Goal: Task Accomplishment & Management: Use online tool/utility

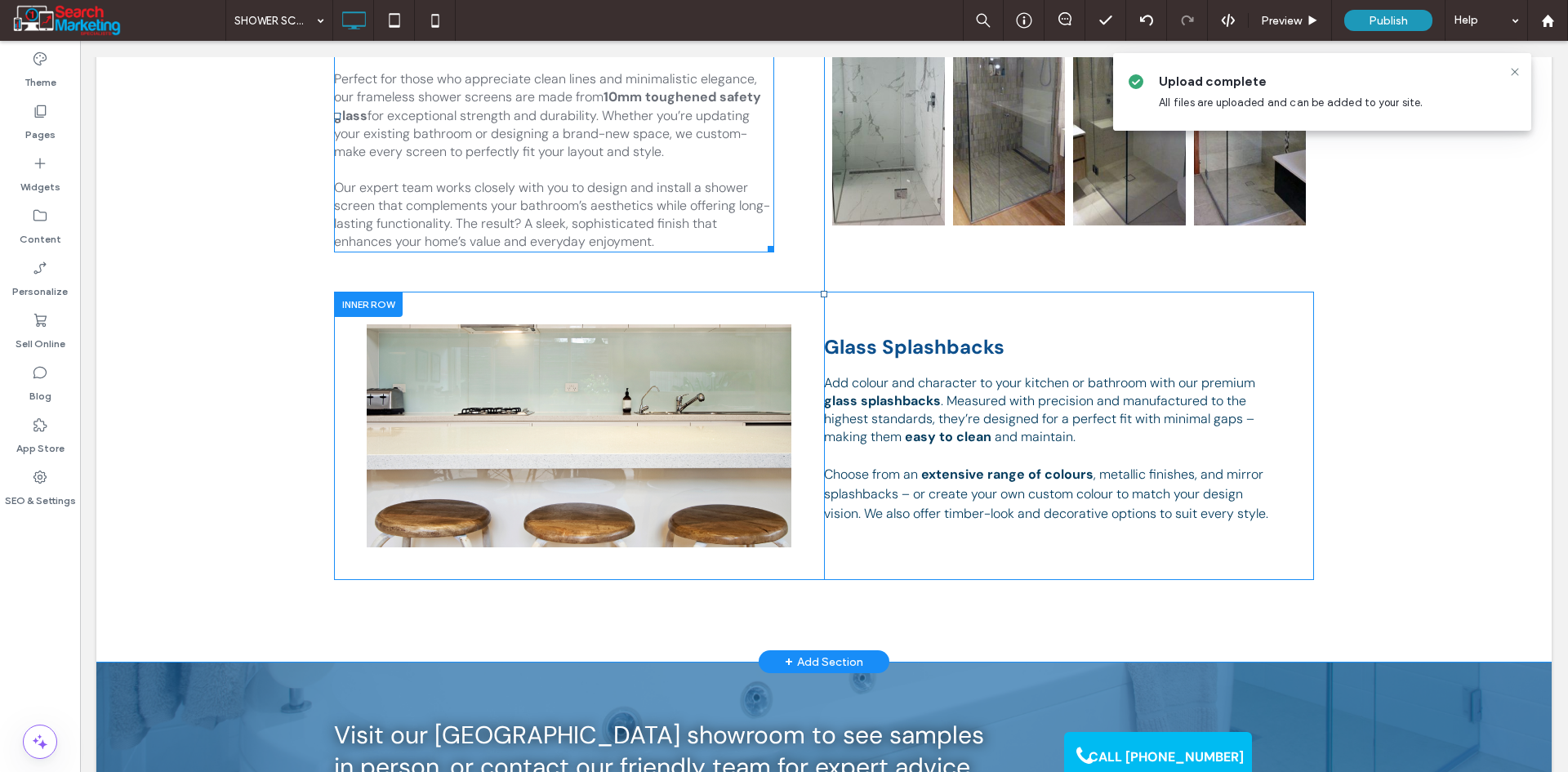
scroll to position [654, 0]
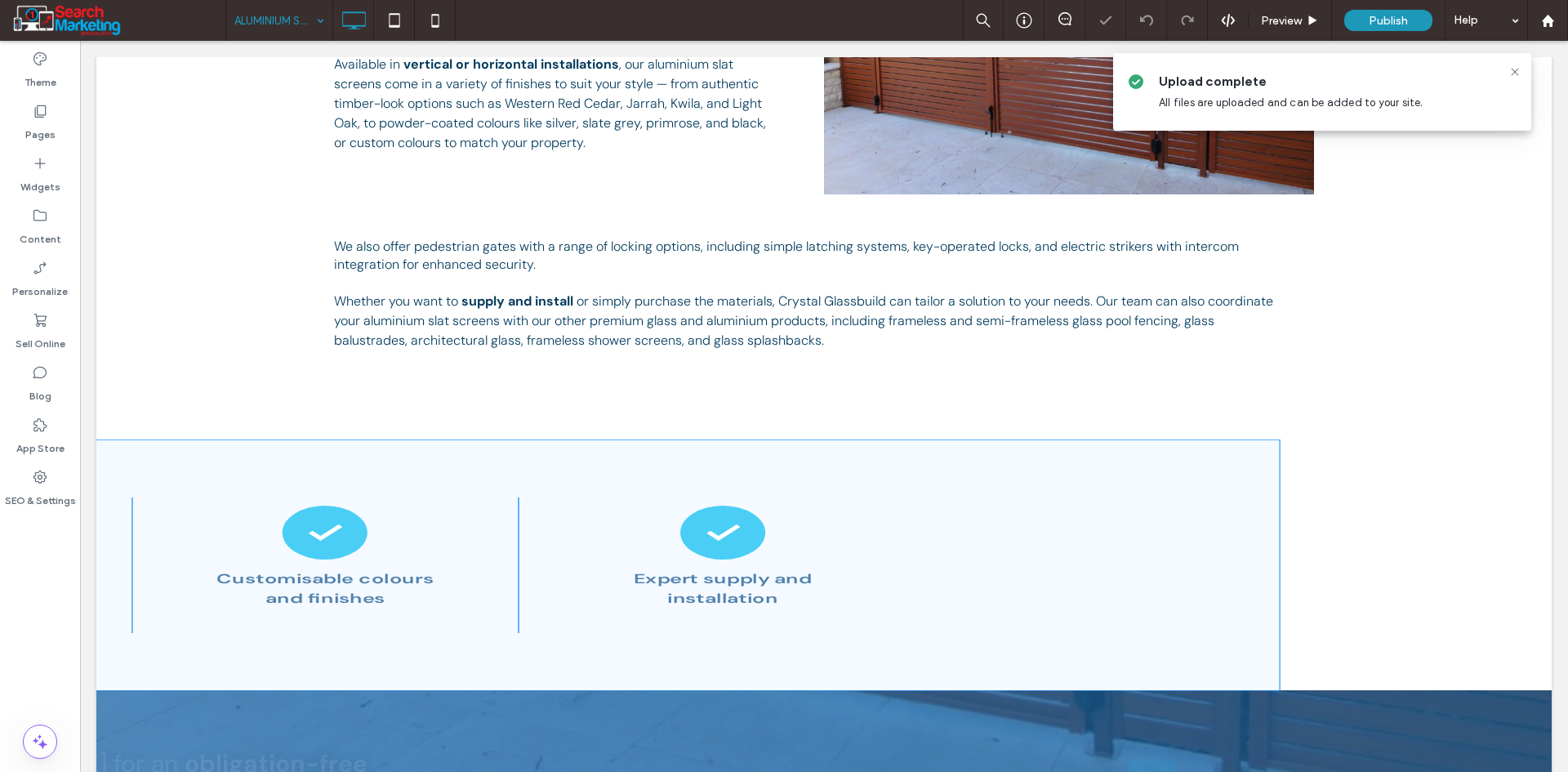
scroll to position [735, 0]
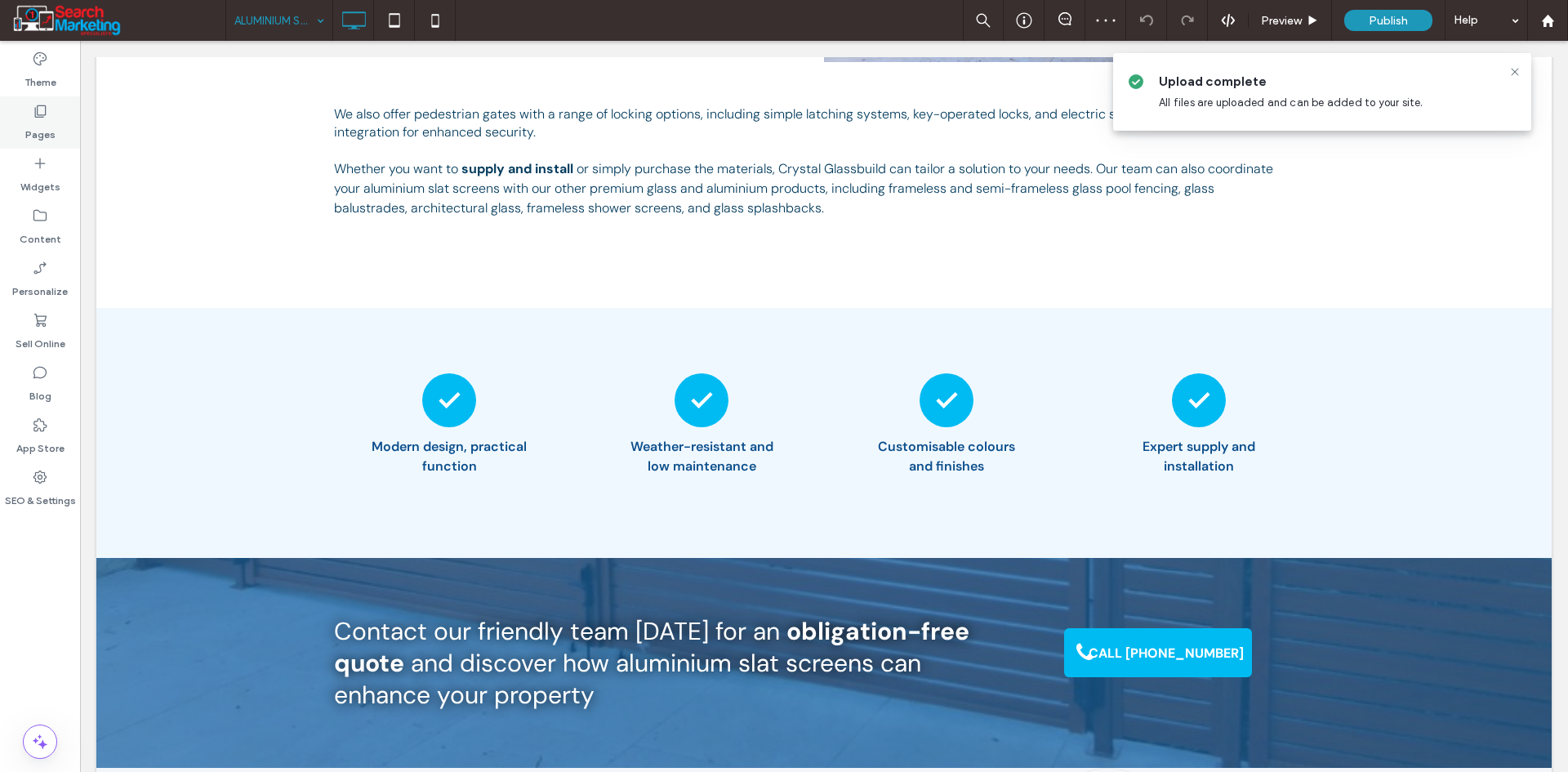
click at [24, 127] on div "Pages" at bounding box center [40, 122] width 80 height 52
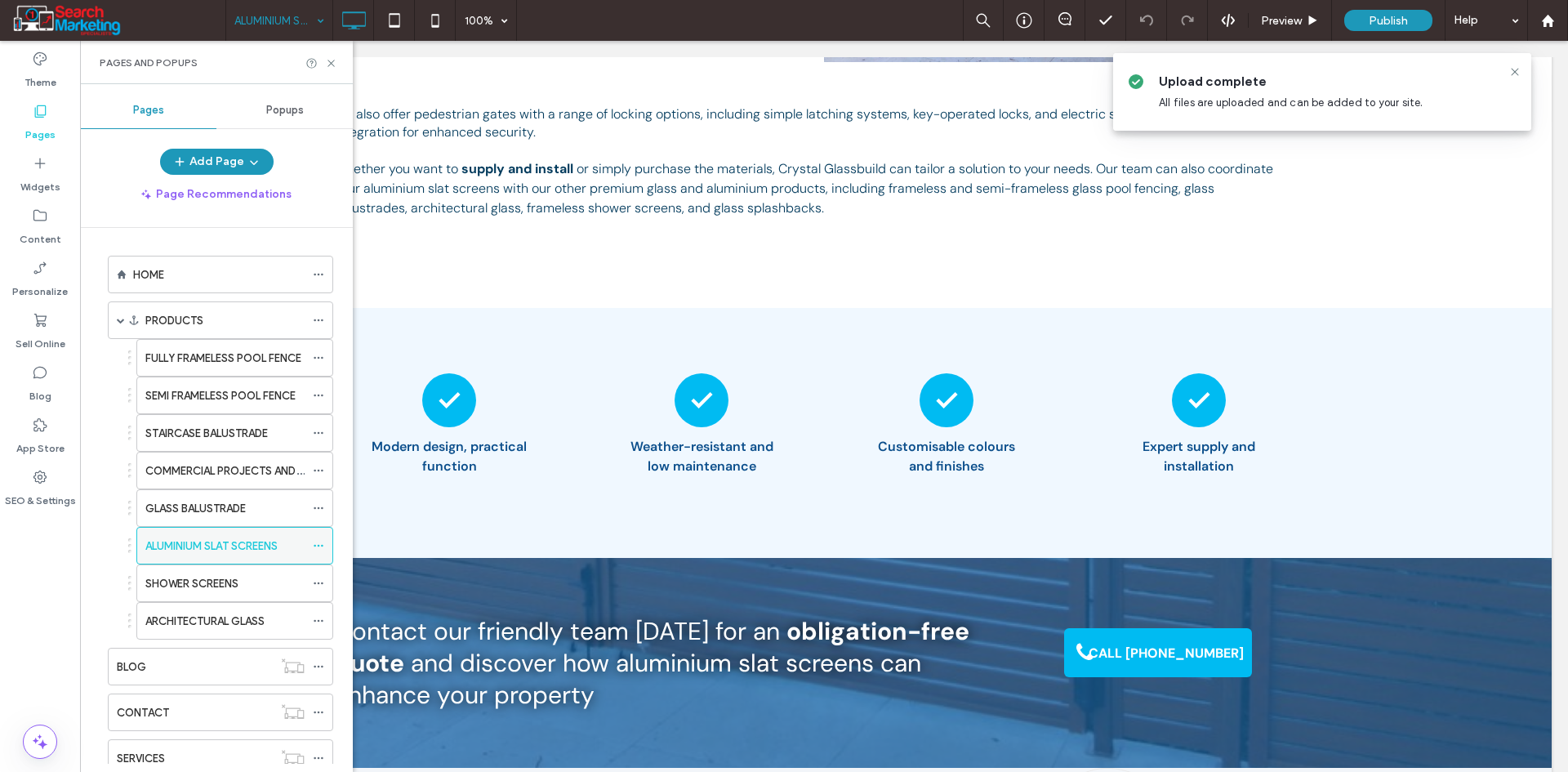
click at [321, 543] on icon at bounding box center [319, 546] width 12 height 12
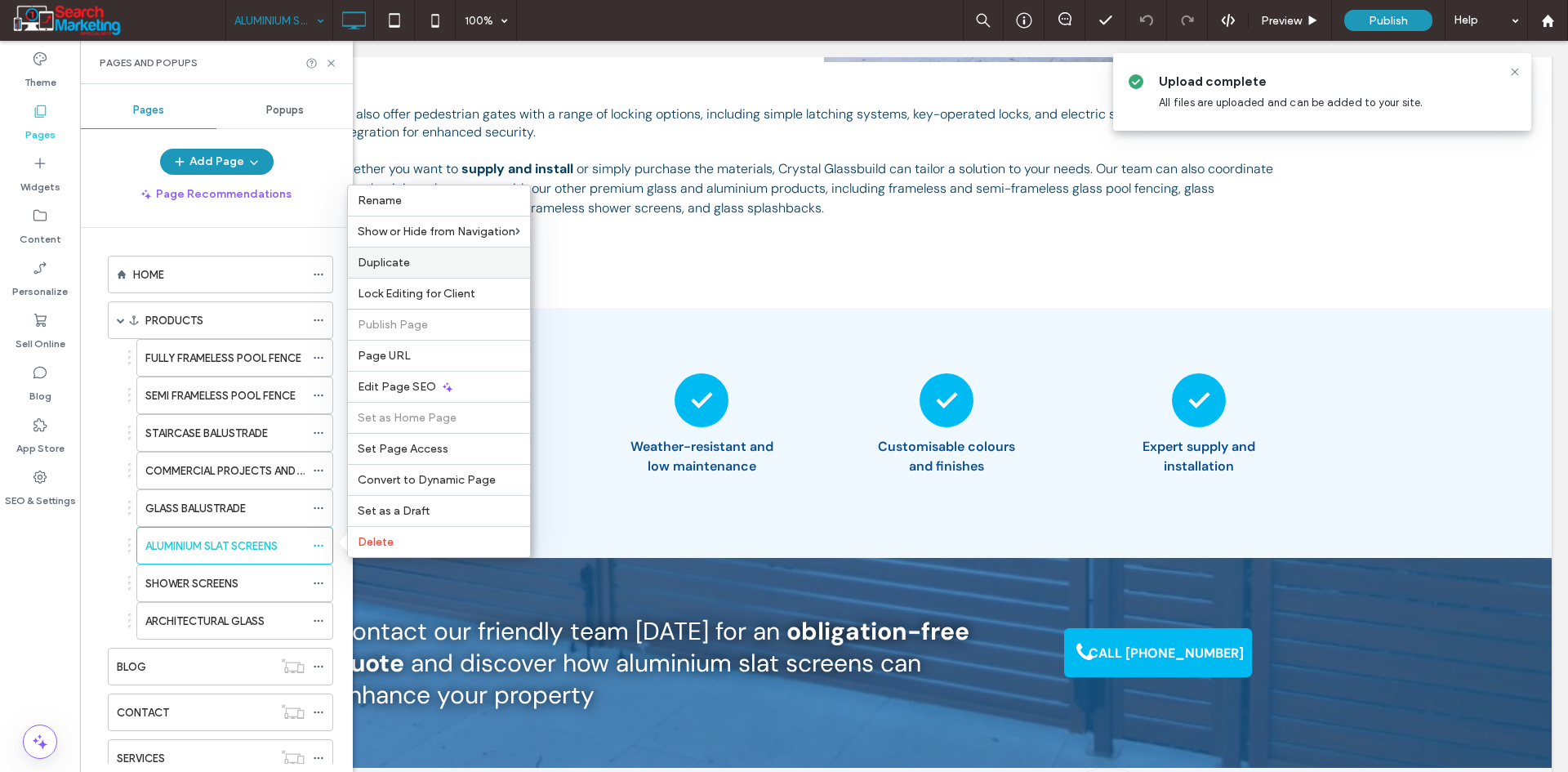
click at [441, 268] on label "Duplicate" at bounding box center [439, 263] width 163 height 14
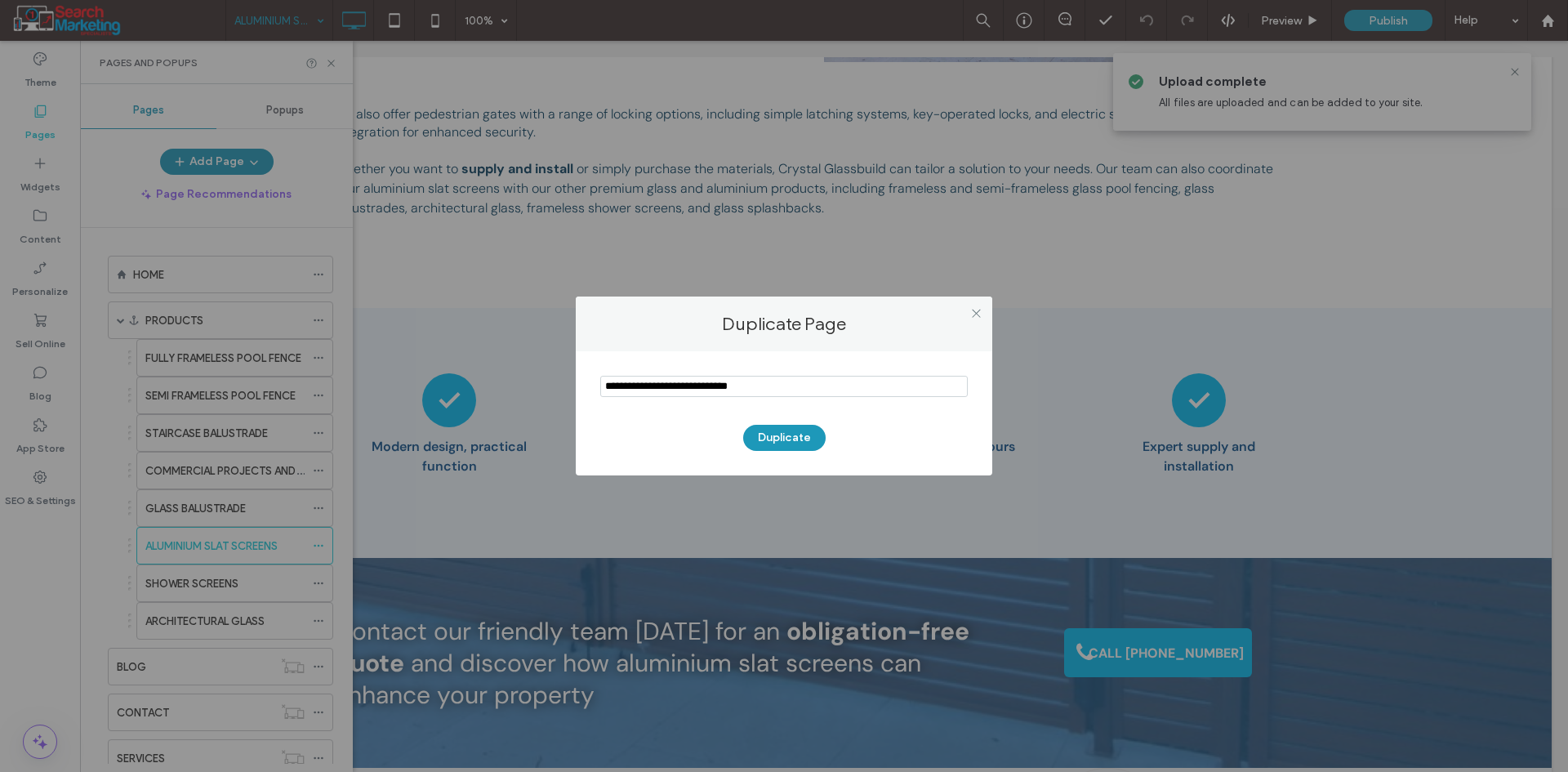
click at [646, 390] on input "notEmpty" at bounding box center [784, 386] width 367 height 22
paste input "********"
type input "********"
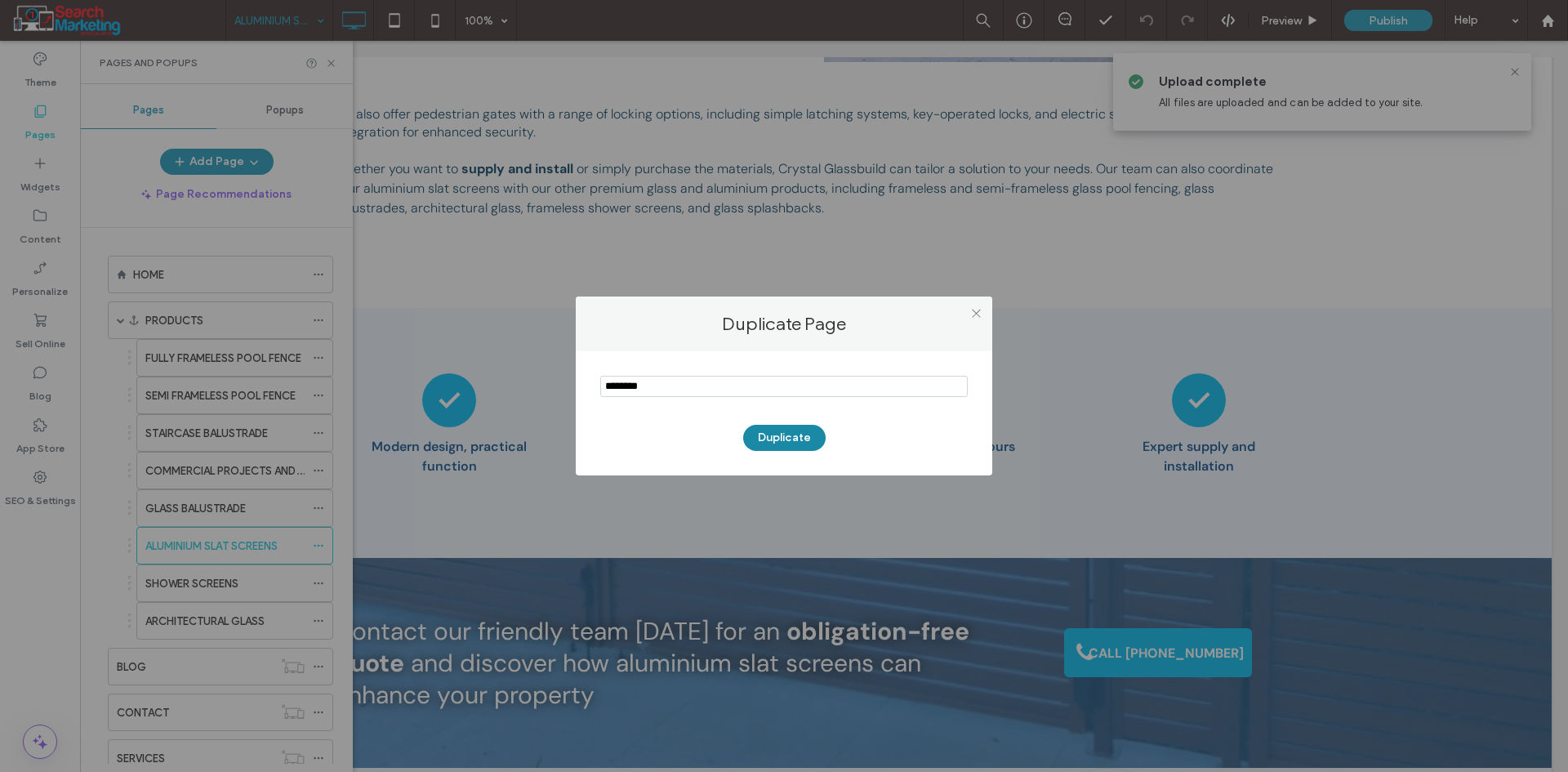
click at [787, 435] on button "Duplicate" at bounding box center [784, 437] width 82 height 26
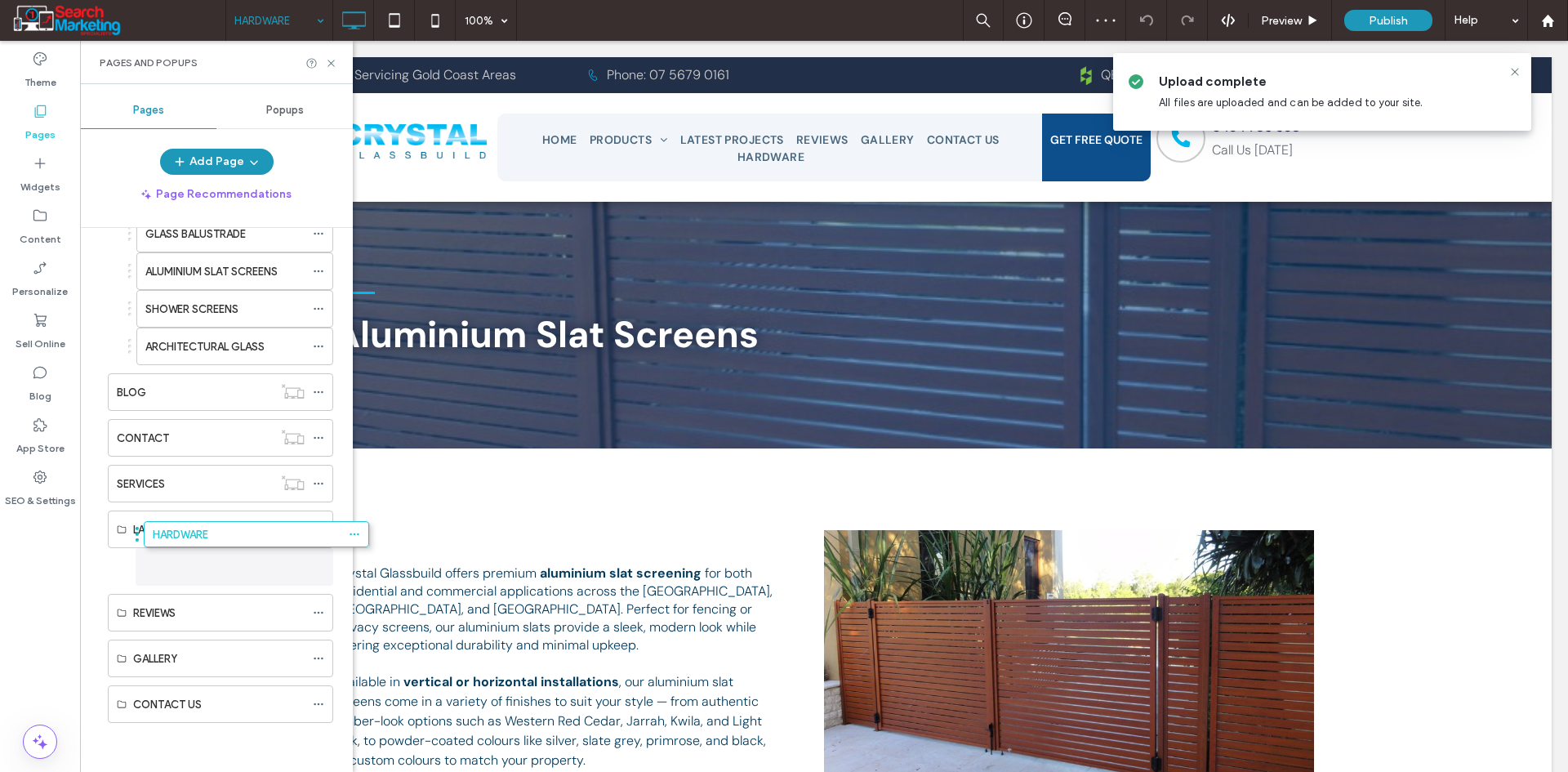
scroll to position [274, 0]
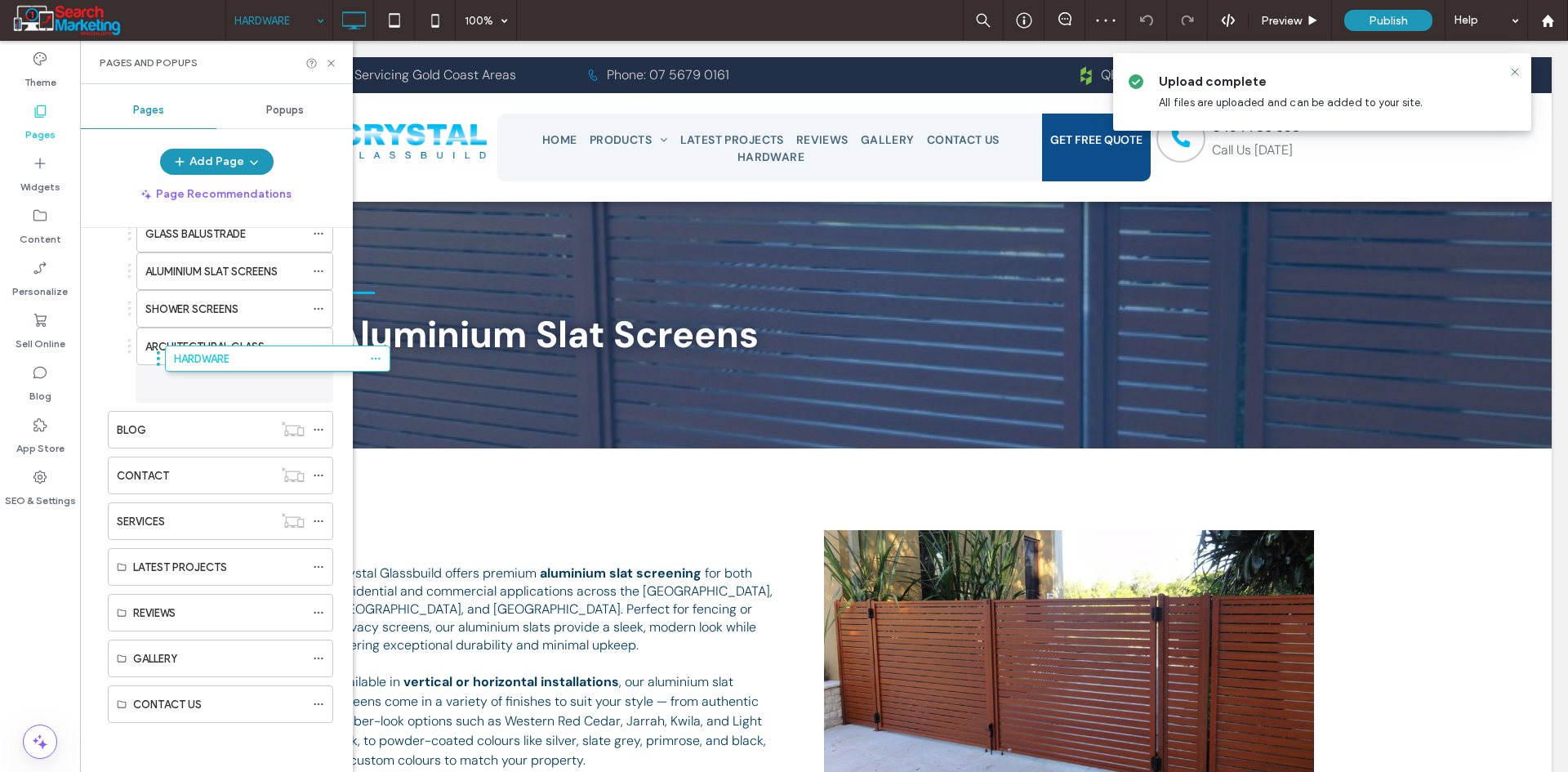
drag, startPoint x: 100, startPoint y: 704, endPoint x: 158, endPoint y: 364, distance: 344.9
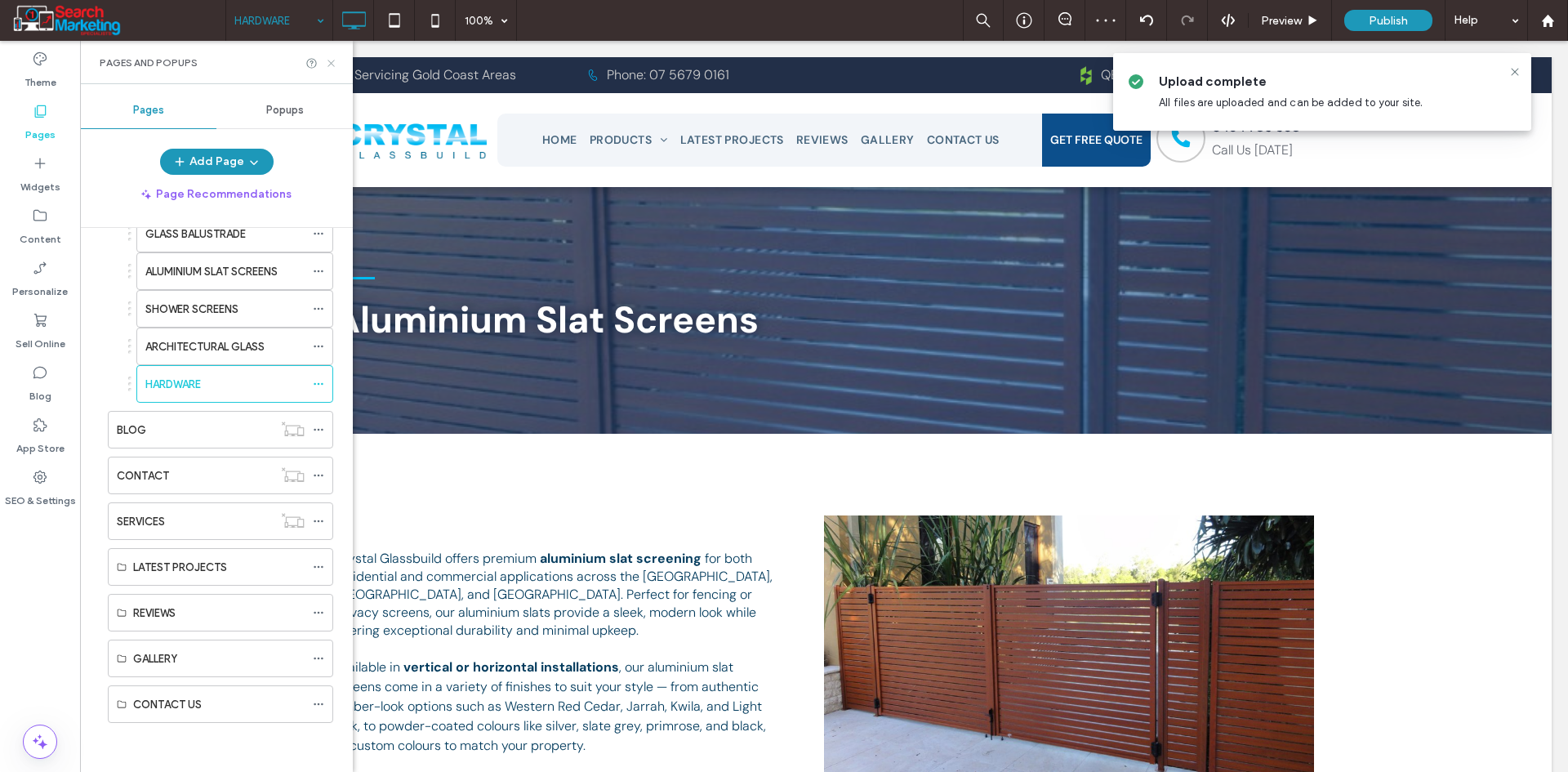
click at [331, 59] on icon at bounding box center [331, 63] width 12 height 12
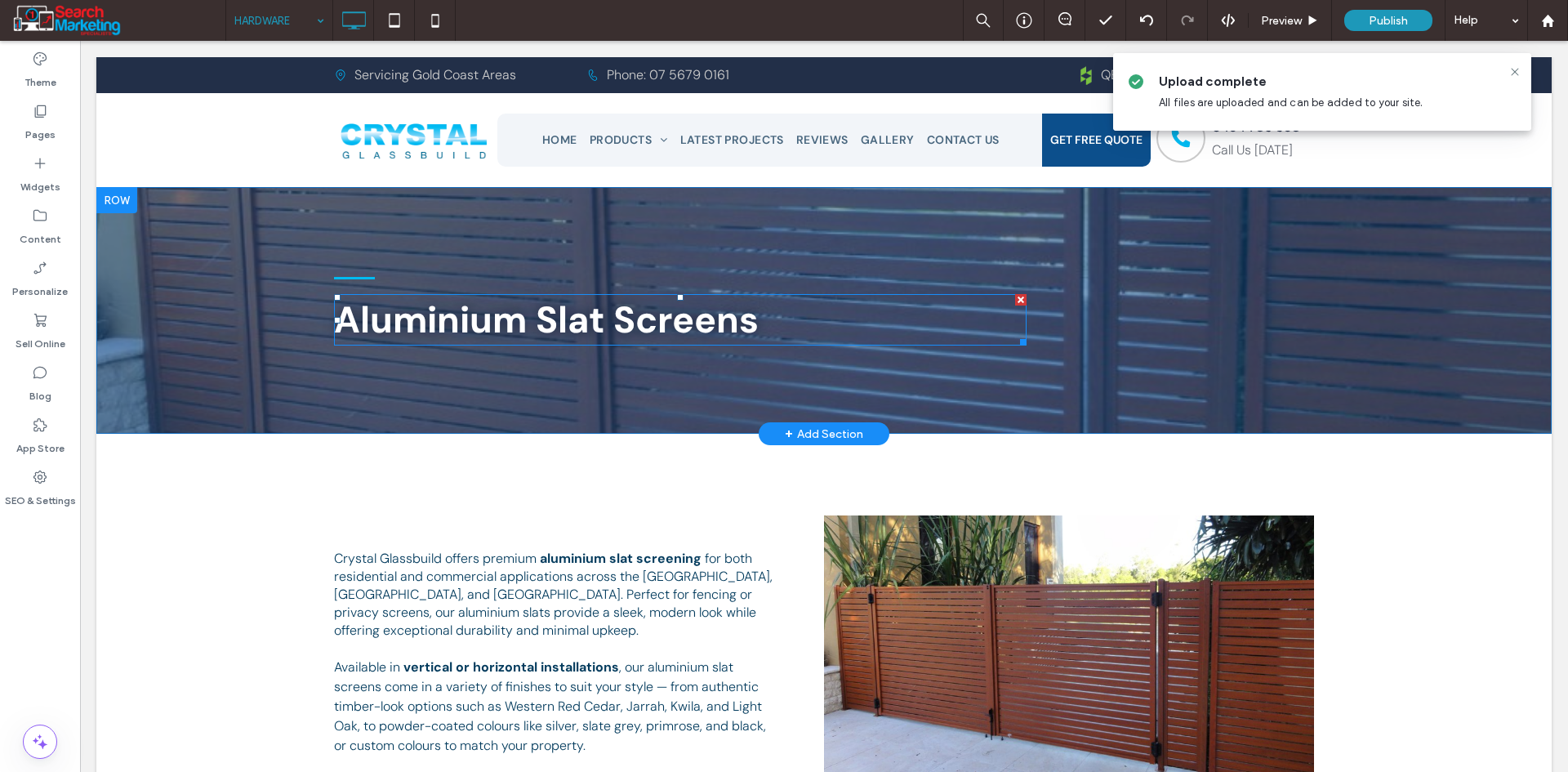
click at [544, 332] on span "Aluminium Slat Screens" at bounding box center [546, 320] width 424 height 48
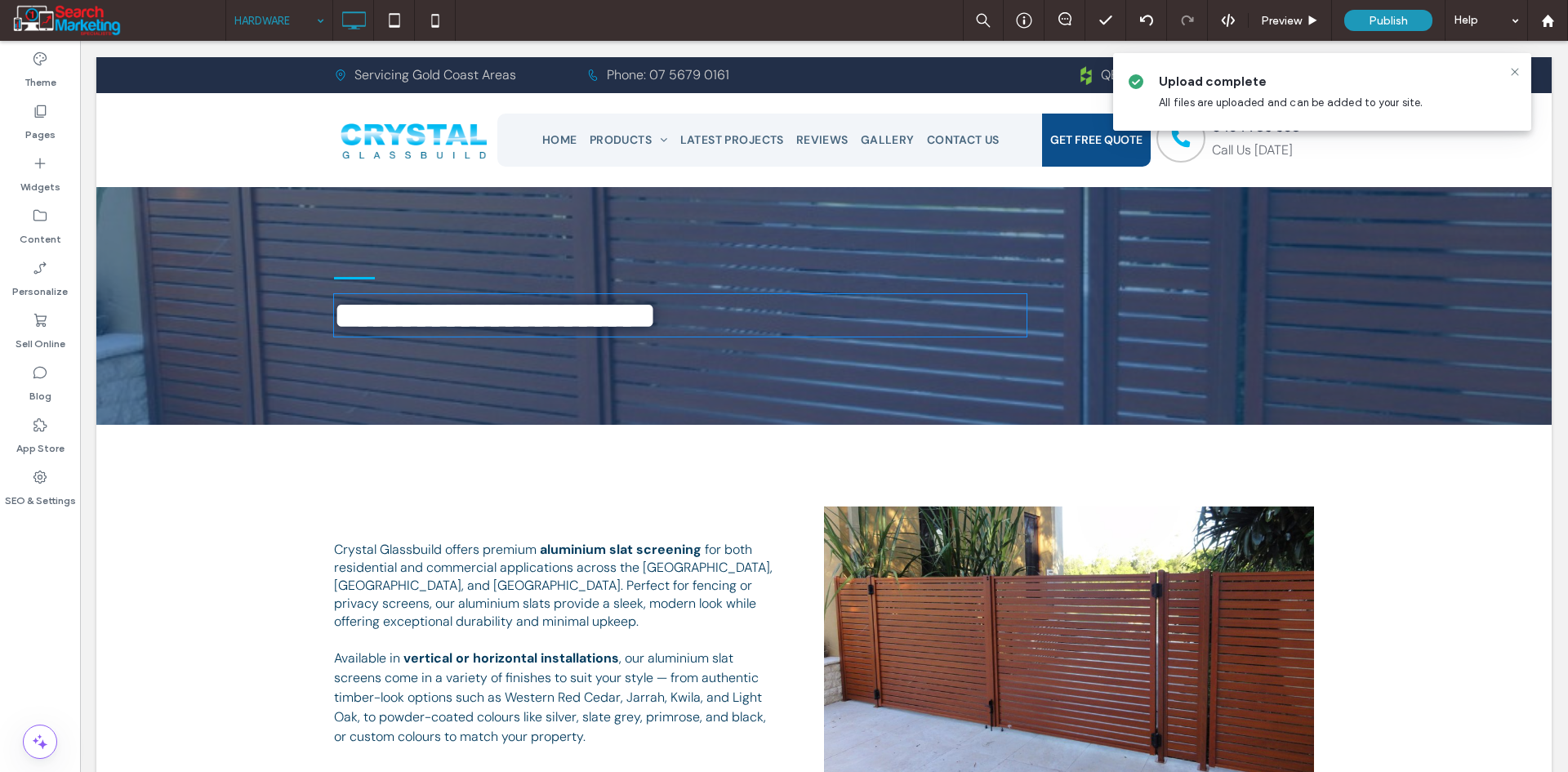
type input "*******"
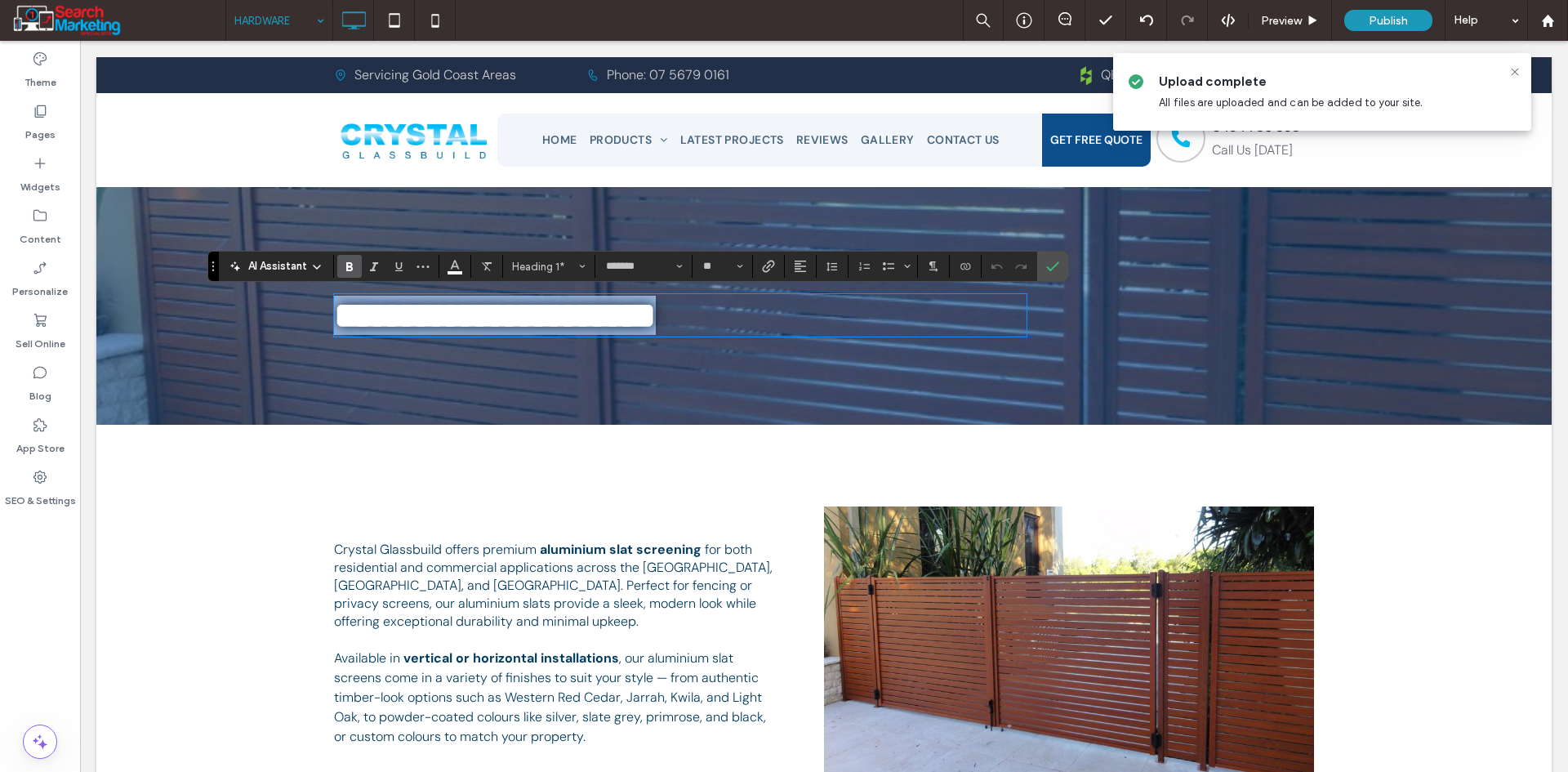
type input "**"
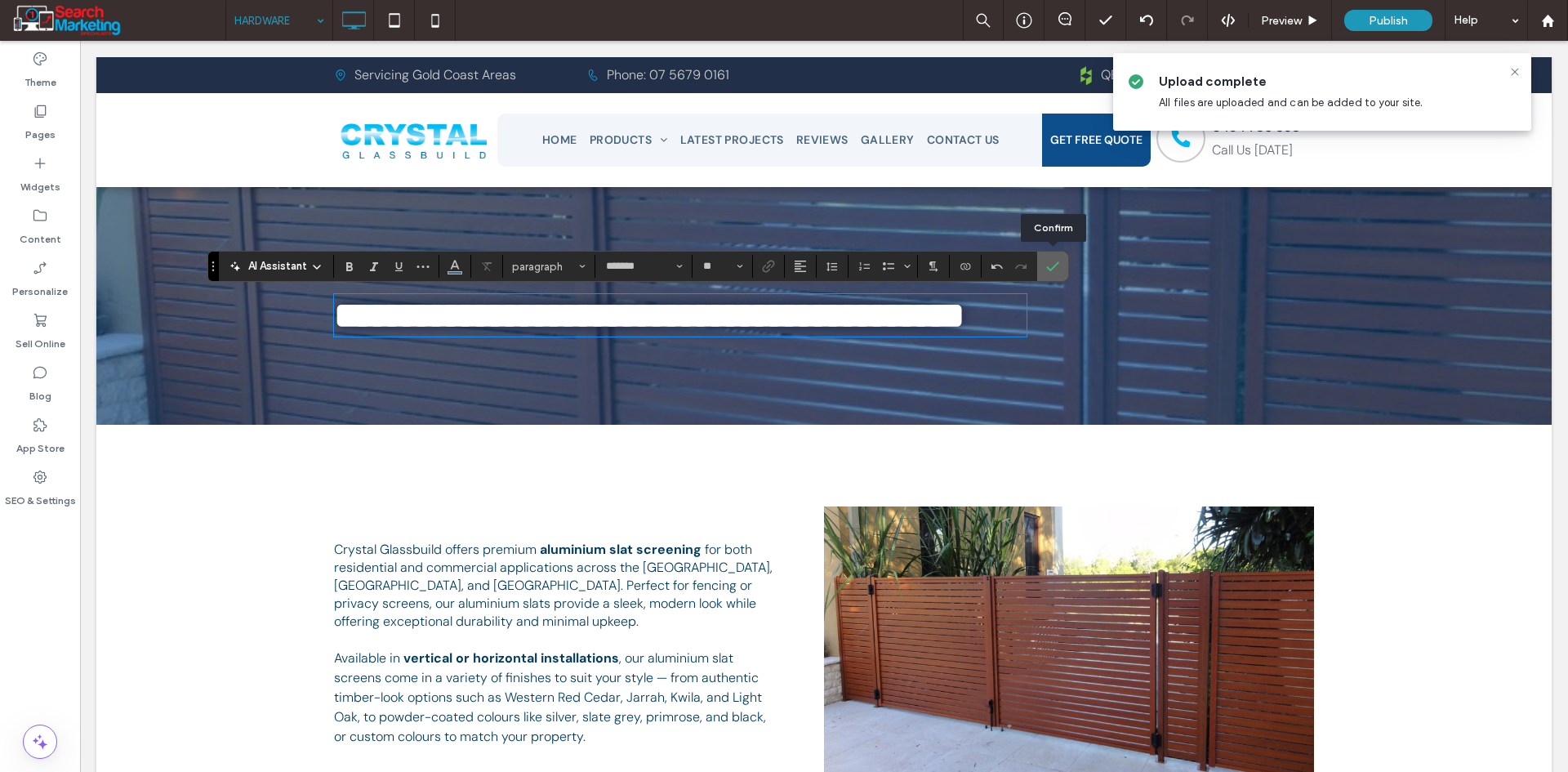
click at [1048, 275] on span "Confirm" at bounding box center [1050, 266] width 7 height 29
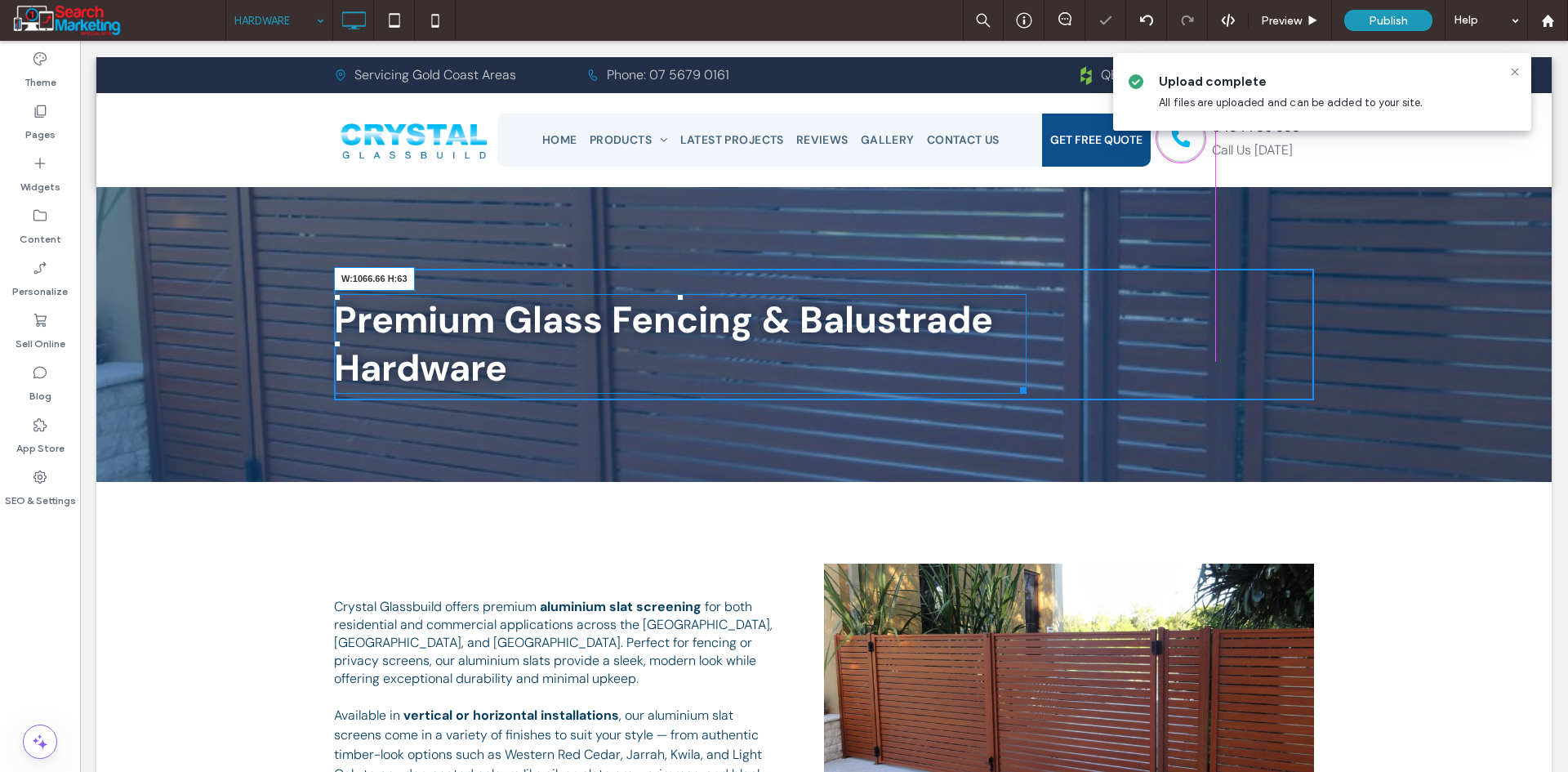
drag, startPoint x: 1018, startPoint y: 382, endPoint x: 1199, endPoint y: 393, distance: 181.3
click at [1199, 393] on div "Premium Glass Fencing & Balustrade Hardware W:1066.66 H:63 Click To Paste Row +…" at bounding box center [824, 334] width 1455 height 295
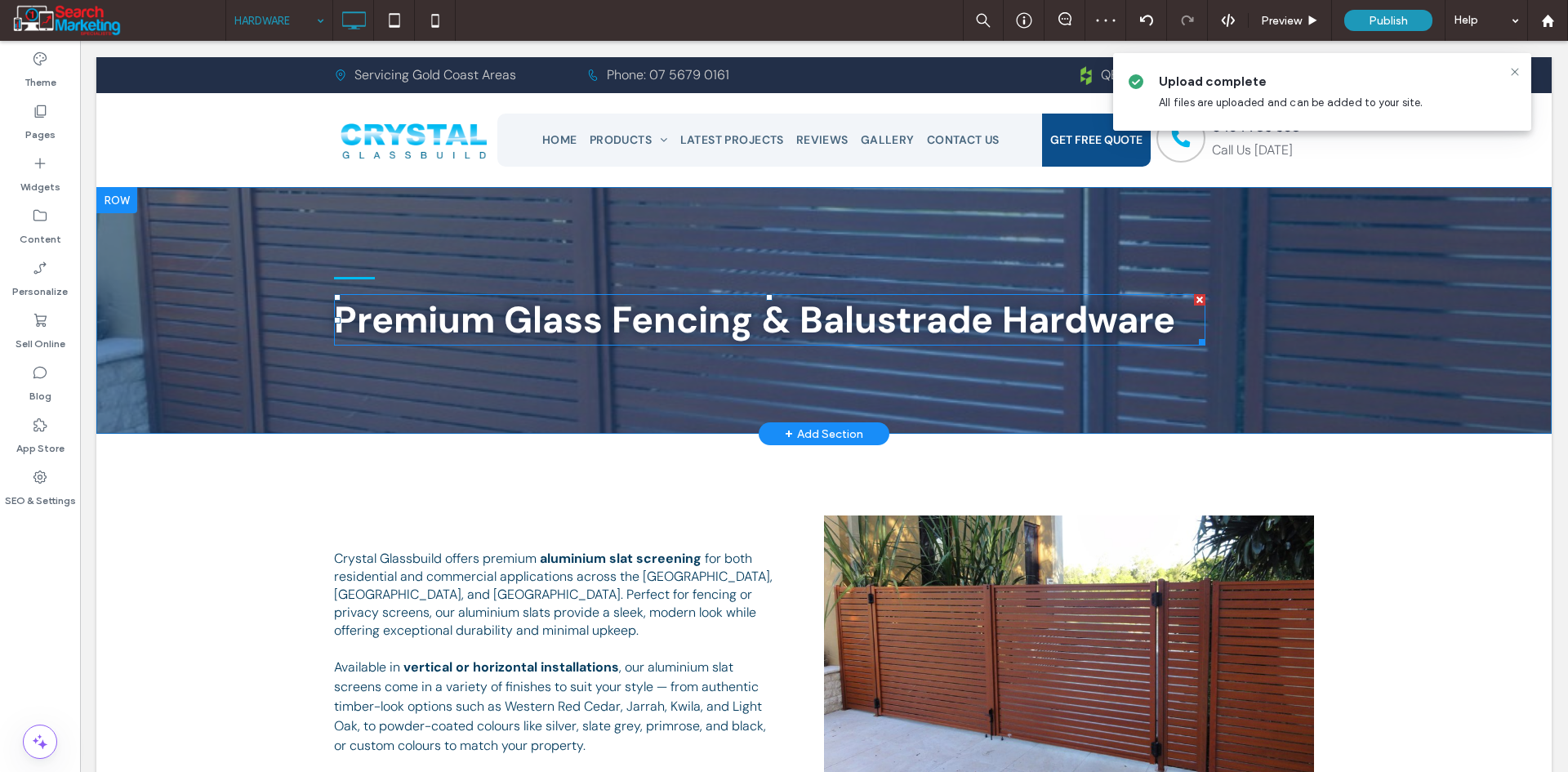
click at [197, 369] on div "Premium Glass Fencing & Balustrade Hardware Click To Paste Row + Add Section" at bounding box center [824, 310] width 1455 height 247
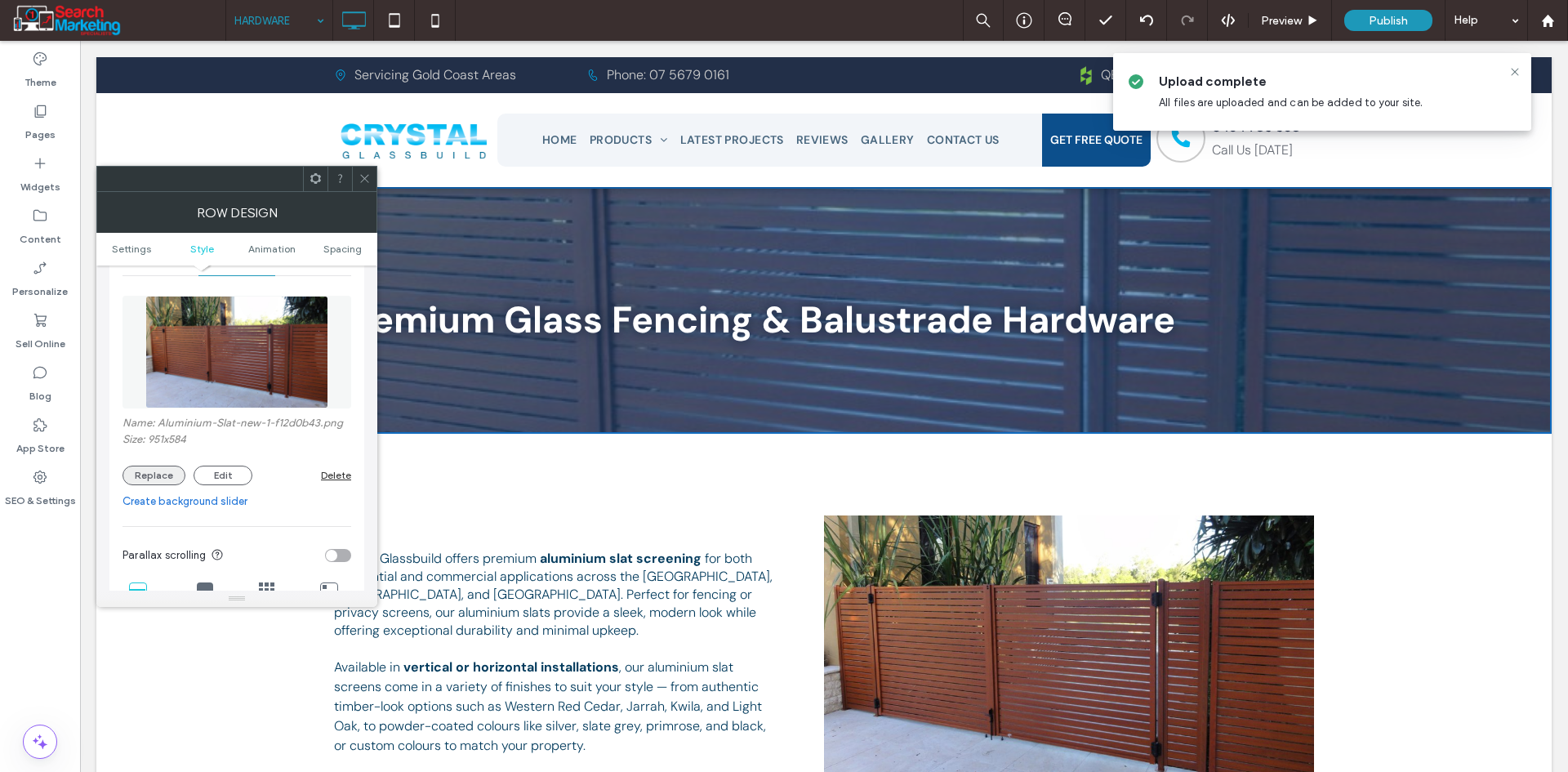
scroll to position [245, 0]
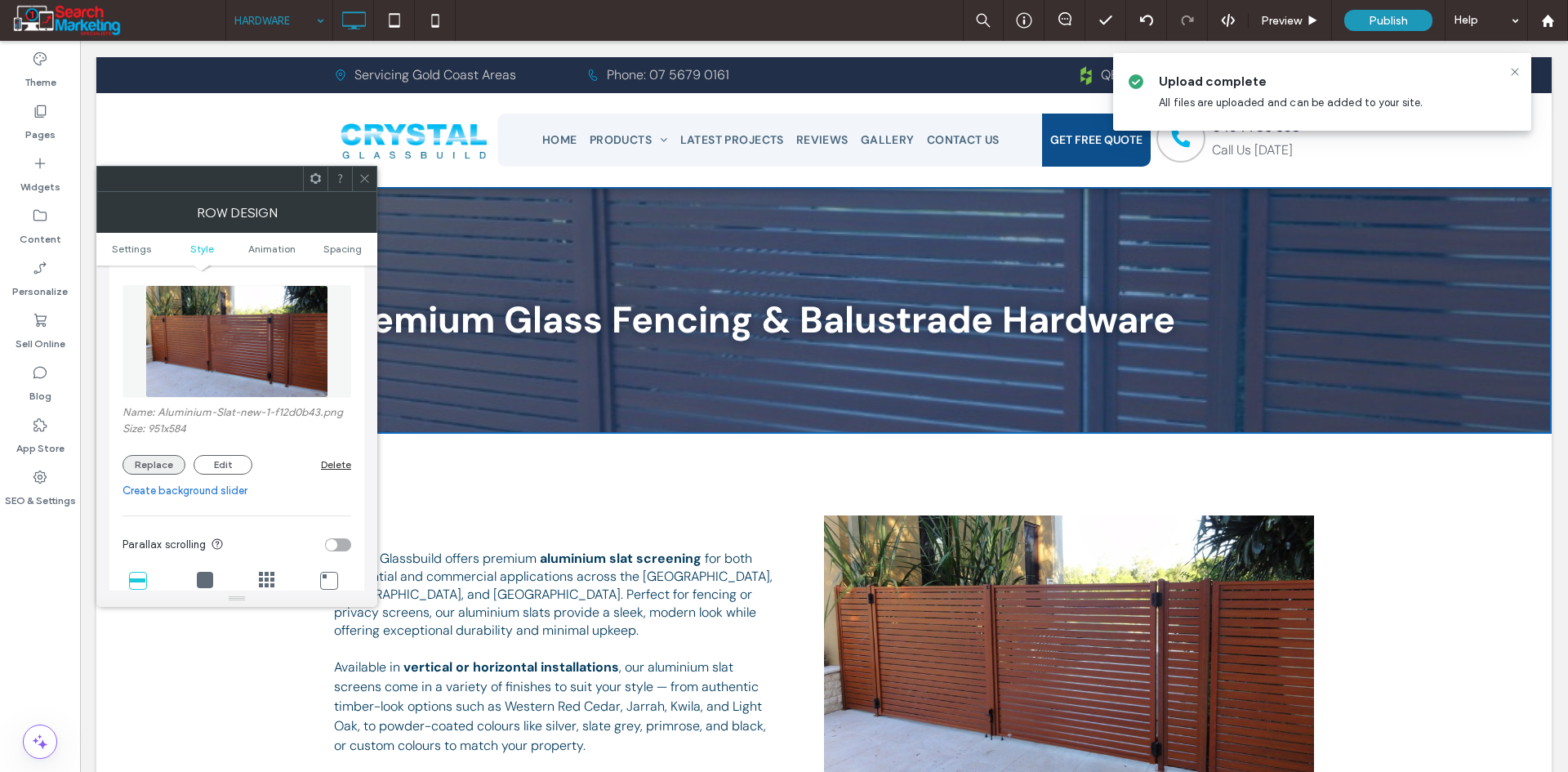
click at [135, 464] on button "Replace" at bounding box center [154, 465] width 63 height 20
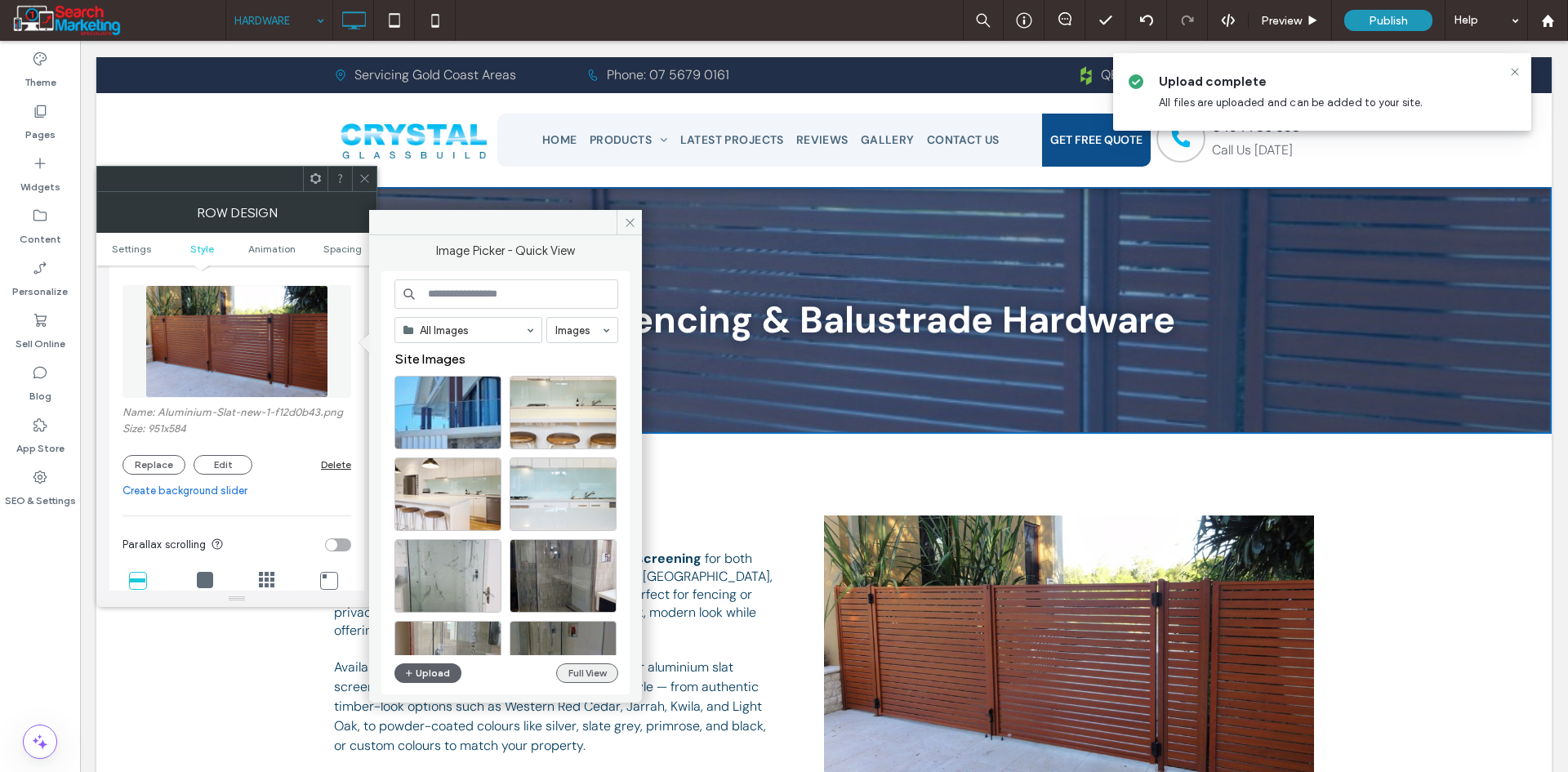
click at [567, 668] on button "Full View" at bounding box center [587, 673] width 62 height 20
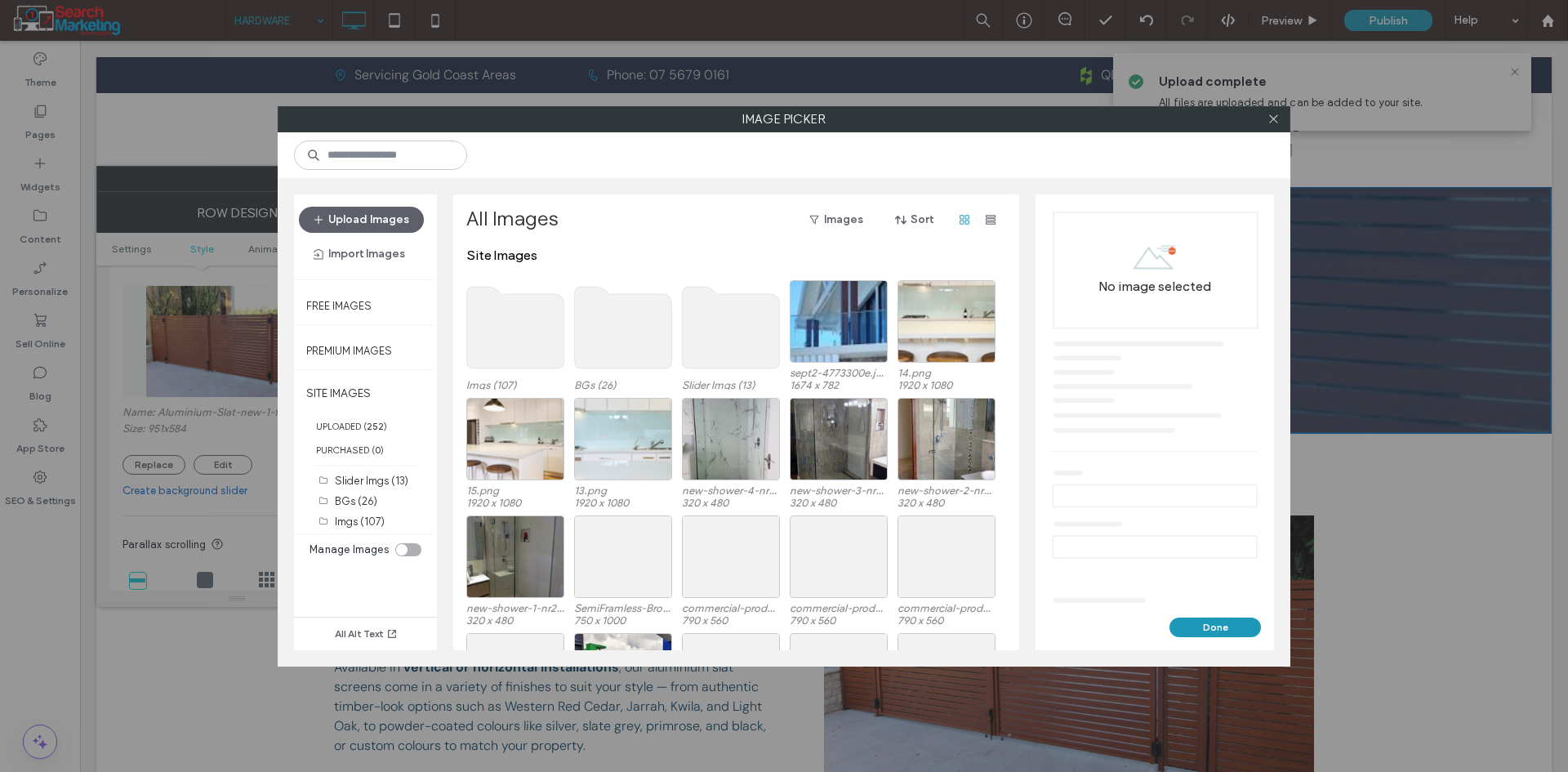
click at [523, 336] on use at bounding box center [515, 327] width 97 height 81
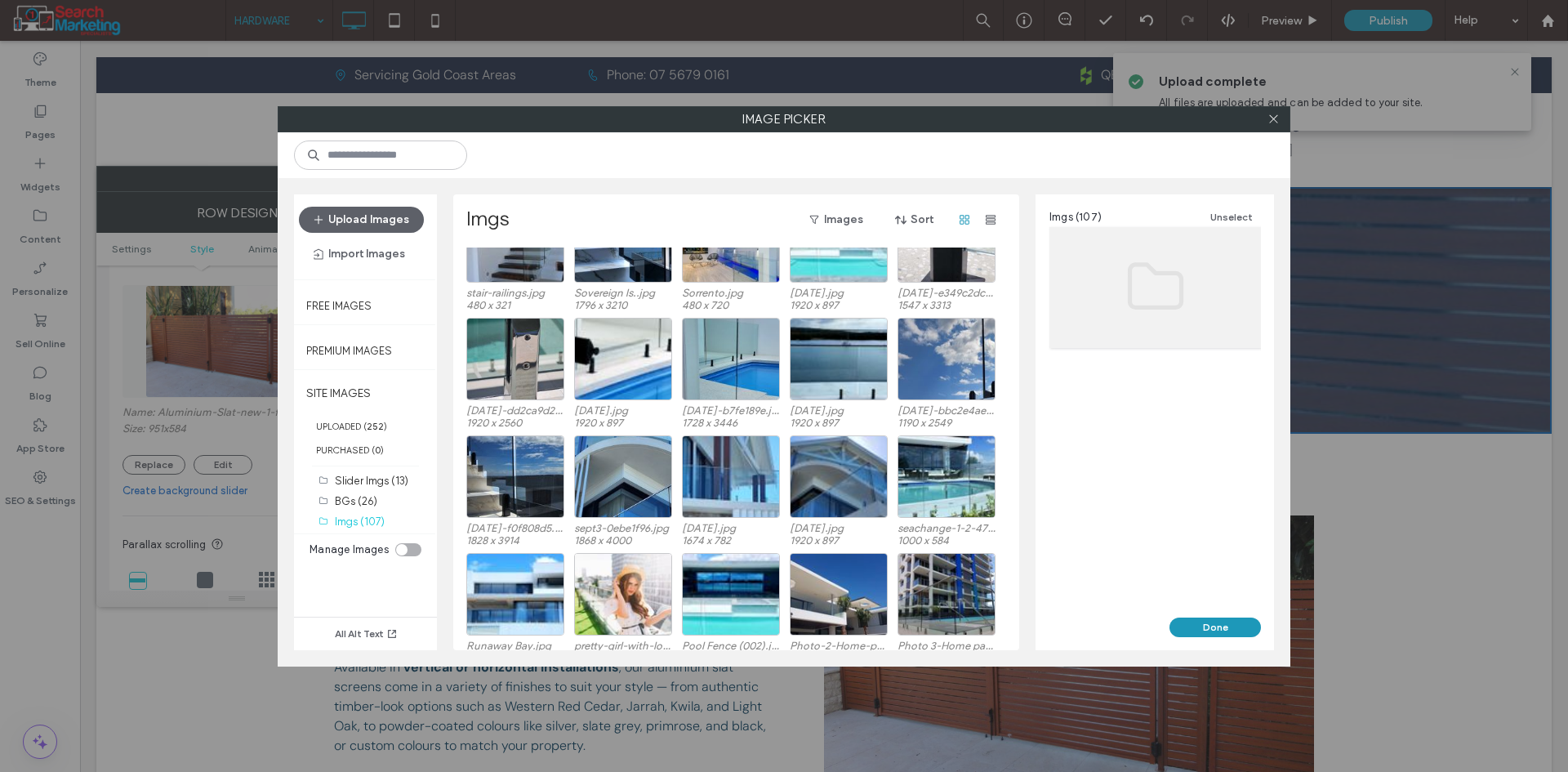
scroll to position [409, 0]
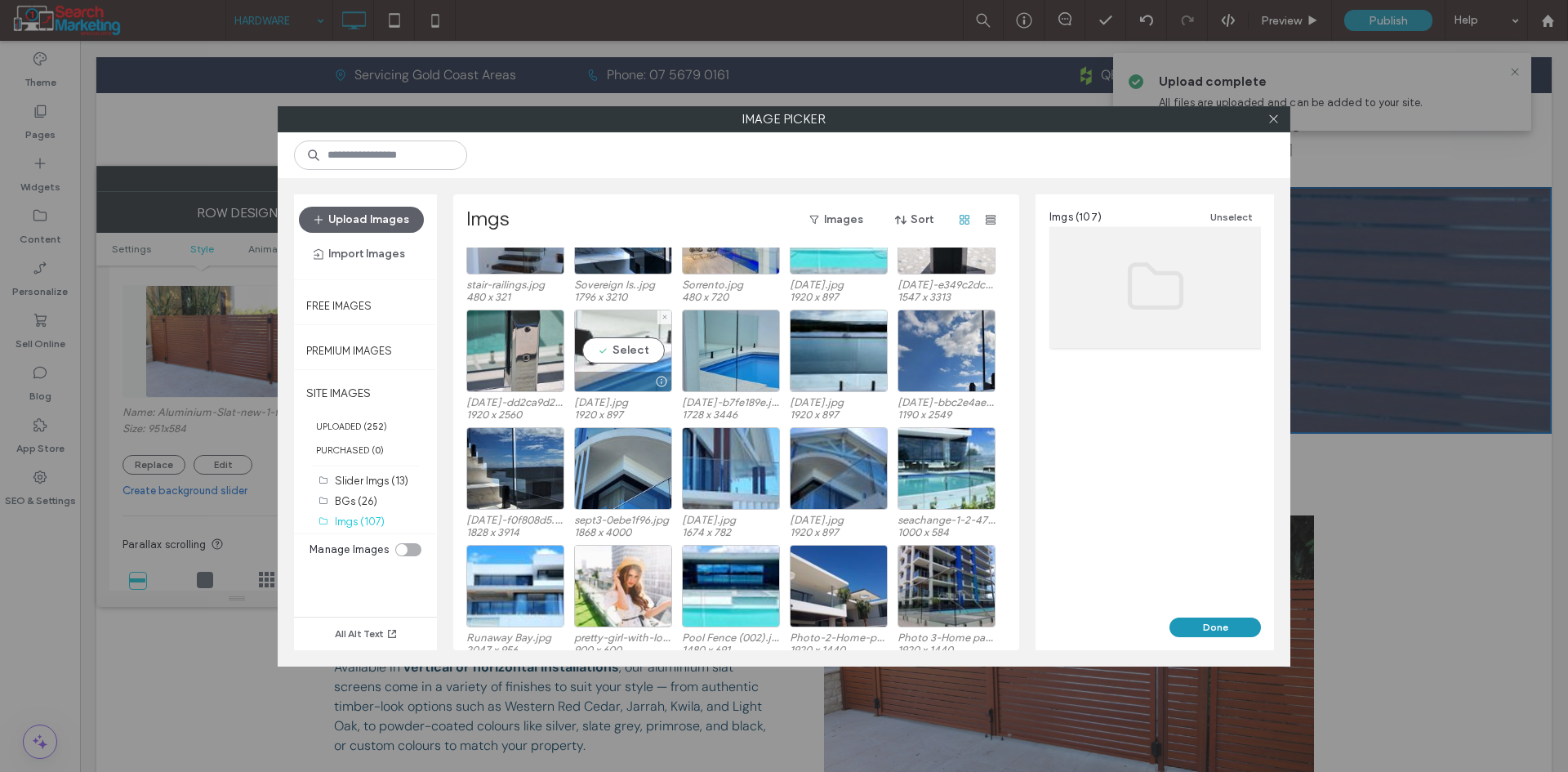
click at [625, 355] on div "Select" at bounding box center [623, 351] width 98 height 82
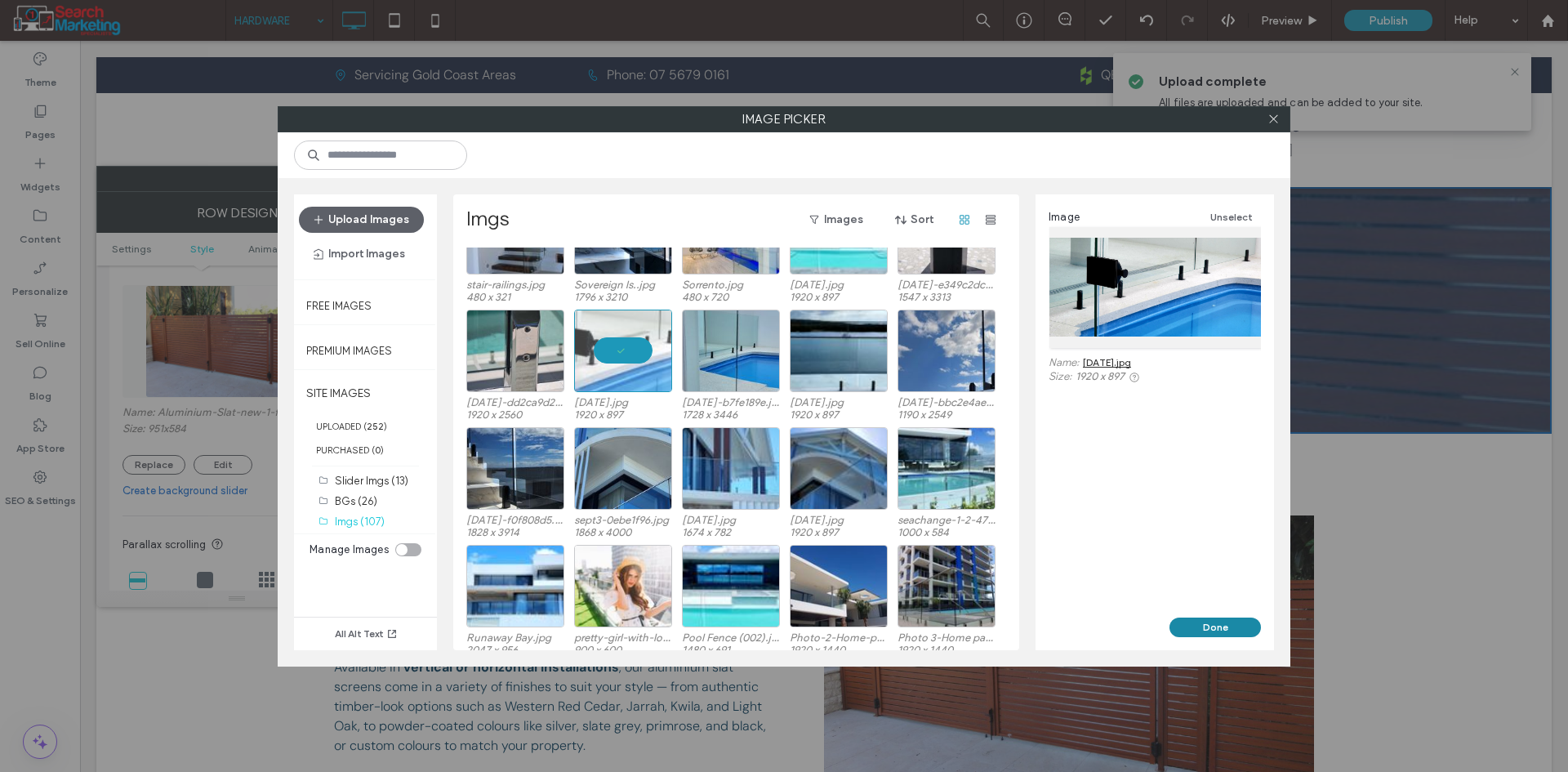
click at [1211, 627] on button "Done" at bounding box center [1215, 627] width 91 height 20
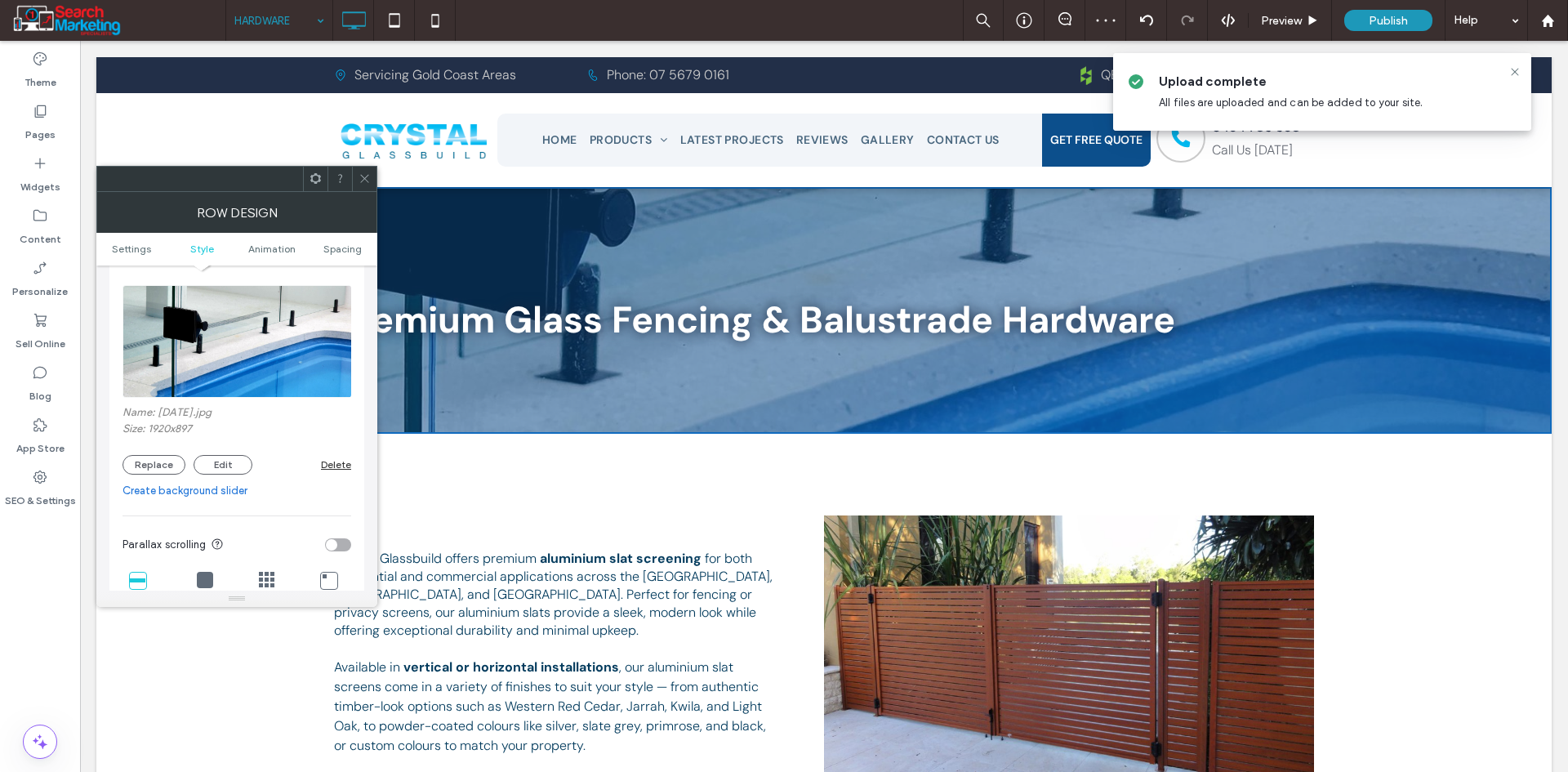
click at [355, 182] on div at bounding box center [364, 179] width 24 height 24
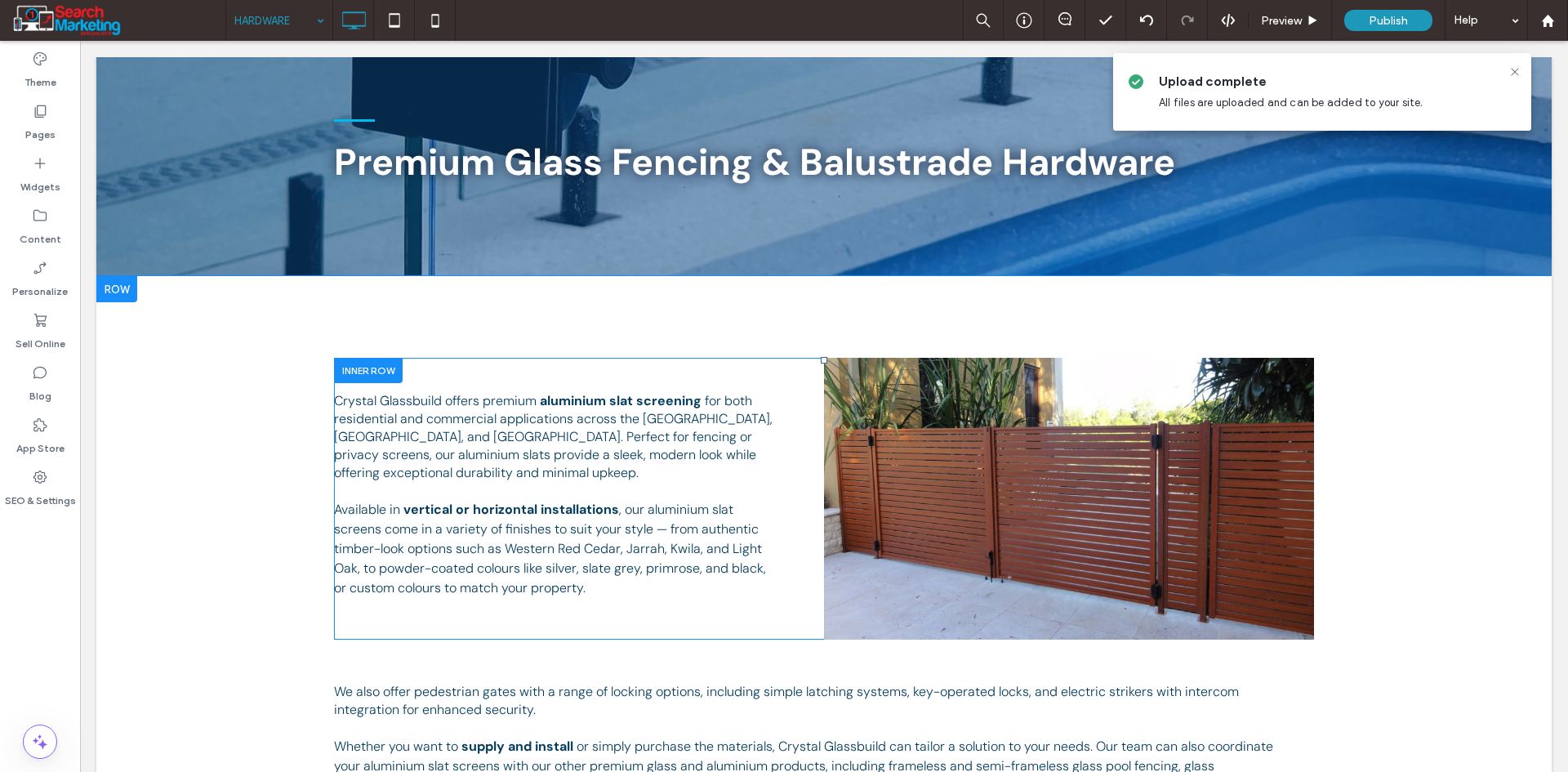
scroll to position [164, 0]
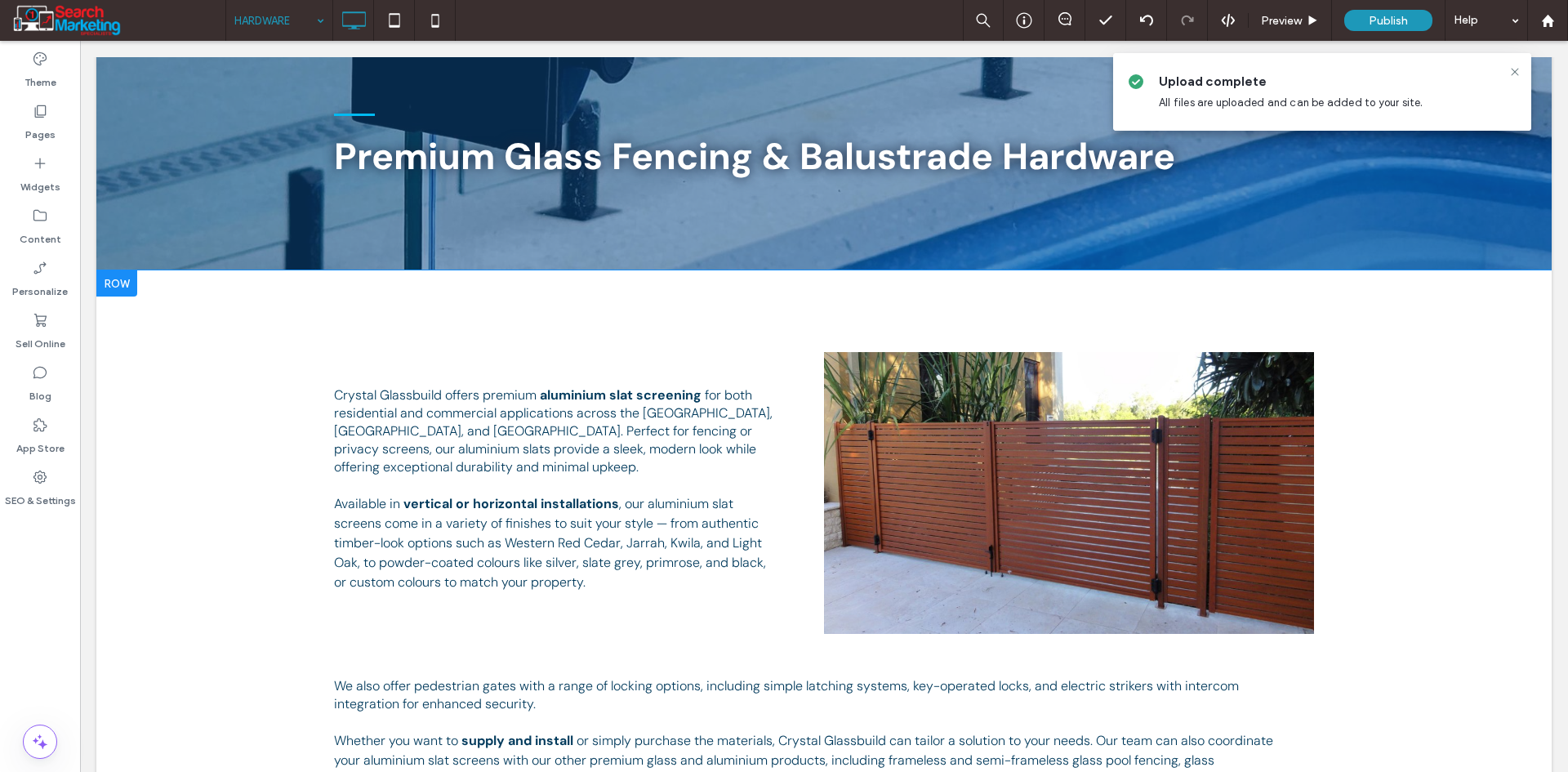
click at [122, 288] on div at bounding box center [116, 283] width 41 height 26
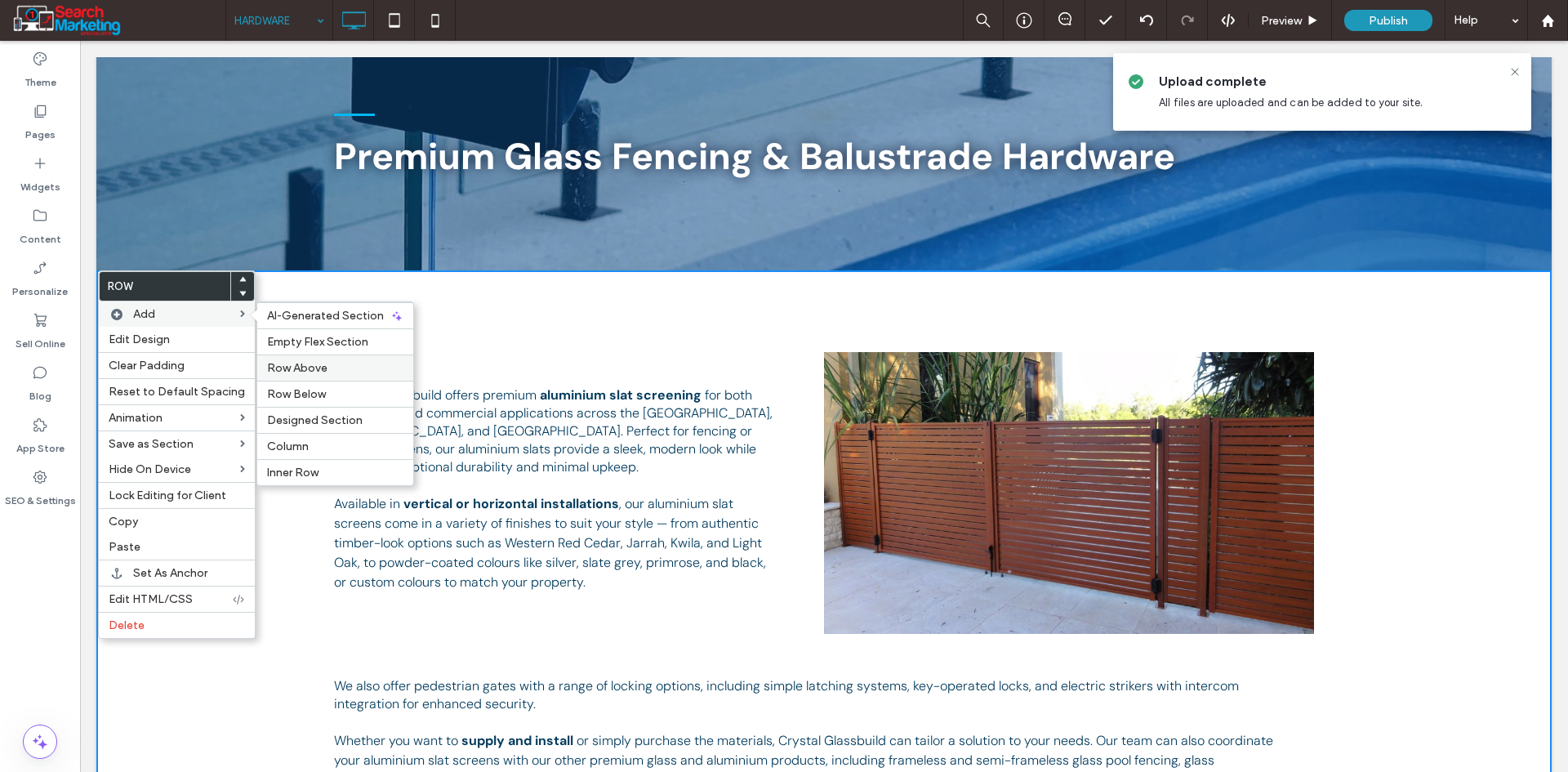
click at [331, 364] on label "Row Above" at bounding box center [336, 368] width 136 height 14
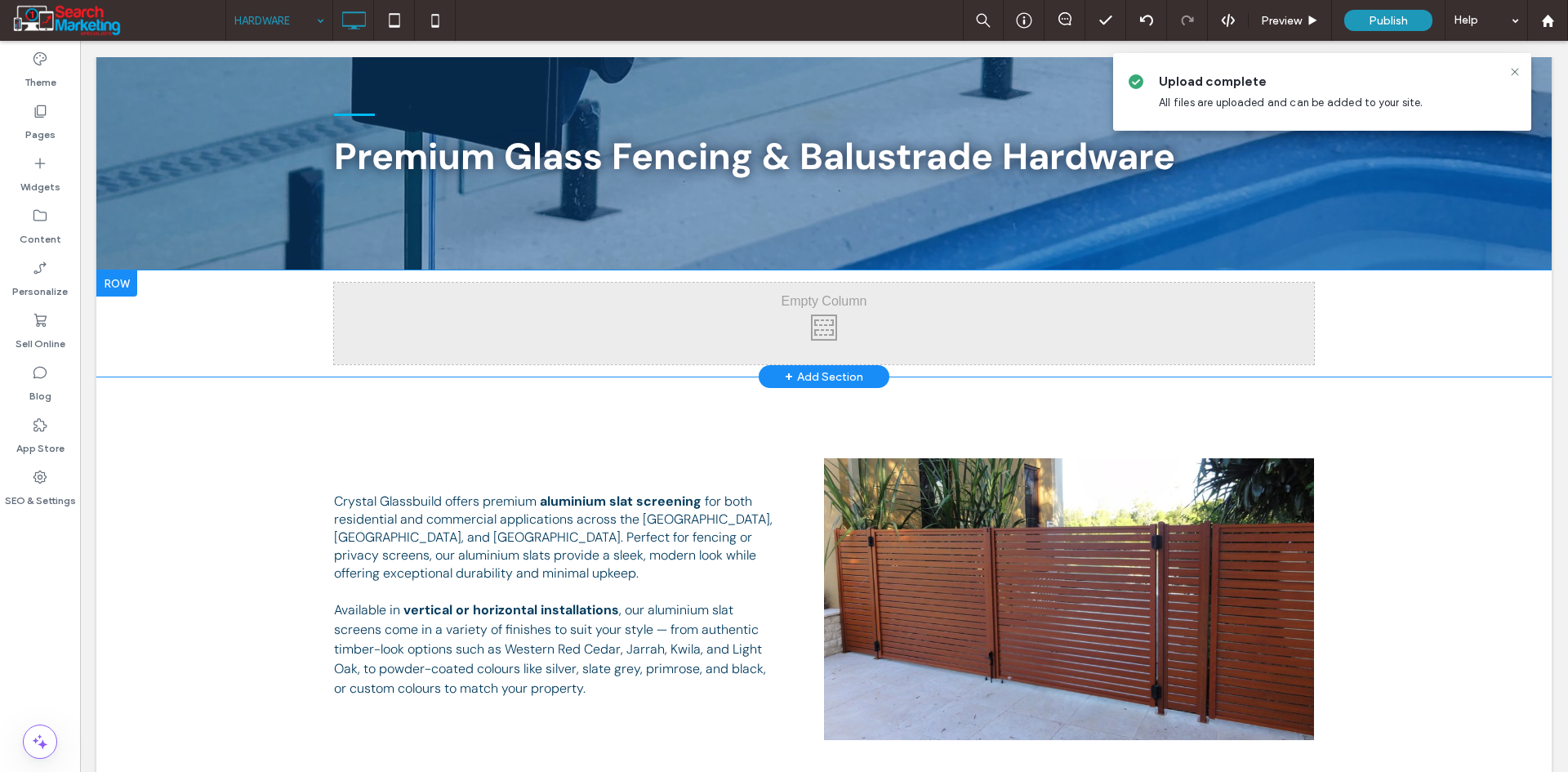
click at [116, 285] on div at bounding box center [116, 283] width 41 height 26
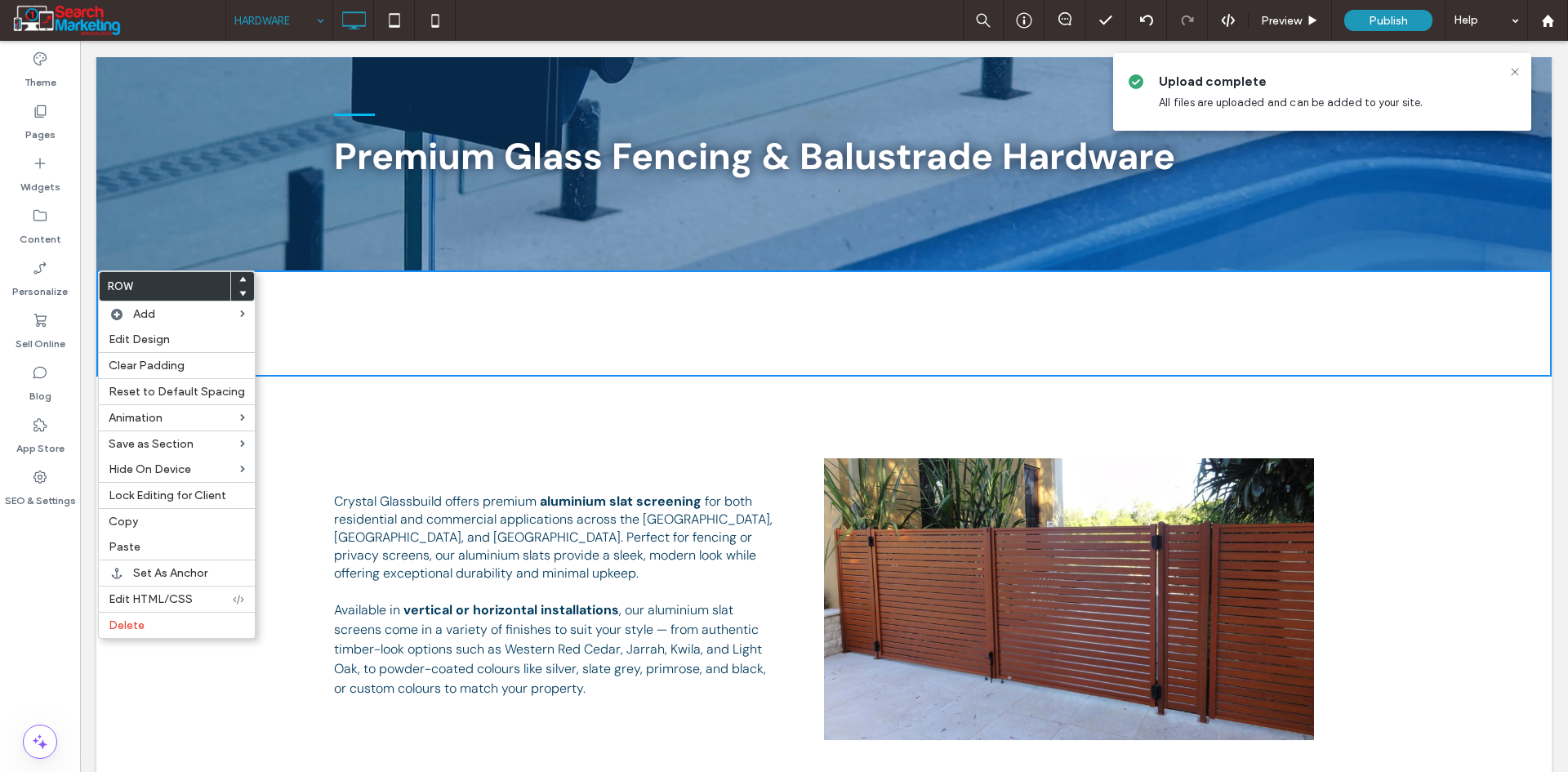
click at [139, 620] on span "Delete" at bounding box center [126, 625] width 36 height 14
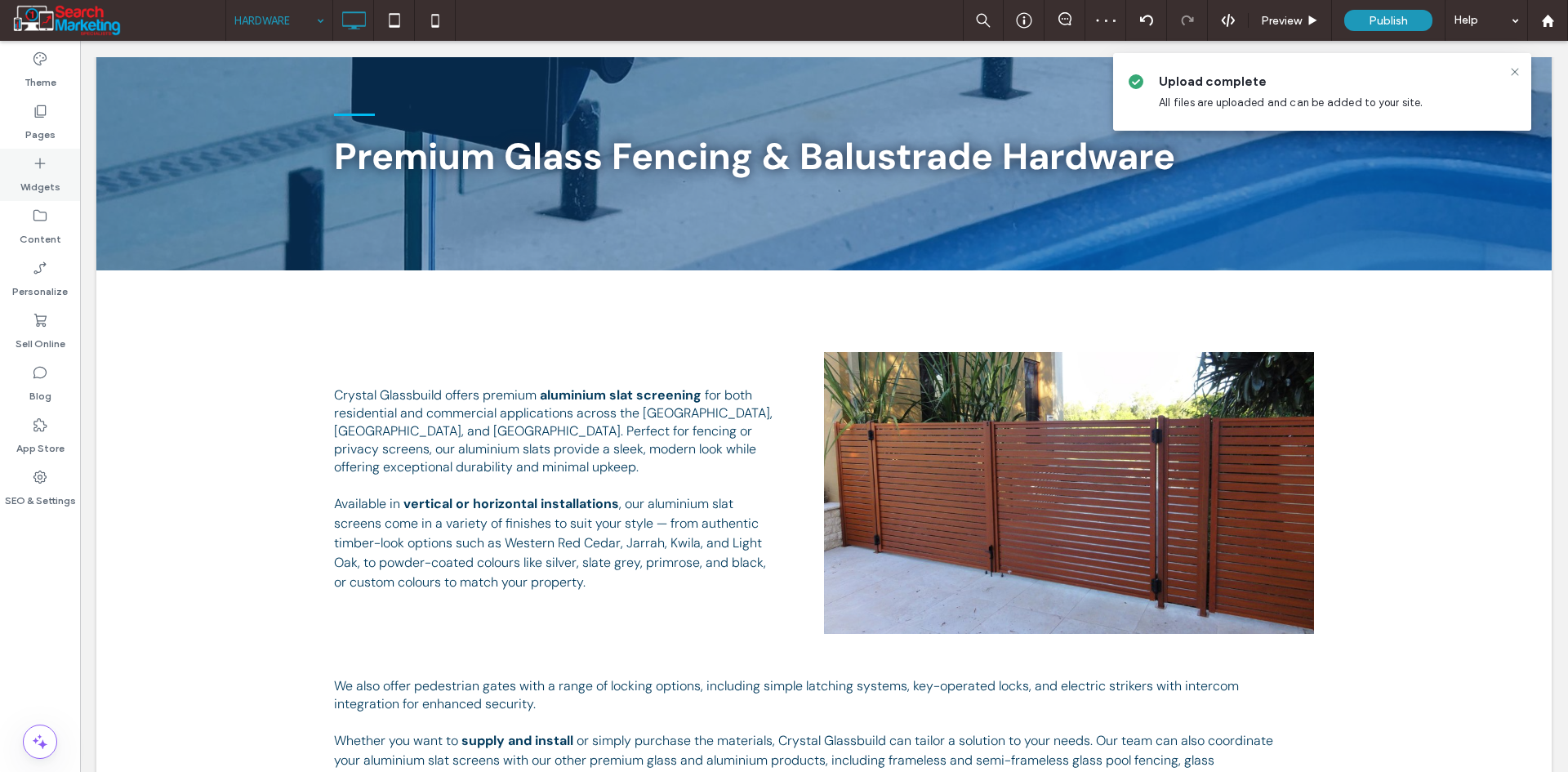
click at [33, 194] on div "Widgets" at bounding box center [40, 175] width 80 height 52
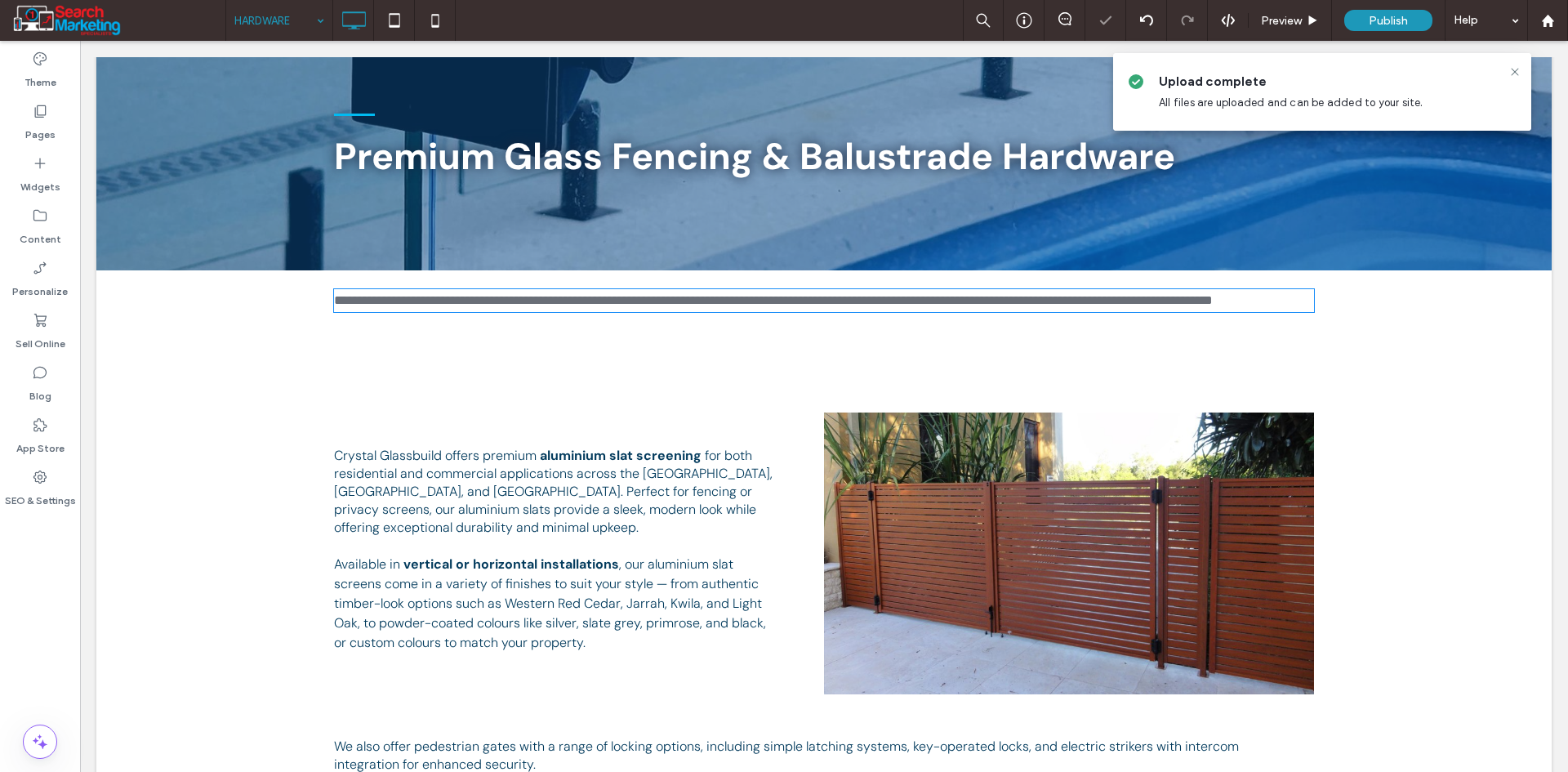
type input "*******"
type input "**"
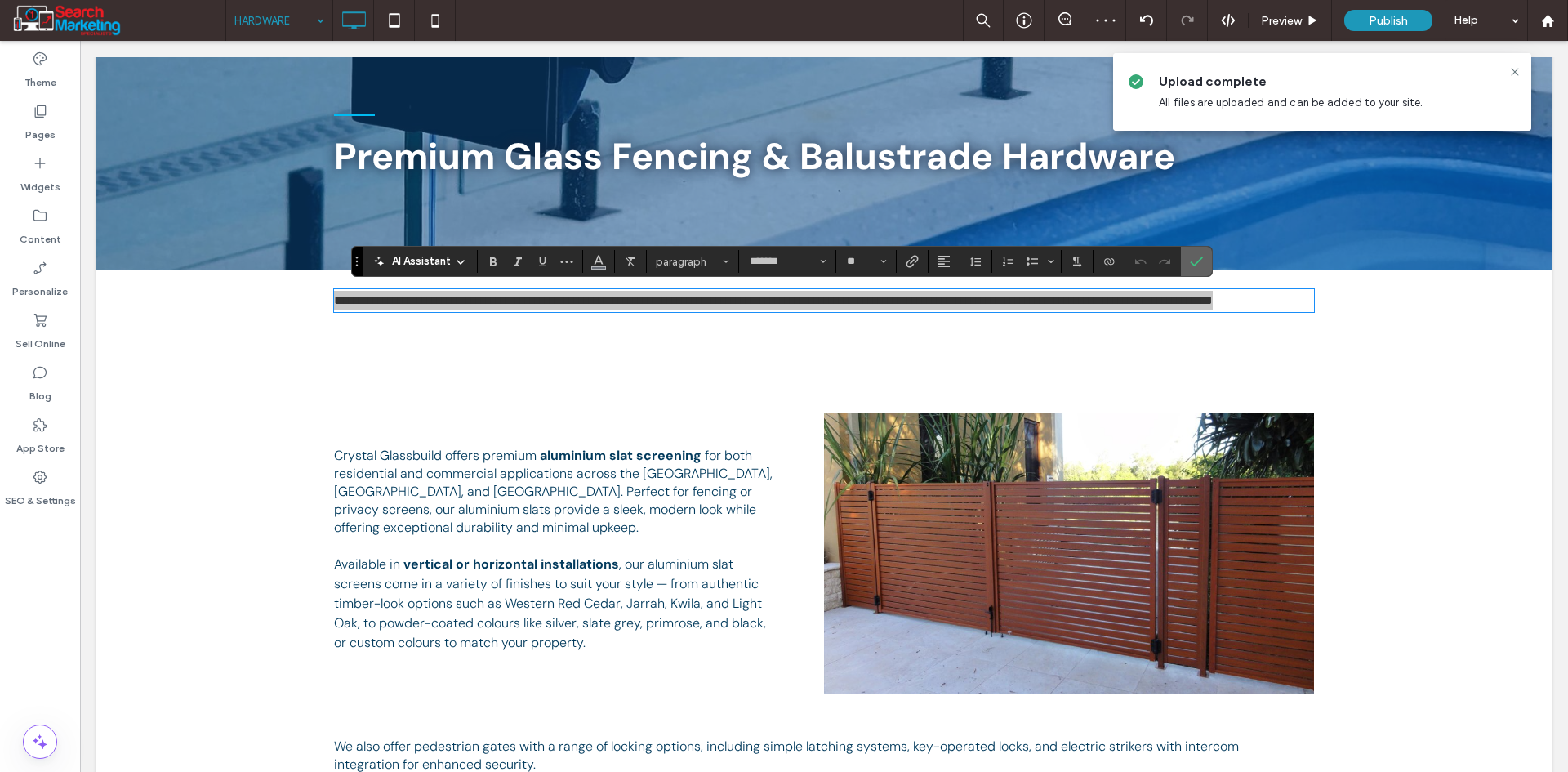
click at [1198, 269] on span "Confirm" at bounding box center [1197, 261] width 13 height 27
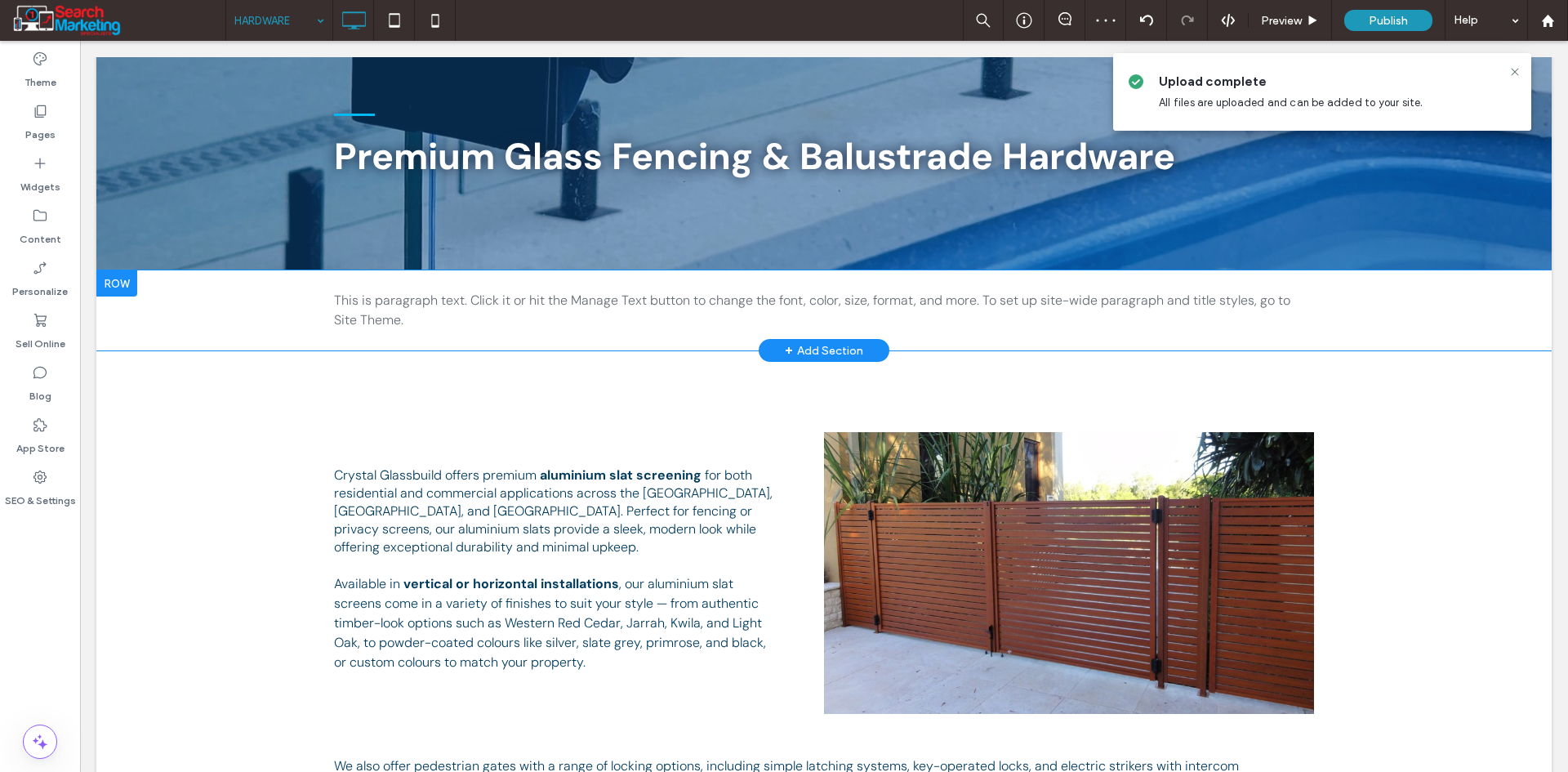
click at [125, 275] on div at bounding box center [116, 283] width 41 height 26
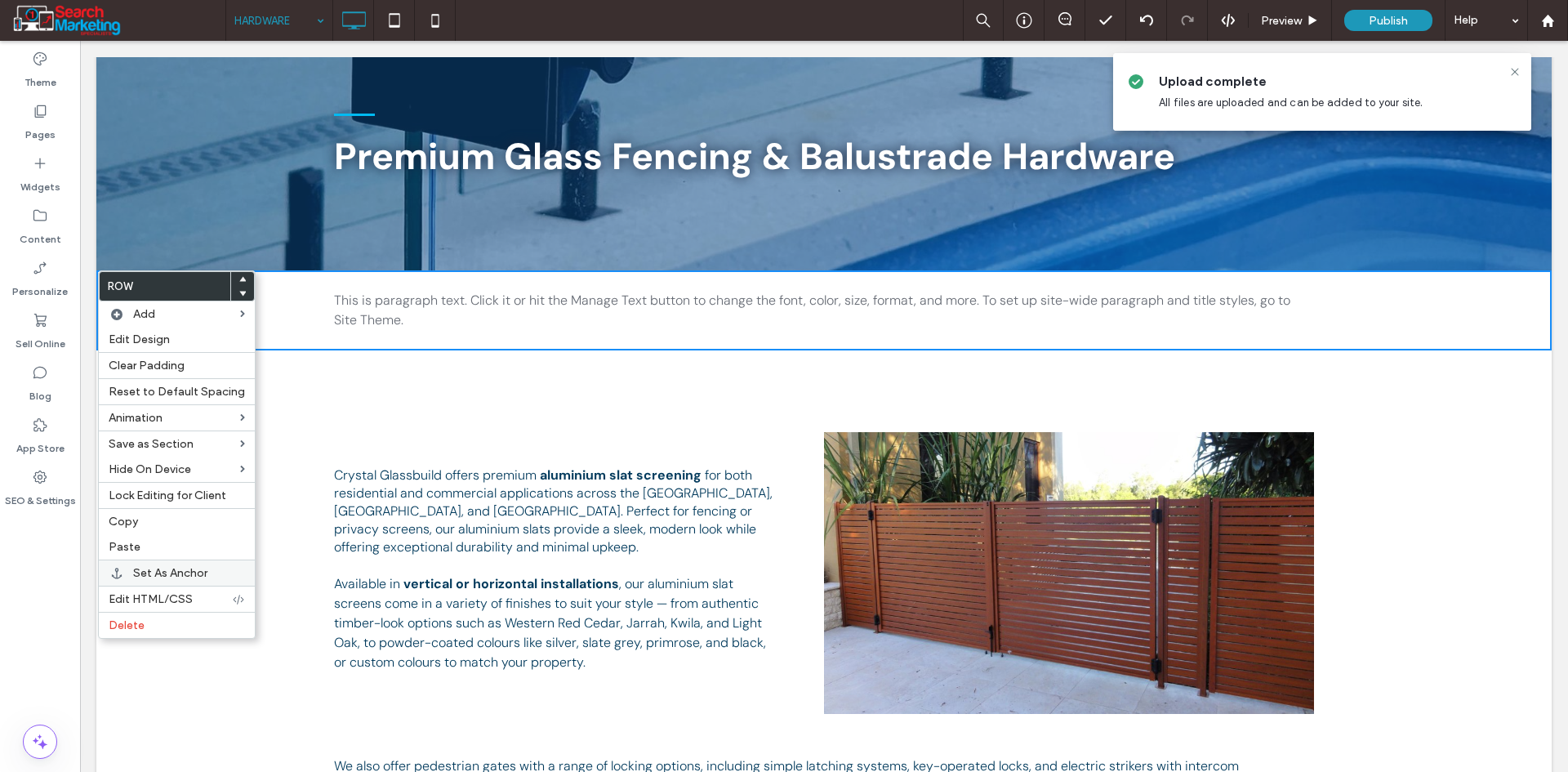
click at [150, 622] on label "Delete" at bounding box center [177, 625] width 136 height 14
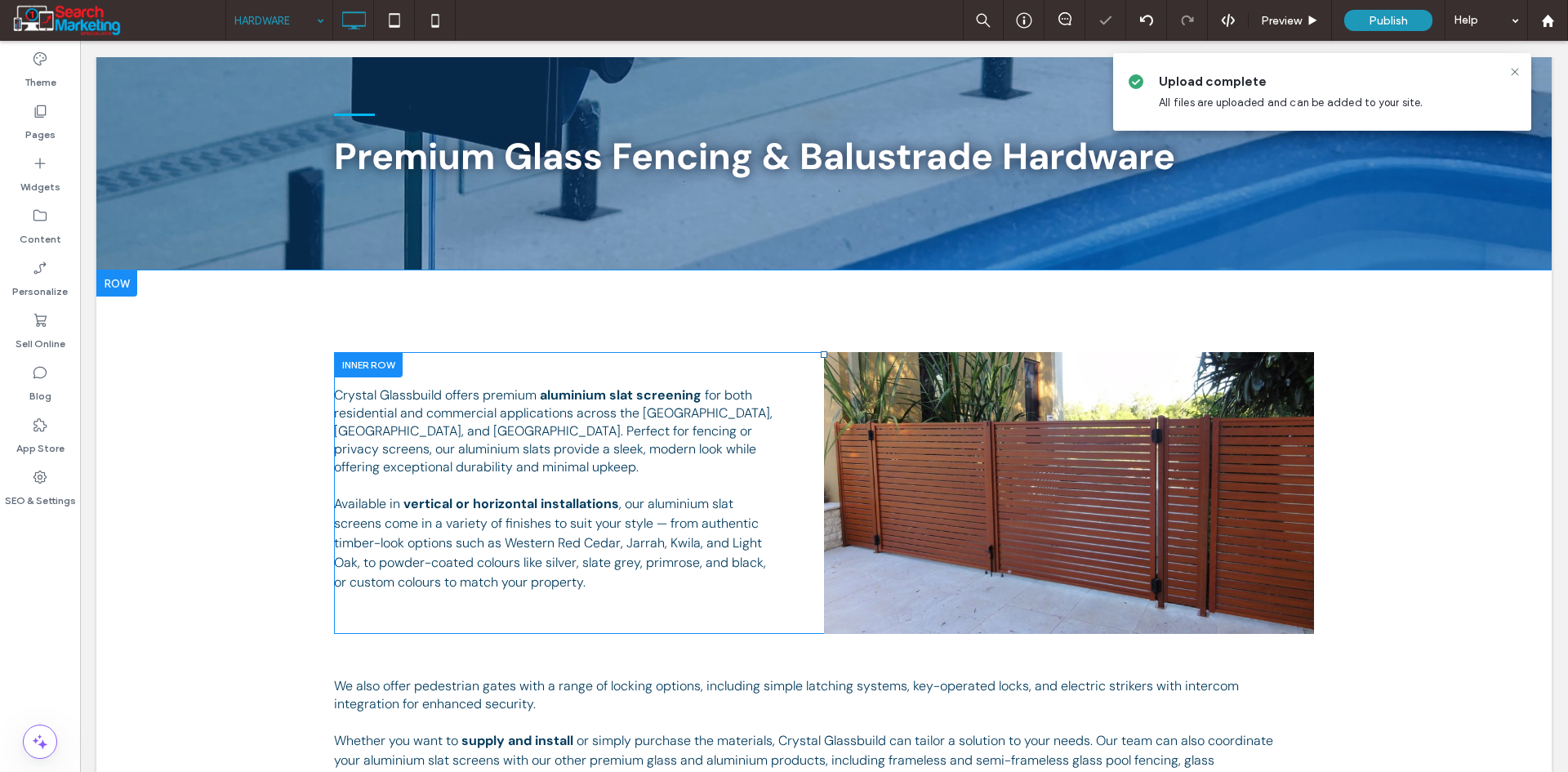
click at [357, 362] on div at bounding box center [368, 365] width 69 height 25
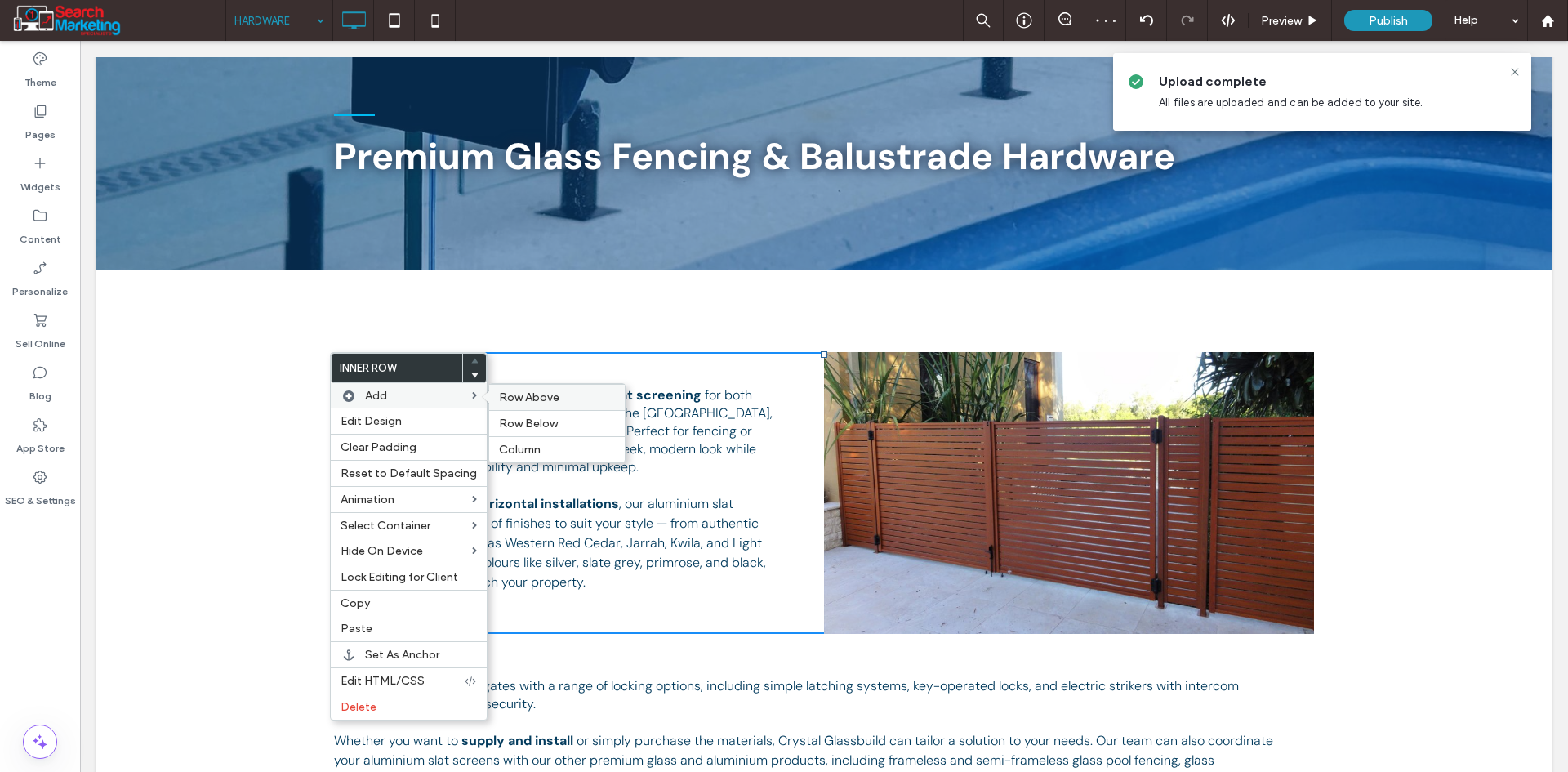
click at [565, 395] on label "Row Above" at bounding box center [557, 397] width 116 height 14
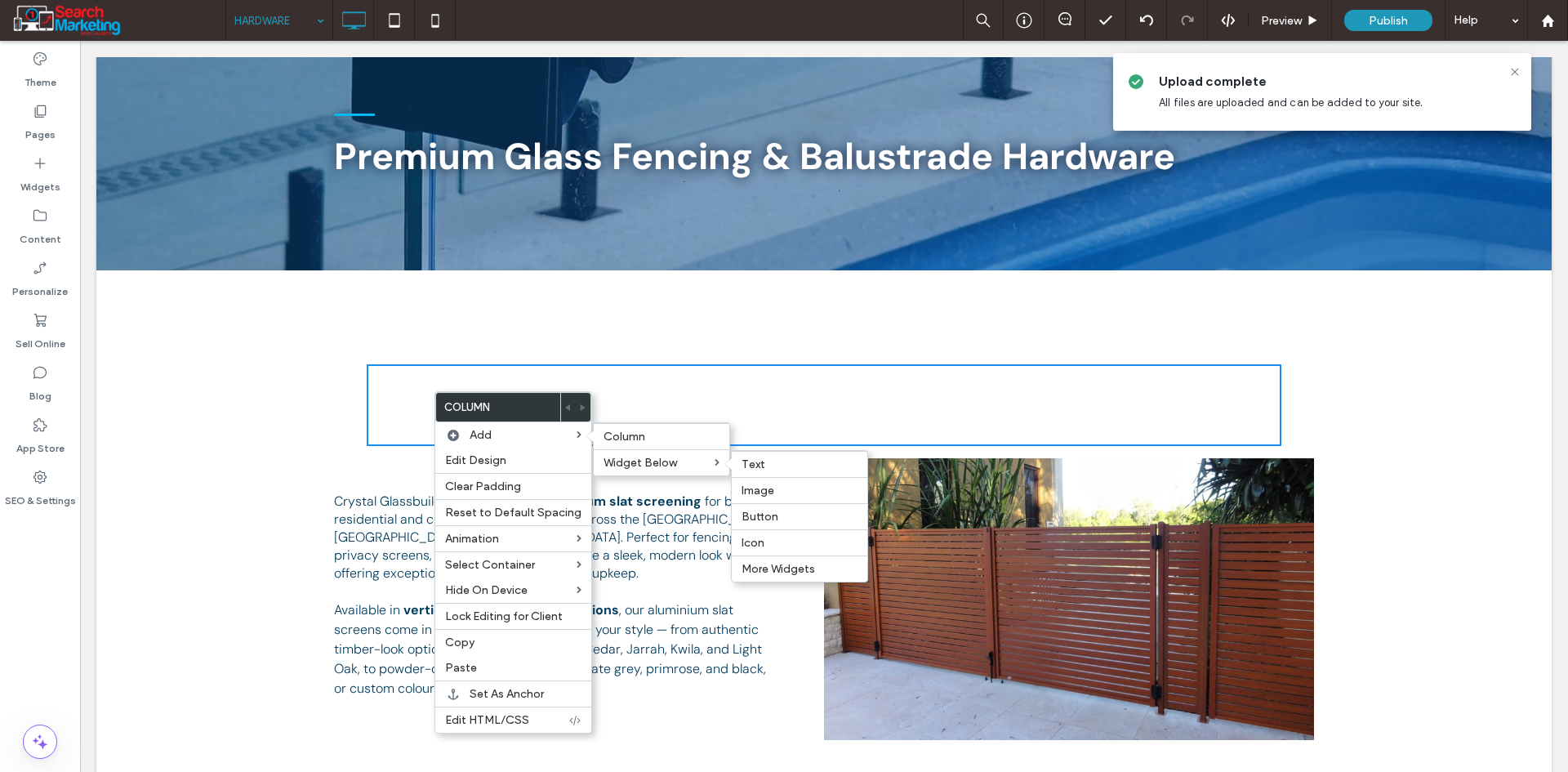
click at [763, 469] on label "Text" at bounding box center [800, 465] width 116 height 14
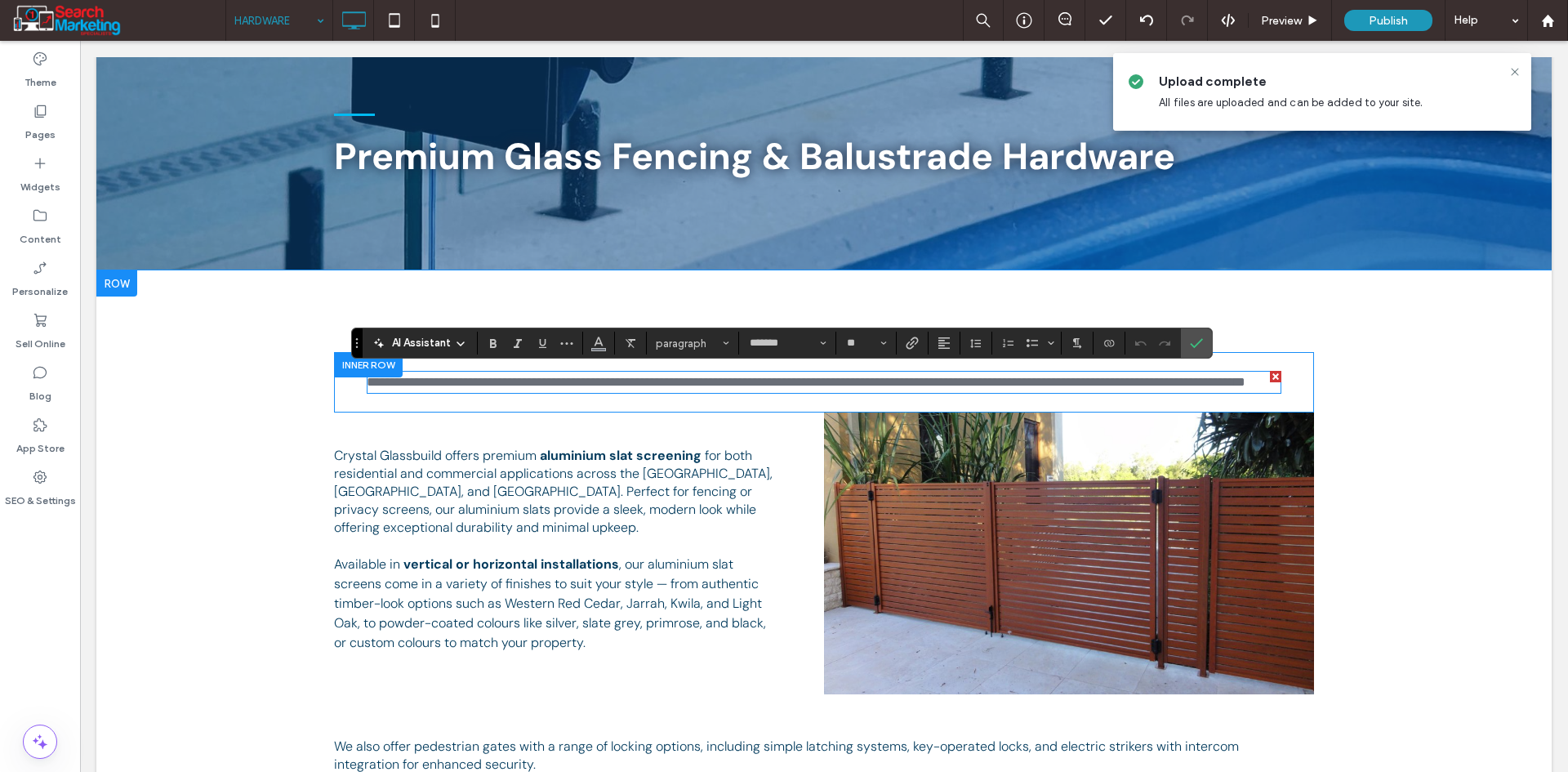
scroll to position [0, 0]
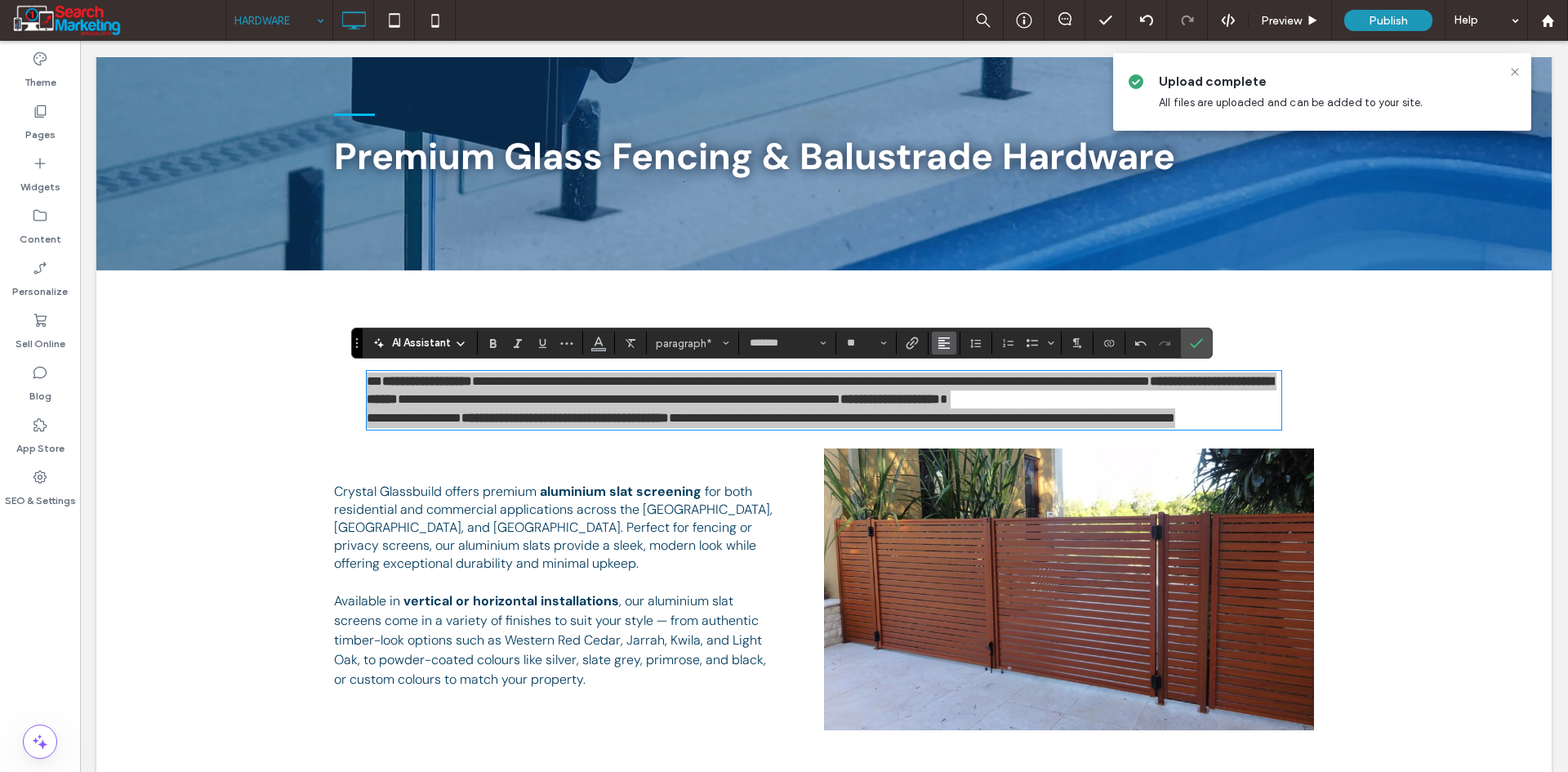
click at [951, 337] on button "Alignment" at bounding box center [943, 343] width 24 height 23
click at [974, 401] on label "ui.textEditor.alignment.center" at bounding box center [960, 393] width 57 height 24
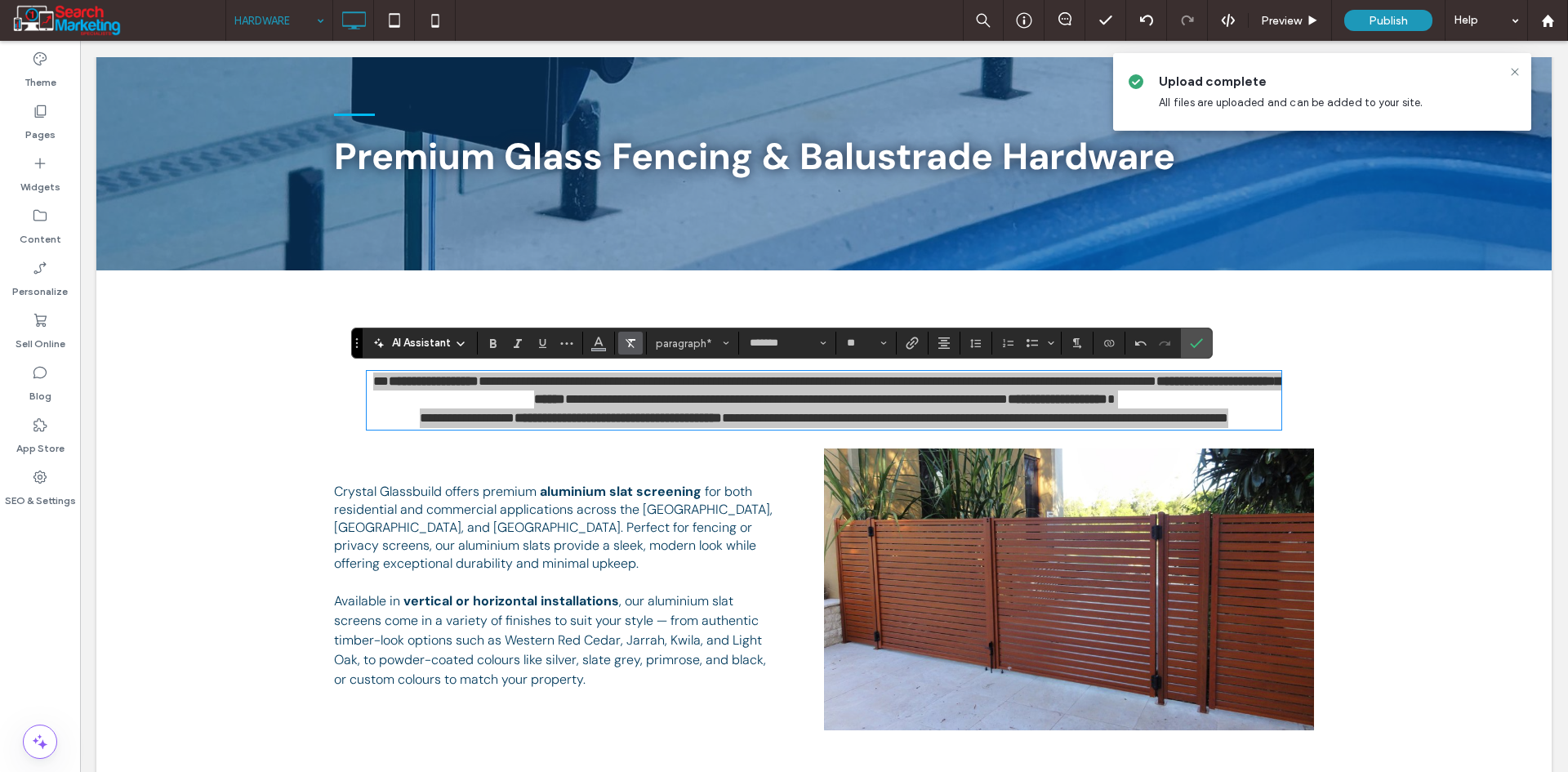
drag, startPoint x: 597, startPoint y: 337, endPoint x: 623, endPoint y: 342, distance: 26.5
click at [597, 338] on icon "Color" at bounding box center [599, 342] width 13 height 13
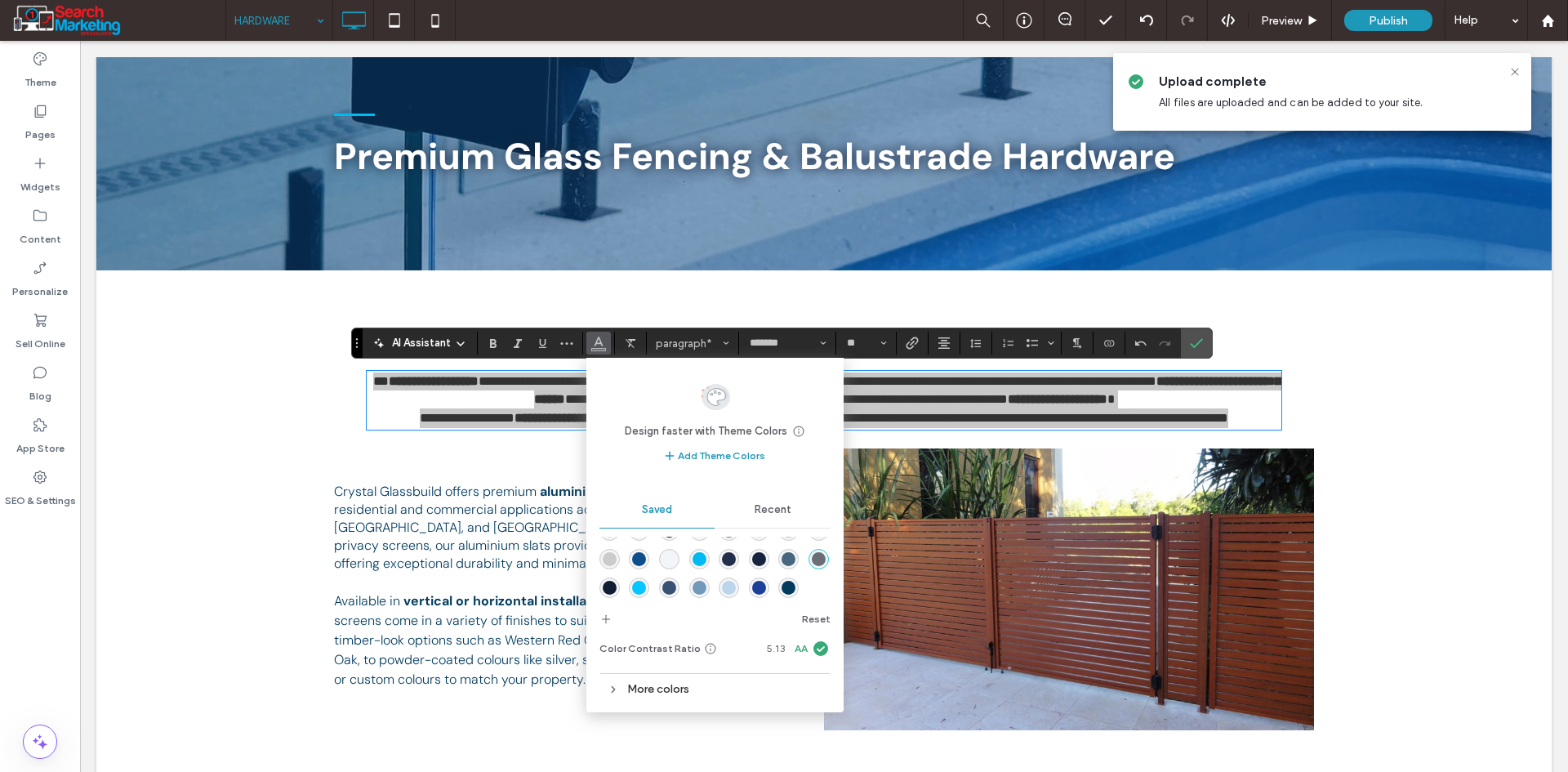
scroll to position [55, 0]
click at [782, 586] on div "rgba(3,59,93,1)" at bounding box center [788, 586] width 14 height 14
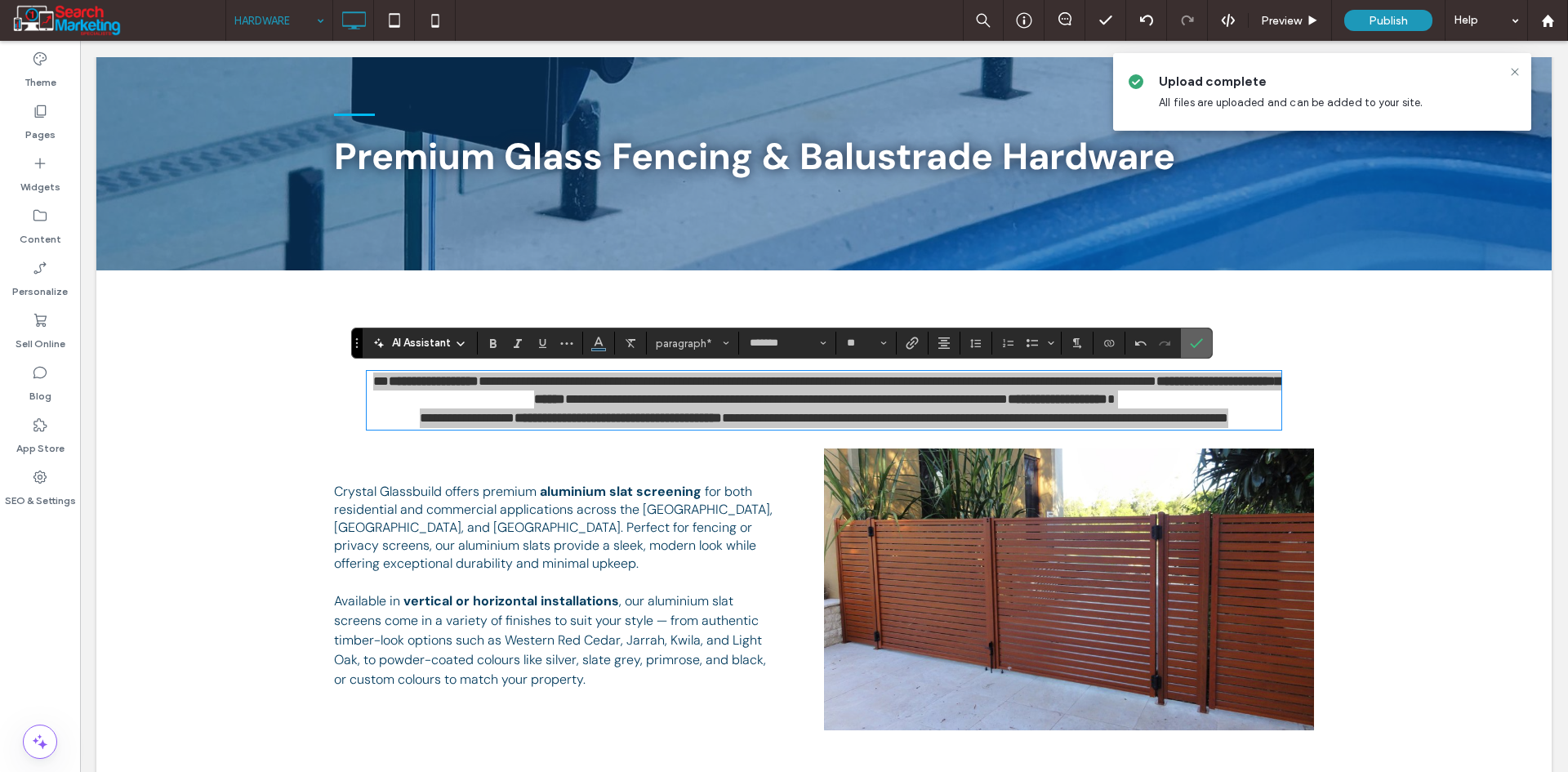
click at [1198, 335] on span "Confirm" at bounding box center [1197, 342] width 13 height 27
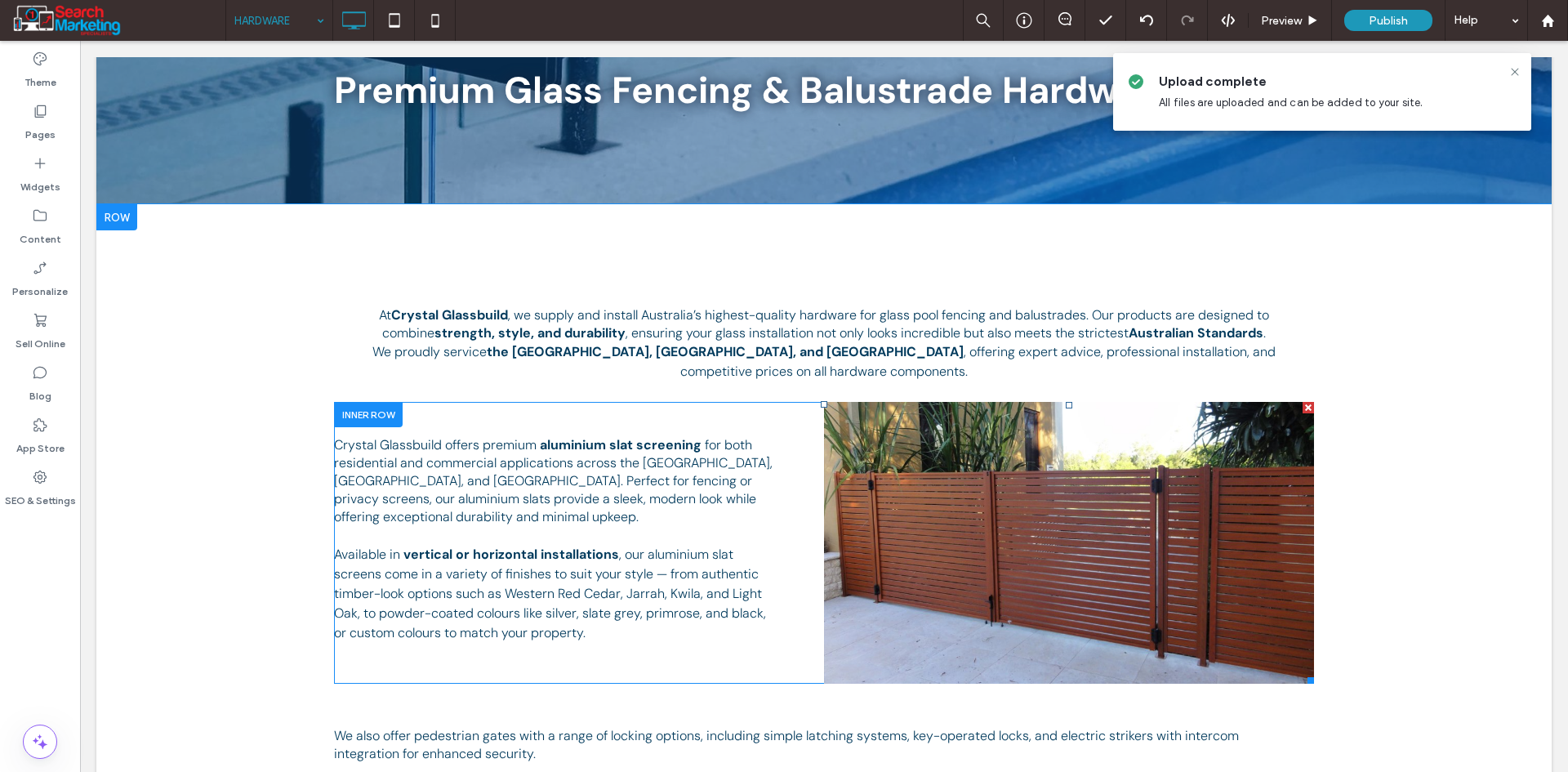
scroll to position [327, 0]
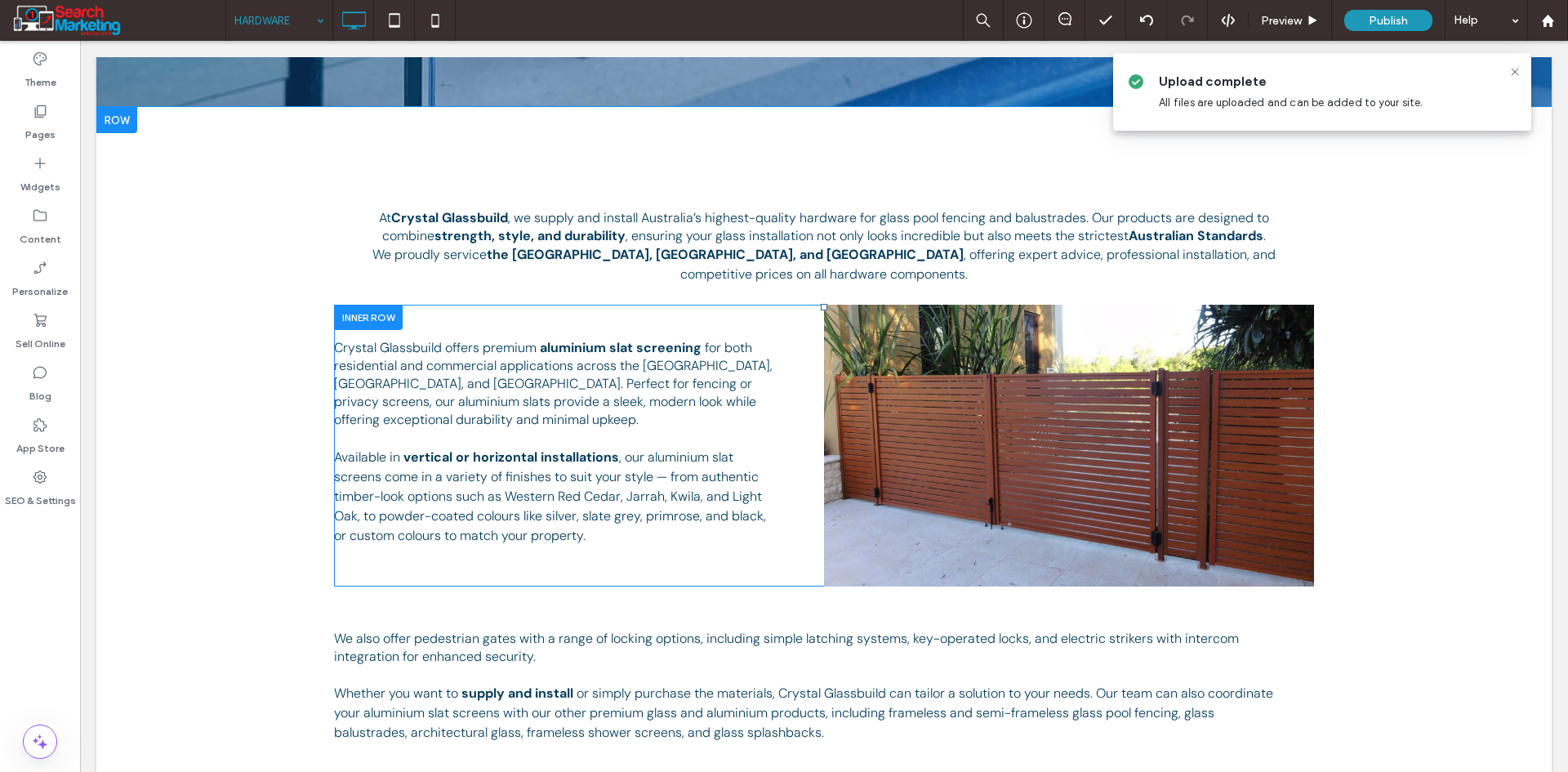
click at [355, 316] on div at bounding box center [368, 317] width 69 height 25
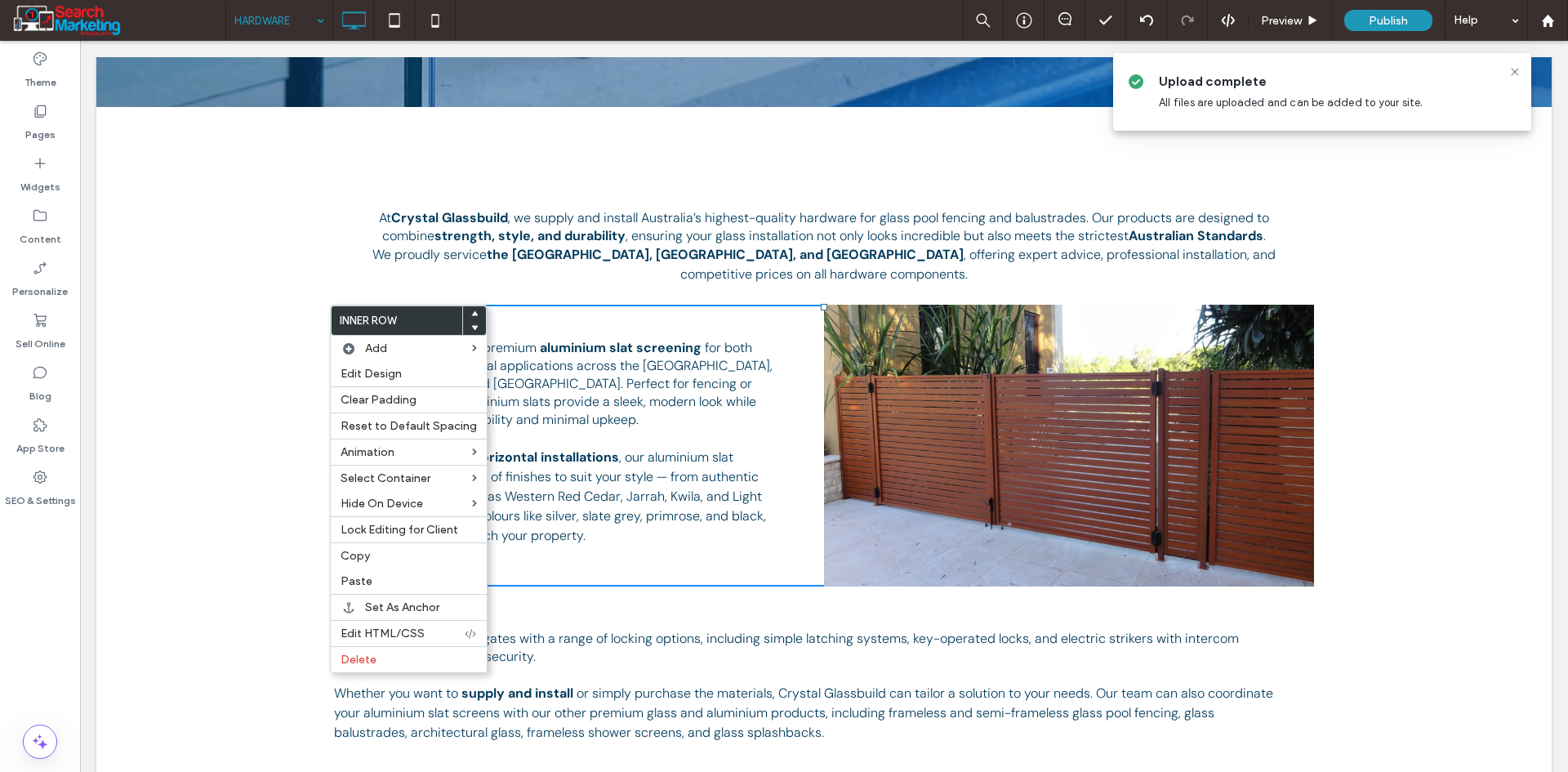
click at [135, 496] on div "Click To Paste Click To Paste At Crystal Glassbuild , we supply and install Aus…" at bounding box center [824, 470] width 1455 height 725
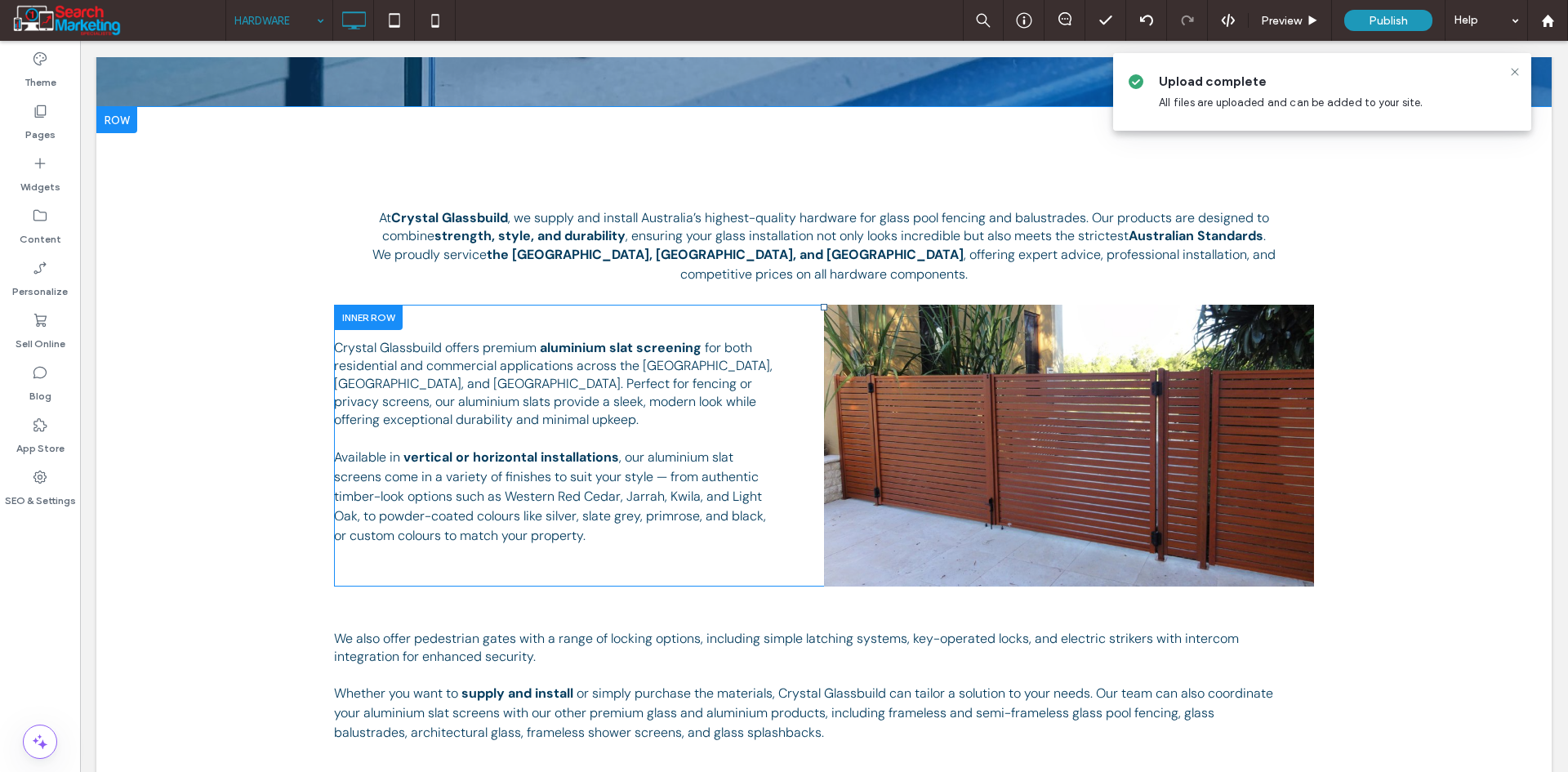
click at [371, 317] on div at bounding box center [368, 317] width 69 height 25
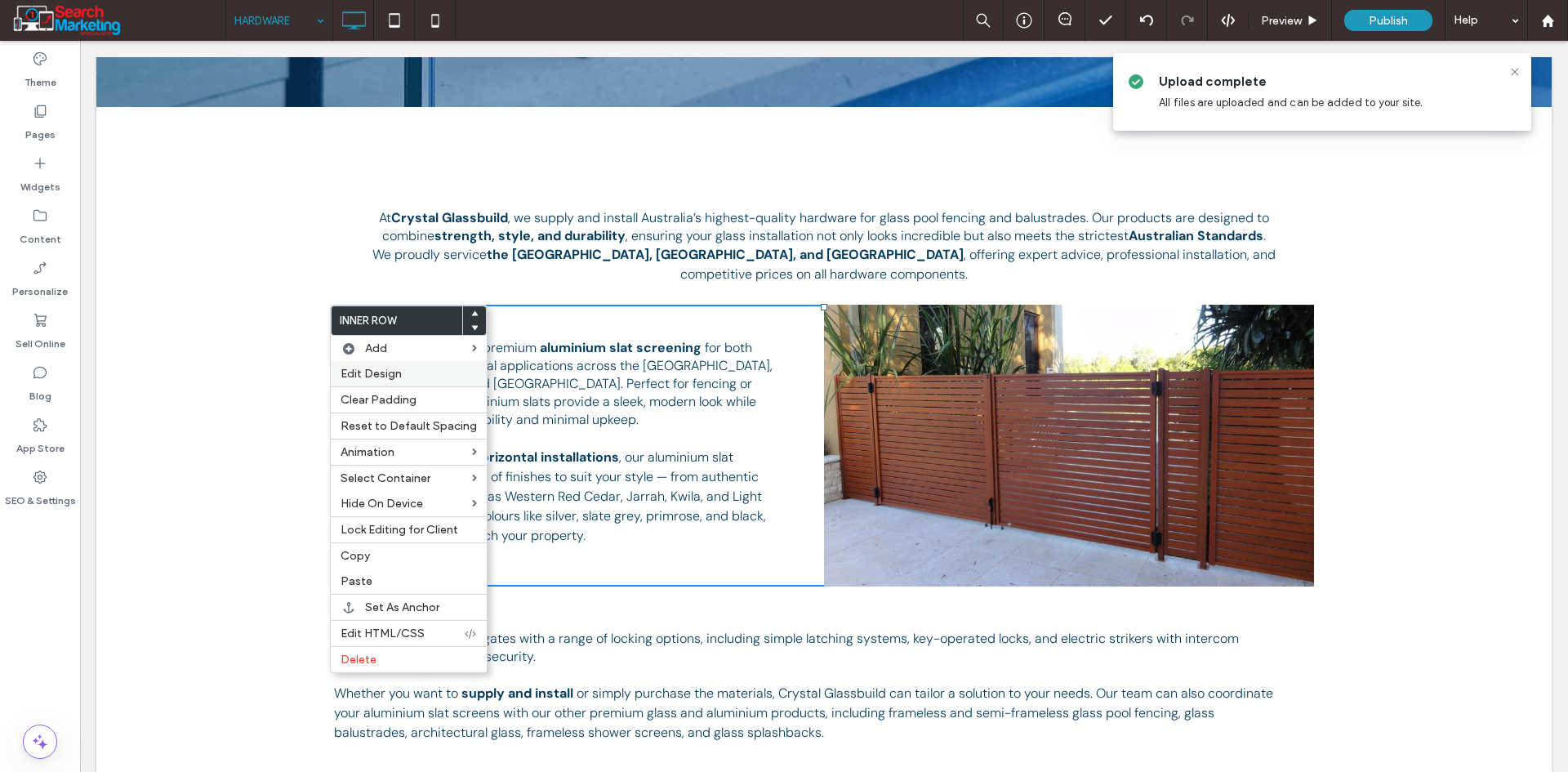
click at [393, 379] on span "Edit Design" at bounding box center [371, 373] width 61 height 14
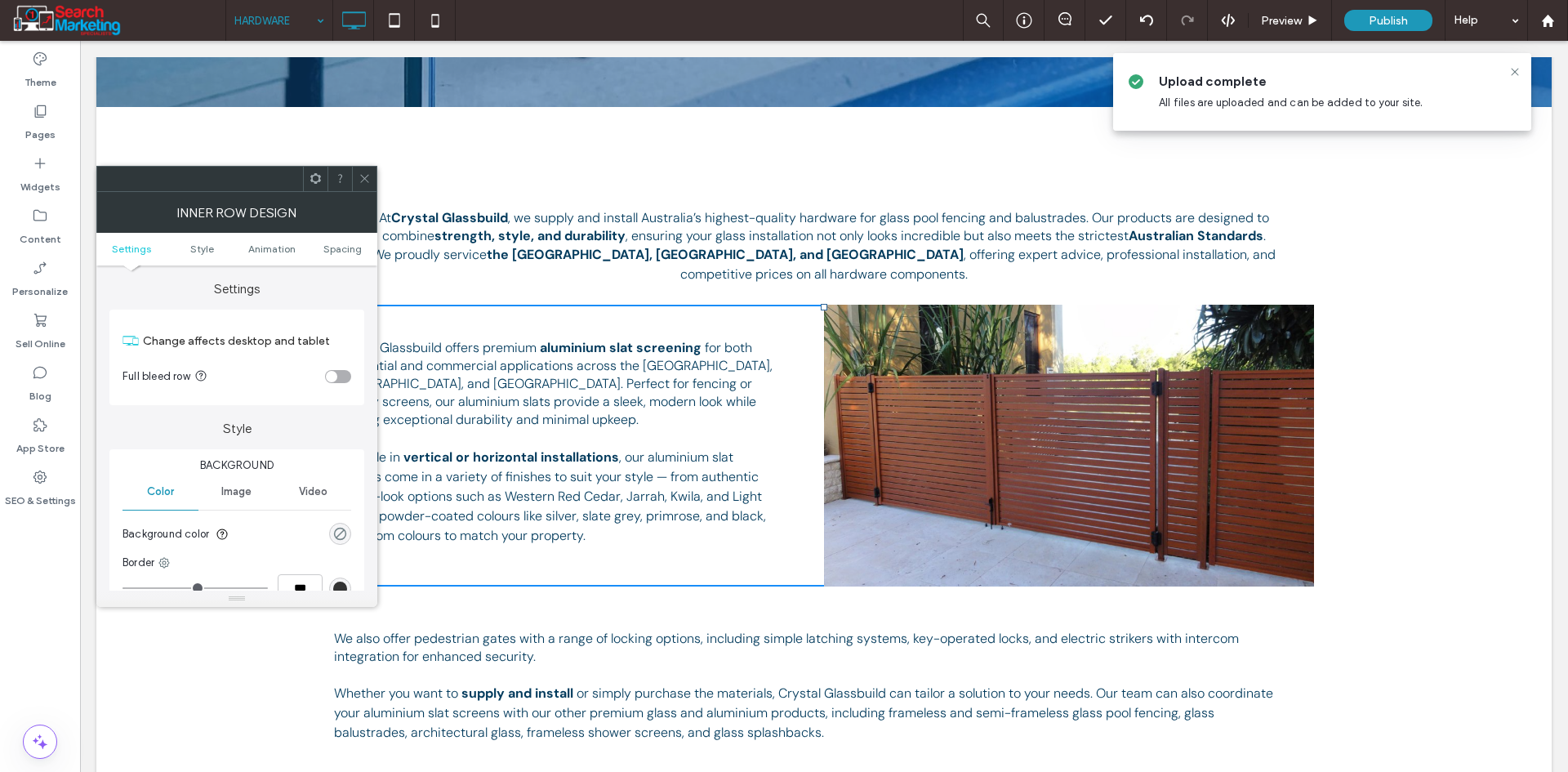
click at [336, 531] on div "rgba(0, 0, 0, 0)" at bounding box center [340, 534] width 14 height 14
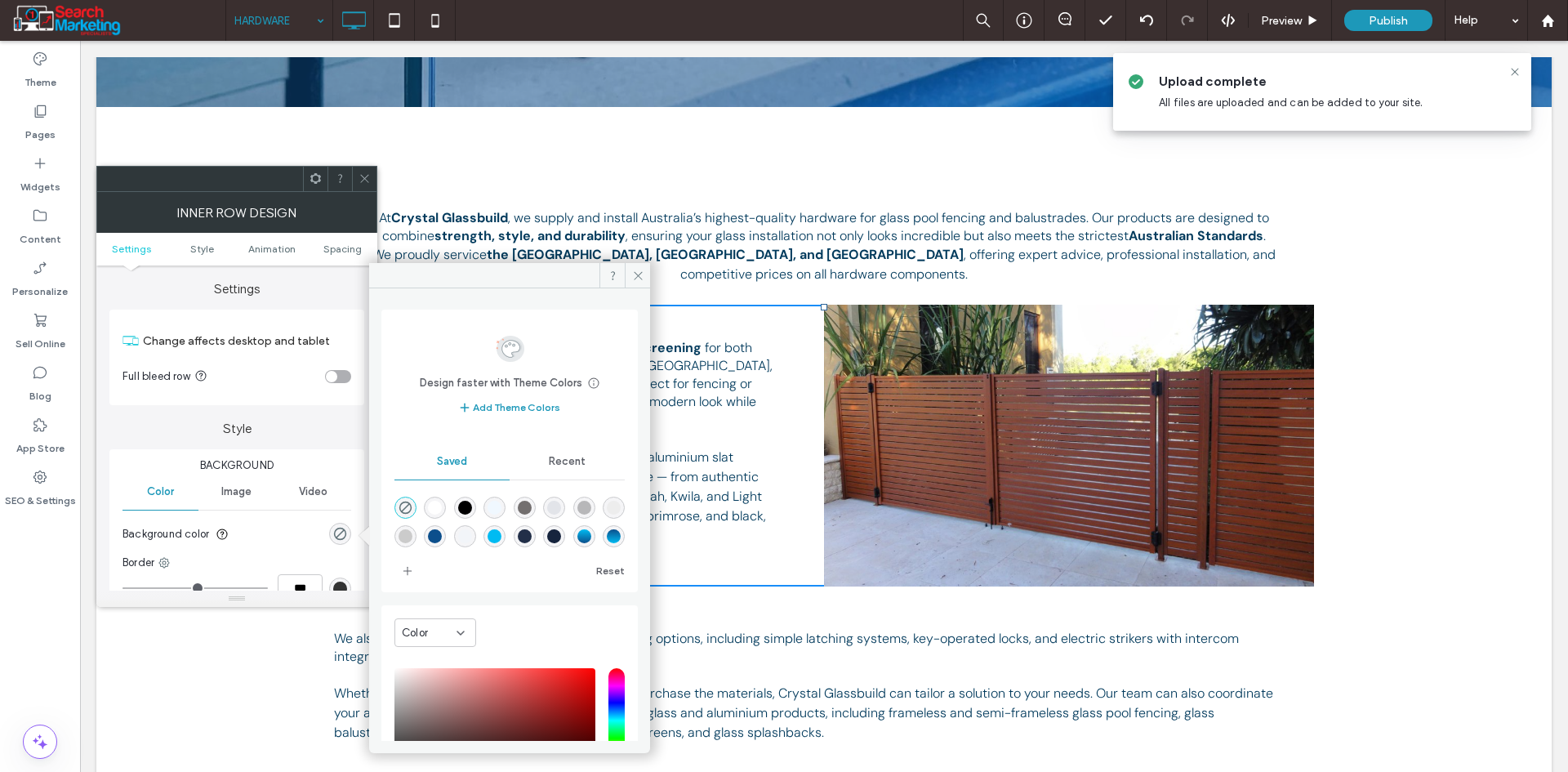
click at [561, 504] on div "rgba(57,81,116,0.10)" at bounding box center [554, 508] width 14 height 14
type input "*******"
type input "**"
type input "***"
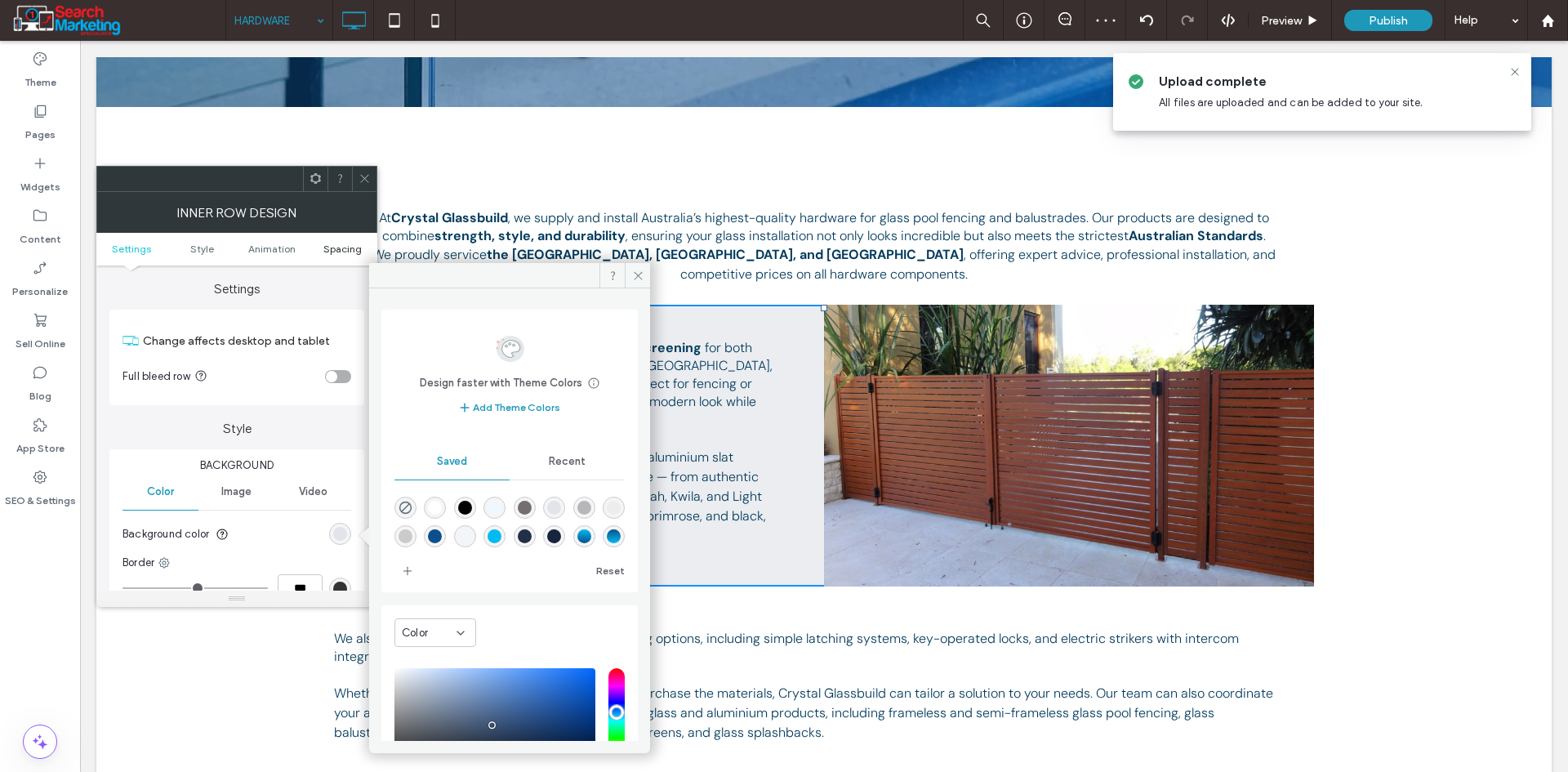
click at [332, 244] on span "Spacing" at bounding box center [342, 248] width 38 height 12
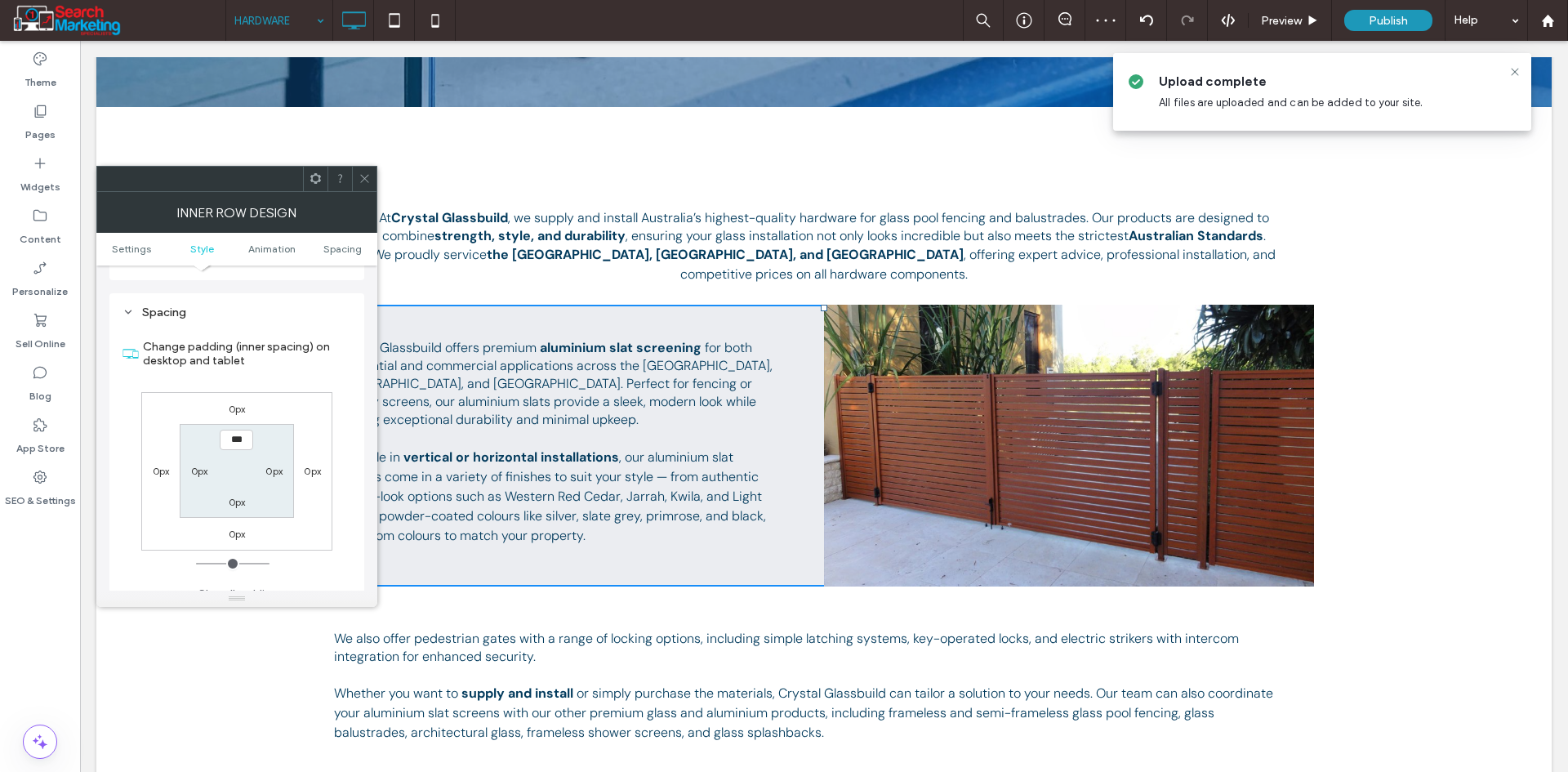
scroll to position [523, 0]
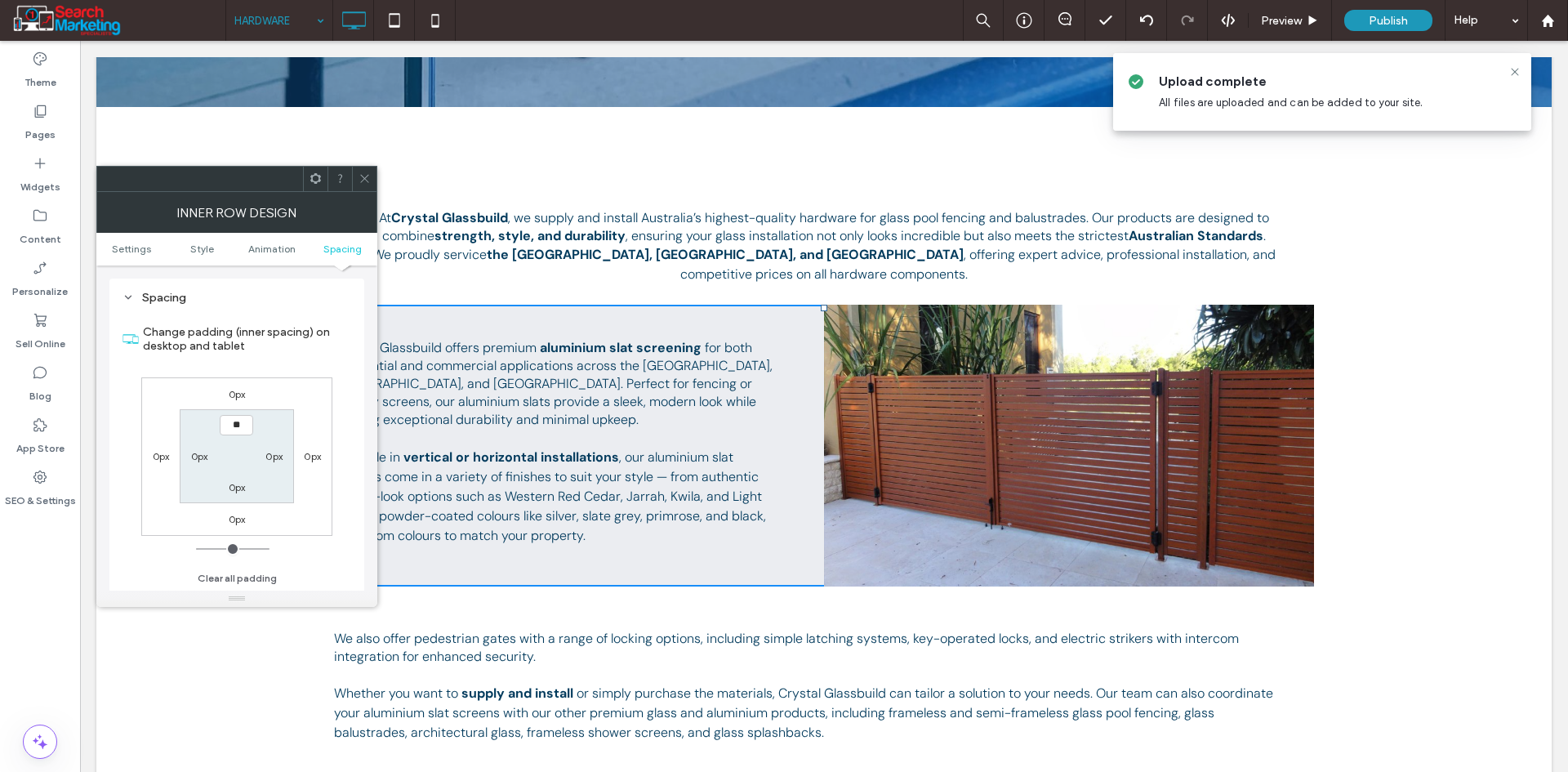
type input "****"
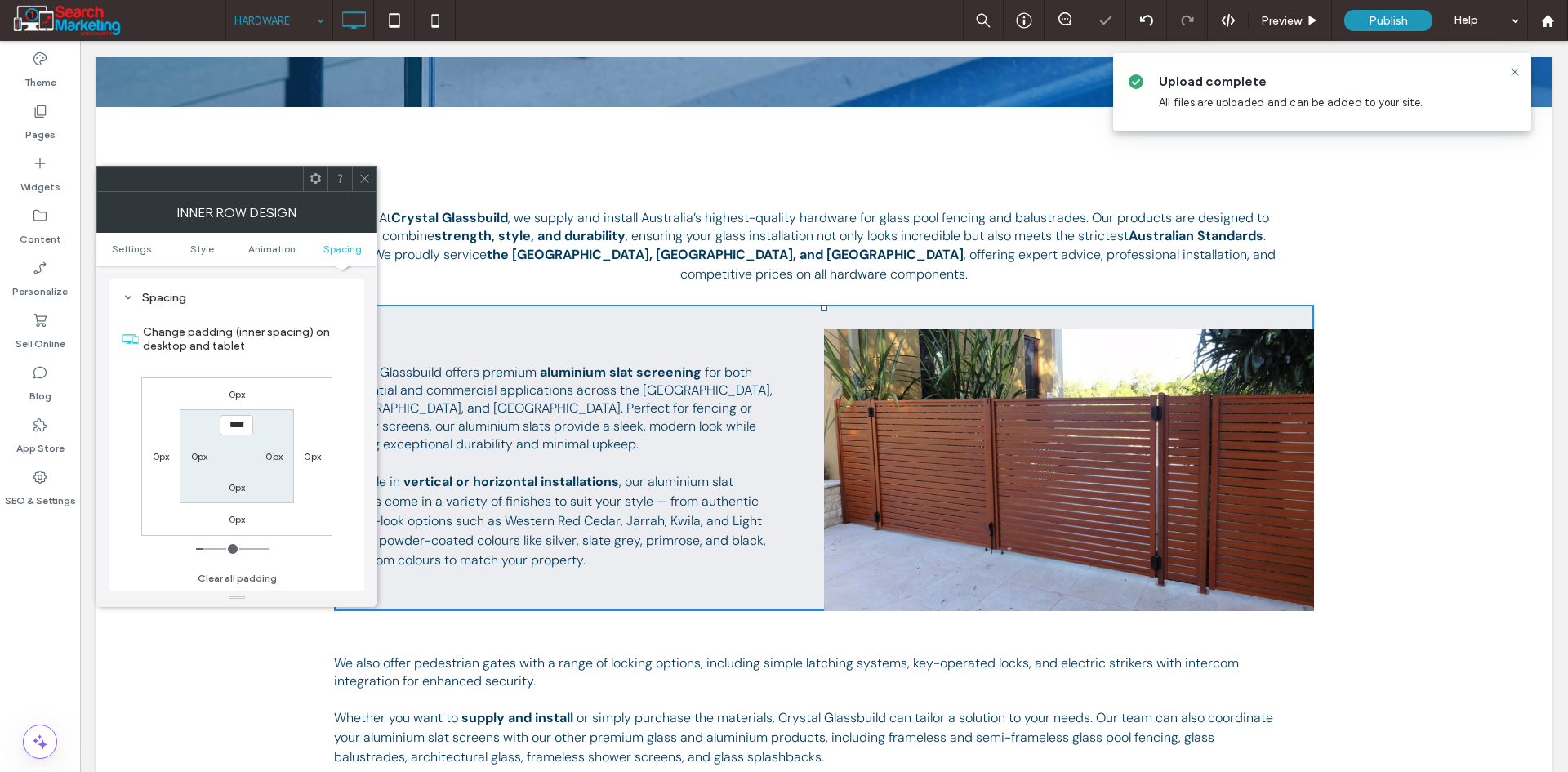
click at [275, 455] on label "0px" at bounding box center [274, 456] width 17 height 12
type input "*"
type input "**"
type input "****"
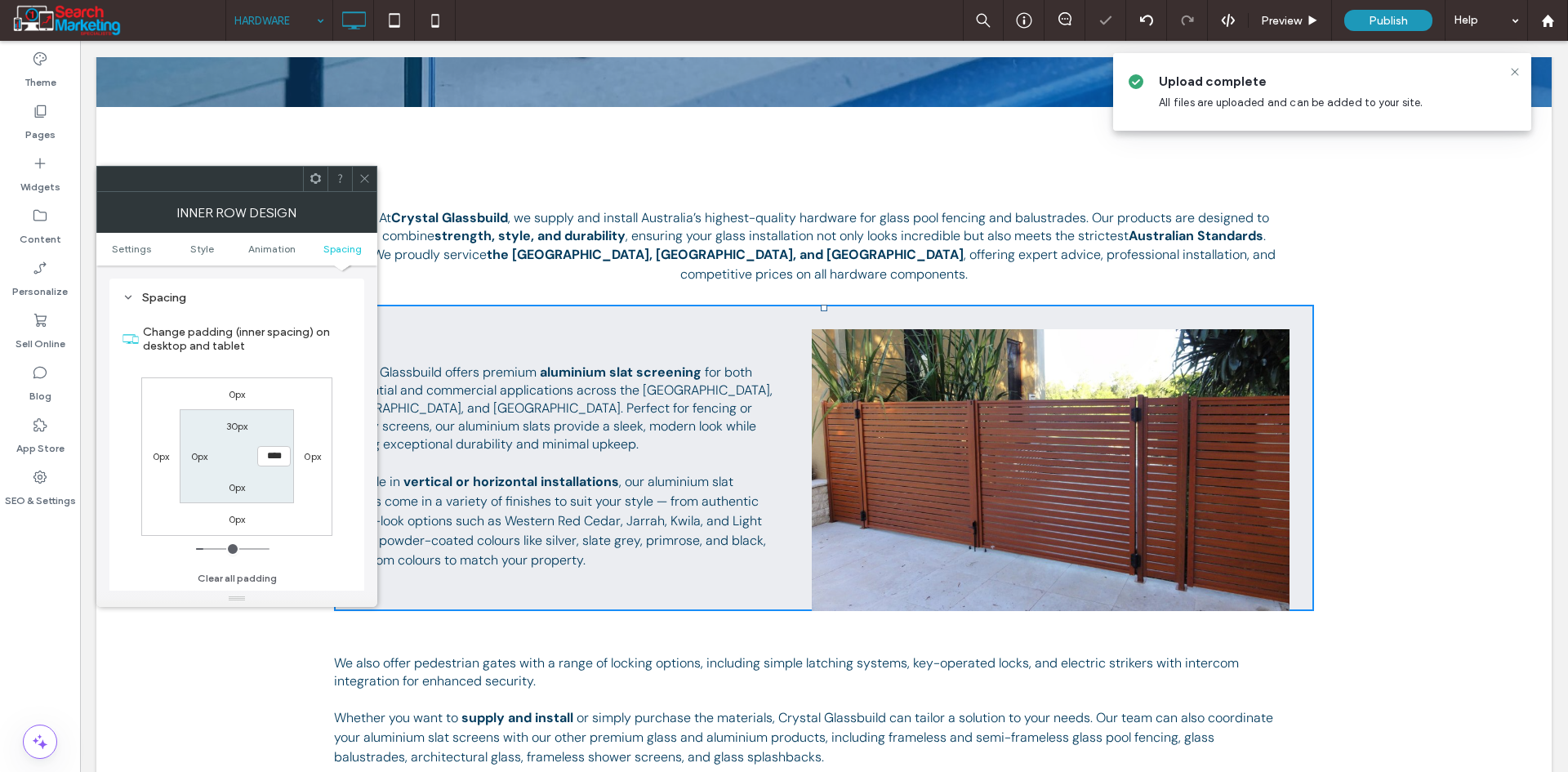
click at [238, 492] on label "0px" at bounding box center [237, 487] width 17 height 12
type input "*"
type input "**"
type input "****"
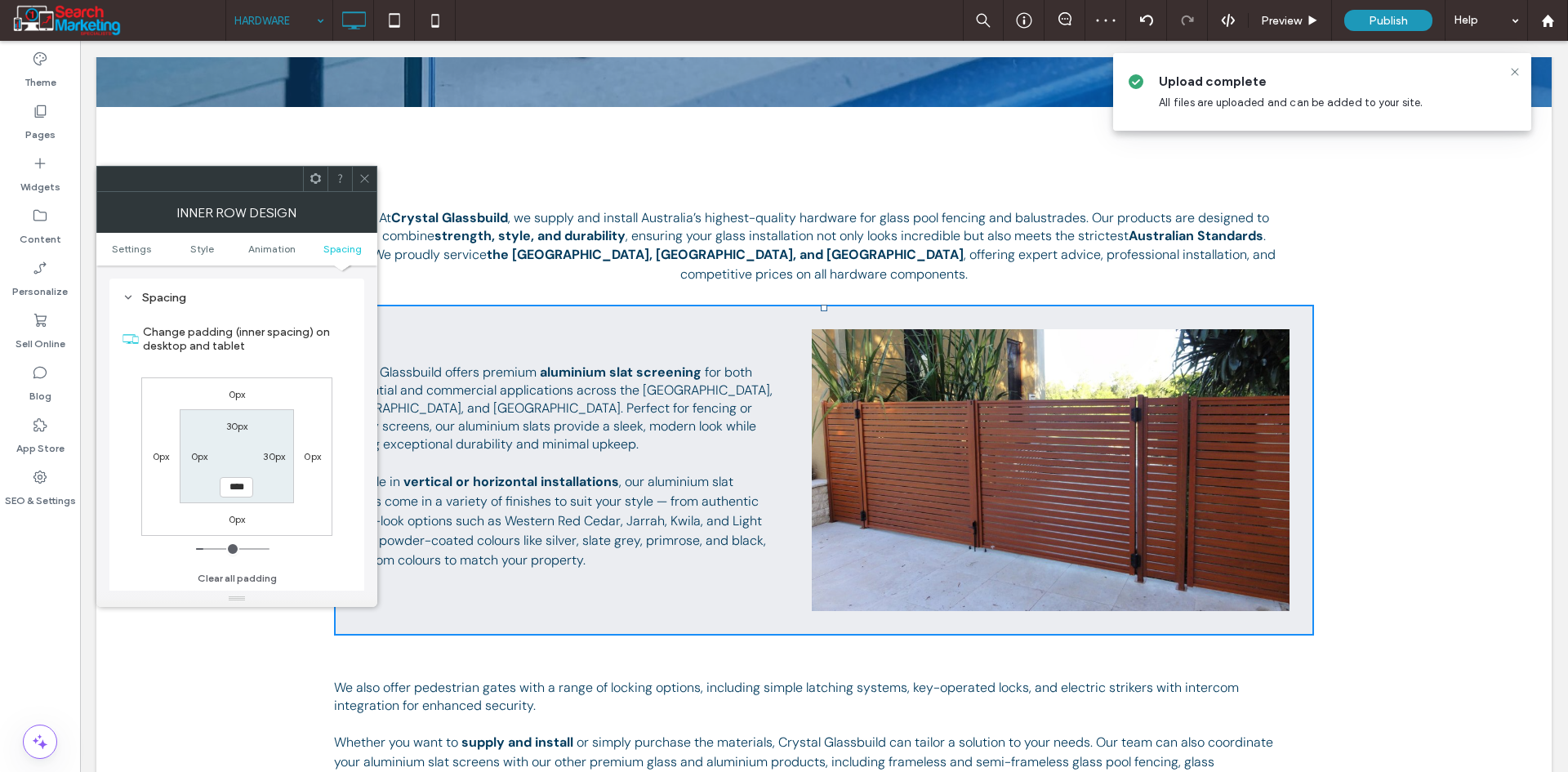
click at [208, 458] on label "0px" at bounding box center [199, 456] width 17 height 12
type input "*"
type input "**"
type input "****"
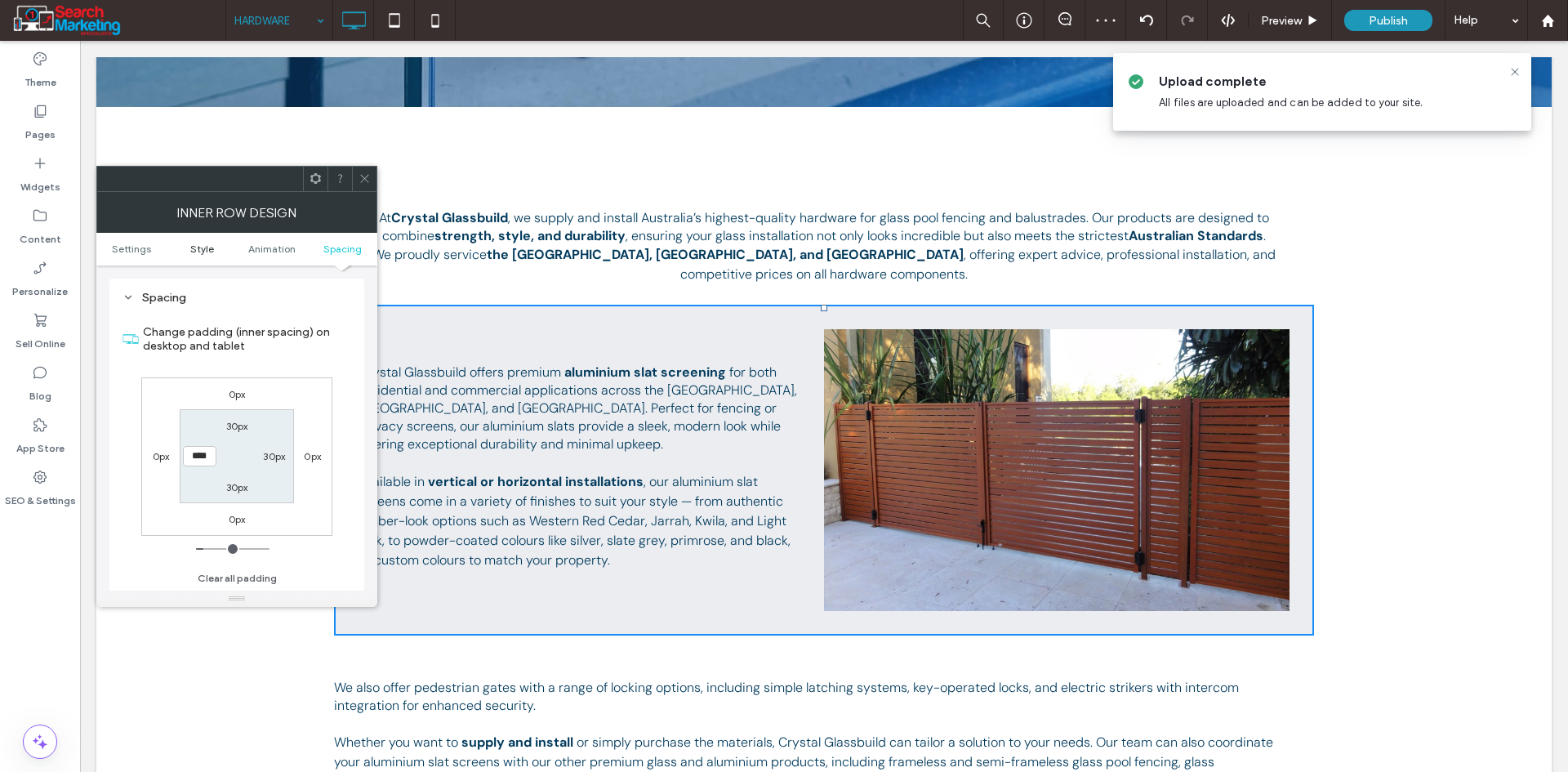
click at [200, 252] on span "Style" at bounding box center [202, 248] width 24 height 12
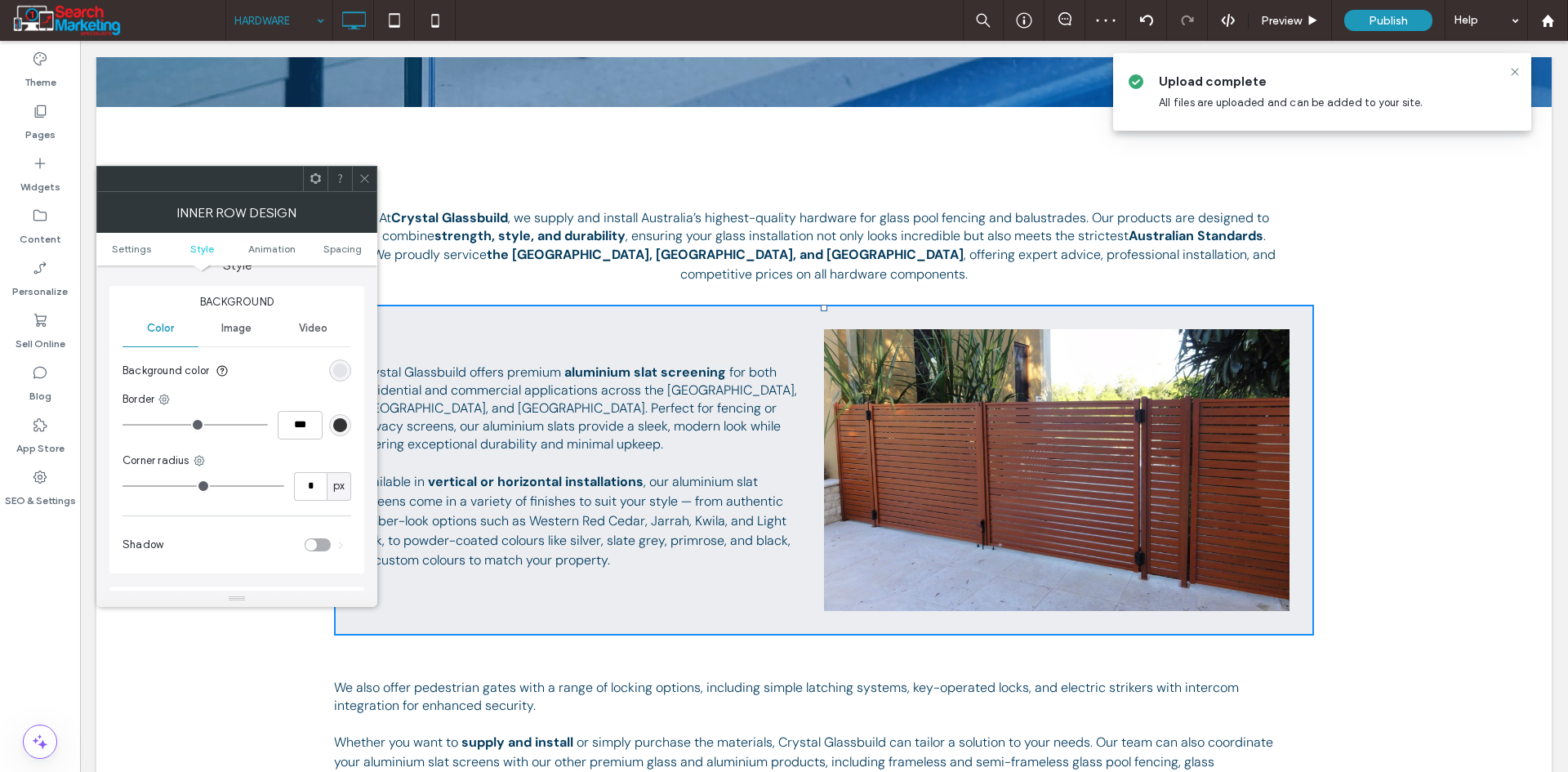
scroll to position [140, 0]
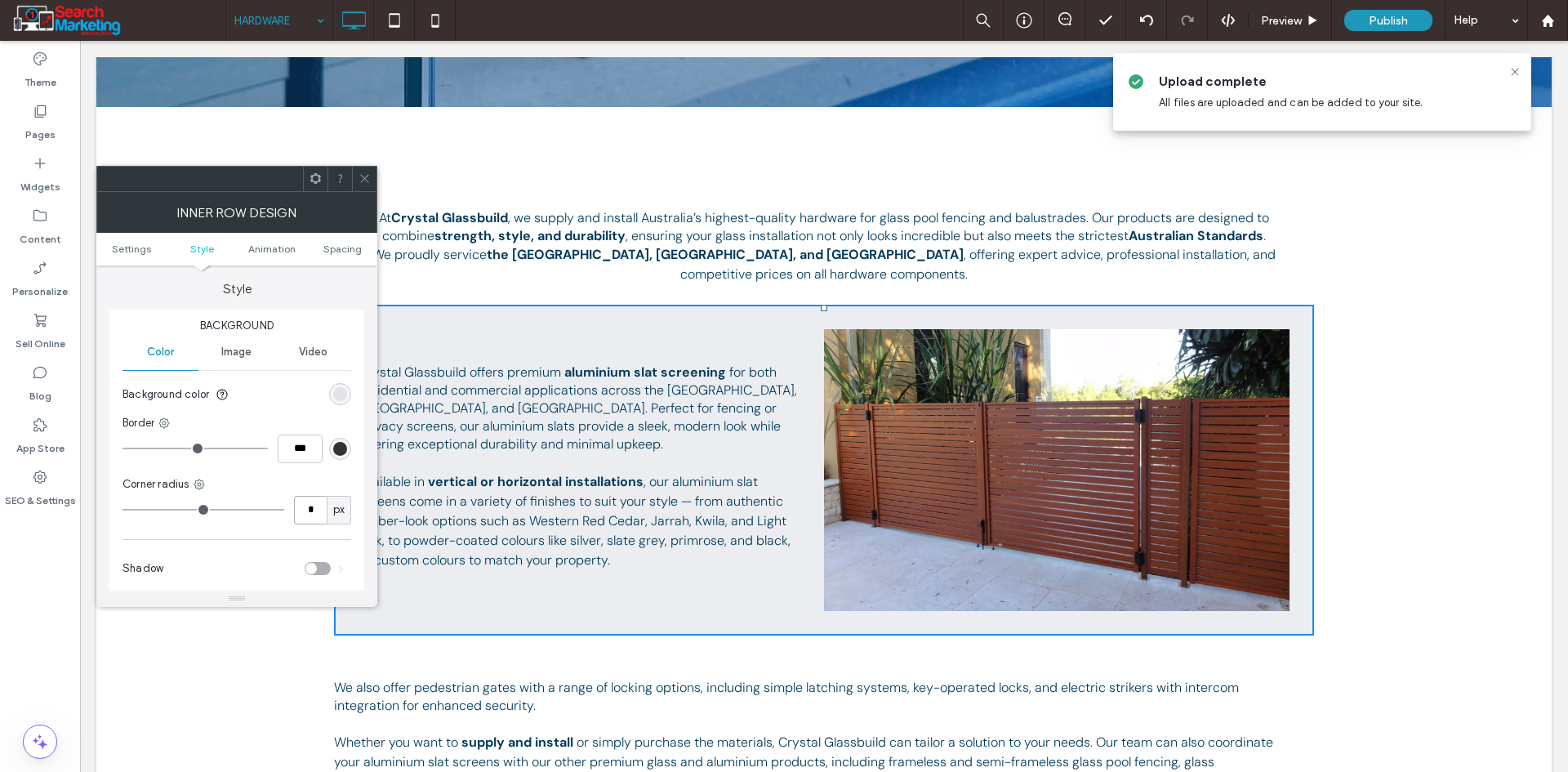
click at [314, 507] on input "*" at bounding box center [310, 510] width 32 height 28
type input "**"
click at [369, 184] on icon at bounding box center [365, 178] width 12 height 12
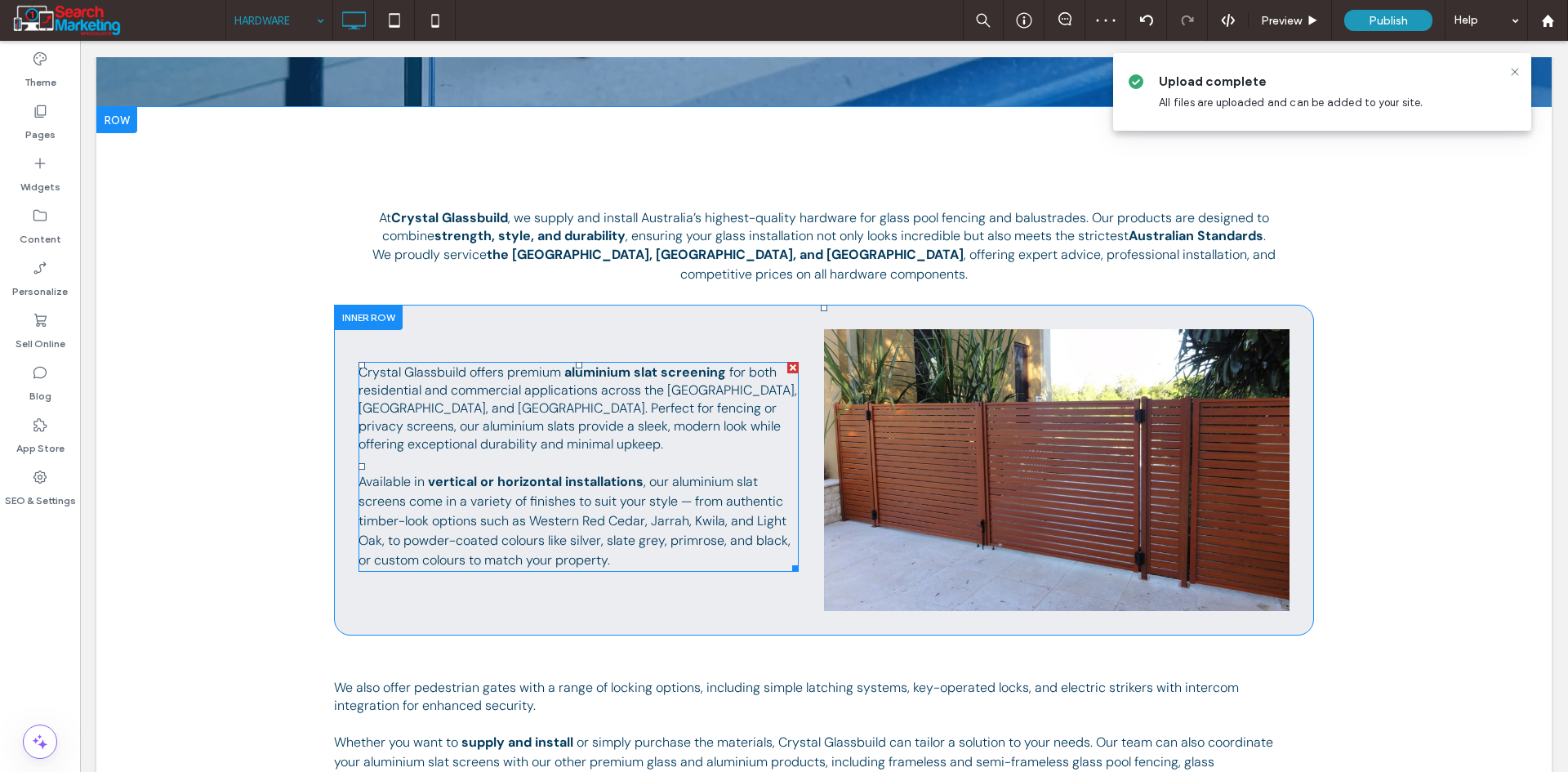
click at [512, 506] on span ", our aluminium slat screens come in a variety of finishes to suit your style —…" at bounding box center [575, 520] width 432 height 96
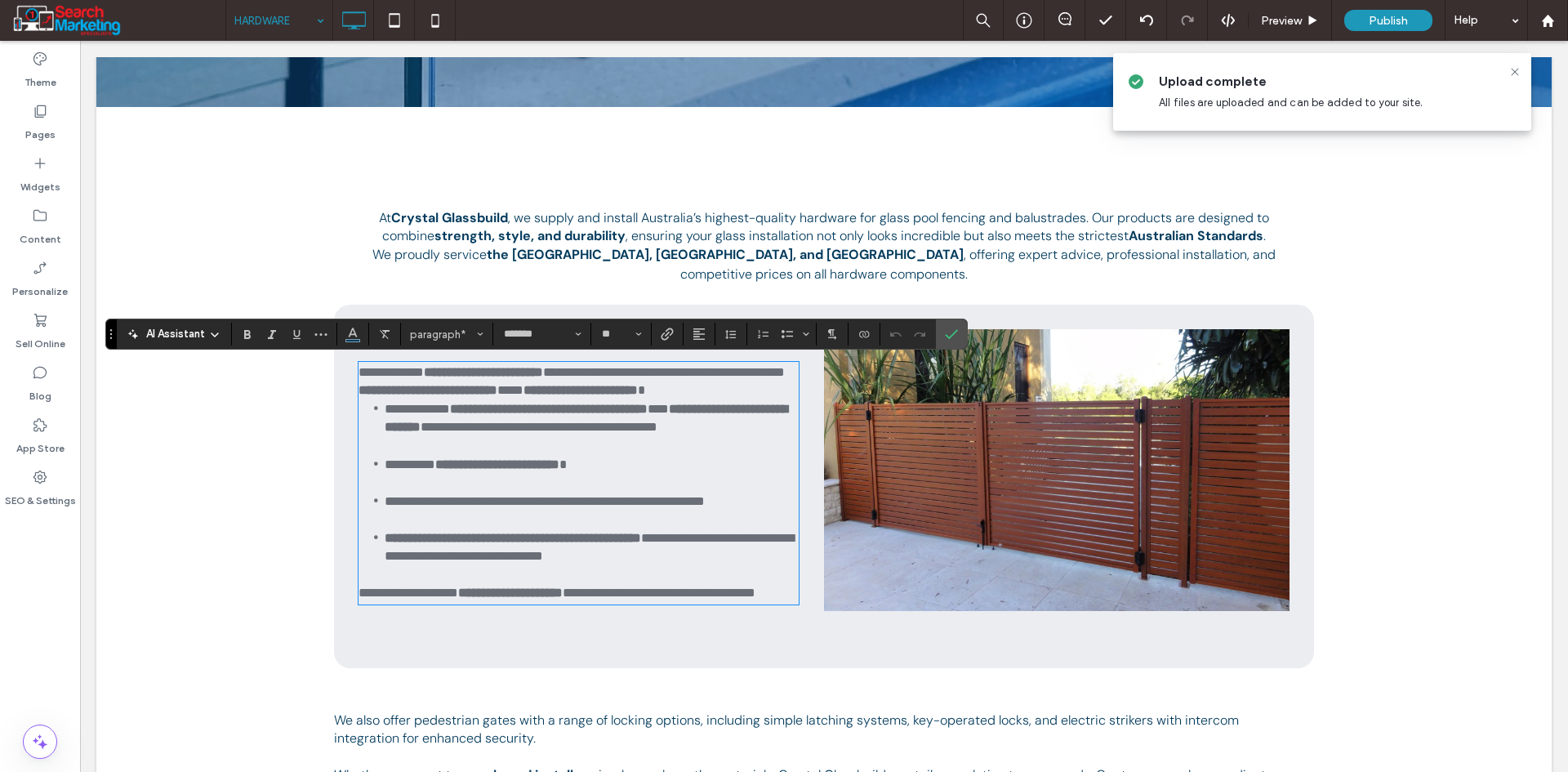
scroll to position [0, 0]
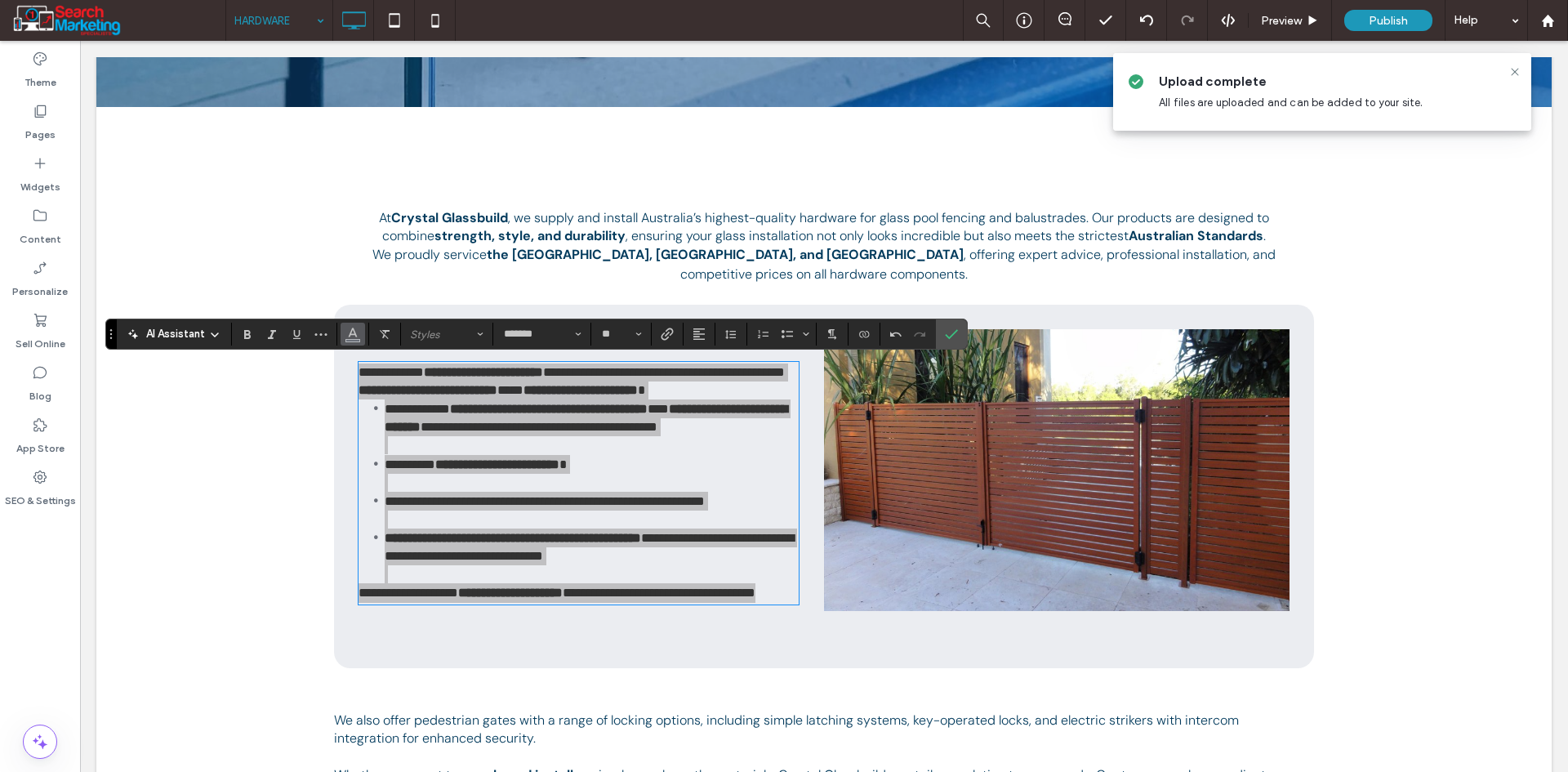
click at [349, 338] on icon "Color" at bounding box center [353, 332] width 13 height 13
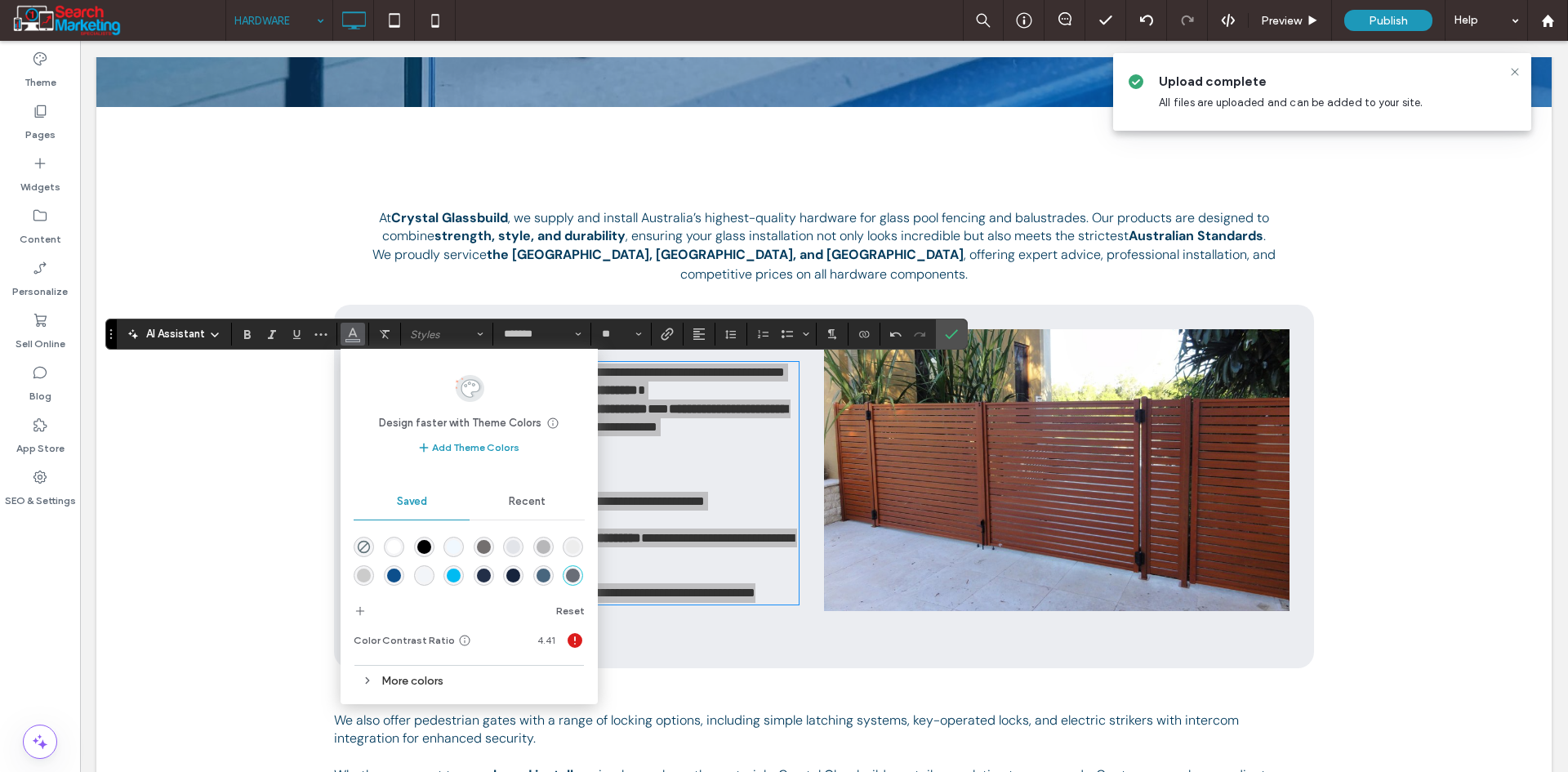
scroll to position [55, 0]
click at [537, 578] on div "rgba(3,59,93,1)" at bounding box center [543, 578] width 14 height 14
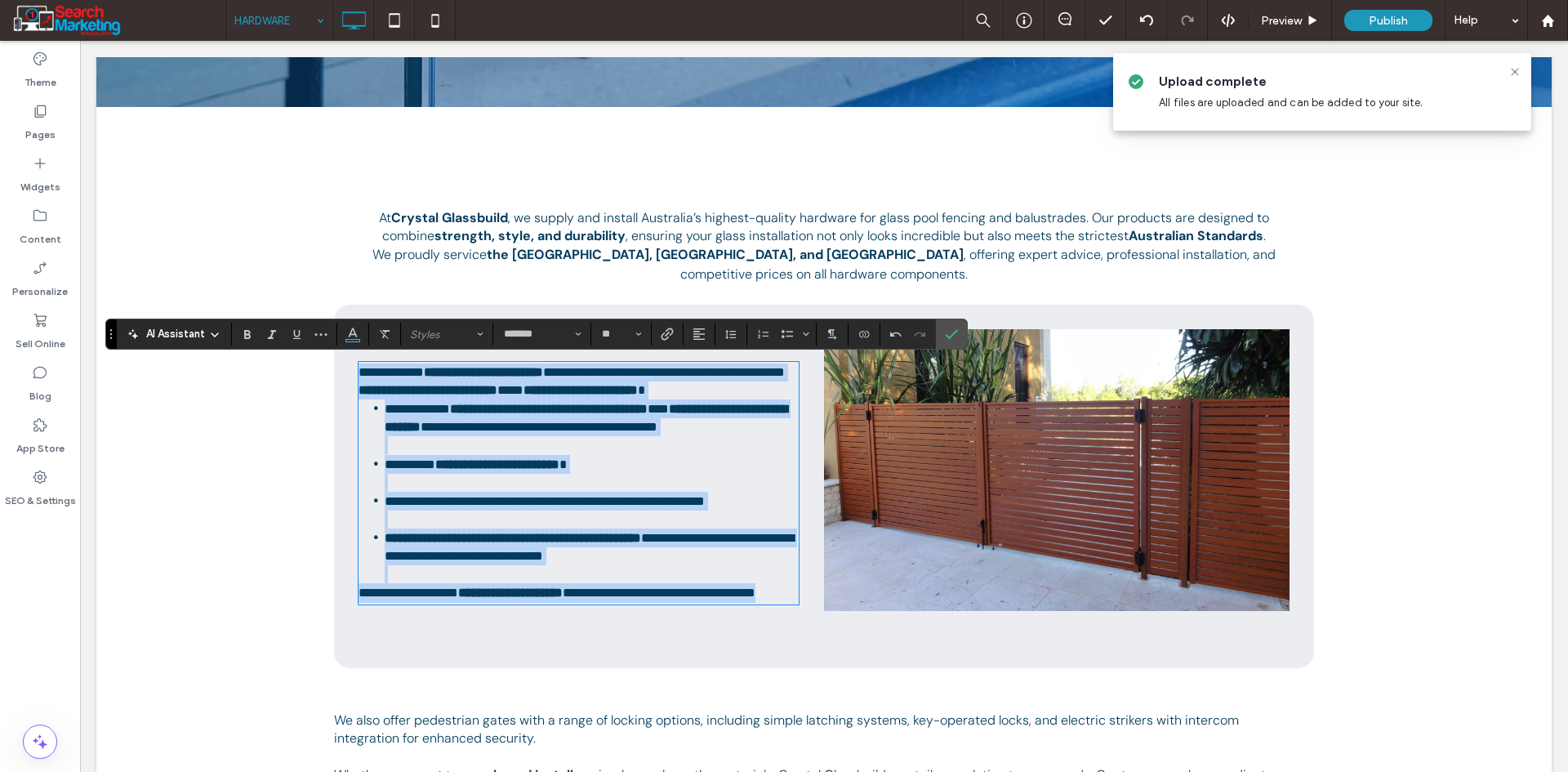
click at [652, 450] on li "**********" at bounding box center [591, 427] width 414 height 55
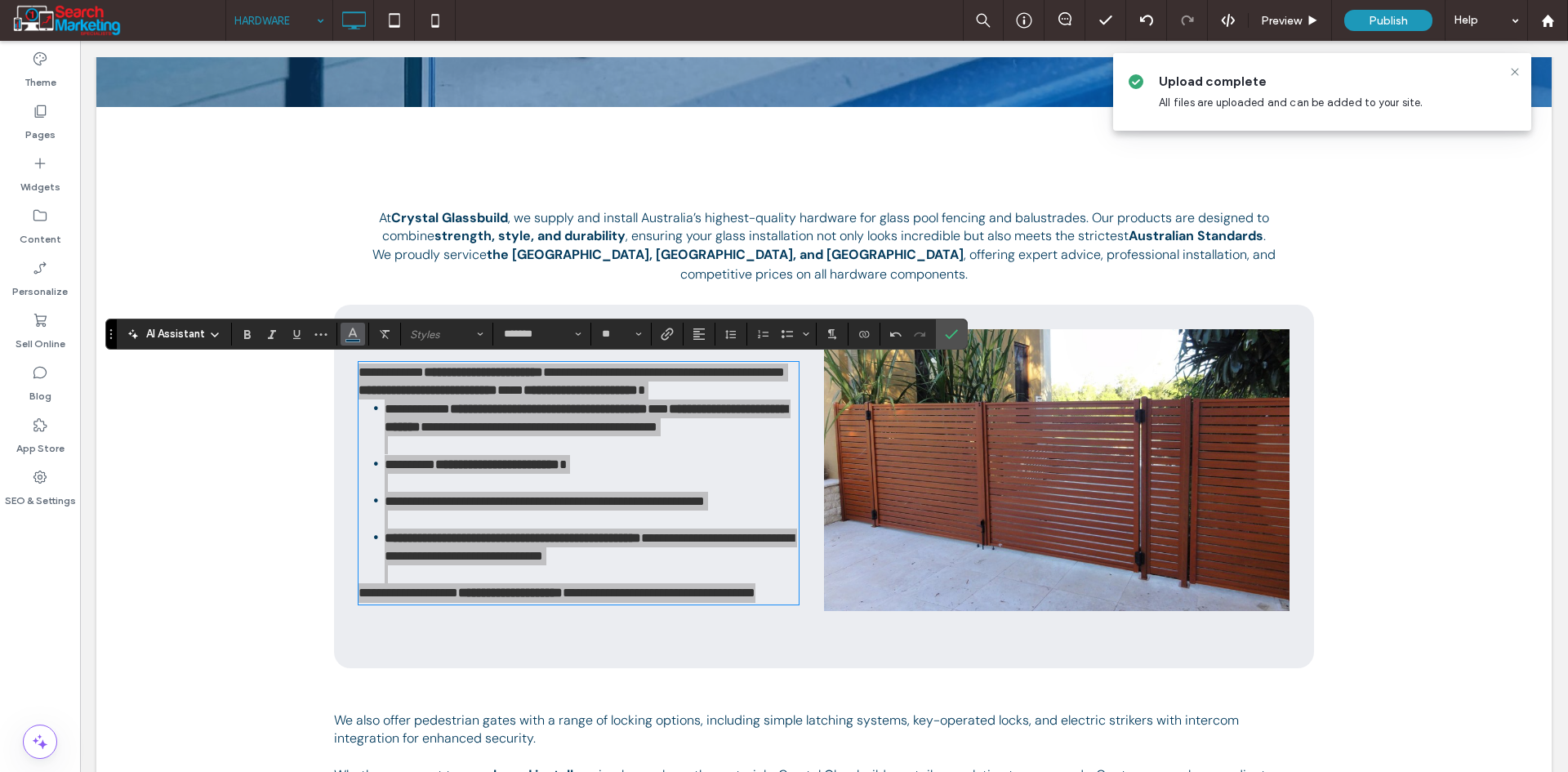
click at [355, 341] on span "Color" at bounding box center [353, 332] width 13 height 22
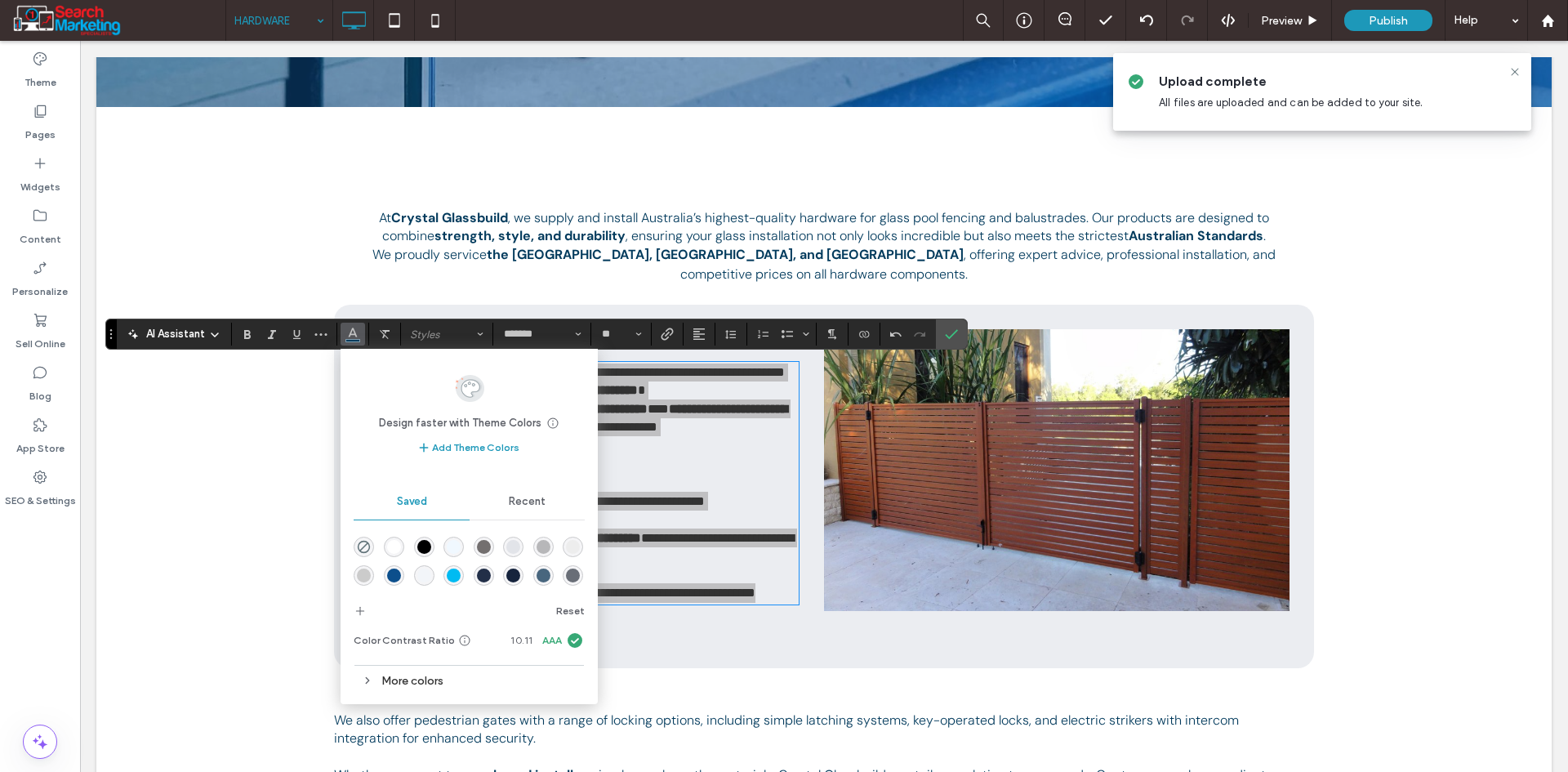
click at [520, 576] on div "rgba(22,36,61,1)" at bounding box center [513, 575] width 14 height 14
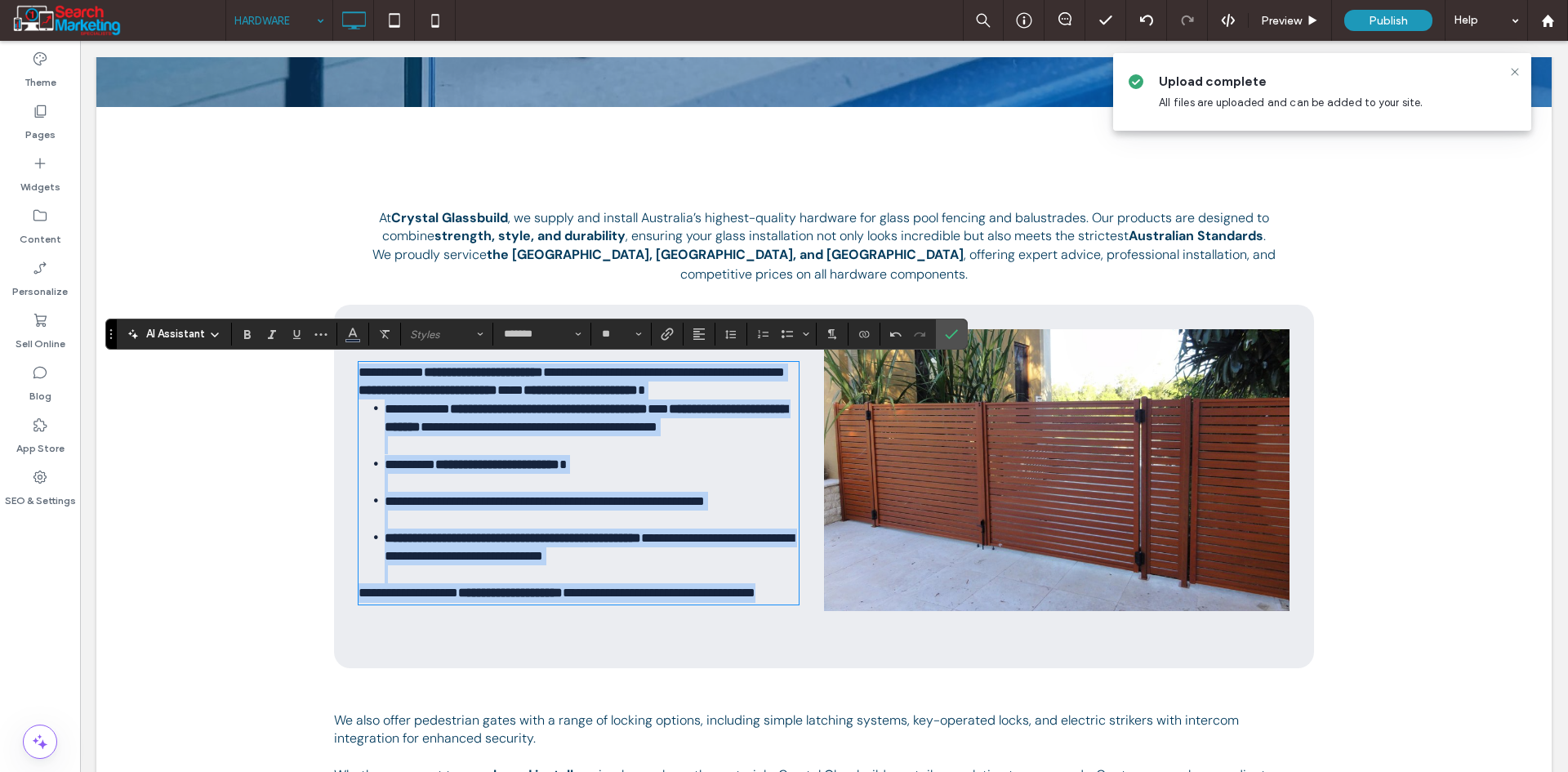
click at [616, 529] on li "**********" at bounding box center [591, 510] width 414 height 37
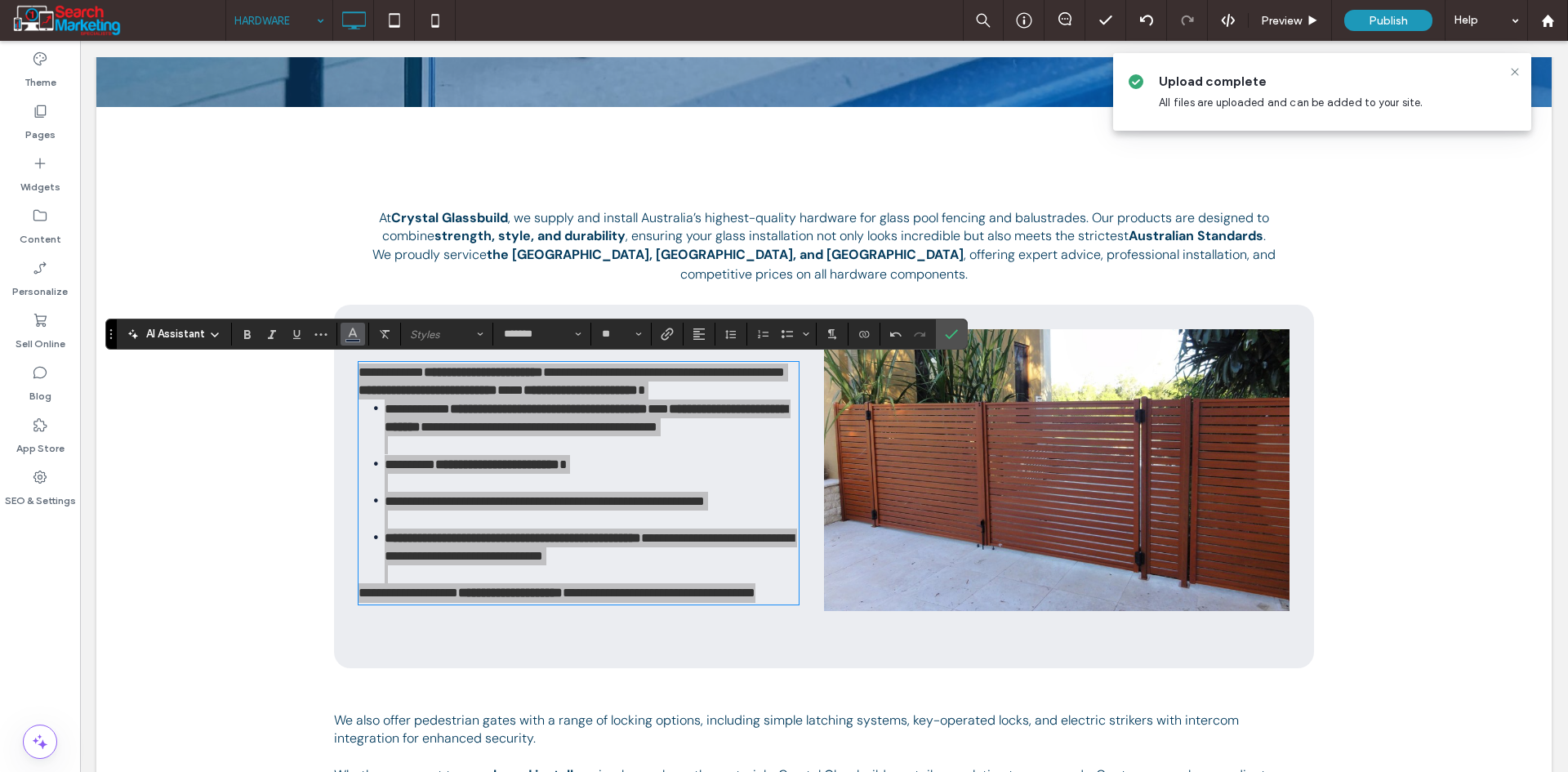
click at [350, 337] on use "Color" at bounding box center [353, 332] width 9 height 9
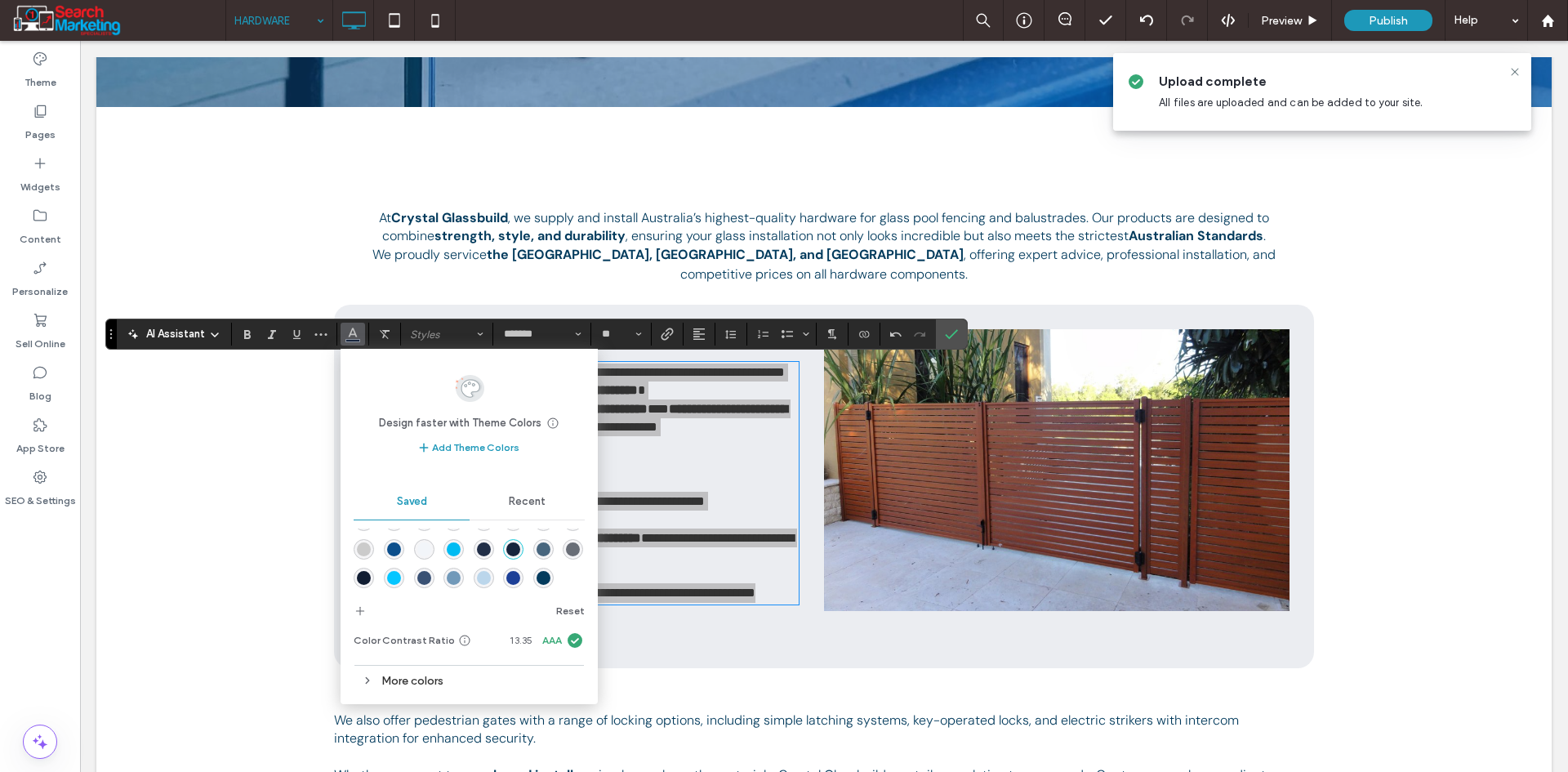
click at [537, 581] on div "rgba(3,59,93,1)" at bounding box center [543, 578] width 14 height 14
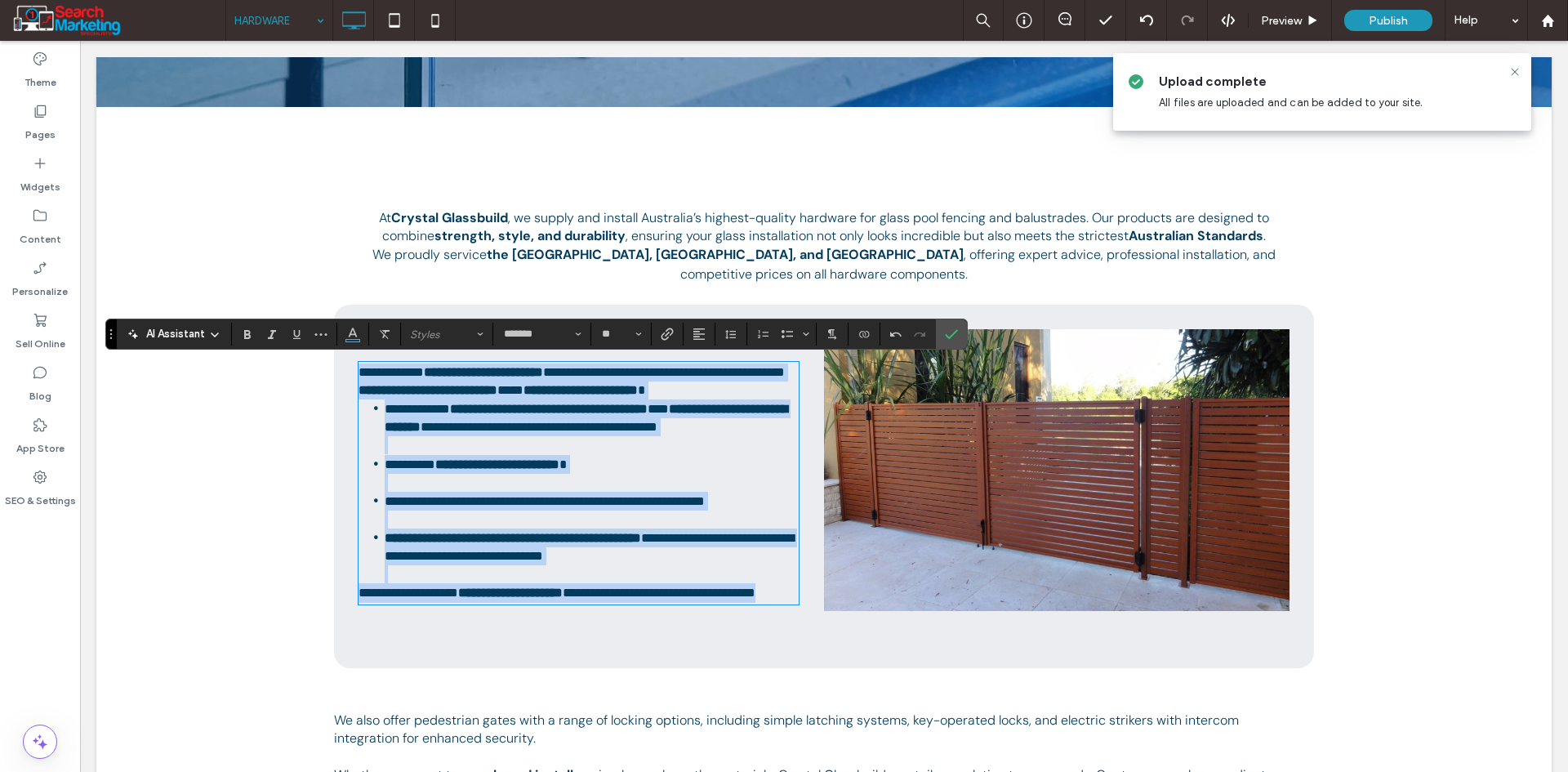
click at [658, 424] on span "**********" at bounding box center [538, 426] width 237 height 12
click at [448, 492] on li "**********" at bounding box center [591, 474] width 414 height 37
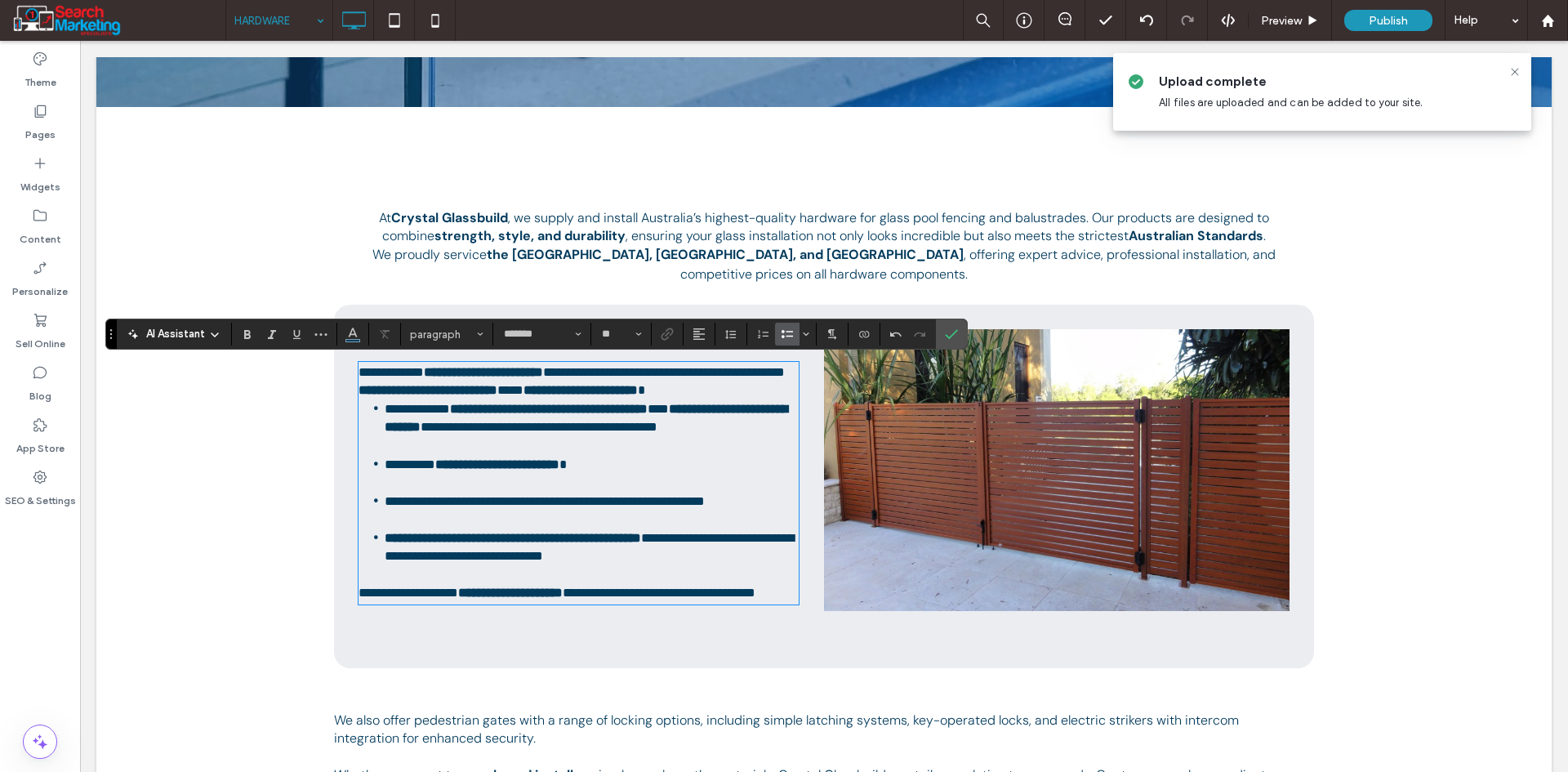
click at [412, 455] on li "**********" at bounding box center [591, 427] width 414 height 55
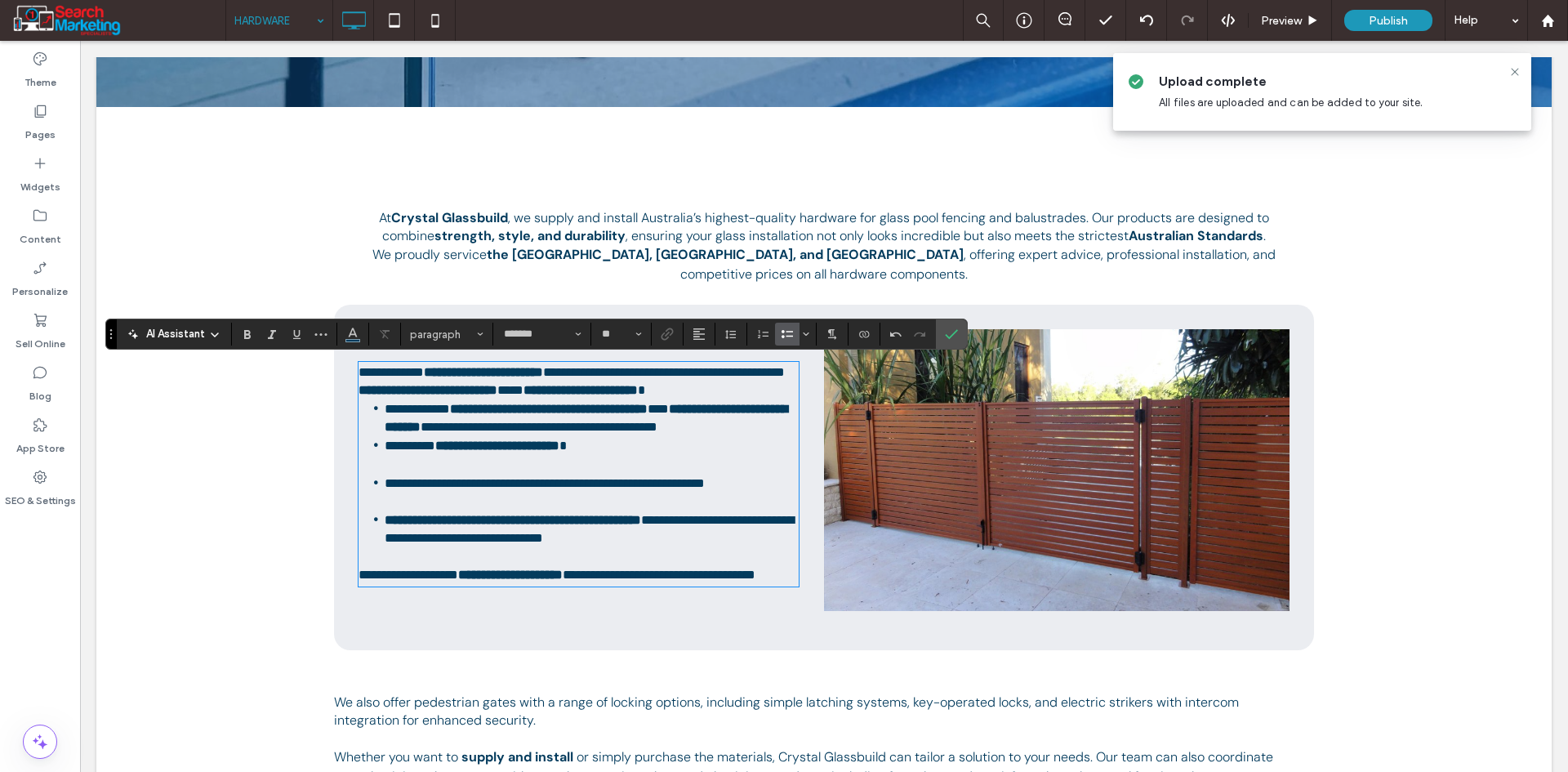
click at [413, 473] on li "**********" at bounding box center [591, 455] width 414 height 37
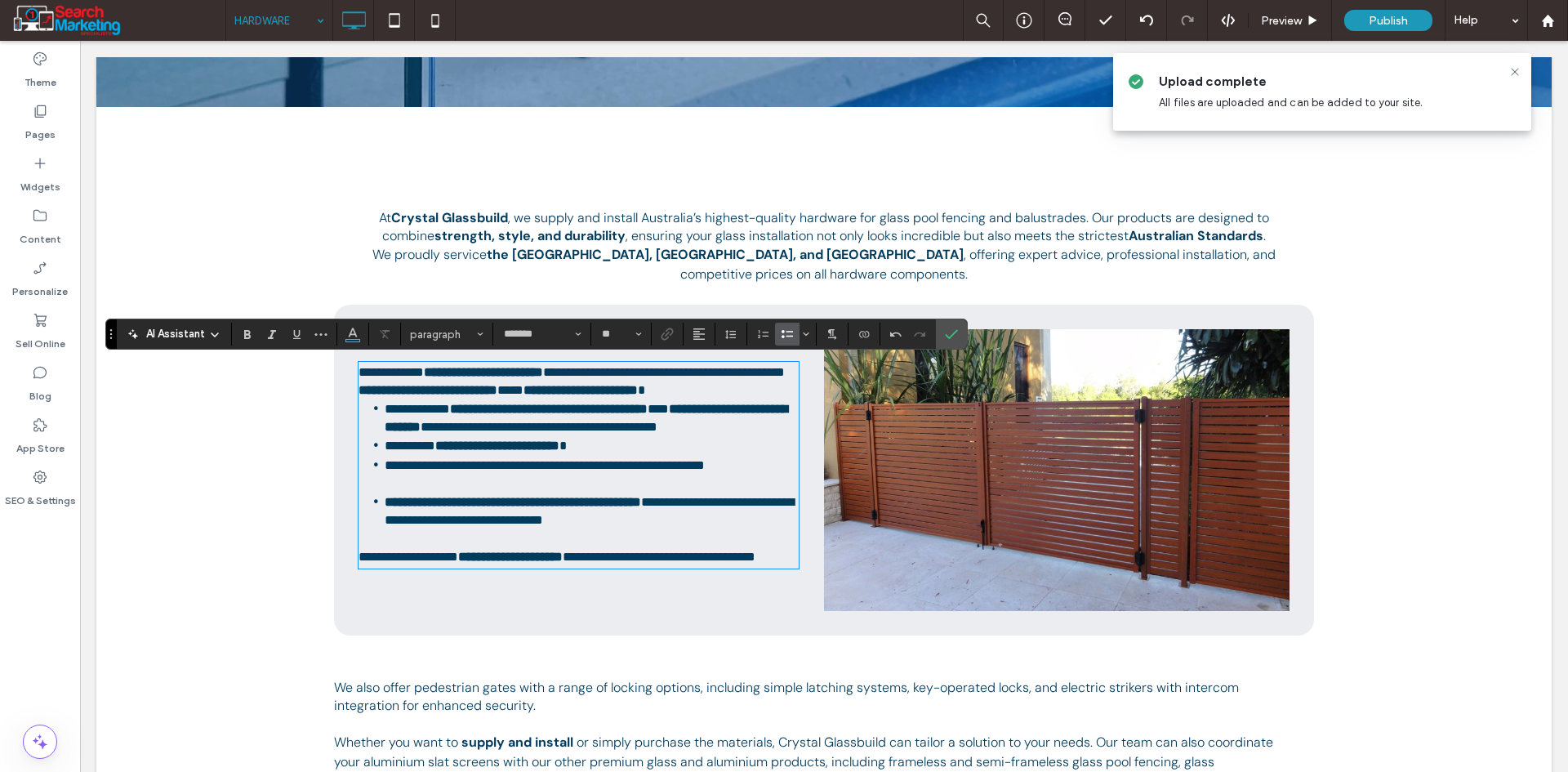
click at [404, 493] on li "**********" at bounding box center [591, 475] width 414 height 37
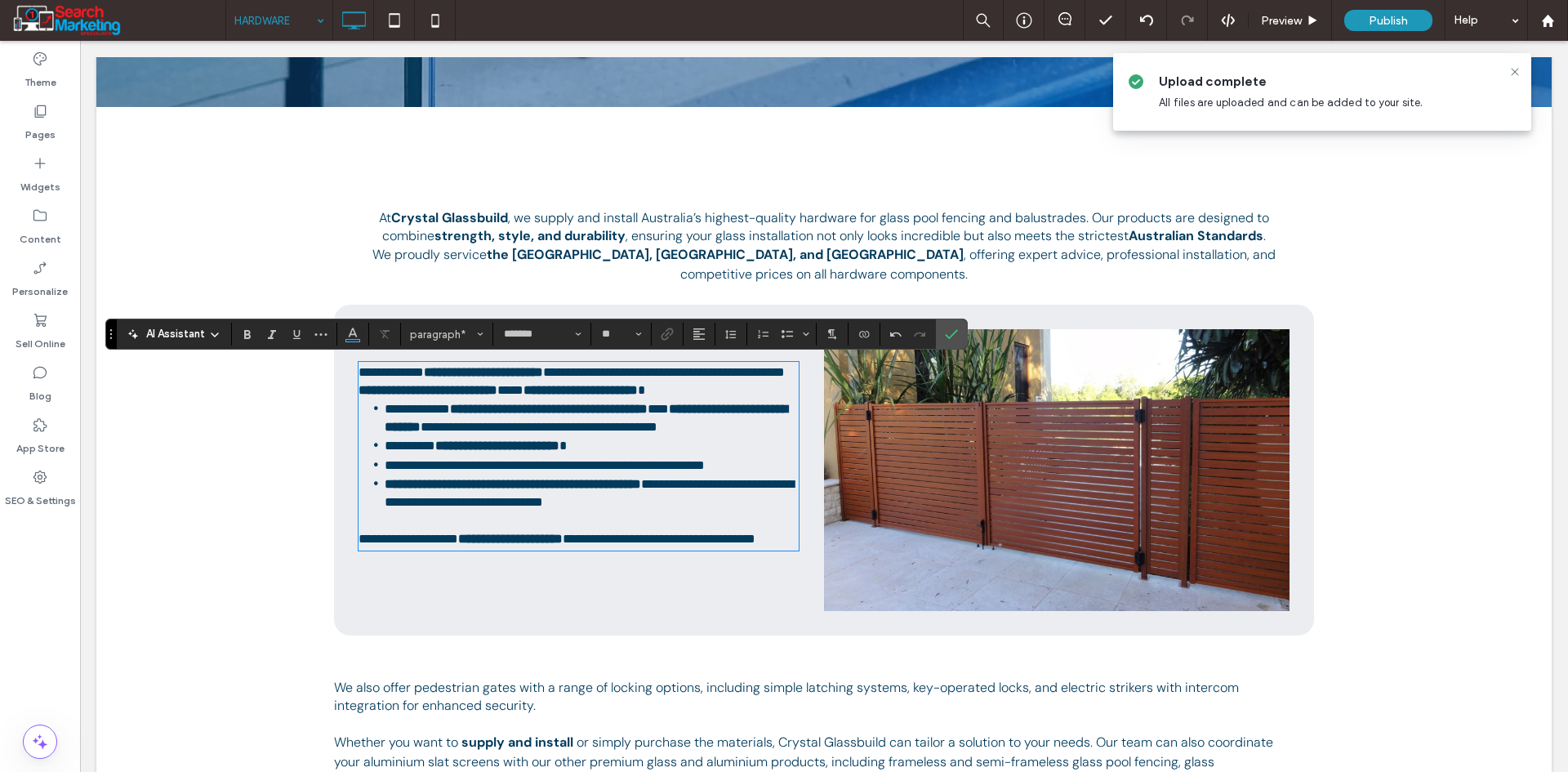
click at [783, 389] on p "**********" at bounding box center [579, 381] width 440 height 36
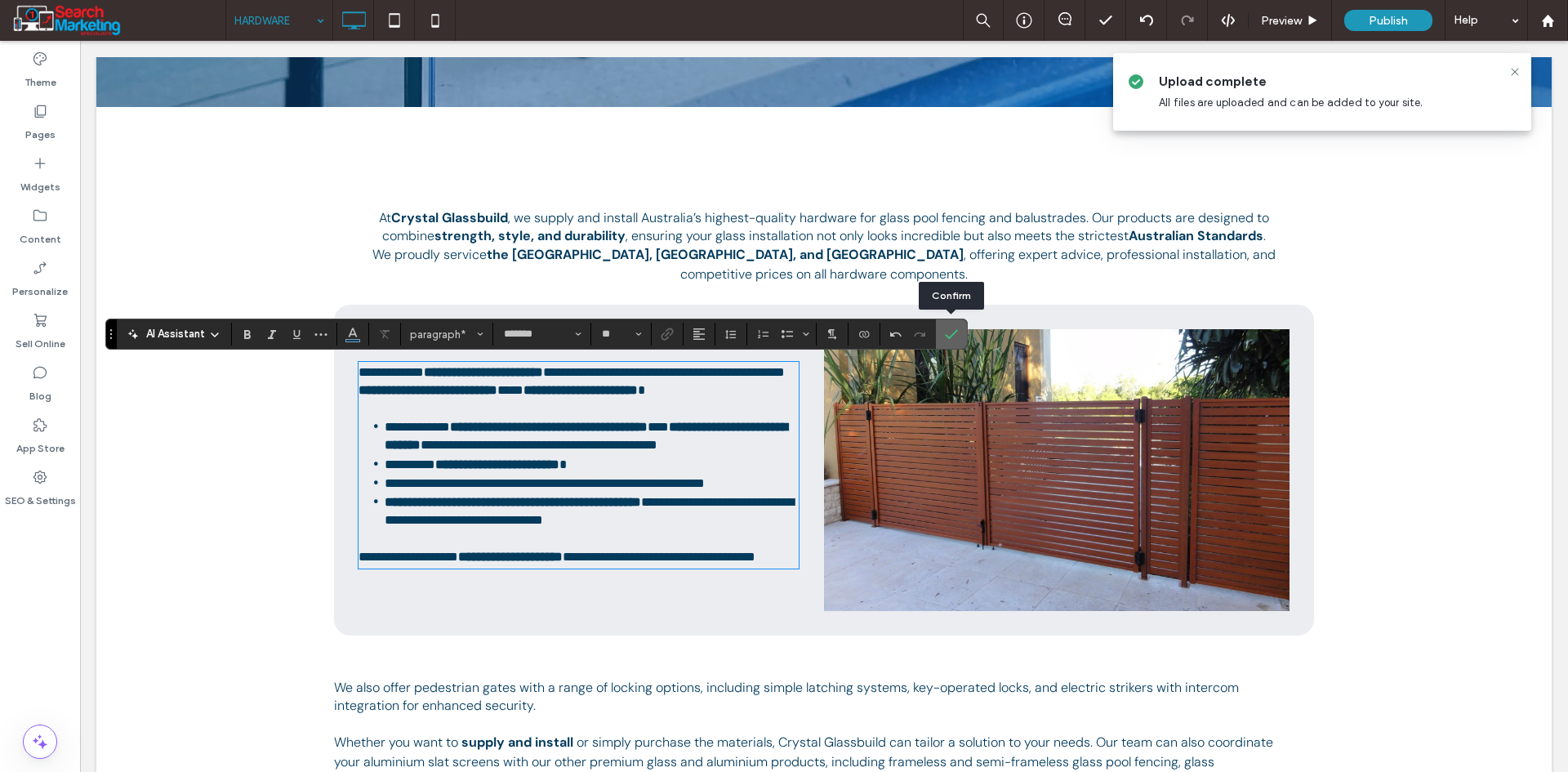
click at [948, 335] on icon "Confirm" at bounding box center [952, 334] width 13 height 13
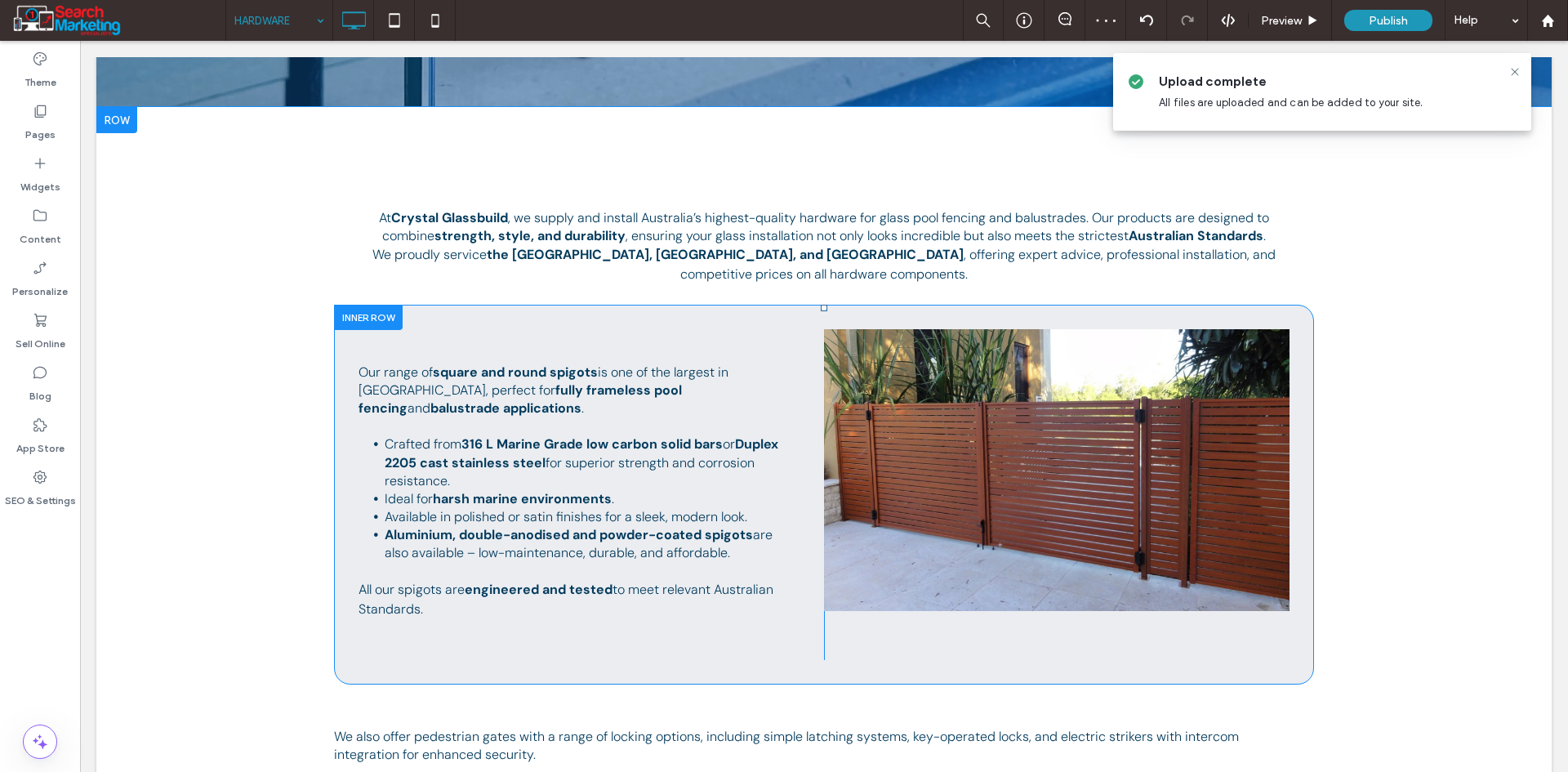
click at [653, 622] on div "Our range of square and round spigots is one of the largest in [GEOGRAPHIC_DATA…" at bounding box center [591, 494] width 465 height 331
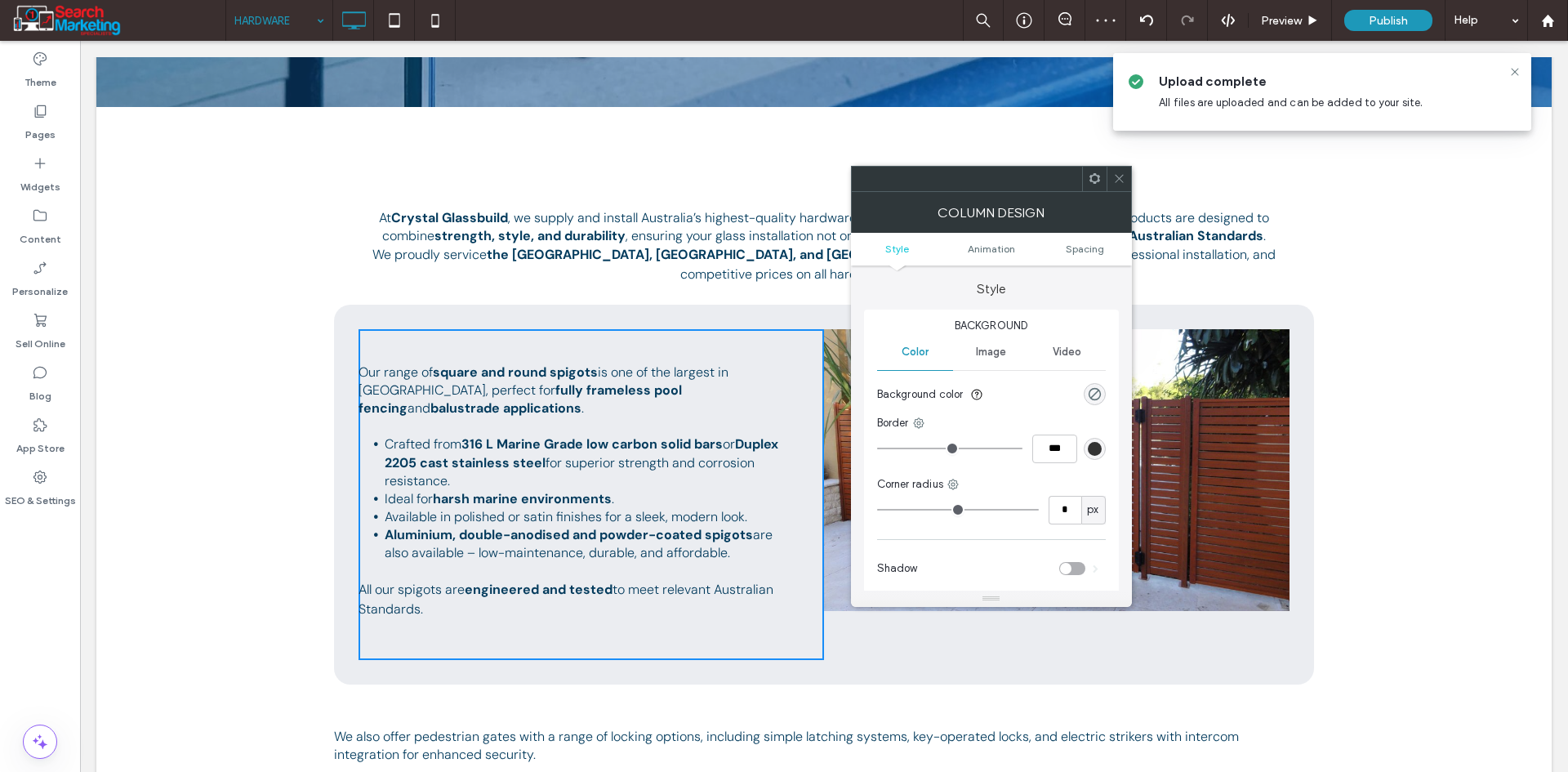
click at [1090, 255] on ul "Style Animation Spacing" at bounding box center [992, 248] width 281 height 32
click at [1089, 248] on span "Spacing" at bounding box center [1085, 248] width 38 height 12
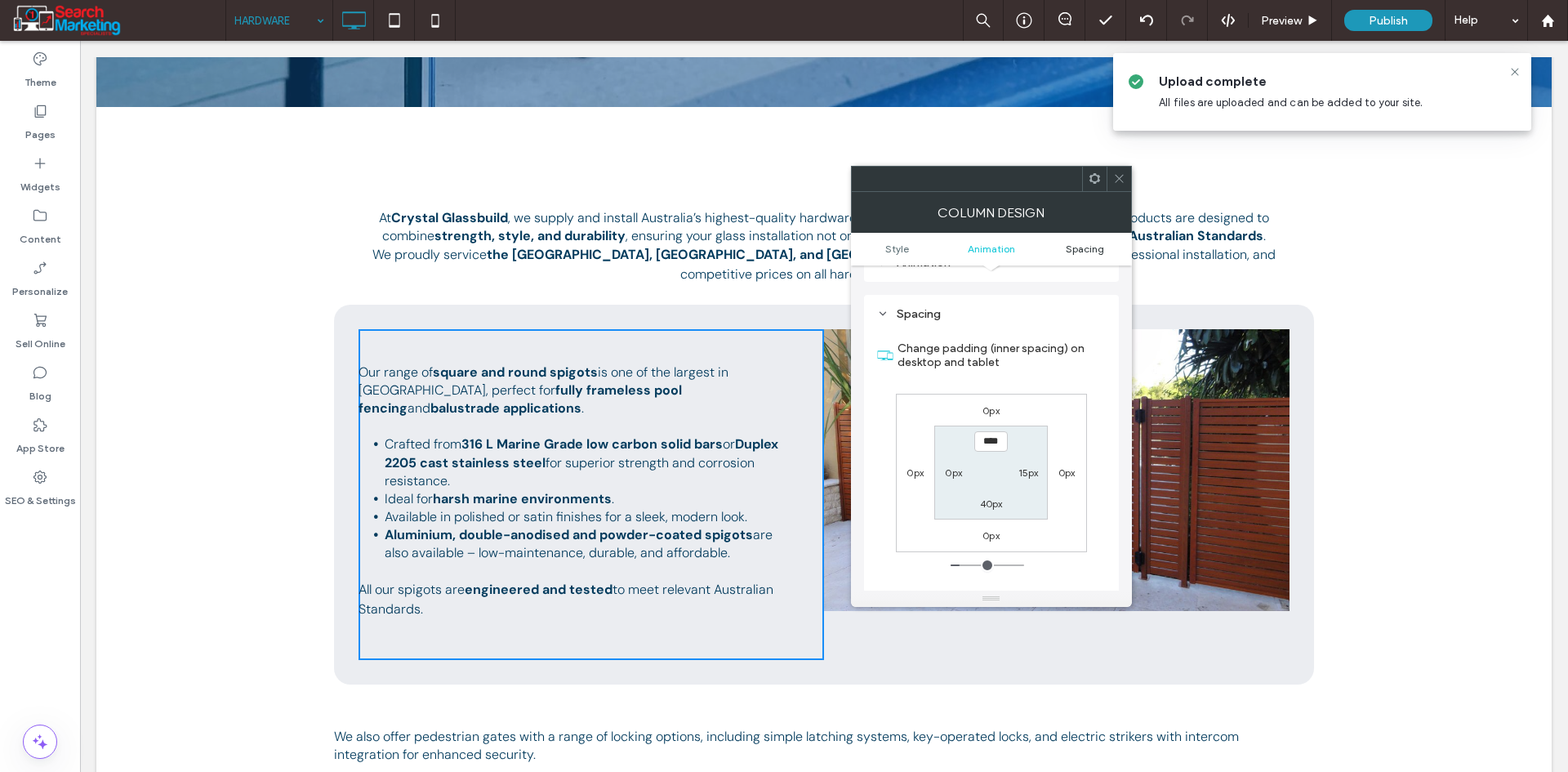
scroll to position [383, 0]
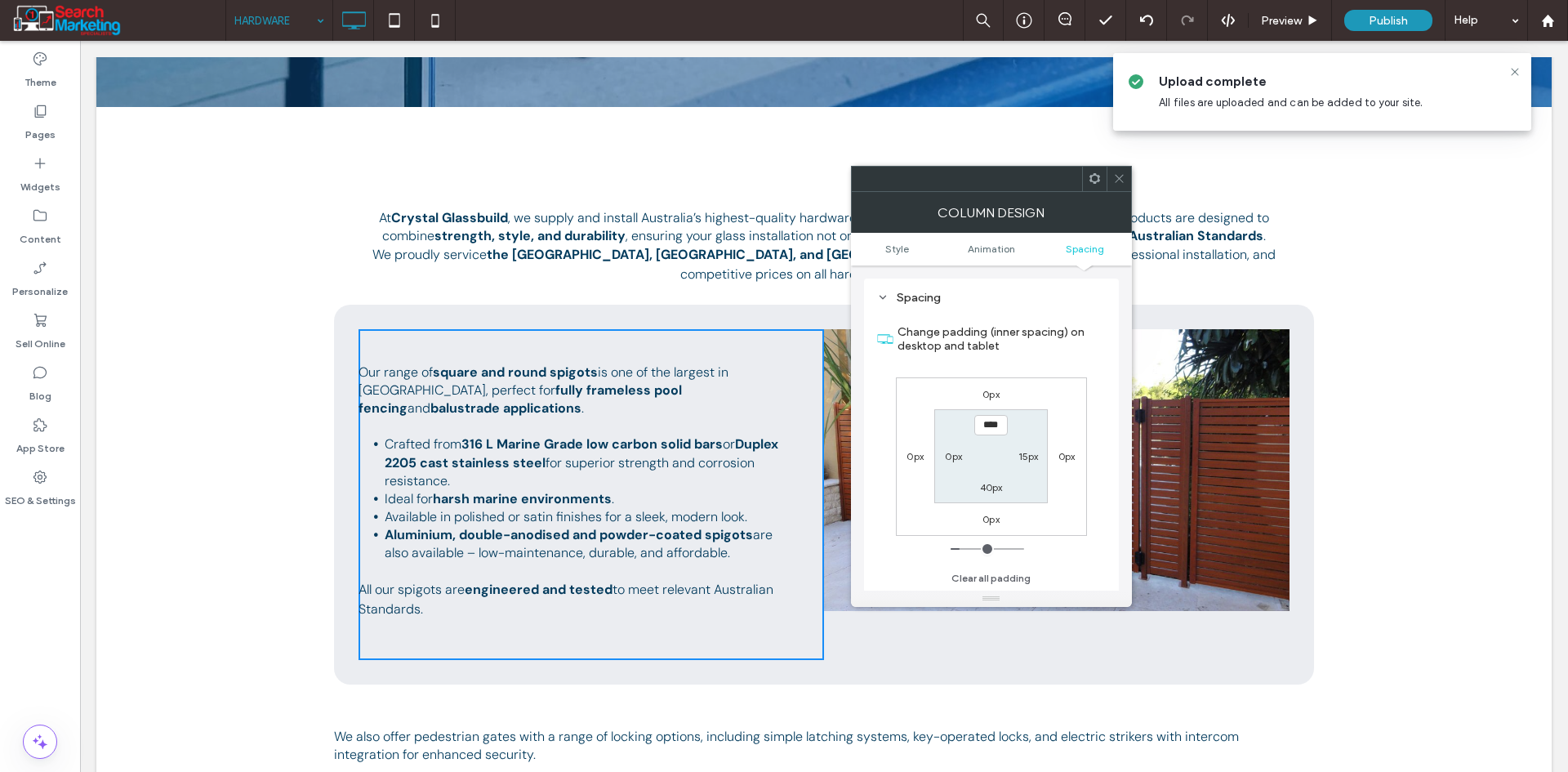
click at [986, 484] on label "40px" at bounding box center [992, 487] width 23 height 12
type input "*"
type input "***"
click at [987, 423] on label "40px" at bounding box center [992, 425] width 23 height 12
type input "**"
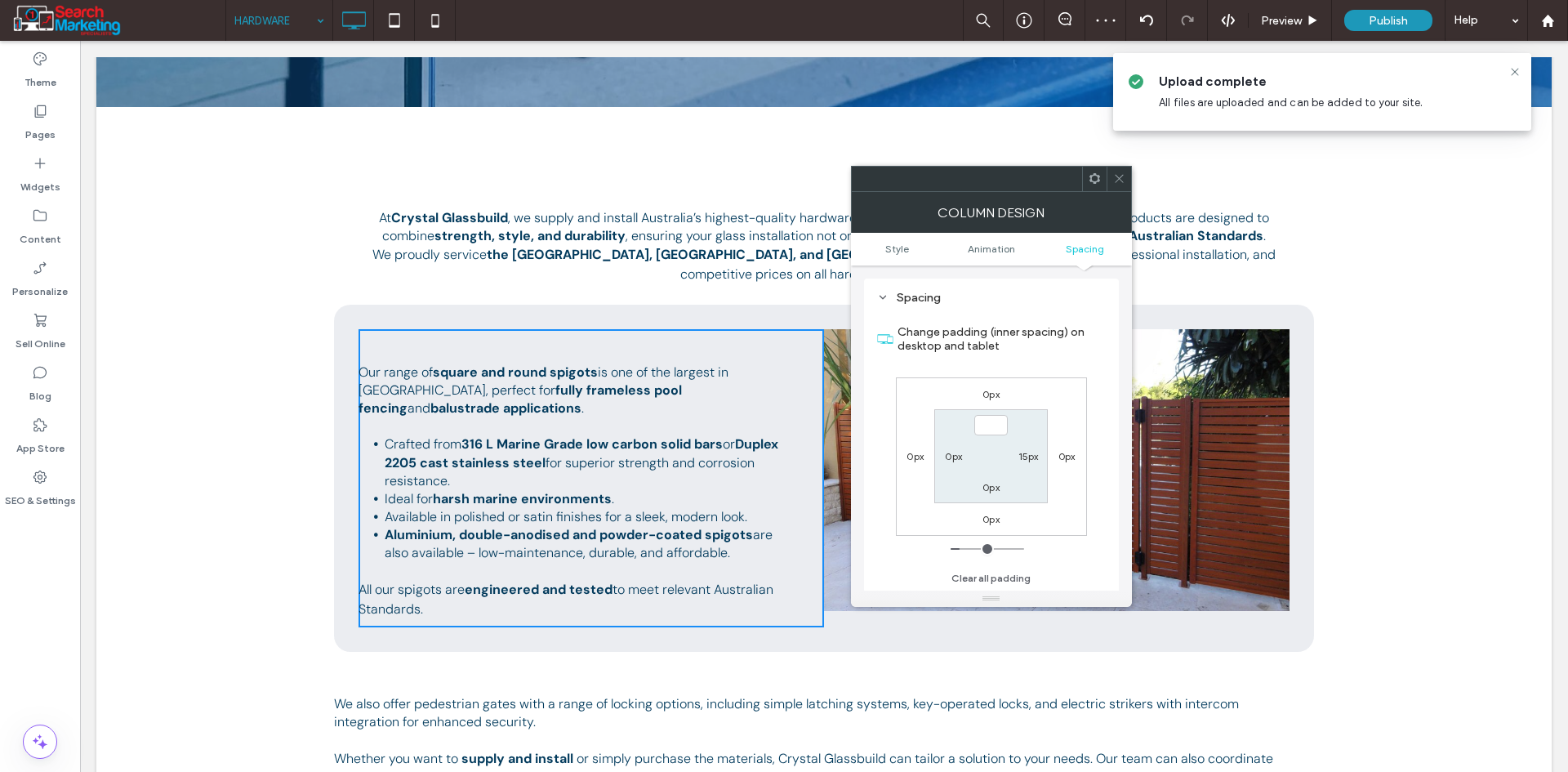
type input "*"
type input "***"
click at [1125, 178] on icon at bounding box center [1119, 178] width 12 height 12
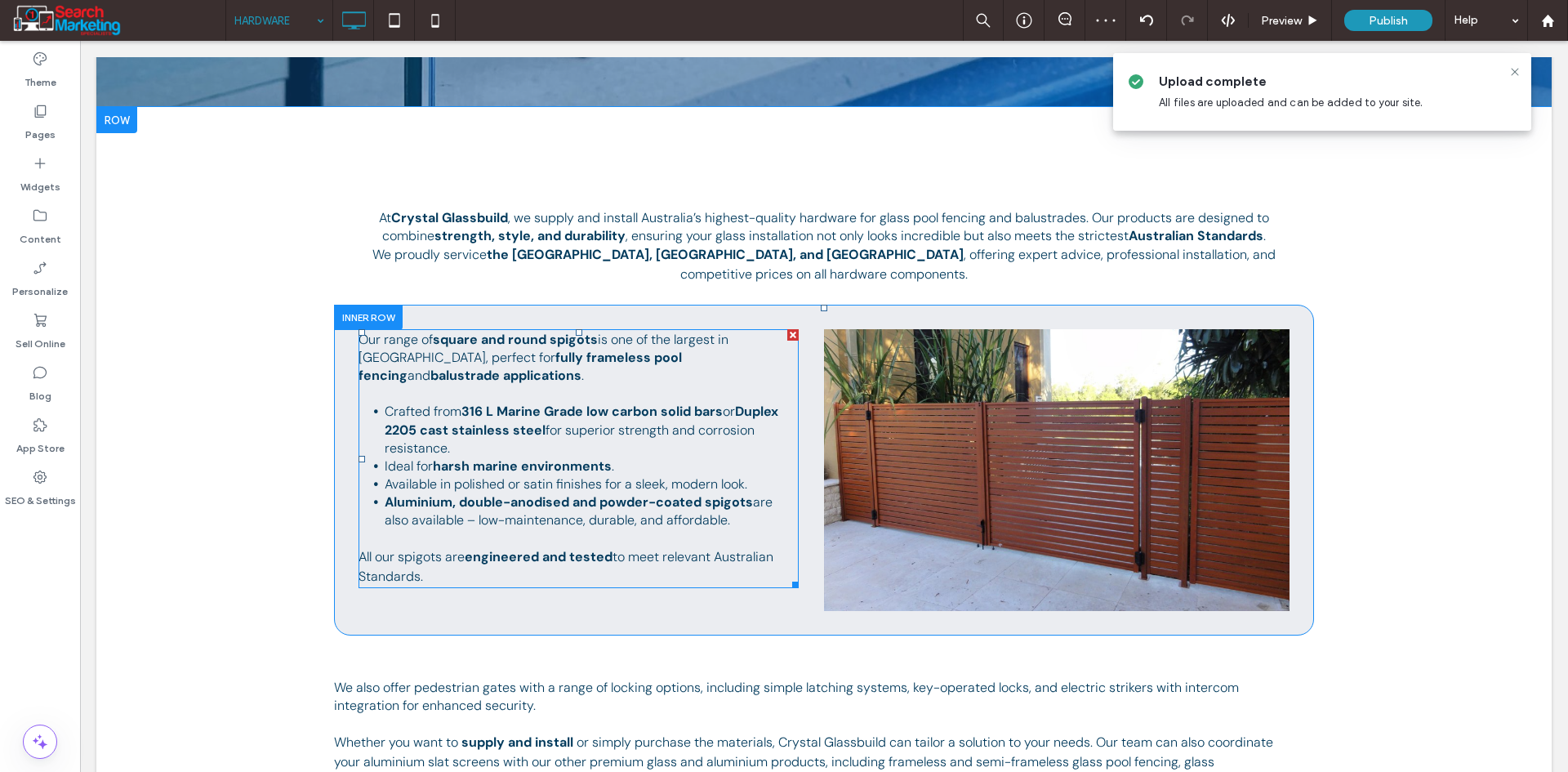
click at [791, 576] on div at bounding box center [792, 582] width 12 height 12
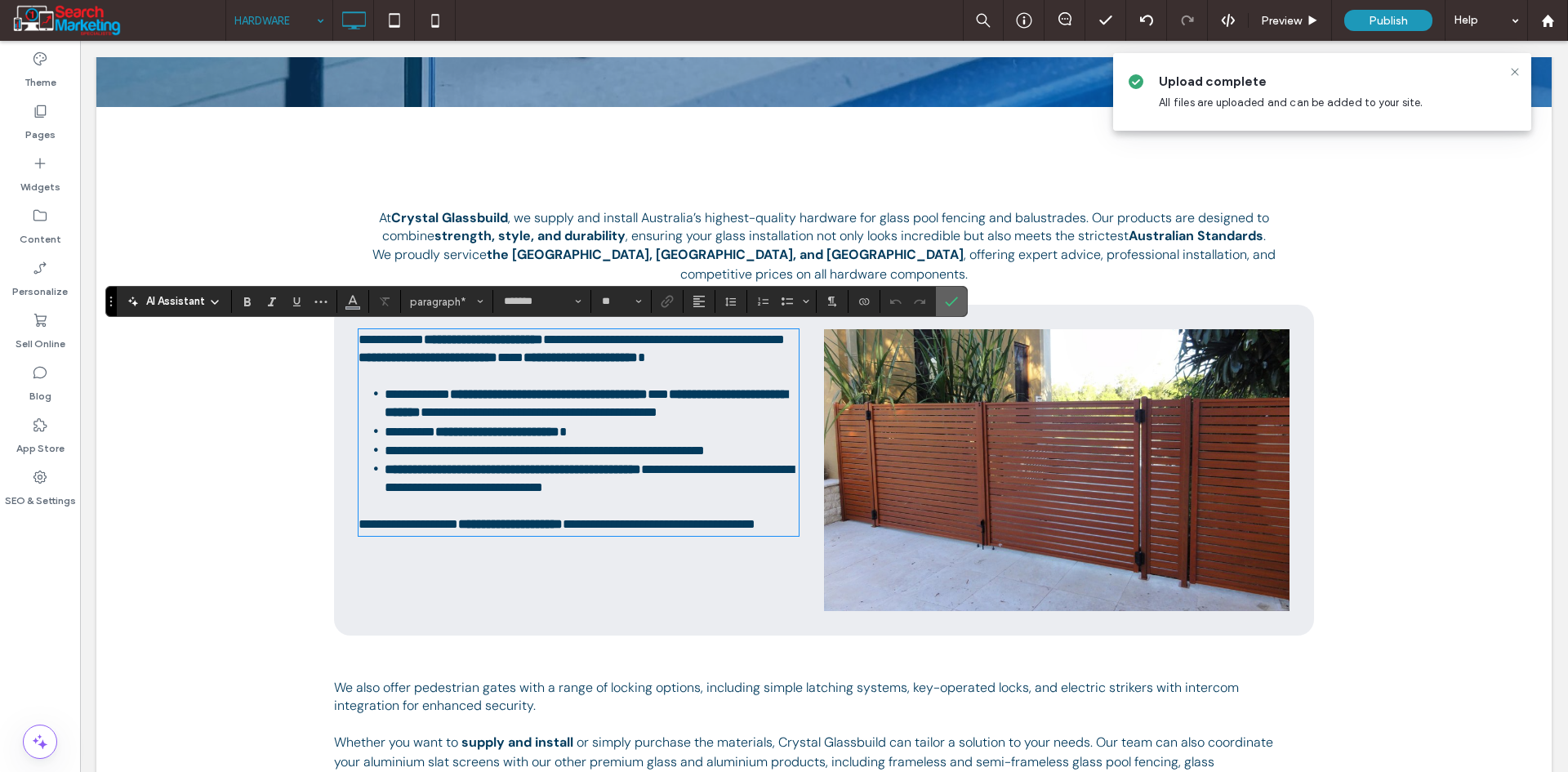
click at [947, 297] on icon "Confirm" at bounding box center [952, 302] width 13 height 13
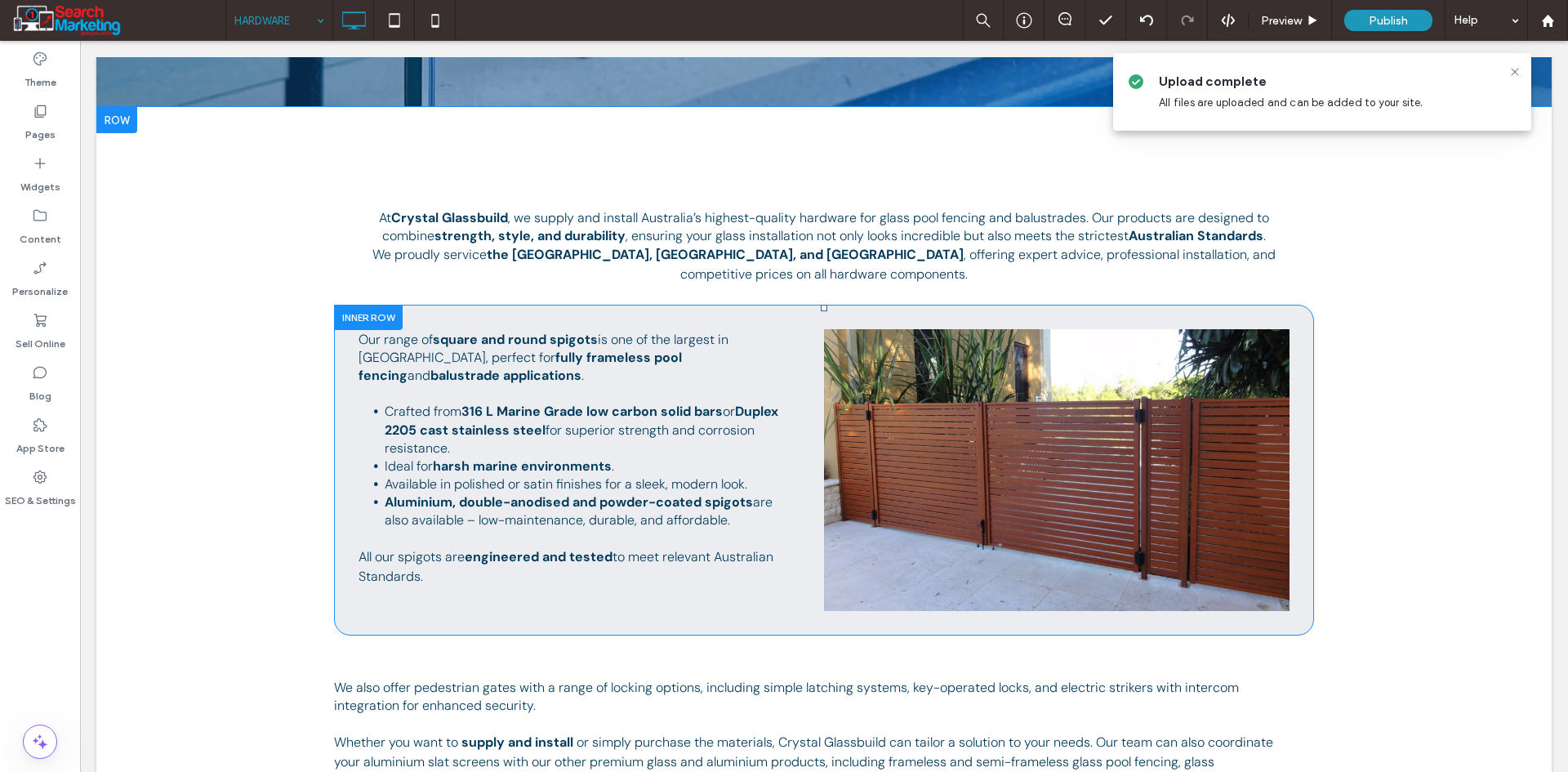
click at [790, 589] on div "Our range of square and round spigots is one of the largest in [GEOGRAPHIC_DATA…" at bounding box center [591, 470] width 465 height 282
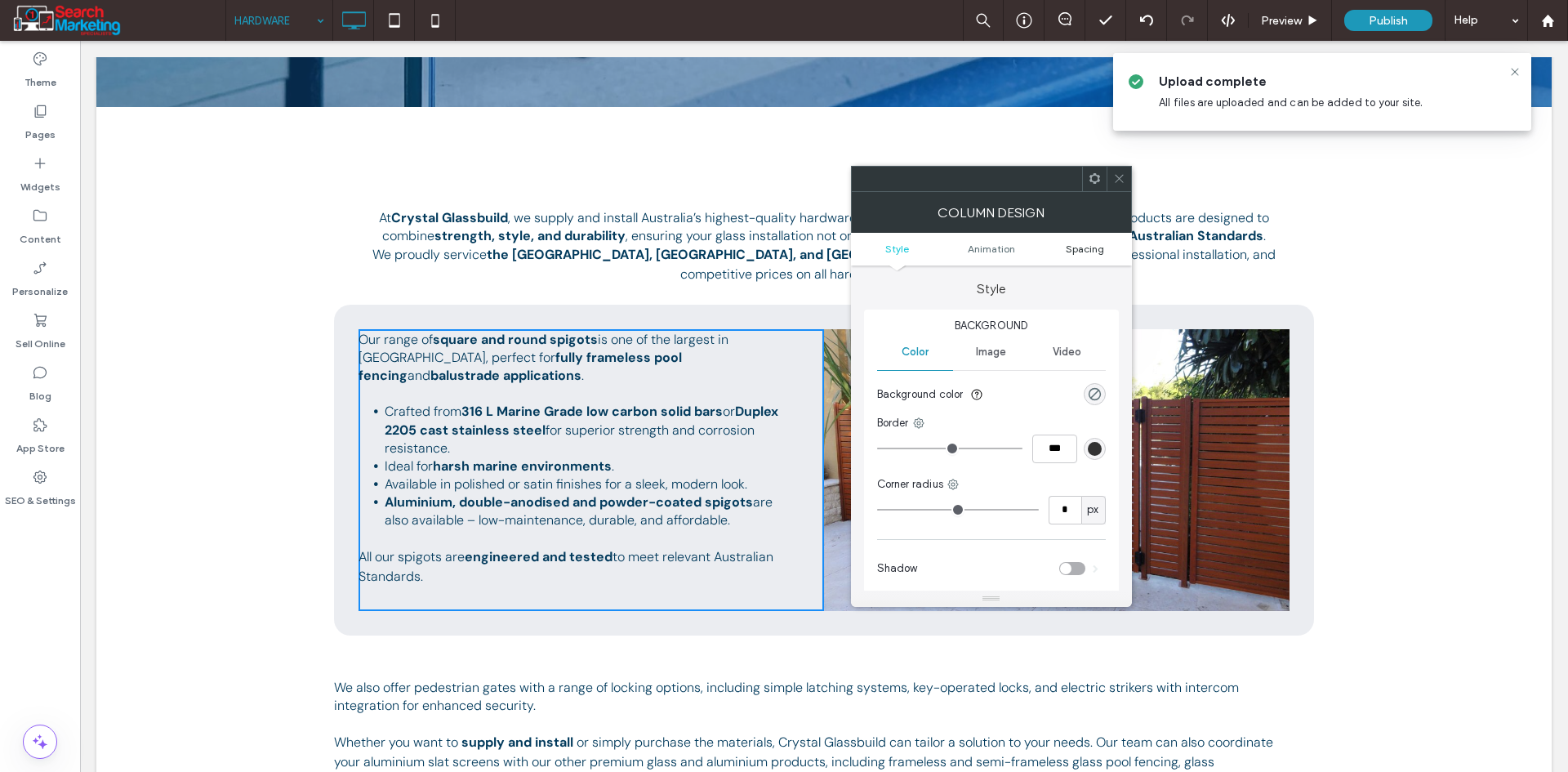
click at [1078, 243] on span "Spacing" at bounding box center [1085, 248] width 38 height 12
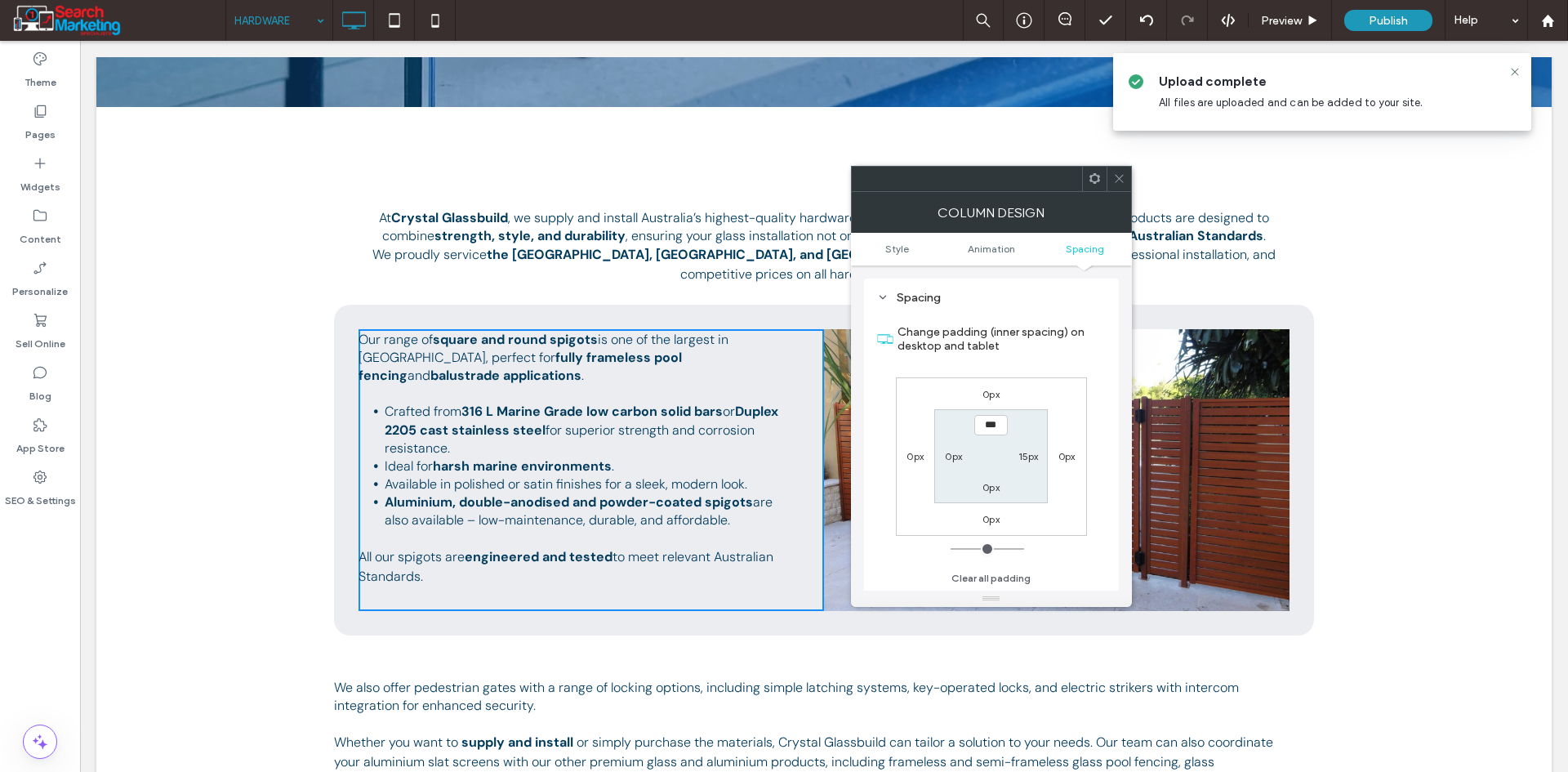
click at [1028, 454] on label "15px" at bounding box center [1028, 456] width 21 height 12
type input "**"
type input "****"
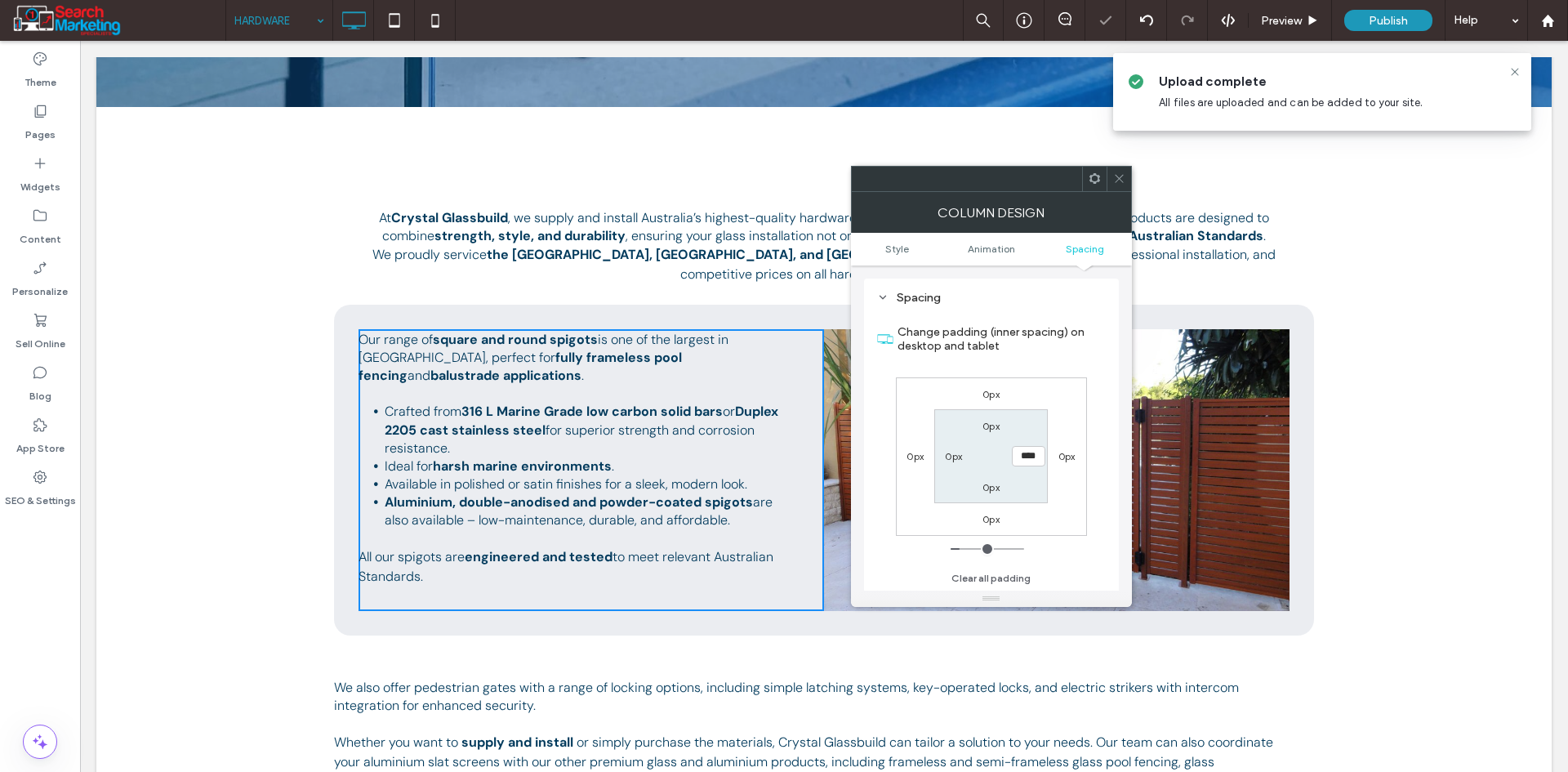
click at [1059, 440] on div "0px 0px 0px 0px 0px **** 0px 0px" at bounding box center [992, 456] width 191 height 159
click at [1122, 184] on span at bounding box center [1119, 179] width 12 height 24
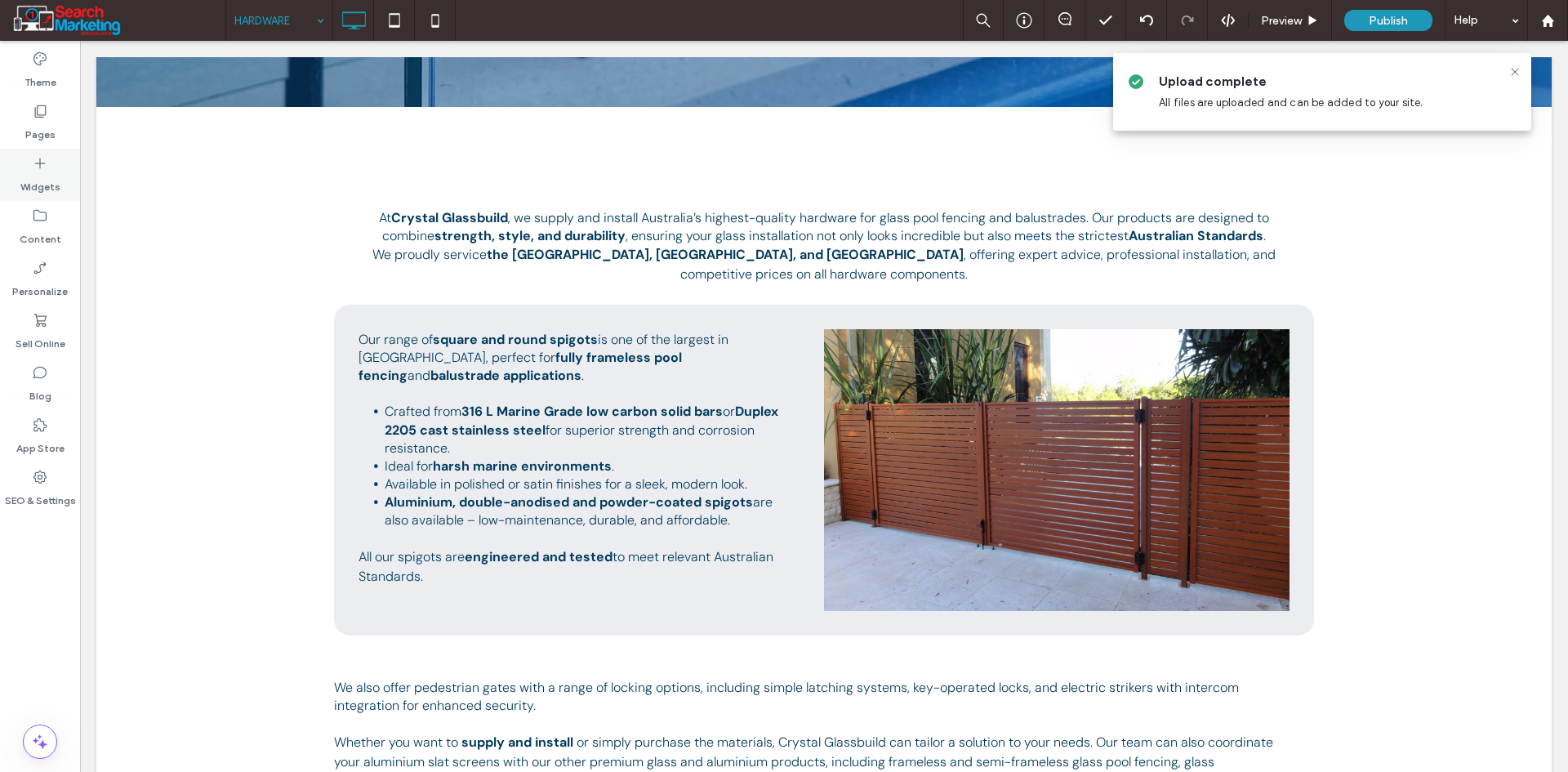
click at [41, 170] on icon at bounding box center [40, 164] width 17 height 17
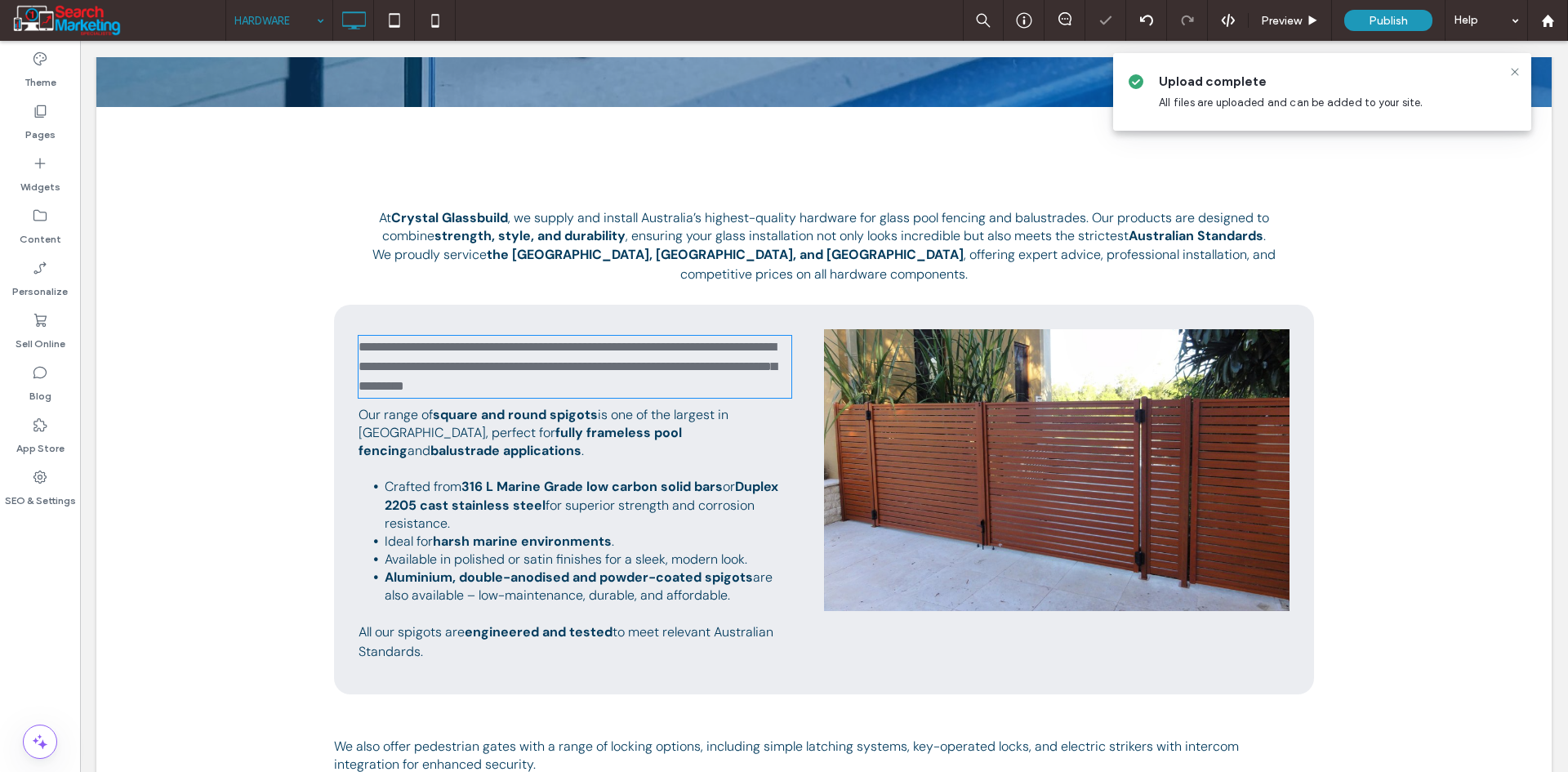
type input "*******"
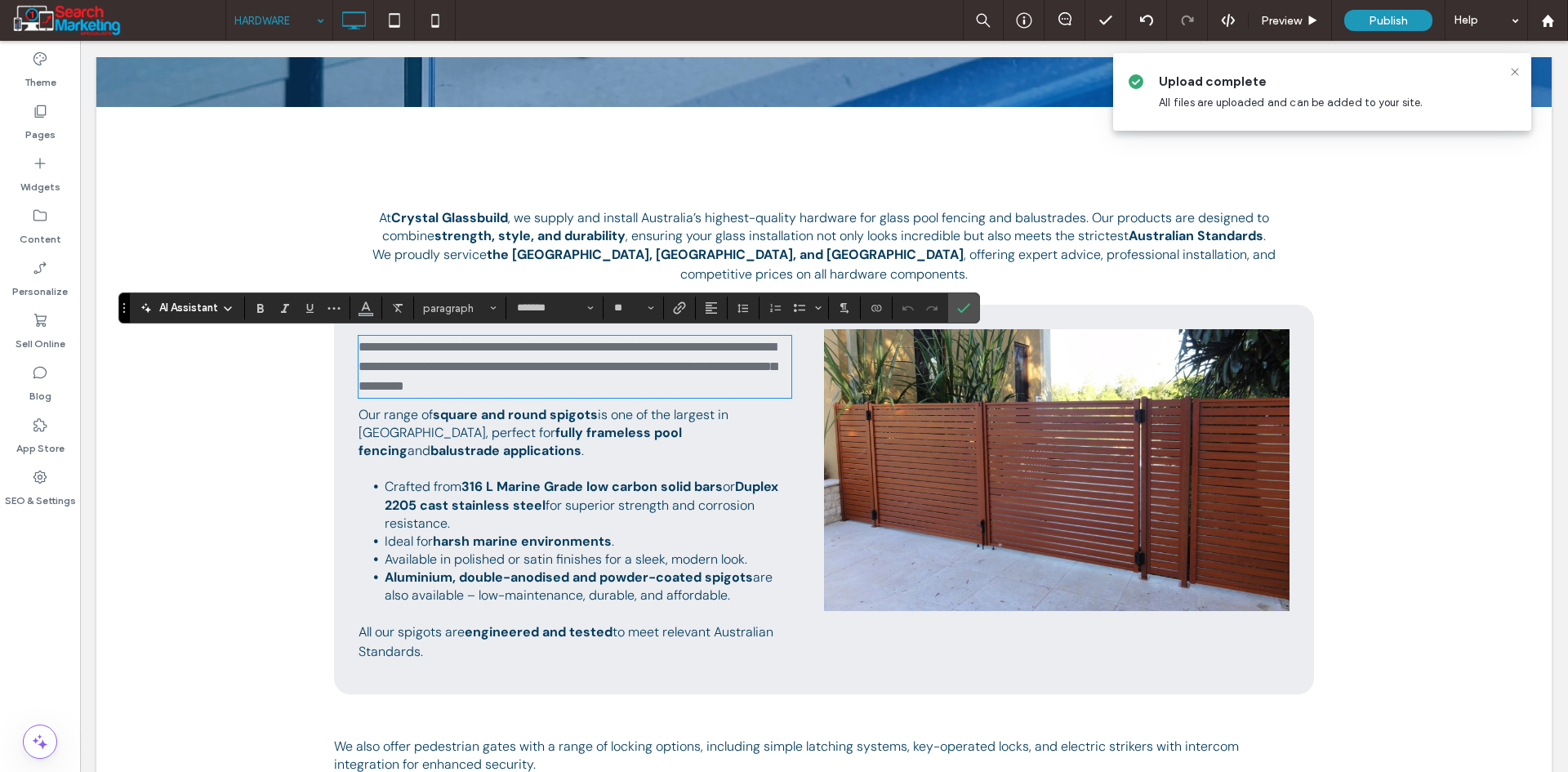
scroll to position [0, 0]
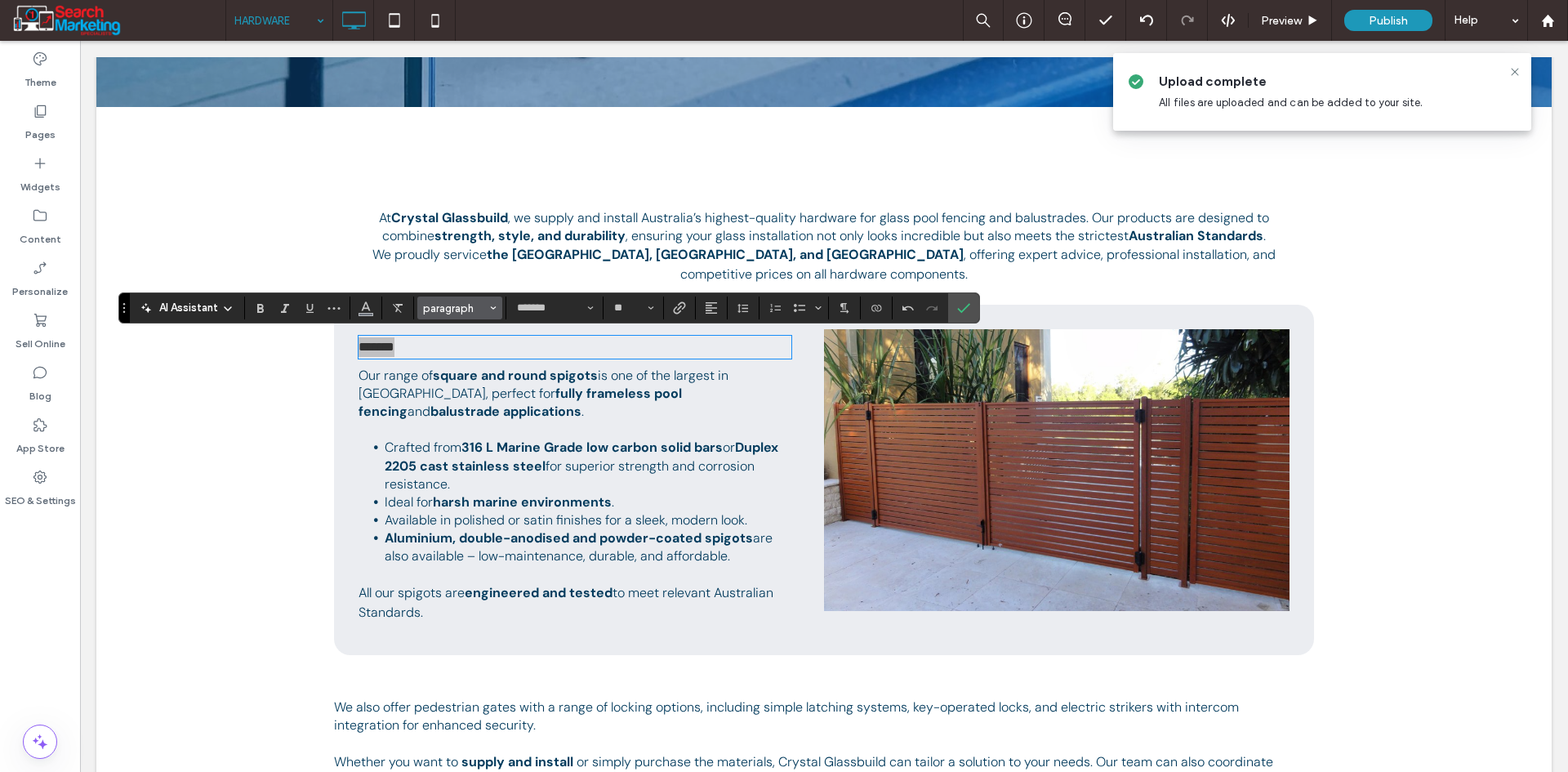
click at [452, 308] on span "paragraph" at bounding box center [454, 308] width 64 height 12
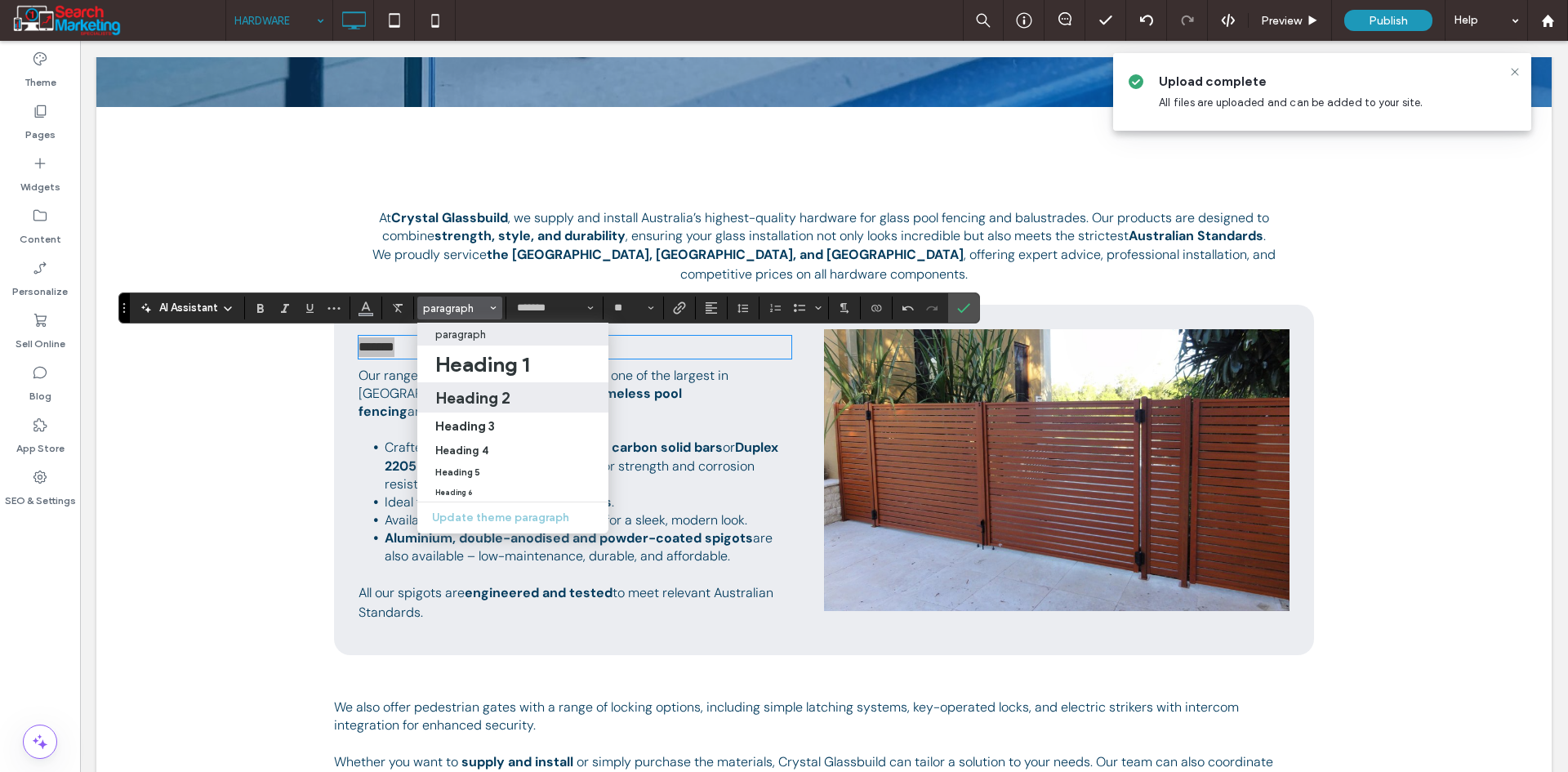
click at [483, 399] on h2 "Heading 2" at bounding box center [473, 398] width 75 height 20
type input "**"
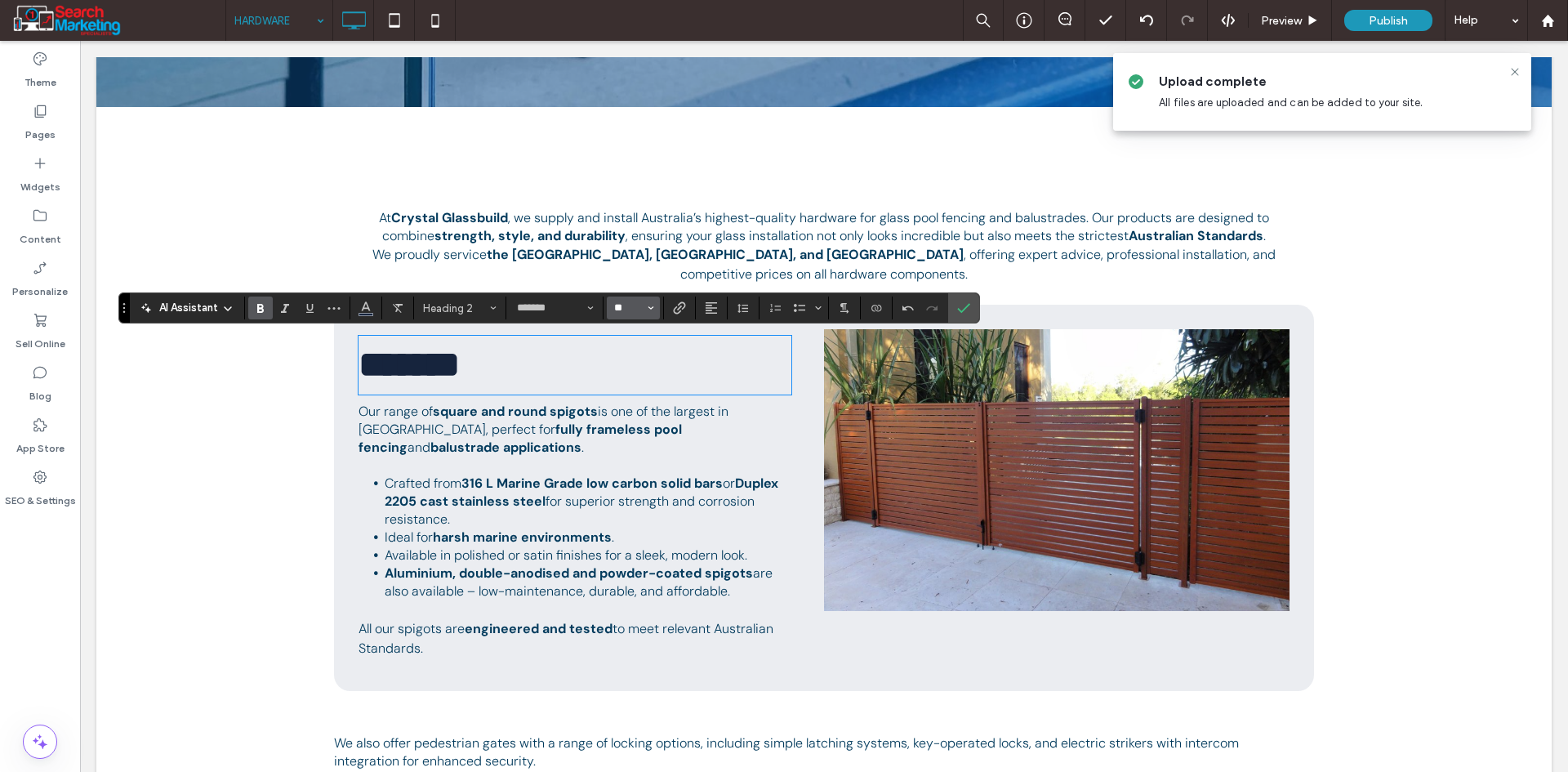
click at [638, 312] on input "**" at bounding box center [628, 308] width 32 height 13
drag, startPoint x: 646, startPoint y: 373, endPoint x: 566, endPoint y: 337, distance: 87.7
click at [646, 373] on label "30" at bounding box center [633, 377] width 52 height 23
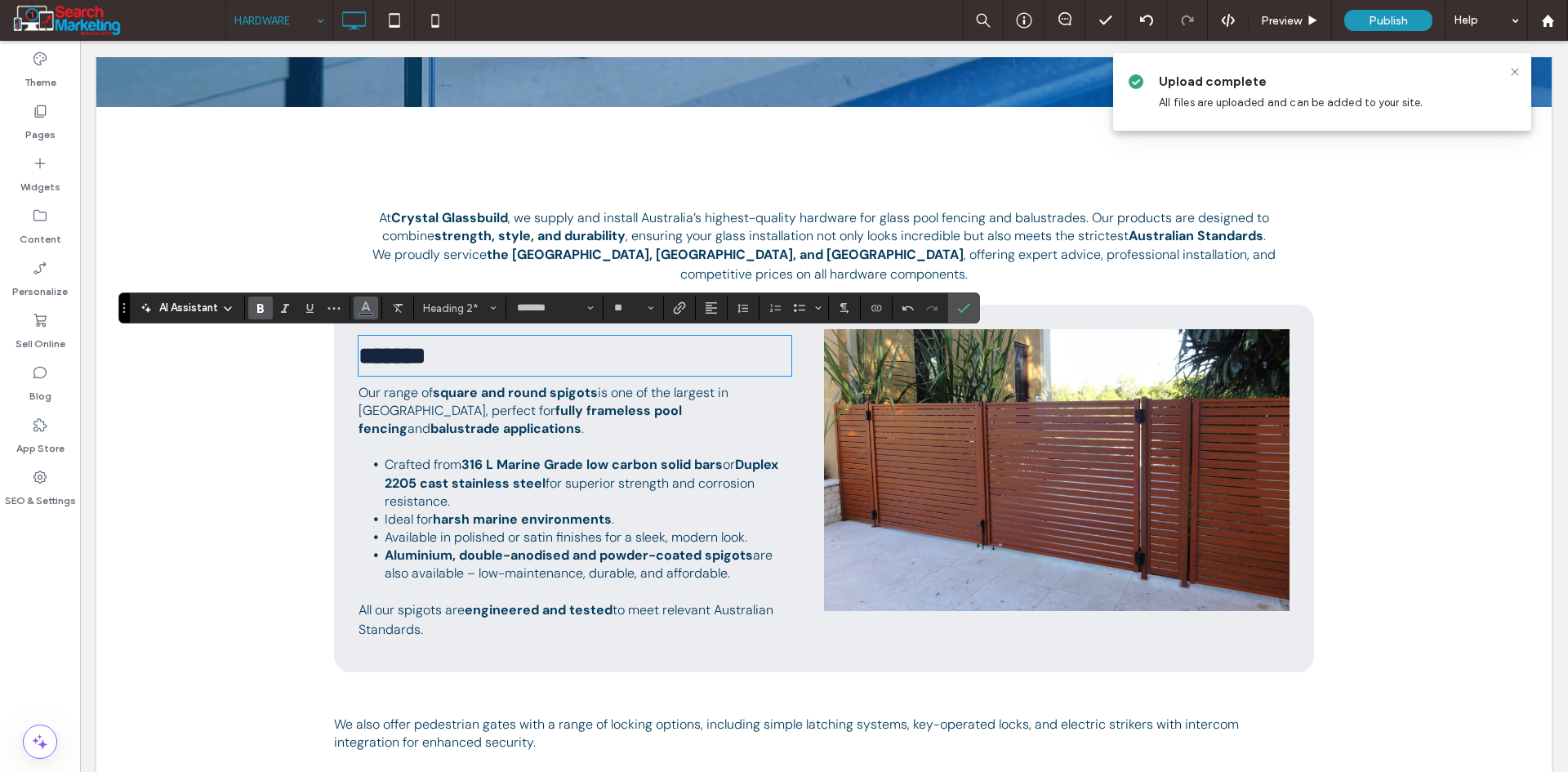
click at [357, 306] on button "Color" at bounding box center [365, 308] width 24 height 23
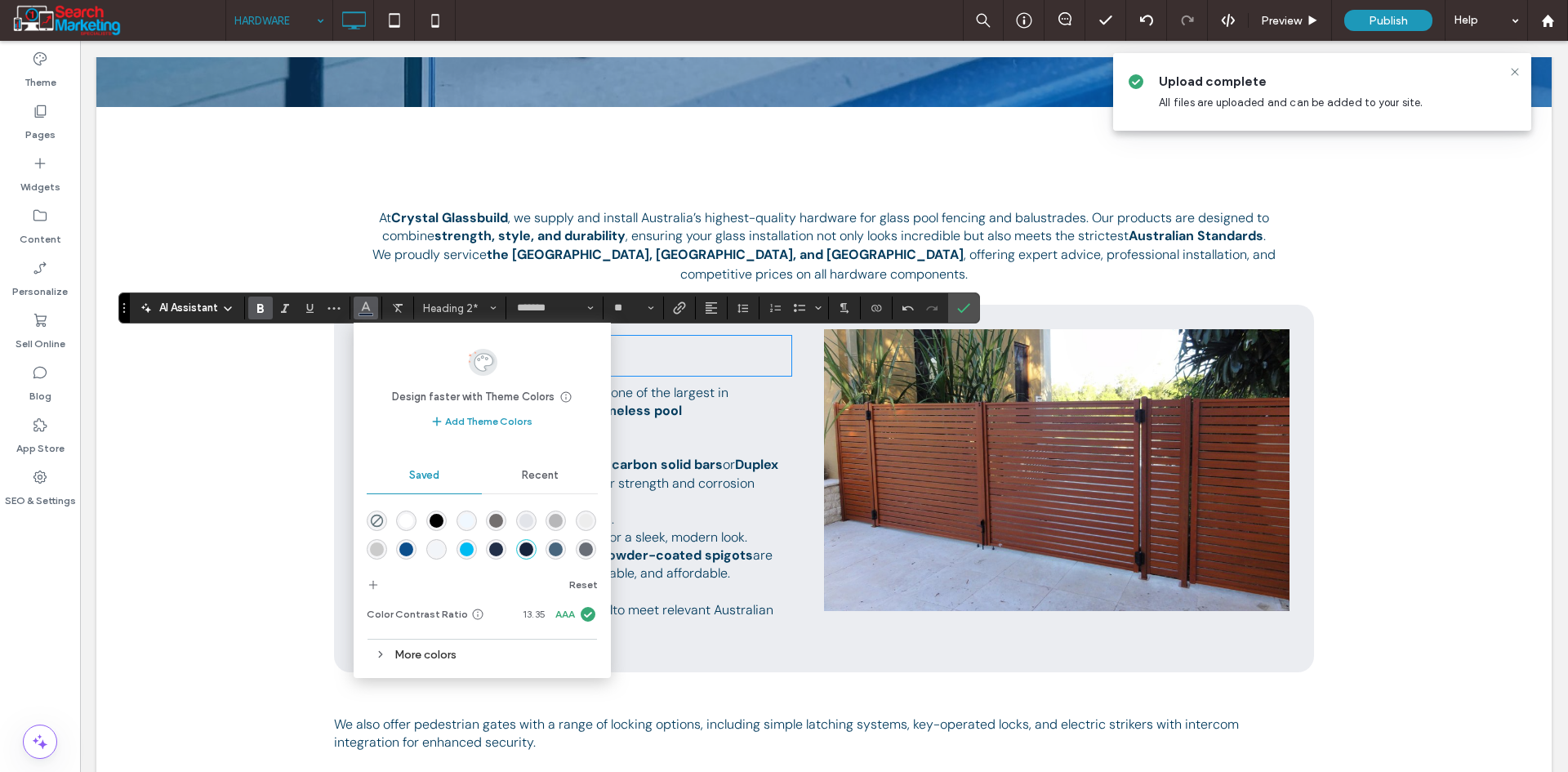
click at [414, 551] on div "rgba(12,79,140,1)" at bounding box center [406, 549] width 14 height 14
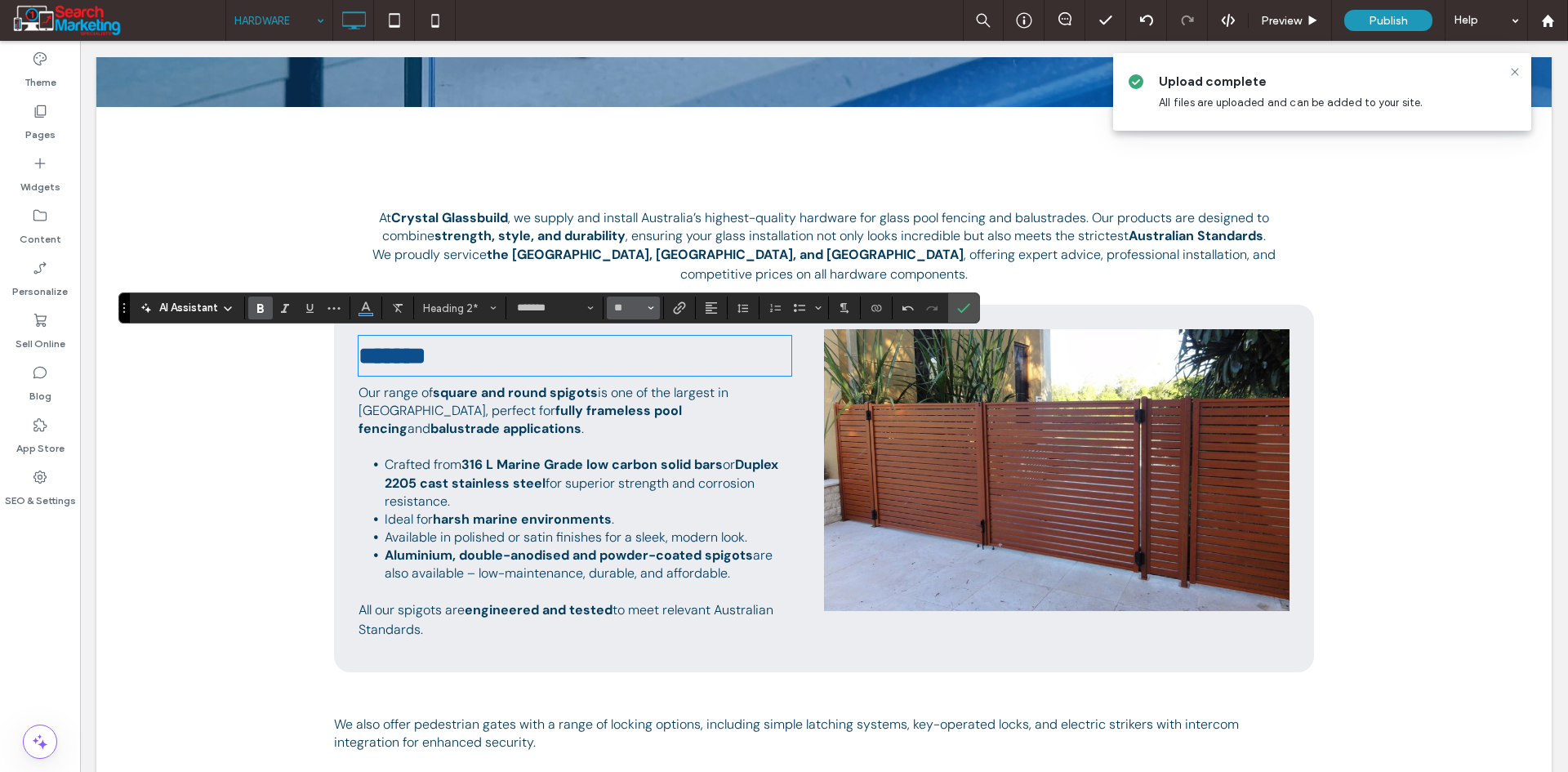
click at [644, 304] on button "**" at bounding box center [634, 308] width 53 height 23
click at [647, 432] on label "24" at bounding box center [633, 435] width 52 height 23
type input "**"
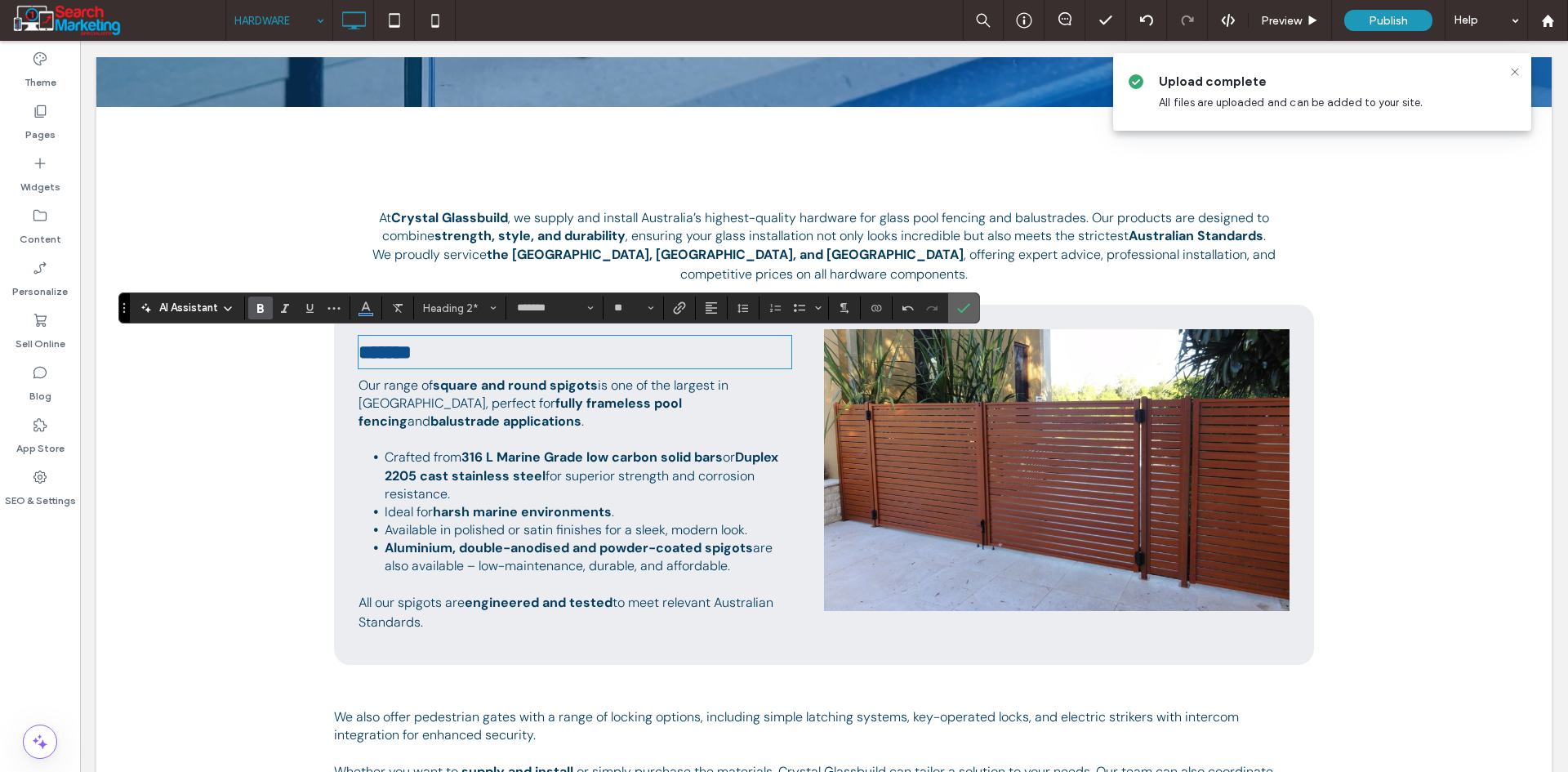
click at [967, 300] on span "Confirm" at bounding box center [963, 307] width 13 height 27
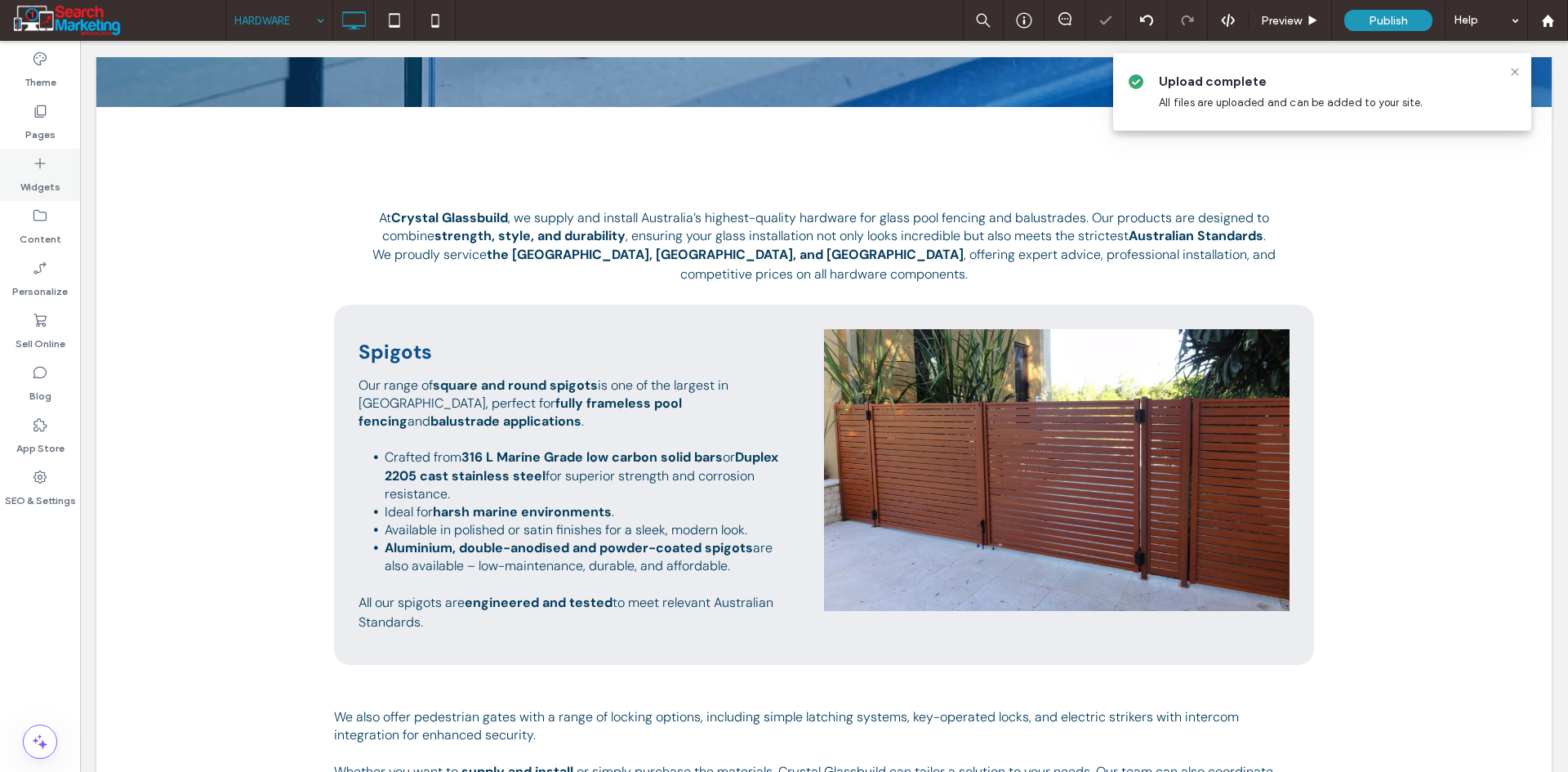
click at [47, 190] on label "Widgets" at bounding box center [41, 183] width 40 height 23
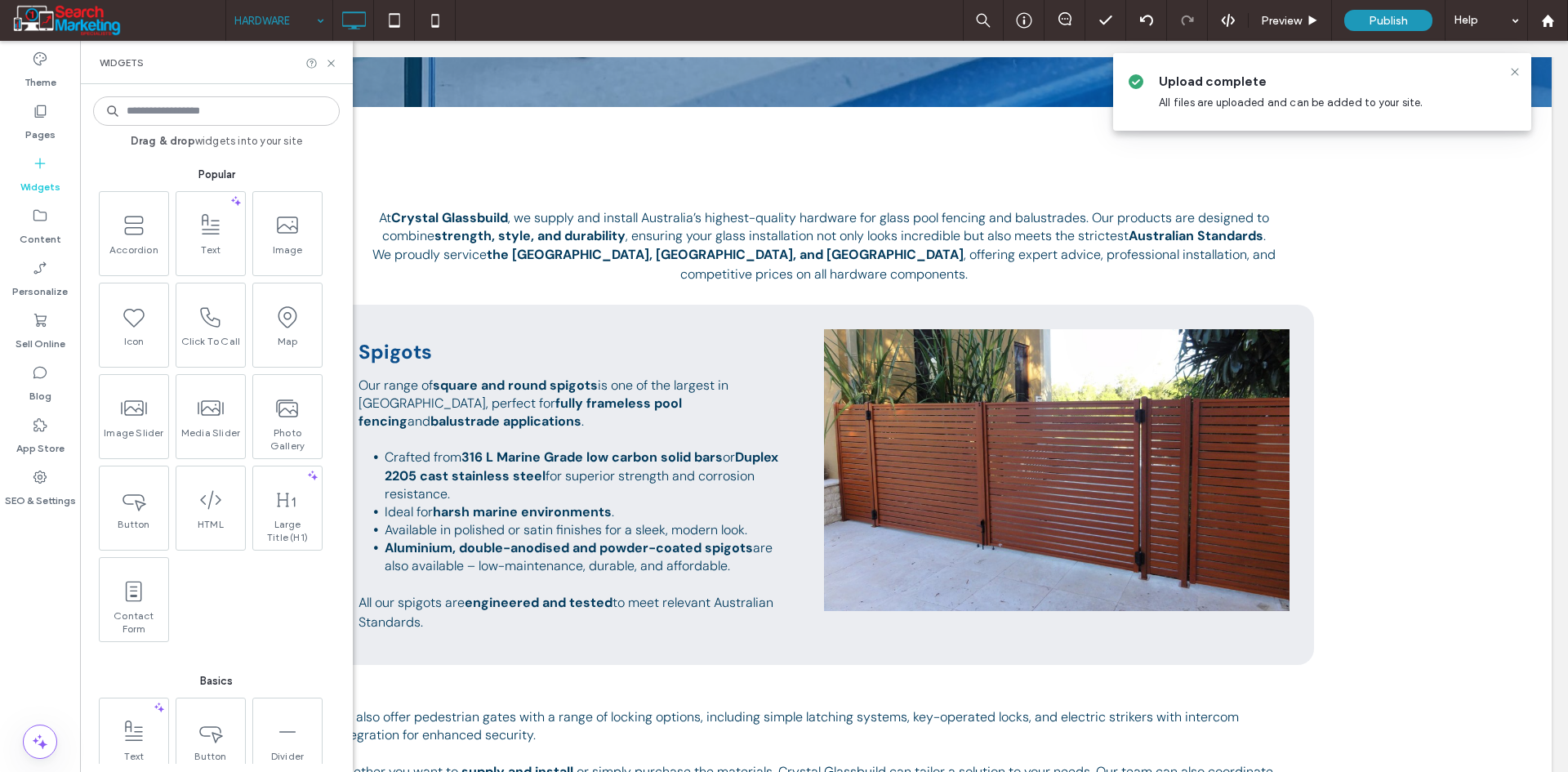
scroll to position [327, 0]
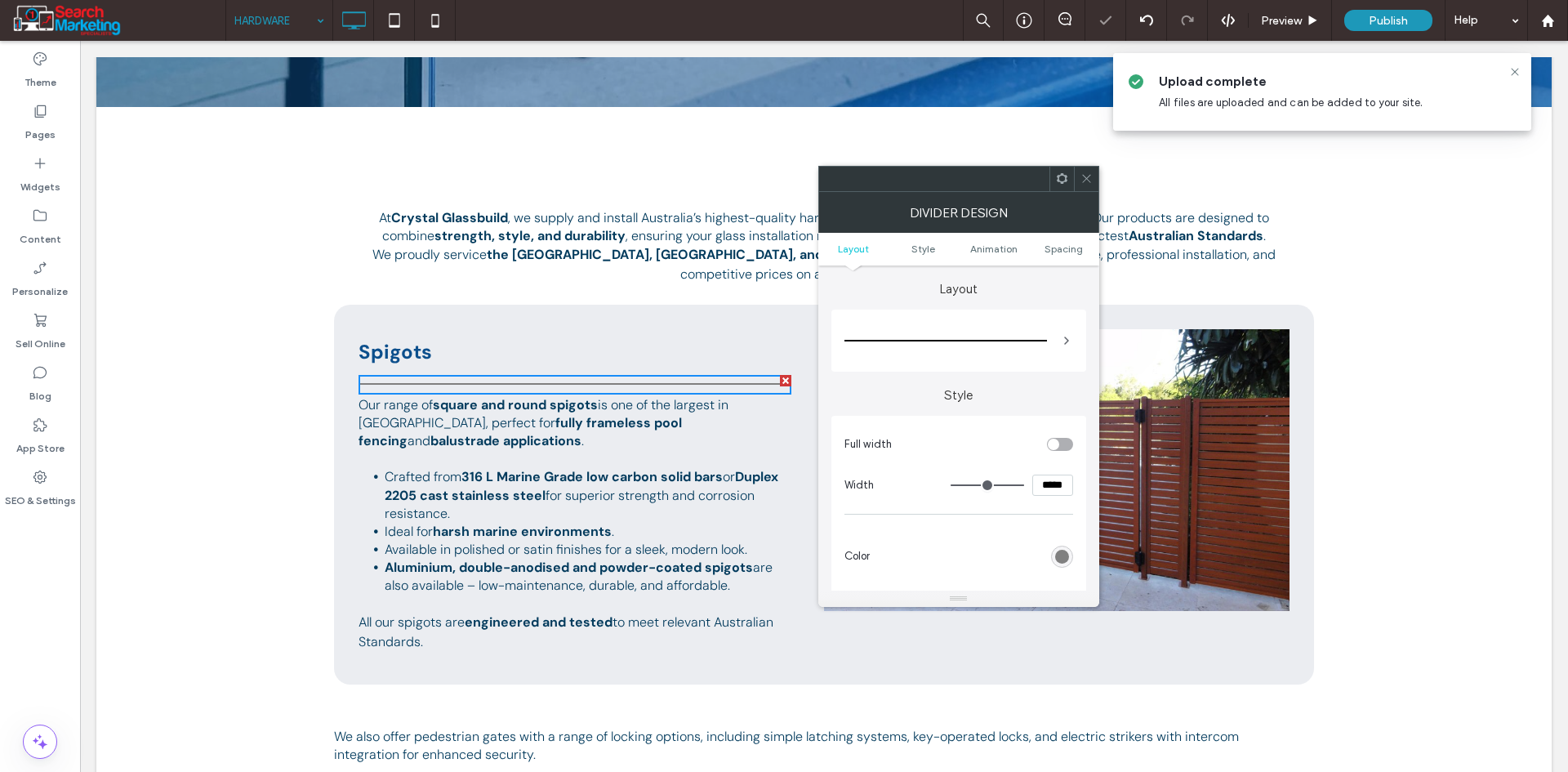
click at [1004, 335] on div at bounding box center [946, 340] width 203 height 32
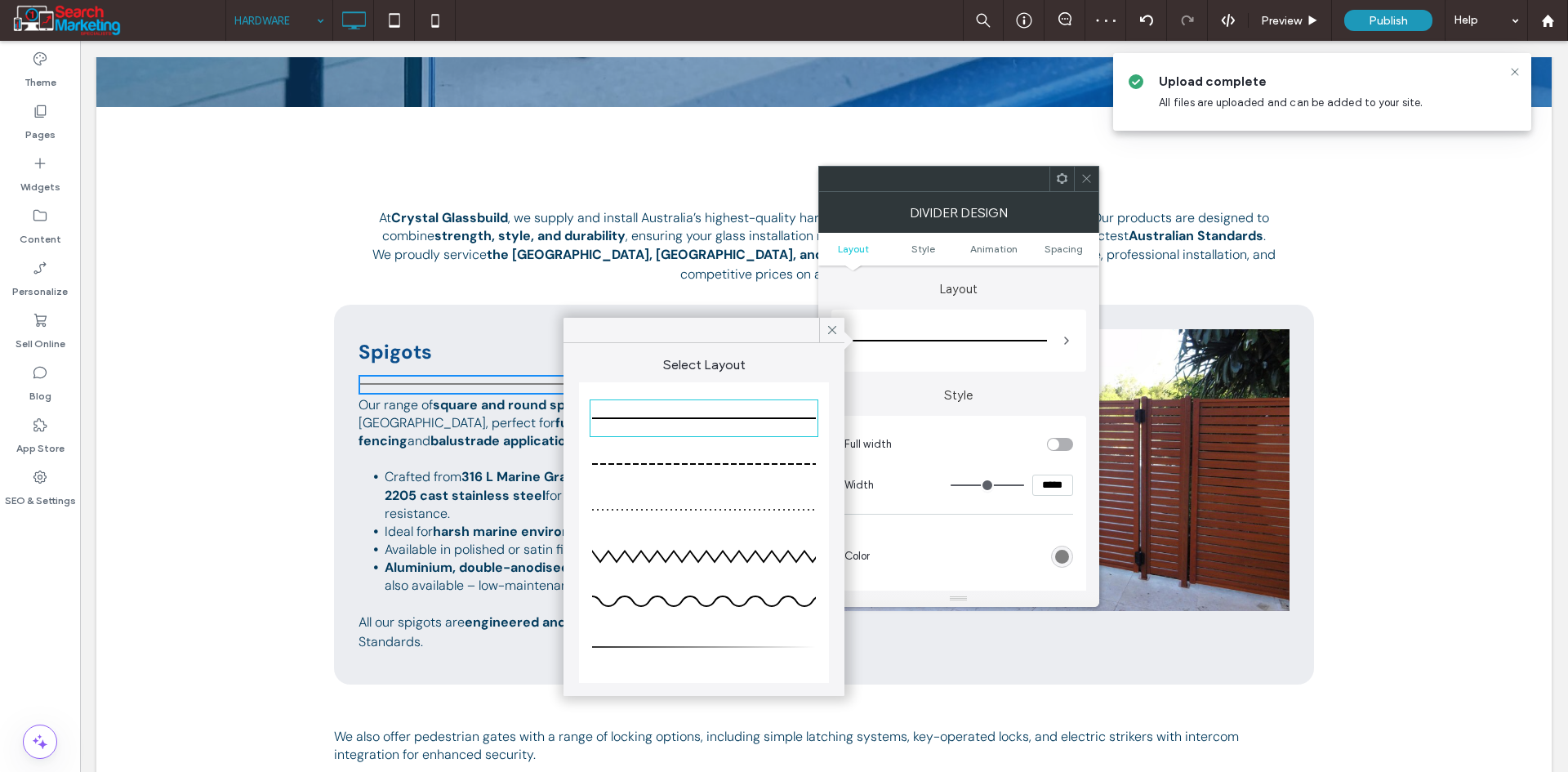
click at [707, 642] on div at bounding box center [703, 647] width 223 height 32
type input "*"
type input "***"
drag, startPoint x: 826, startPoint y: 327, endPoint x: 1015, endPoint y: 425, distance: 212.9
click at [826, 327] on icon at bounding box center [832, 330] width 15 height 15
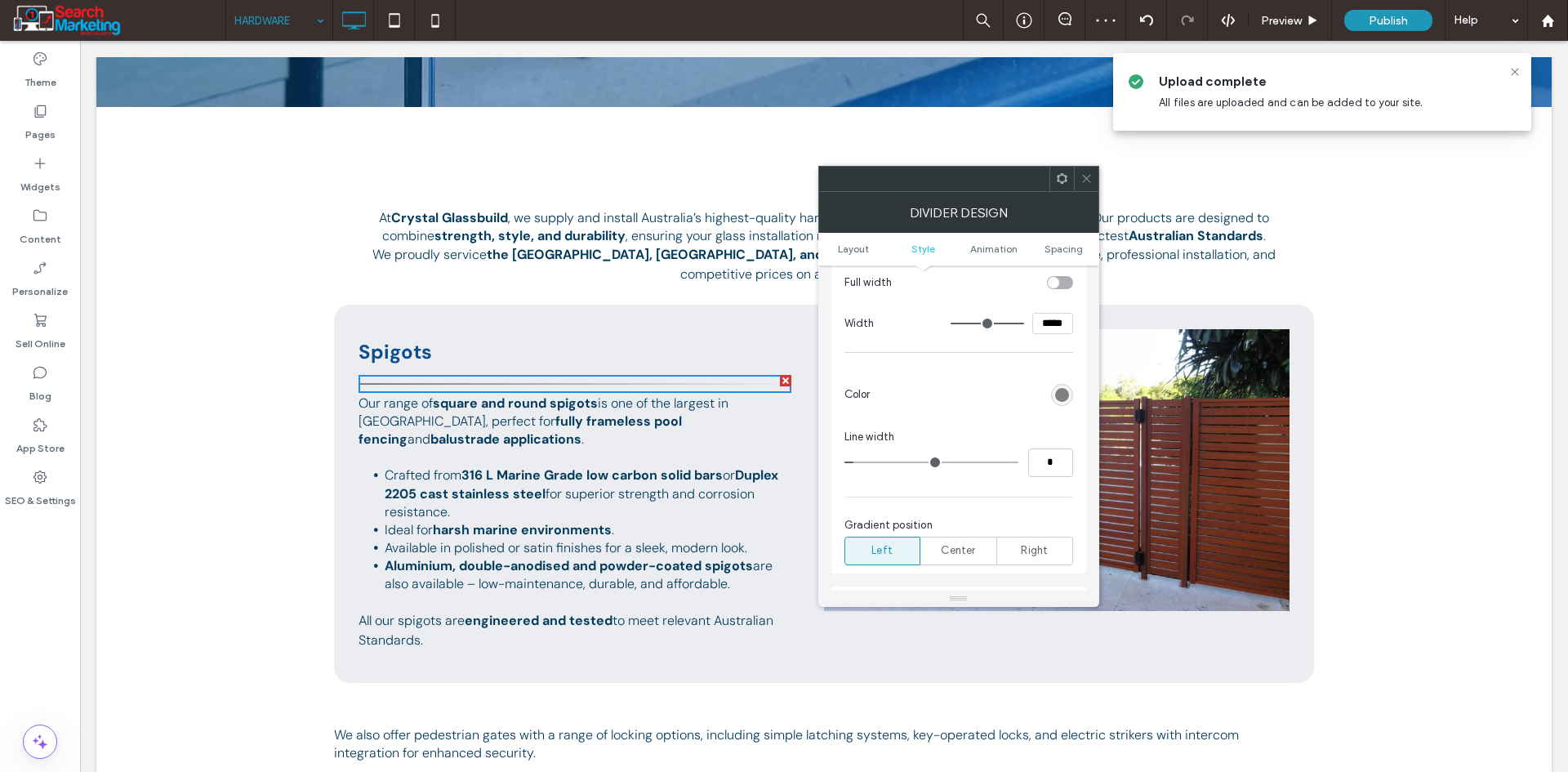
scroll to position [164, 0]
click at [1050, 458] on input "*" at bounding box center [1051, 461] width 45 height 28
type input "*"
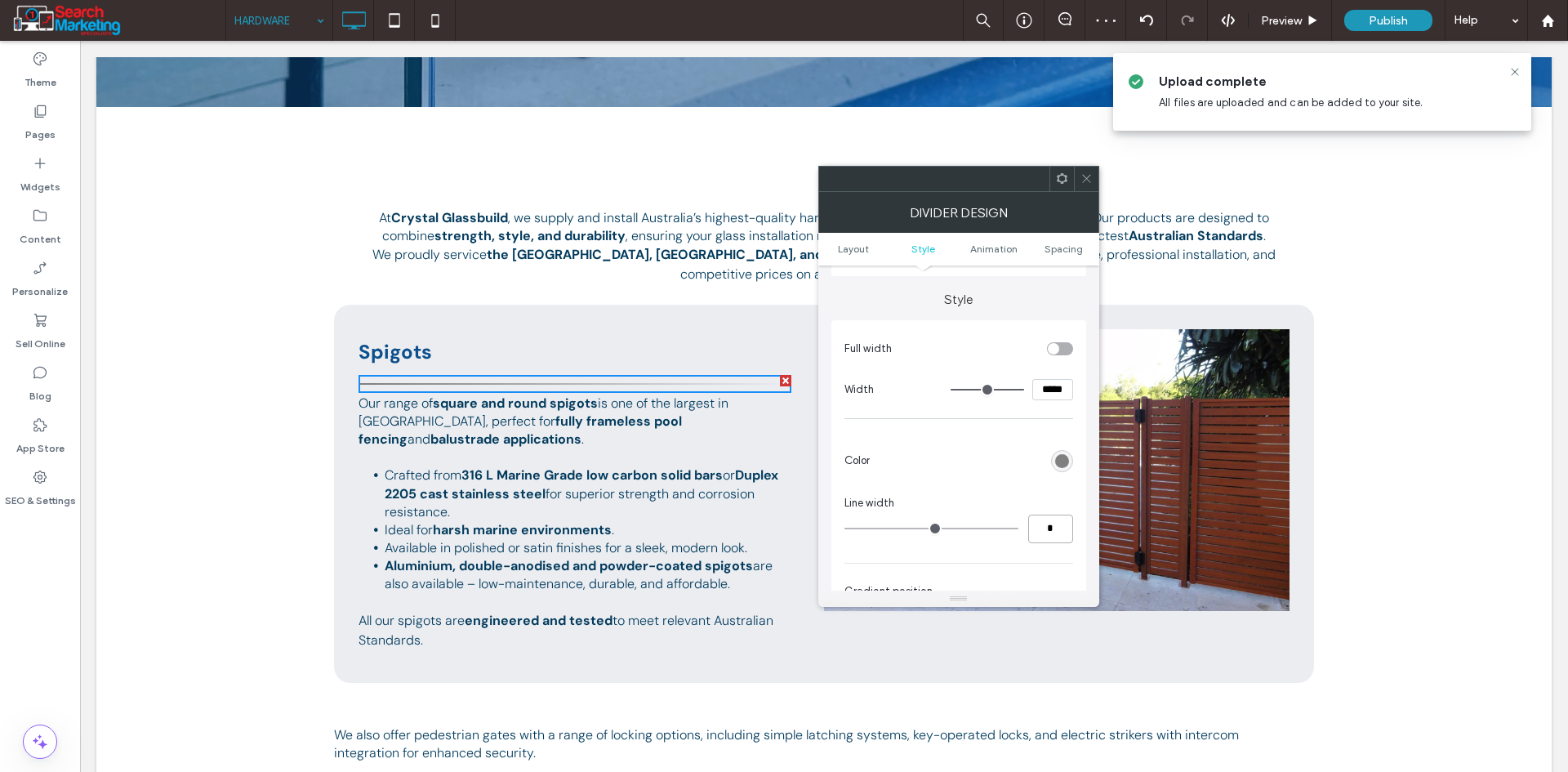
scroll to position [81, 0]
click at [1061, 477] on div "rgb(128, 128, 128)" at bounding box center [1061, 475] width 14 height 14
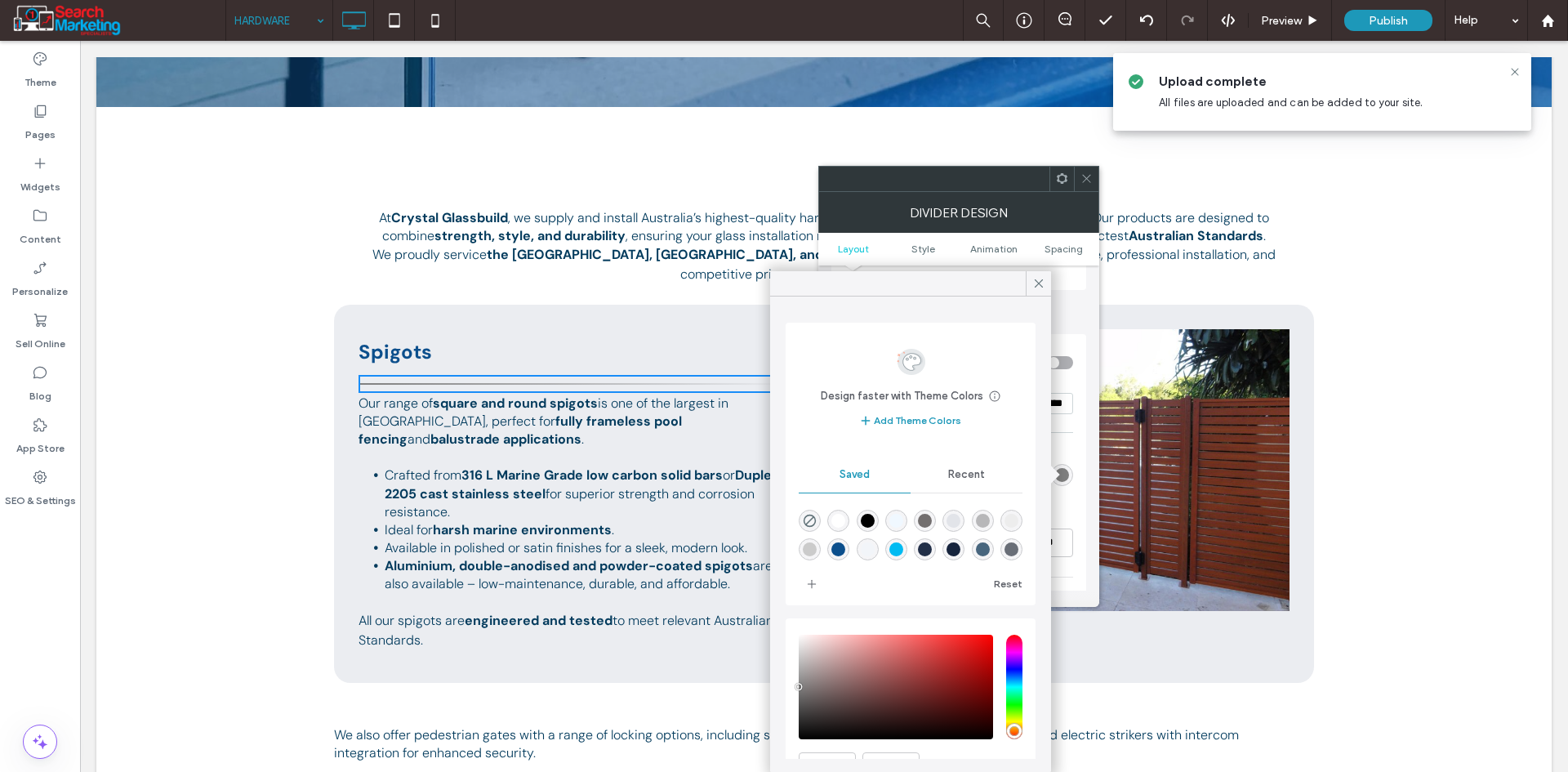
drag, startPoint x: 932, startPoint y: 548, endPoint x: 884, endPoint y: 519, distance: 56.1
click at [903, 548] on div "rgba(0,187,242,1)" at bounding box center [896, 549] width 14 height 14
type input "*******"
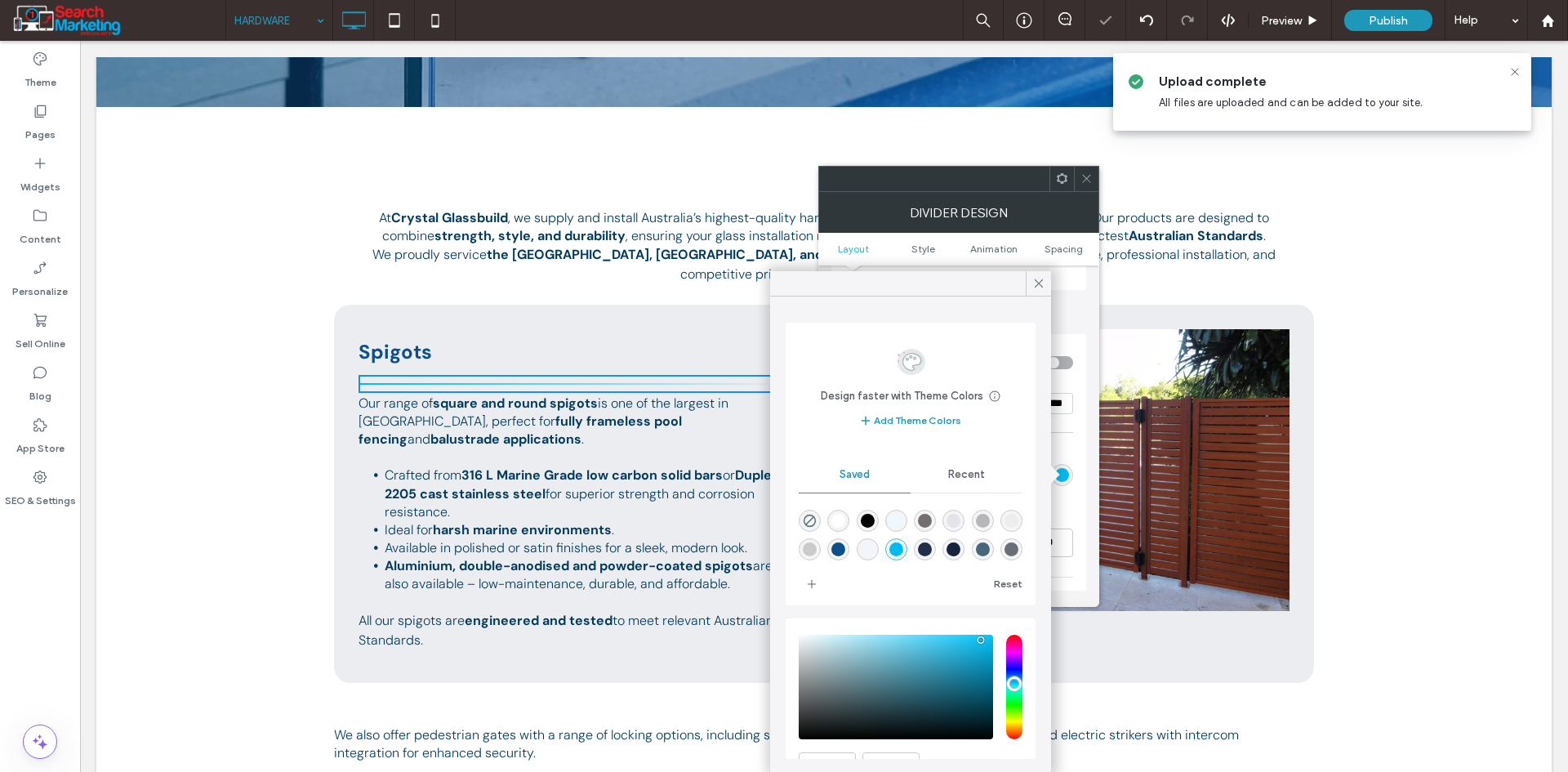
click at [1090, 170] on span at bounding box center [1086, 179] width 12 height 24
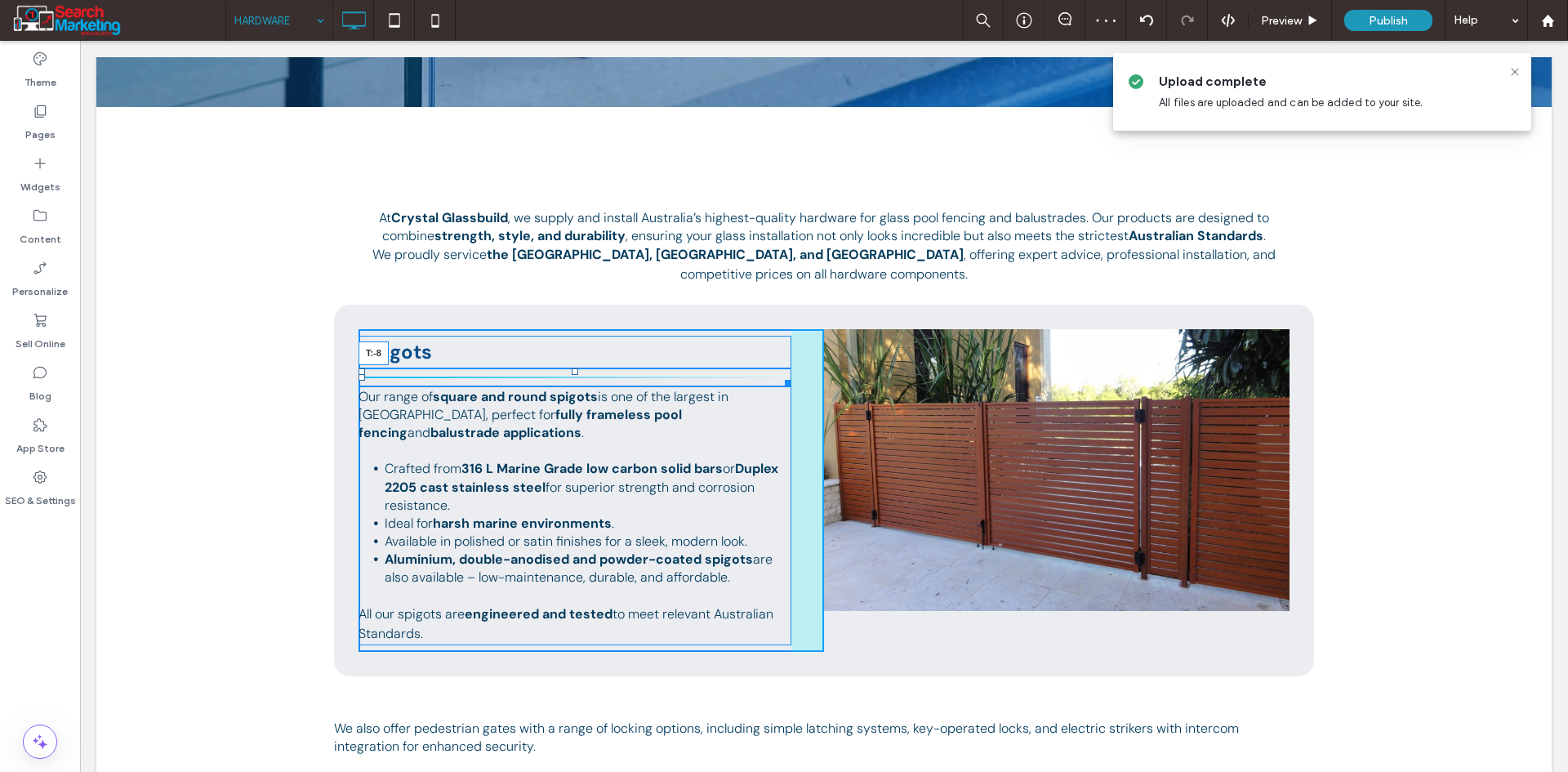
drag, startPoint x: 566, startPoint y: 377, endPoint x: 641, endPoint y: 372, distance: 75.2
click at [566, 334] on div "Spigots T:-8 Our range of square and round spigots is one of the largest in [GE…" at bounding box center [591, 490] width 465 height 322
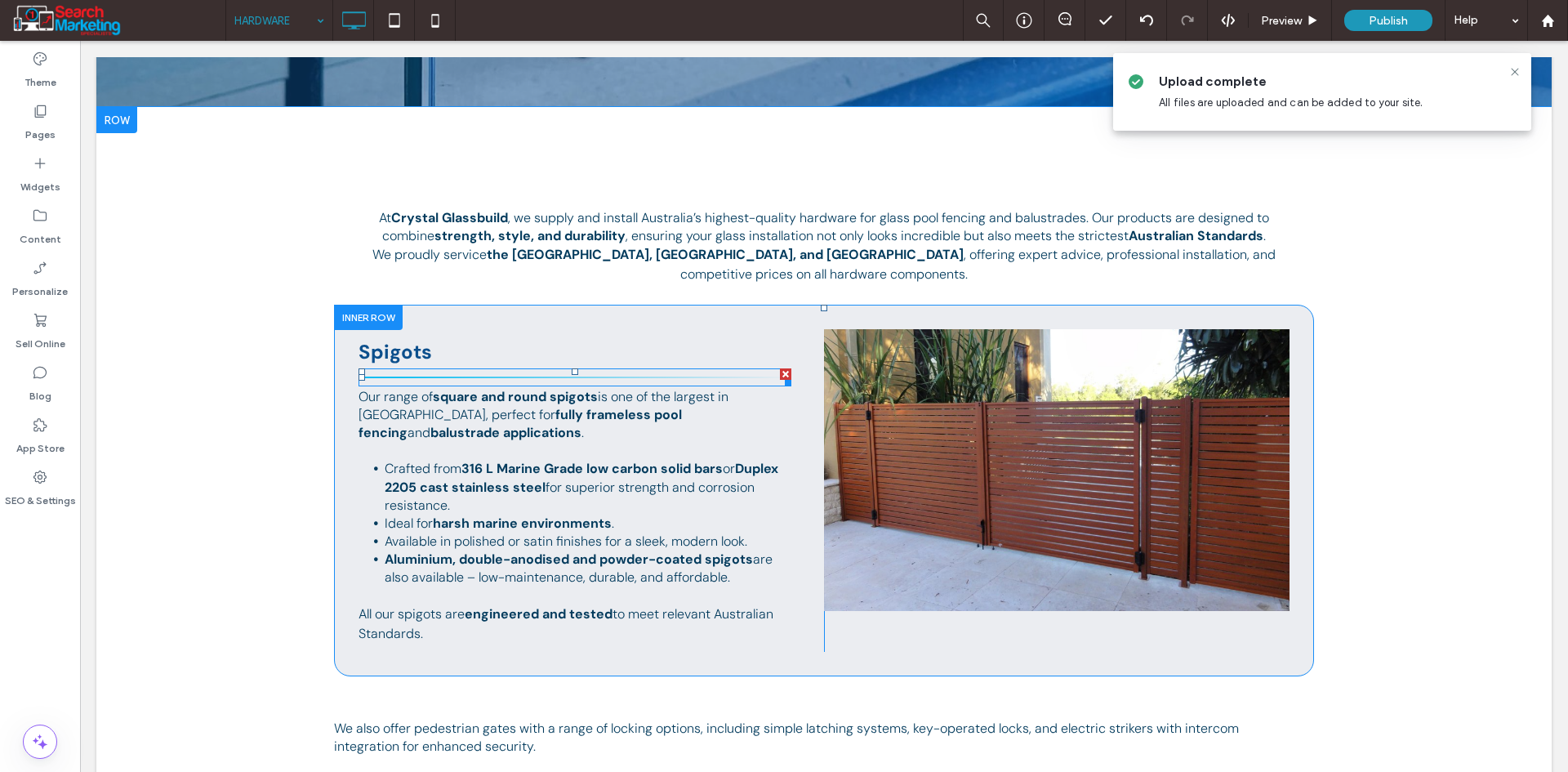
click at [437, 376] on div at bounding box center [575, 377] width 433 height 18
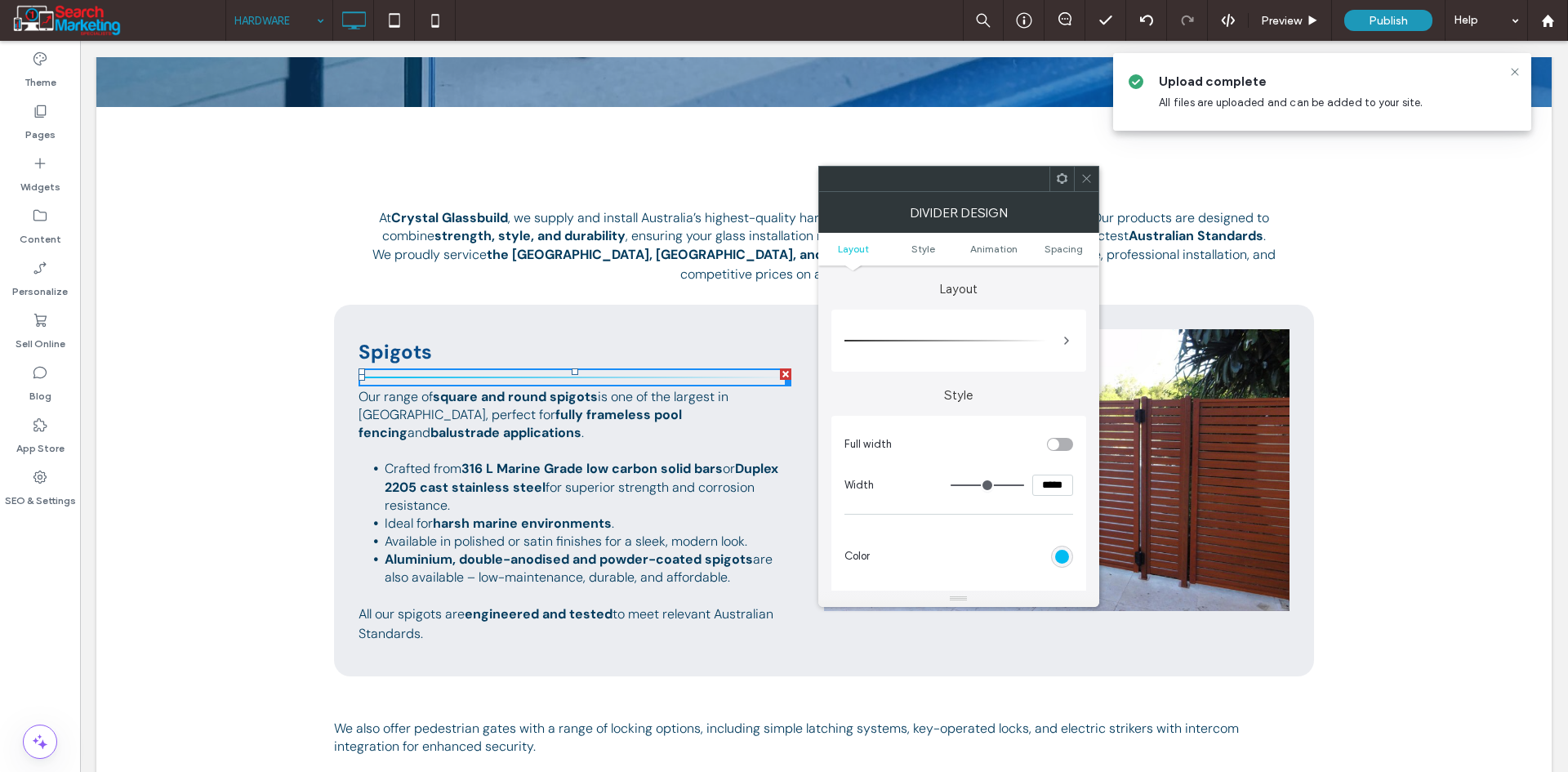
click at [1086, 176] on icon at bounding box center [1086, 178] width 12 height 12
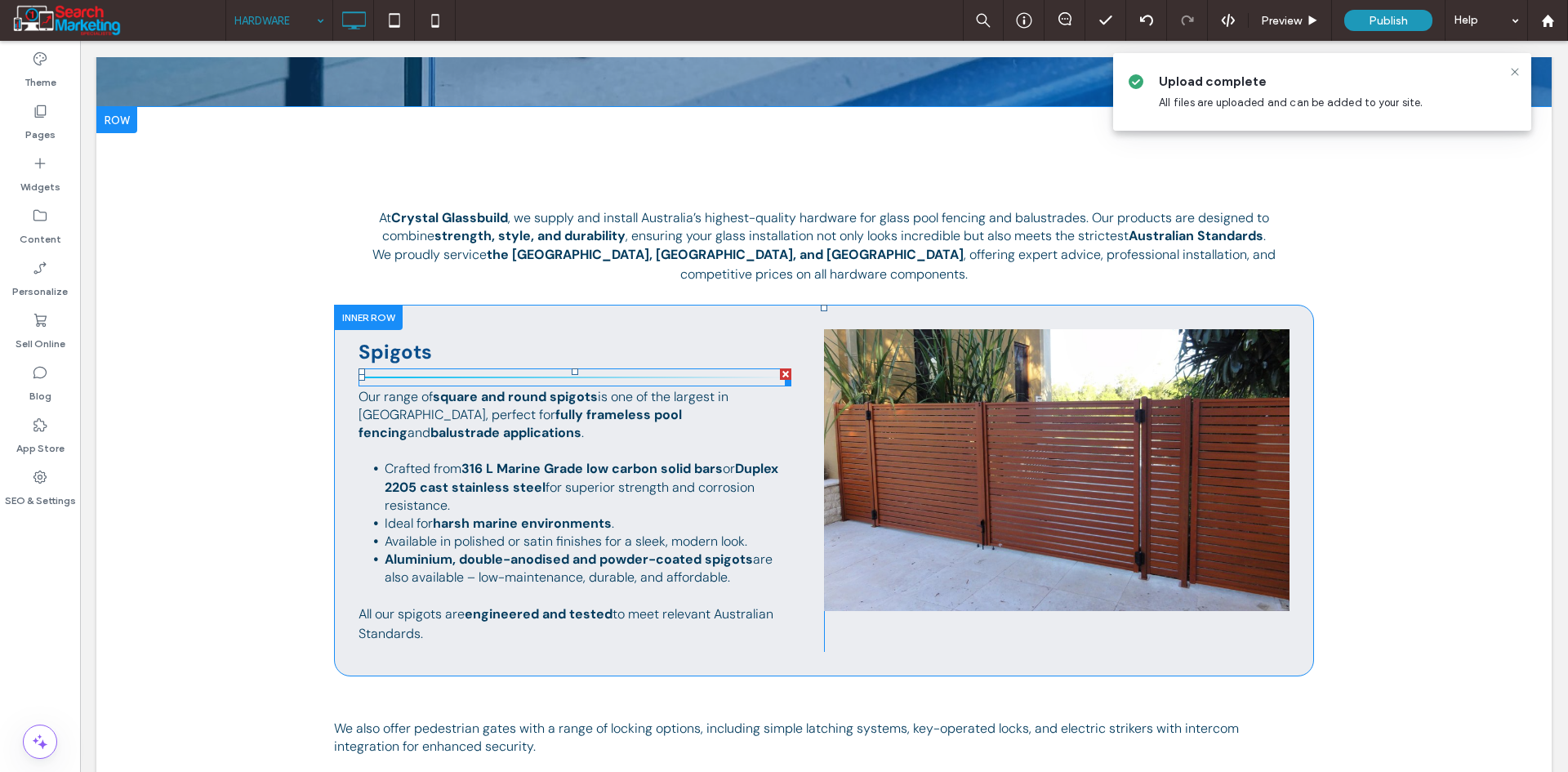
click at [502, 375] on div at bounding box center [575, 377] width 433 height 18
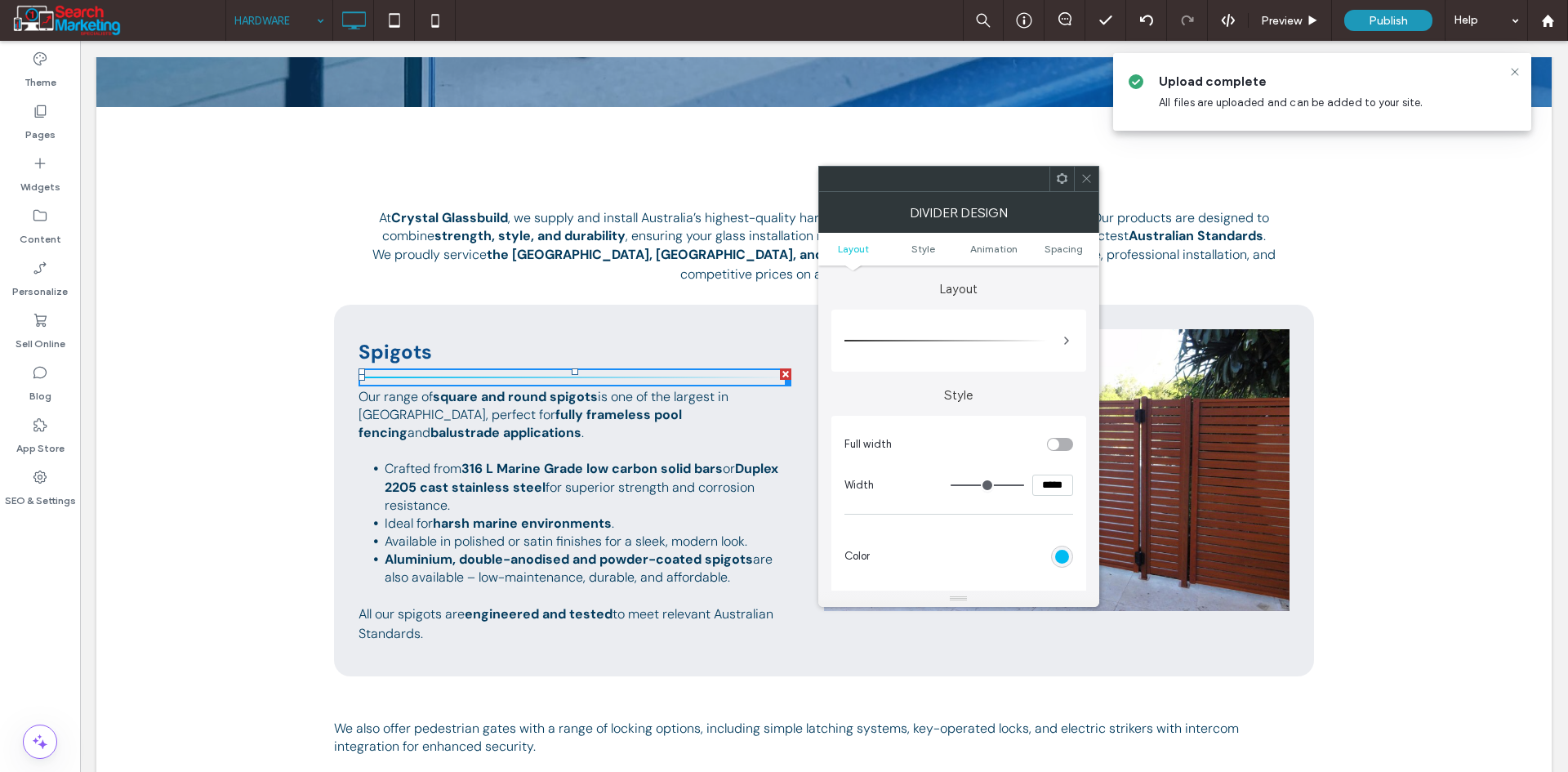
click at [992, 321] on div at bounding box center [958, 340] width 228 height 46
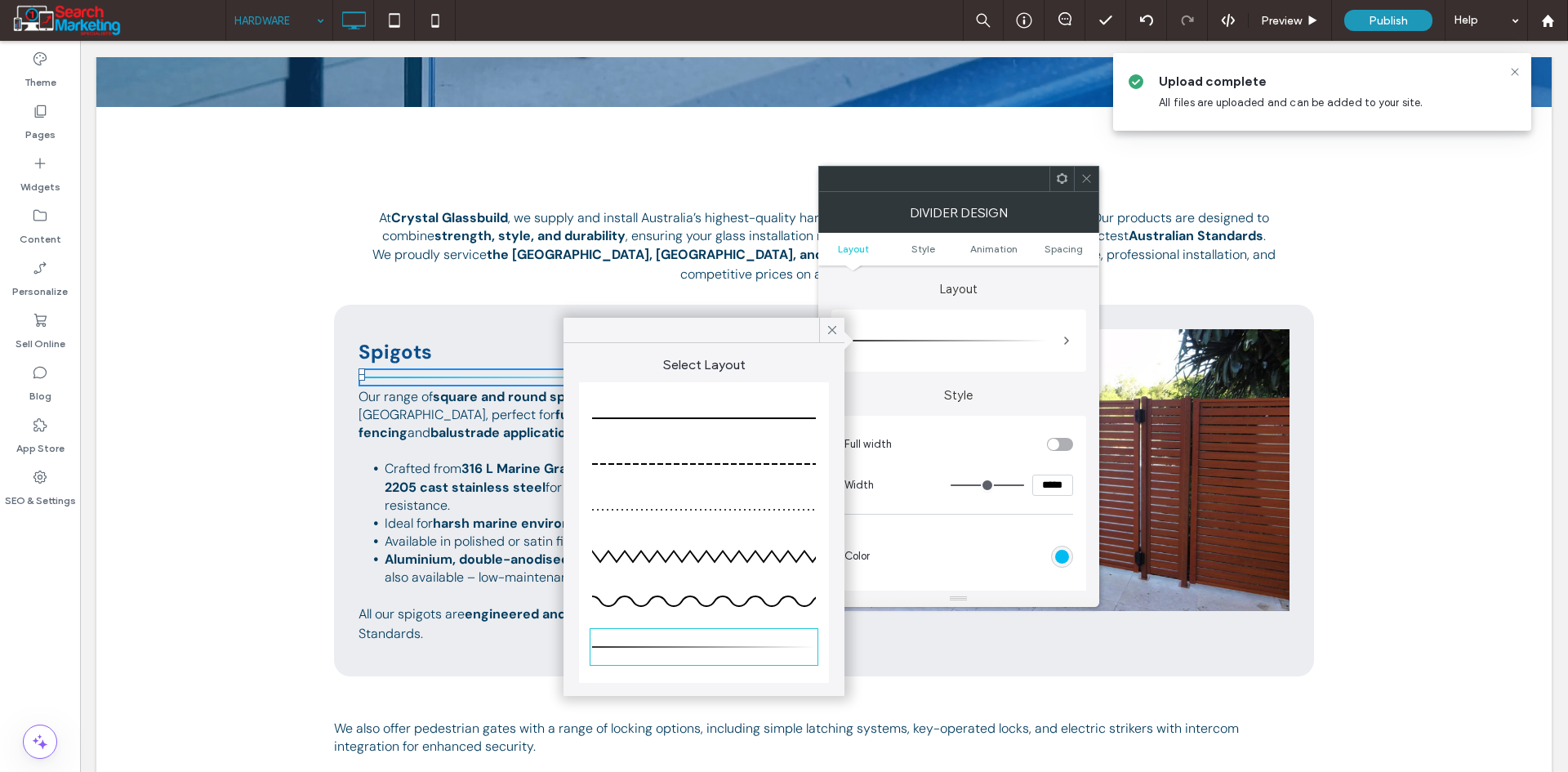
click at [719, 420] on div at bounding box center [703, 418] width 223 height 32
type input "*"
drag, startPoint x: 1089, startPoint y: 174, endPoint x: 839, endPoint y: 288, distance: 274.8
click at [1086, 177] on icon at bounding box center [1086, 178] width 12 height 12
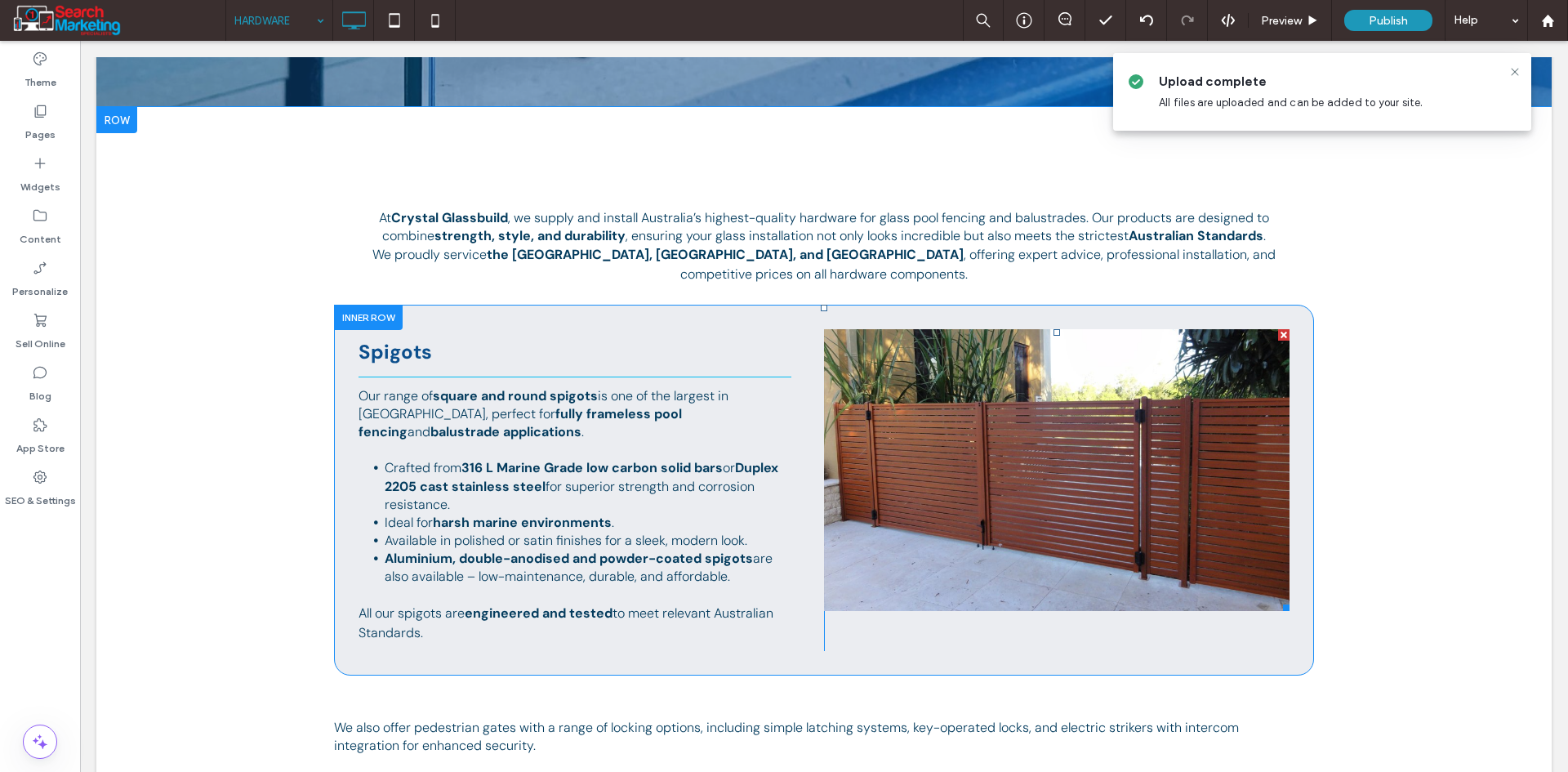
drag, startPoint x: 1278, startPoint y: 332, endPoint x: 1350, endPoint y: 381, distance: 87.1
click at [1278, 332] on div at bounding box center [1284, 335] width 12 height 12
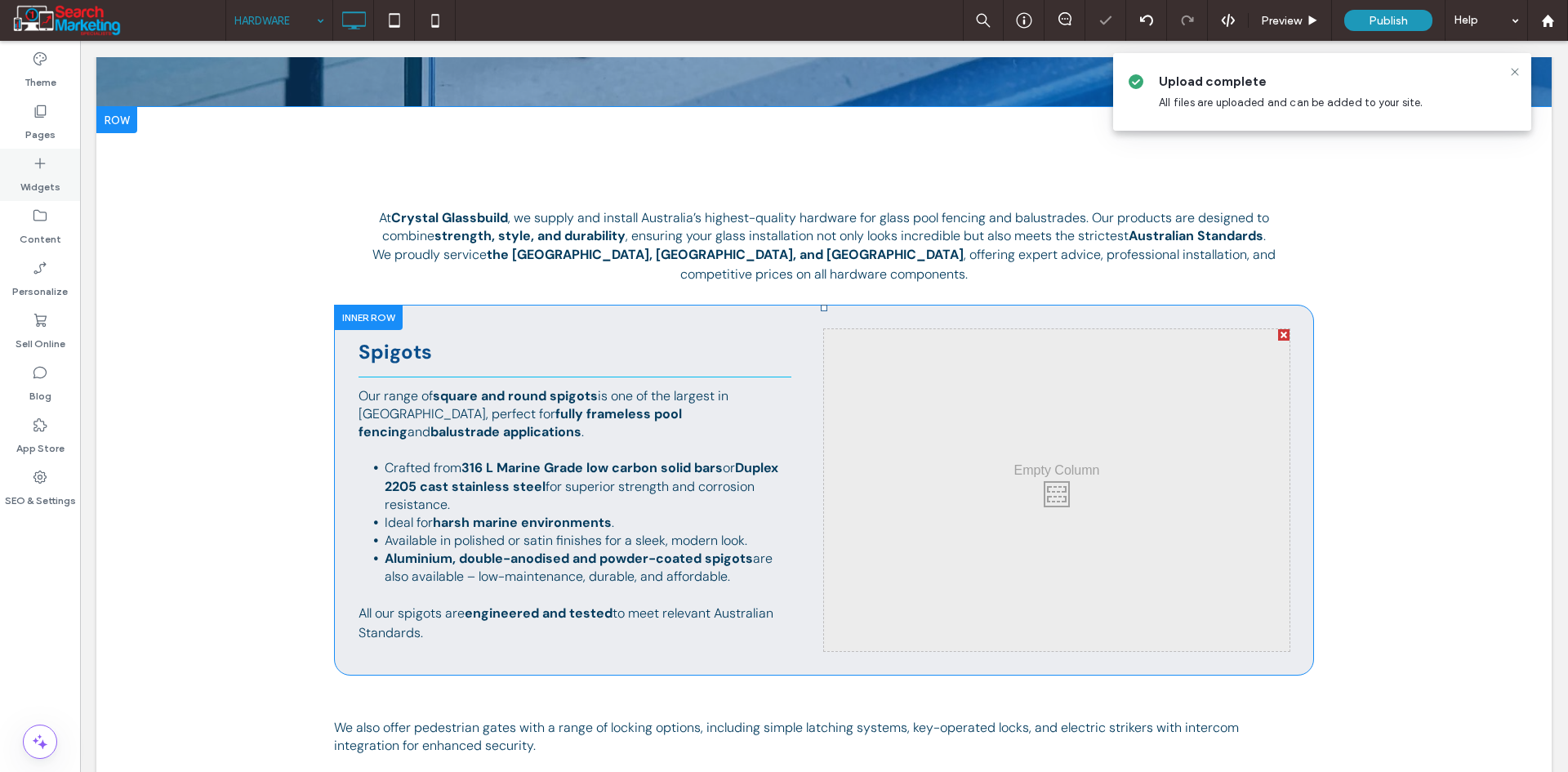
click at [12, 179] on div "Widgets" at bounding box center [40, 175] width 80 height 52
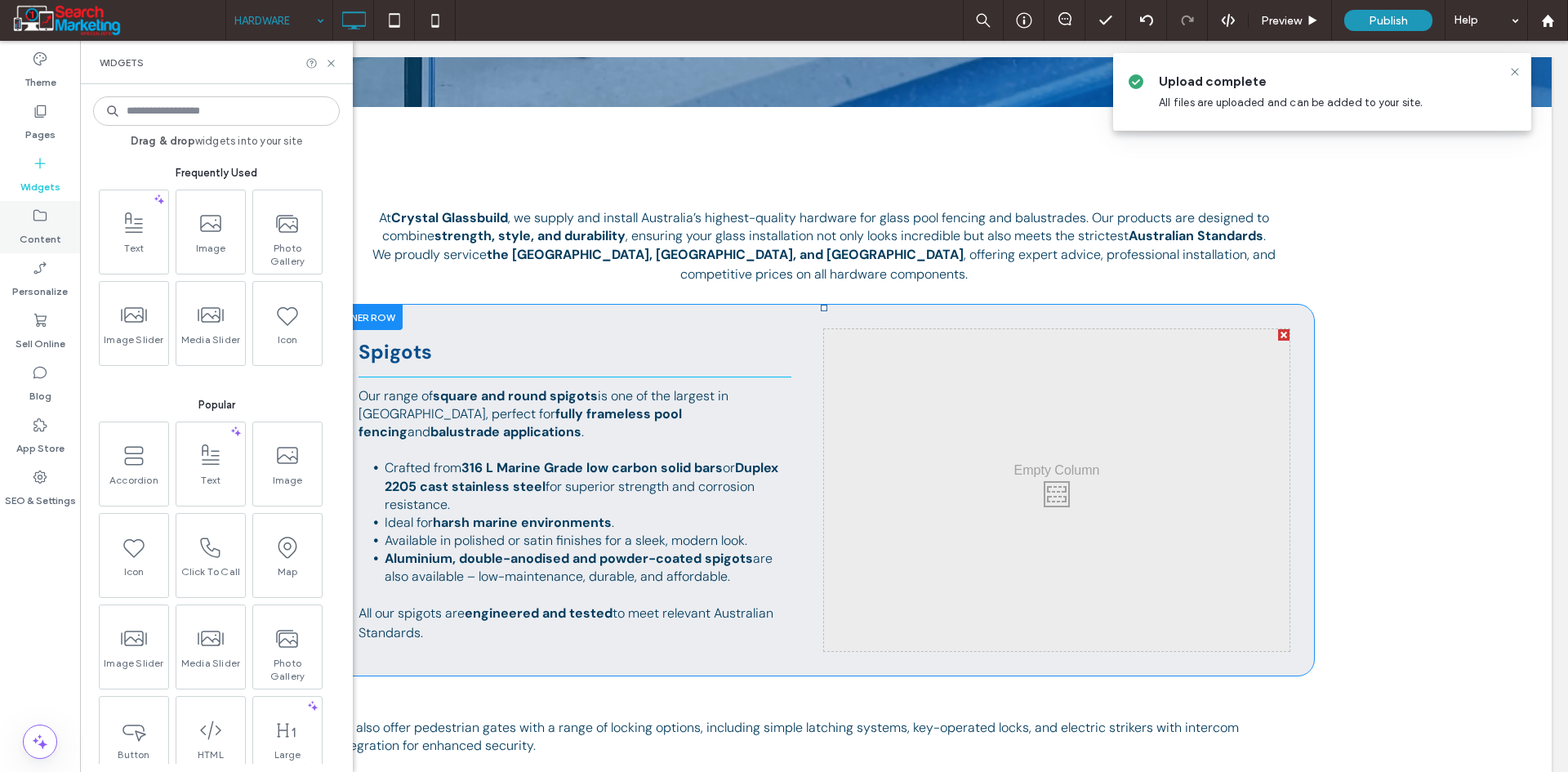
click at [37, 228] on label "Content" at bounding box center [41, 235] width 42 height 23
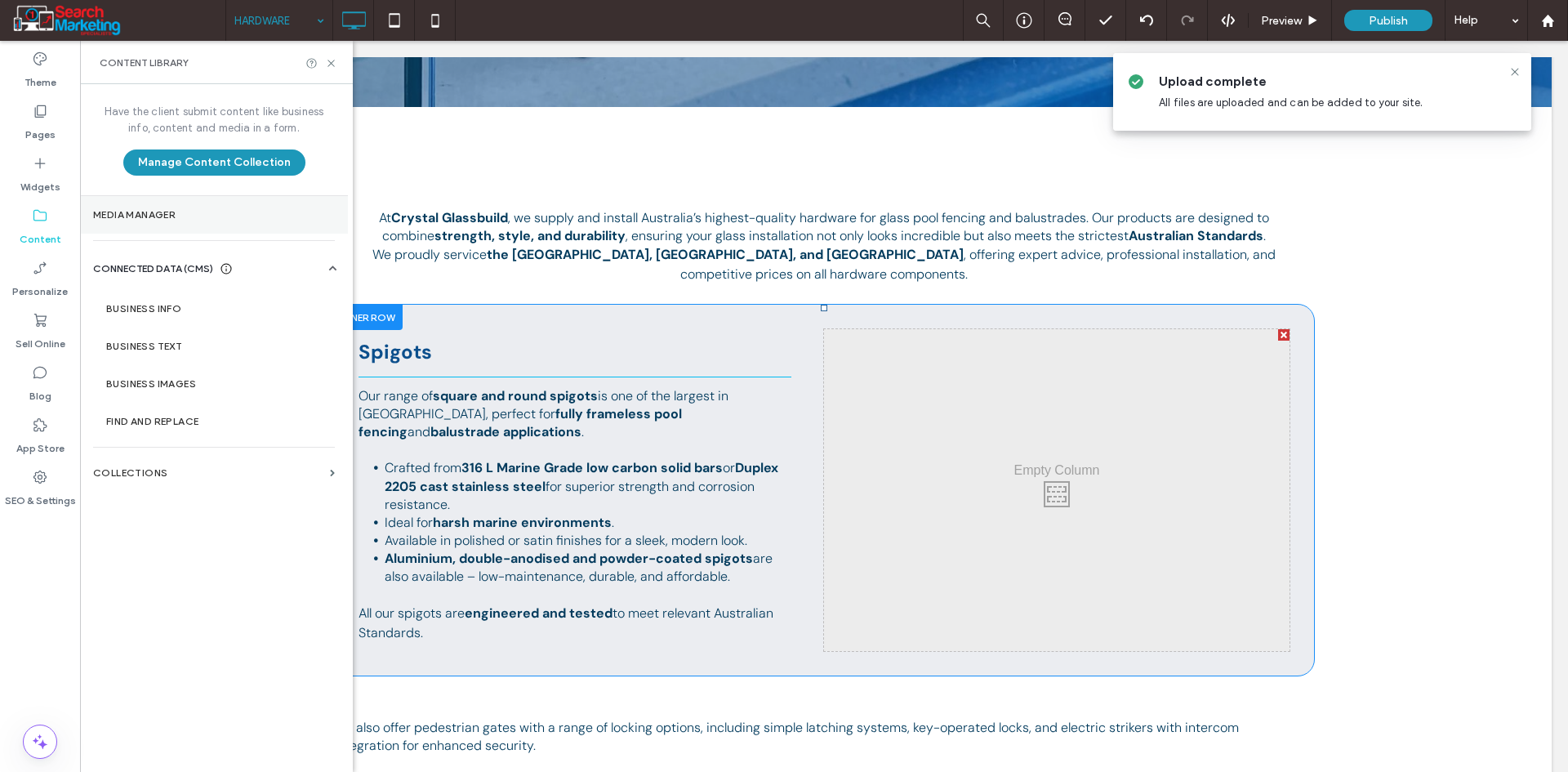
click at [164, 212] on label "Media Manager" at bounding box center [213, 215] width 242 height 12
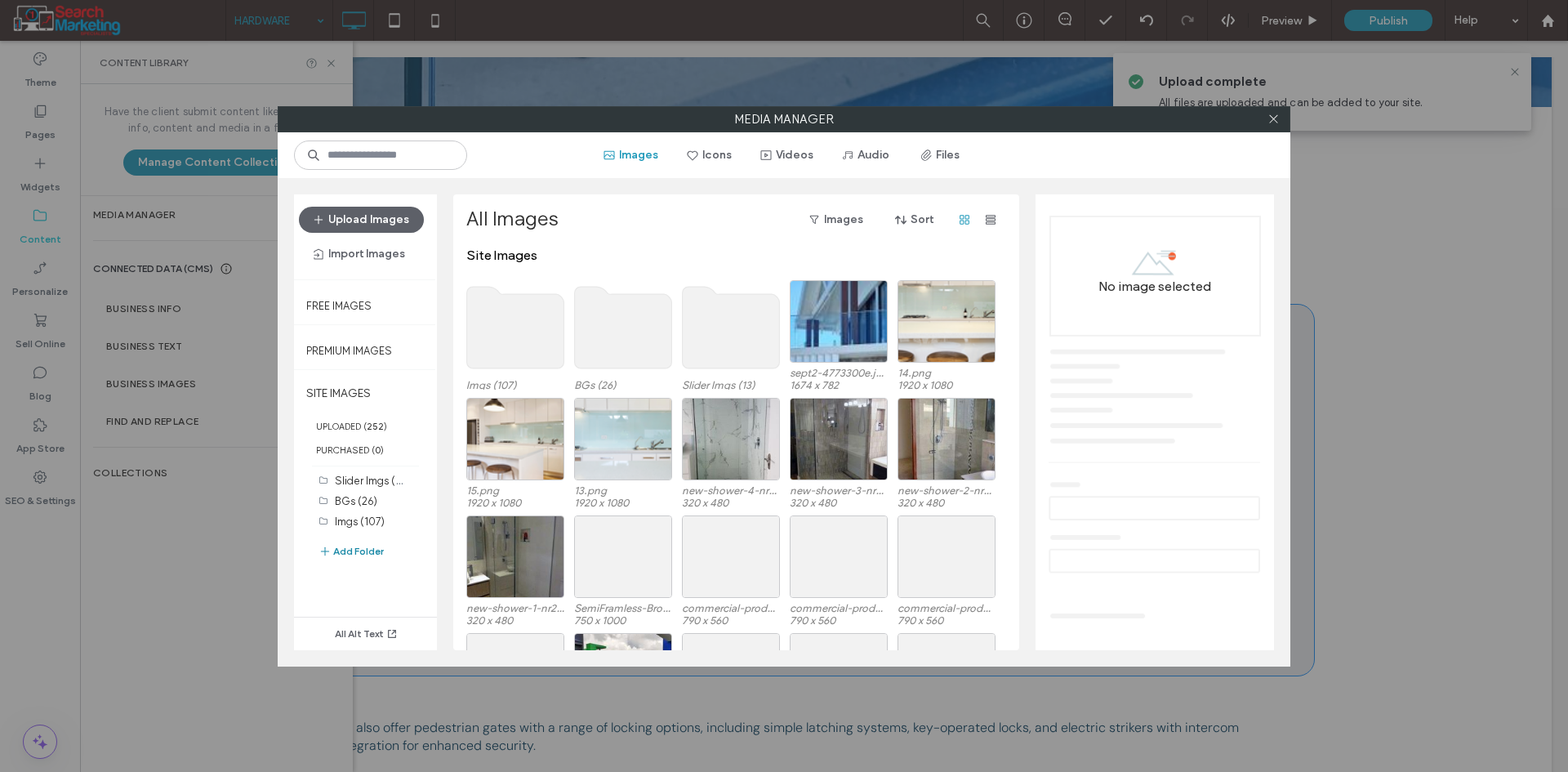
click at [340, 551] on button "Add Folder" at bounding box center [350, 552] width 66 height 20
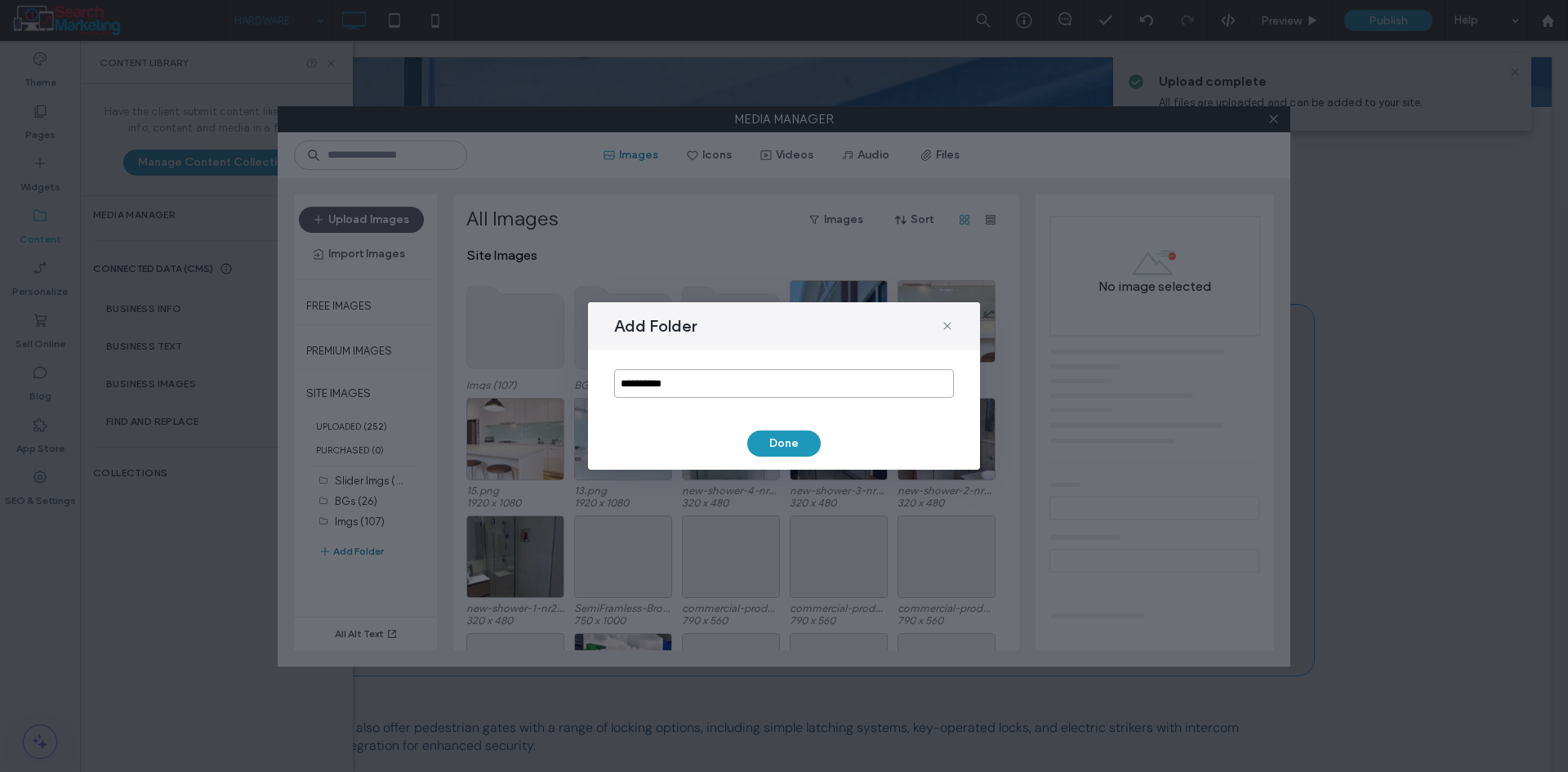
drag, startPoint x: 709, startPoint y: 376, endPoint x: 546, endPoint y: 373, distance: 163.0
click at [541, 373] on div "**********" at bounding box center [784, 386] width 1568 height 772
type input "********"
click at [810, 444] on button "Done" at bounding box center [784, 443] width 73 height 26
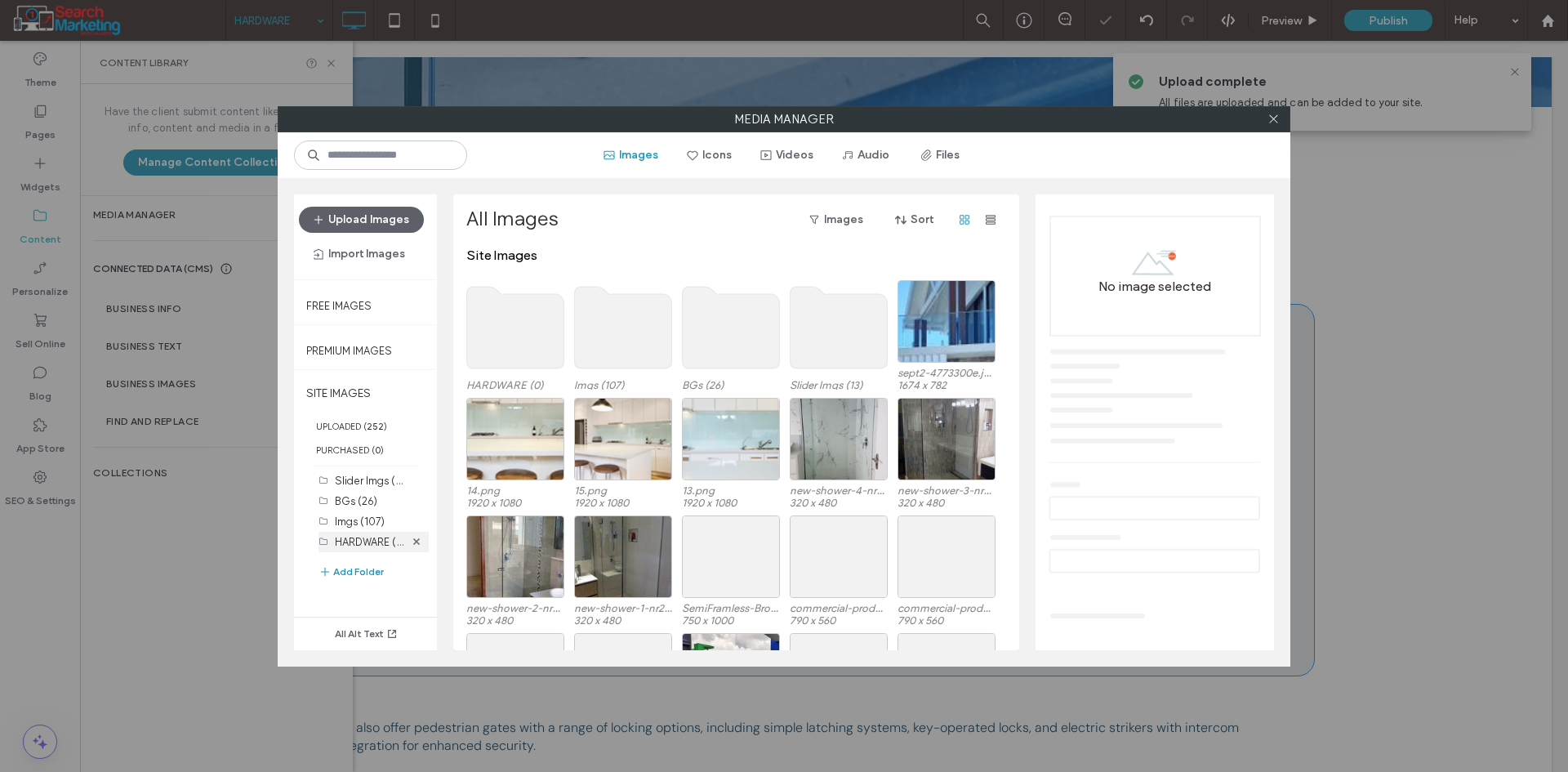
click at [370, 538] on label "HARDWARE (0)" at bounding box center [370, 541] width 72 height 16
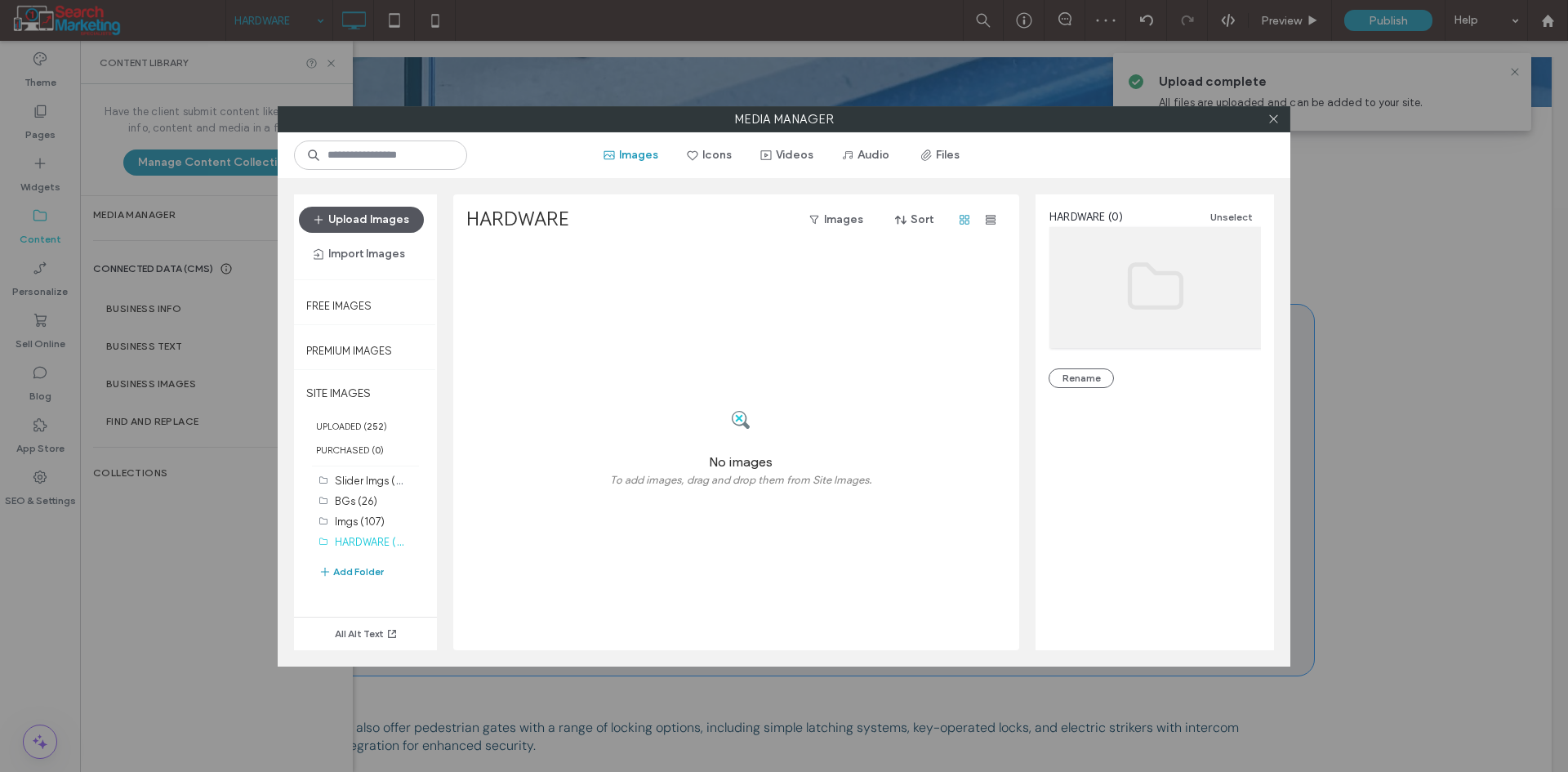
click at [376, 217] on button "Upload Images" at bounding box center [361, 219] width 125 height 26
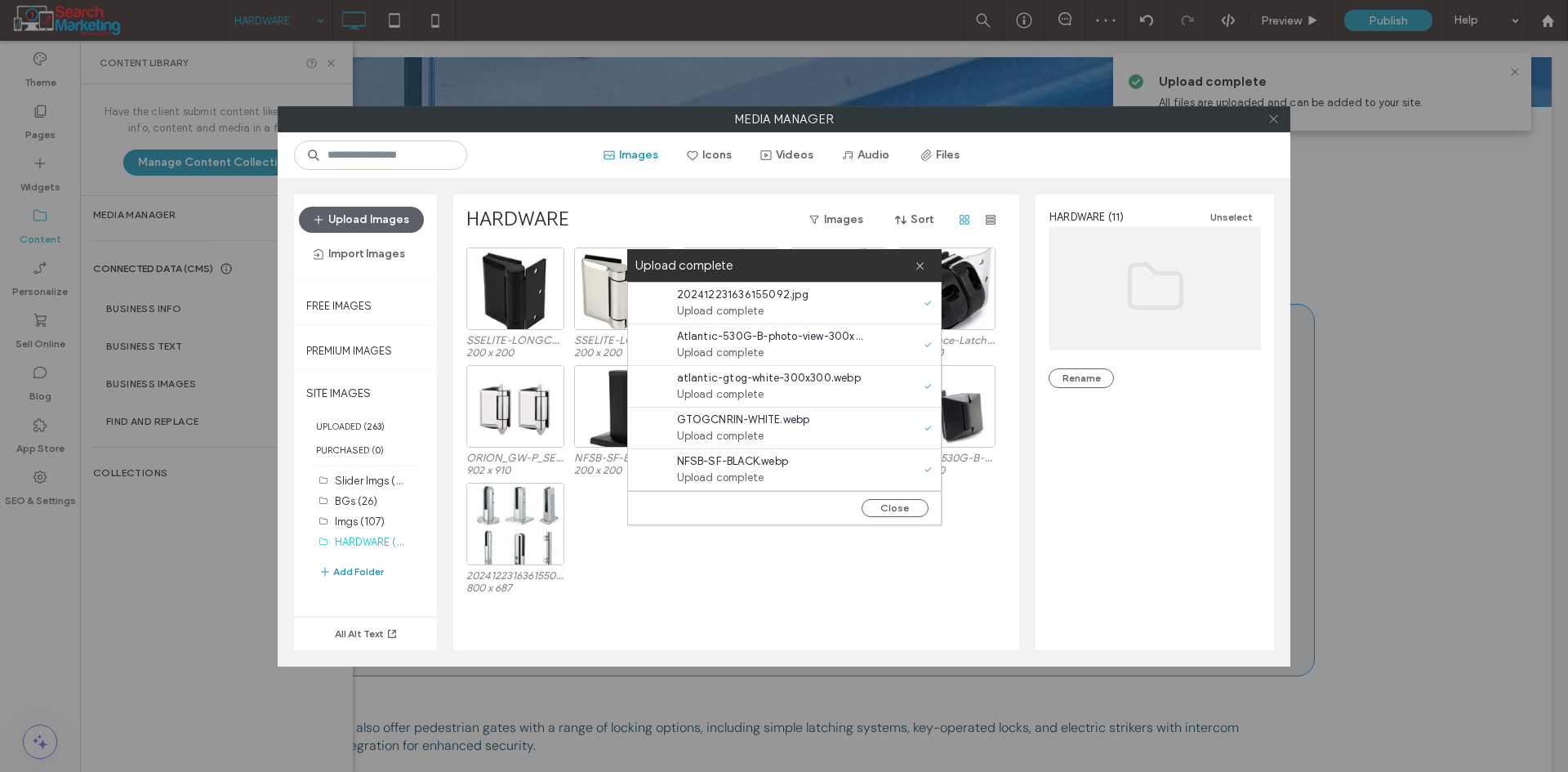
drag, startPoint x: 1274, startPoint y: 118, endPoint x: 755, endPoint y: 172, distance: 521.8
click at [1273, 117] on icon at bounding box center [1273, 119] width 12 height 12
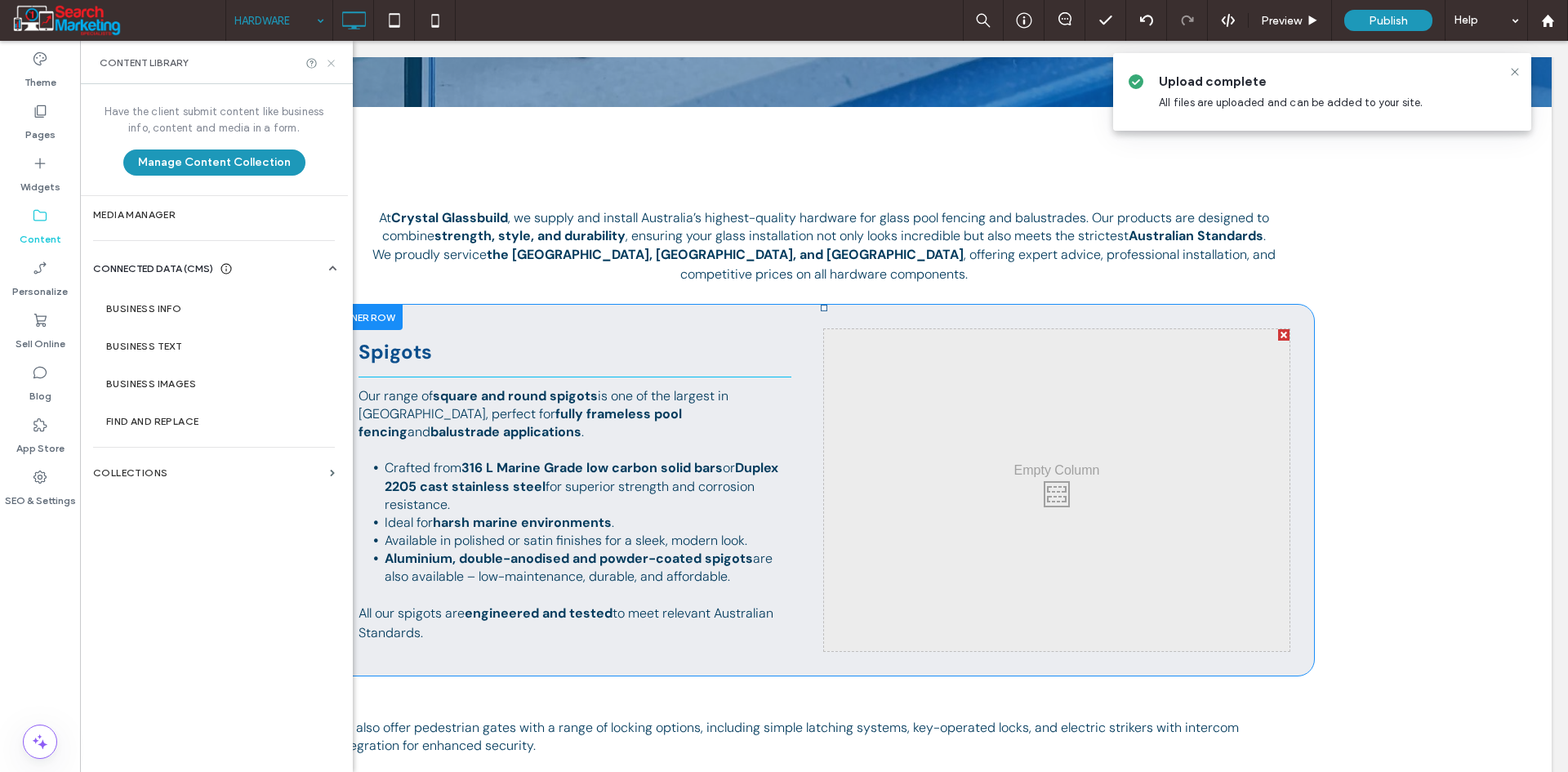
drag, startPoint x: 334, startPoint y: 62, endPoint x: 831, endPoint y: 350, distance: 574.4
click at [334, 62] on icon at bounding box center [331, 63] width 12 height 12
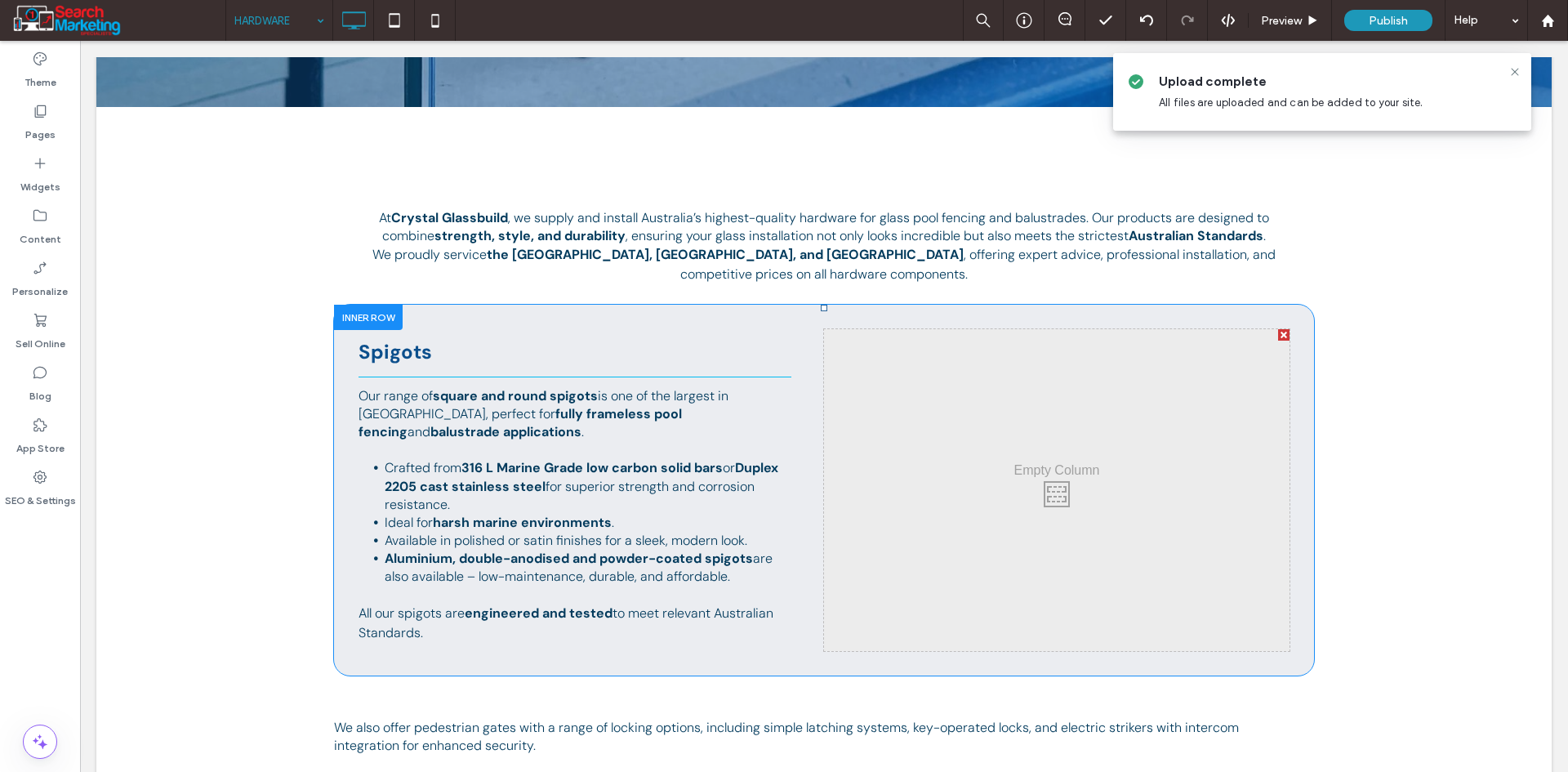
click at [905, 451] on div "Click To Paste" at bounding box center [1056, 489] width 465 height 322
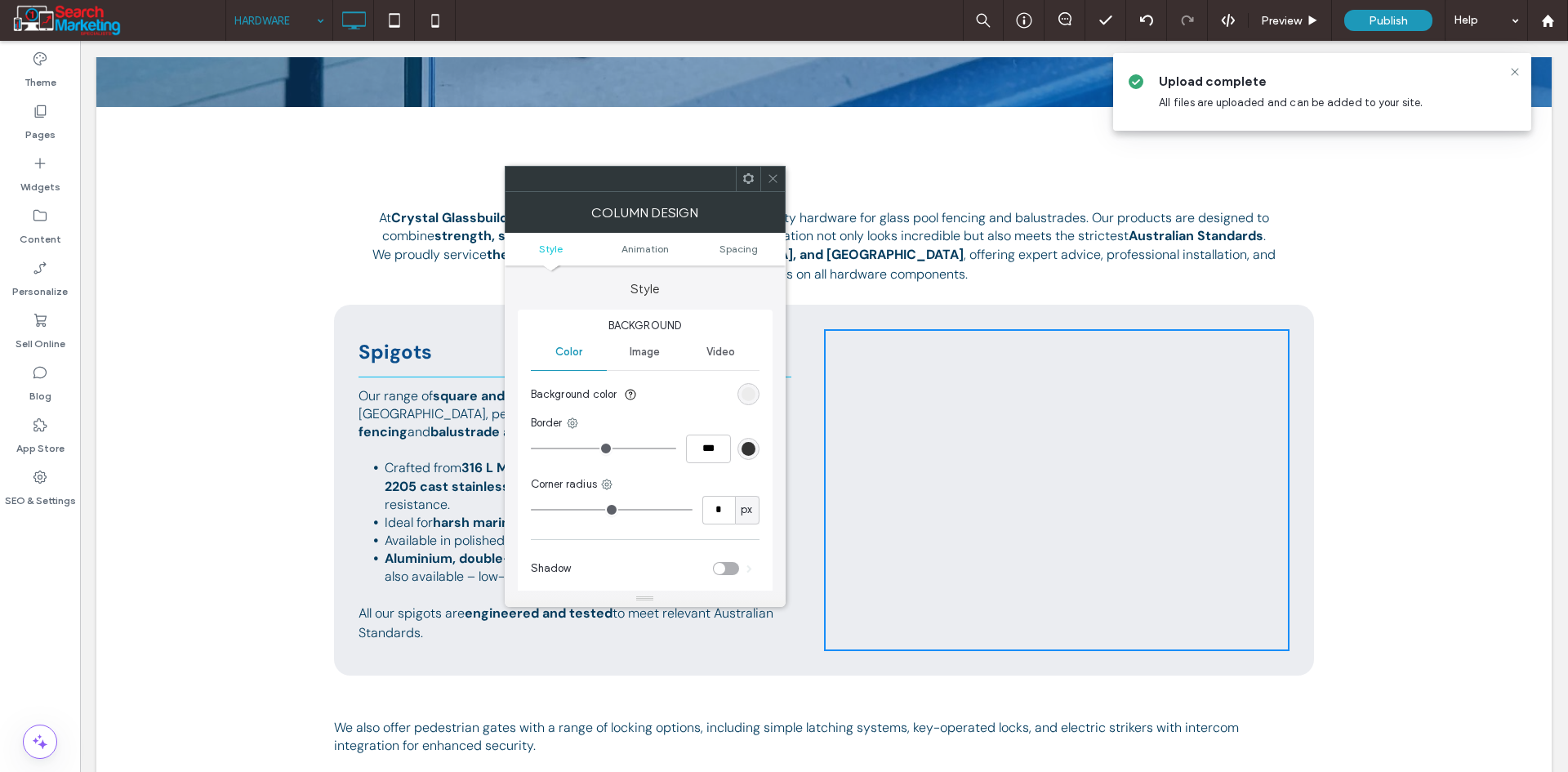
drag, startPoint x: 777, startPoint y: 173, endPoint x: 548, endPoint y: 224, distance: 234.6
click at [776, 173] on icon at bounding box center [772, 178] width 12 height 12
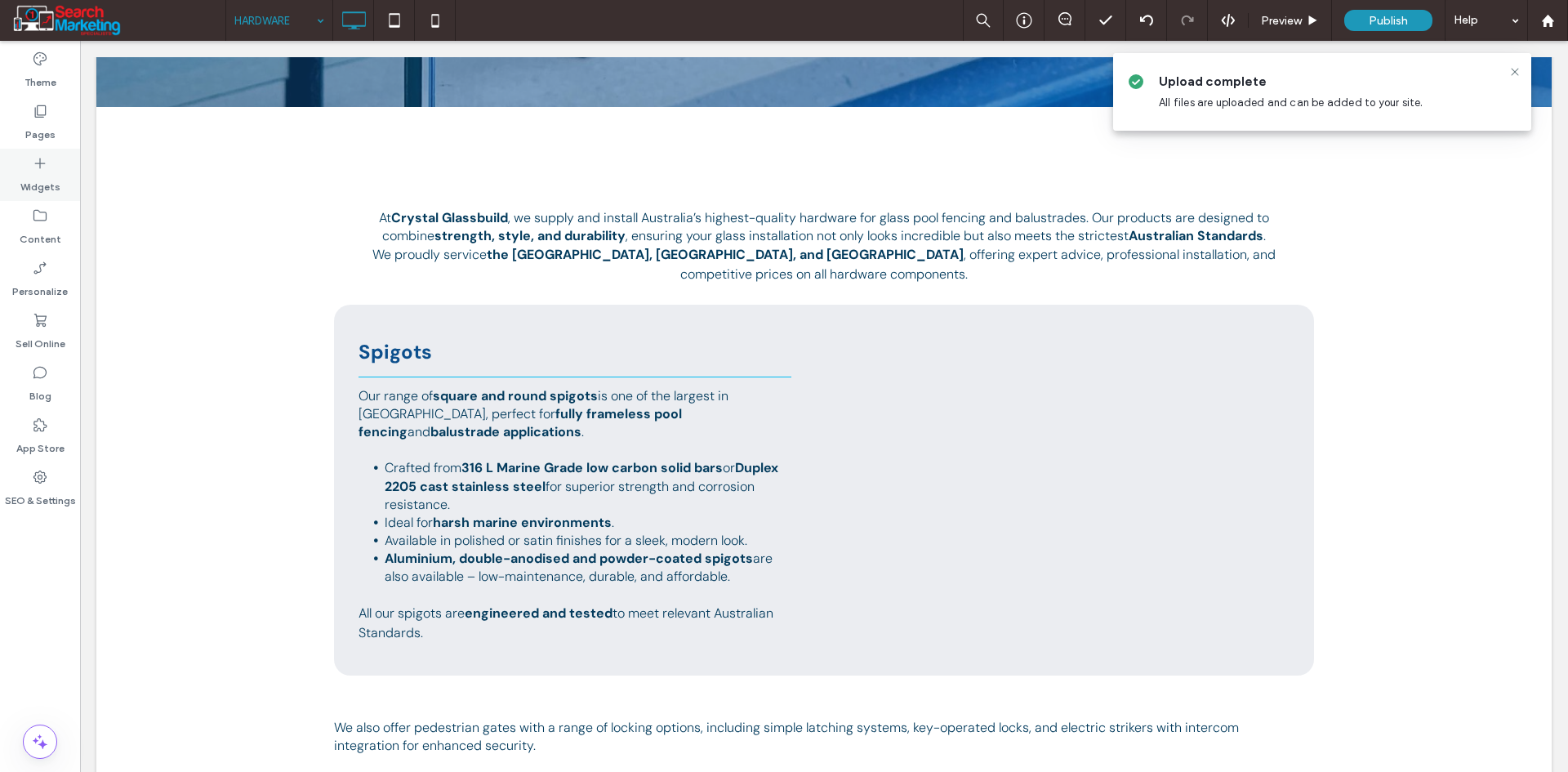
click at [45, 195] on div "Widgets" at bounding box center [40, 175] width 80 height 52
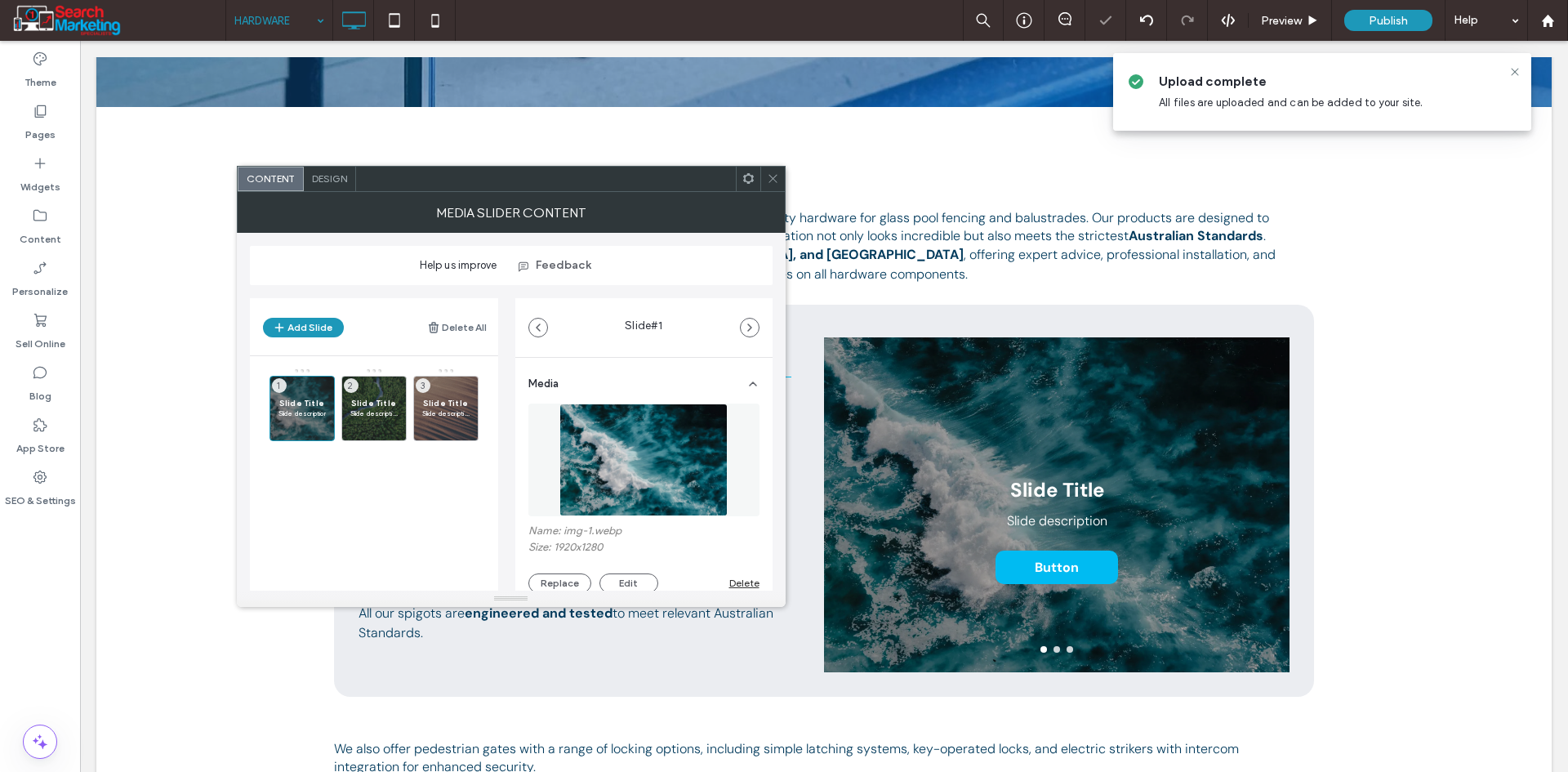
click at [337, 180] on span "Design" at bounding box center [330, 178] width 35 height 12
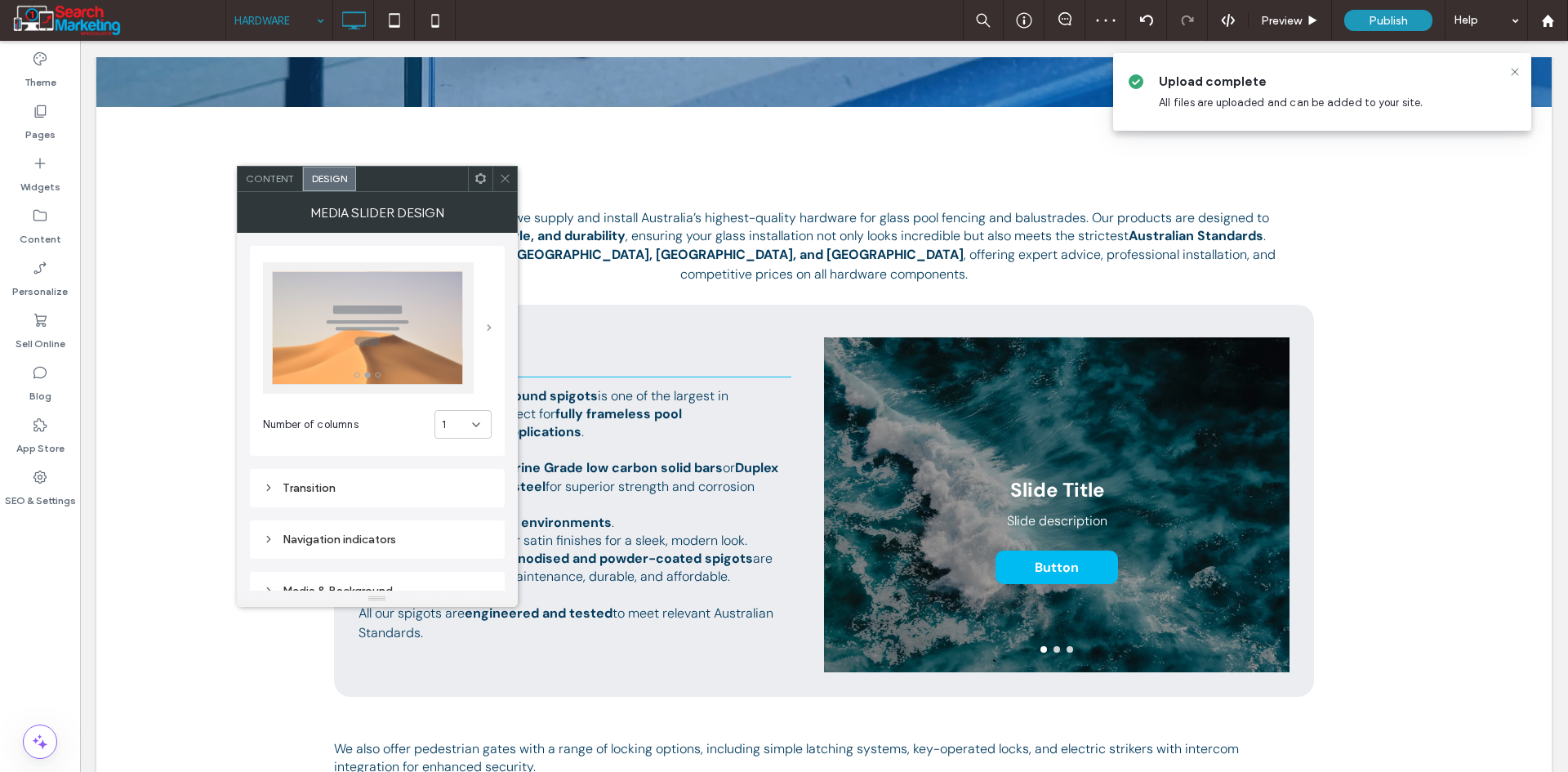
click at [487, 332] on span at bounding box center [489, 327] width 5 height 7
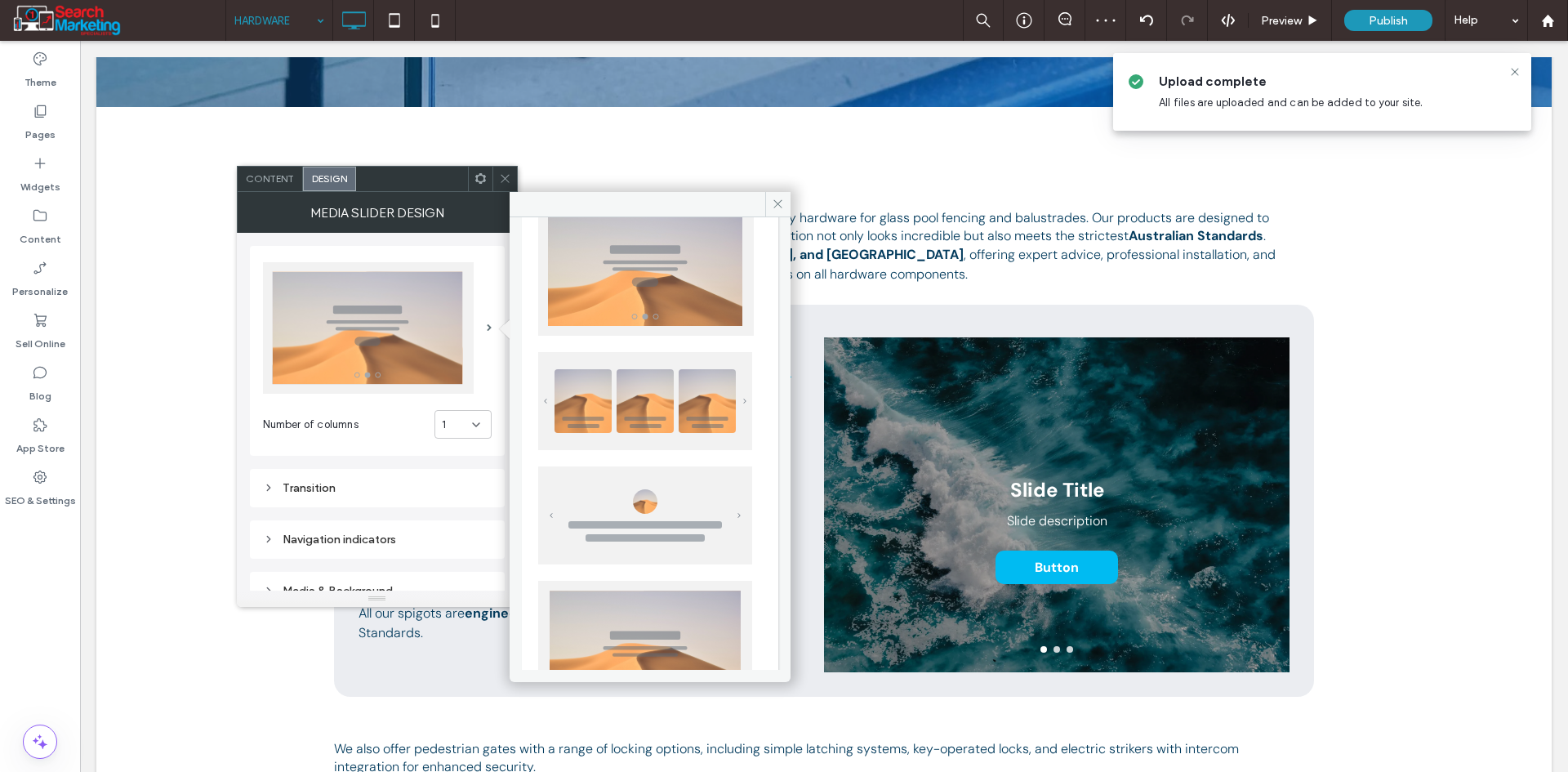
scroll to position [245, 0]
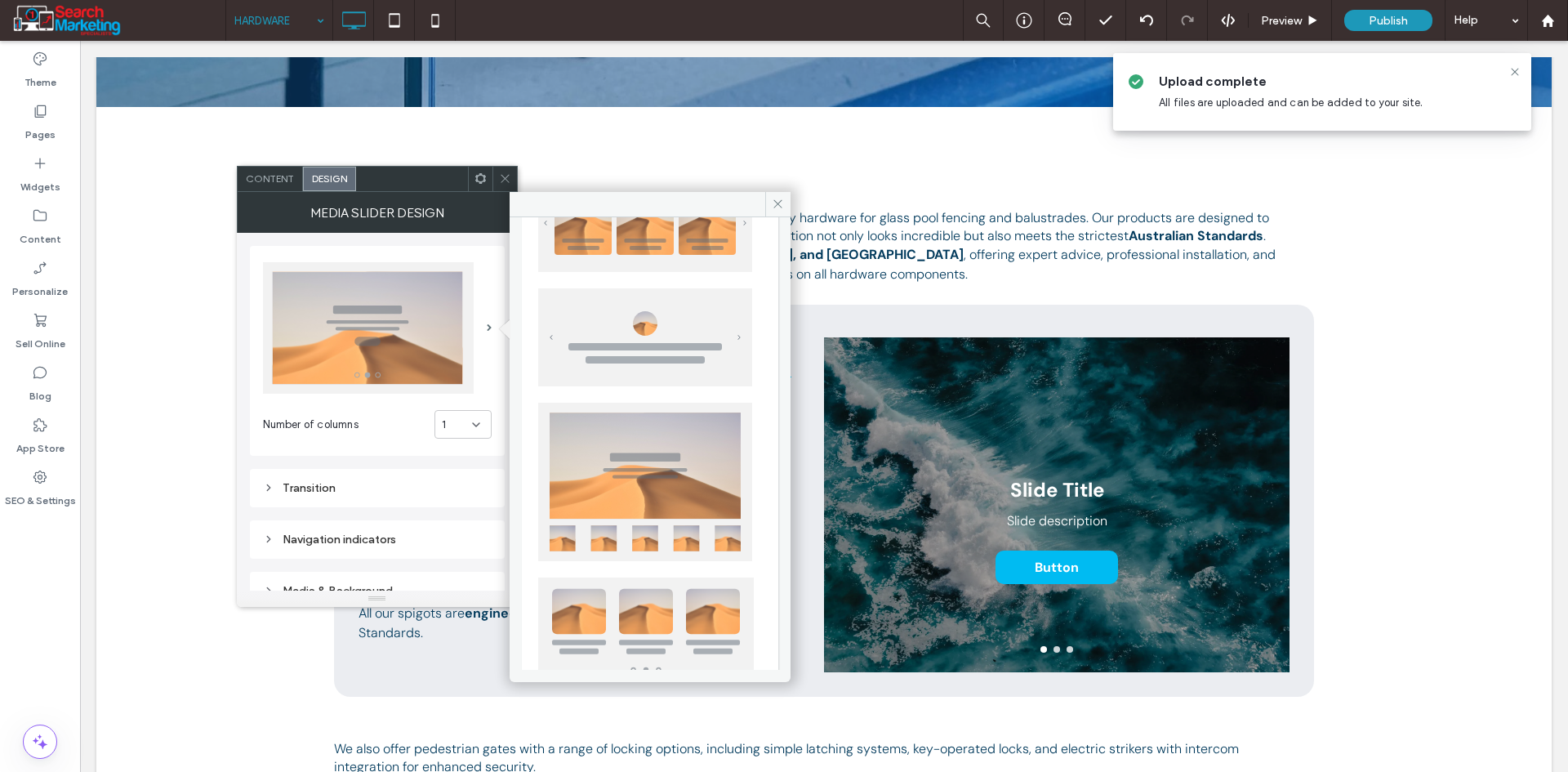
click at [666, 521] on img at bounding box center [645, 482] width 214 height 159
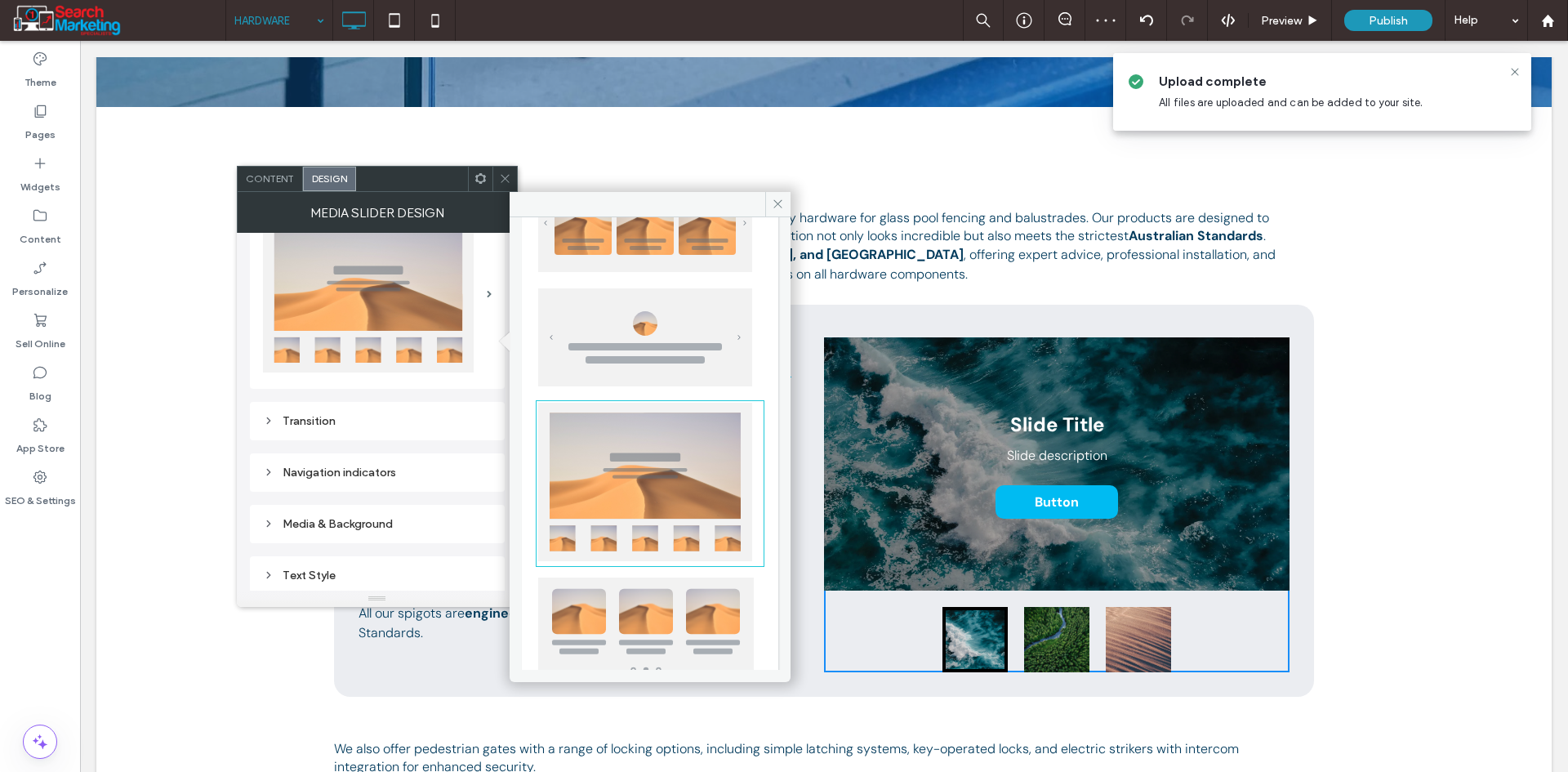
scroll to position [81, 0]
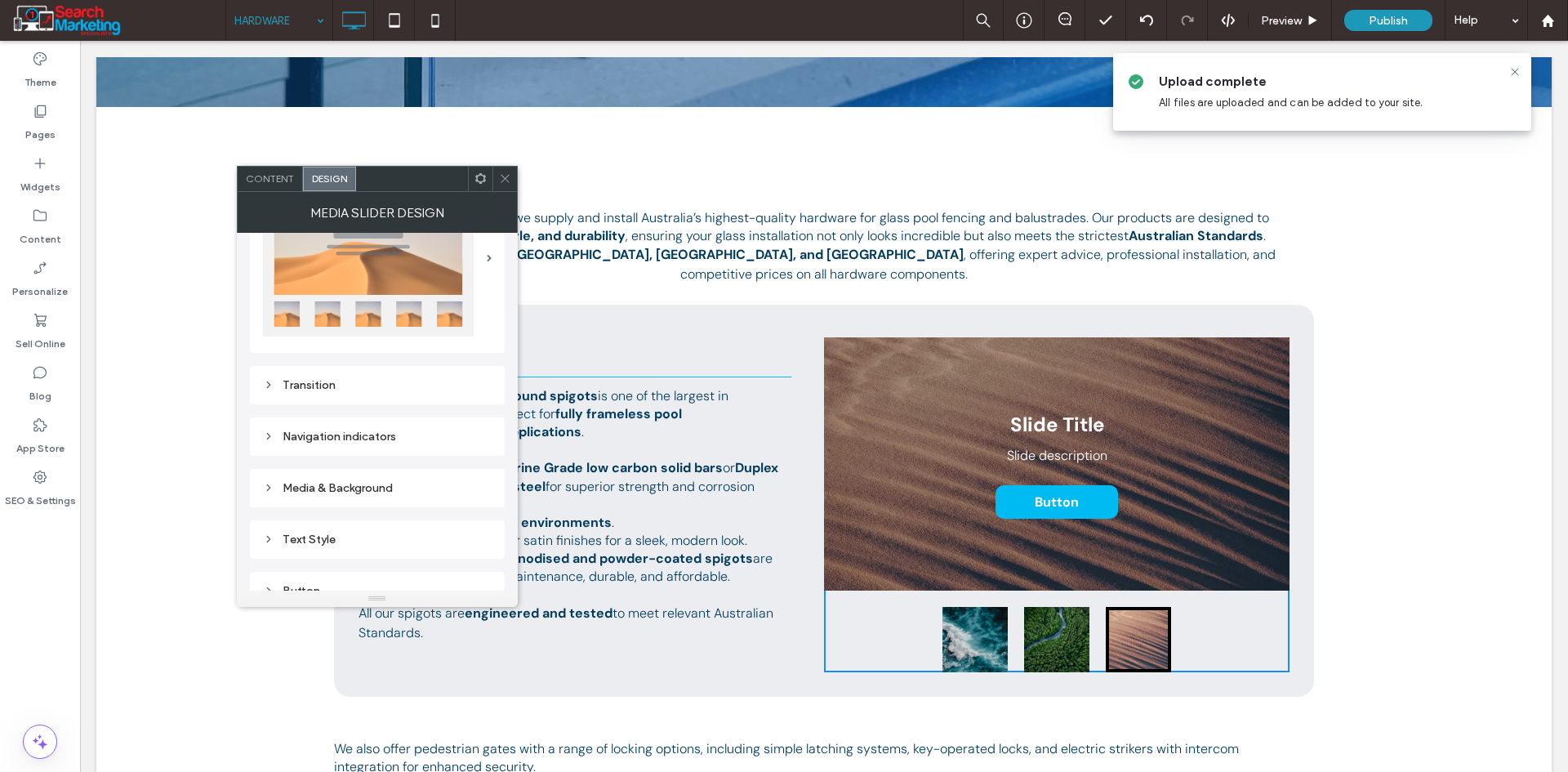
click at [272, 171] on div "Content" at bounding box center [270, 179] width 66 height 24
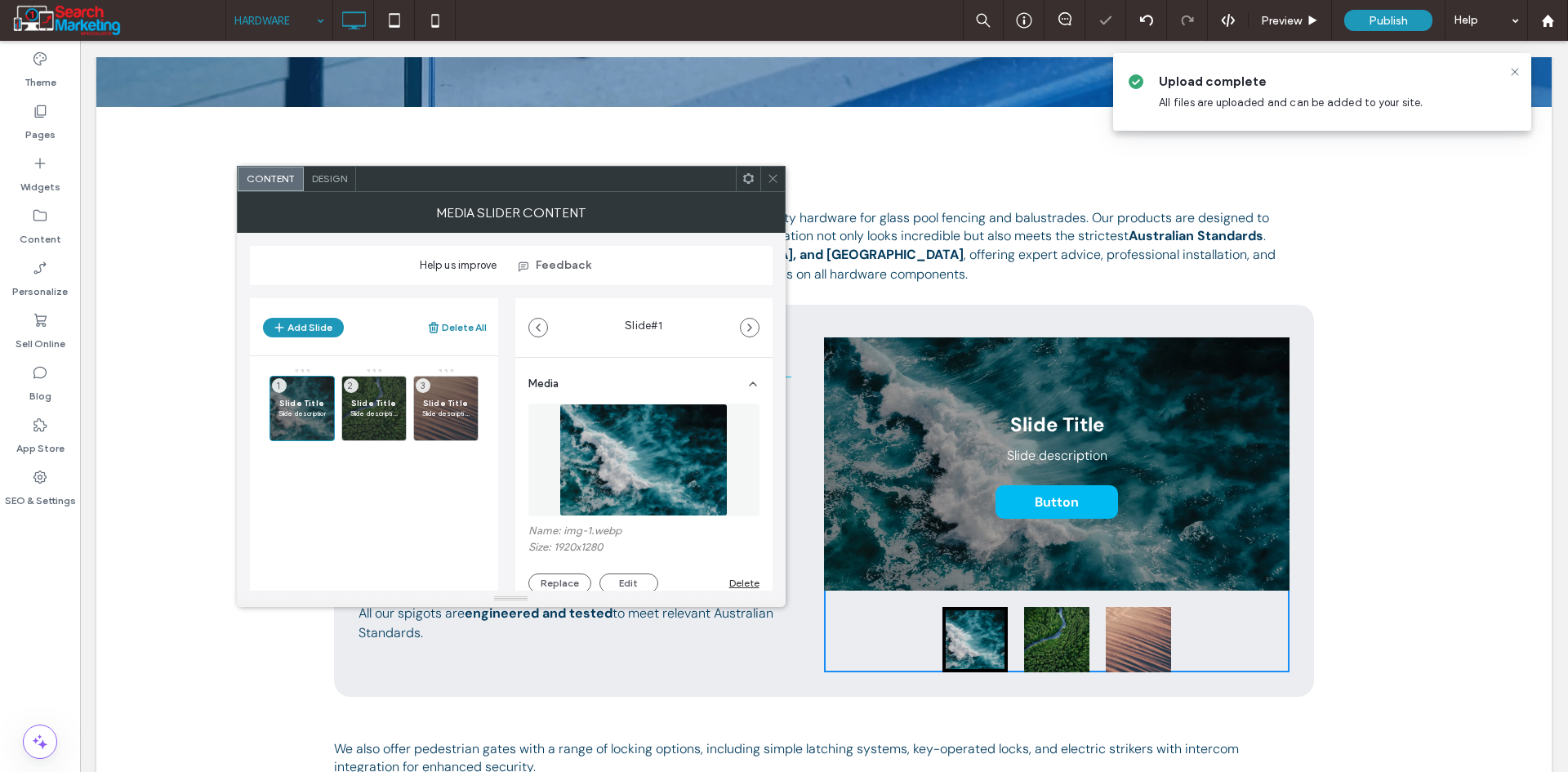
click at [465, 328] on button "Delete All" at bounding box center [457, 327] width 60 height 20
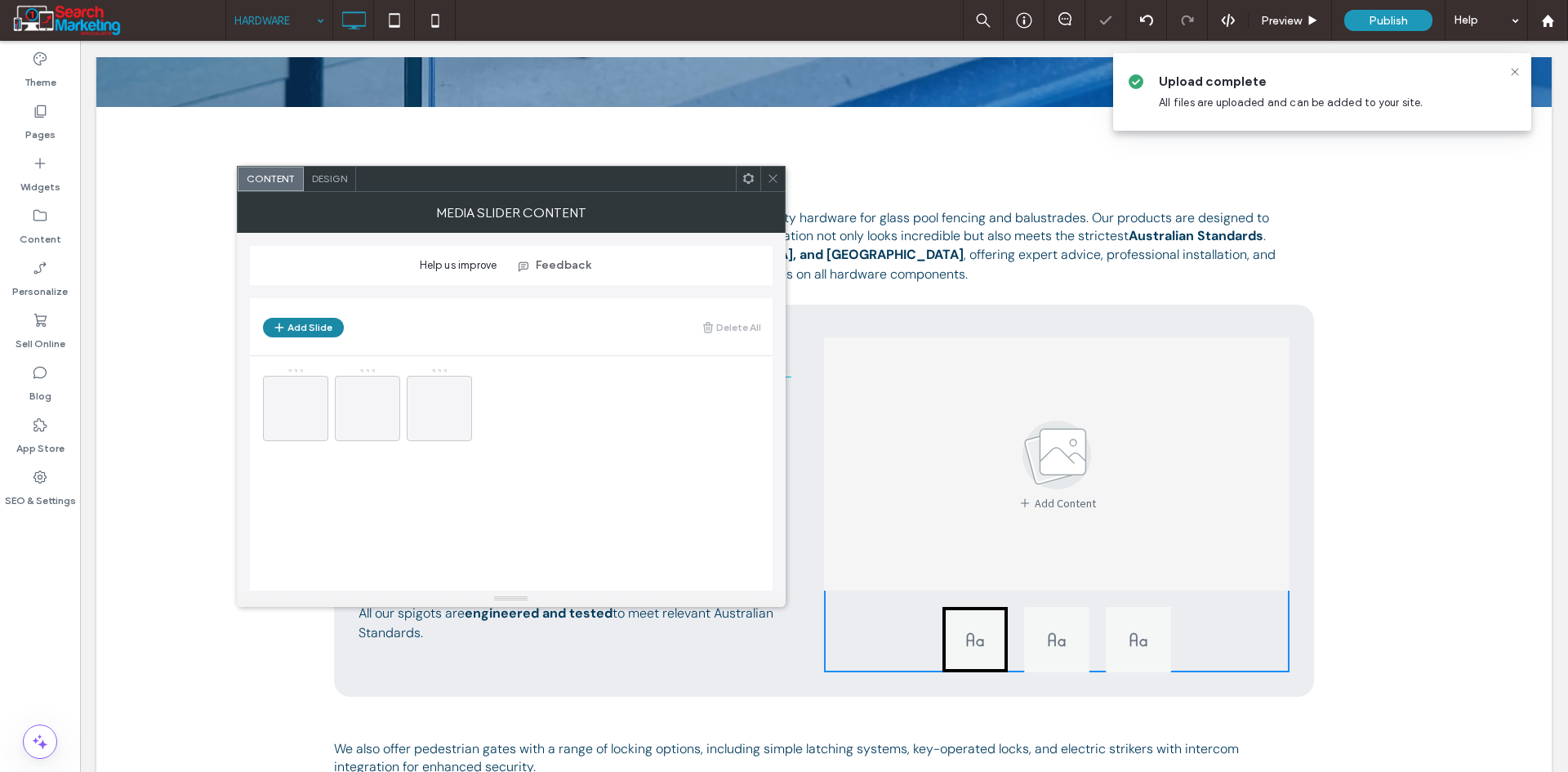
click at [335, 331] on button "Add Slide" at bounding box center [303, 327] width 81 height 20
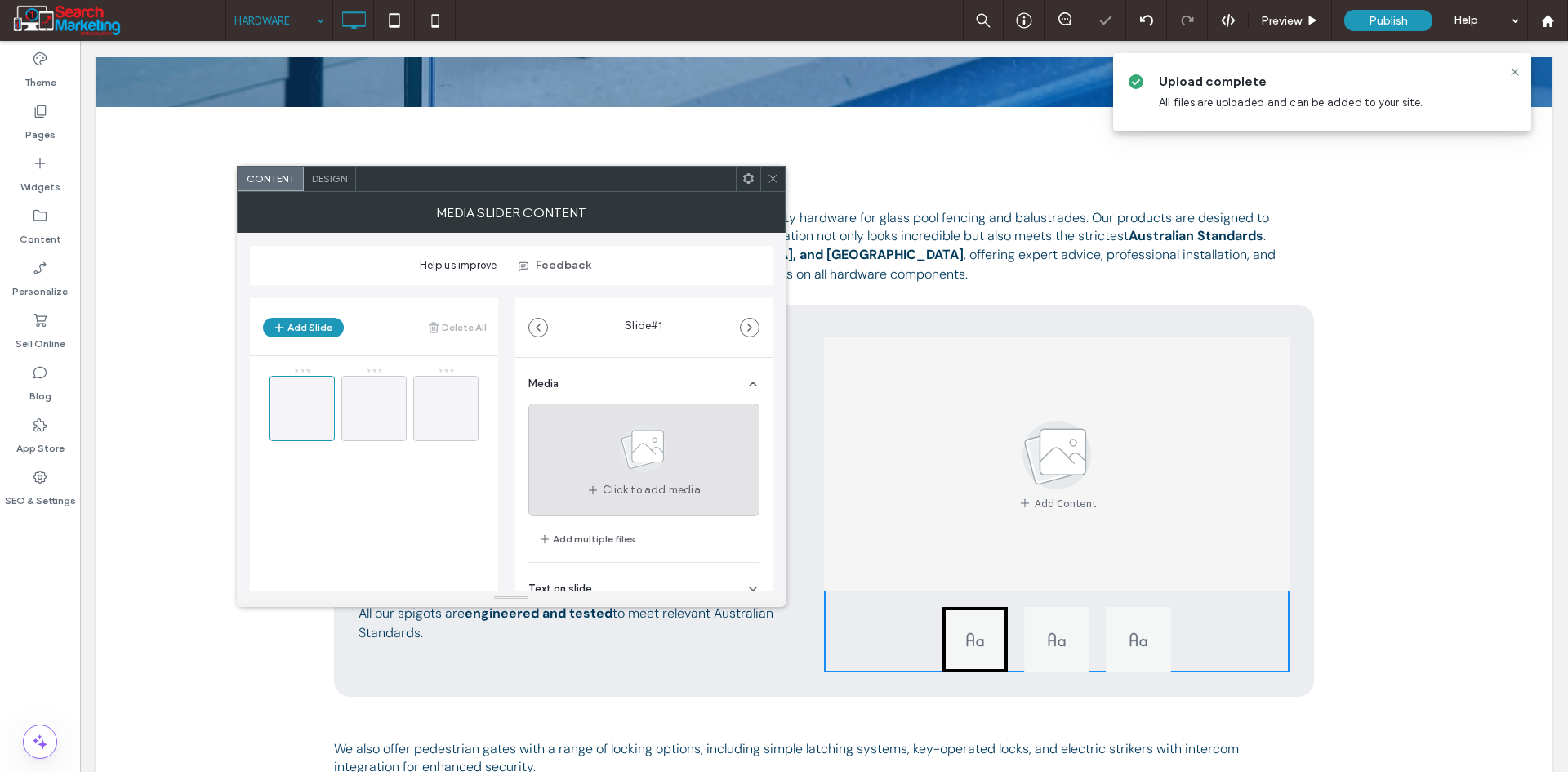
click at [610, 487] on span "Click to add media" at bounding box center [652, 490] width 98 height 17
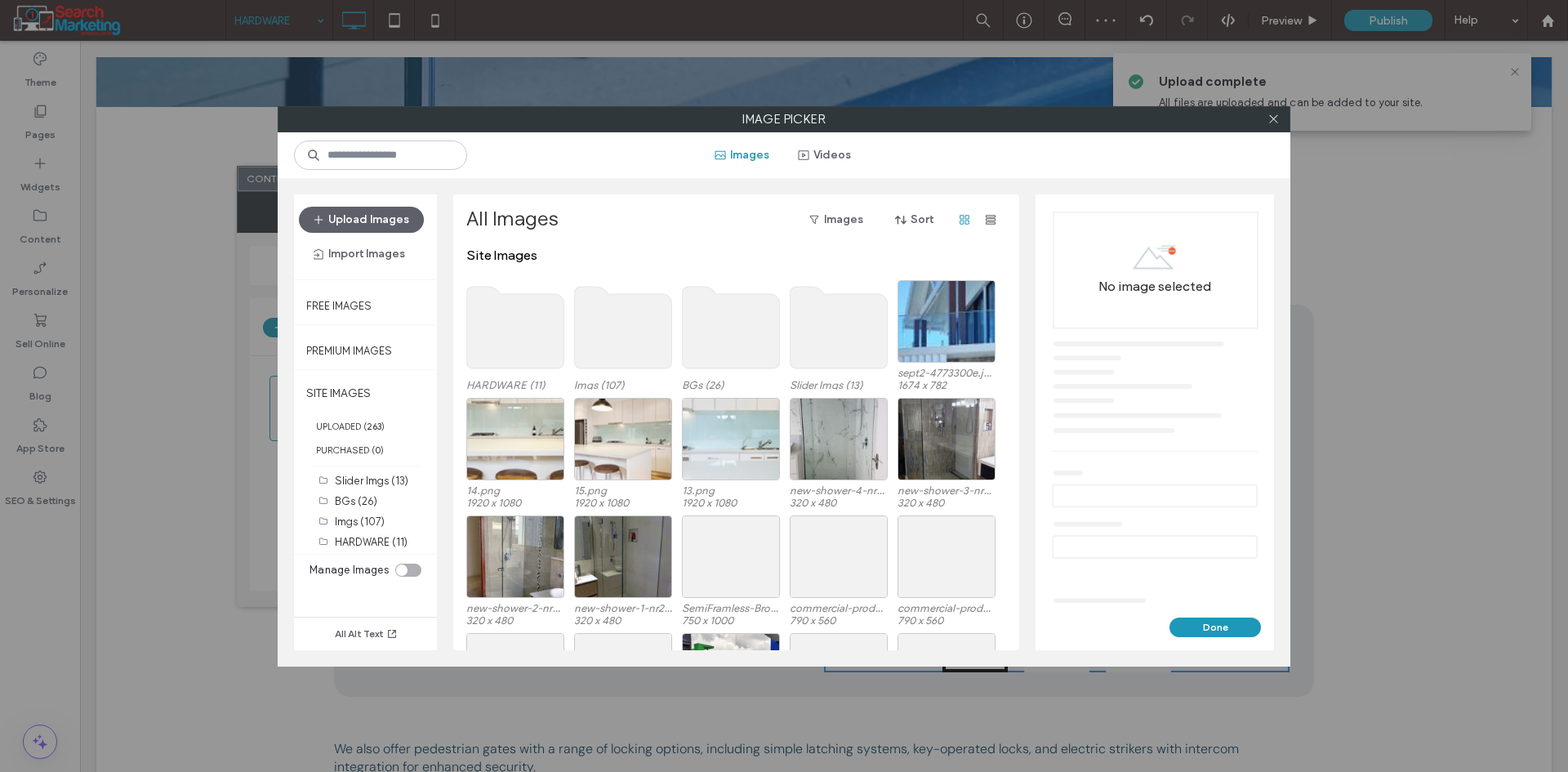
click at [517, 340] on use at bounding box center [515, 327] width 97 height 81
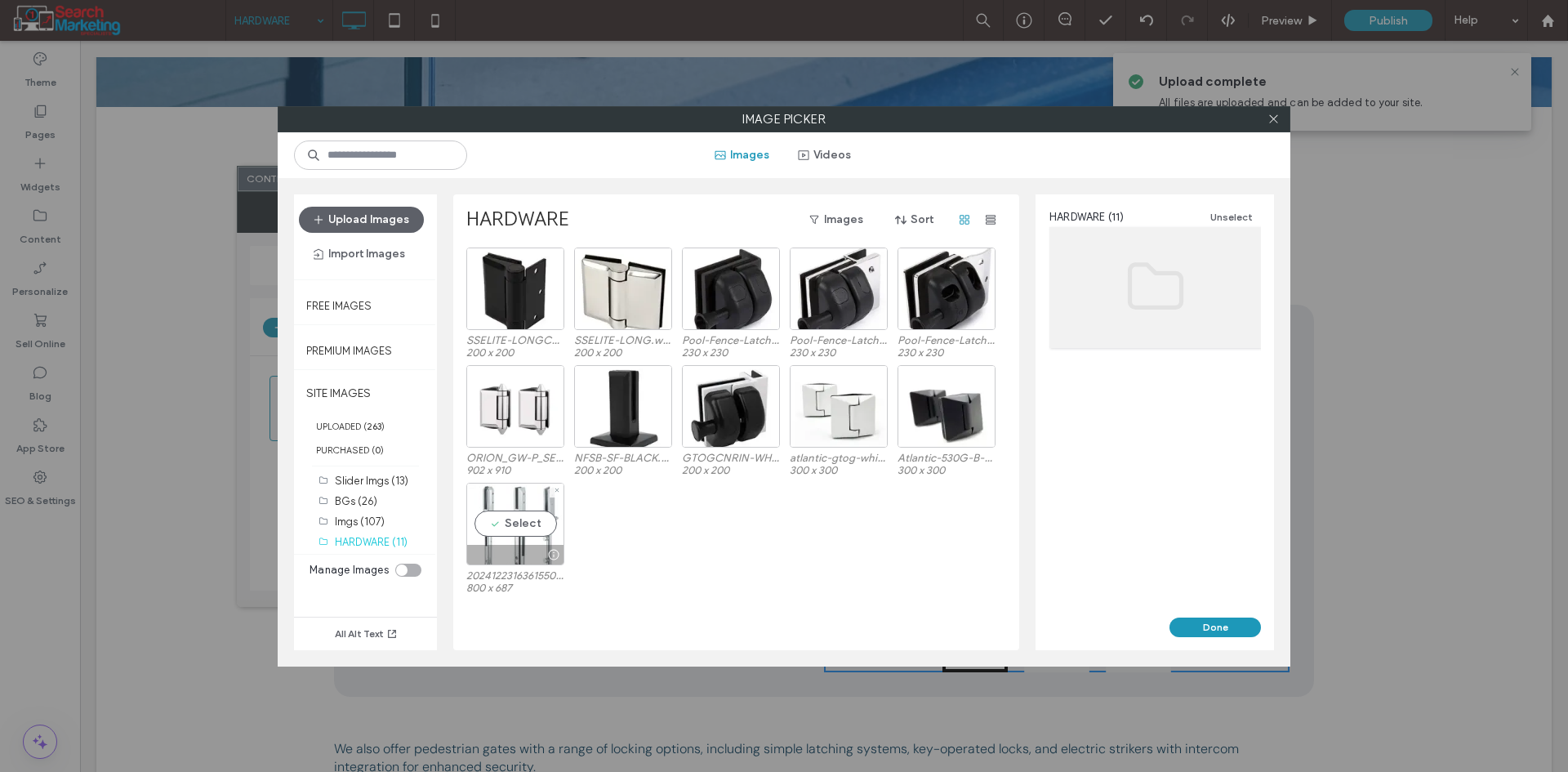
click at [536, 526] on div "Select" at bounding box center [515, 524] width 98 height 82
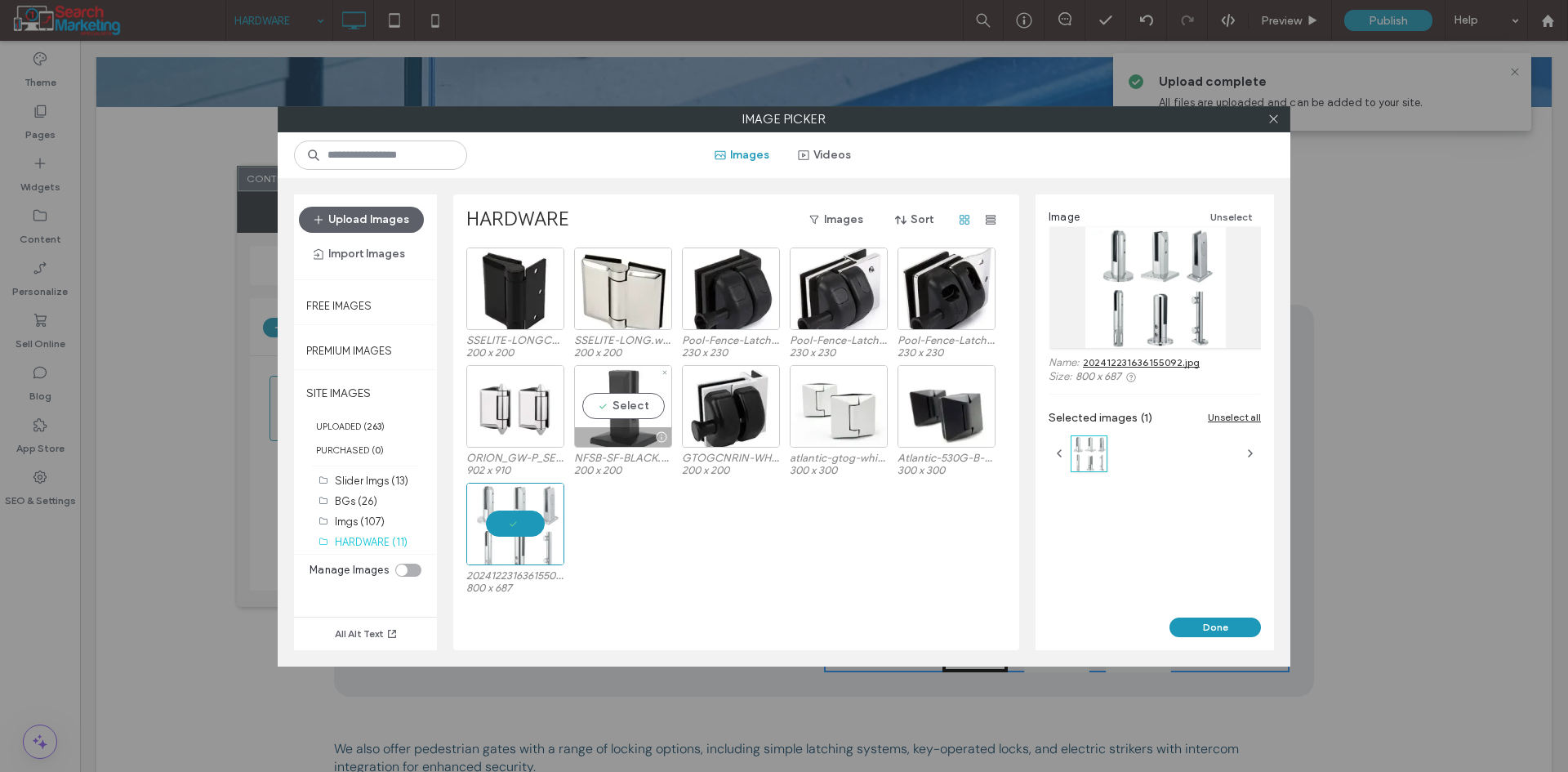
drag, startPoint x: 620, startPoint y: 407, endPoint x: 624, endPoint y: 415, distance: 8.9
click at [620, 409] on div "Select" at bounding box center [623, 406] width 98 height 82
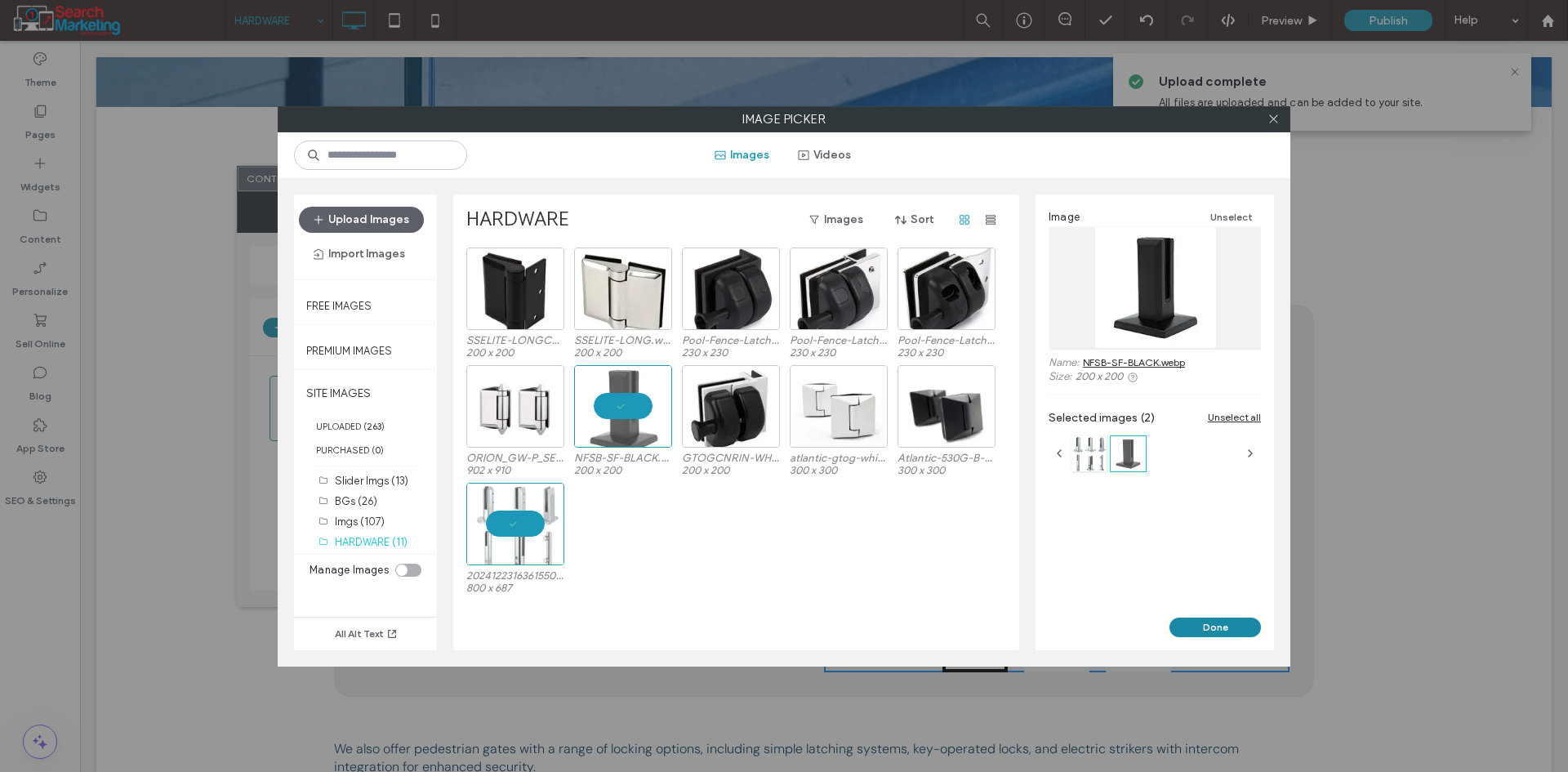
click at [1205, 627] on button "Done" at bounding box center [1215, 627] width 91 height 20
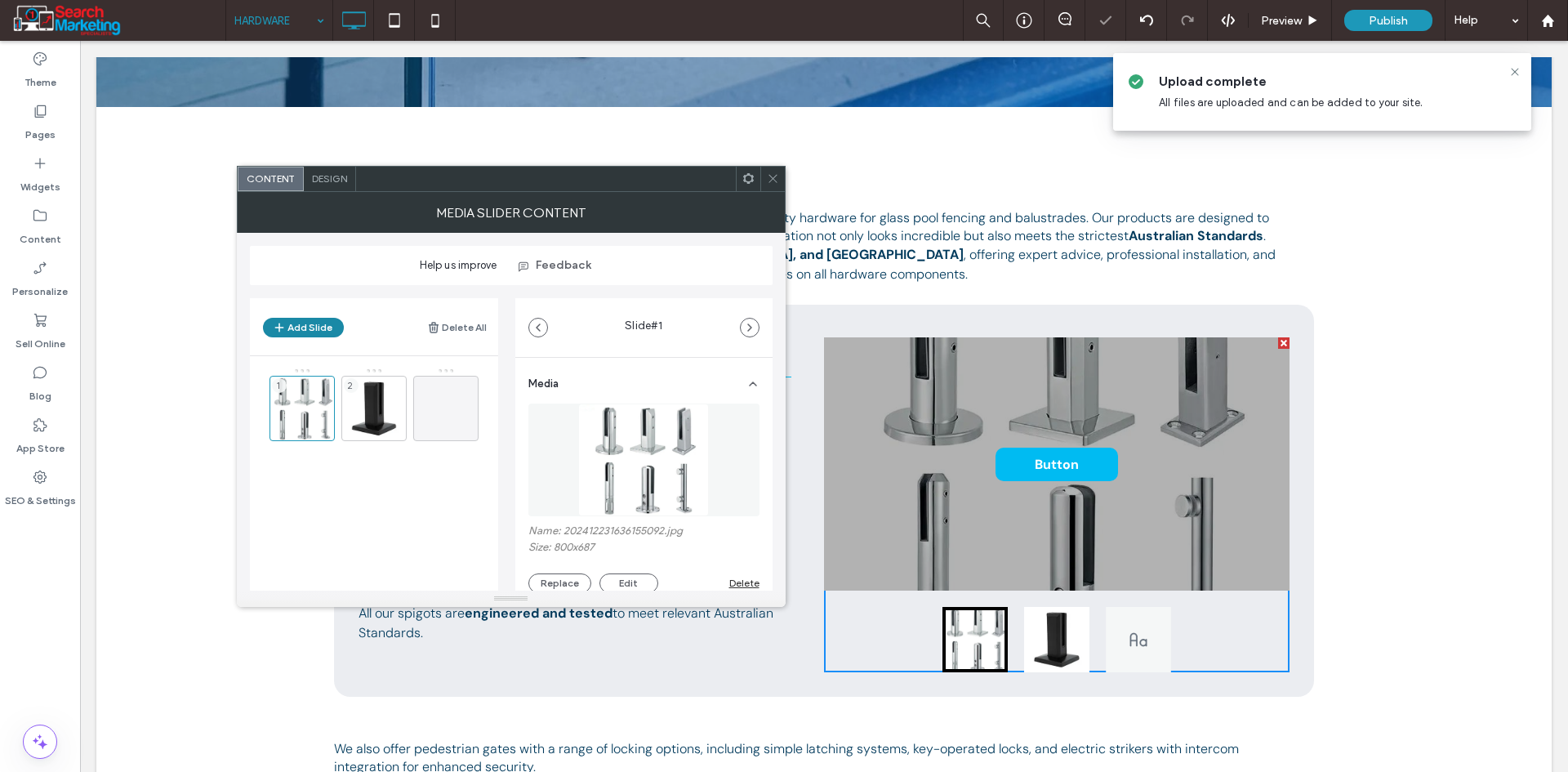
click at [328, 332] on button "Add Slide" at bounding box center [303, 327] width 81 height 20
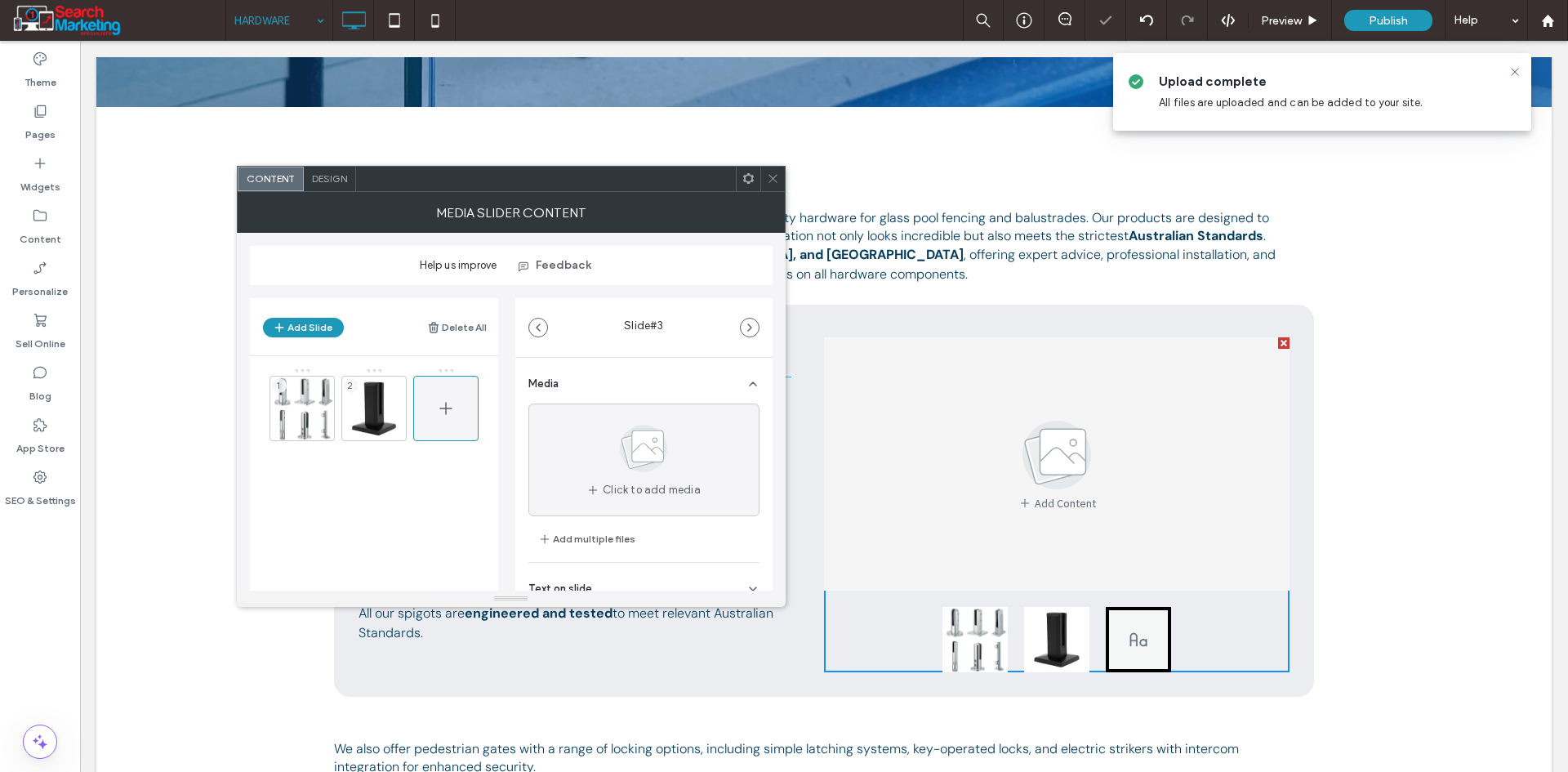
click at [453, 410] on icon at bounding box center [446, 409] width 20 height 20
click at [437, 406] on icon at bounding box center [446, 409] width 20 height 20
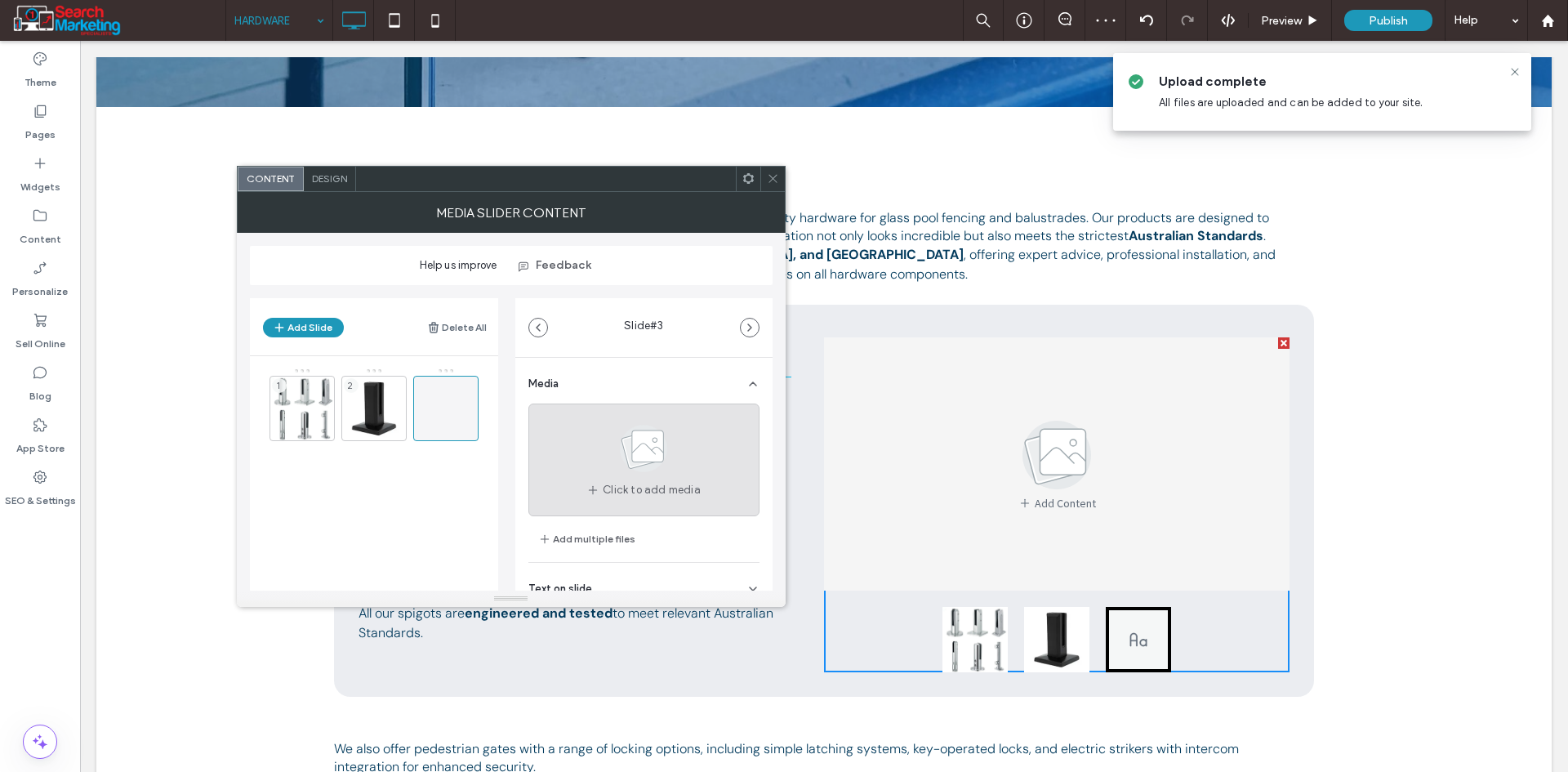
click at [658, 465] on icon at bounding box center [644, 448] width 81 height 54
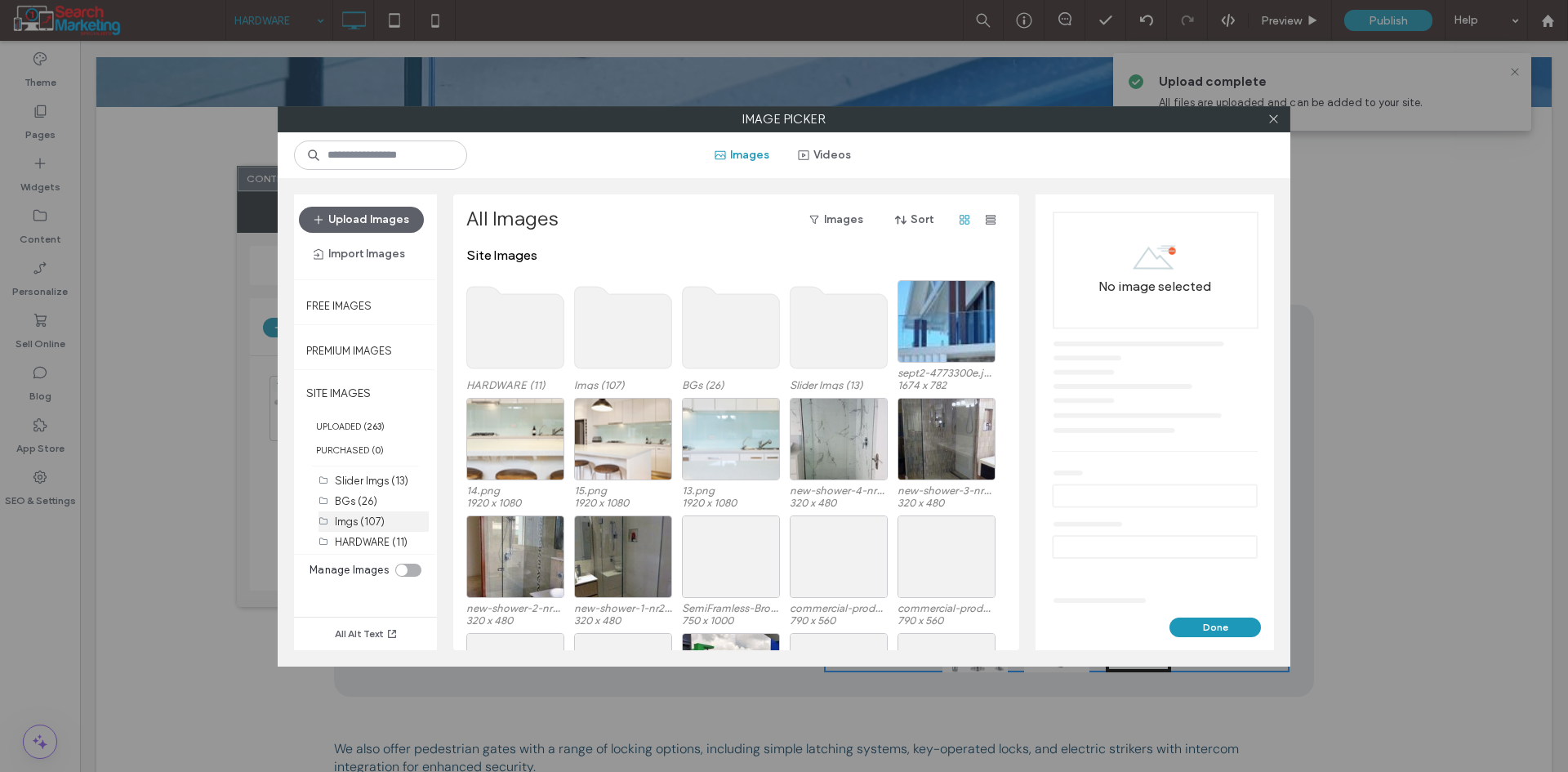
click at [378, 521] on label "Imgs (107)" at bounding box center [360, 521] width 50 height 12
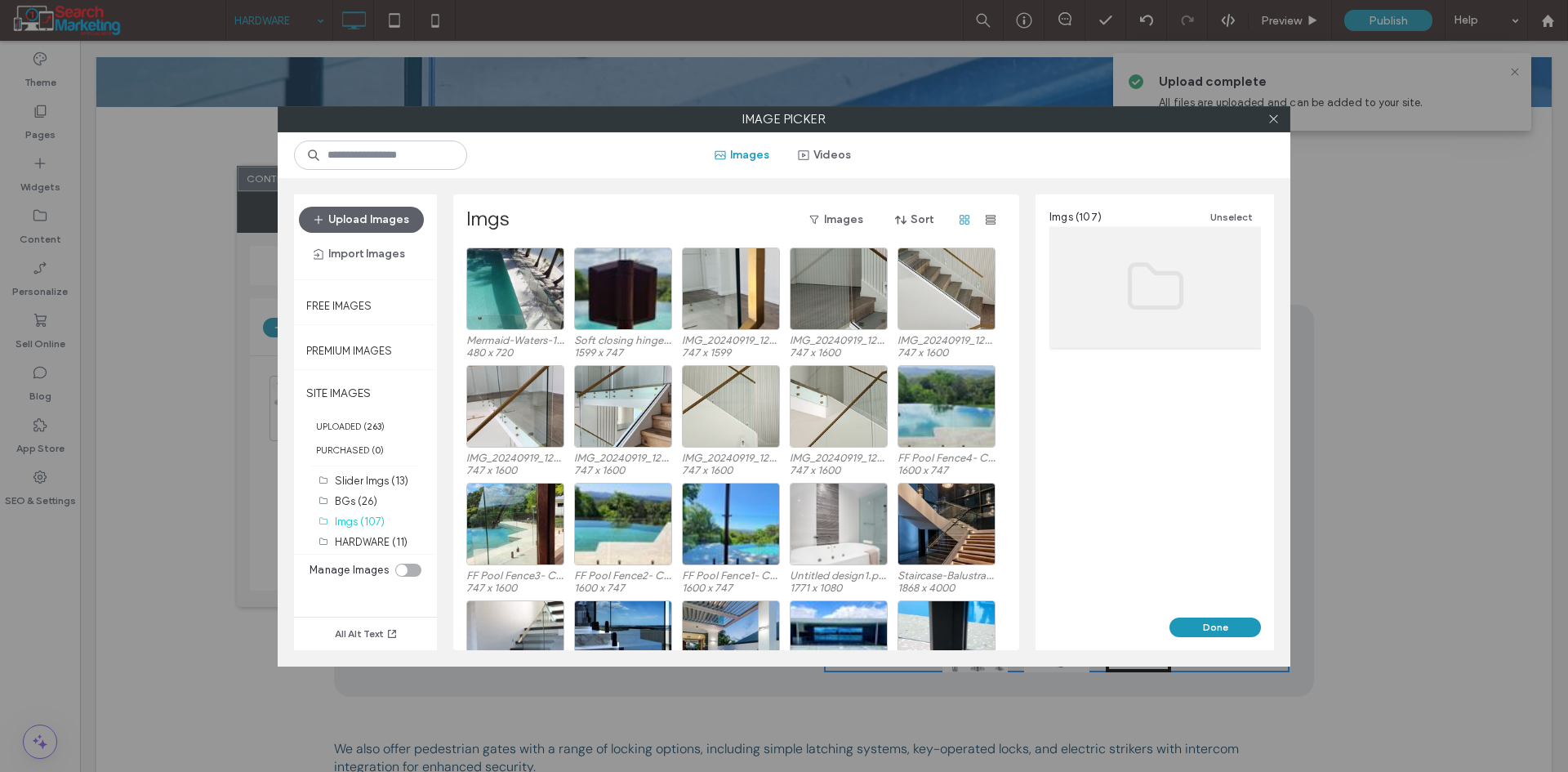
scroll to position [245, 0]
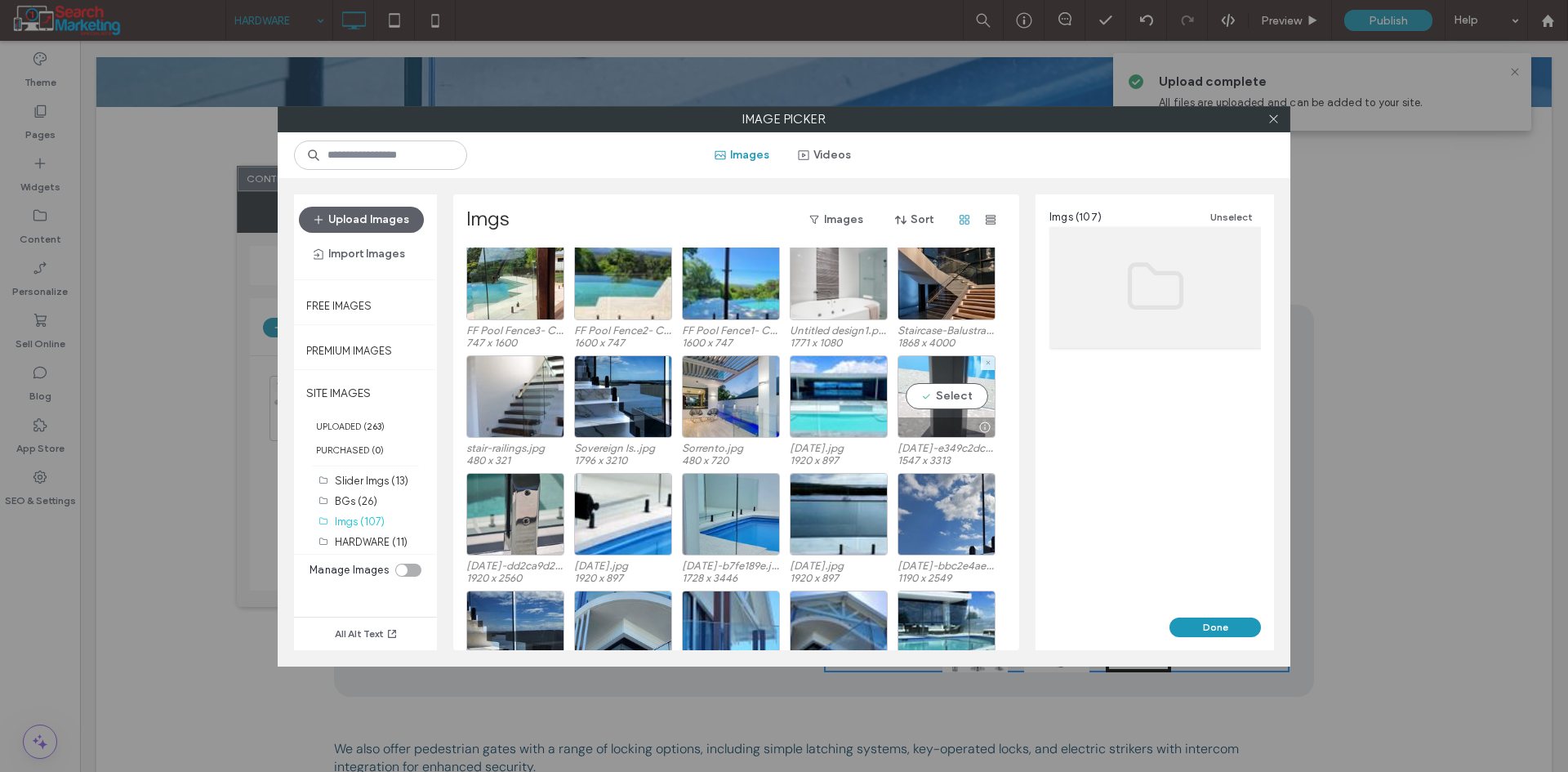
click at [958, 384] on div "Select" at bounding box center [947, 396] width 98 height 82
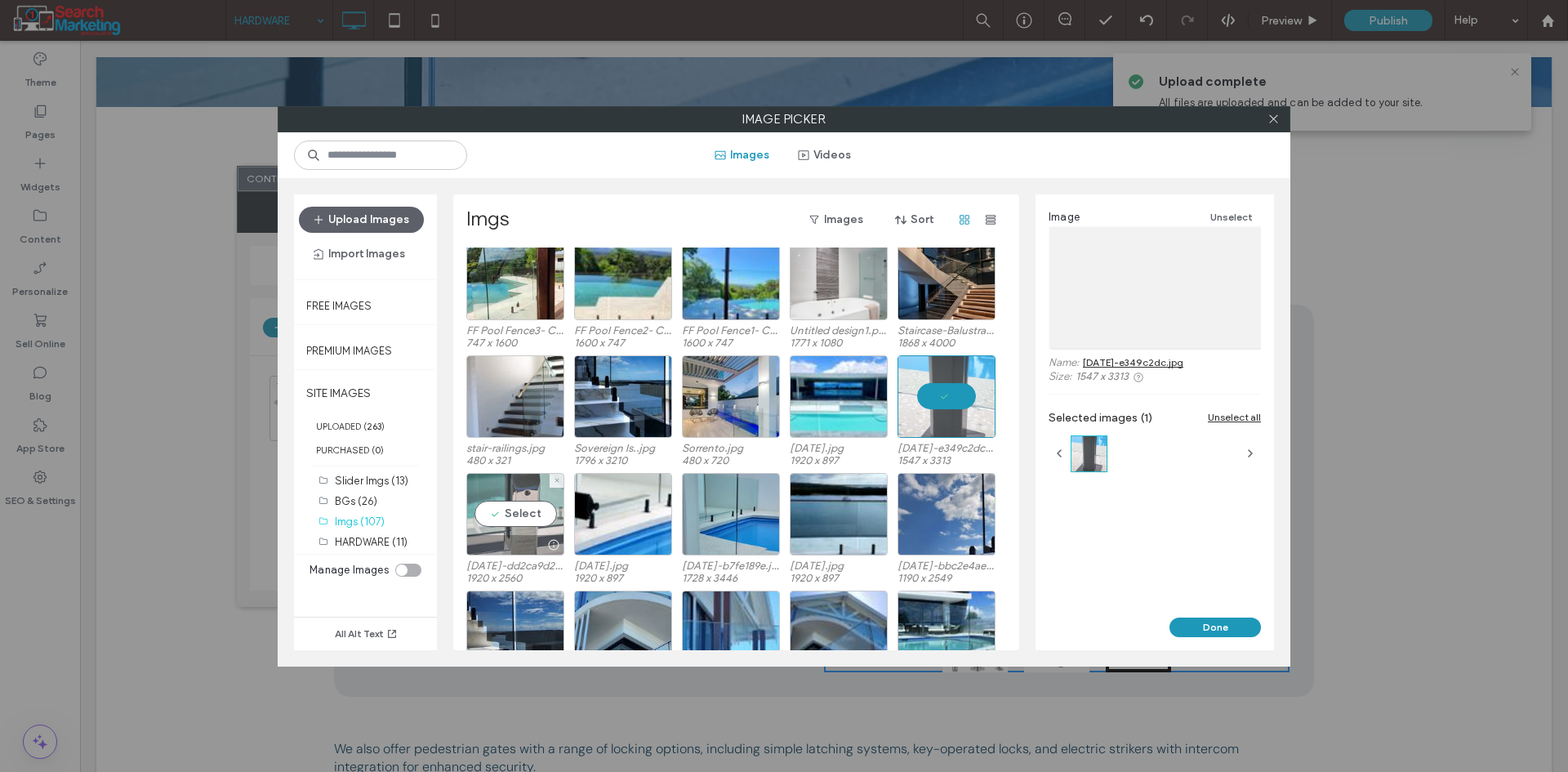
click at [527, 502] on div "Select" at bounding box center [515, 514] width 98 height 82
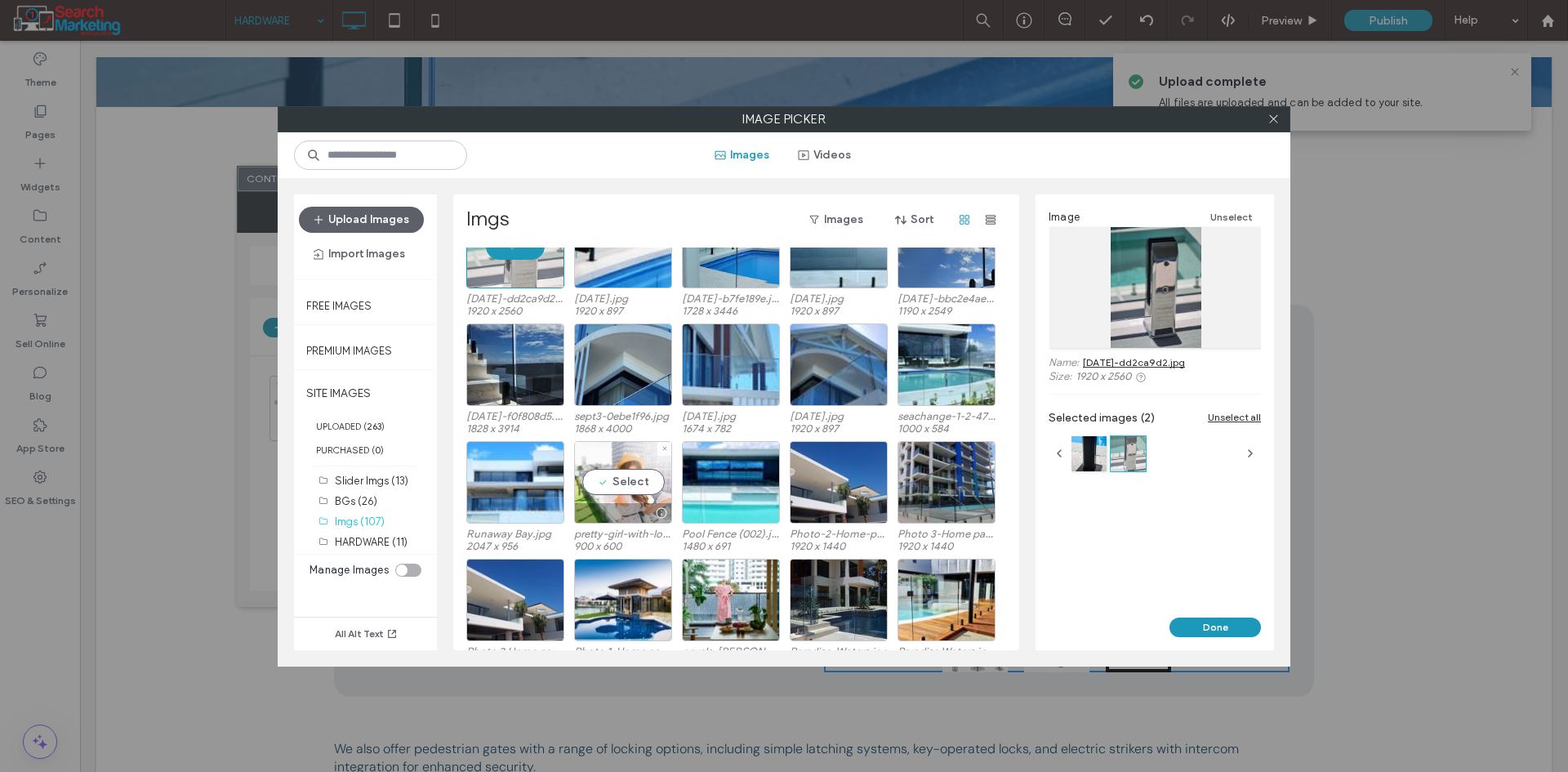
scroll to position [470, 0]
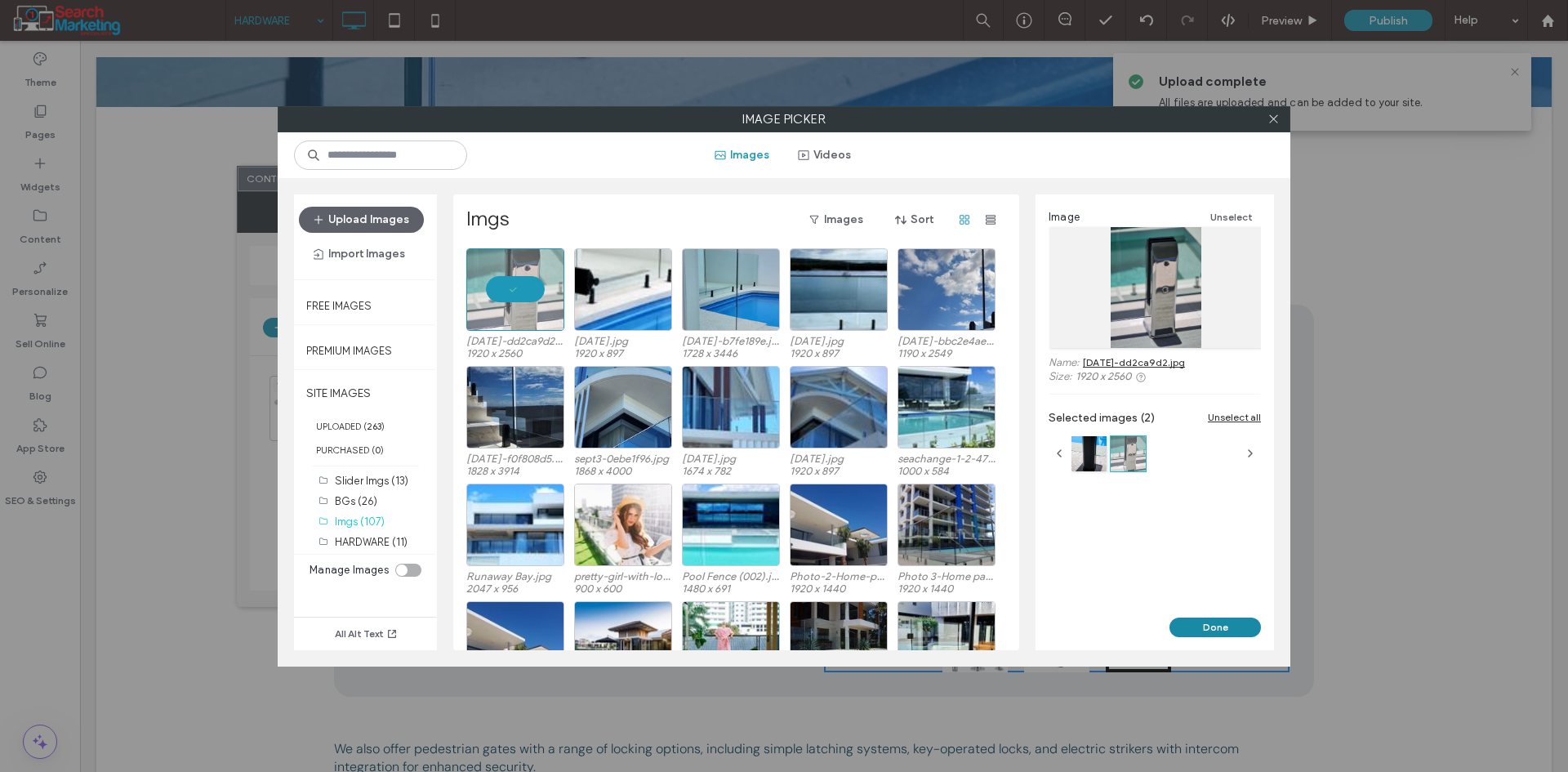
click at [1203, 622] on button "Done" at bounding box center [1215, 627] width 91 height 20
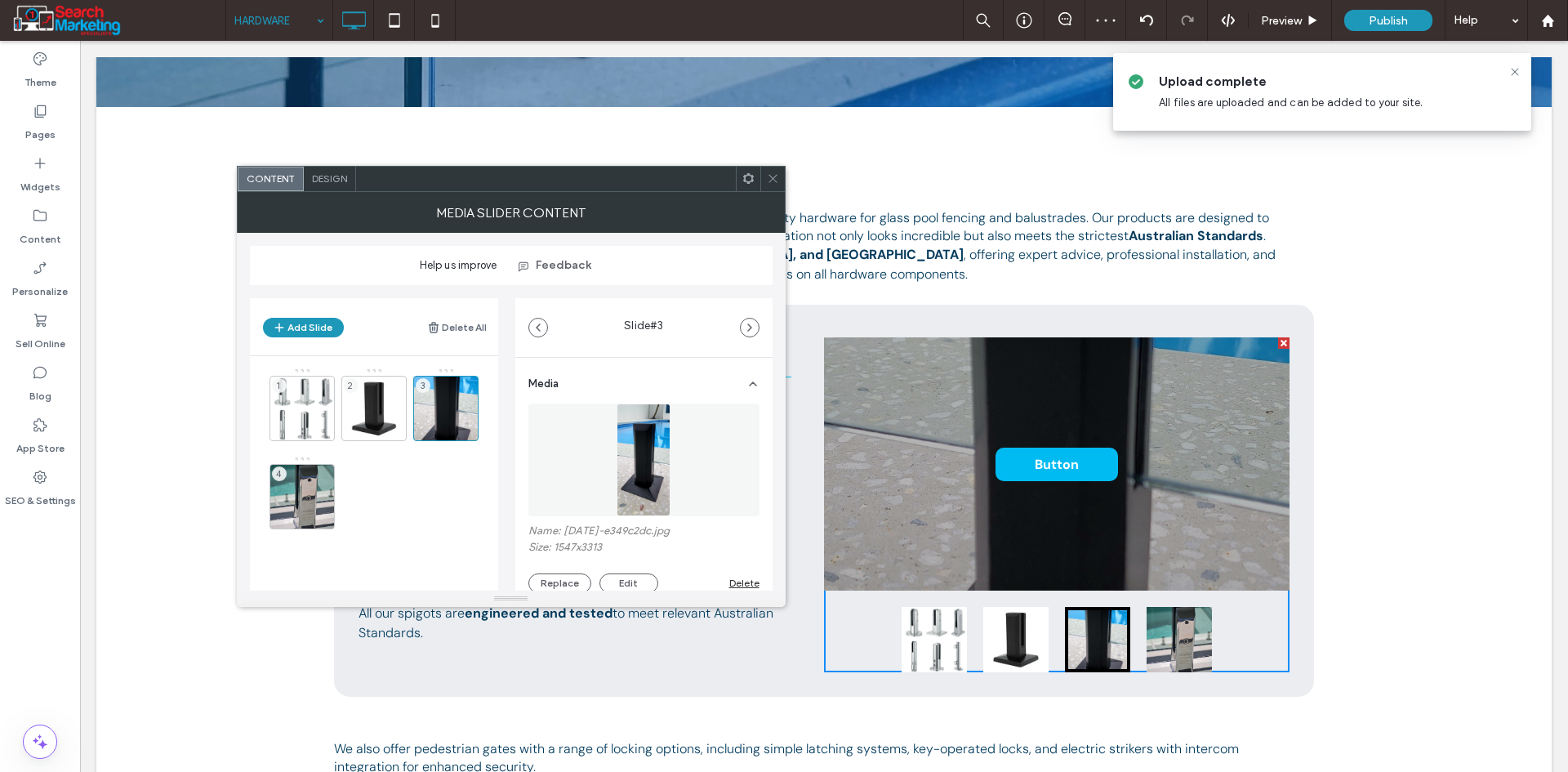
click at [311, 172] on div "Design" at bounding box center [330, 179] width 52 height 24
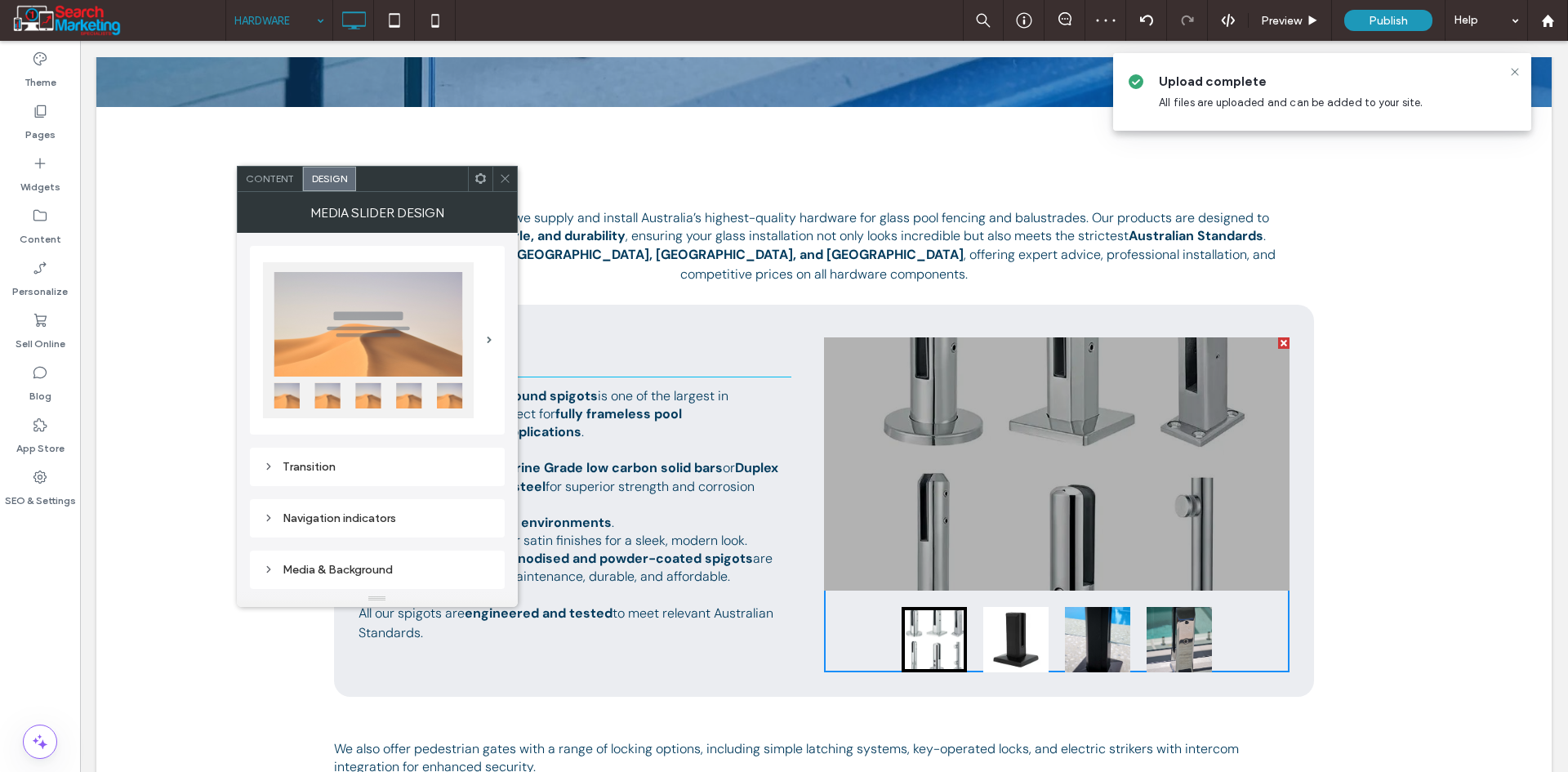
click at [336, 568] on div "Media & Background" at bounding box center [377, 569] width 228 height 14
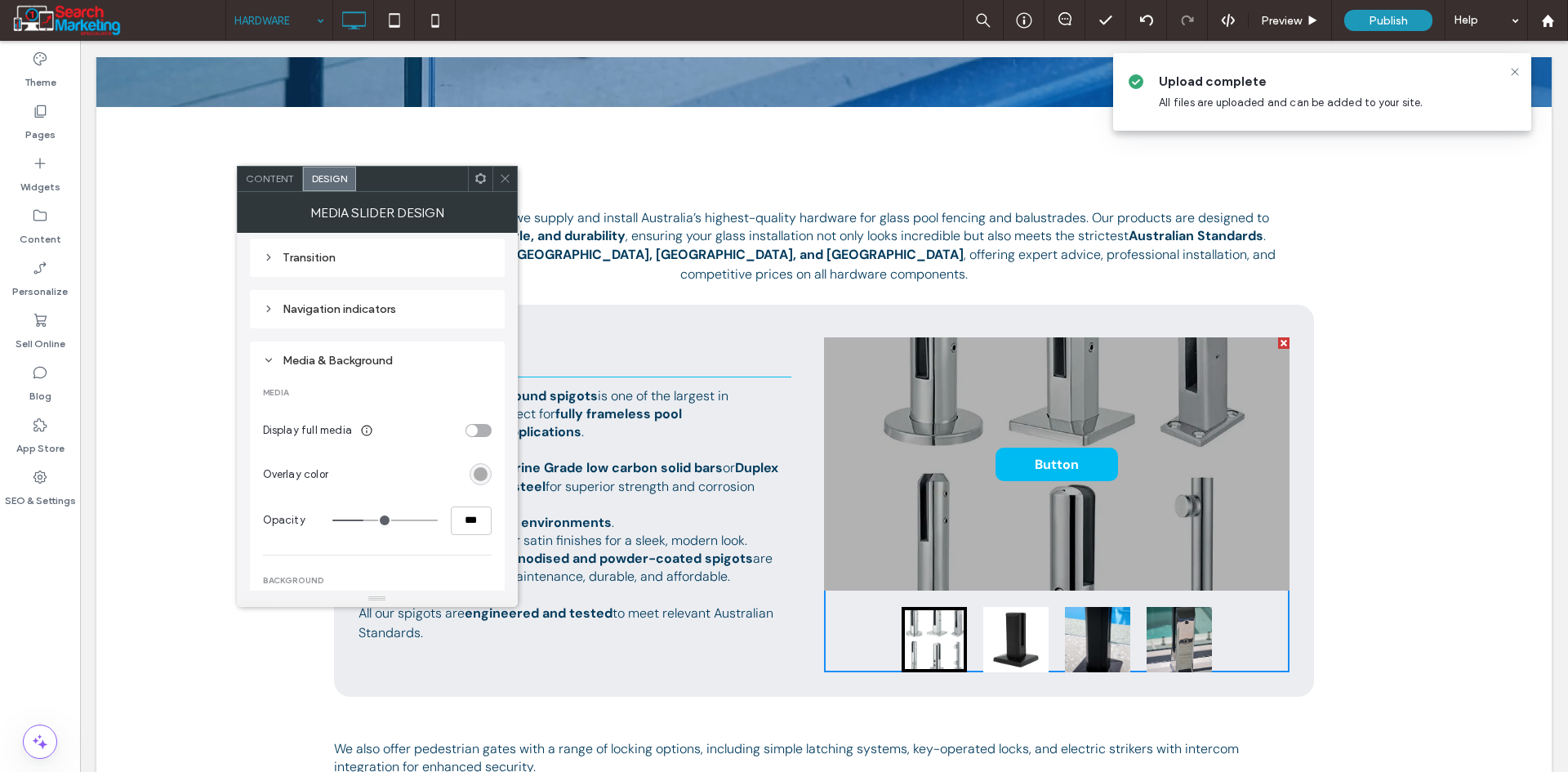
scroll to position [245, 0]
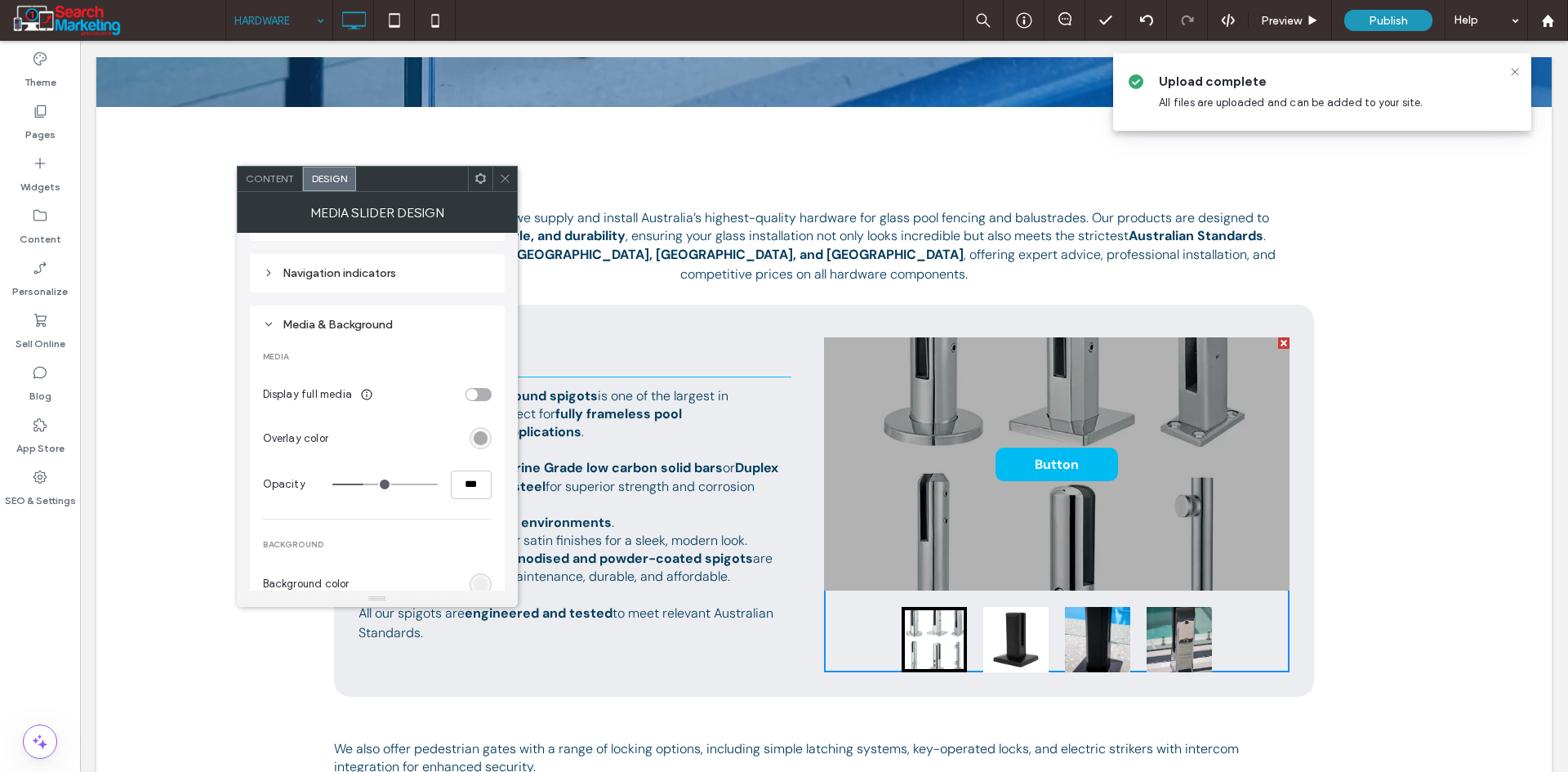
click at [481, 389] on div "toggle" at bounding box center [478, 395] width 26 height 13
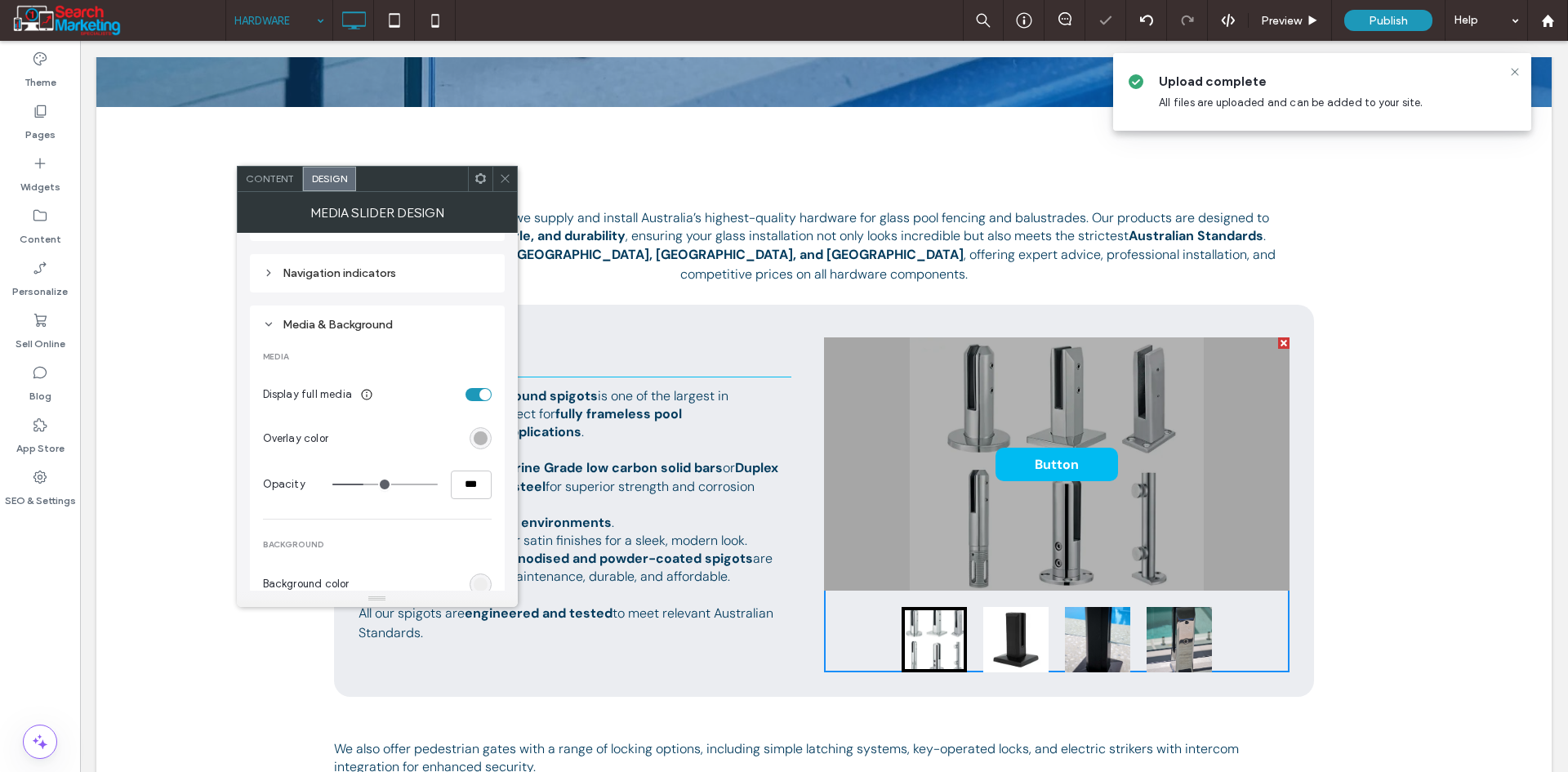
click at [480, 447] on div "rgba(0, 0, 0, 0.3)" at bounding box center [480, 438] width 22 height 22
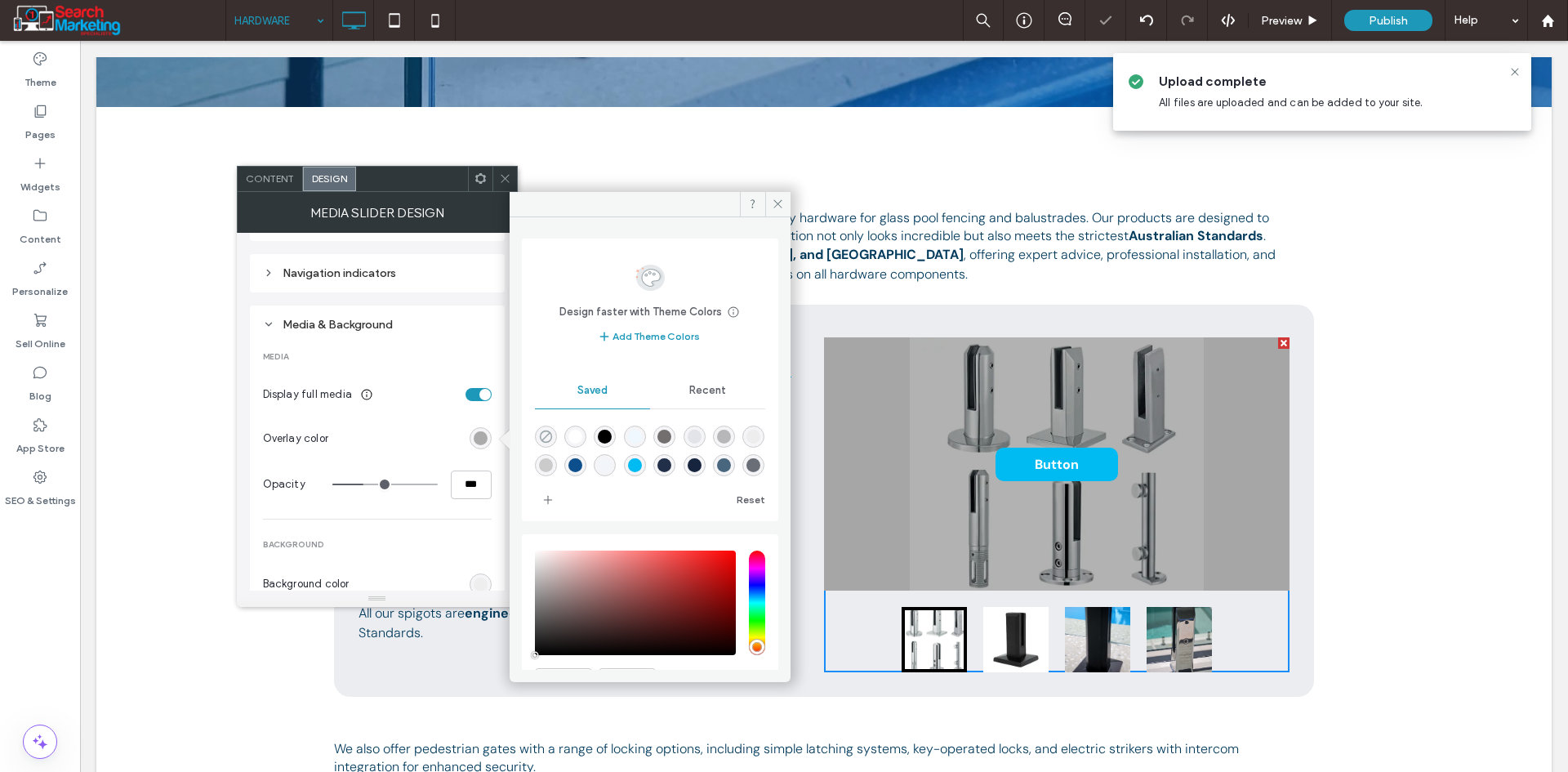
click at [540, 440] on icon "rgba(0,0,0,0)" at bounding box center [546, 436] width 14 height 14
type input "*"
type input "**"
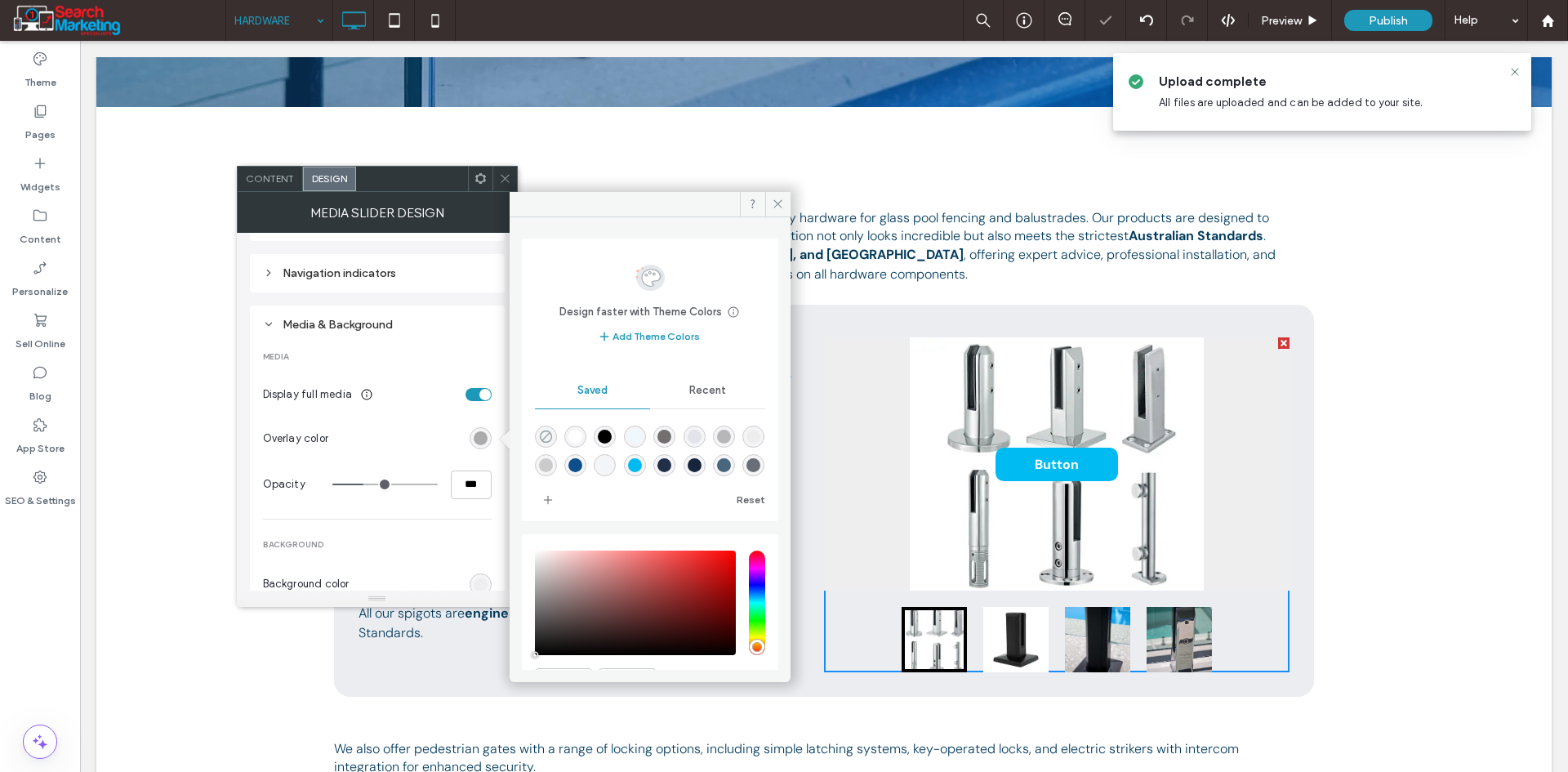
type input "*"
type input "**"
click at [481, 576] on div "rgb(238, 238, 238)" at bounding box center [480, 584] width 22 height 22
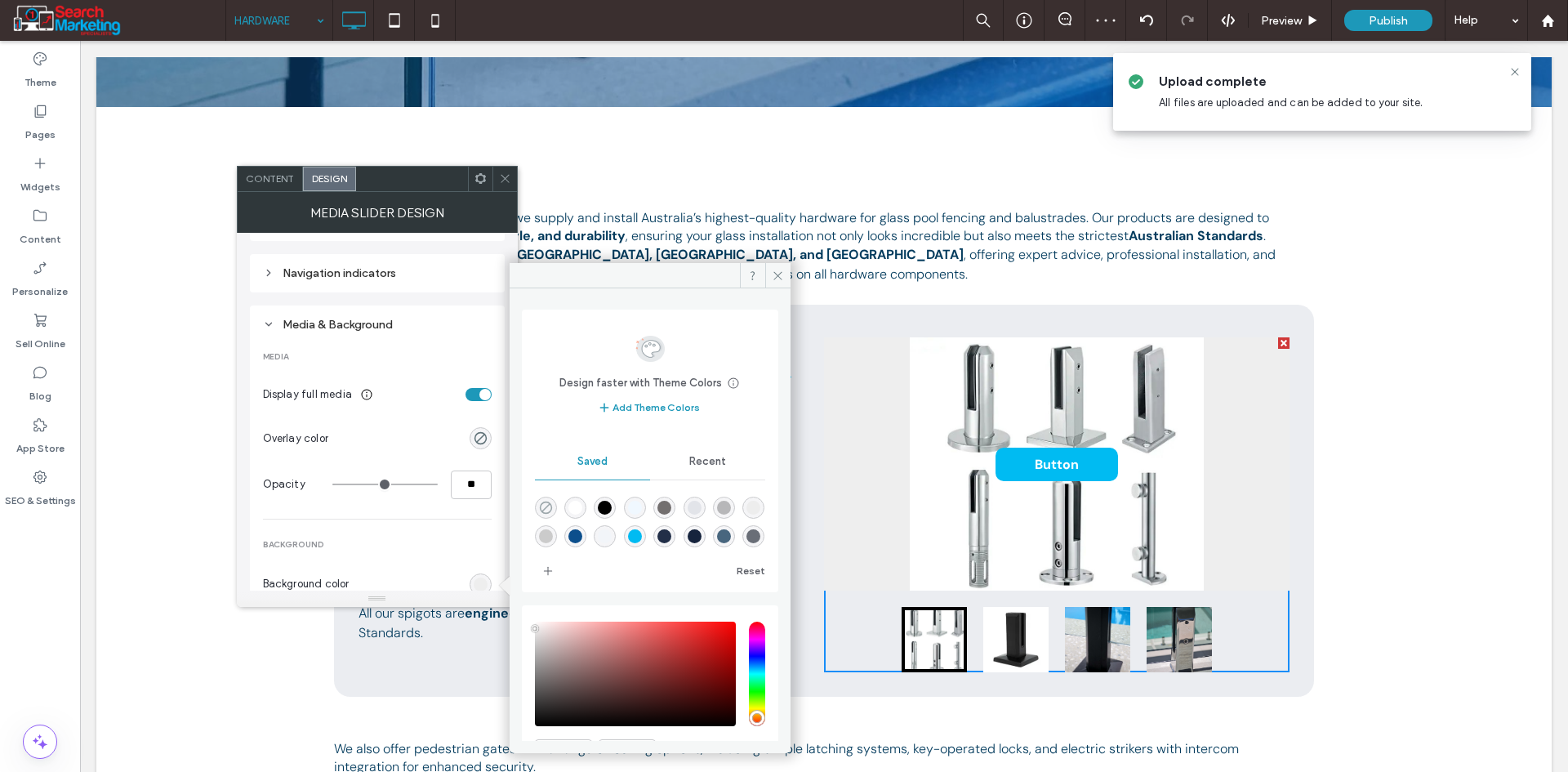
click at [540, 504] on icon "rgba(0,0,0,0)" at bounding box center [546, 508] width 14 height 14
type input "*******"
type input "*"
type input "**"
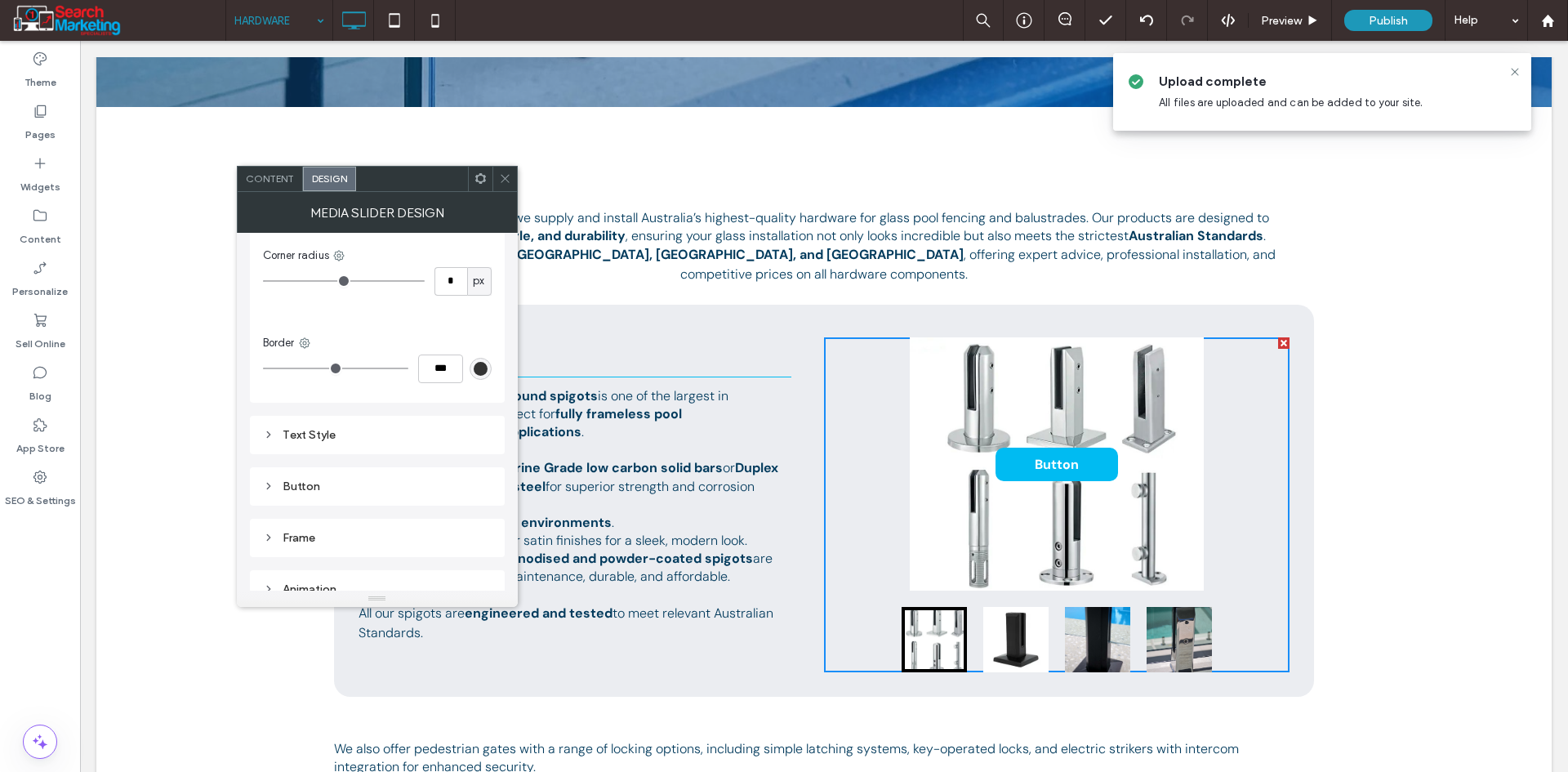
scroll to position [755, 0]
drag, startPoint x: 376, startPoint y: 420, endPoint x: 384, endPoint y: 427, distance: 10.6
click at [377, 420] on div "Button" at bounding box center [377, 418] width 228 height 14
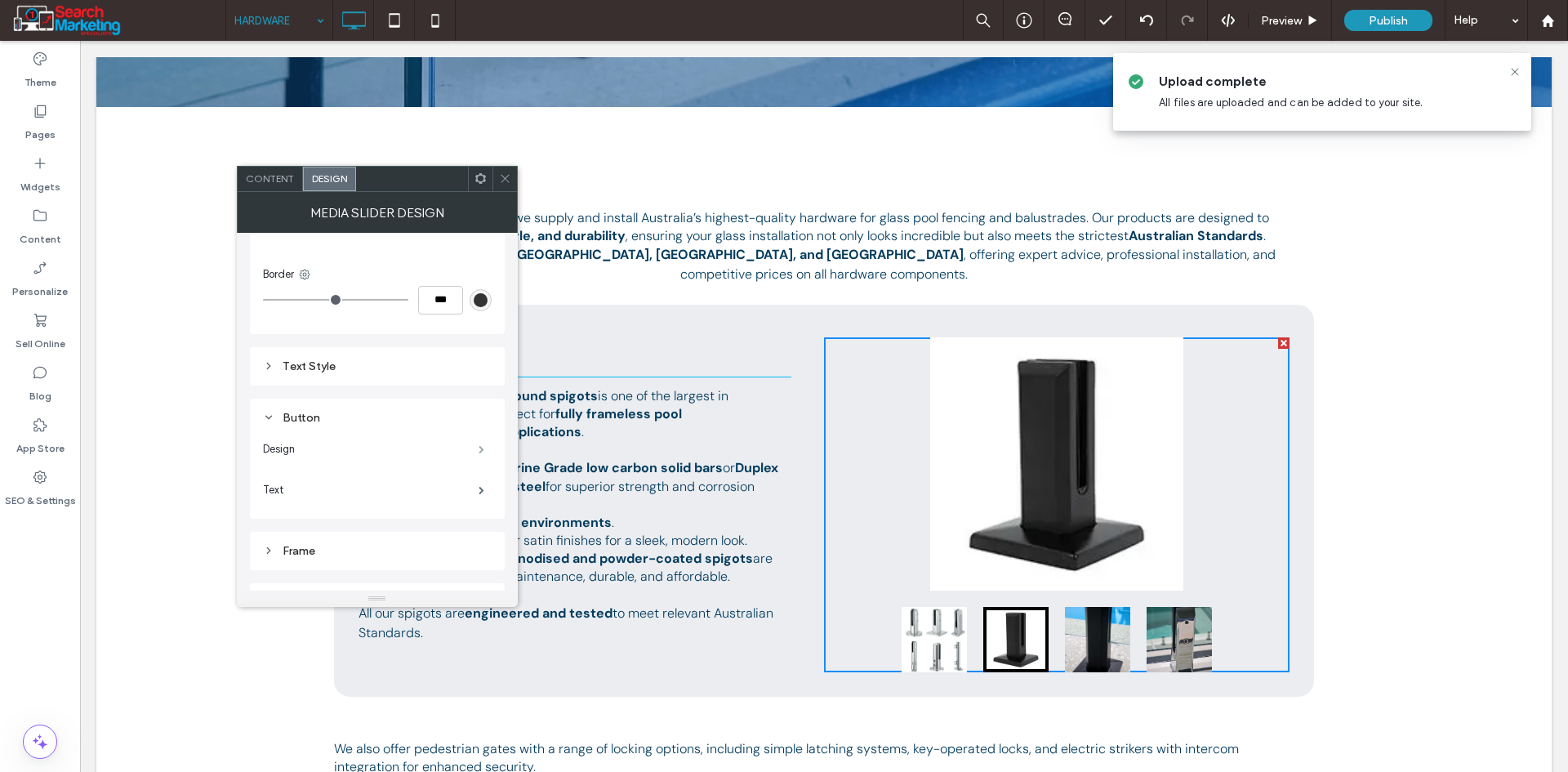
click at [478, 454] on span at bounding box center [481, 450] width 6 height 8
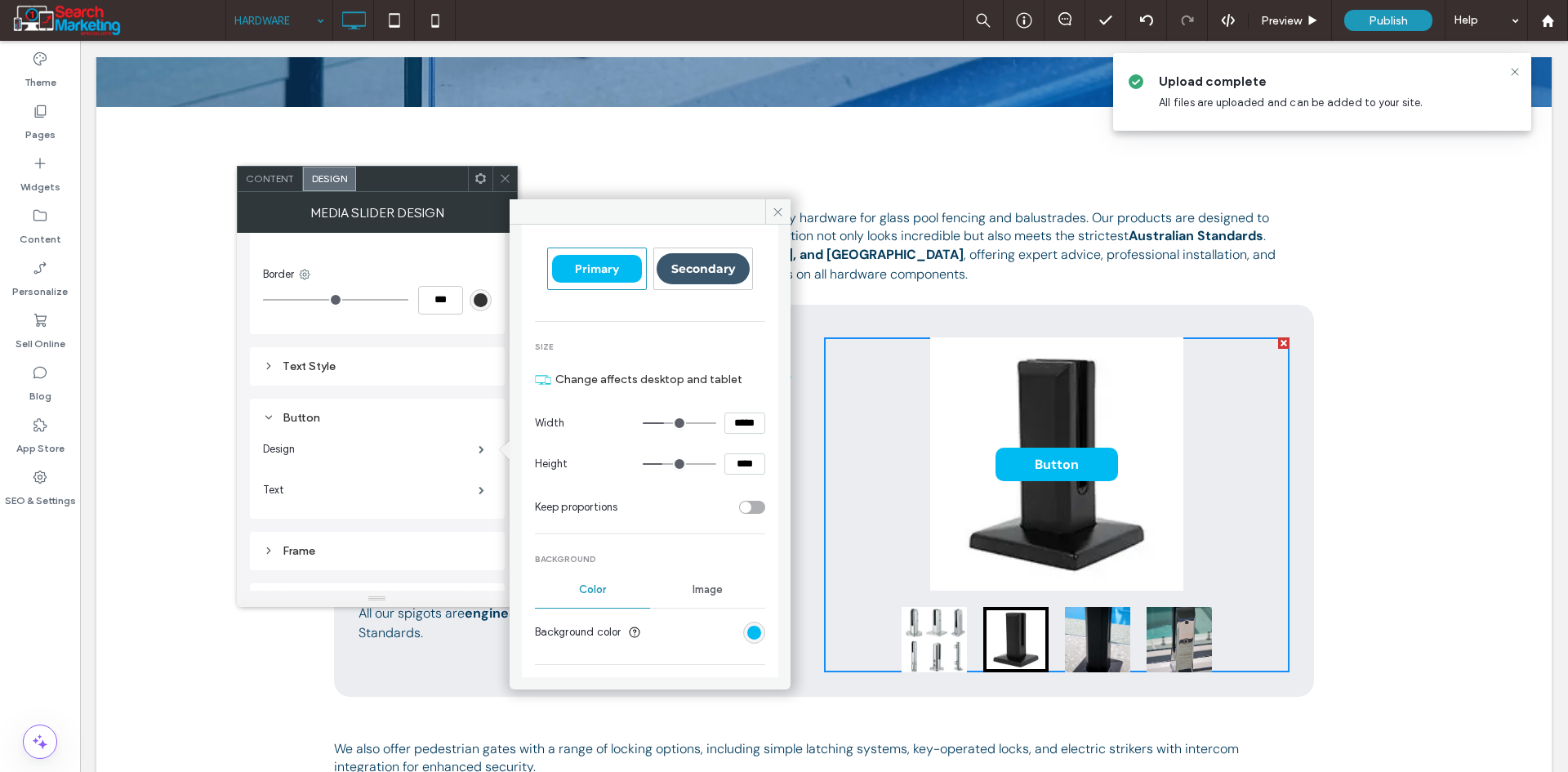
scroll to position [164, 0]
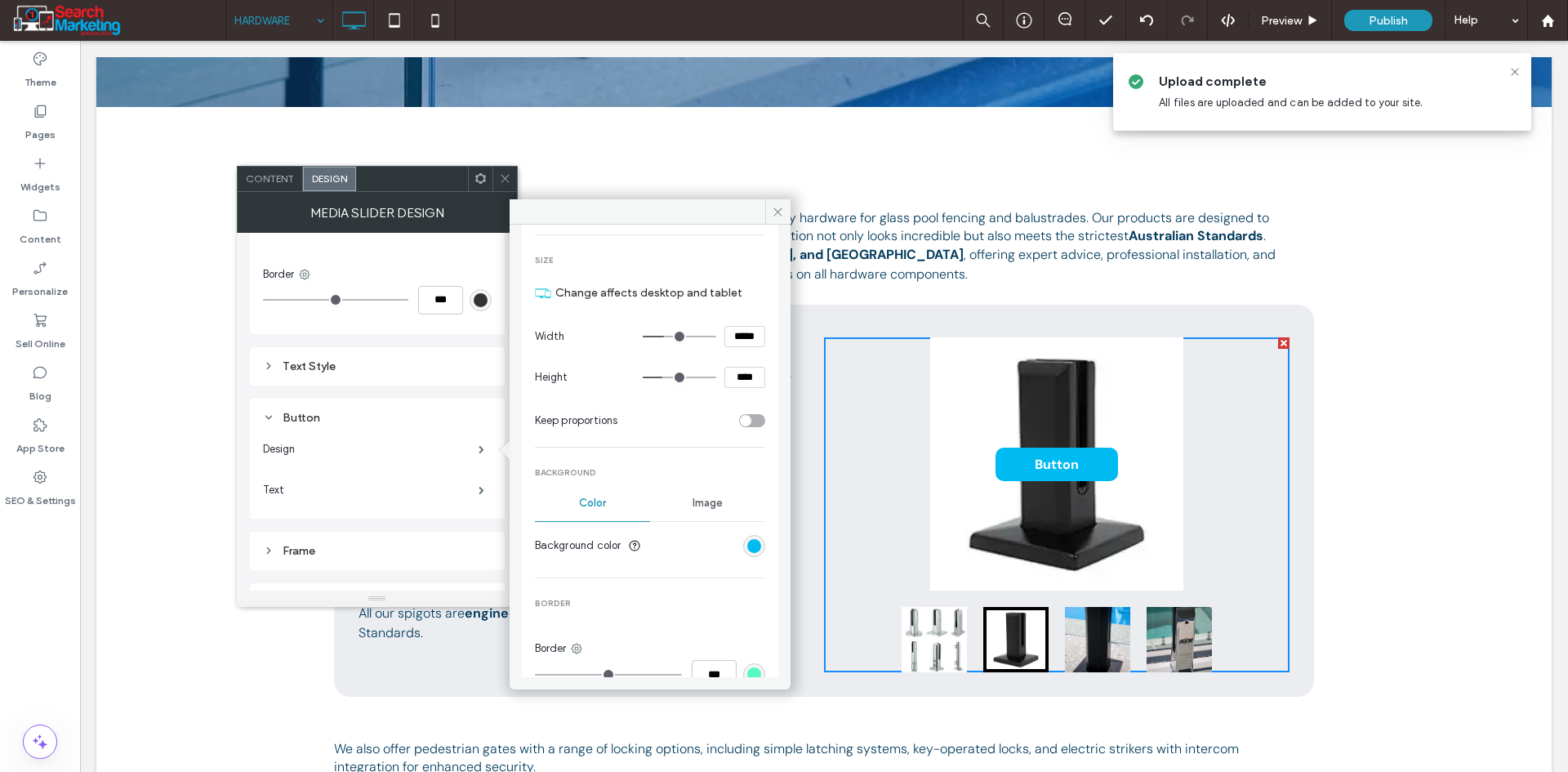
click at [747, 551] on div "rgb(0, 187, 242)" at bounding box center [754, 546] width 14 height 14
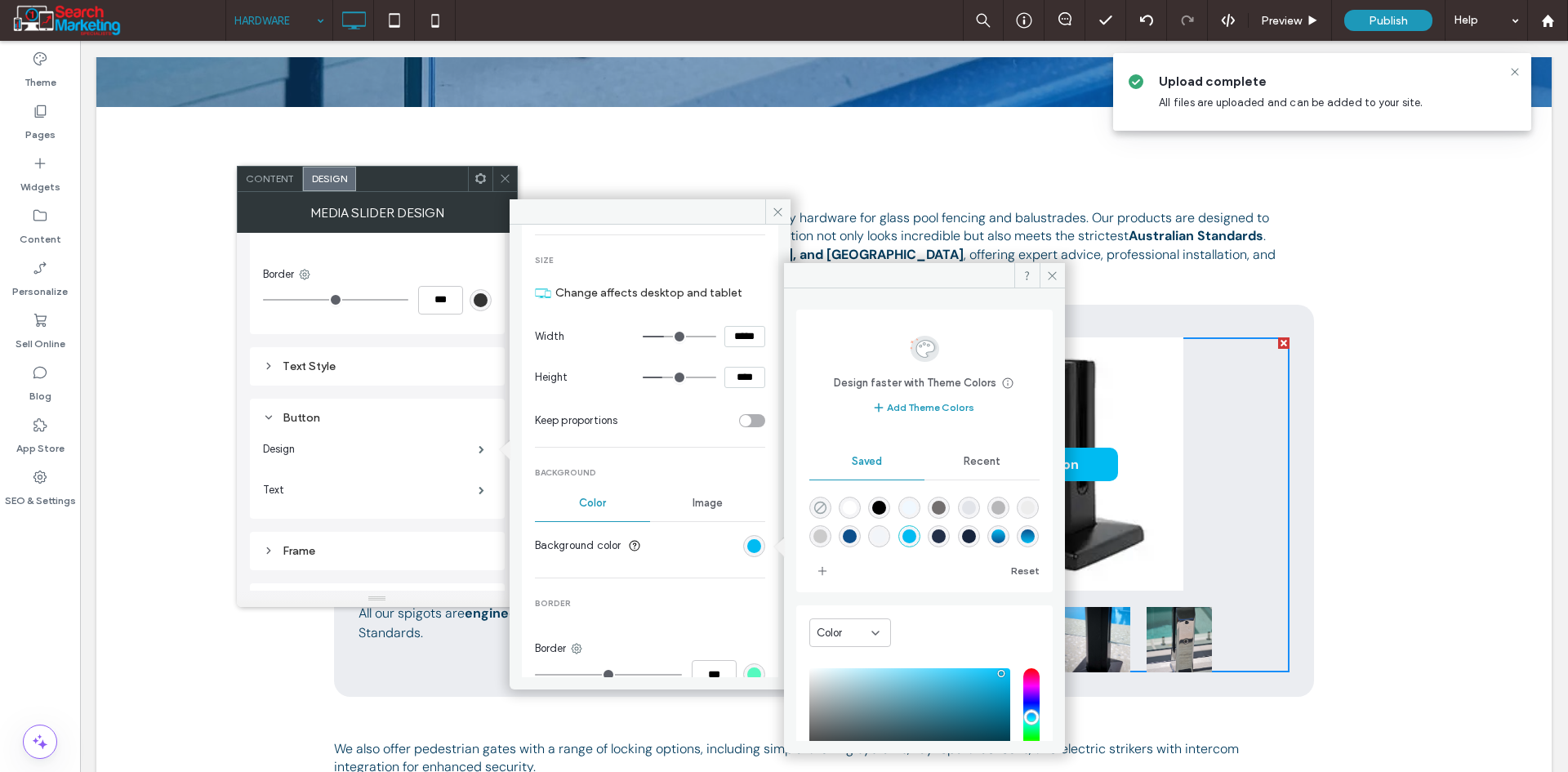
click at [822, 501] on icon "rgba(0,0,0,0)" at bounding box center [820, 508] width 14 height 14
type input "*******"
type input "*"
type input "**"
drag, startPoint x: 1051, startPoint y: 268, endPoint x: 1056, endPoint y: 274, distance: 7.8
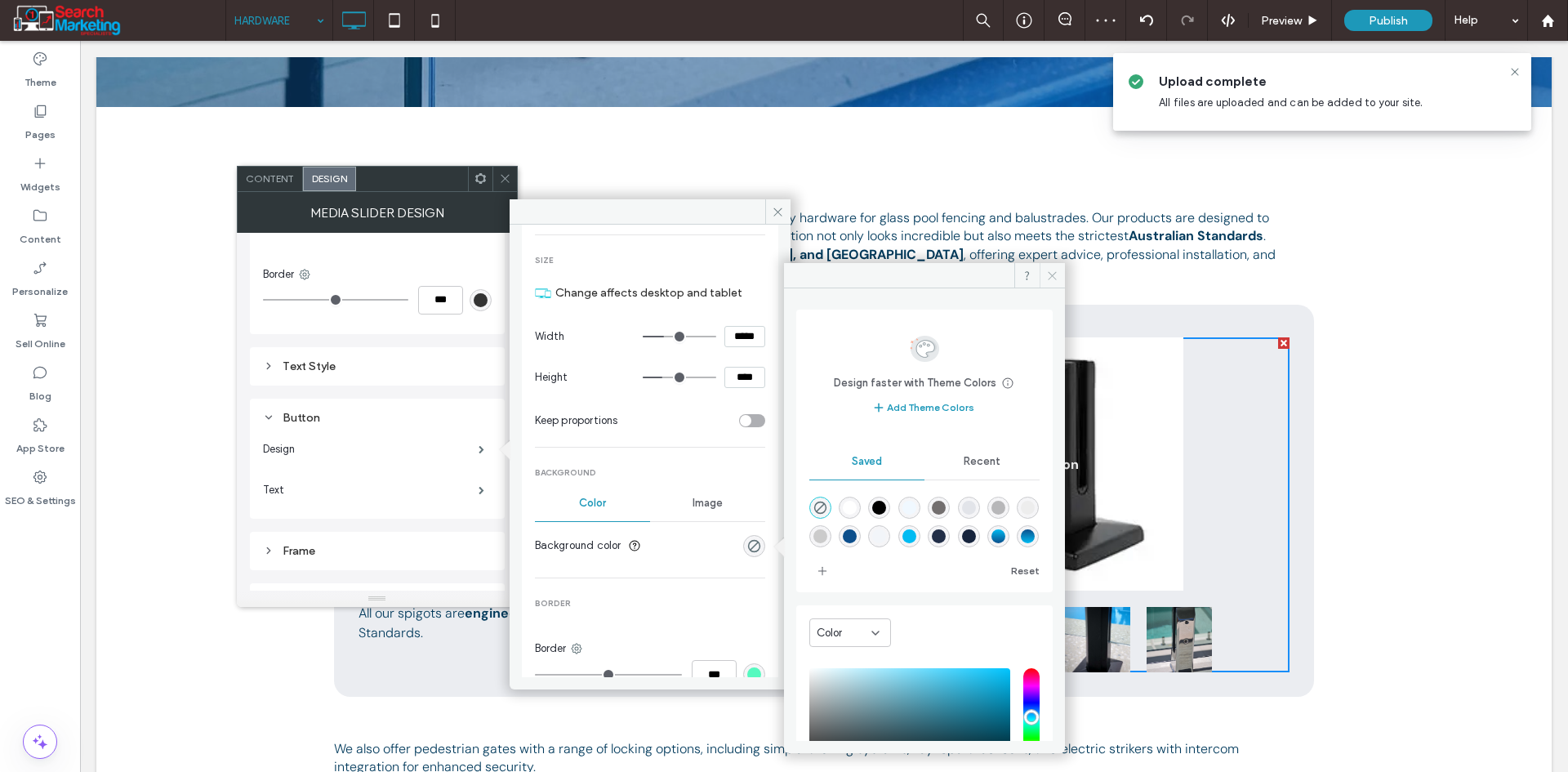
click at [1056, 274] on span at bounding box center [1052, 275] width 25 height 24
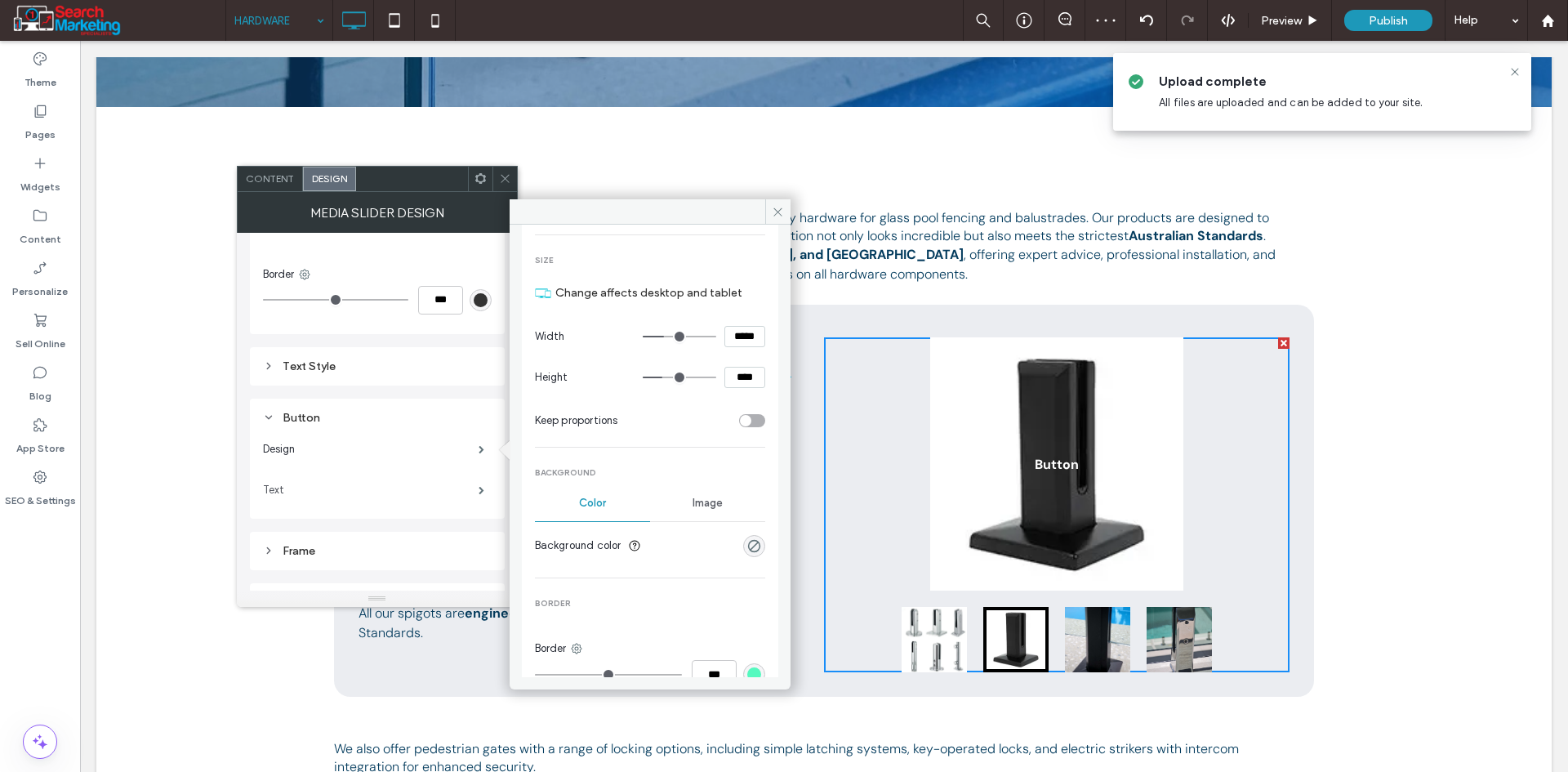
click at [419, 491] on label "Text" at bounding box center [371, 489] width 216 height 32
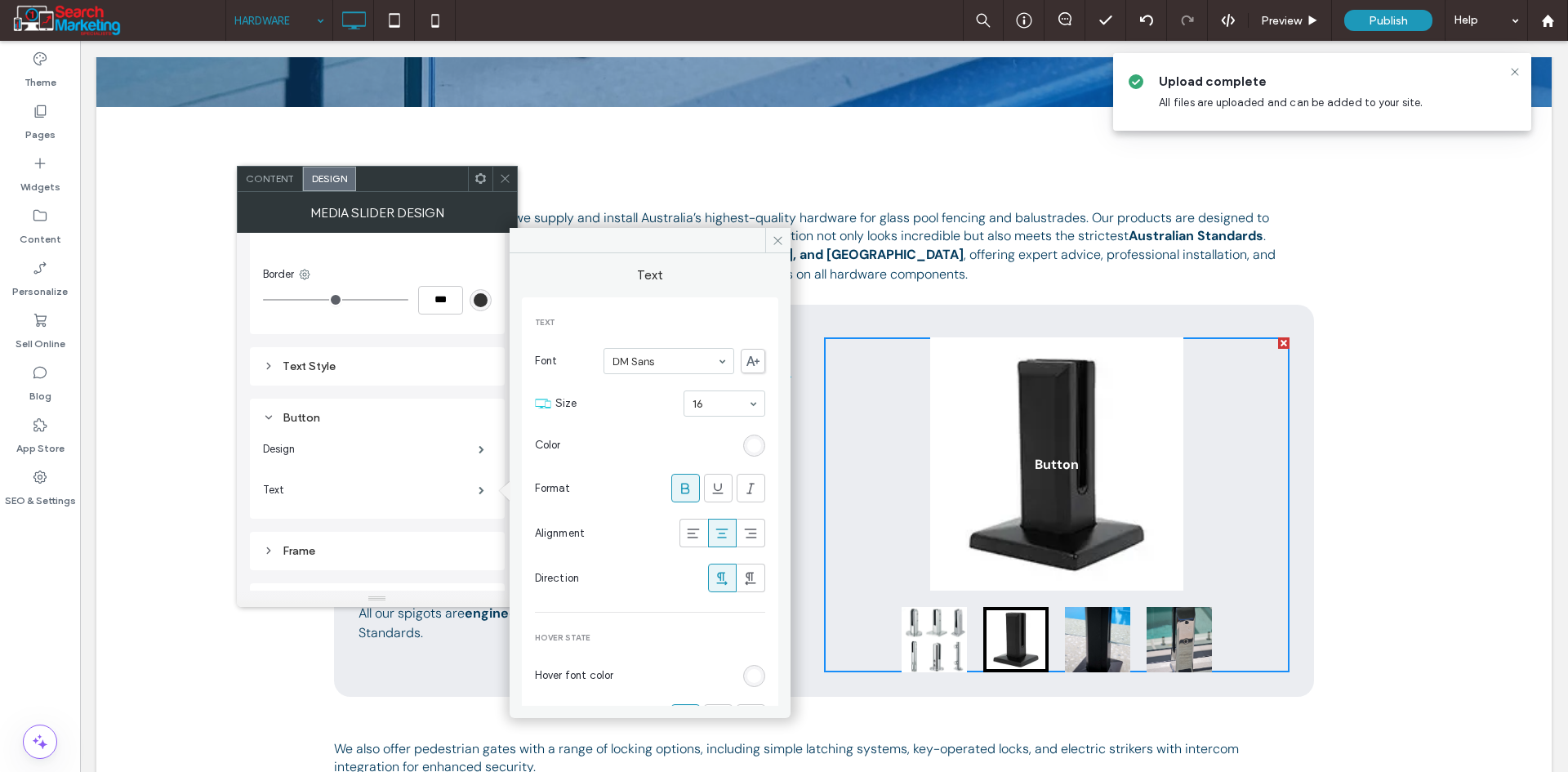
click at [750, 444] on div "rgb(255, 255, 255)" at bounding box center [754, 445] width 14 height 14
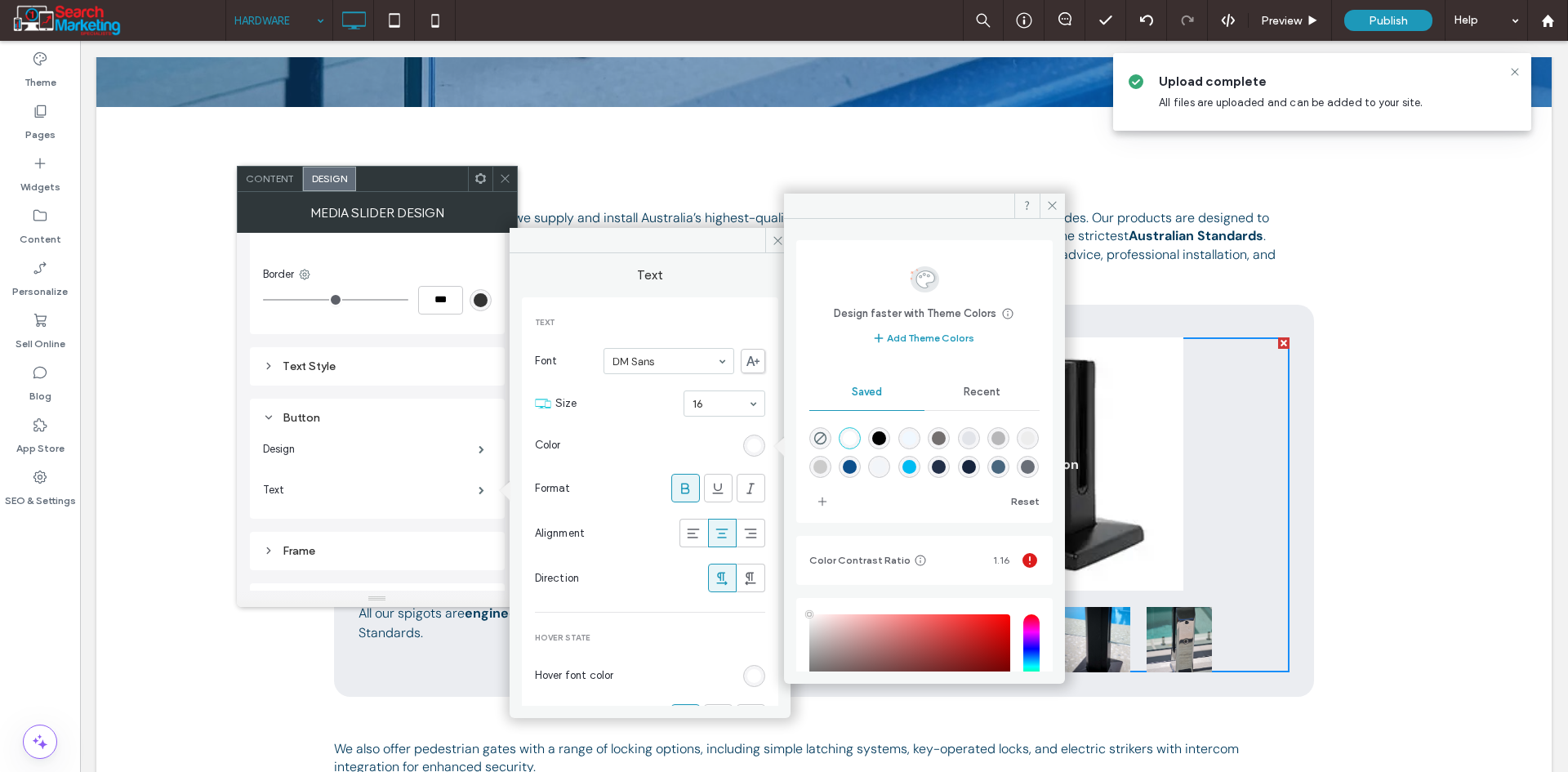
click at [817, 437] on icon "rgba(0,0,0,0)" at bounding box center [820, 438] width 14 height 14
type input "*******"
type input "*"
type input "**"
click at [274, 170] on div "Content" at bounding box center [270, 179] width 66 height 24
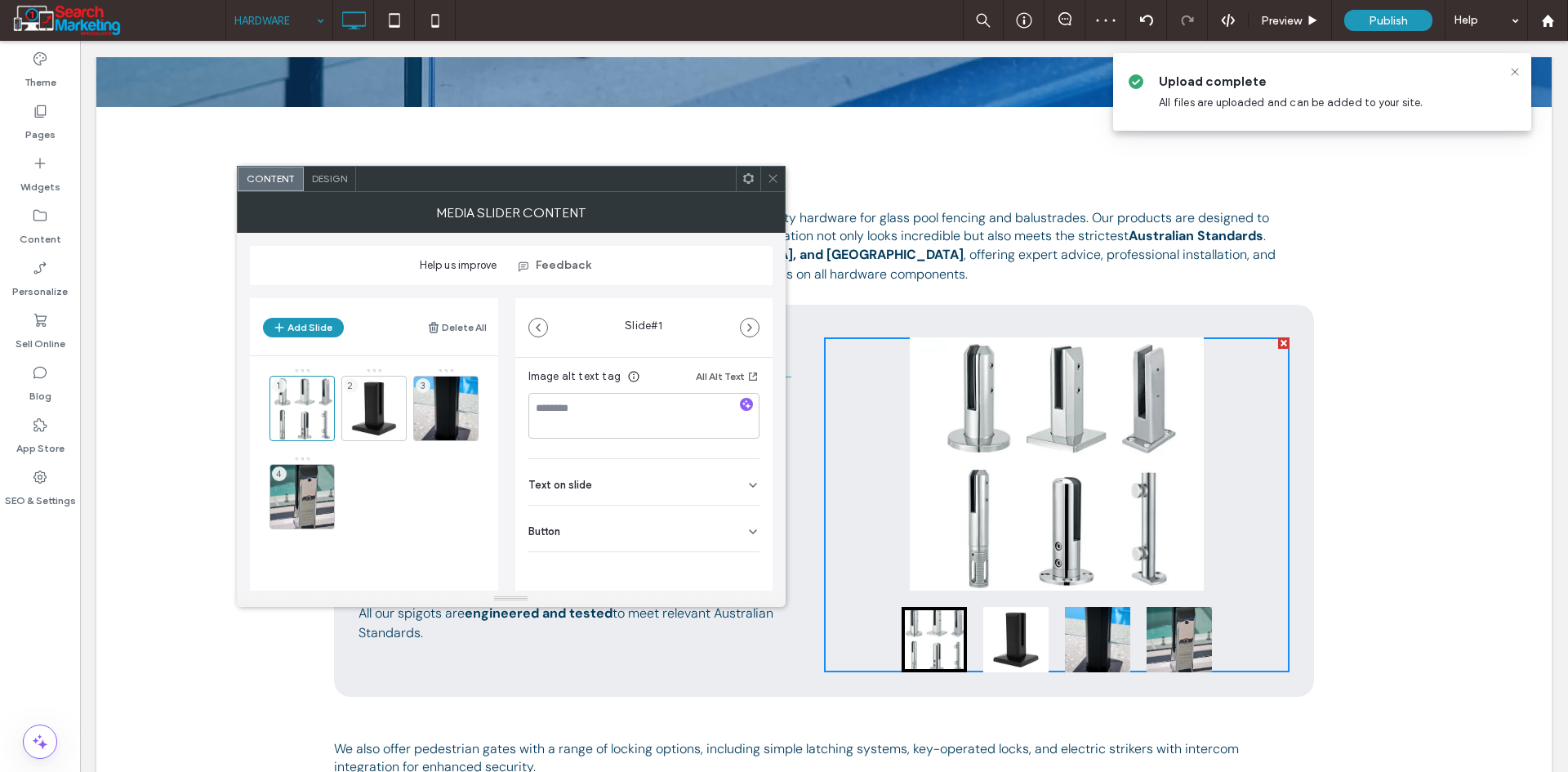
click at [740, 519] on div "Button" at bounding box center [644, 529] width 231 height 46
drag, startPoint x: 738, startPoint y: 559, endPoint x: 751, endPoint y: 553, distance: 14.3
click at [739, 559] on icon at bounding box center [745, 566] width 15 height 15
click at [746, 327] on icon "button" at bounding box center [750, 327] width 13 height 13
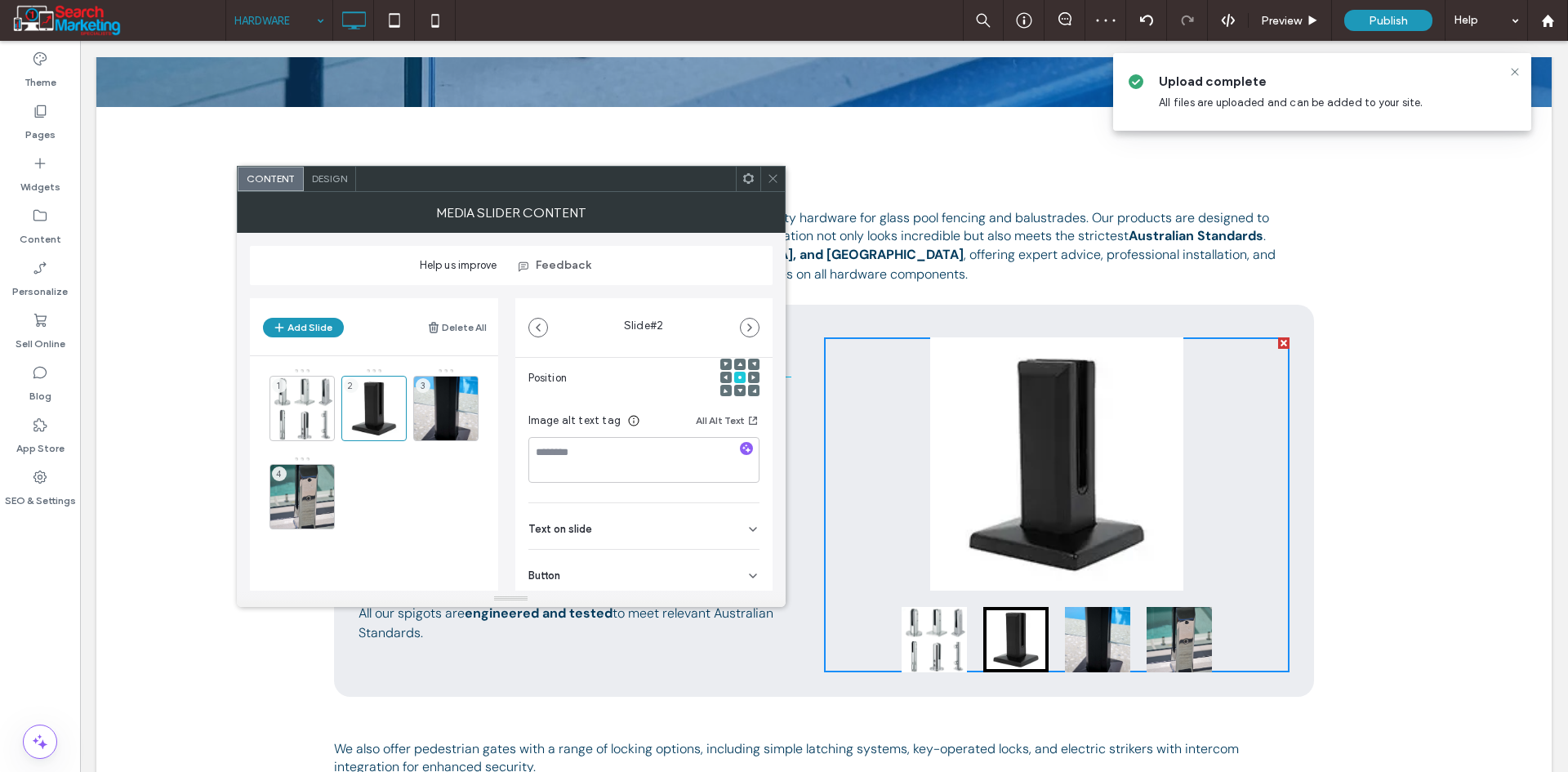
scroll to position [245, 0]
drag, startPoint x: 743, startPoint y: 560, endPoint x: 749, endPoint y: 579, distance: 19.9
click at [743, 563] on div "Button" at bounding box center [644, 567] width 231 height 46
click at [744, 484] on button at bounding box center [744, 488] width 29 height 28
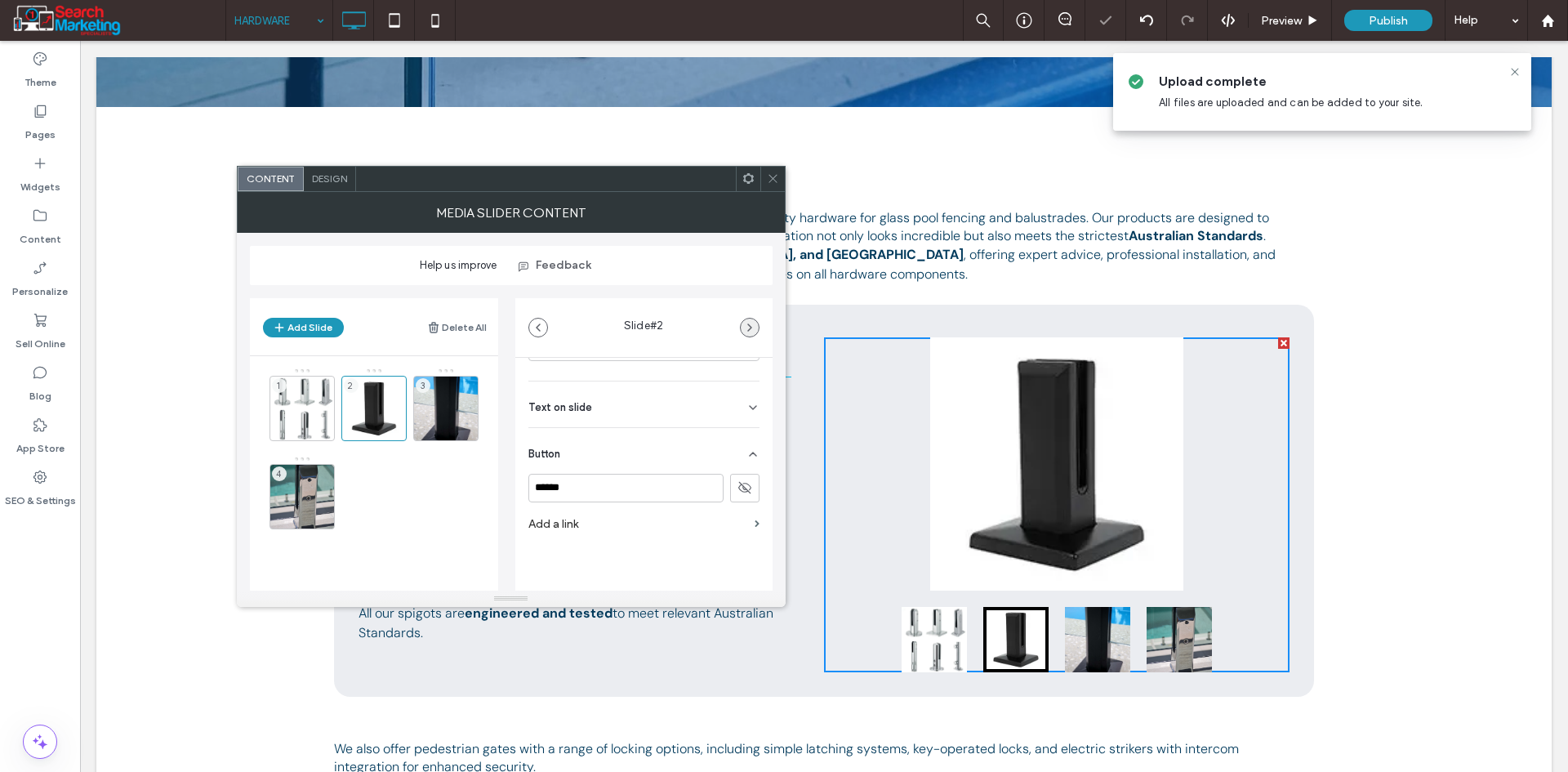
click at [755, 321] on icon "button" at bounding box center [750, 327] width 13 height 13
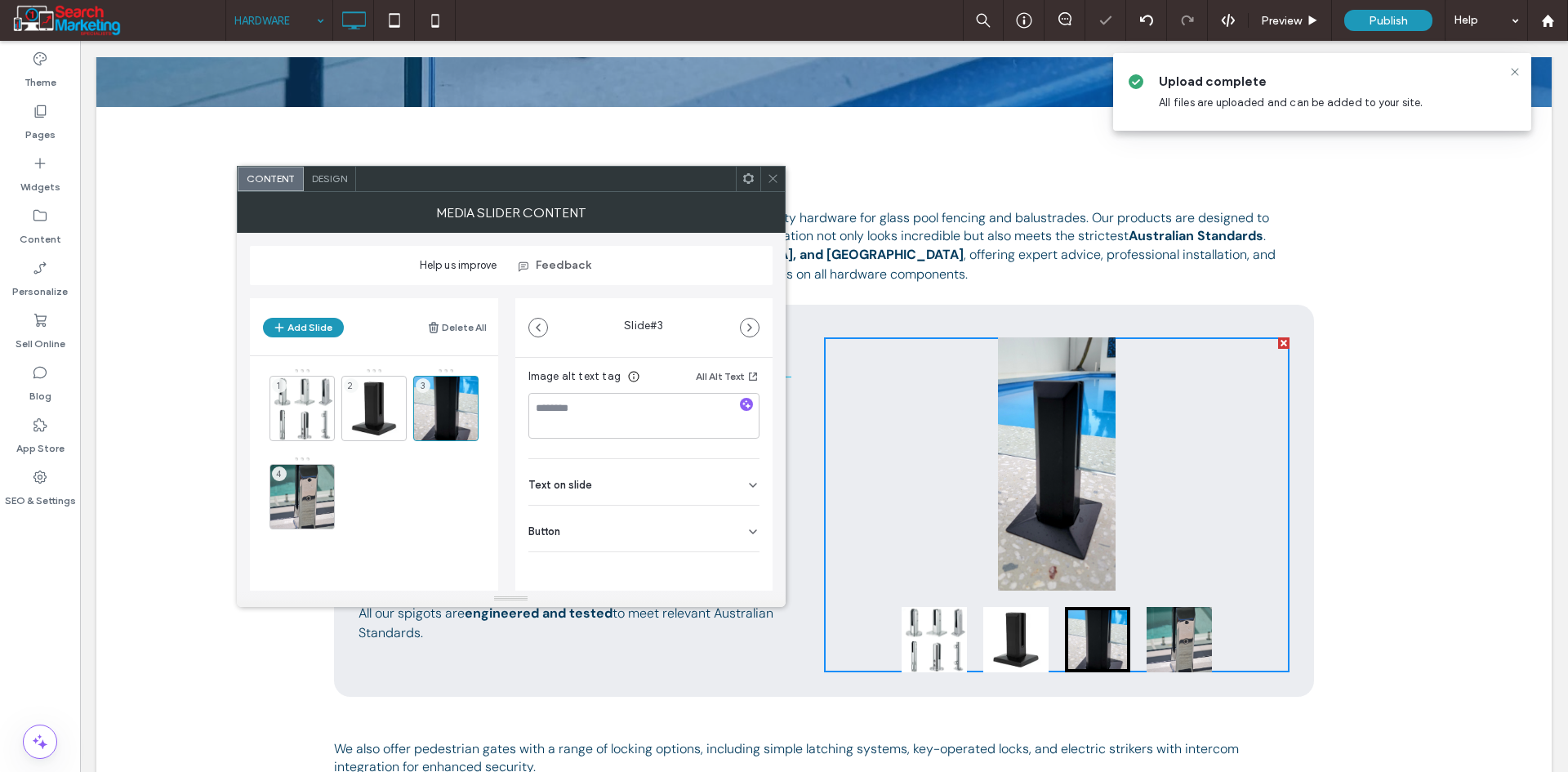
drag, startPoint x: 728, startPoint y: 519, endPoint x: 733, endPoint y: 551, distance: 32.4
click at [729, 519] on div "Button" at bounding box center [644, 529] width 231 height 46
drag, startPoint x: 724, startPoint y: 566, endPoint x: 737, endPoint y: 559, distance: 14.8
click at [730, 567] on button at bounding box center [744, 566] width 29 height 28
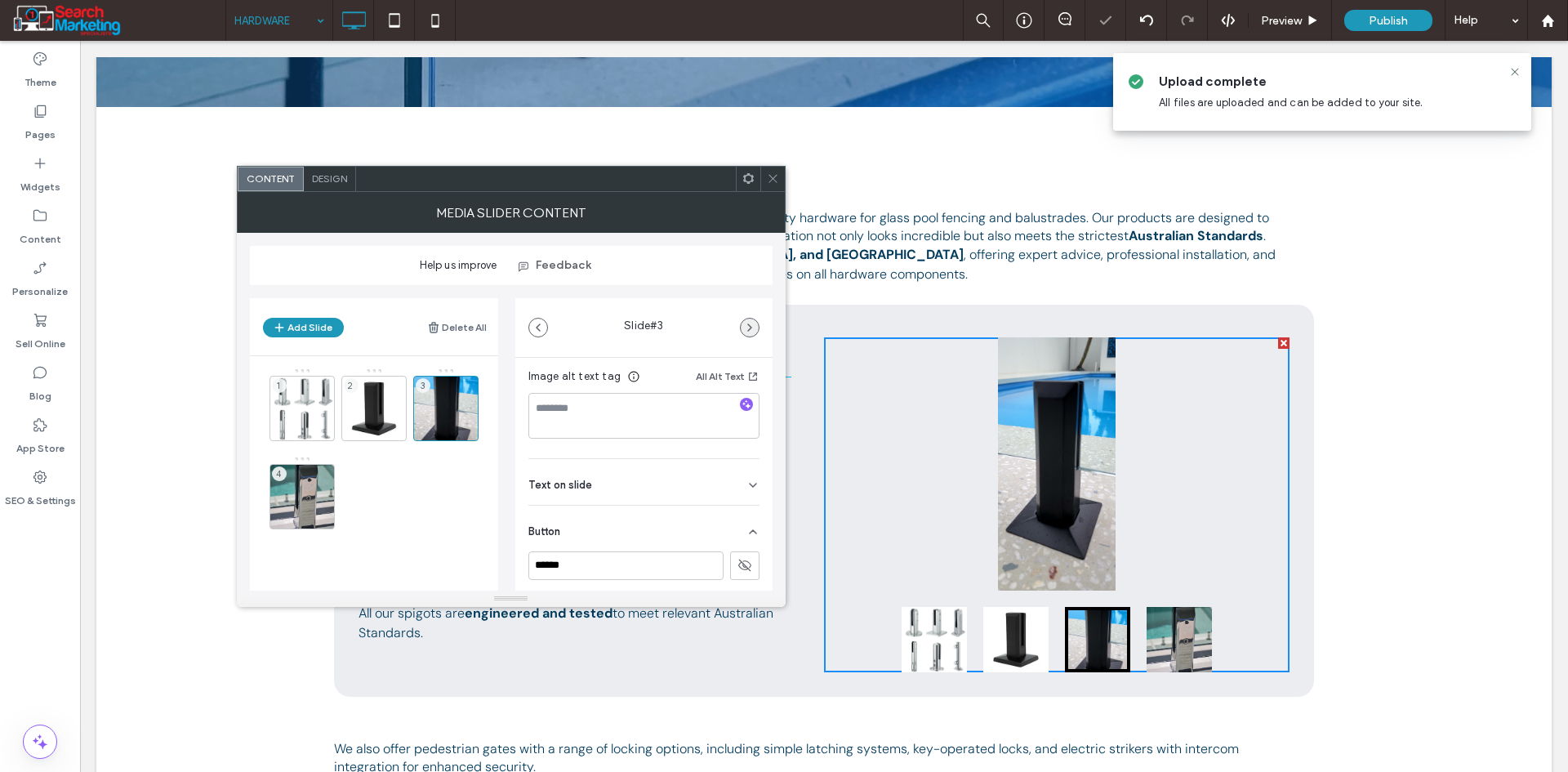
click at [742, 328] on span "button" at bounding box center [750, 327] width 18 height 18
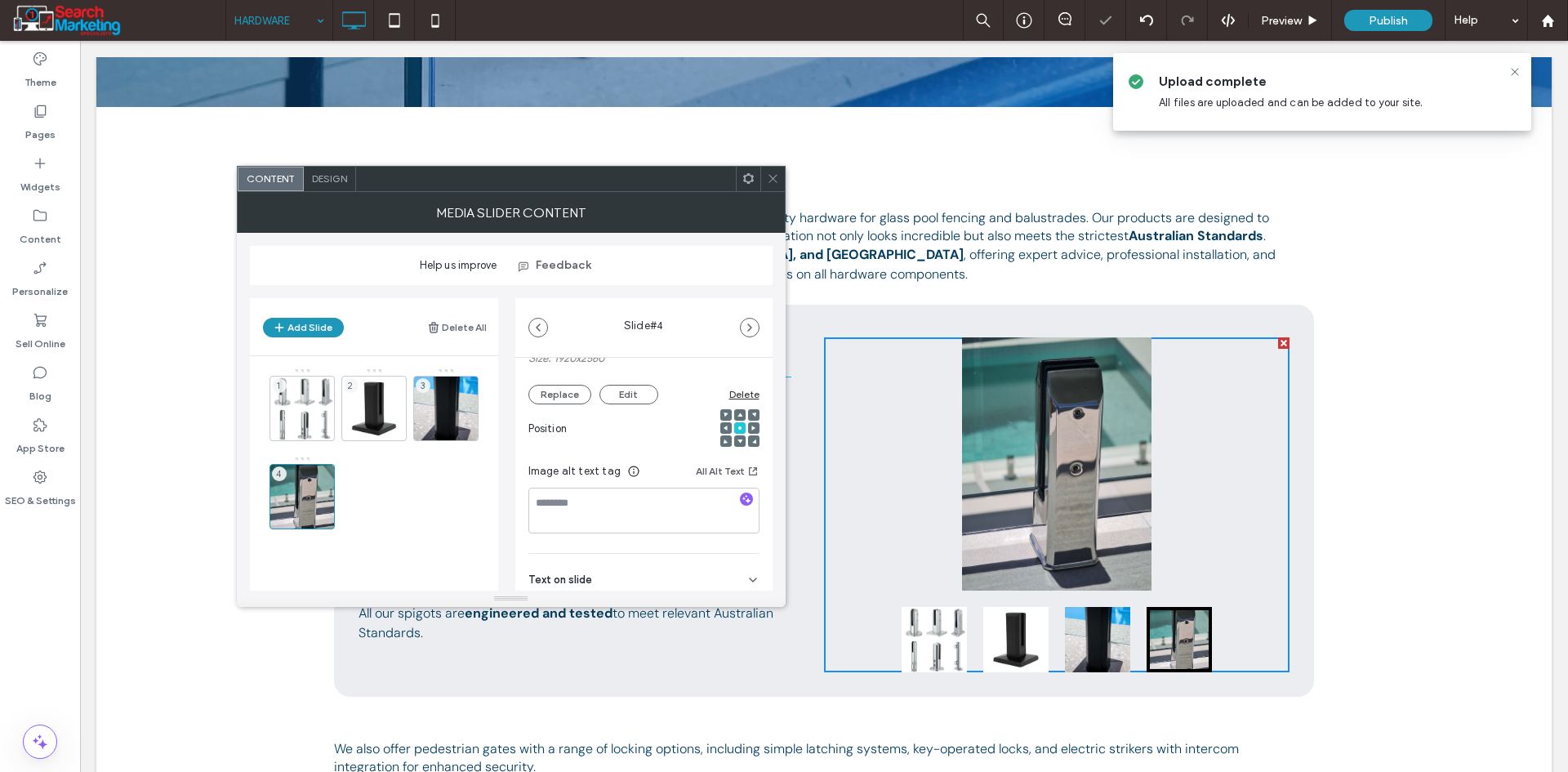
scroll to position [245, 0]
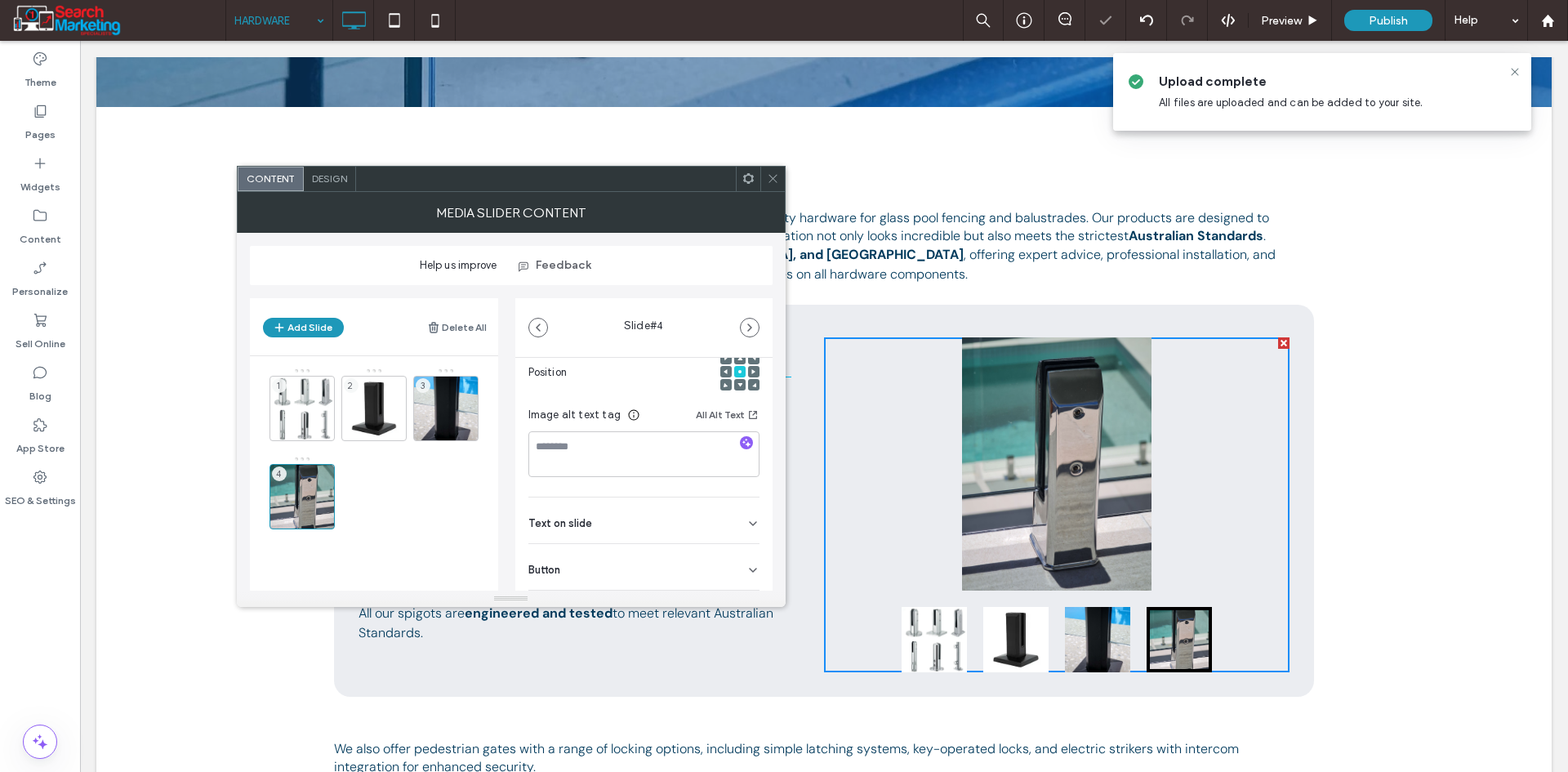
drag, startPoint x: 737, startPoint y: 568, endPoint x: 735, endPoint y: 583, distance: 15.1
click at [747, 570] on icon at bounding box center [753, 570] width 13 height 13
click at [737, 494] on icon at bounding box center [745, 488] width 15 height 15
click at [767, 177] on icon at bounding box center [772, 178] width 12 height 12
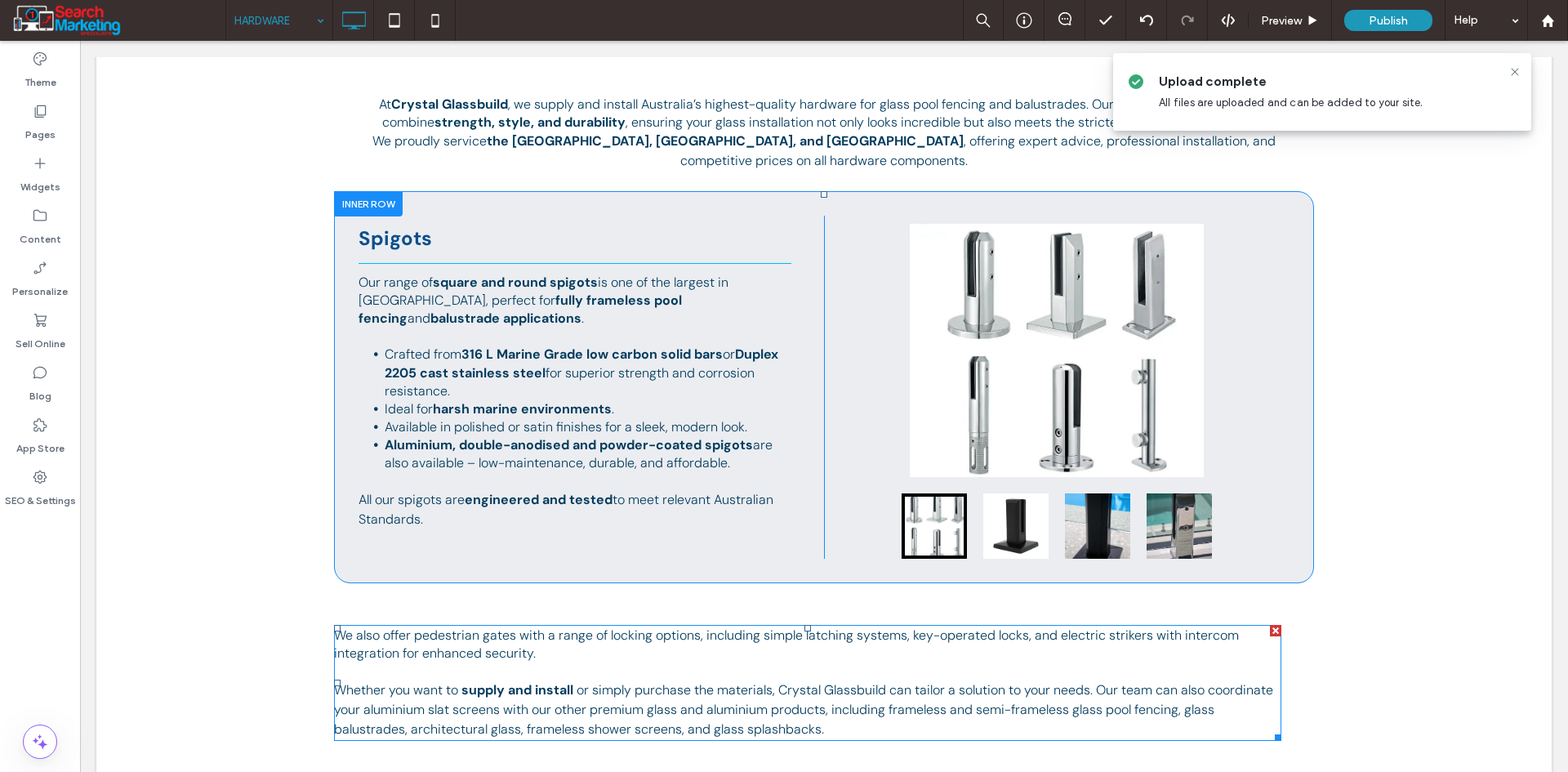
scroll to position [409, 0]
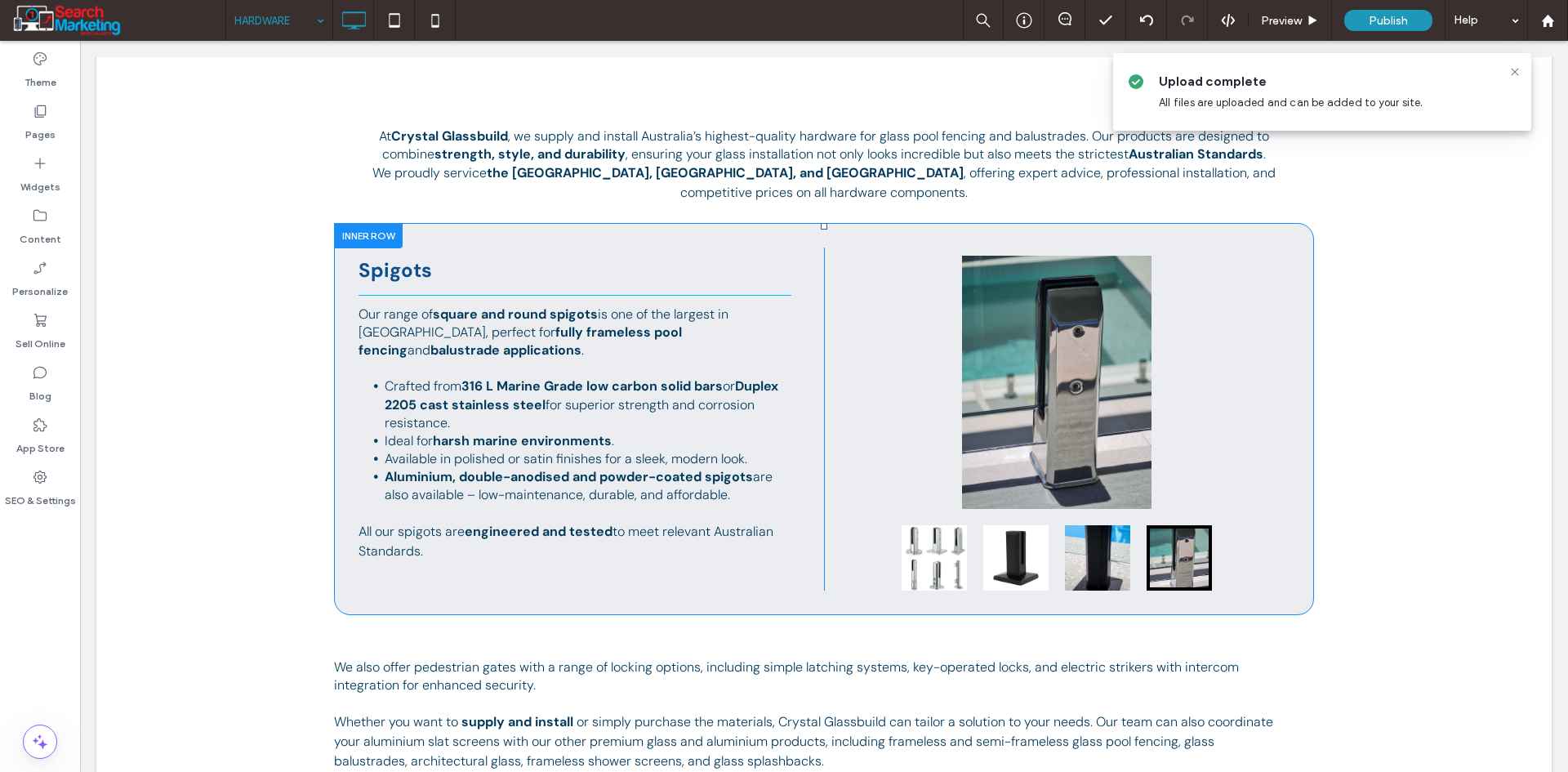
click at [376, 229] on div at bounding box center [368, 235] width 69 height 25
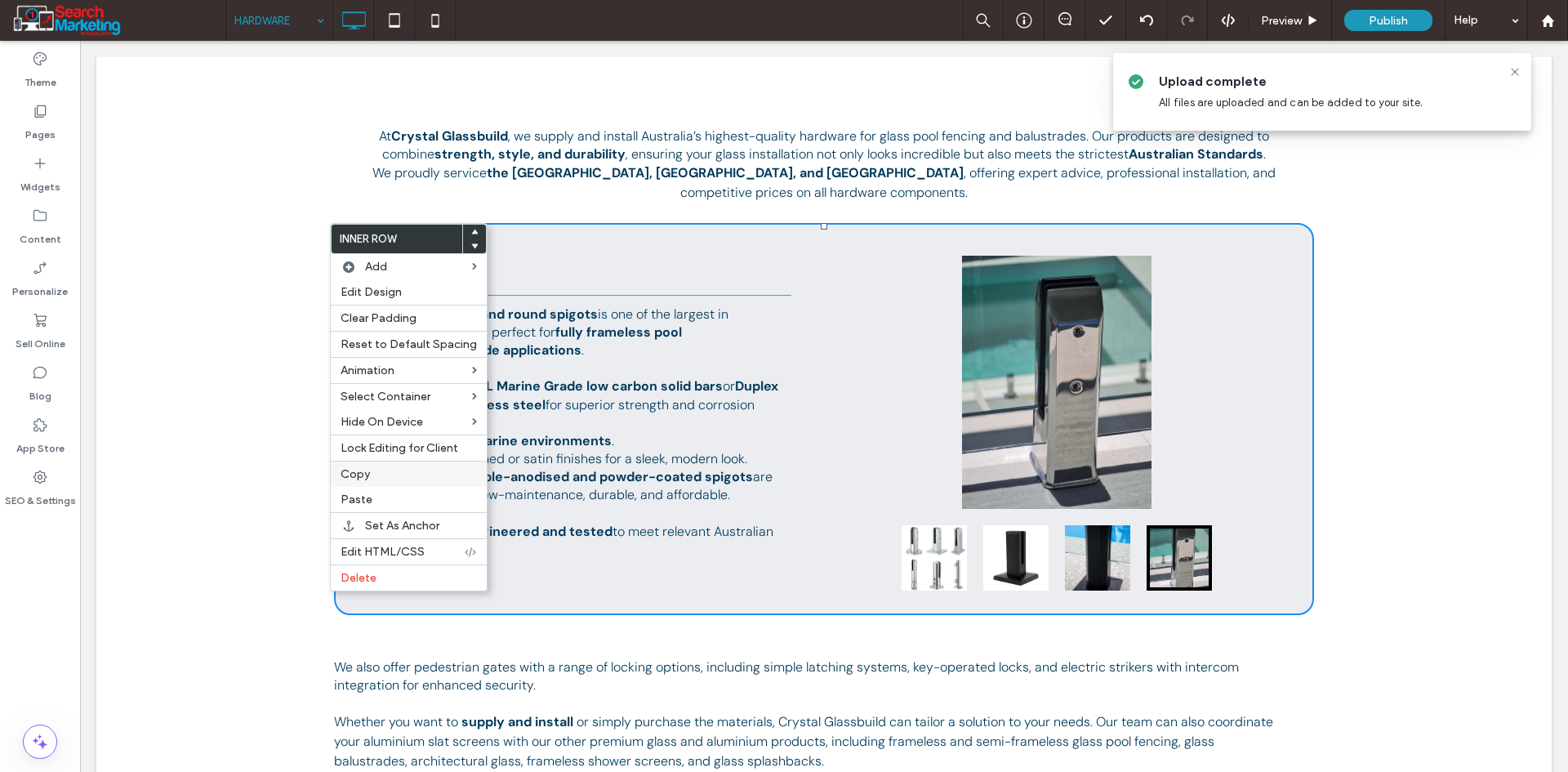
click at [390, 479] on label "Copy" at bounding box center [409, 474] width 136 height 14
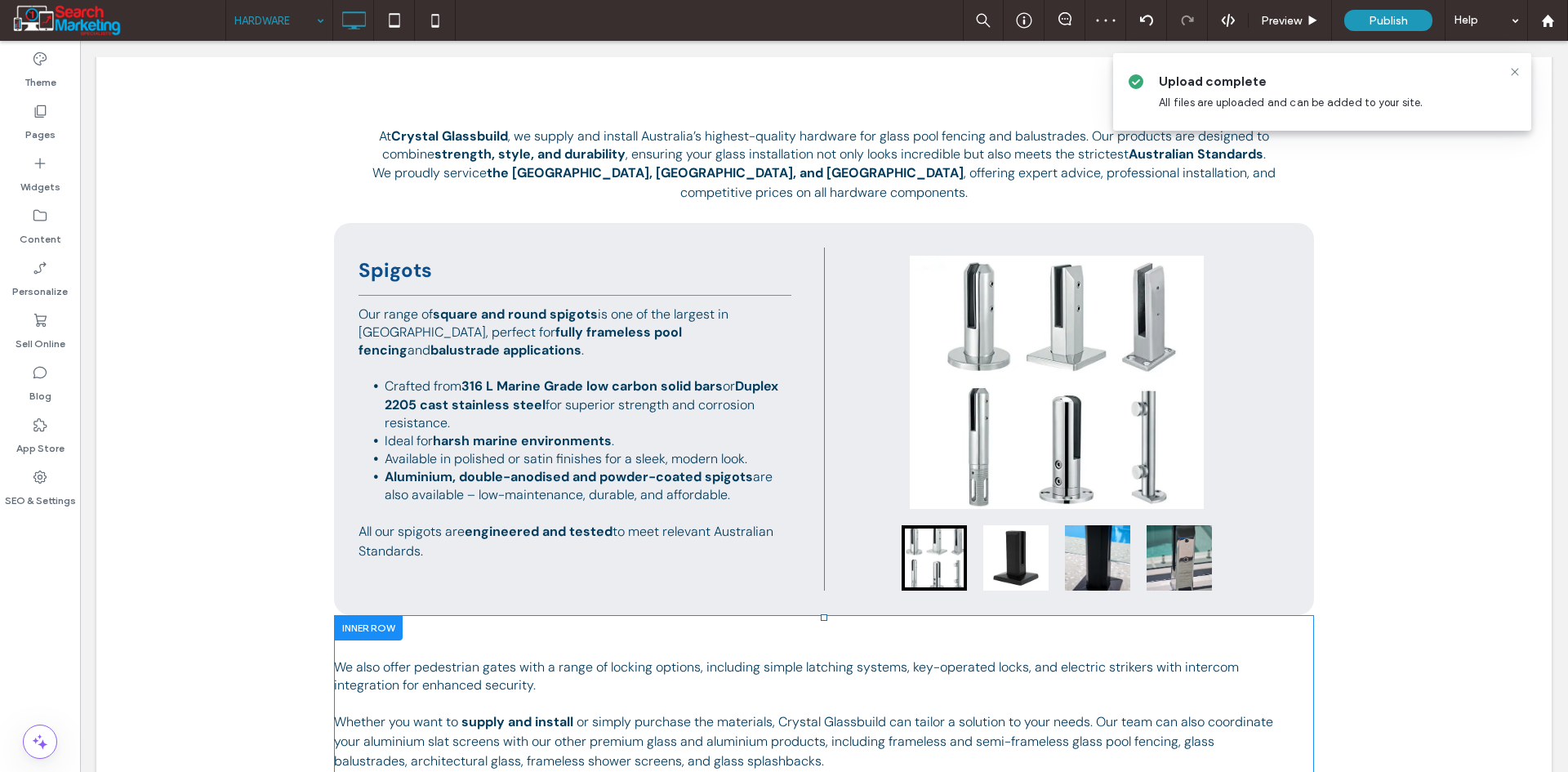
click at [348, 626] on div at bounding box center [368, 627] width 69 height 25
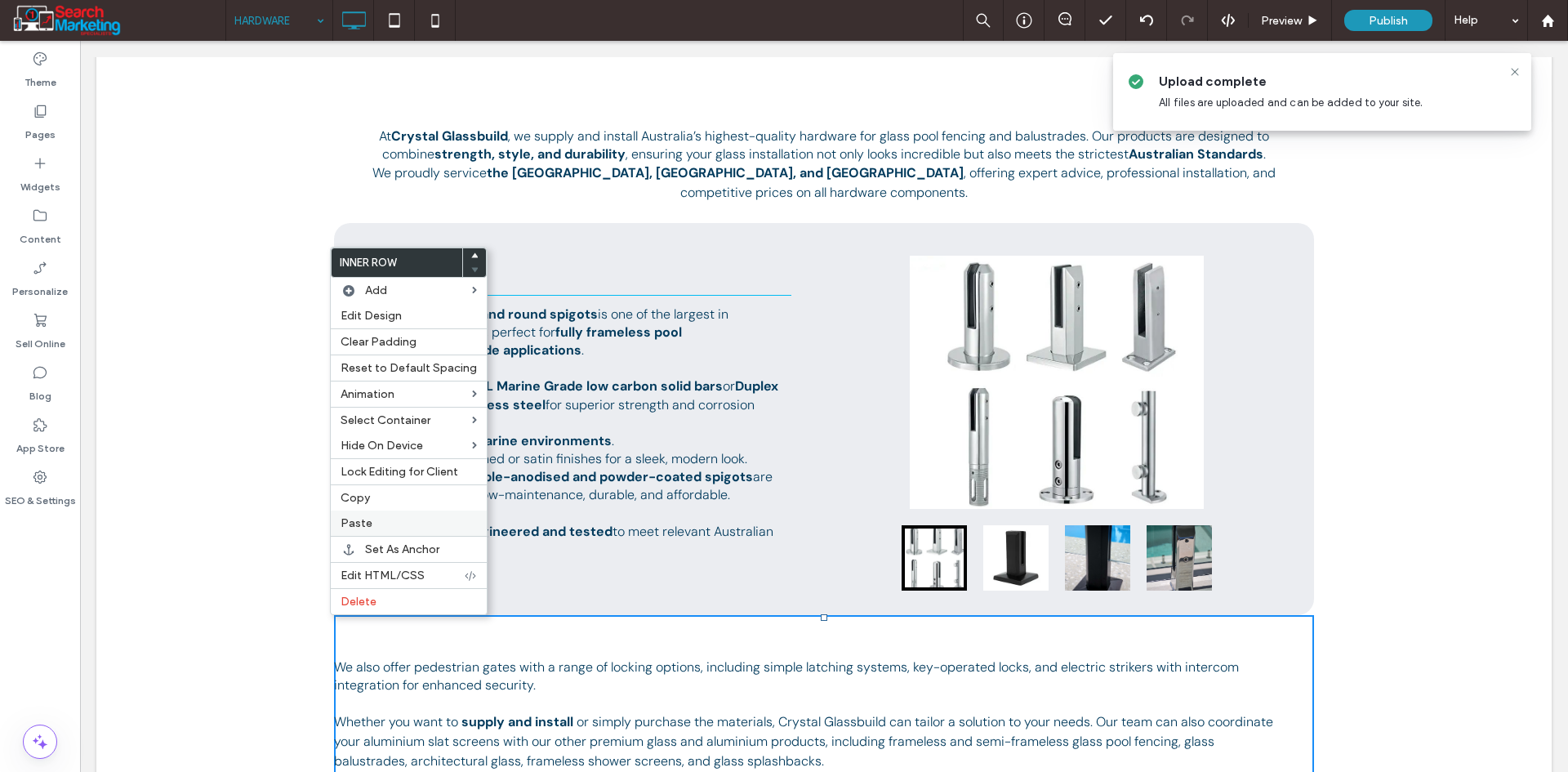
click at [370, 519] on label "Paste" at bounding box center [409, 523] width 136 height 14
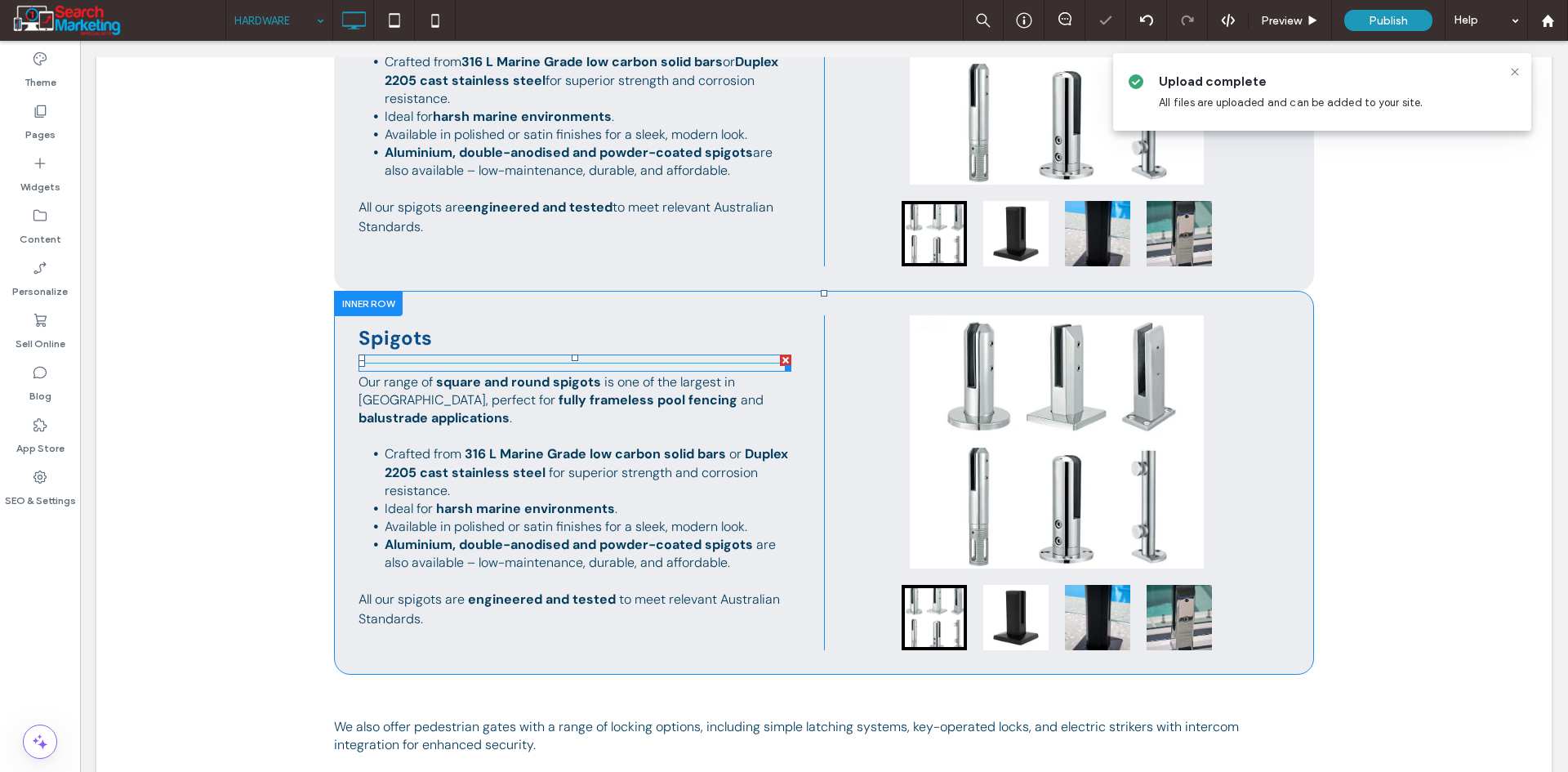
scroll to position [735, 0]
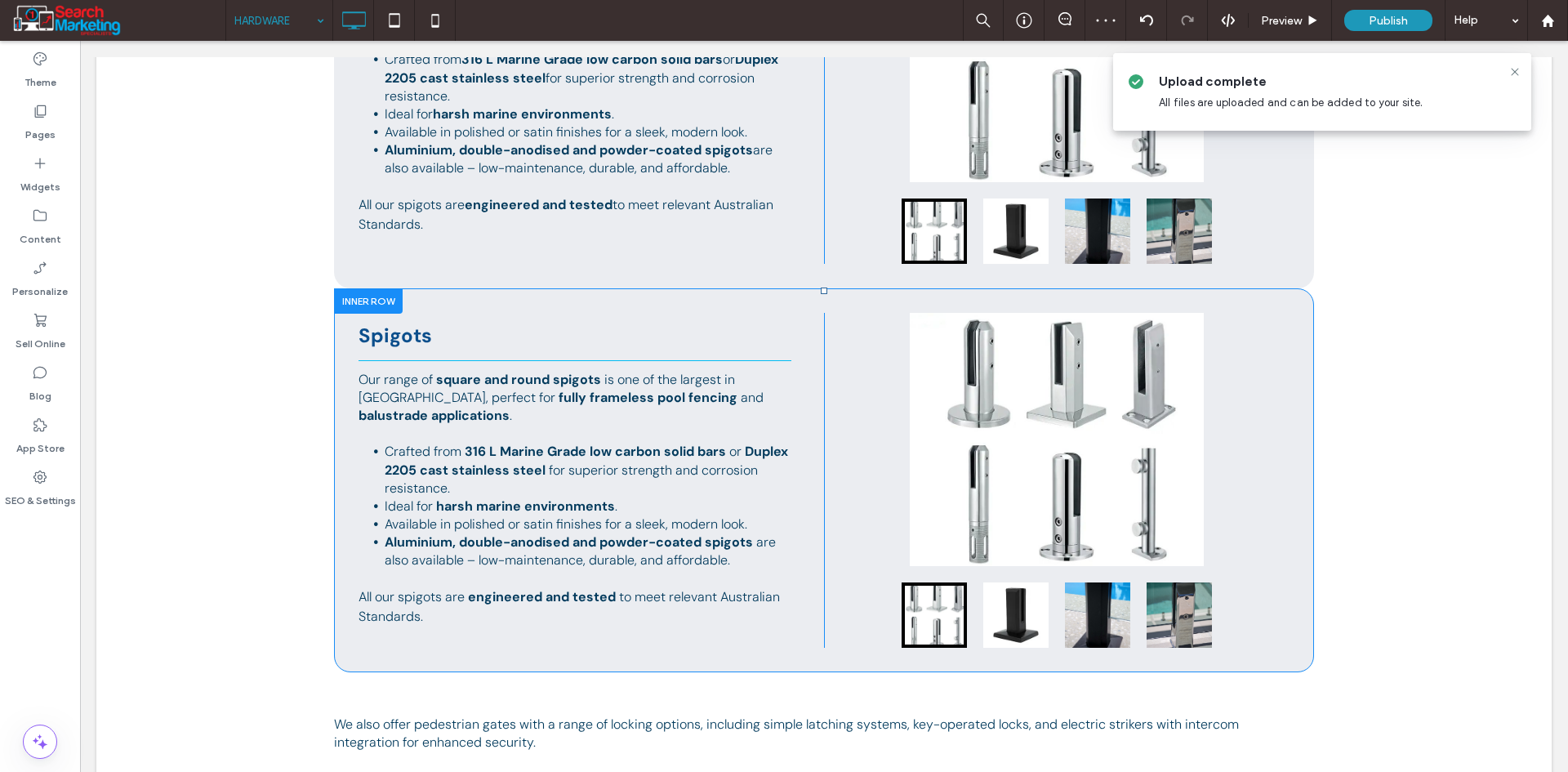
click at [355, 295] on div at bounding box center [368, 301] width 69 height 25
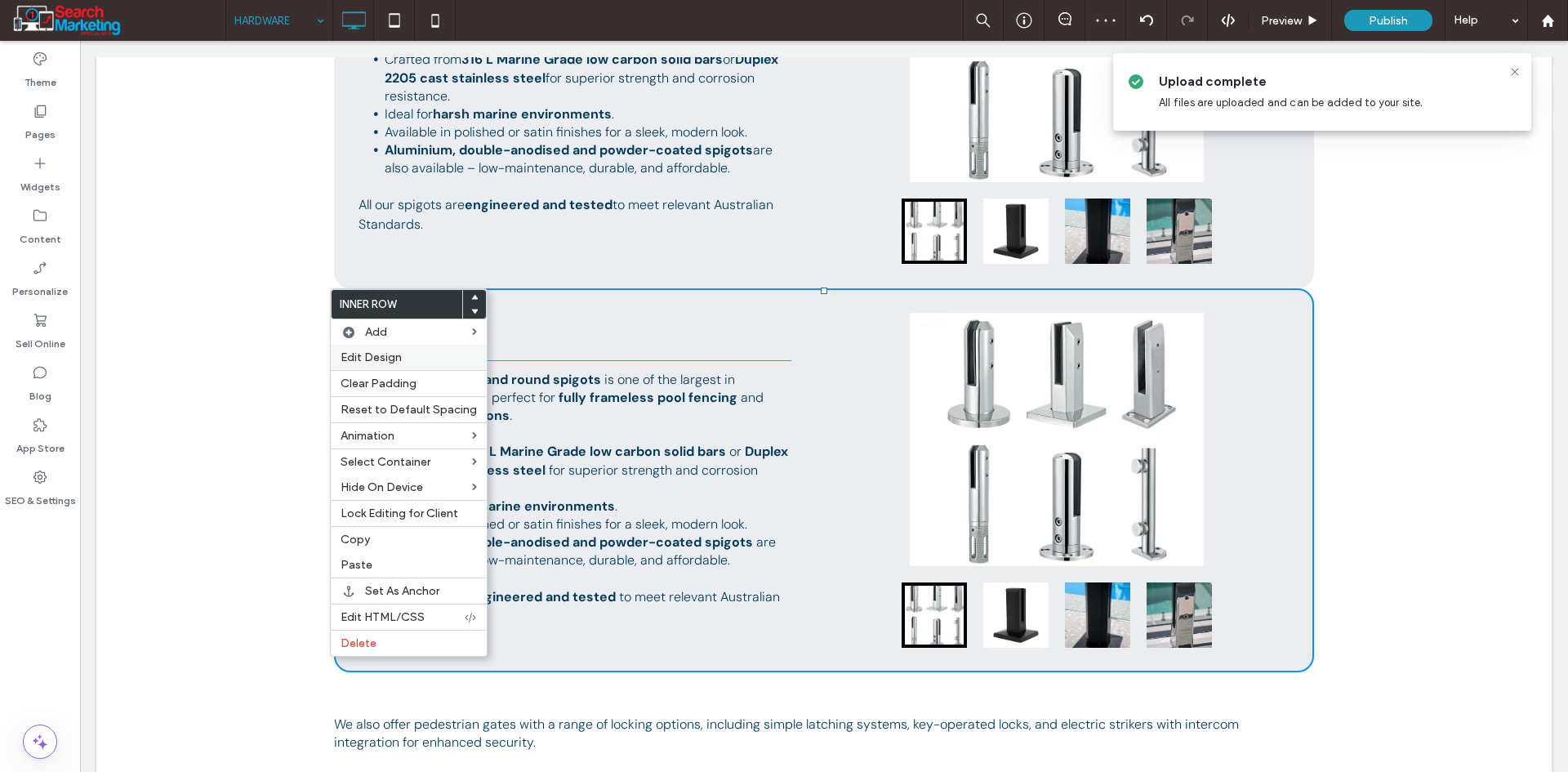
click at [362, 351] on div "Edit Design" at bounding box center [409, 357] width 156 height 25
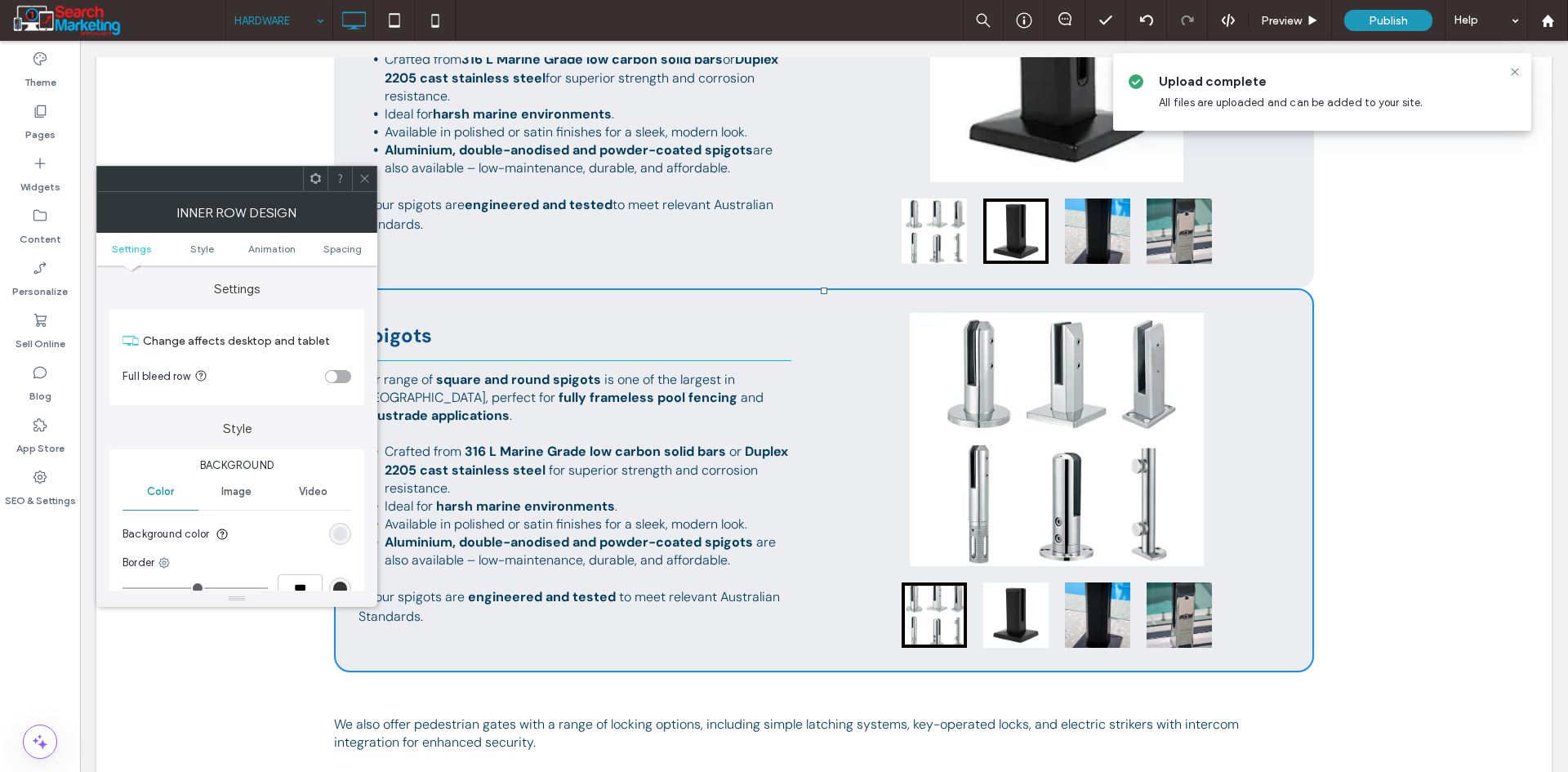
click at [351, 257] on ul "Settings Style Animation Spacing" at bounding box center [237, 248] width 281 height 32
click at [350, 248] on span "Spacing" at bounding box center [342, 248] width 38 height 12
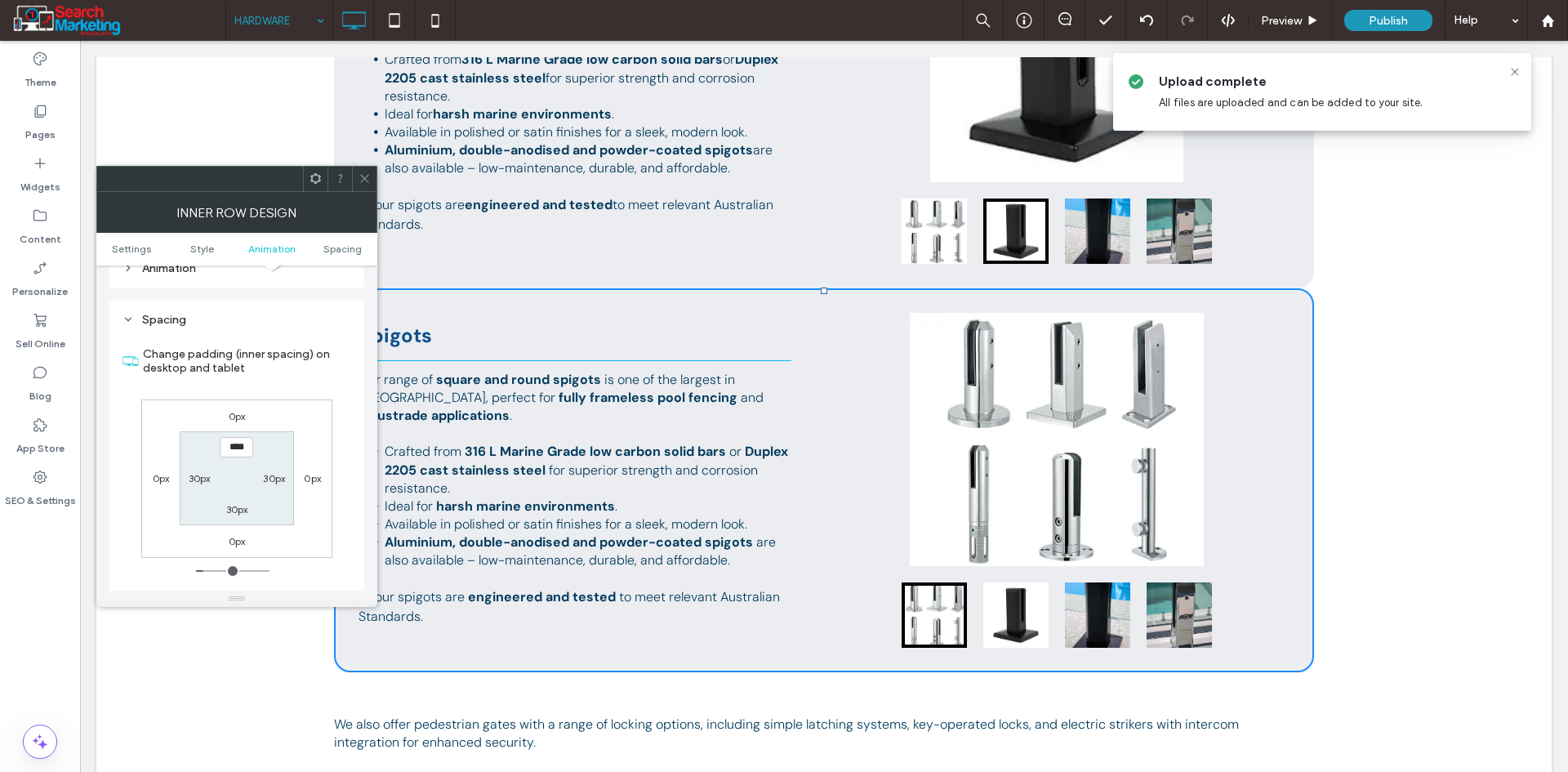
scroll to position [523, 0]
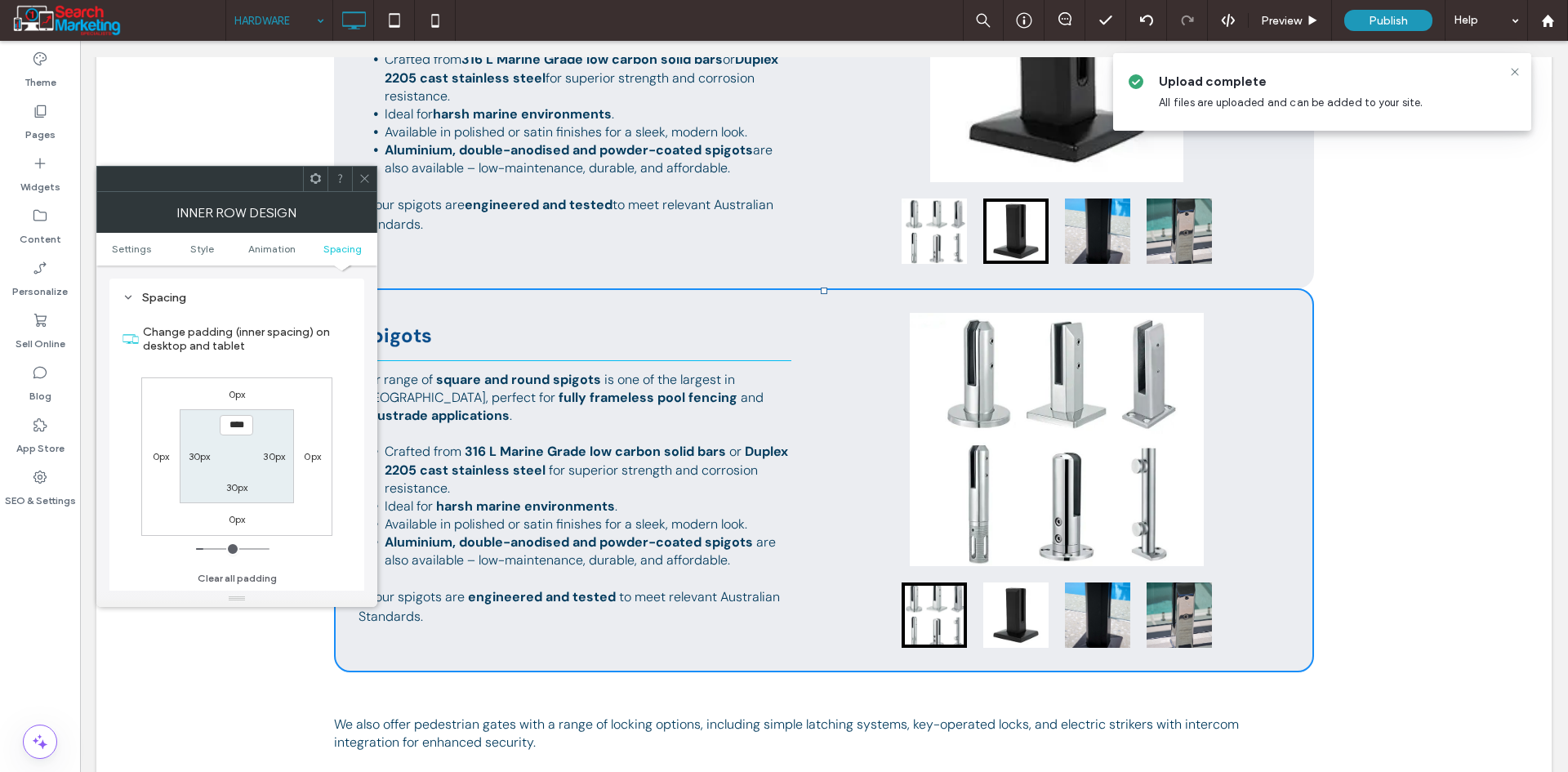
click at [235, 395] on label "0px" at bounding box center [237, 394] width 17 height 12
type input "*"
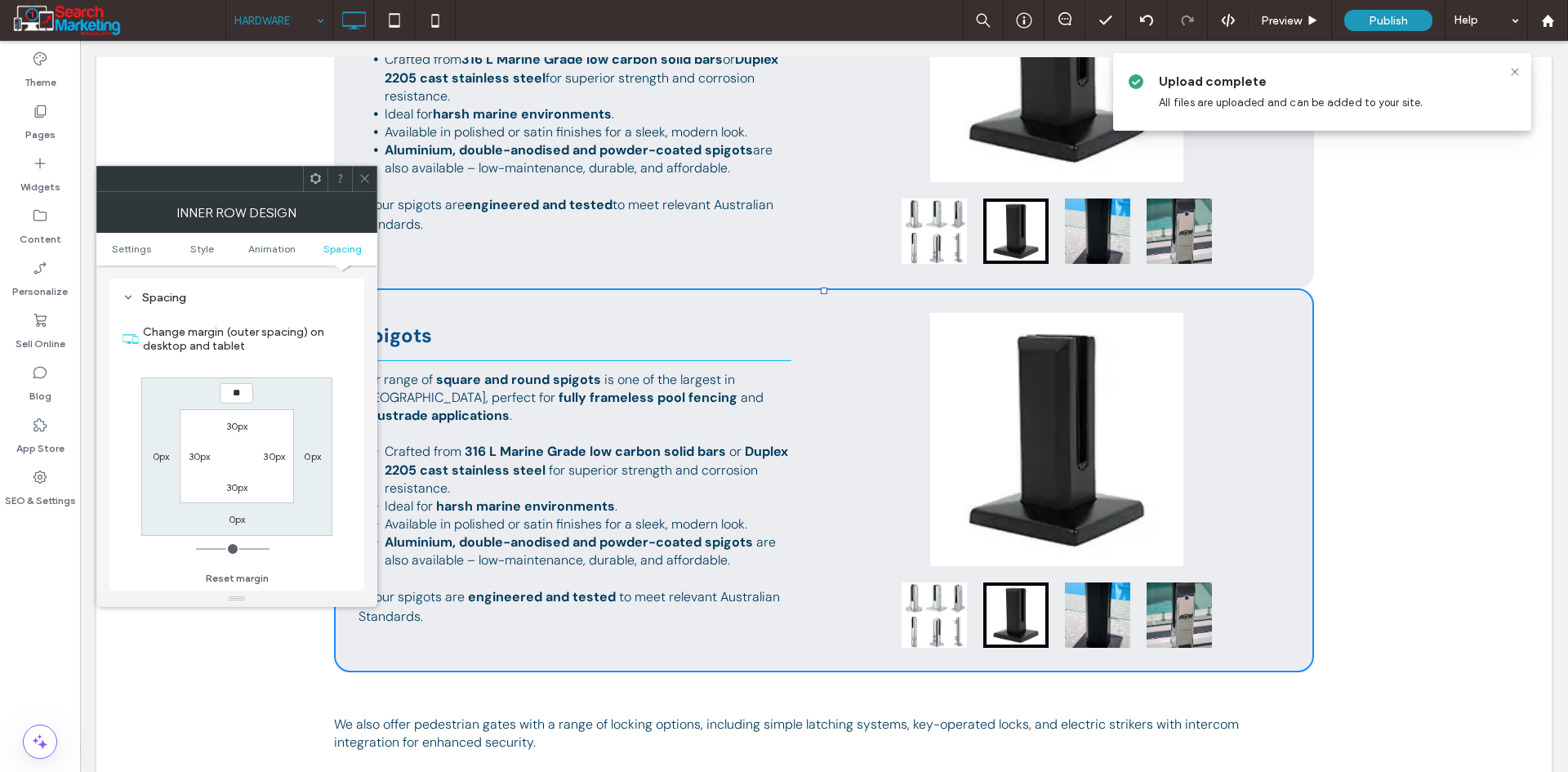
type input "**"
type input "****"
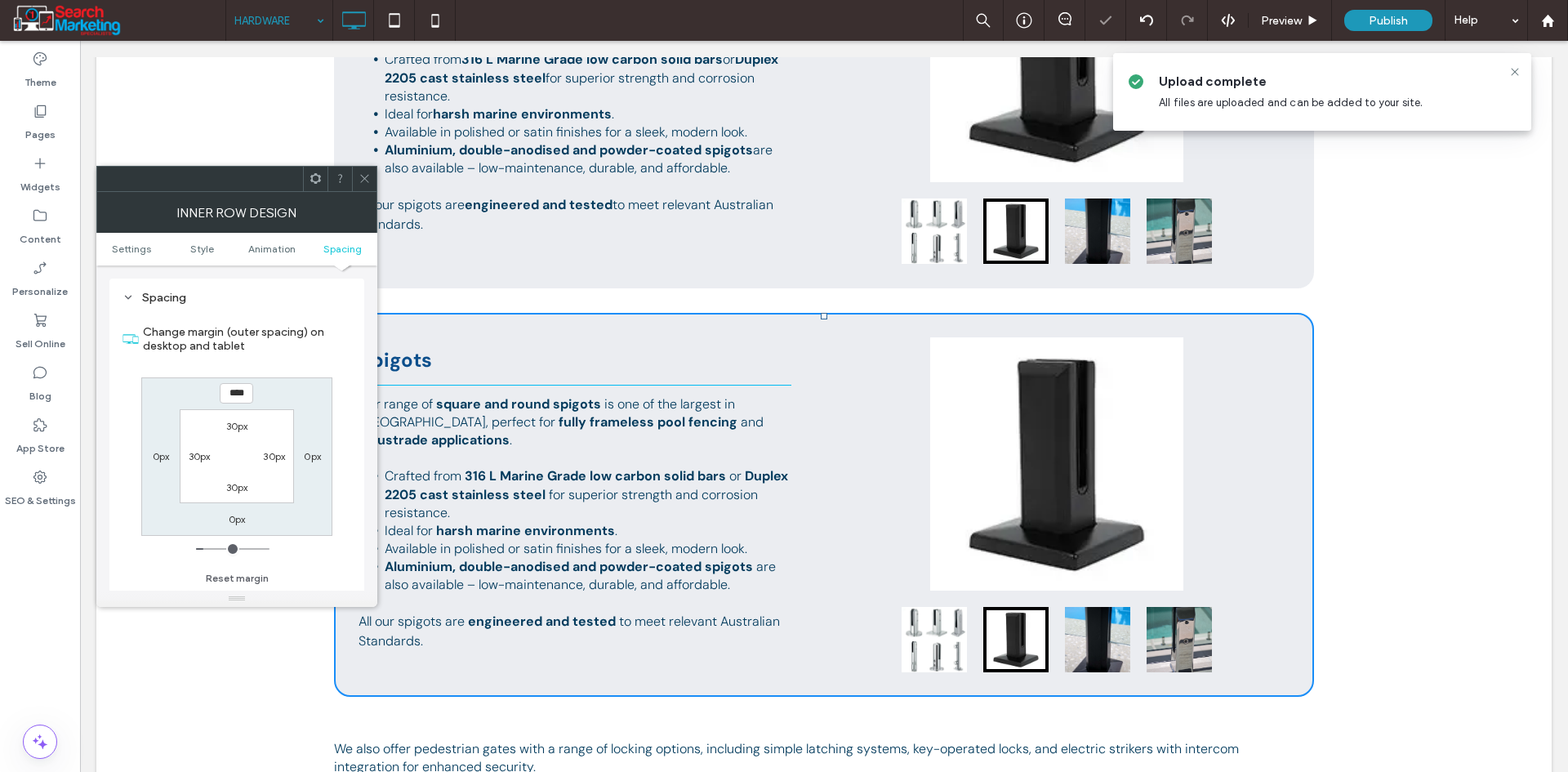
click at [364, 178] on icon at bounding box center [365, 178] width 12 height 12
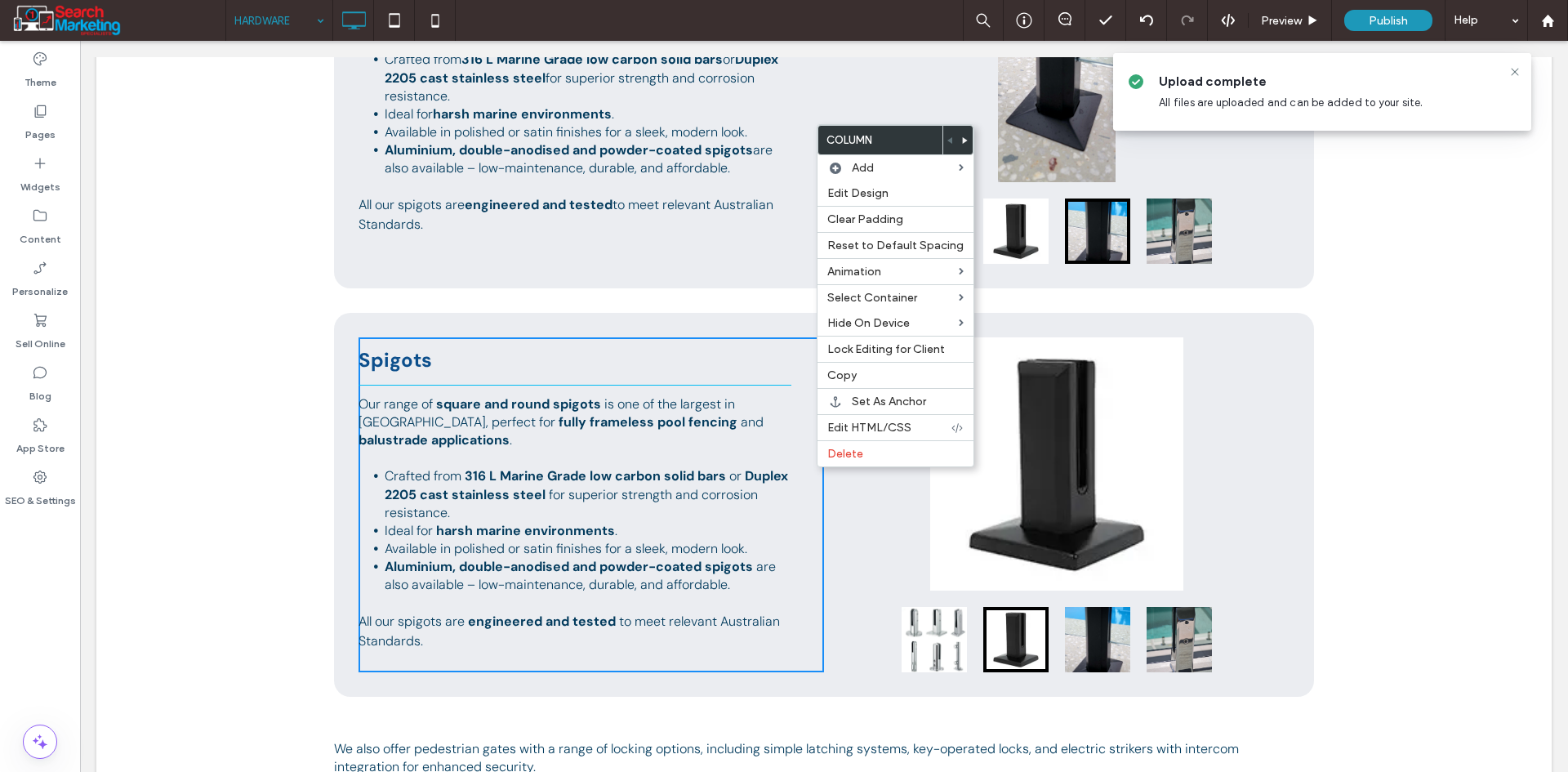
click at [962, 142] on icon at bounding box center [965, 140] width 7 height 7
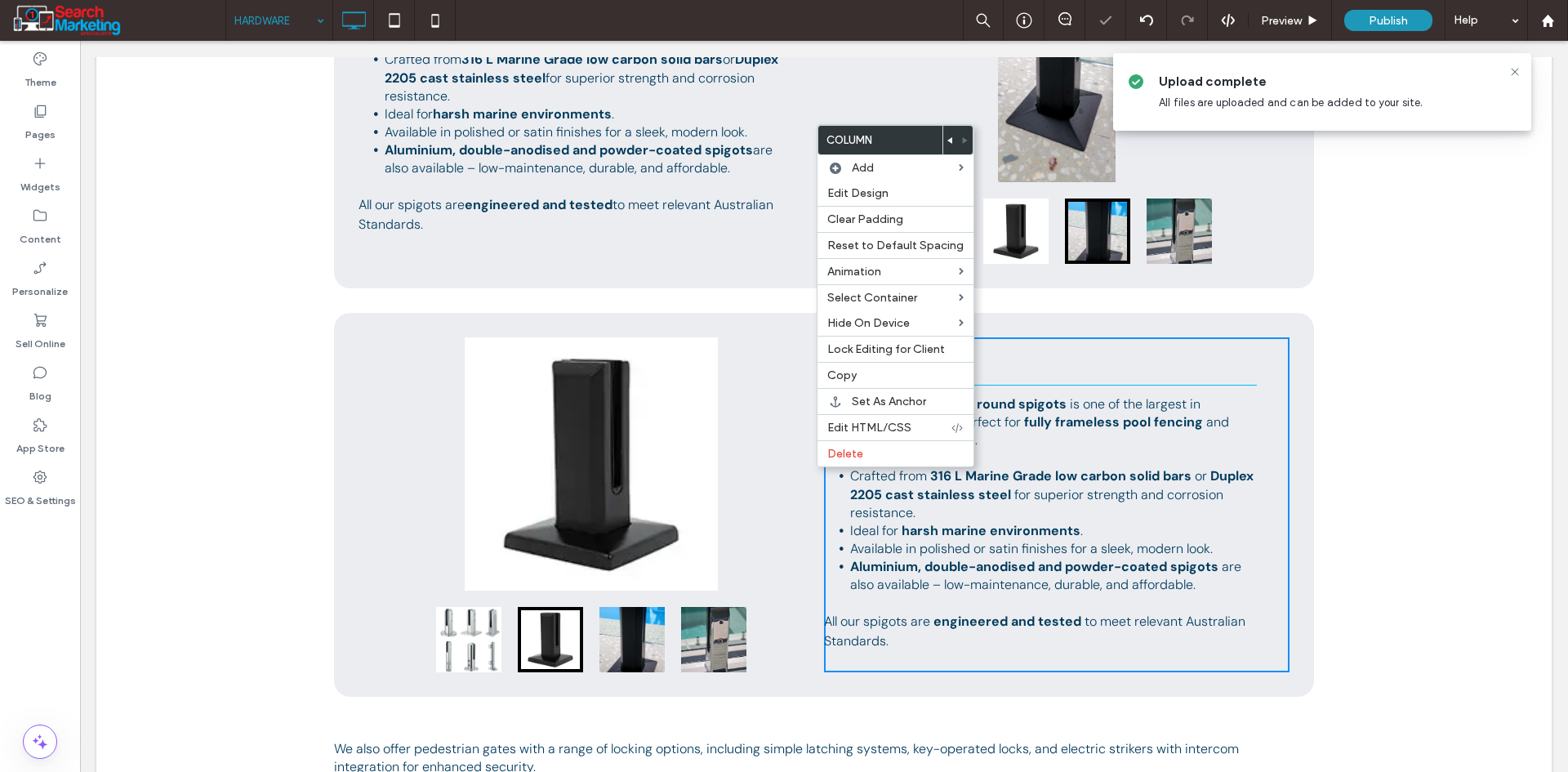
click at [811, 575] on div at bounding box center [591, 464] width 465 height 253
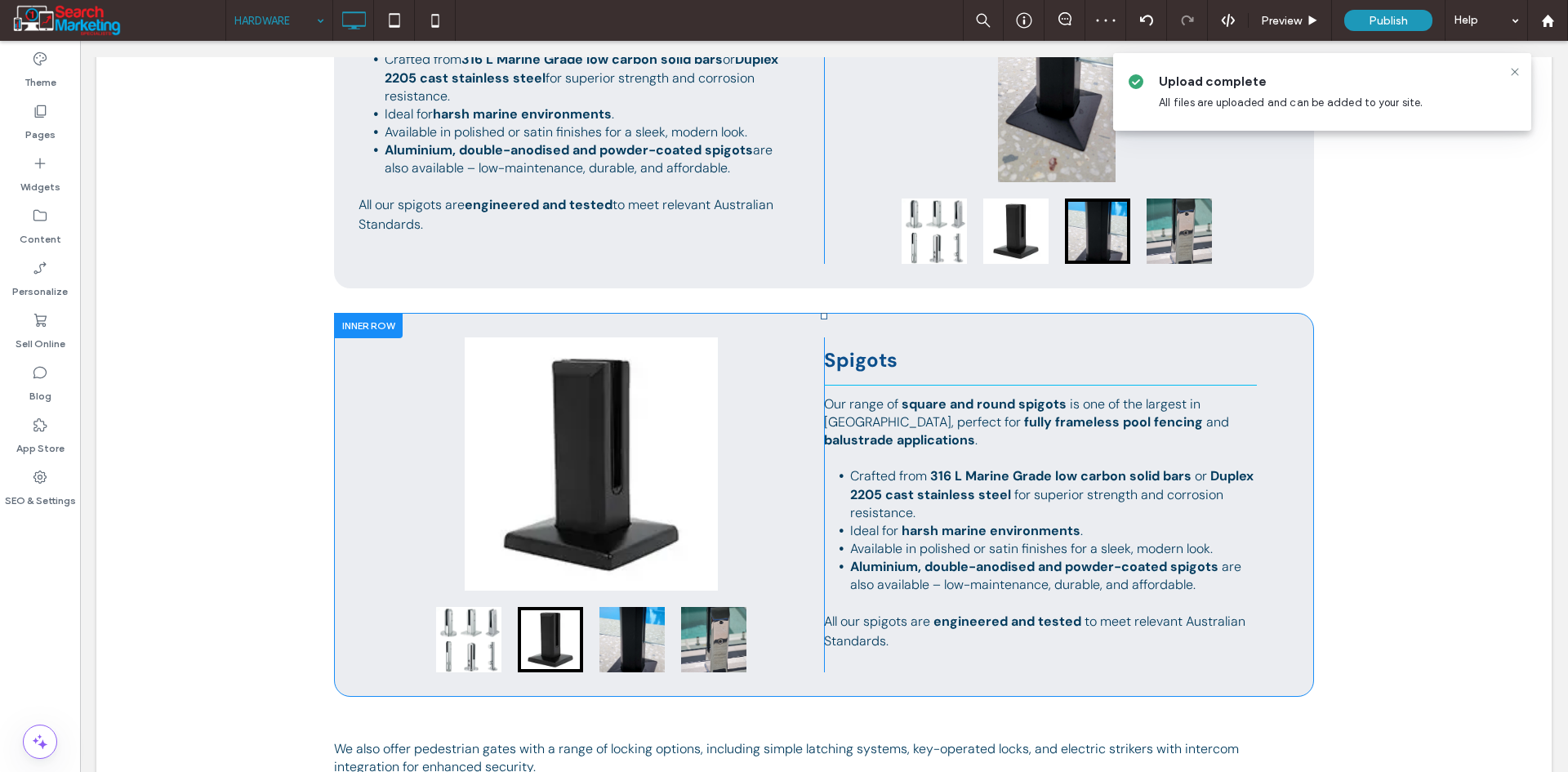
click at [1271, 524] on div "Spigots Our range of square and round spigots is one of the largest in [GEOGRAP…" at bounding box center [1056, 504] width 465 height 335
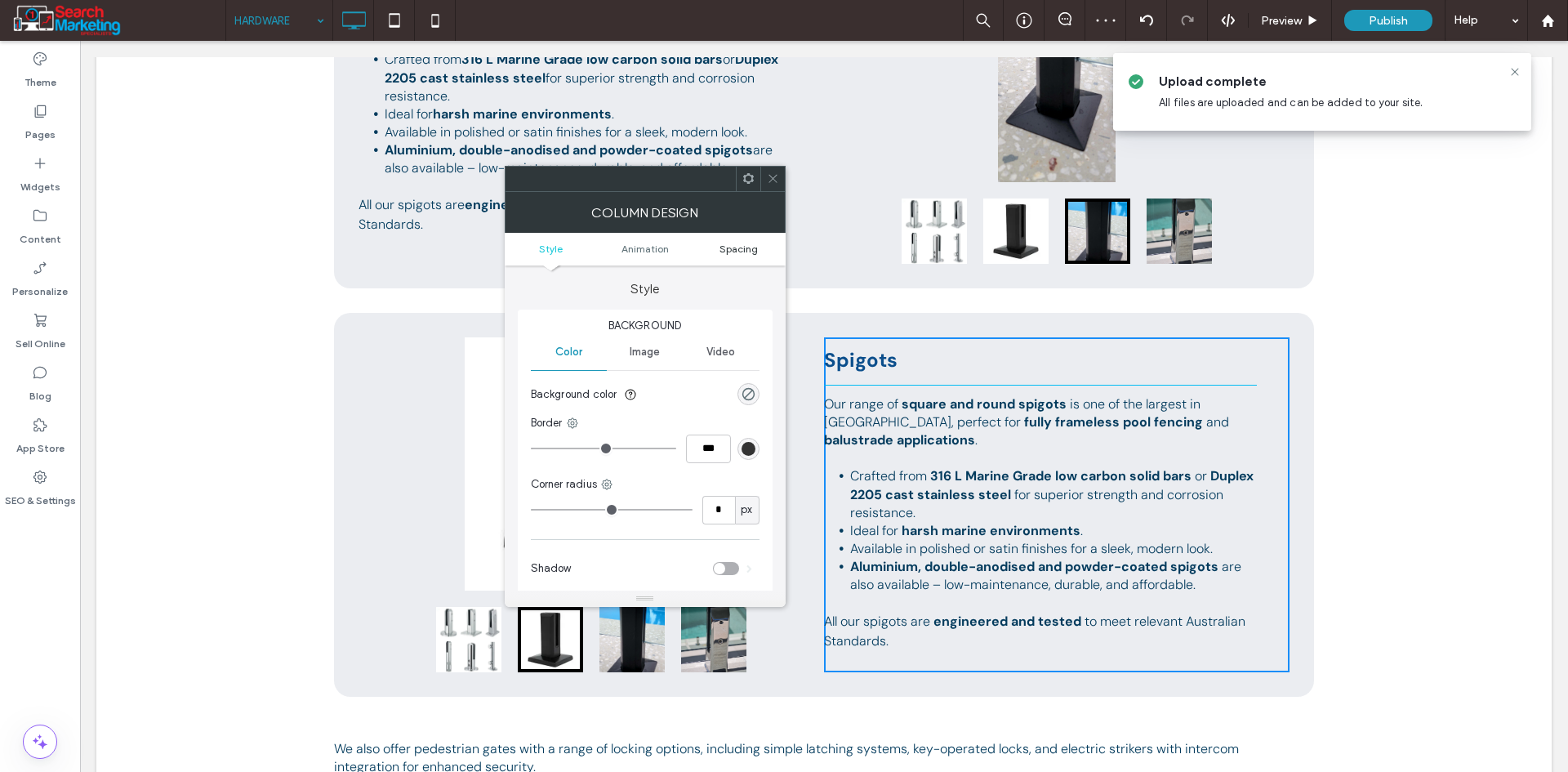
click at [732, 252] on span "Spacing" at bounding box center [738, 248] width 38 height 12
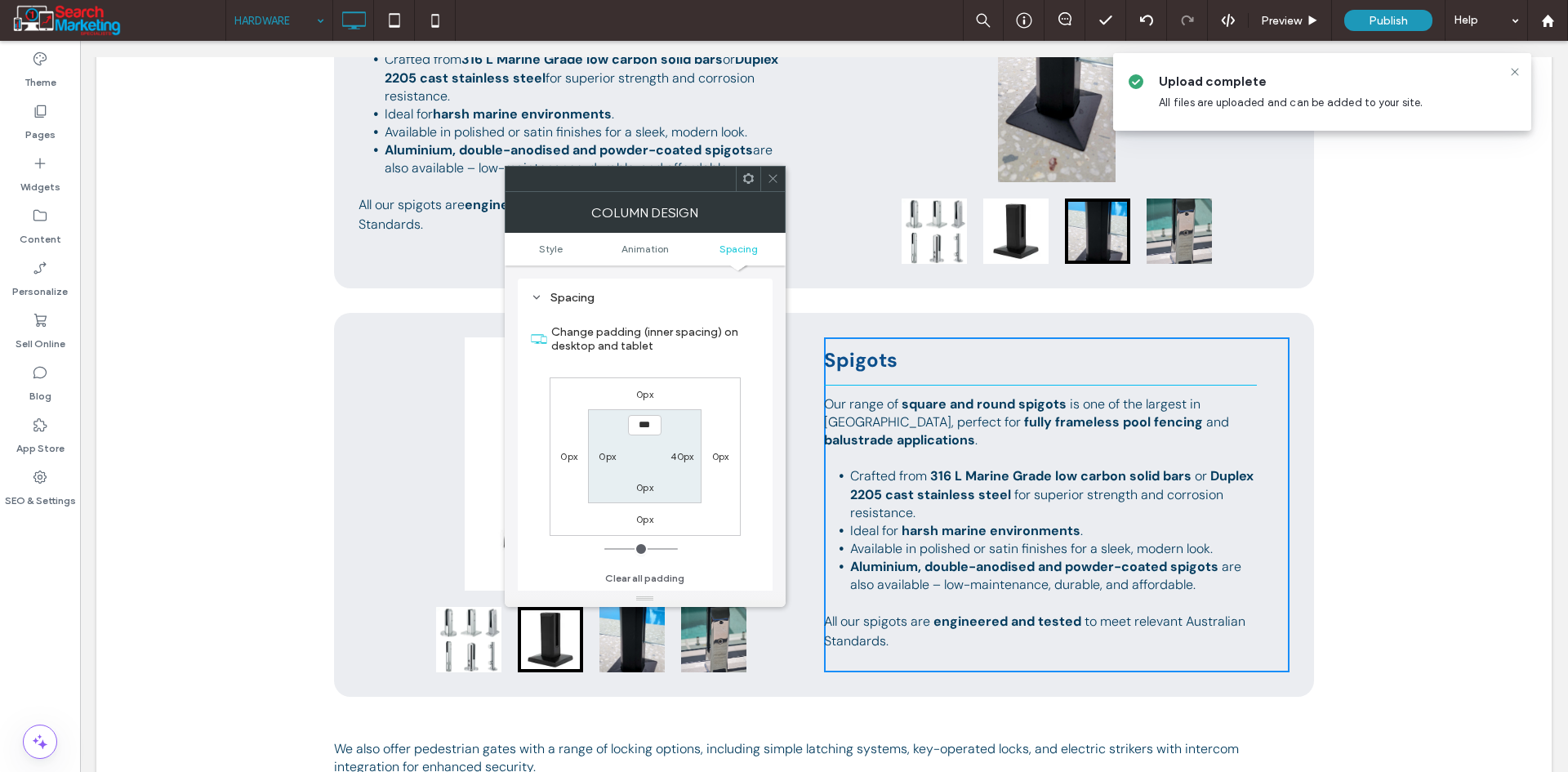
scroll to position [383, 0]
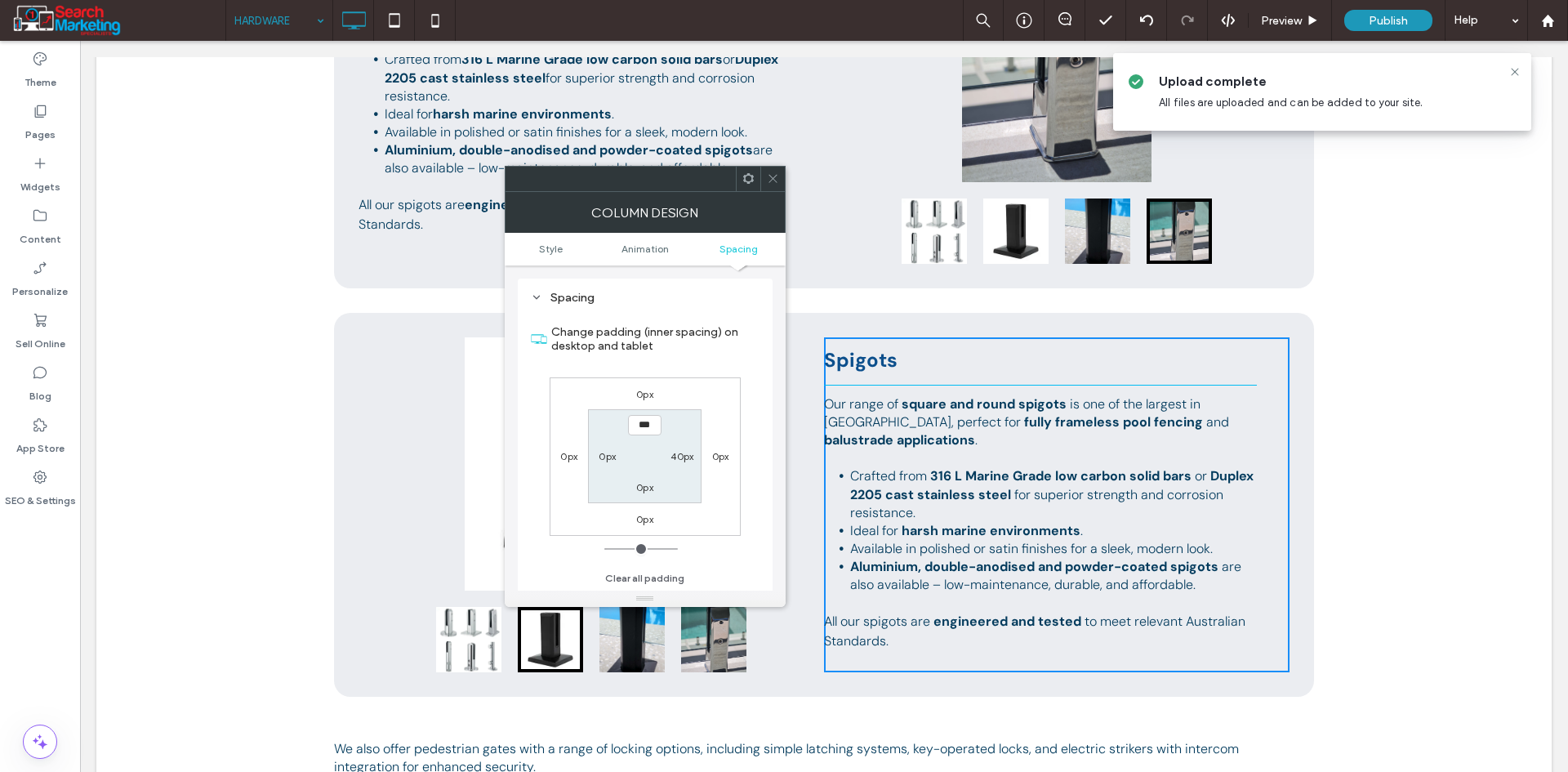
click at [601, 460] on label "0px" at bounding box center [607, 456] width 17 height 12
type input "**"
type input "****"
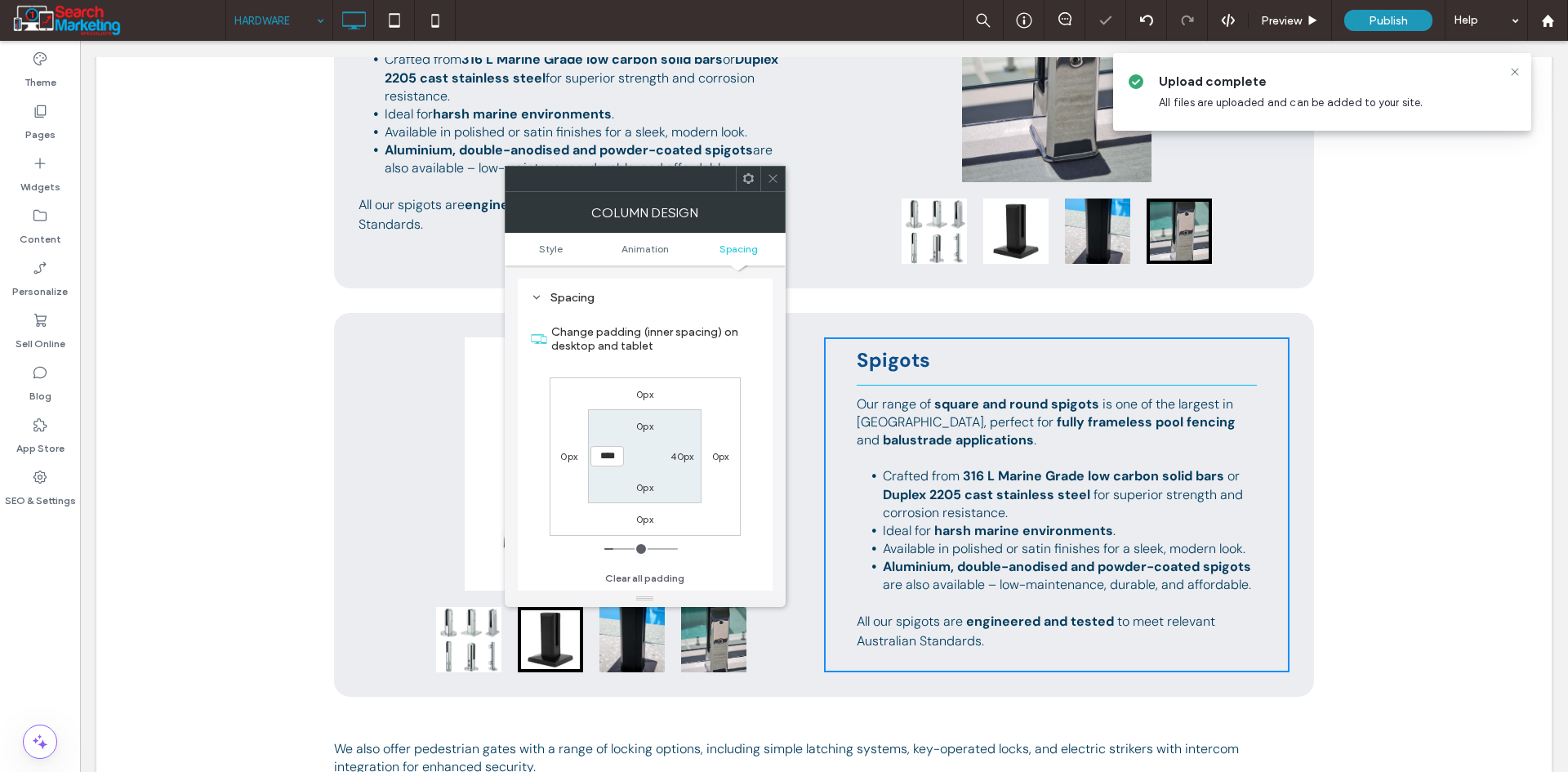
click at [677, 456] on label "40px" at bounding box center [682, 456] width 23 height 12
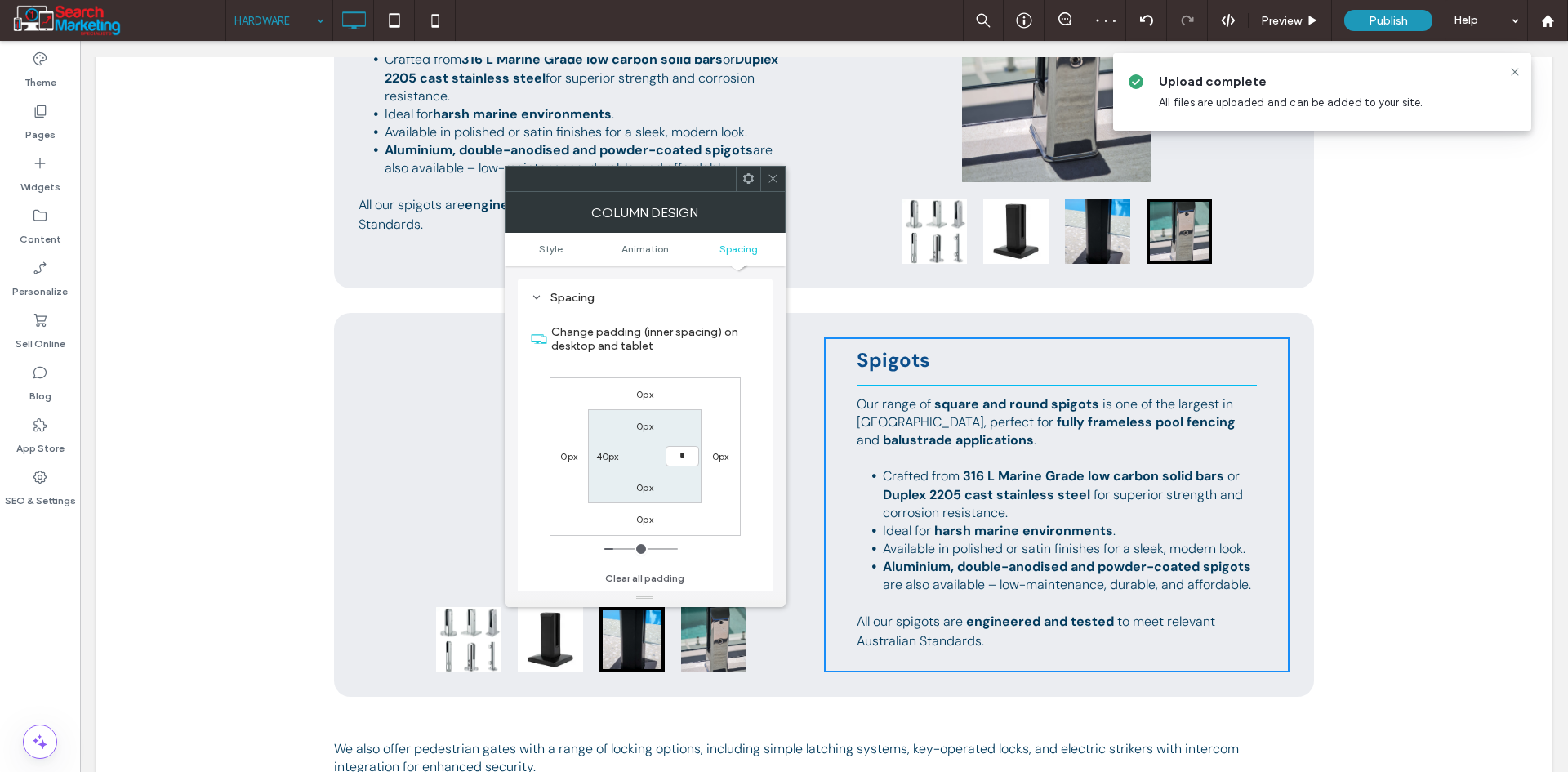
type input "*"
type input "***"
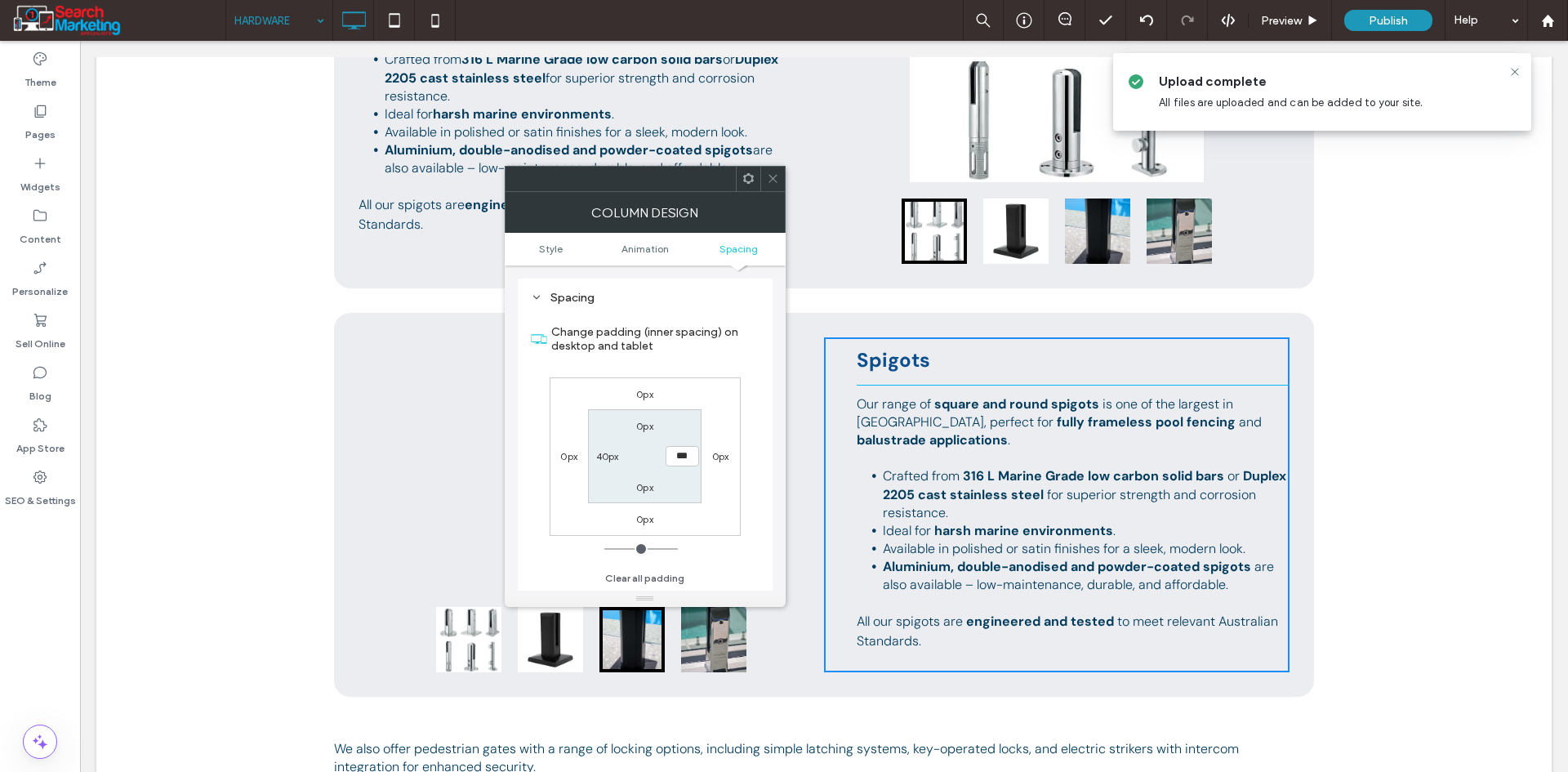
click at [610, 455] on label "40px" at bounding box center [608, 456] width 23 height 12
type input "**"
type input "*"
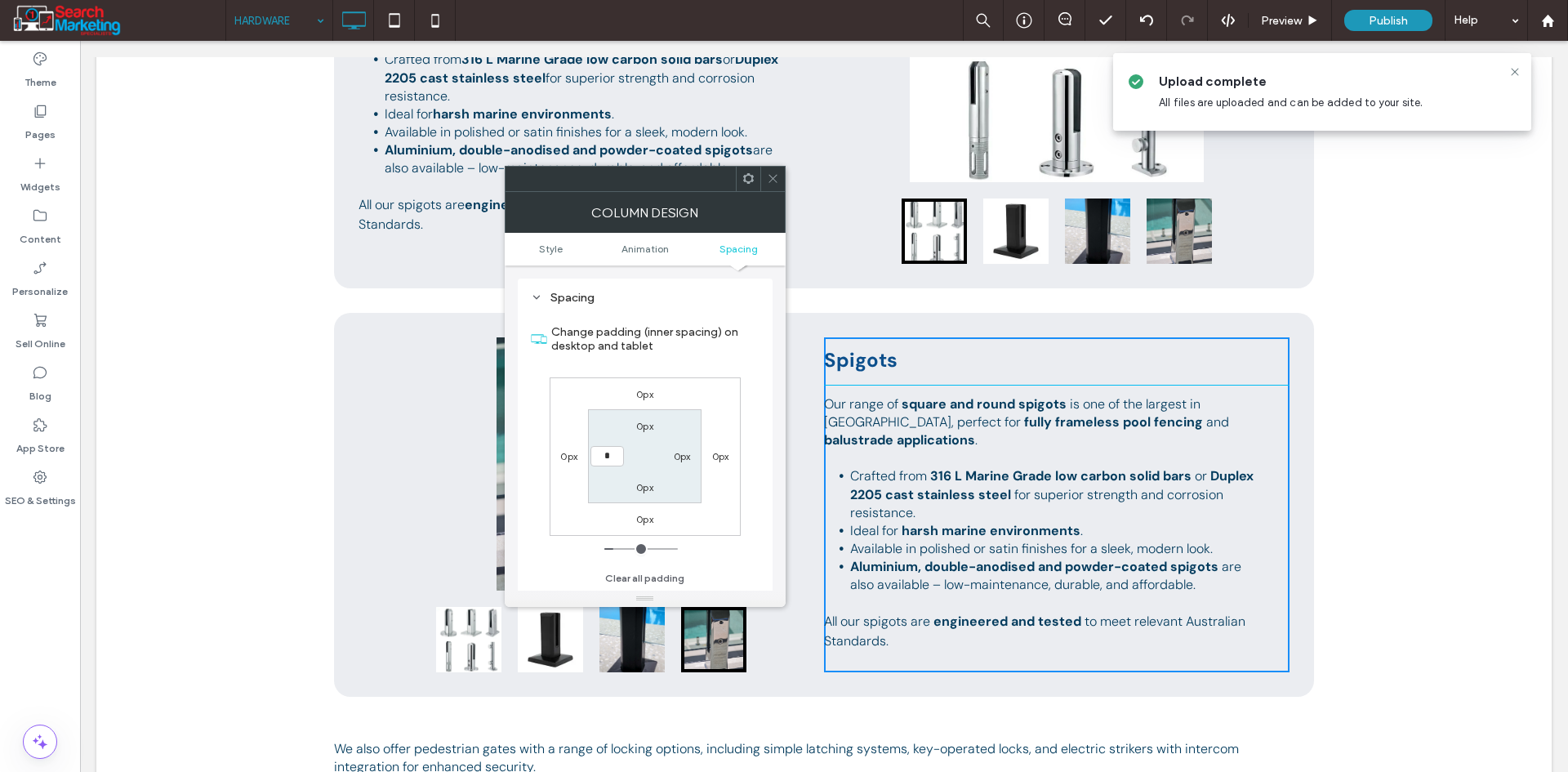
type input "*"
type input "***"
click at [674, 457] on label "0px" at bounding box center [682, 456] width 17 height 12
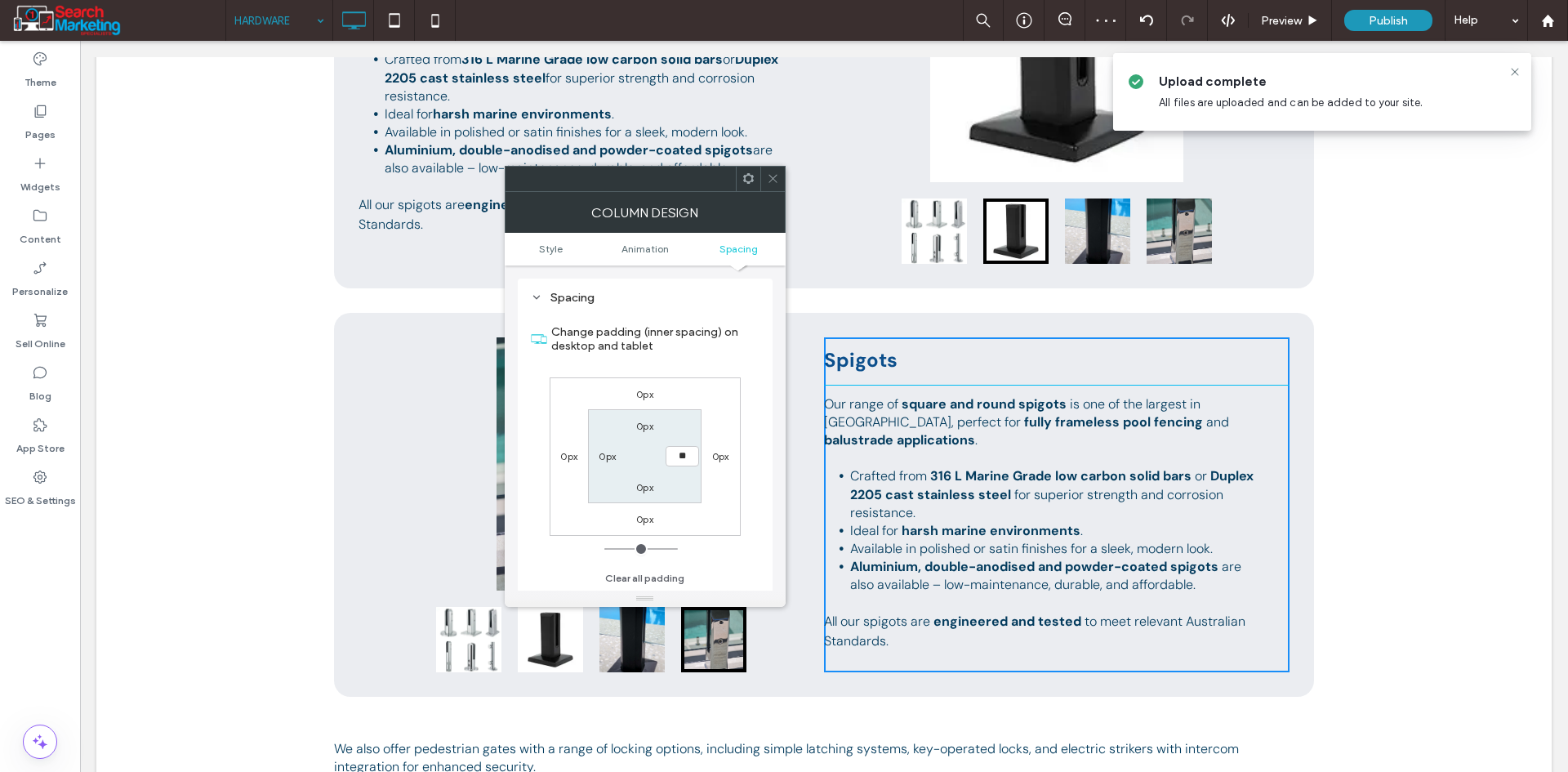
type input "**"
type input "****"
click at [767, 183] on icon at bounding box center [772, 178] width 12 height 12
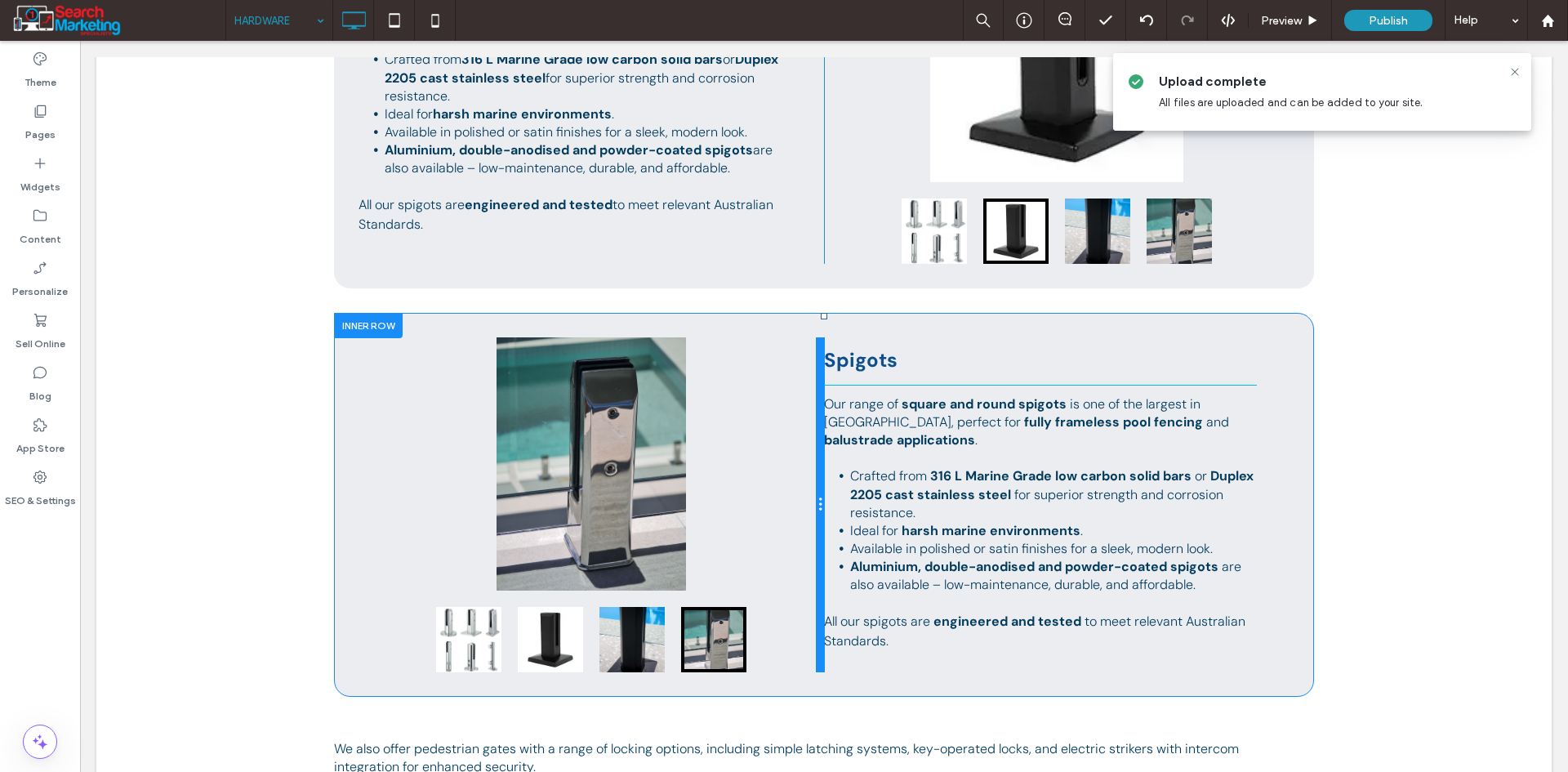
click at [816, 564] on div at bounding box center [820, 504] width 8 height 335
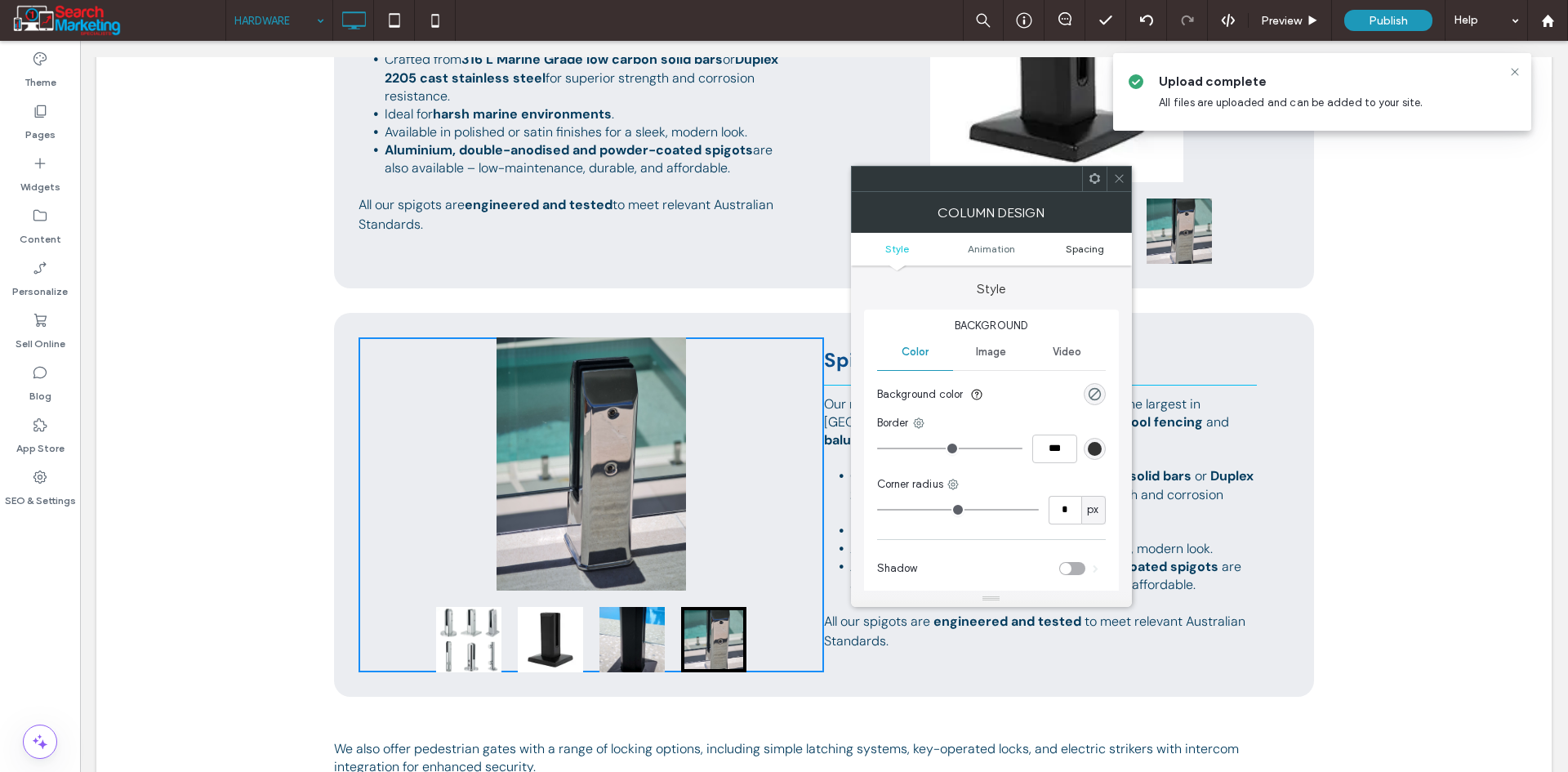
click at [1077, 245] on span "Spacing" at bounding box center [1085, 248] width 38 height 12
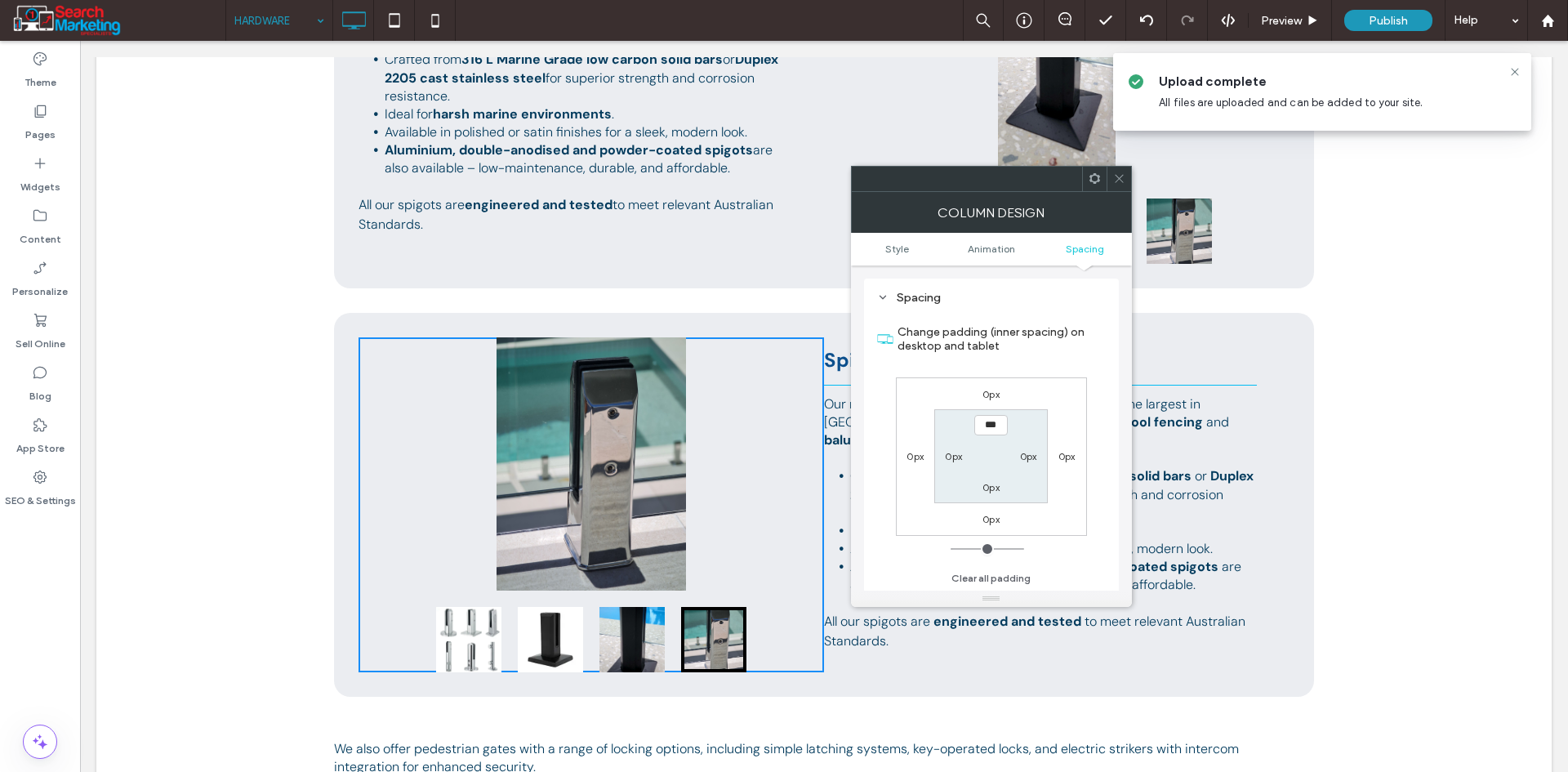
click at [1026, 462] on label "0px" at bounding box center [1028, 456] width 17 height 12
type input "**"
type input "****"
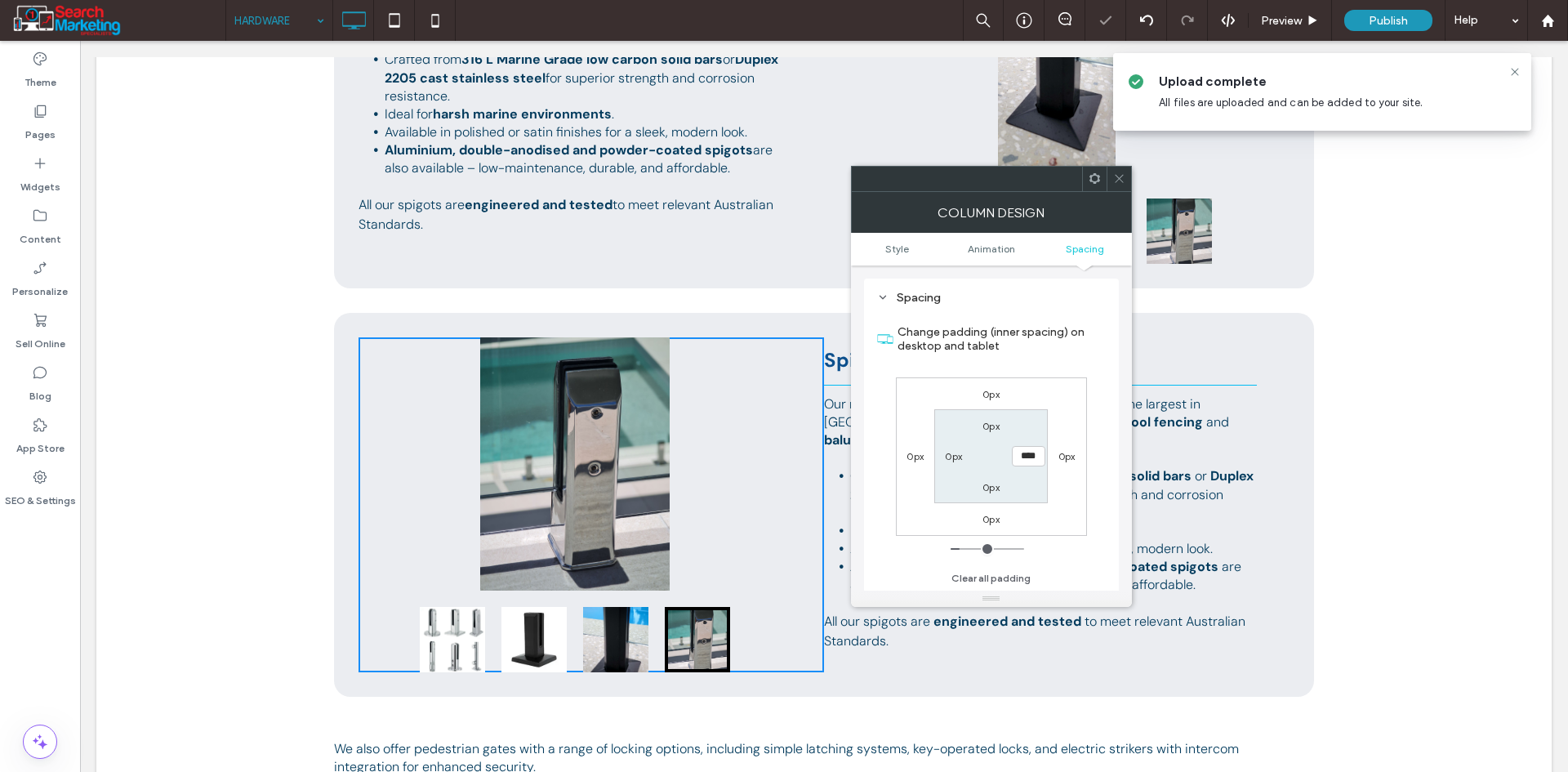
drag, startPoint x: 1122, startPoint y: 181, endPoint x: 1115, endPoint y: 198, distance: 18.4
click at [1122, 185] on span at bounding box center [1119, 179] width 12 height 24
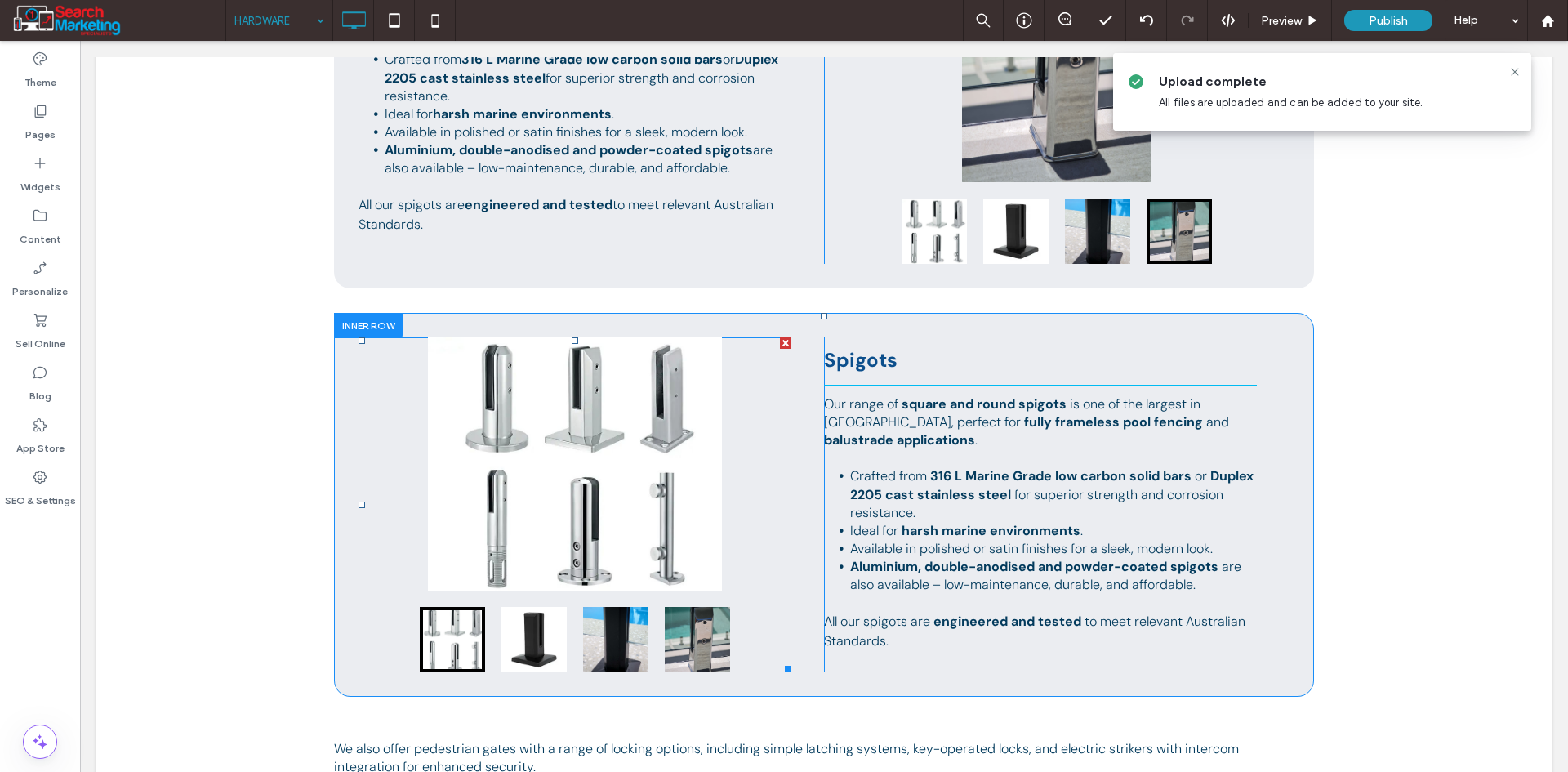
click at [662, 420] on div at bounding box center [575, 464] width 433 height 253
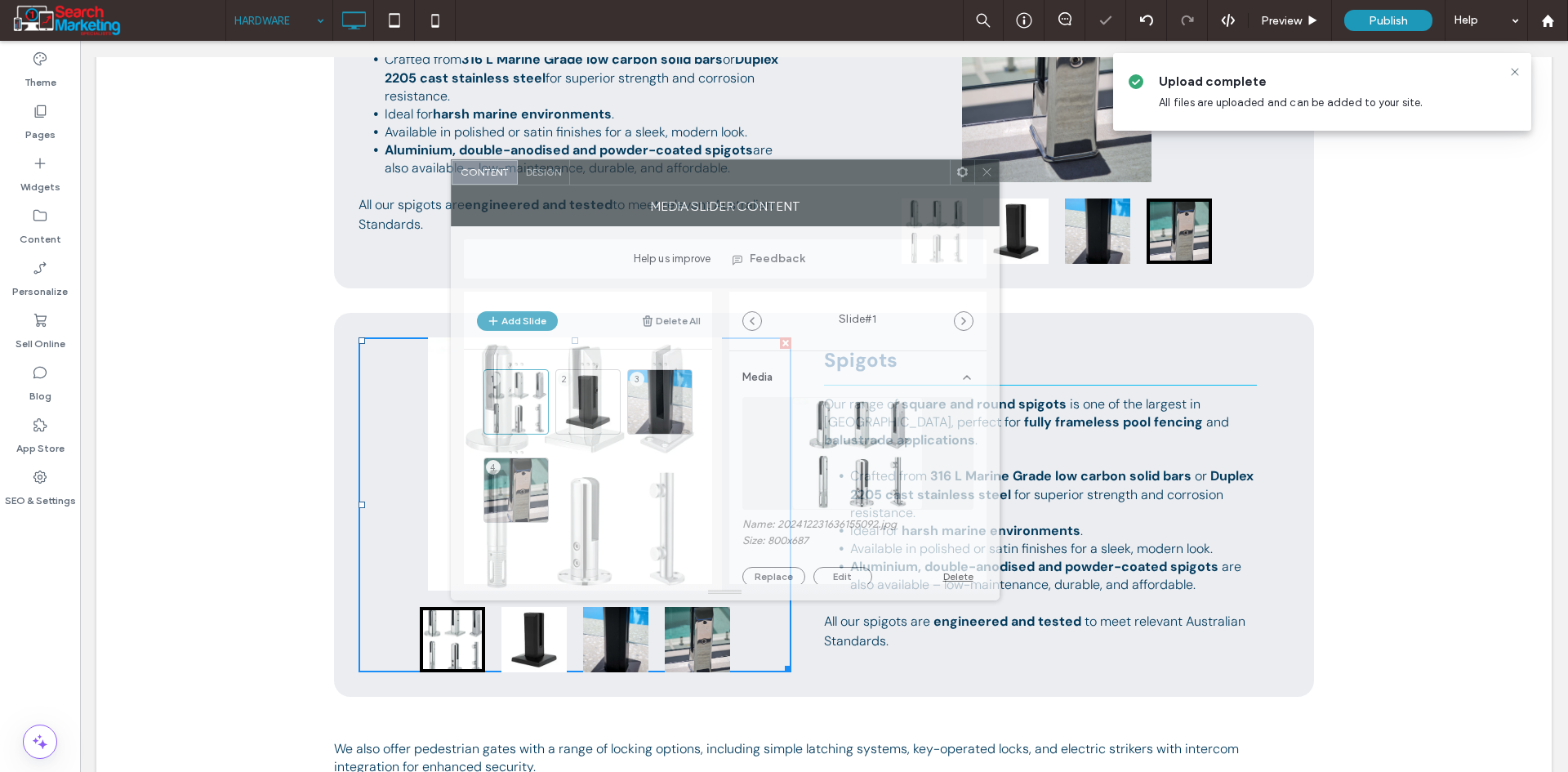
drag, startPoint x: 1067, startPoint y: 189, endPoint x: 700, endPoint y: 182, distance: 367.1
click at [700, 182] on div at bounding box center [759, 172] width 380 height 24
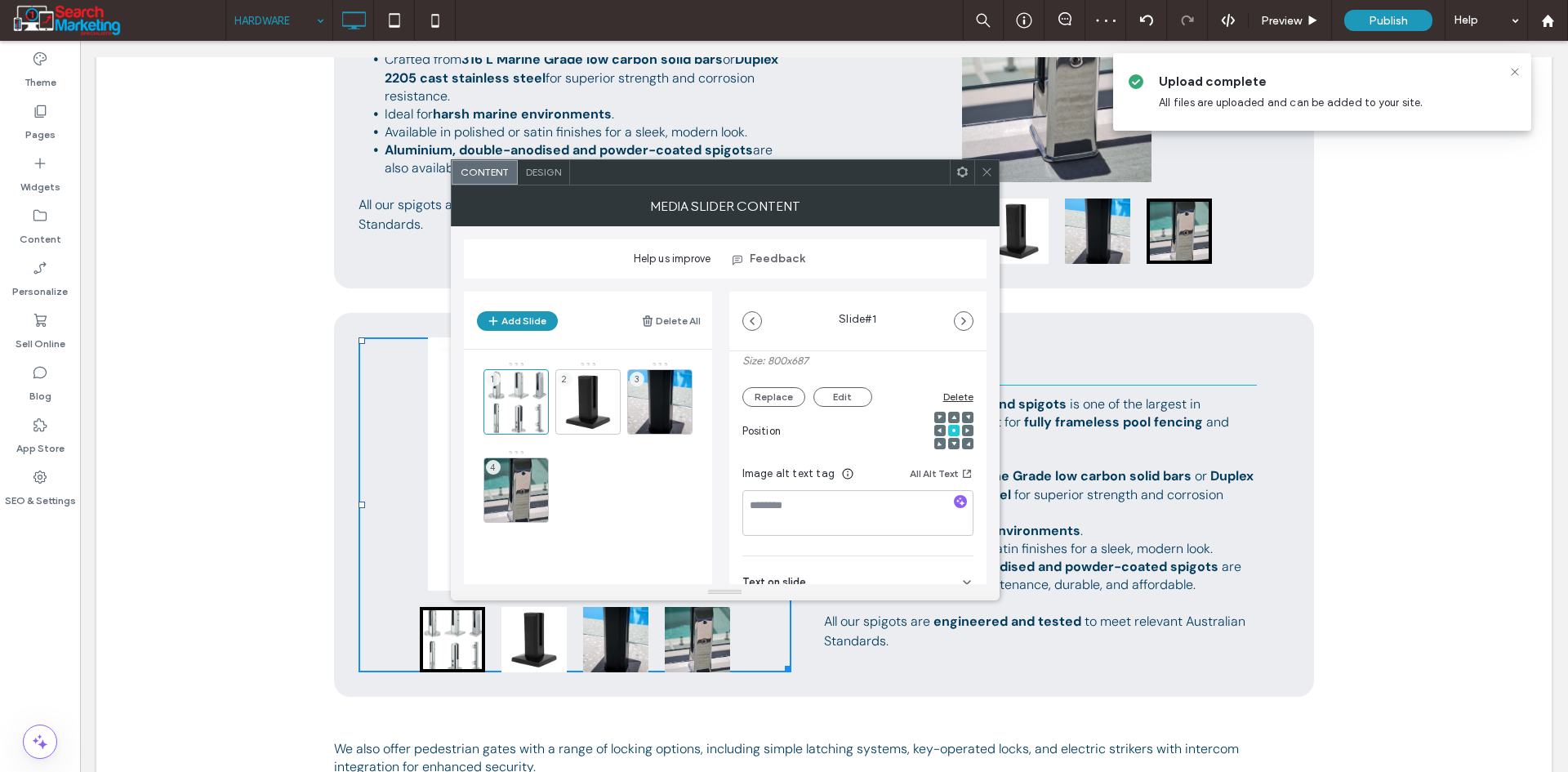
scroll to position [245, 0]
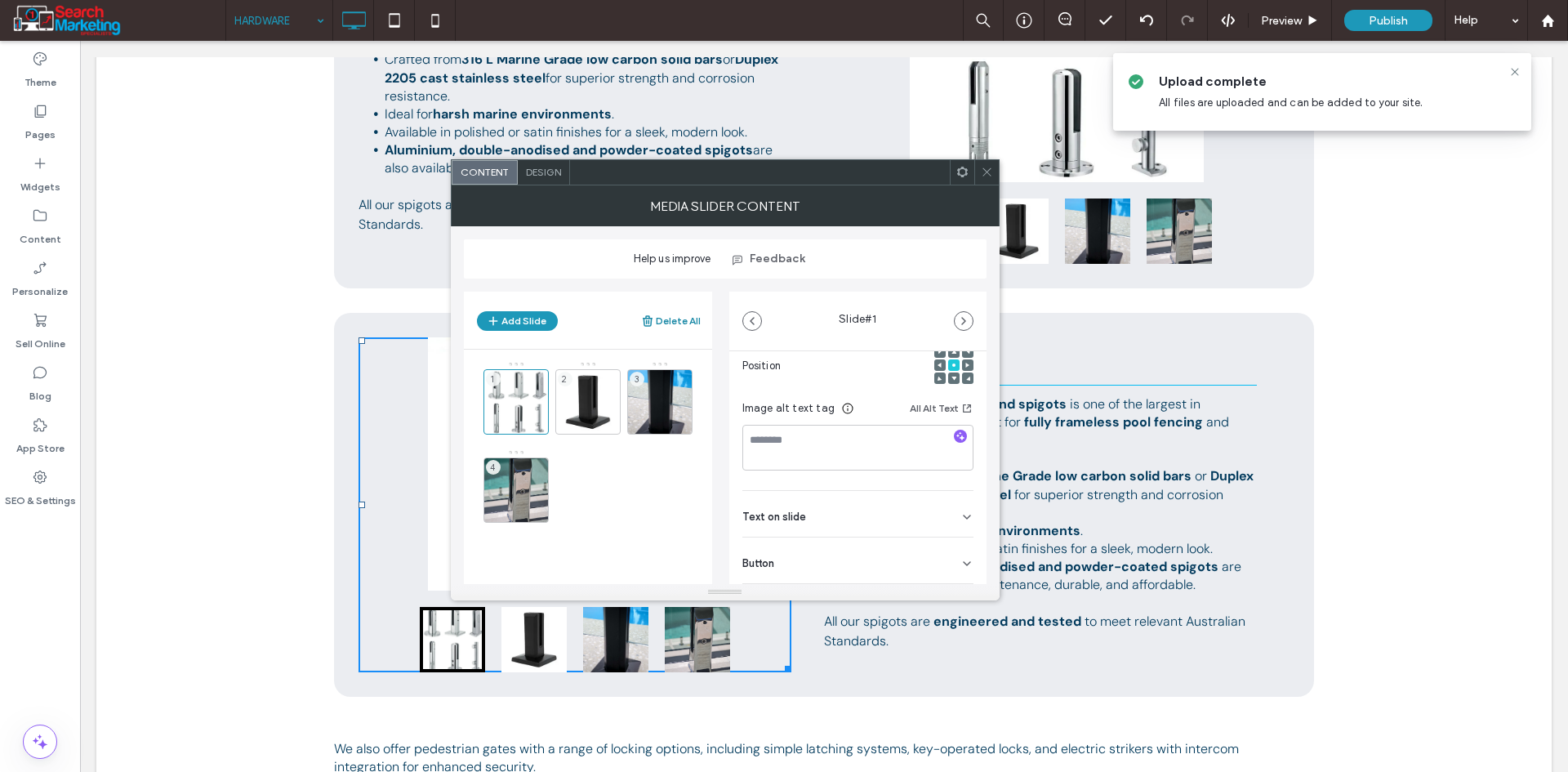
click at [679, 326] on button "Delete All" at bounding box center [671, 322] width 60 height 20
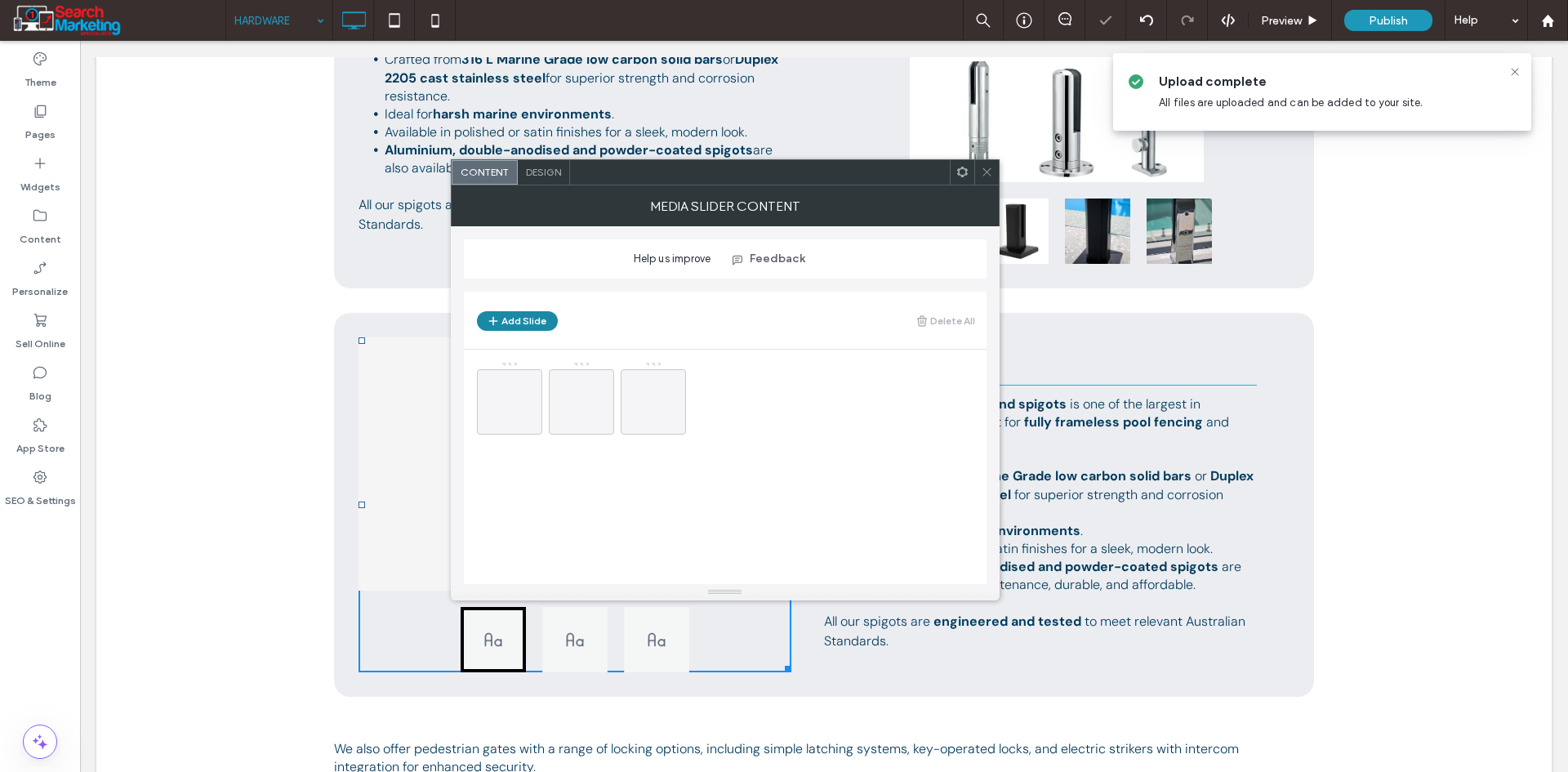
click at [525, 320] on button "Add Slide" at bounding box center [517, 322] width 81 height 20
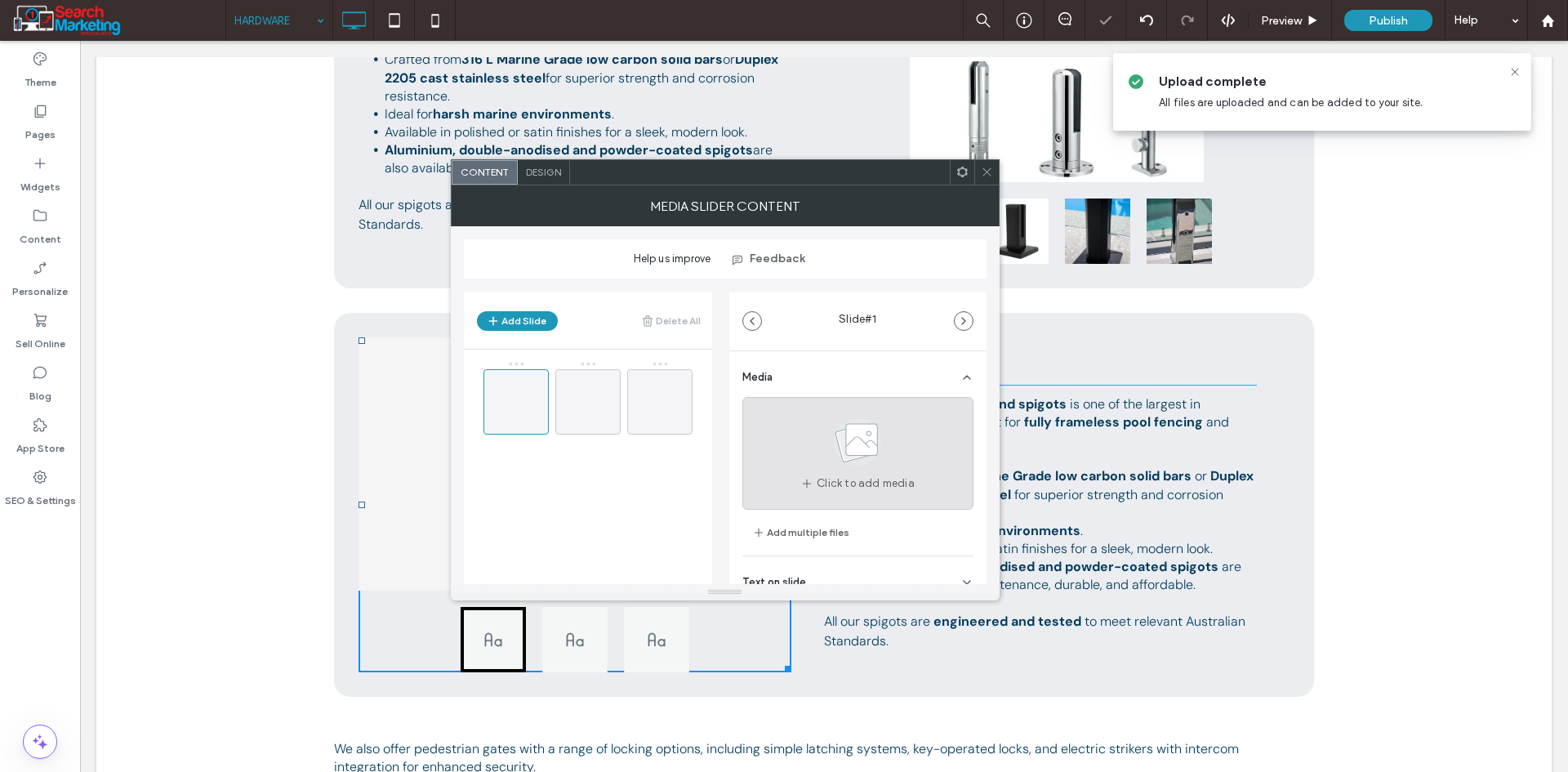
click at [807, 472] on div "Click to add media" at bounding box center [858, 454] width 231 height 113
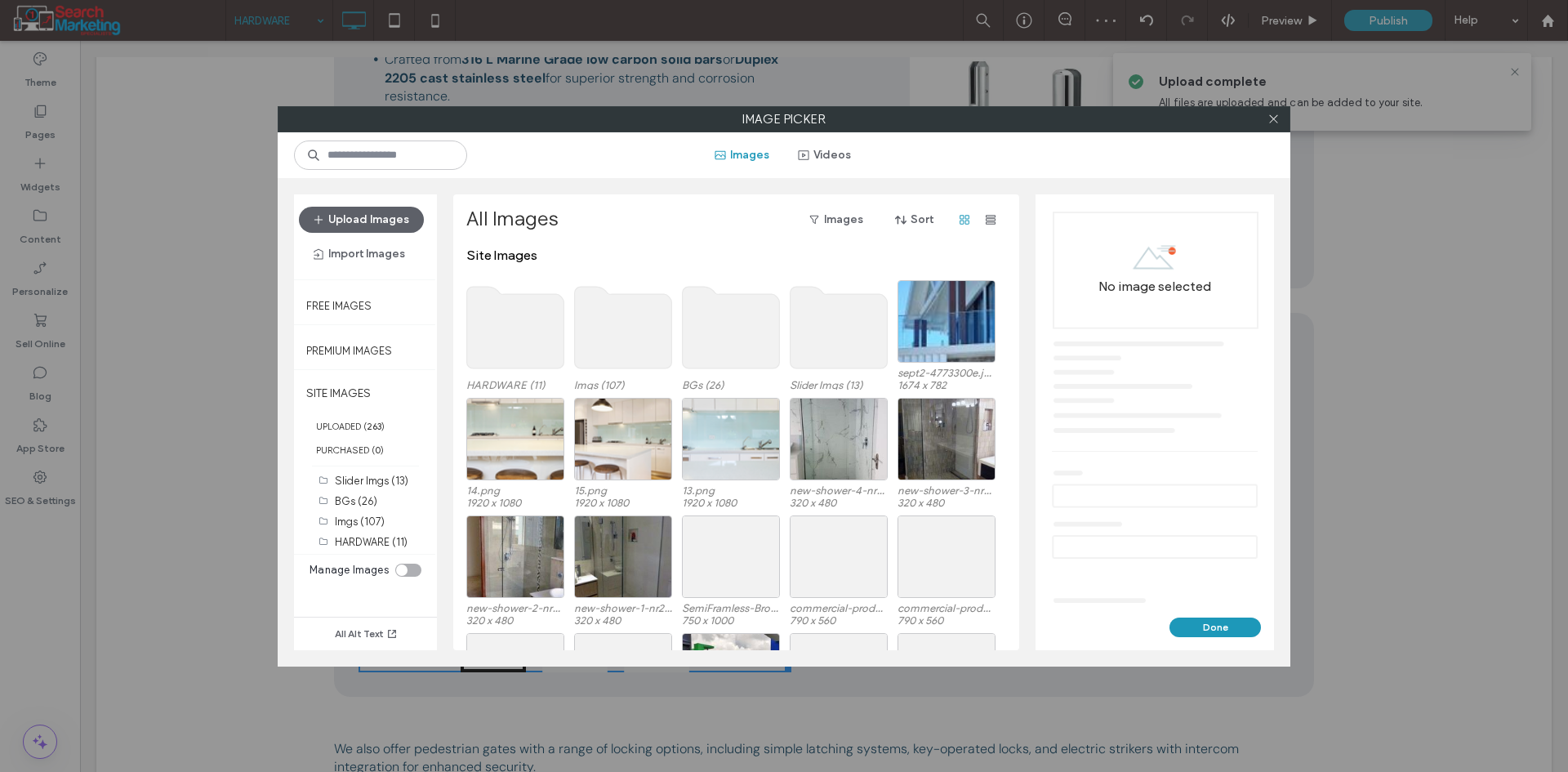
click at [515, 337] on use at bounding box center [515, 327] width 97 height 81
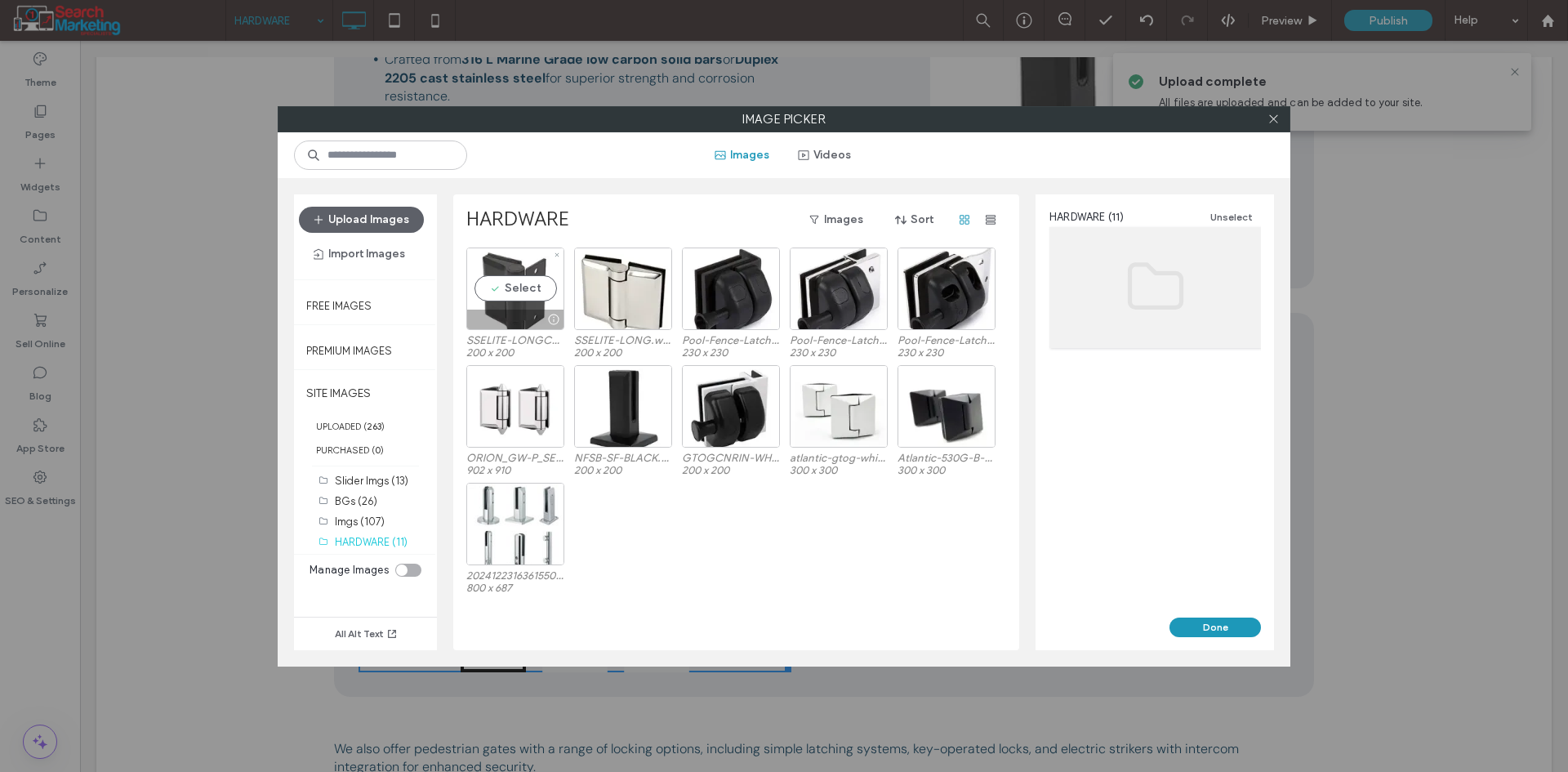
click at [523, 296] on div "Select" at bounding box center [515, 288] width 98 height 82
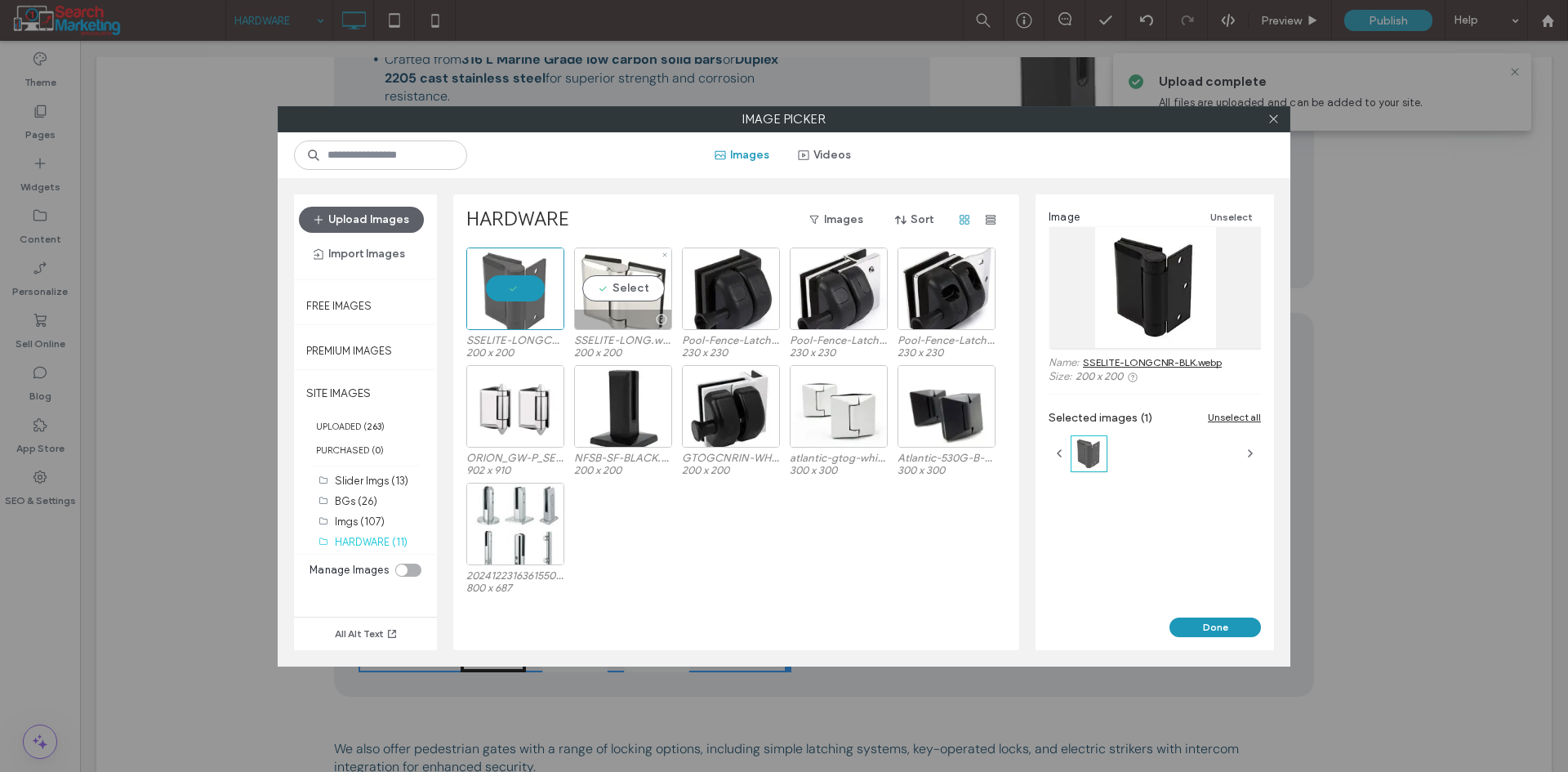
click at [609, 296] on div "Select" at bounding box center [623, 288] width 98 height 82
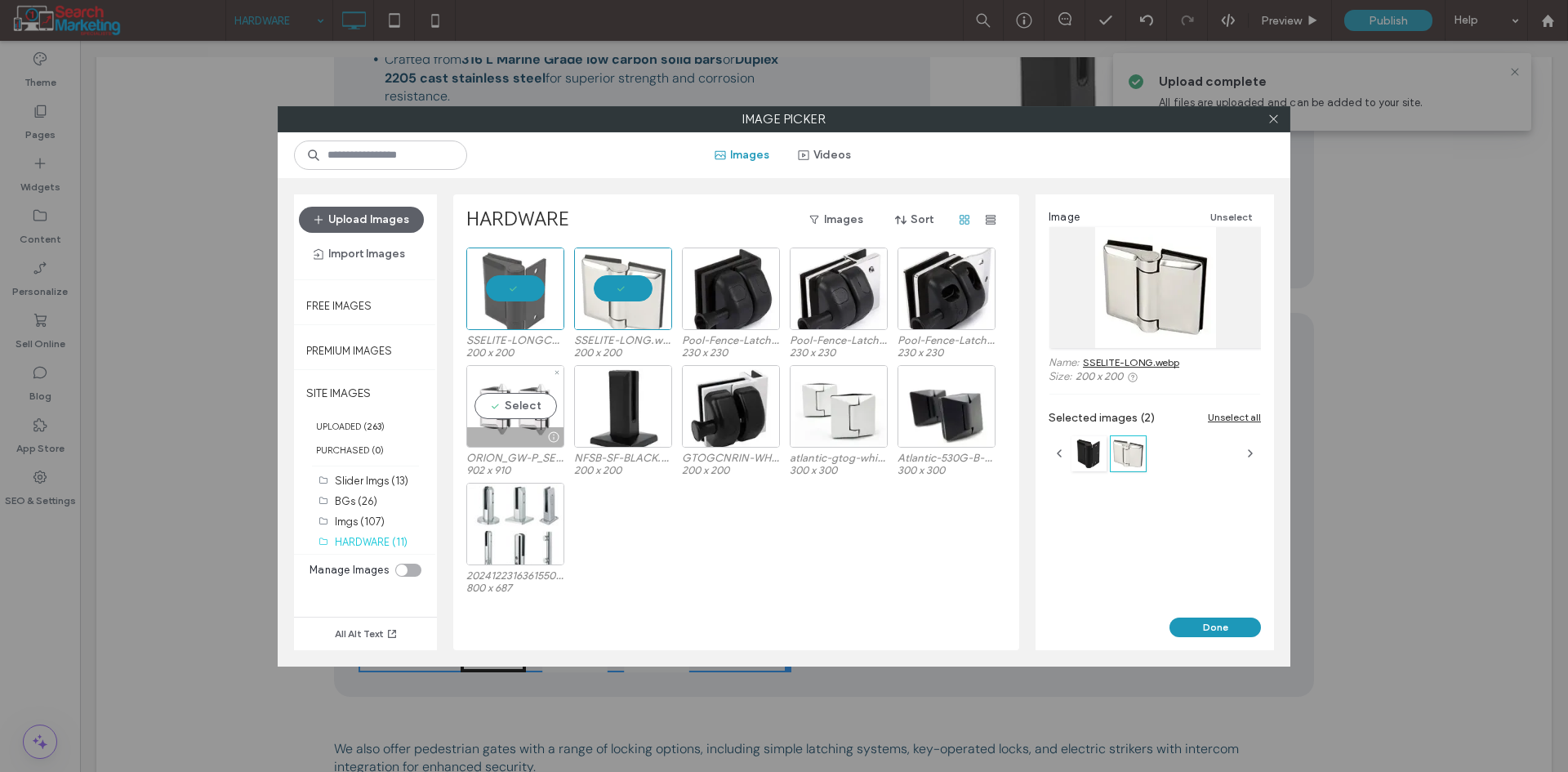
click at [543, 403] on div "Select" at bounding box center [515, 406] width 98 height 82
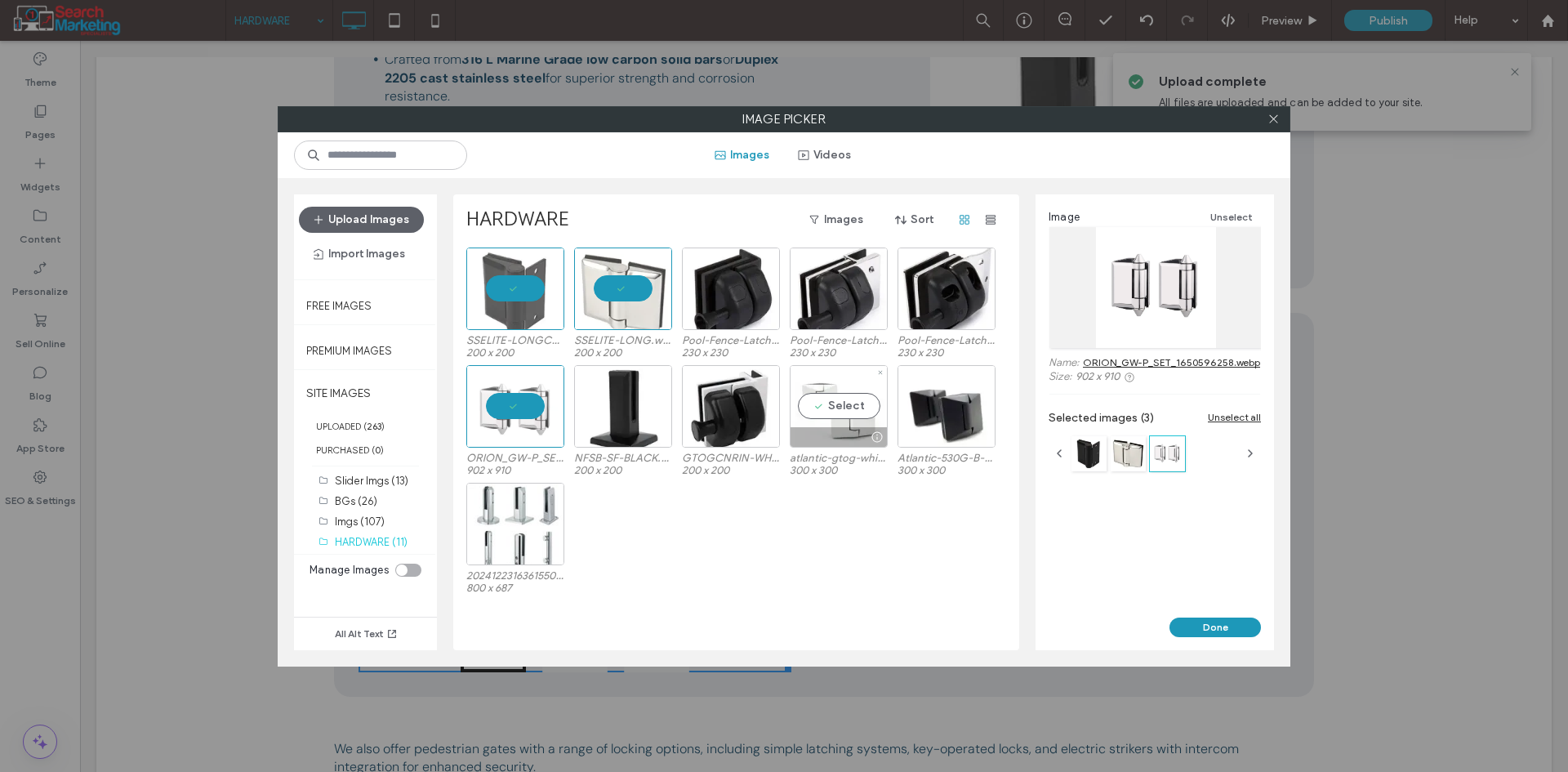
drag, startPoint x: 856, startPoint y: 406, endPoint x: 999, endPoint y: 411, distance: 143.1
click at [858, 406] on div "Select" at bounding box center [839, 406] width 98 height 82
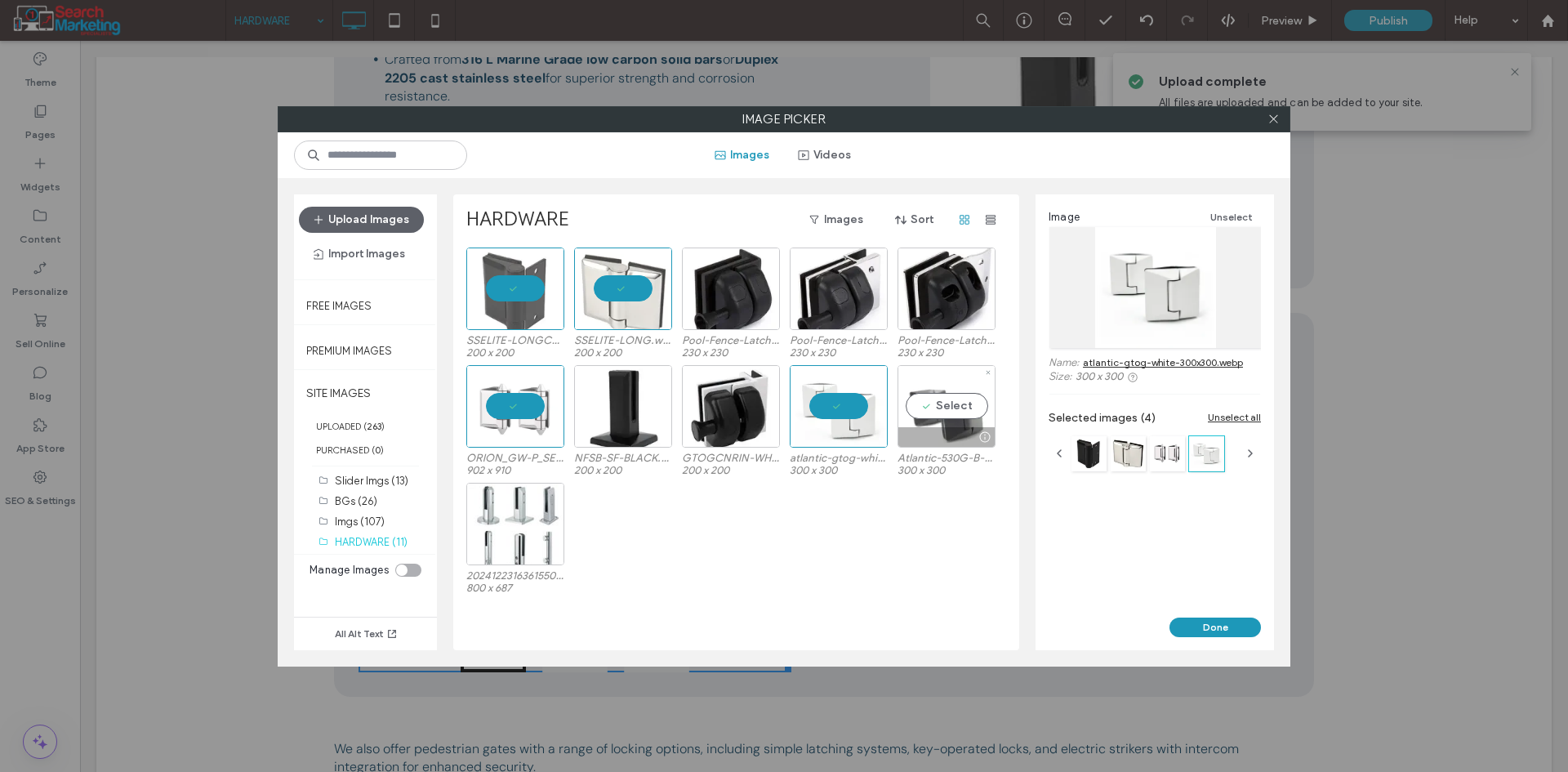
click at [976, 411] on div "Select" at bounding box center [947, 406] width 98 height 82
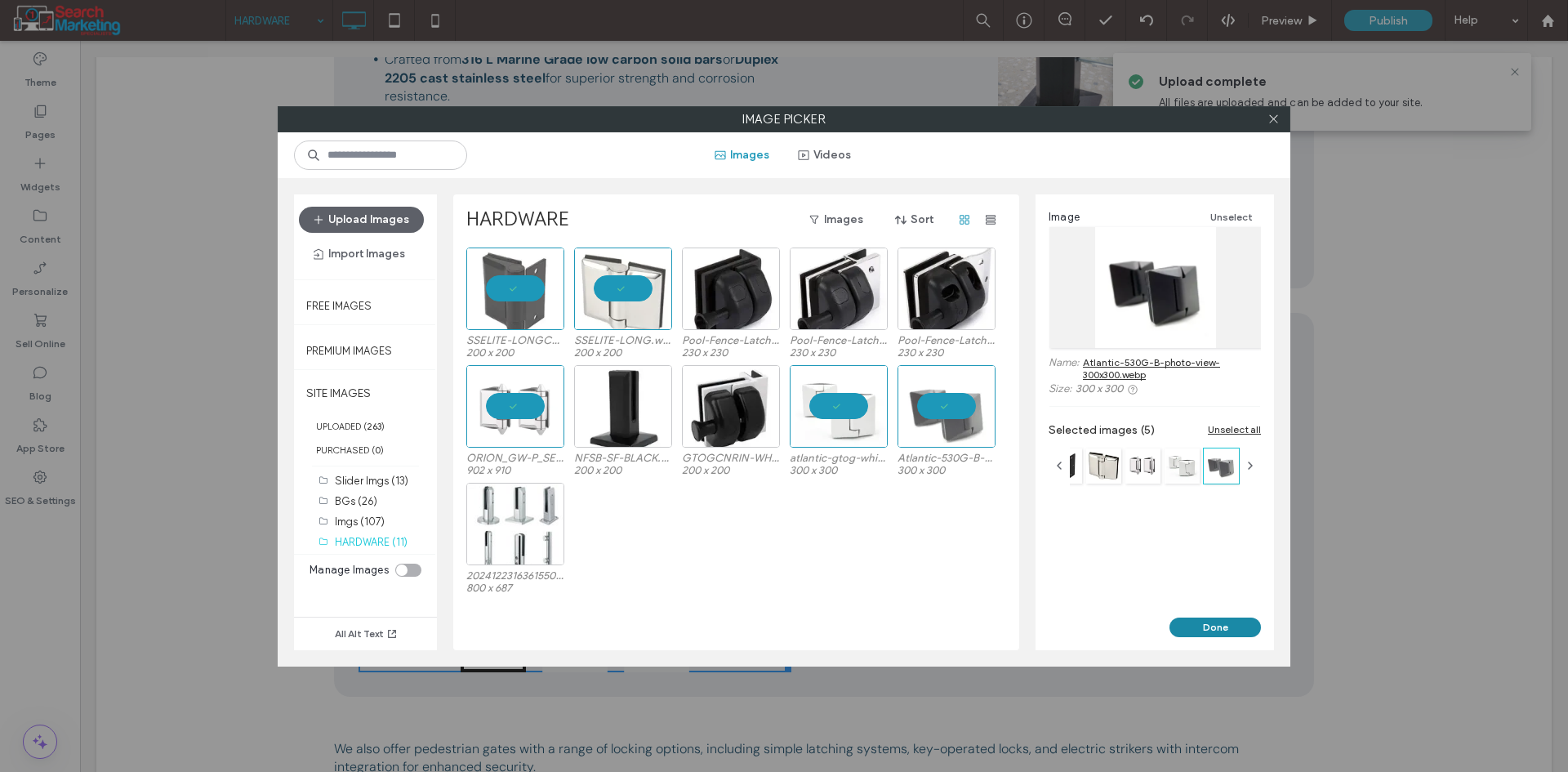
drag, startPoint x: 1188, startPoint y: 627, endPoint x: 1107, endPoint y: 585, distance: 91.2
click at [1188, 627] on button "Done" at bounding box center [1215, 627] width 91 height 20
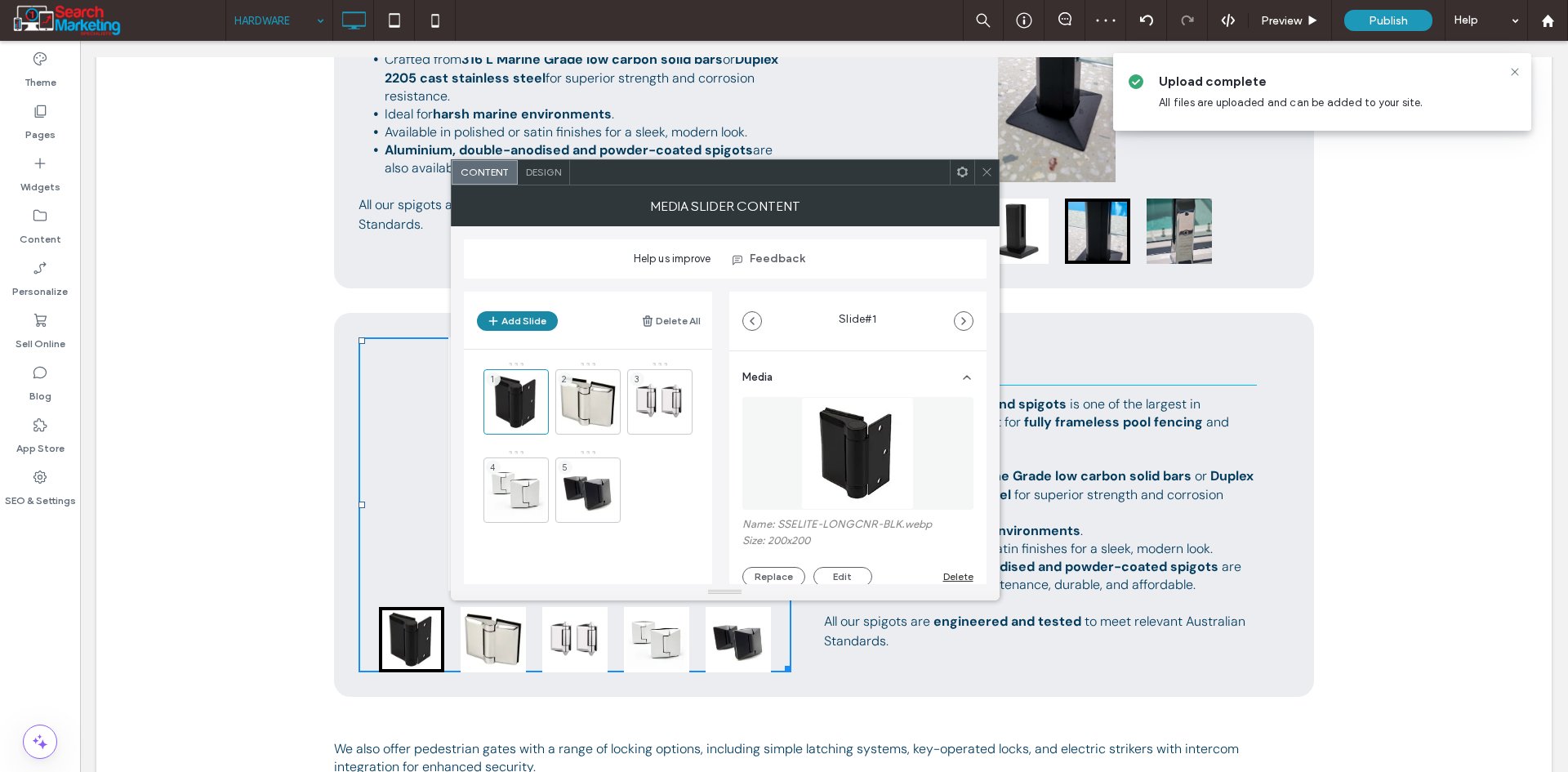
click at [532, 322] on button "Add Slide" at bounding box center [517, 322] width 81 height 20
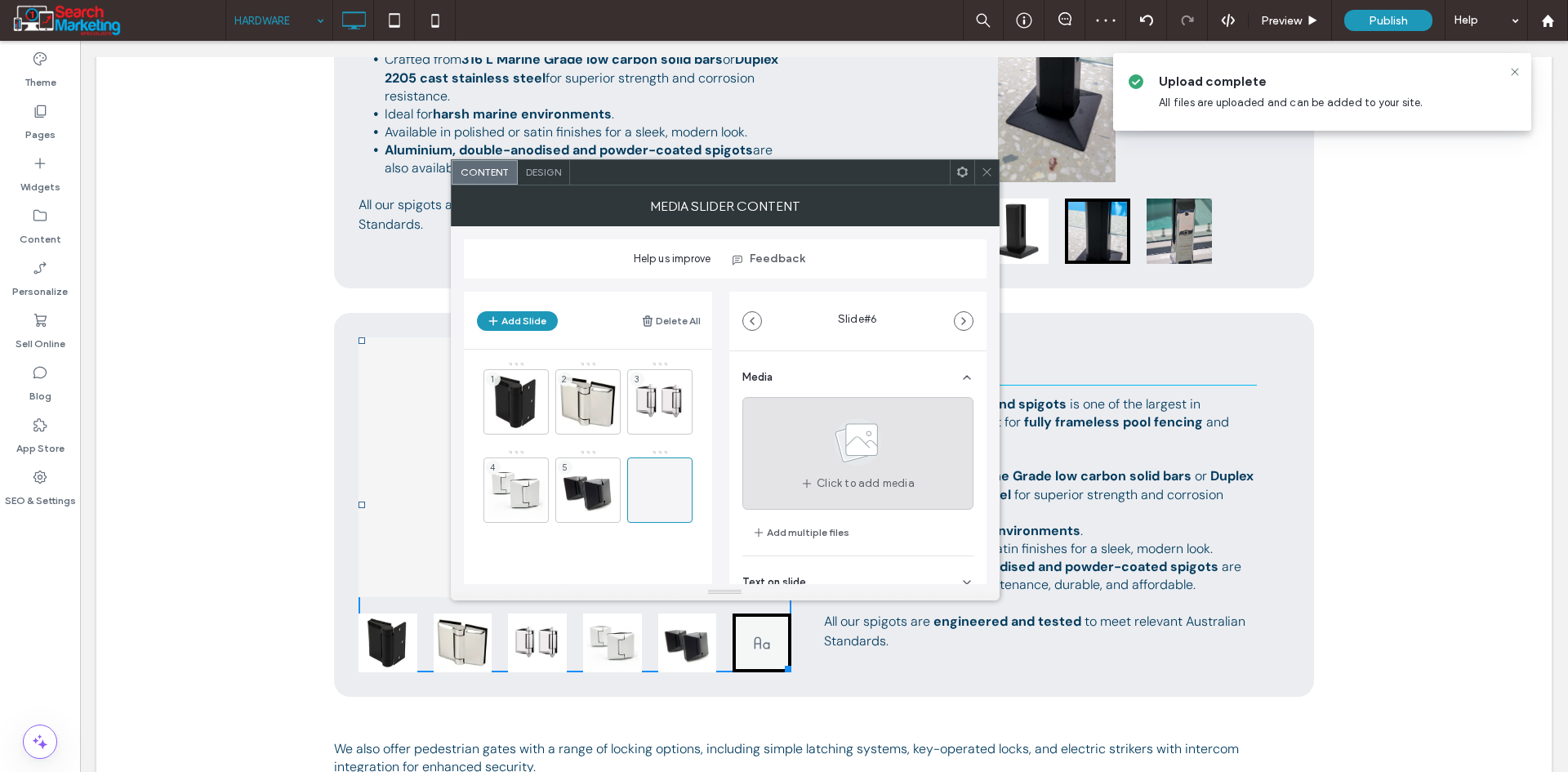
click at [785, 439] on div "Click to add media" at bounding box center [858, 454] width 231 height 113
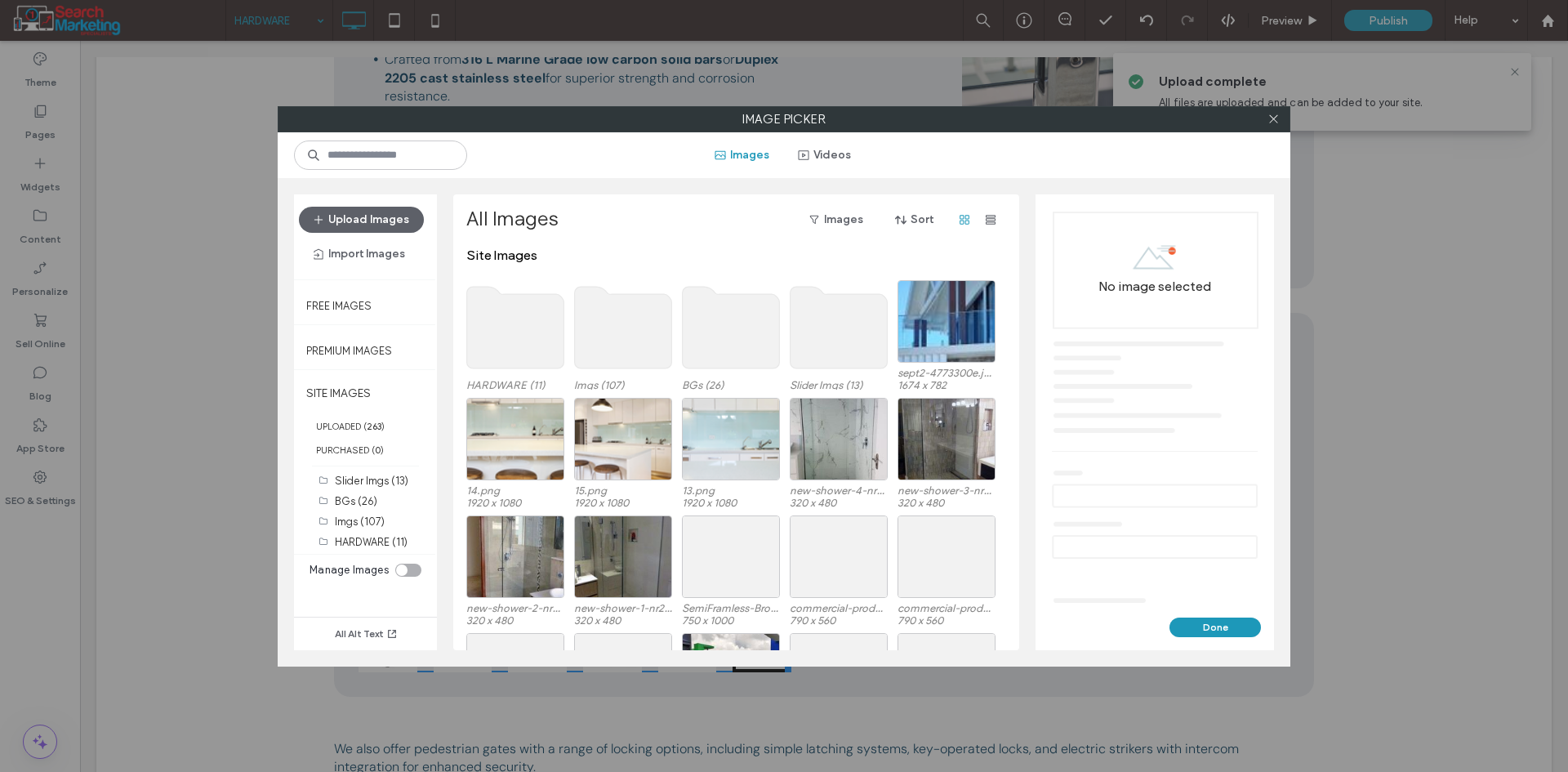
click at [530, 337] on use at bounding box center [515, 327] width 97 height 81
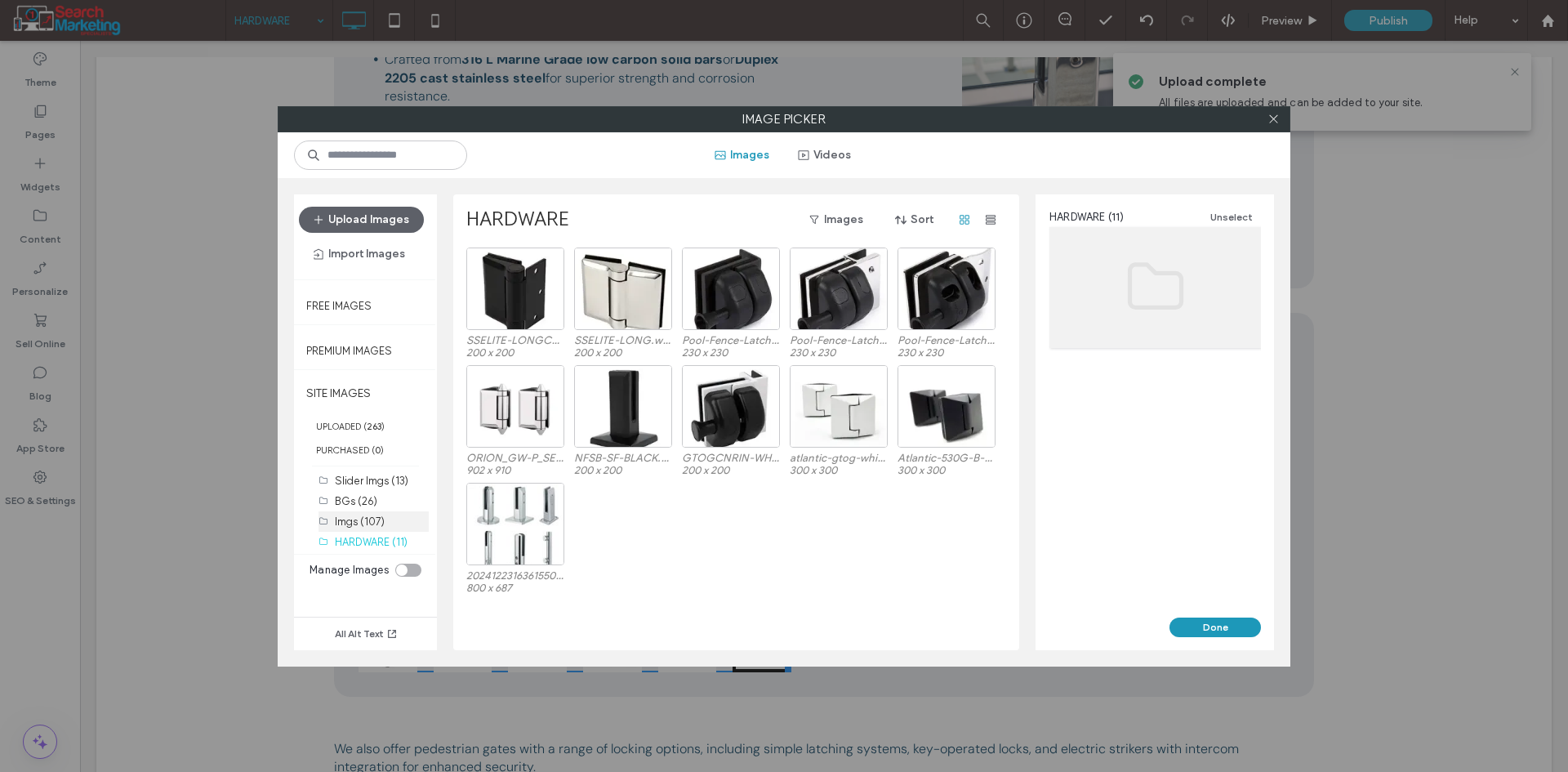
click at [391, 528] on div "Imgs (107)" at bounding box center [381, 521] width 94 height 17
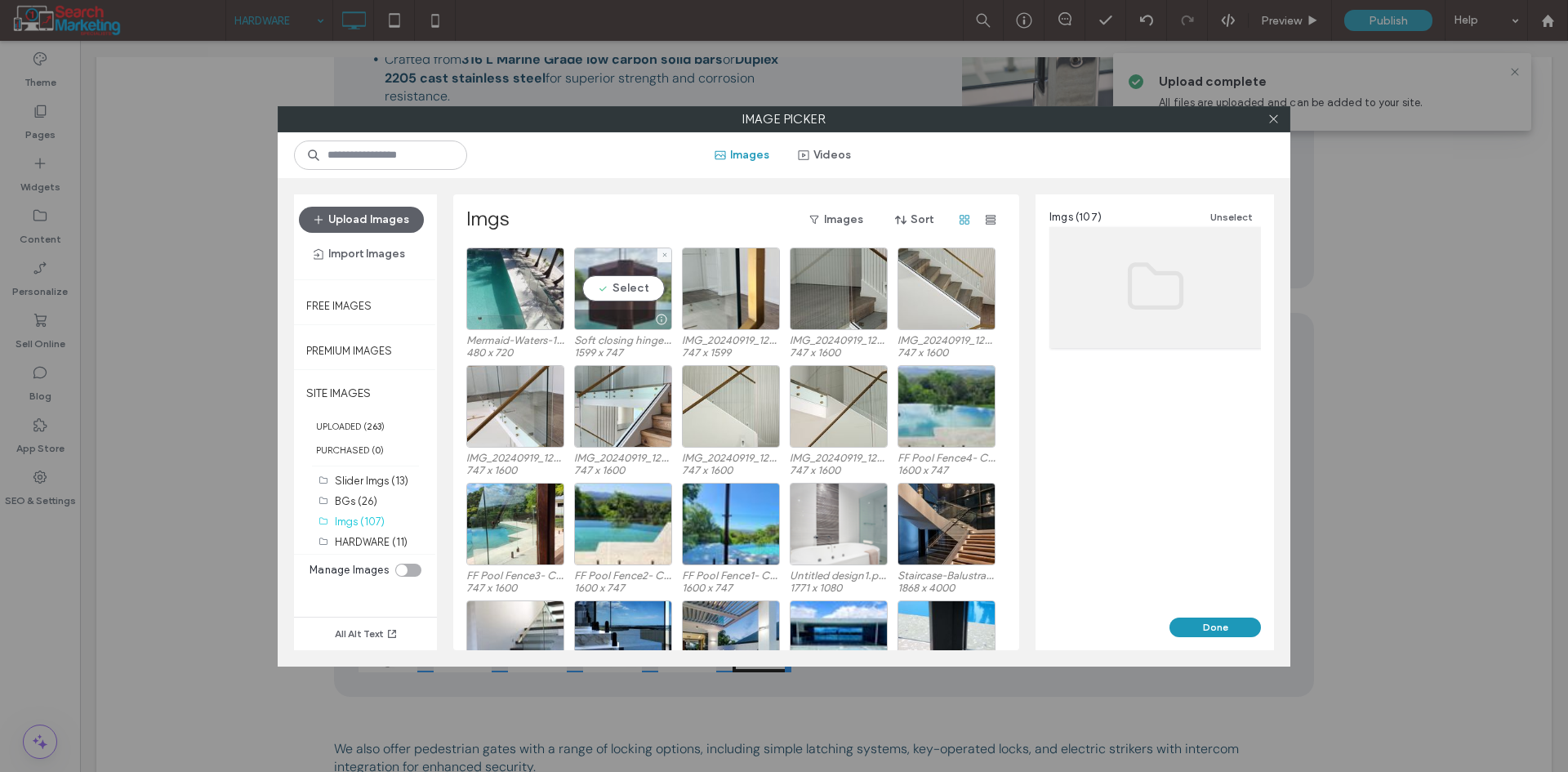
click at [636, 293] on div "Select" at bounding box center [623, 288] width 98 height 82
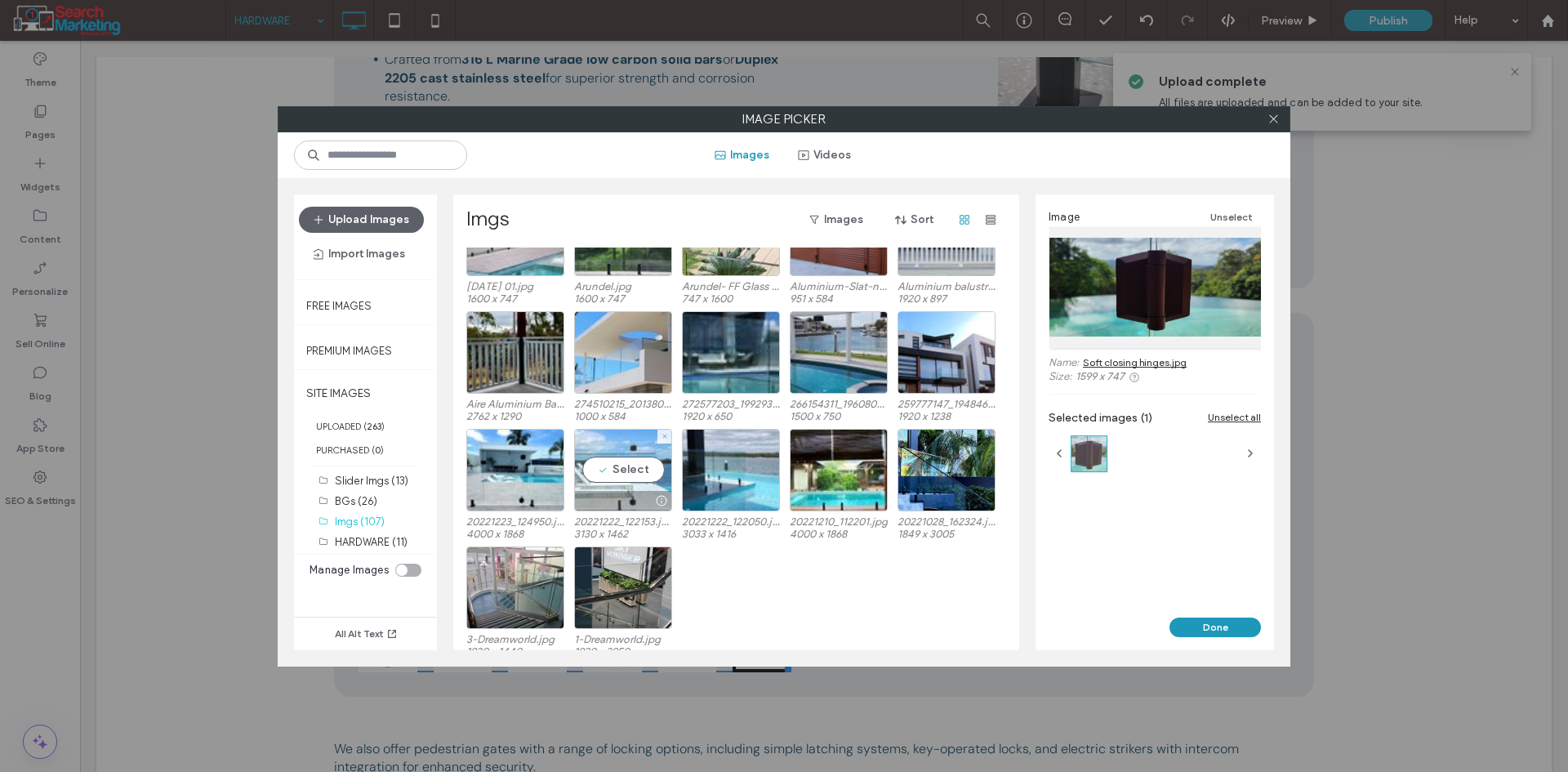
scroll to position [2186, 0]
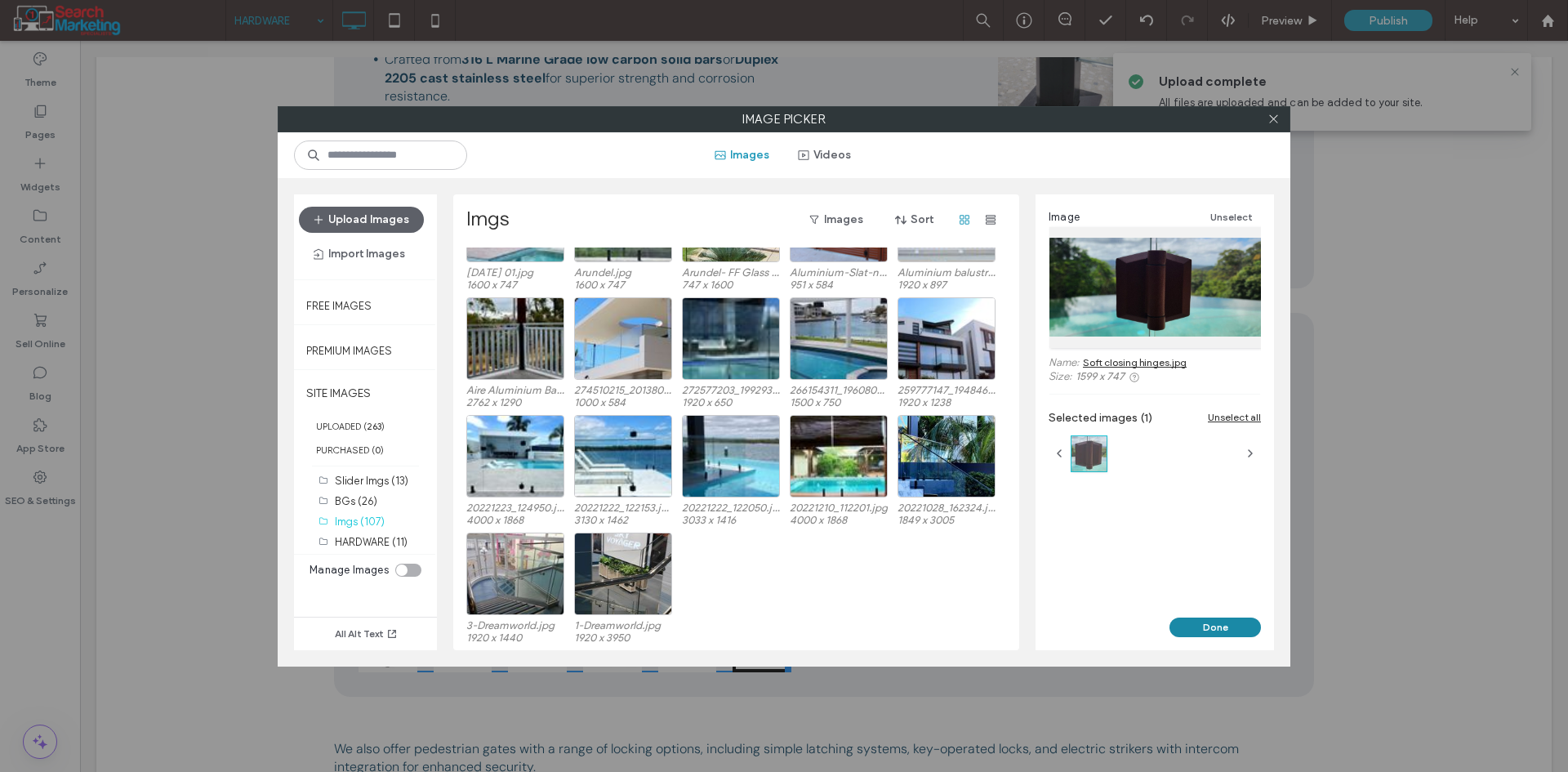
click at [1202, 617] on button "Done" at bounding box center [1215, 627] width 91 height 20
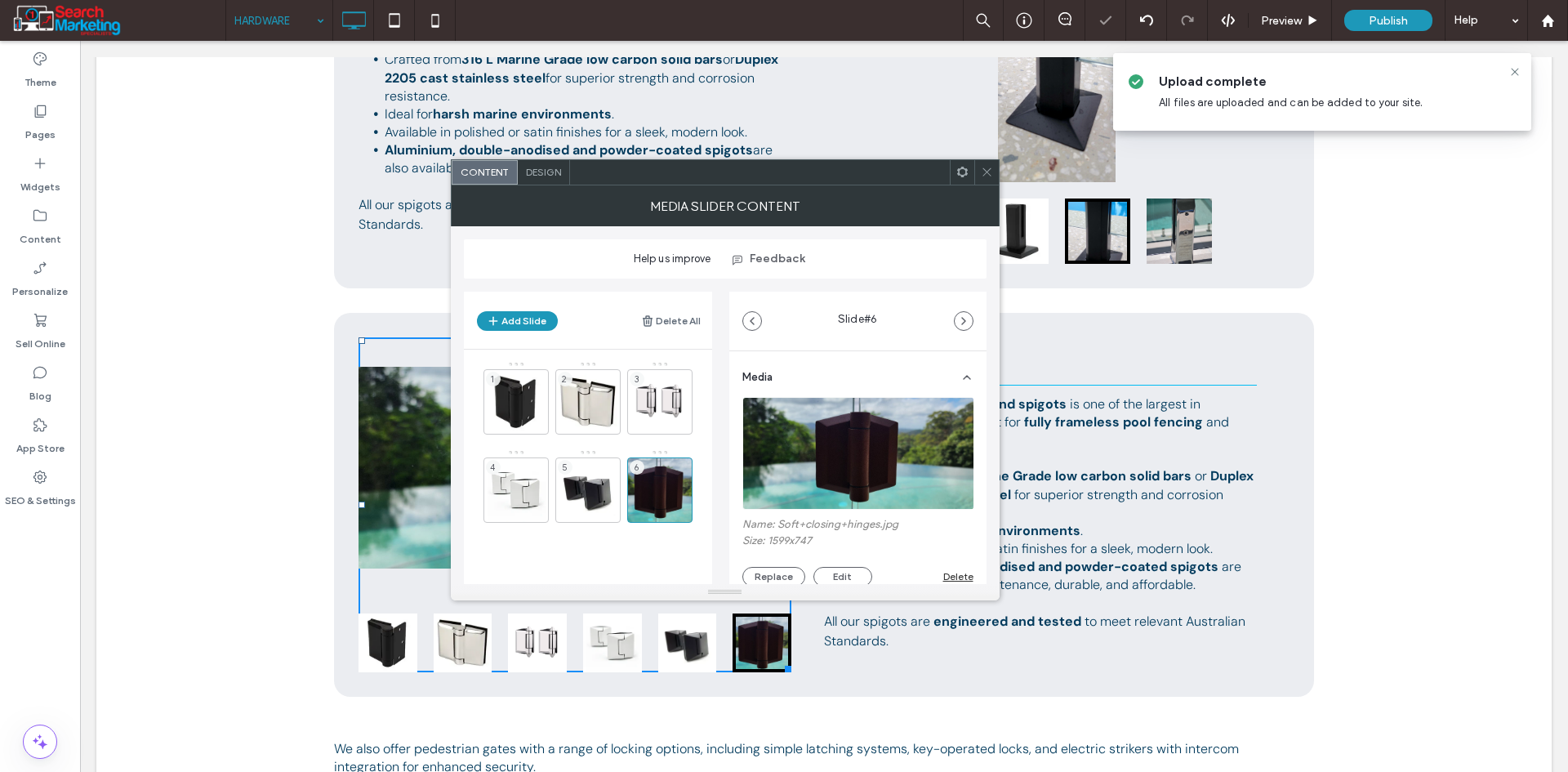
click at [984, 167] on icon at bounding box center [987, 172] width 12 height 12
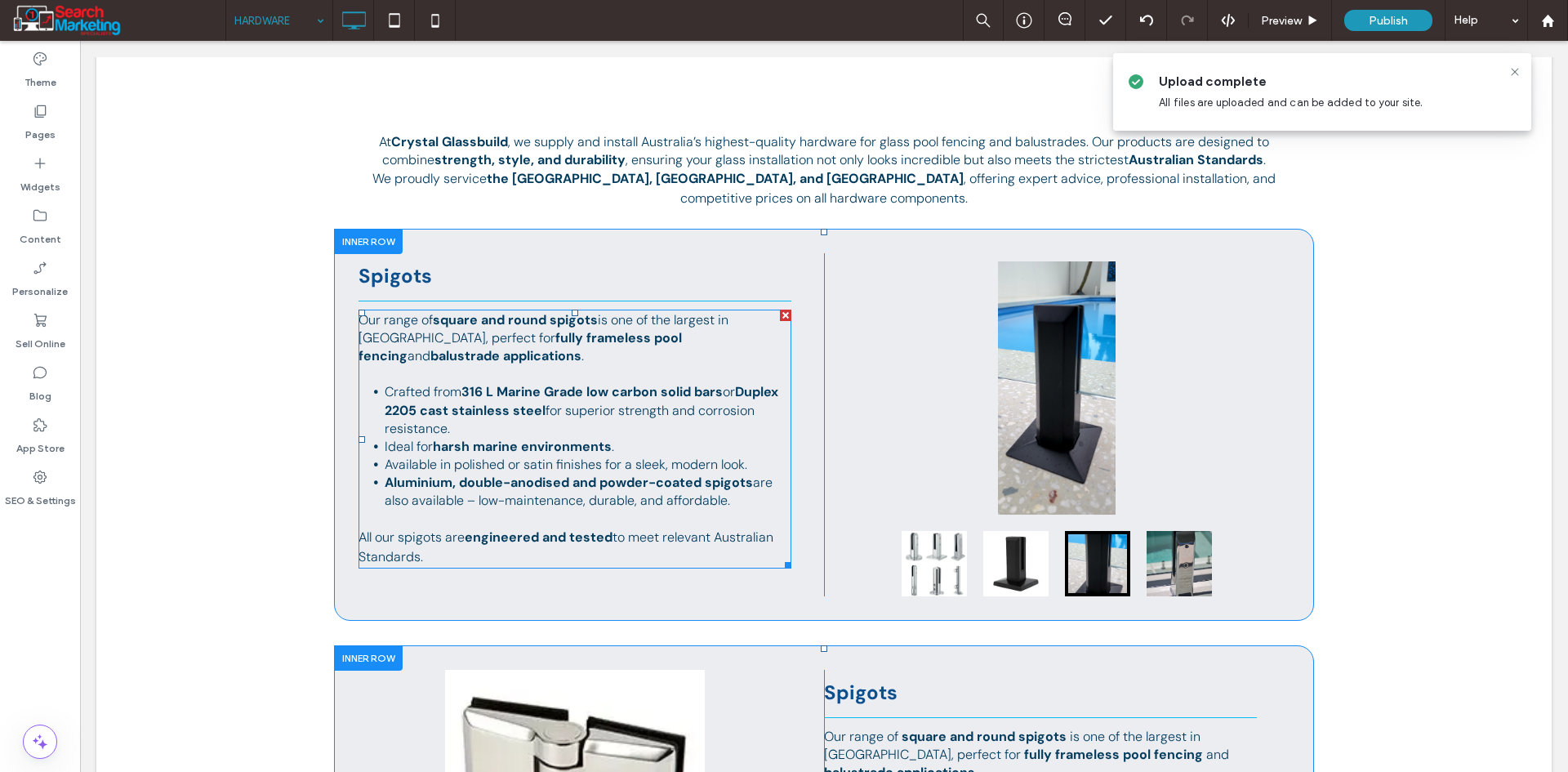
scroll to position [327, 0]
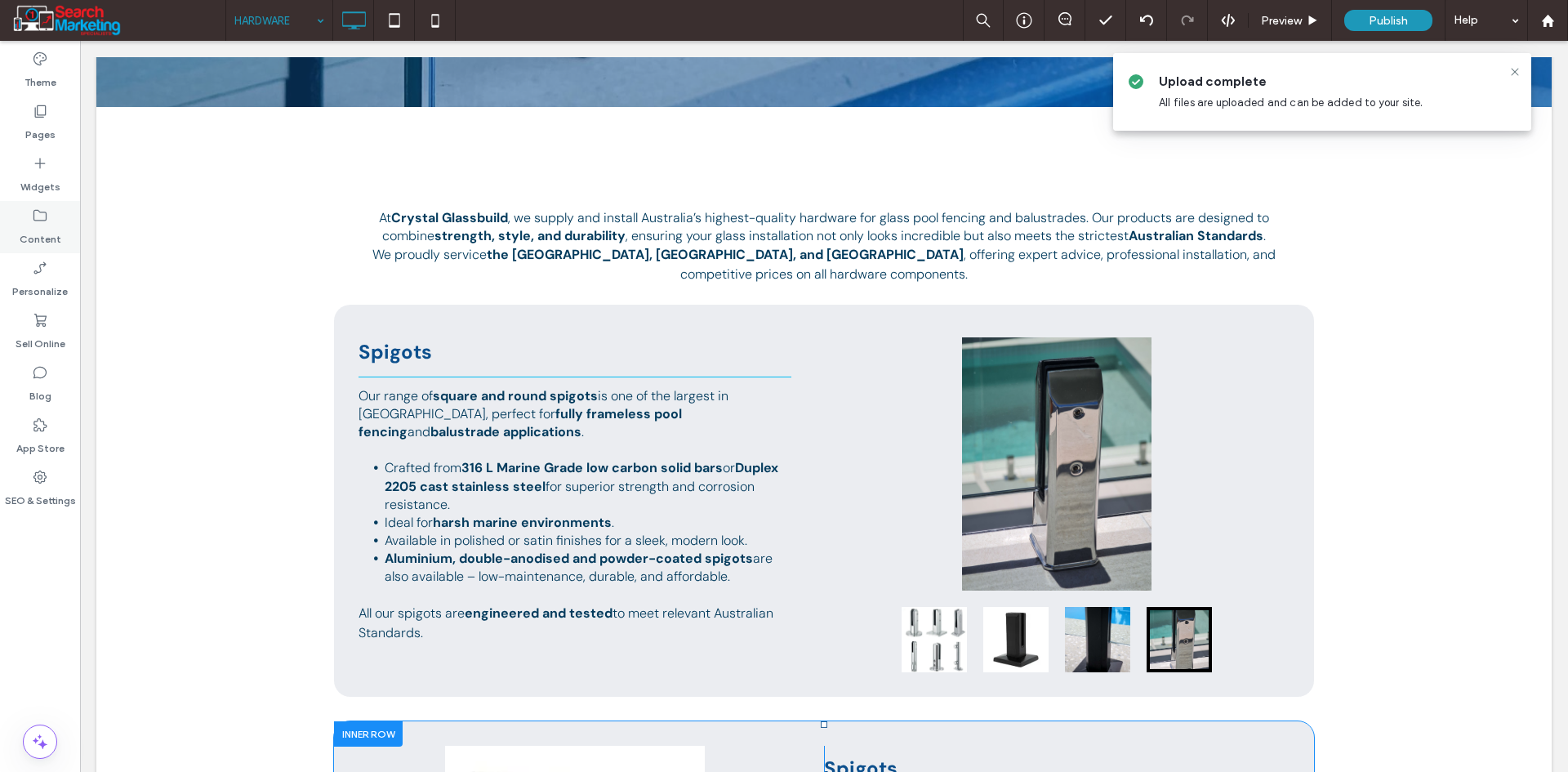
click at [36, 227] on label "Content" at bounding box center [41, 235] width 42 height 23
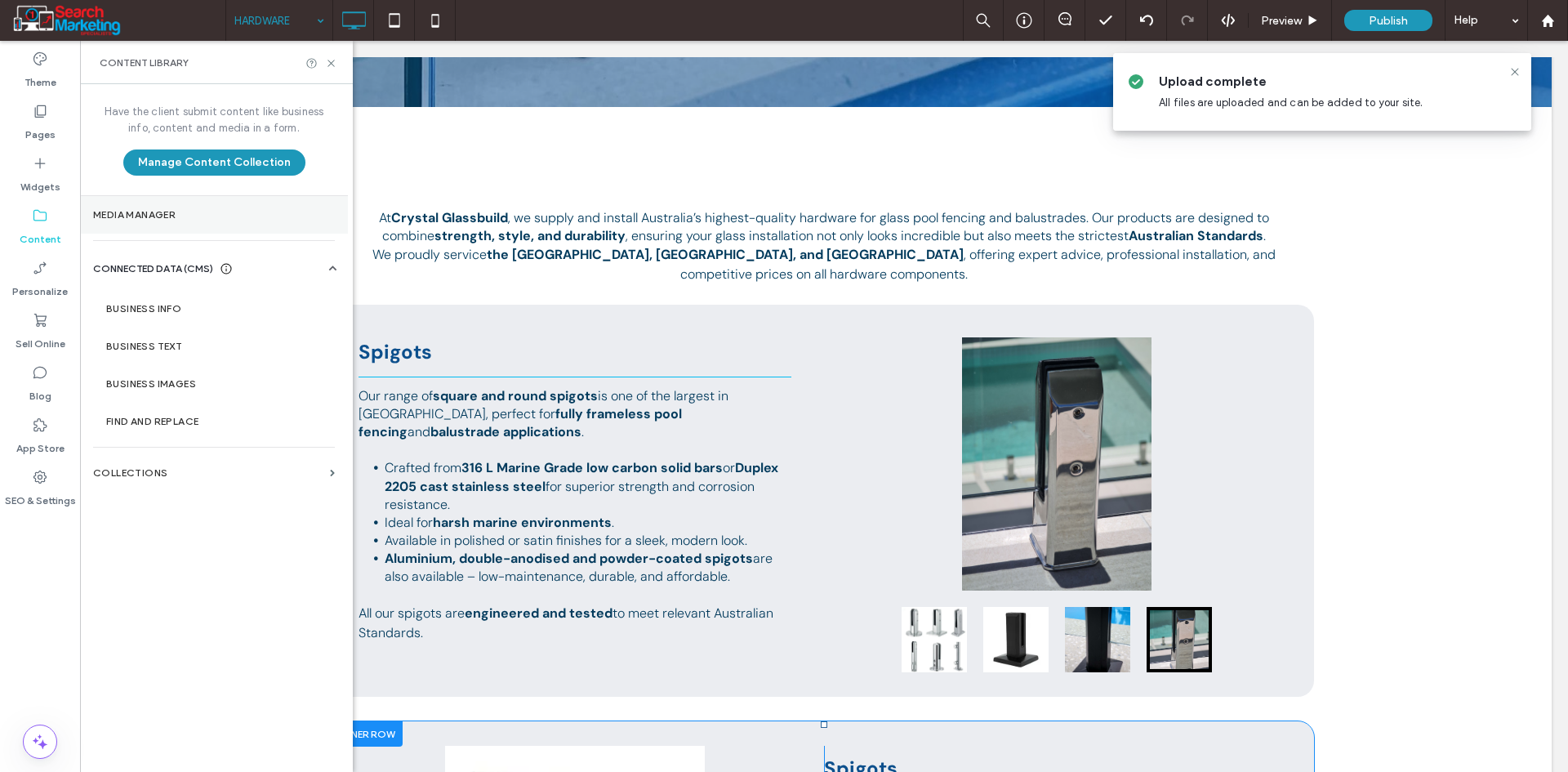
click at [192, 214] on label "Media Manager" at bounding box center [213, 215] width 242 height 12
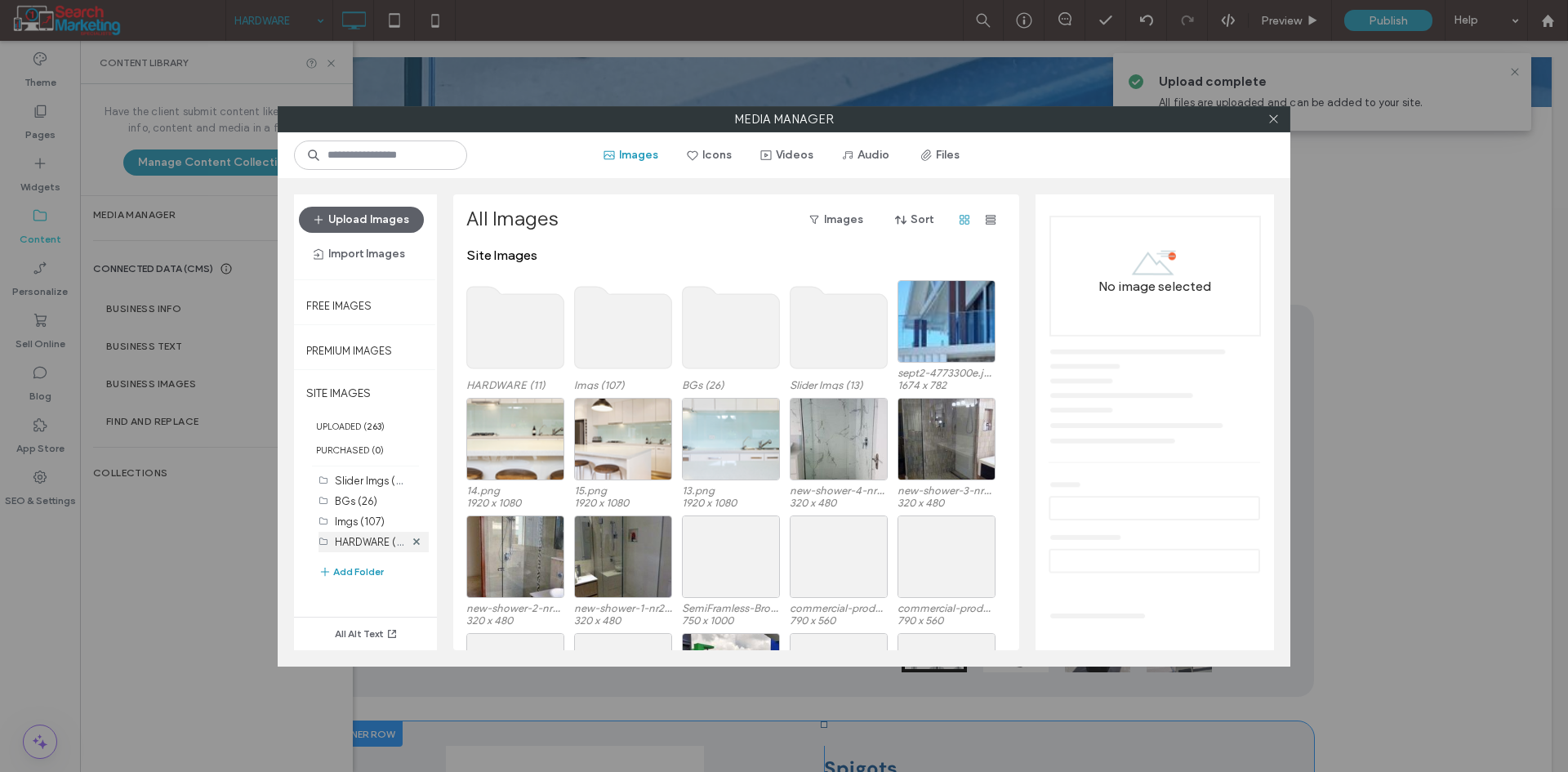
click at [380, 548] on div "HARDWARE (11)" at bounding box center [370, 542] width 70 height 17
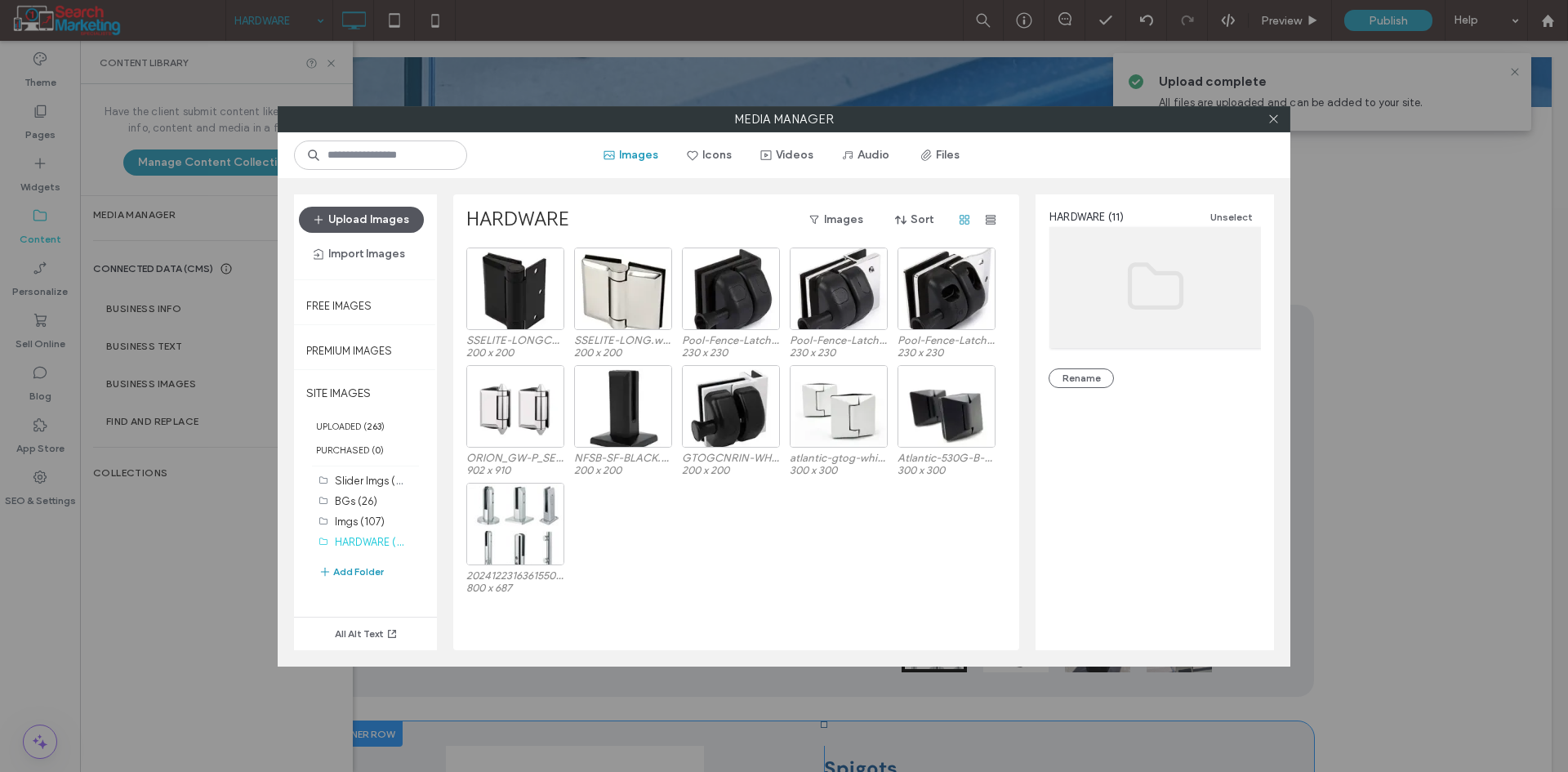
click at [399, 226] on button "Upload Images" at bounding box center [361, 219] width 125 height 26
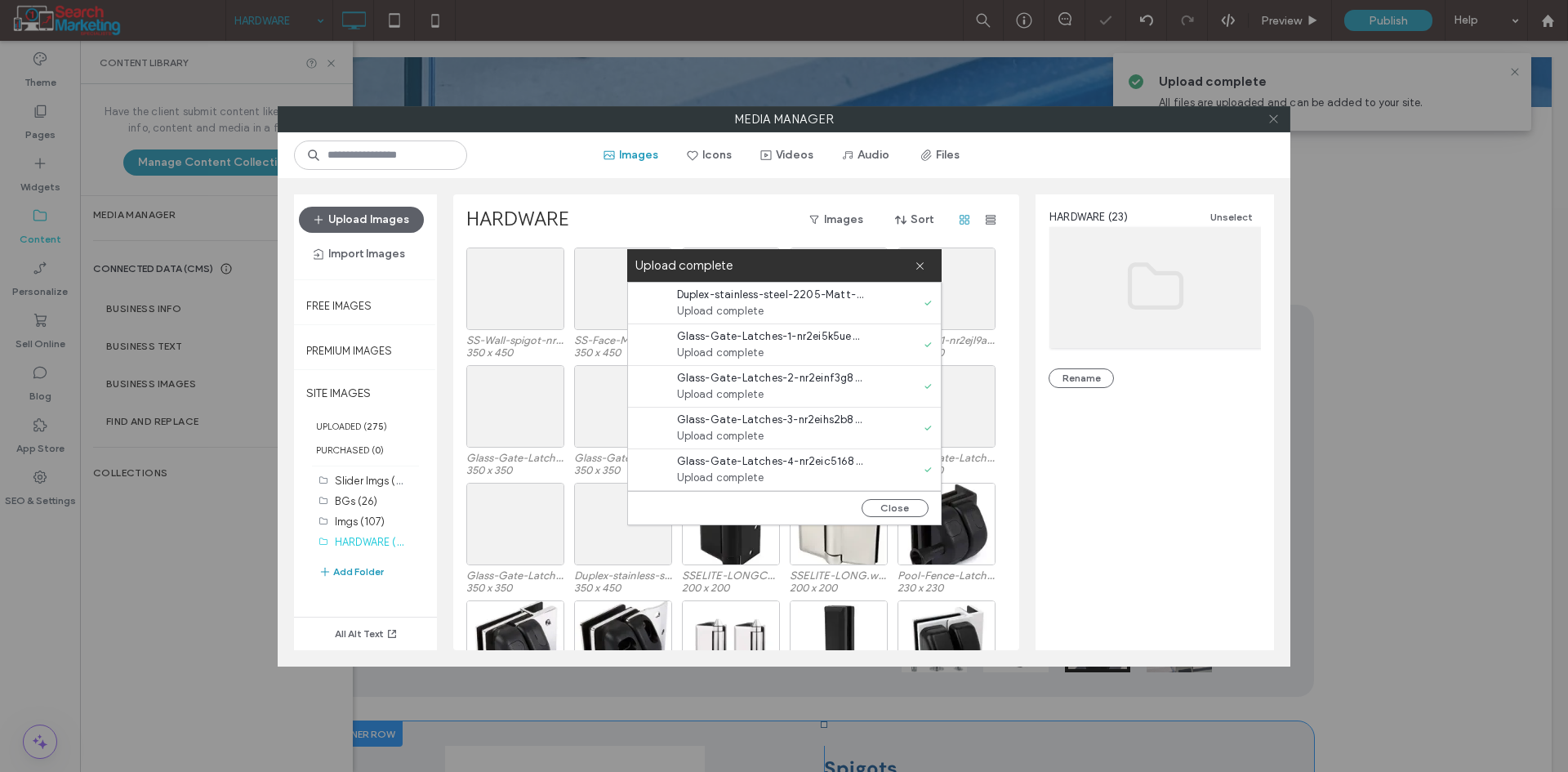
click at [1272, 121] on use at bounding box center [1273, 120] width 8 height 8
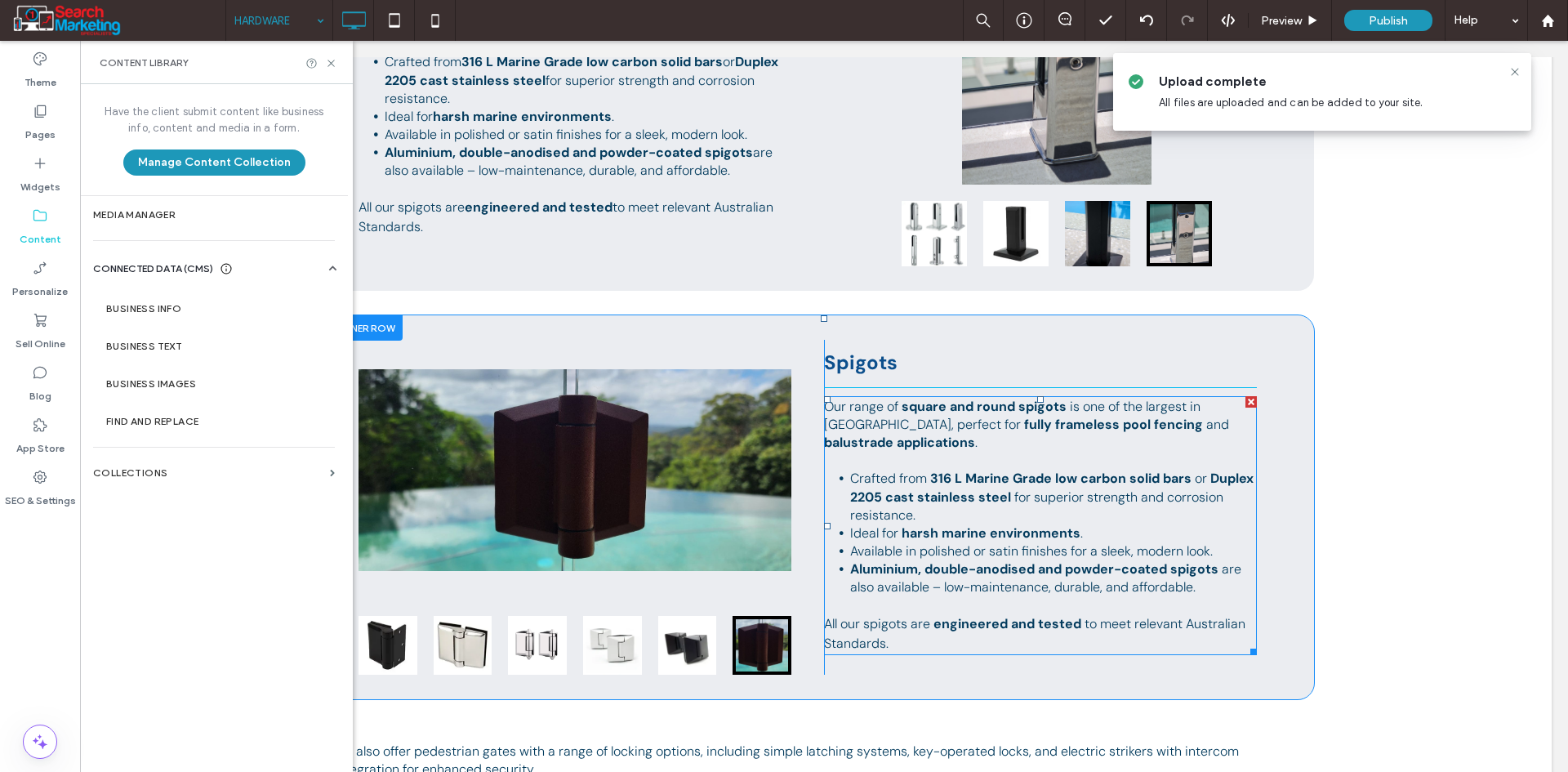
scroll to position [735, 0]
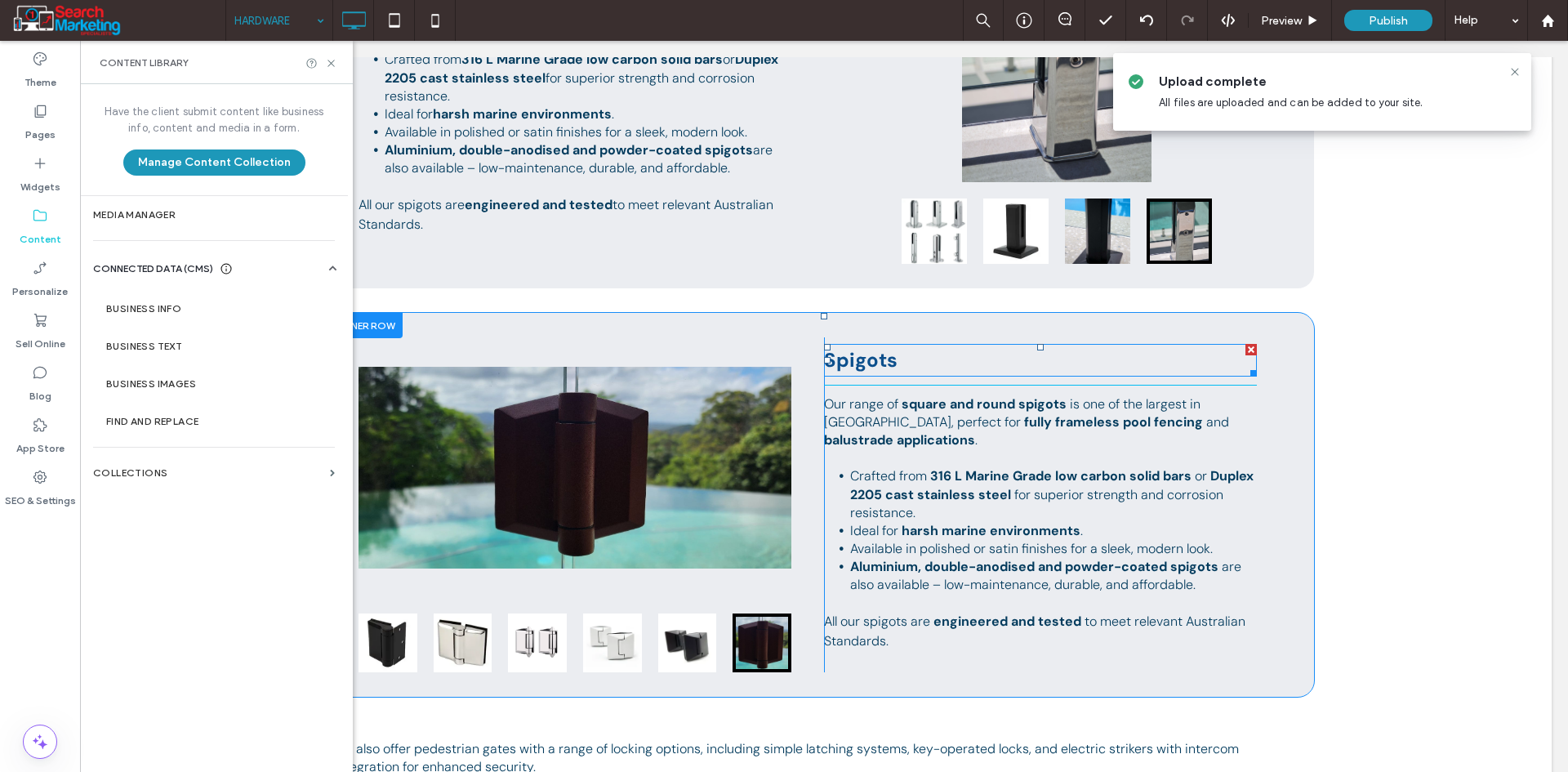
click at [860, 353] on span "Spigots" at bounding box center [860, 360] width 73 height 25
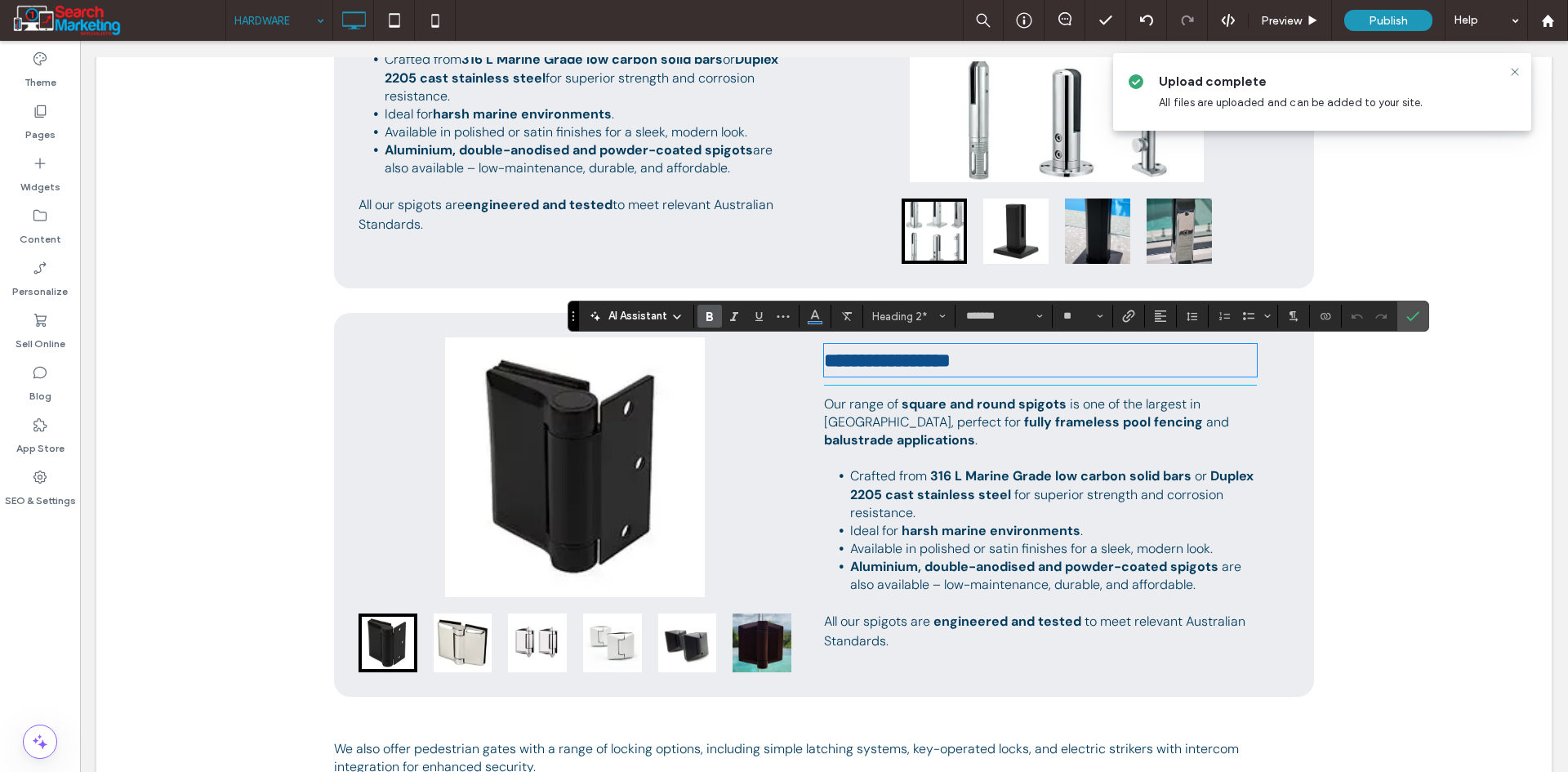
scroll to position [0, 0]
type input "**"
click at [950, 352] on span "**********" at bounding box center [887, 361] width 126 height 20
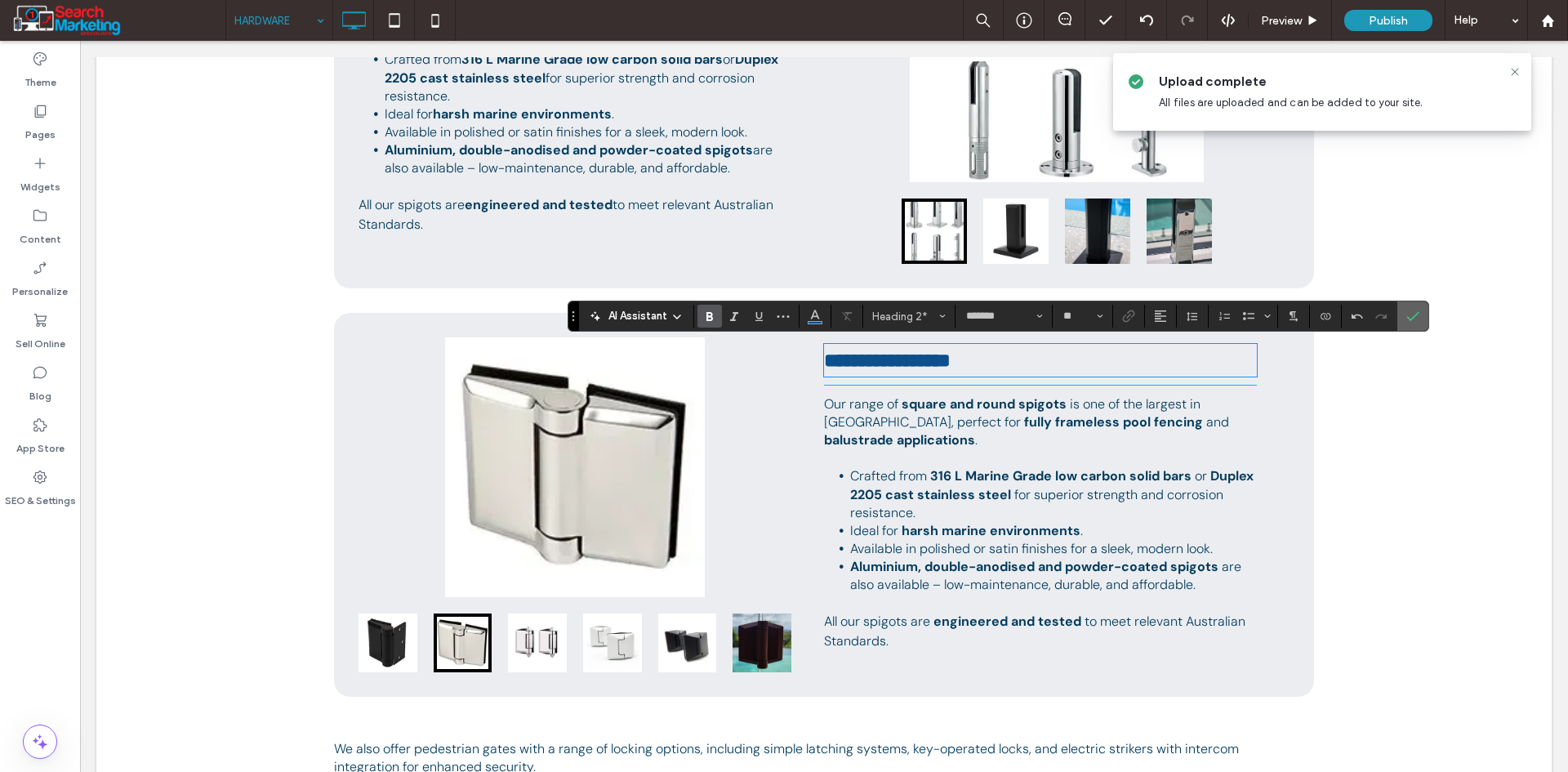
click at [1404, 314] on label "Confirm" at bounding box center [1412, 316] width 24 height 29
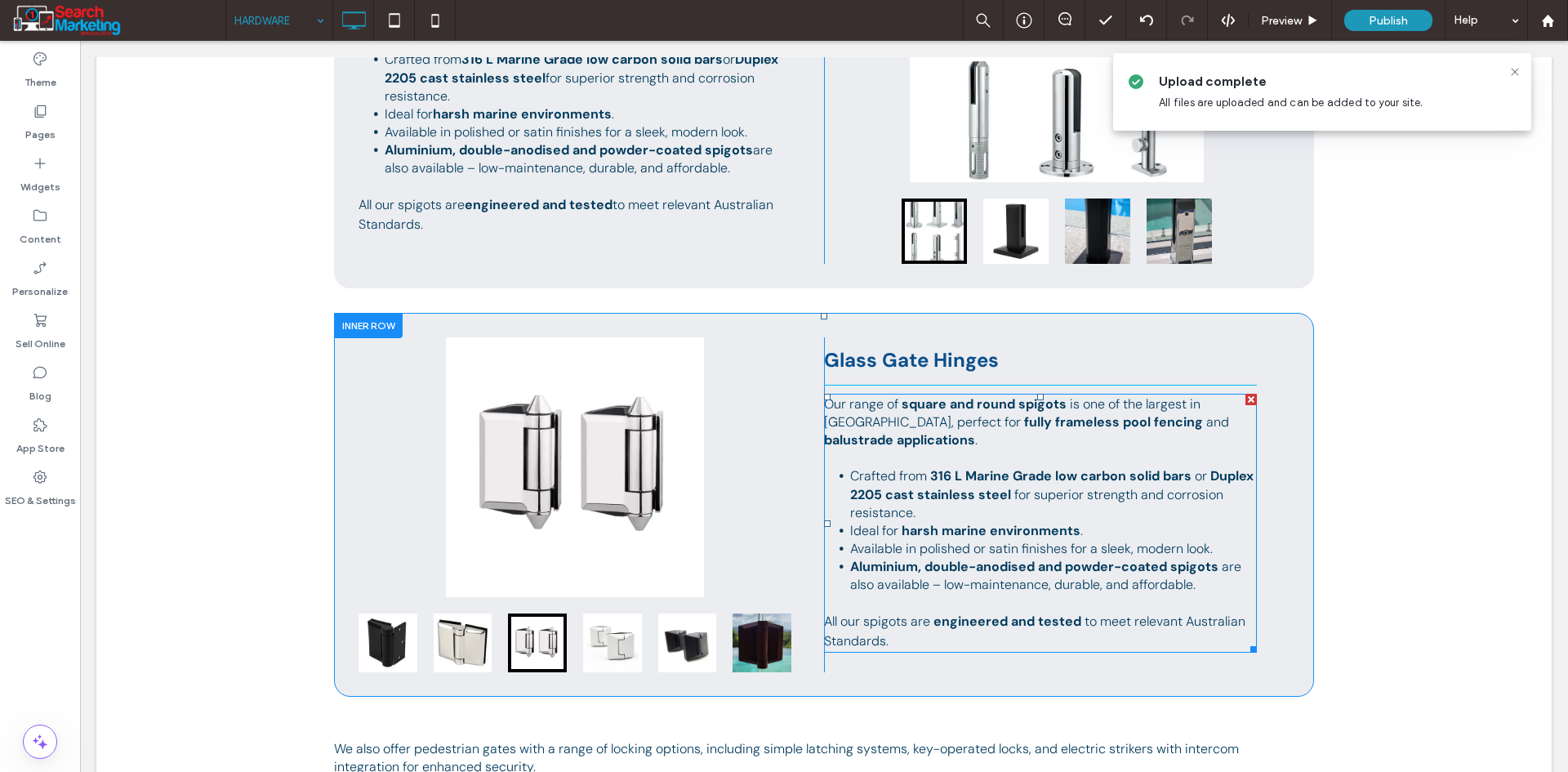
click at [951, 509] on li "Crafted from 316 L Marine Grade low carbon solid bars or Duplex 2205 cast stain…" at bounding box center [1054, 494] width 407 height 54
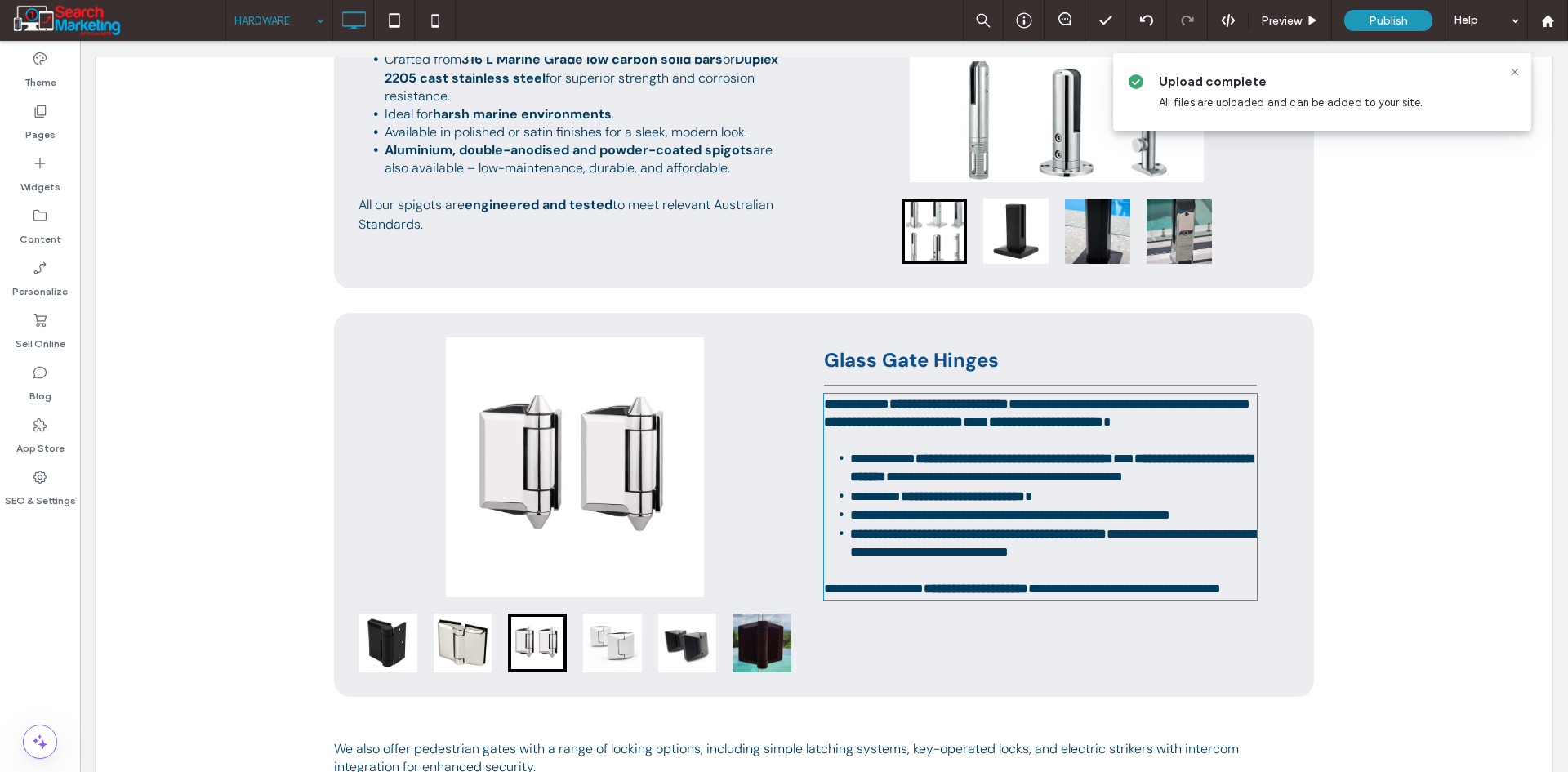
type input "*******"
type input "**"
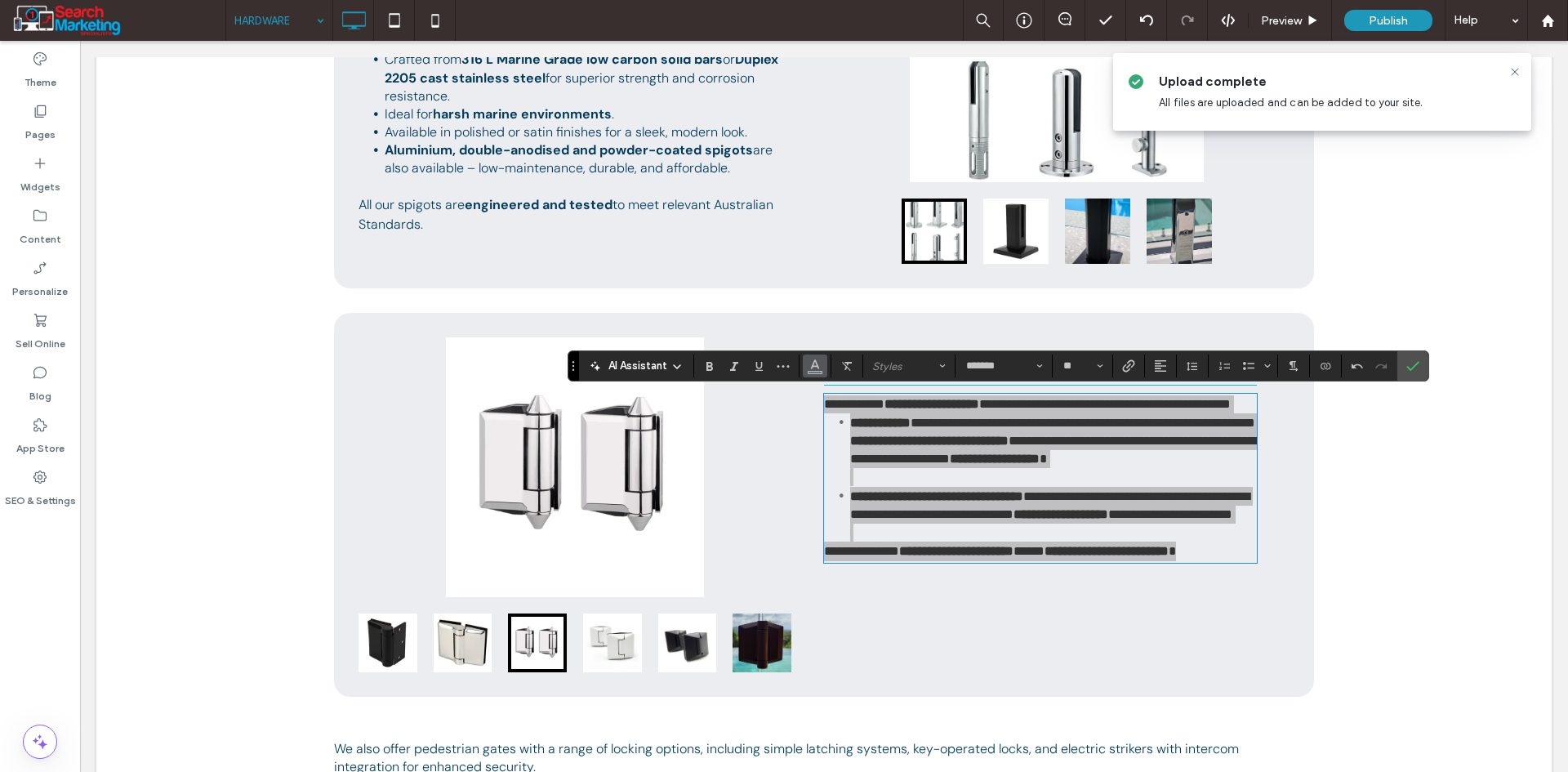
click at [819, 369] on icon "Color" at bounding box center [815, 365] width 13 height 13
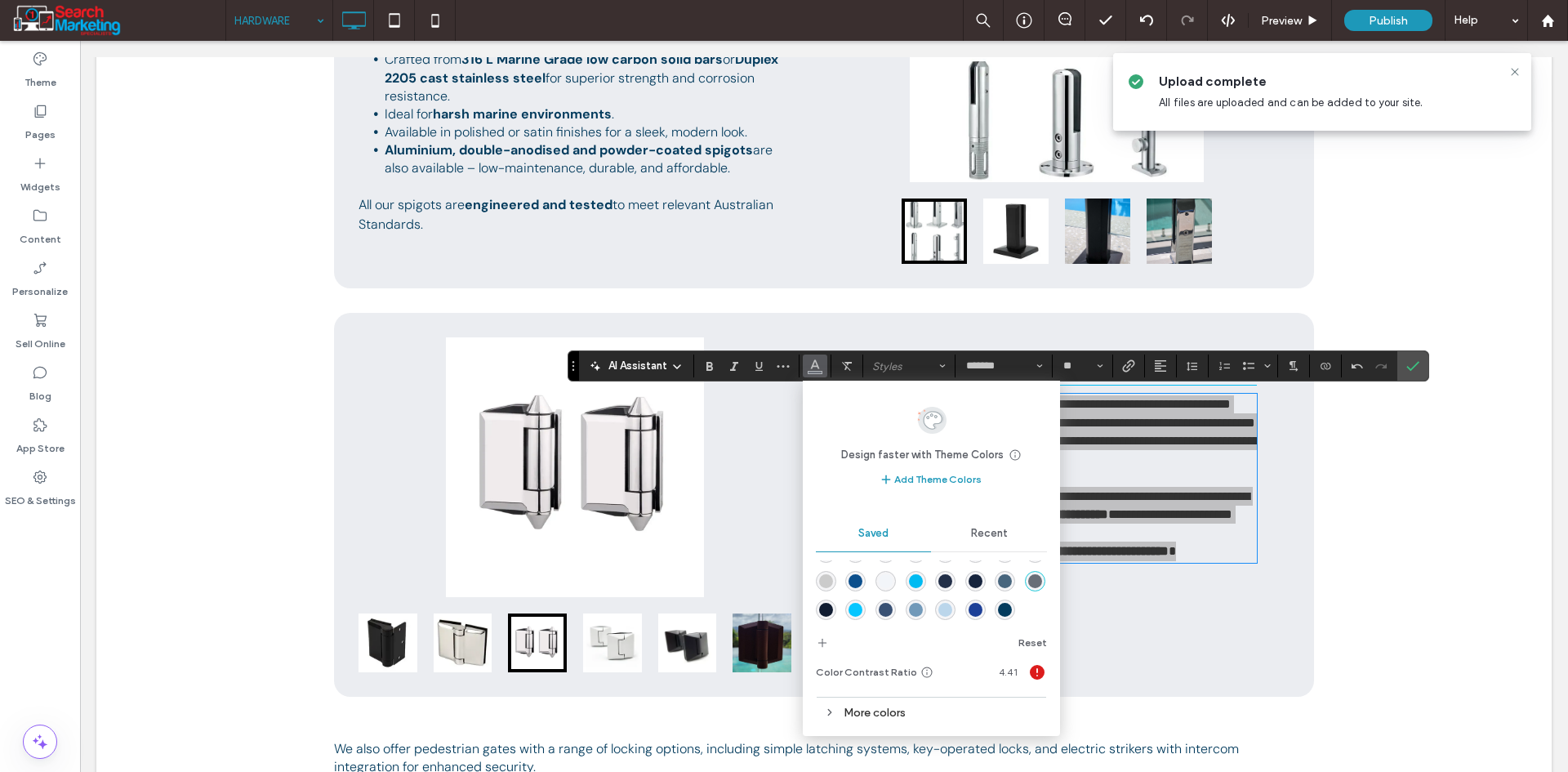
scroll to position [55, 0]
drag, startPoint x: 860, startPoint y: 607, endPoint x: 782, endPoint y: 566, distance: 88.1
click at [998, 607] on div "rgba(3,59,93,1)" at bounding box center [1005, 610] width 14 height 14
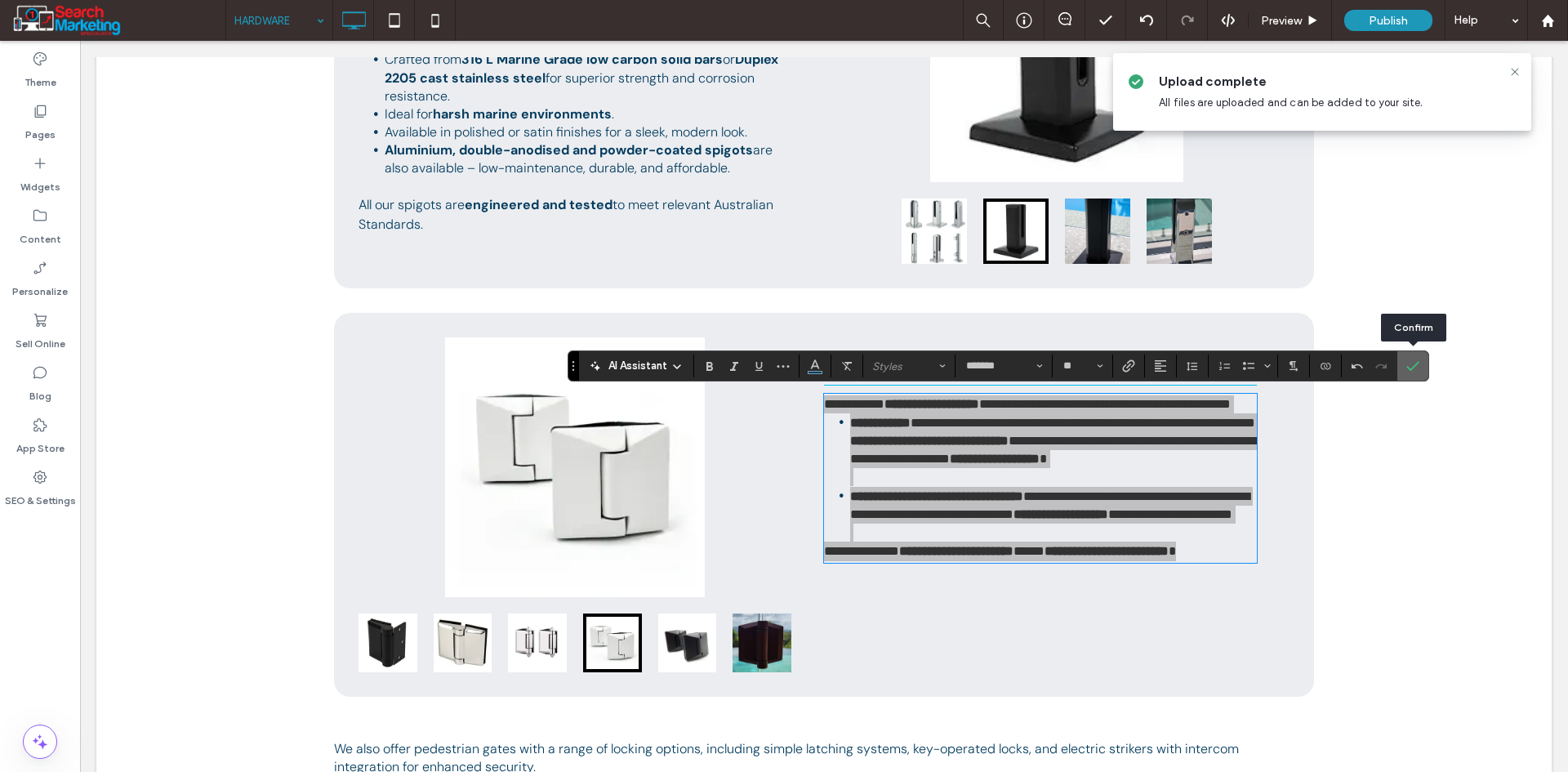
drag, startPoint x: 1414, startPoint y: 357, endPoint x: 1293, endPoint y: 337, distance: 122.6
click at [1414, 357] on span "Confirm" at bounding box center [1413, 366] width 13 height 27
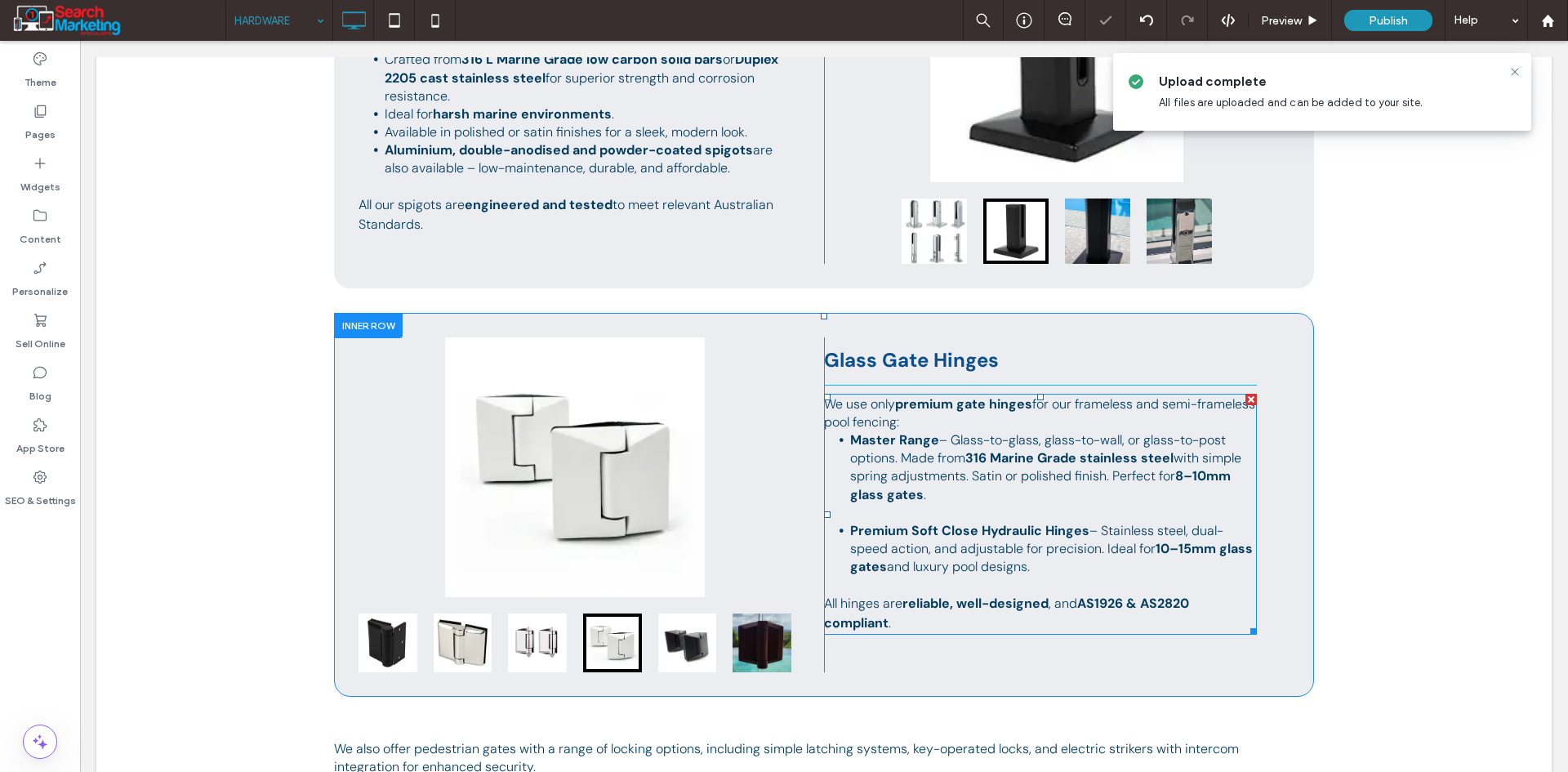
click at [1028, 425] on p "We use only premium gate hinges for our frameless and semi-frameless pool fenci…" at bounding box center [1040, 413] width 433 height 36
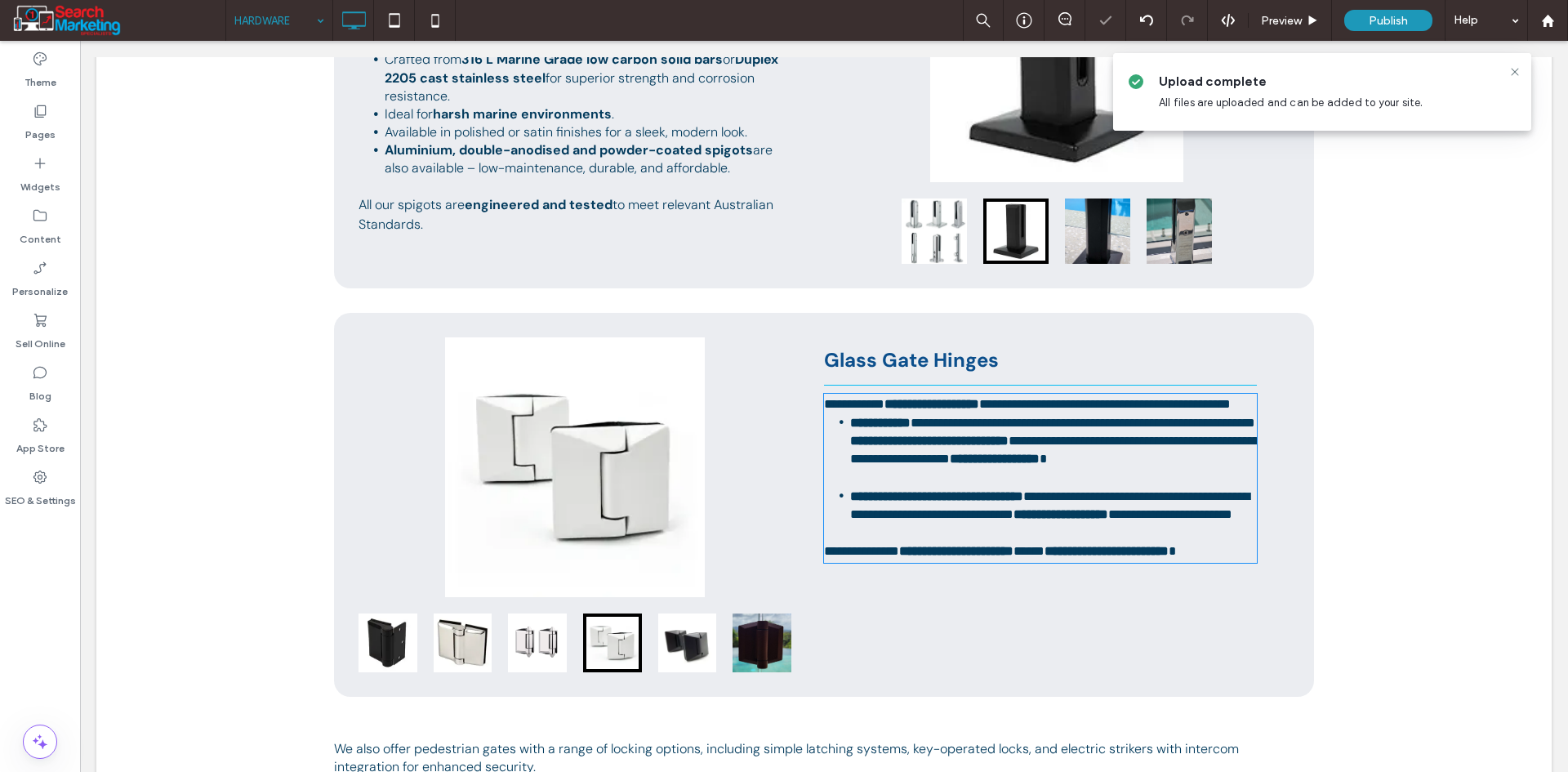
type input "*******"
type input "**"
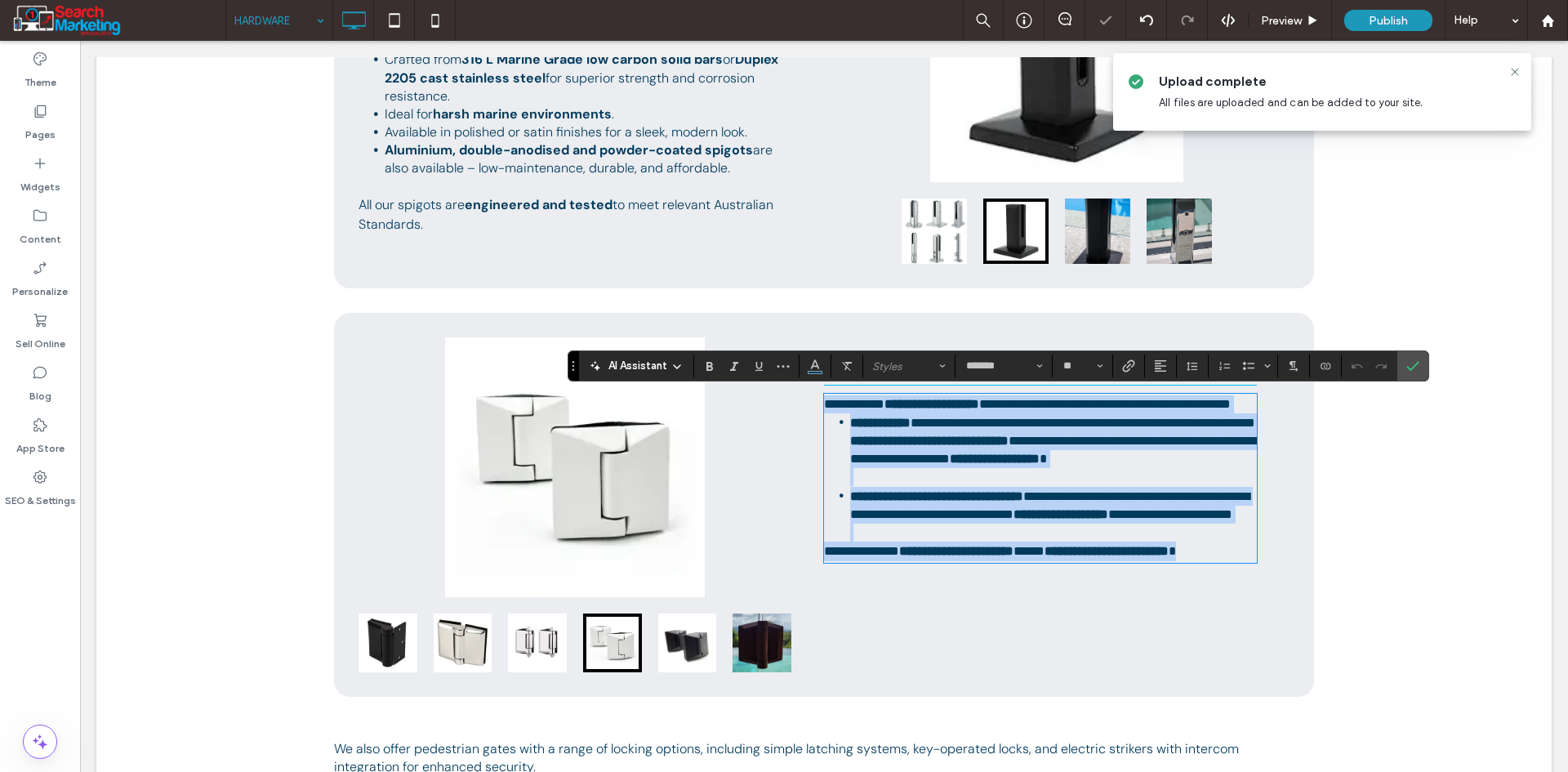
click at [991, 414] on p "**********" at bounding box center [1040, 405] width 433 height 18
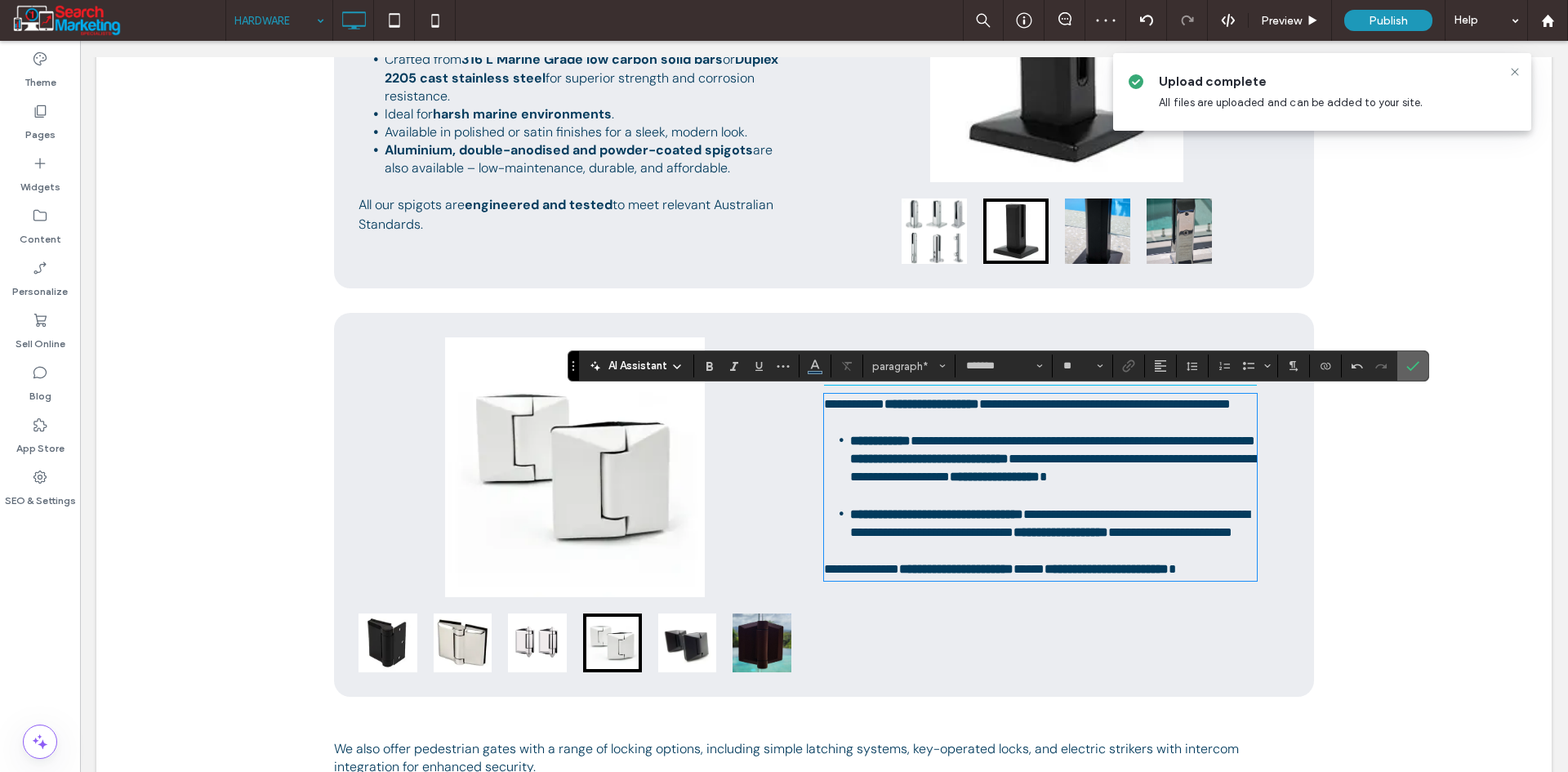
drag, startPoint x: 1413, startPoint y: 366, endPoint x: 1339, endPoint y: 323, distance: 85.6
click at [1413, 366] on icon "Confirm" at bounding box center [1413, 366] width 13 height 13
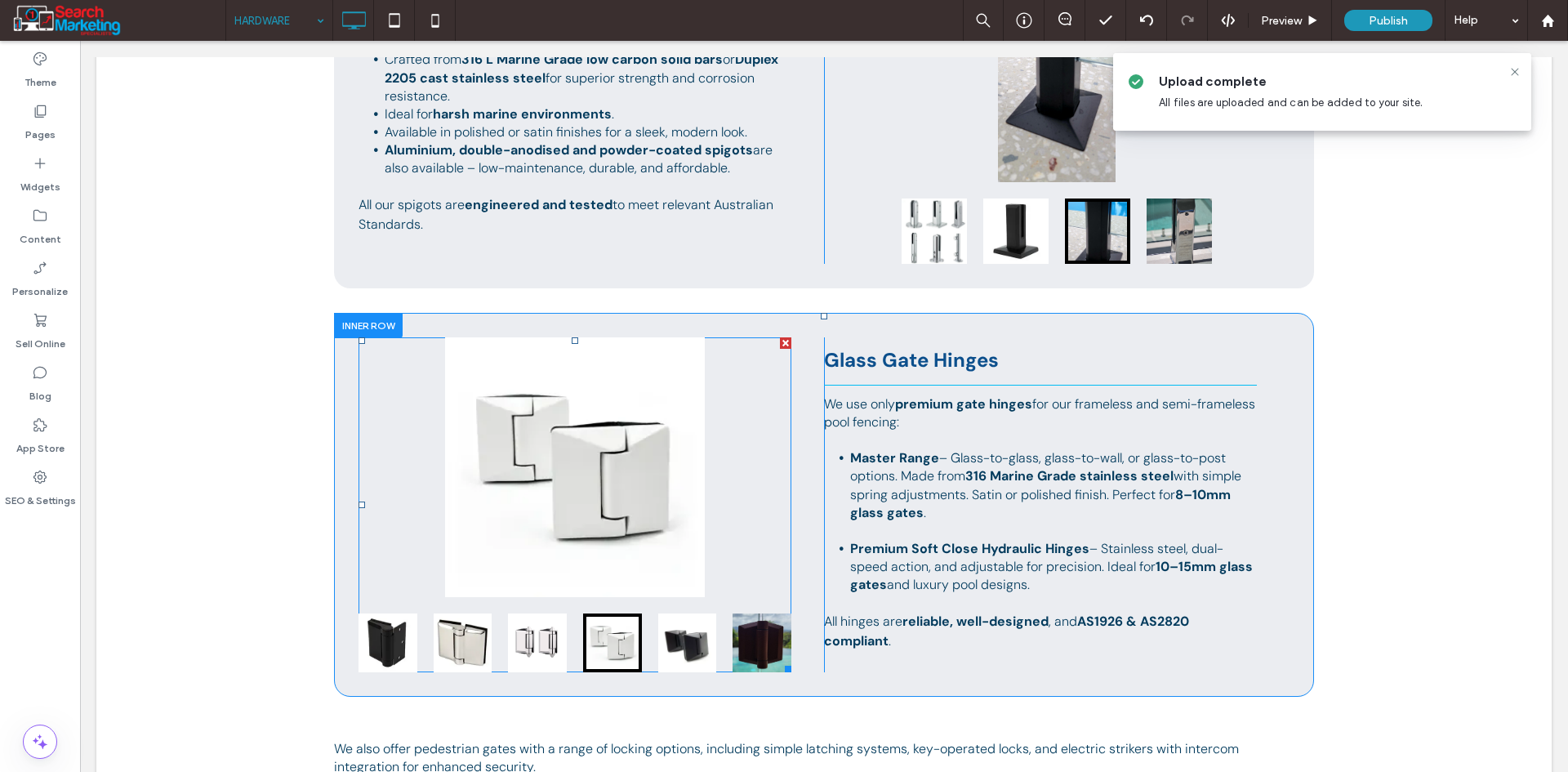
click at [576, 542] on div "Button Button" at bounding box center [575, 467] width 433 height 260
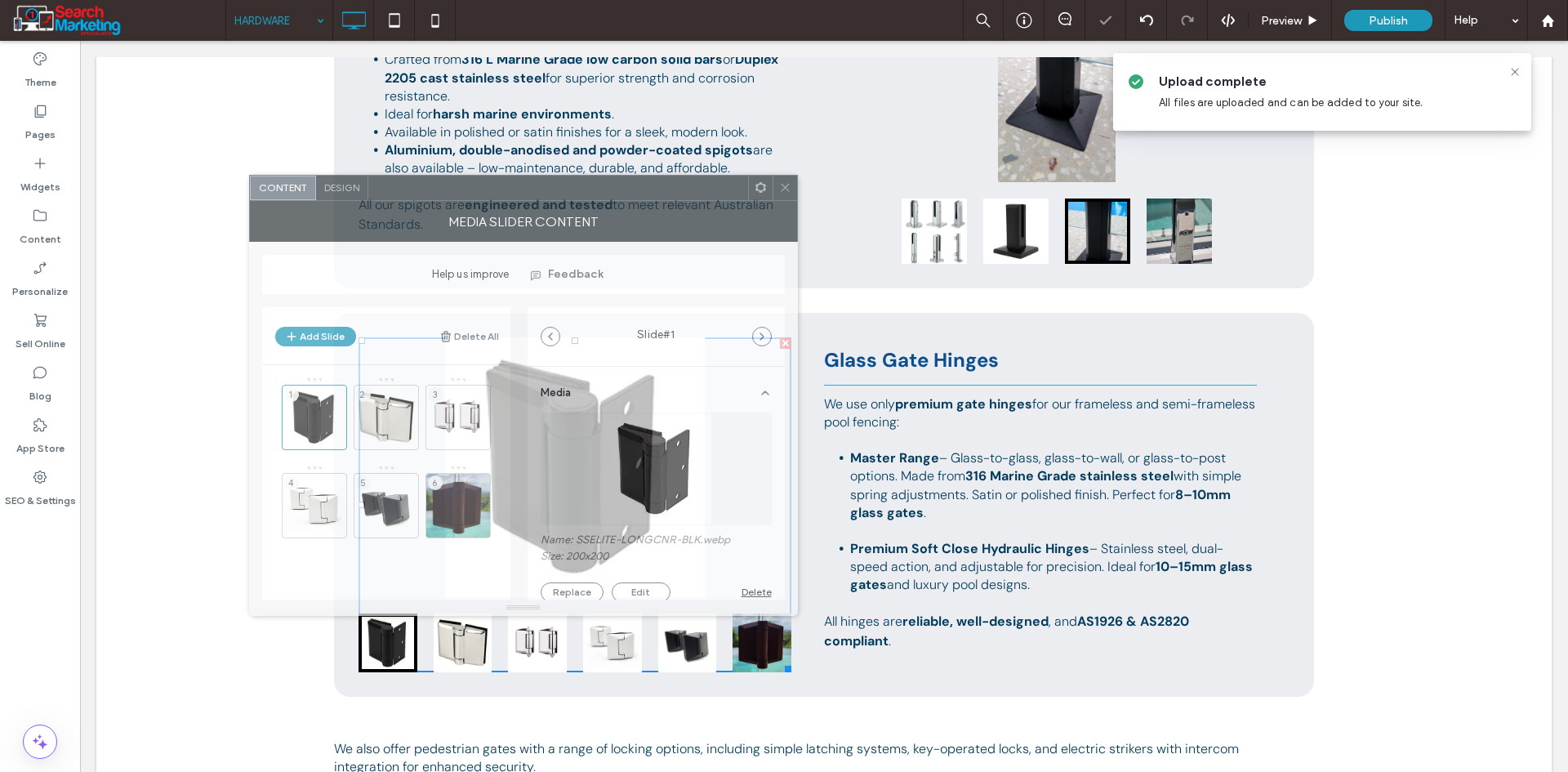
drag, startPoint x: 1094, startPoint y: 184, endPoint x: 518, endPoint y: 193, distance: 576.1
click at [518, 193] on div at bounding box center [557, 187] width 380 height 24
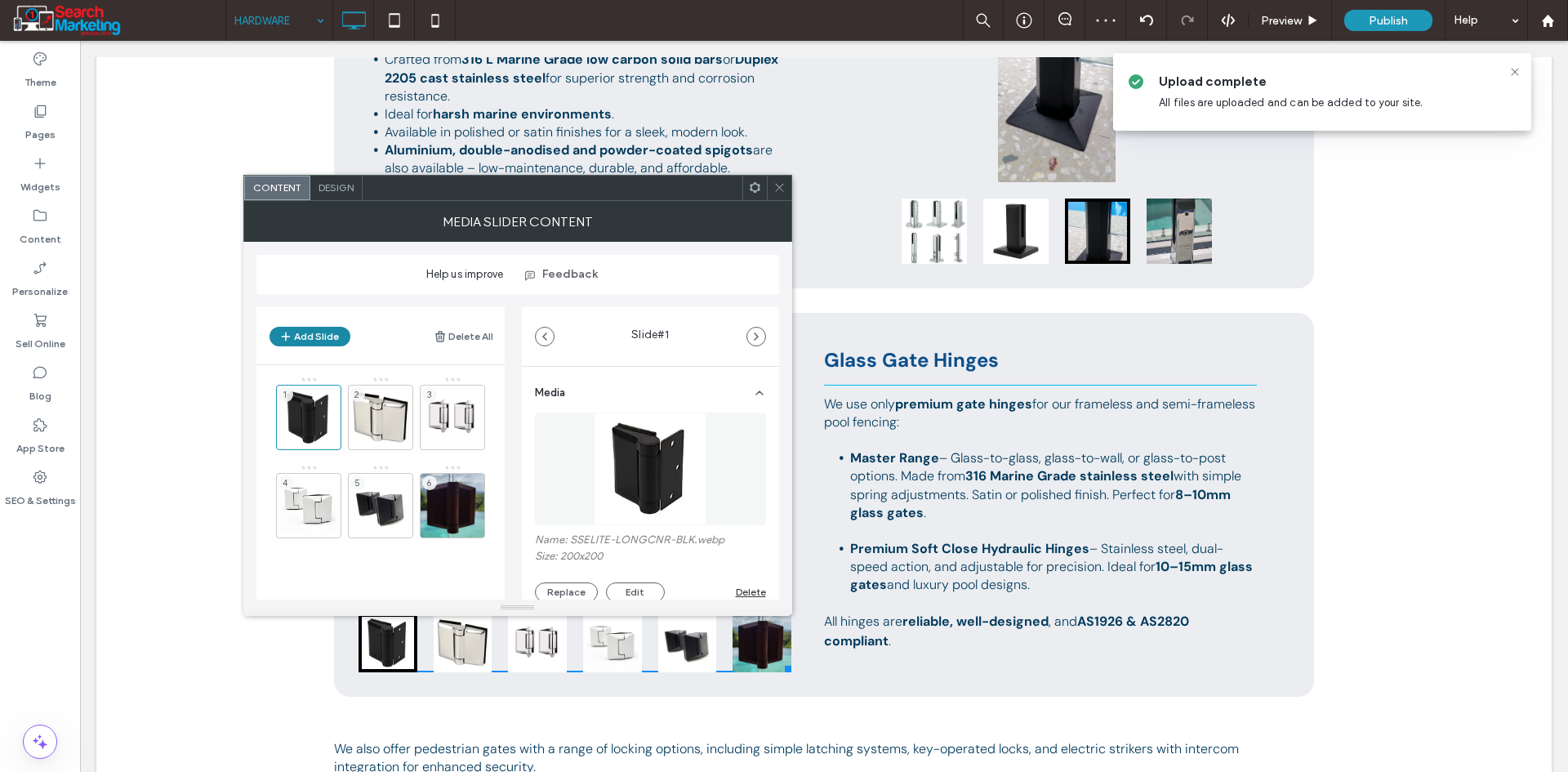
click at [328, 334] on button "Add Slide" at bounding box center [309, 337] width 81 height 20
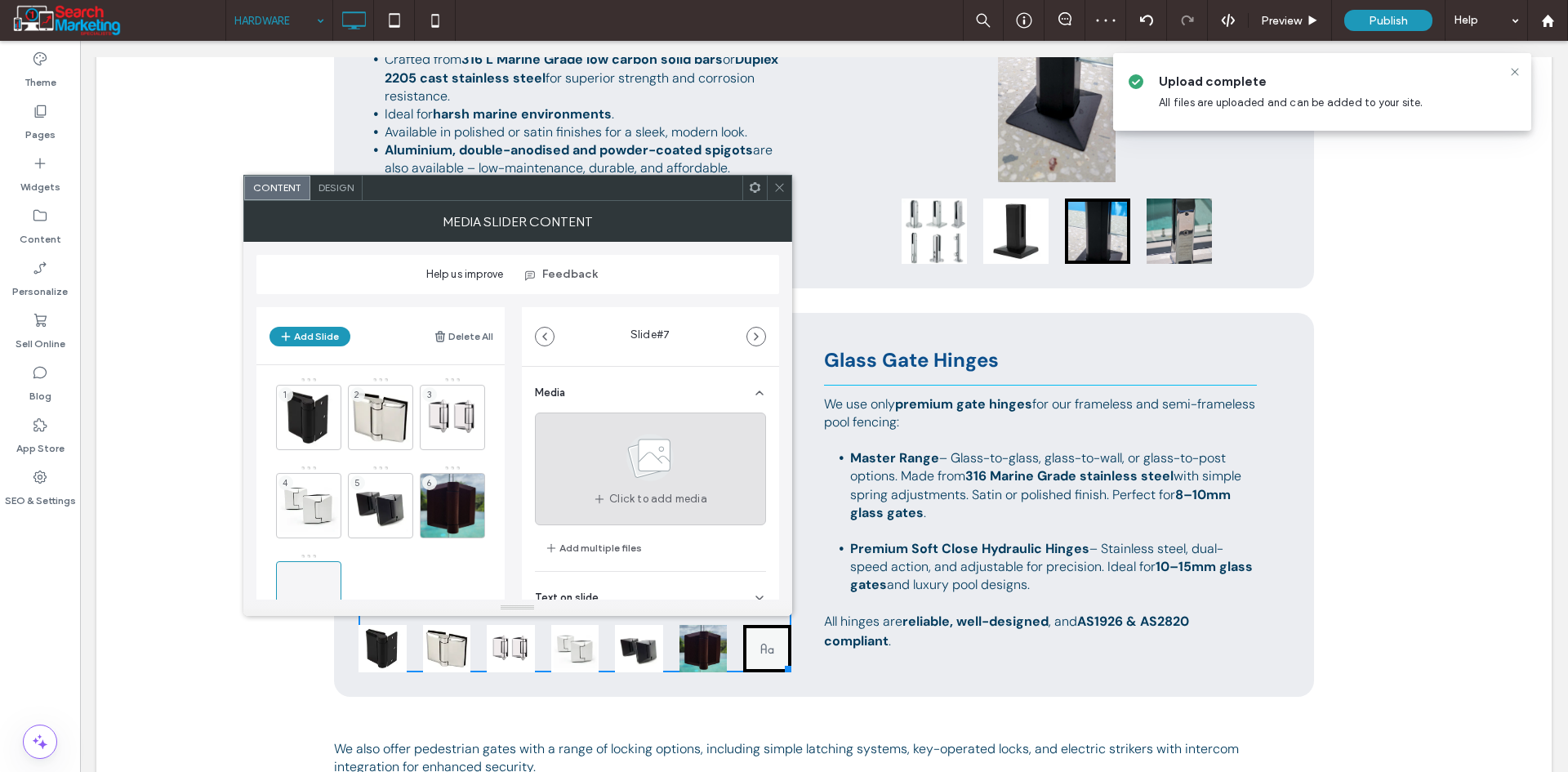
click at [644, 472] on use at bounding box center [649, 457] width 47 height 47
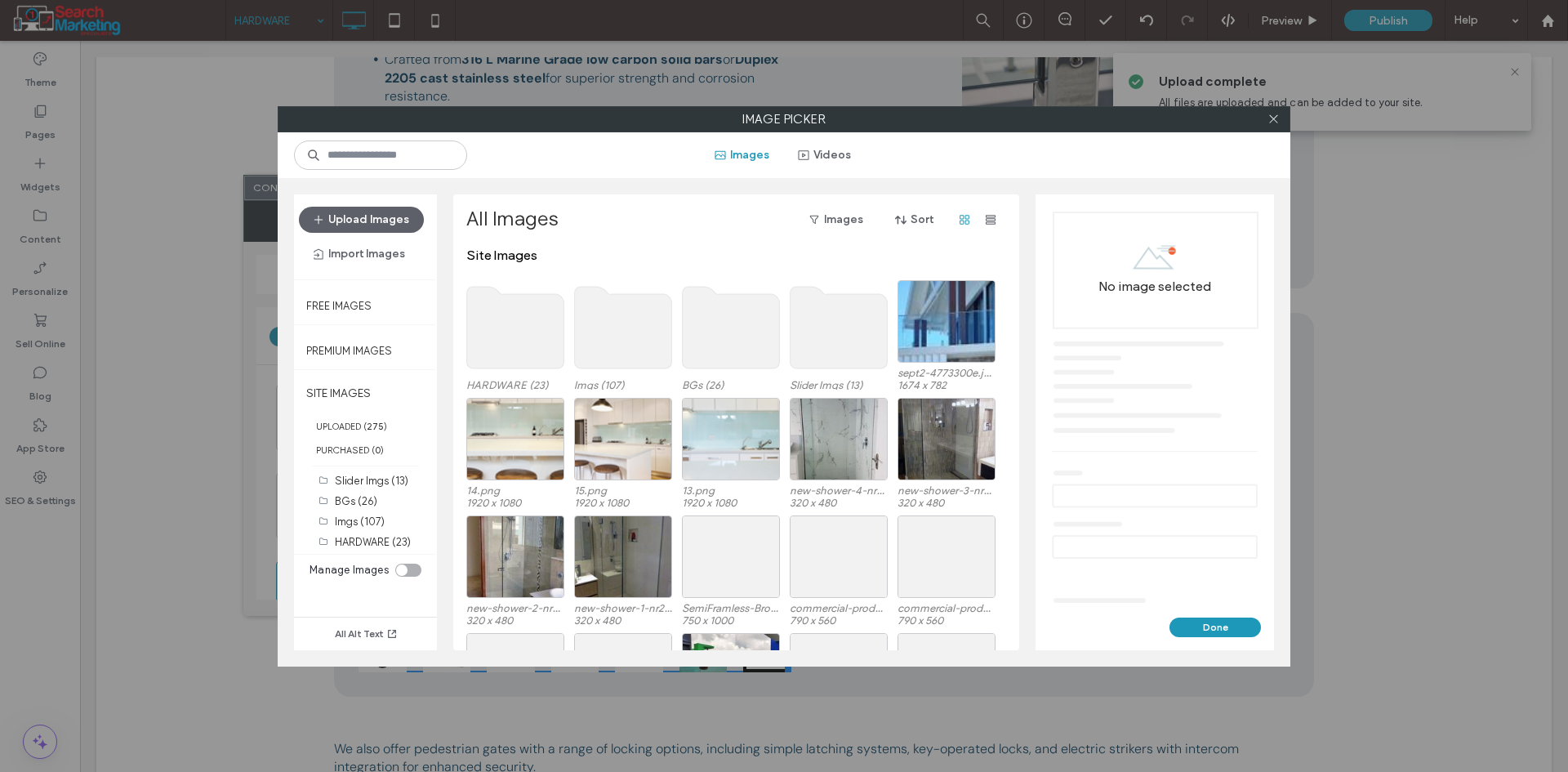
click at [485, 332] on use at bounding box center [515, 327] width 97 height 81
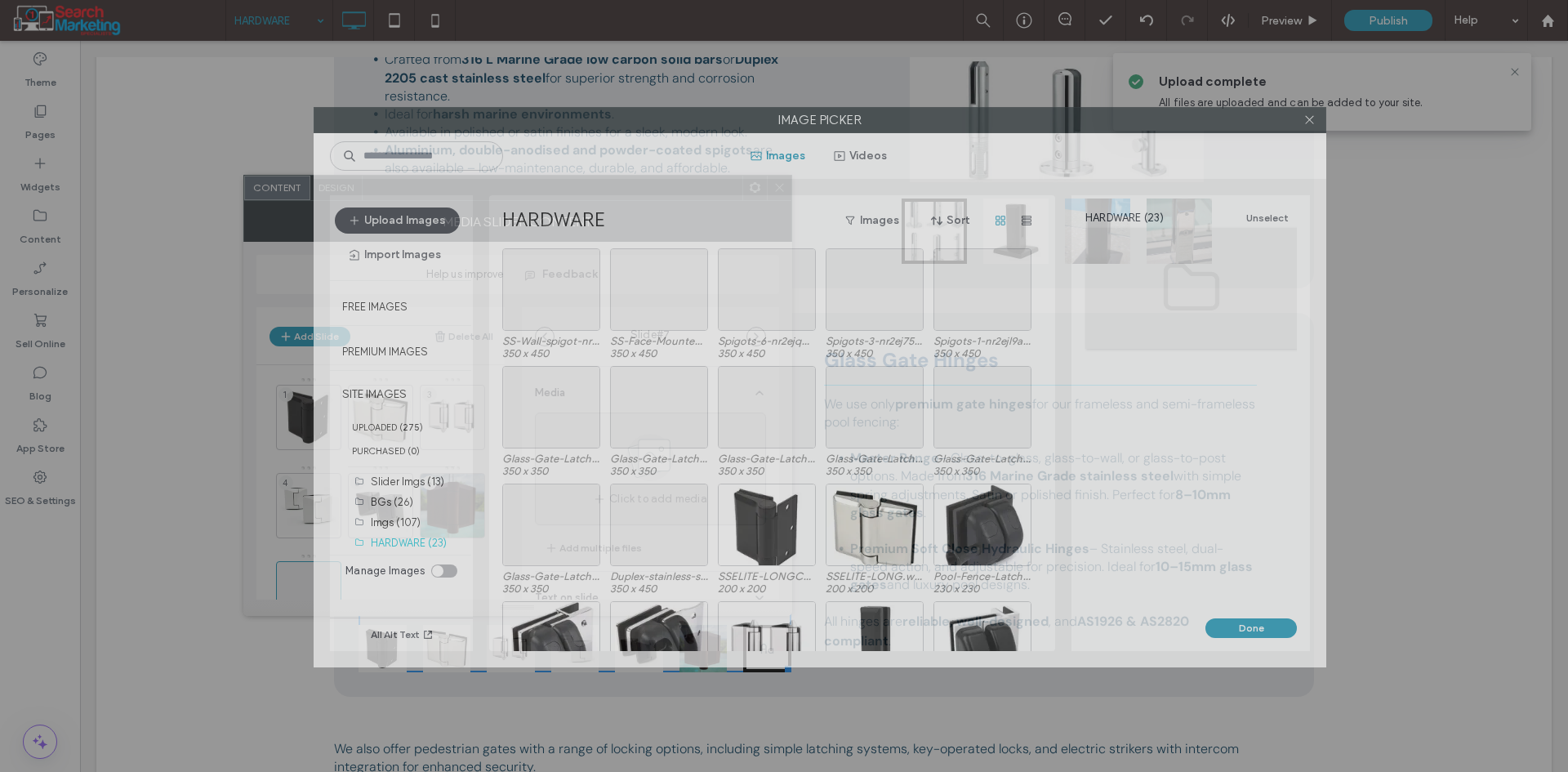
drag, startPoint x: 705, startPoint y: 123, endPoint x: 741, endPoint y: 124, distance: 36.0
click at [741, 124] on label "Image Picker" at bounding box center [820, 120] width 1011 height 24
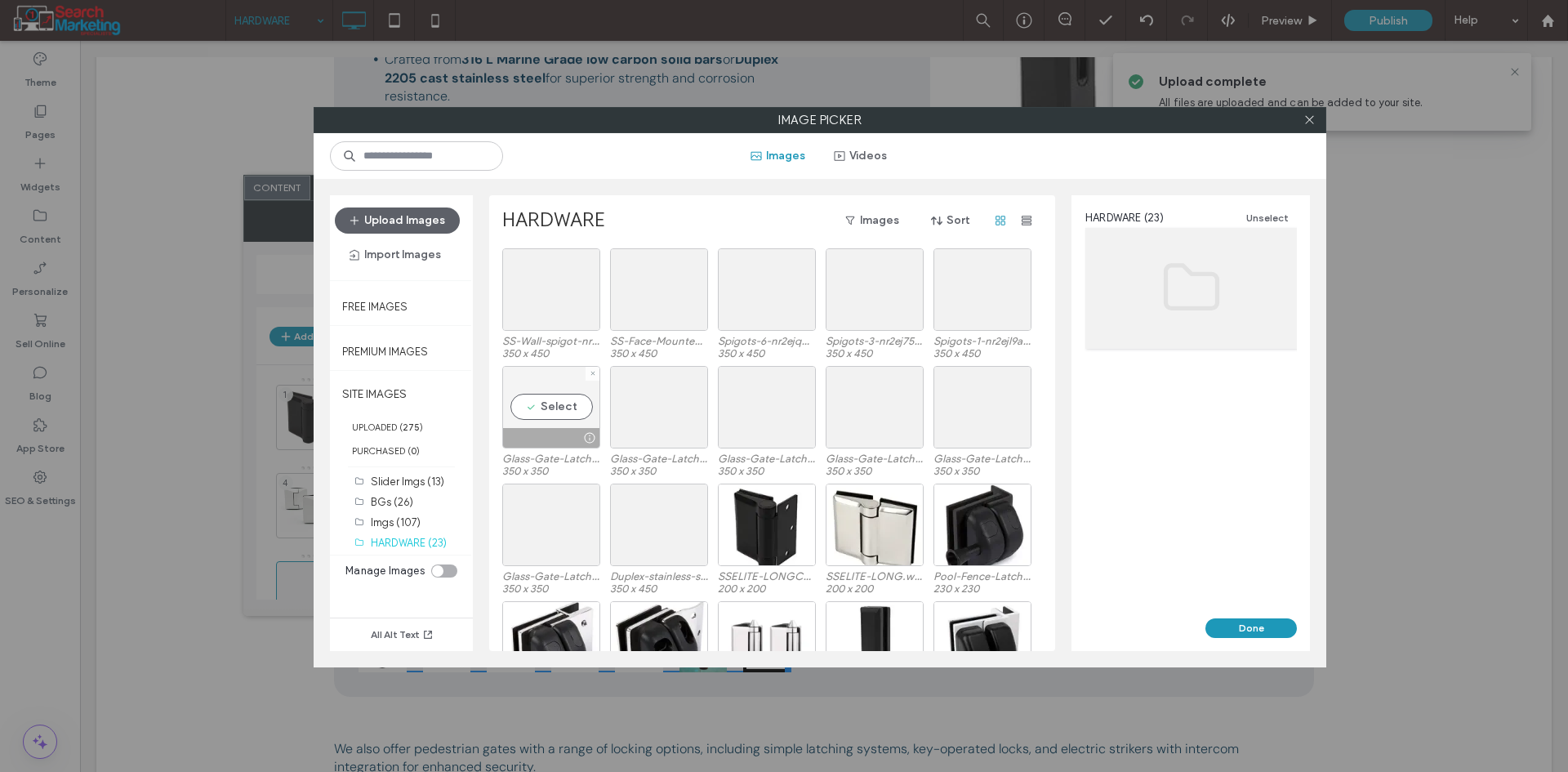
click at [566, 407] on div "Select" at bounding box center [551, 406] width 98 height 82
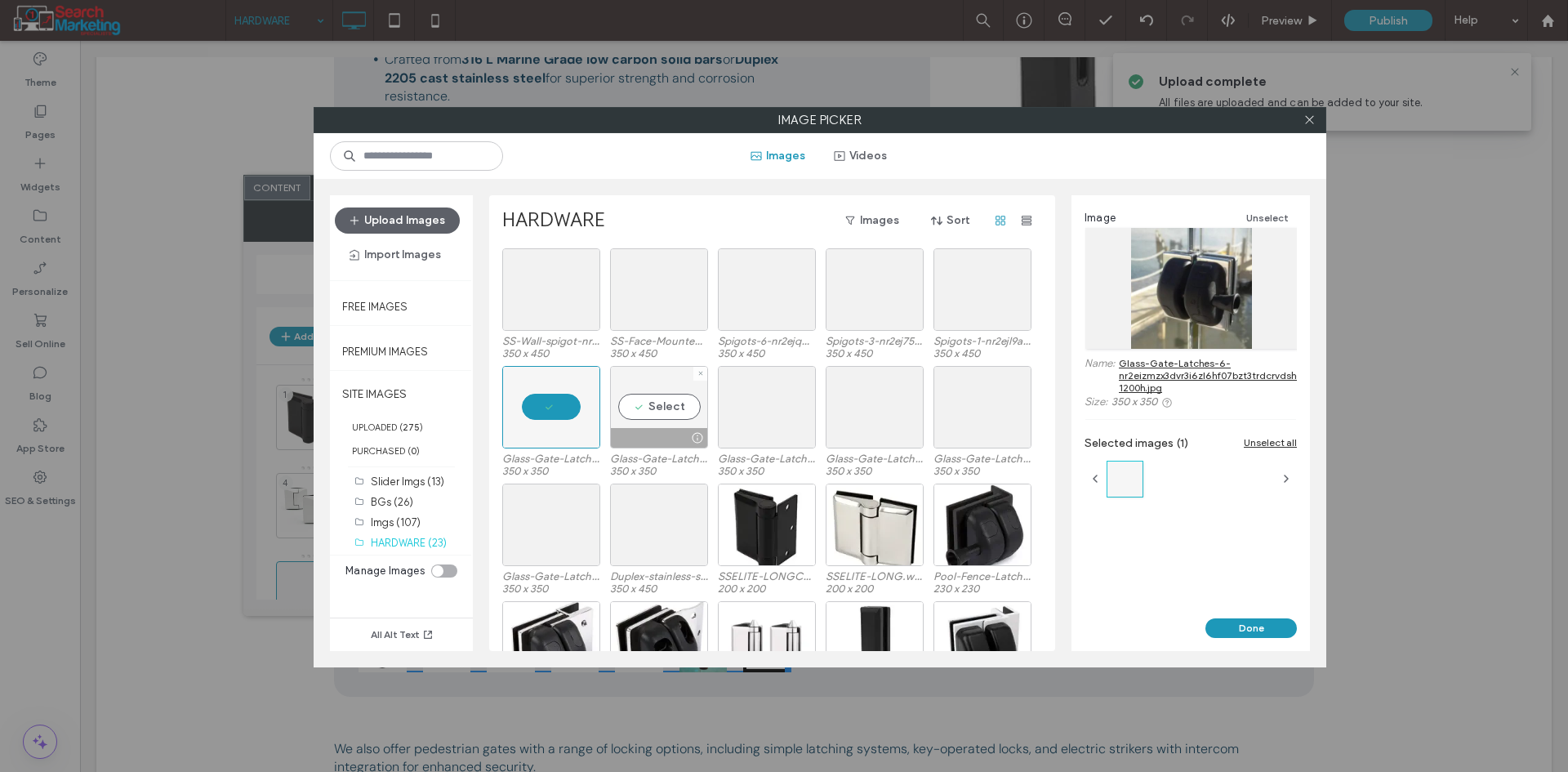
click at [664, 403] on div "Select" at bounding box center [659, 406] width 98 height 82
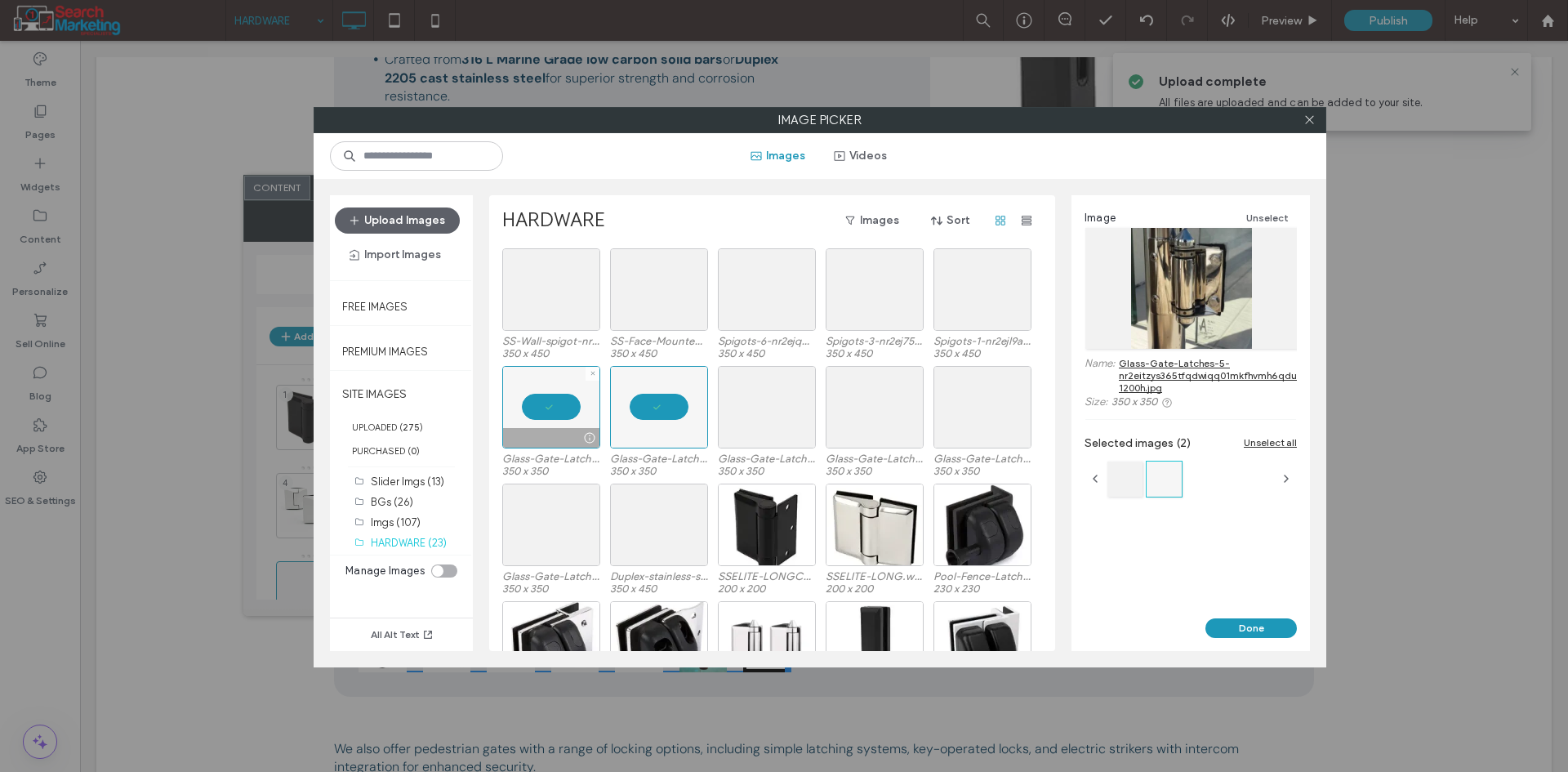
click at [532, 410] on div at bounding box center [551, 406] width 98 height 82
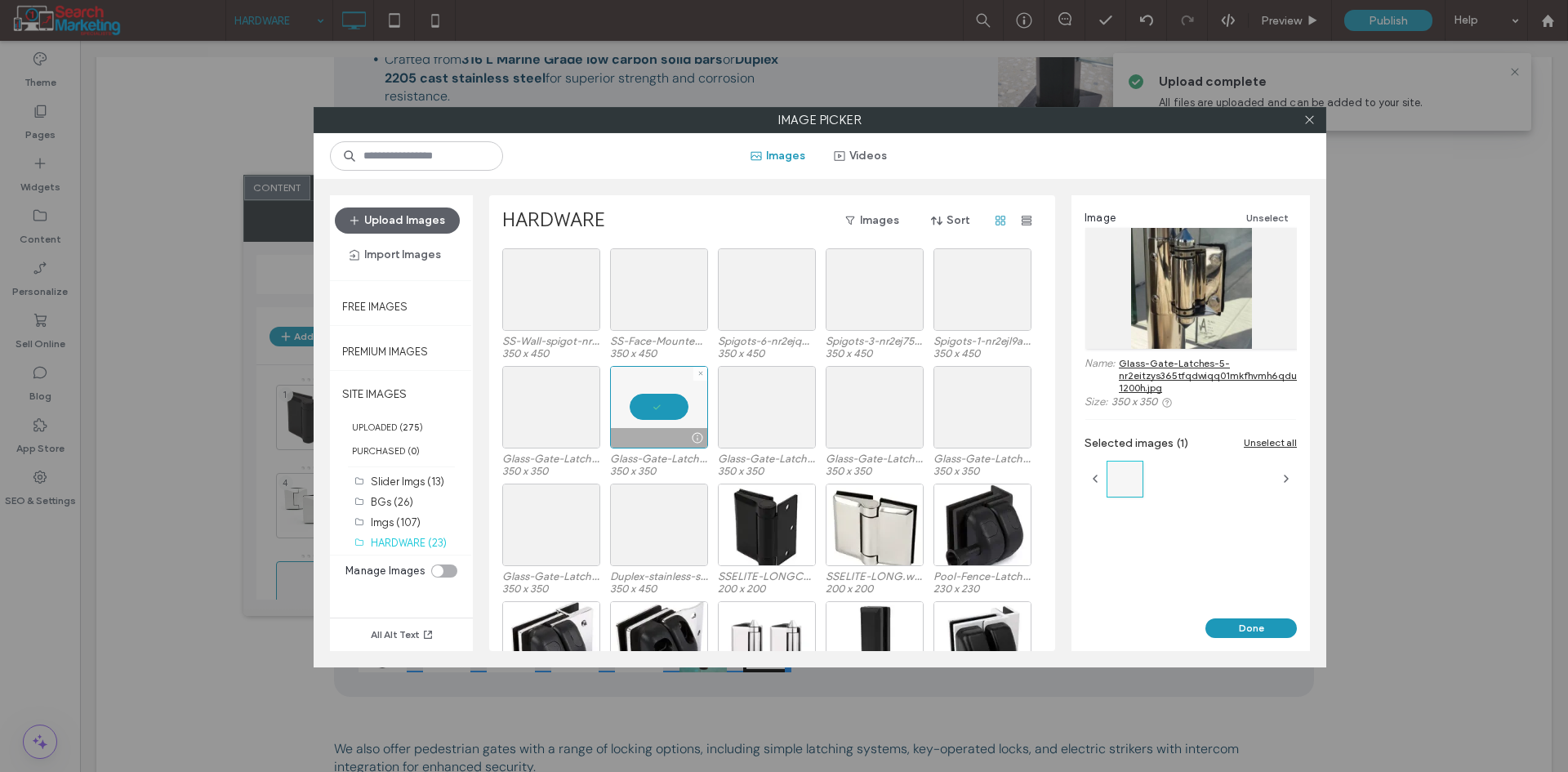
click at [672, 412] on div at bounding box center [659, 406] width 98 height 82
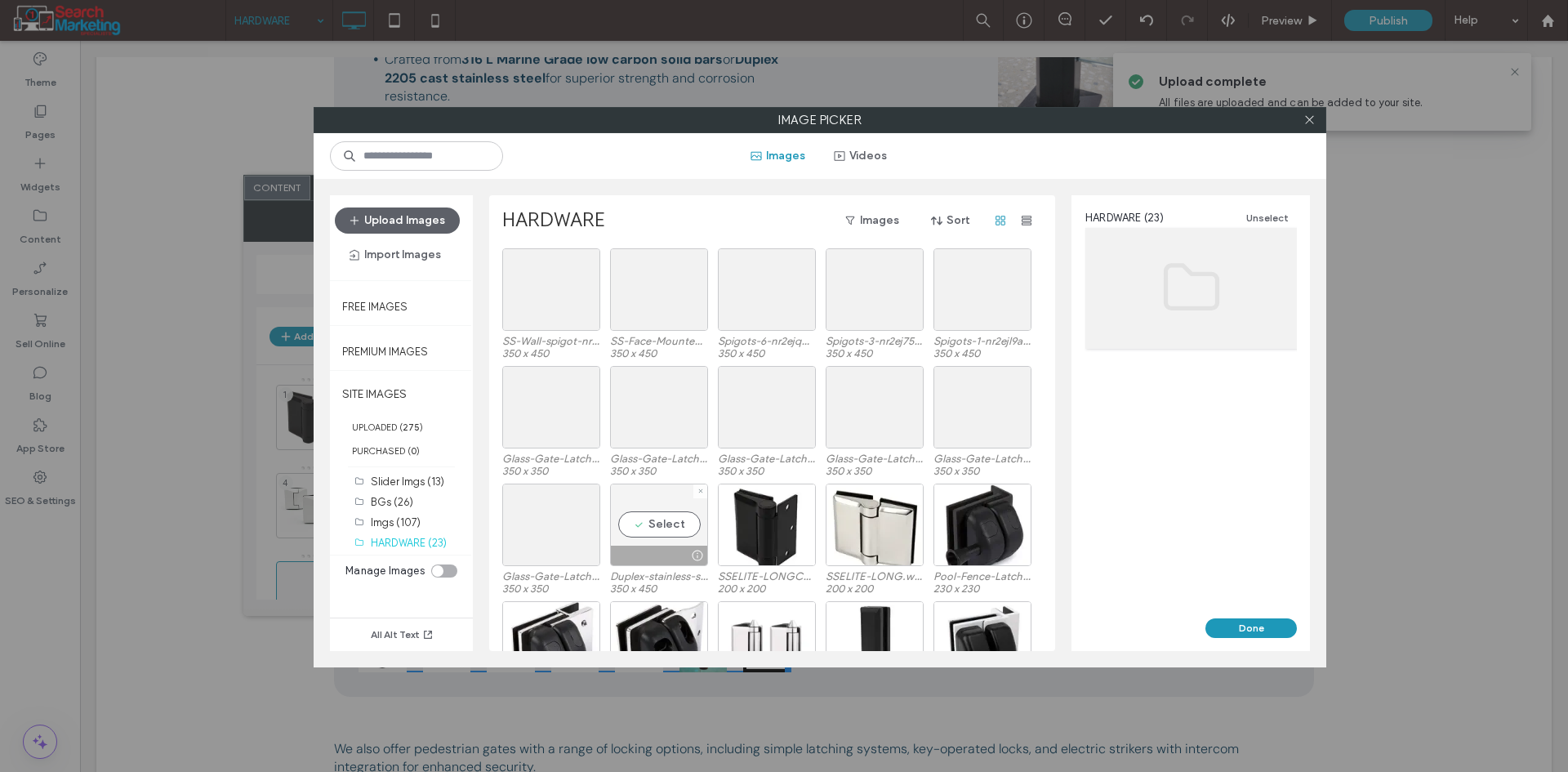
click at [651, 514] on div "Select" at bounding box center [659, 524] width 98 height 82
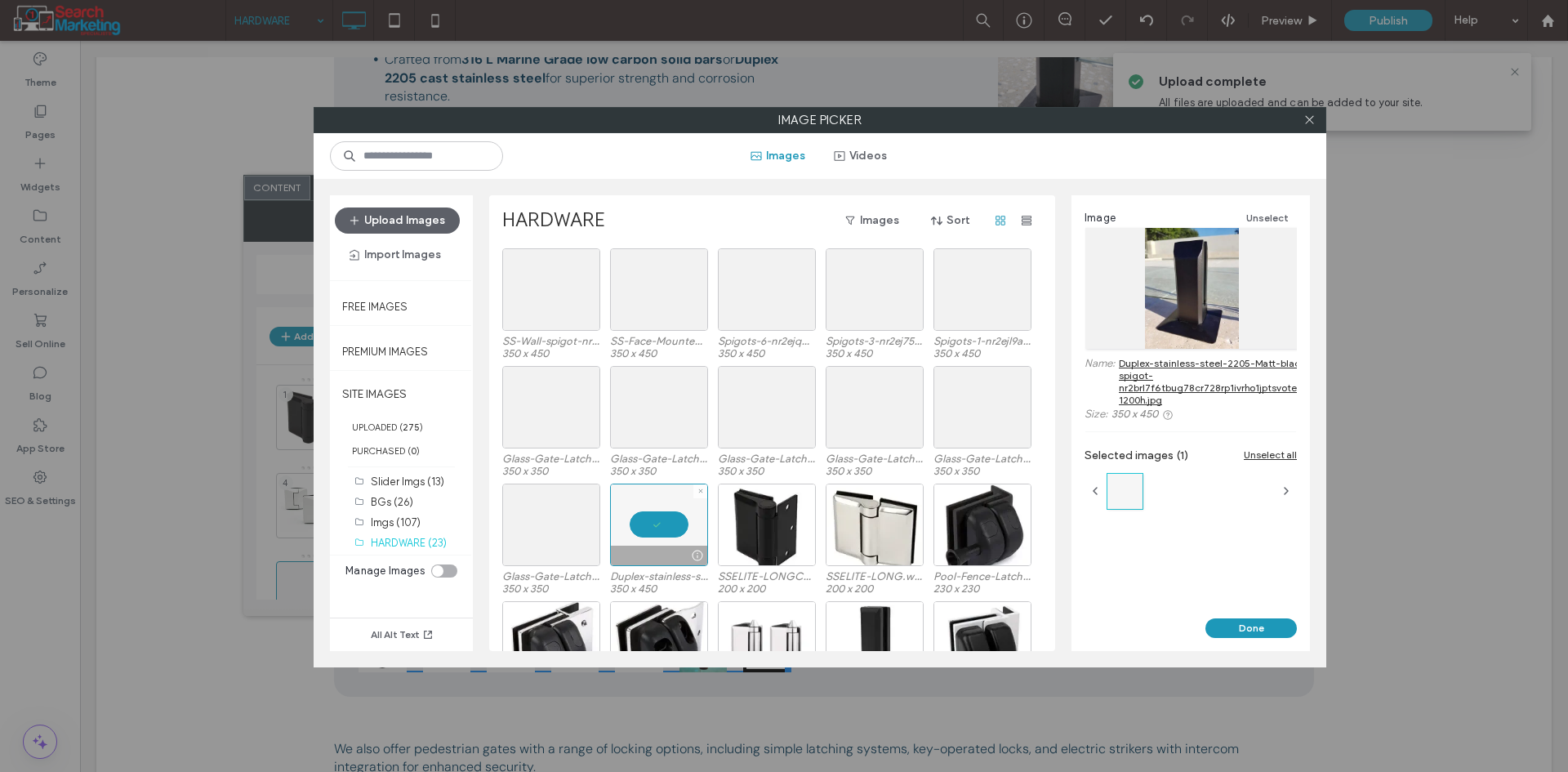
click at [643, 524] on div at bounding box center [659, 524] width 98 height 82
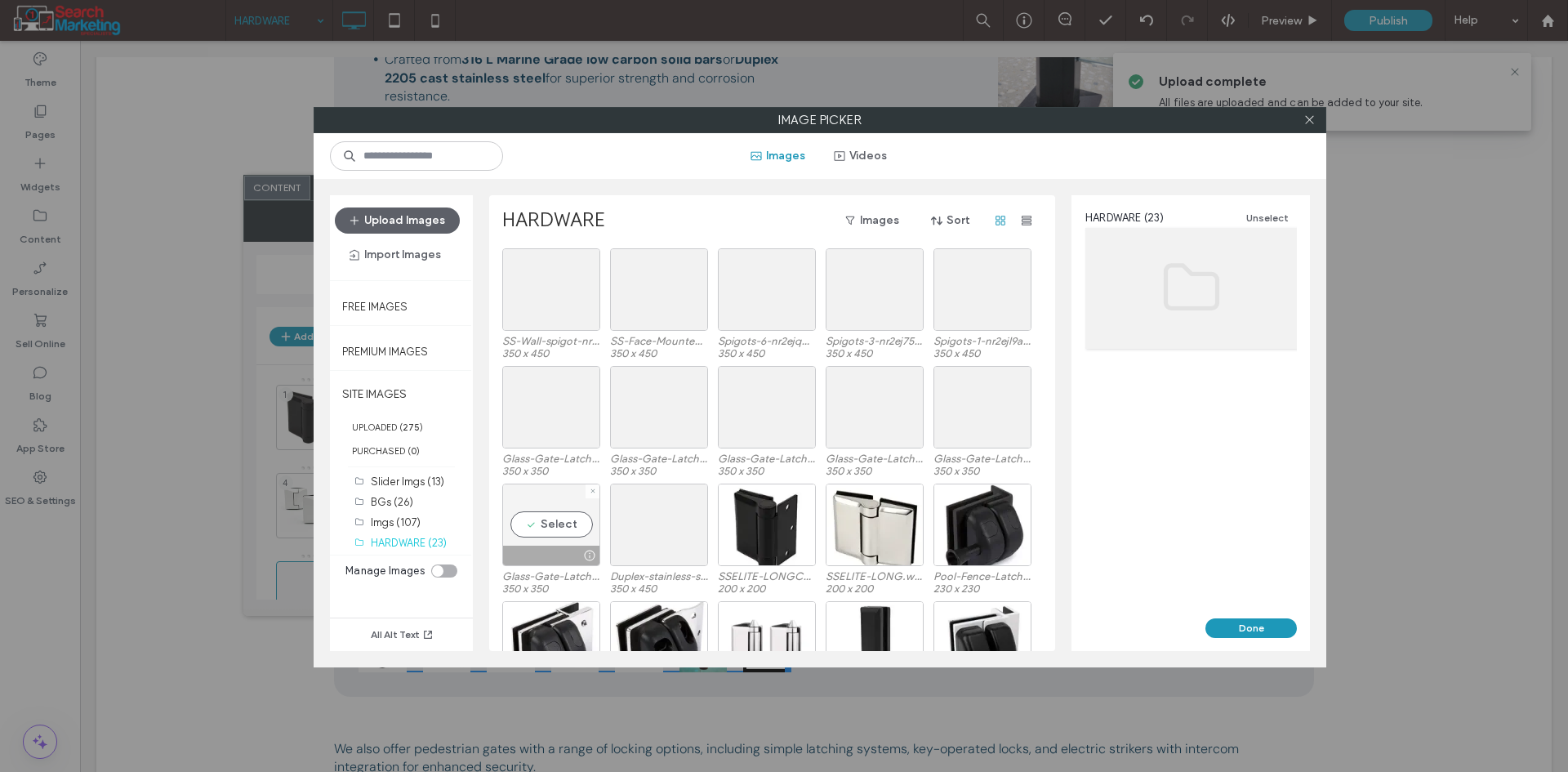
click at [568, 520] on div "Select" at bounding box center [551, 524] width 98 height 82
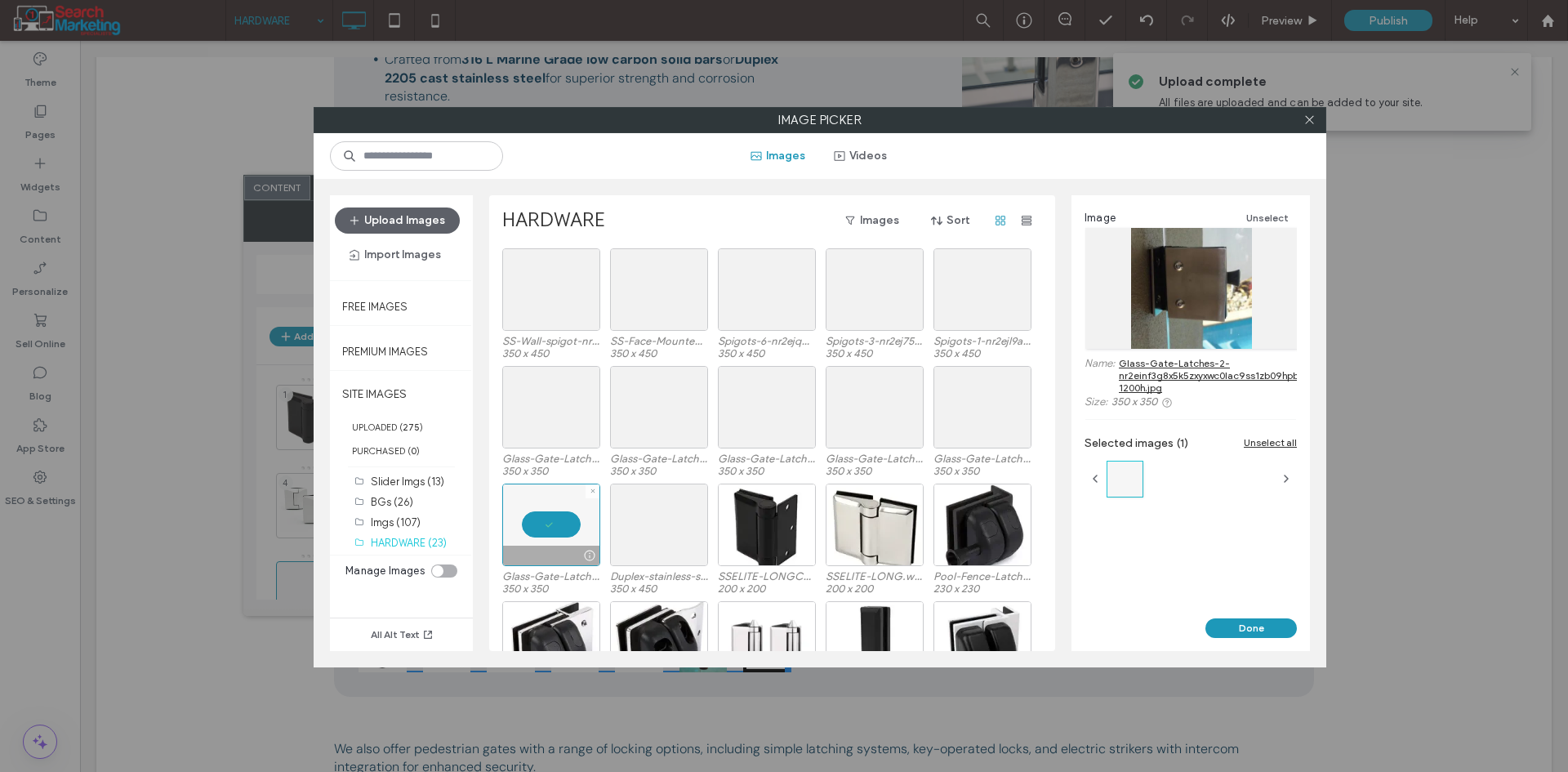
click at [568, 520] on div at bounding box center [551, 524] width 98 height 82
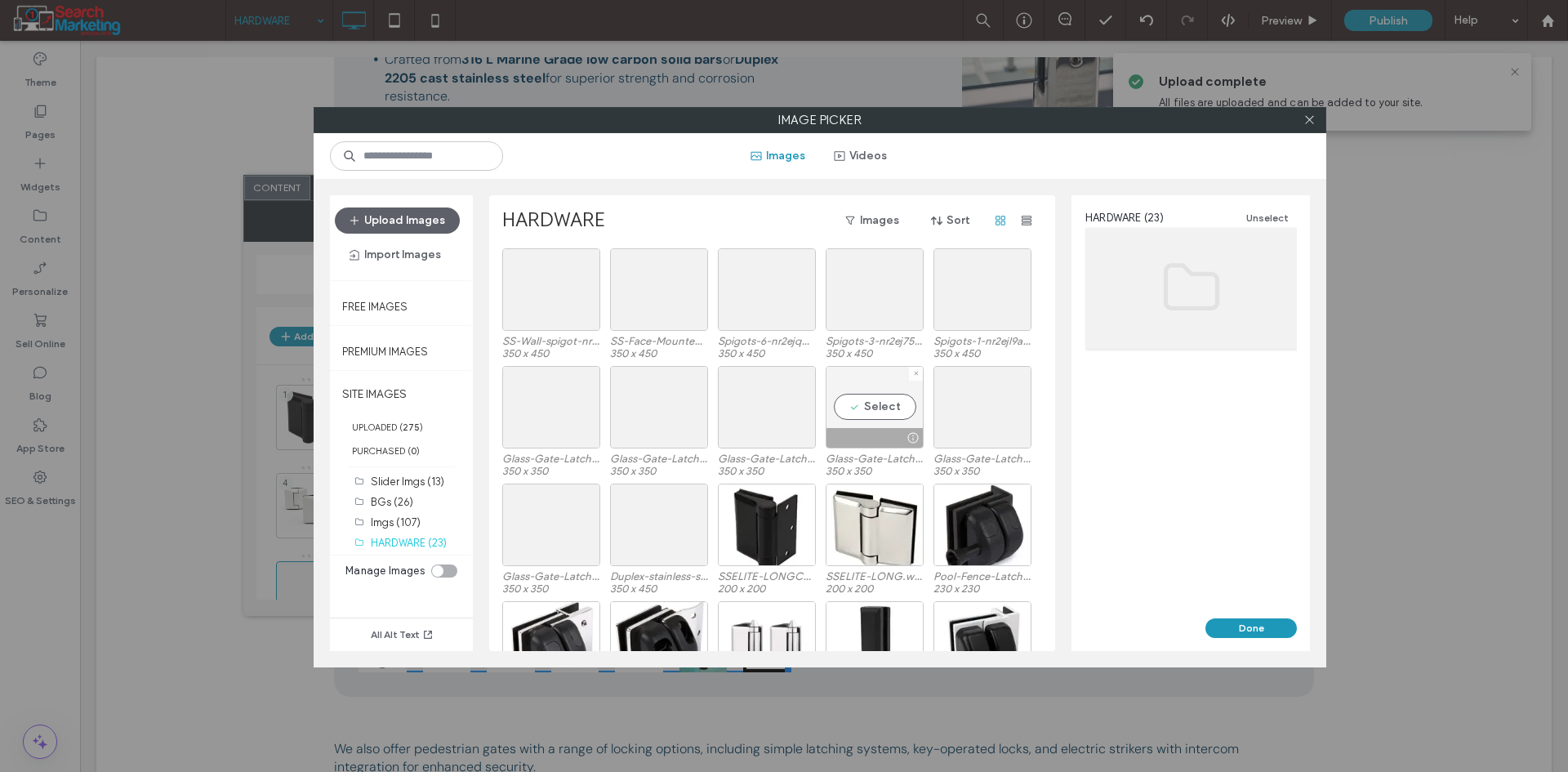
click at [859, 410] on div "Select" at bounding box center [875, 406] width 98 height 82
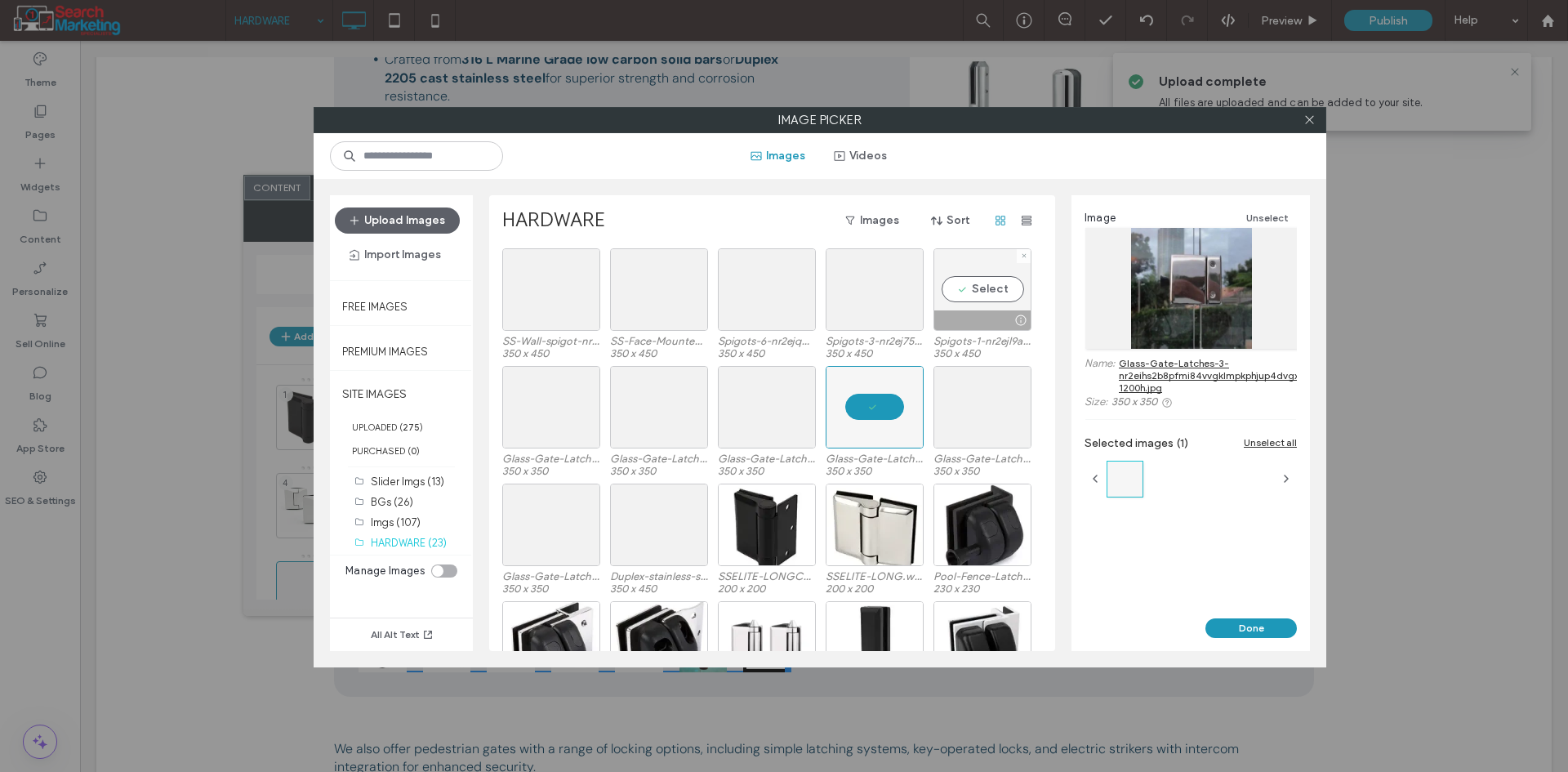
click at [979, 279] on div "Select" at bounding box center [982, 289] width 98 height 82
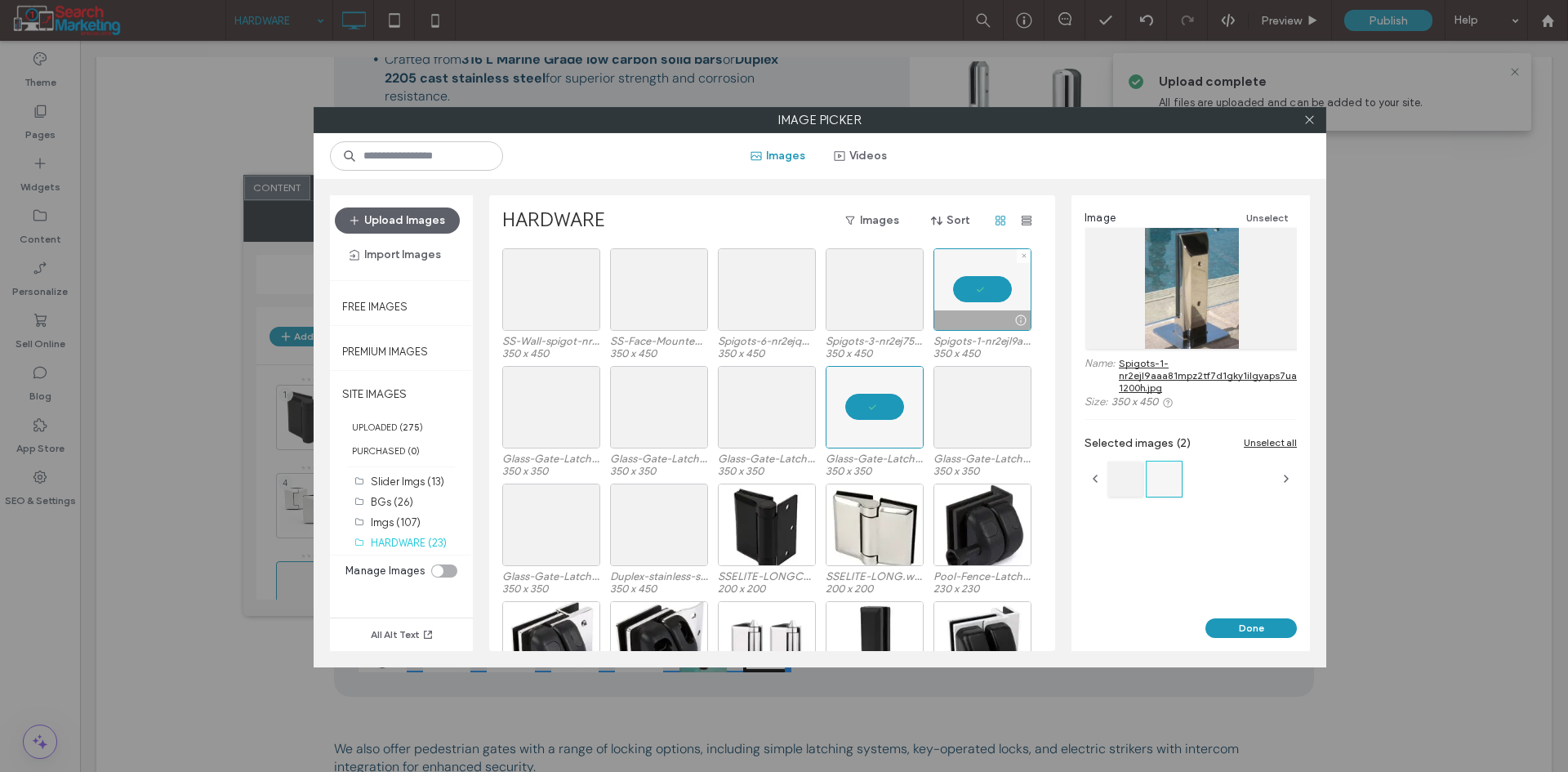
click at [979, 285] on div at bounding box center [982, 289] width 98 height 82
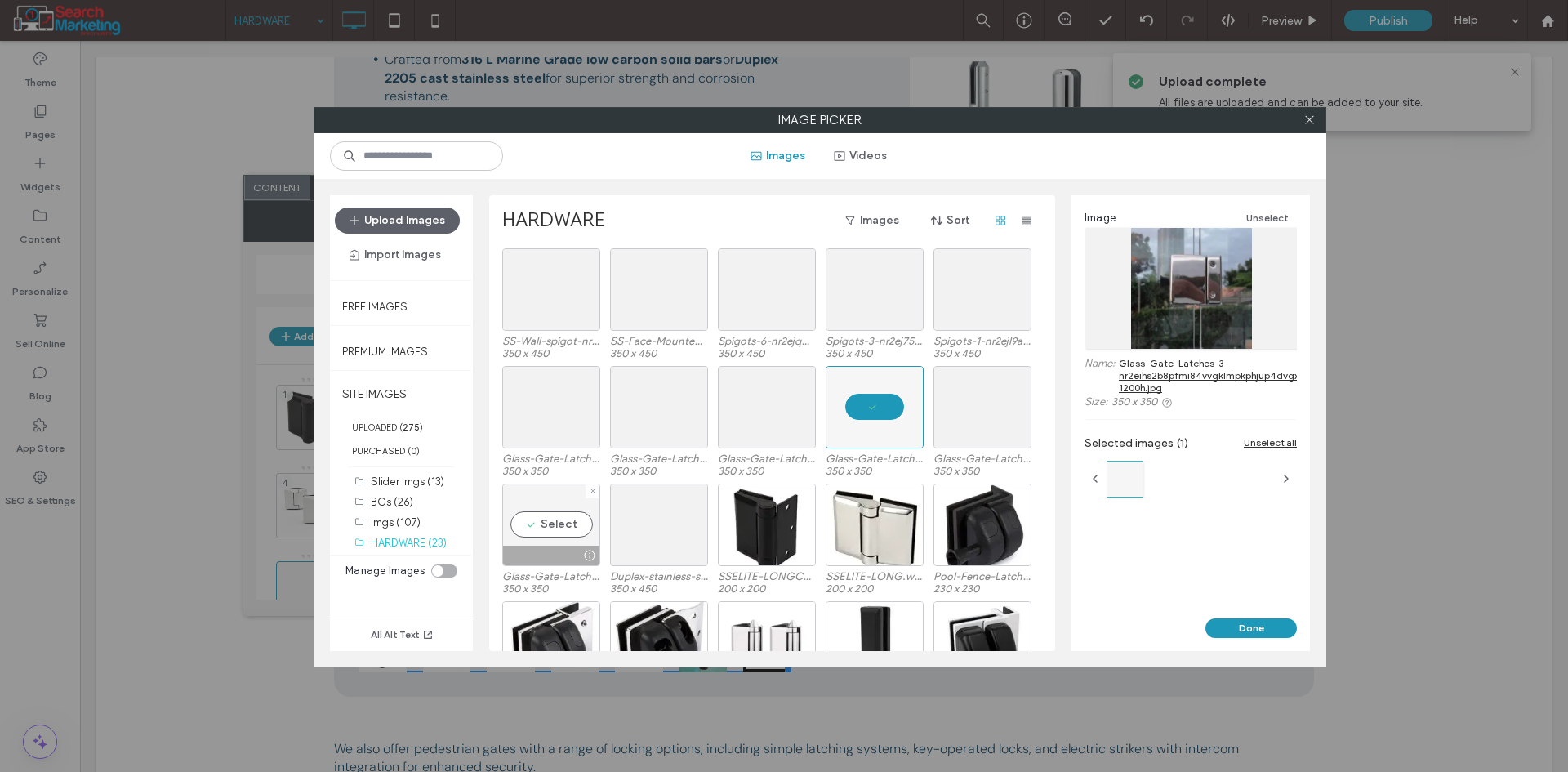
click at [547, 527] on div "Select" at bounding box center [551, 524] width 98 height 82
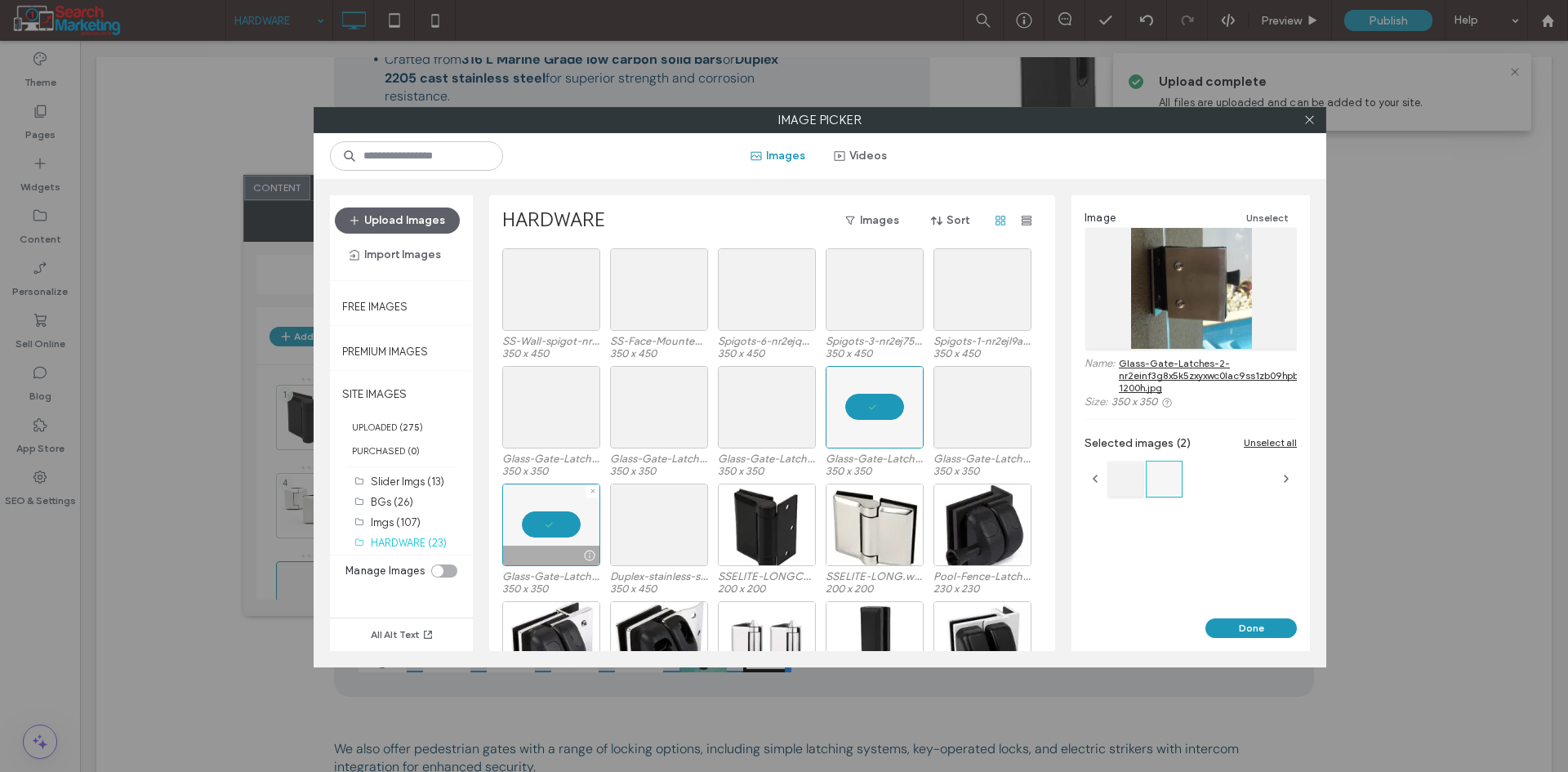
click at [547, 519] on div at bounding box center [551, 524] width 98 height 82
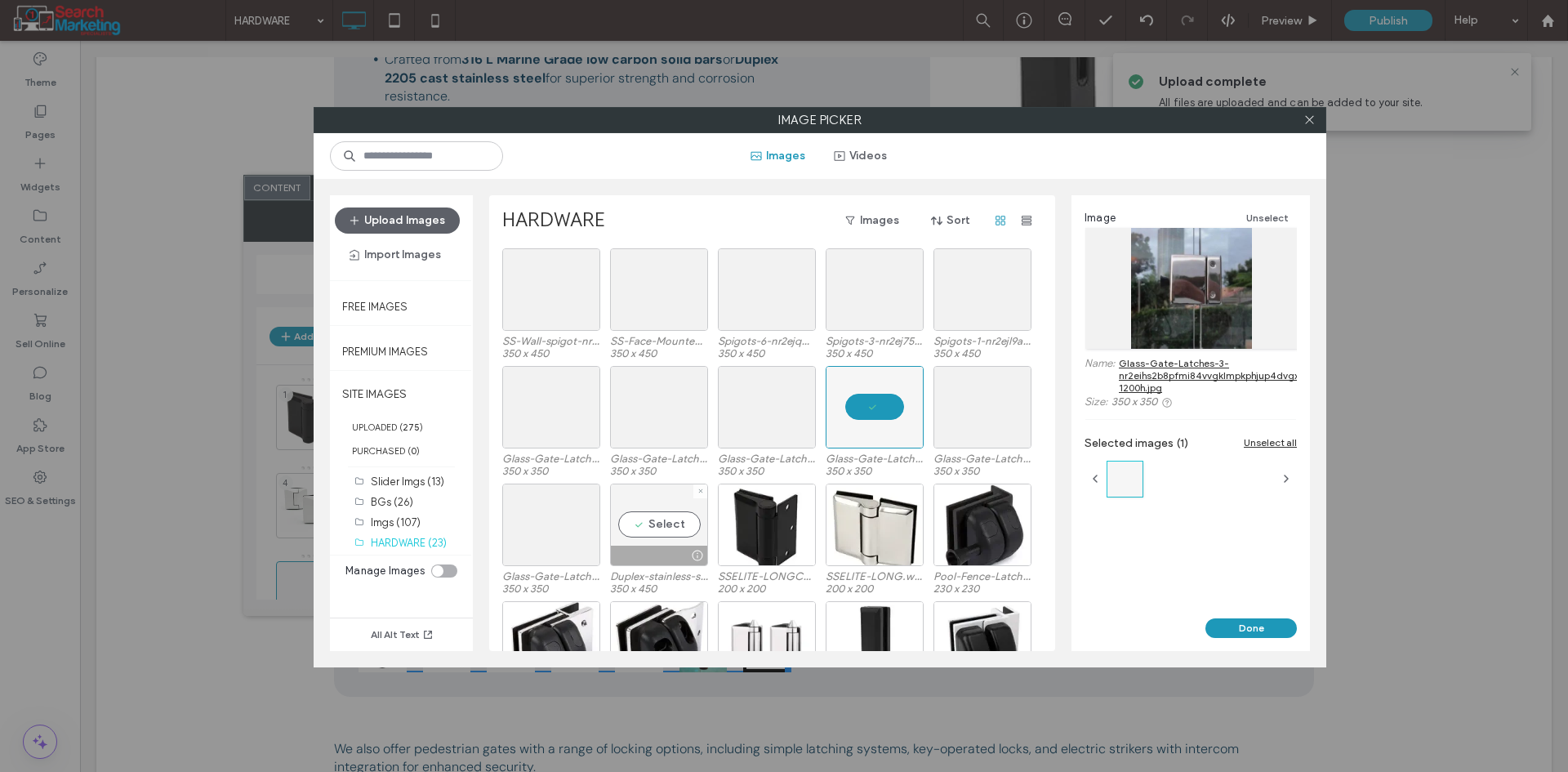
click at [638, 509] on div "Select" at bounding box center [659, 524] width 98 height 82
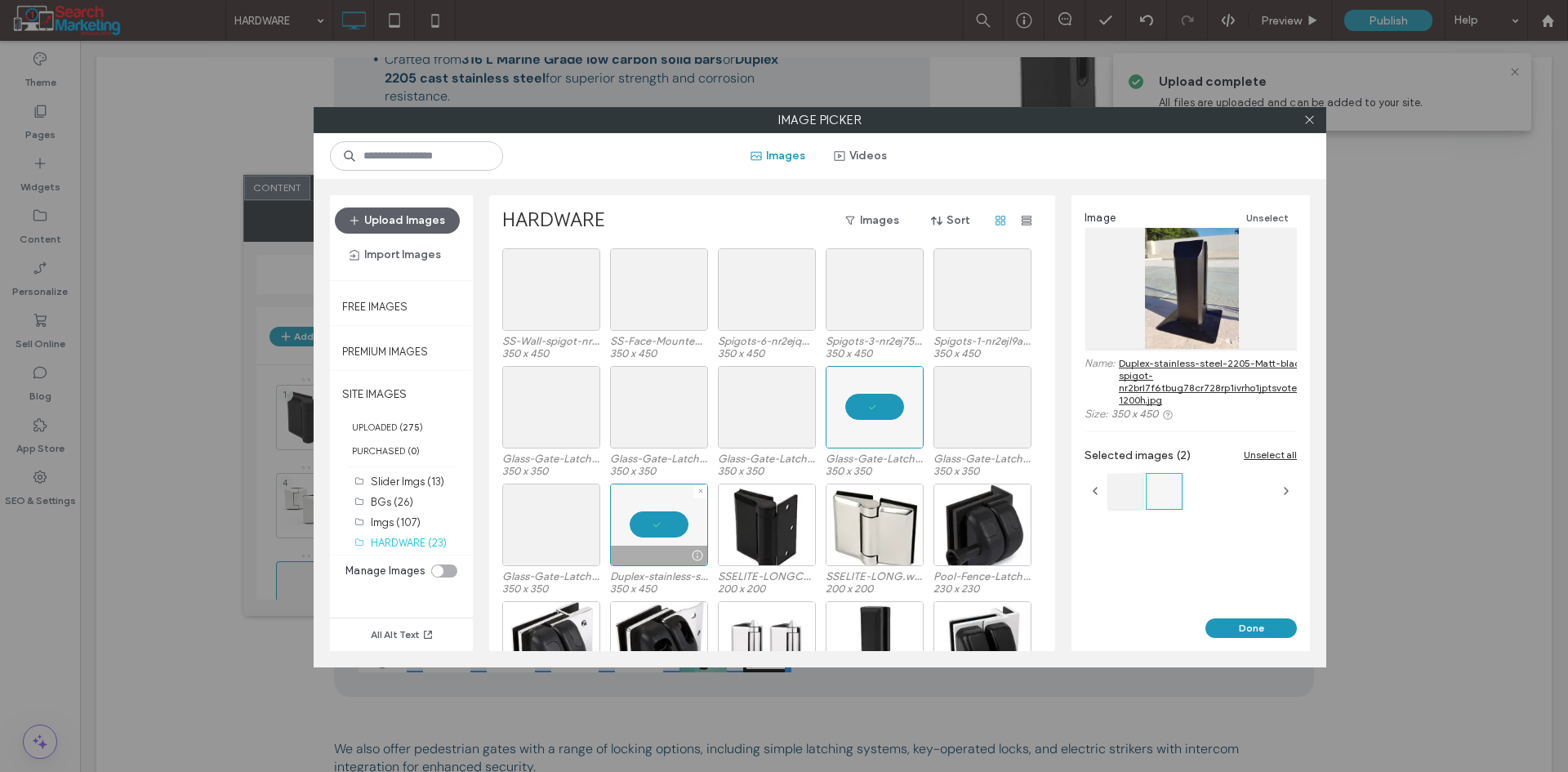
click at [638, 509] on div at bounding box center [659, 524] width 98 height 82
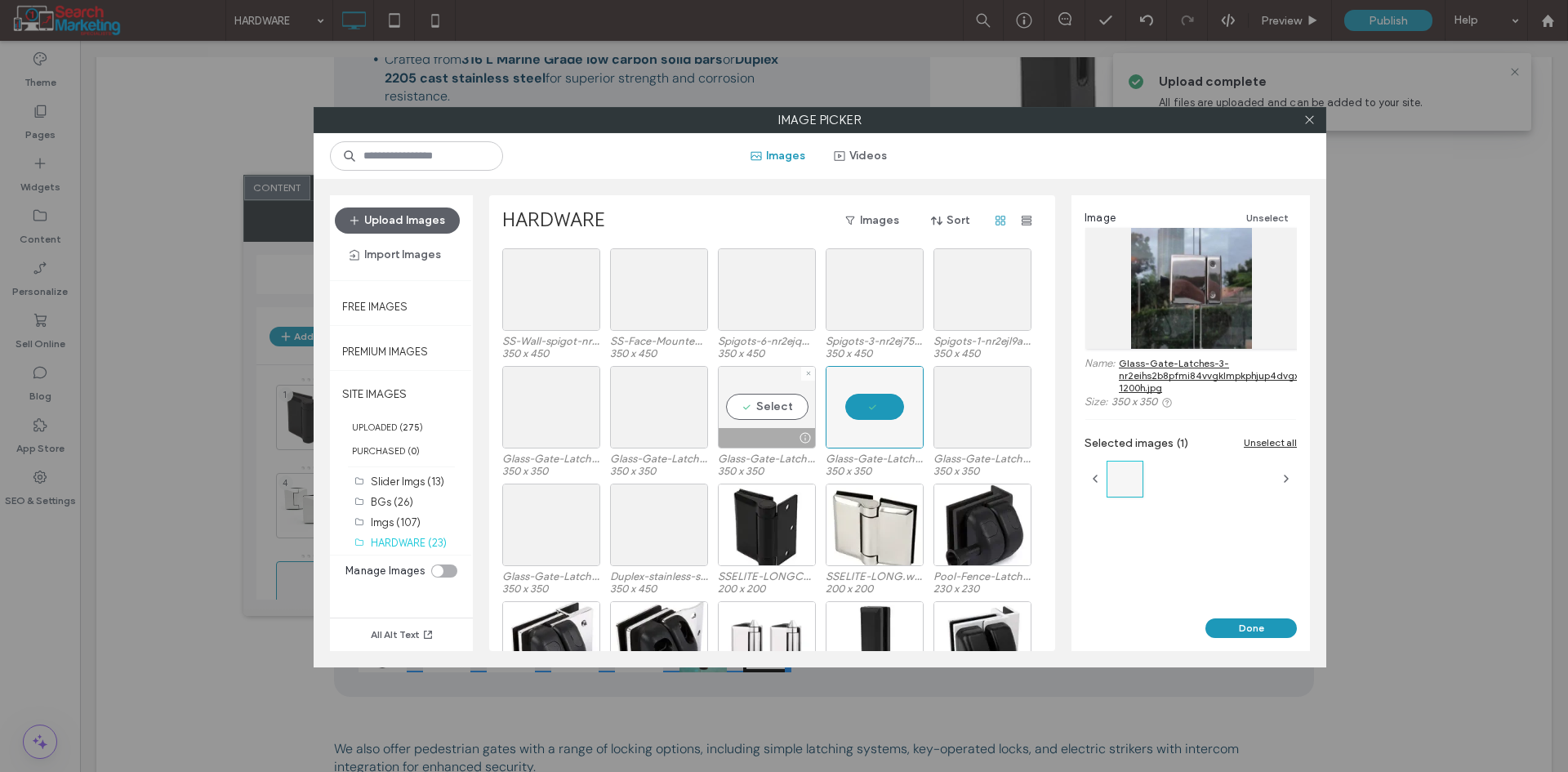
click at [744, 390] on div "Select" at bounding box center [767, 406] width 98 height 82
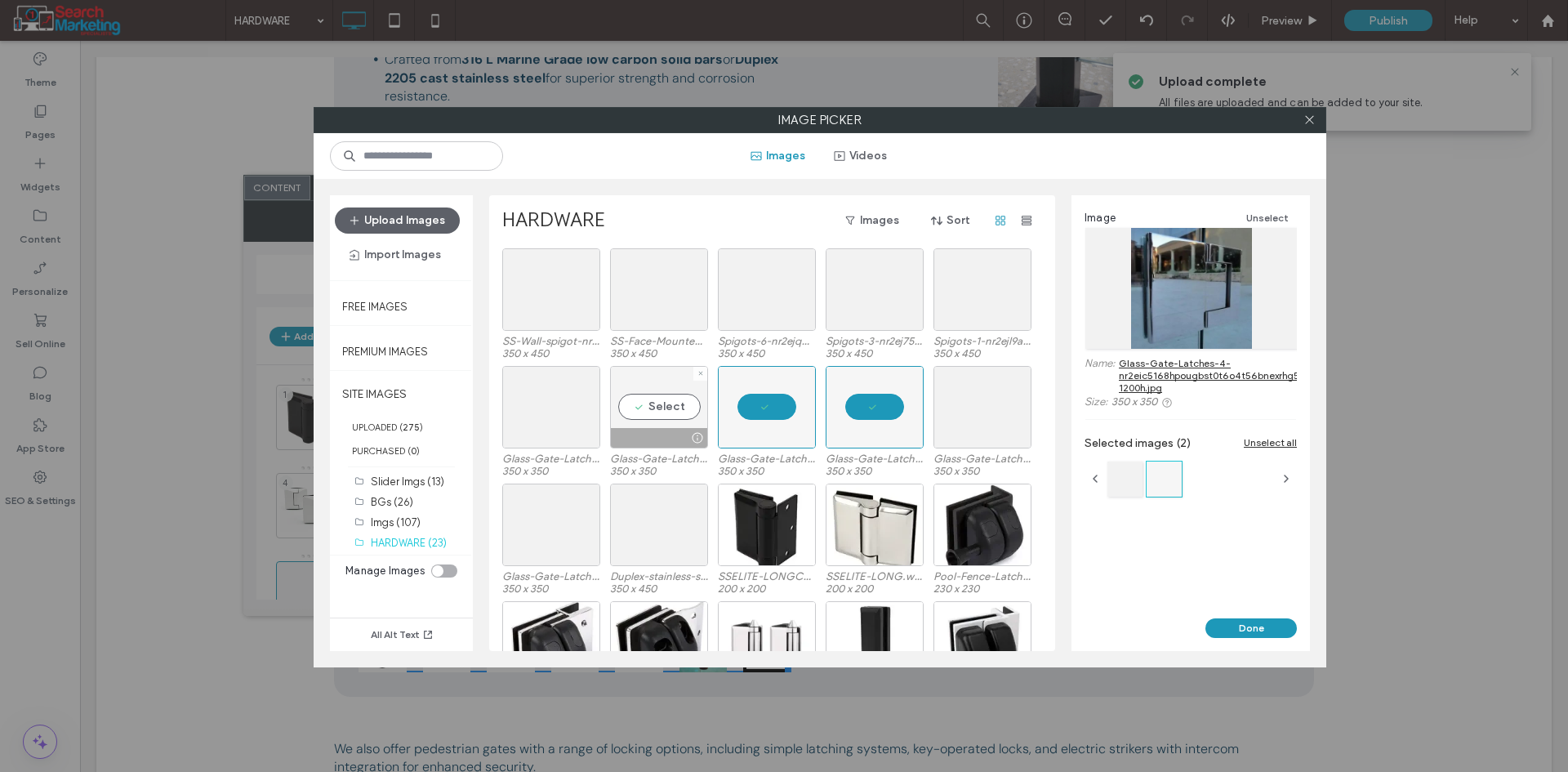
click at [658, 410] on div "Select" at bounding box center [659, 406] width 98 height 82
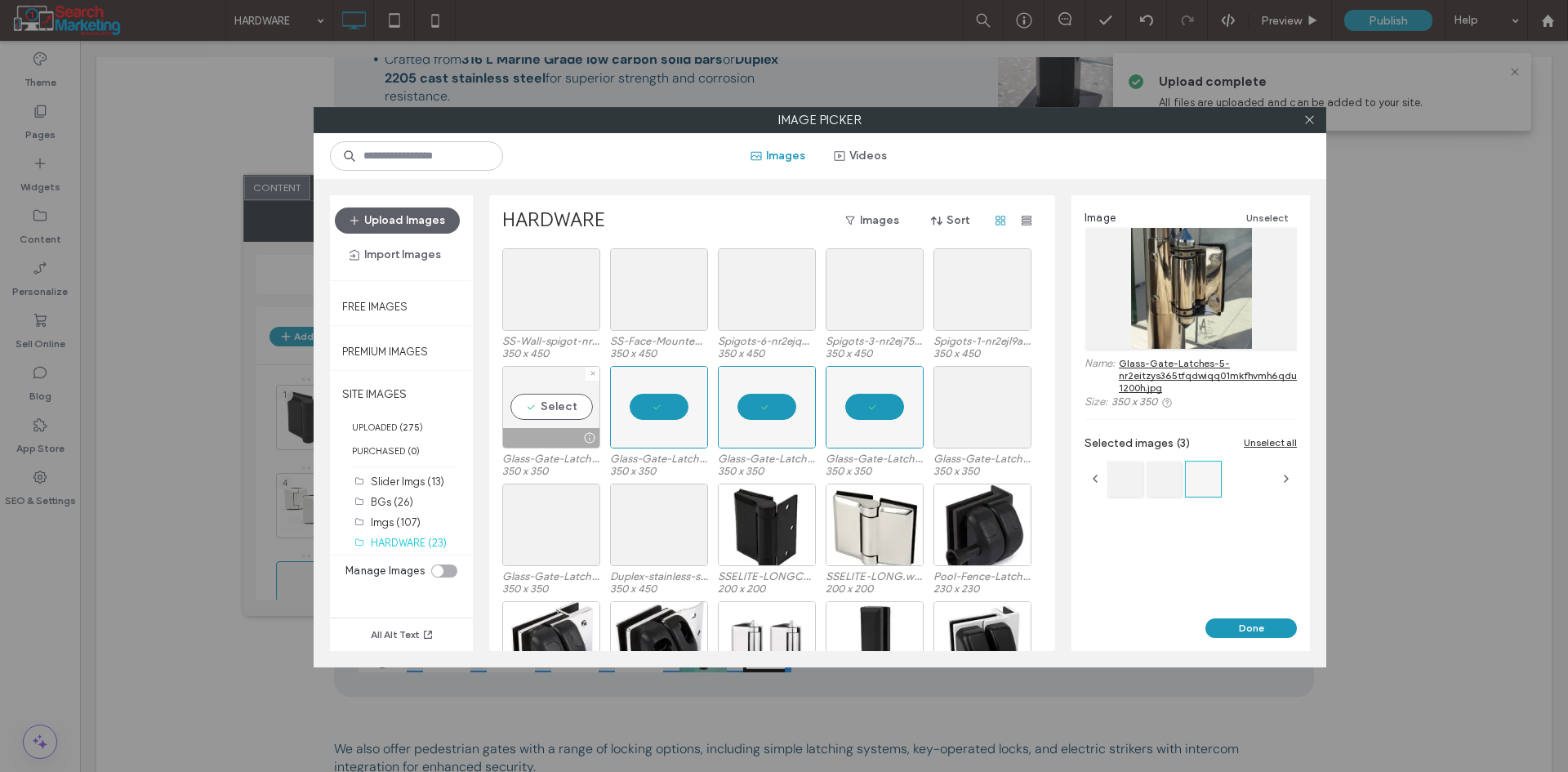
click at [536, 410] on div "Select" at bounding box center [551, 406] width 98 height 82
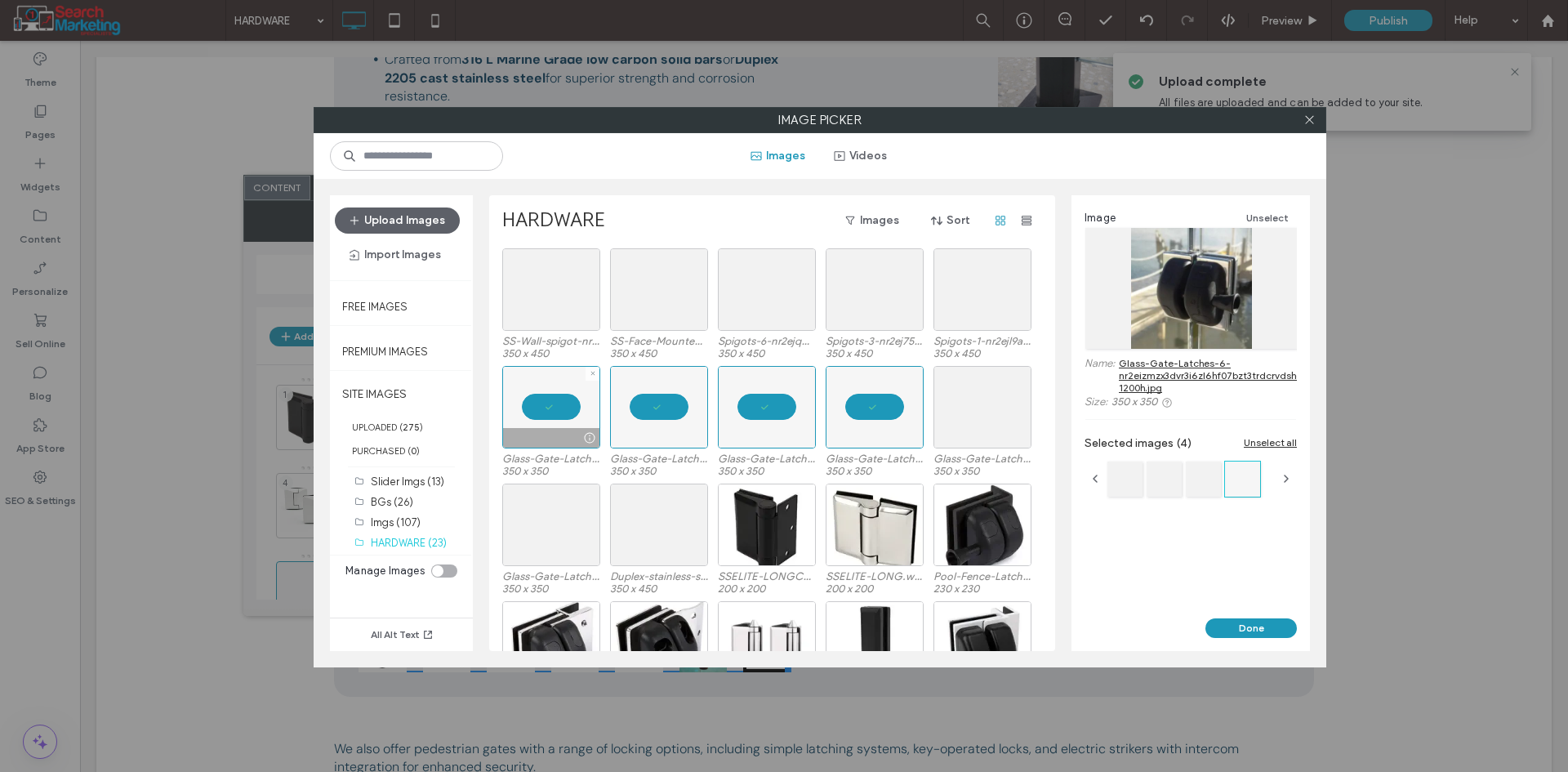
click at [536, 409] on div at bounding box center [551, 406] width 98 height 82
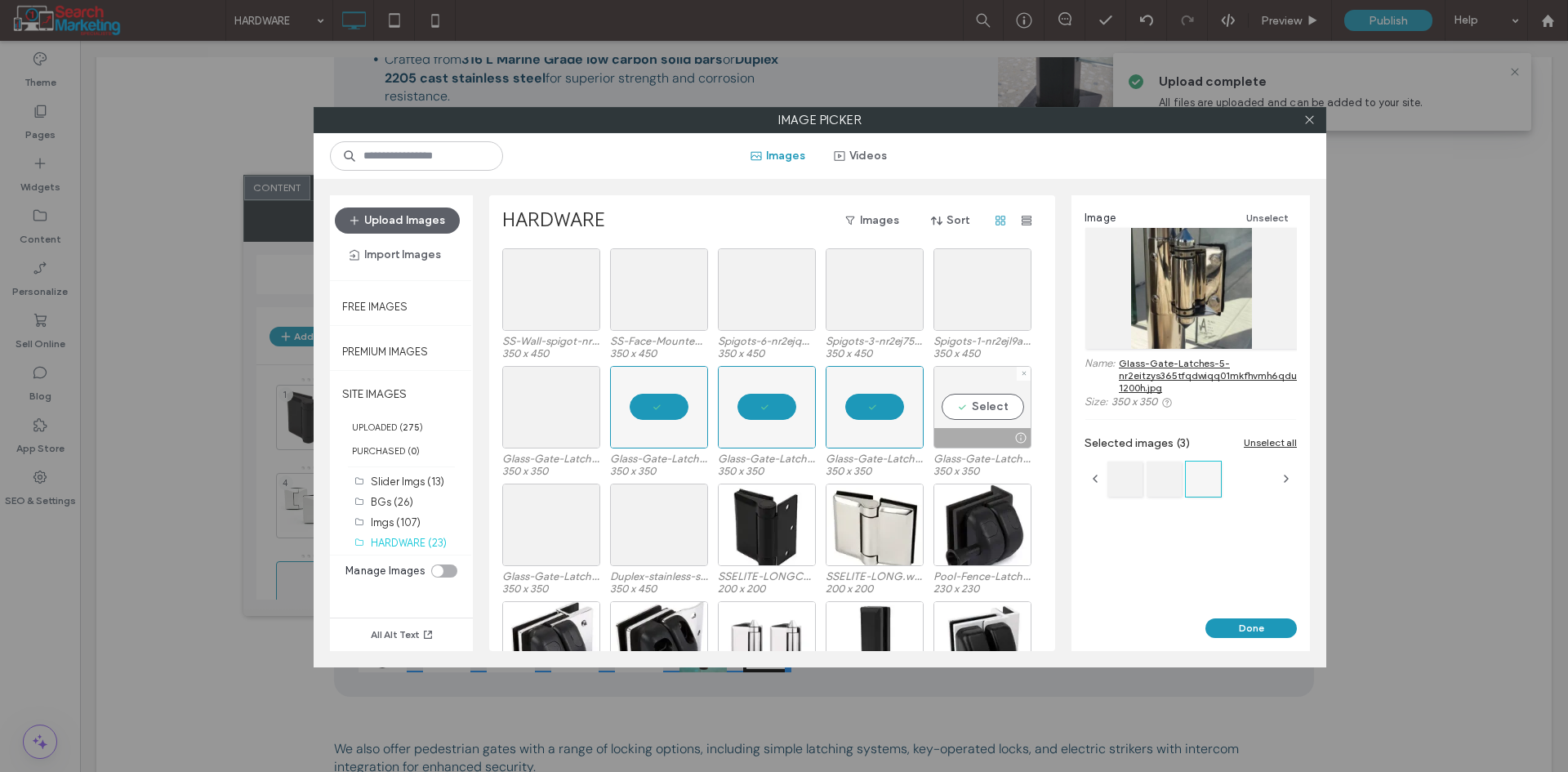
click at [963, 405] on div "Select" at bounding box center [982, 406] width 98 height 82
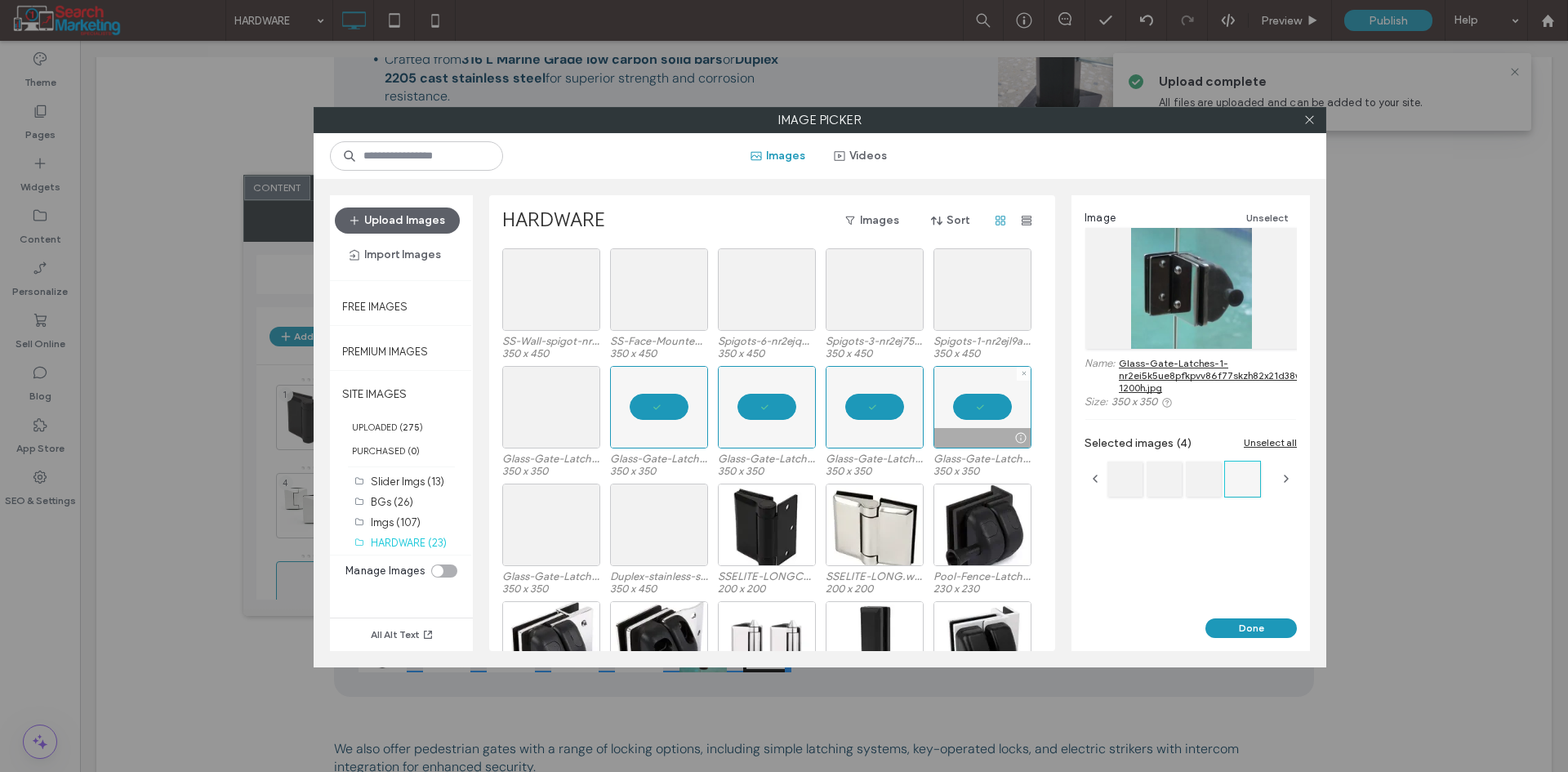
click at [963, 405] on div at bounding box center [982, 406] width 98 height 82
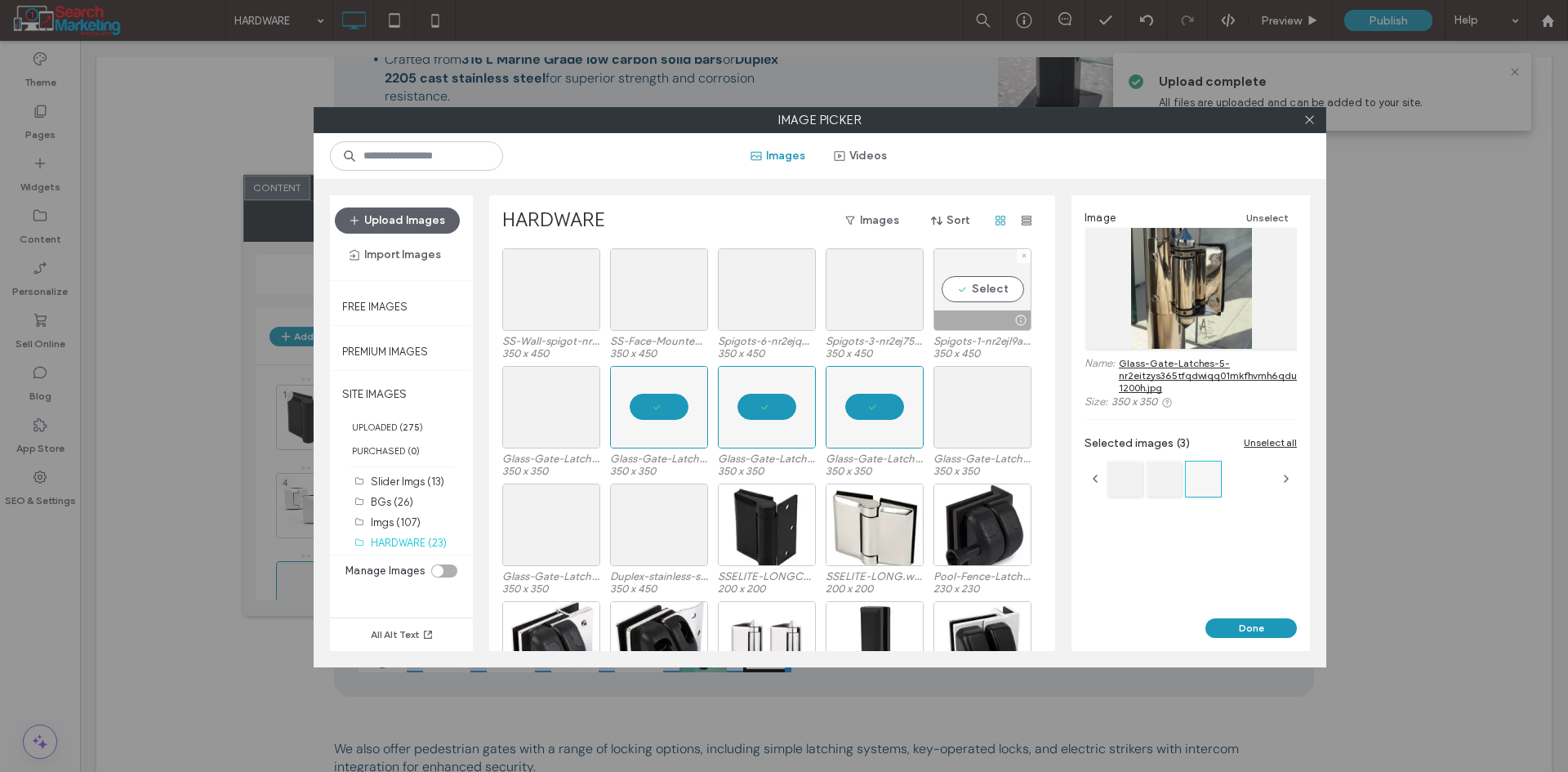
click at [979, 301] on div "Select" at bounding box center [982, 289] width 98 height 82
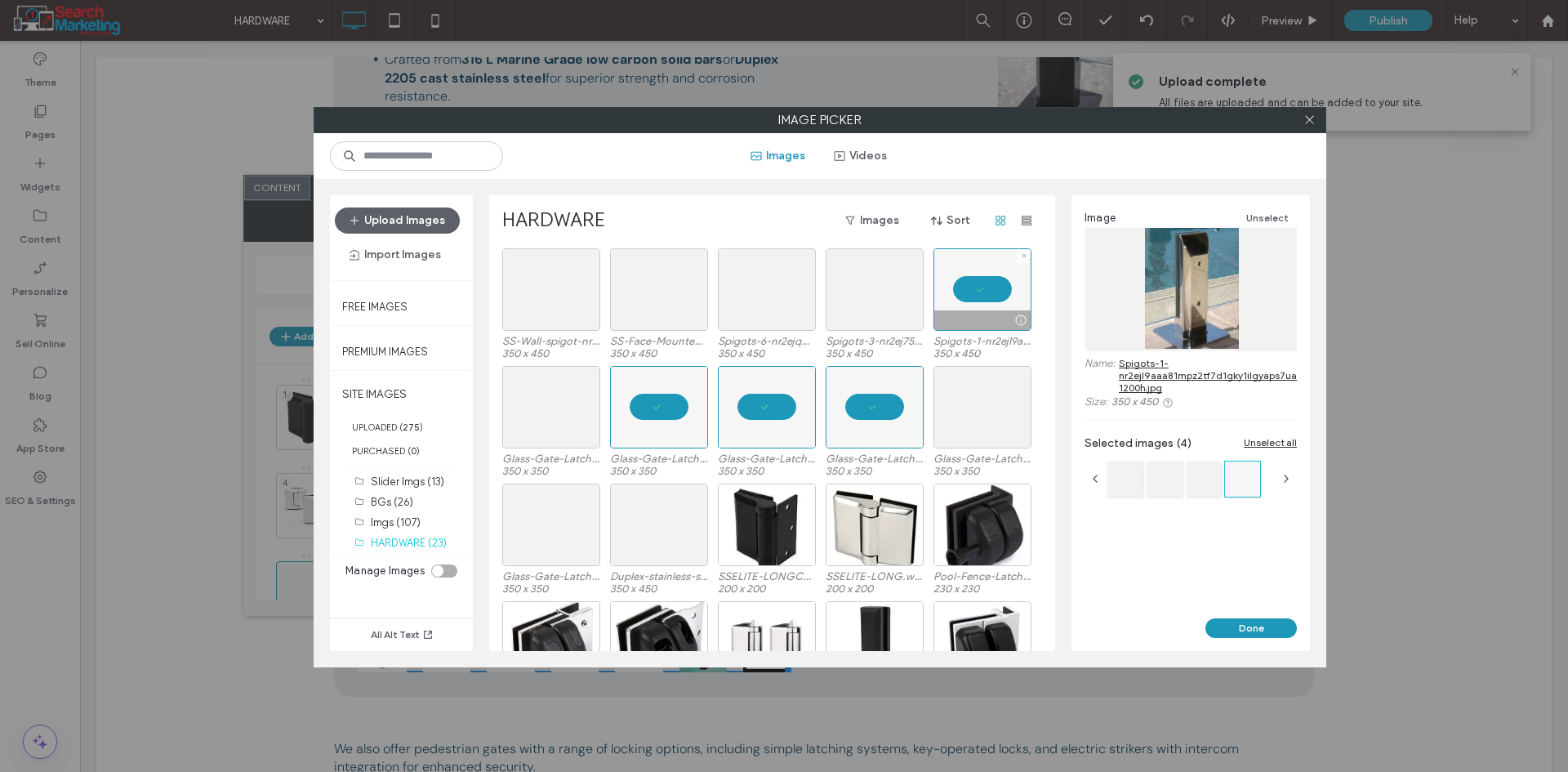
click at [979, 301] on div at bounding box center [982, 289] width 98 height 82
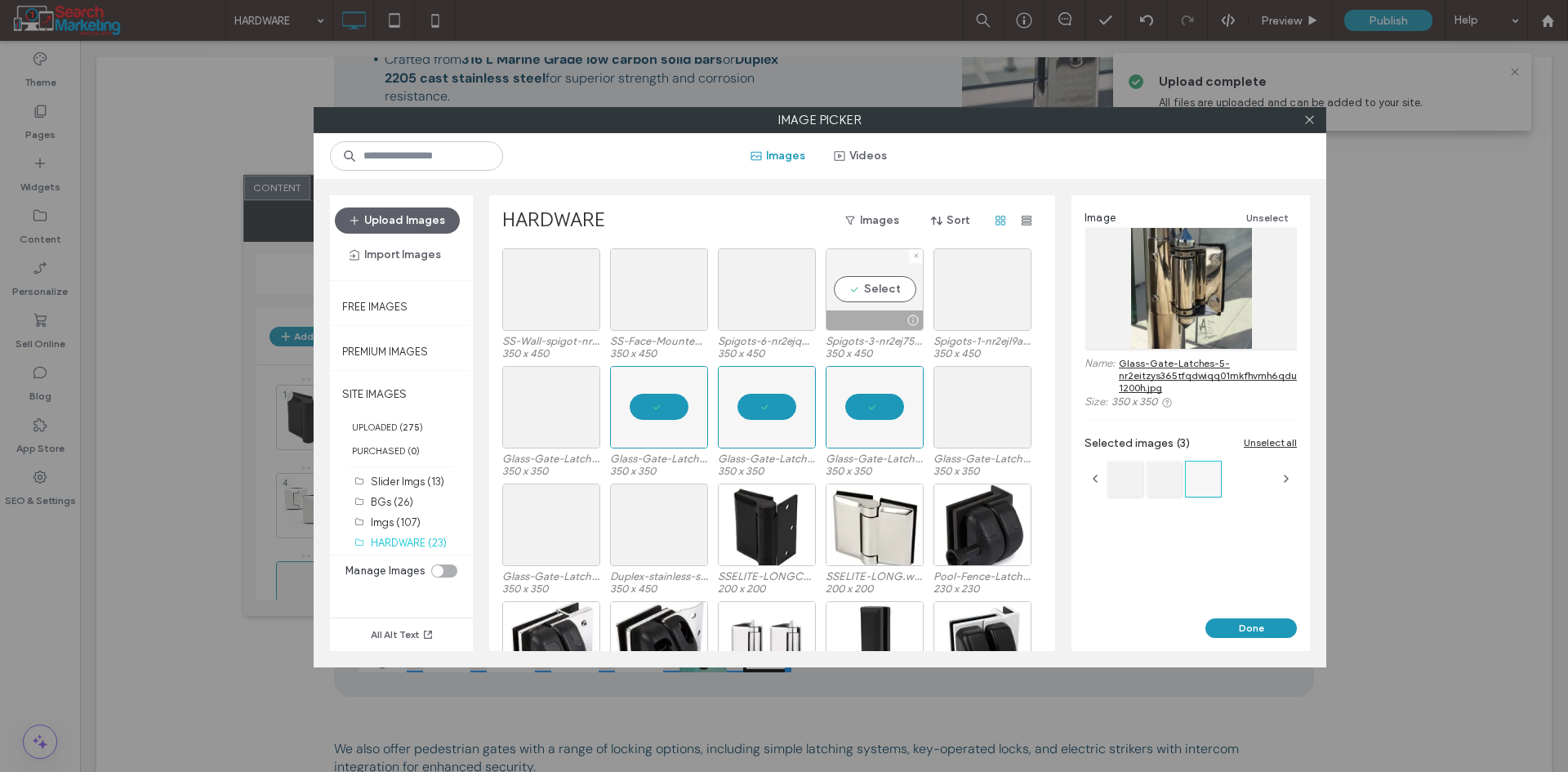
click at [865, 283] on div "Select" at bounding box center [875, 289] width 98 height 82
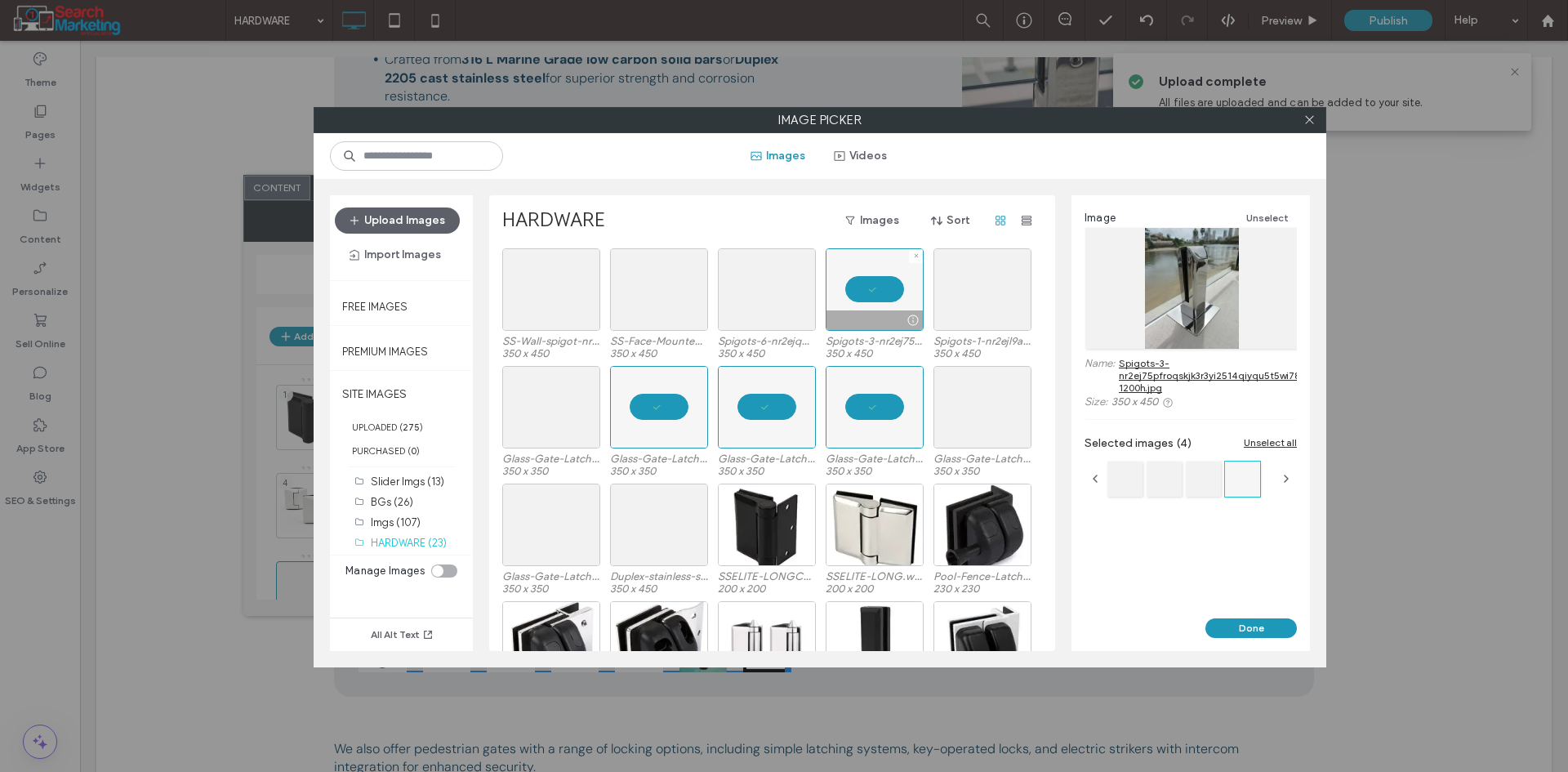
click at [865, 283] on div at bounding box center [875, 289] width 98 height 82
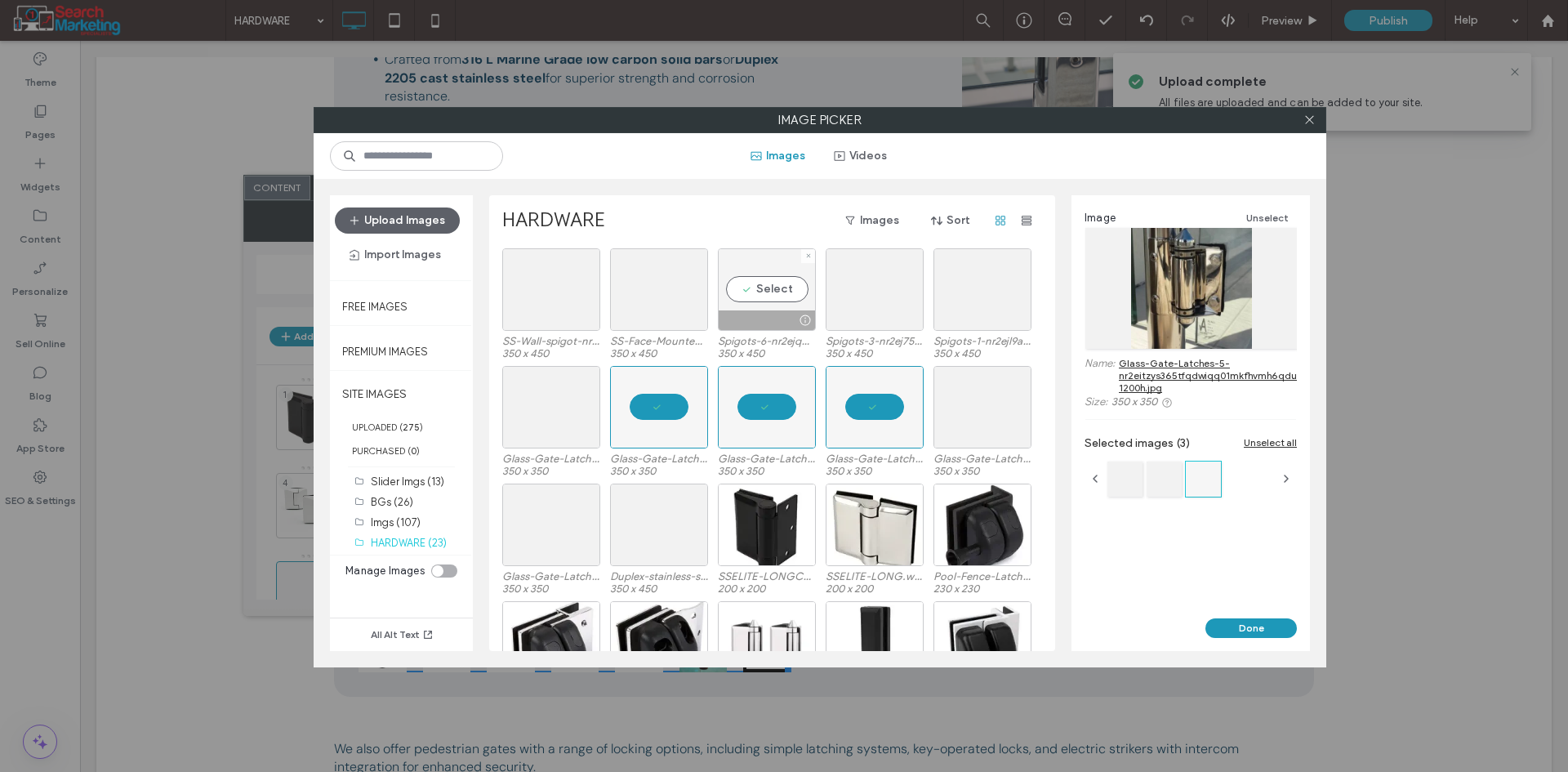
click at [740, 288] on div "Select" at bounding box center [767, 289] width 98 height 82
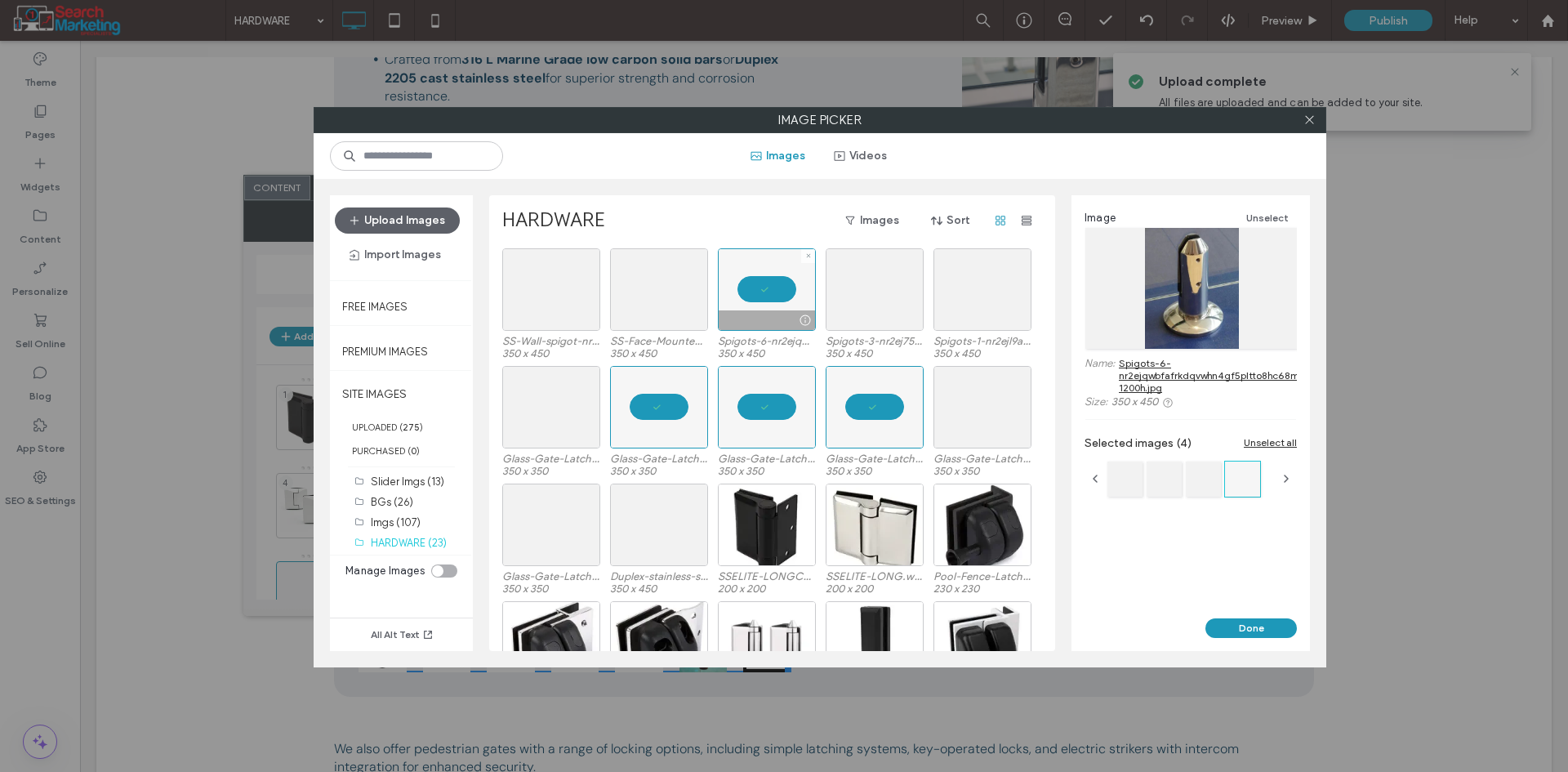
click at [740, 288] on div at bounding box center [767, 289] width 98 height 82
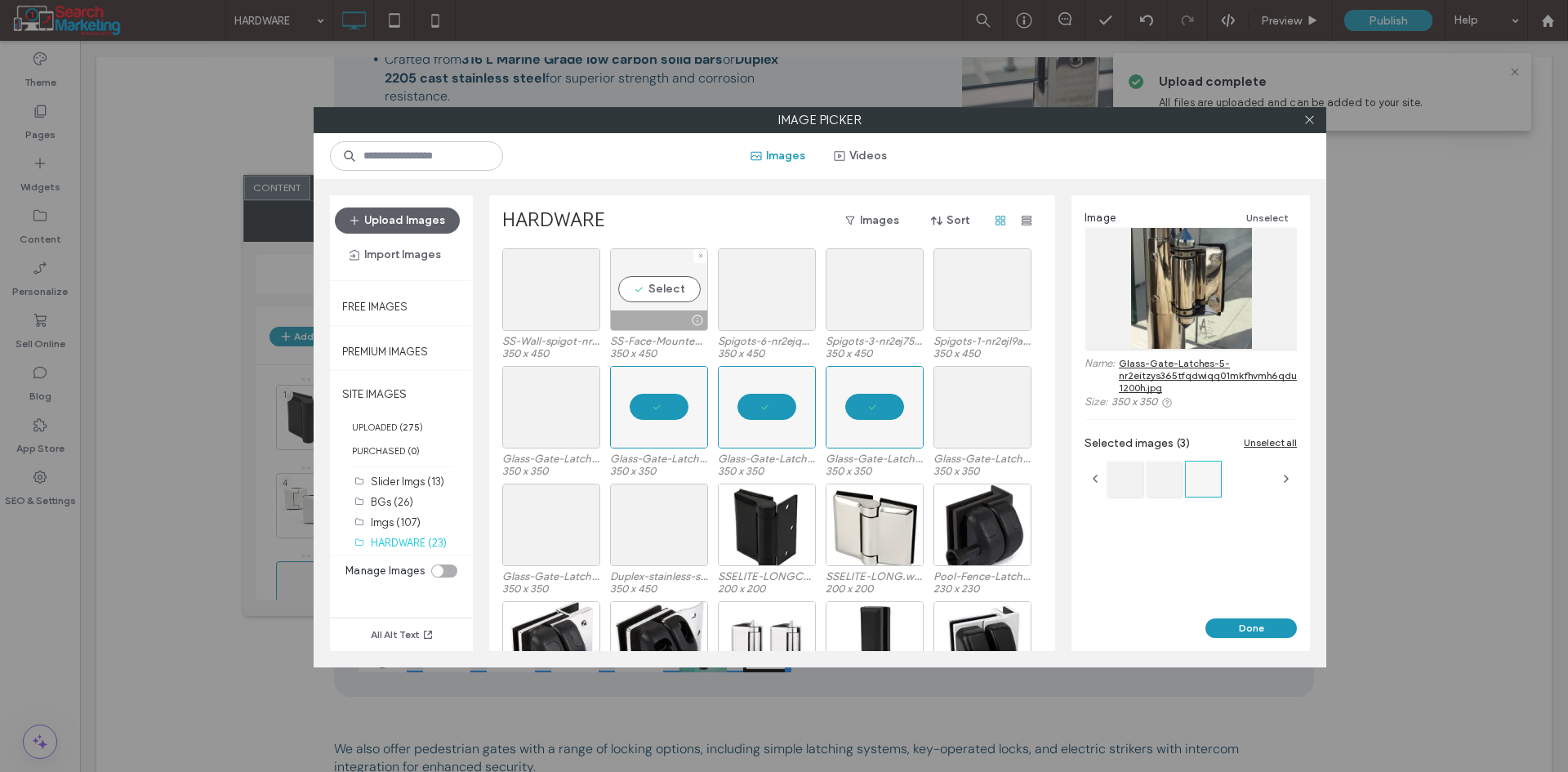
click at [692, 288] on div "Select" at bounding box center [659, 289] width 98 height 82
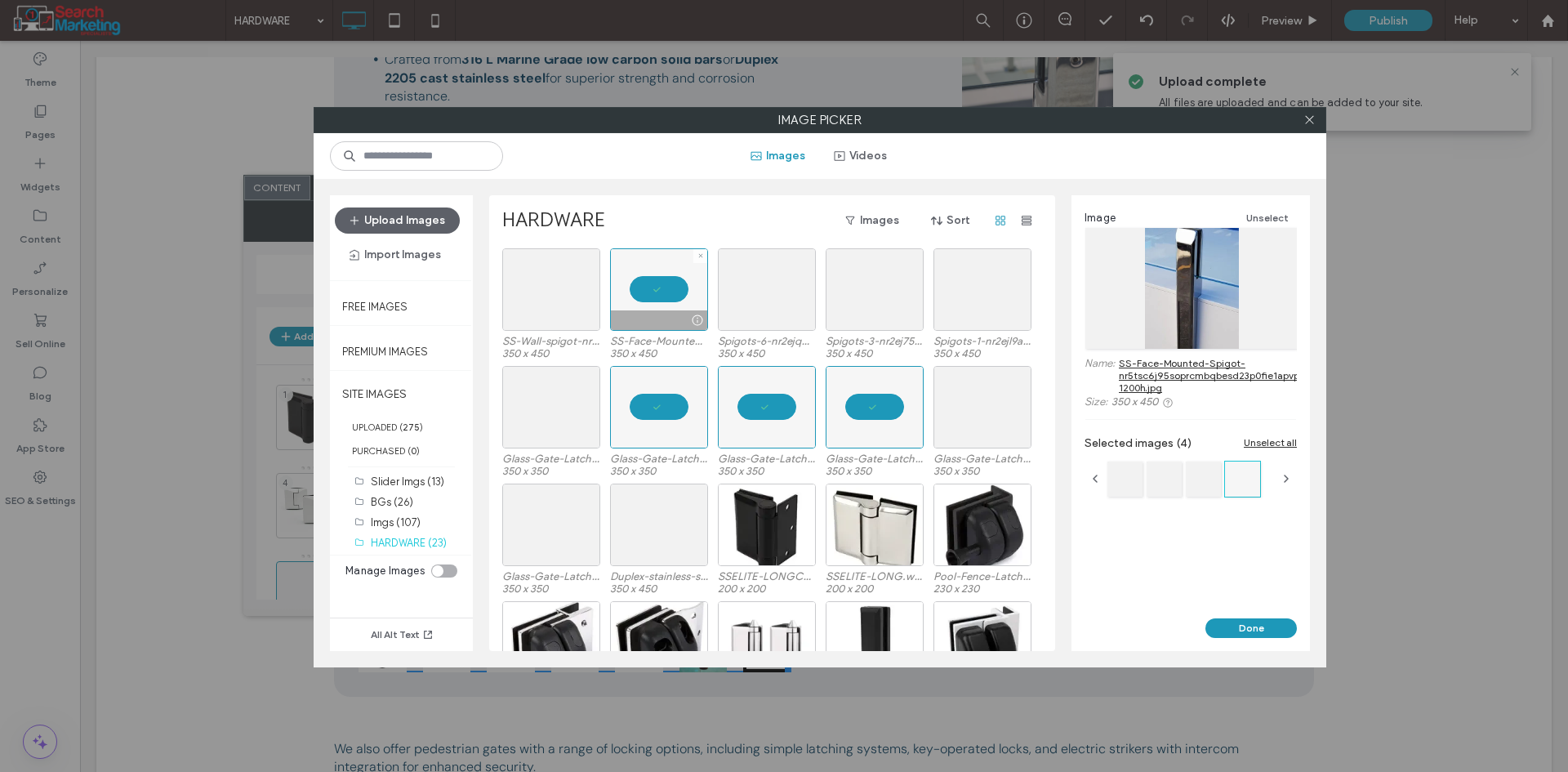
click at [692, 288] on div at bounding box center [659, 289] width 98 height 82
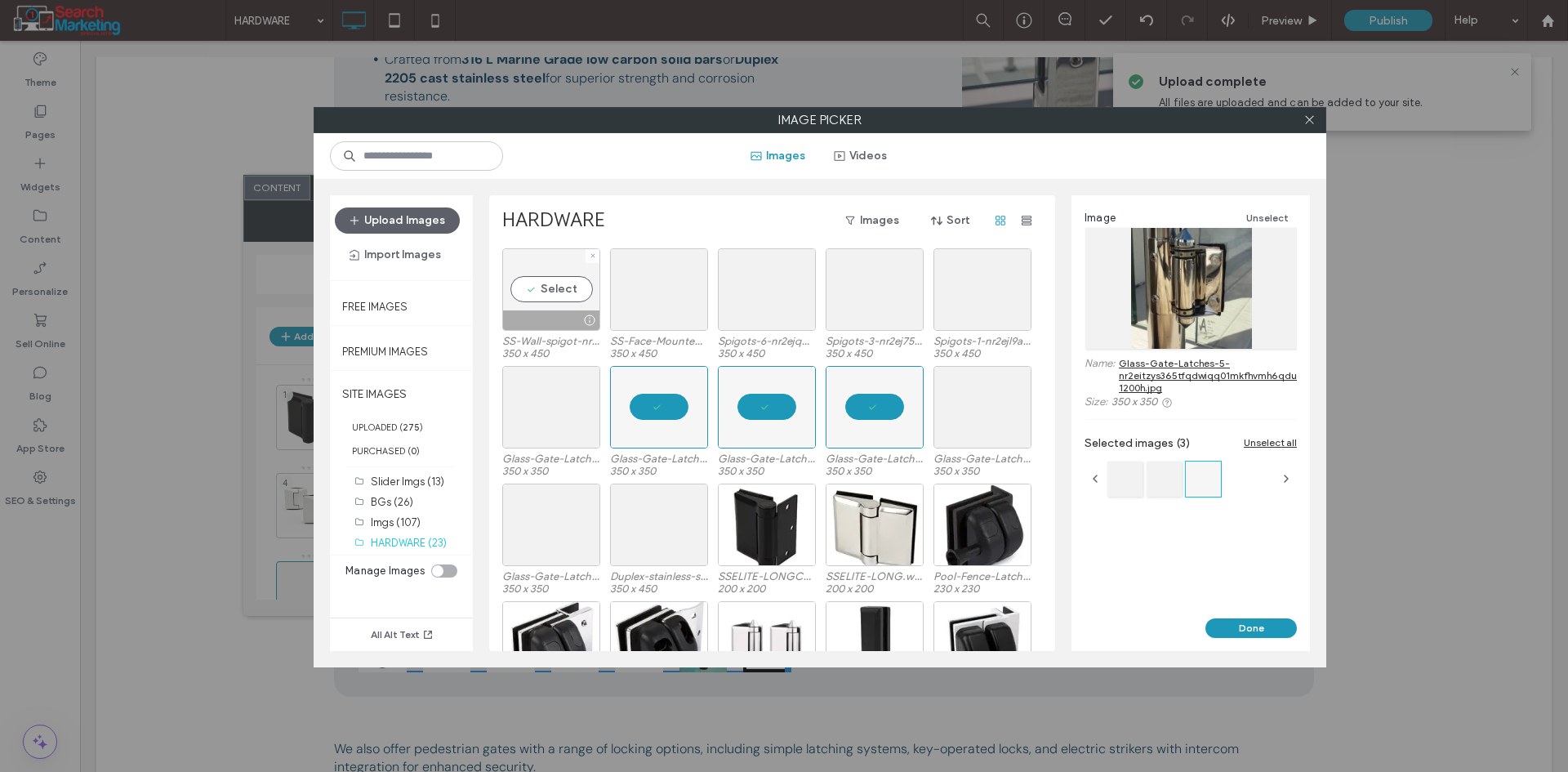
click at [558, 288] on div "Select" at bounding box center [551, 289] width 98 height 82
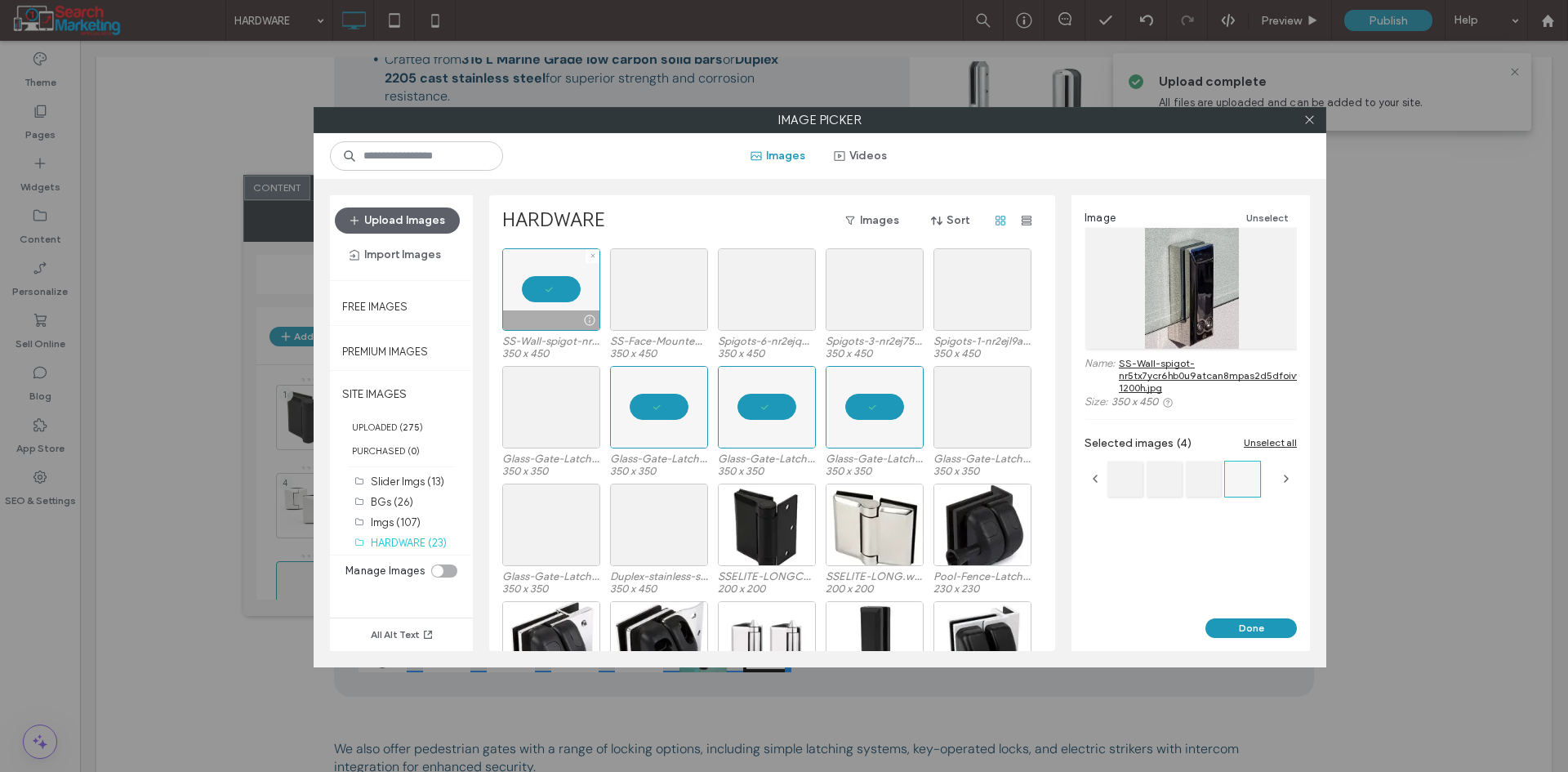
click at [558, 288] on div at bounding box center [551, 289] width 98 height 82
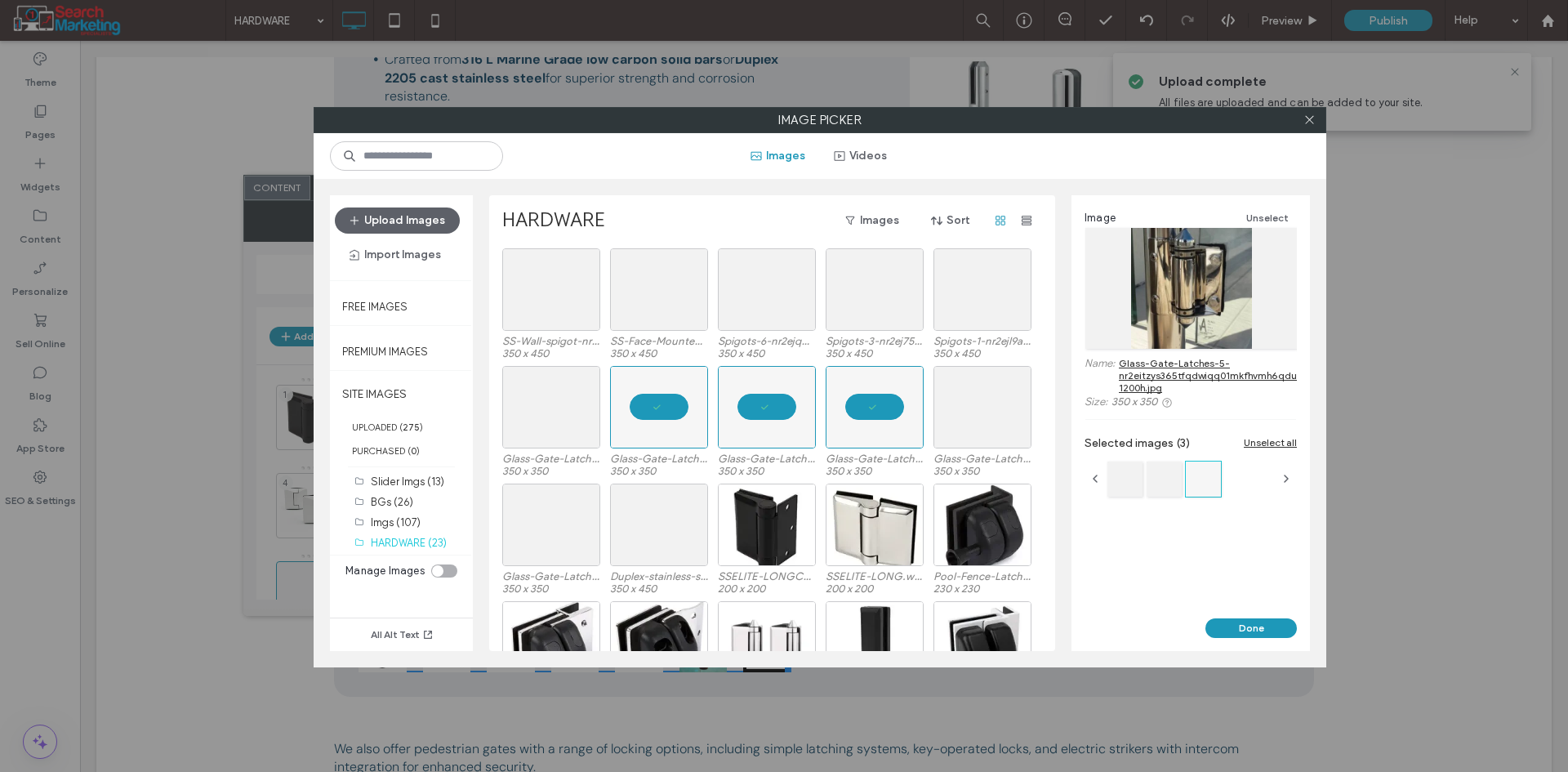
drag, startPoint x: 1260, startPoint y: 626, endPoint x: 1234, endPoint y: 608, distance: 31.6
click at [1257, 625] on button "Done" at bounding box center [1251, 628] width 91 height 20
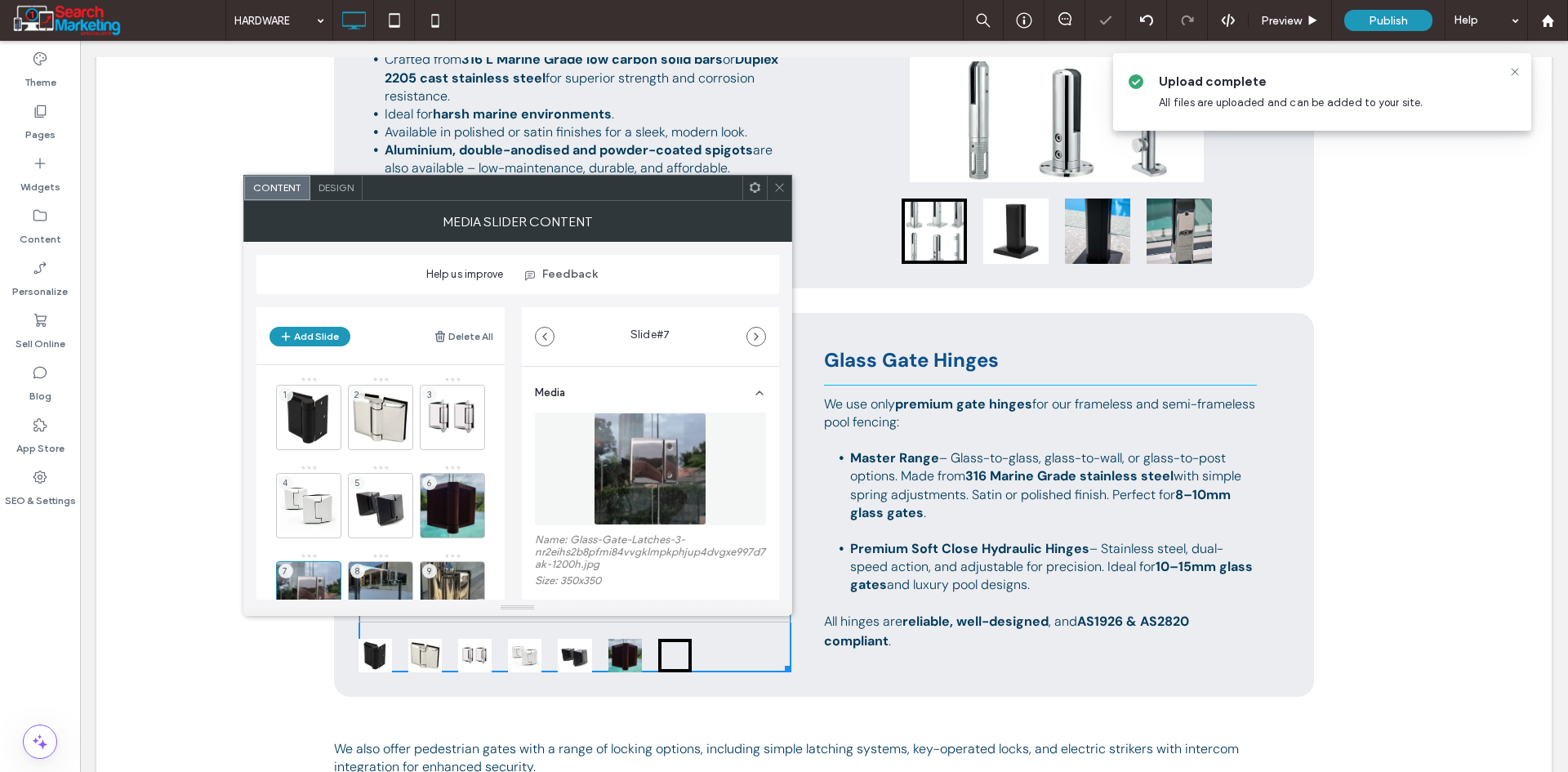
click at [777, 180] on span at bounding box center [779, 187] width 12 height 24
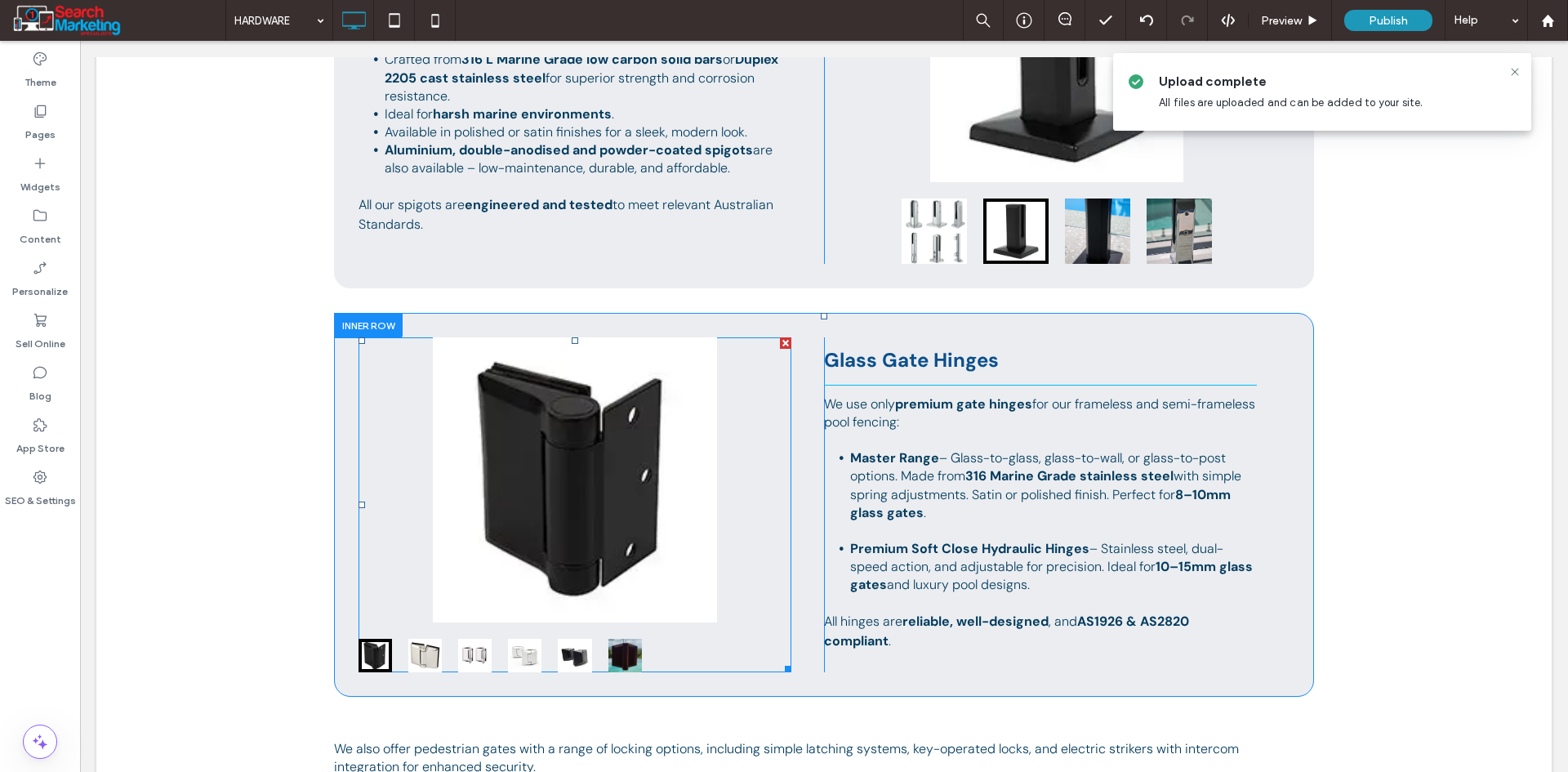
click at [658, 567] on div "Button Button" at bounding box center [575, 479] width 433 height 285
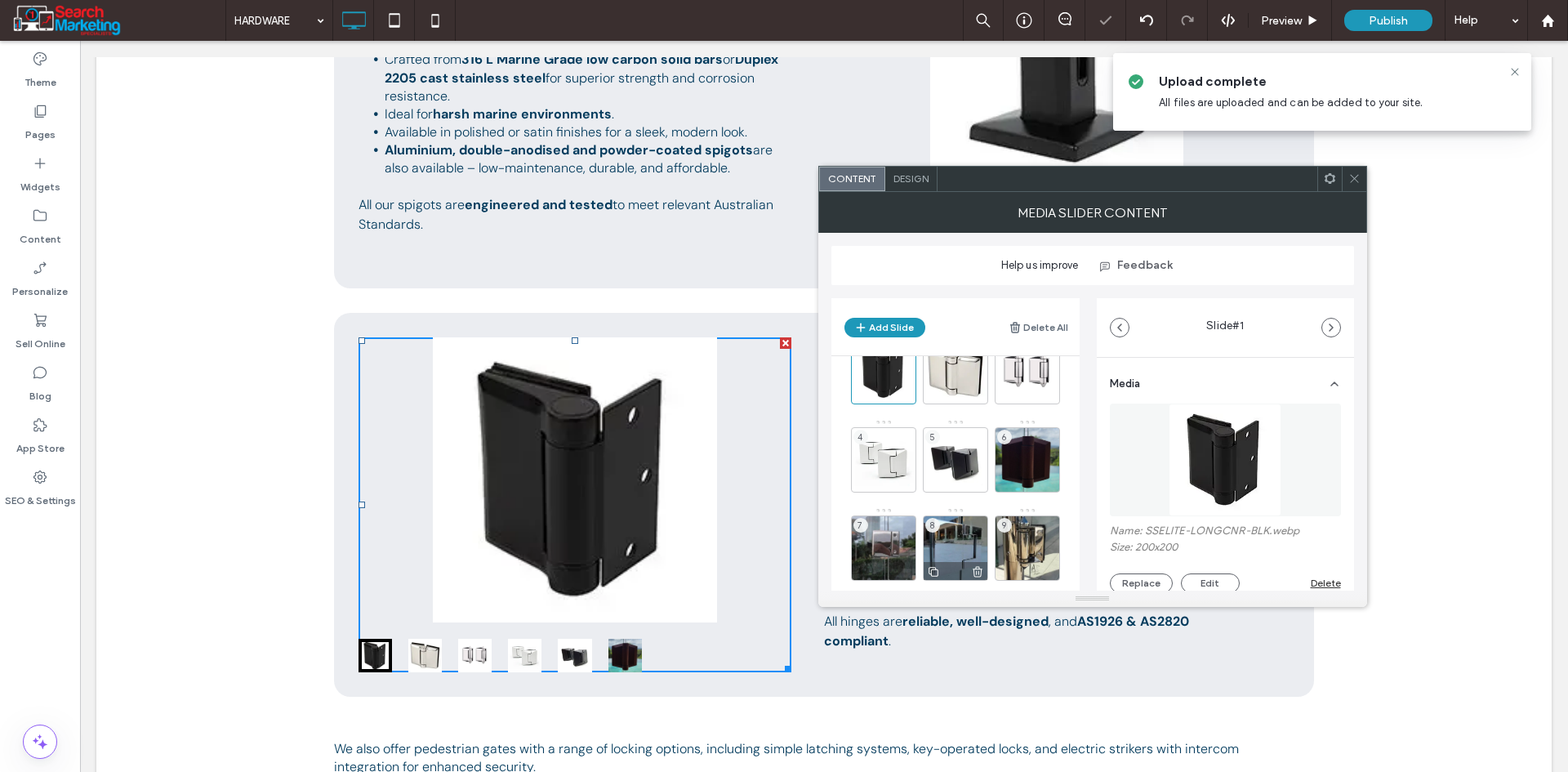
scroll to position [64, 0]
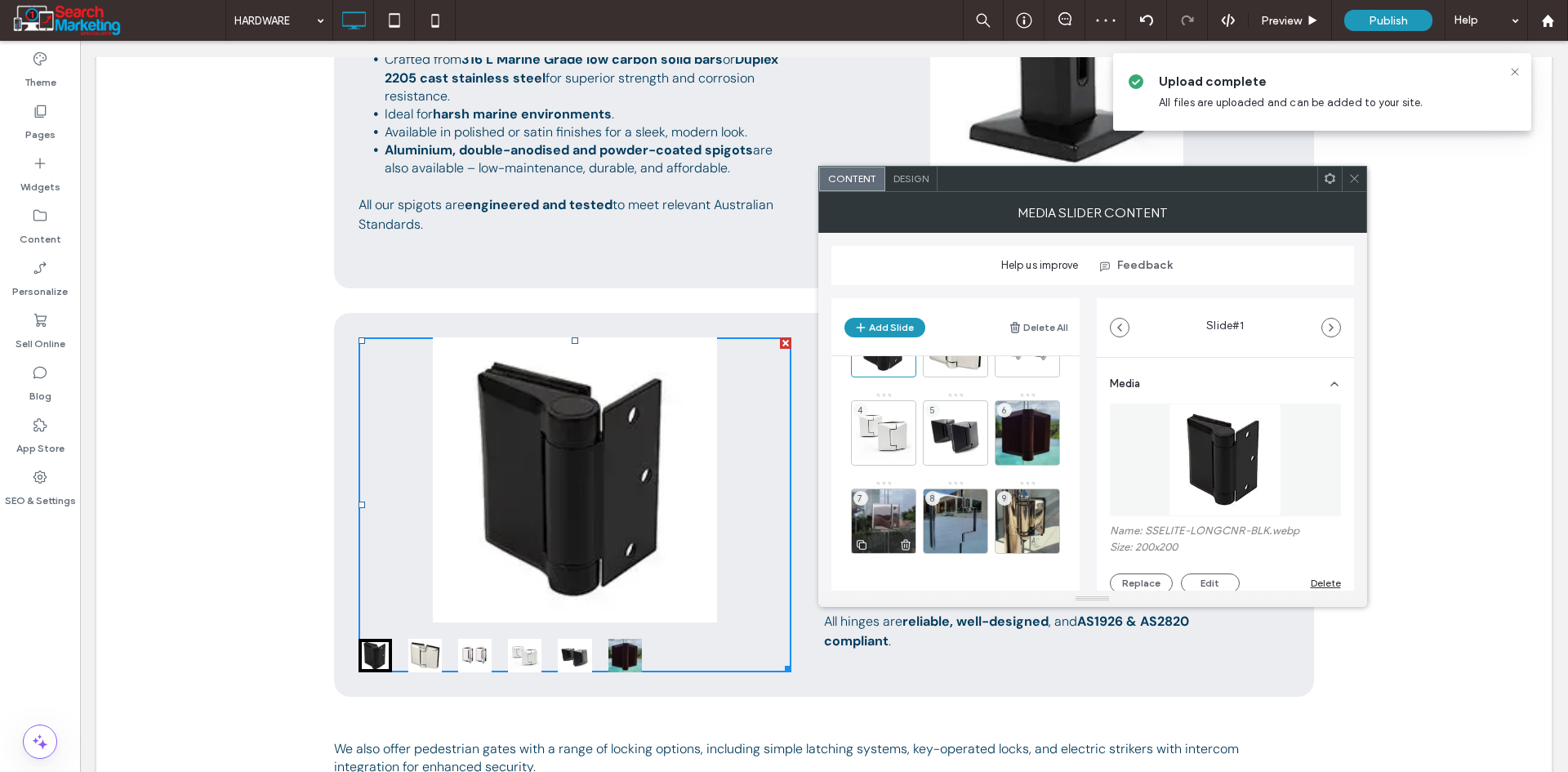
click at [874, 519] on div "7" at bounding box center [884, 521] width 66 height 66
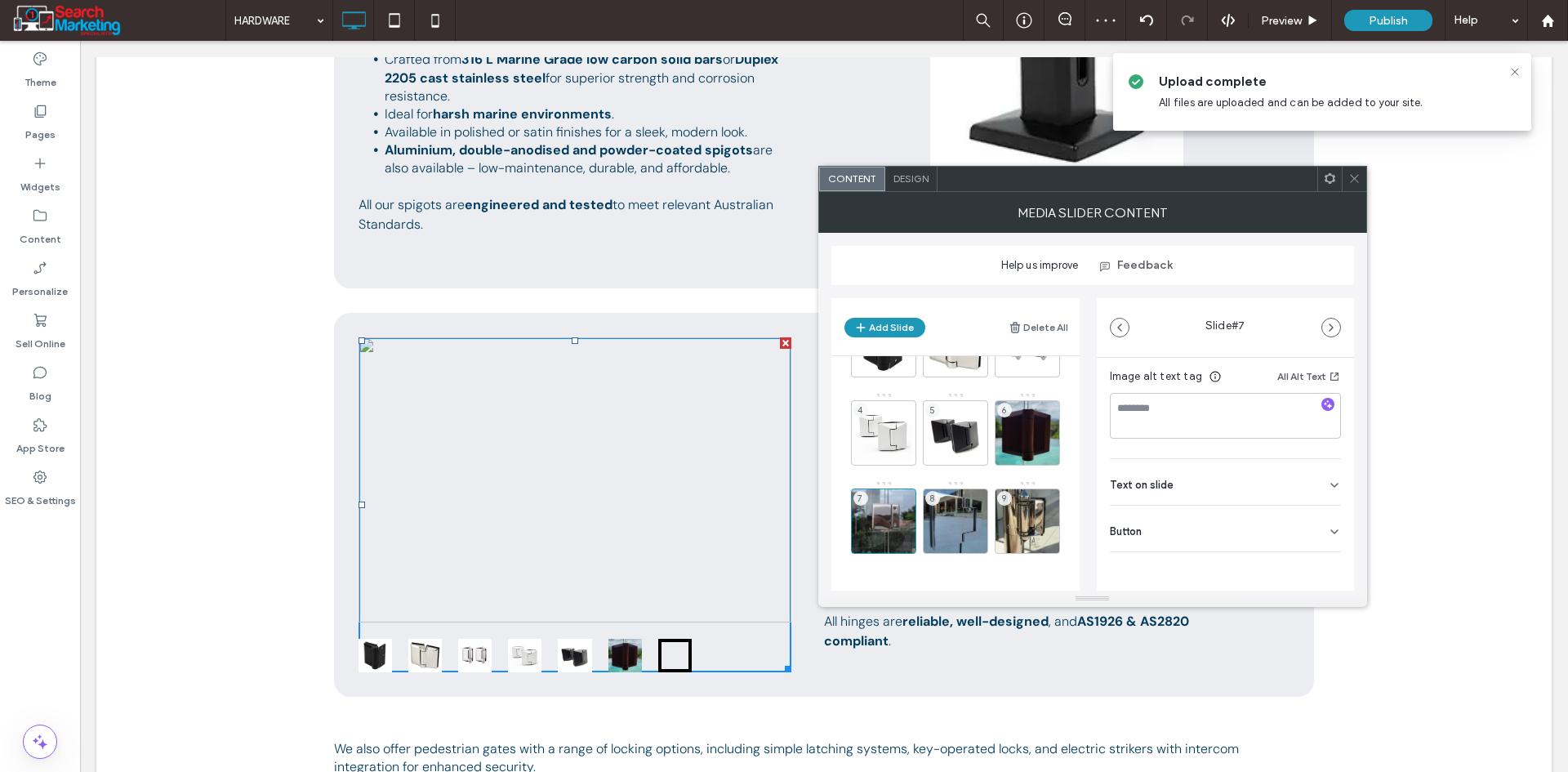
drag, startPoint x: 1248, startPoint y: 519, endPoint x: 1306, endPoint y: 538, distance: 61.0
click at [1250, 520] on div "Button" at bounding box center [1225, 529] width 231 height 46
click at [1321, 563] on use at bounding box center [1325, 566] width 13 height 10
click at [1329, 322] on icon "button" at bounding box center [1331, 327] width 13 height 13
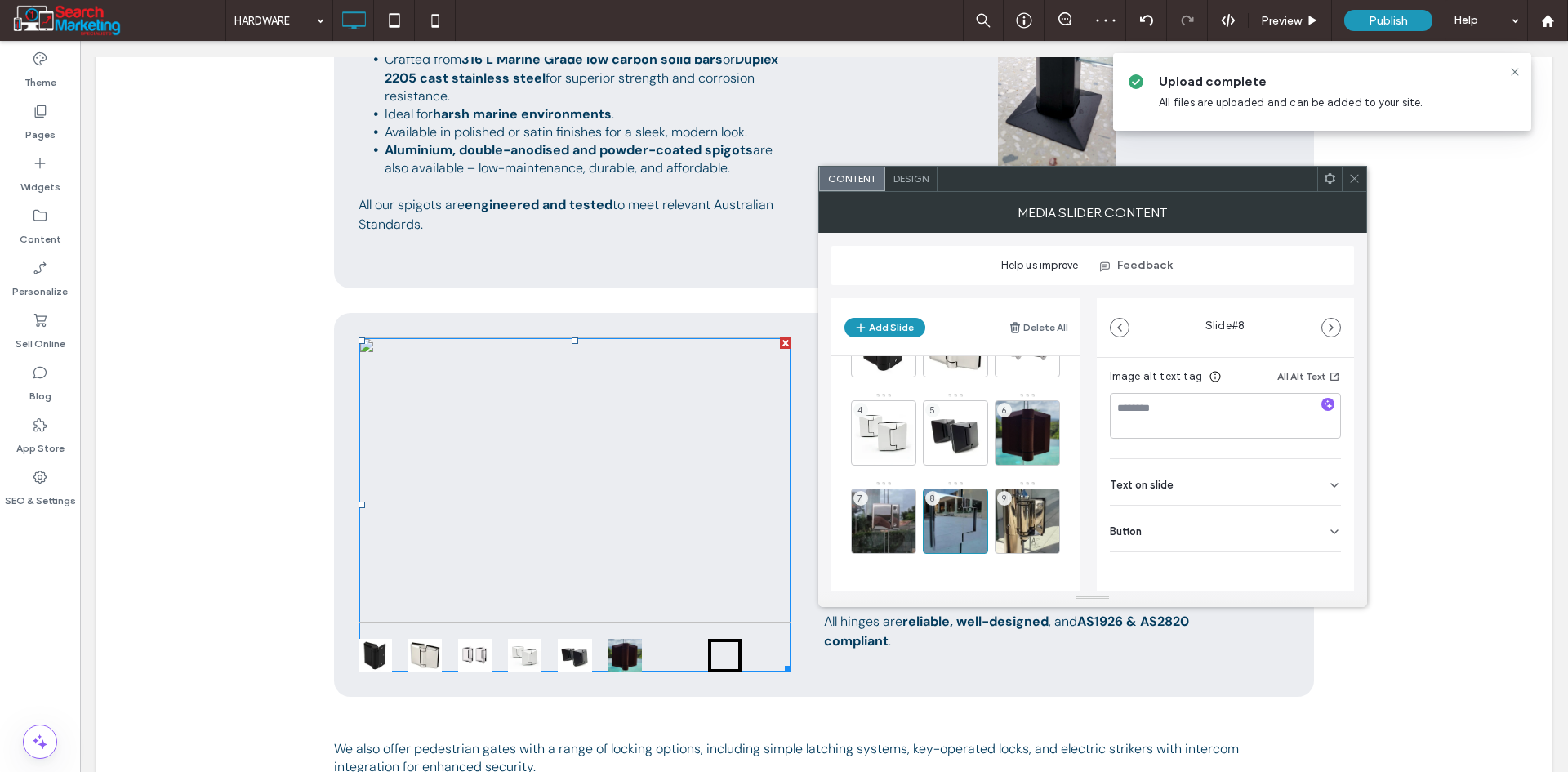
click at [1308, 543] on div "Button" at bounding box center [1225, 529] width 231 height 46
click at [1319, 562] on icon at bounding box center [1326, 566] width 15 height 15
click at [1335, 322] on icon "button" at bounding box center [1331, 327] width 13 height 13
click at [1323, 539] on div "Button" at bounding box center [1225, 529] width 231 height 46
click at [1319, 569] on icon at bounding box center [1326, 566] width 15 height 15
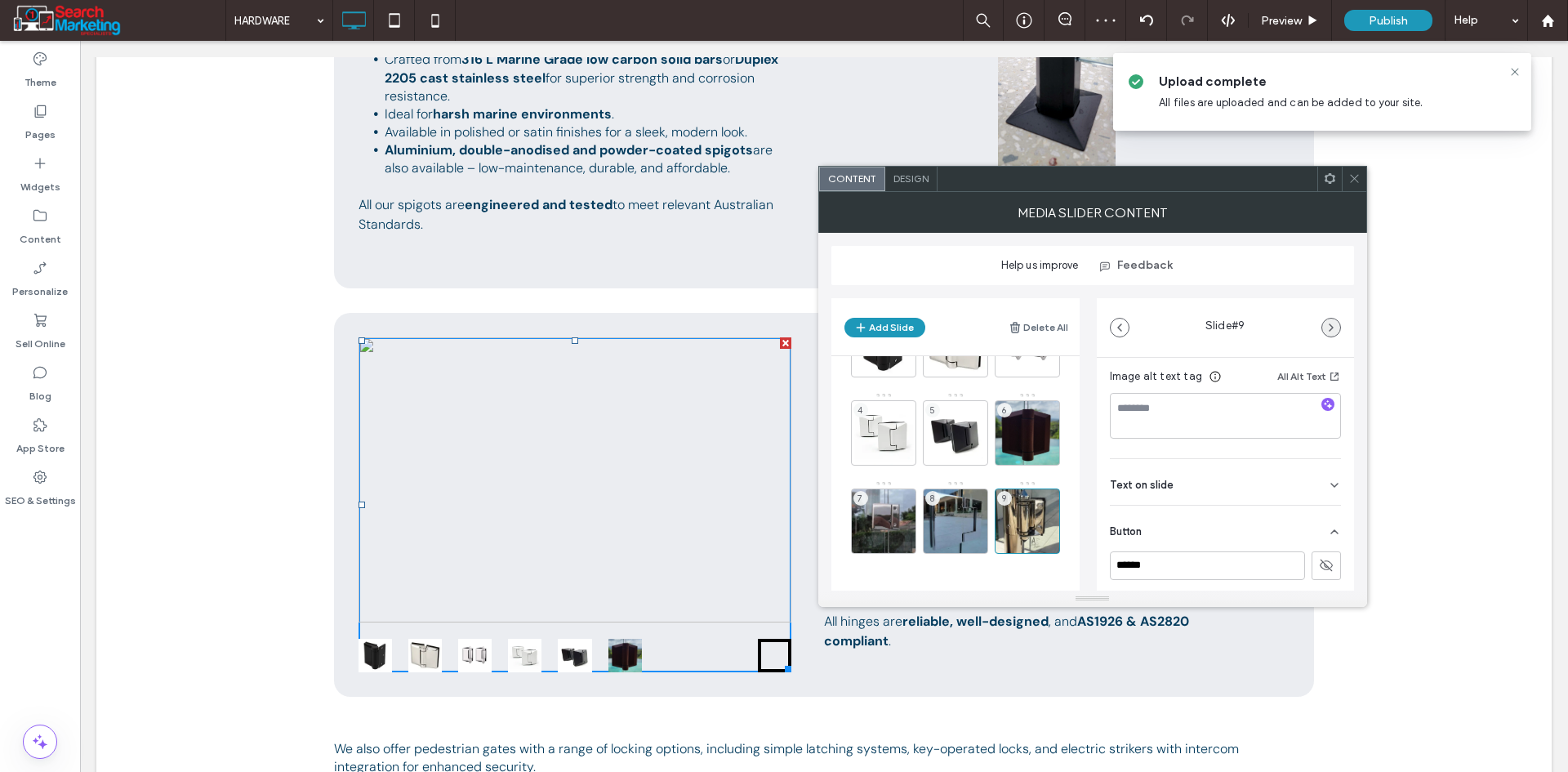
click at [1334, 331] on icon "button" at bounding box center [1331, 327] width 13 height 13
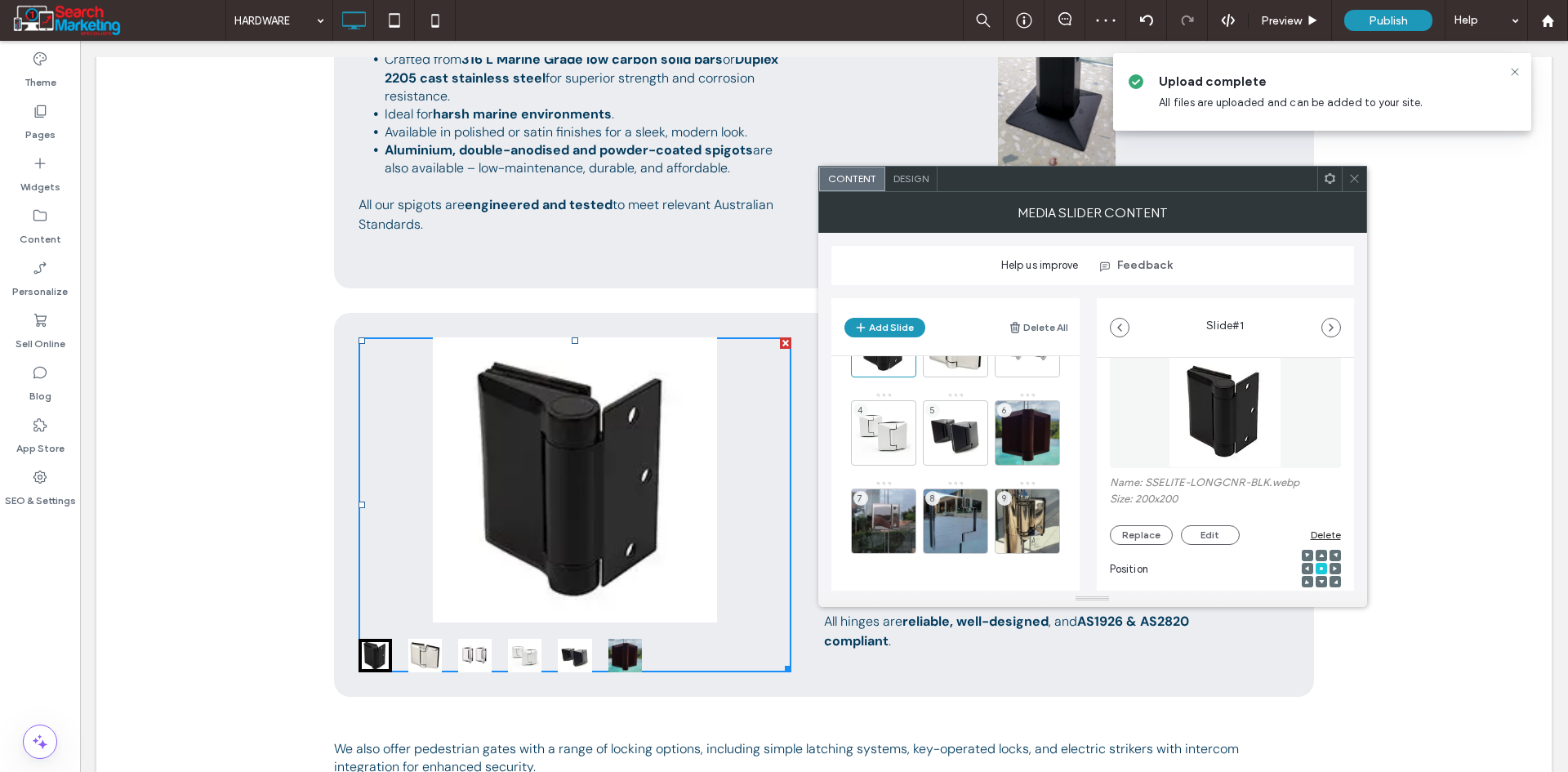
scroll to position [245, 0]
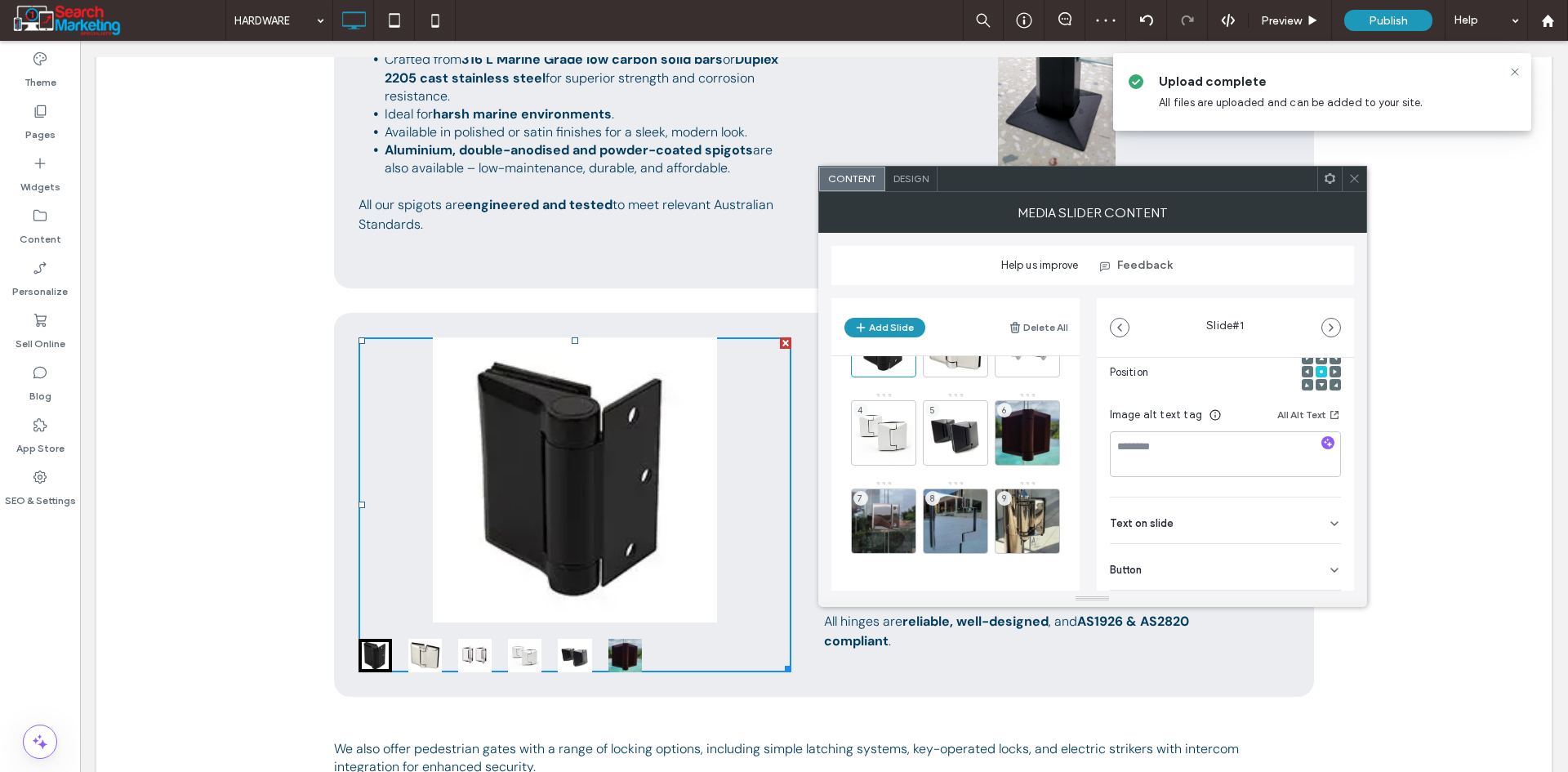
click at [1328, 571] on icon at bounding box center [1335, 570] width 13 height 13
click at [1320, 513] on icon at bounding box center [1326, 512] width 15 height 15
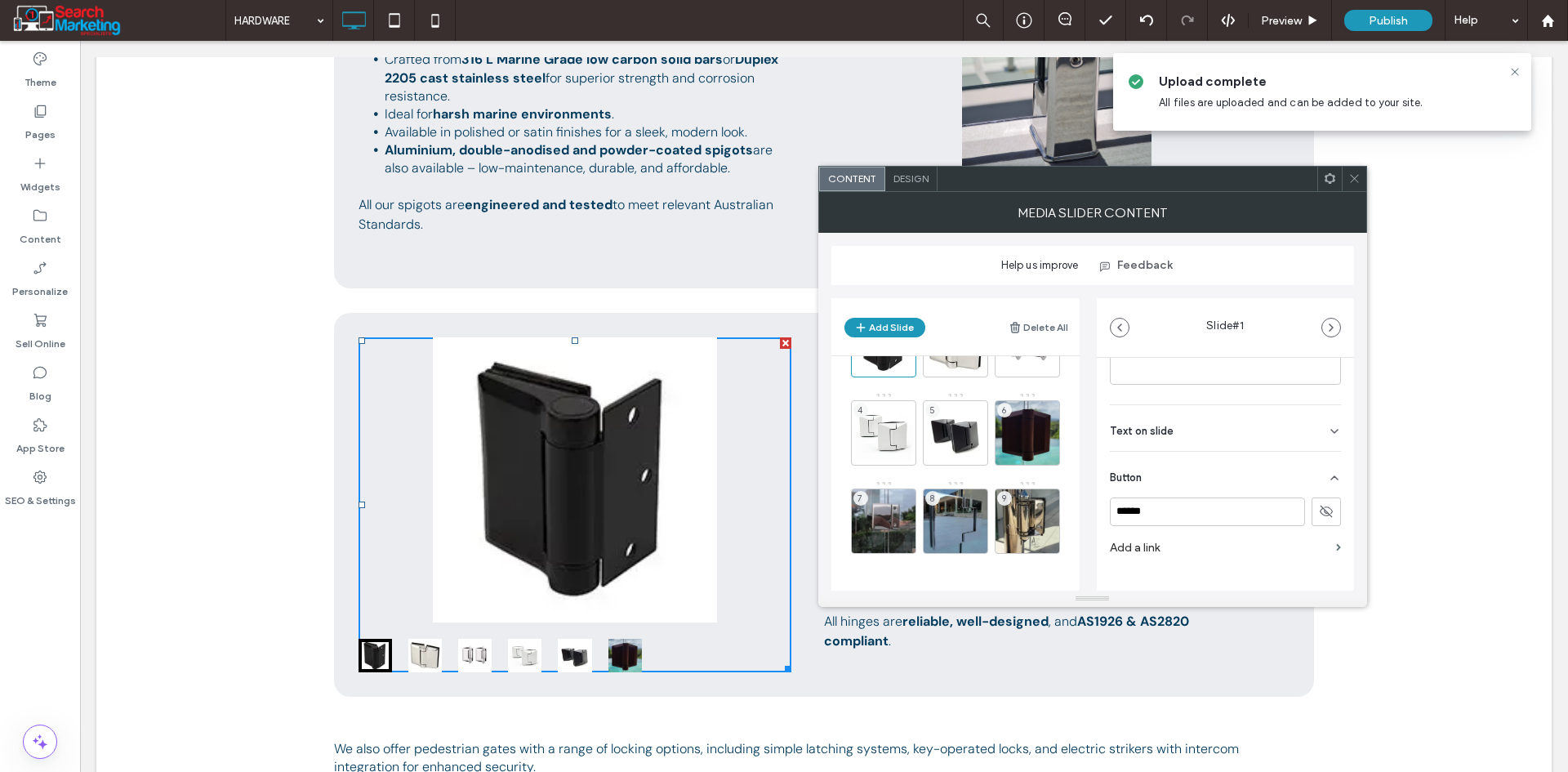
click at [1340, 326] on div "Slide # 1" at bounding box center [1225, 327] width 257 height 59
click at [1331, 326] on use "button" at bounding box center [1331, 327] width 3 height 7
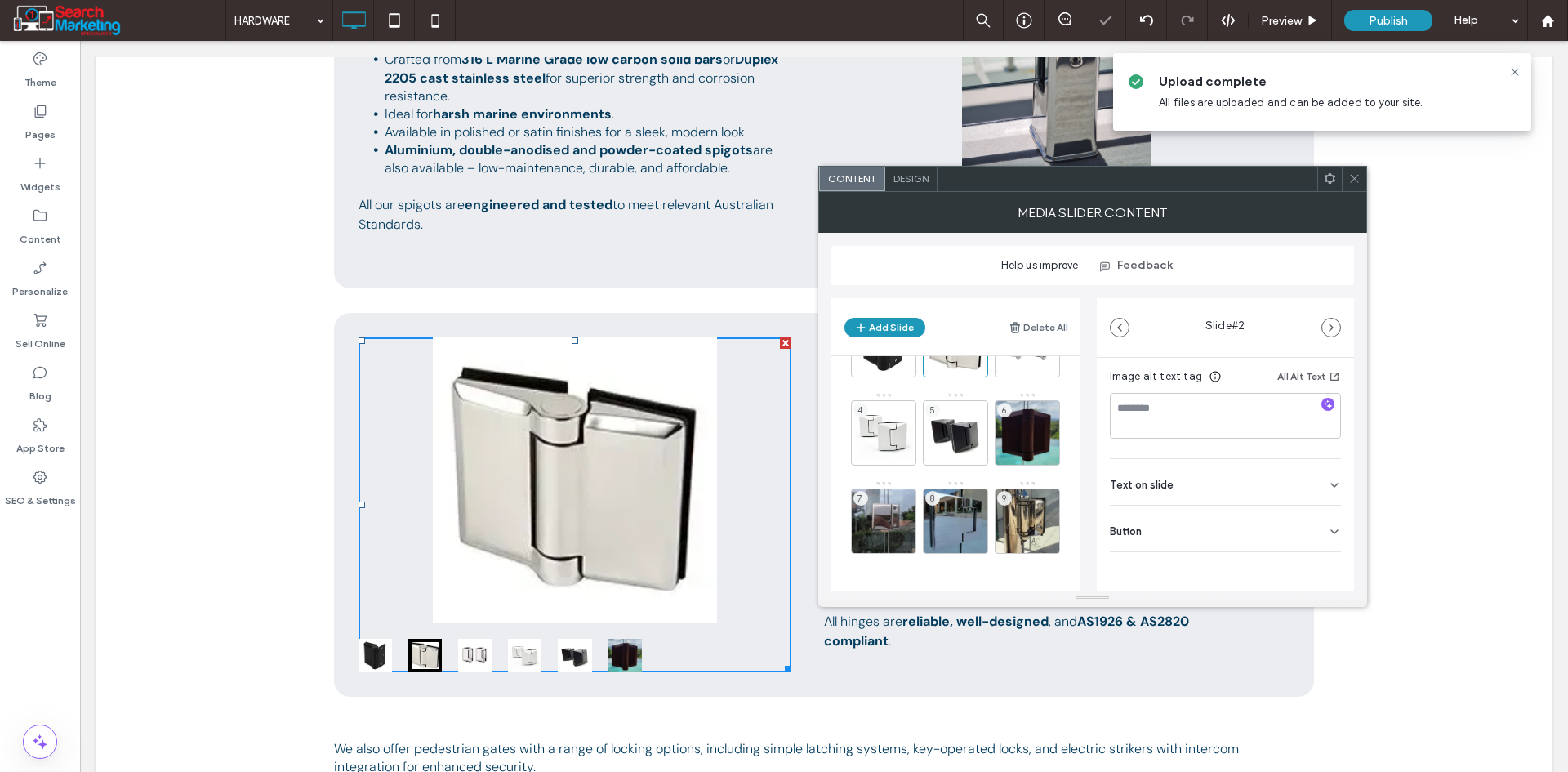
click at [1328, 538] on icon at bounding box center [1335, 532] width 13 height 13
click at [1319, 566] on use at bounding box center [1325, 566] width 13 height 10
click at [1334, 328] on icon "button" at bounding box center [1331, 327] width 13 height 13
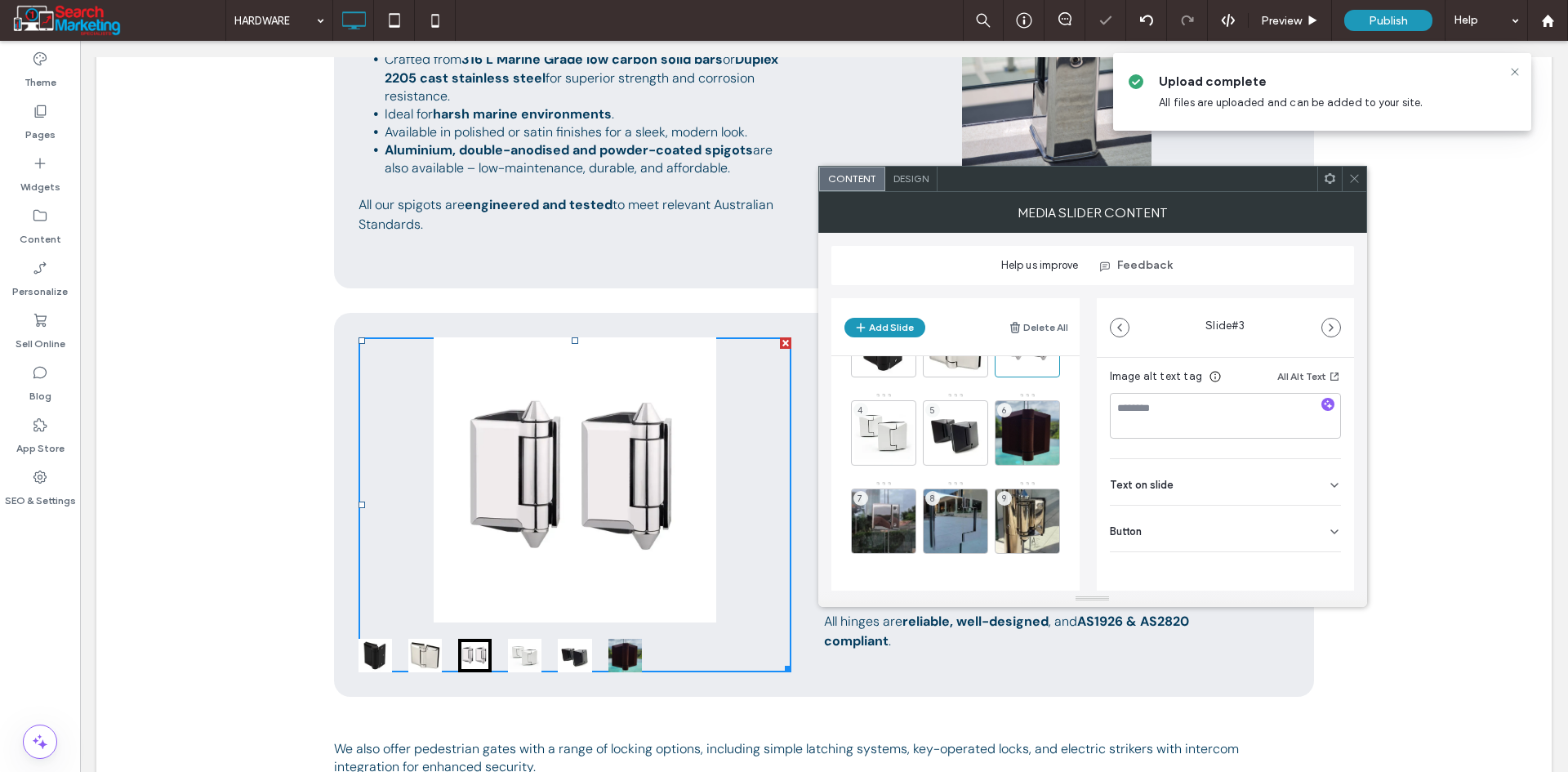
click at [1316, 571] on div "Media Name: ORION_GW-P_SET_1650596258.webp Size: 902x910 Replace Edit Delete Po…" at bounding box center [1225, 361] width 257 height 576
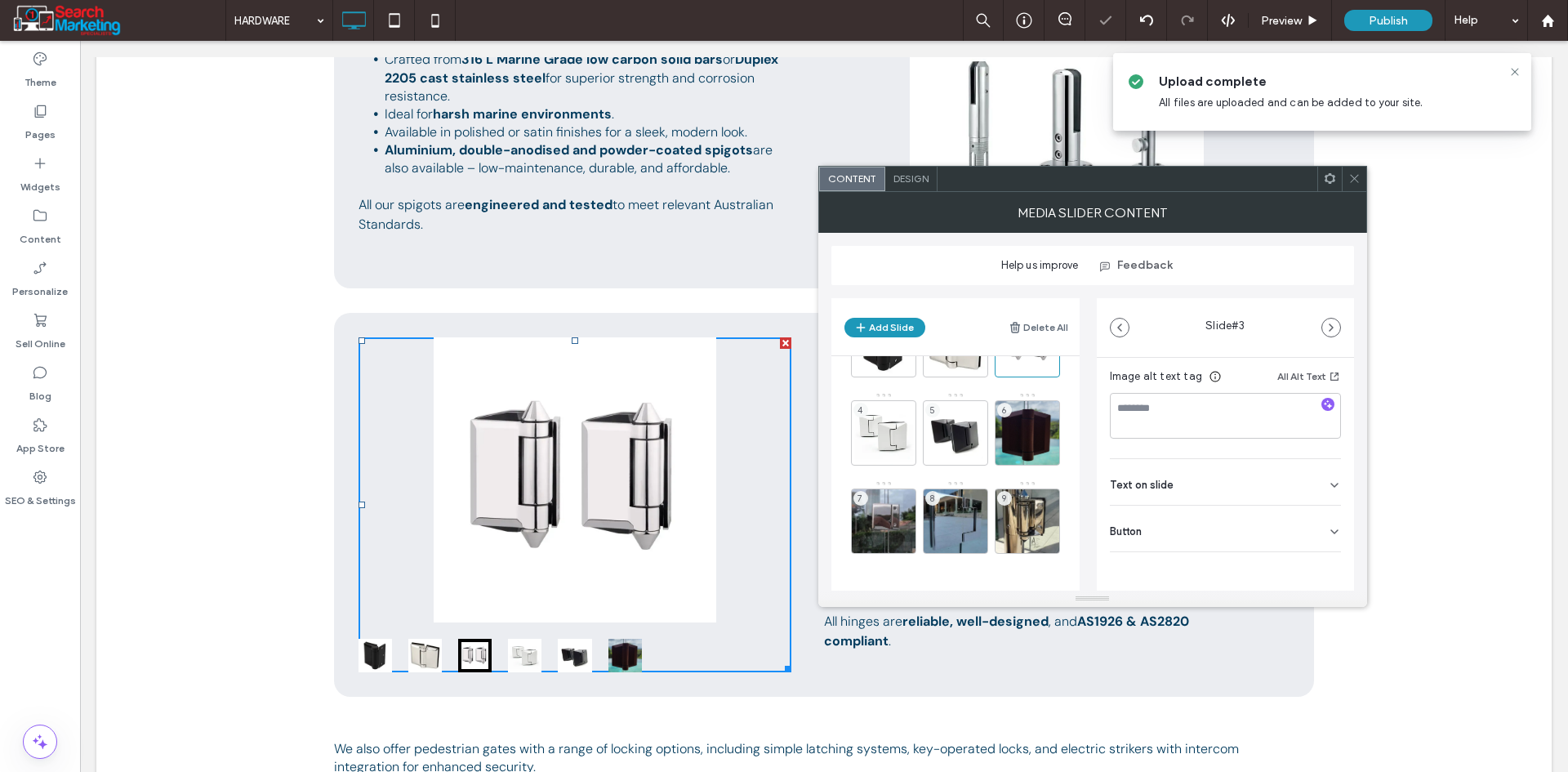
click at [1317, 543] on div "Button" at bounding box center [1225, 529] width 231 height 46
drag, startPoint x: 1311, startPoint y: 568, endPoint x: 1358, endPoint y: 470, distance: 108.7
click at [1319, 561] on icon at bounding box center [1326, 553] width 15 height 15
click at [1330, 324] on use "button" at bounding box center [1331, 327] width 3 height 7
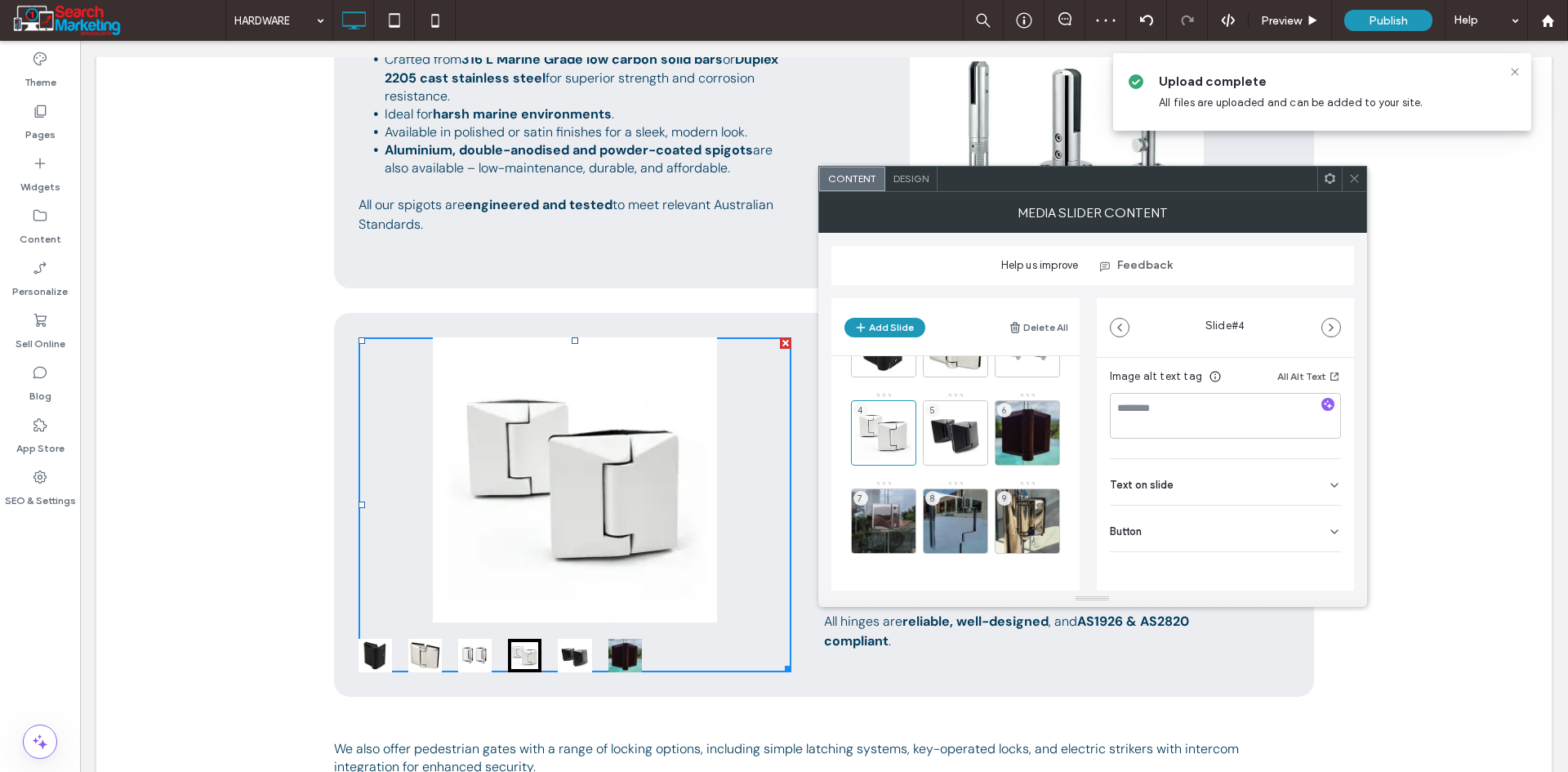
click at [1328, 527] on icon at bounding box center [1335, 532] width 13 height 13
click at [1324, 554] on button at bounding box center [1325, 566] width 29 height 28
click at [1330, 322] on icon "button" at bounding box center [1331, 327] width 13 height 13
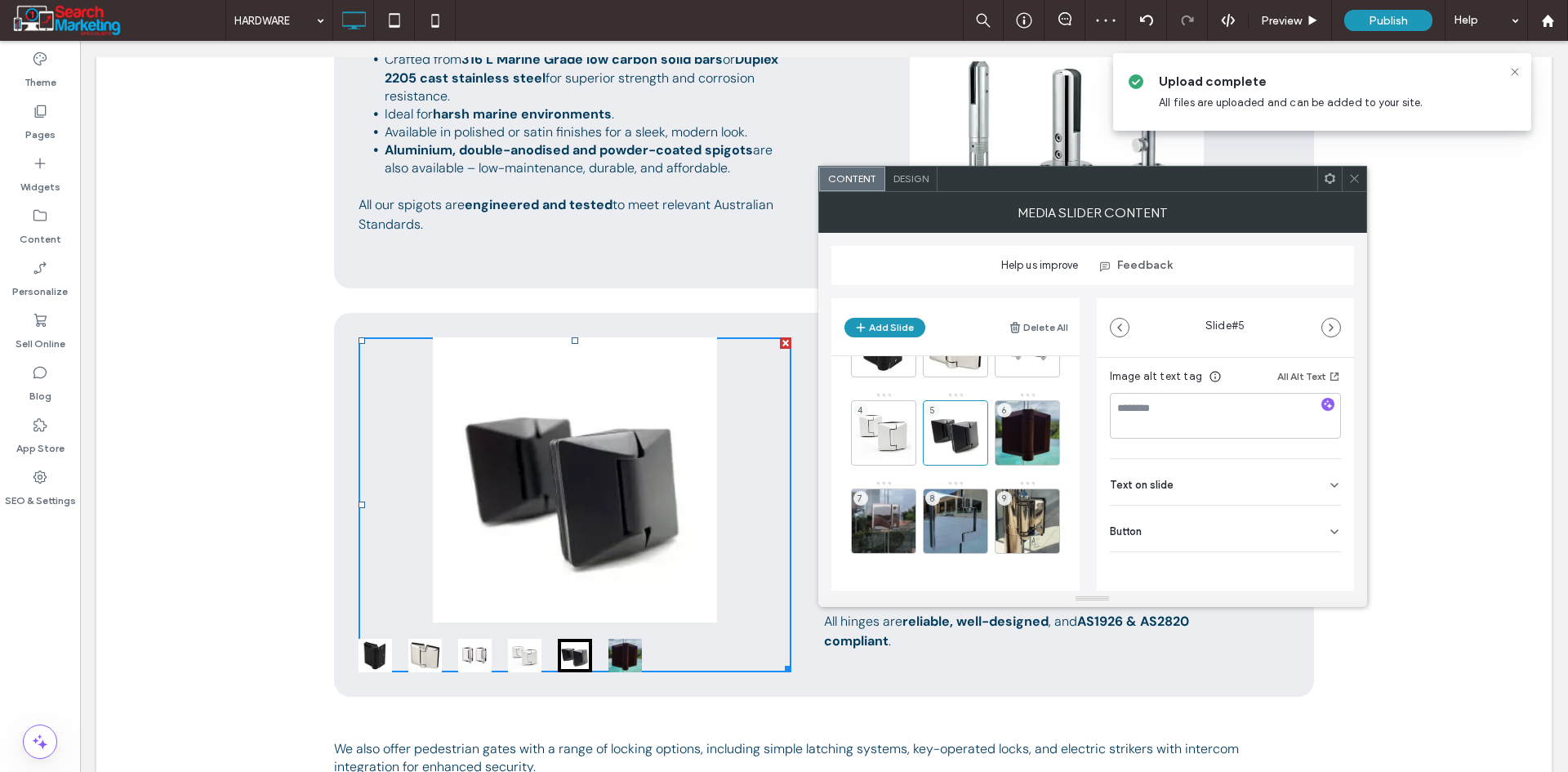
drag, startPoint x: 1320, startPoint y: 527, endPoint x: 1326, endPoint y: 554, distance: 27.7
click at [1328, 528] on icon at bounding box center [1335, 532] width 13 height 13
drag, startPoint x: 1309, startPoint y: 564, endPoint x: 1319, endPoint y: 553, distance: 14.9
click at [1319, 565] on icon at bounding box center [1326, 566] width 15 height 15
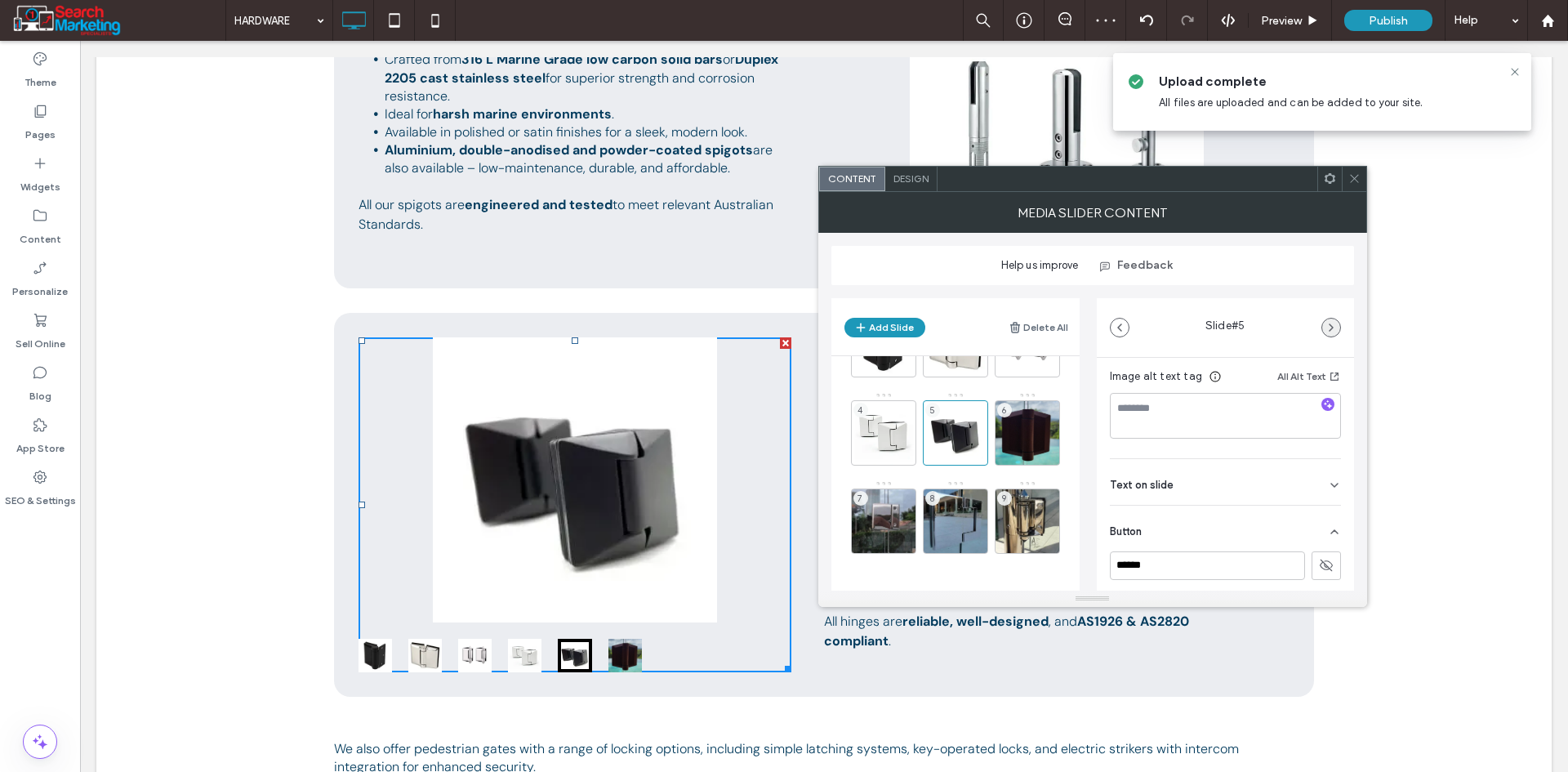
click at [1322, 319] on span "button" at bounding box center [1331, 327] width 18 height 18
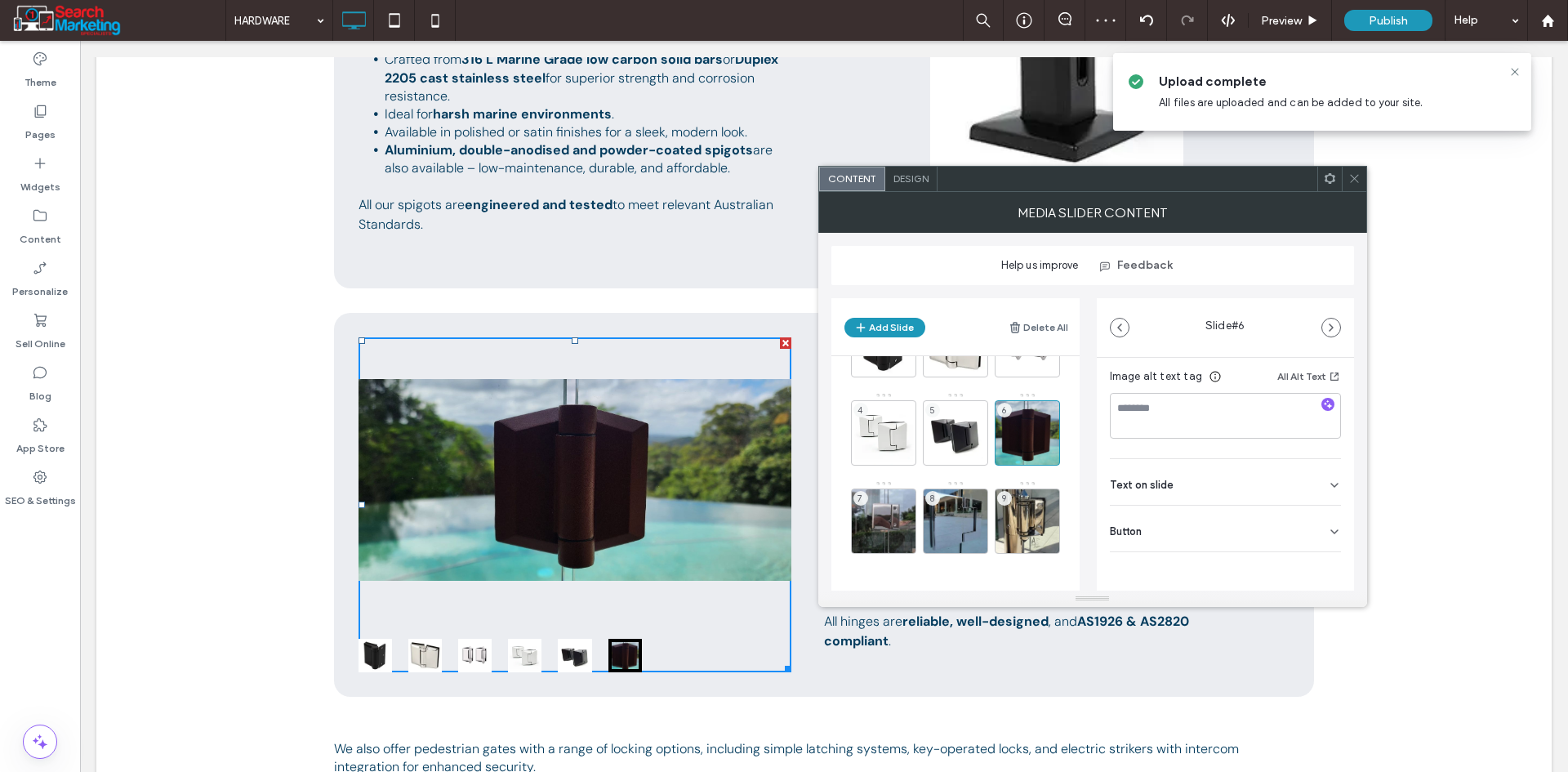
click at [1315, 536] on div "Button" at bounding box center [1225, 529] width 231 height 46
click at [1322, 566] on use at bounding box center [1325, 566] width 13 height 10
click at [1330, 330] on use "button" at bounding box center [1331, 327] width 3 height 7
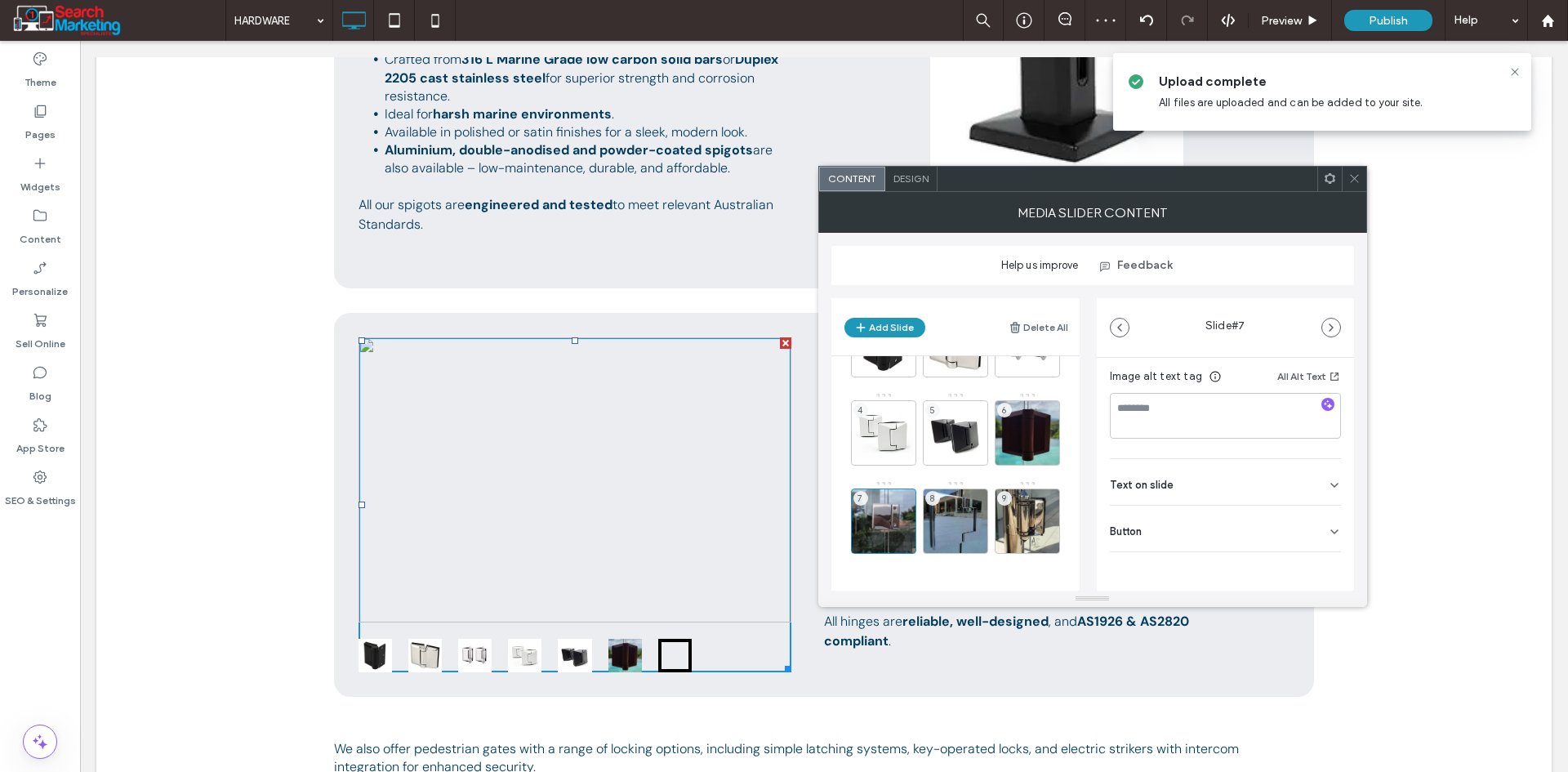
click at [1320, 532] on div "Button" at bounding box center [1225, 529] width 231 height 46
click at [1356, 175] on icon at bounding box center [1354, 178] width 12 height 12
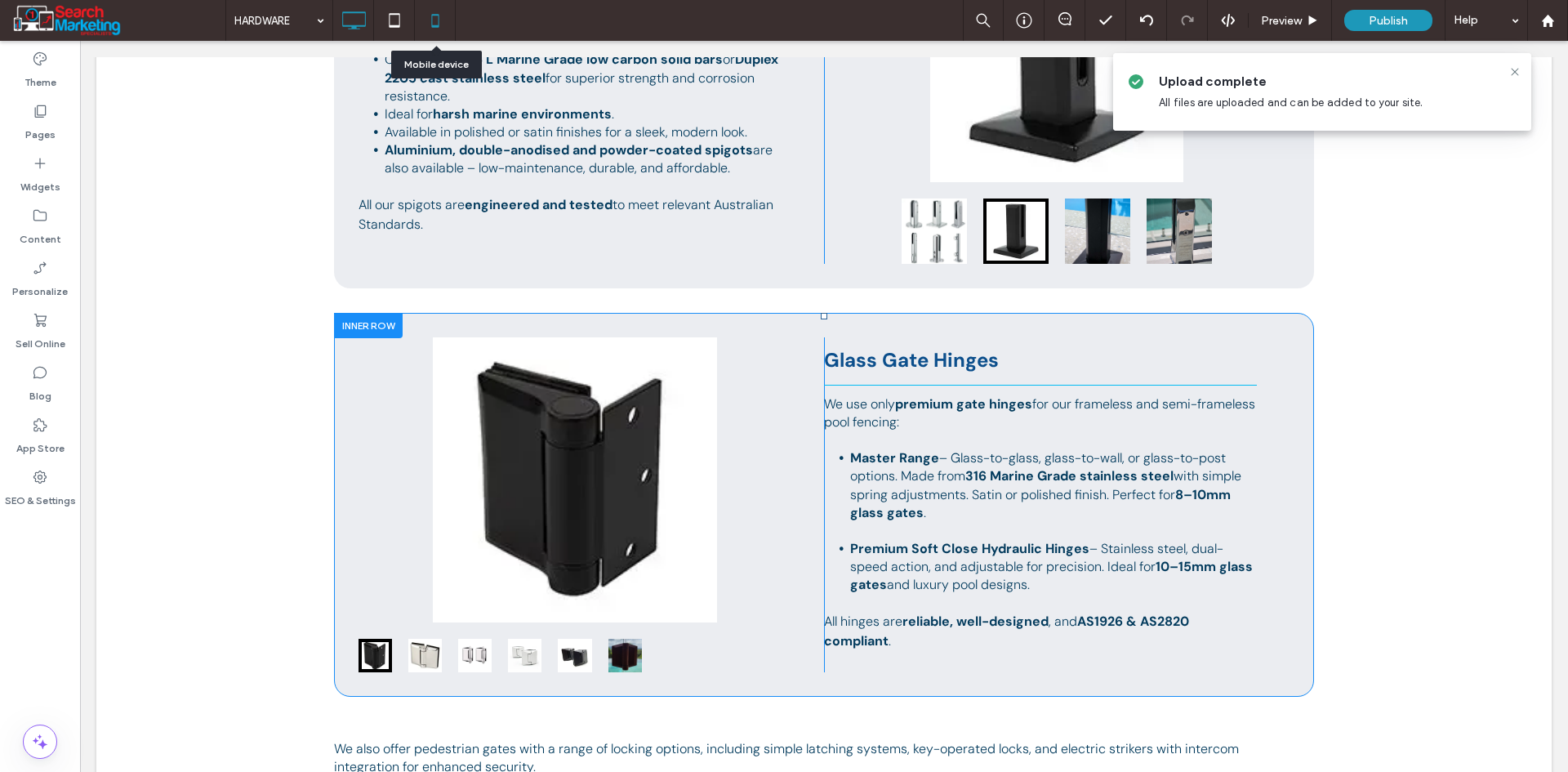
click at [438, 11] on icon at bounding box center [434, 20] width 32 height 32
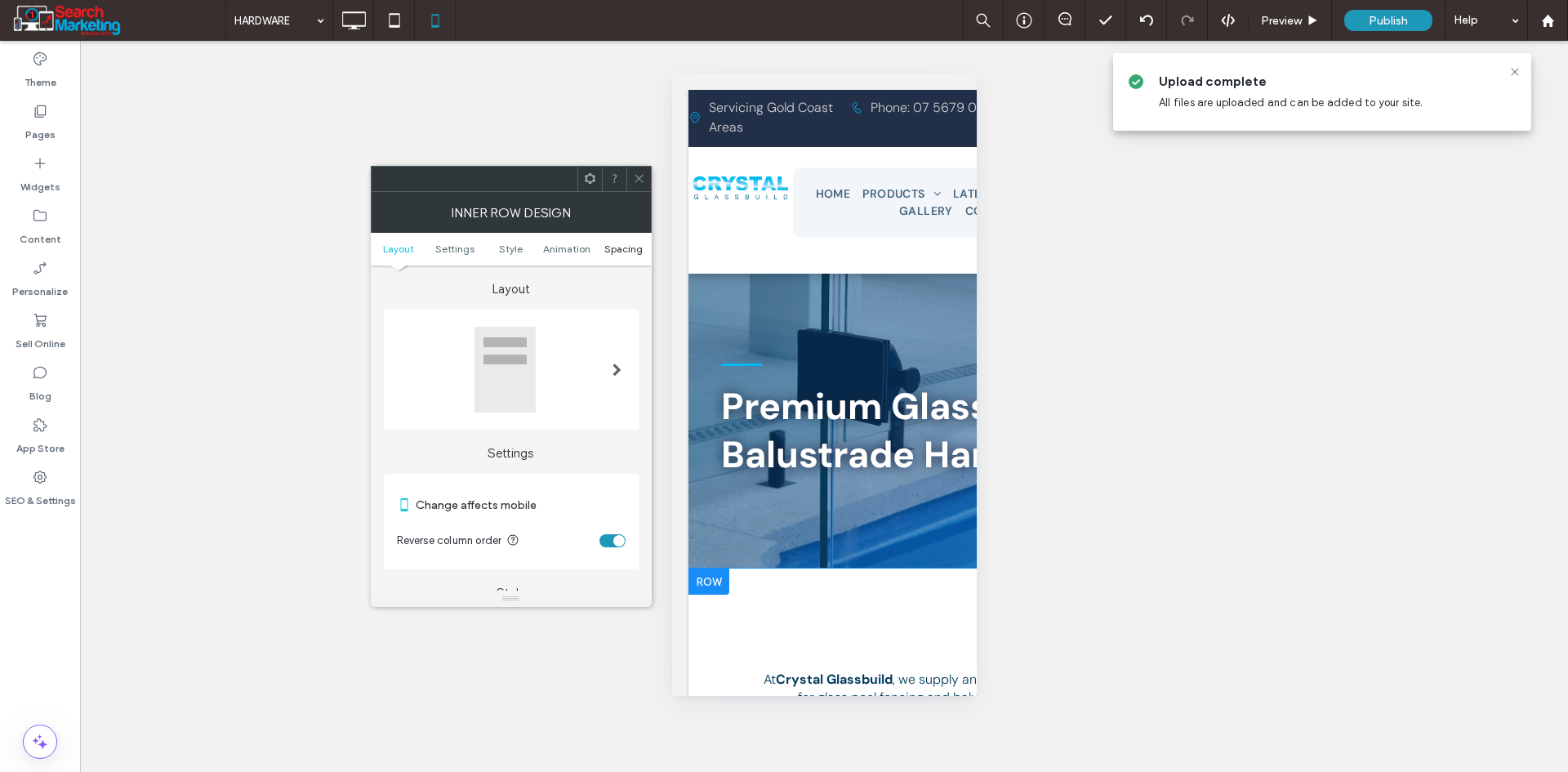
click at [622, 250] on span "Spacing" at bounding box center [624, 248] width 38 height 12
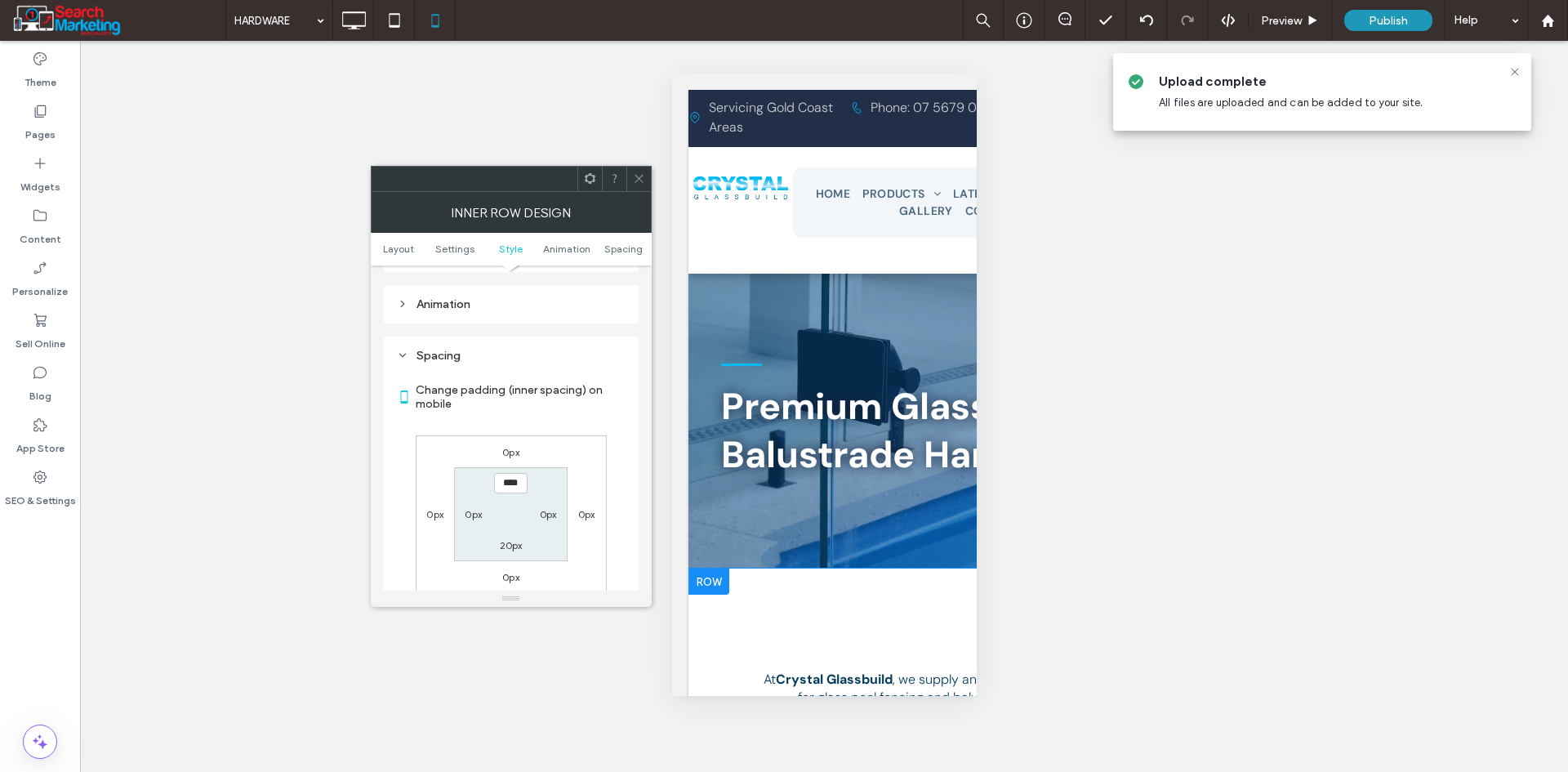
scroll to position [687, 0]
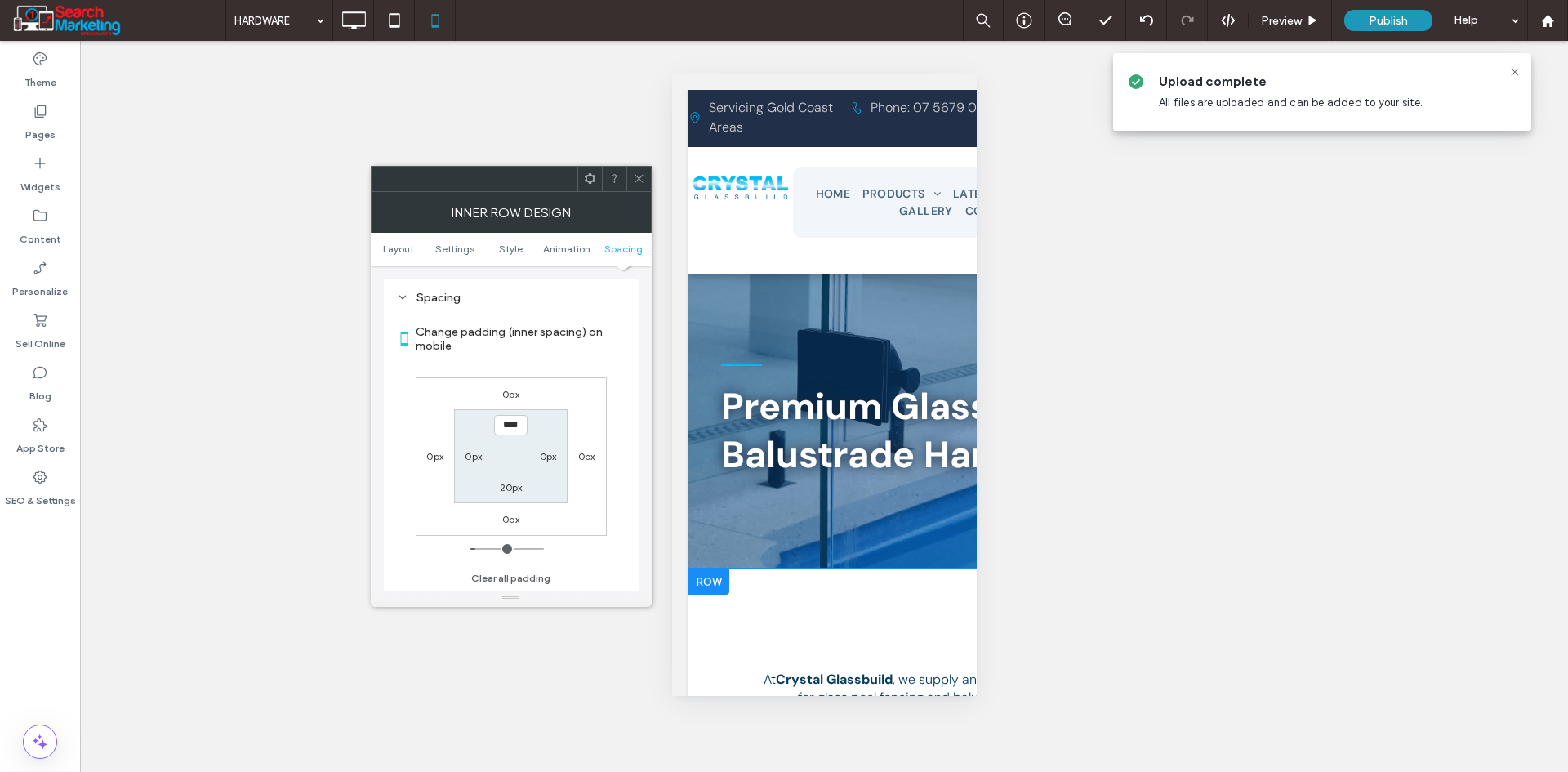
click at [469, 460] on label "0px" at bounding box center [473, 456] width 17 height 12
type input "*"
type input "**"
type input "****"
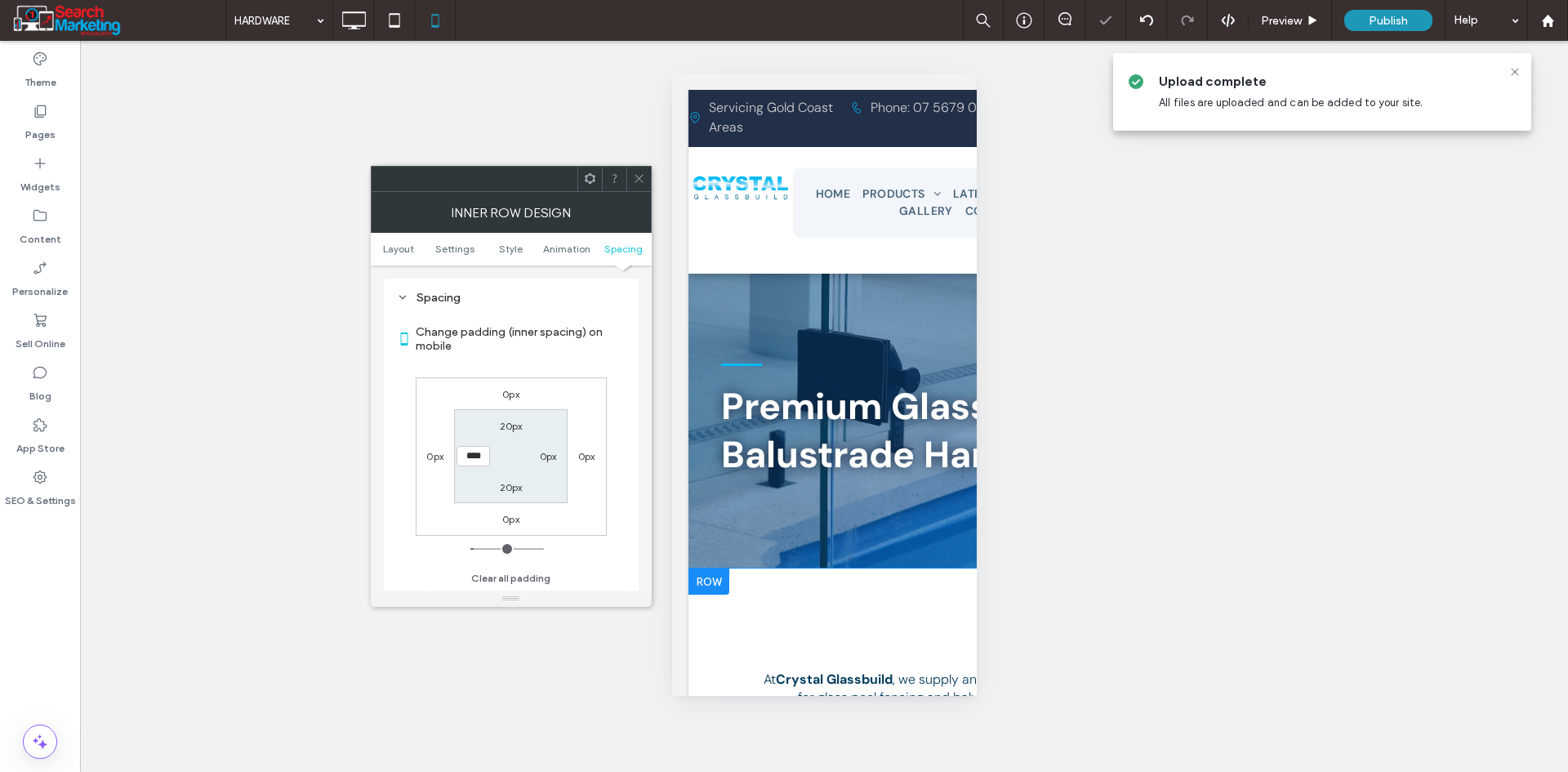
click at [546, 459] on label "0px" at bounding box center [548, 456] width 17 height 12
type input "*"
type input "**"
type input "****"
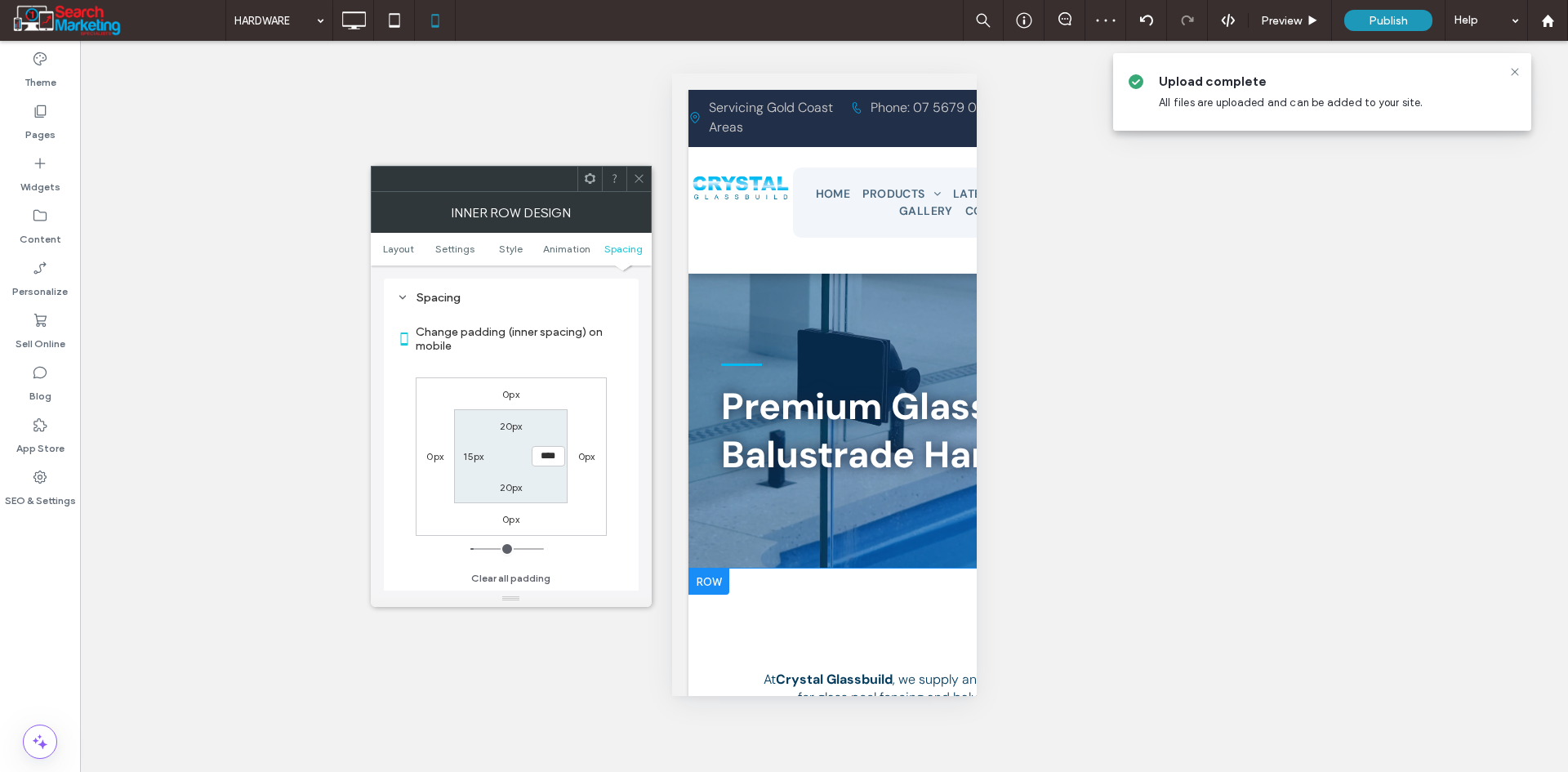
click at [644, 178] on icon at bounding box center [639, 178] width 12 height 12
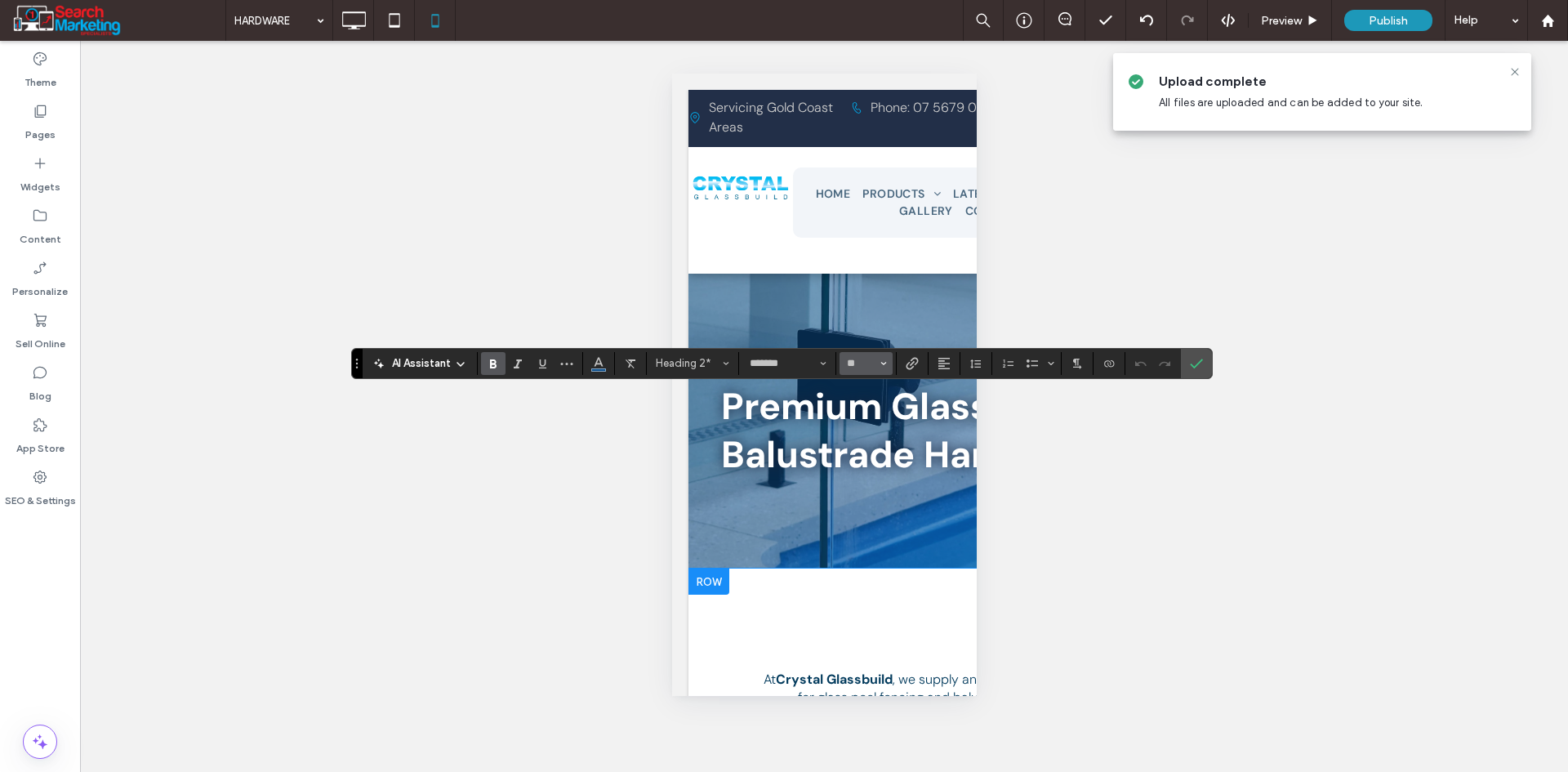
click at [885, 367] on span "Size" at bounding box center [884, 364] width 7 height 22
click at [870, 486] on label "24" at bounding box center [865, 491] width 52 height 23
type input "**"
click at [1198, 365] on icon "Confirm" at bounding box center [1197, 364] width 13 height 13
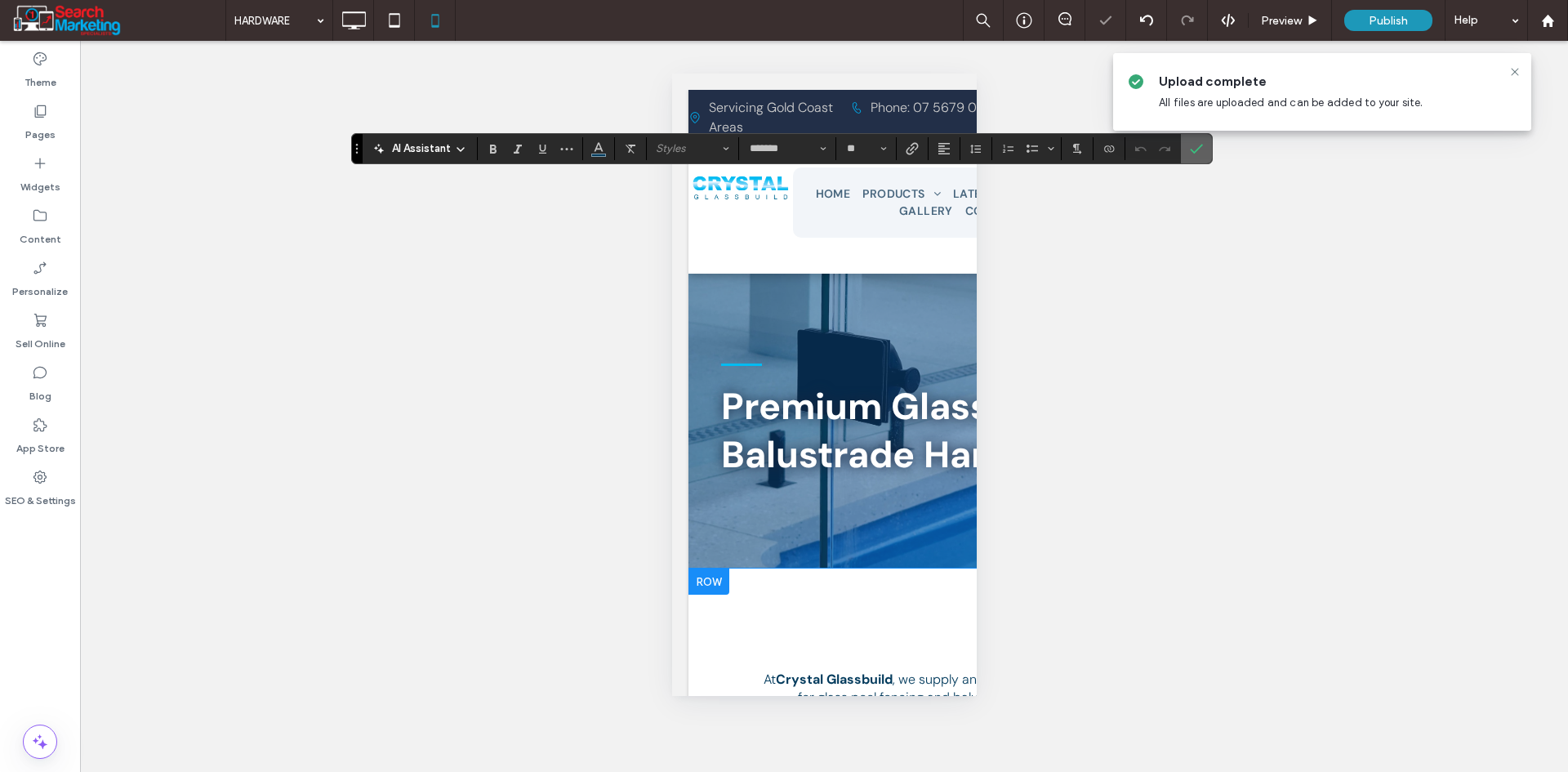
click at [1188, 150] on label "Confirm" at bounding box center [1196, 148] width 24 height 29
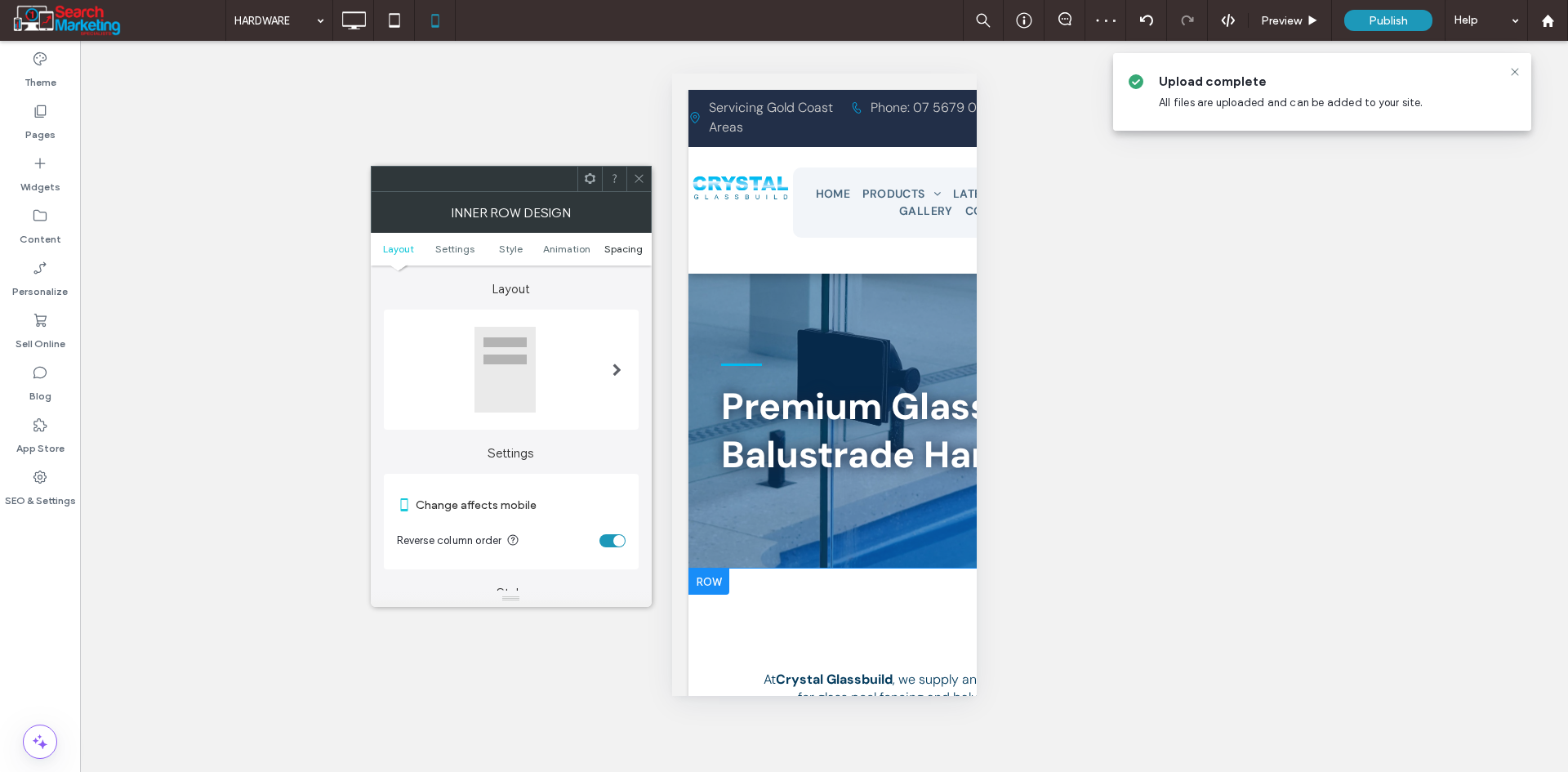
click at [630, 249] on span "Spacing" at bounding box center [624, 248] width 38 height 12
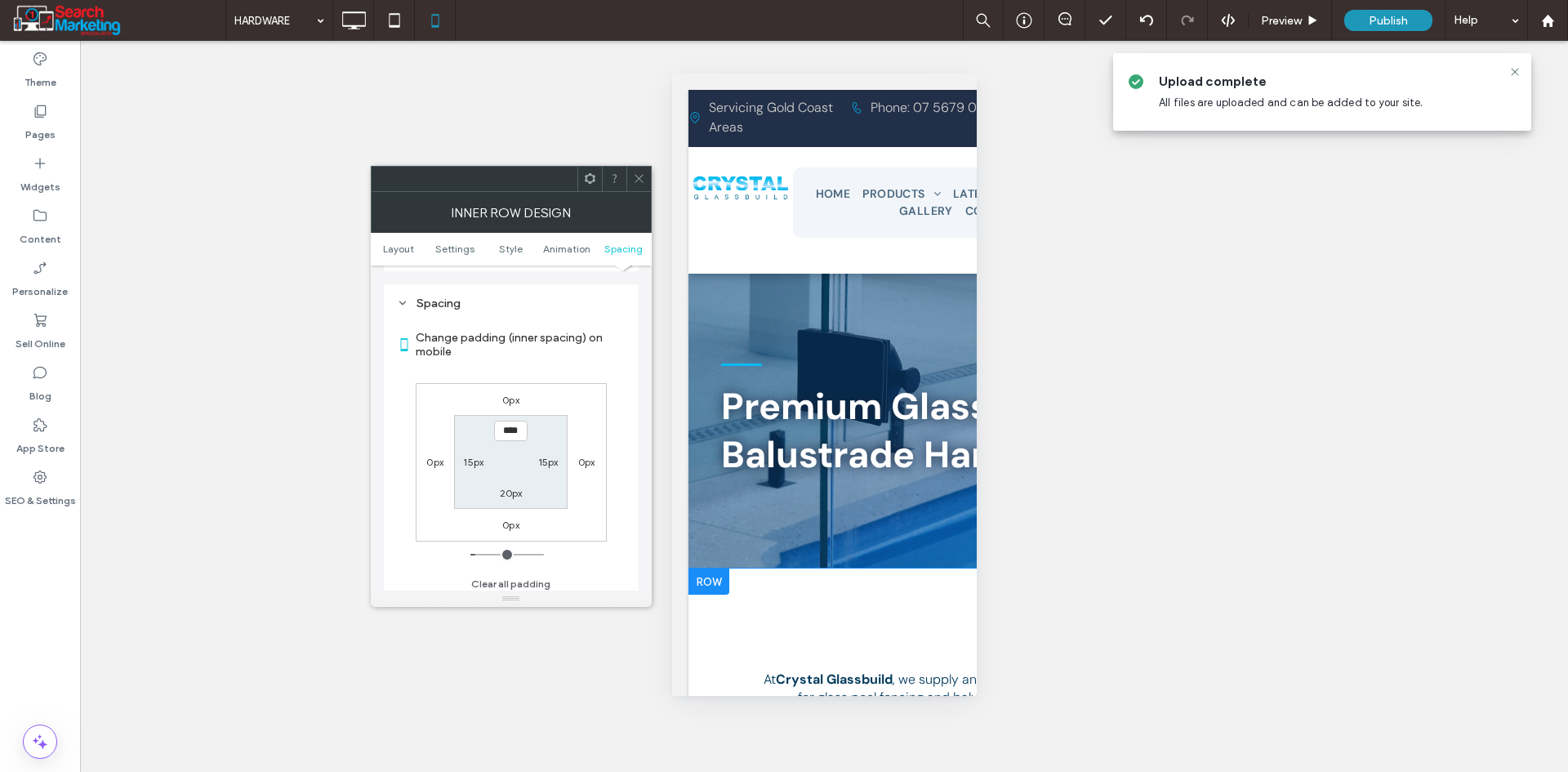
scroll to position [687, 0]
click at [515, 515] on label "0px" at bounding box center [511, 519] width 17 height 12
type input "*"
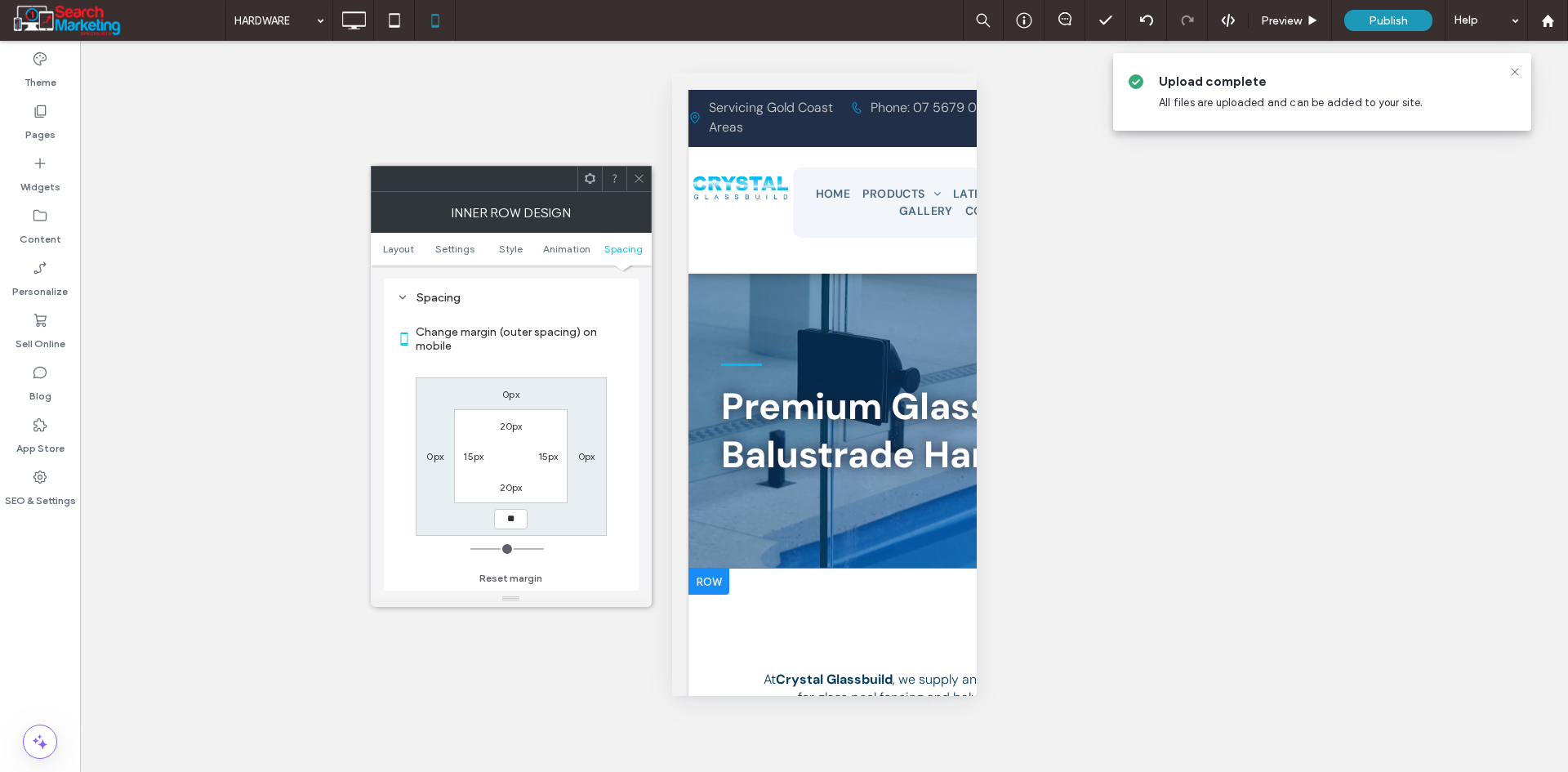
type input "**"
type input "****"
click at [638, 183] on icon at bounding box center [639, 178] width 12 height 12
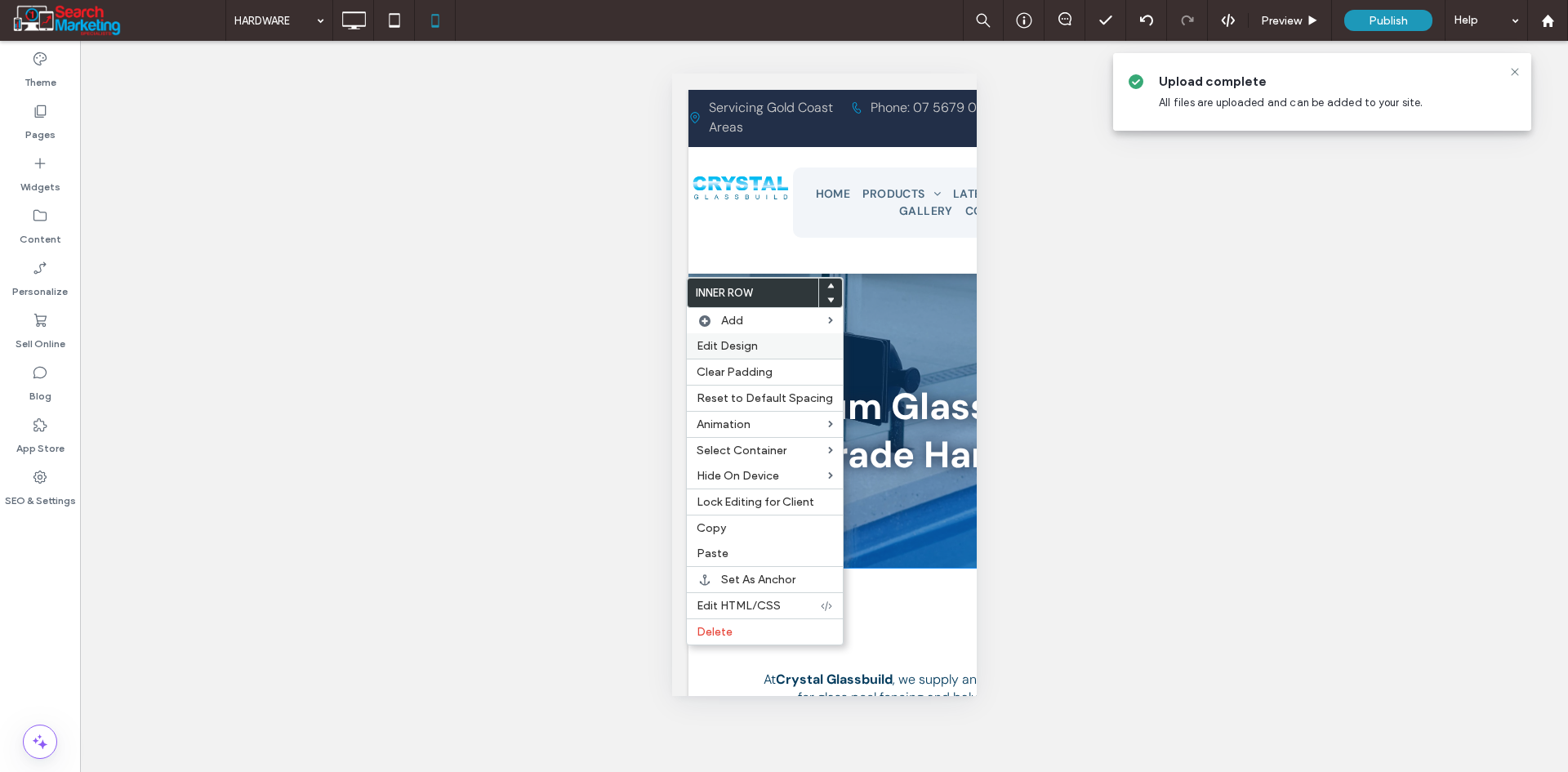
drag, startPoint x: 726, startPoint y: 347, endPoint x: 718, endPoint y: 348, distance: 8.1
click at [725, 347] on span "Edit Design" at bounding box center [728, 346] width 61 height 14
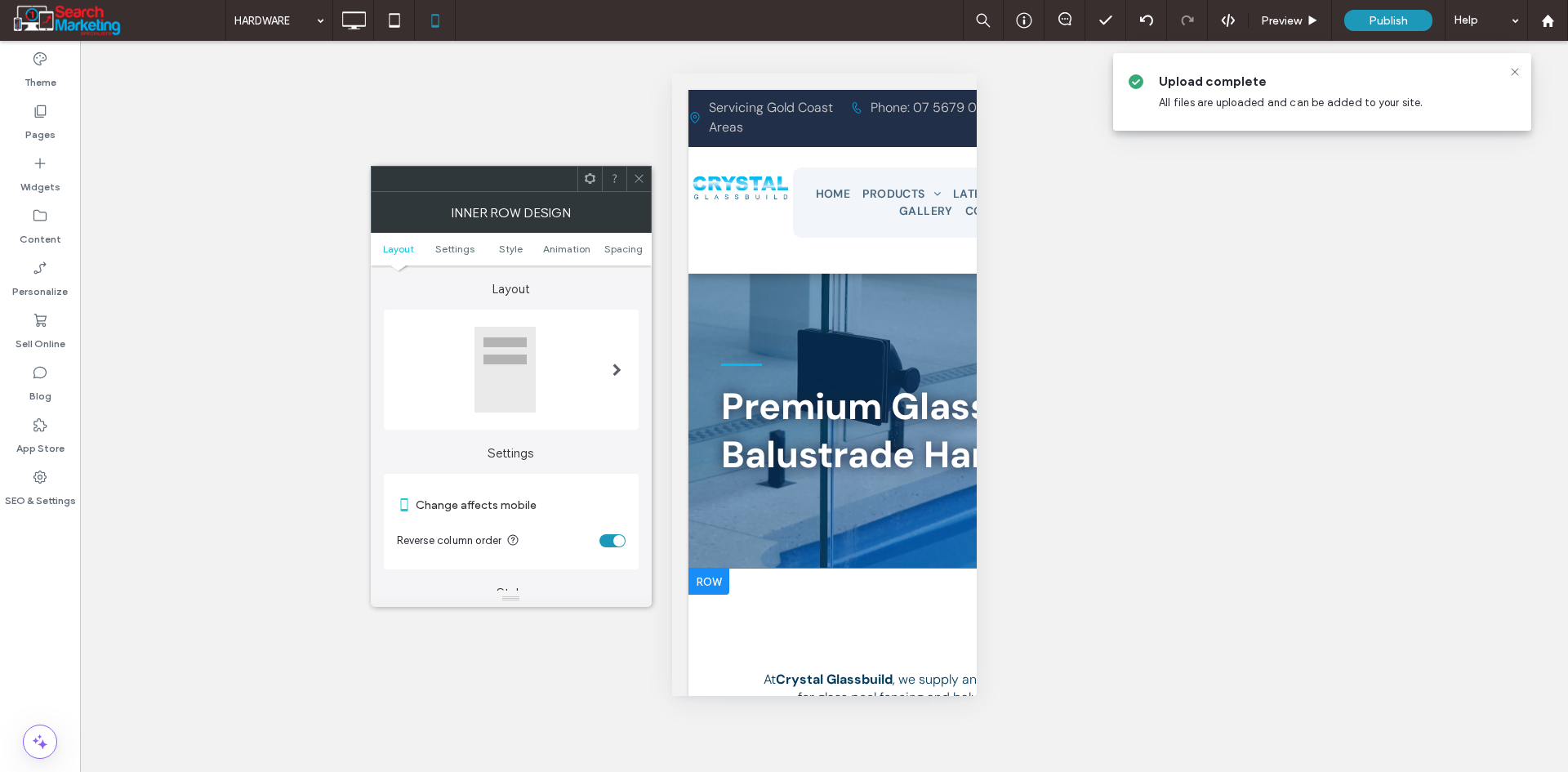
click at [613, 538] on div "toggle" at bounding box center [619, 541] width 12 height 12
click at [617, 248] on span "Spacing" at bounding box center [624, 248] width 38 height 12
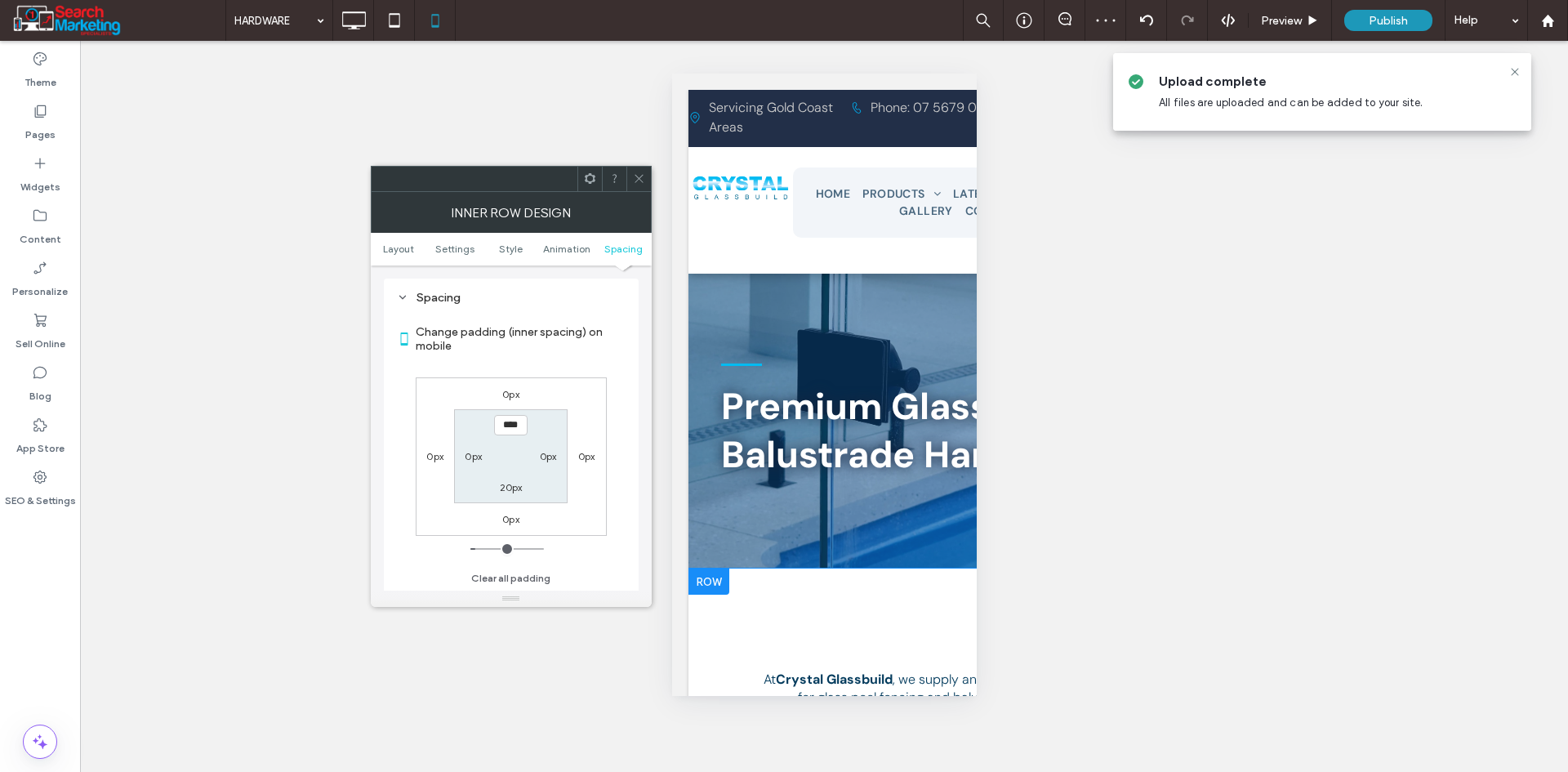
click at [473, 460] on label "0px" at bounding box center [473, 456] width 17 height 12
type input "*"
type input "**"
type input "****"
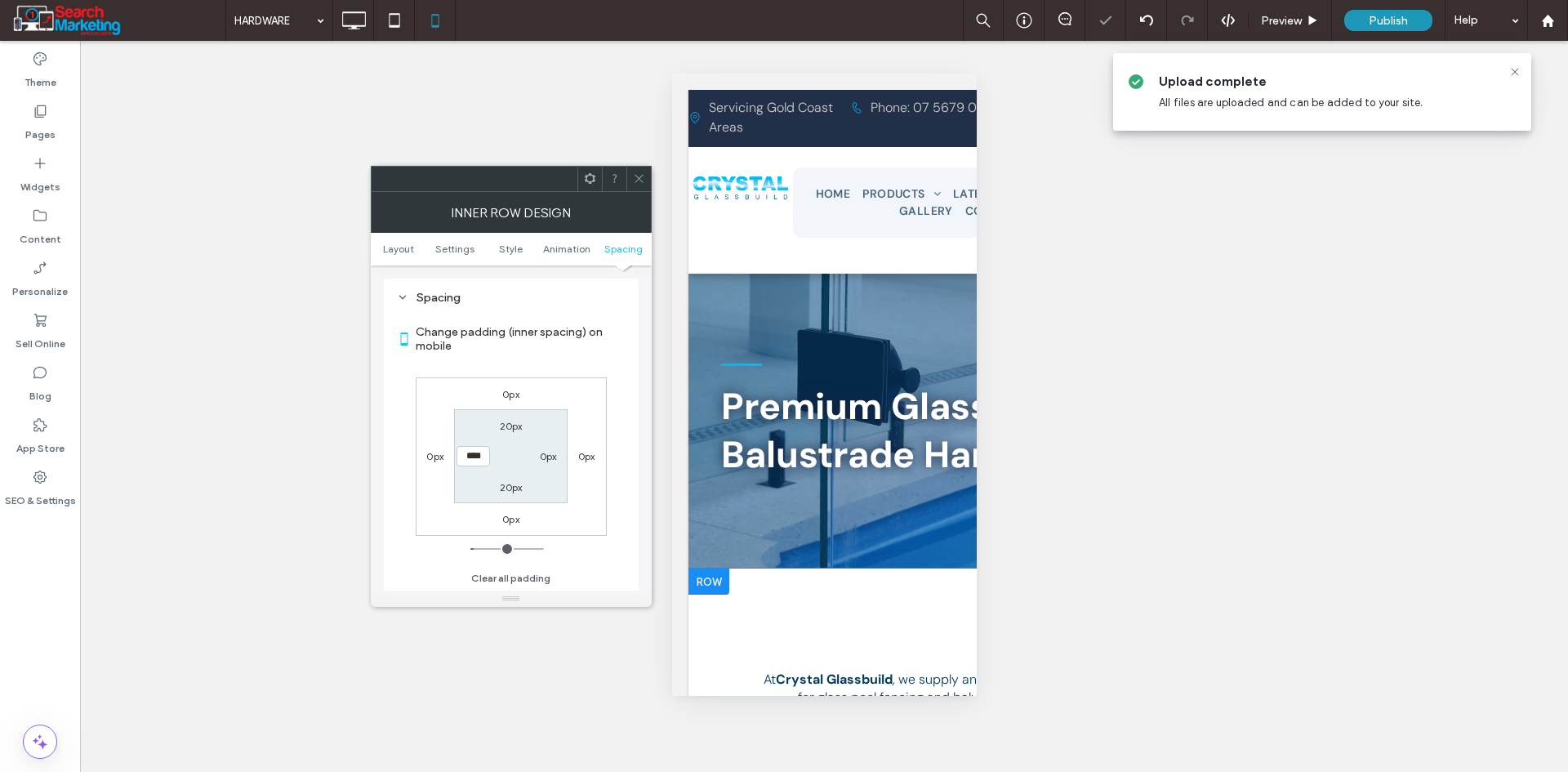
click at [546, 454] on label "0px" at bounding box center [548, 456] width 17 height 12
type input "*"
type input "**"
type input "****"
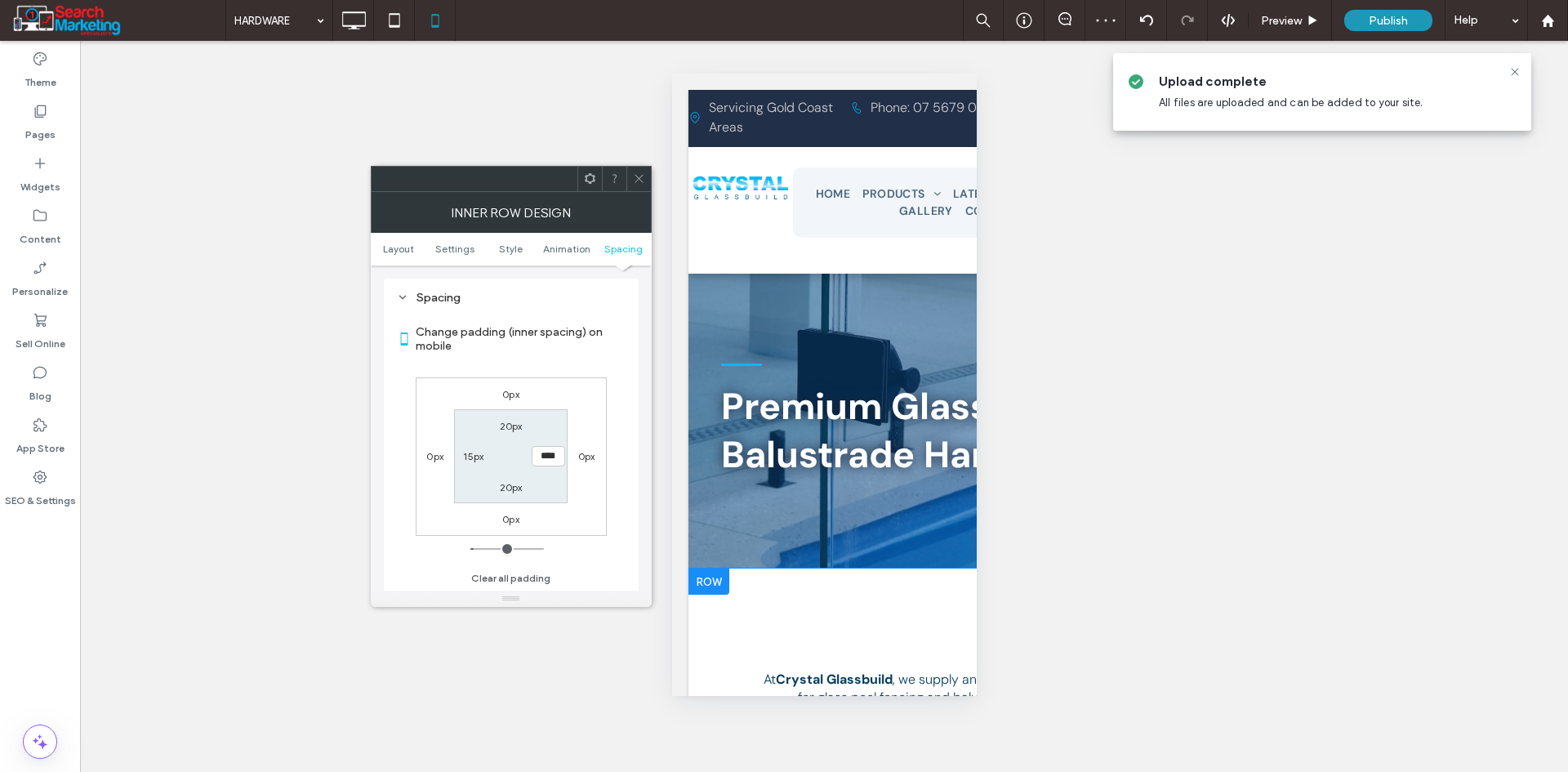
click at [634, 179] on icon at bounding box center [639, 178] width 12 height 12
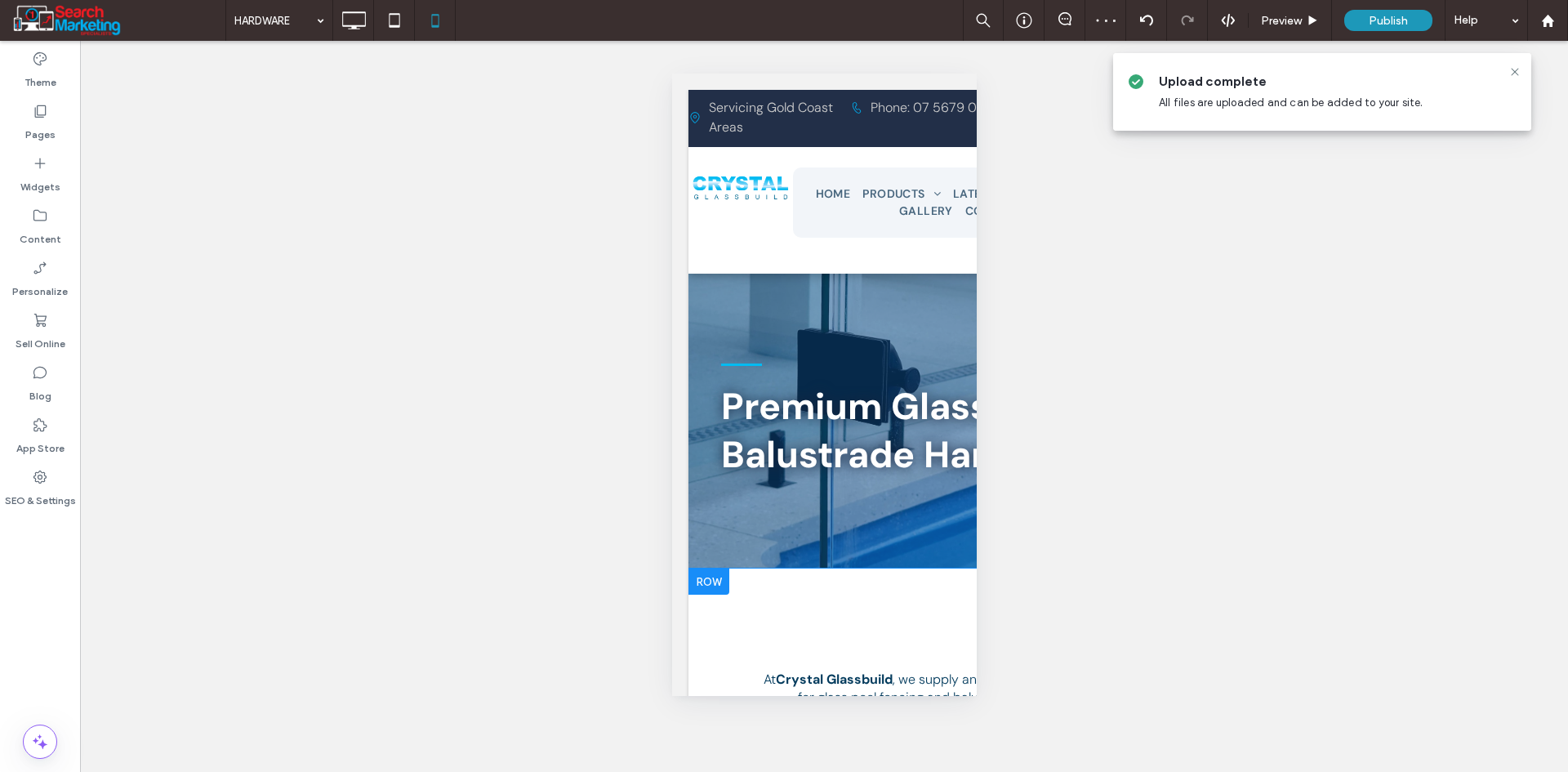
type input "*******"
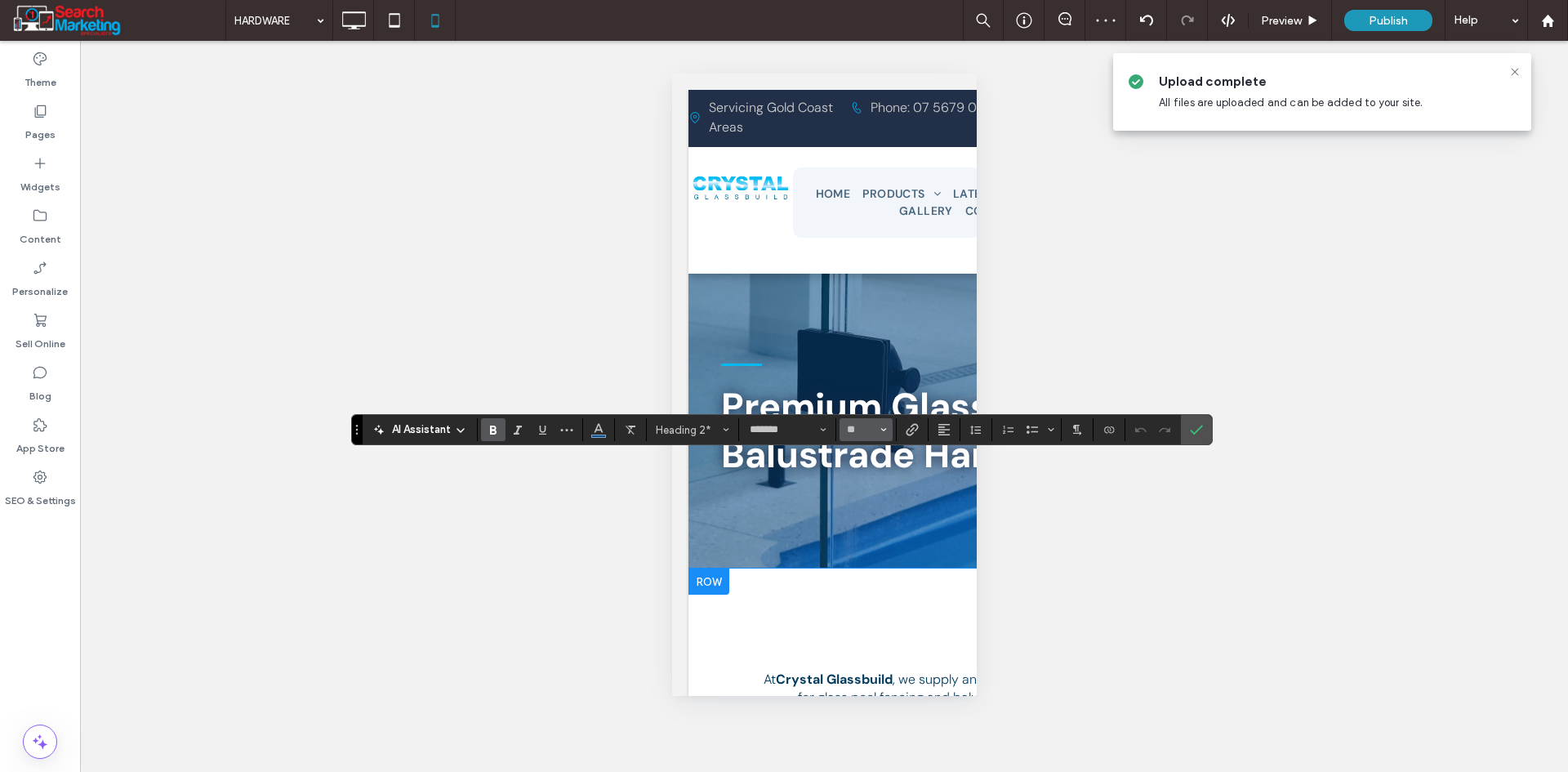
click at [869, 438] on button "**" at bounding box center [866, 430] width 53 height 23
click at [874, 552] on label "24" at bounding box center [865, 558] width 52 height 23
type input "**"
click at [1194, 434] on use "Confirm" at bounding box center [1197, 430] width 13 height 10
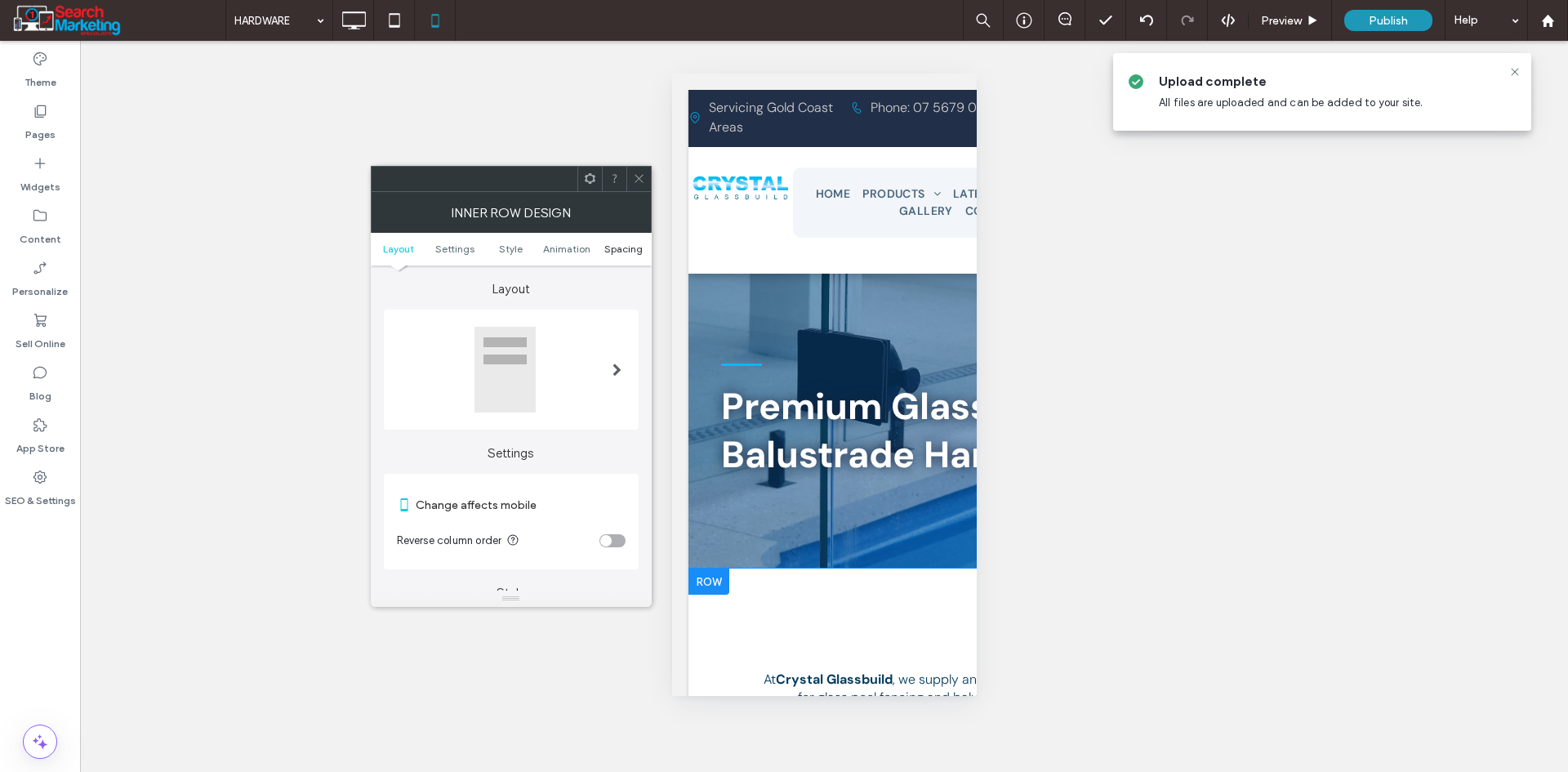
click at [615, 248] on span "Spacing" at bounding box center [624, 248] width 38 height 12
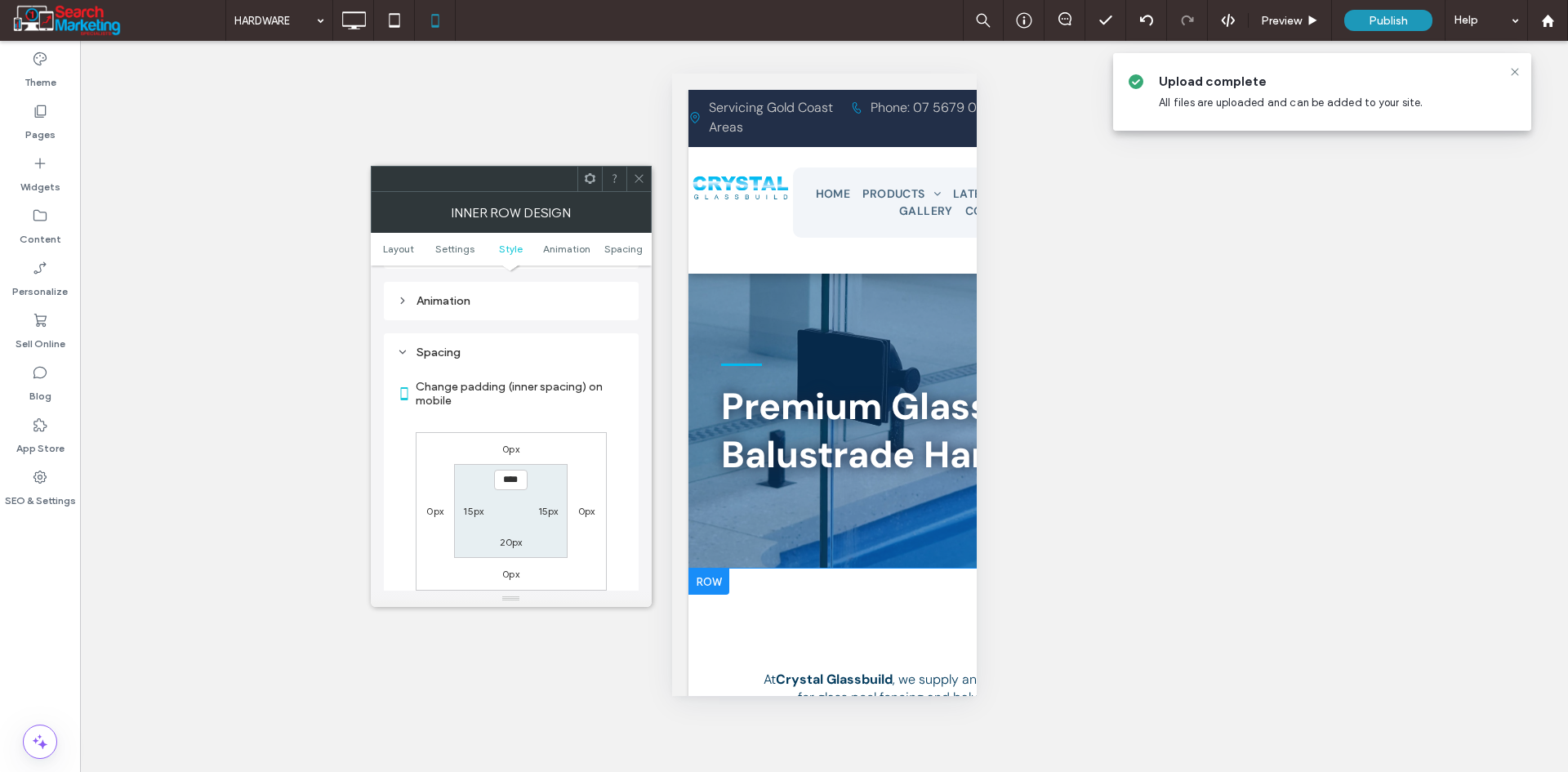
scroll to position [687, 0]
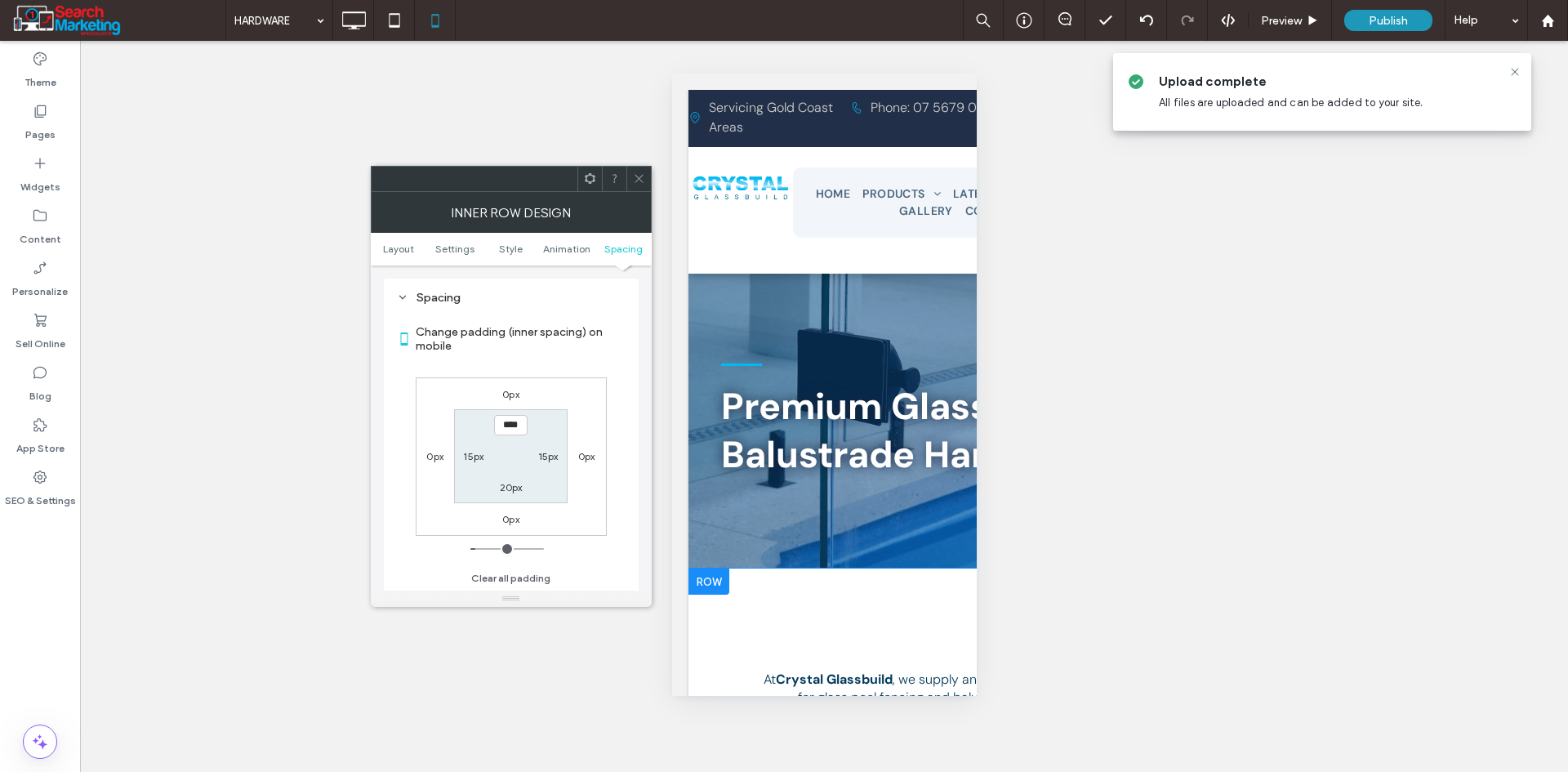
click at [510, 519] on label "0px" at bounding box center [511, 519] width 17 height 12
type input "*"
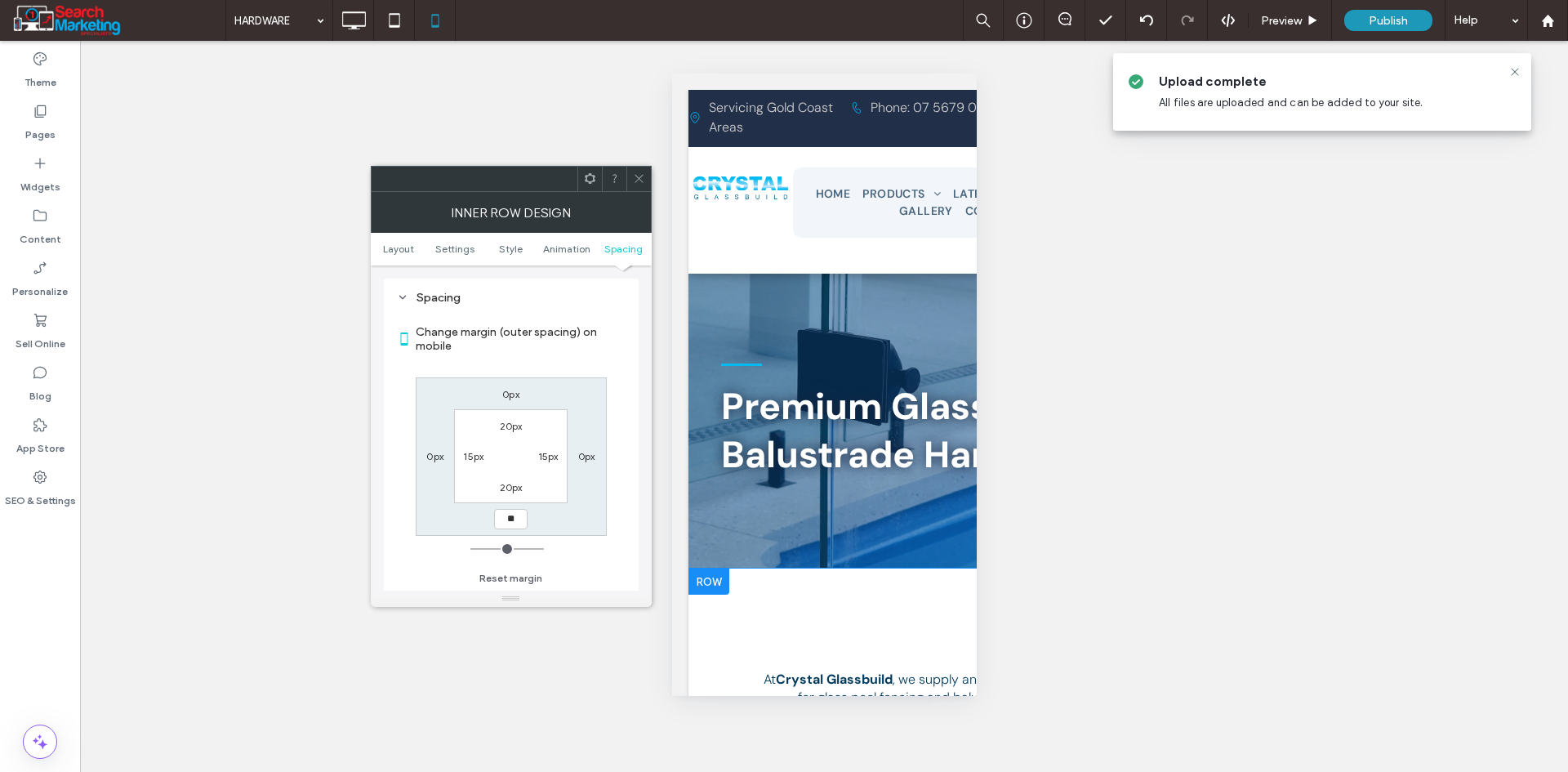
type input "**"
type input "****"
click at [602, 366] on section "Change margin (outer spacing) on mobile" at bounding box center [511, 339] width 228 height 61
click at [643, 182] on icon at bounding box center [639, 178] width 12 height 12
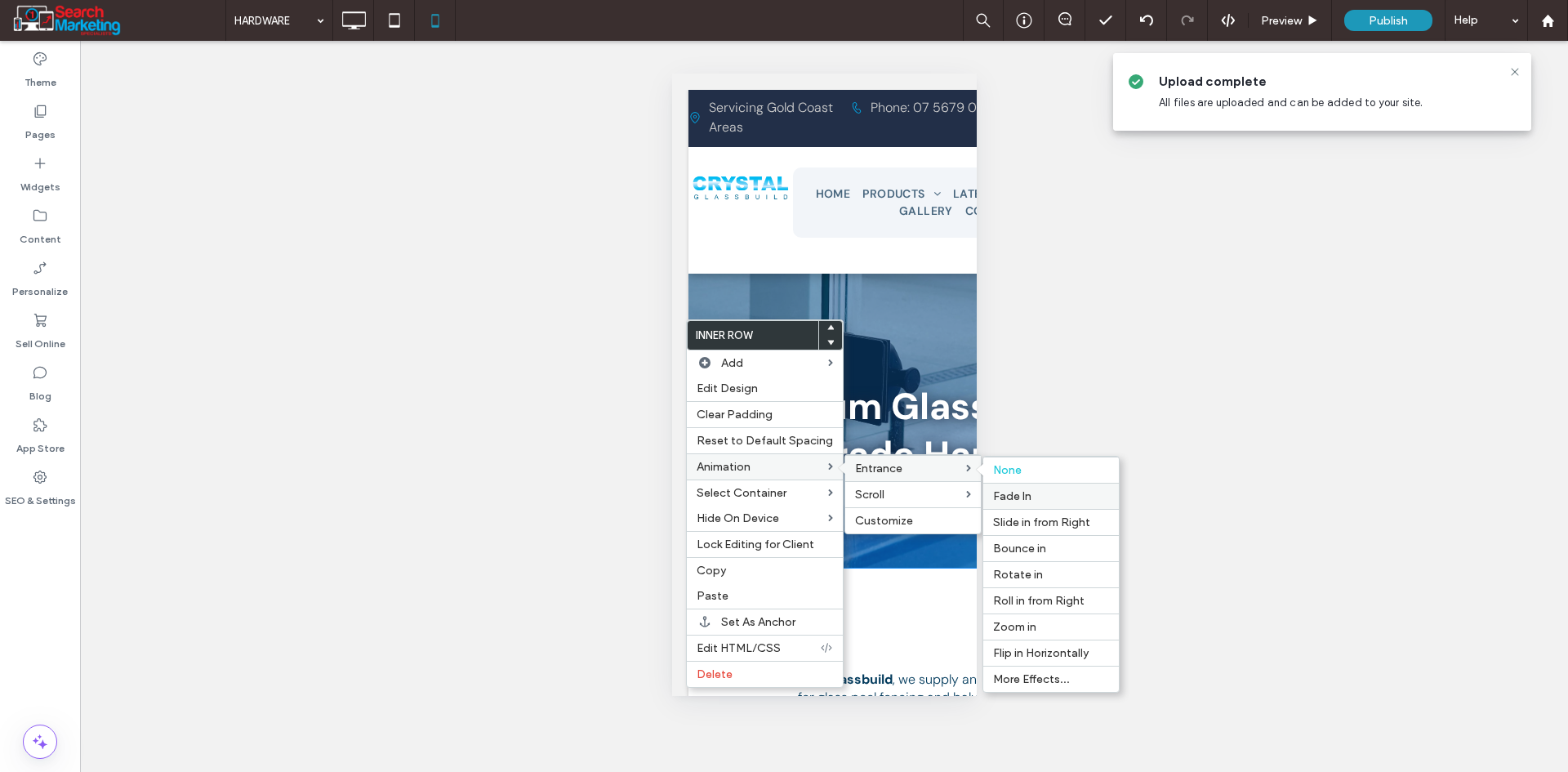
click at [1019, 495] on span "Fade In" at bounding box center [1012, 496] width 38 height 14
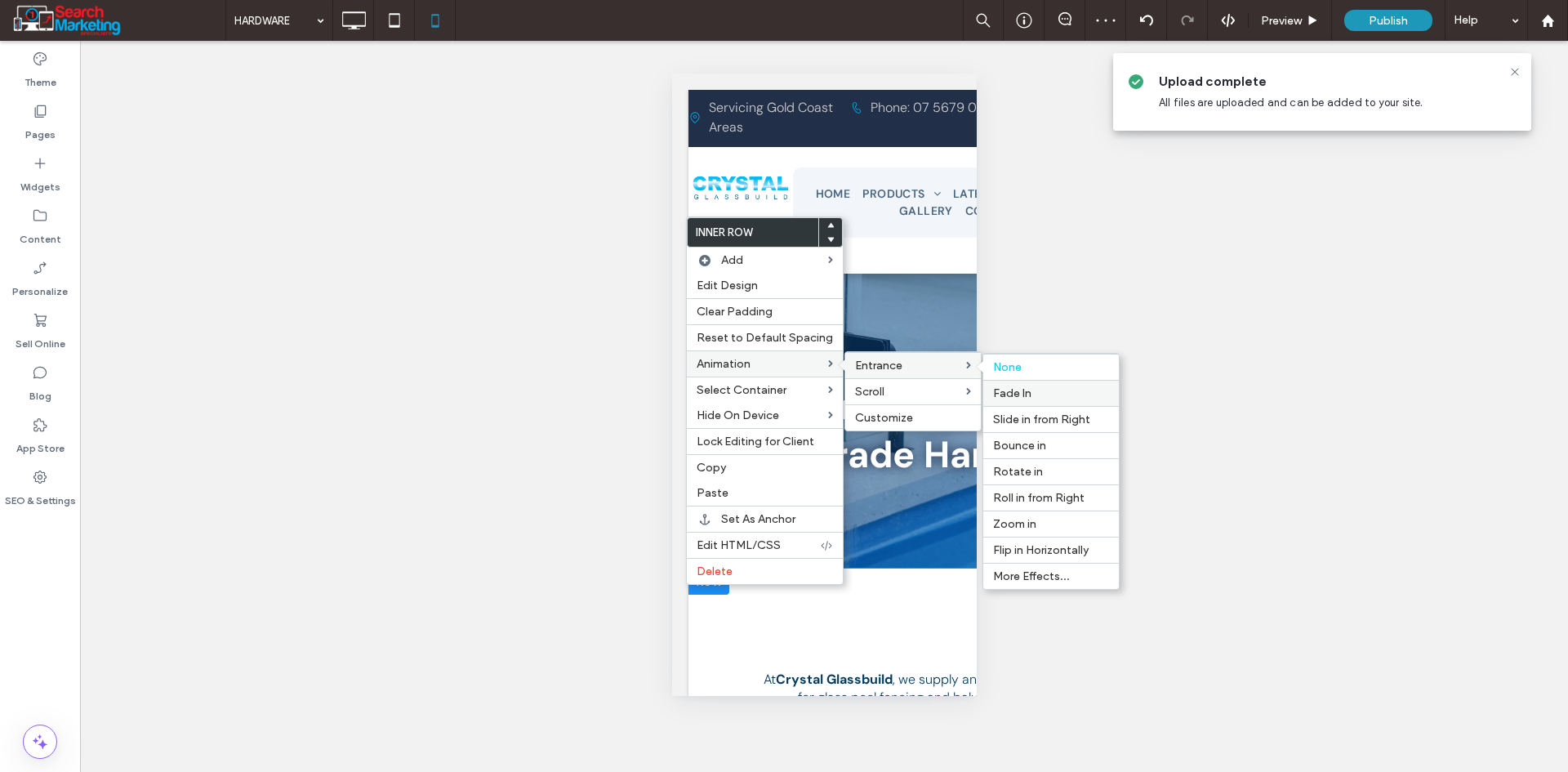
click at [999, 393] on span "Fade In" at bounding box center [1012, 393] width 38 height 14
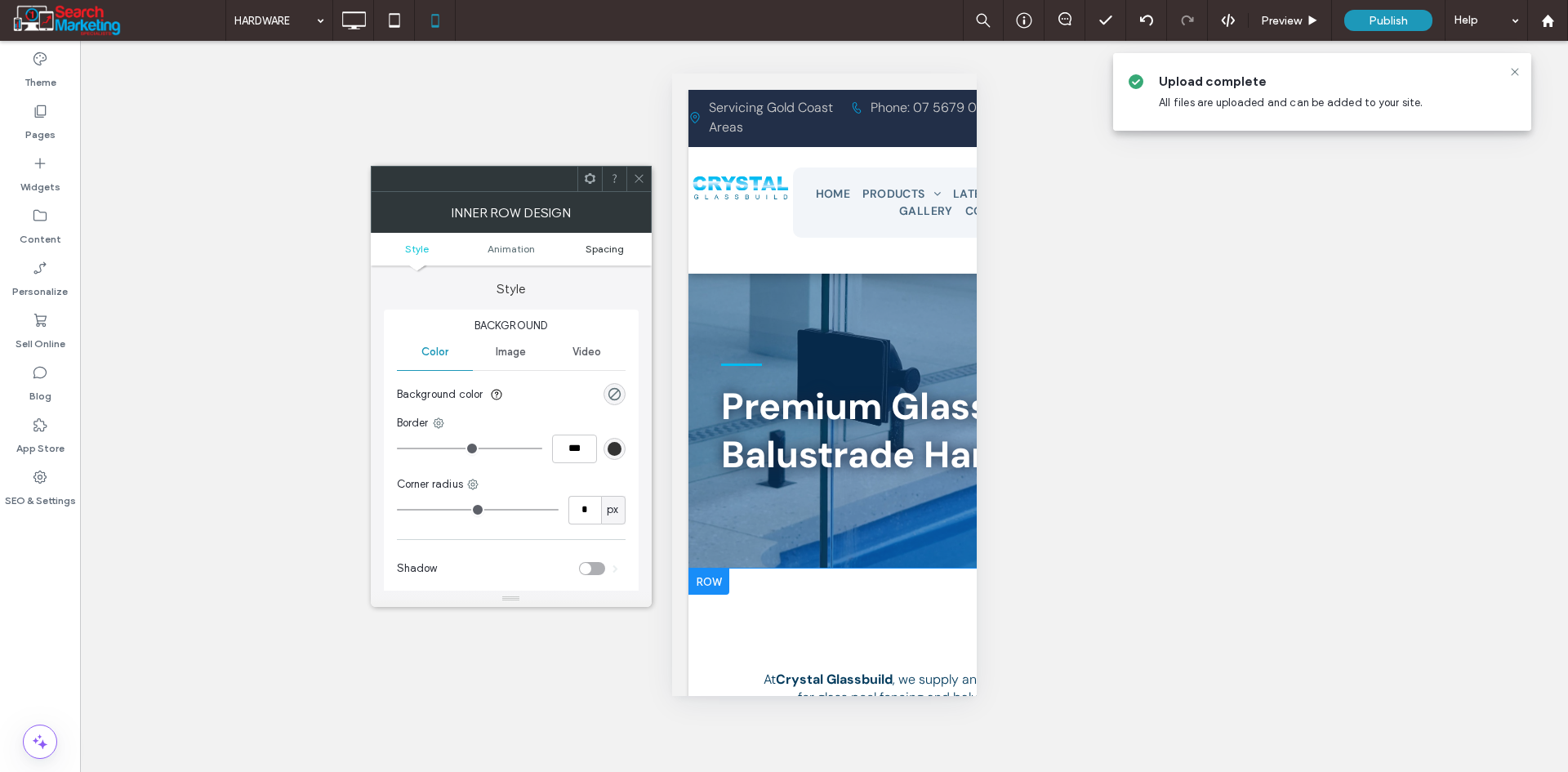
click at [603, 247] on span "Spacing" at bounding box center [605, 248] width 38 height 12
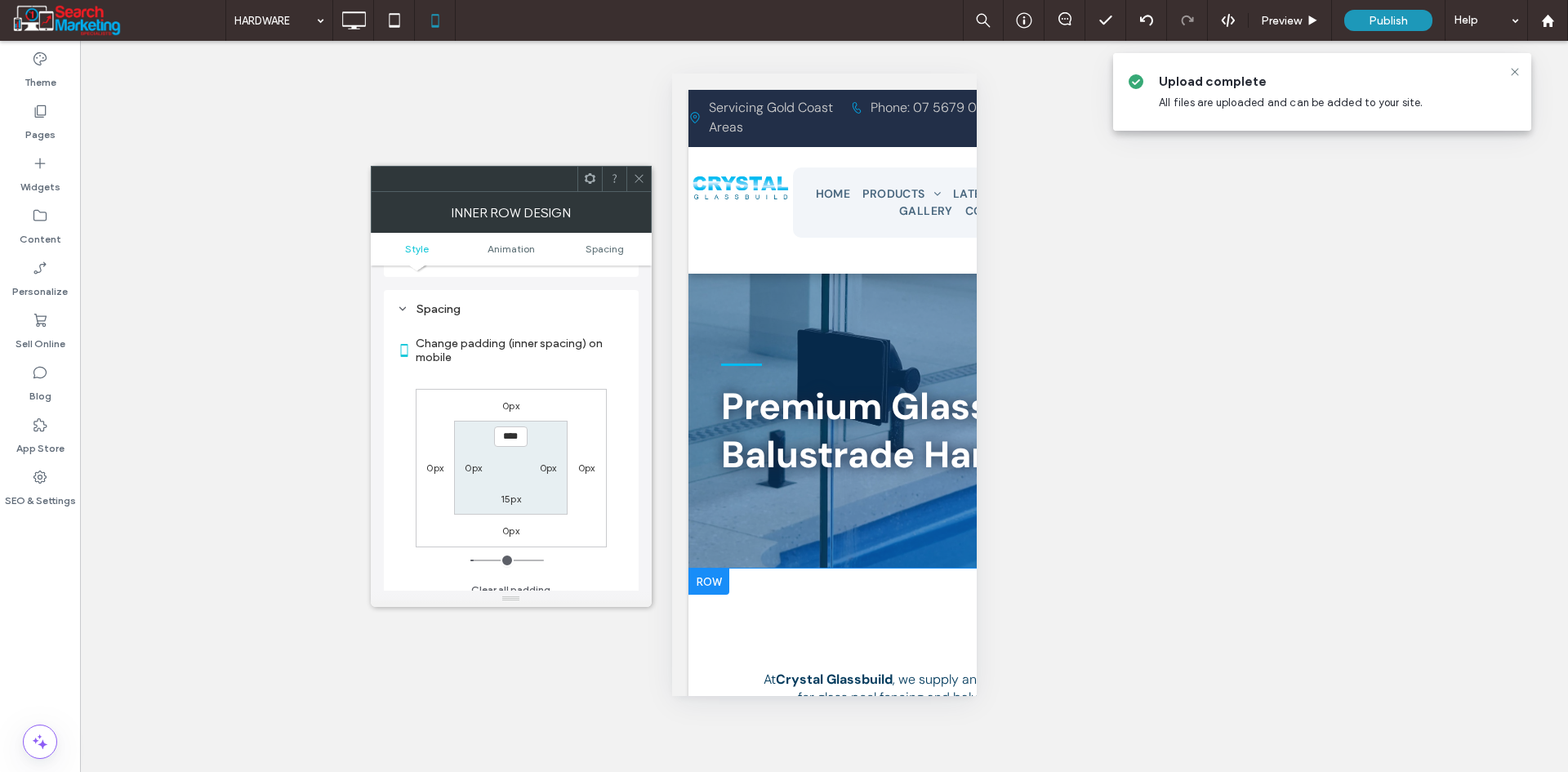
scroll to position [383, 0]
type input "***"
type input "*"
click at [633, 171] on span at bounding box center [639, 179] width 12 height 24
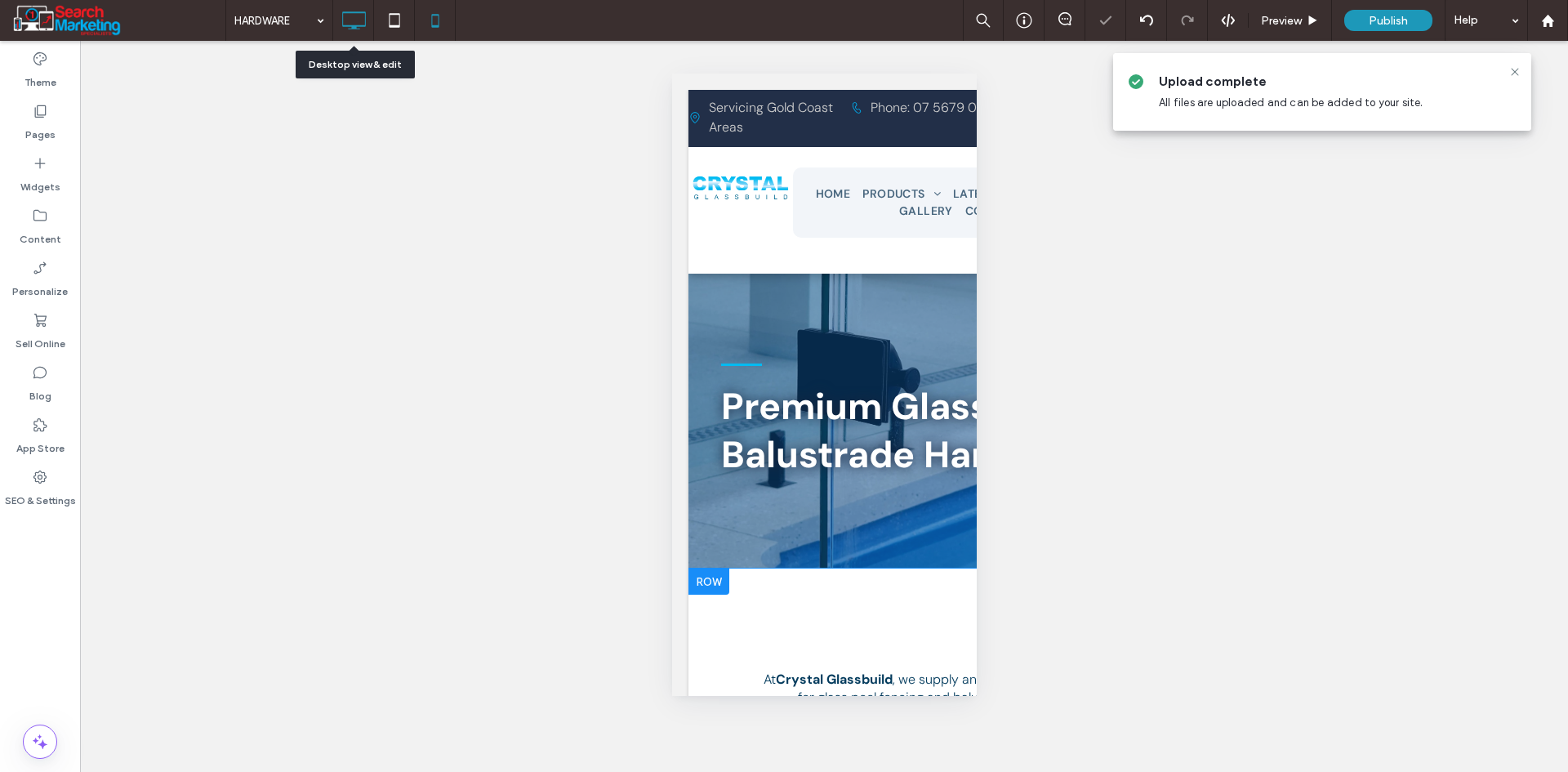
drag, startPoint x: 346, startPoint y: 16, endPoint x: 355, endPoint y: 19, distance: 9.5
click at [346, 17] on icon at bounding box center [353, 20] width 32 height 32
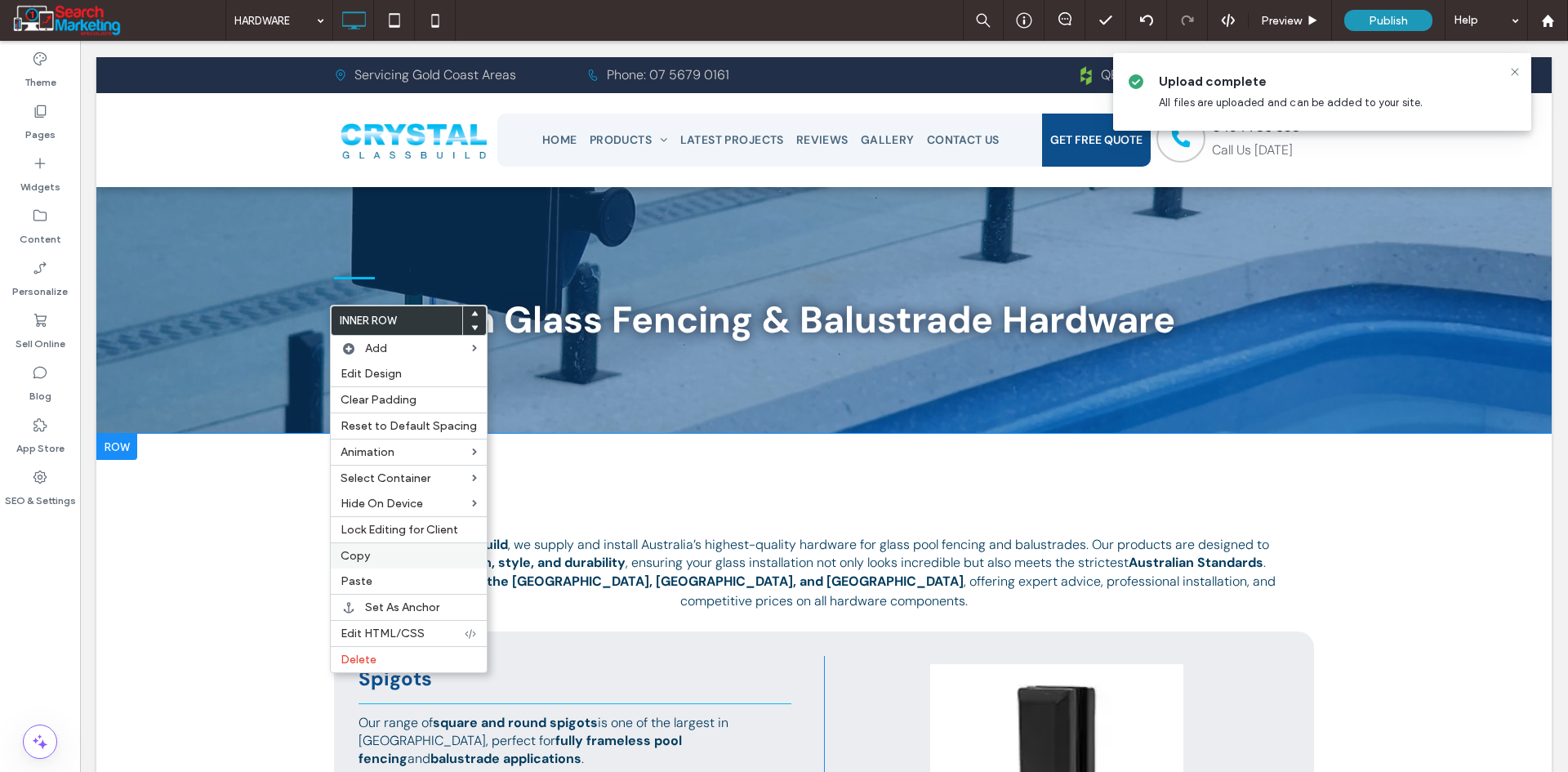
click at [373, 548] on div "Copy" at bounding box center [409, 555] width 156 height 26
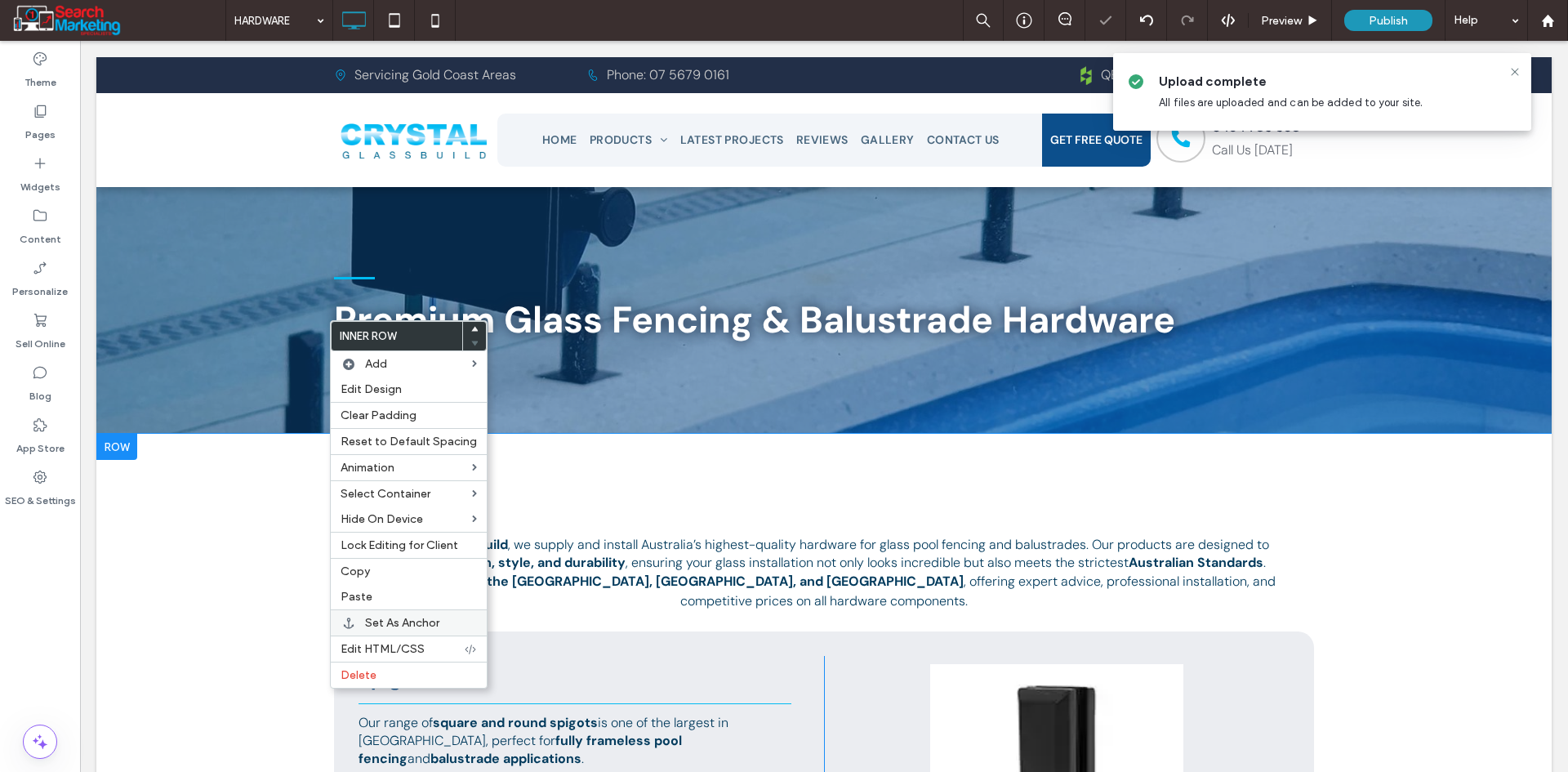
drag, startPoint x: 391, startPoint y: 606, endPoint x: 378, endPoint y: 609, distance: 13.3
click at [391, 607] on div "Paste" at bounding box center [409, 597] width 156 height 25
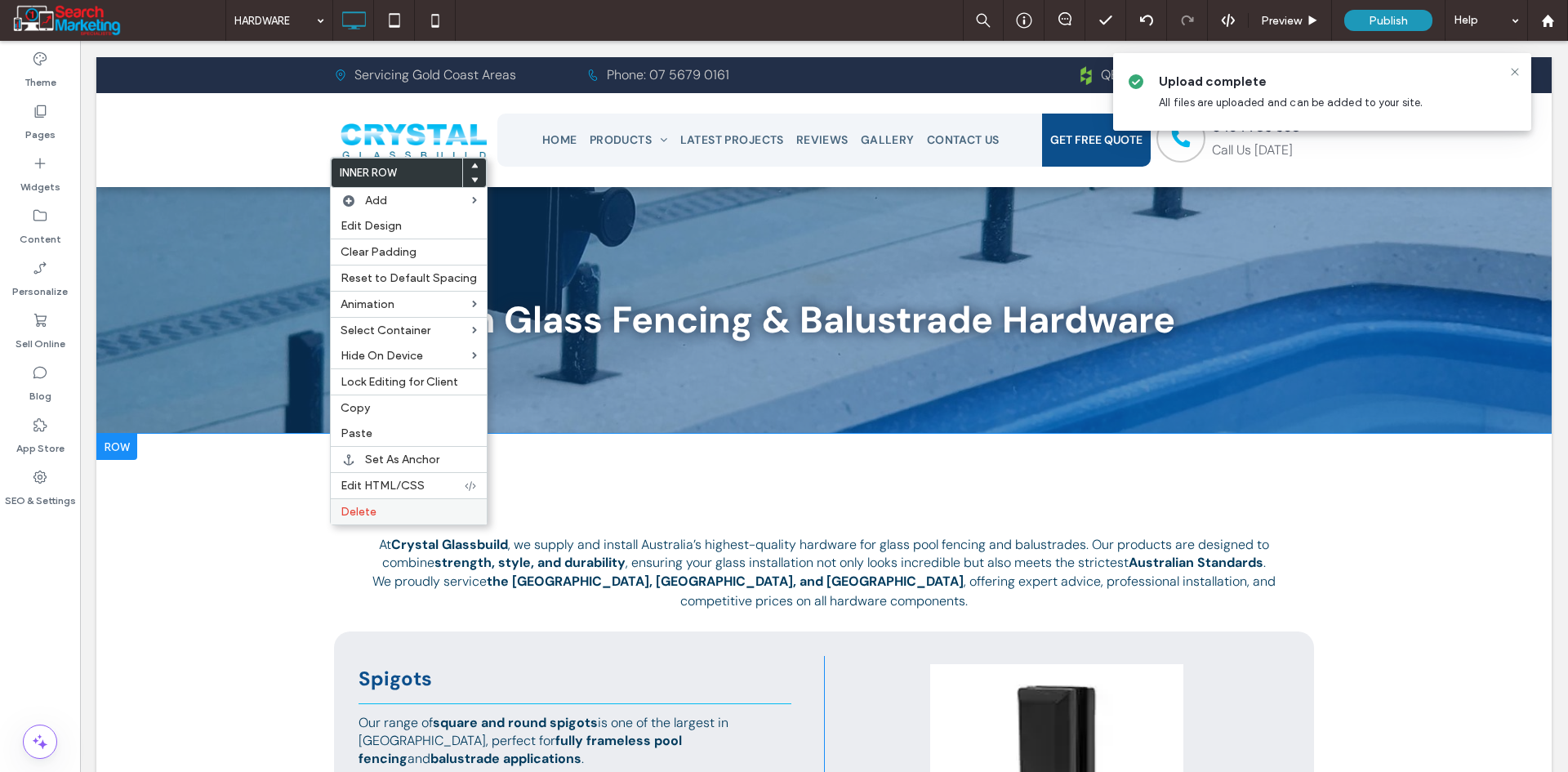
click at [378, 519] on label "Delete" at bounding box center [409, 512] width 136 height 14
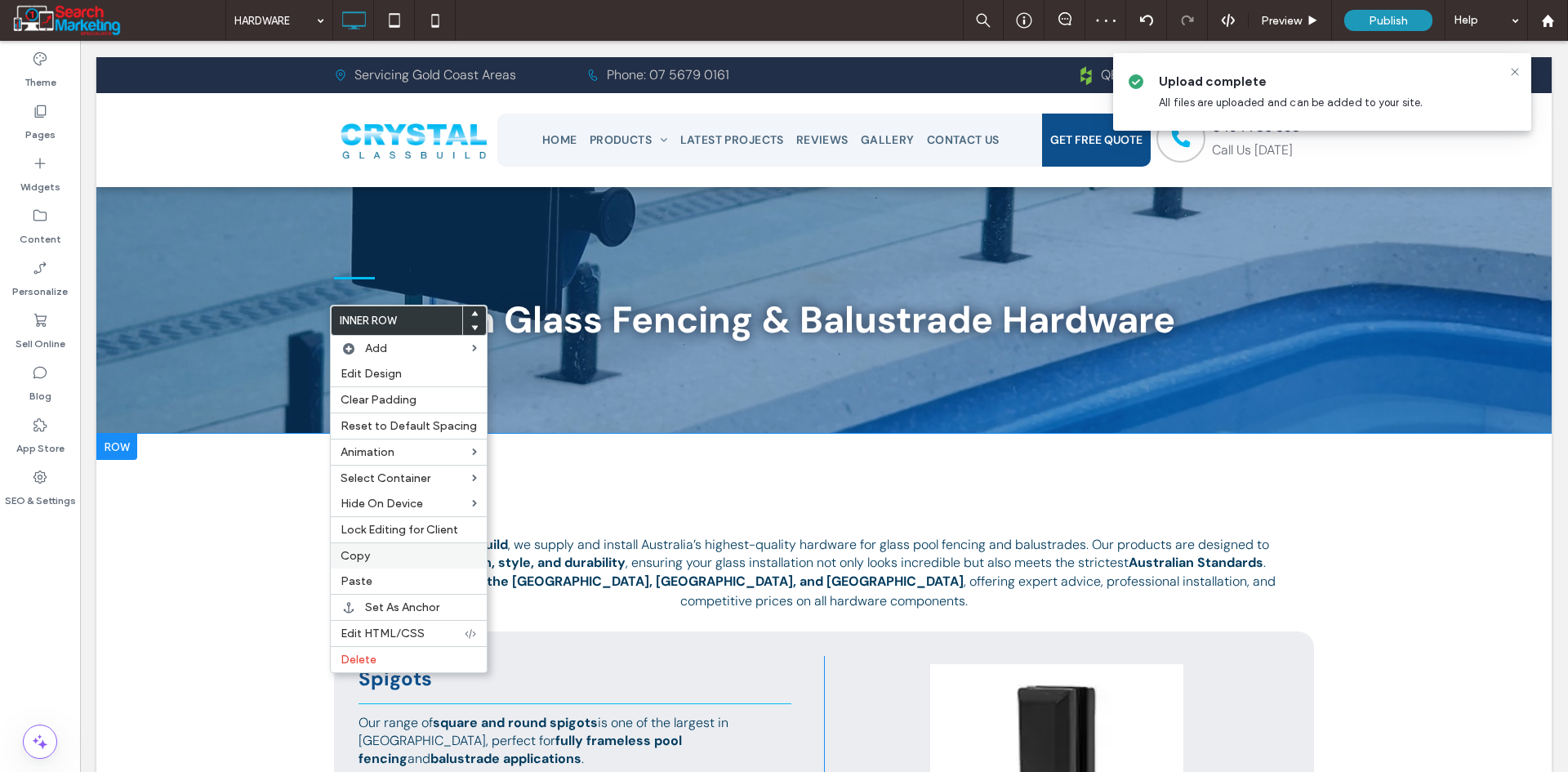
click at [370, 553] on label "Copy" at bounding box center [409, 556] width 136 height 14
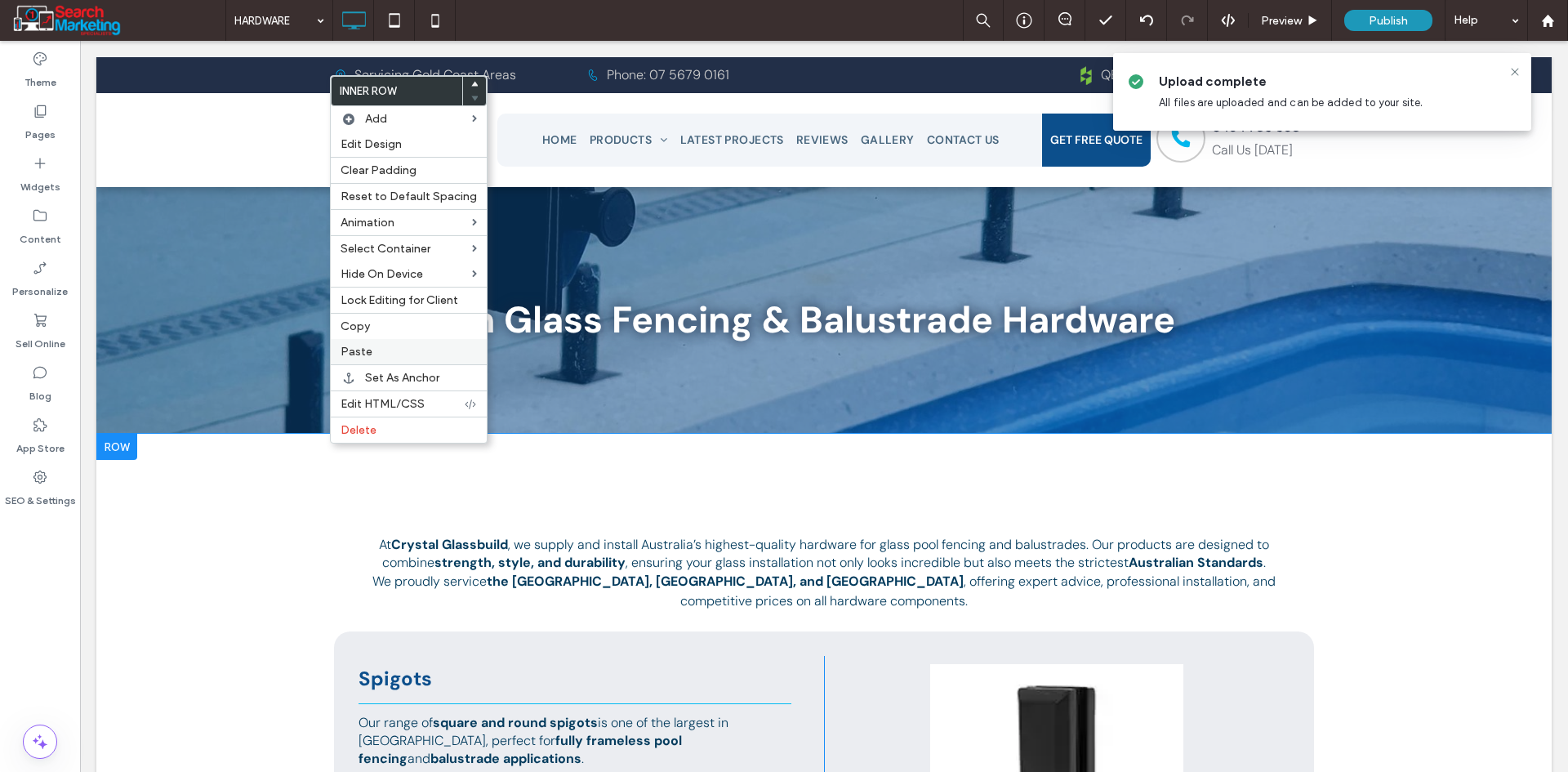
click at [382, 354] on label "Paste" at bounding box center [409, 352] width 136 height 14
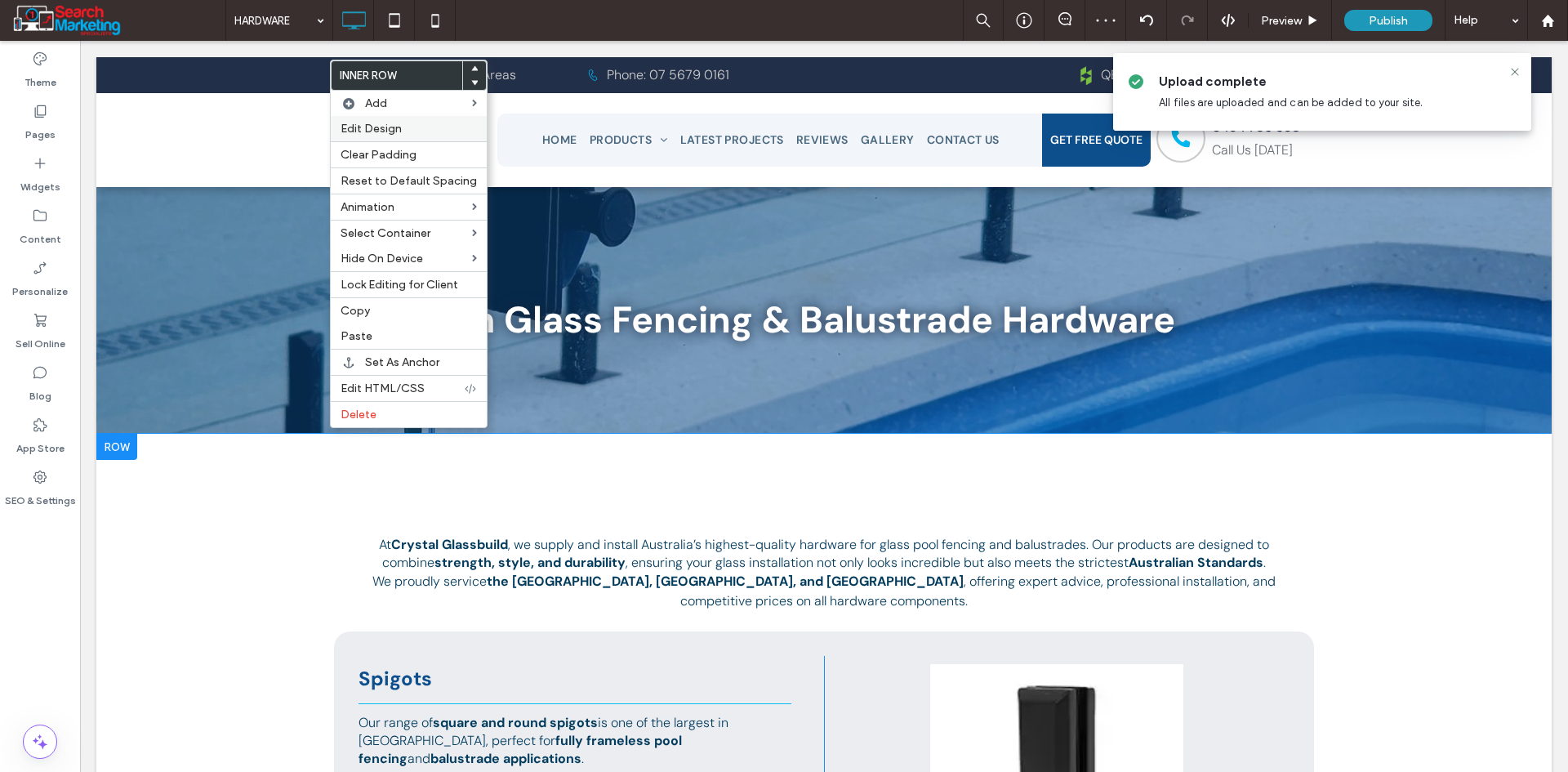
click at [384, 128] on span "Edit Design" at bounding box center [371, 129] width 61 height 14
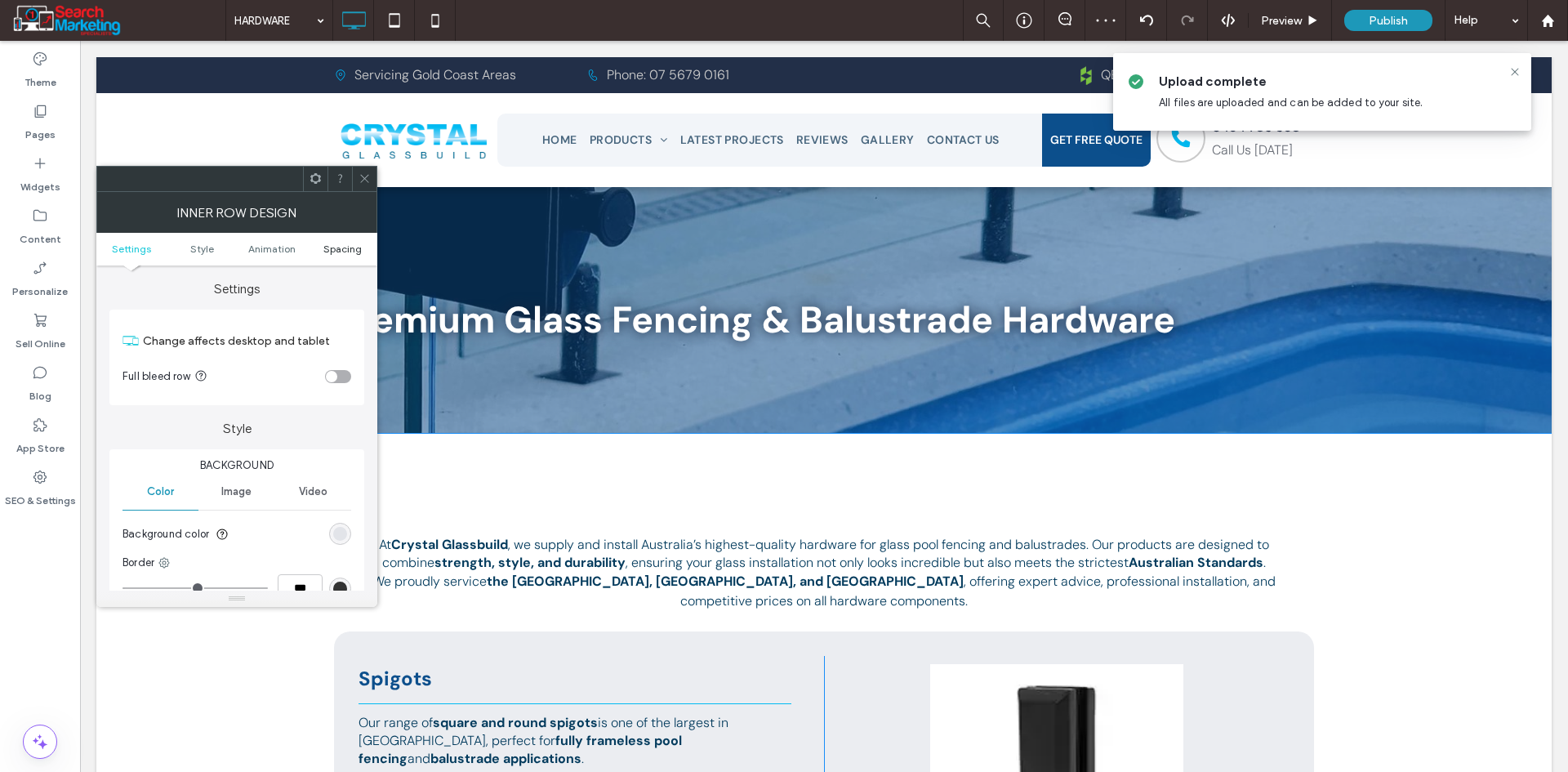
click at [352, 243] on span "Spacing" at bounding box center [342, 248] width 38 height 12
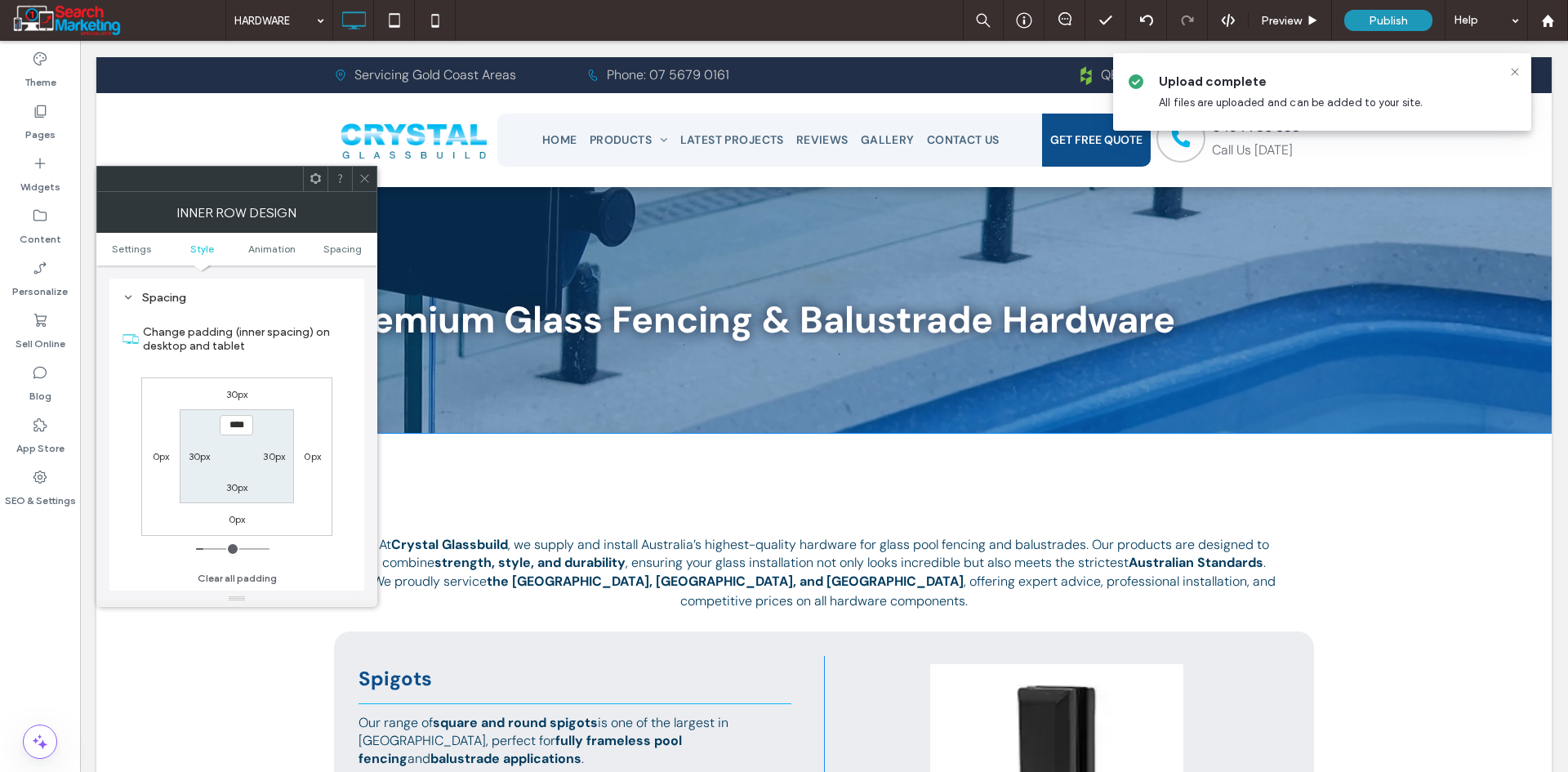
scroll to position [523, 0]
drag, startPoint x: 363, startPoint y: 176, endPoint x: 370, endPoint y: 178, distance: 7.3
click at [365, 175] on icon at bounding box center [365, 178] width 12 height 12
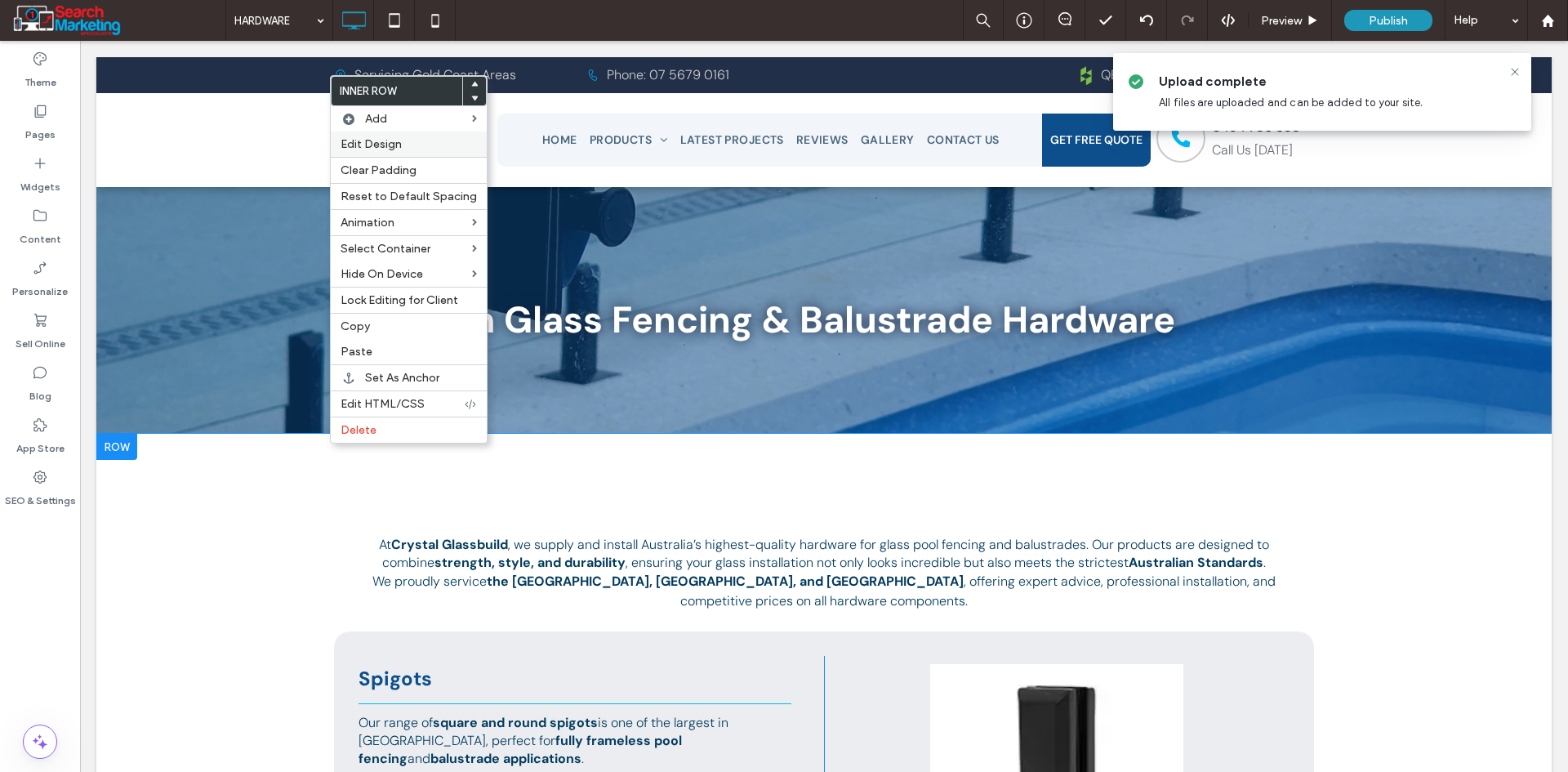
click at [384, 138] on span "Edit Design" at bounding box center [371, 144] width 61 height 14
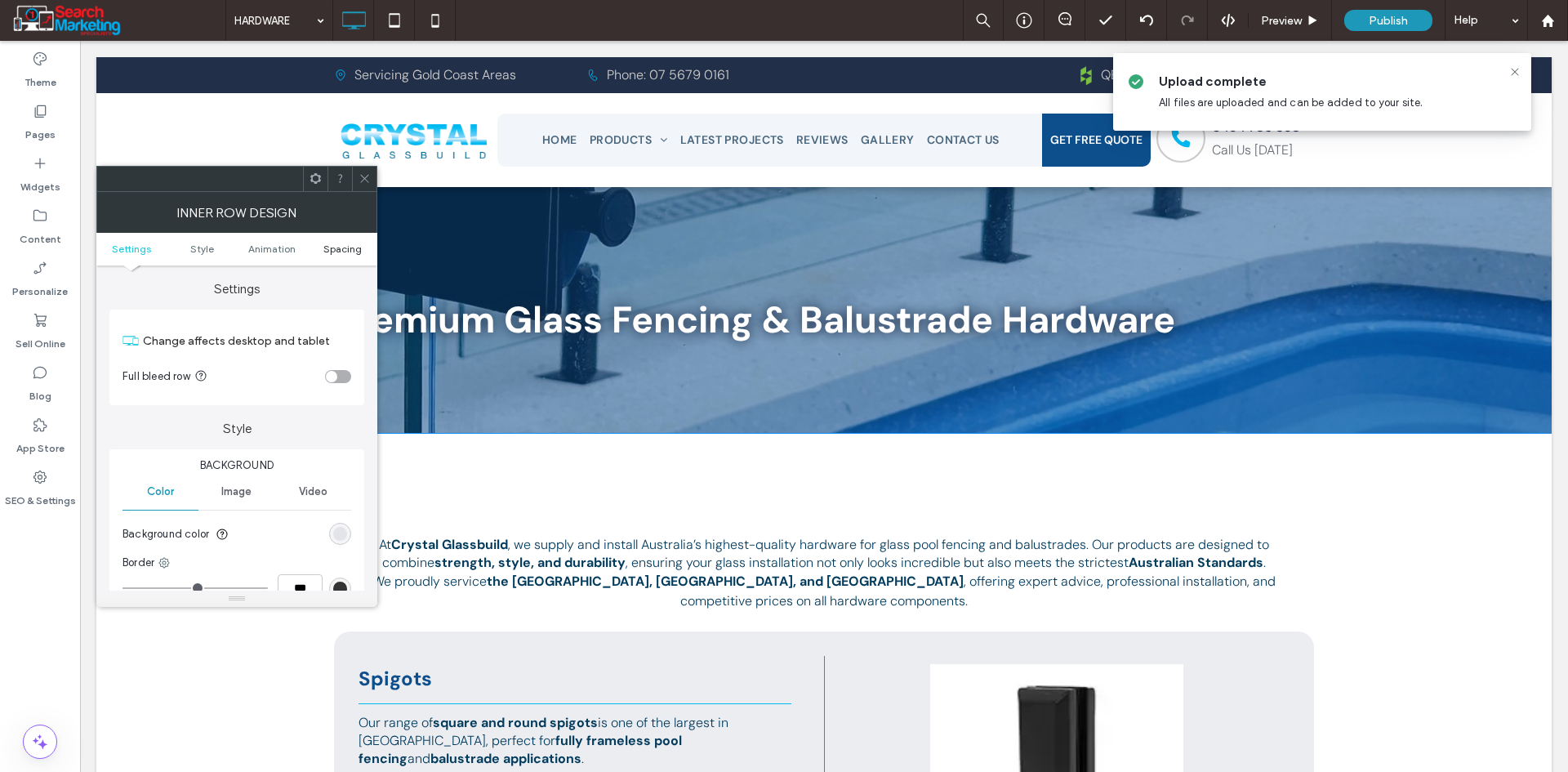
click at [336, 249] on span "Spacing" at bounding box center [342, 248] width 38 height 12
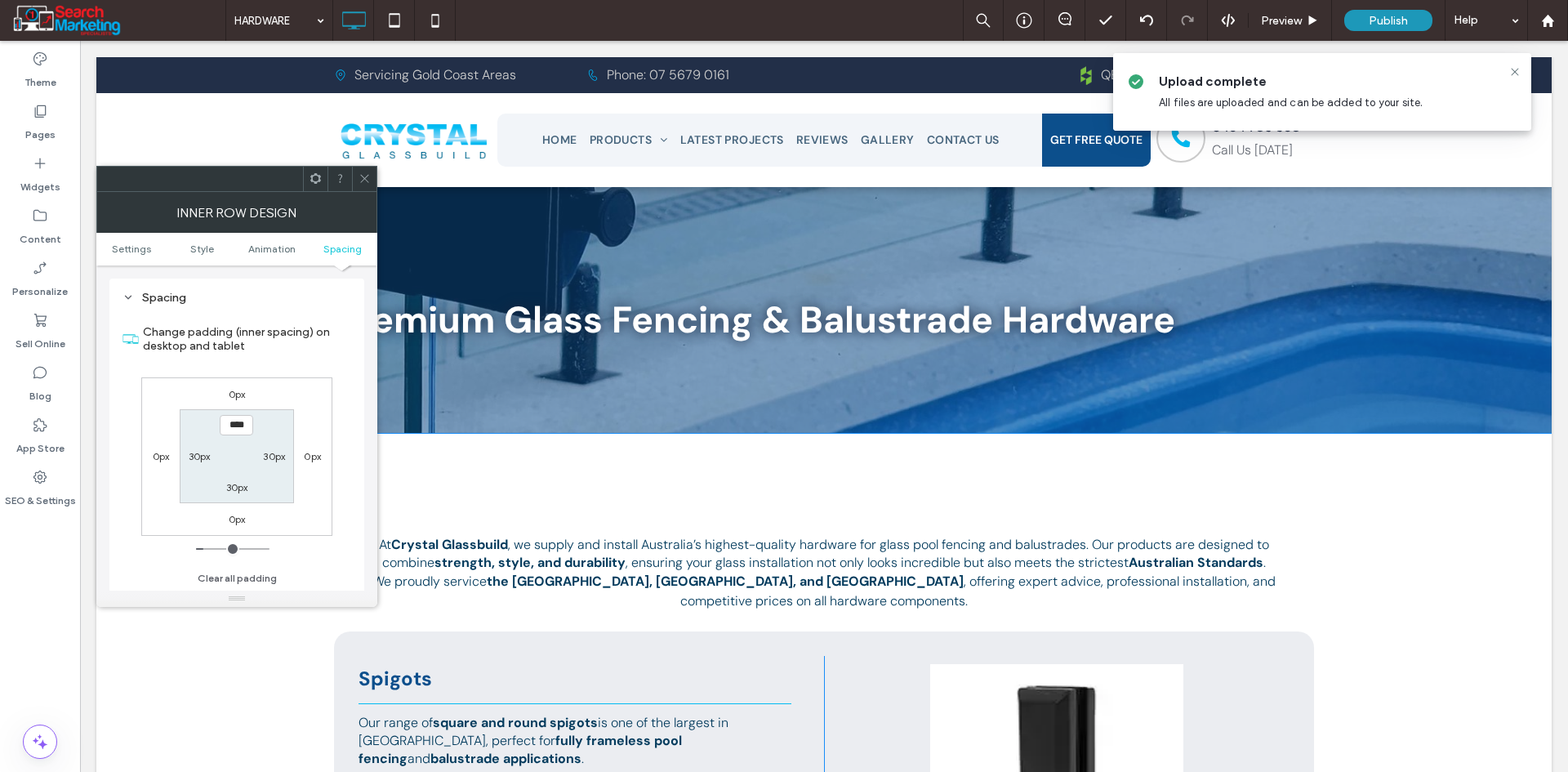
click at [238, 386] on div "0px" at bounding box center [237, 394] width 17 height 17
click at [238, 388] on label "0px" at bounding box center [237, 394] width 17 height 12
type input "*"
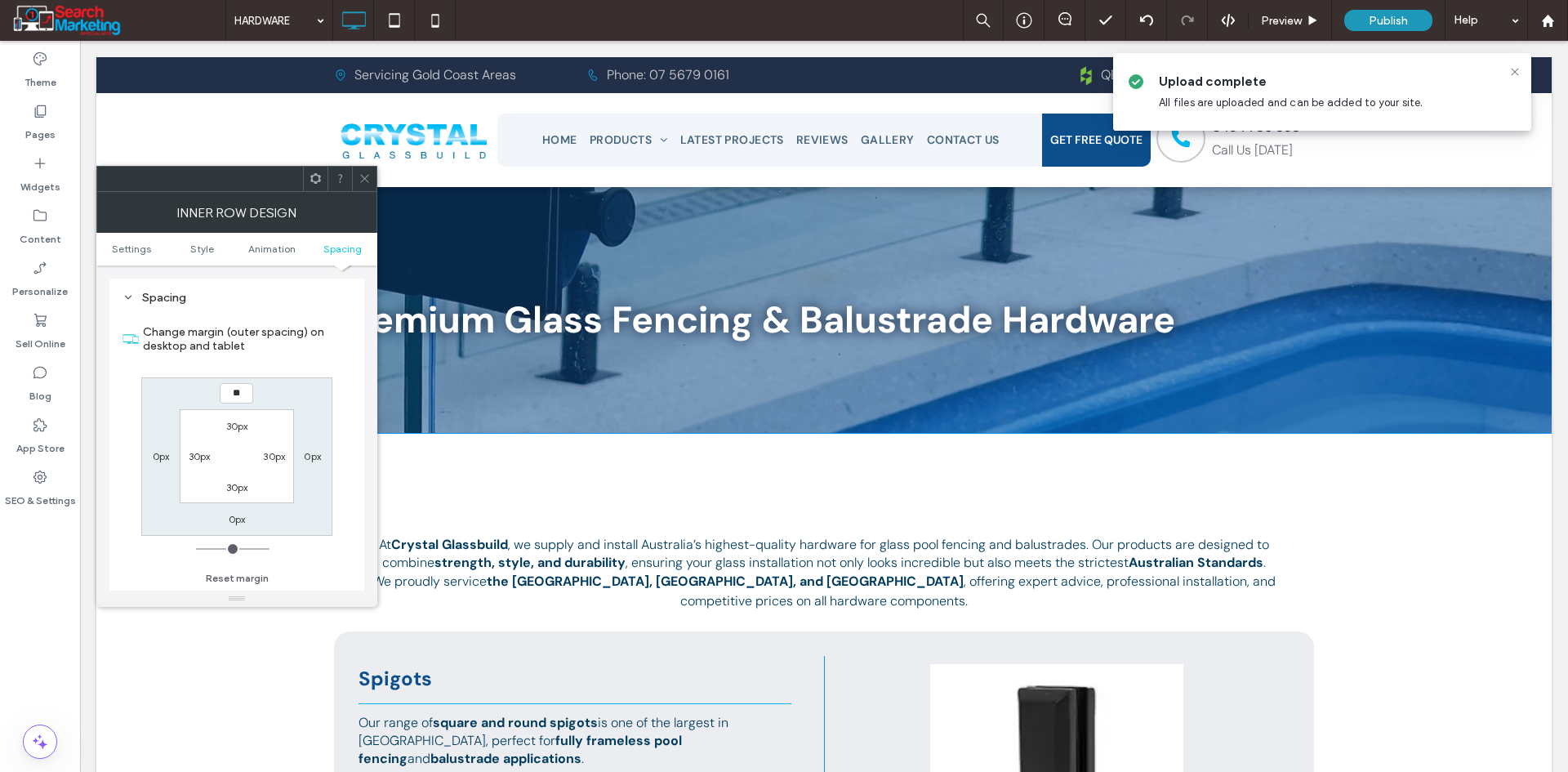
type input "**"
type input "****"
drag, startPoint x: 360, startPoint y: 174, endPoint x: 348, endPoint y: 180, distance: 13.4
click at [360, 175] on icon at bounding box center [365, 178] width 12 height 12
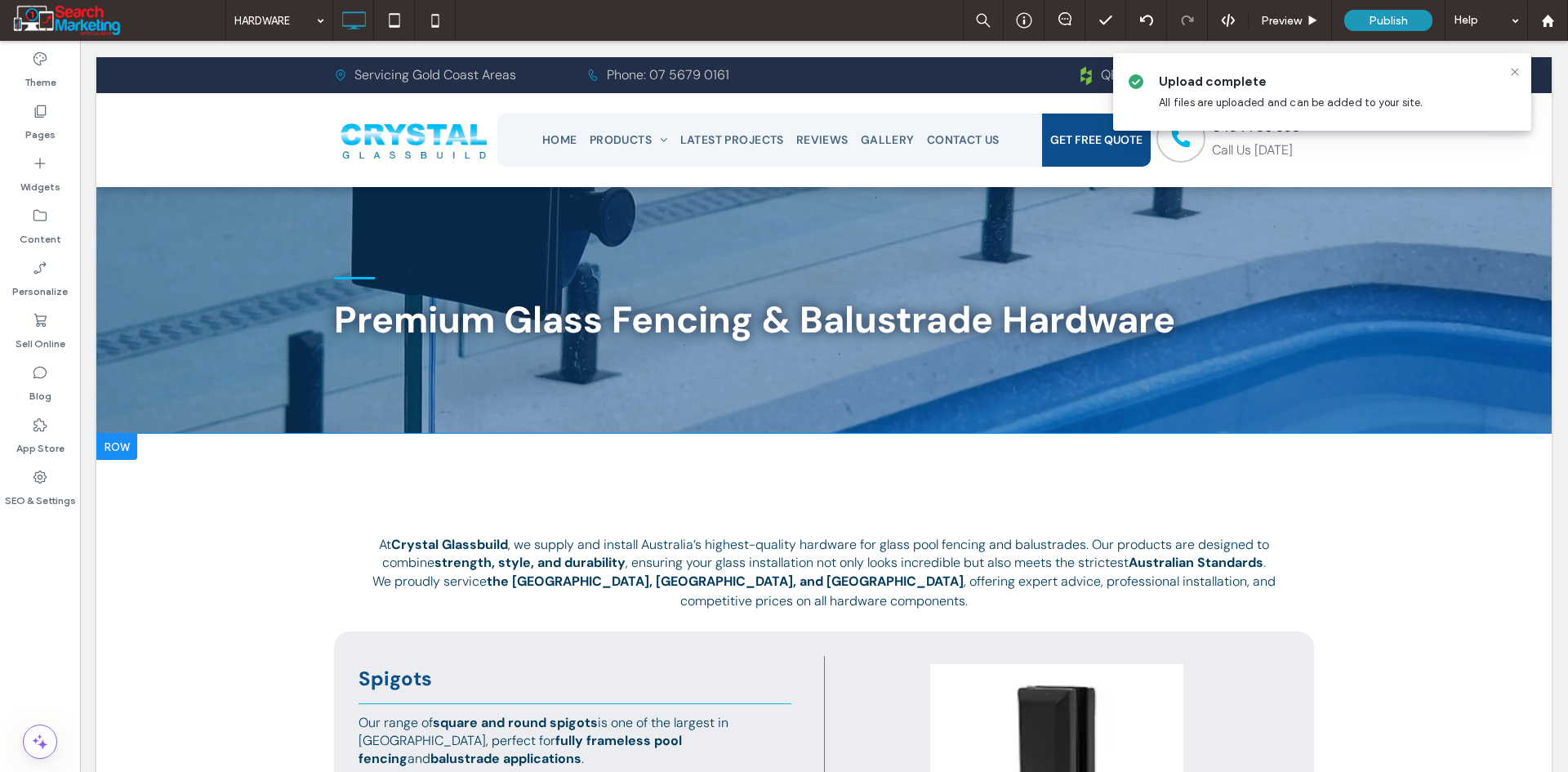
type input "*******"
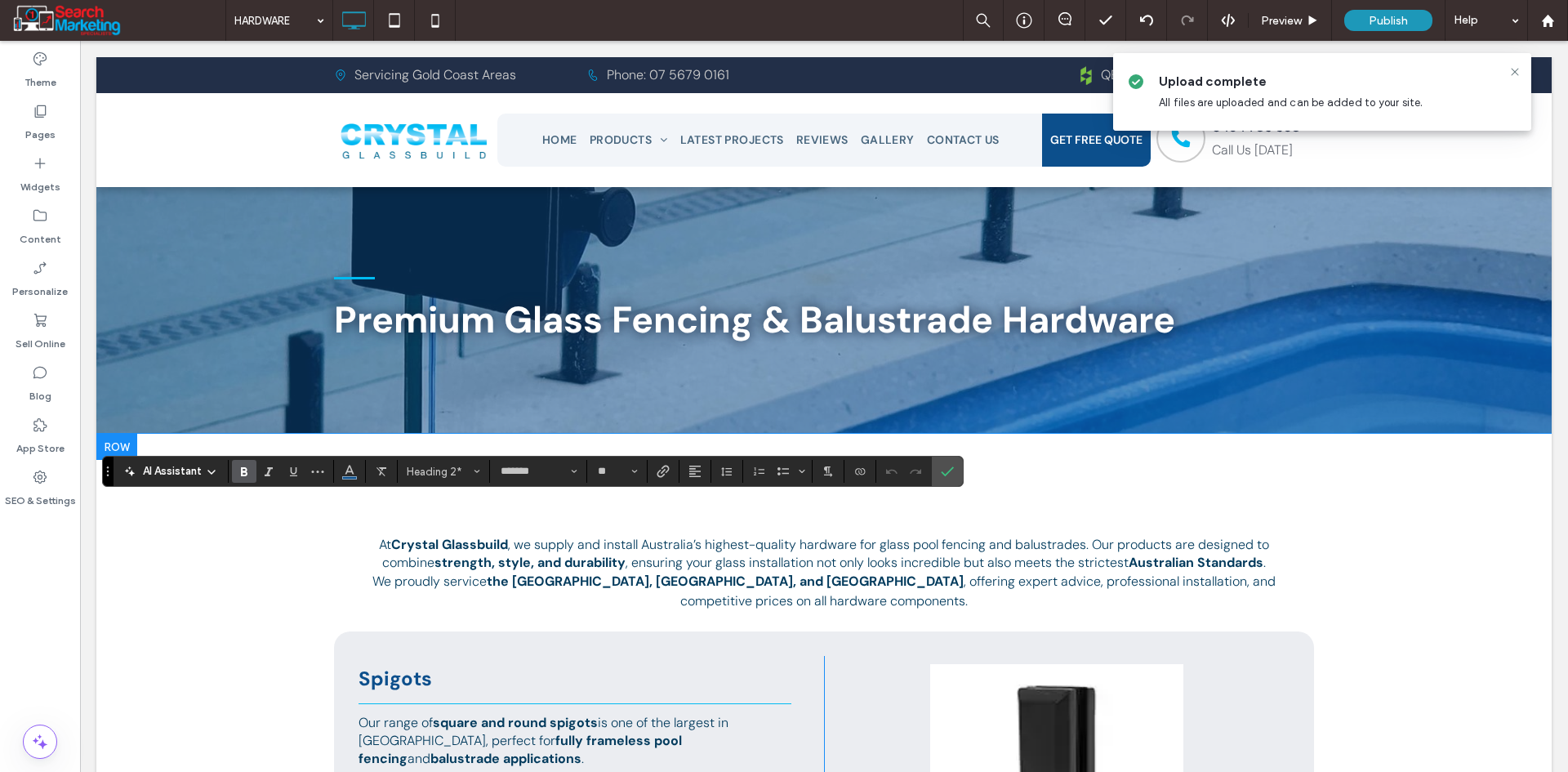
type input "**"
click at [945, 466] on icon "Confirm" at bounding box center [948, 471] width 13 height 13
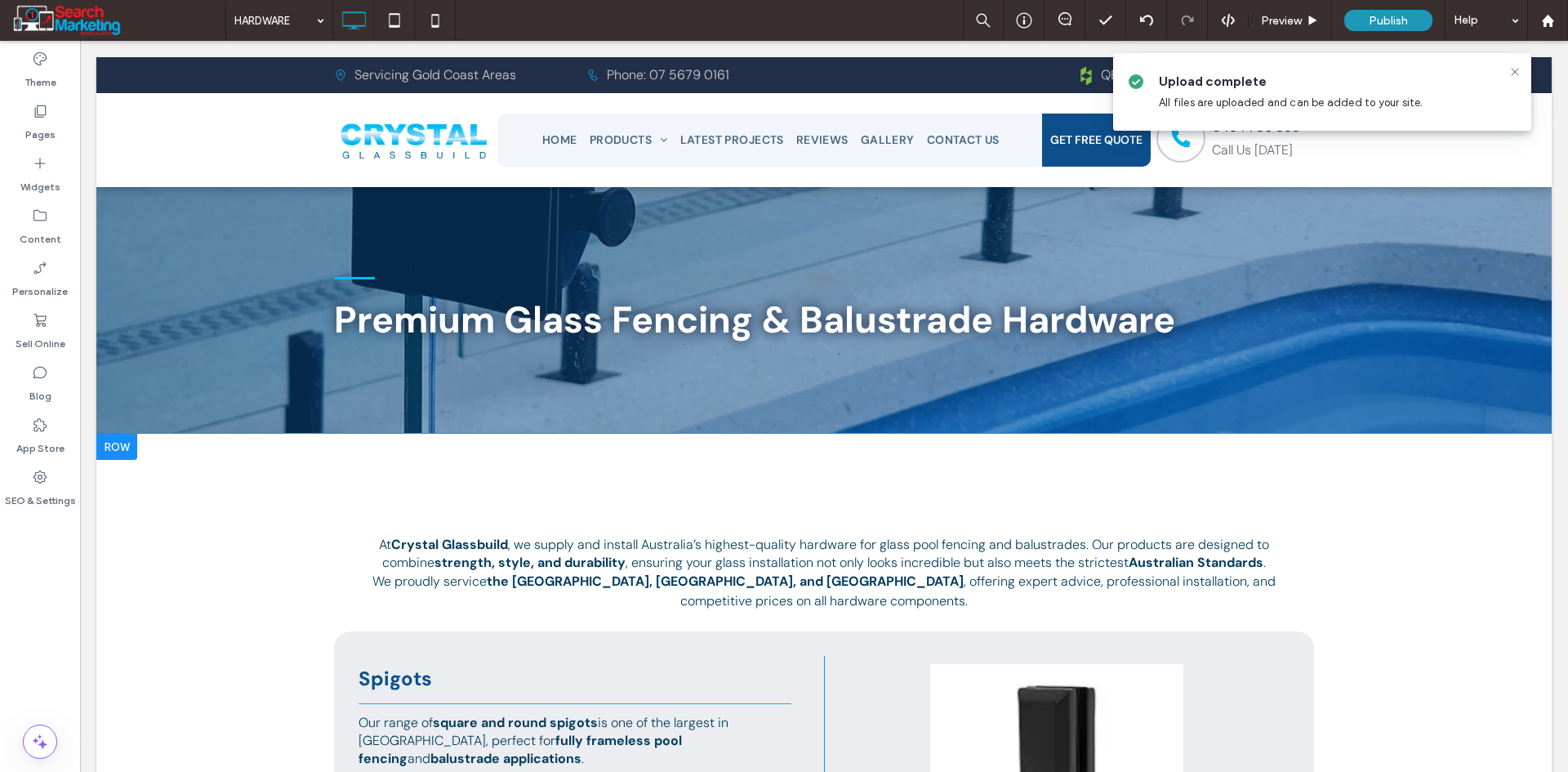
type input "*******"
type input "**"
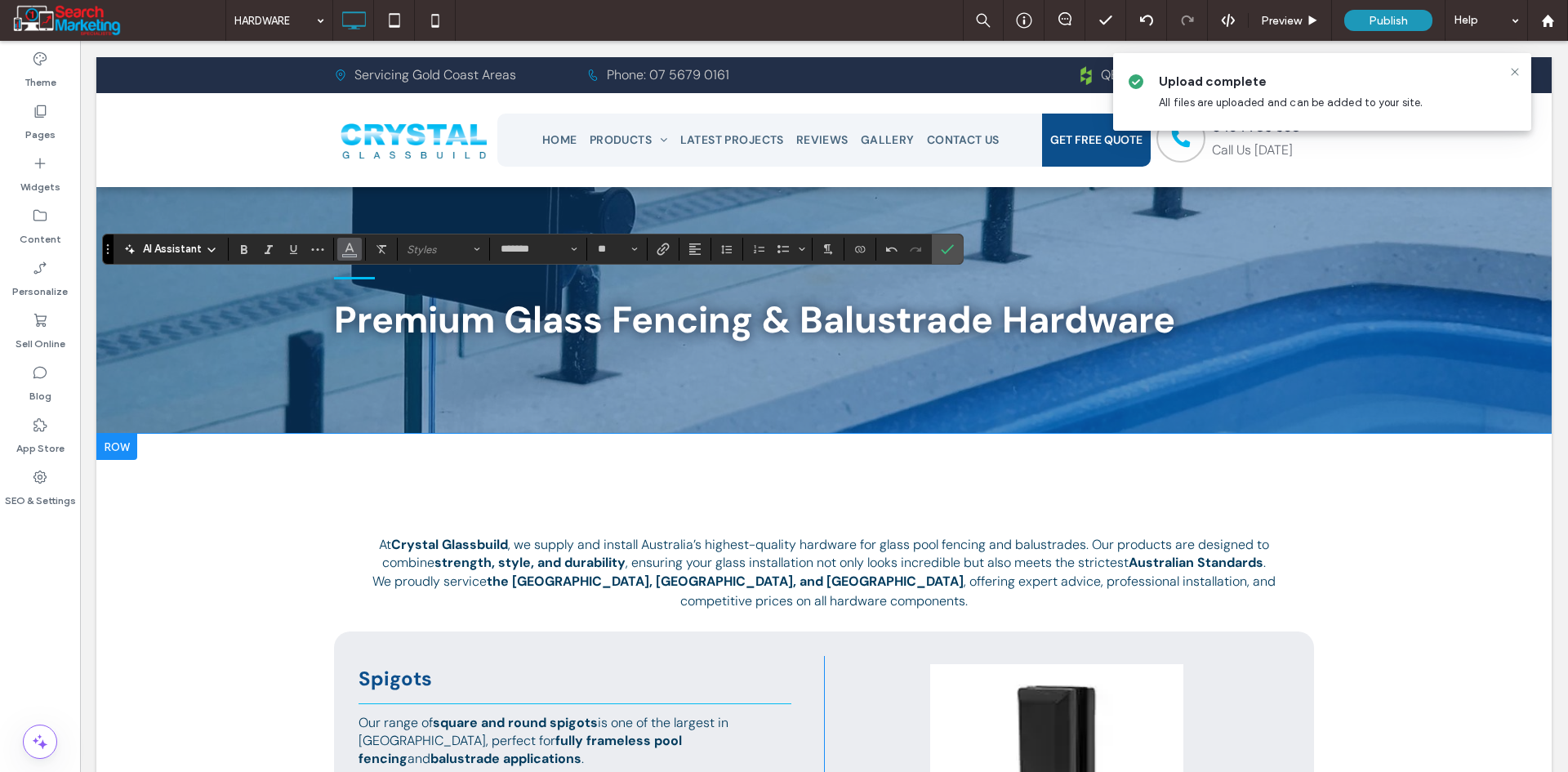
click at [348, 255] on span "Color" at bounding box center [350, 248] width 13 height 22
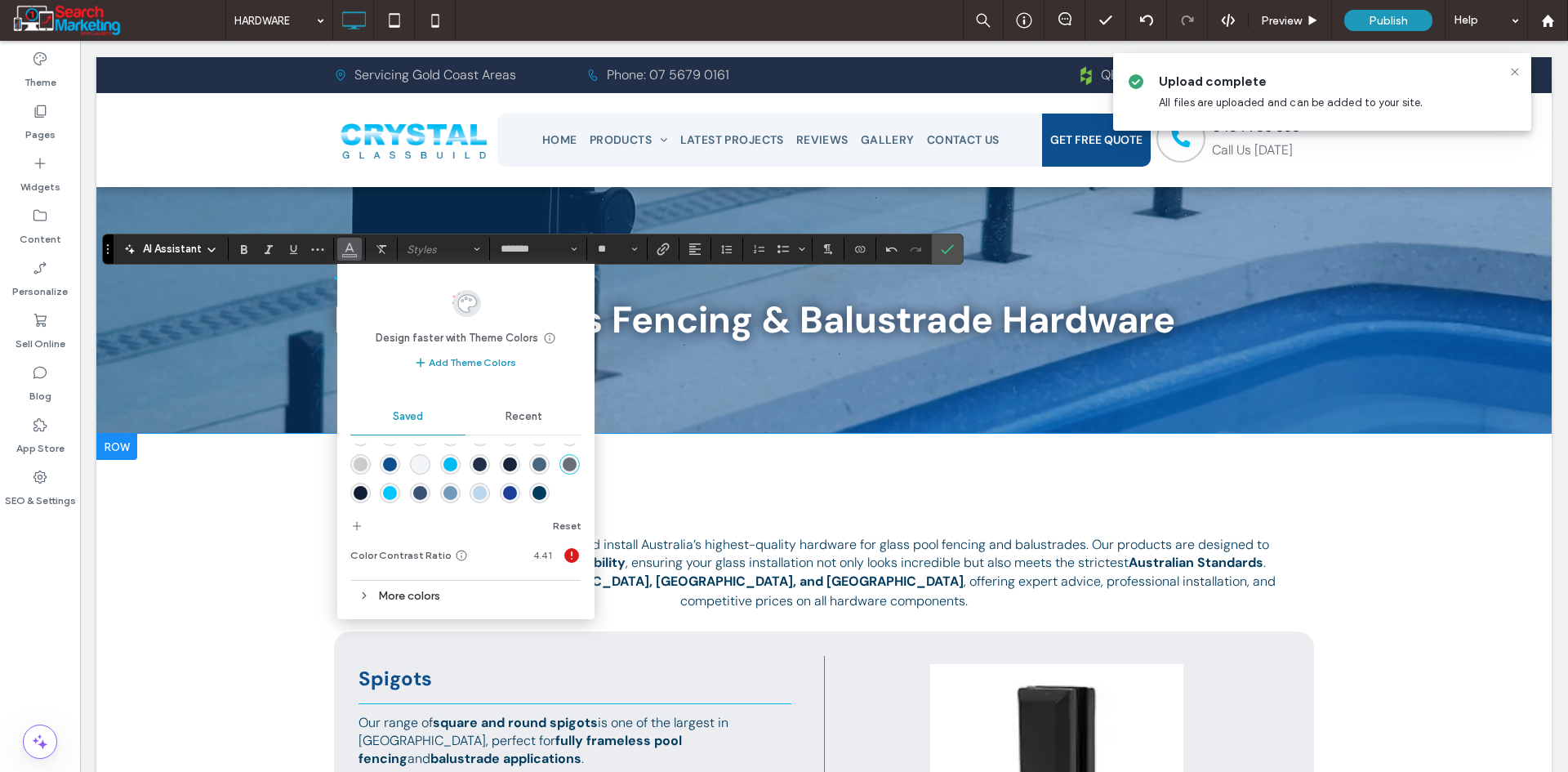
scroll to position [55, 0]
click at [532, 496] on div "rgba(3,59,93,1)" at bounding box center [539, 493] width 14 height 14
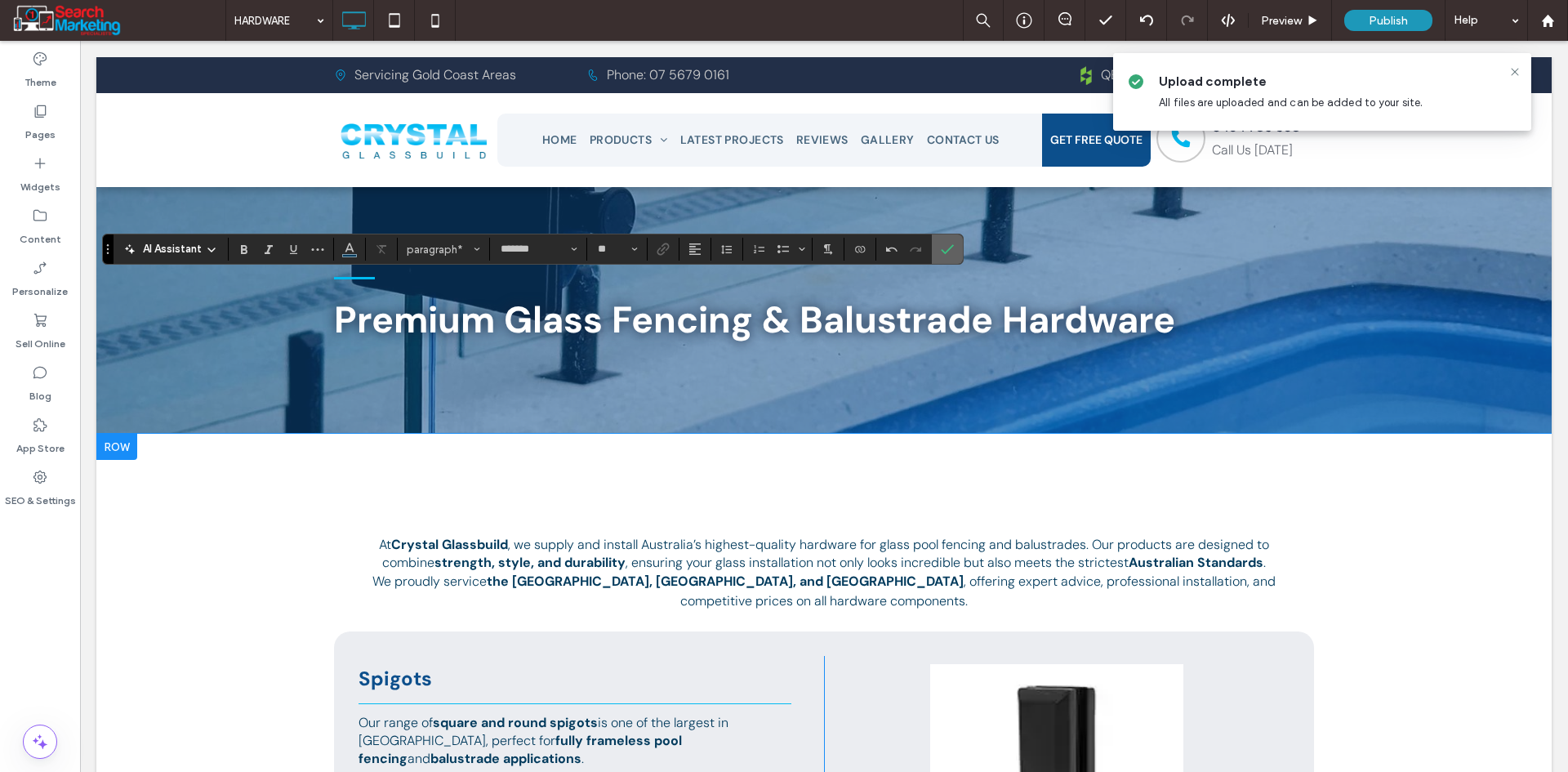
click at [941, 249] on icon "Confirm" at bounding box center [948, 249] width 13 height 13
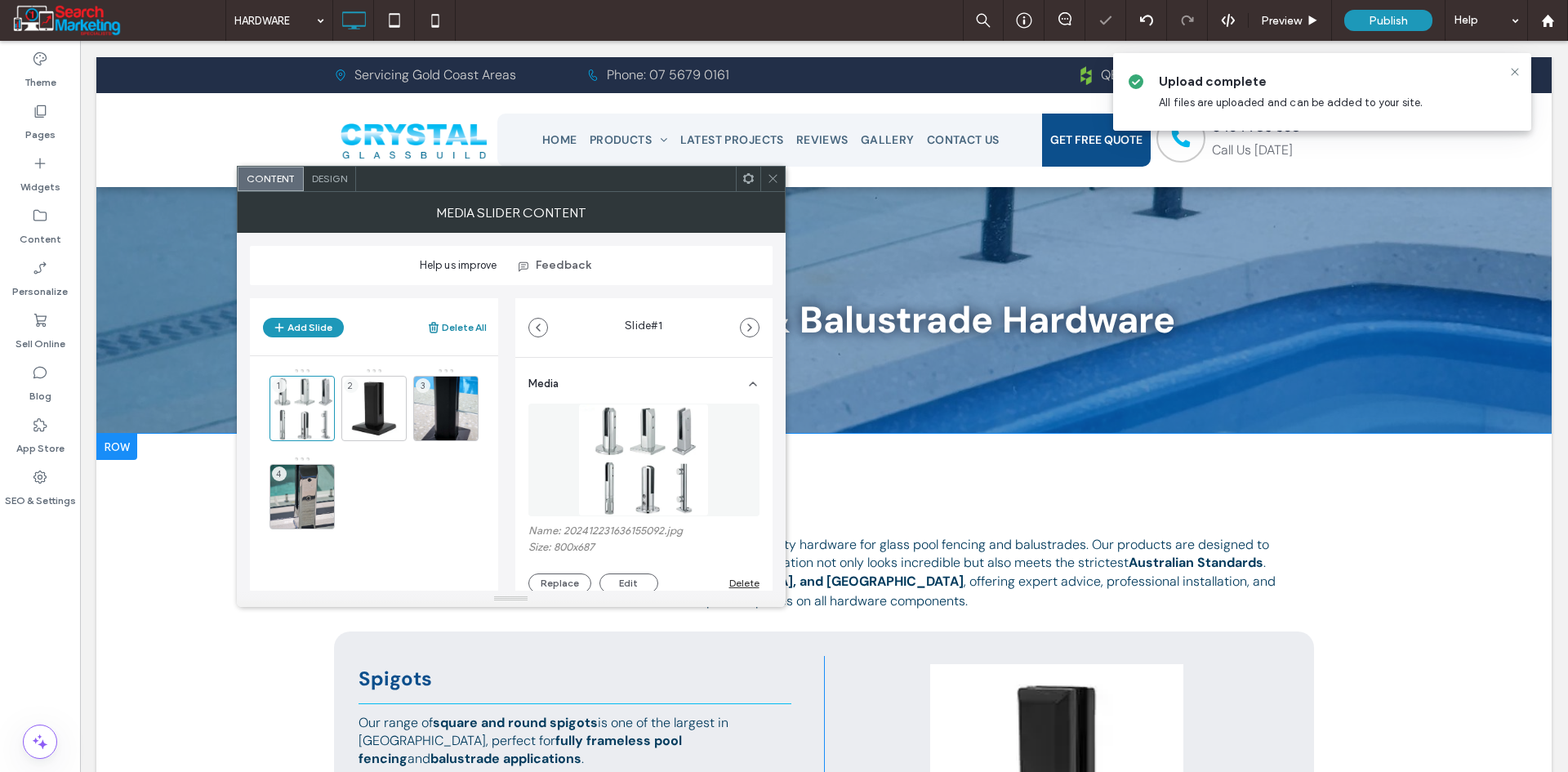
click at [452, 326] on button "Delete All" at bounding box center [457, 327] width 60 height 20
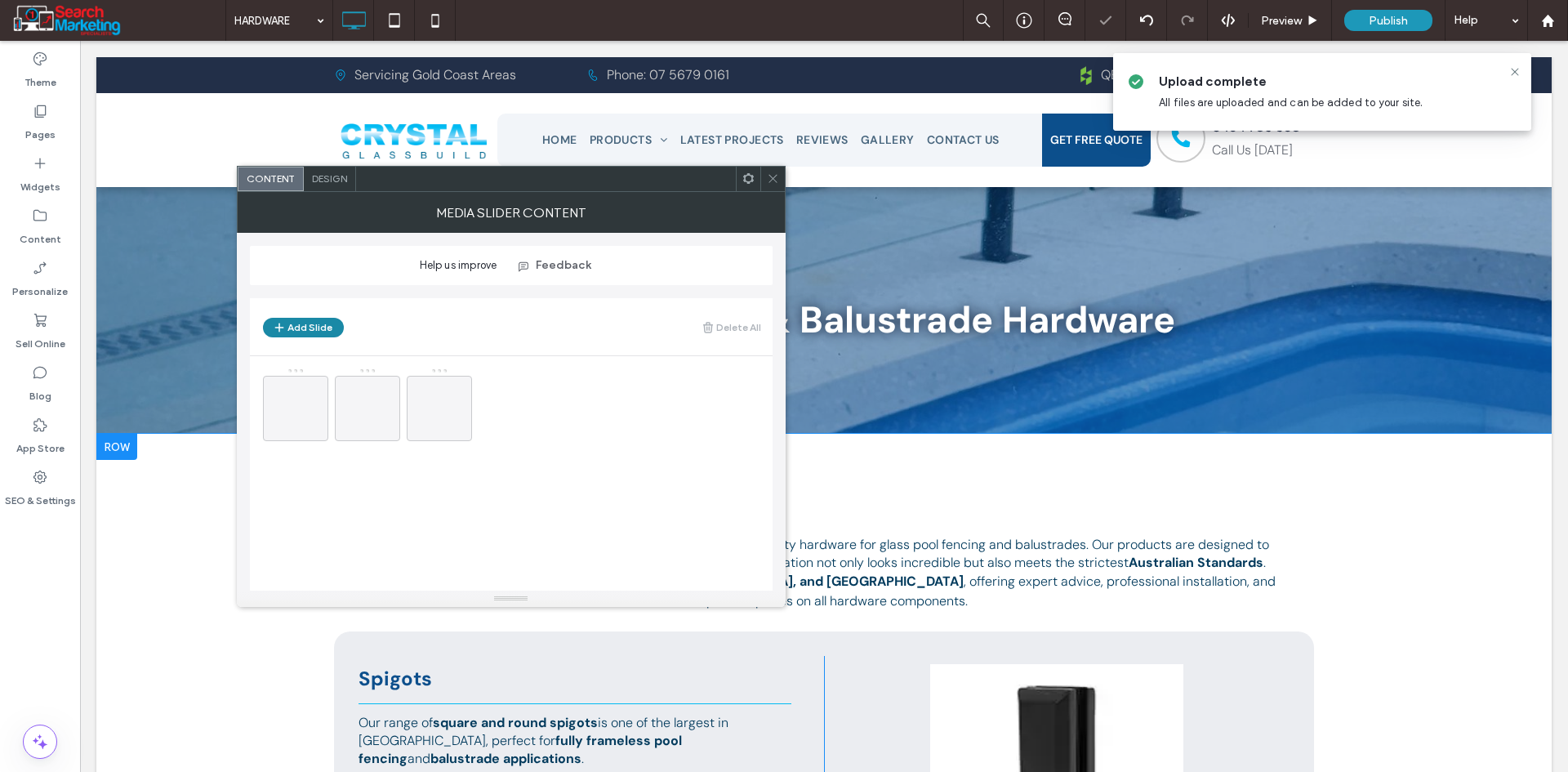
click at [311, 329] on button "Add Slide" at bounding box center [303, 327] width 81 height 20
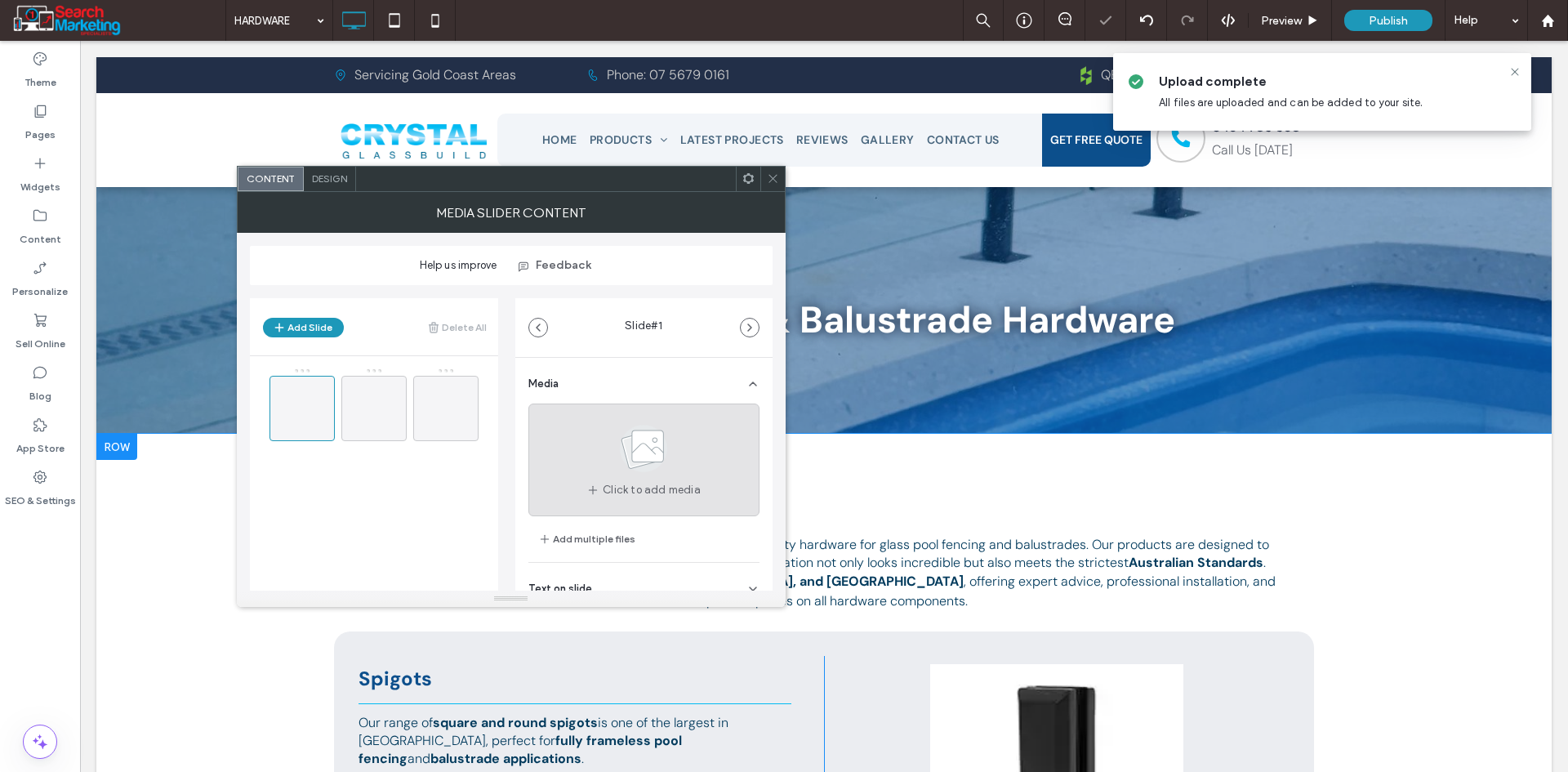
click at [596, 474] on div "Click to add media" at bounding box center [644, 460] width 231 height 113
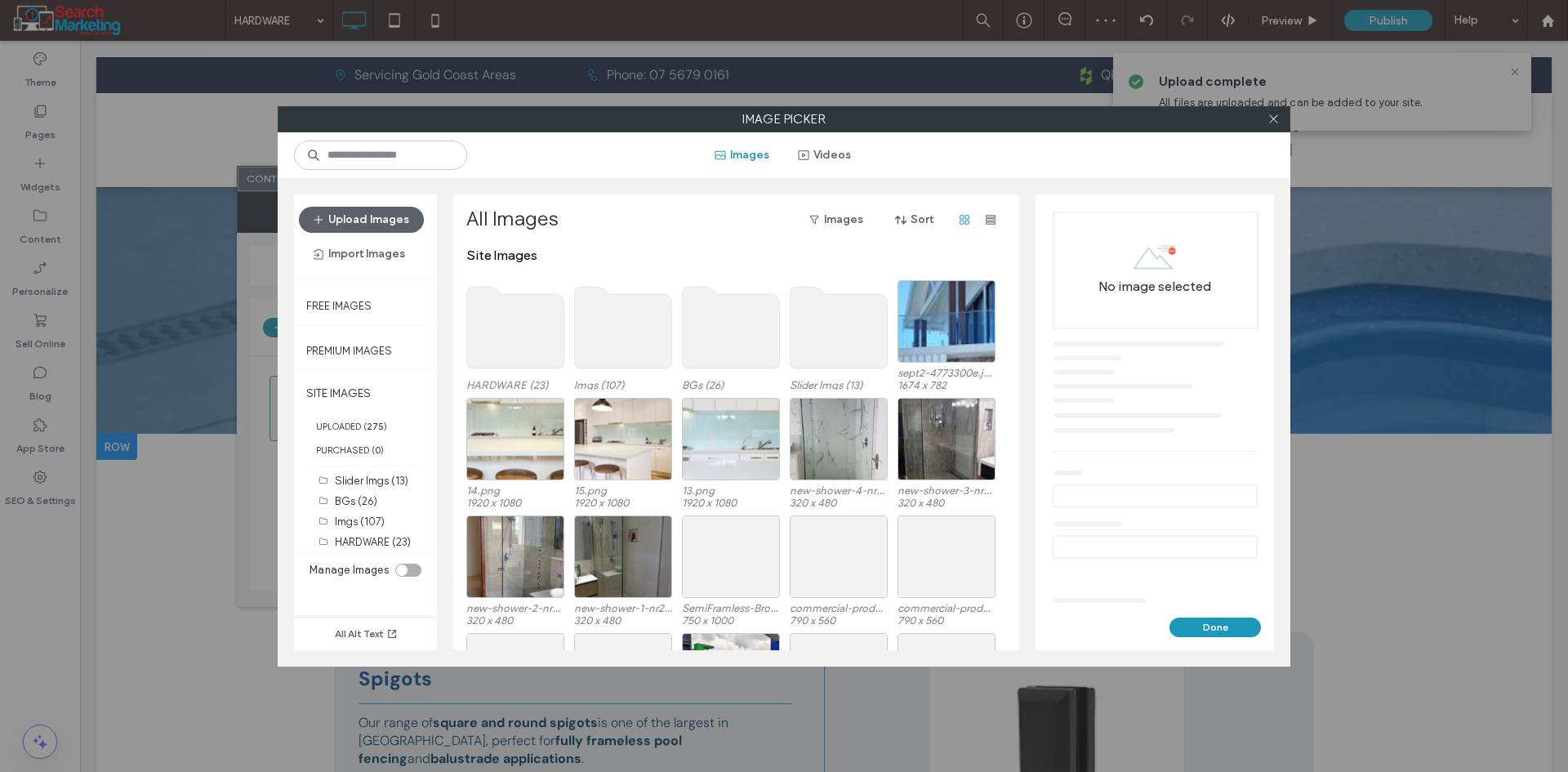
click at [525, 346] on use at bounding box center [515, 327] width 97 height 81
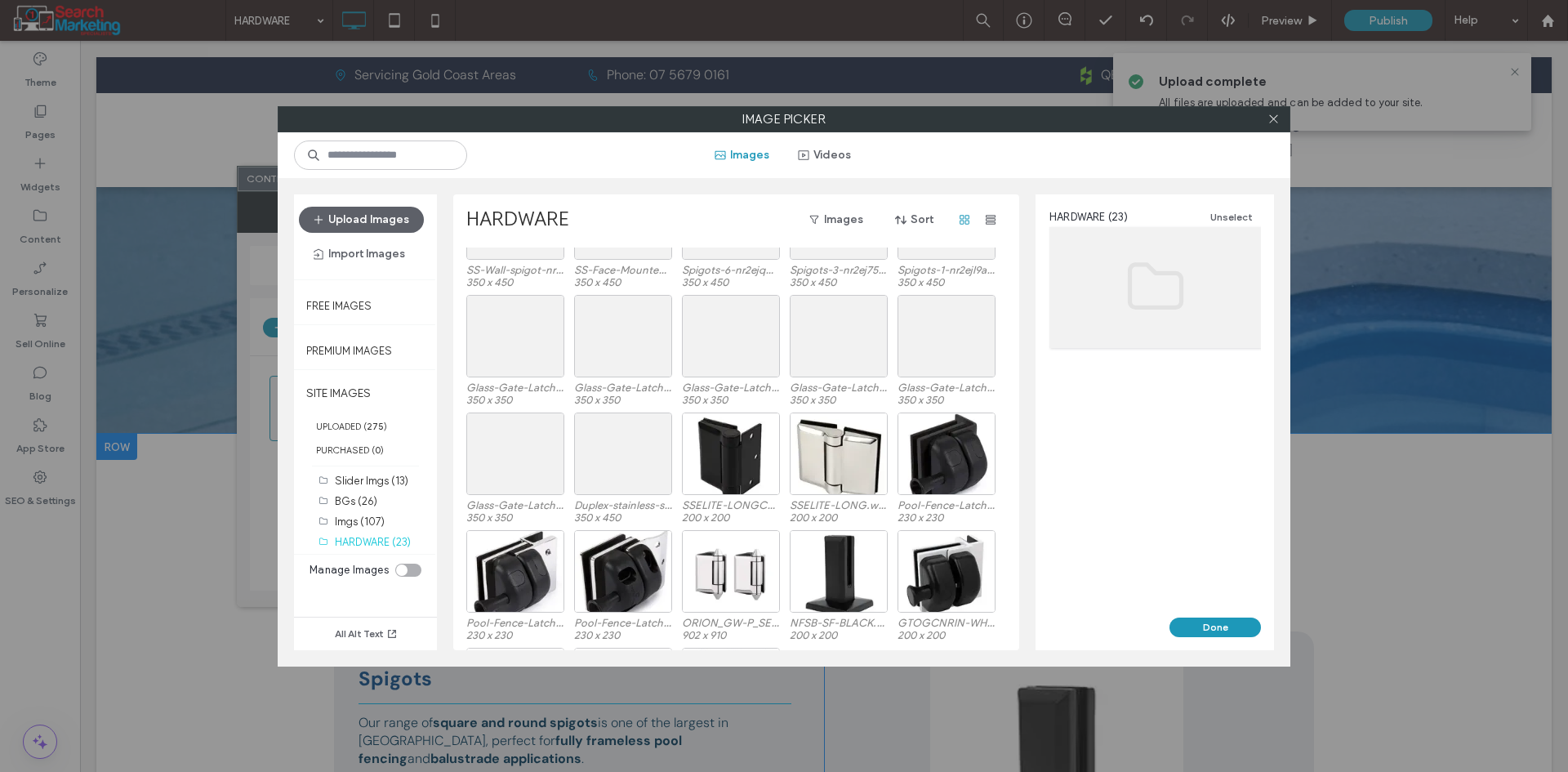
scroll to position [185, 0]
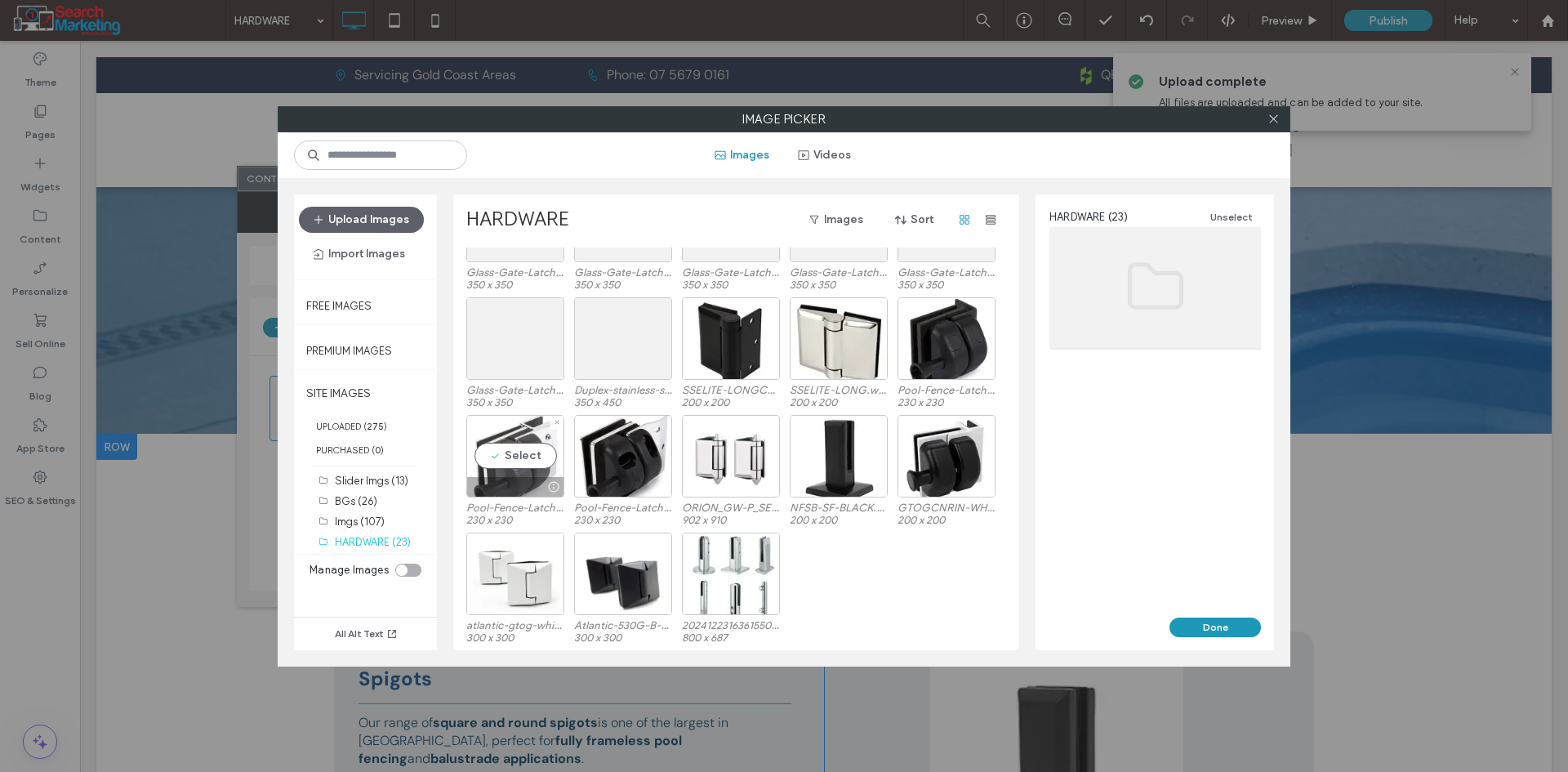
click at [520, 459] on div "Select" at bounding box center [515, 455] width 98 height 82
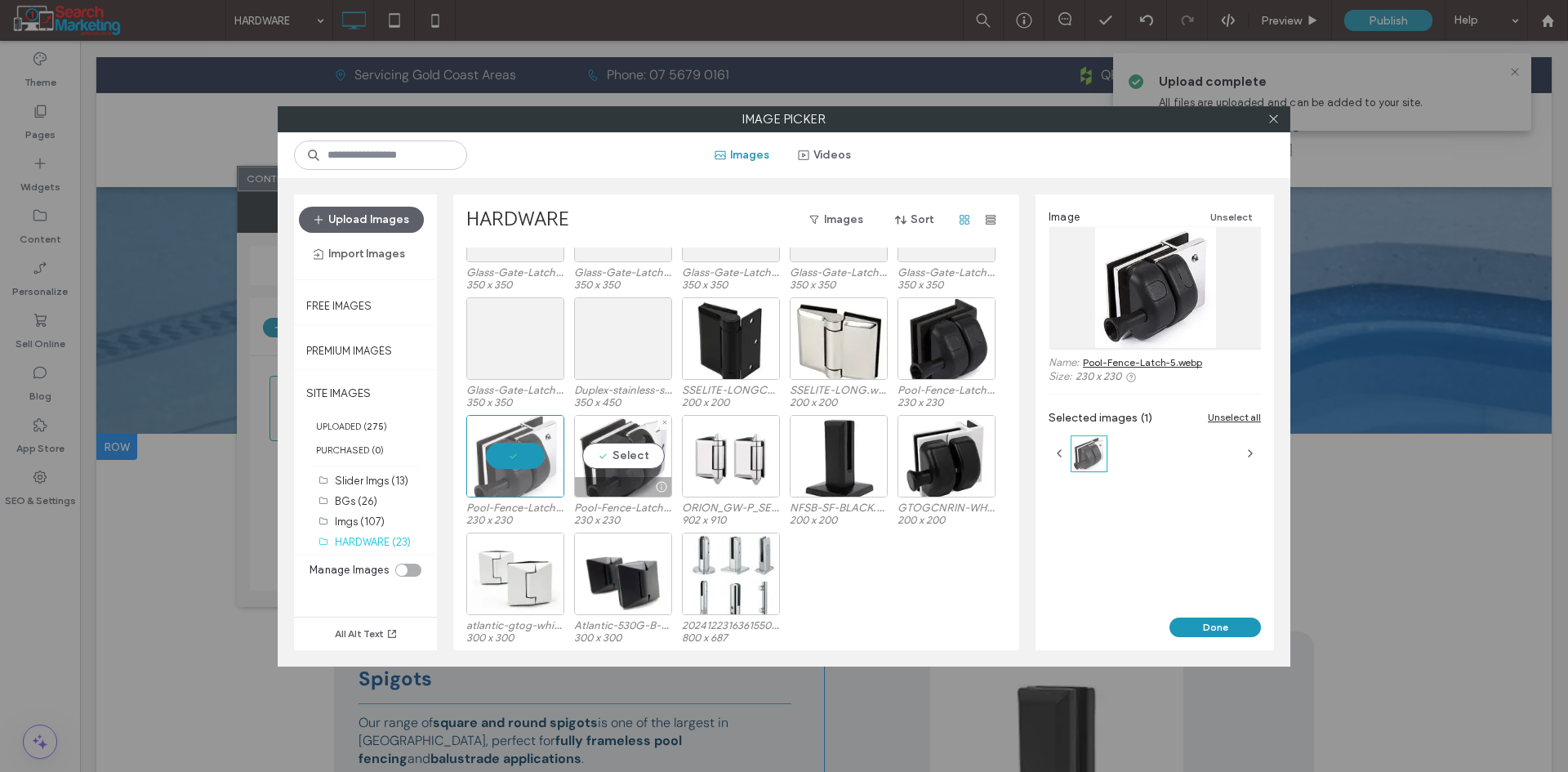
click at [607, 459] on div "Select" at bounding box center [623, 455] width 98 height 82
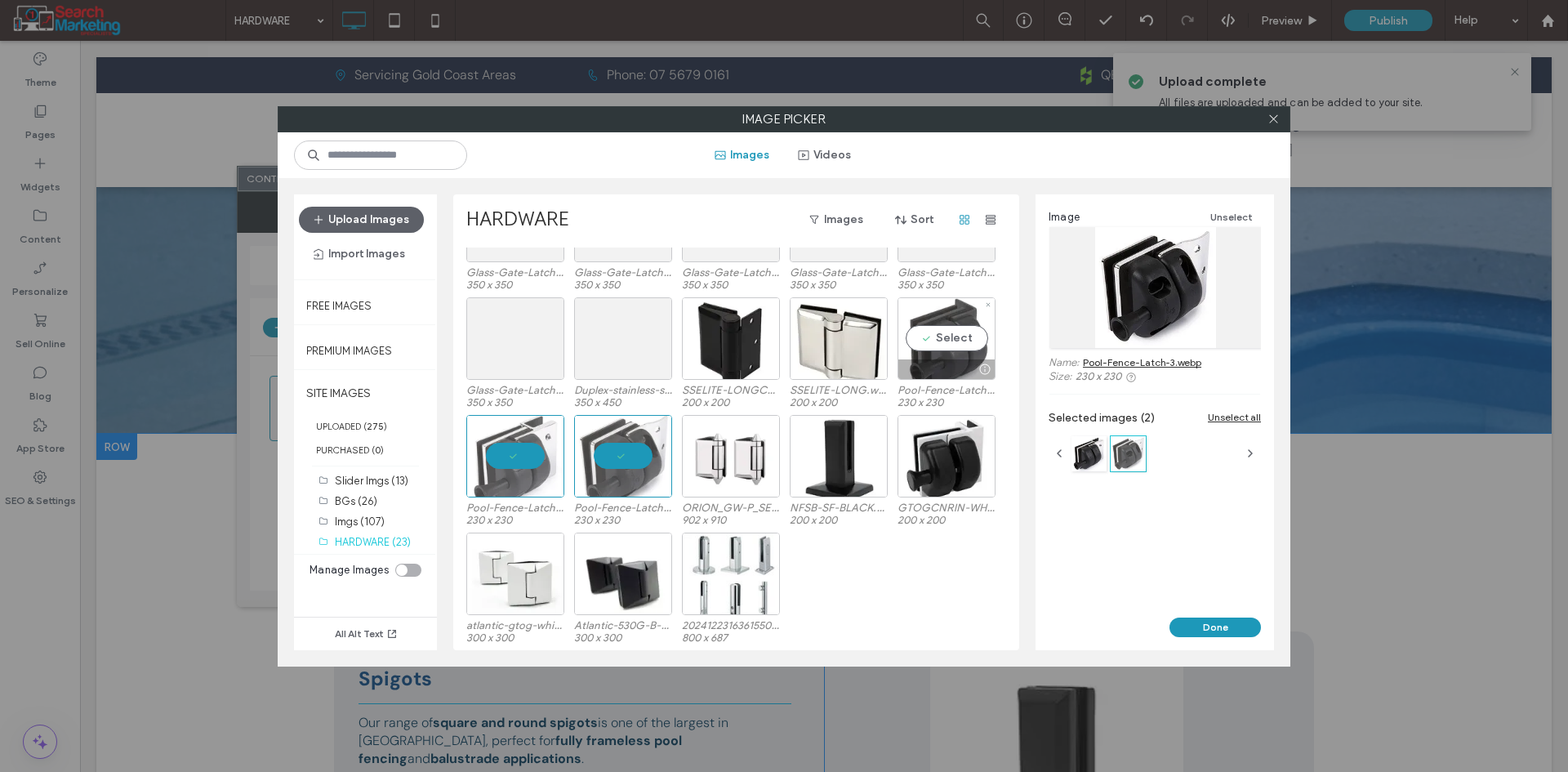
click at [939, 346] on div "Select" at bounding box center [947, 338] width 98 height 82
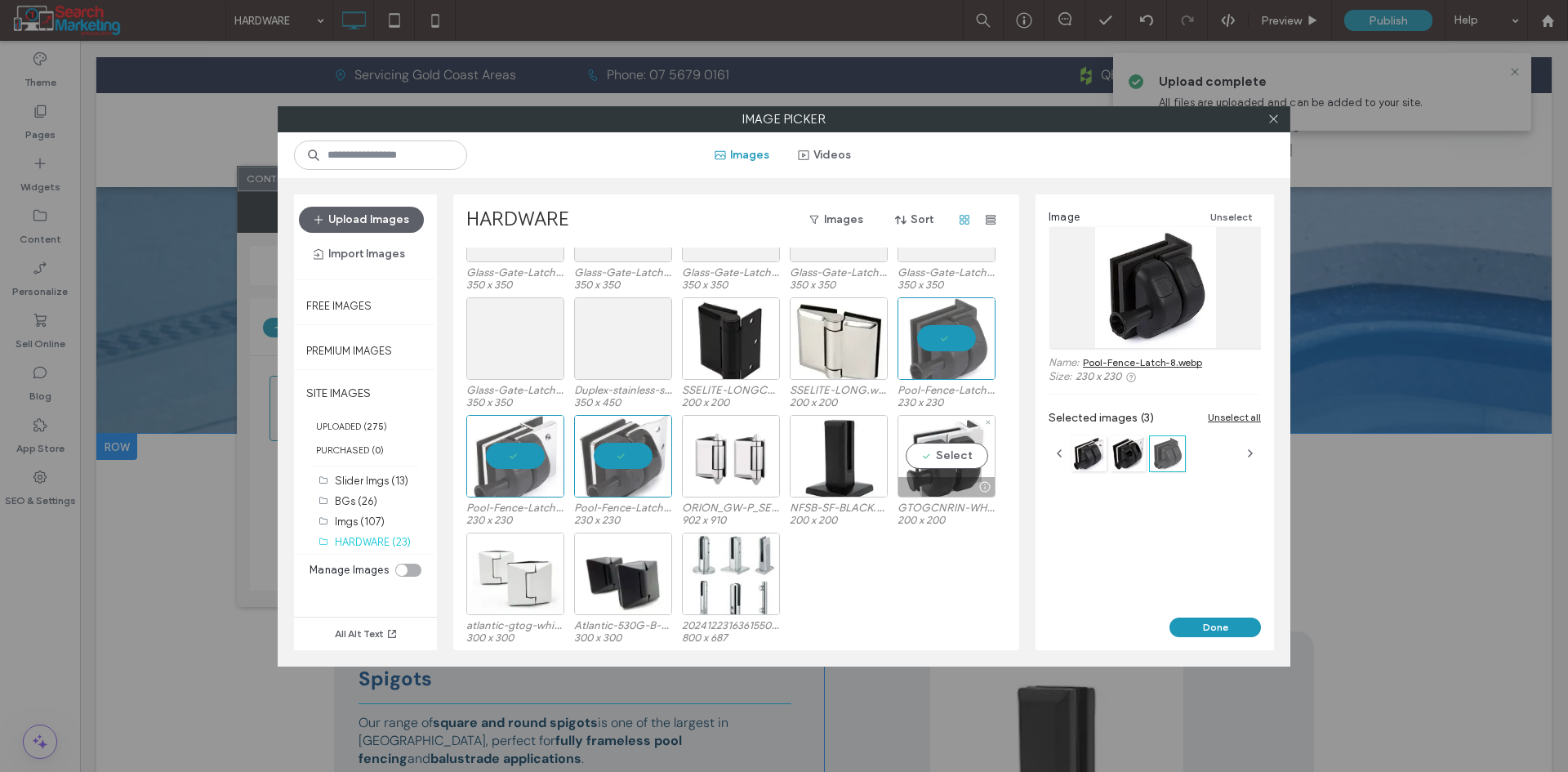
click at [929, 452] on div "Select" at bounding box center [947, 455] width 98 height 82
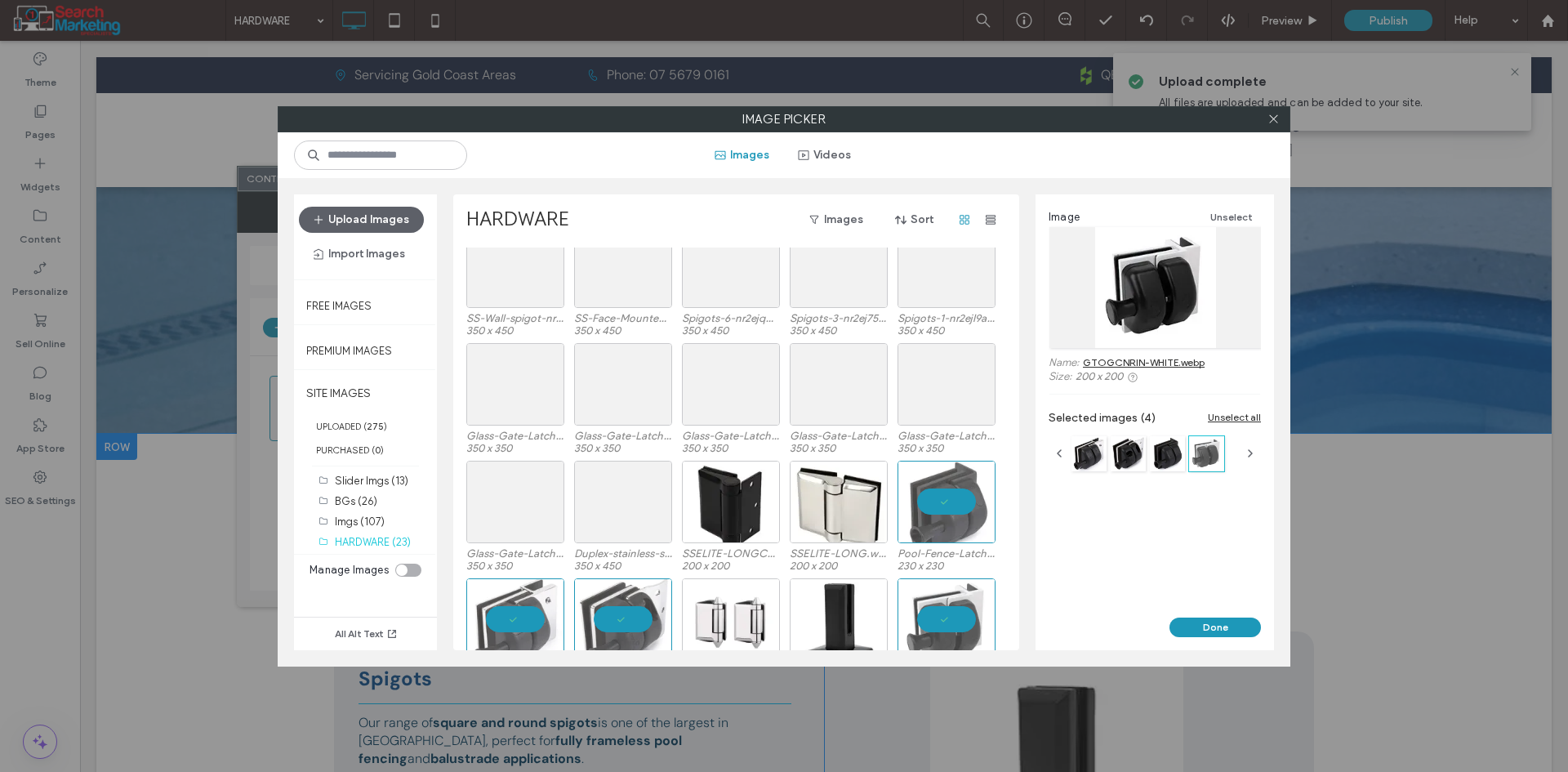
scroll to position [0, 0]
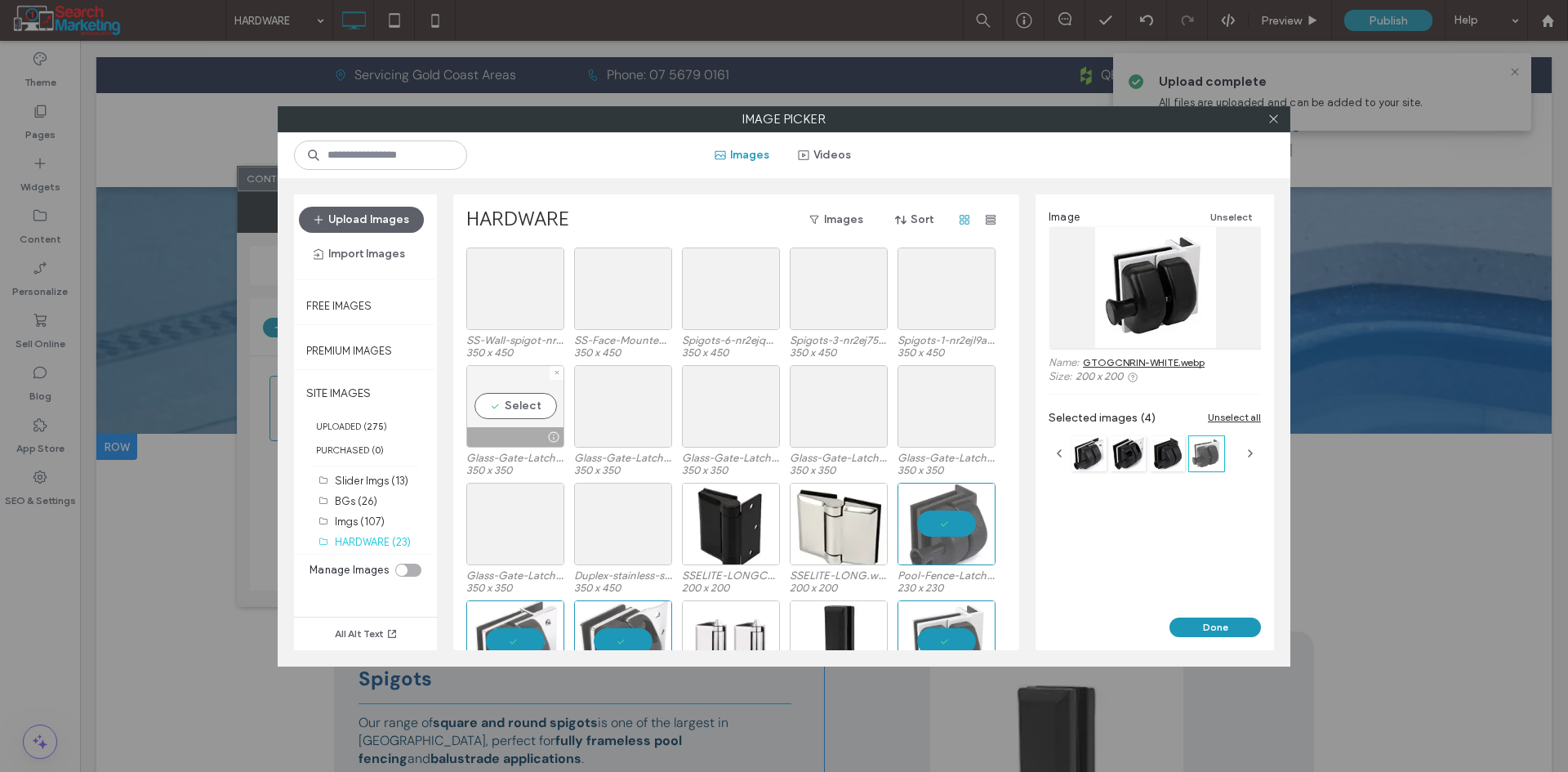
click at [495, 416] on div "Select" at bounding box center [515, 406] width 98 height 82
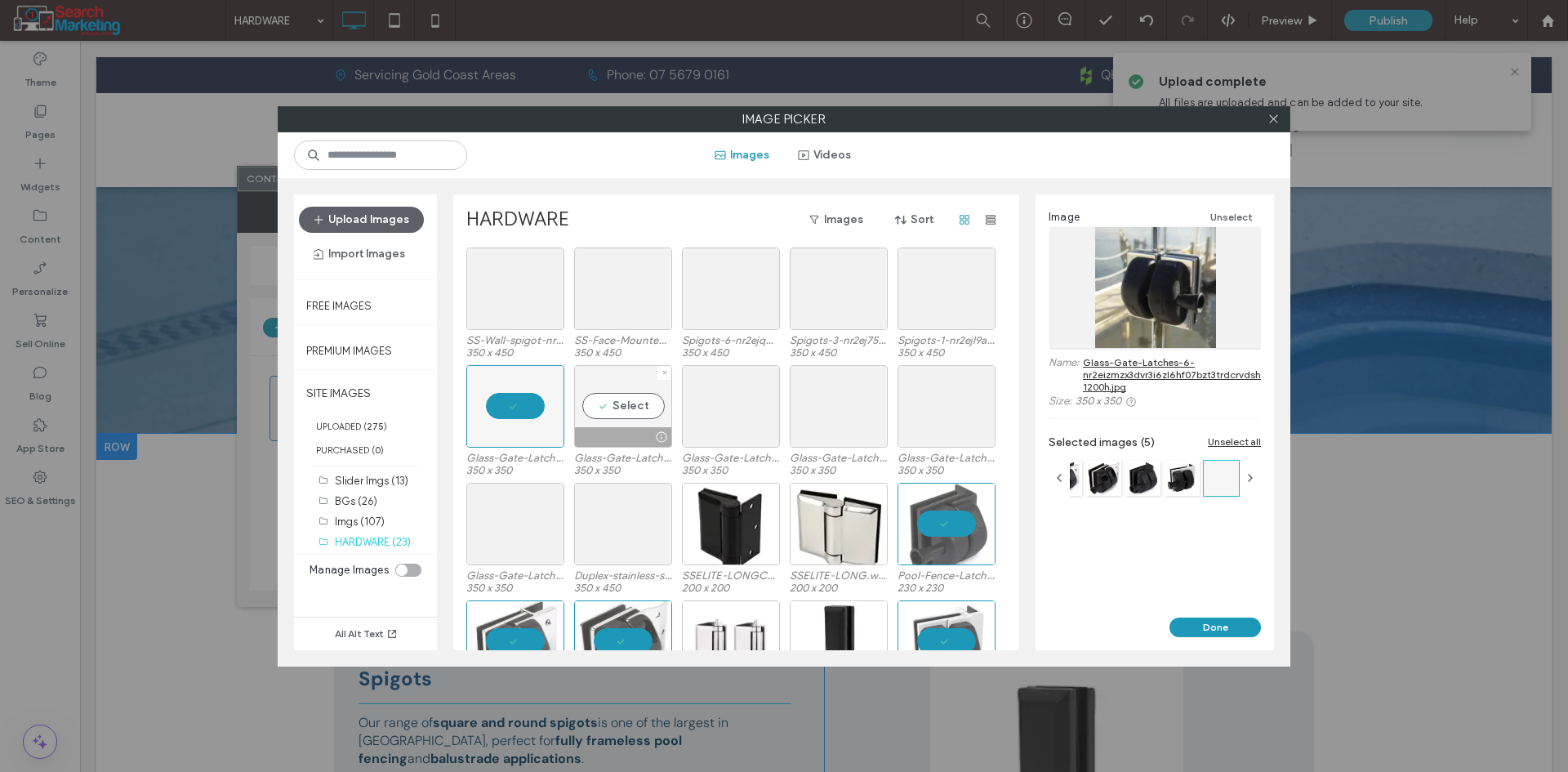
click at [623, 406] on div "Select" at bounding box center [623, 406] width 98 height 82
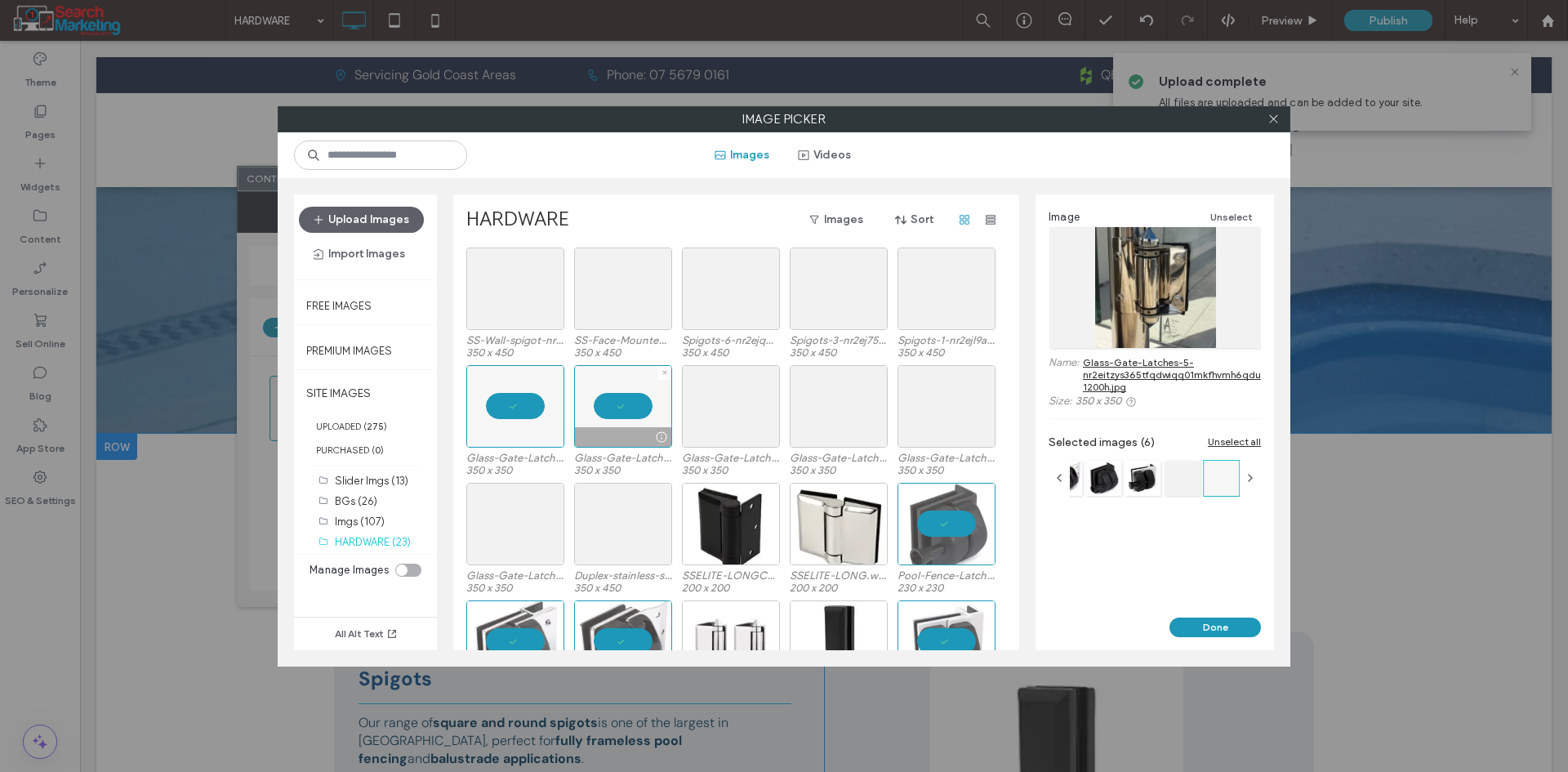
click at [623, 404] on div at bounding box center [623, 406] width 98 height 82
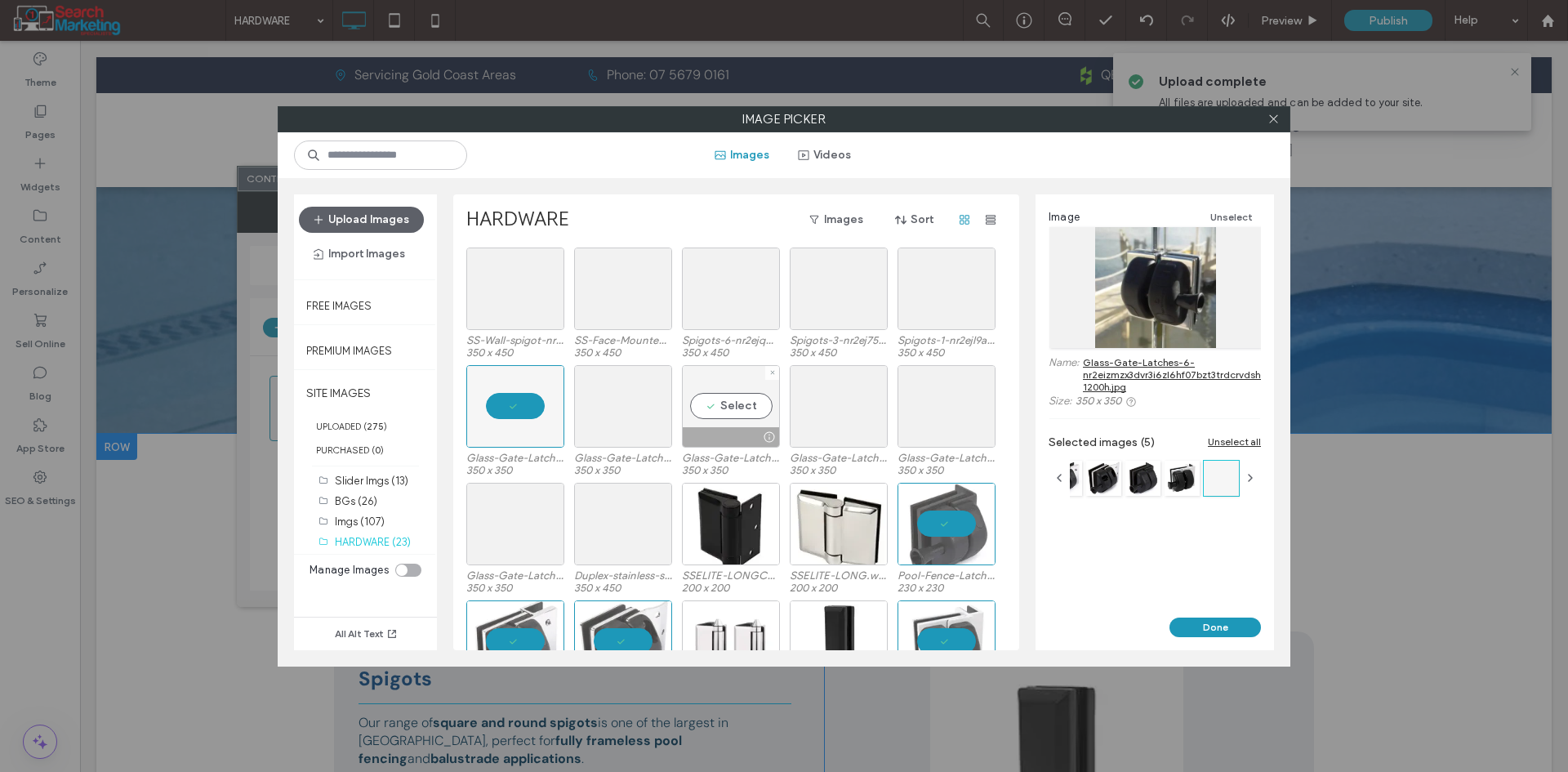
click at [753, 405] on div "Select" at bounding box center [731, 406] width 98 height 82
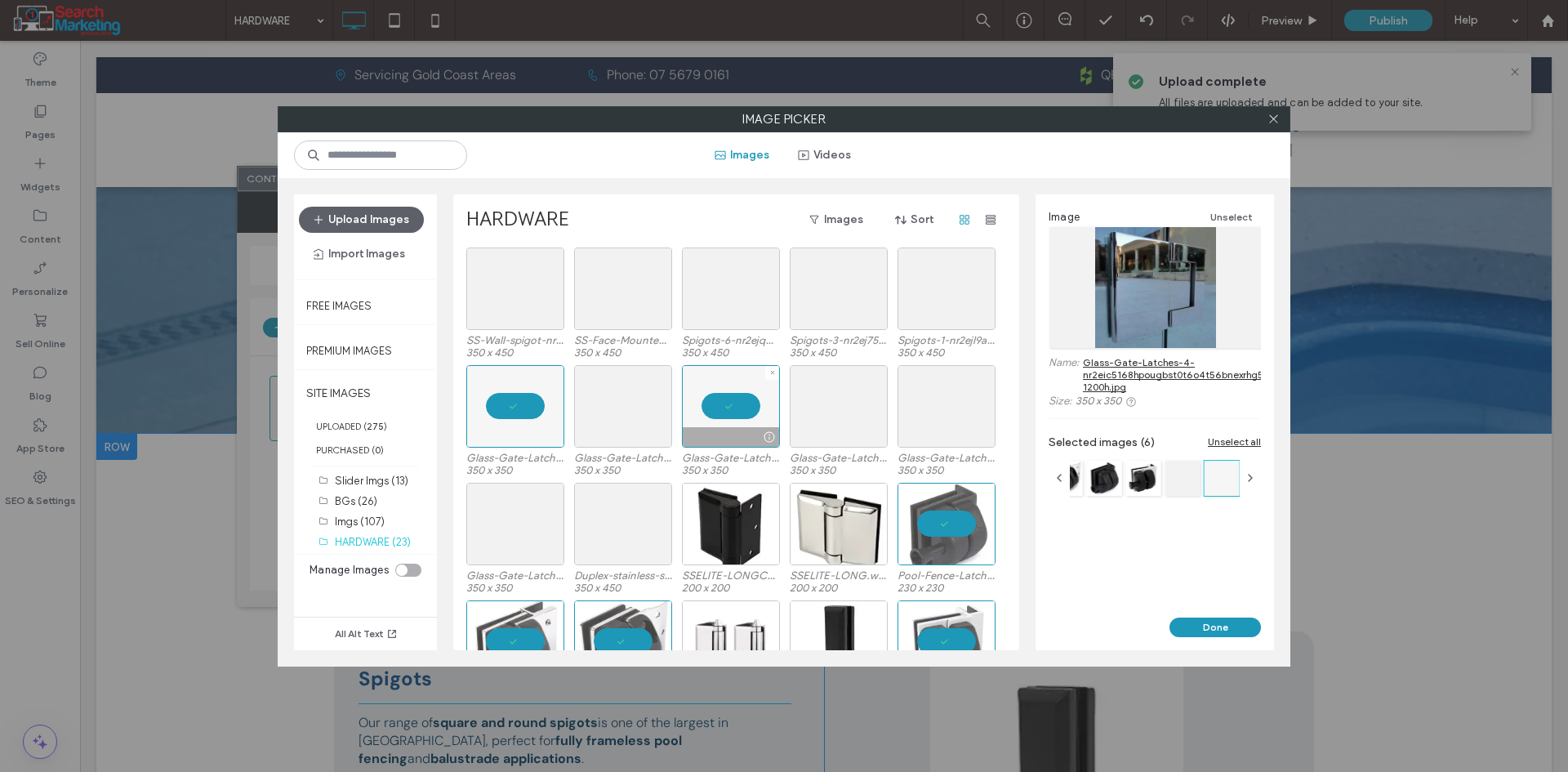
click at [753, 405] on div at bounding box center [731, 406] width 98 height 82
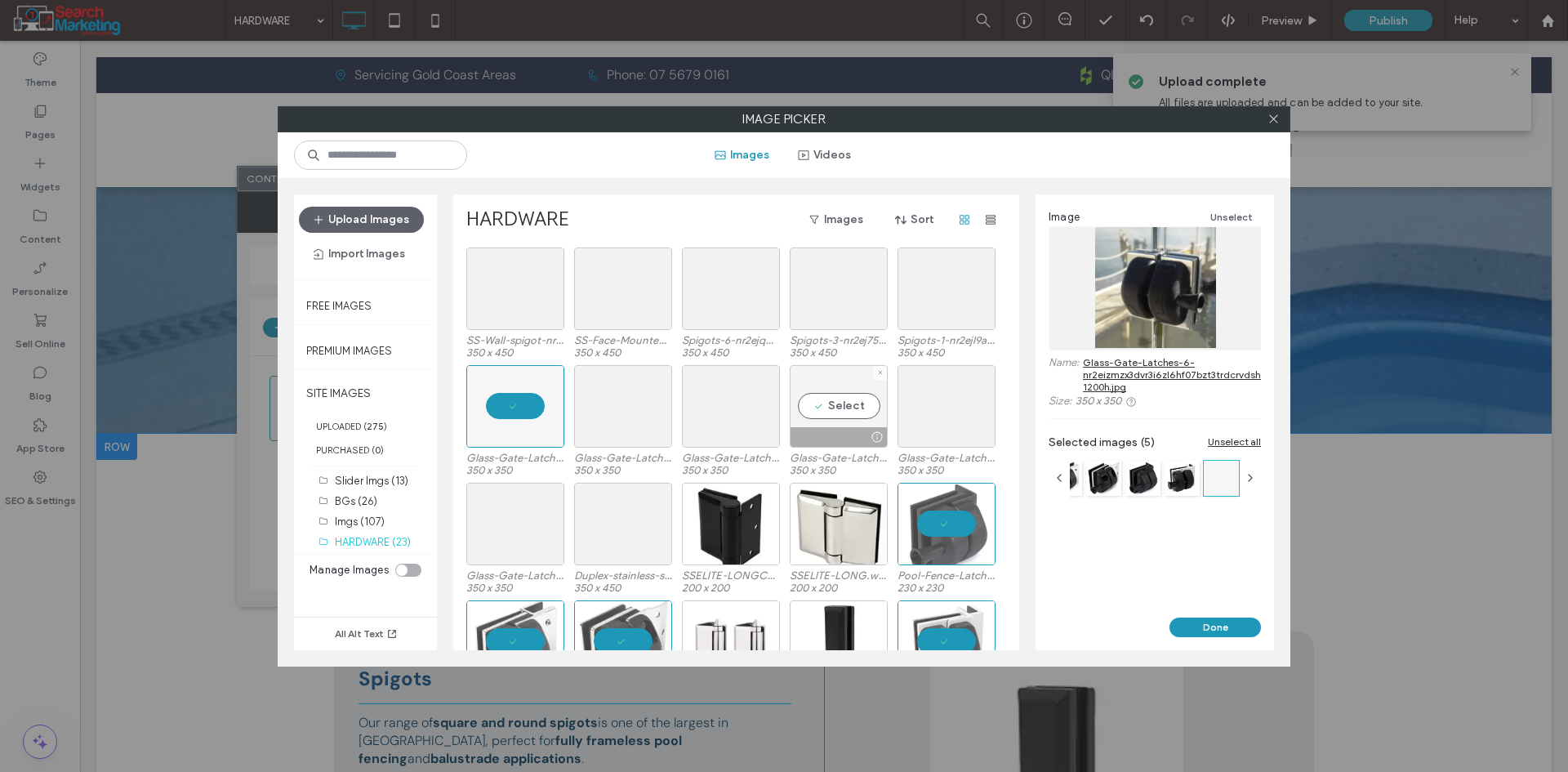
click at [816, 407] on div "Select" at bounding box center [839, 406] width 98 height 82
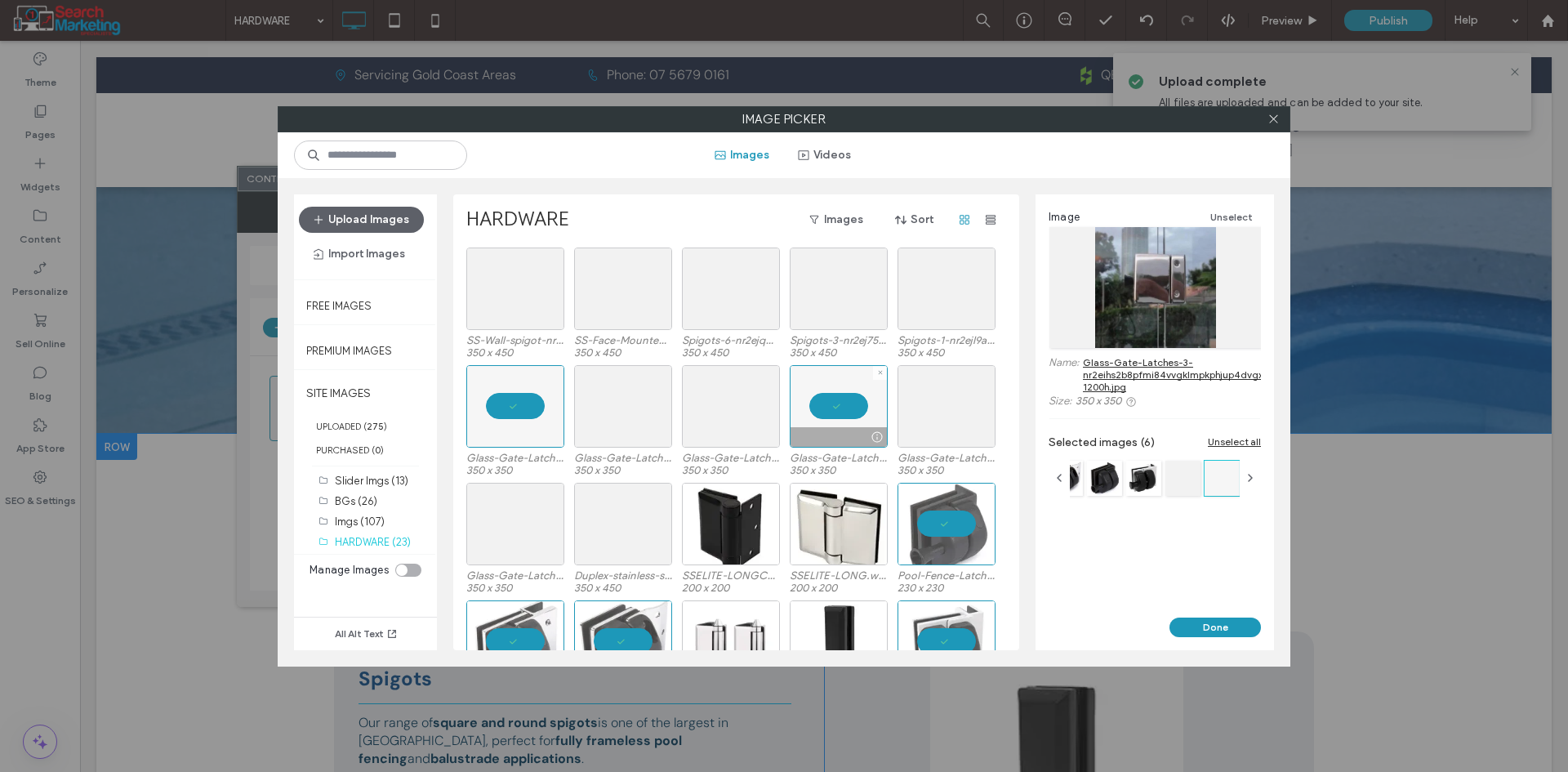
click at [816, 407] on div at bounding box center [839, 406] width 98 height 82
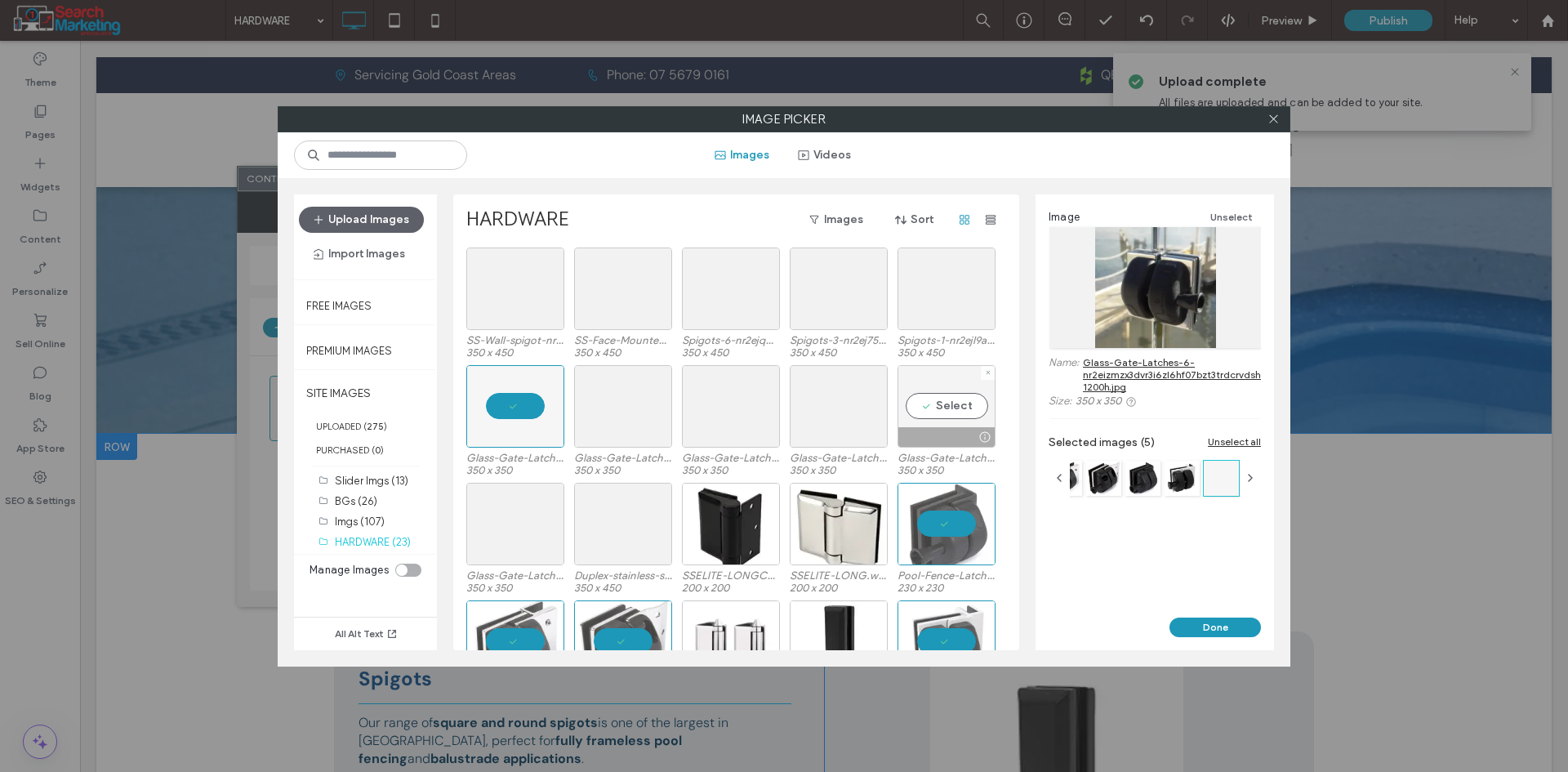
click at [918, 408] on div "Select" at bounding box center [947, 406] width 98 height 82
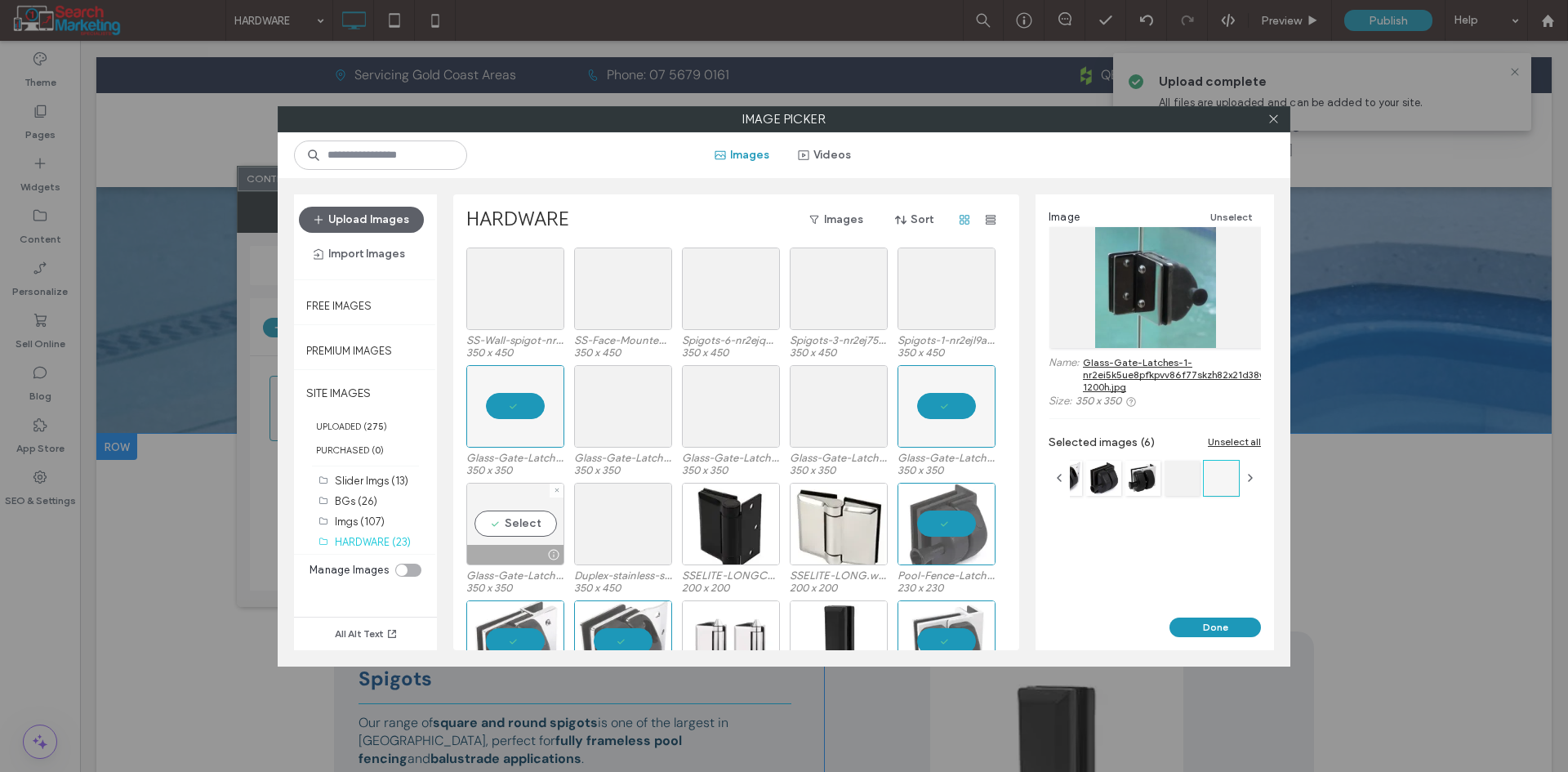
click at [506, 518] on div "Select" at bounding box center [515, 524] width 98 height 82
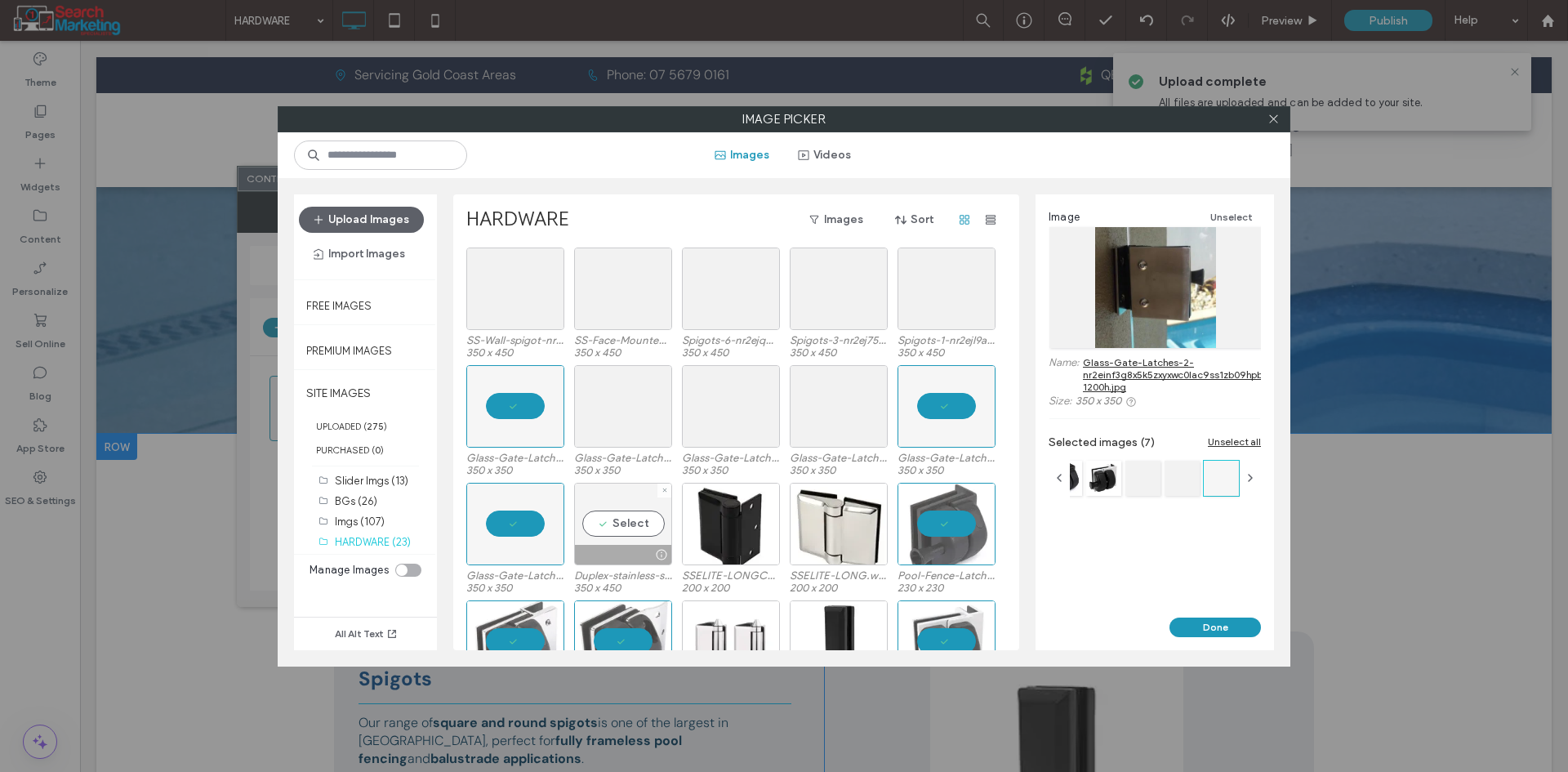
click at [621, 524] on div "Select" at bounding box center [623, 524] width 98 height 82
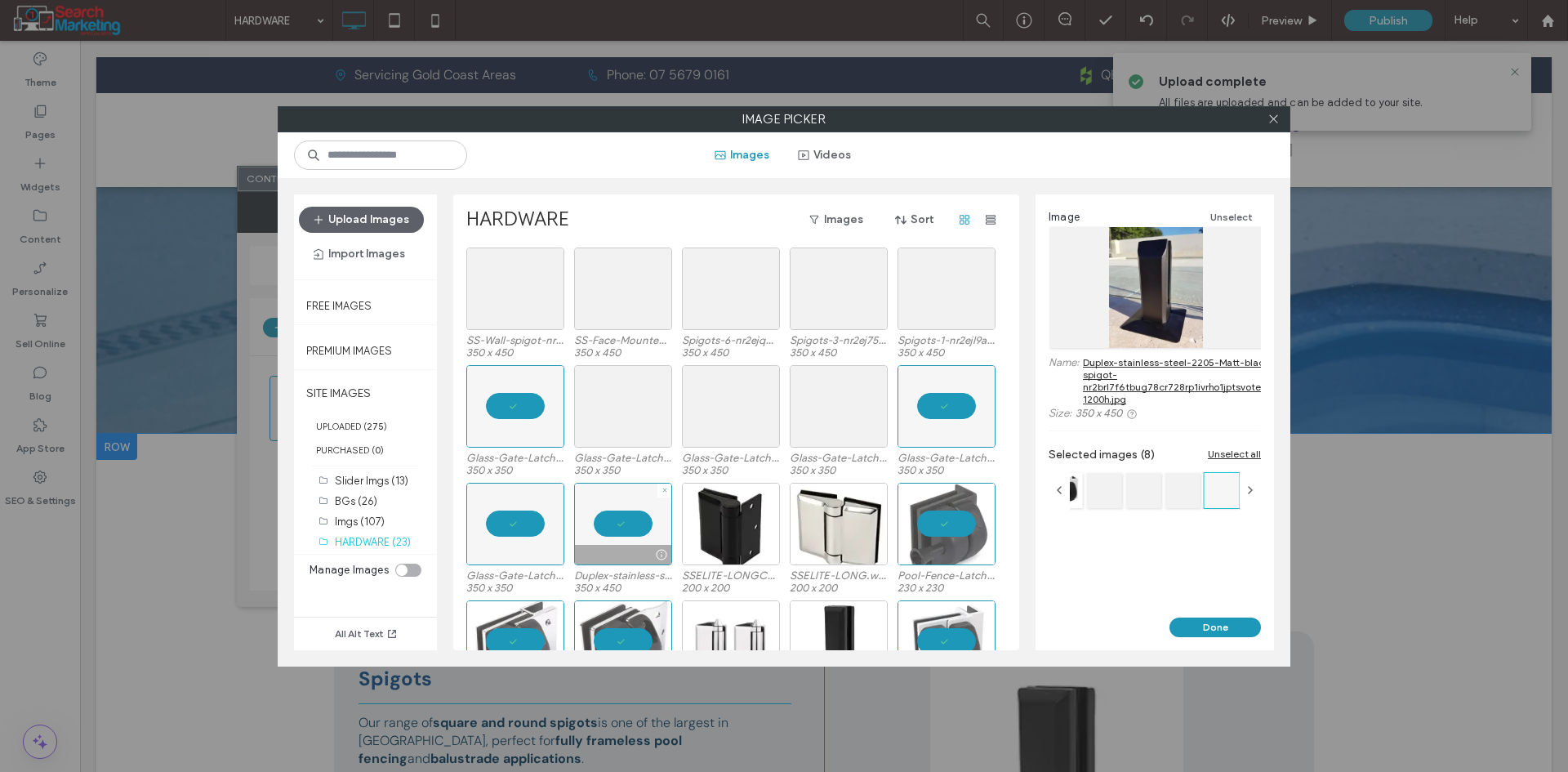
click at [621, 524] on div at bounding box center [623, 524] width 98 height 82
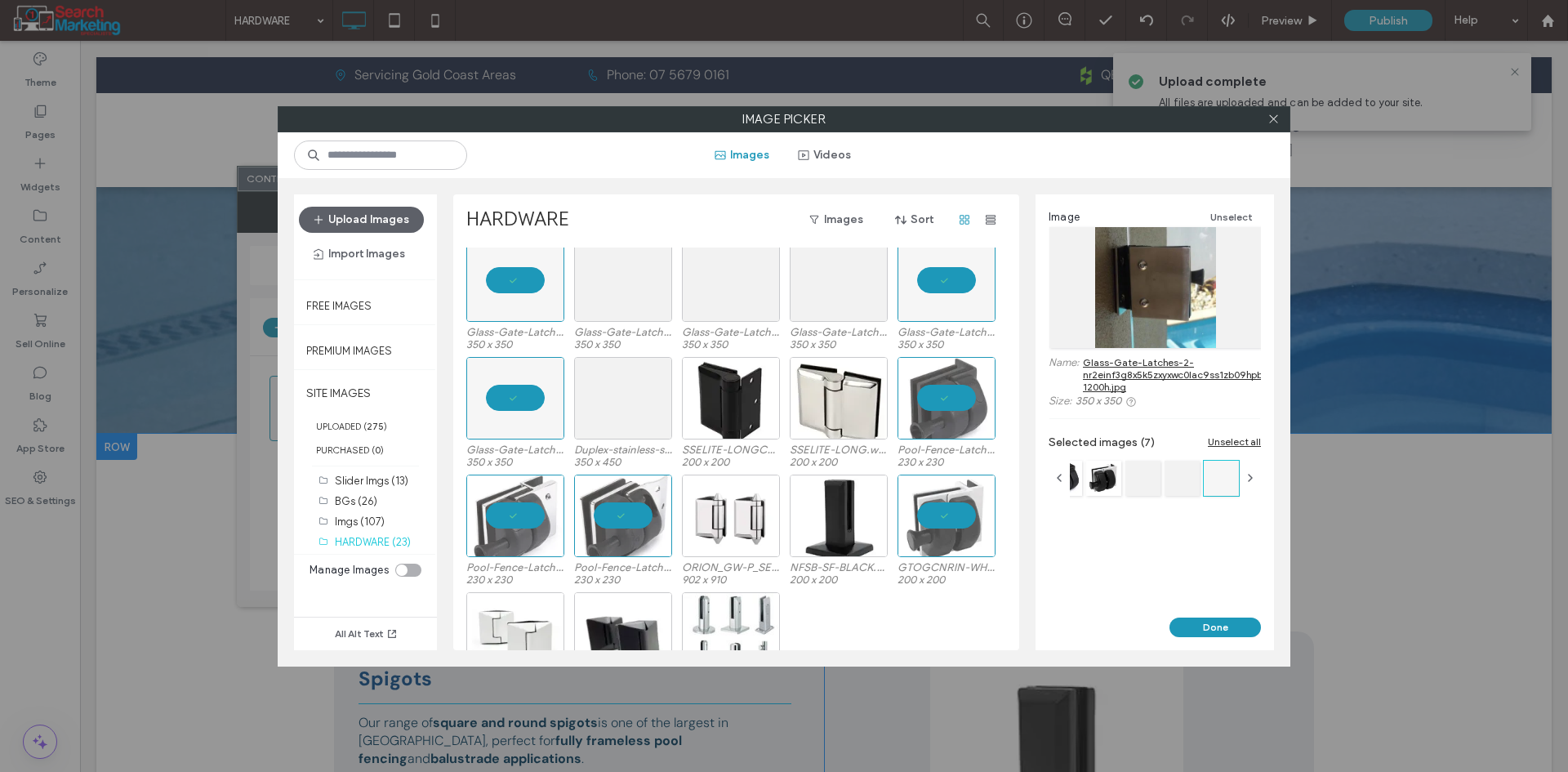
scroll to position [185, 0]
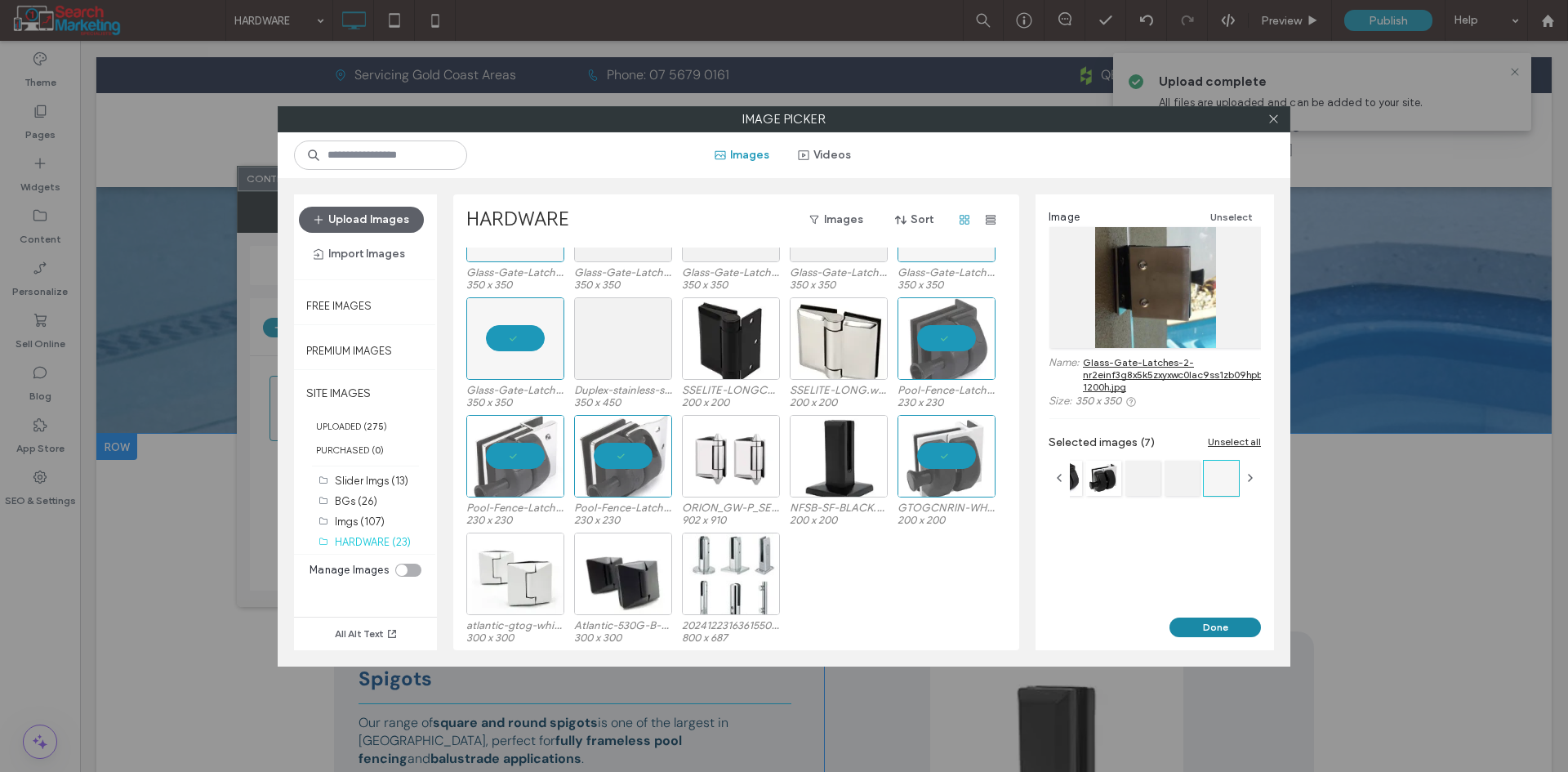
click at [1213, 626] on button "Done" at bounding box center [1215, 627] width 91 height 20
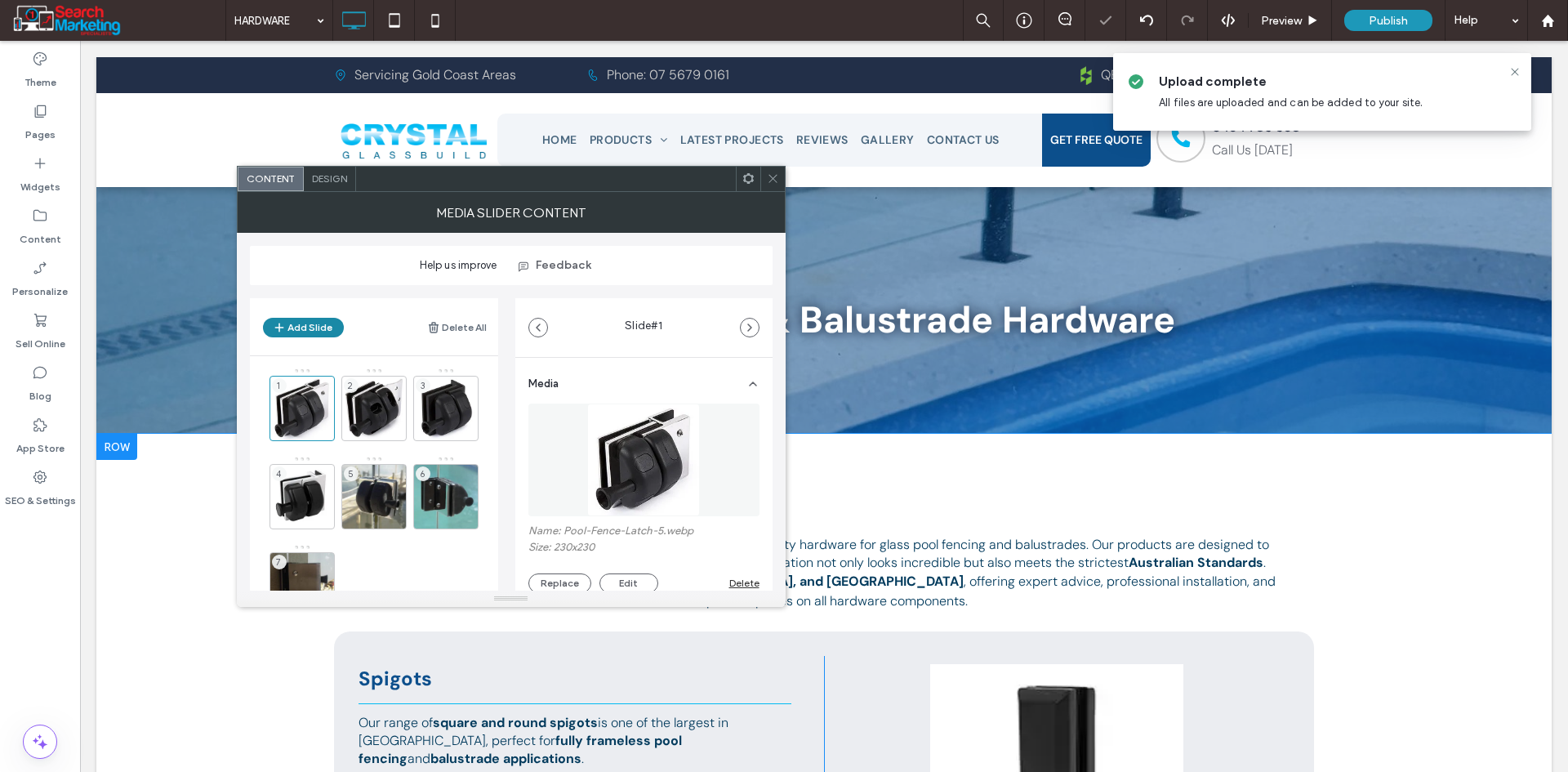
click at [317, 326] on button "Add Slide" at bounding box center [303, 327] width 81 height 20
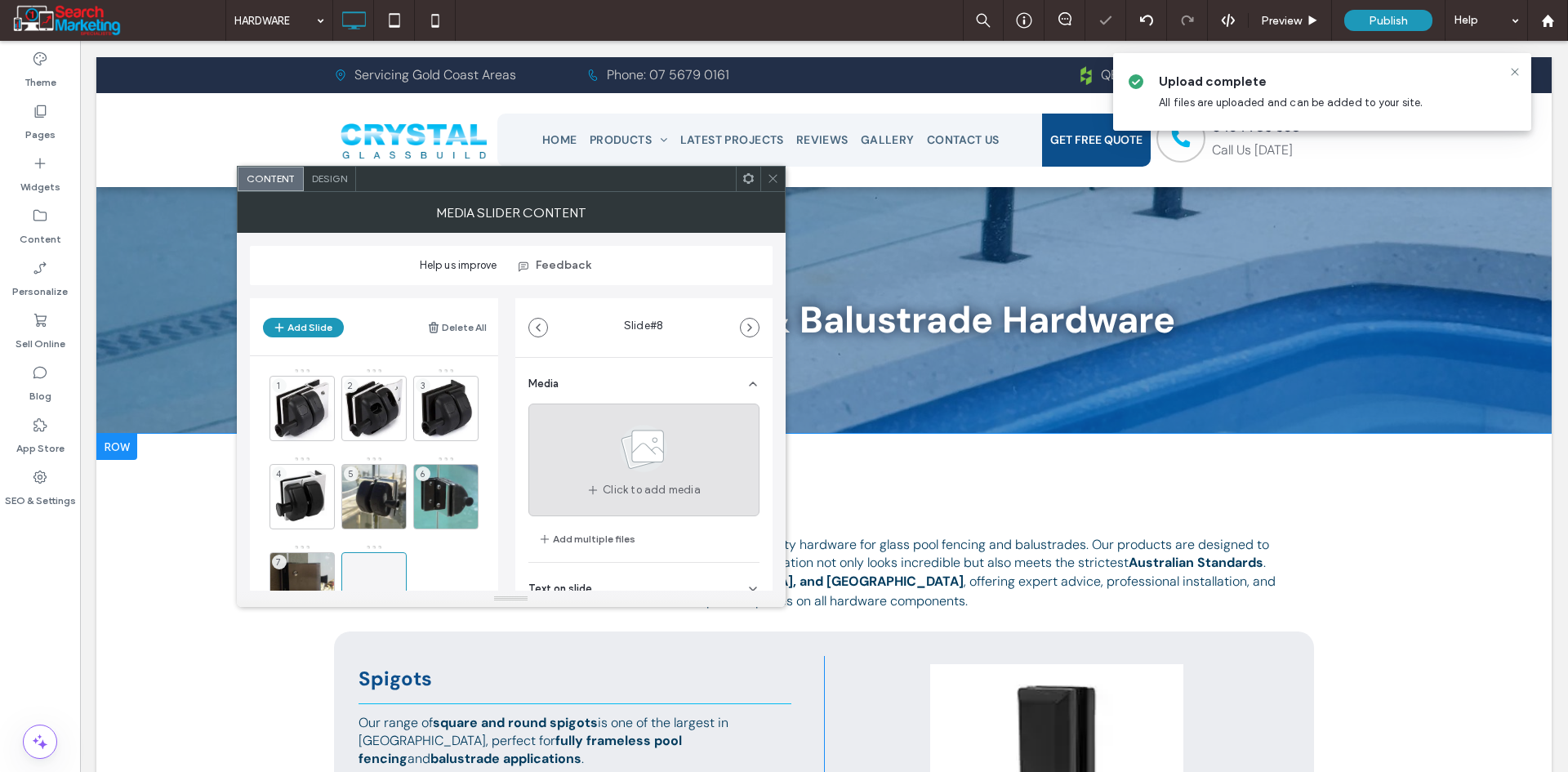
click at [576, 454] on div "Click to add media" at bounding box center [644, 460] width 231 height 113
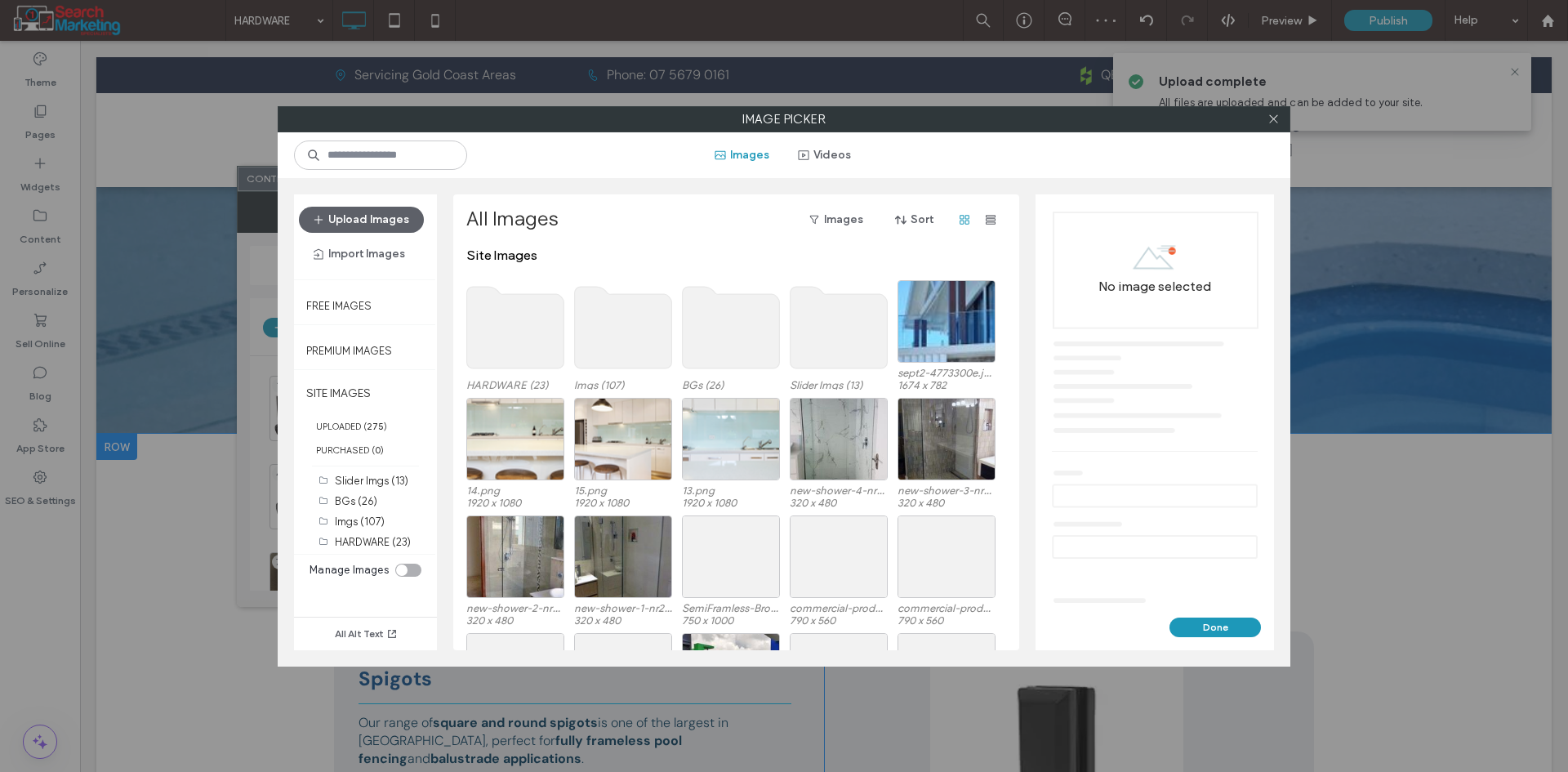
click at [647, 340] on use at bounding box center [623, 327] width 97 height 81
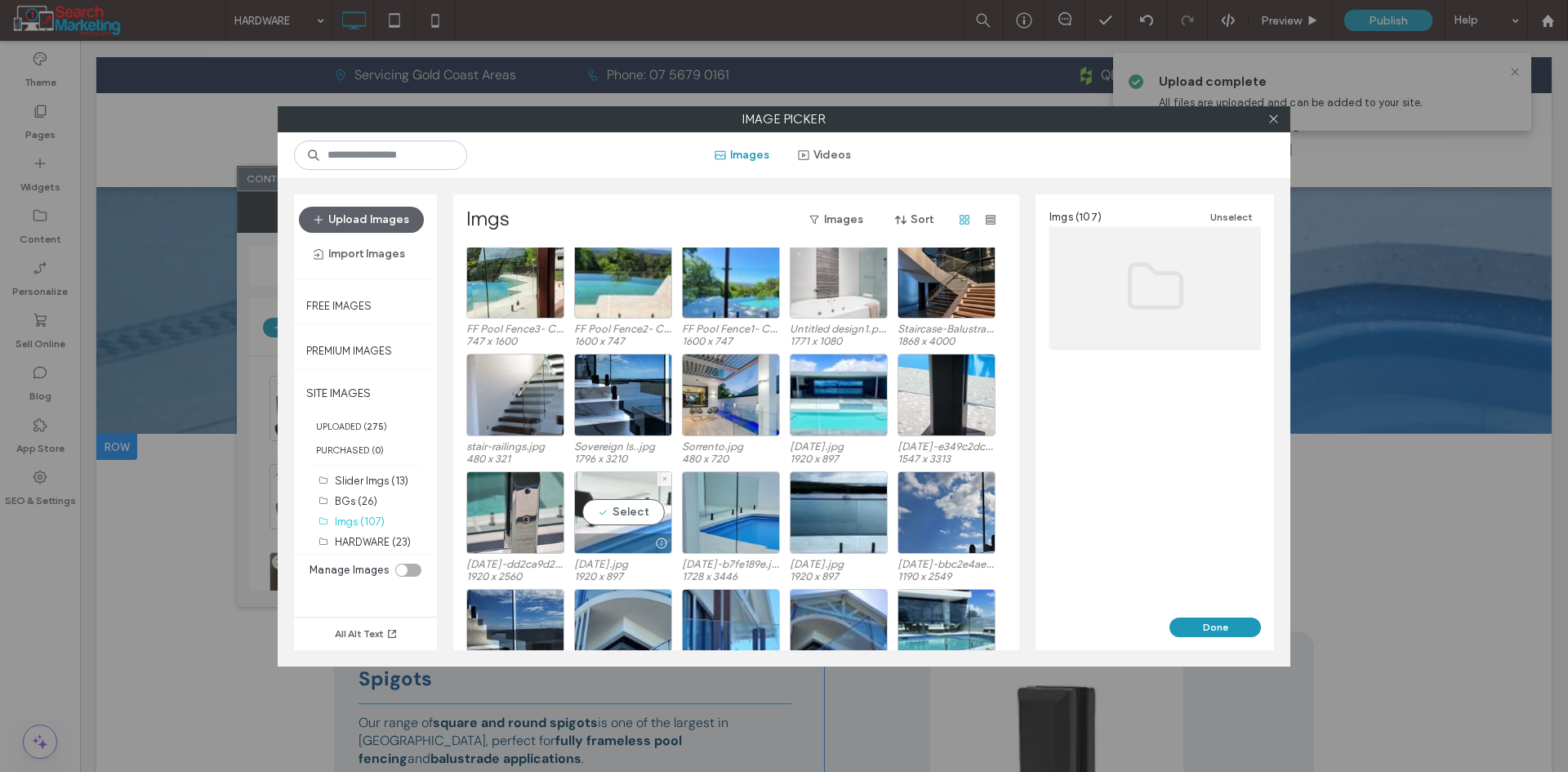
scroll to position [328, 0]
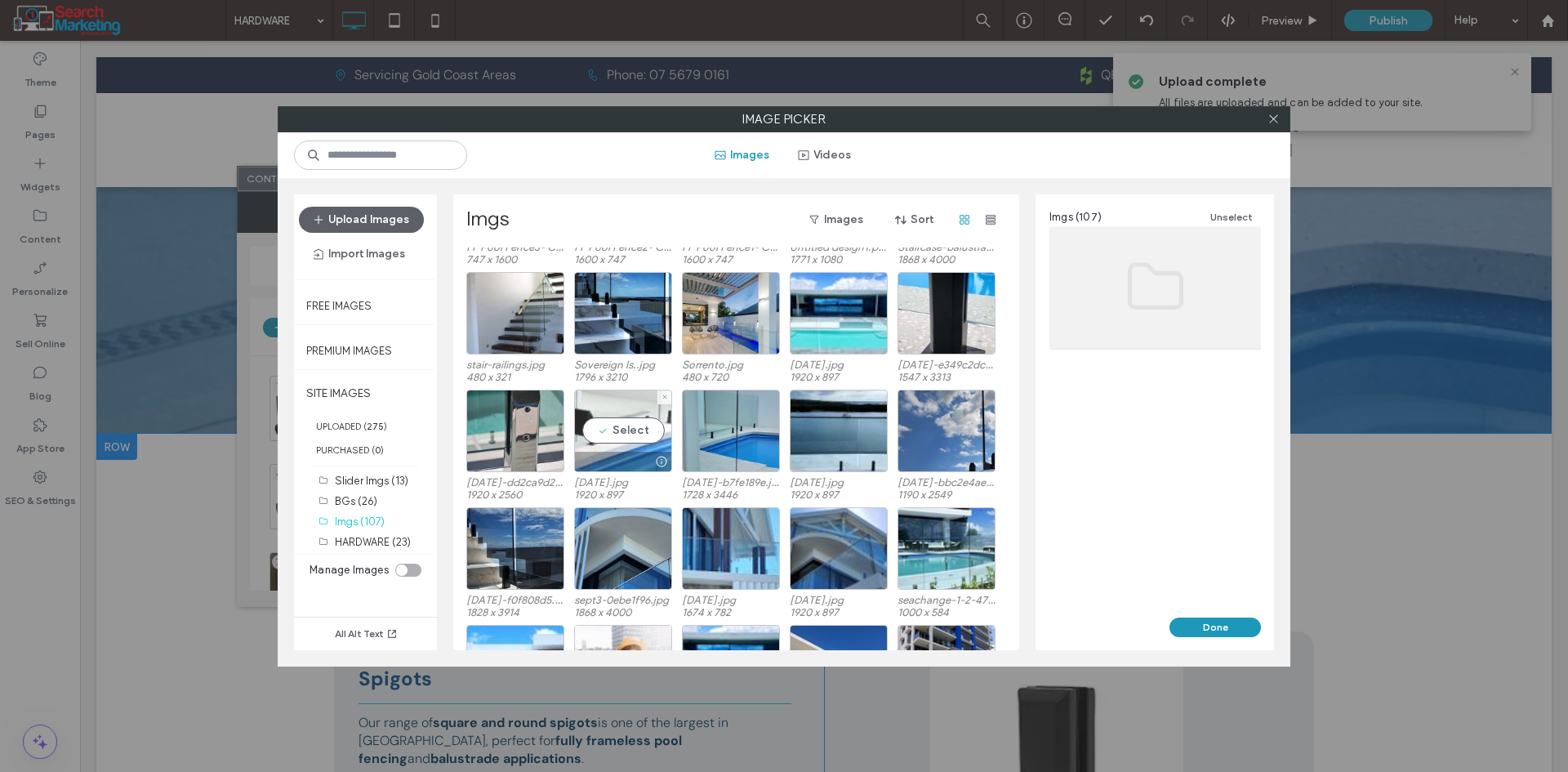
click at [630, 433] on div "Select" at bounding box center [623, 430] width 98 height 82
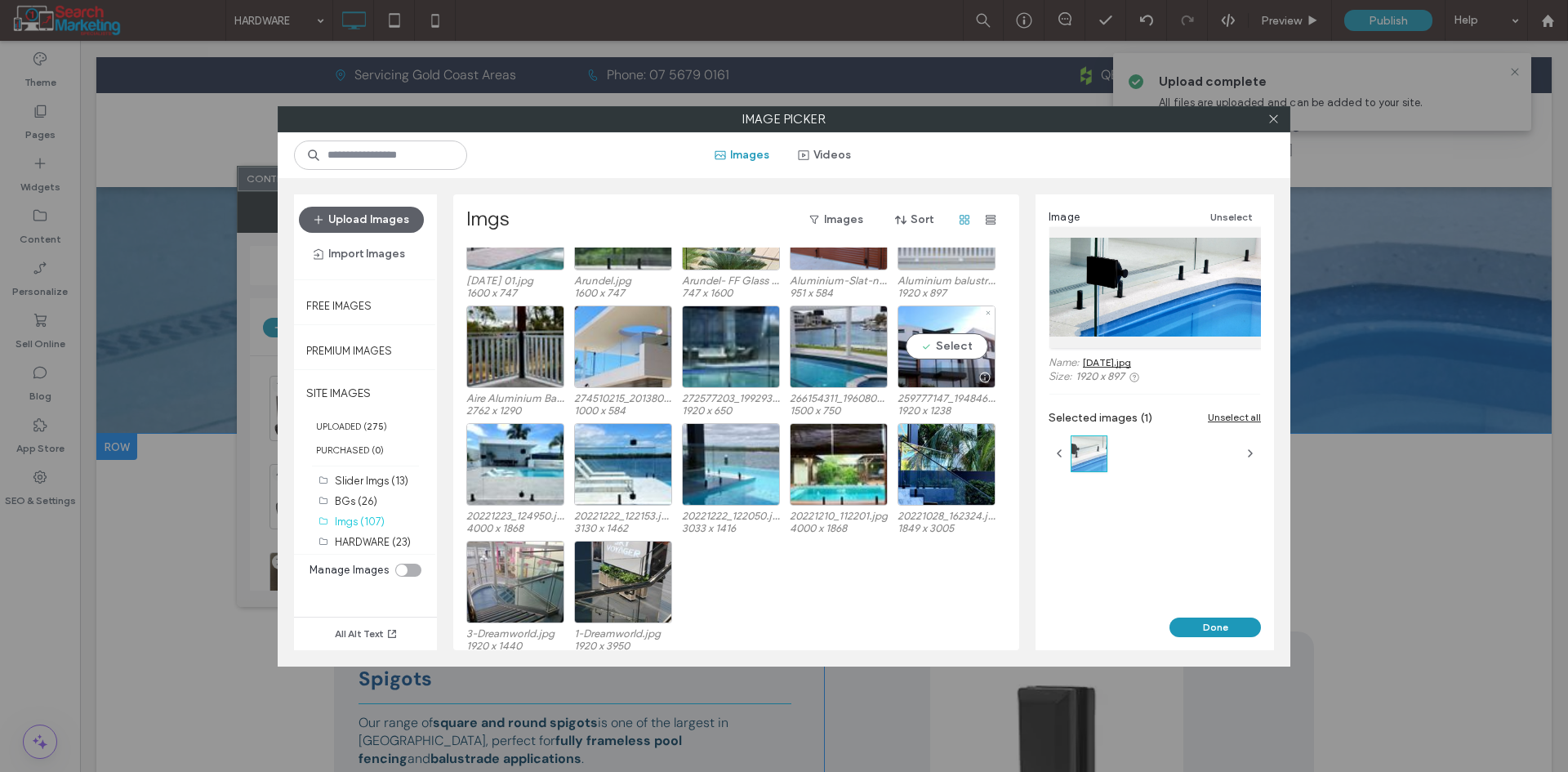
scroll to position [2186, 0]
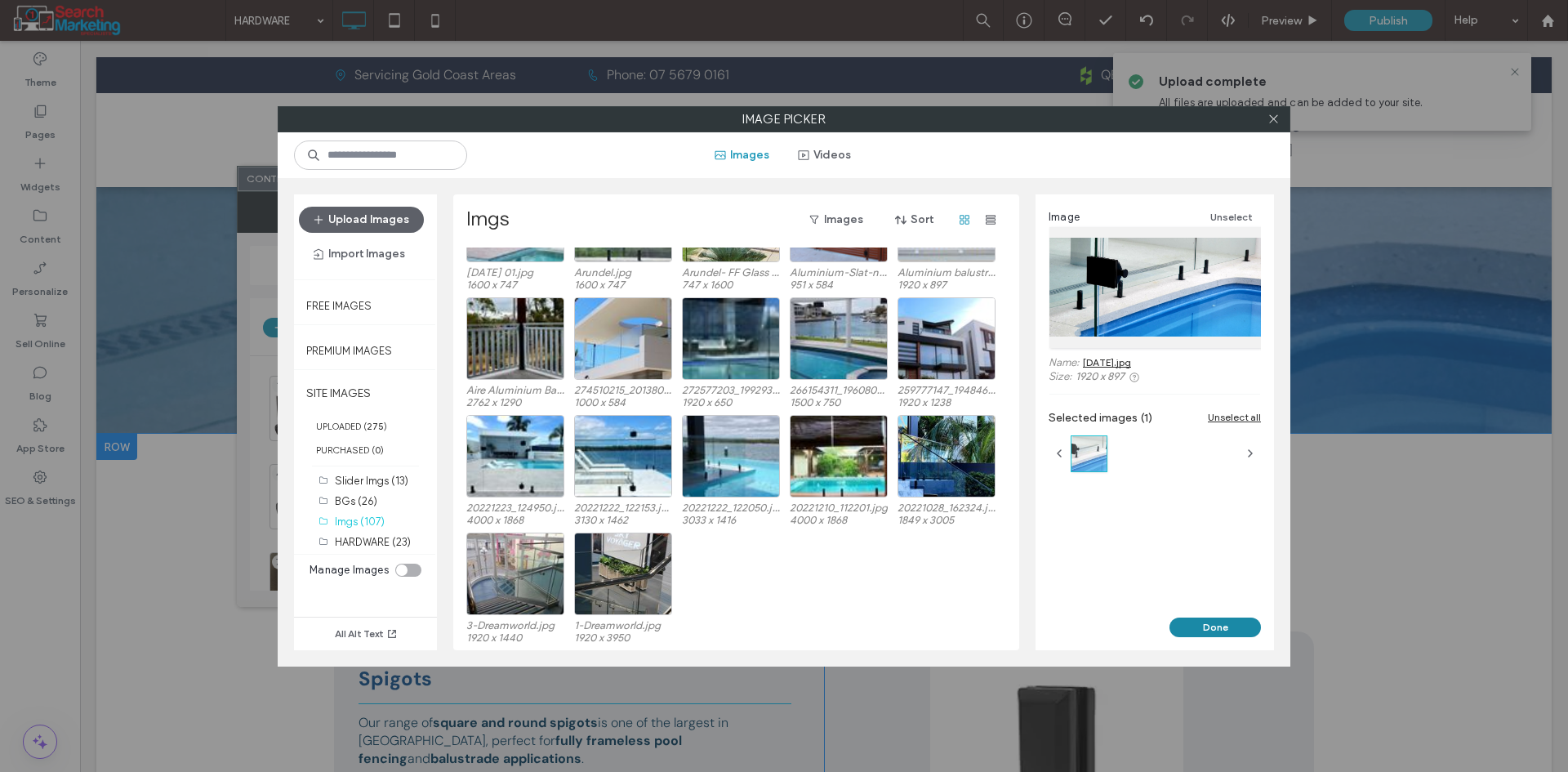
click at [1237, 629] on button "Done" at bounding box center [1215, 627] width 91 height 20
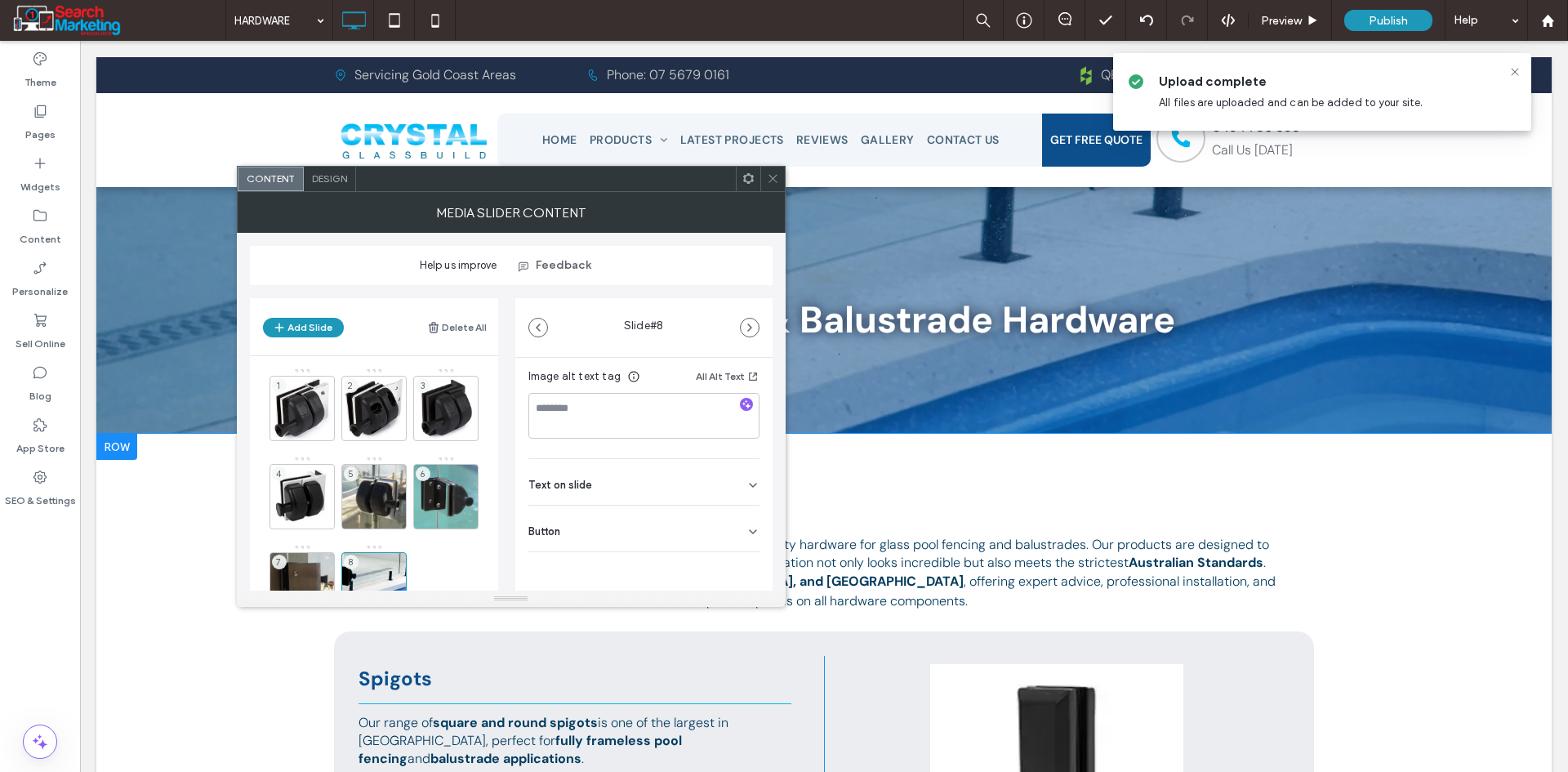
click at [718, 522] on div "Button" at bounding box center [644, 529] width 231 height 46
click at [741, 565] on icon at bounding box center [745, 566] width 15 height 15
click at [747, 322] on icon "button" at bounding box center [750, 327] width 13 height 13
click at [733, 566] on div "Button" at bounding box center [644, 567] width 231 height 46
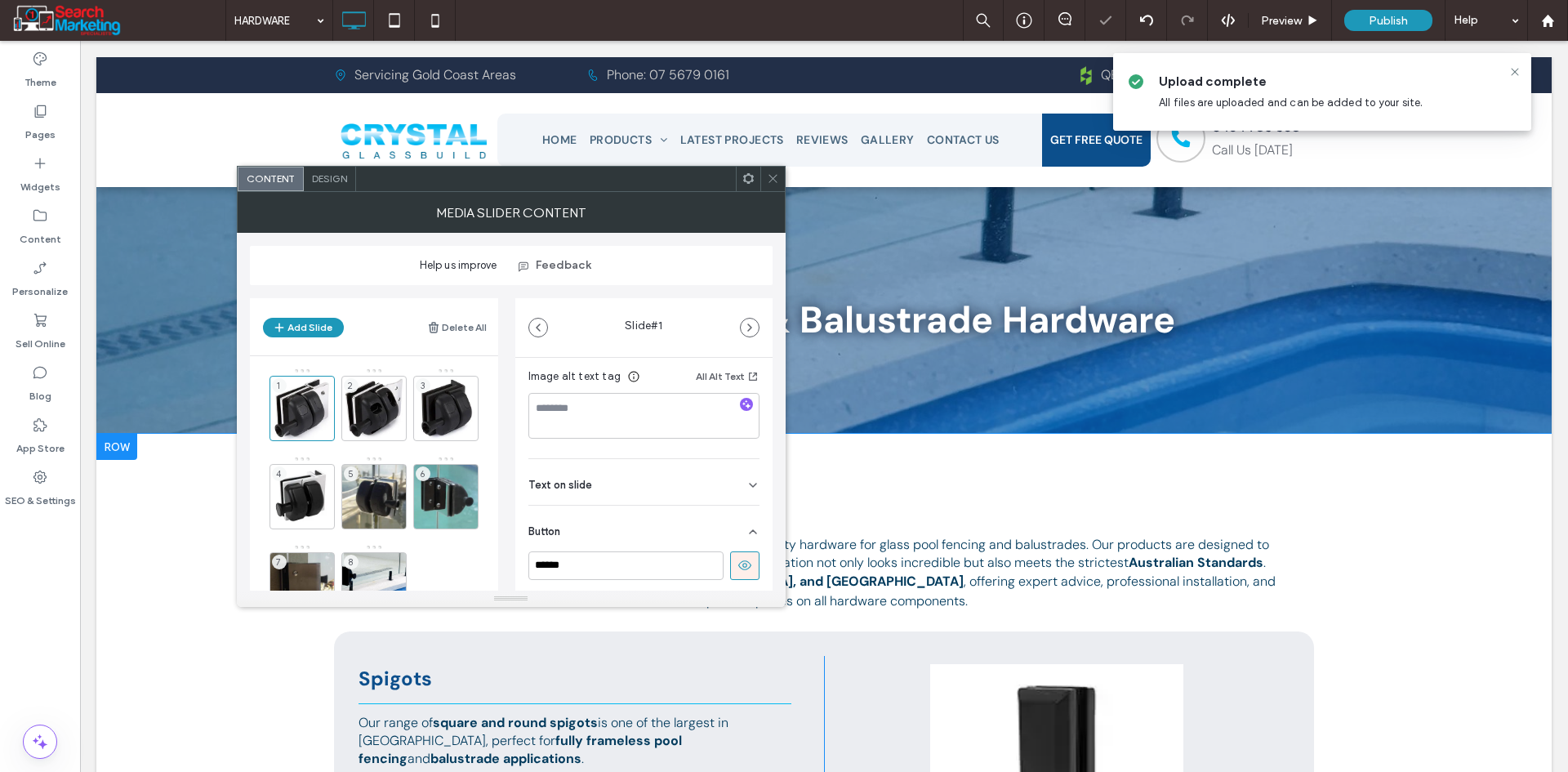
scroll to position [357, 0]
drag, startPoint x: 735, startPoint y: 495, endPoint x: 766, endPoint y: 402, distance: 98.0
click at [737, 494] on icon at bounding box center [745, 492] width 15 height 15
click at [755, 325] on icon "button" at bounding box center [750, 327] width 13 height 13
click at [742, 524] on div "Button" at bounding box center [644, 529] width 231 height 46
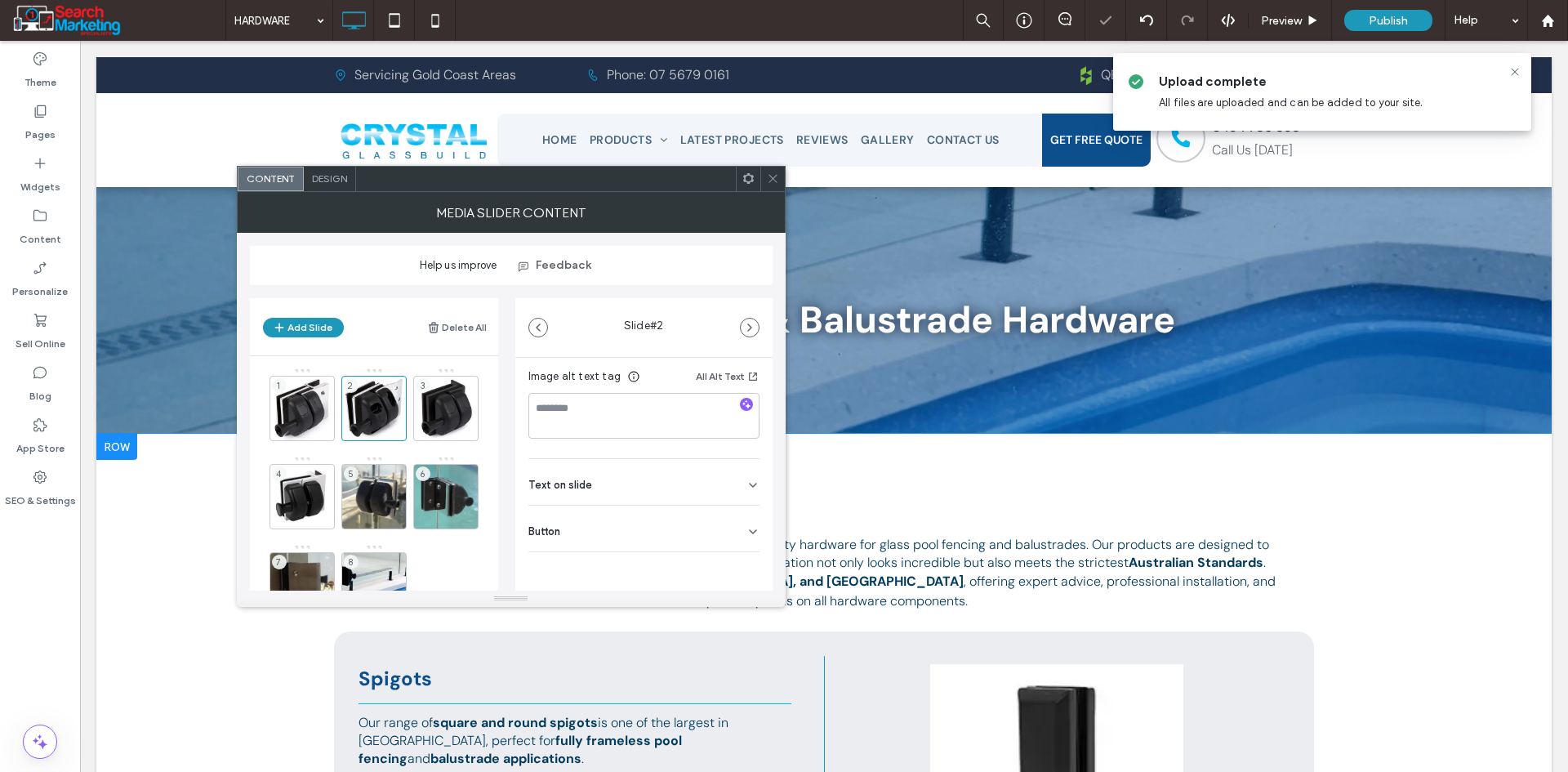
scroll to position [283, 0]
click at [737, 560] on icon at bounding box center [745, 566] width 15 height 15
click at [749, 325] on use "button" at bounding box center [750, 327] width 3 height 7
click at [734, 568] on div "Button" at bounding box center [644, 567] width 231 height 46
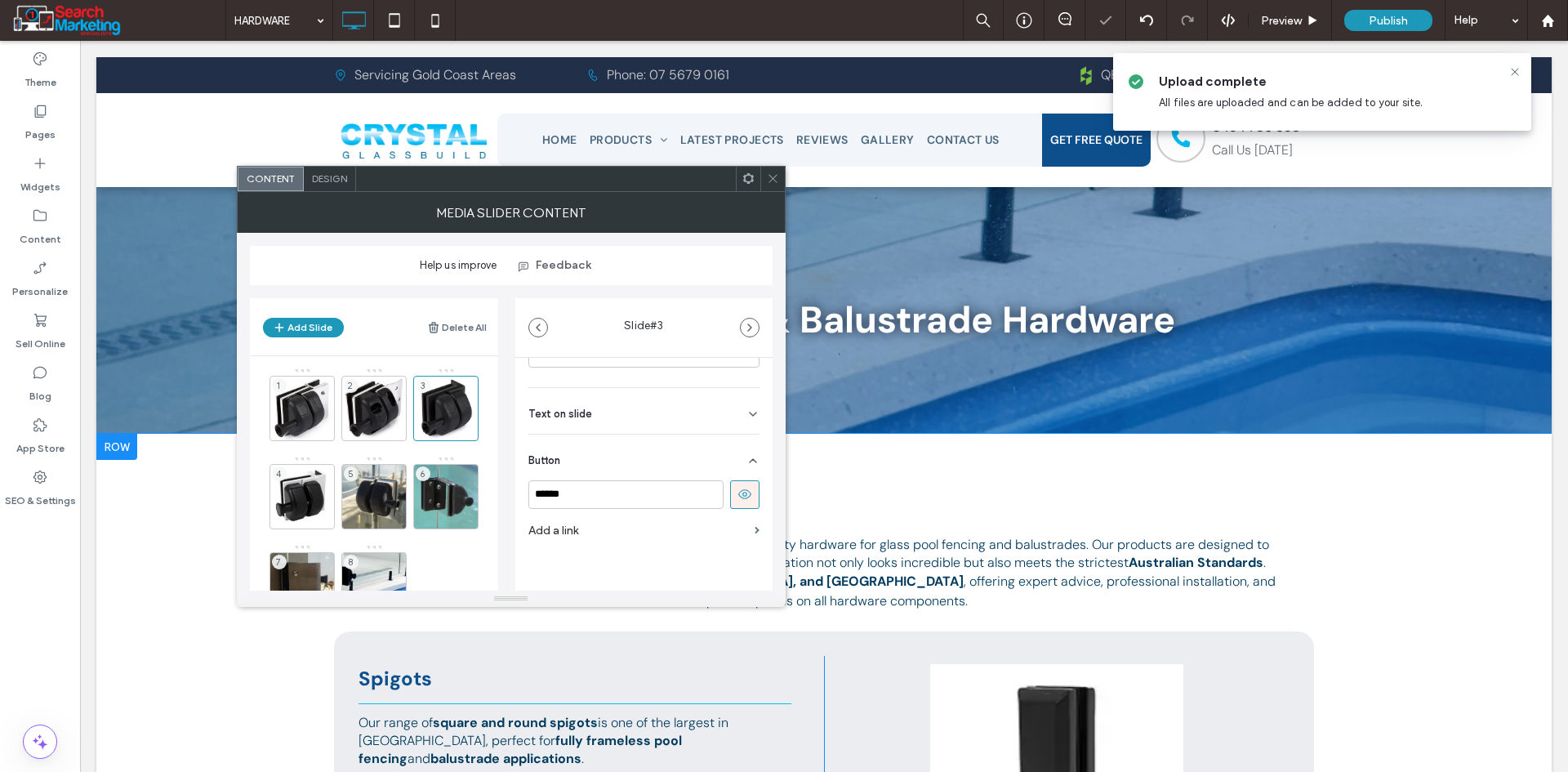
click at [737, 500] on icon at bounding box center [745, 494] width 15 height 15
click at [756, 322] on span "button" at bounding box center [750, 327] width 18 height 18
drag, startPoint x: 742, startPoint y: 529, endPoint x: 739, endPoint y: 545, distance: 16.3
click at [747, 530] on icon at bounding box center [753, 532] width 13 height 13
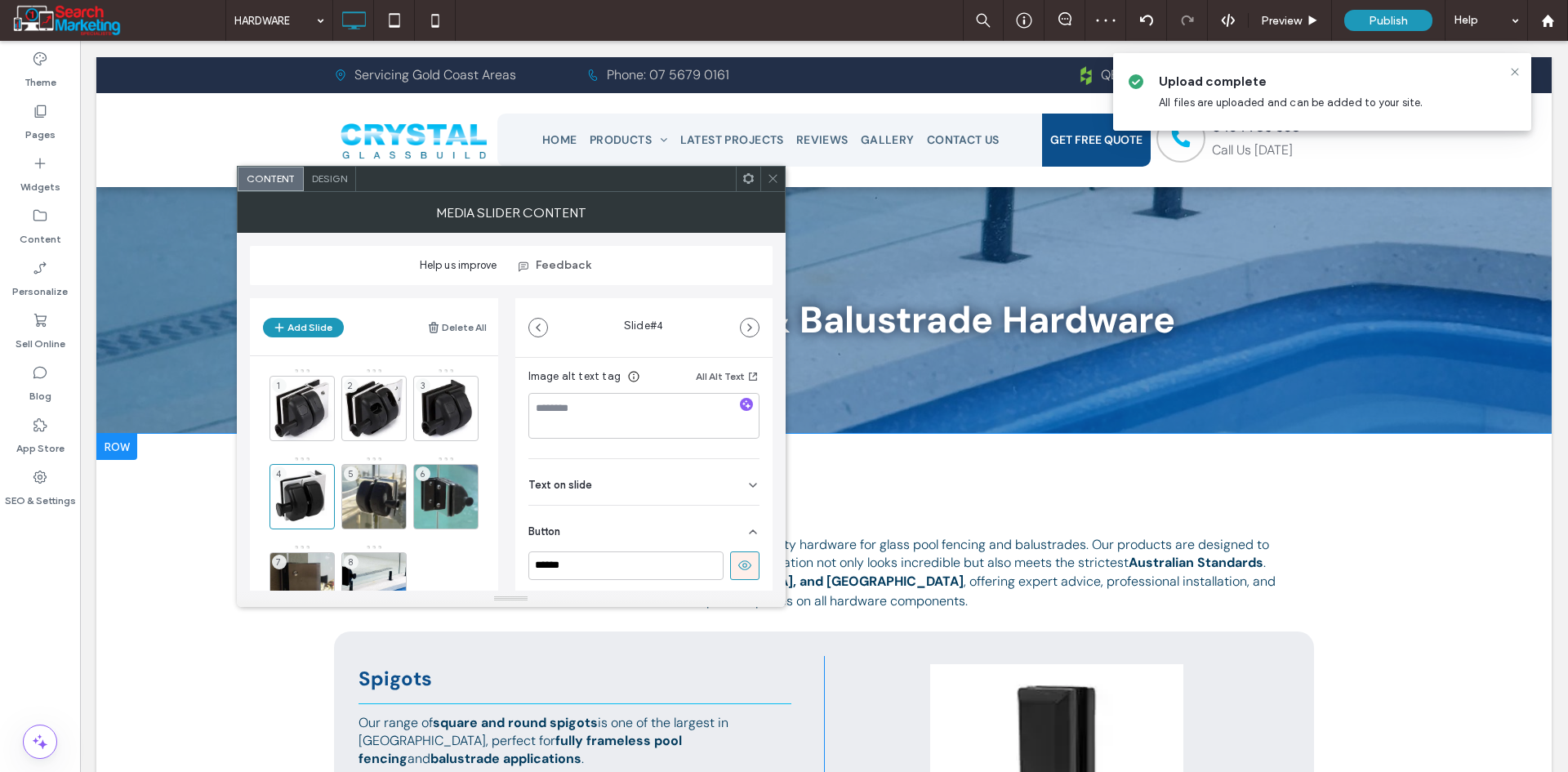
click at [737, 561] on use at bounding box center [744, 566] width 13 height 10
click at [752, 323] on icon "button" at bounding box center [750, 327] width 13 height 13
click at [733, 534] on div "Button" at bounding box center [644, 529] width 231 height 46
click at [740, 560] on icon at bounding box center [745, 566] width 15 height 15
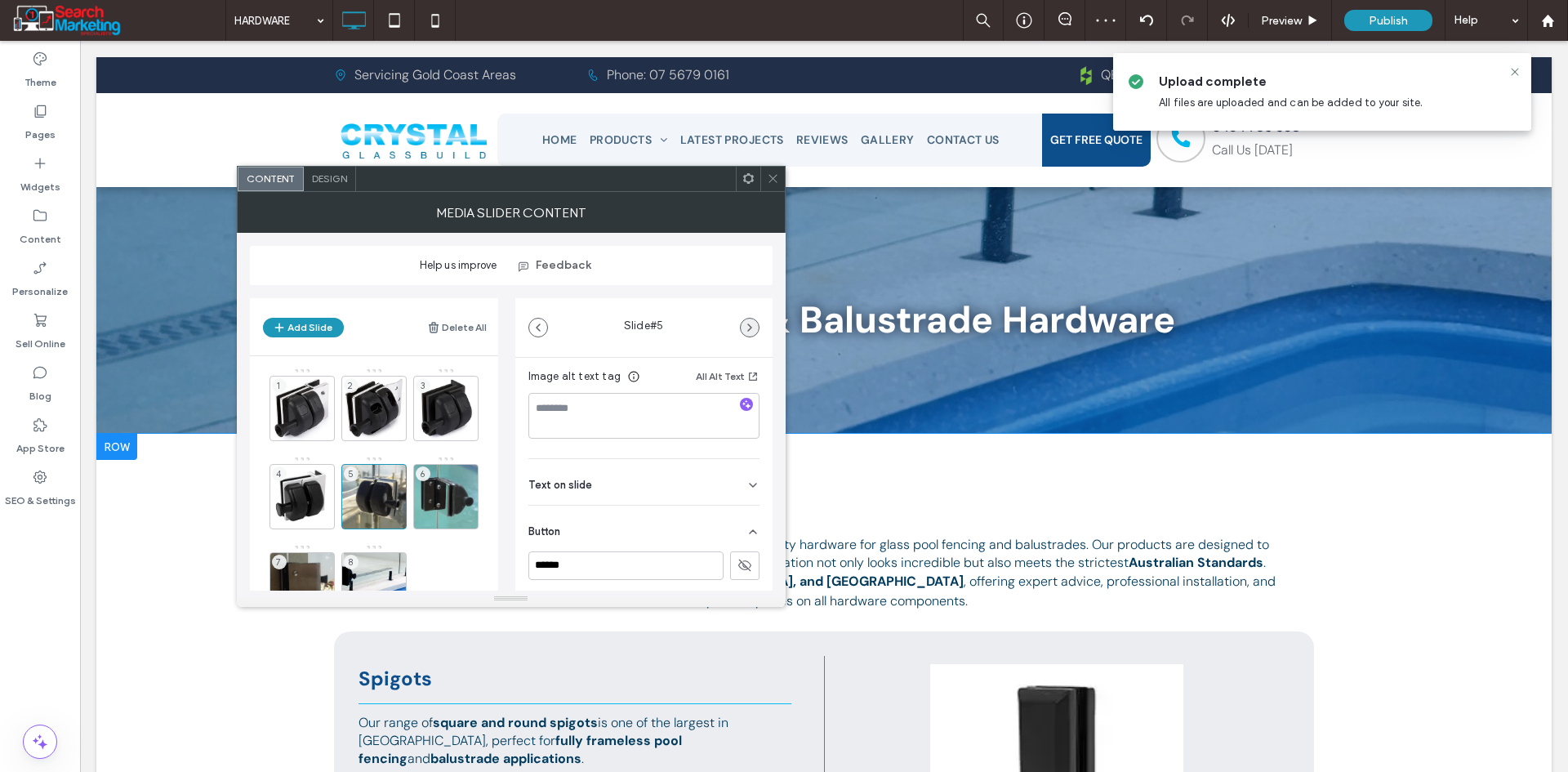
click at [752, 322] on icon "button" at bounding box center [750, 327] width 13 height 13
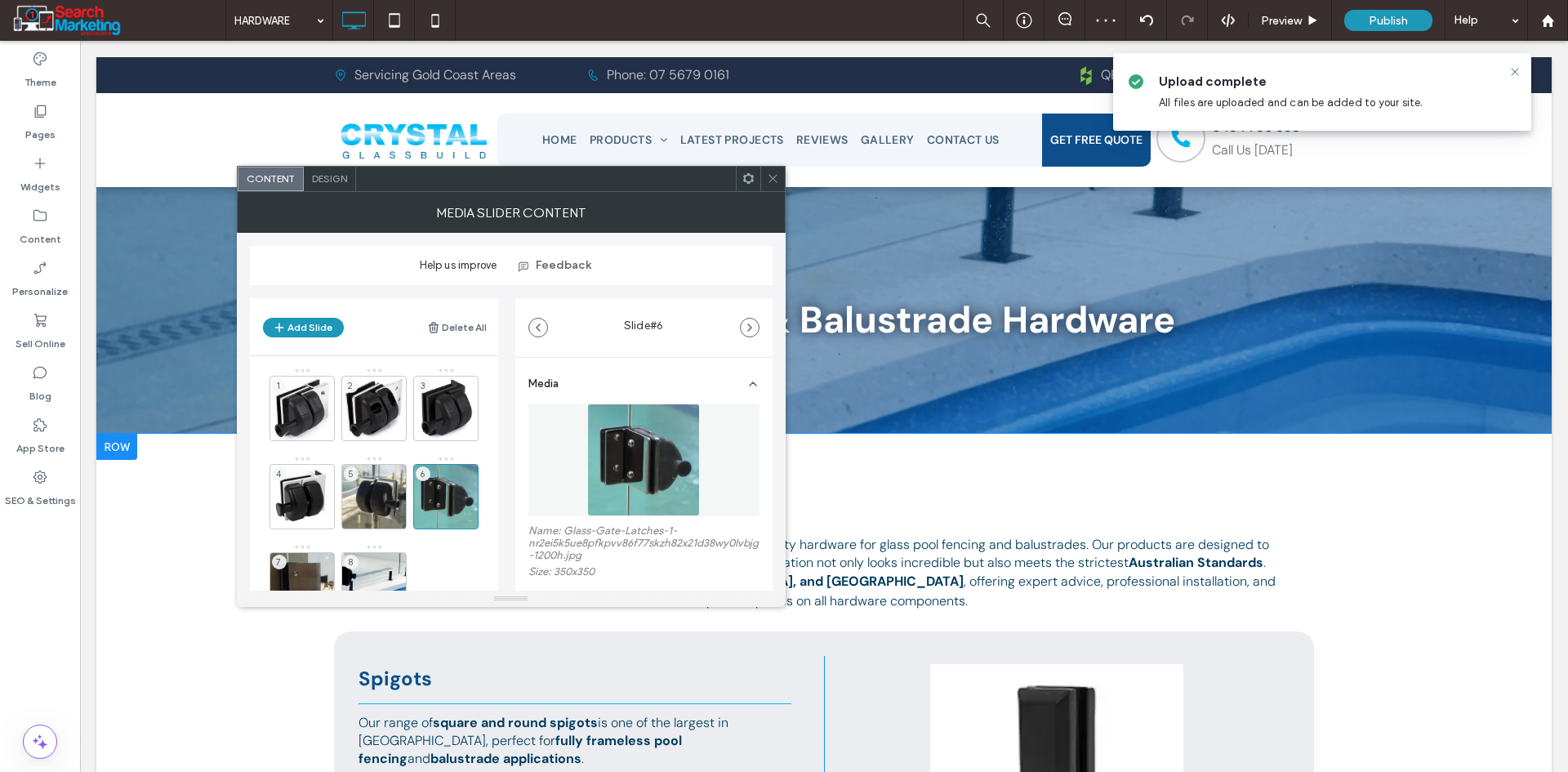
scroll to position [245, 0]
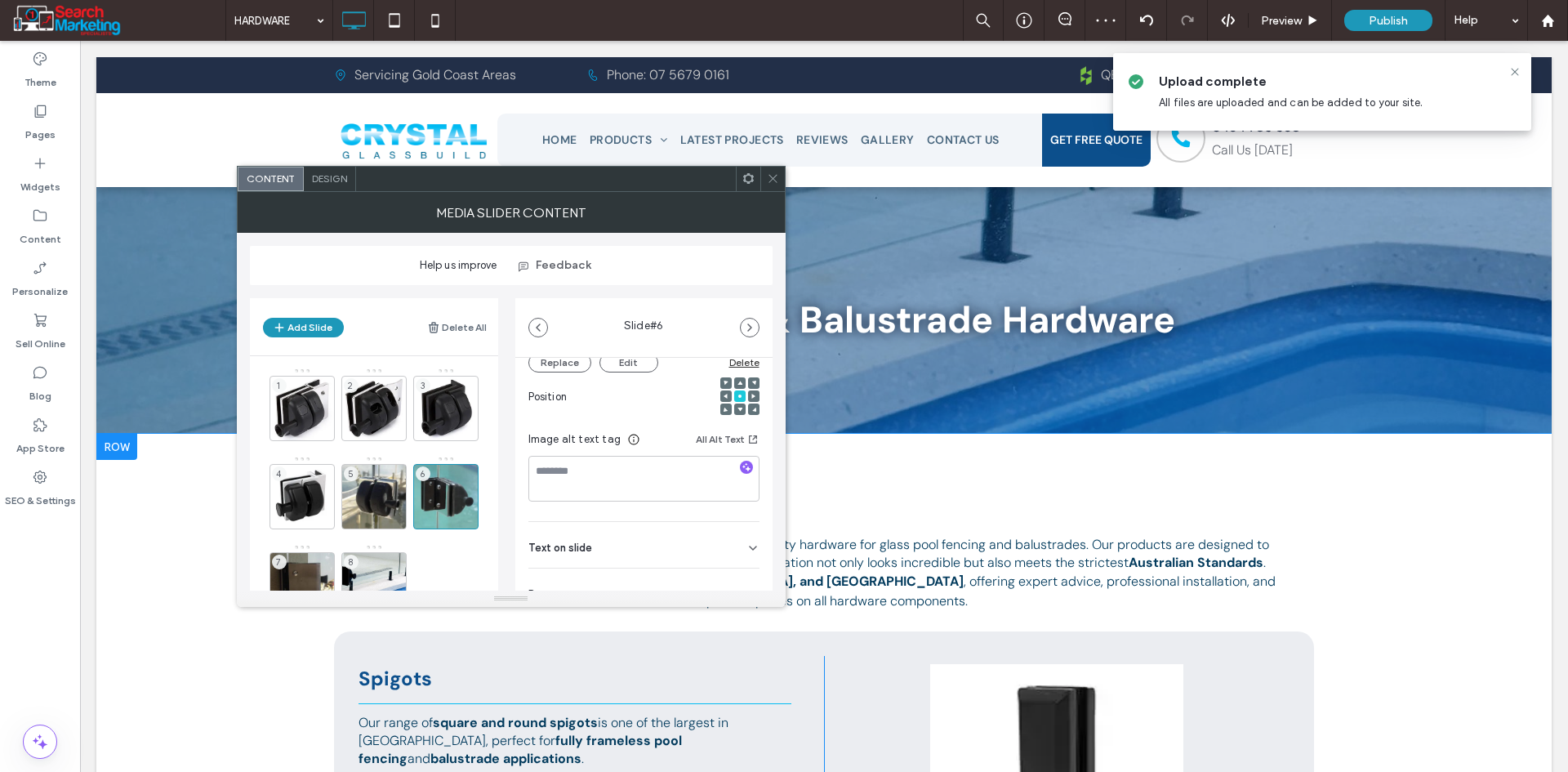
click at [747, 552] on icon at bounding box center [753, 548] width 13 height 13
click at [747, 567] on icon at bounding box center [753, 568] width 13 height 13
click at [738, 496] on icon at bounding box center [745, 492] width 15 height 15
click at [744, 331] on icon "button" at bounding box center [750, 327] width 13 height 13
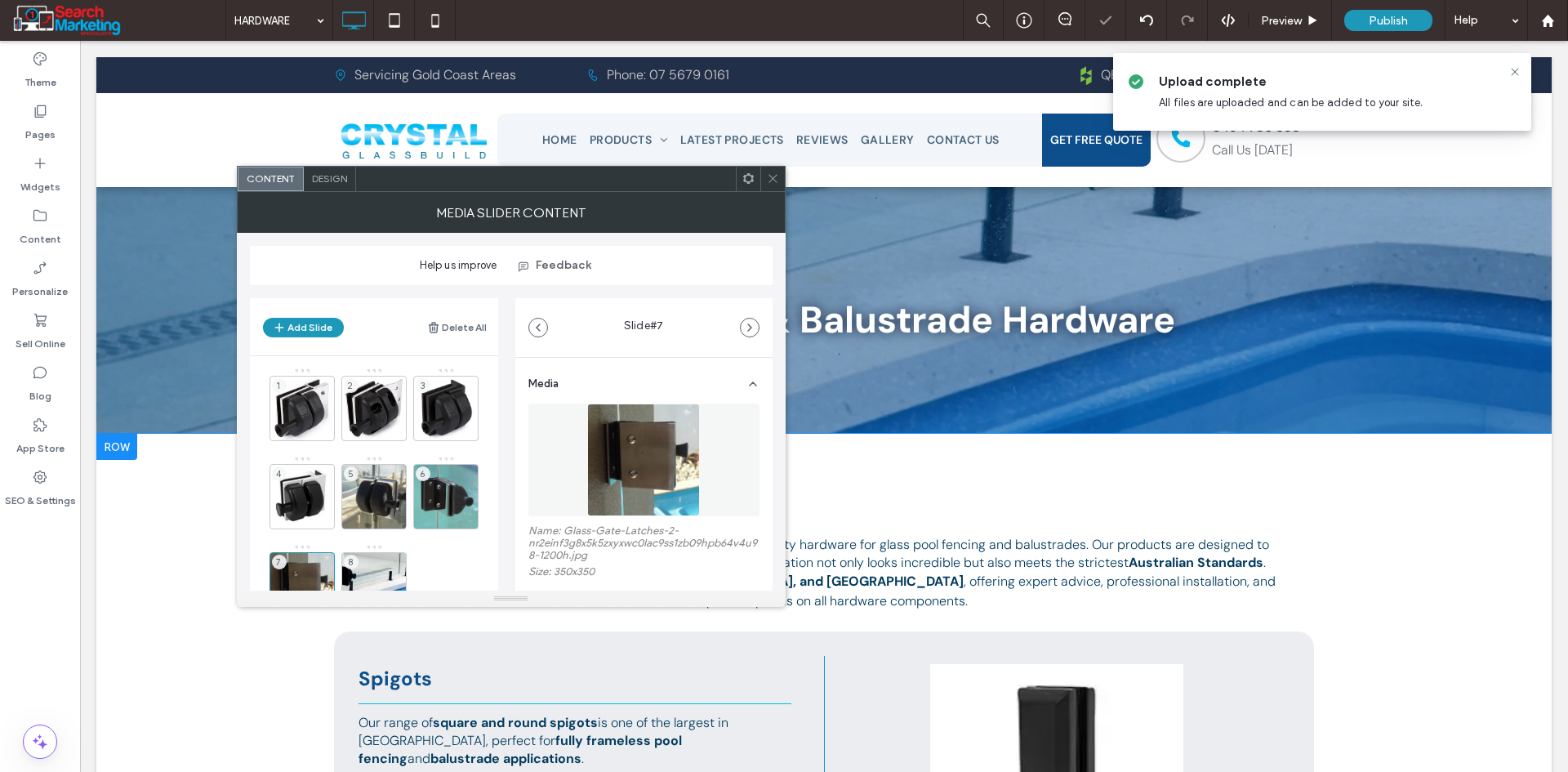
scroll to position [308, 0]
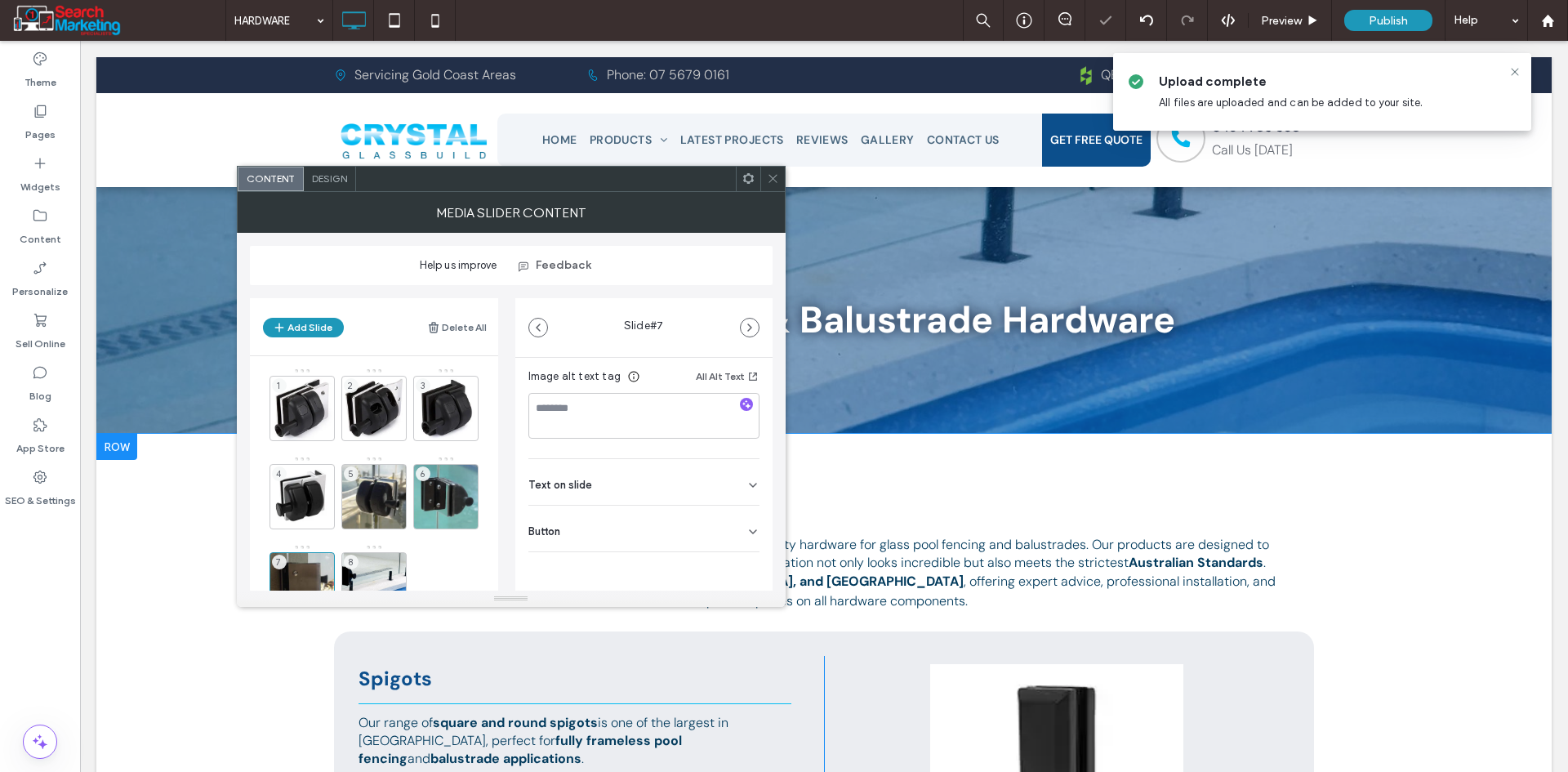
click at [747, 525] on icon at bounding box center [753, 532] width 13 height 13
click at [743, 568] on button at bounding box center [744, 566] width 29 height 28
click at [754, 327] on icon "button" at bounding box center [750, 327] width 13 height 13
click at [736, 528] on div "Button" at bounding box center [644, 529] width 231 height 46
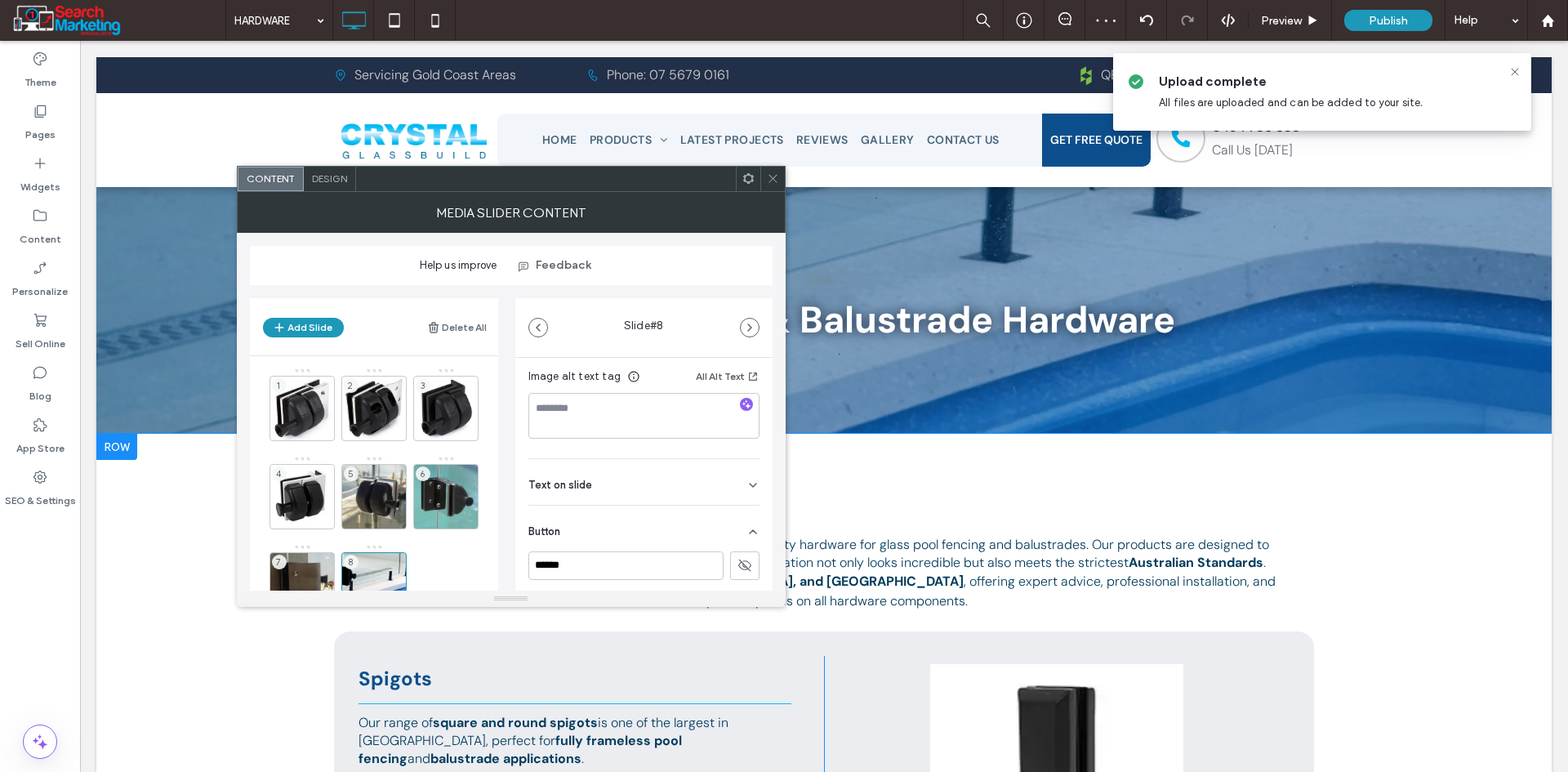
click at [772, 192] on div "MEDIA SLIDER CONTENT" at bounding box center [511, 212] width 549 height 41
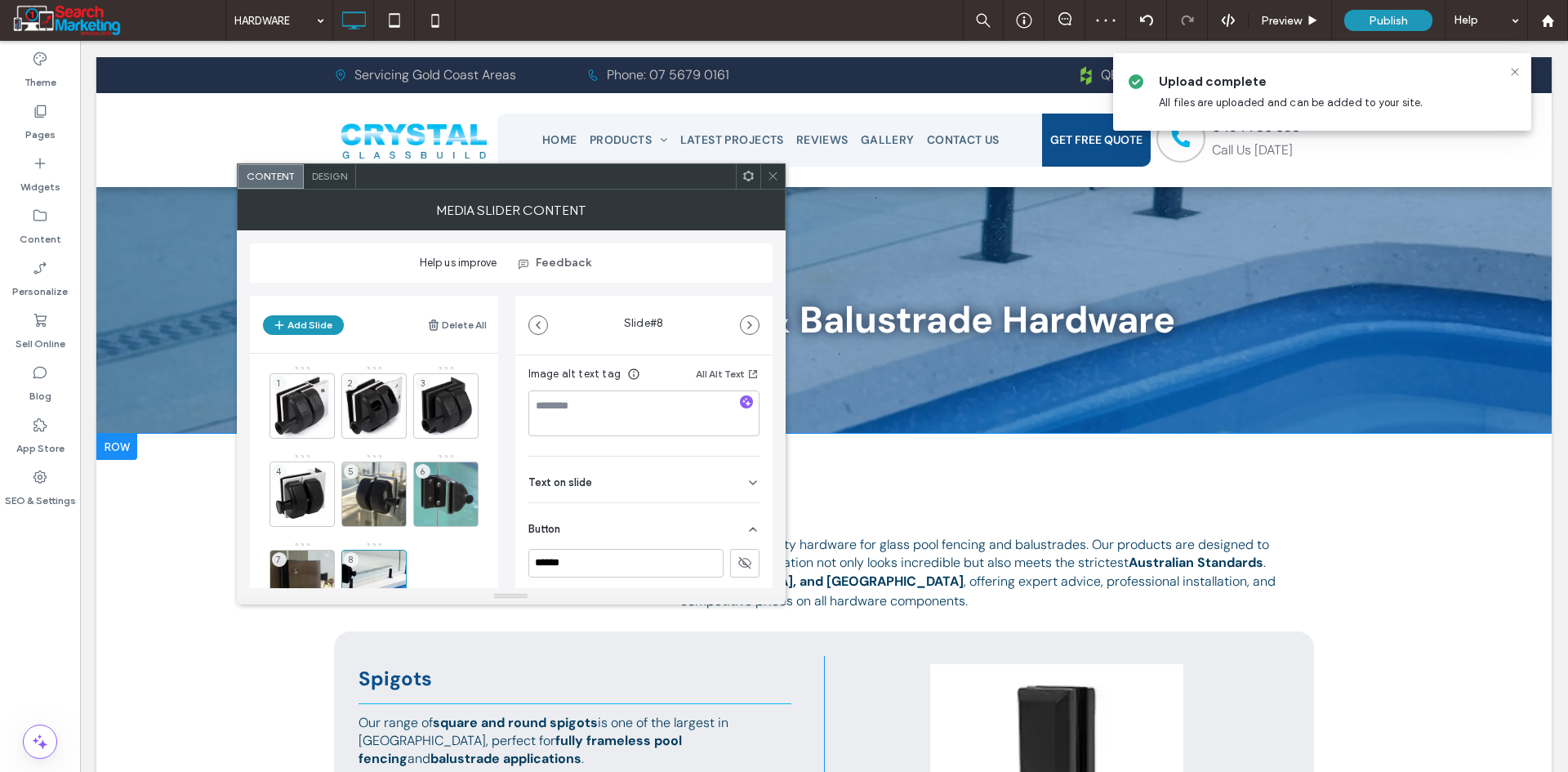
click at [771, 179] on icon at bounding box center [772, 176] width 12 height 12
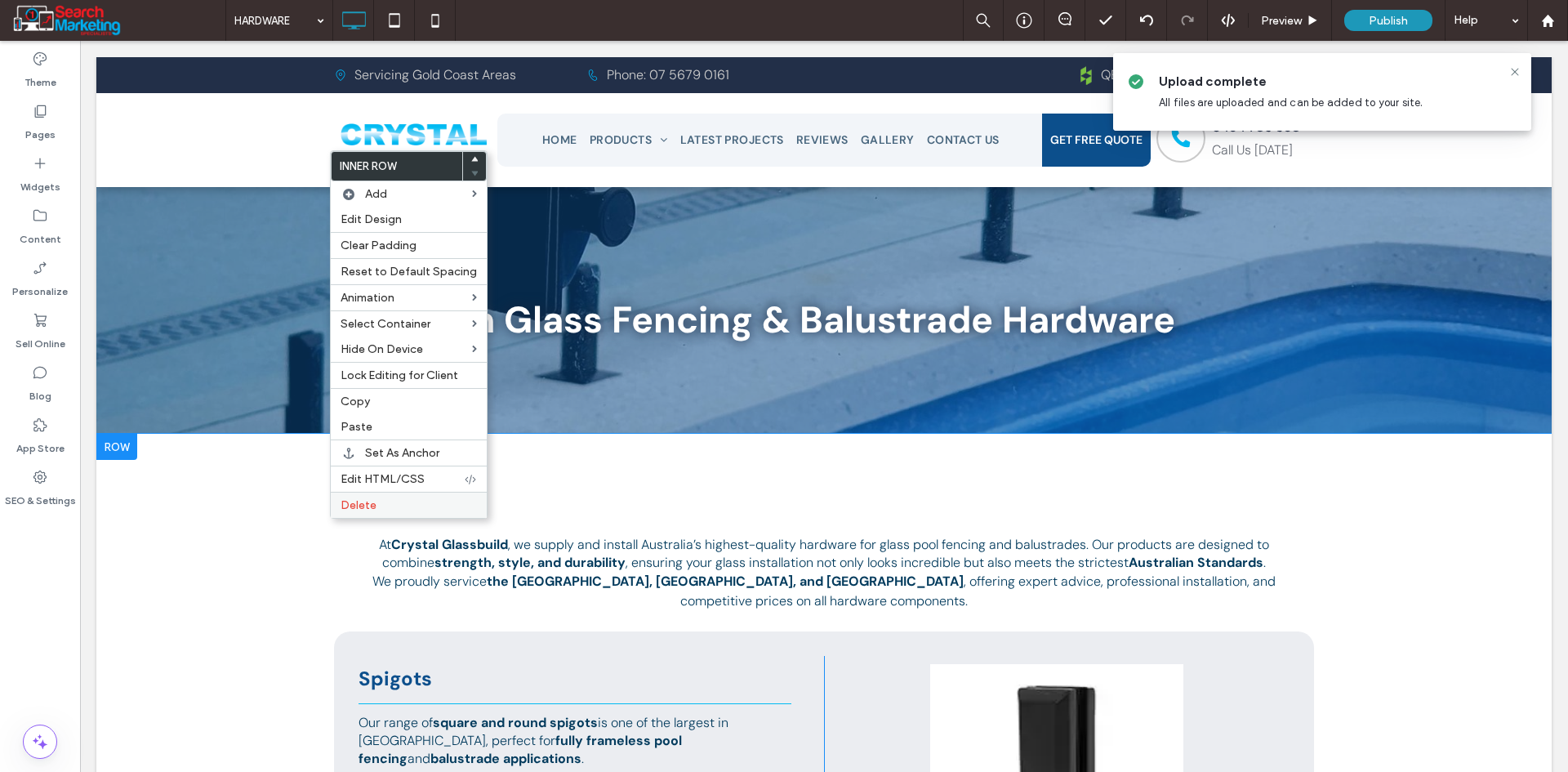
drag, startPoint x: 381, startPoint y: 508, endPoint x: 362, endPoint y: 508, distance: 19.0
click at [381, 507] on label "Delete" at bounding box center [409, 505] width 136 height 14
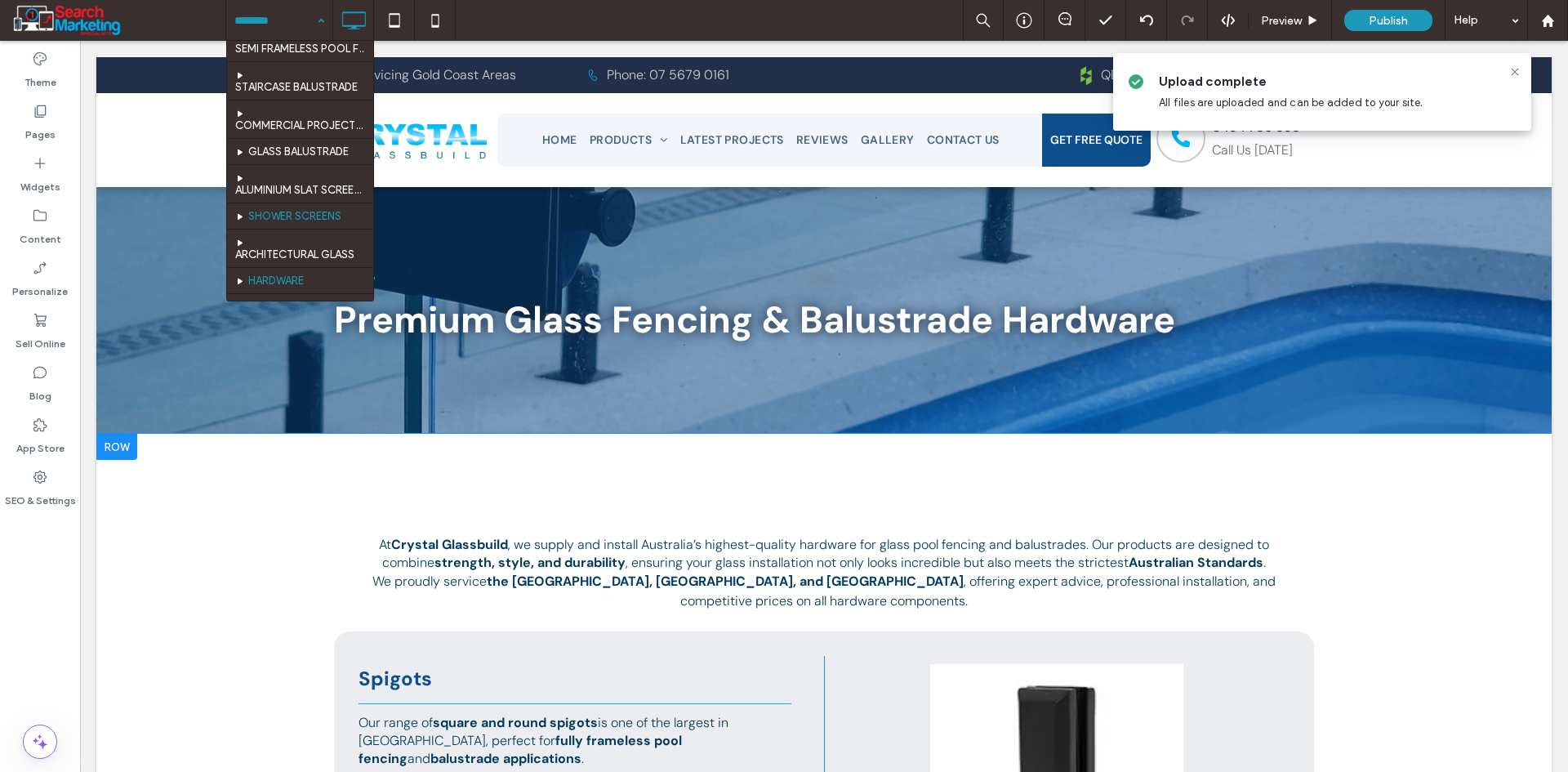
scroll to position [151, 0]
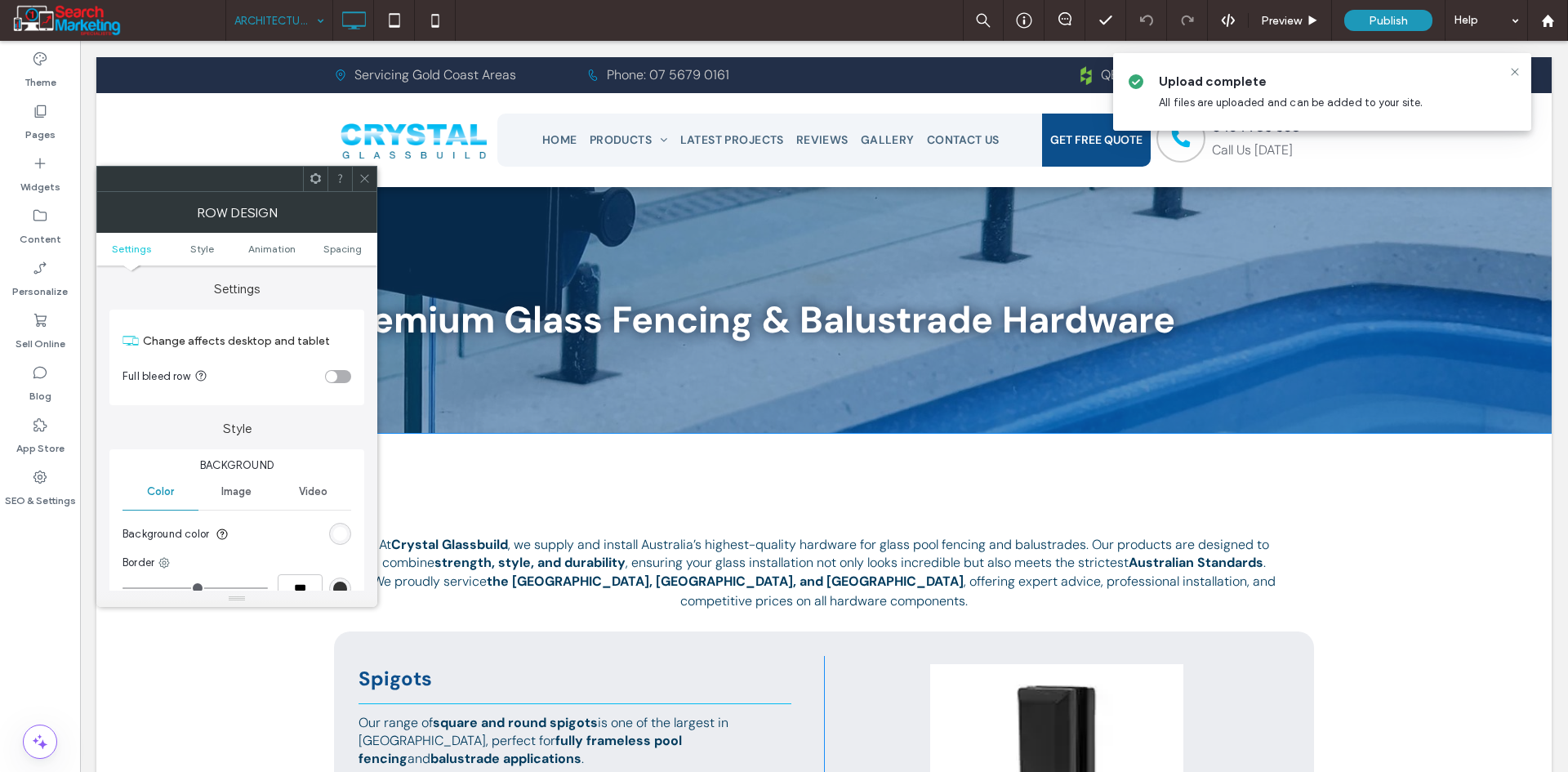
drag, startPoint x: 358, startPoint y: 175, endPoint x: 375, endPoint y: 238, distance: 65.3
click at [359, 175] on div at bounding box center [364, 179] width 24 height 24
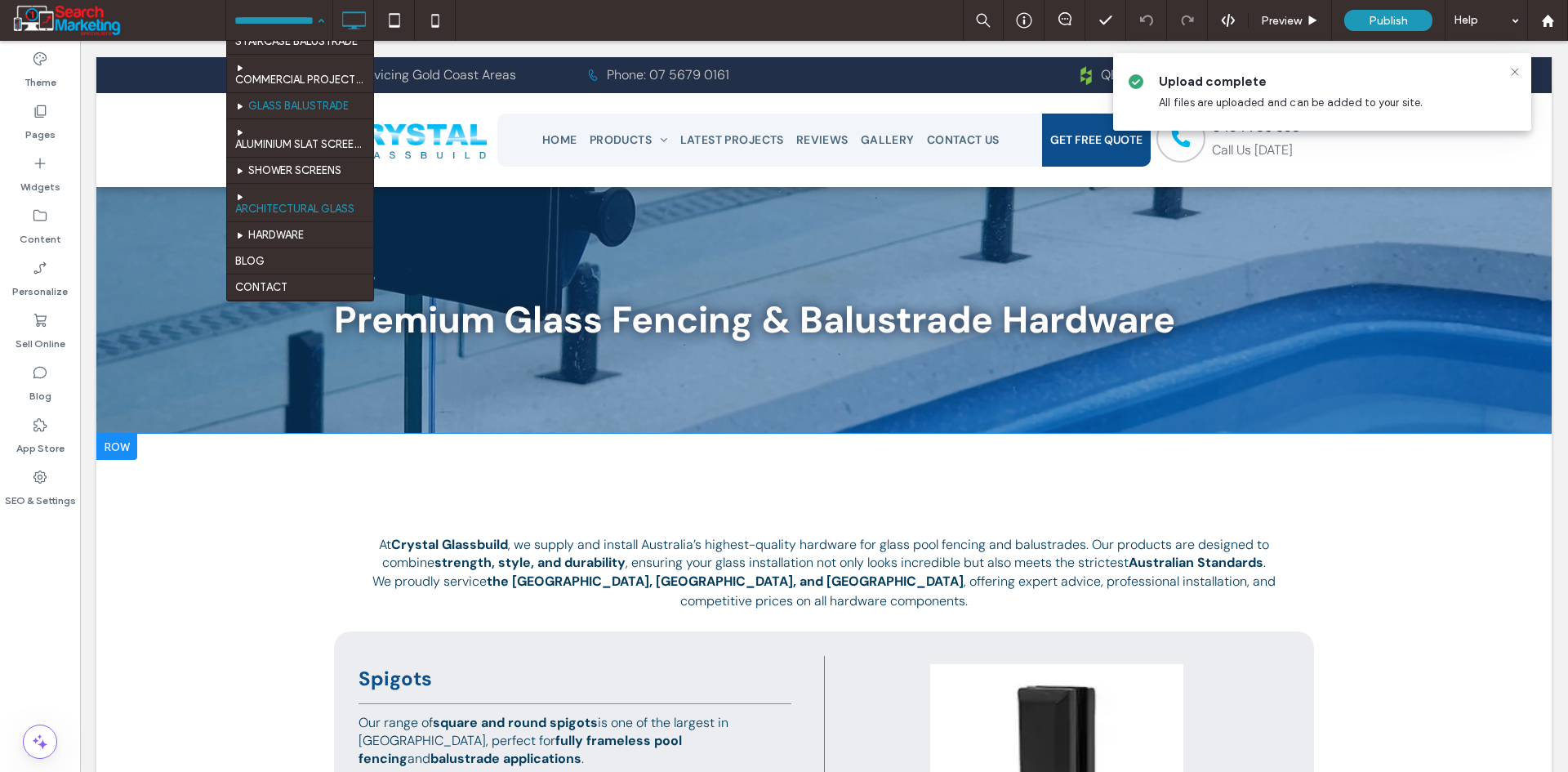
scroll to position [151, 0]
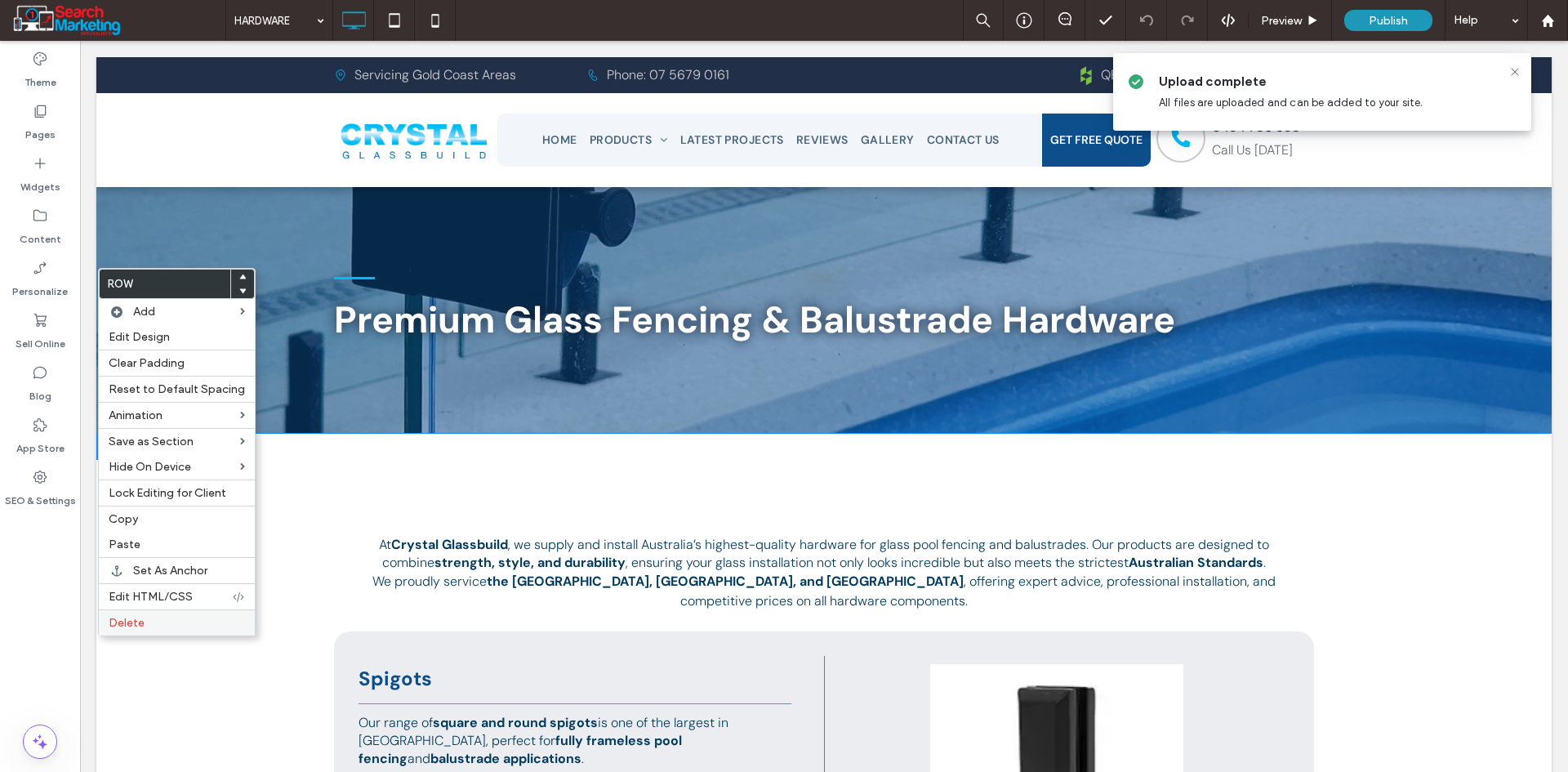
drag, startPoint x: 116, startPoint y: 627, endPoint x: 140, endPoint y: 613, distance: 27.8
click at [117, 627] on span "Delete" at bounding box center [126, 622] width 36 height 14
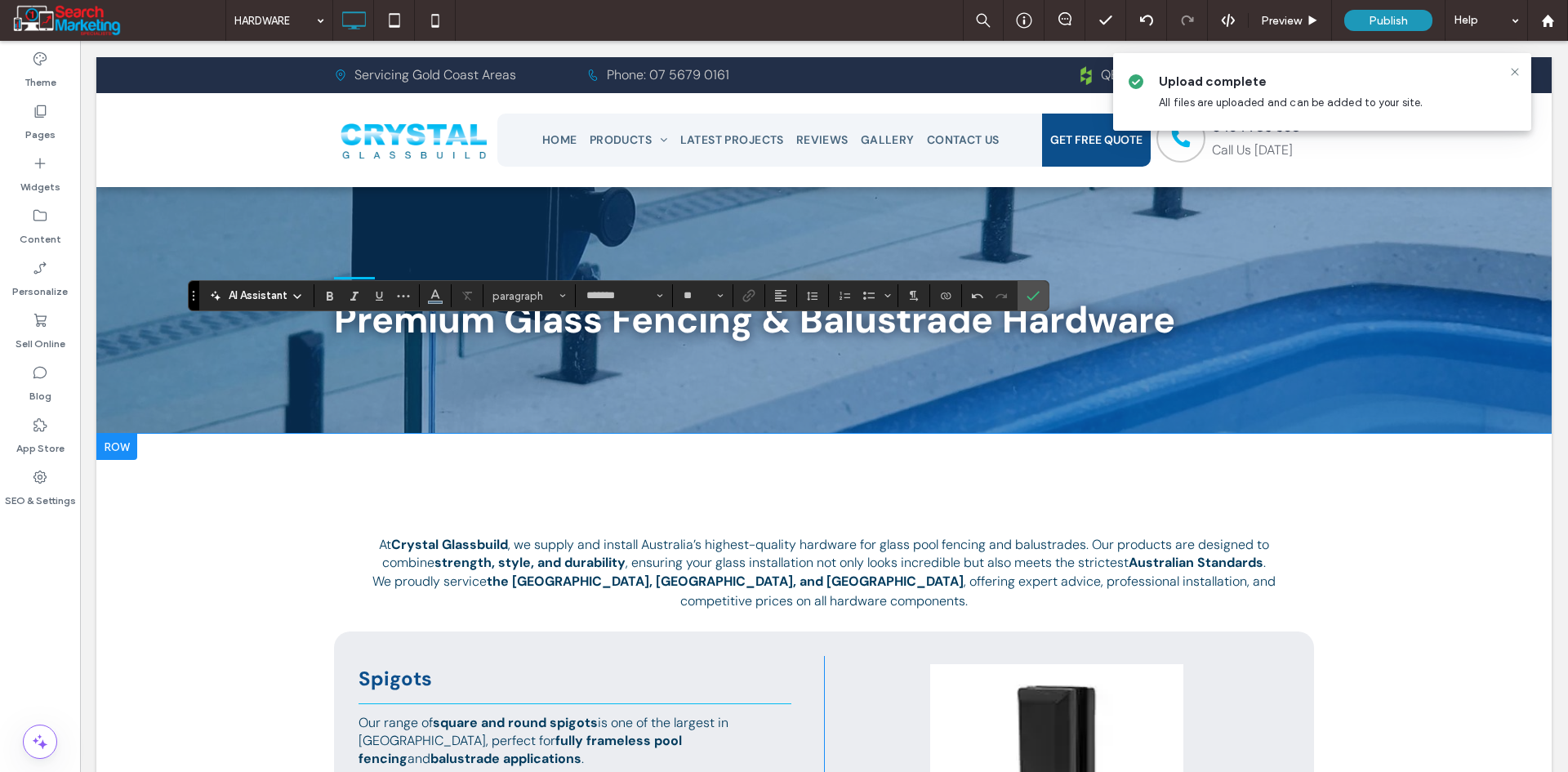
type input "**"
click at [333, 296] on icon "Bold" at bounding box center [330, 296] width 13 height 13
click at [332, 293] on use "Bold" at bounding box center [330, 296] width 7 height 9
click at [1039, 297] on icon "Confirm" at bounding box center [1033, 296] width 13 height 13
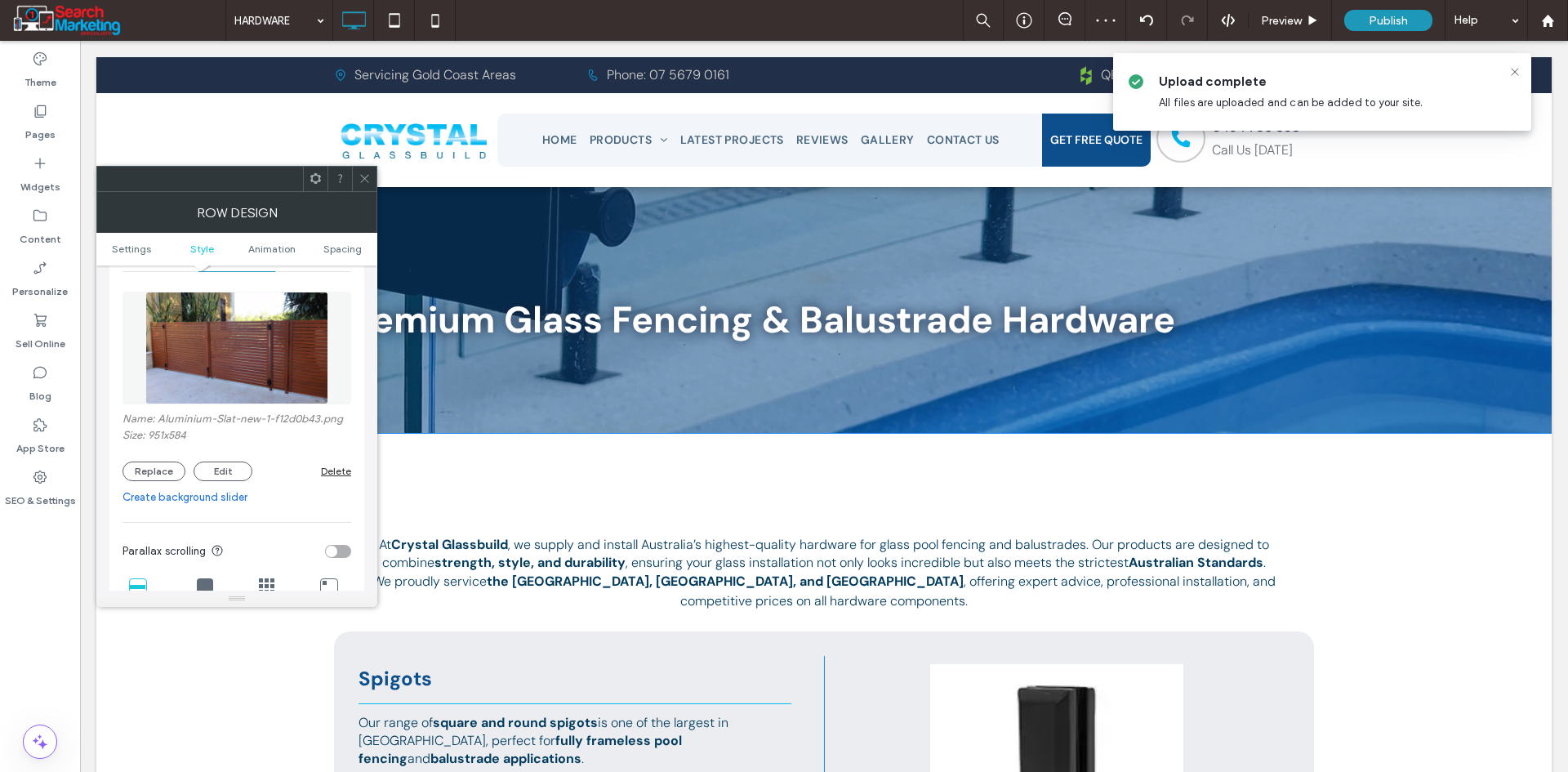
scroll to position [245, 0]
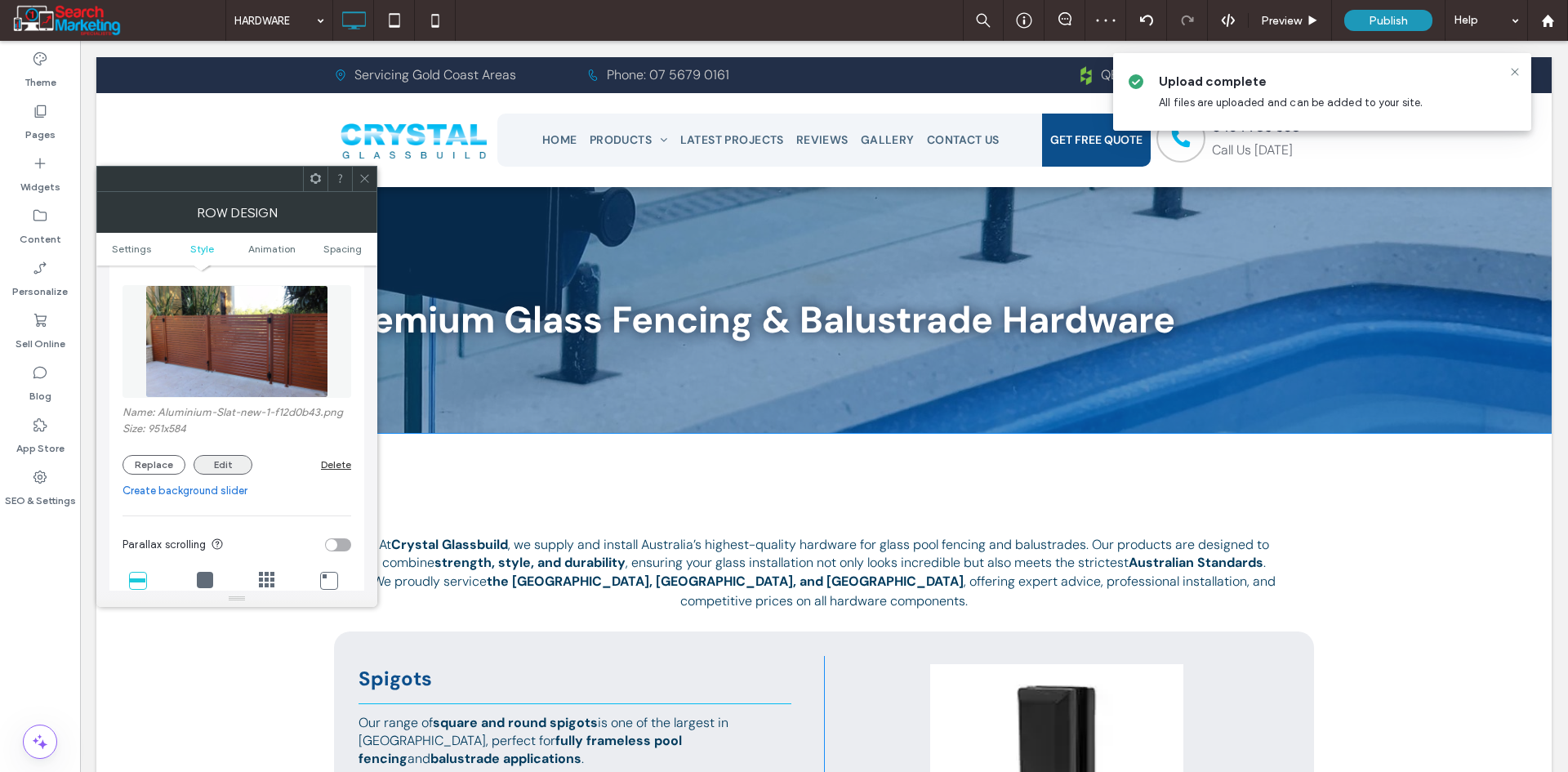
drag, startPoint x: 159, startPoint y: 470, endPoint x: 215, endPoint y: 467, distance: 56.1
click at [161, 470] on button "Replace" at bounding box center [154, 465] width 63 height 20
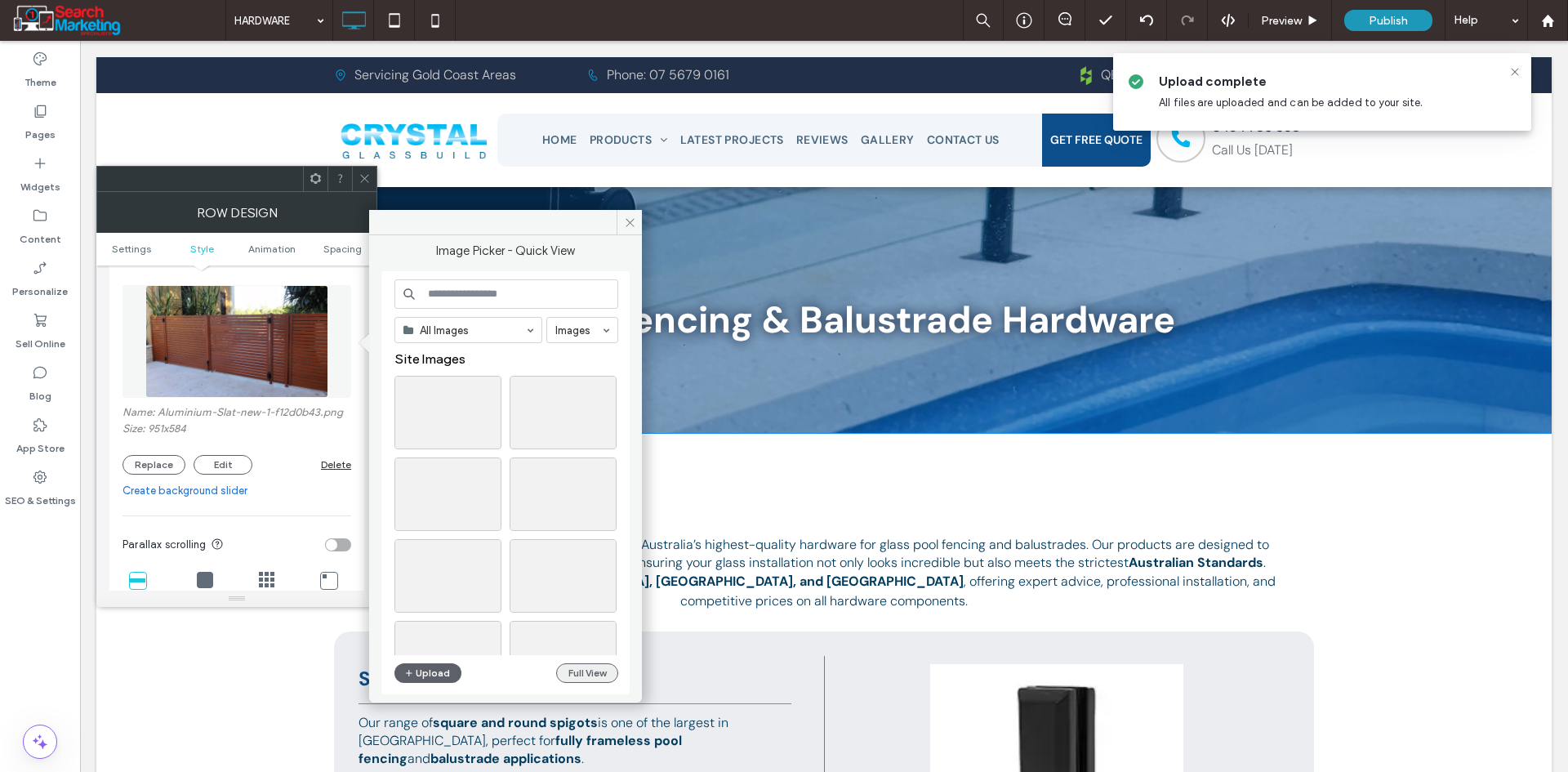
click at [596, 668] on button "Full View" at bounding box center [587, 673] width 62 height 20
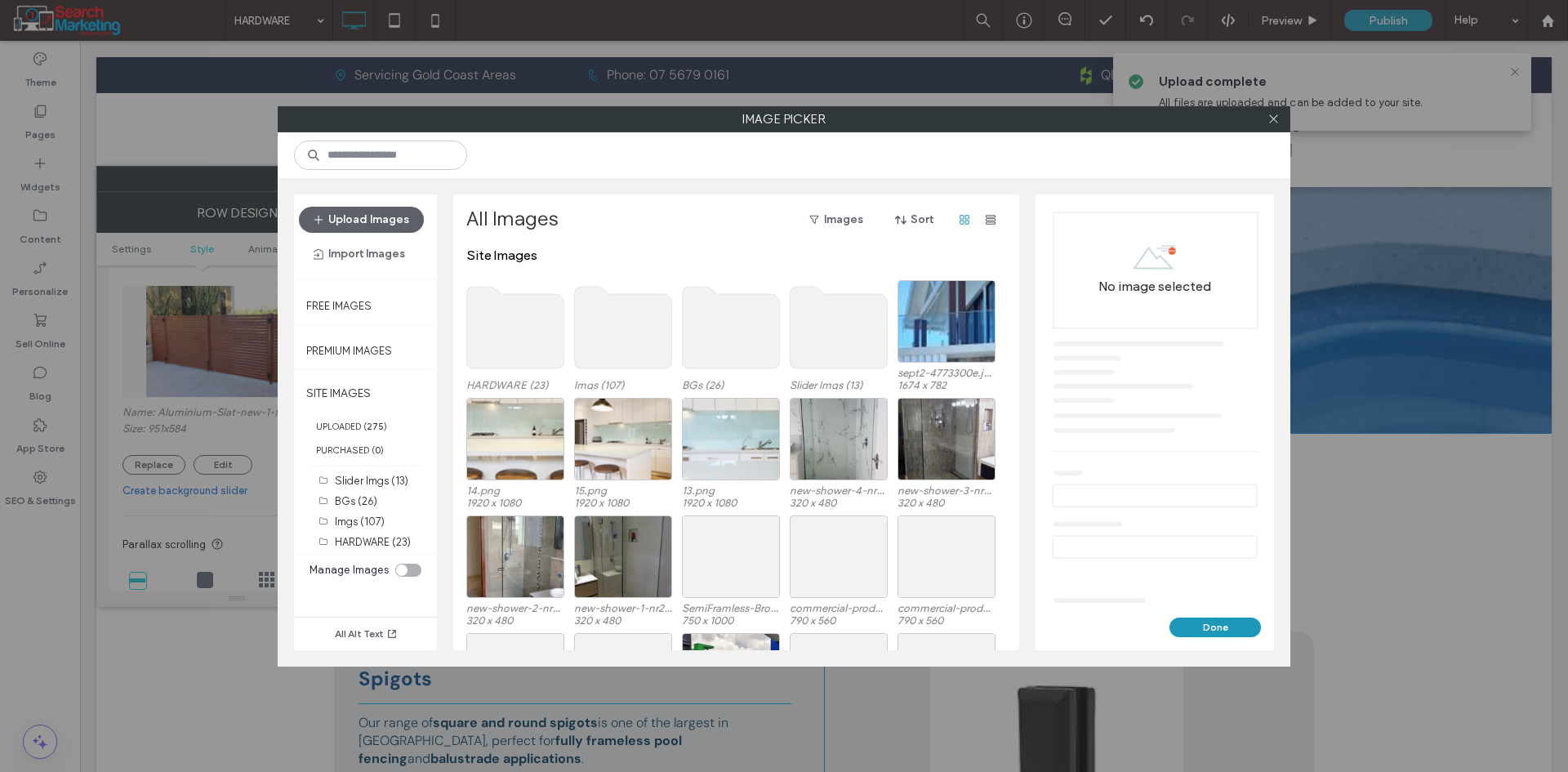
click at [616, 325] on use at bounding box center [623, 327] width 97 height 81
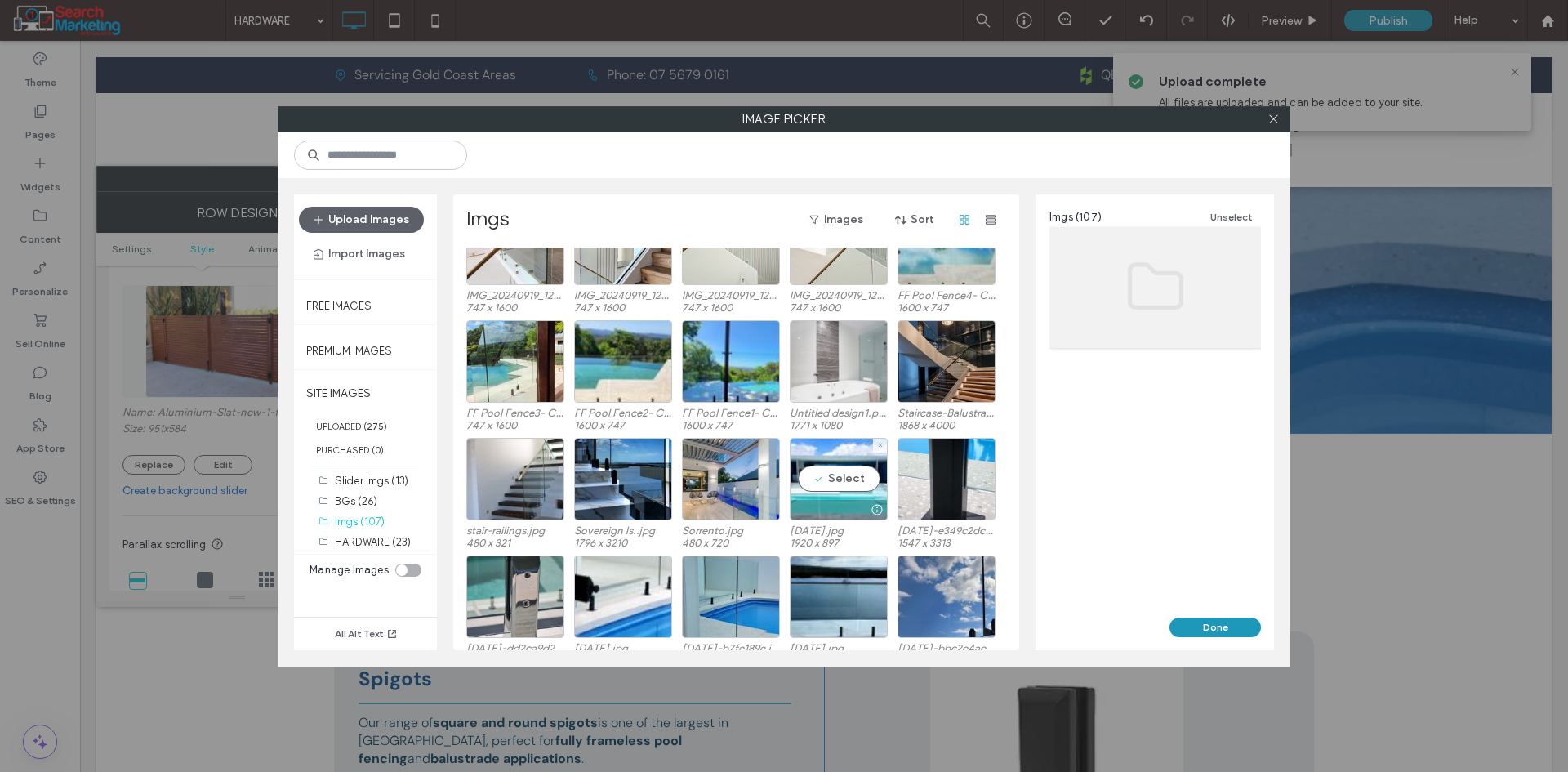
scroll to position [164, 0]
click at [844, 489] on div "Select" at bounding box center [839, 478] width 98 height 82
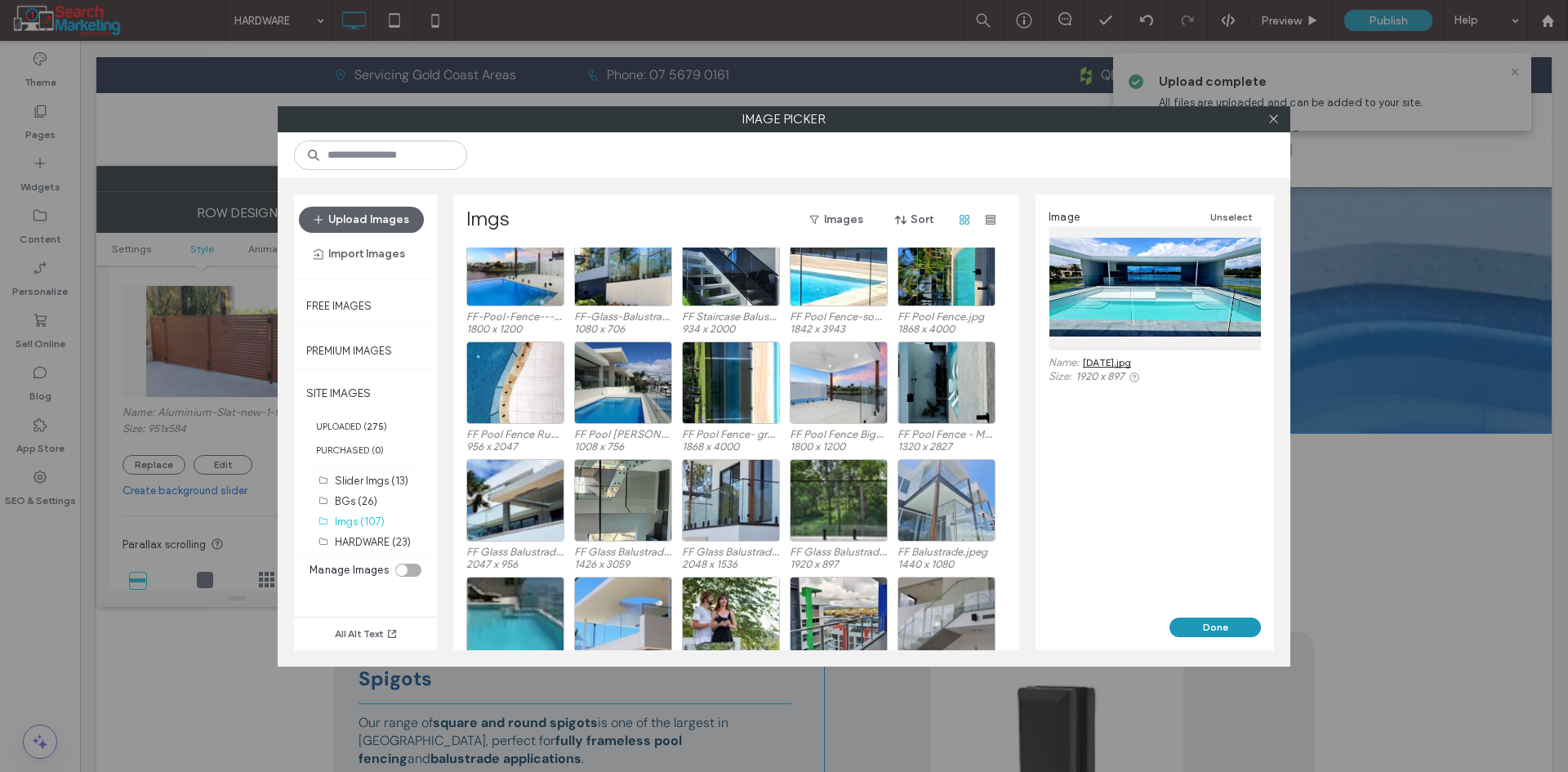
scroll to position [1471, 0]
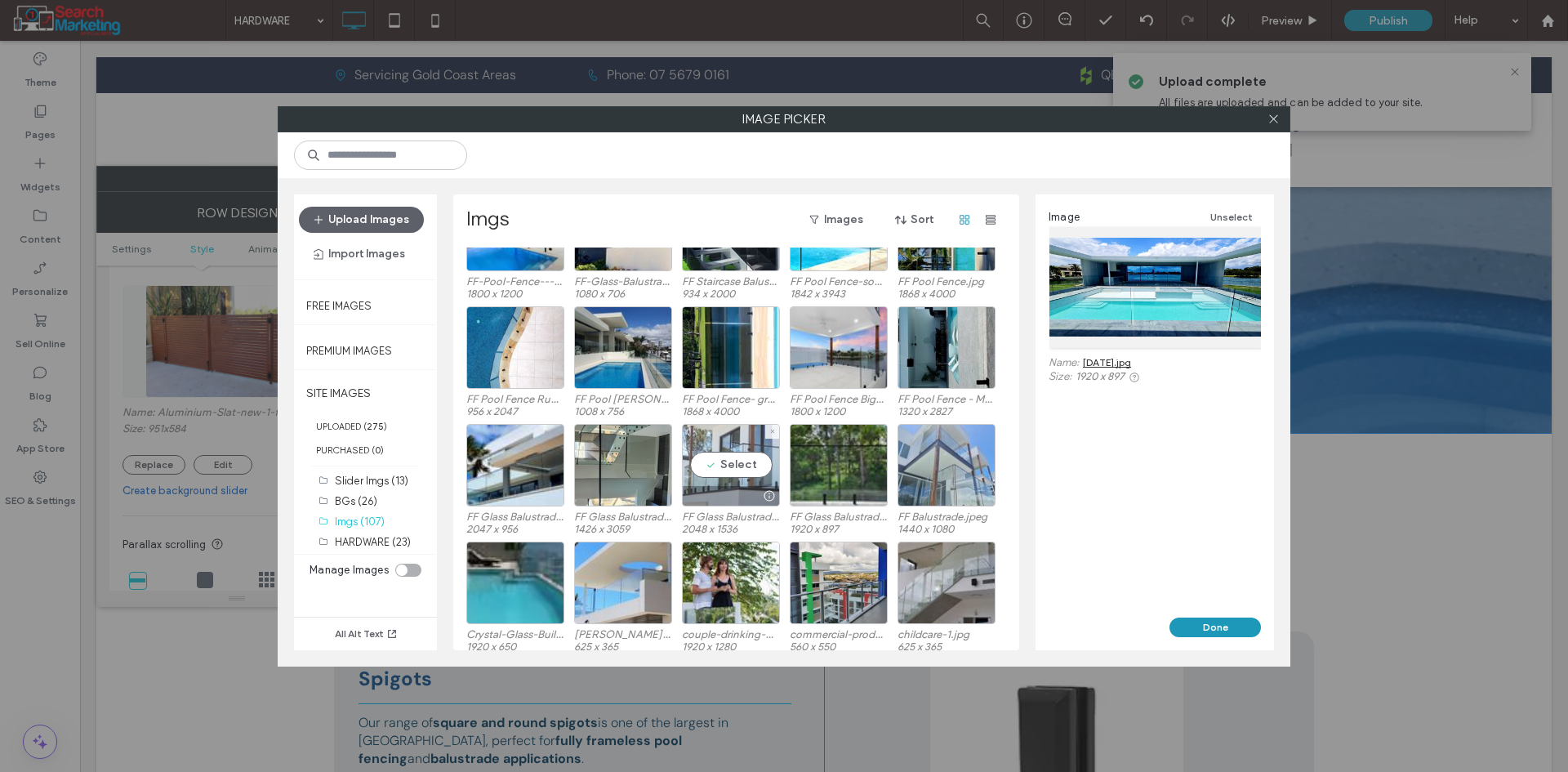
click at [718, 457] on div "Select" at bounding box center [731, 465] width 98 height 82
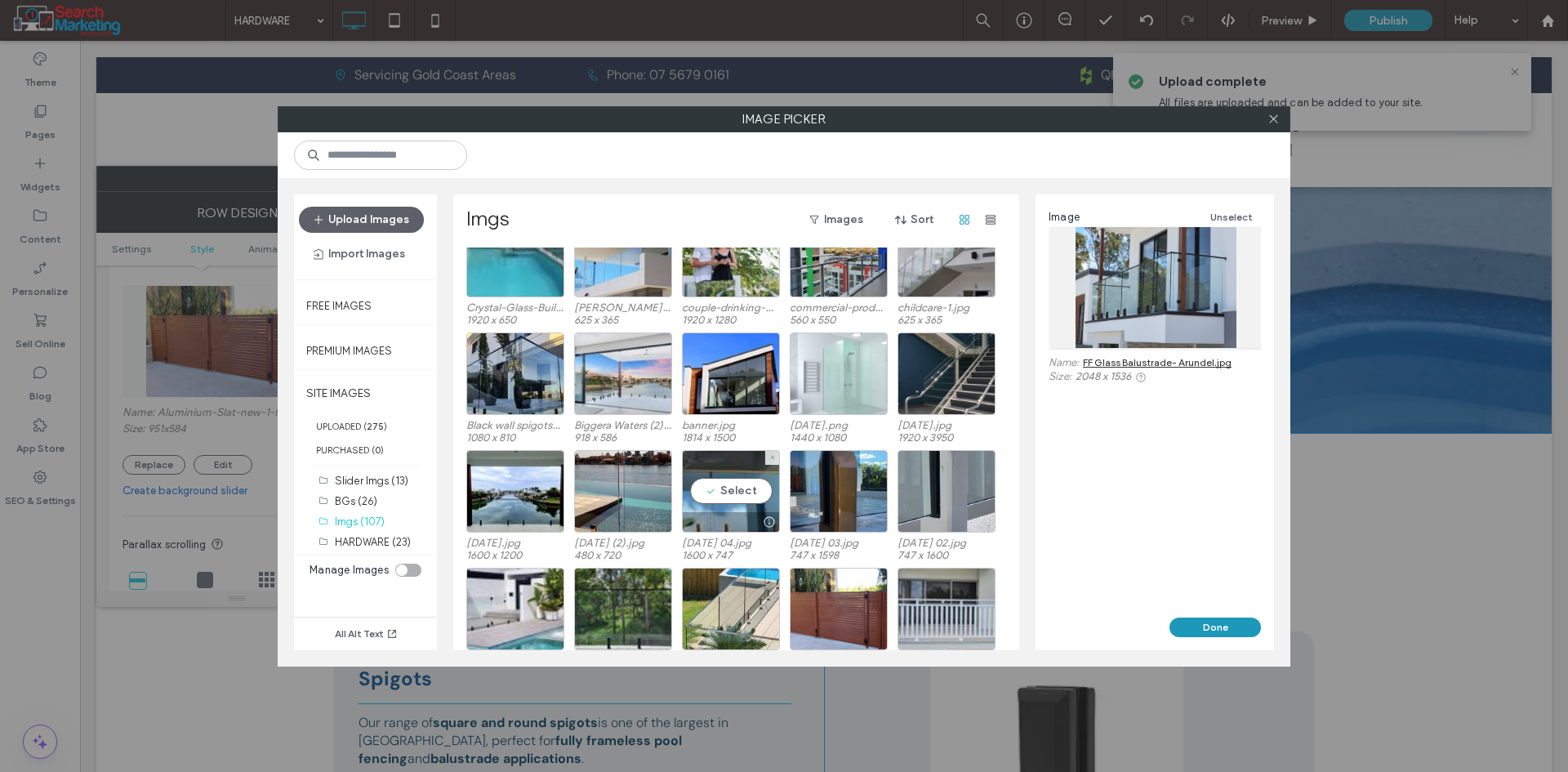
scroll to position [1879, 0]
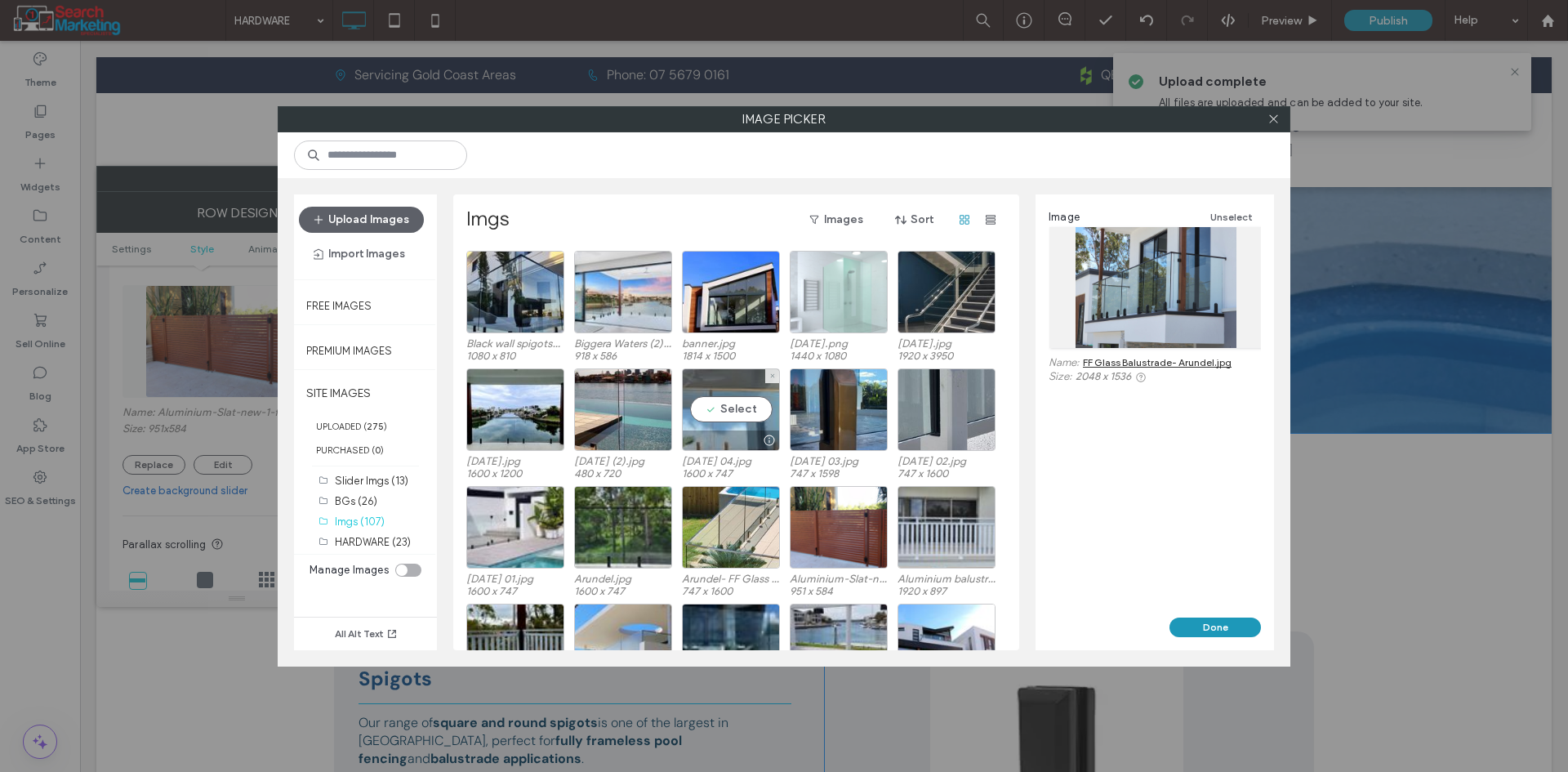
click at [733, 425] on div "Select" at bounding box center [731, 409] width 98 height 82
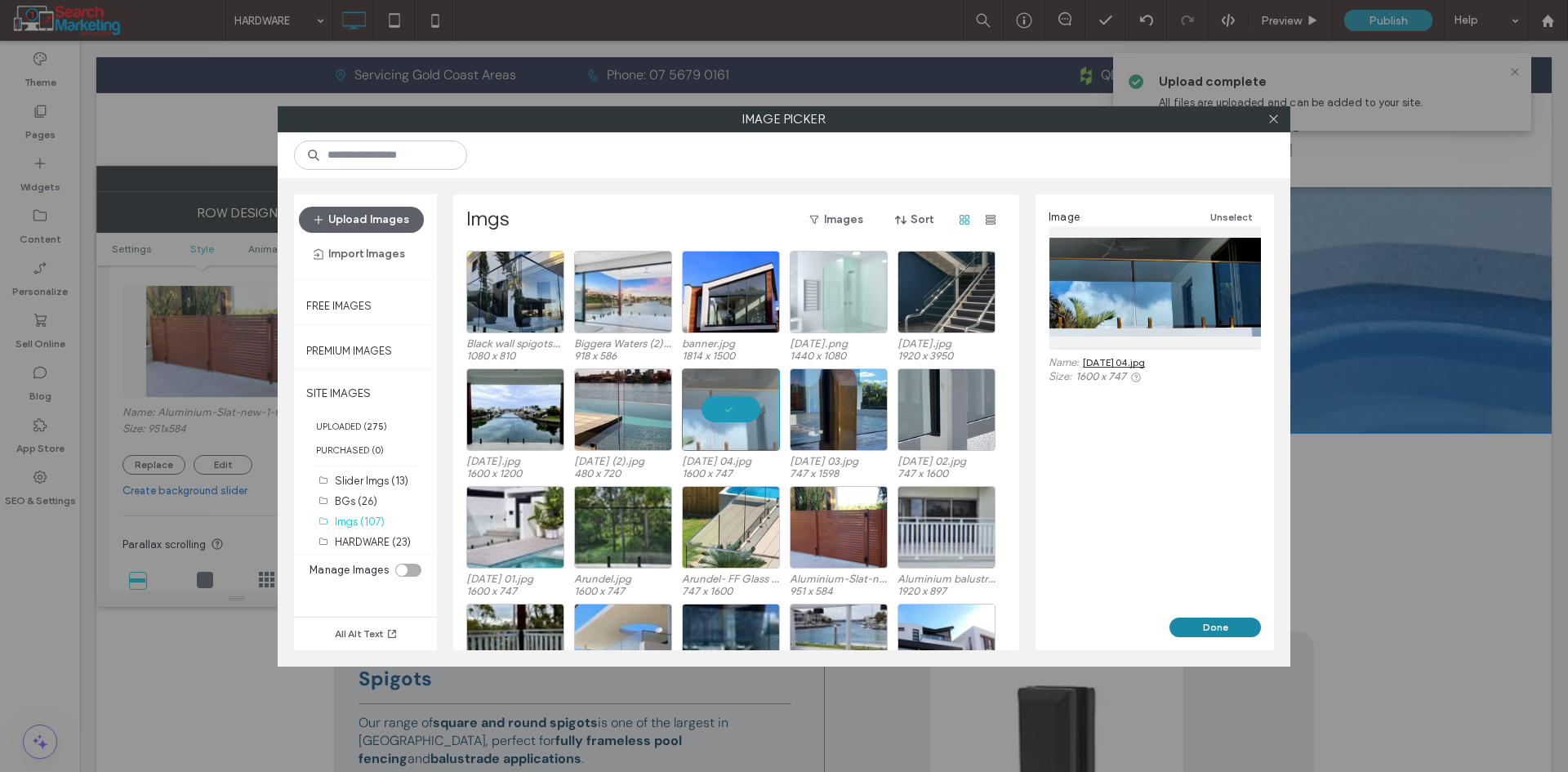
click at [1227, 627] on button "Done" at bounding box center [1215, 627] width 91 height 20
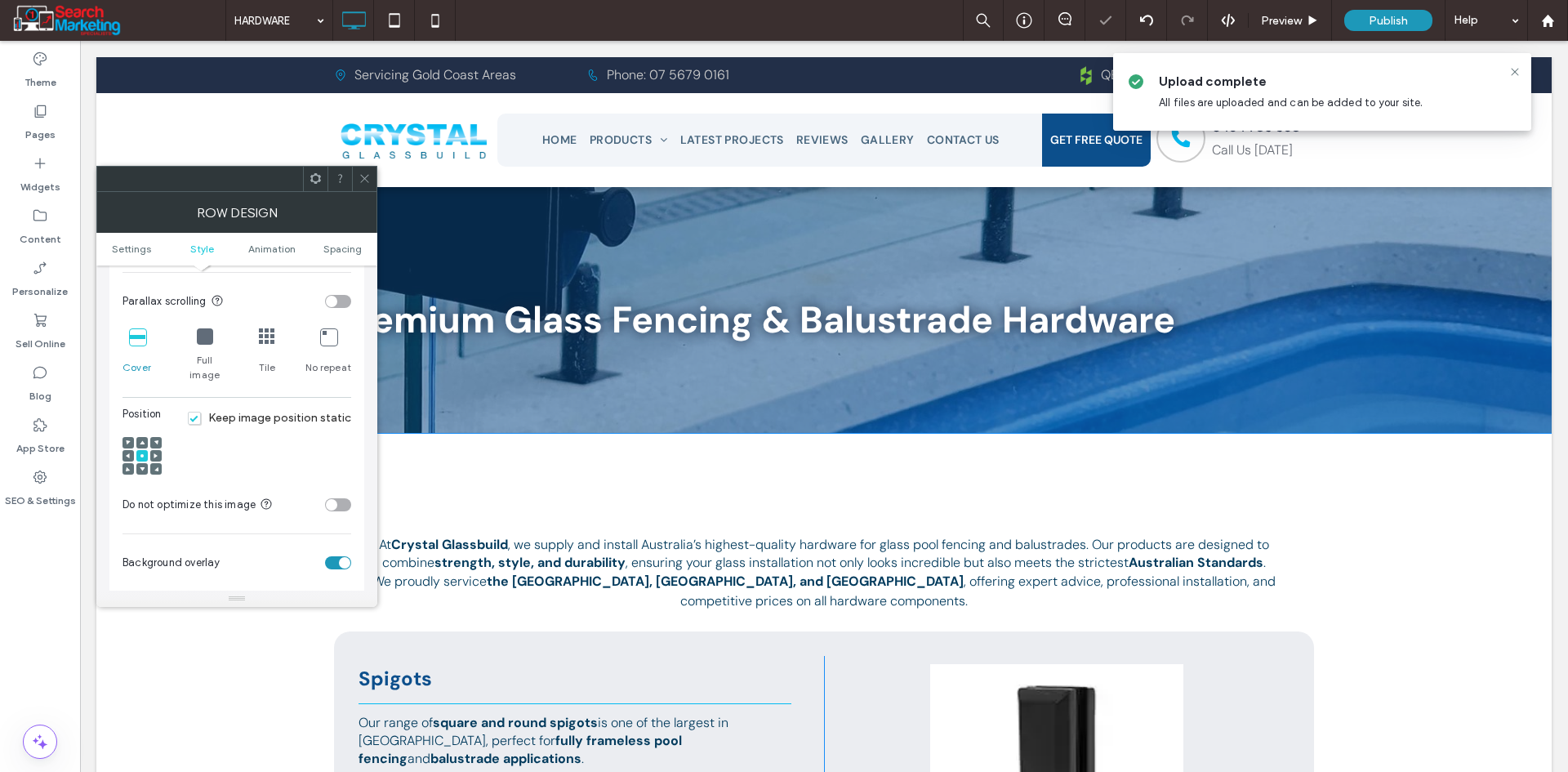
scroll to position [490, 0]
click at [140, 465] on icon at bounding box center [142, 467] width 5 height 5
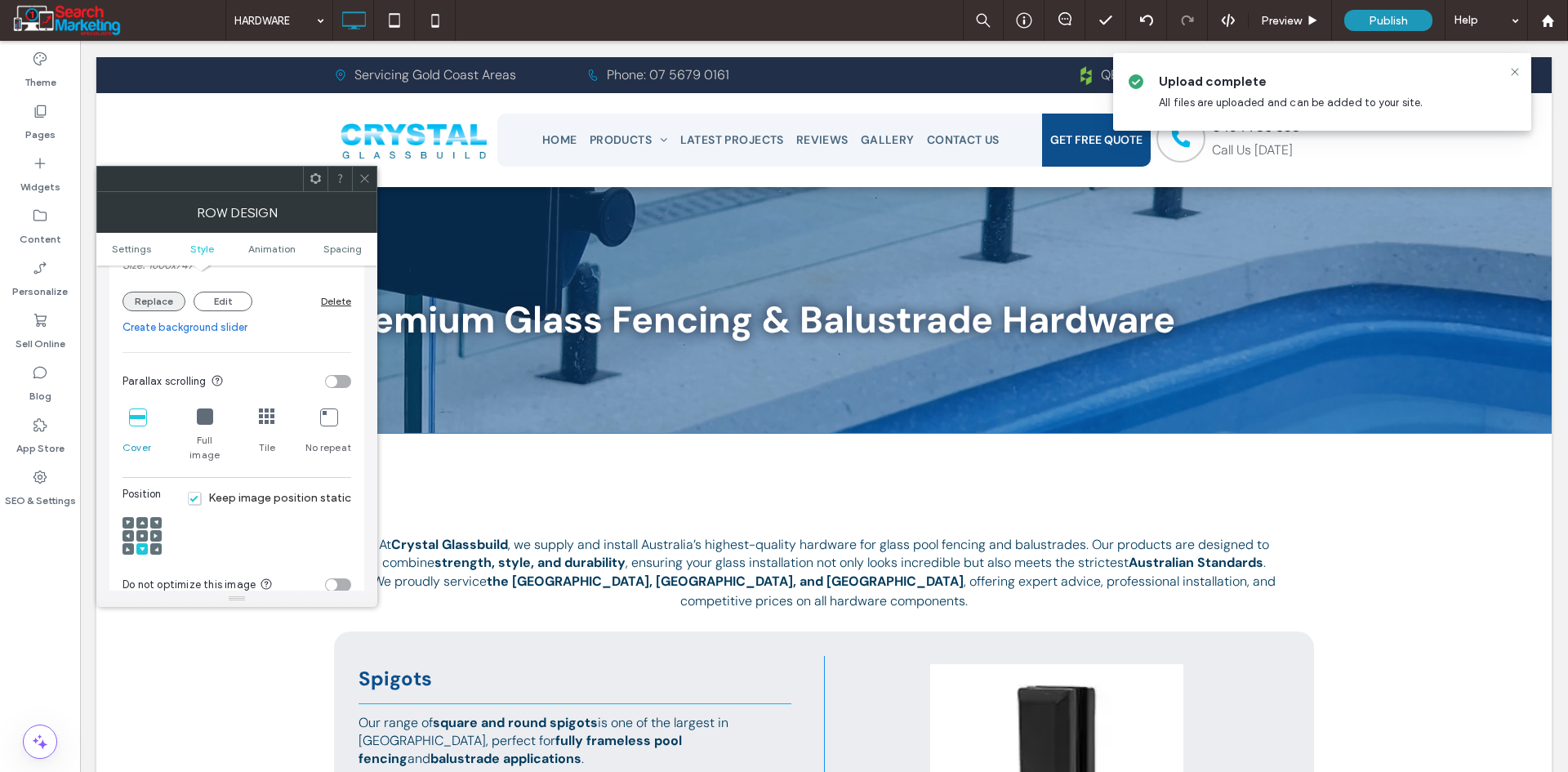
click at [155, 294] on button "Replace" at bounding box center [154, 302] width 63 height 20
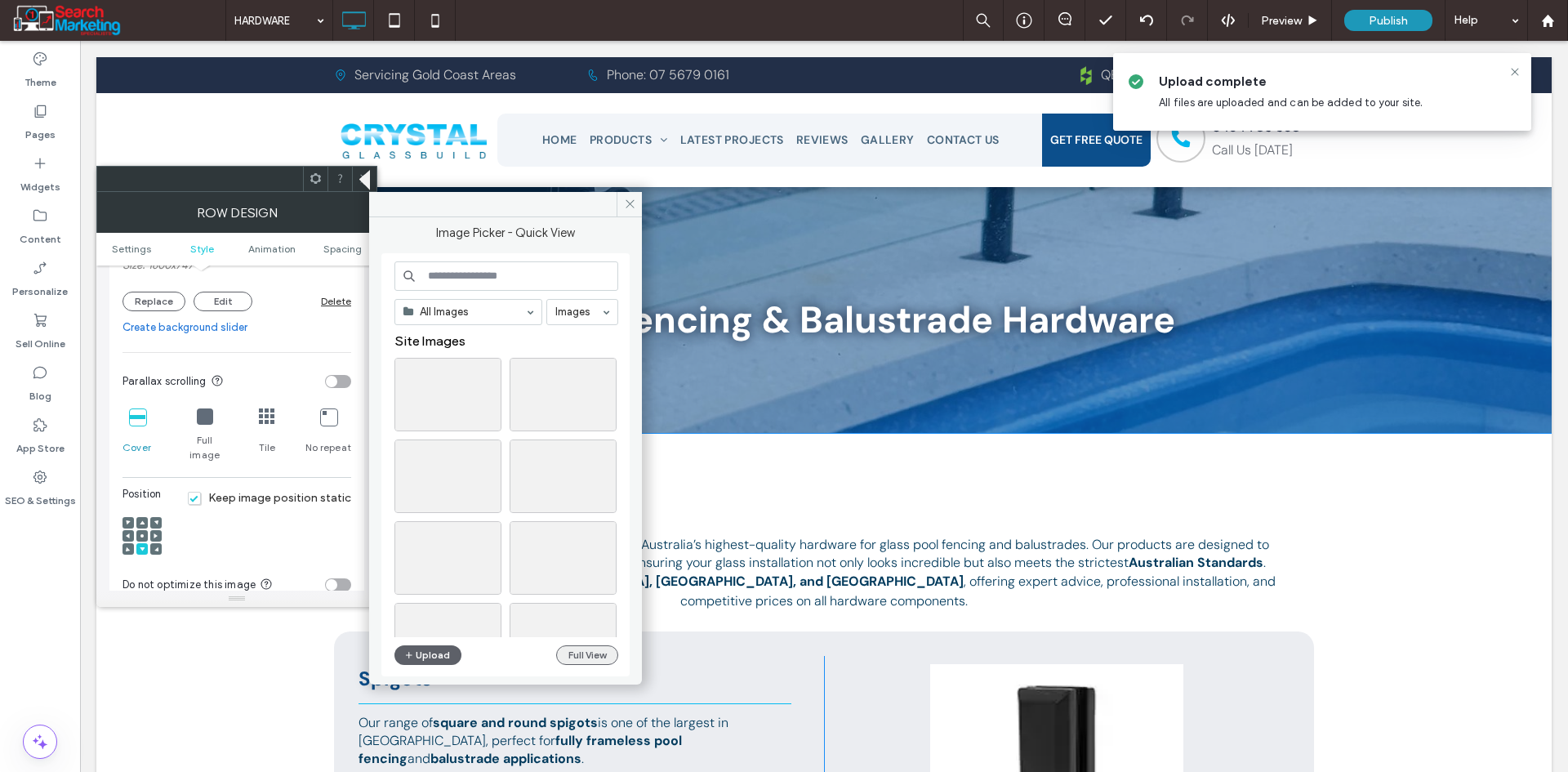
click at [574, 652] on button "Full View" at bounding box center [587, 656] width 62 height 20
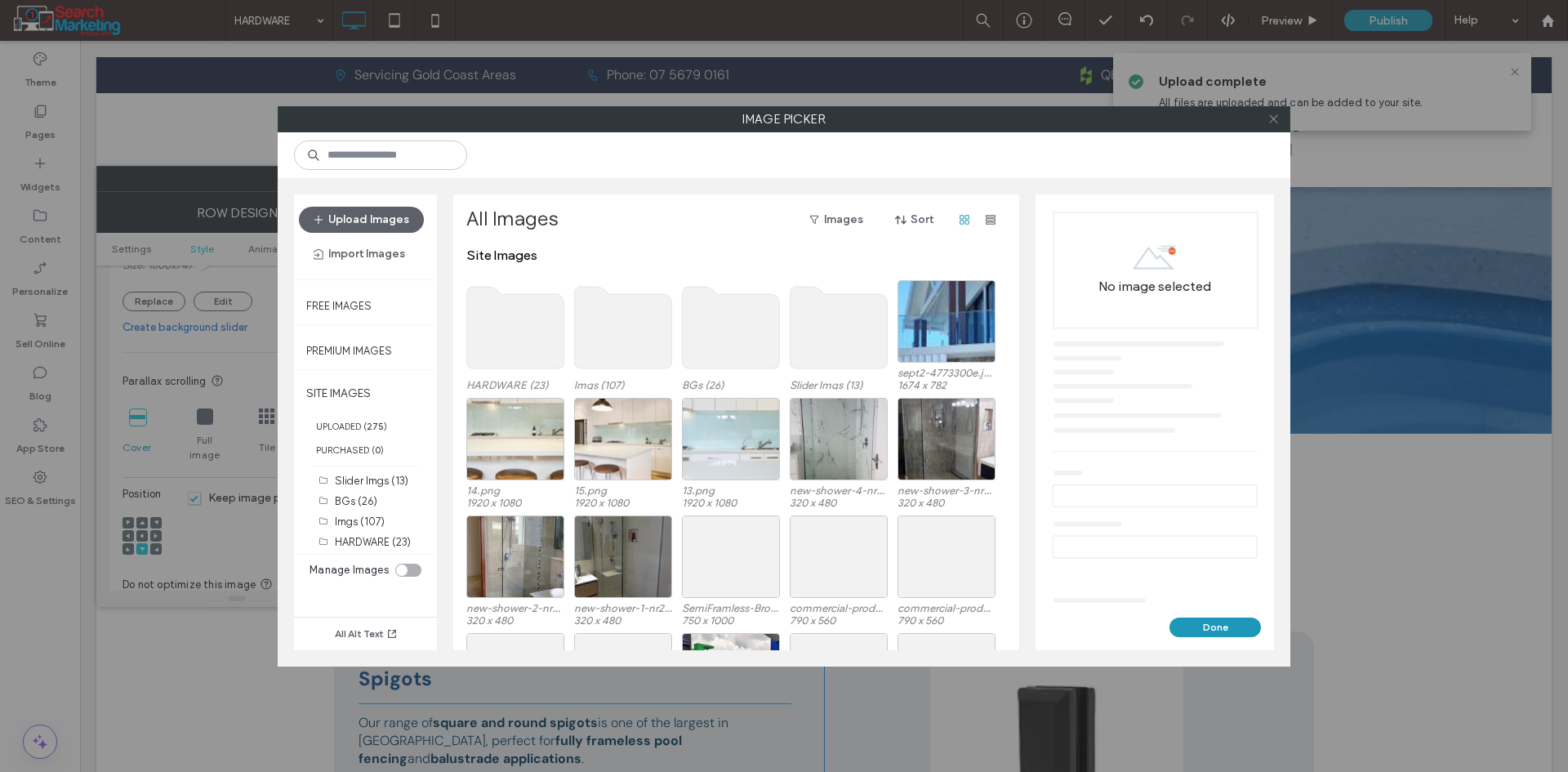
click at [1272, 116] on icon at bounding box center [1273, 119] width 12 height 12
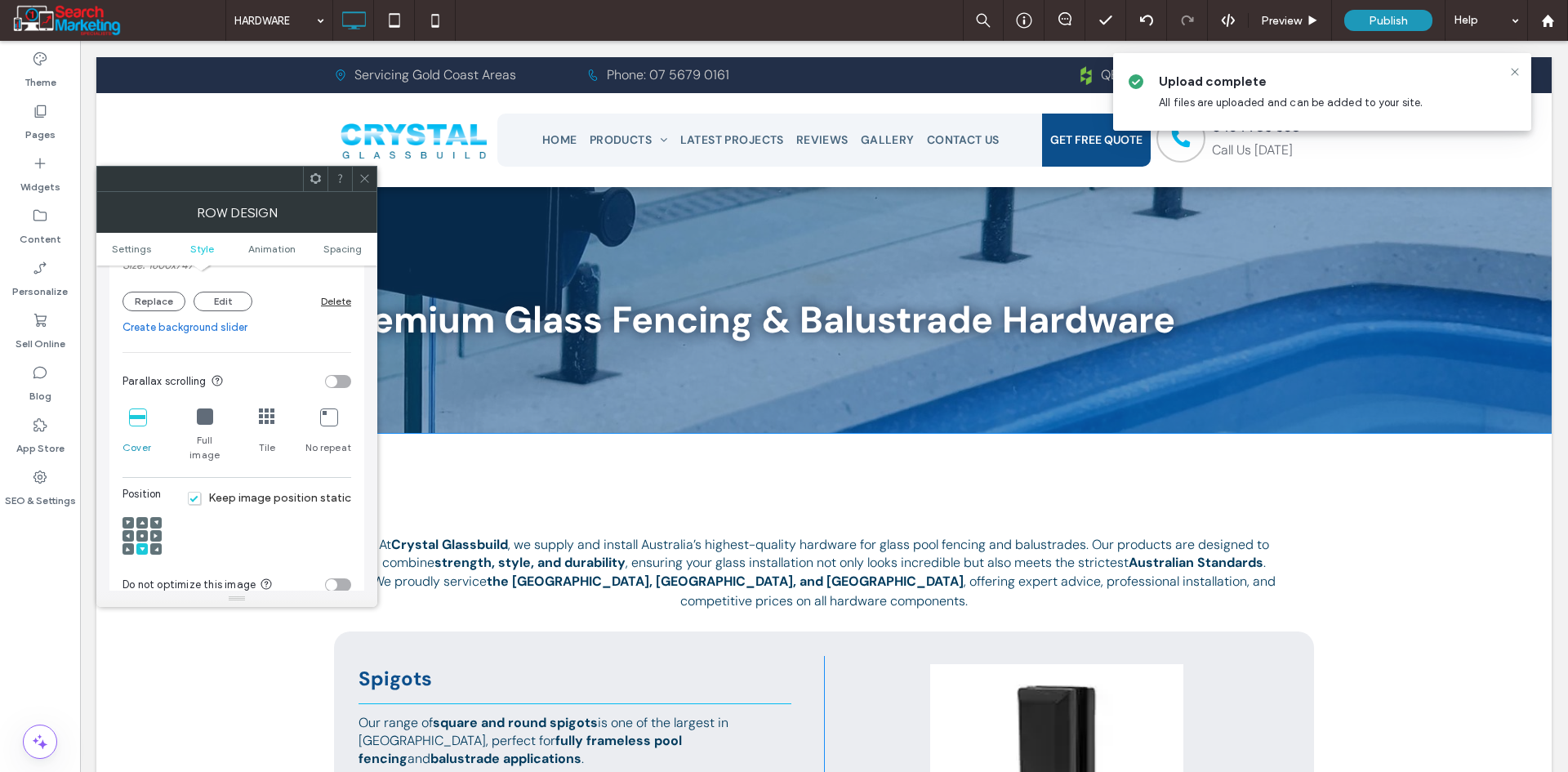
click at [370, 178] on div at bounding box center [364, 179] width 24 height 24
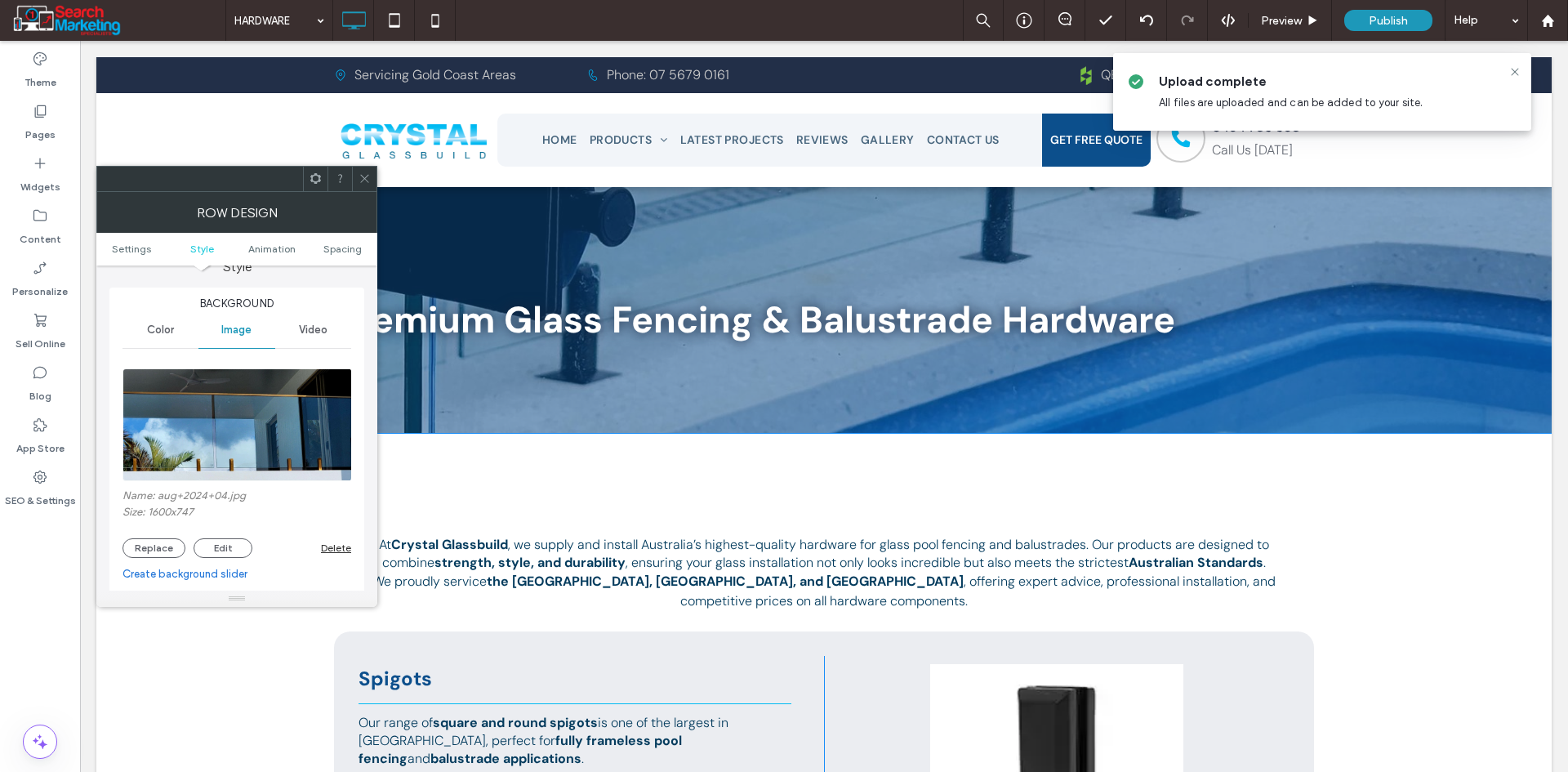
scroll to position [164, 0]
click at [137, 545] on button "Replace" at bounding box center [154, 547] width 63 height 20
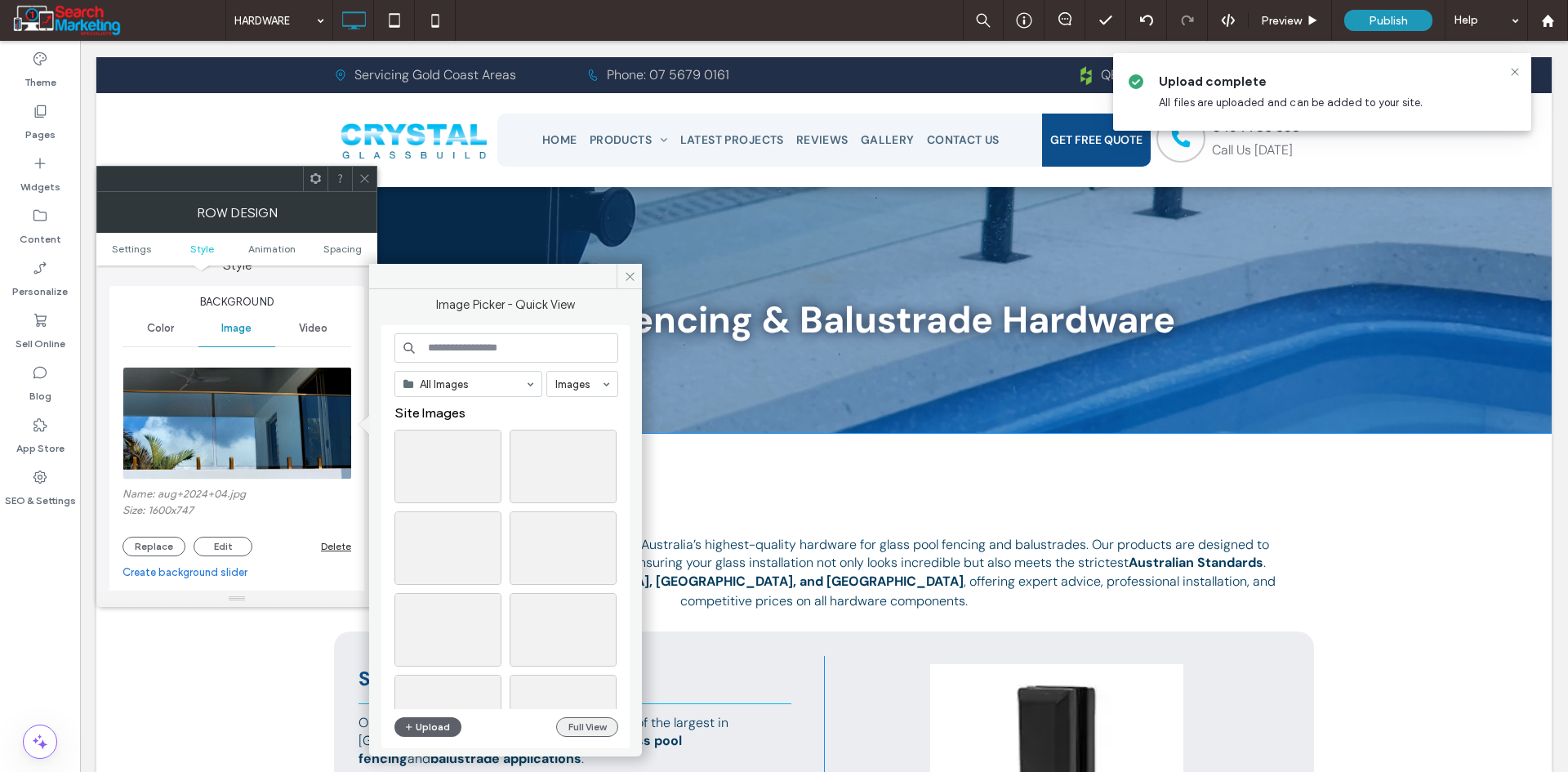
click at [580, 727] on button "Full View" at bounding box center [587, 727] width 62 height 20
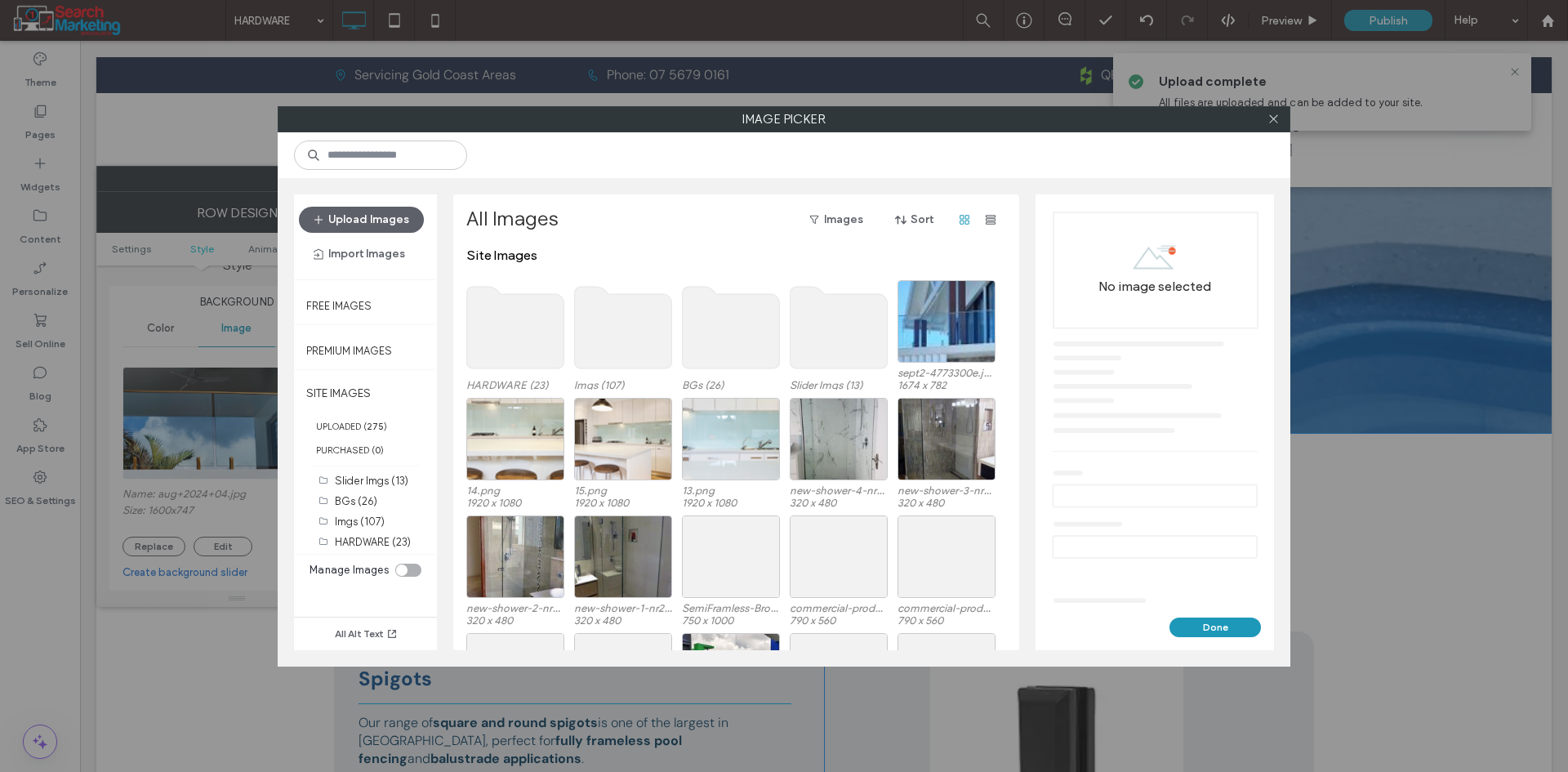
click at [618, 330] on use at bounding box center [623, 327] width 97 height 81
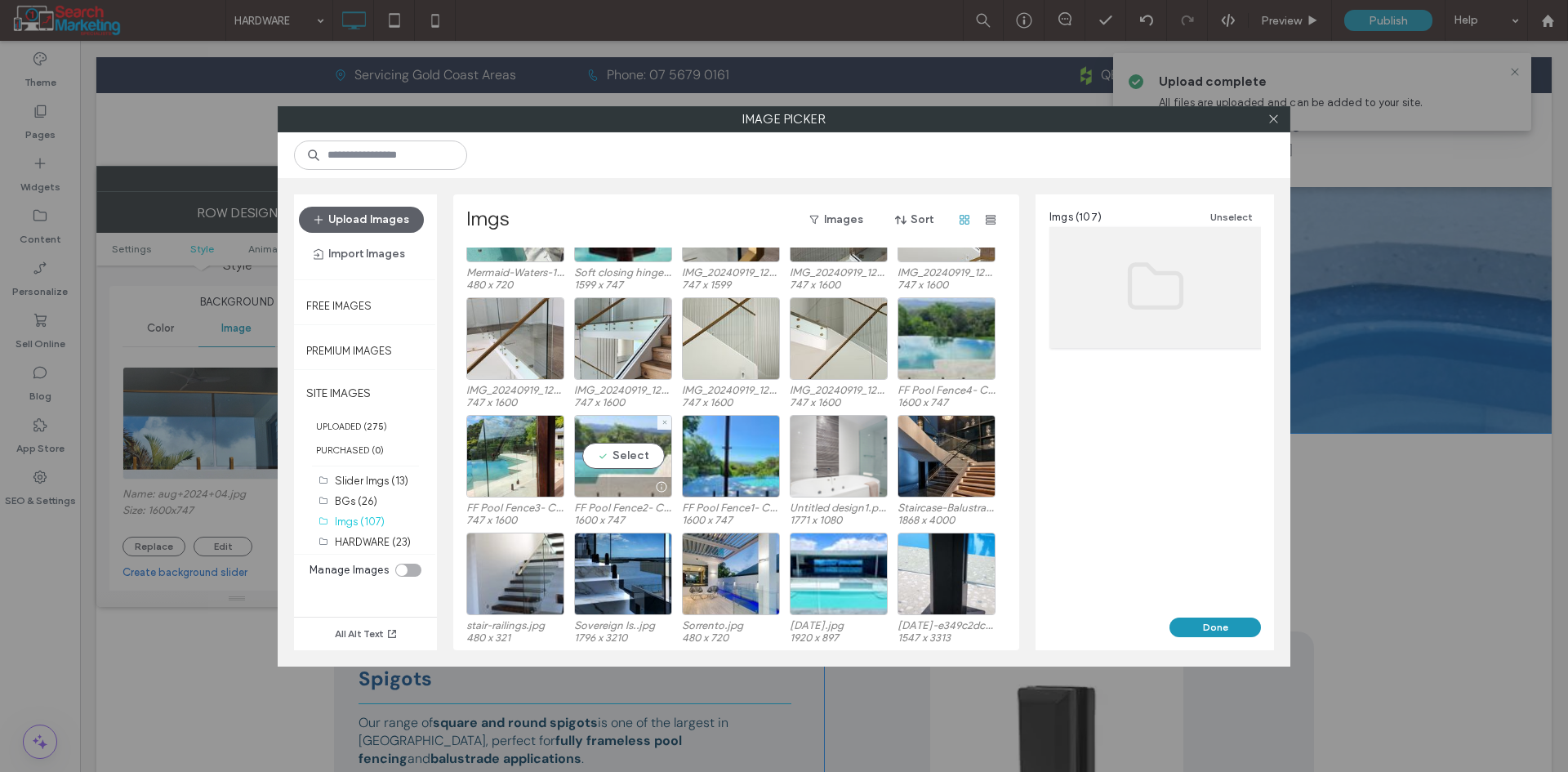
scroll to position [83, 0]
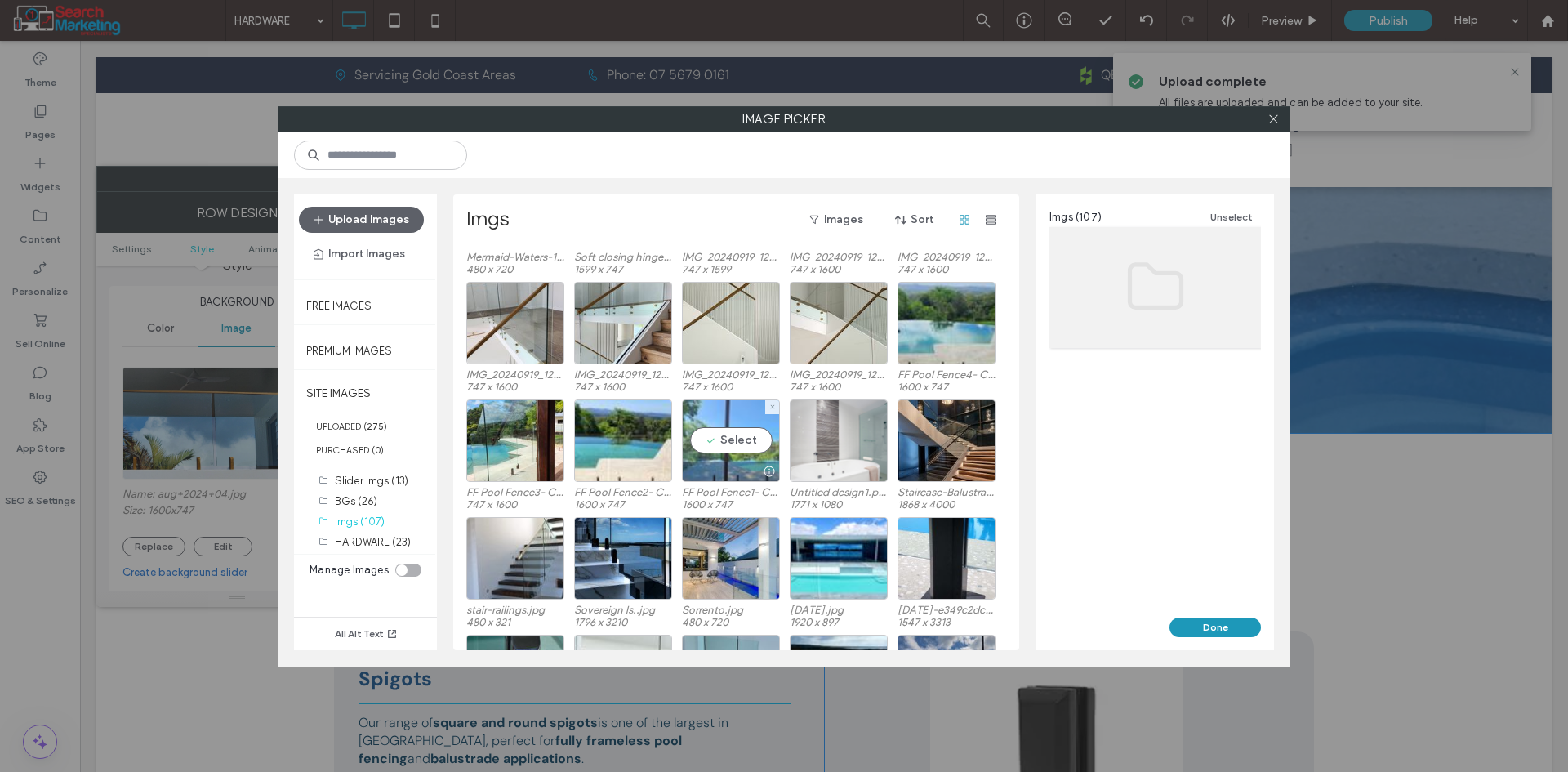
click at [731, 440] on div "Select" at bounding box center [731, 440] width 98 height 82
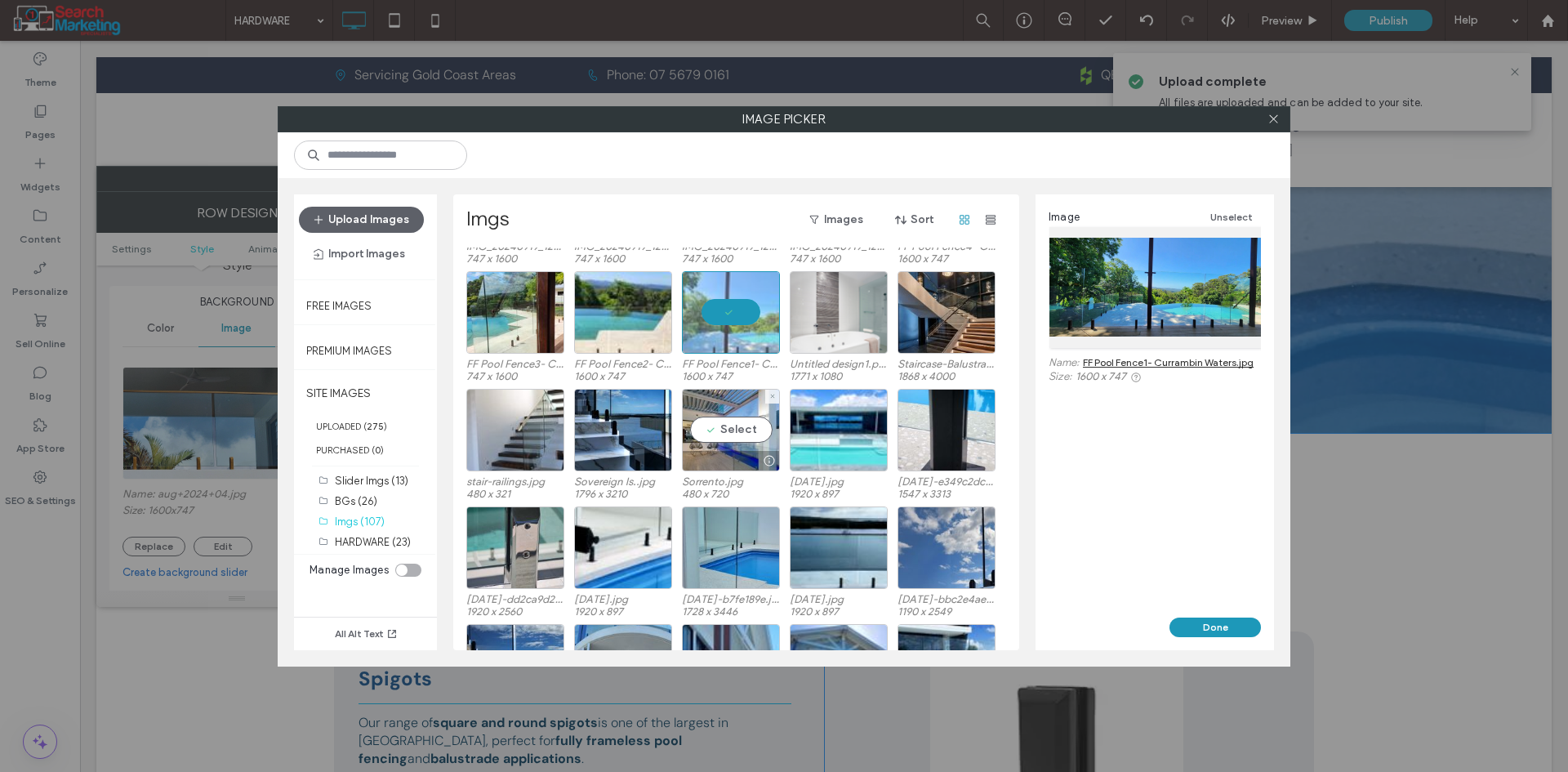
scroll to position [247, 0]
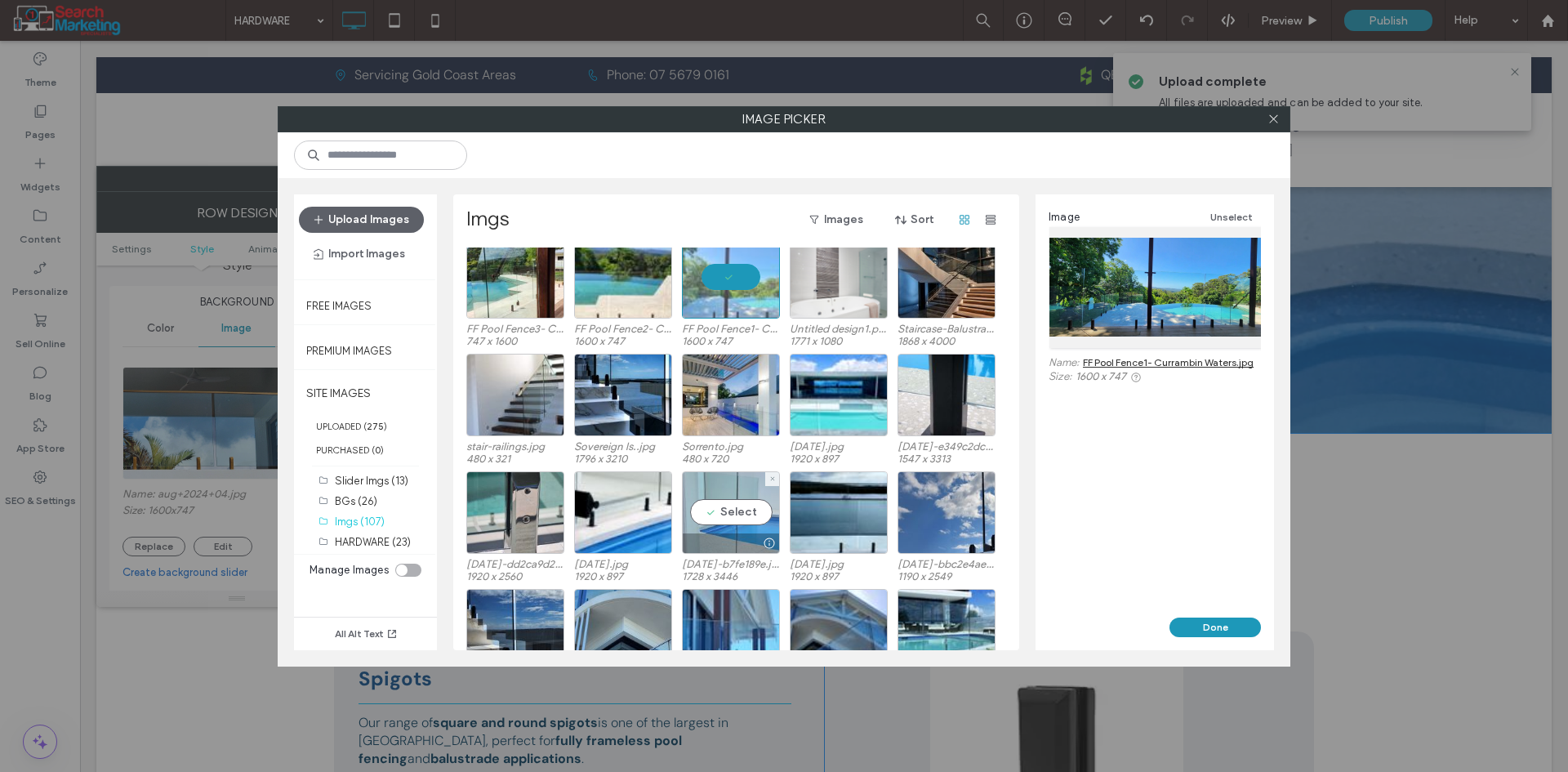
click at [755, 514] on div "Select" at bounding box center [731, 512] width 98 height 82
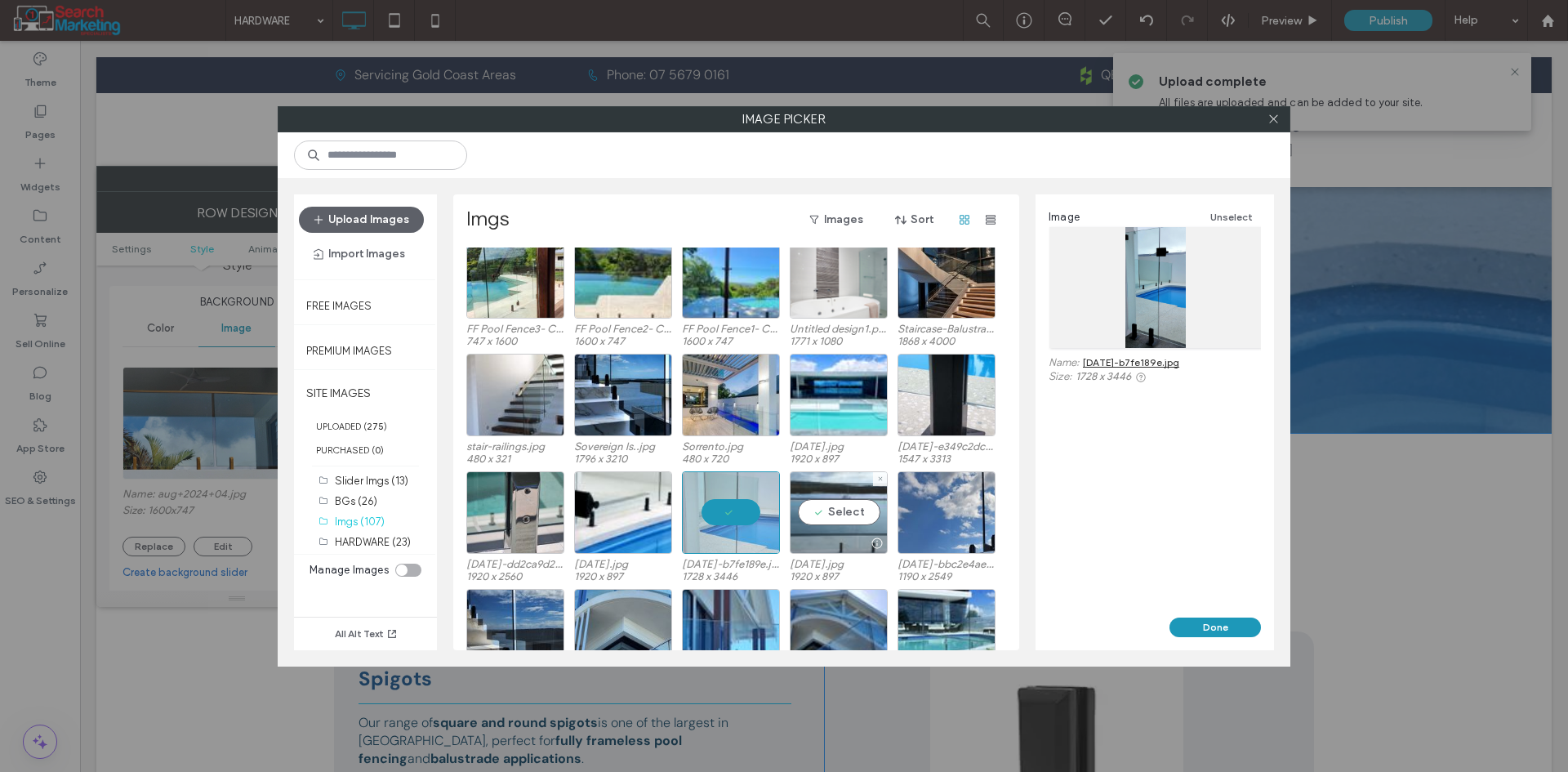
click at [836, 512] on div "Select" at bounding box center [839, 512] width 98 height 82
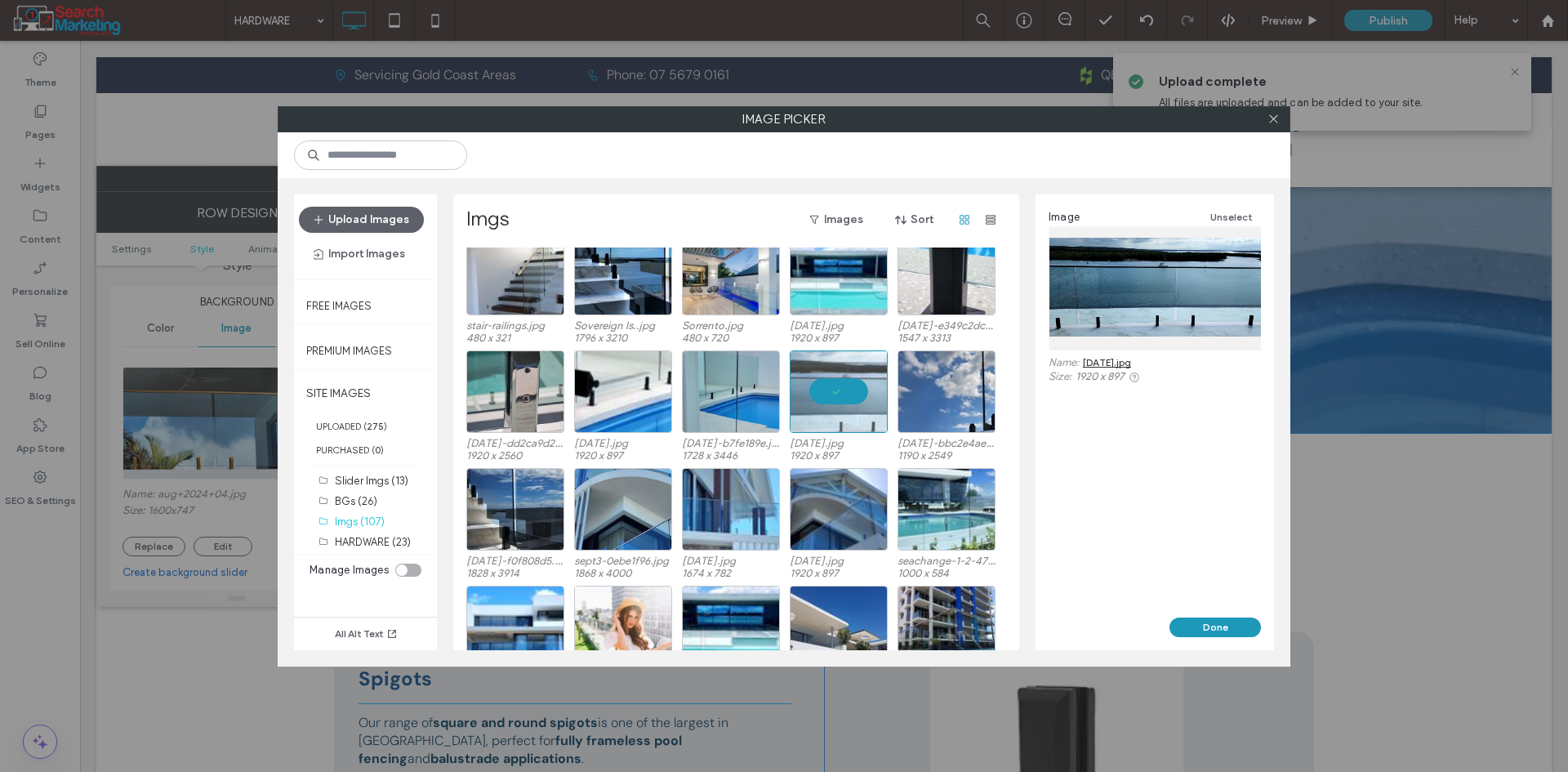
scroll to position [411, 0]
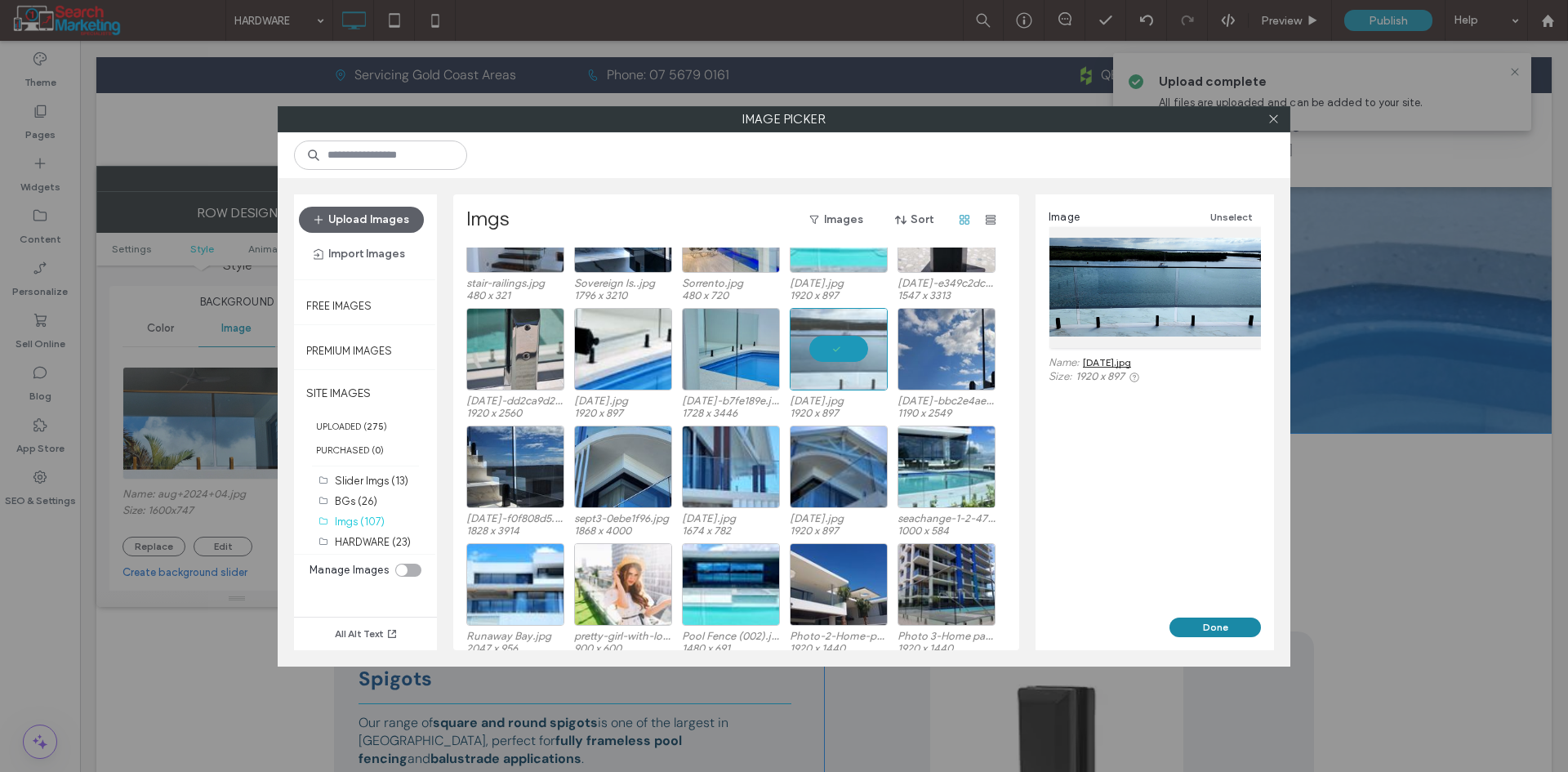
click at [1213, 628] on button "Done" at bounding box center [1215, 627] width 91 height 20
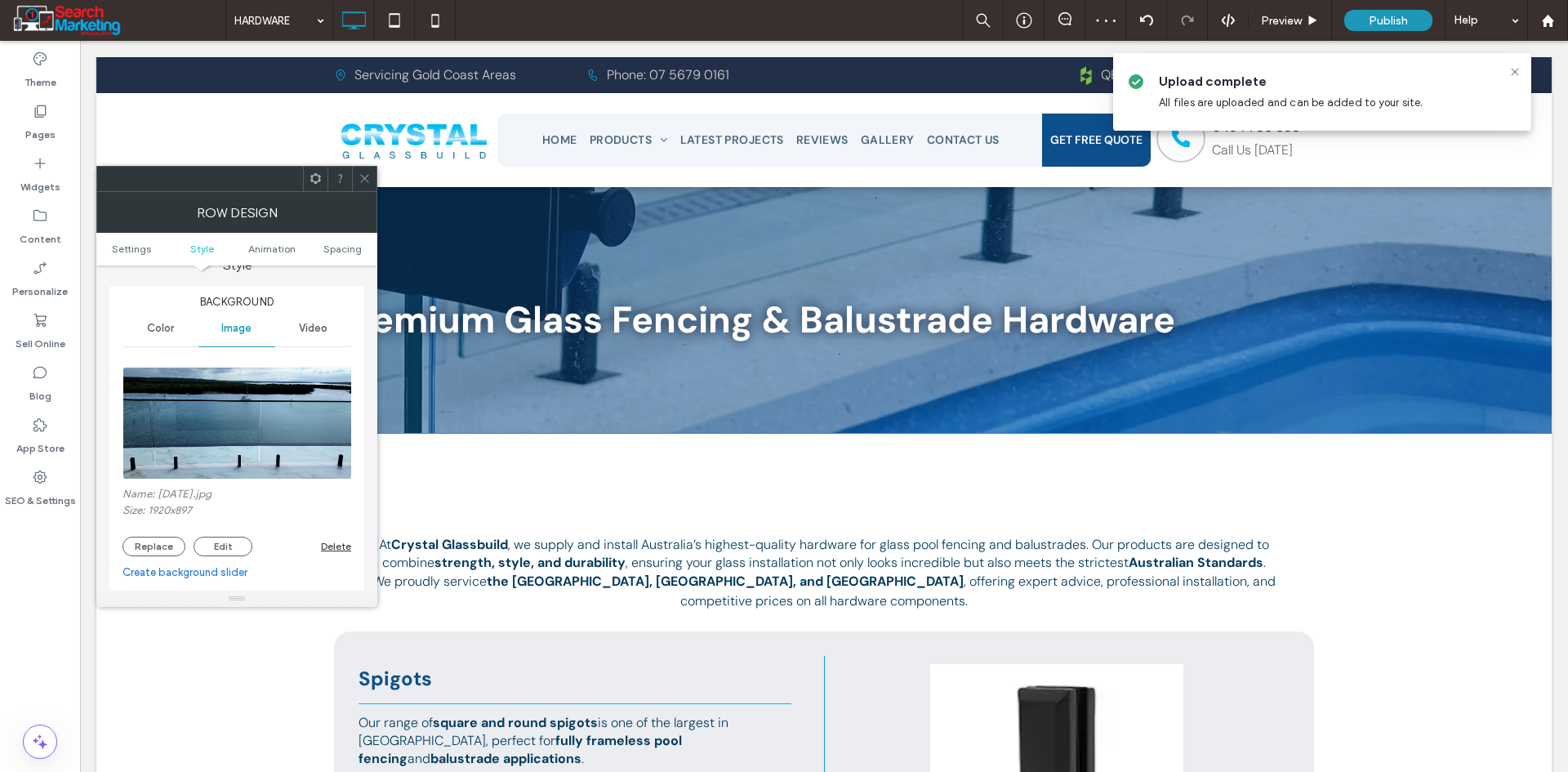
click at [372, 180] on div at bounding box center [364, 179] width 24 height 24
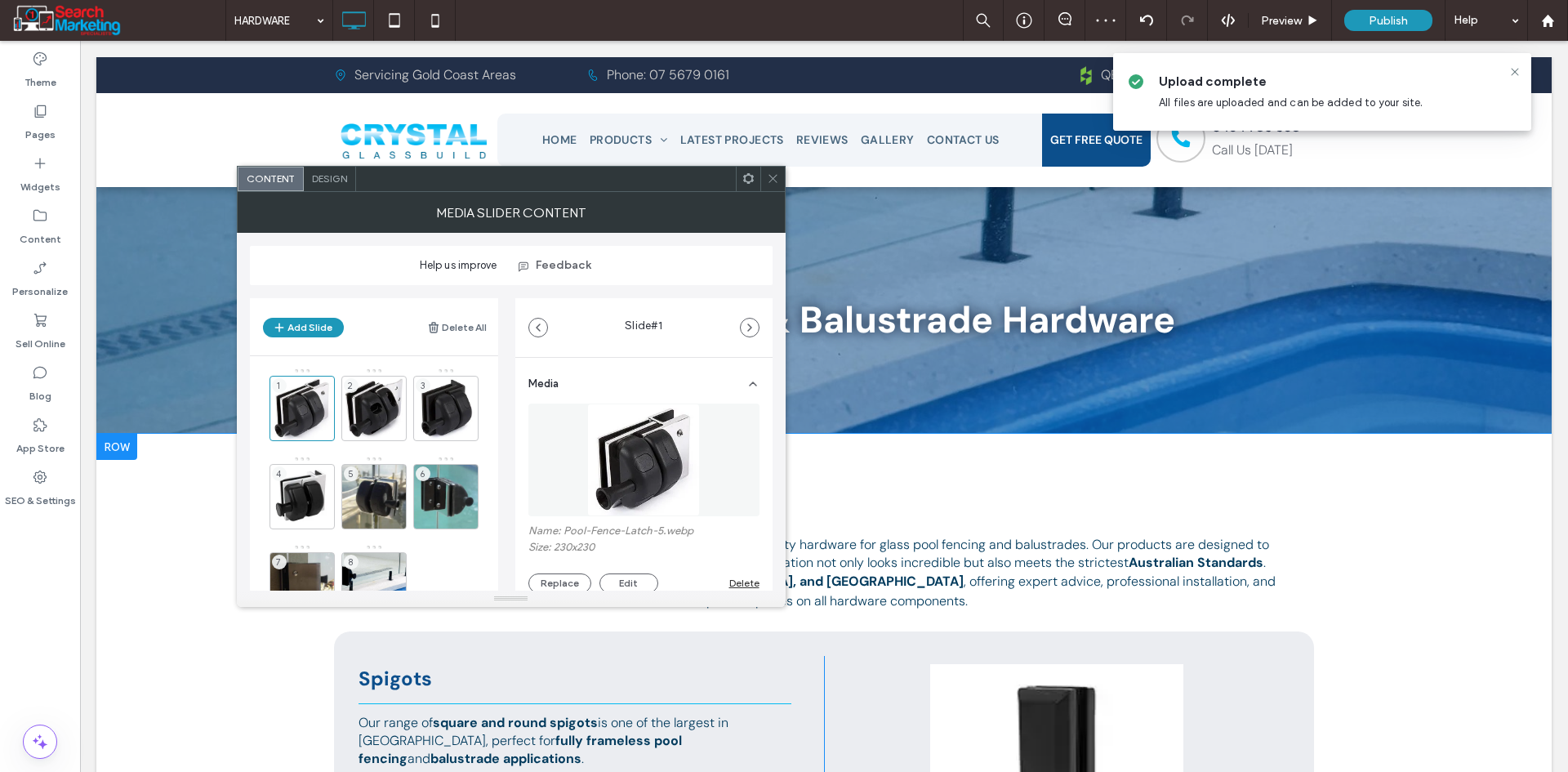
click at [775, 180] on icon at bounding box center [772, 178] width 12 height 12
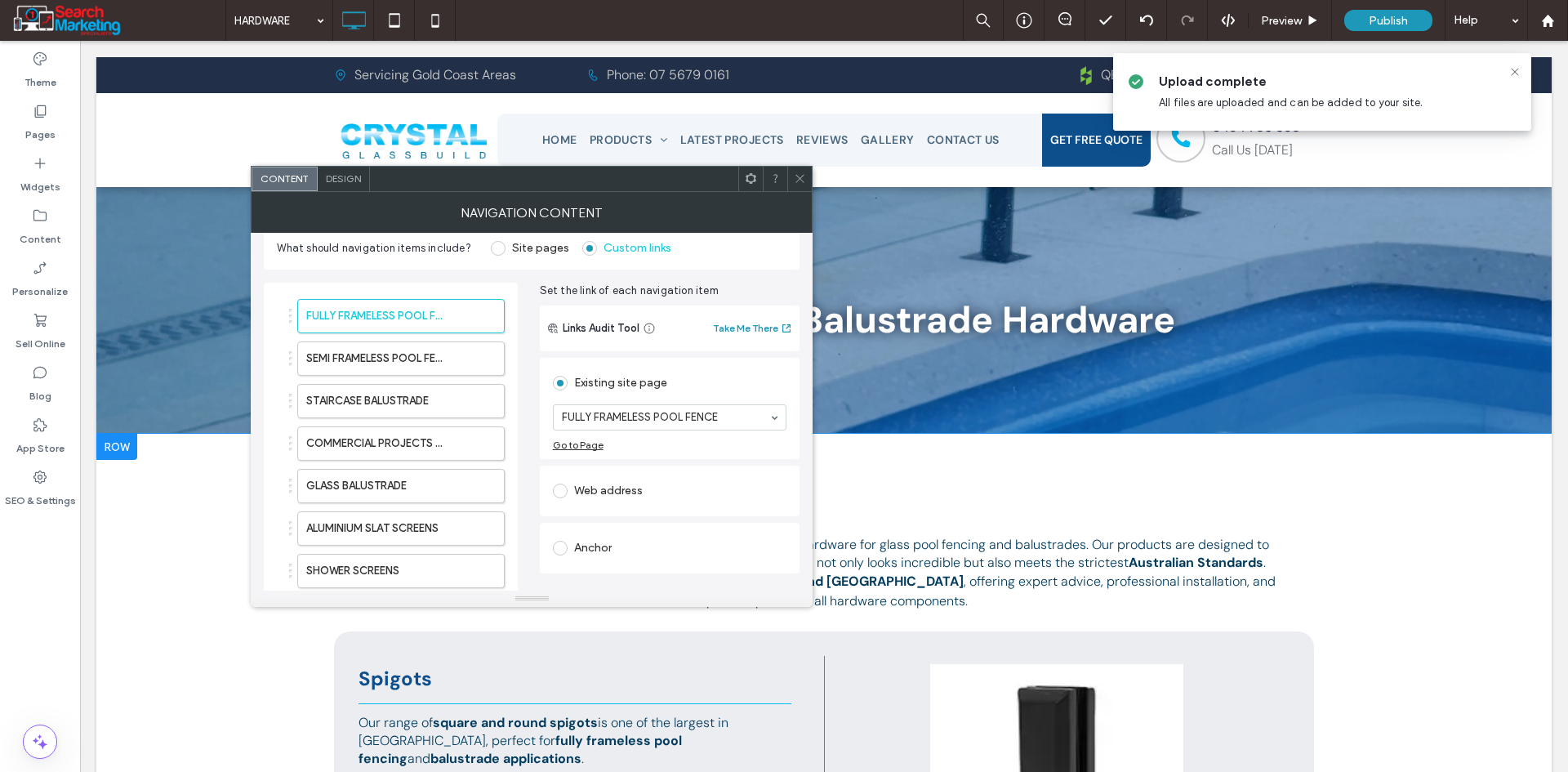
scroll to position [110, 0]
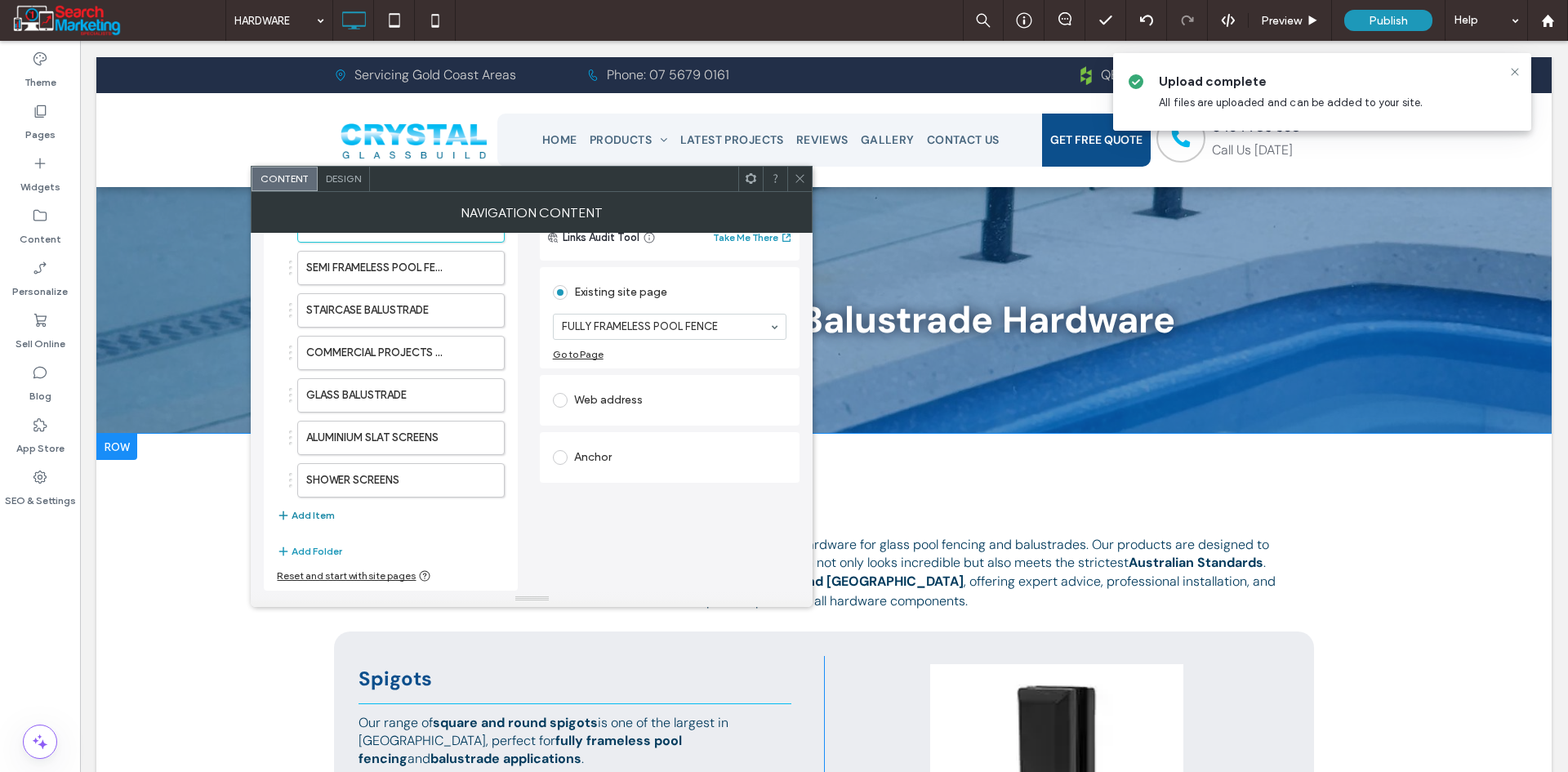
click at [296, 511] on button "Add Item" at bounding box center [306, 516] width 58 height 20
drag, startPoint x: 607, startPoint y: 325, endPoint x: 615, endPoint y: 329, distance: 8.9
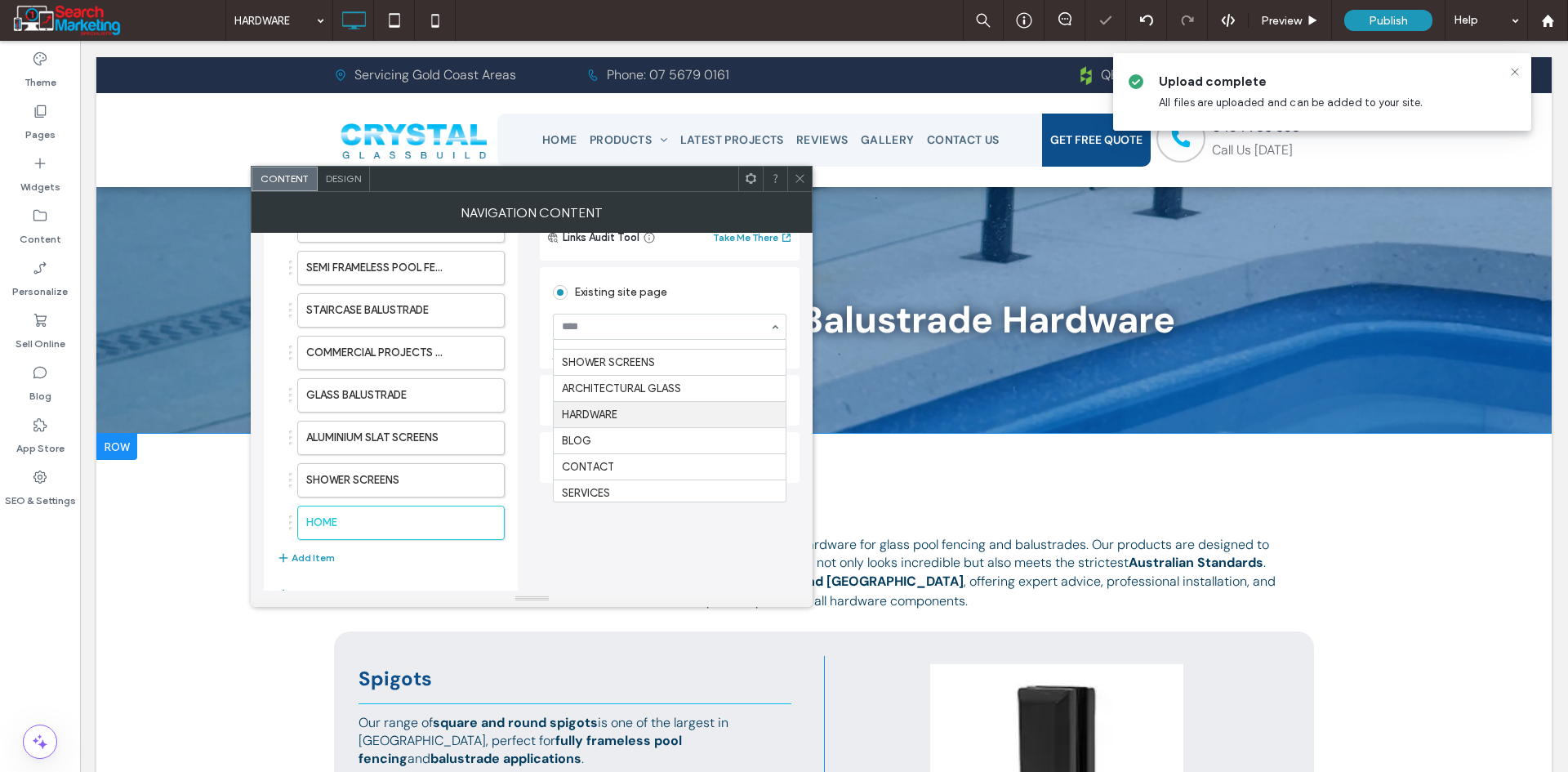
scroll to position [177, 0]
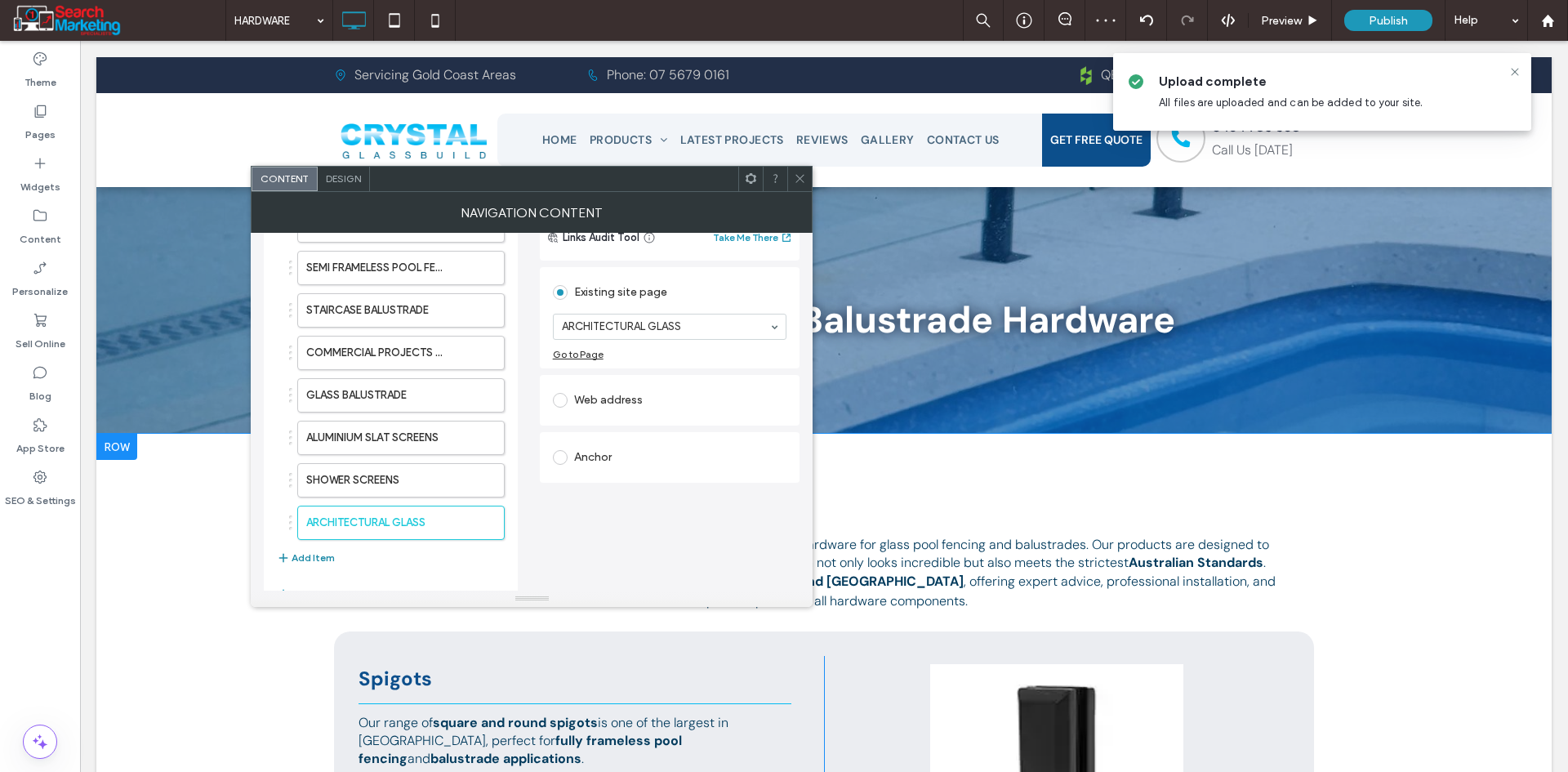
click at [331, 553] on button "Add Item" at bounding box center [306, 558] width 58 height 20
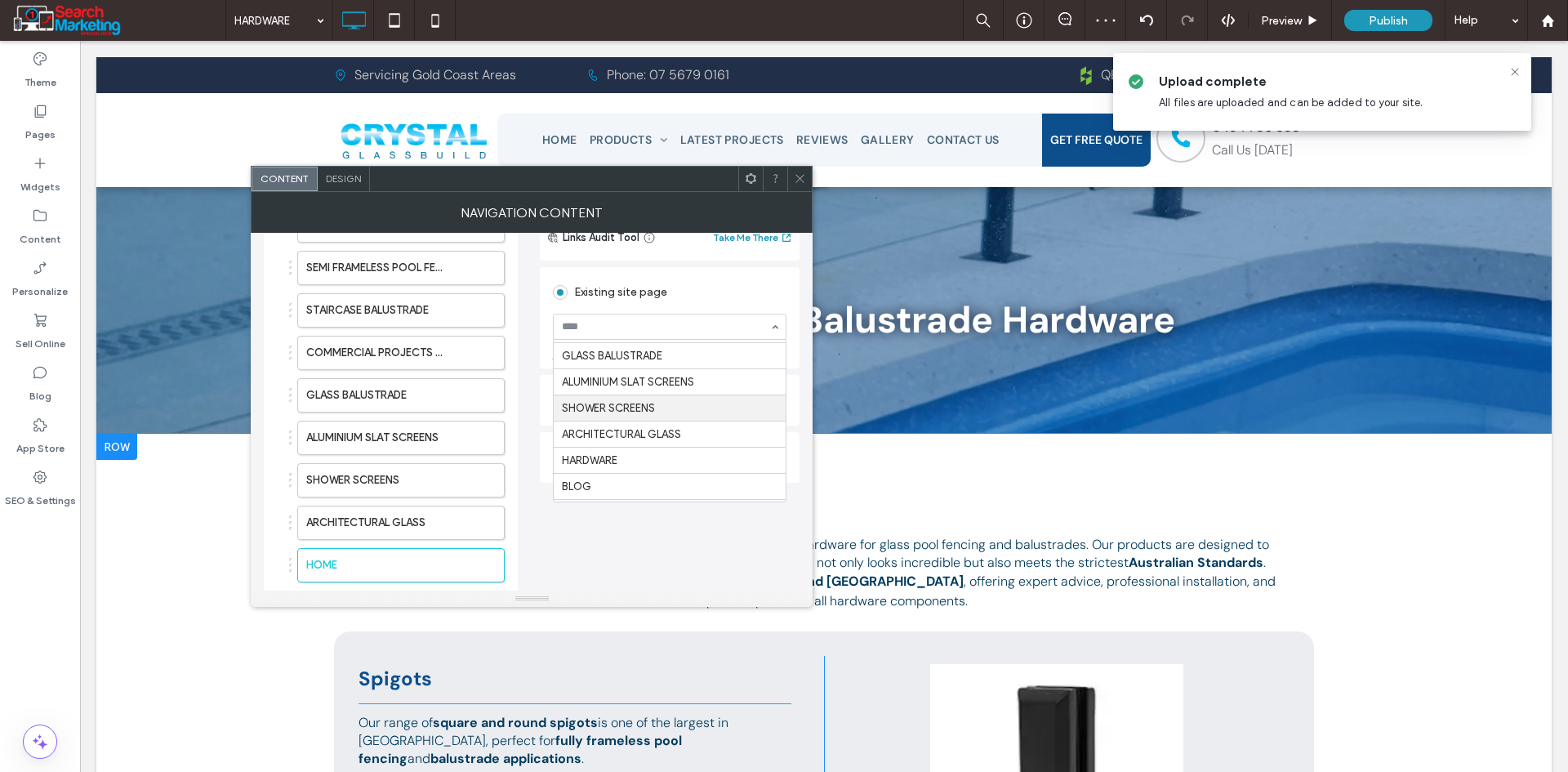
scroll to position [164, 0]
click at [795, 175] on icon at bounding box center [800, 178] width 12 height 12
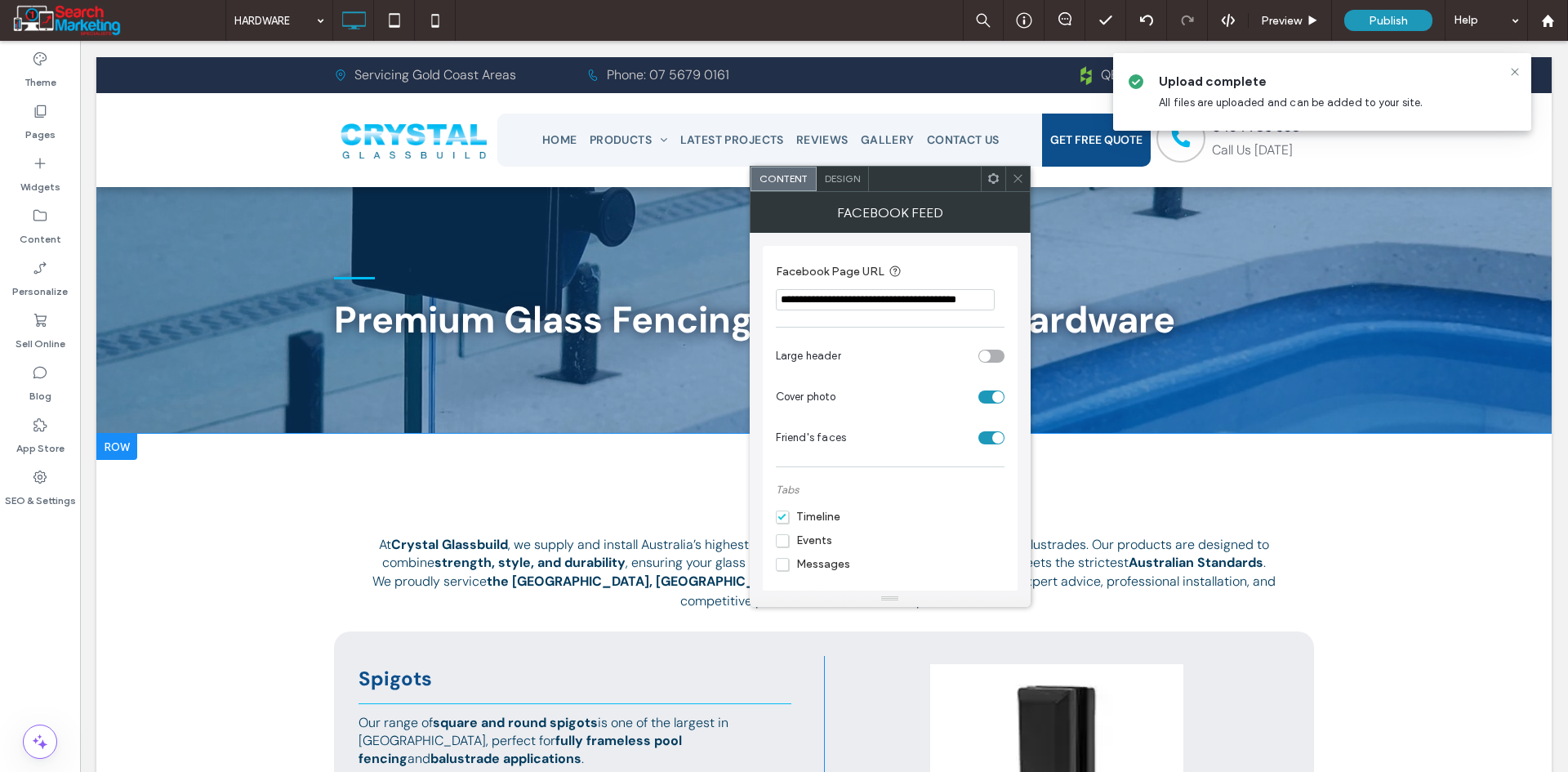
click at [839, 178] on span "Design" at bounding box center [842, 178] width 35 height 12
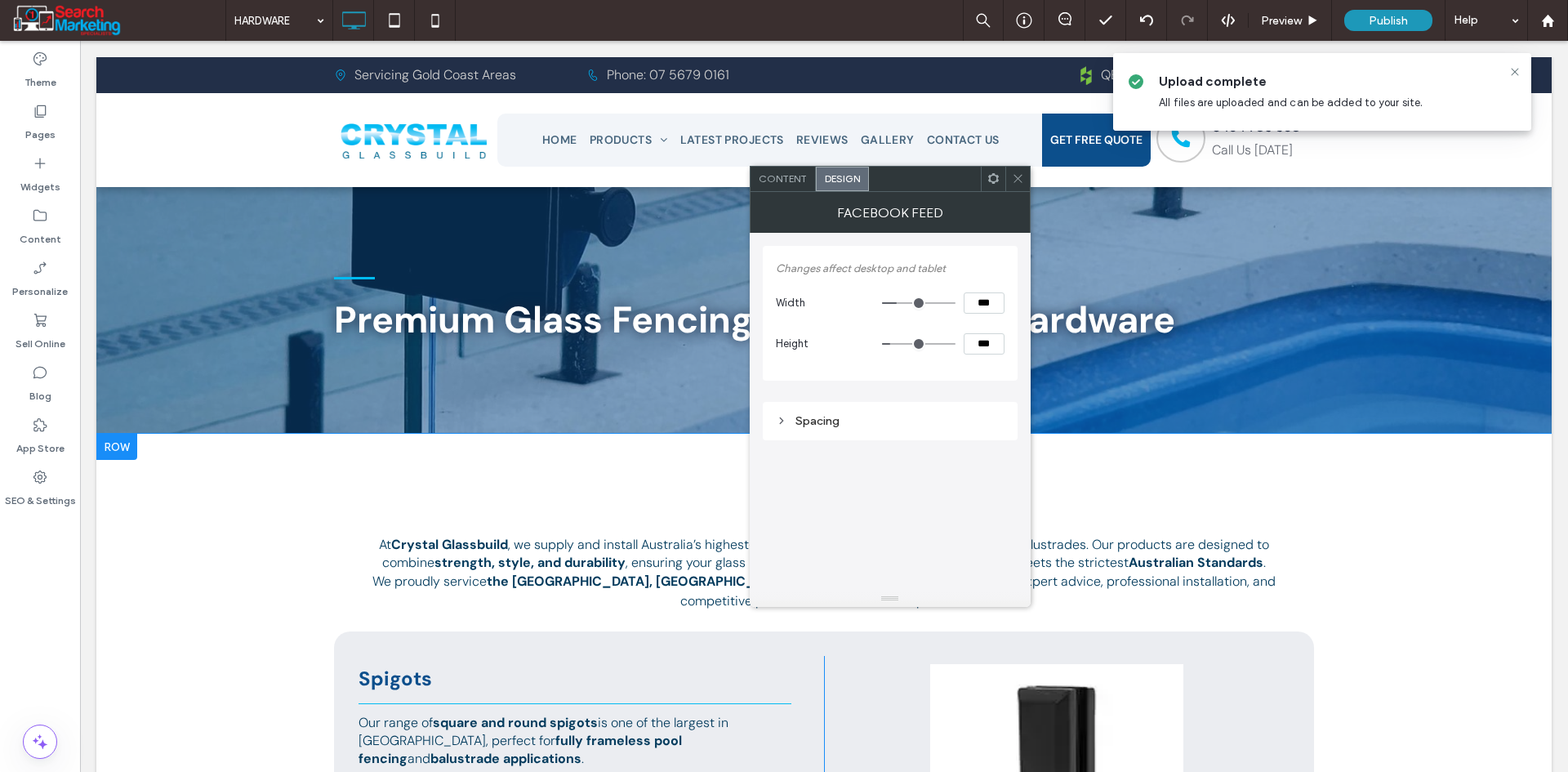
click at [978, 305] on input "***" at bounding box center [983, 303] width 41 height 22
type input "***"
drag, startPoint x: 981, startPoint y: 304, endPoint x: 951, endPoint y: 304, distance: 30.0
click at [951, 304] on div "***" at bounding box center [943, 303] width 122 height 22
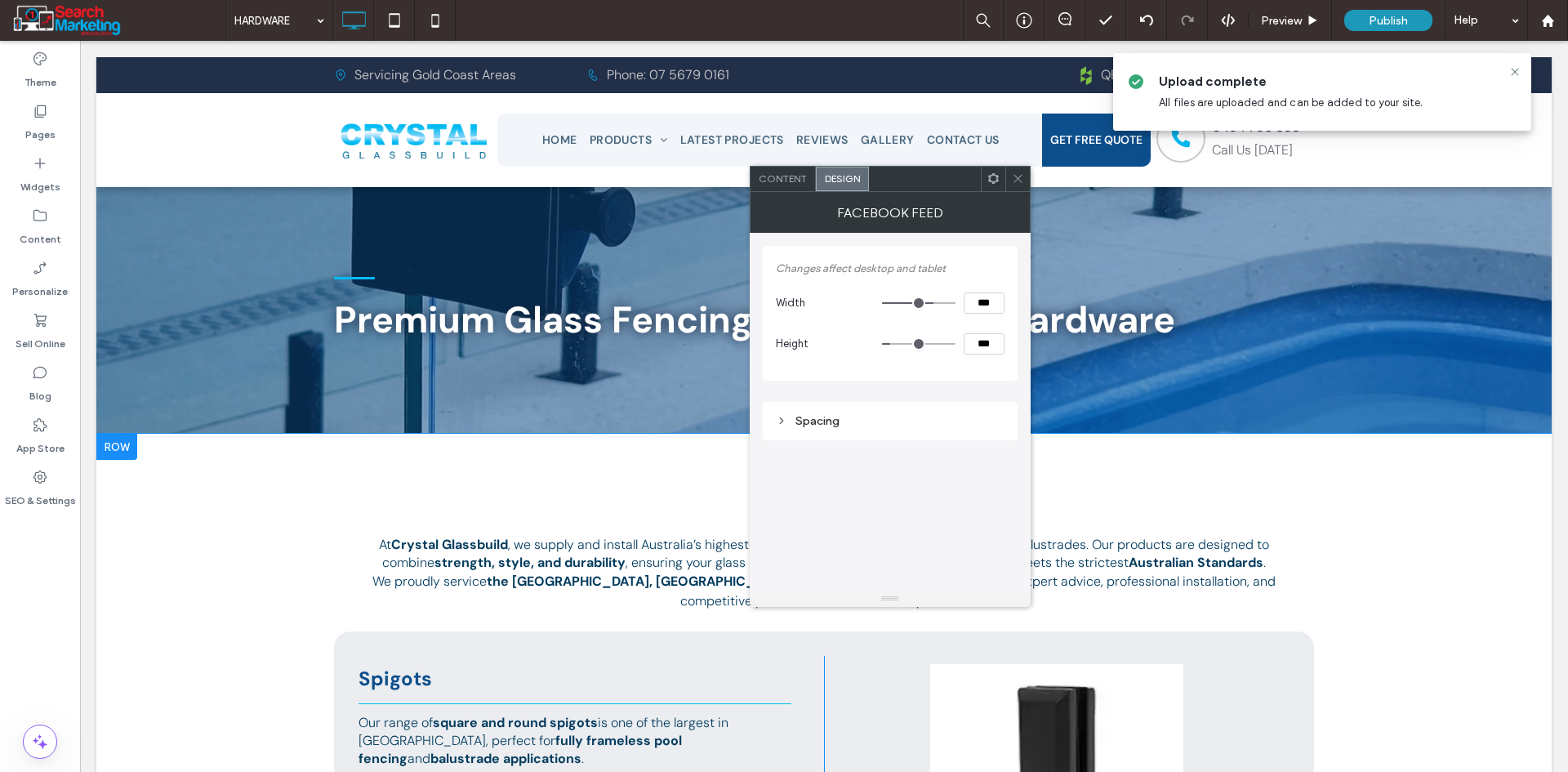
type input "***"
click at [980, 311] on input "***" at bounding box center [983, 303] width 41 height 22
type input "***"
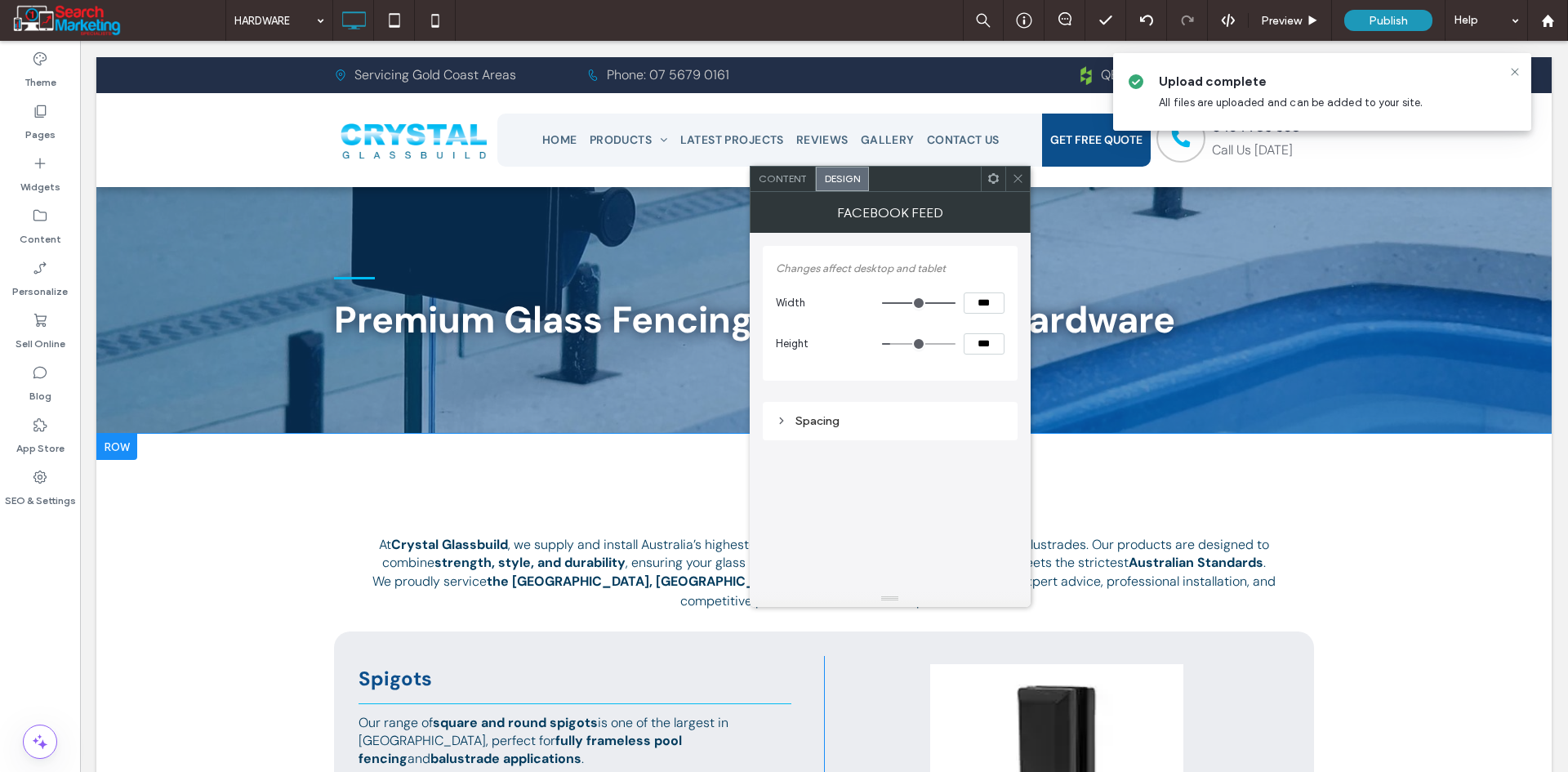
type input "***"
drag, startPoint x: 981, startPoint y: 347, endPoint x: 933, endPoint y: 350, distance: 48.1
click at [933, 350] on div "***" at bounding box center [943, 344] width 122 height 22
type input "***"
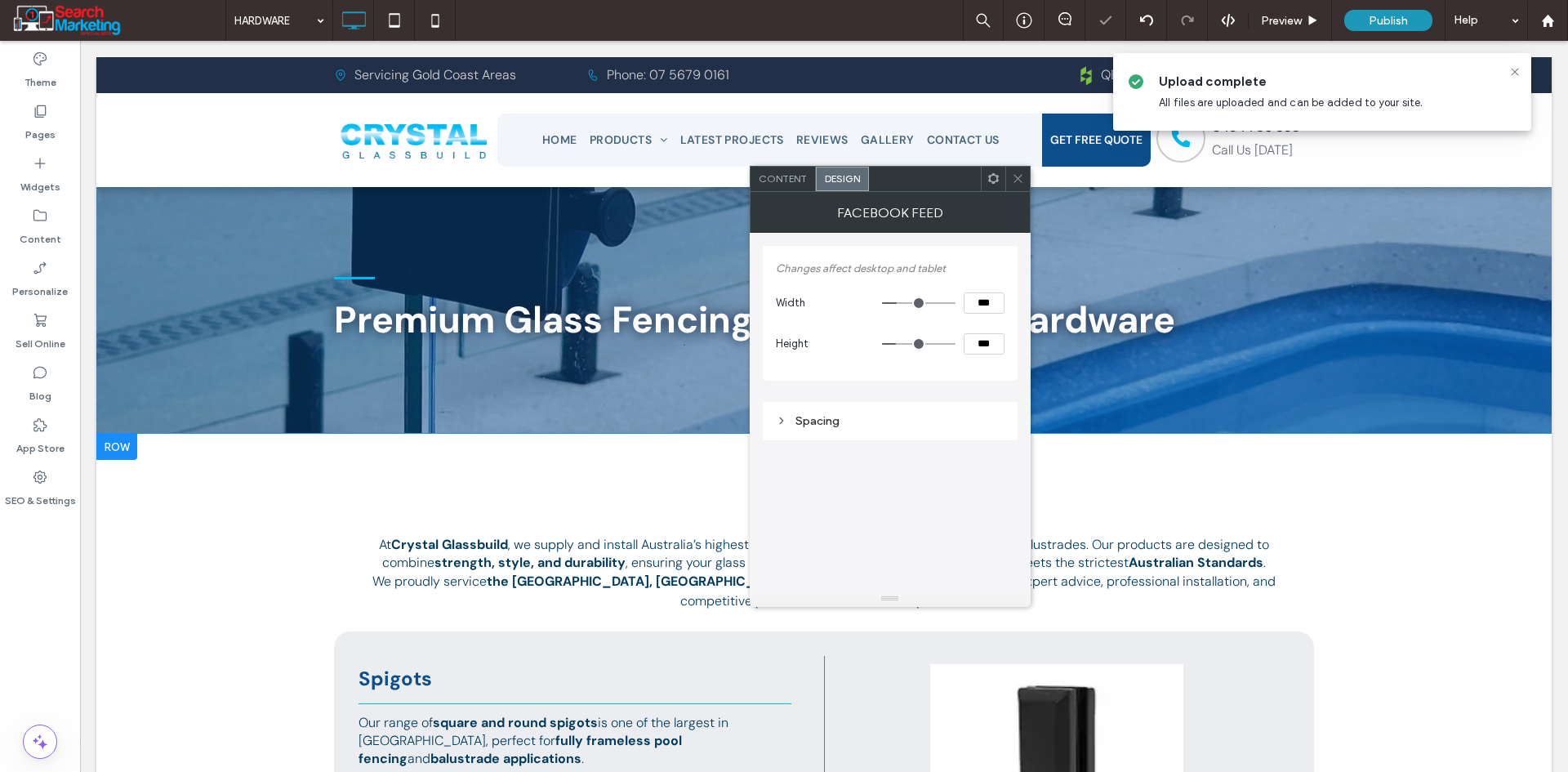
click at [1010, 179] on div at bounding box center [1017, 179] width 24 height 24
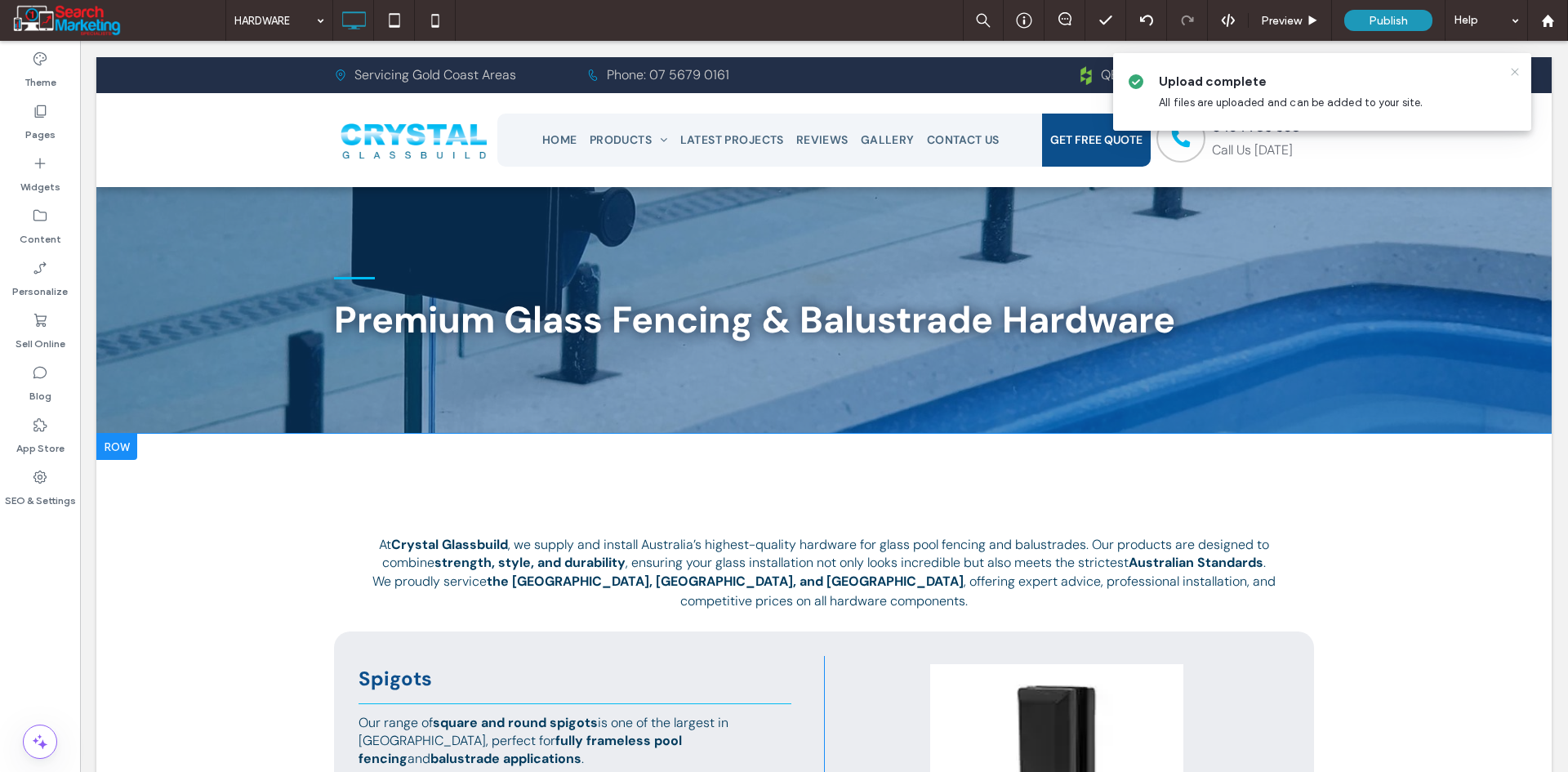
click at [1515, 70] on icon at bounding box center [1515, 72] width 13 height 13
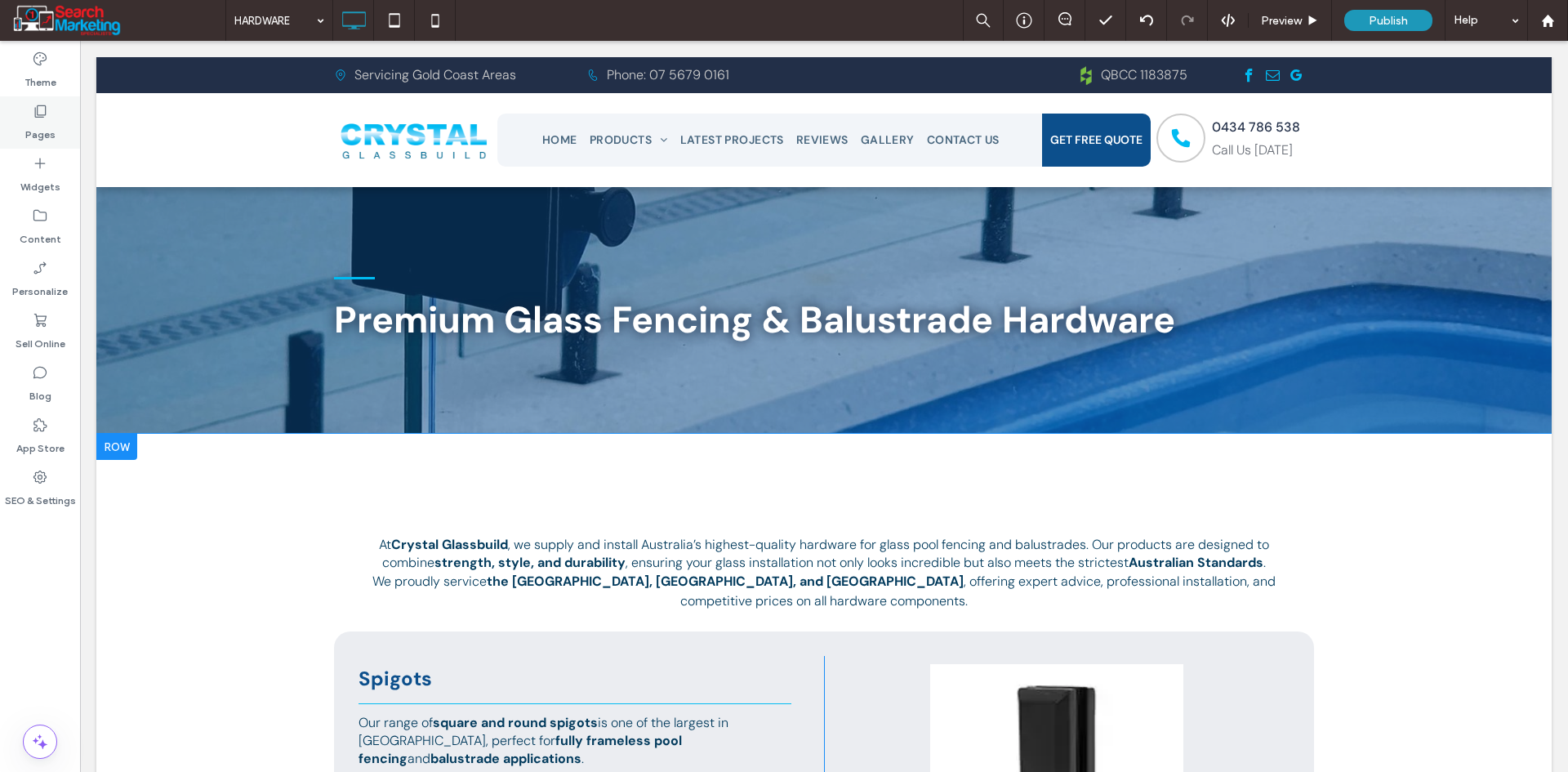
click at [52, 126] on label "Pages" at bounding box center [40, 131] width 30 height 23
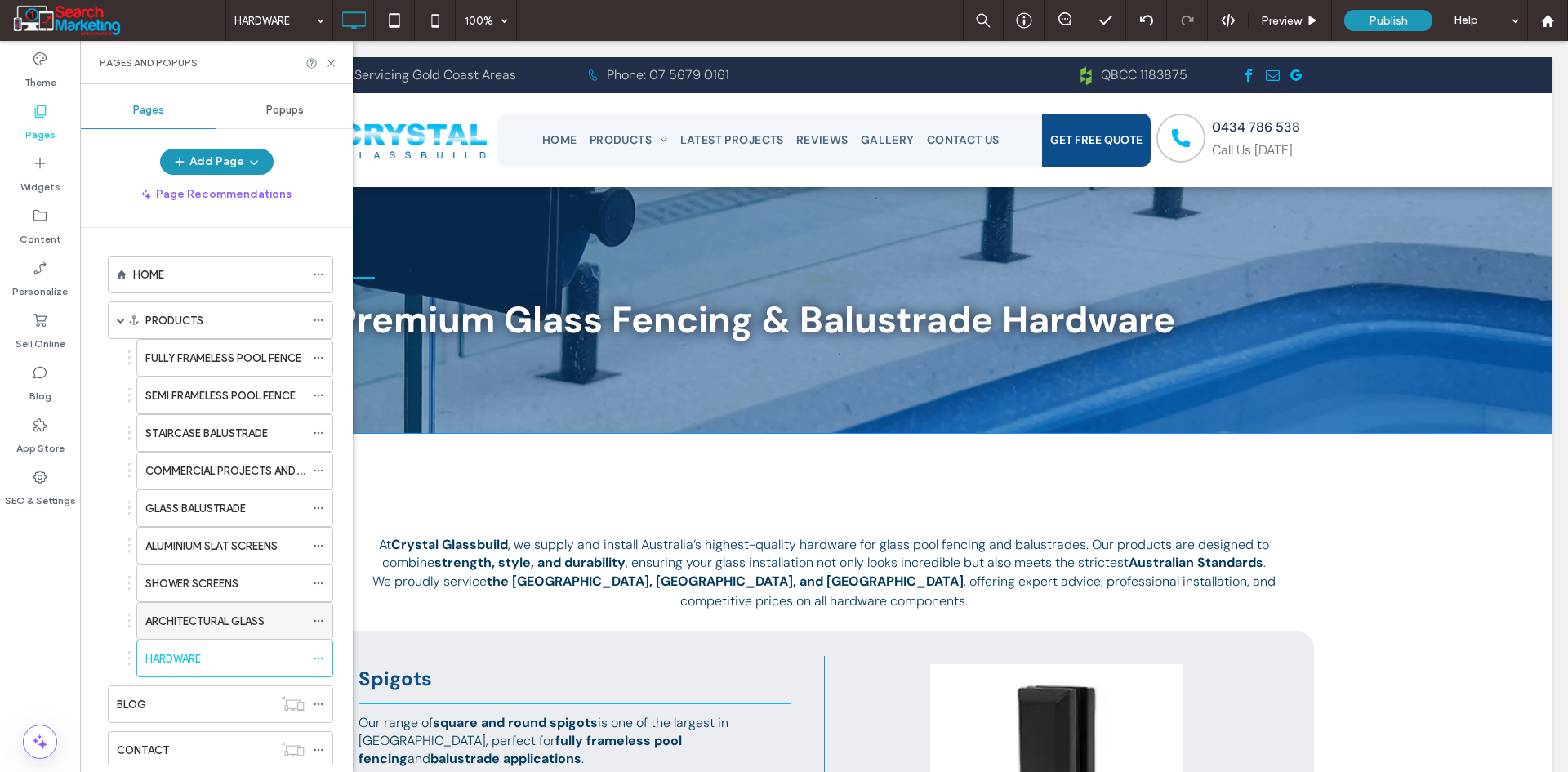
scroll to position [81, 0]
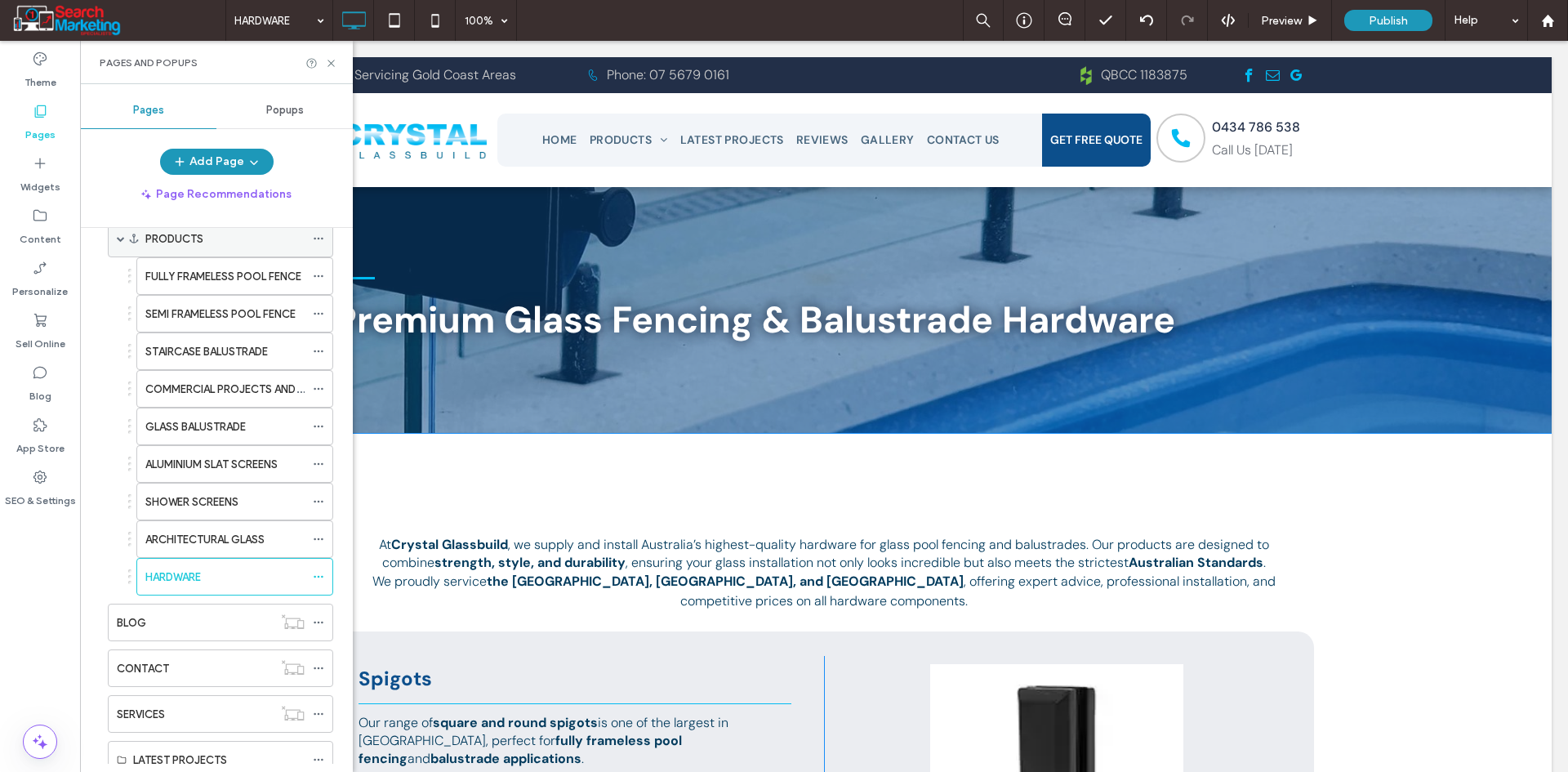
click at [116, 237] on div "PRODUCTS" at bounding box center [220, 238] width 225 height 37
click at [119, 240] on span at bounding box center [121, 238] width 8 height 8
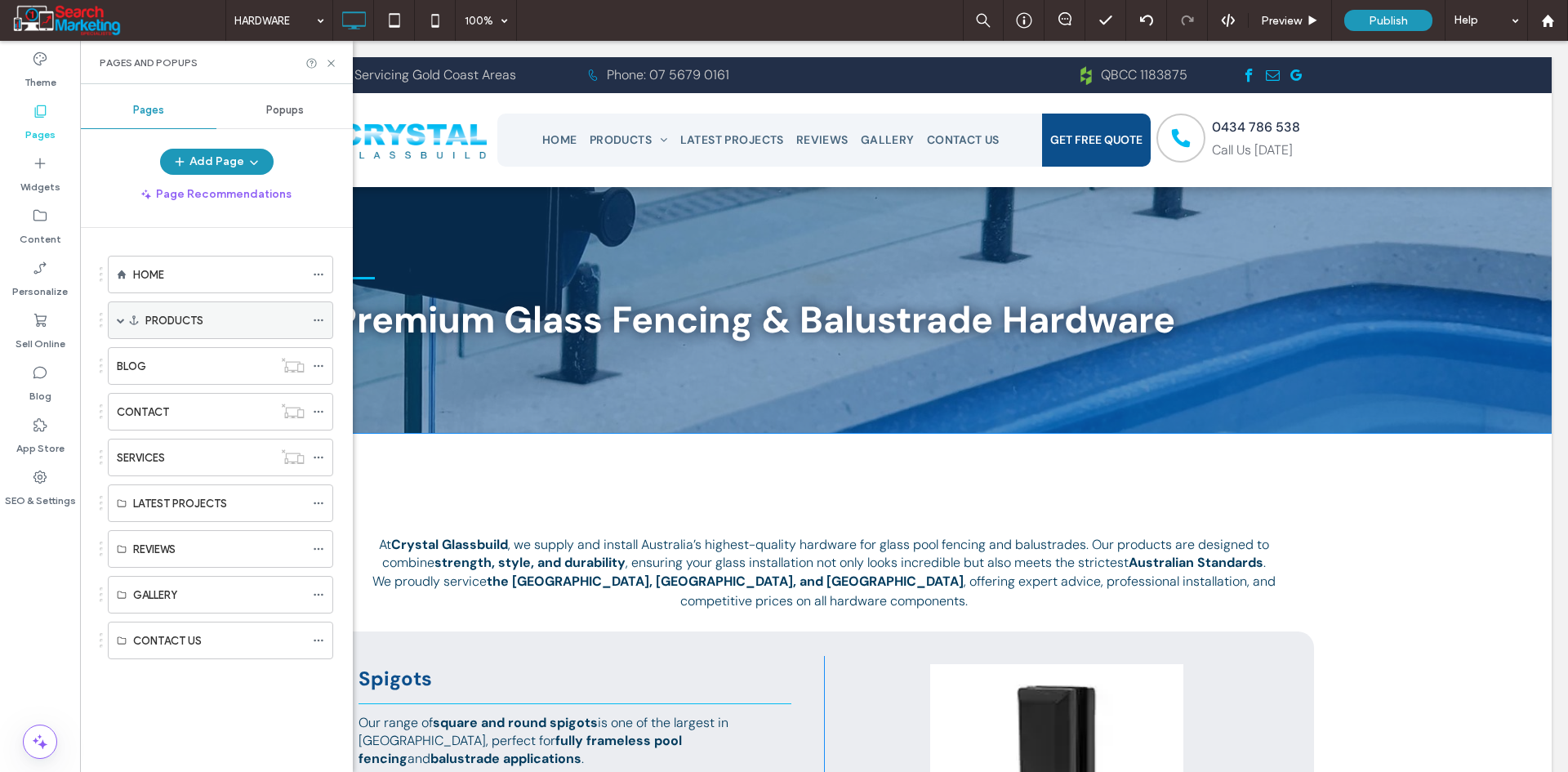
click at [122, 318] on span at bounding box center [121, 321] width 8 height 8
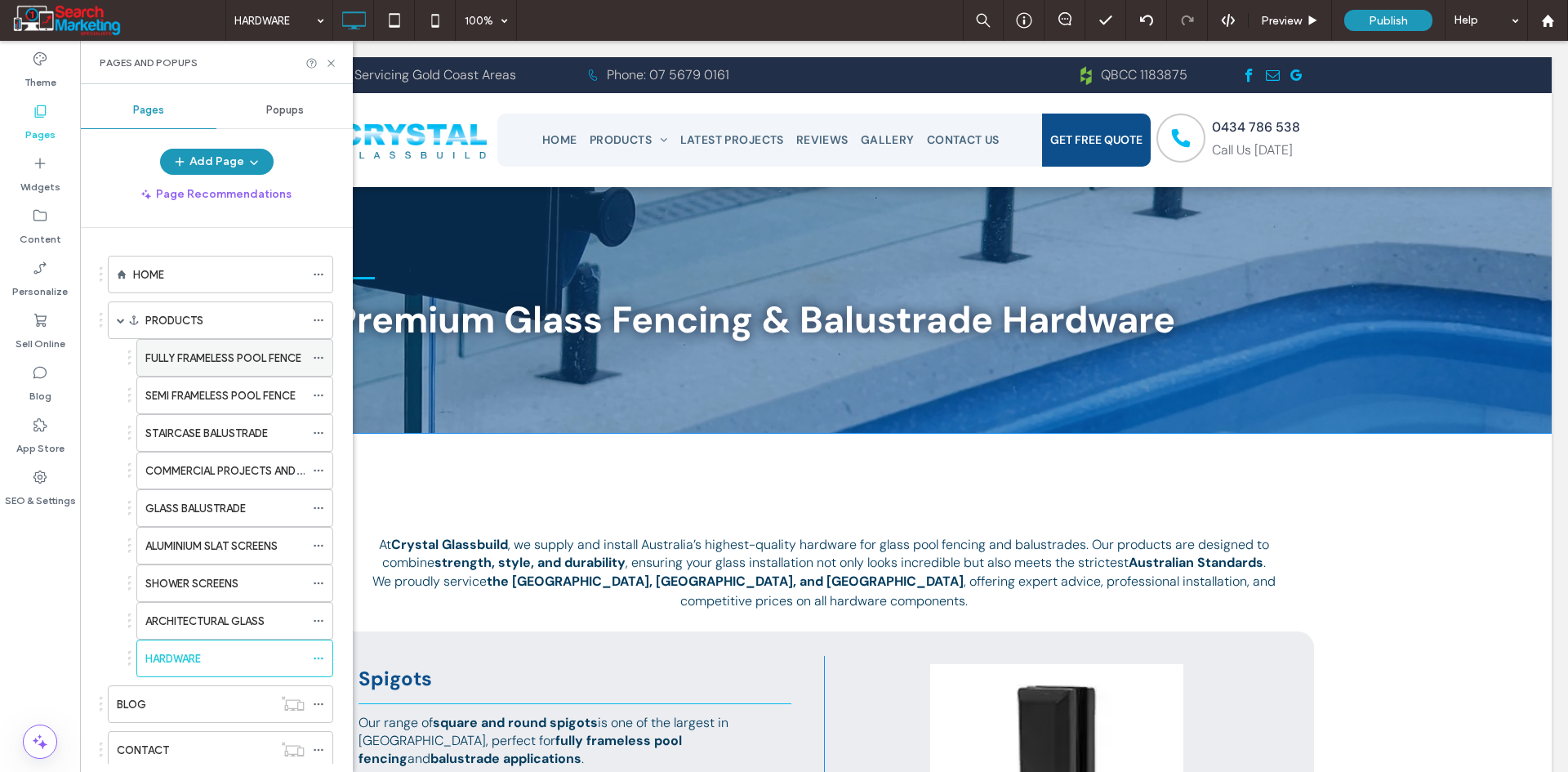
click at [318, 358] on use at bounding box center [318, 358] width 9 height 2
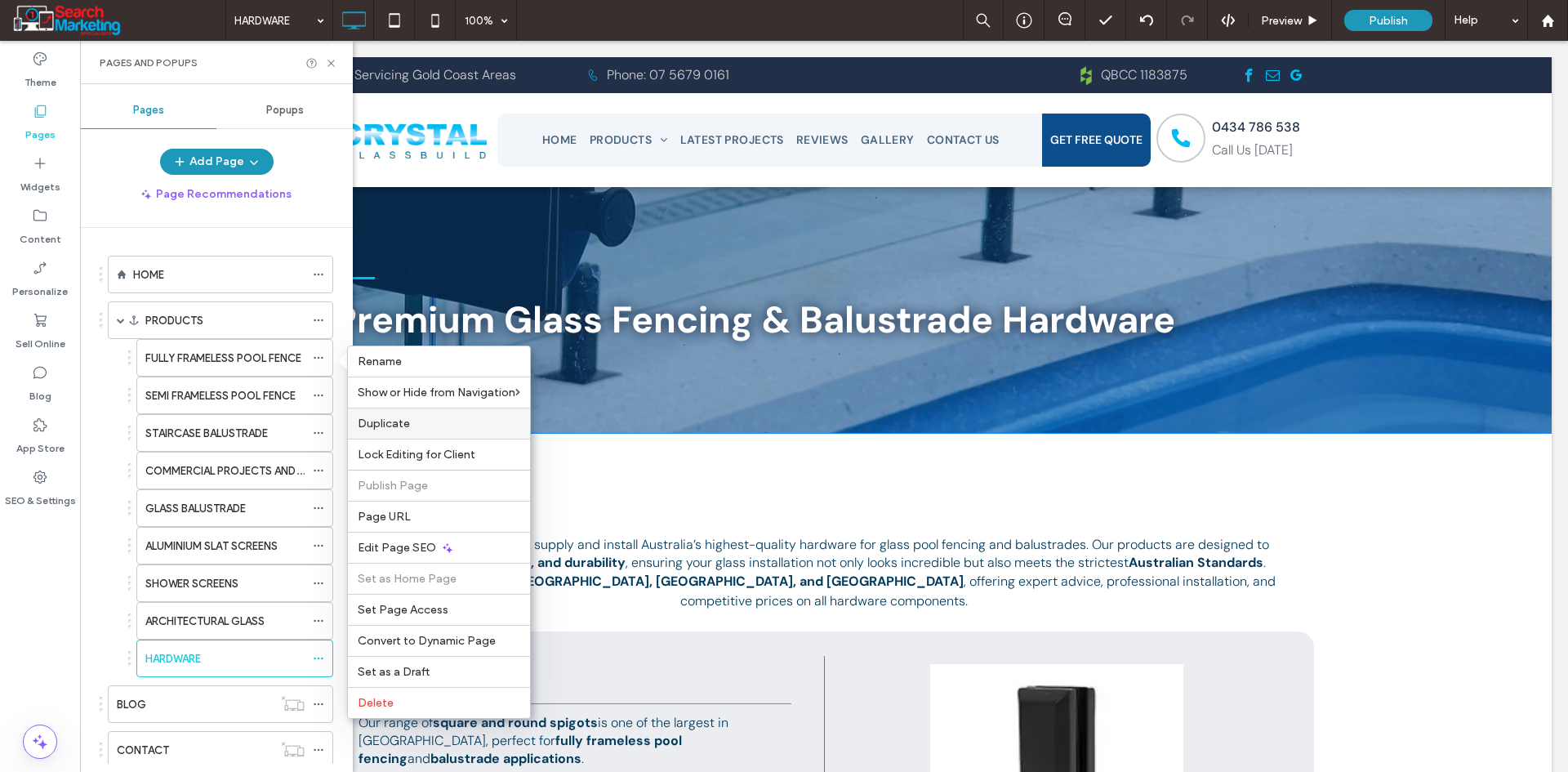
click at [397, 418] on span "Duplicate" at bounding box center [384, 423] width 52 height 14
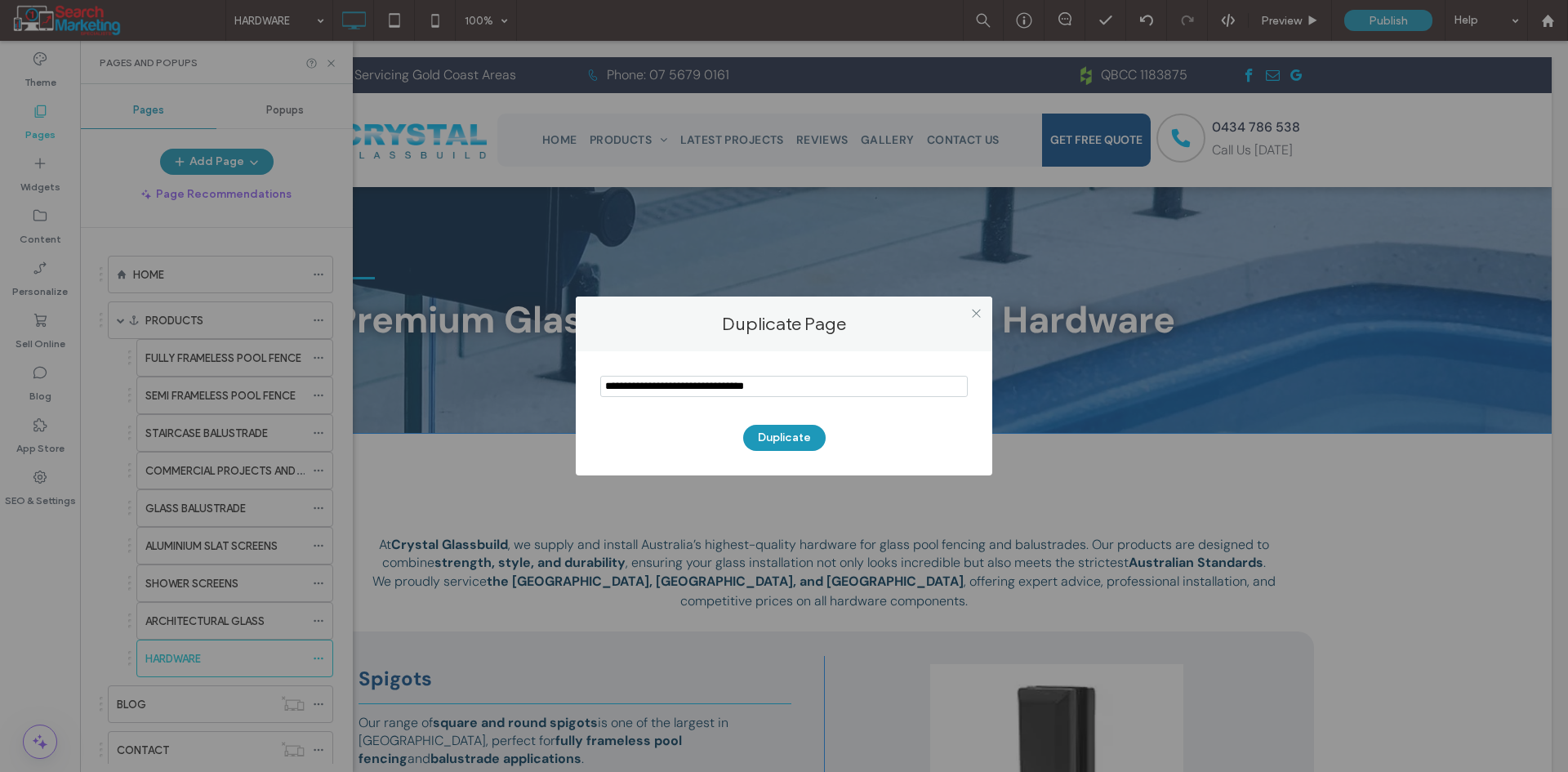
click at [703, 389] on input "notEmpty" at bounding box center [784, 386] width 367 height 22
type input "**********"
click at [759, 432] on button "Duplicate" at bounding box center [784, 437] width 82 height 26
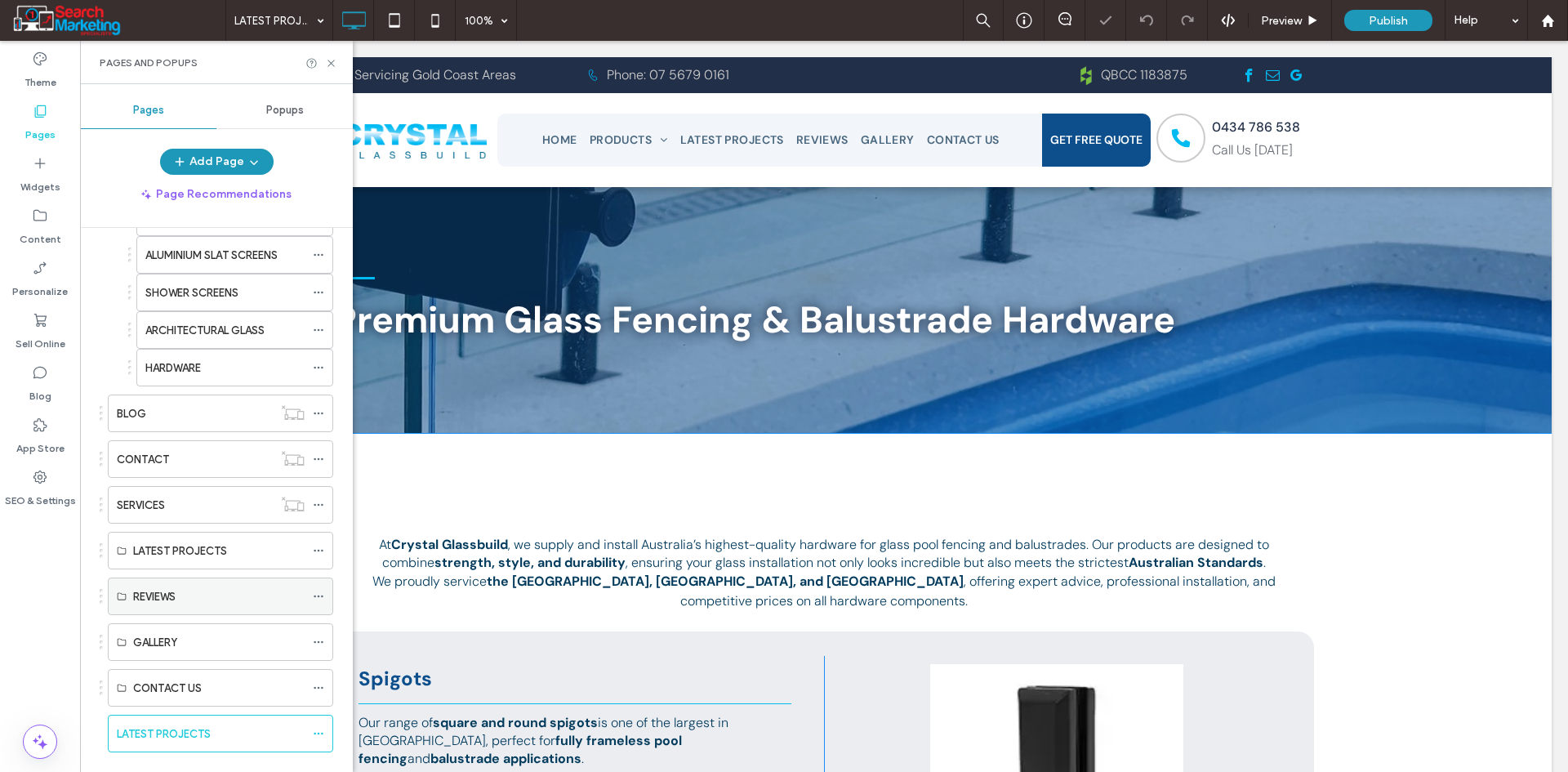
scroll to position [320, 0]
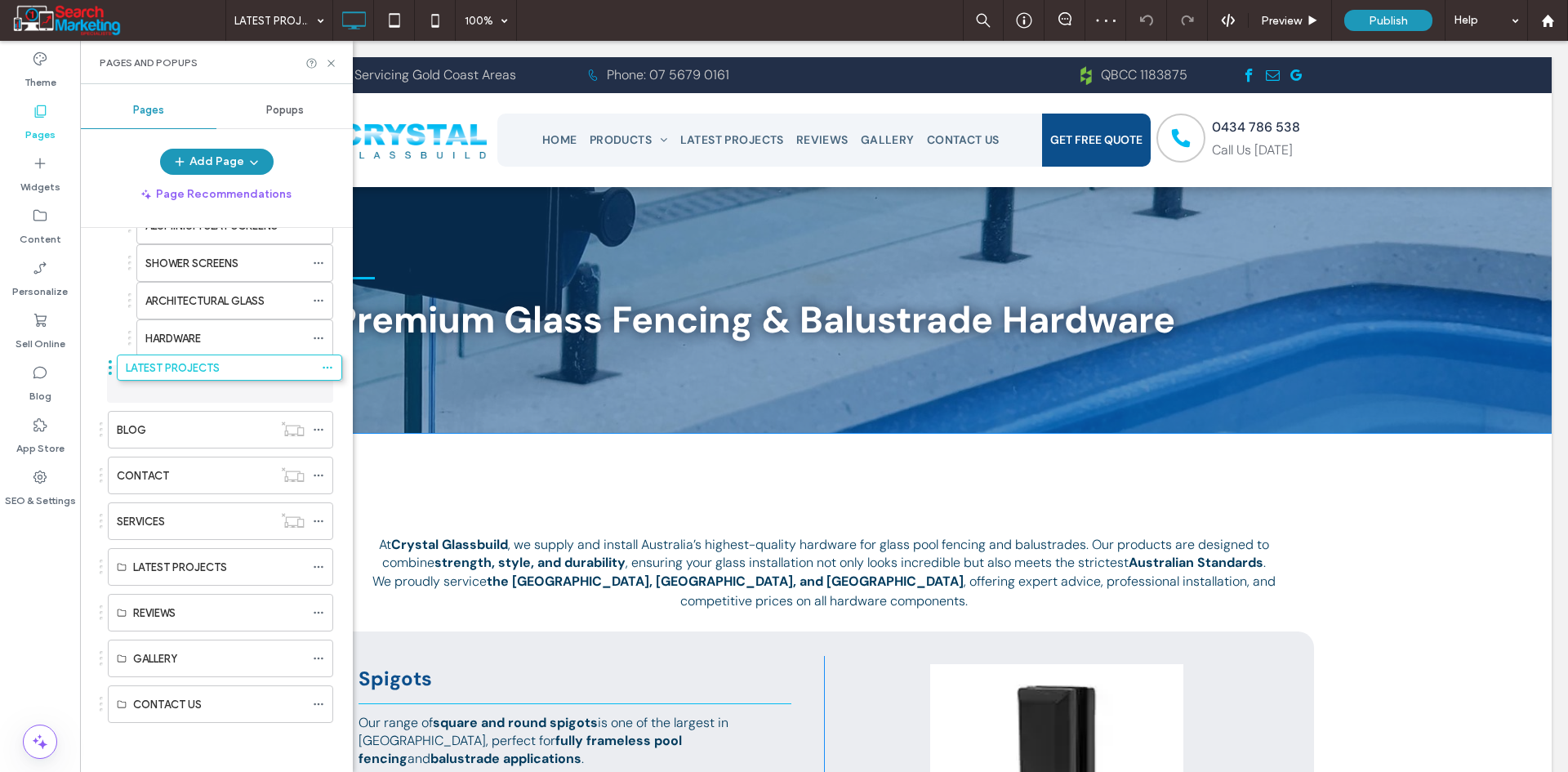
drag, startPoint x: 101, startPoint y: 699, endPoint x: 110, endPoint y: 367, distance: 332.1
click at [316, 569] on icon at bounding box center [319, 567] width 12 height 12
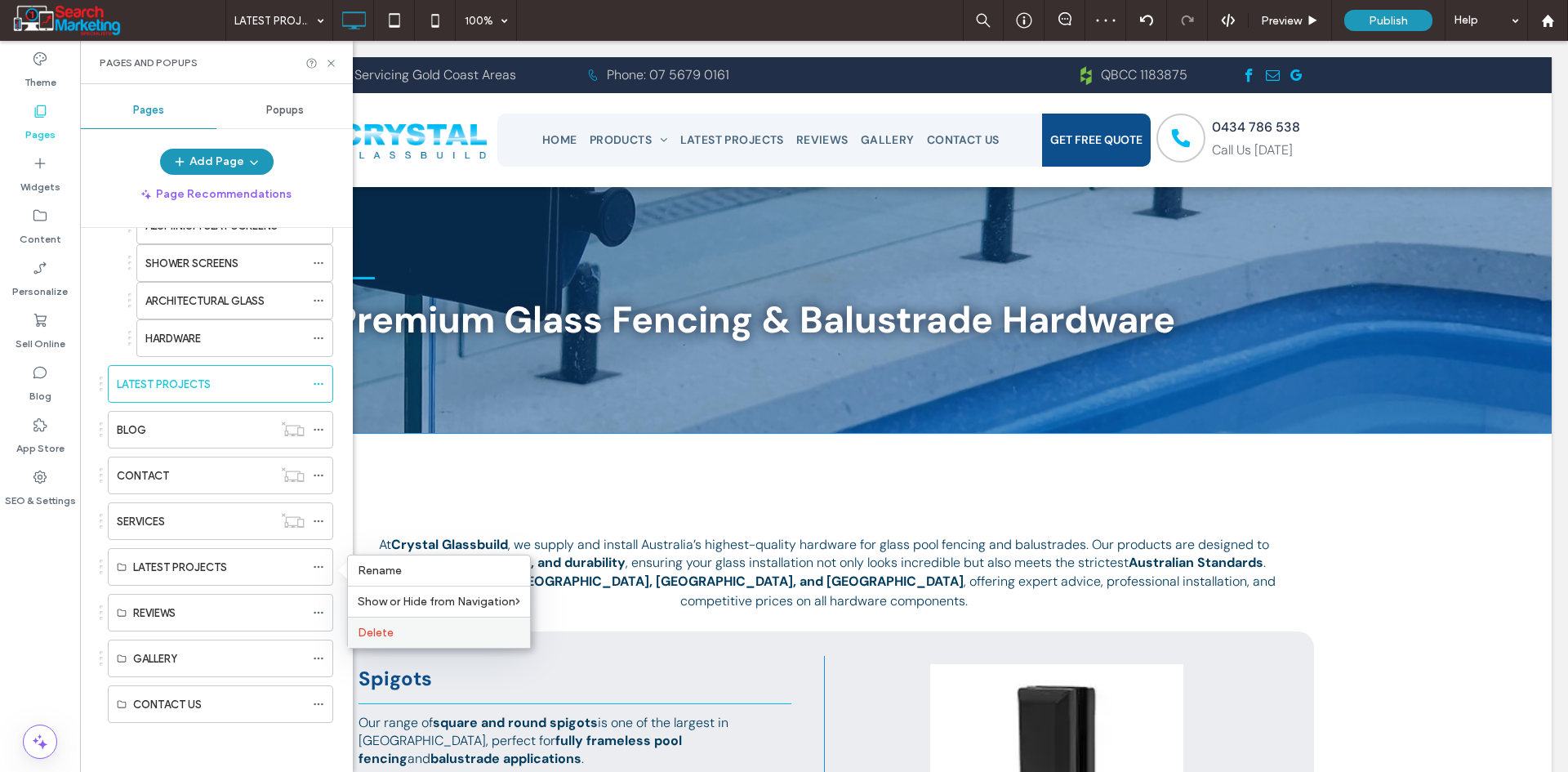
click at [372, 627] on span "Delete" at bounding box center [375, 632] width 36 height 14
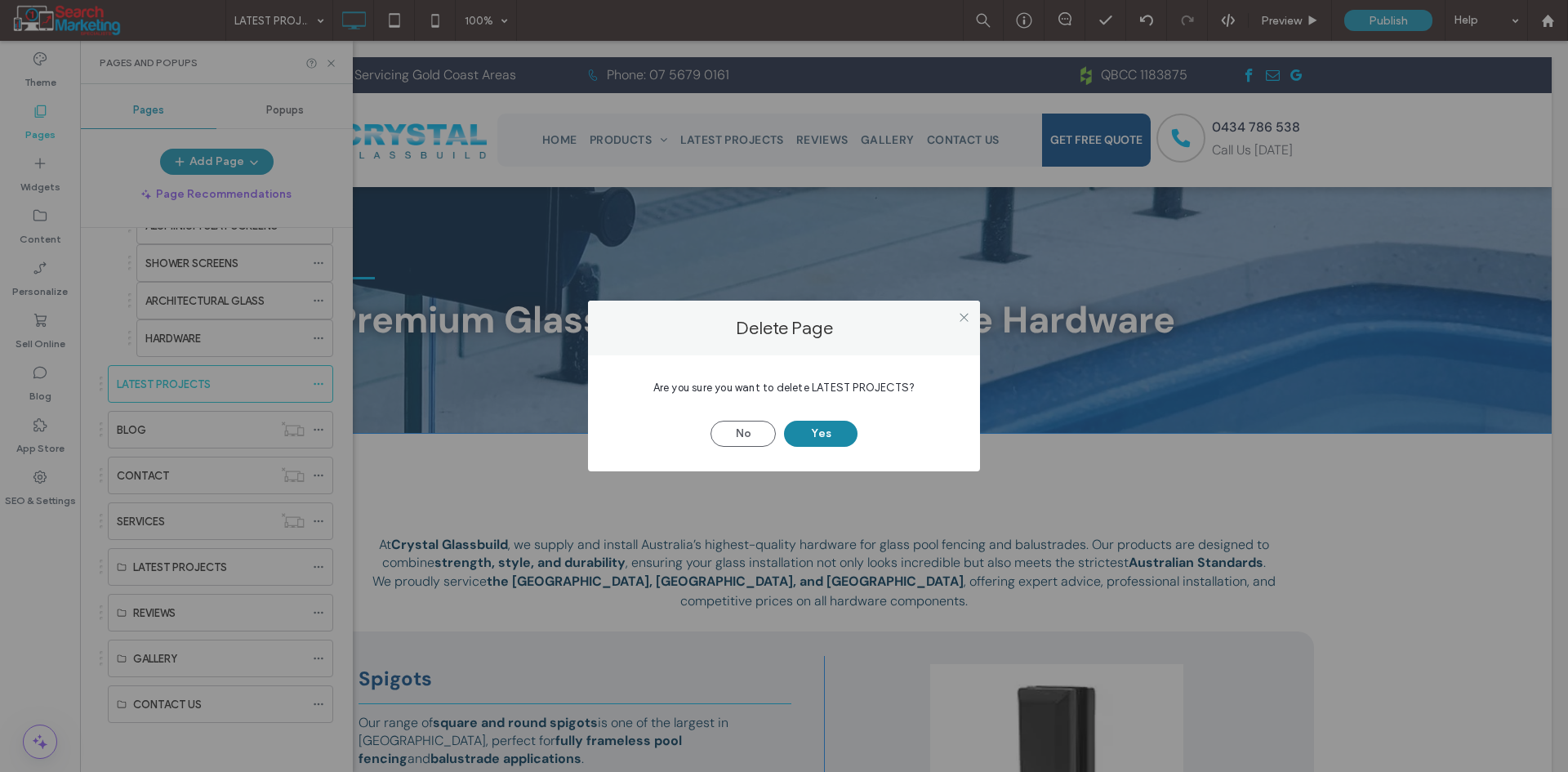
click at [823, 424] on button "Yes" at bounding box center [821, 433] width 73 height 26
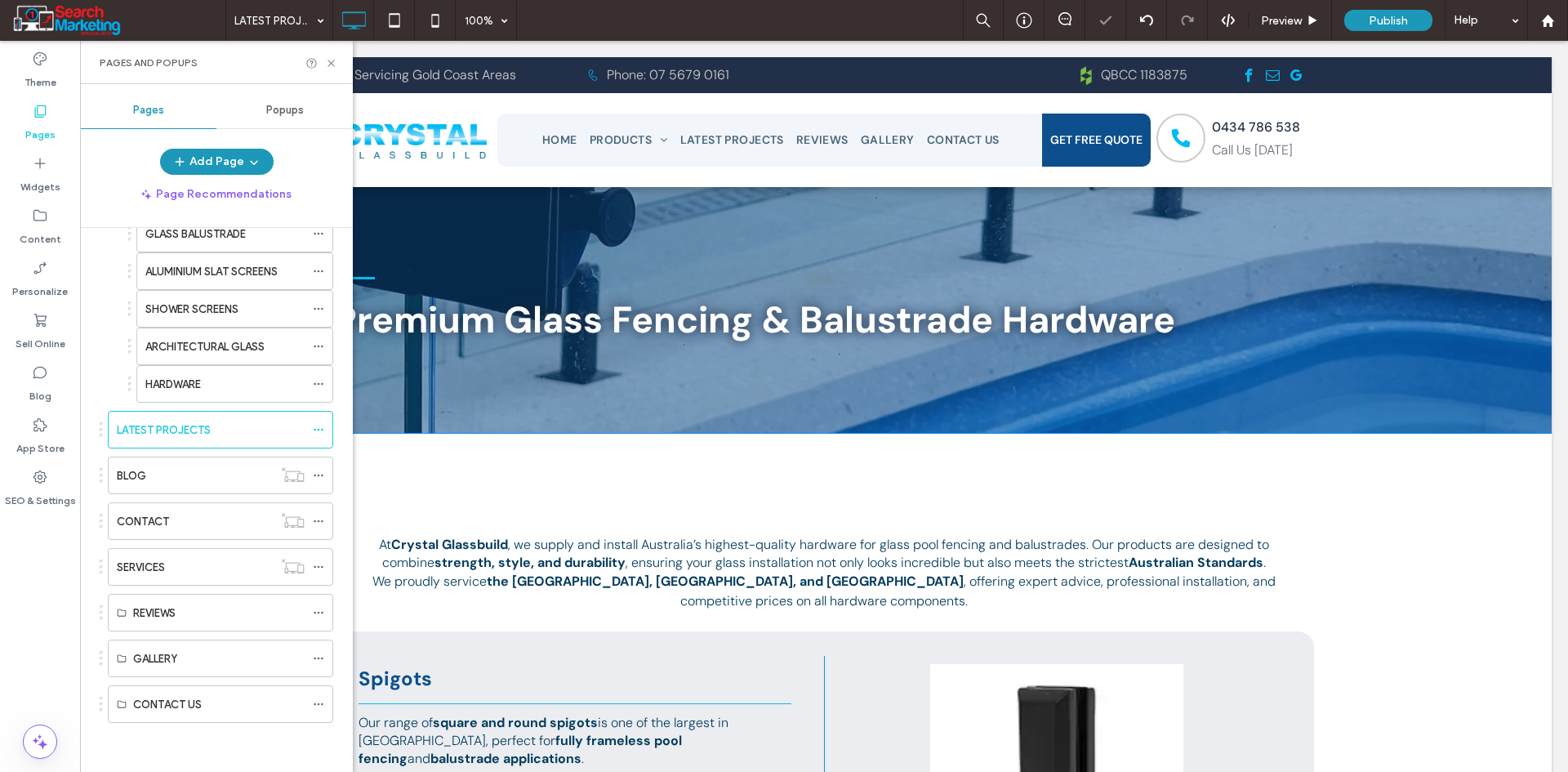
scroll to position [274, 0]
click at [327, 63] on icon at bounding box center [331, 63] width 12 height 12
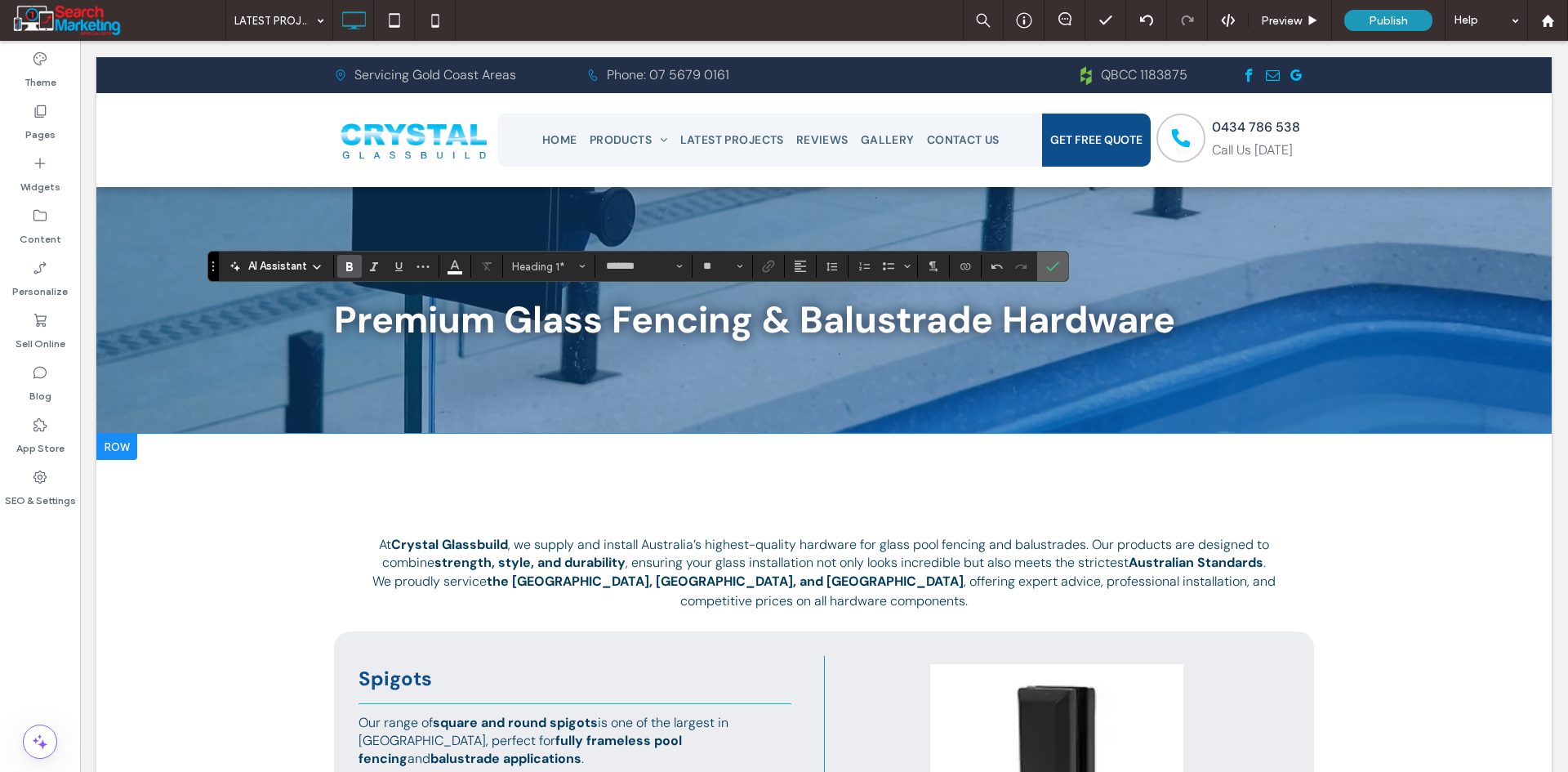
click at [1056, 267] on icon "Confirm" at bounding box center [1053, 267] width 13 height 13
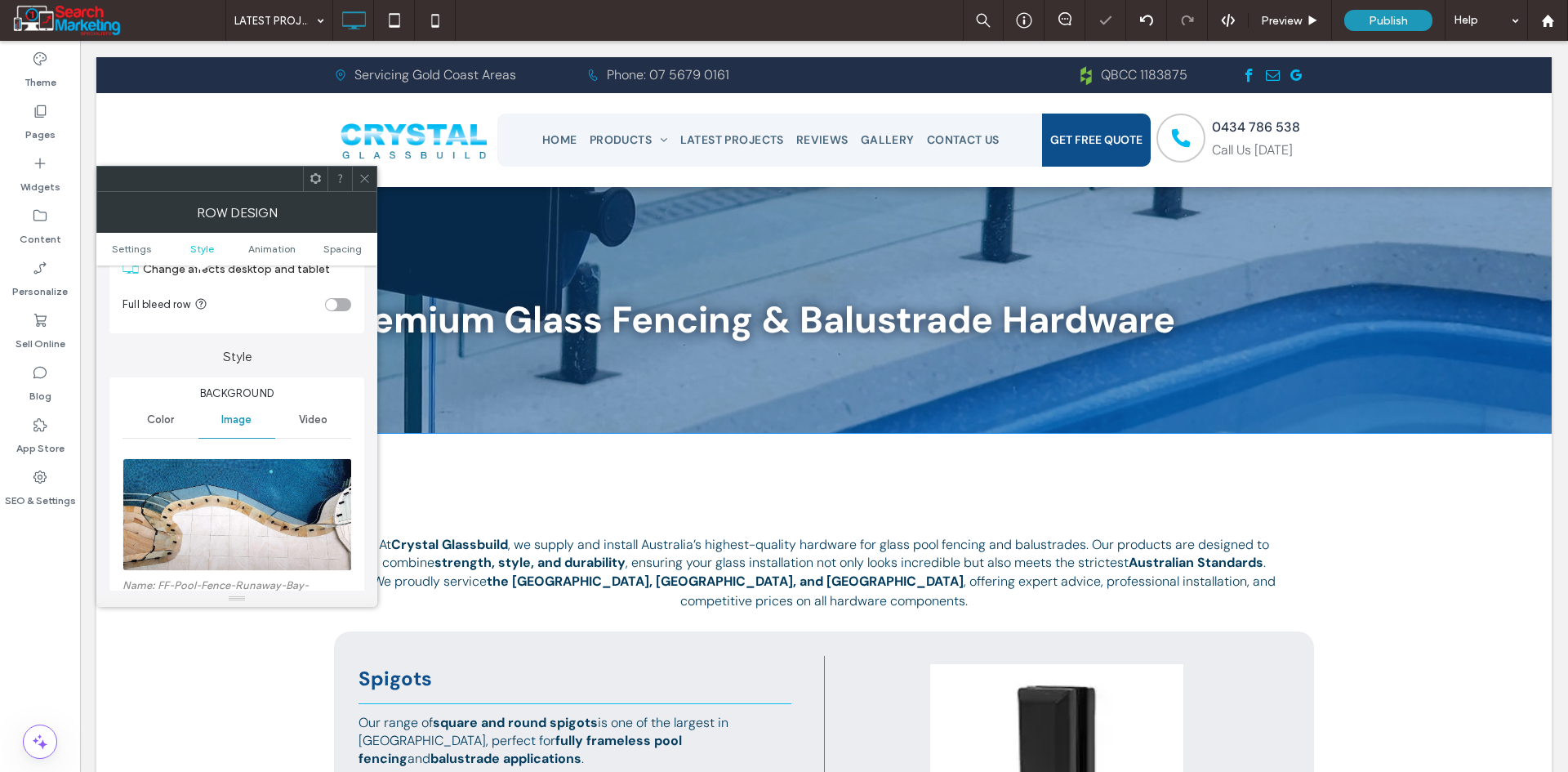
scroll to position [327, 0]
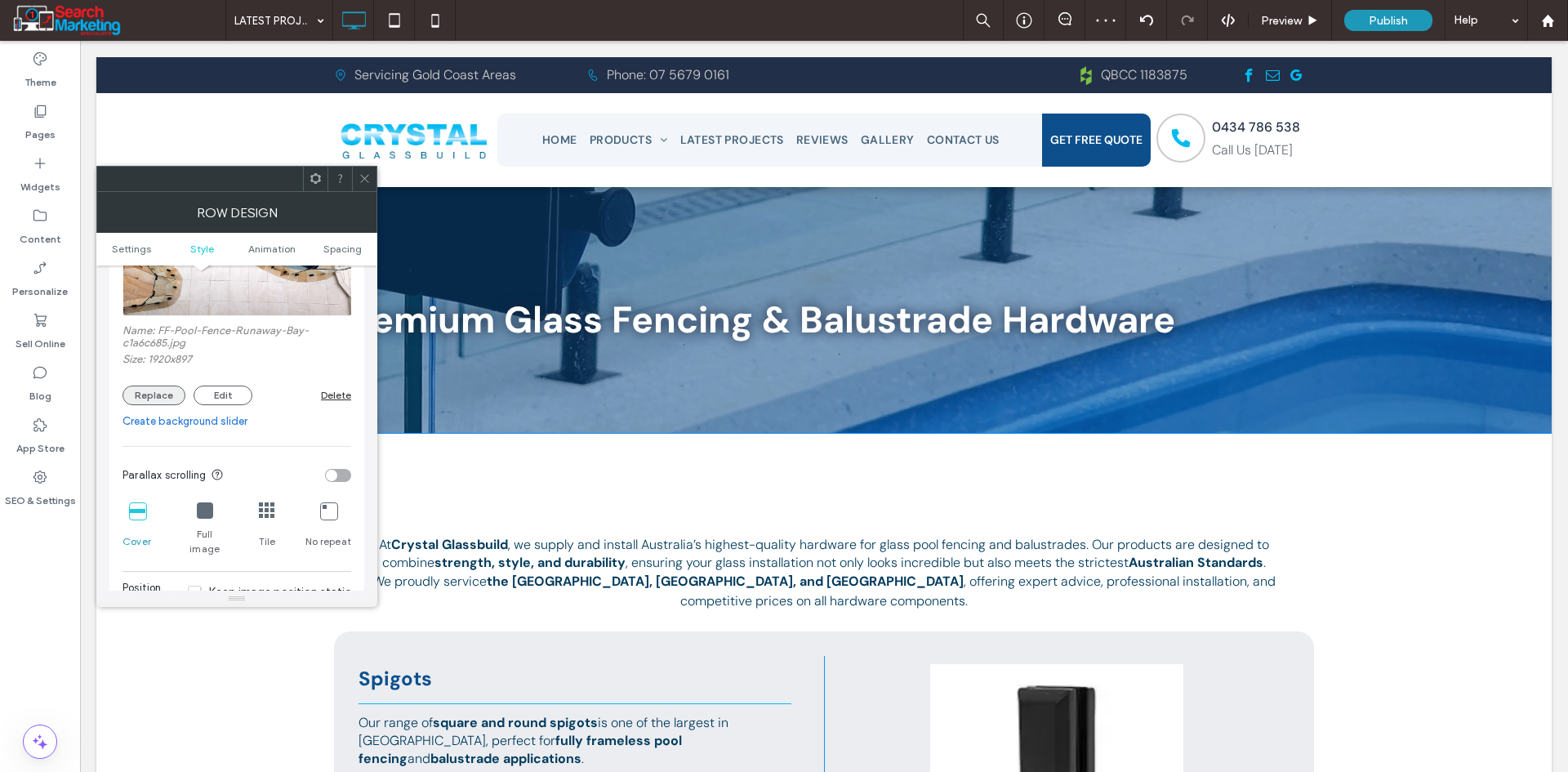
click at [163, 395] on button "Replace" at bounding box center [154, 396] width 63 height 20
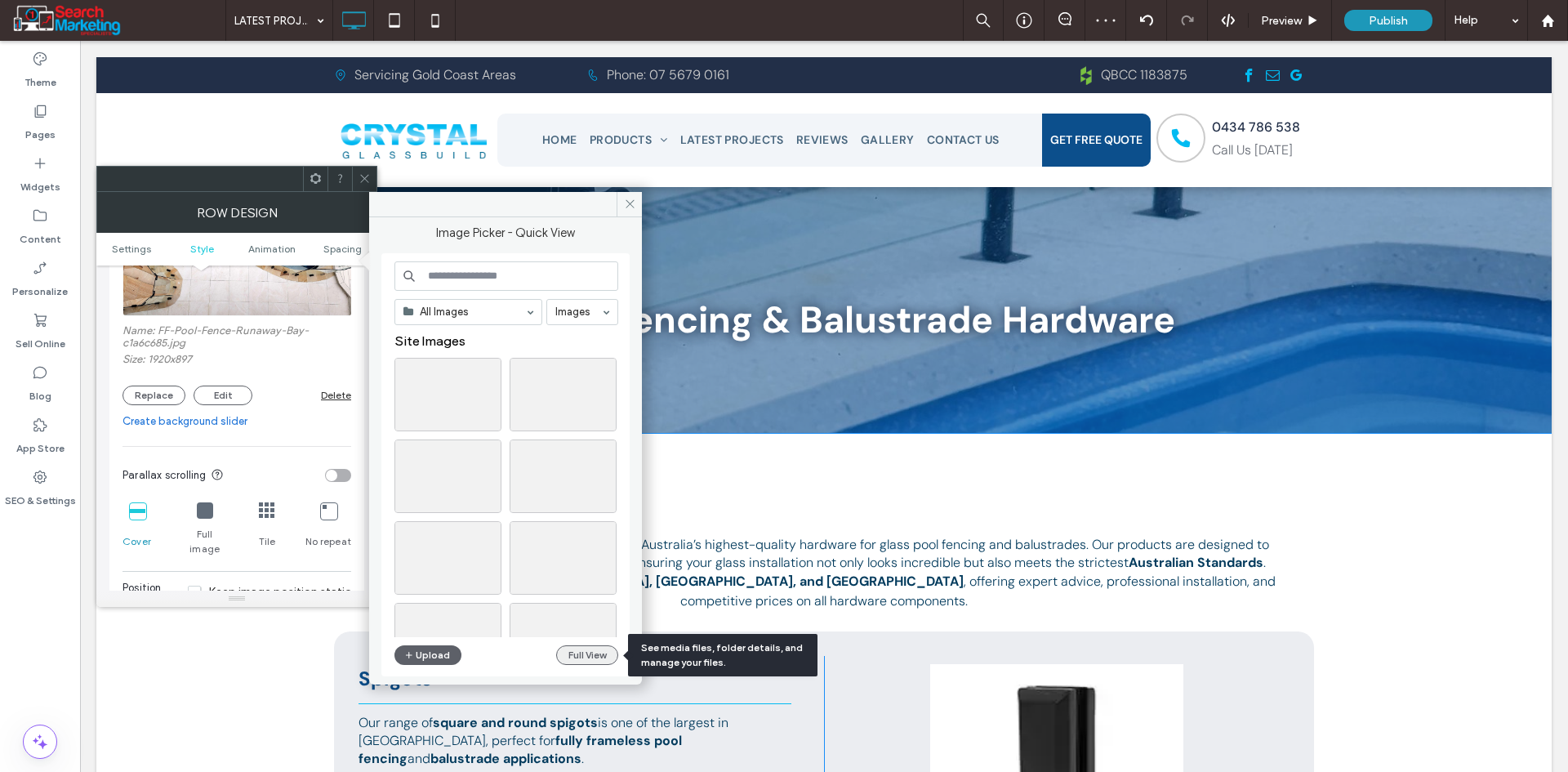
click at [573, 650] on button "Full View" at bounding box center [587, 656] width 62 height 20
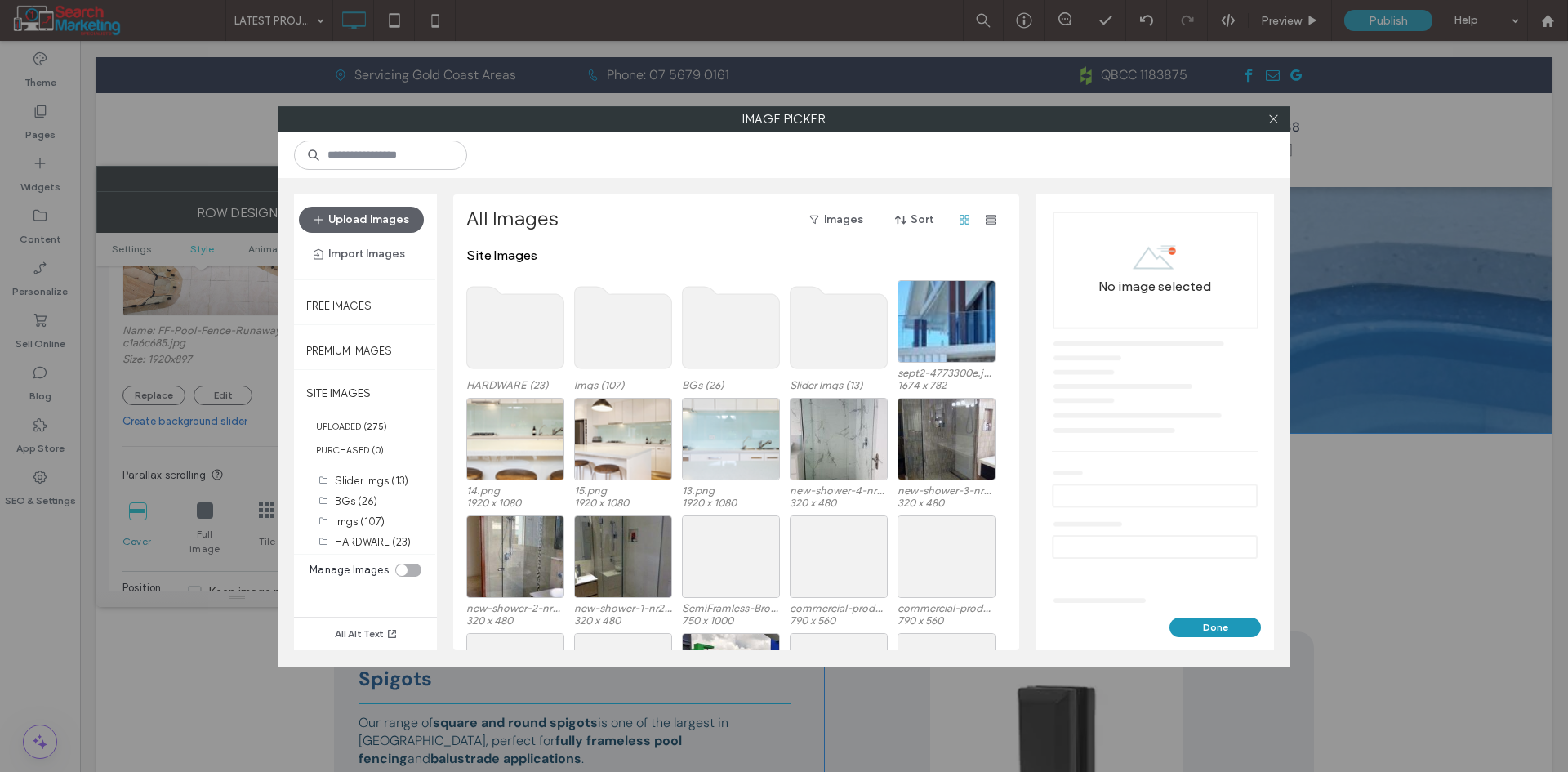
click at [515, 321] on use at bounding box center [515, 327] width 97 height 81
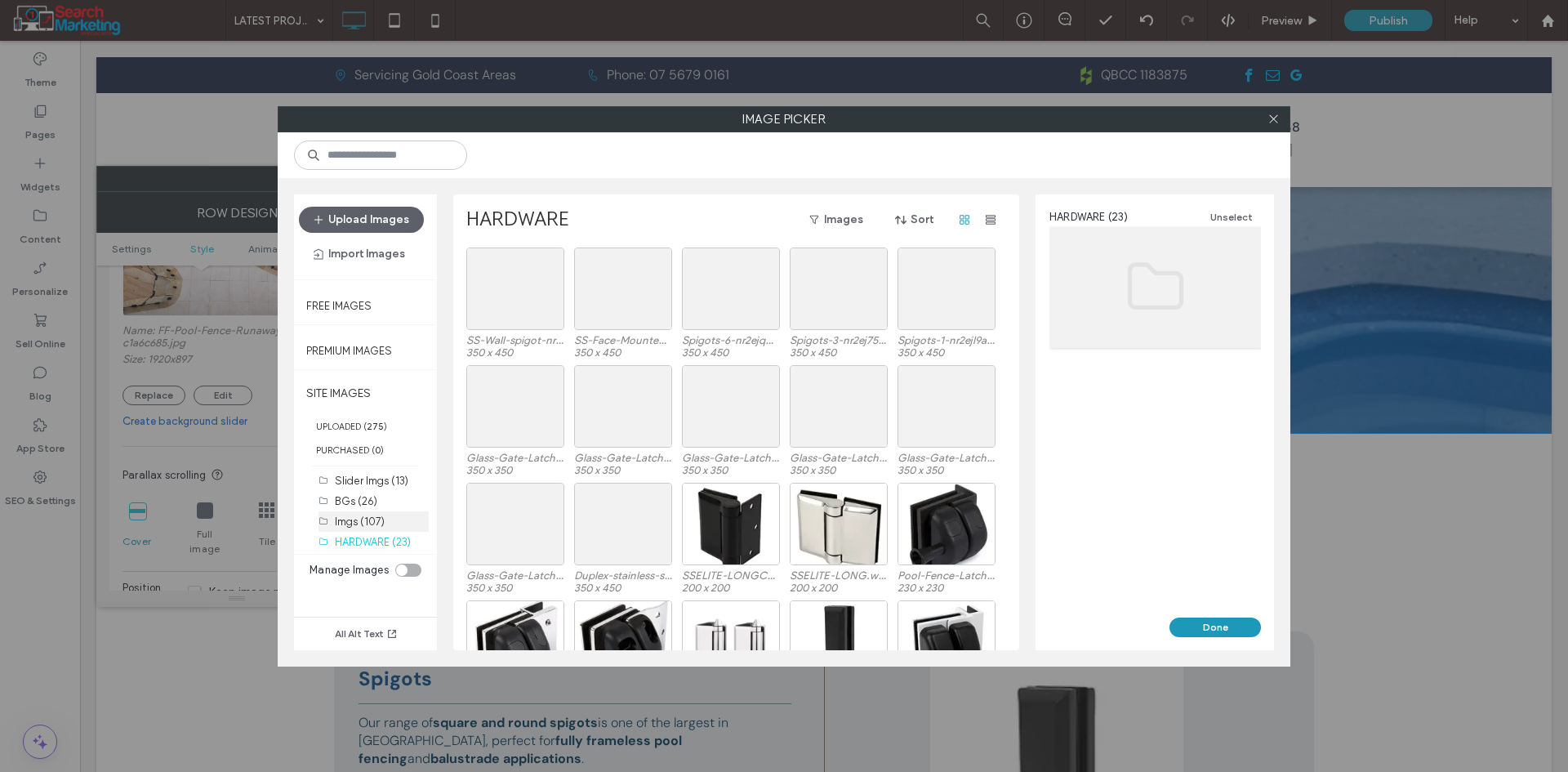
click at [382, 525] on label "Imgs (107)" at bounding box center [360, 521] width 50 height 12
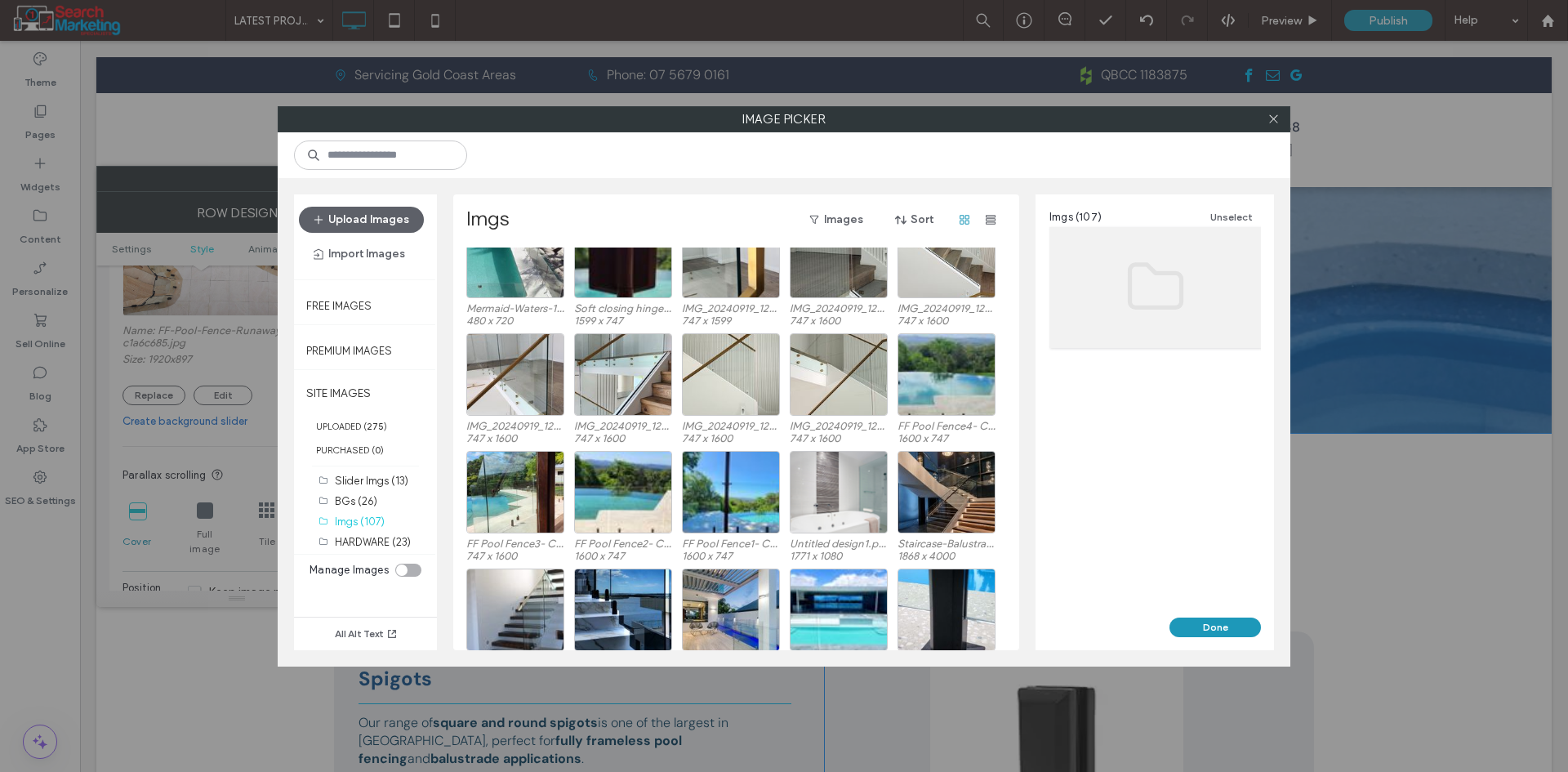
scroll to position [68, 0]
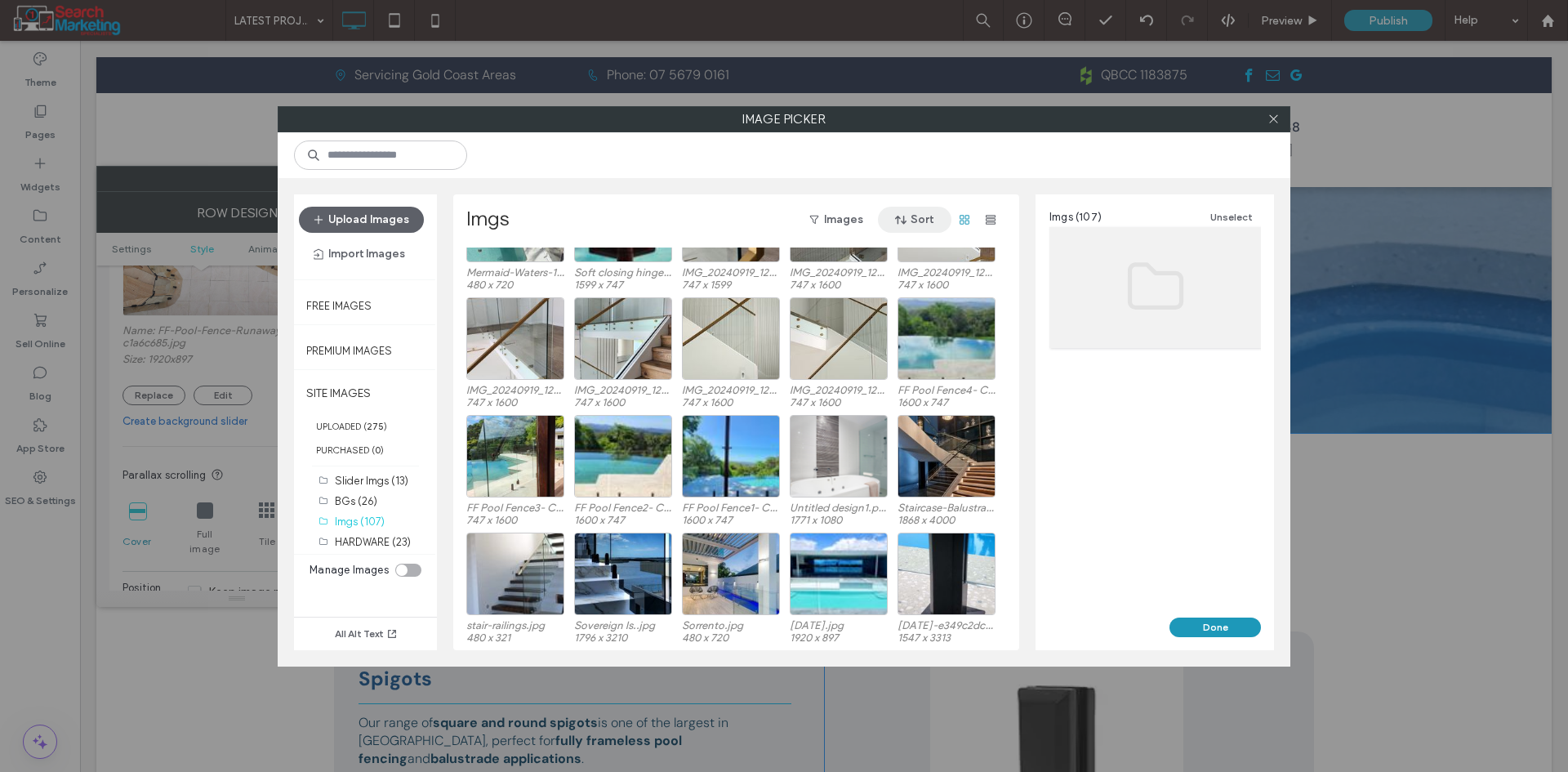
click at [920, 228] on button "Sort" at bounding box center [914, 219] width 73 height 26
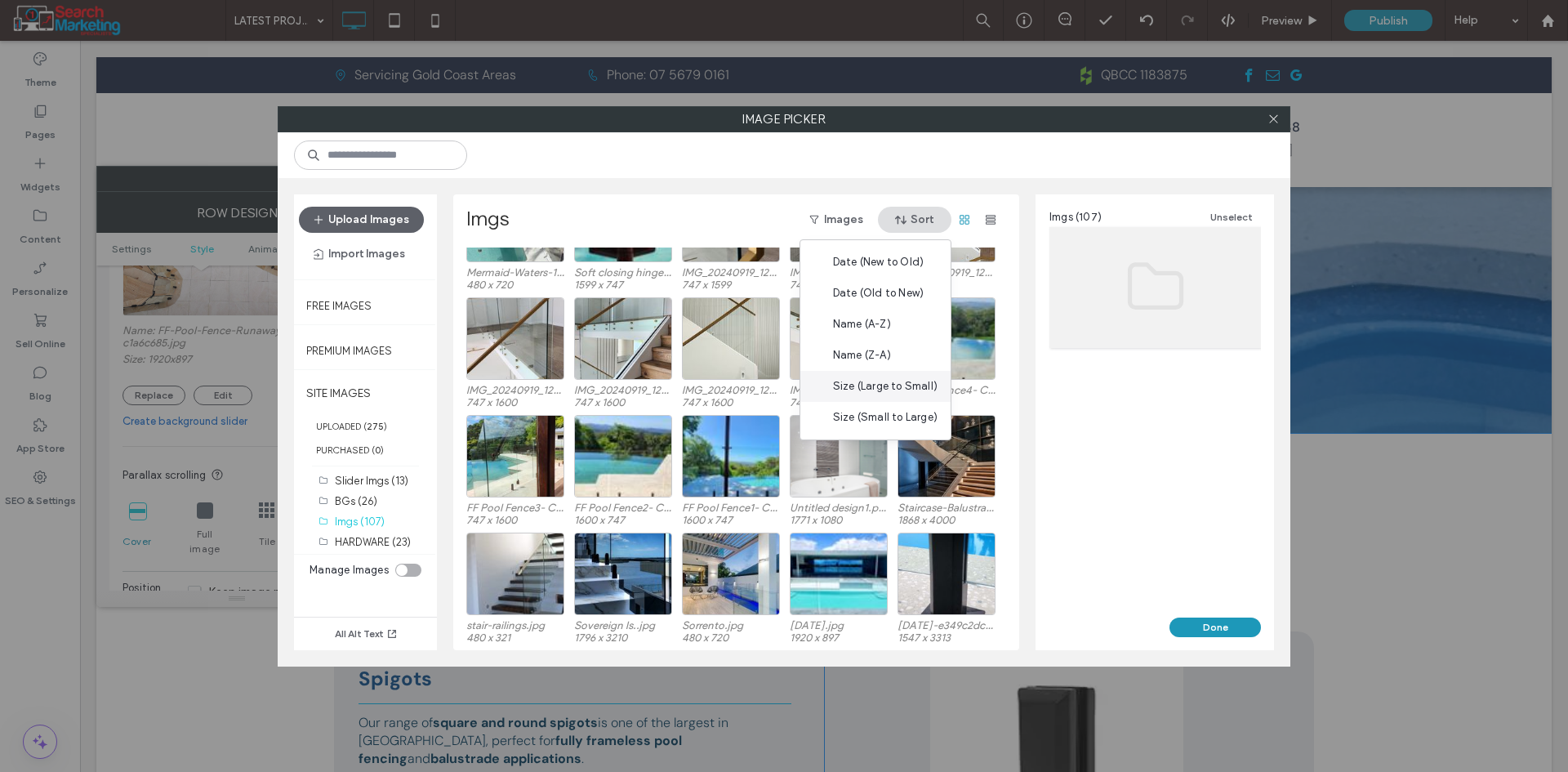
click at [874, 386] on span "Size (Large to Small)" at bounding box center [885, 386] width 105 height 17
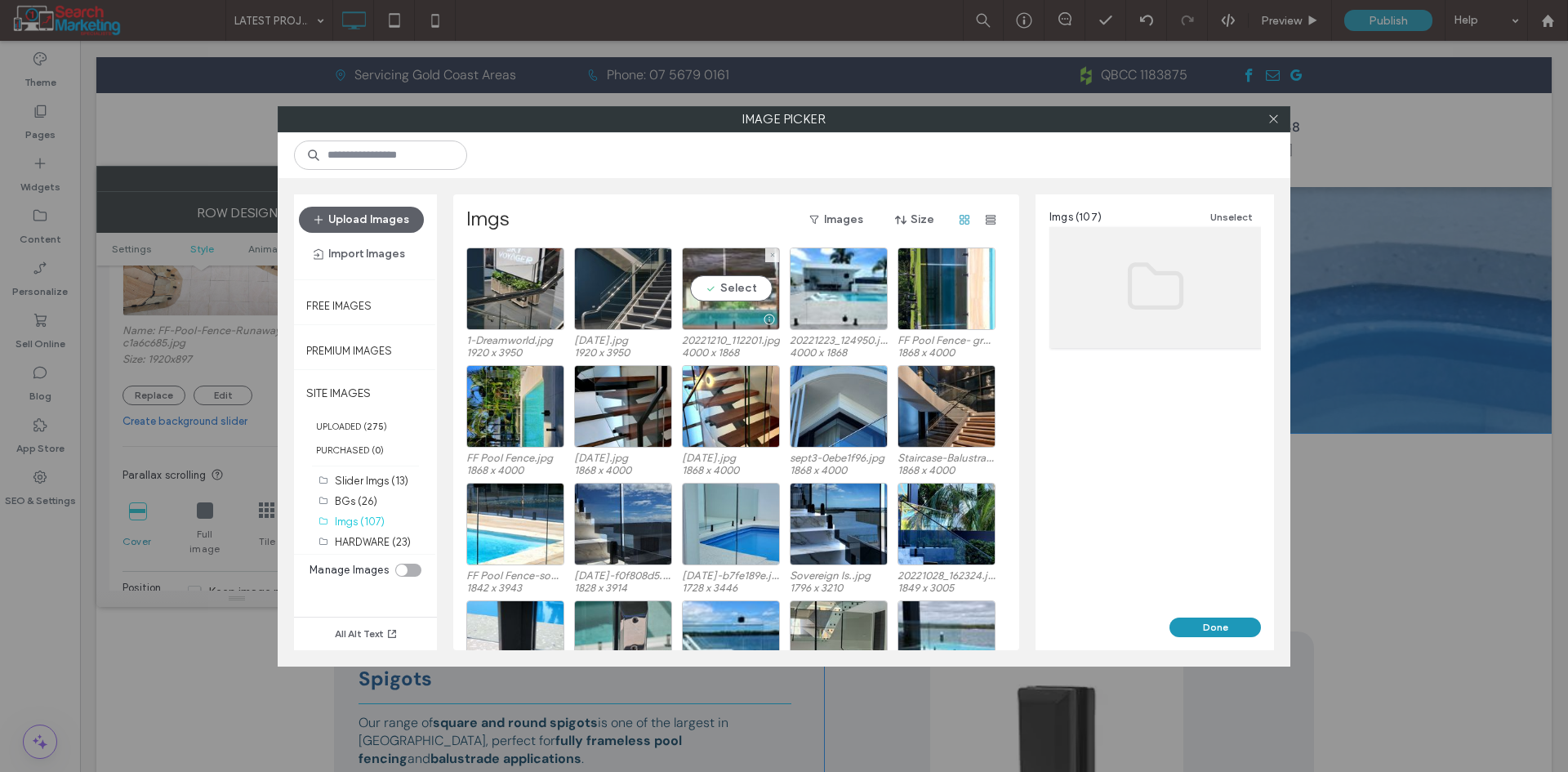
click at [738, 295] on div "Select" at bounding box center [731, 288] width 98 height 82
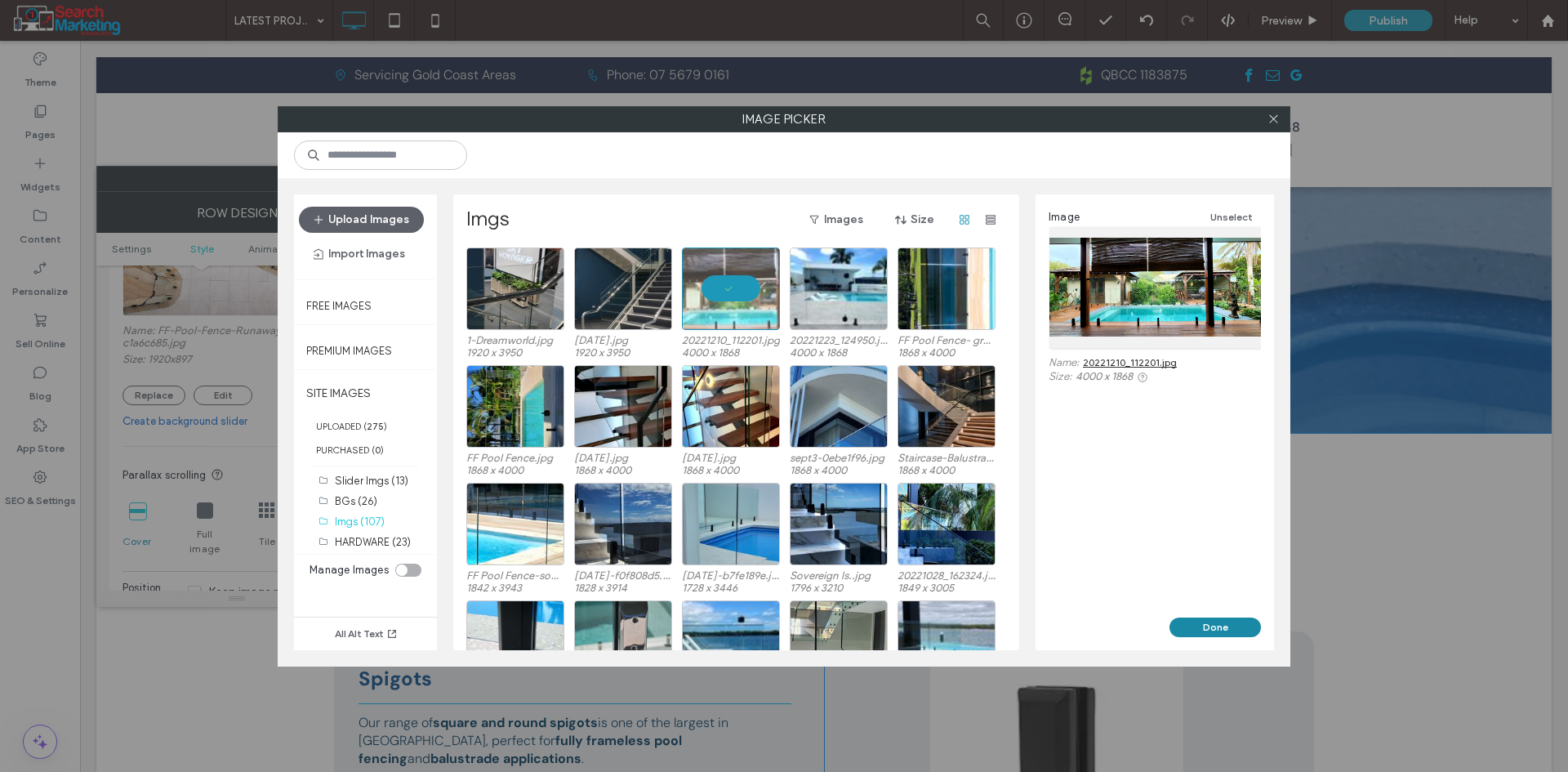
click at [1190, 628] on button "Done" at bounding box center [1215, 627] width 91 height 20
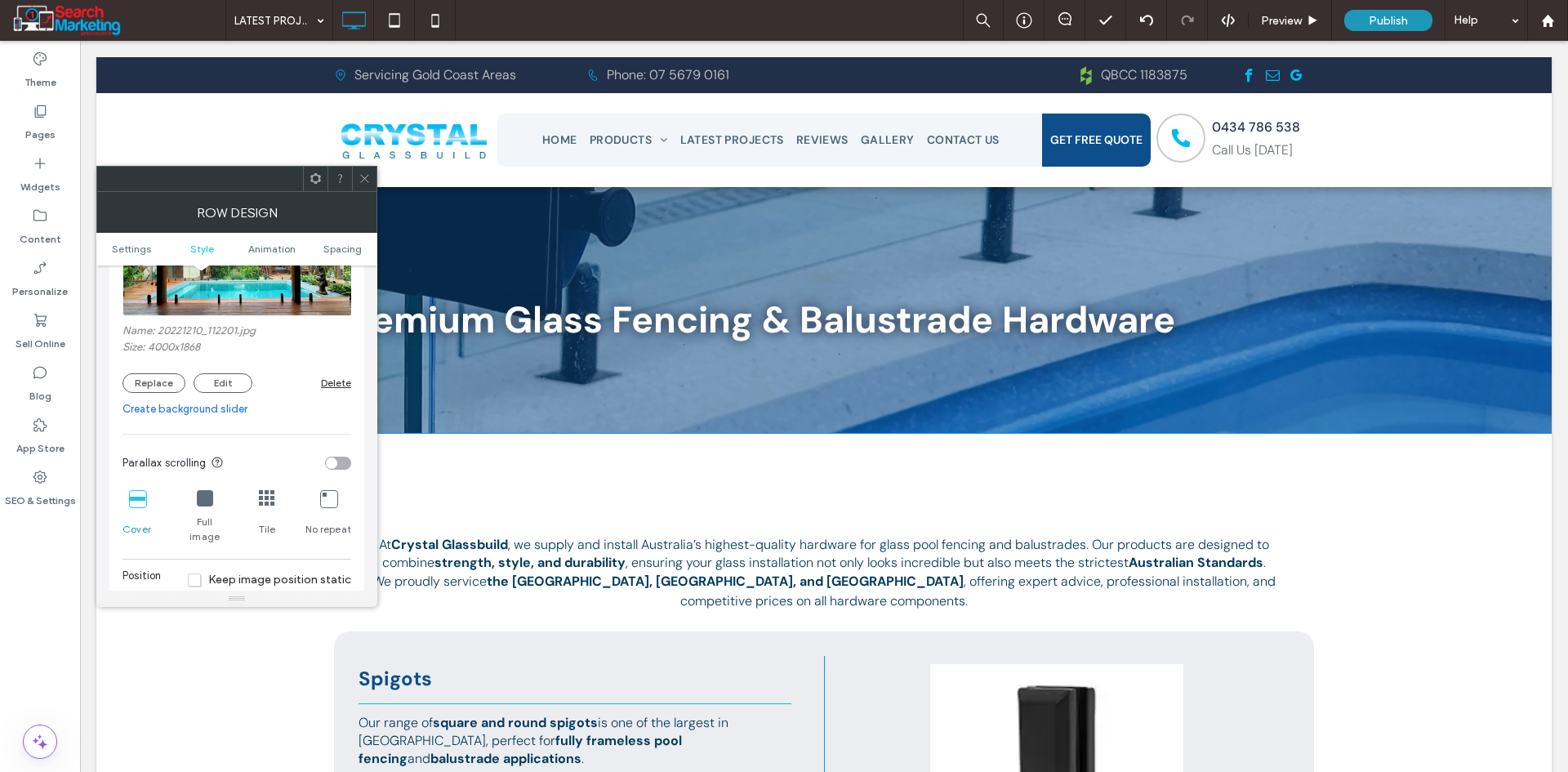
scroll to position [409, 0]
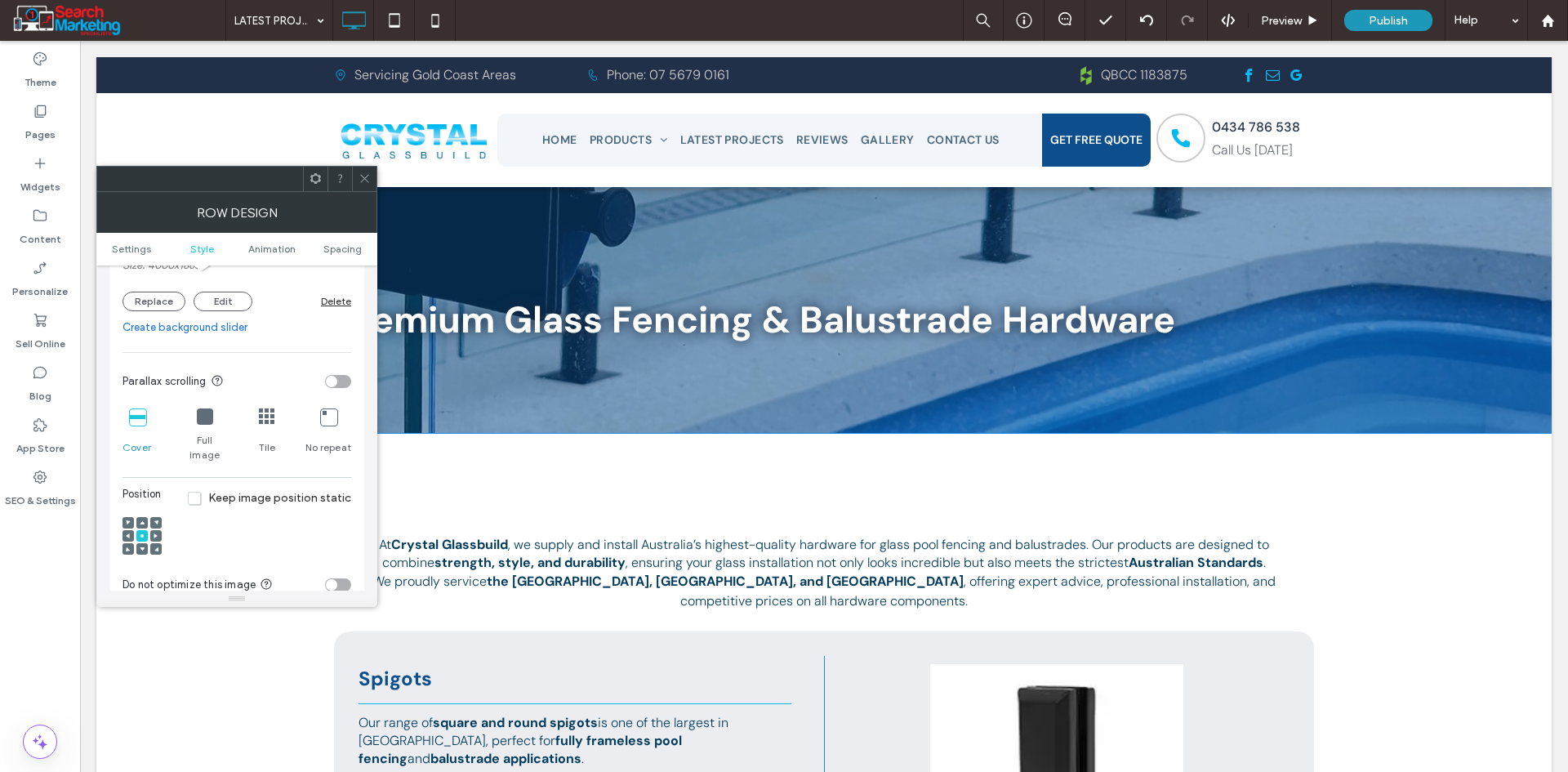
click at [360, 177] on icon at bounding box center [365, 178] width 12 height 12
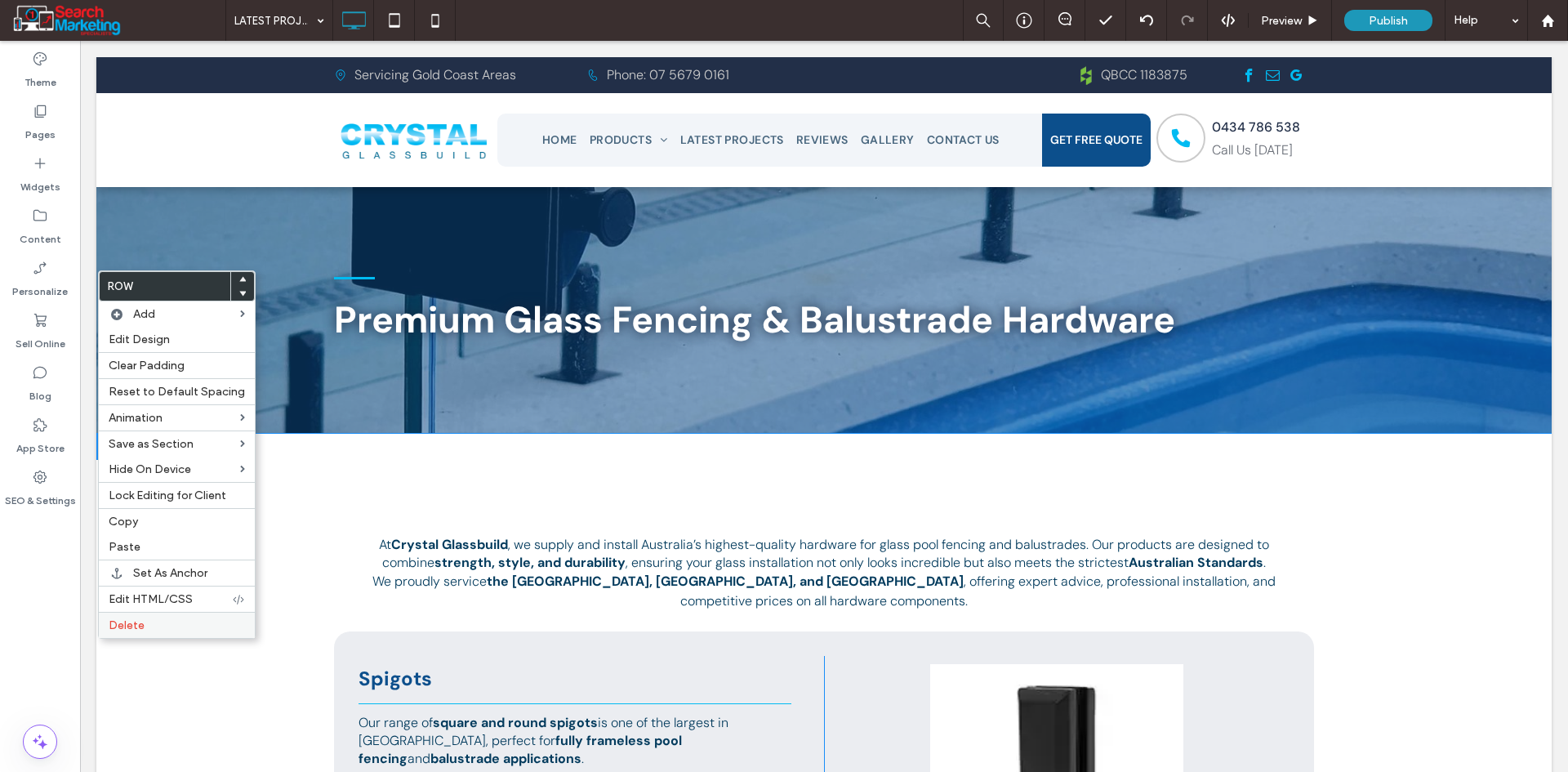
click at [179, 632] on label "Delete" at bounding box center [177, 625] width 136 height 14
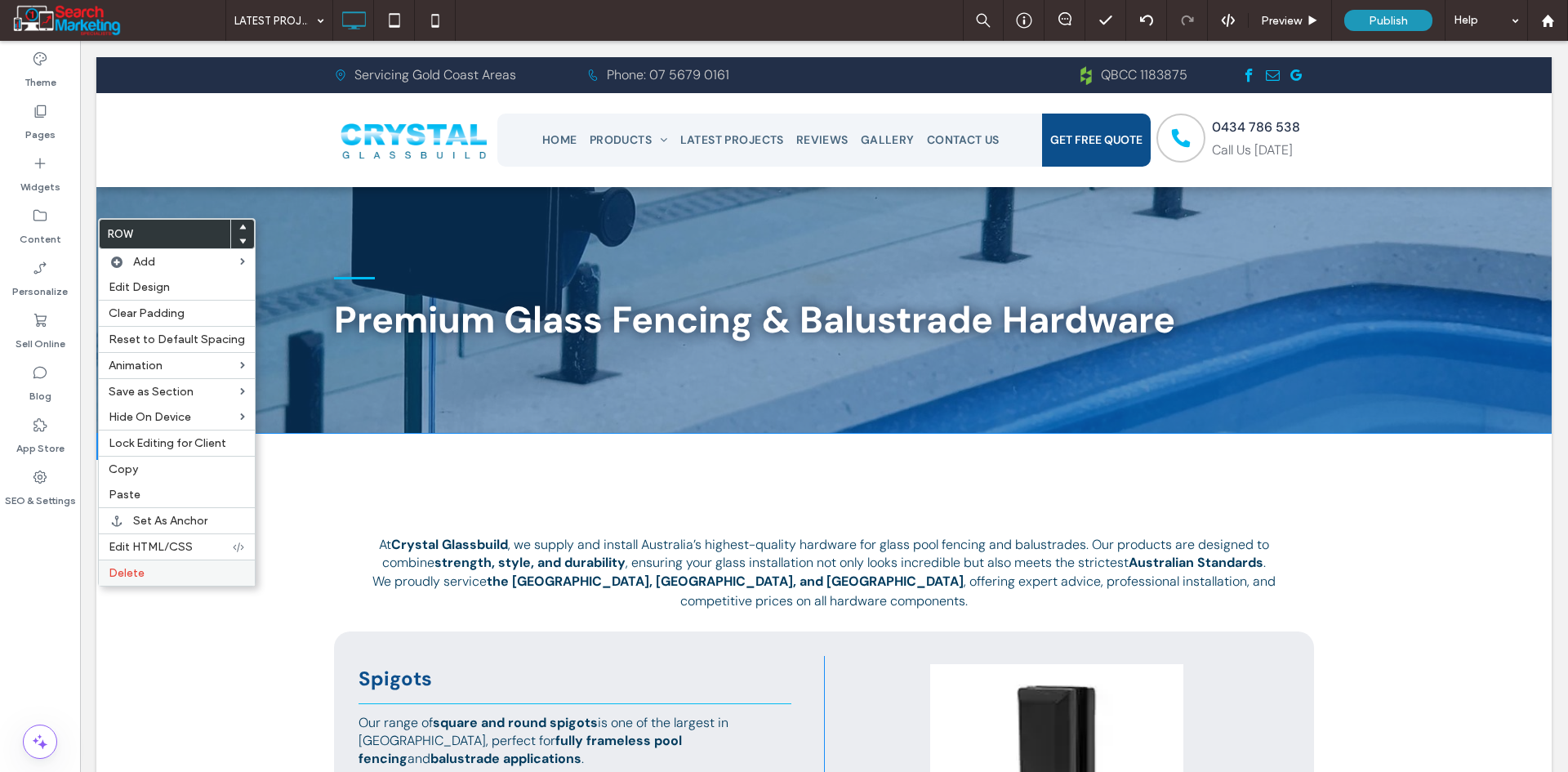
click at [145, 568] on label "Delete" at bounding box center [177, 573] width 136 height 14
drag, startPoint x: 157, startPoint y: 568, endPoint x: 145, endPoint y: 411, distance: 157.5
click at [154, 569] on label "Delete" at bounding box center [177, 573] width 136 height 14
click at [149, 574] on label "Delete" at bounding box center [177, 573] width 136 height 14
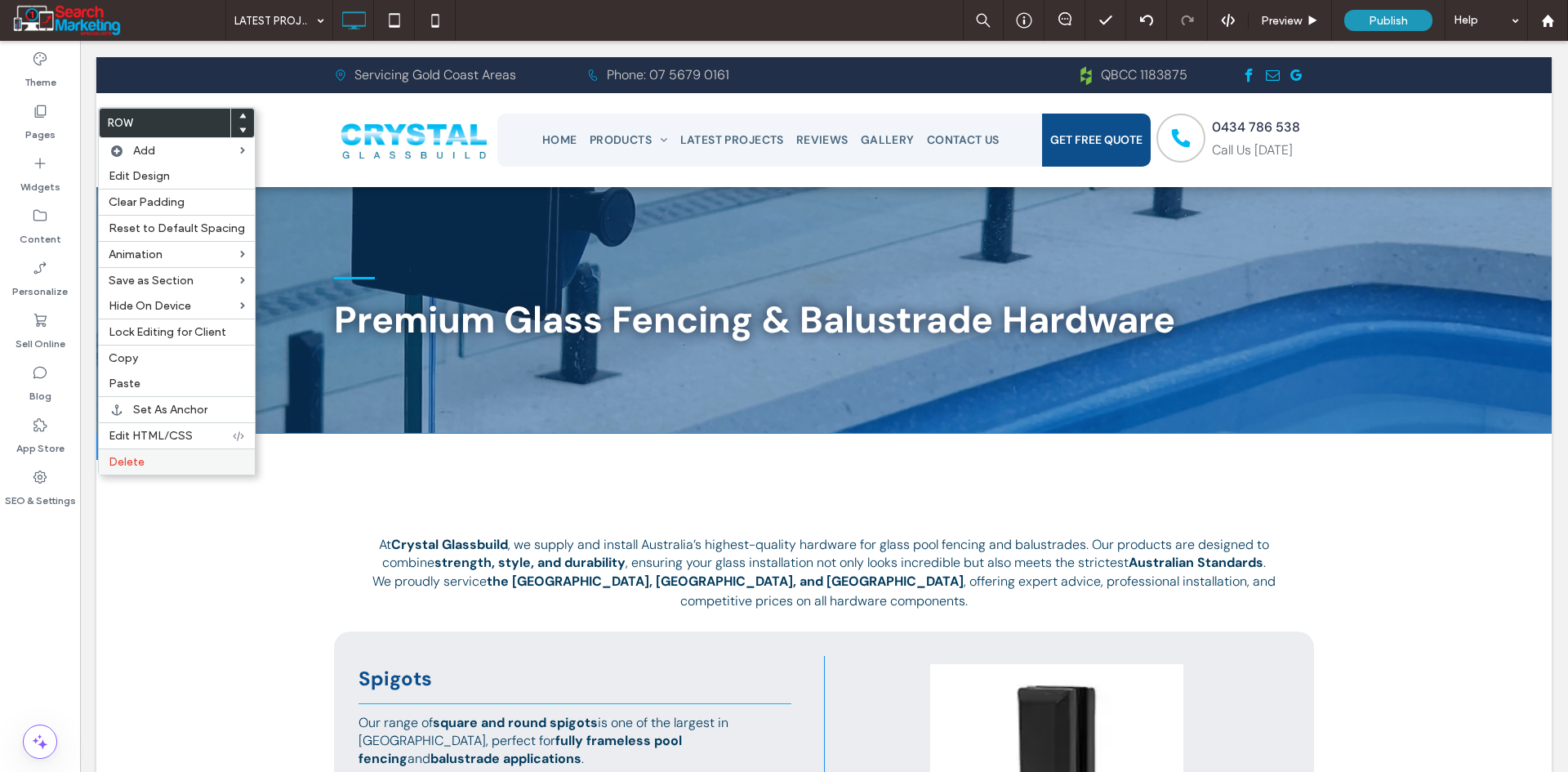
drag, startPoint x: 140, startPoint y: 454, endPoint x: 150, endPoint y: 455, distance: 10.0
click at [139, 455] on div "Delete" at bounding box center [177, 461] width 156 height 26
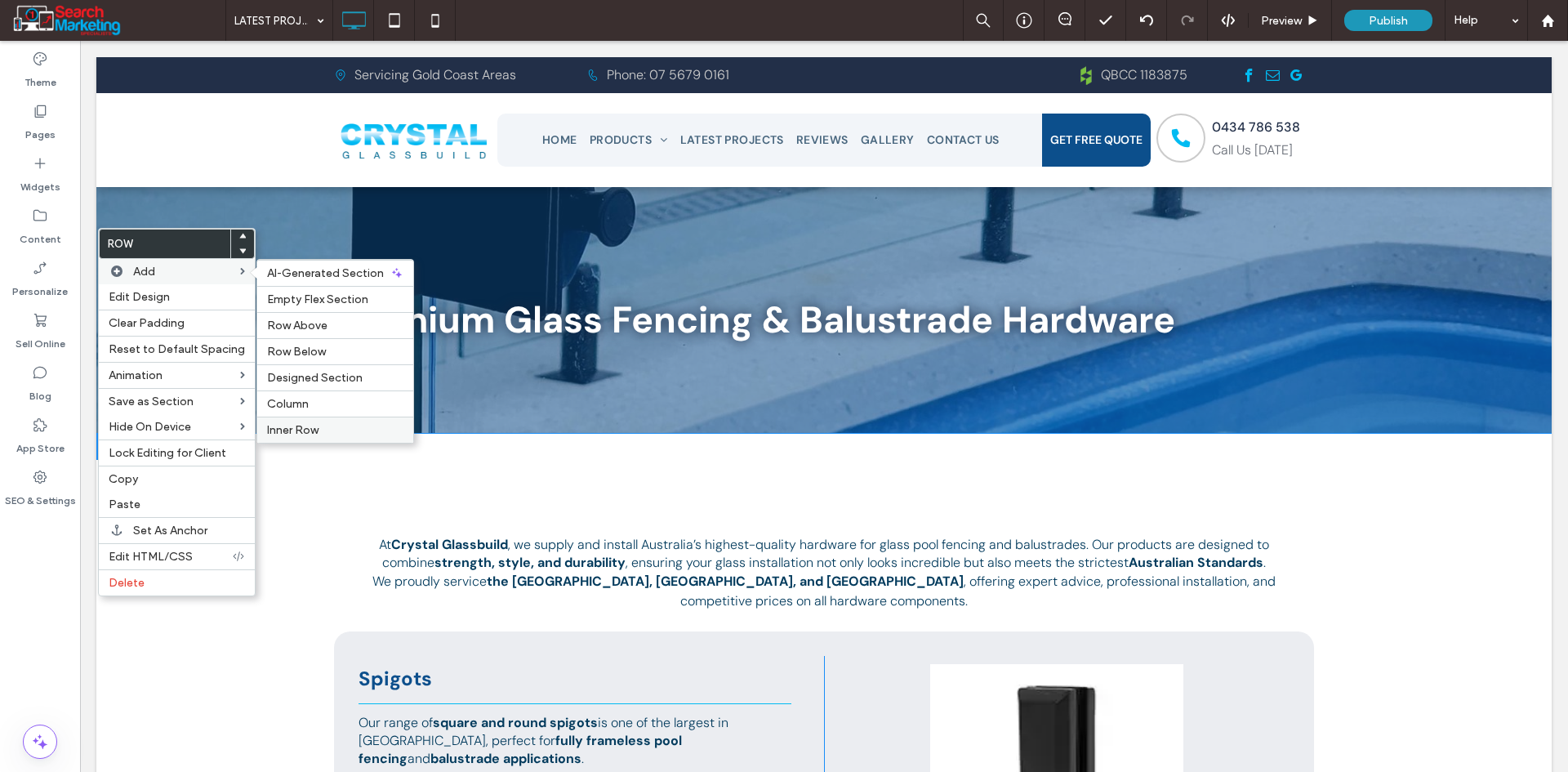
click at [307, 423] on span "Inner Row" at bounding box center [293, 430] width 51 height 14
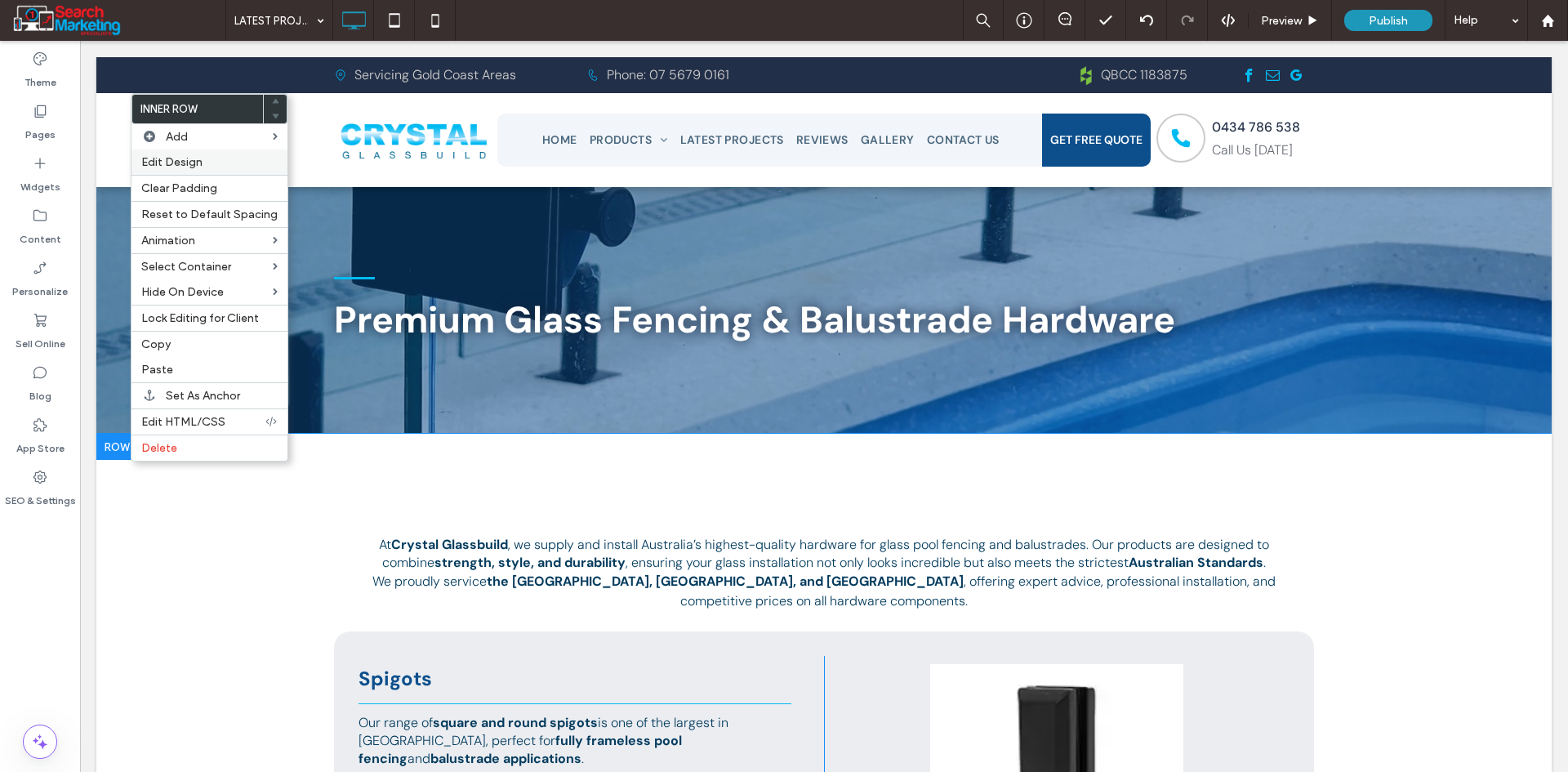
click at [194, 155] on span "Edit Design" at bounding box center [172, 162] width 61 height 14
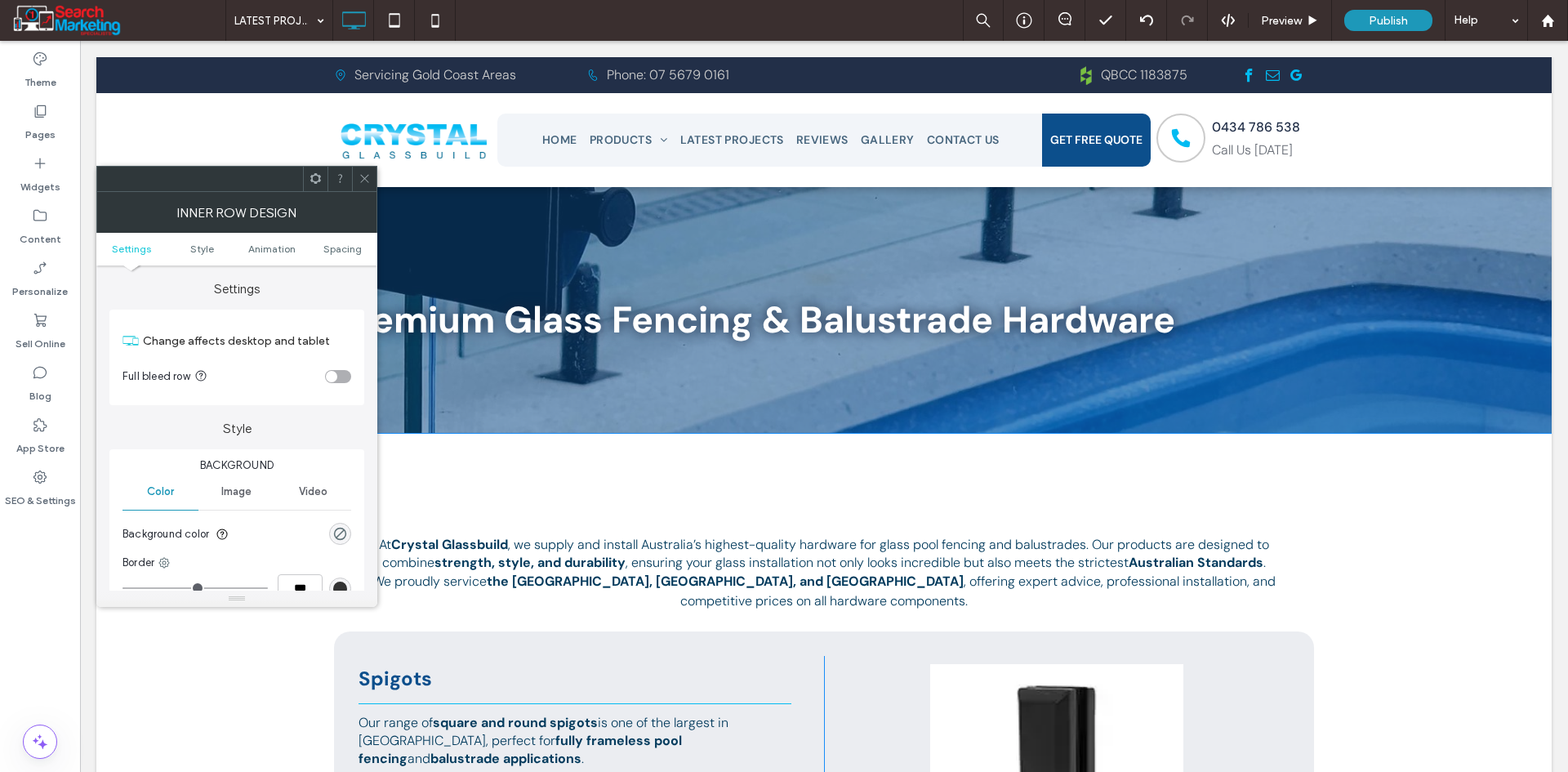
click at [342, 376] on div "toggle" at bounding box center [337, 376] width 26 height 13
click at [363, 180] on use at bounding box center [365, 179] width 8 height 8
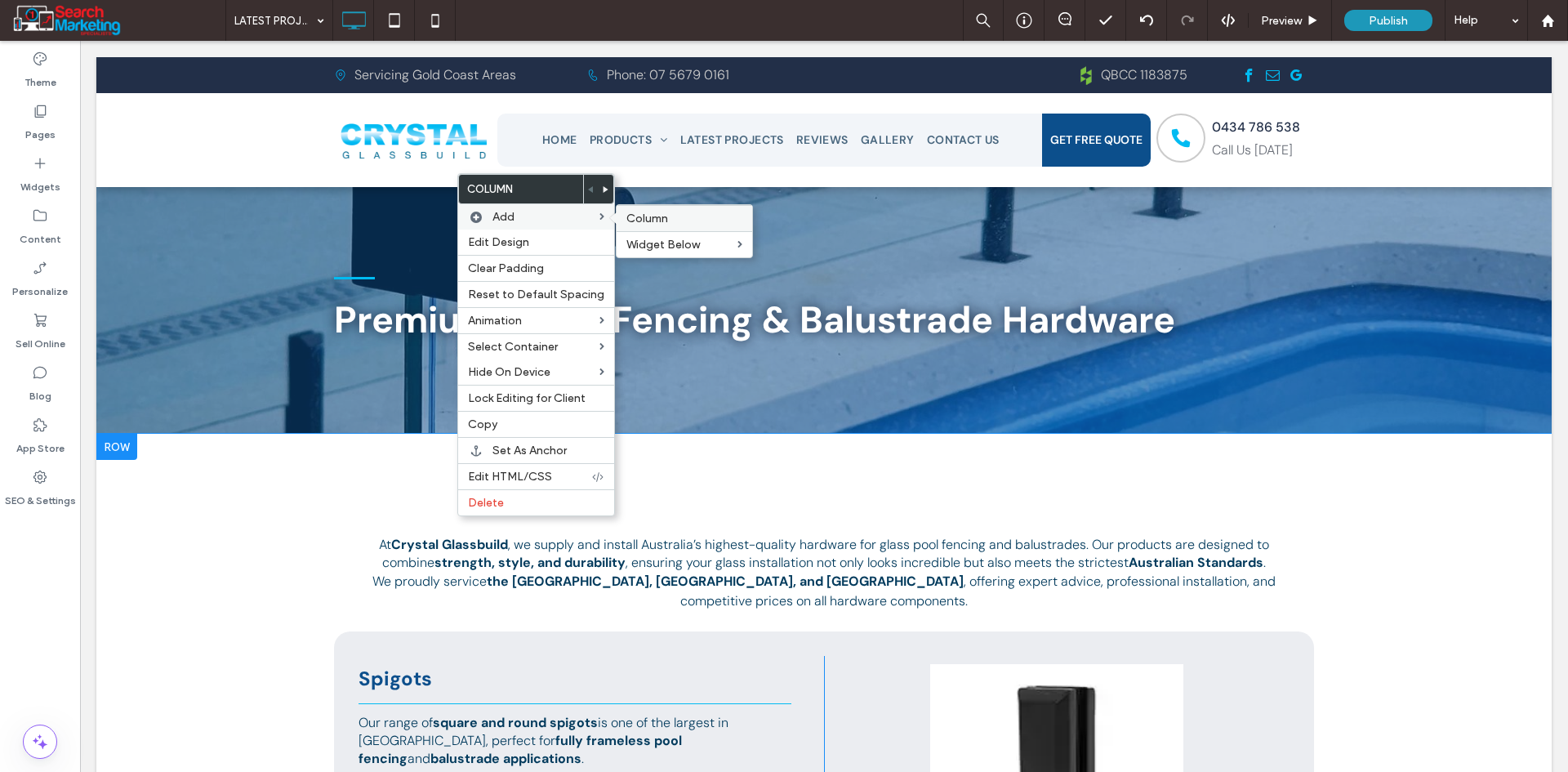
click at [635, 224] on span "Column" at bounding box center [647, 219] width 42 height 14
click at [674, 213] on label "Column" at bounding box center [684, 219] width 116 height 14
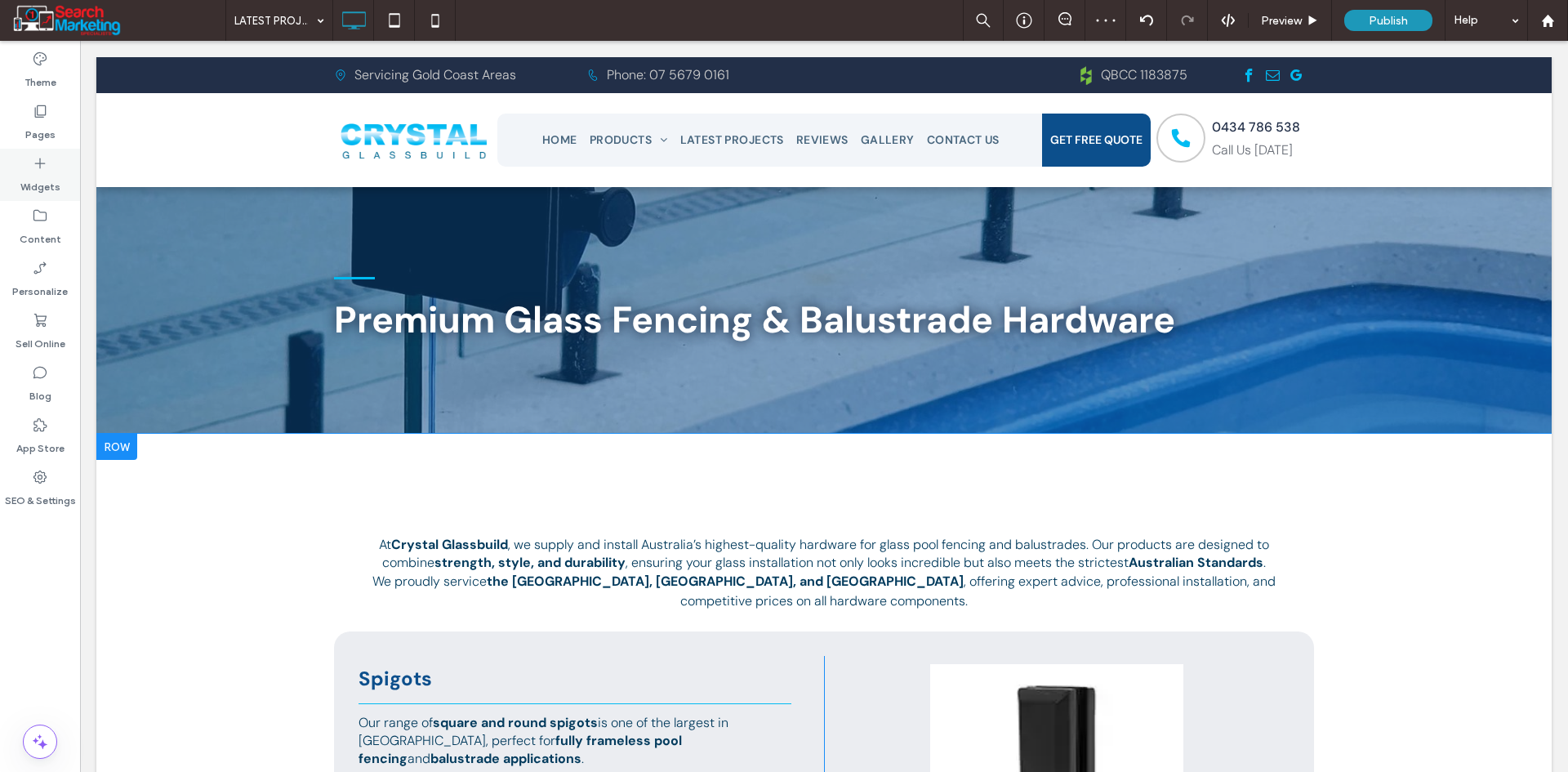
click at [36, 165] on icon at bounding box center [40, 164] width 17 height 17
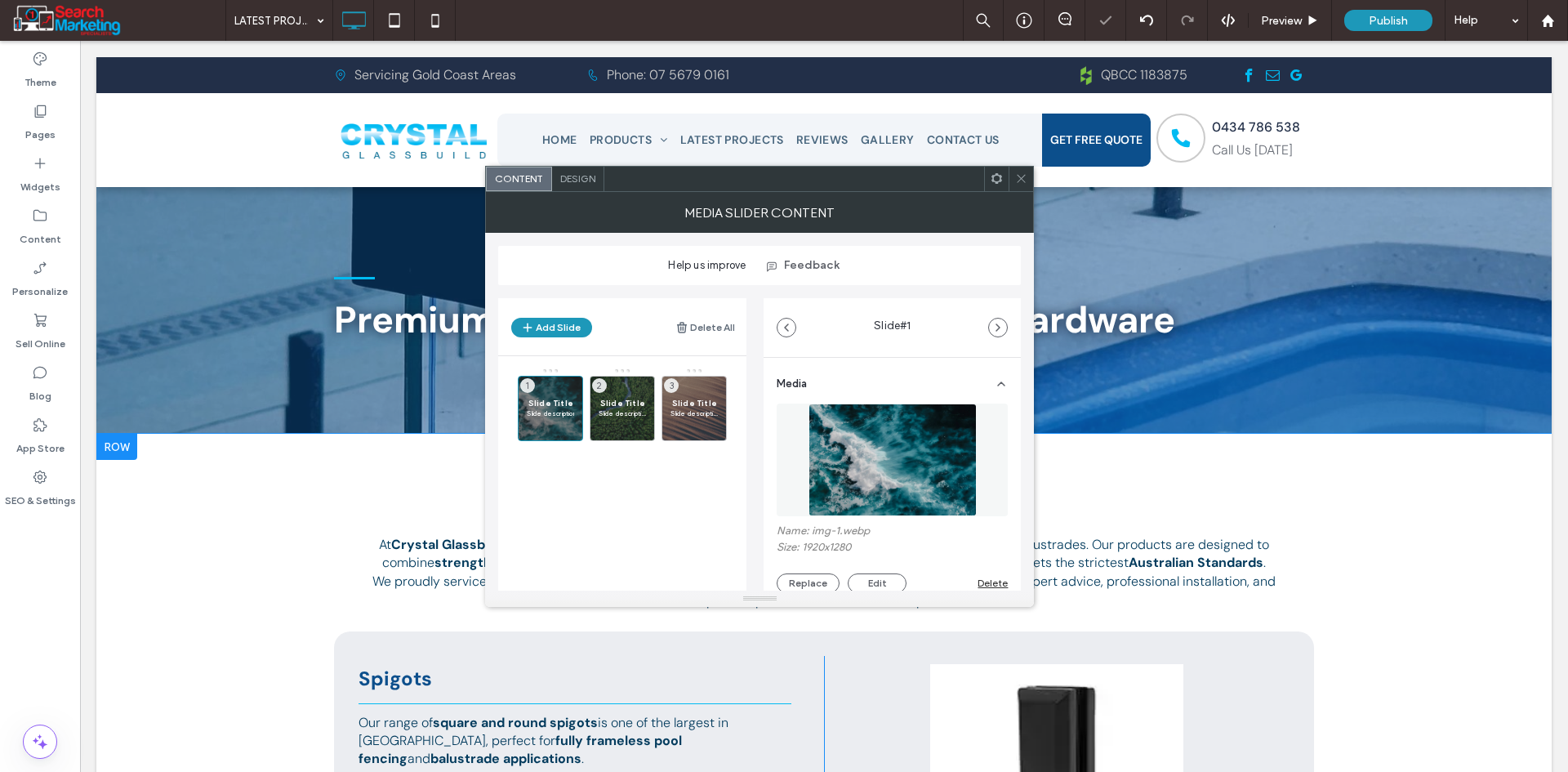
click at [573, 179] on span "Design" at bounding box center [578, 178] width 35 height 12
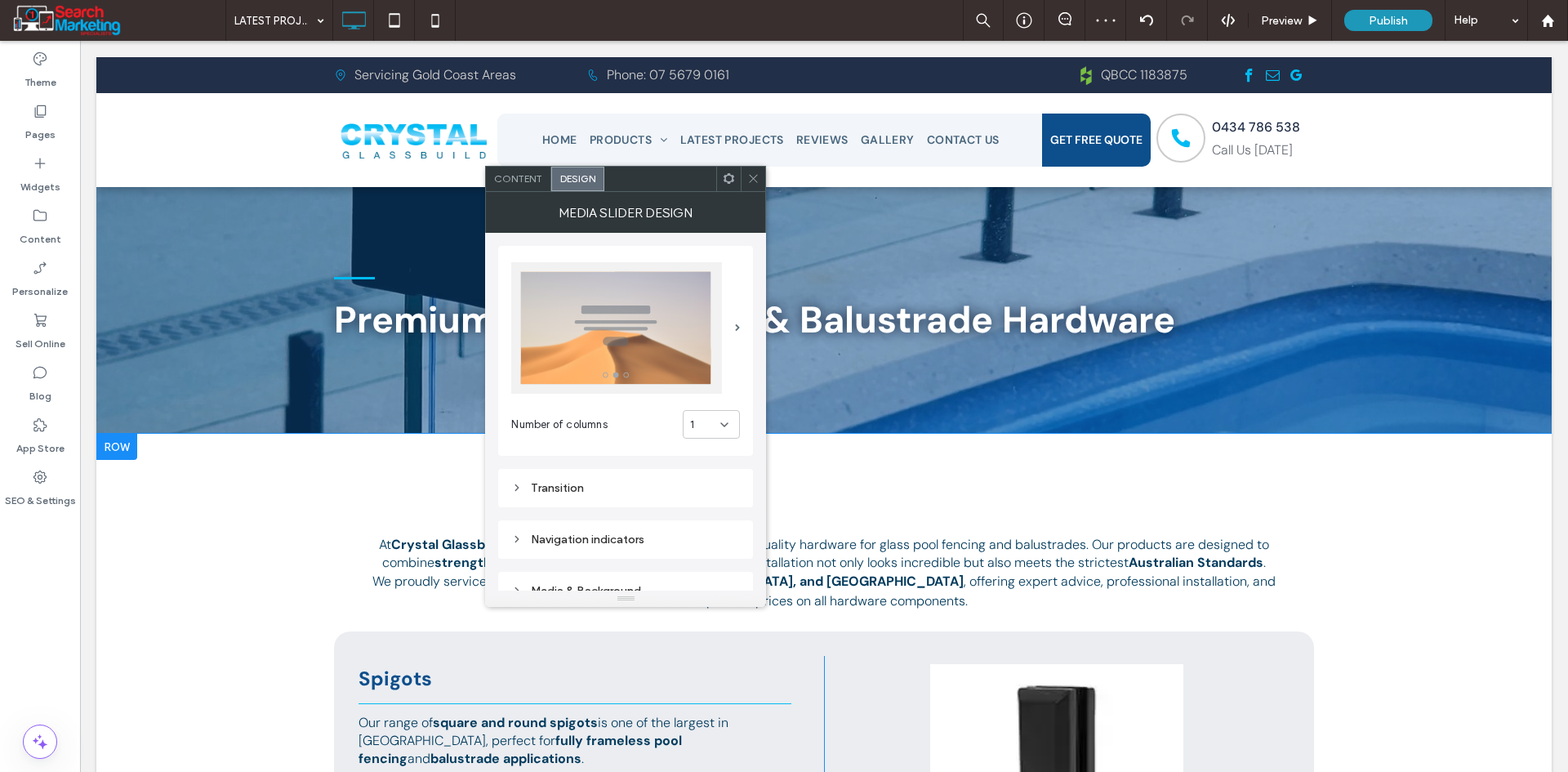
click at [735, 347] on div at bounding box center [623, 328] width 223 height 131
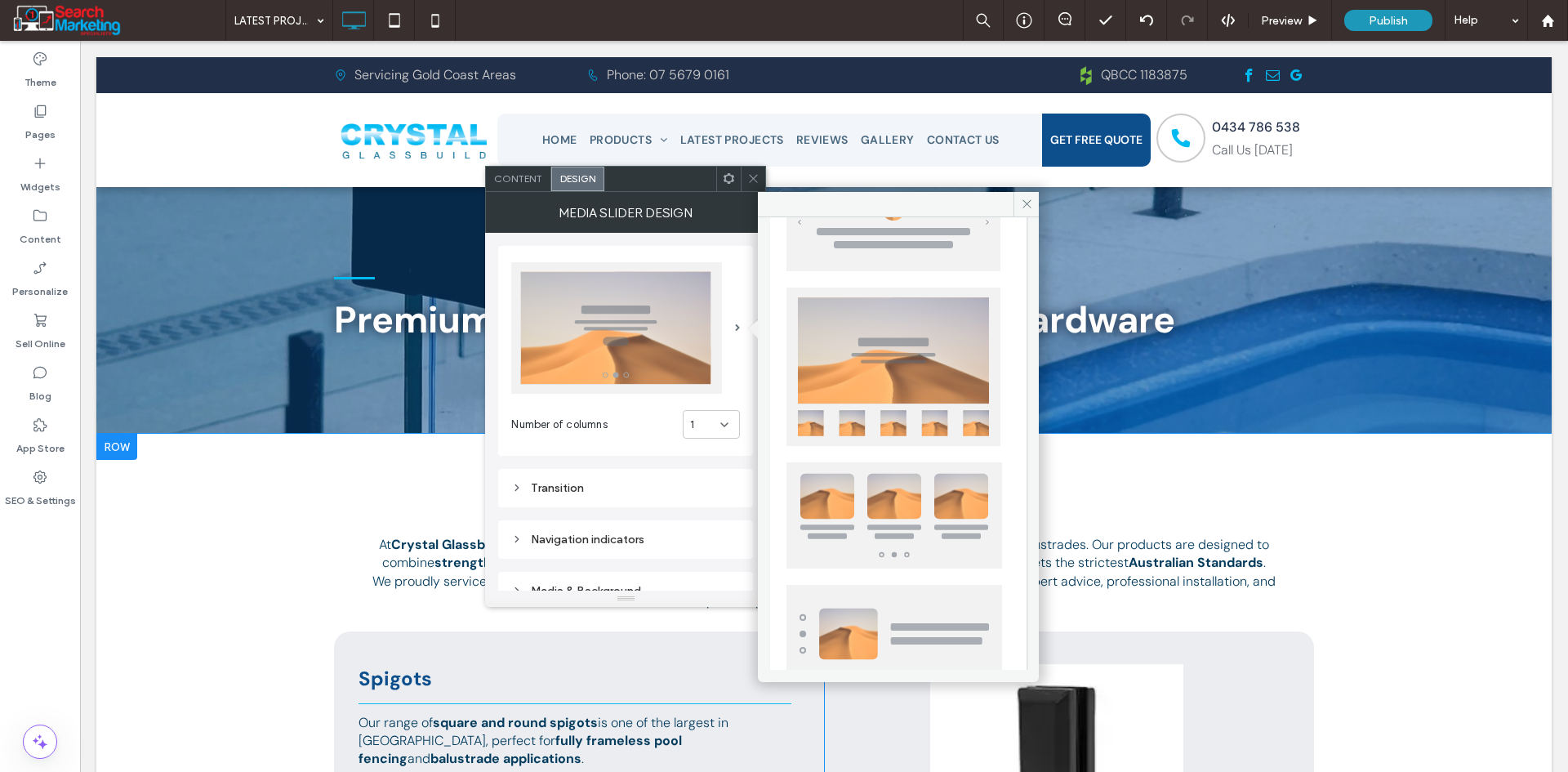
scroll to position [316, 0]
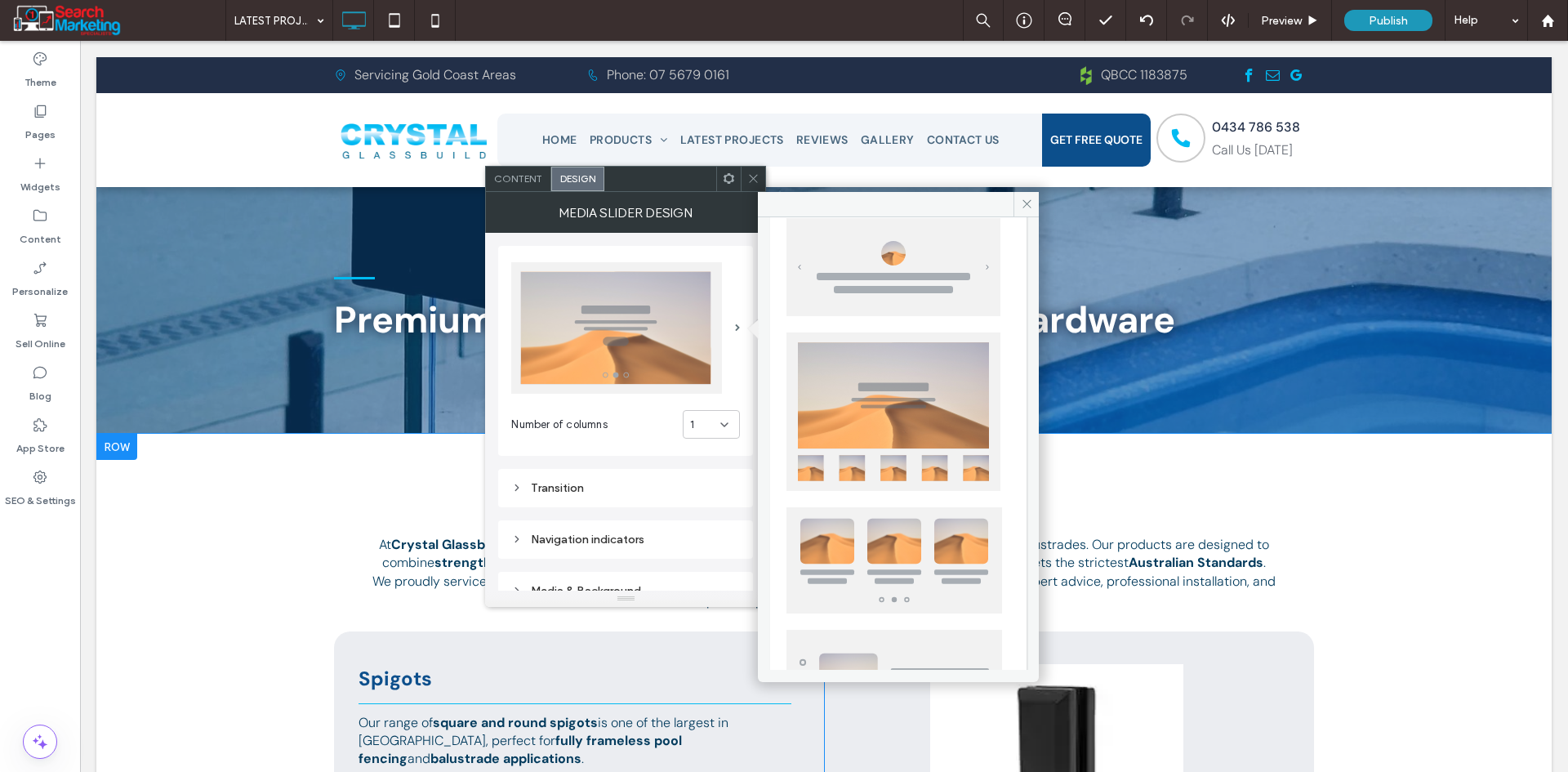
click at [927, 535] on img at bounding box center [894, 561] width 216 height 106
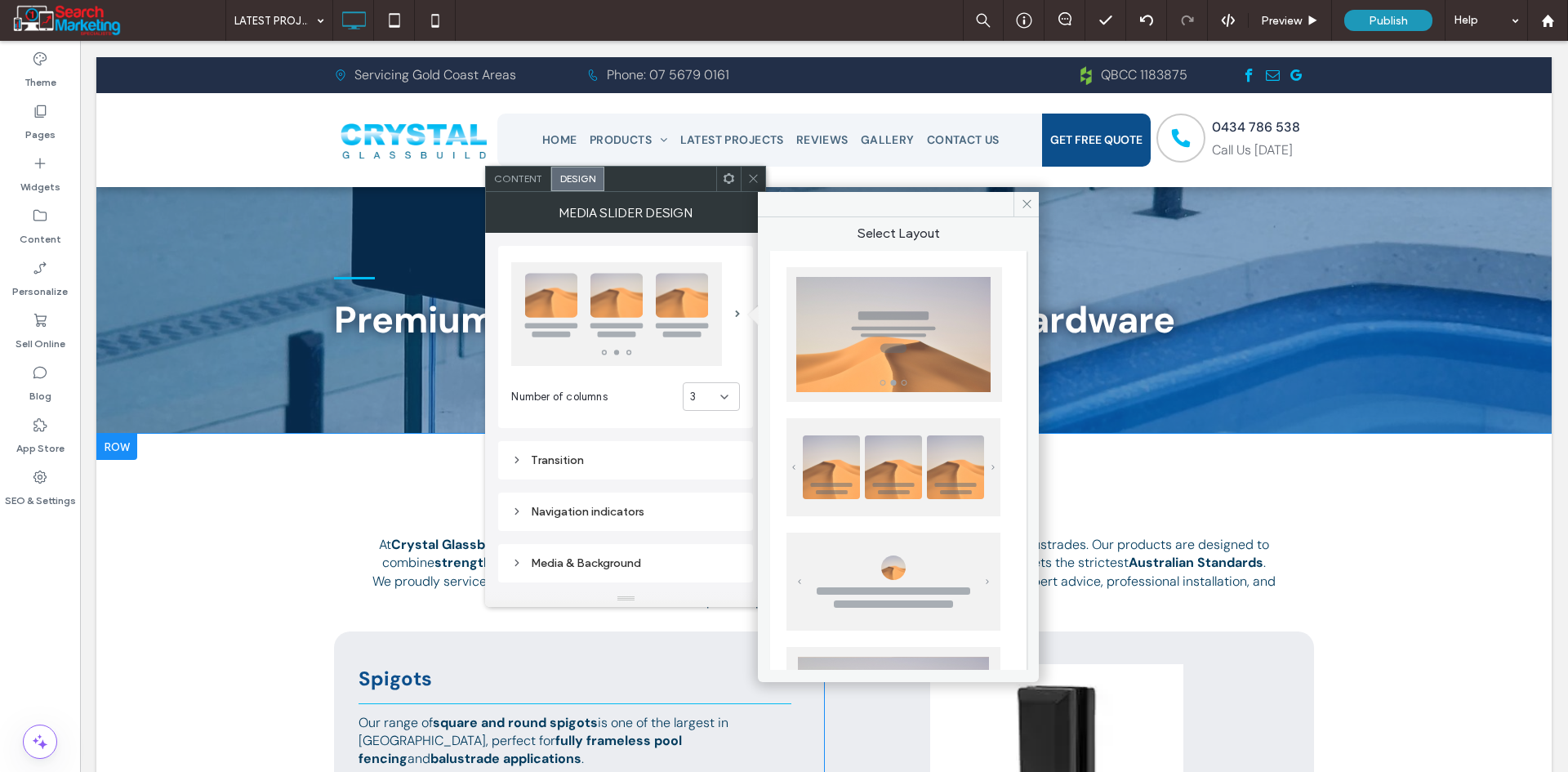
scroll to position [0, 0]
click at [942, 487] on img at bounding box center [894, 468] width 214 height 98
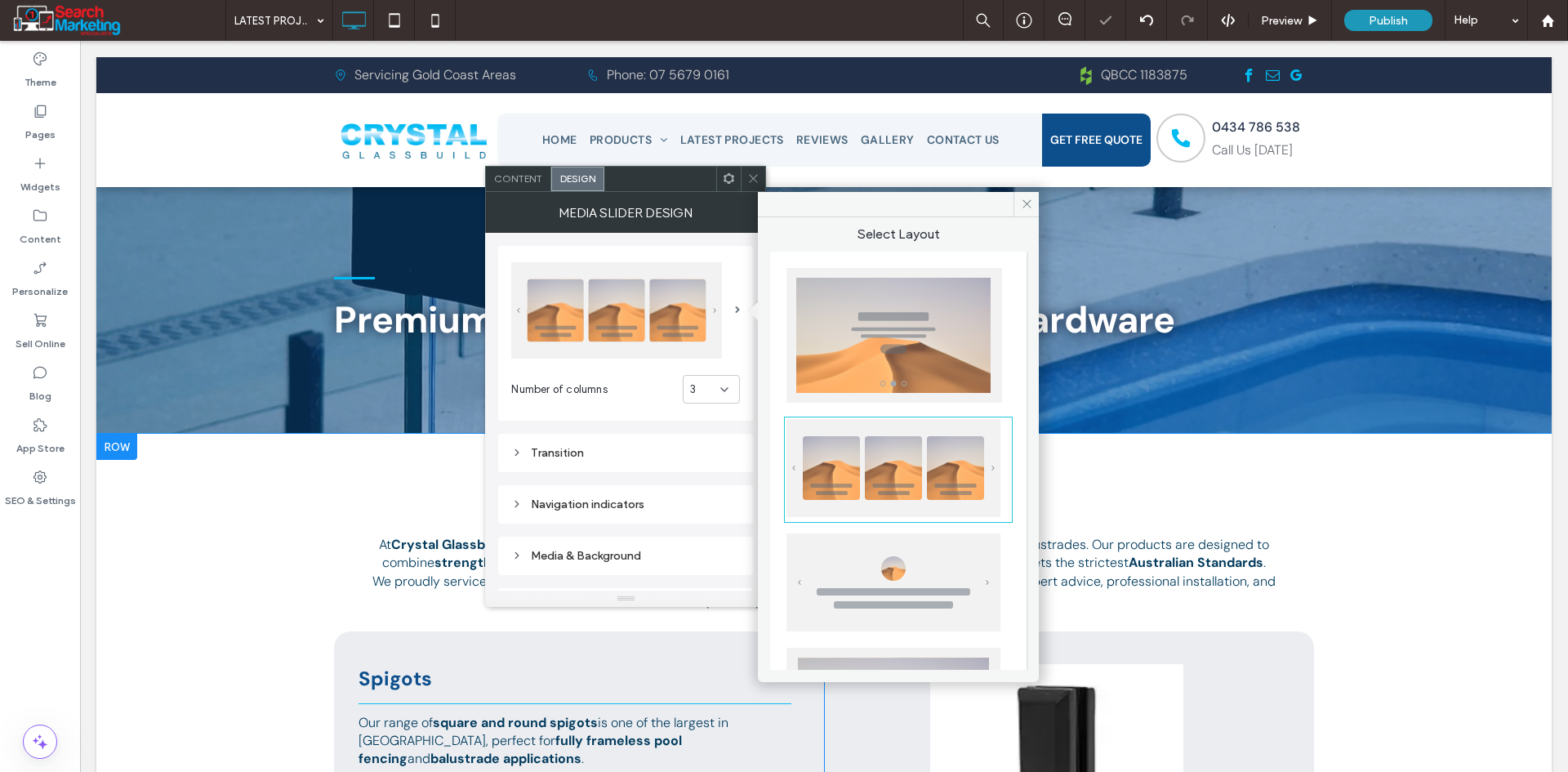
click at [703, 387] on div "3" at bounding box center [705, 390] width 30 height 17
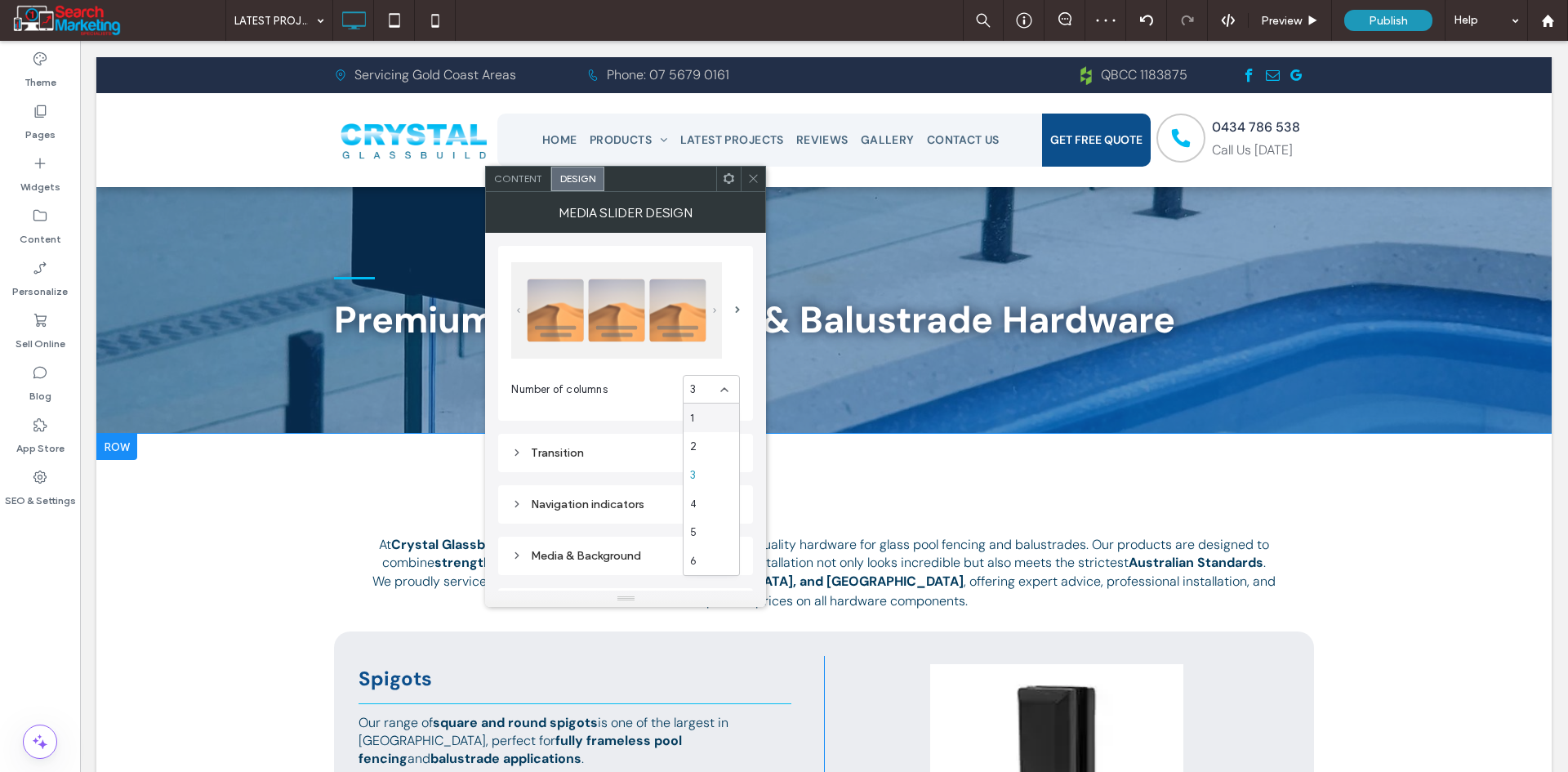
click at [712, 420] on div "1" at bounding box center [711, 418] width 56 height 28
click at [759, 179] on icon at bounding box center [753, 178] width 12 height 12
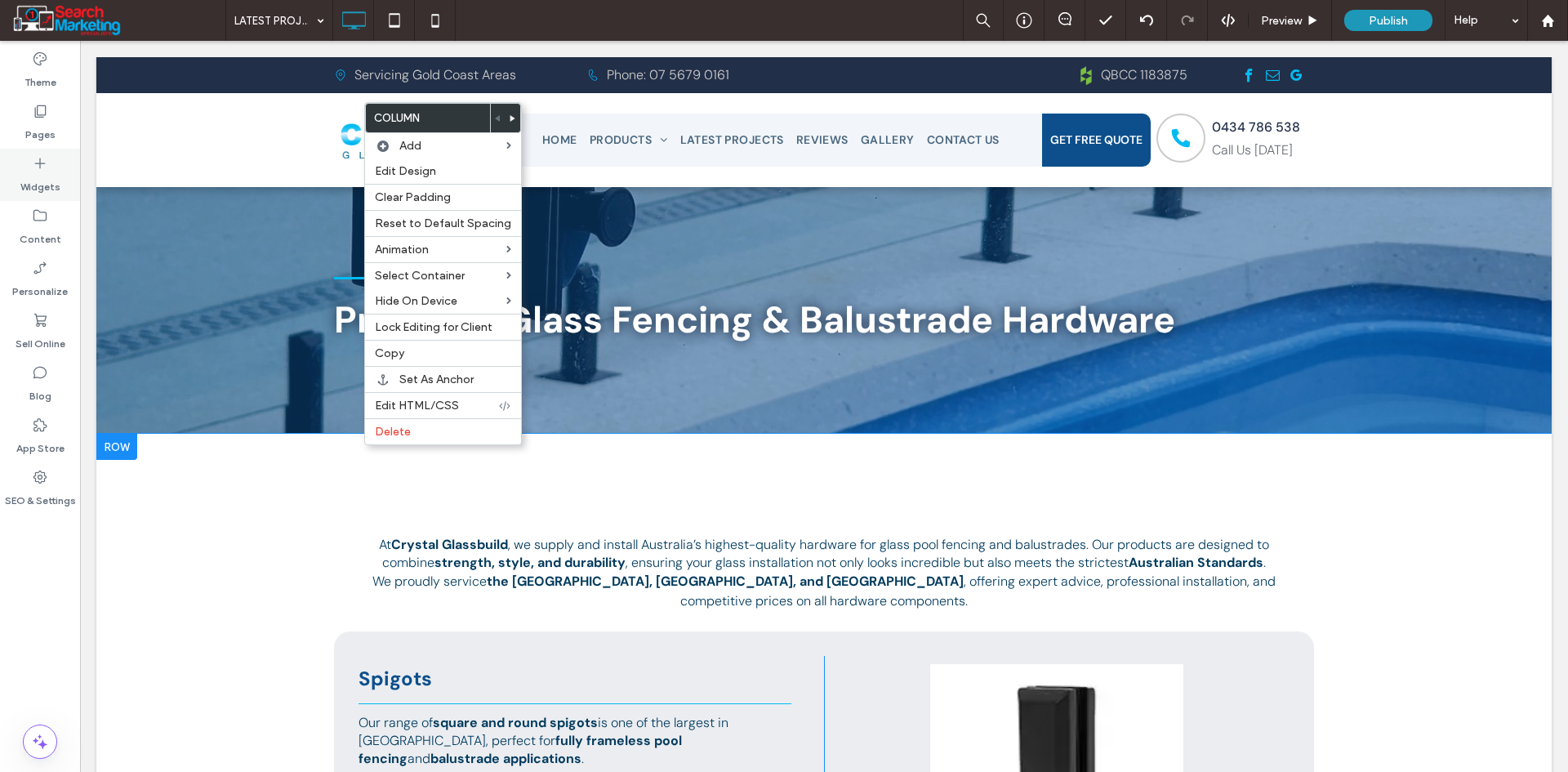
click at [55, 172] on label "Widgets" at bounding box center [41, 183] width 40 height 23
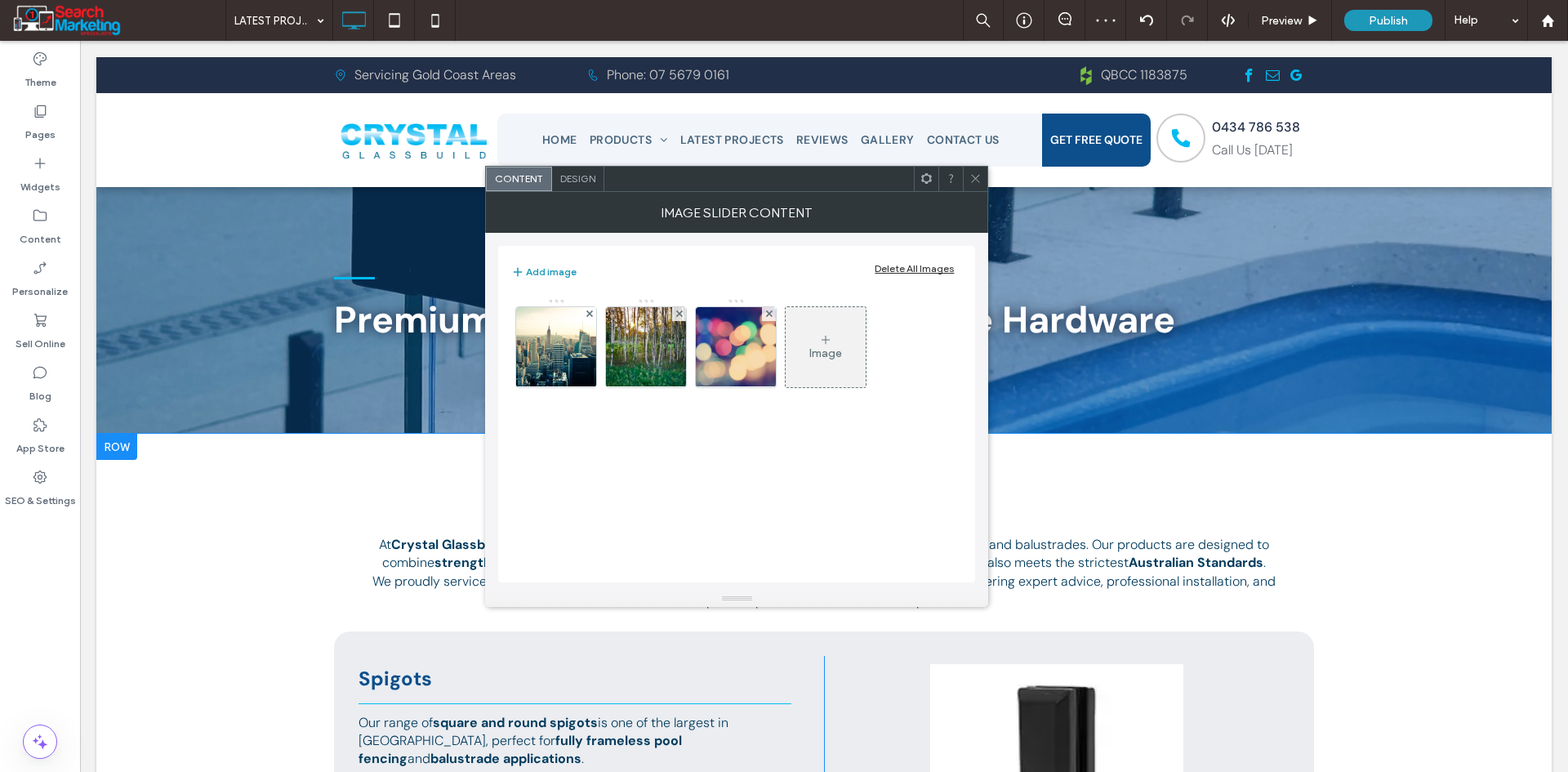
click at [571, 179] on span "Design" at bounding box center [578, 178] width 35 height 12
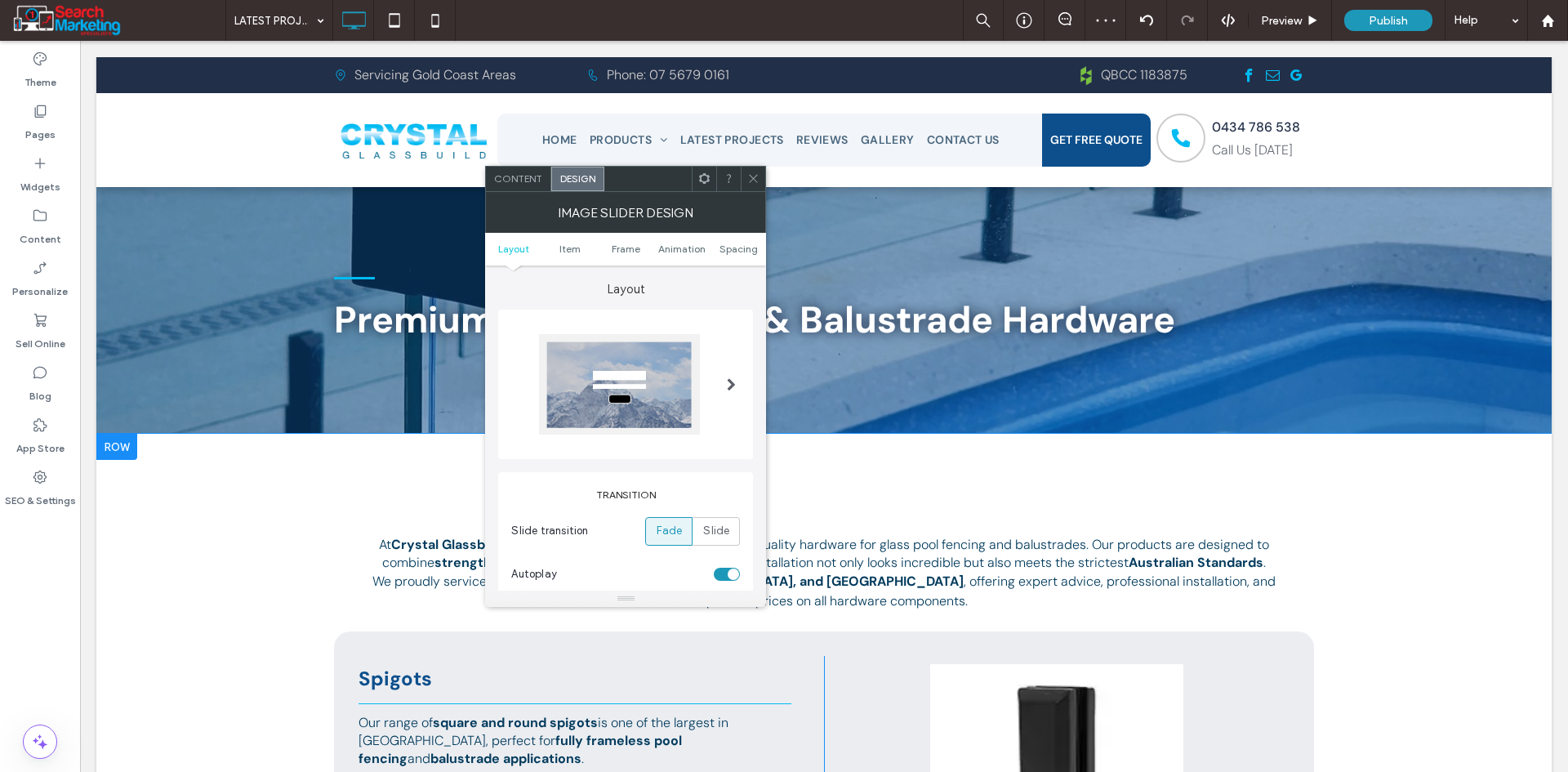
click at [698, 390] on div at bounding box center [620, 384] width 161 height 101
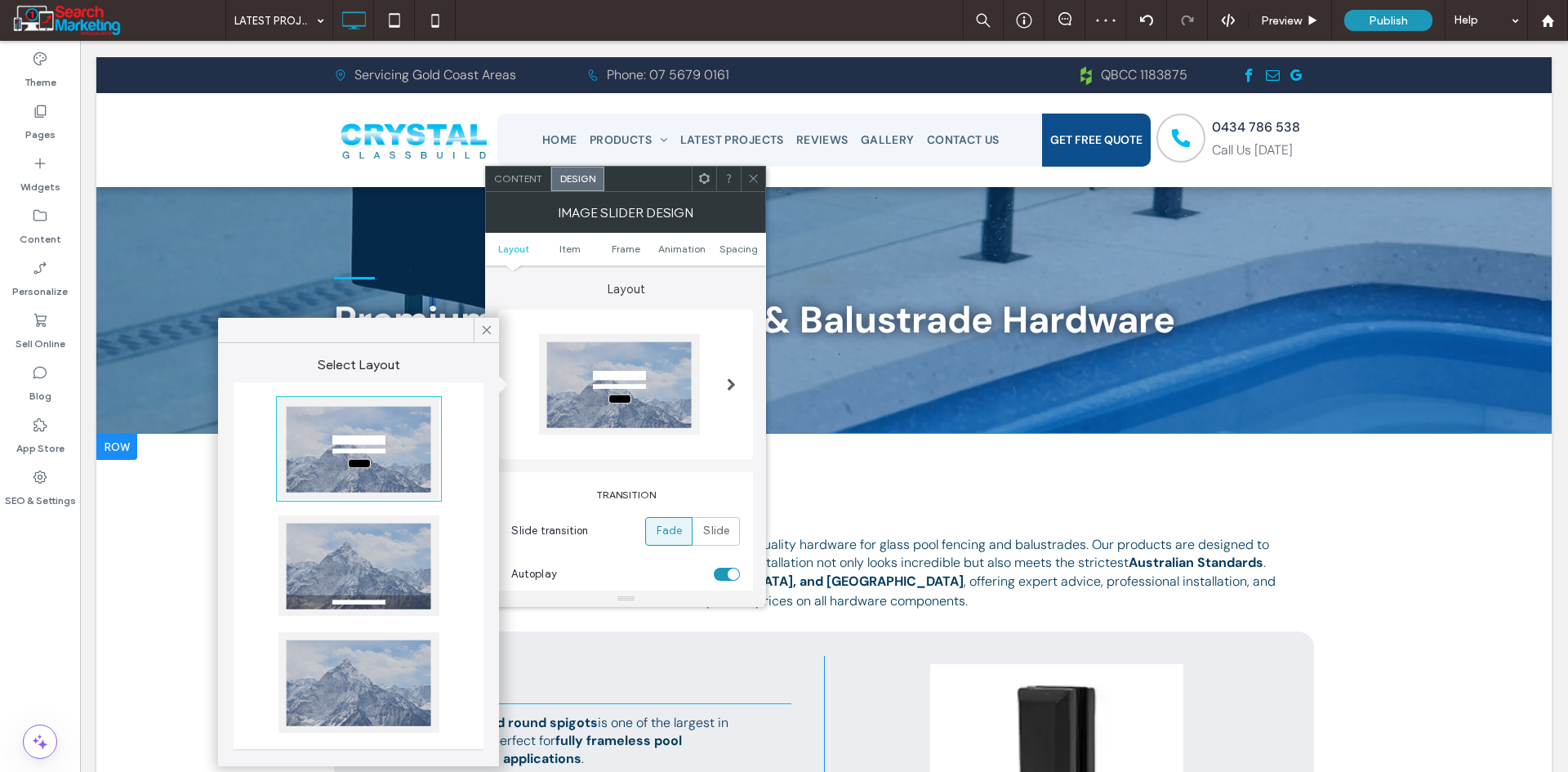
click at [365, 579] on div at bounding box center [359, 565] width 161 height 101
click at [492, 328] on icon at bounding box center [487, 330] width 15 height 15
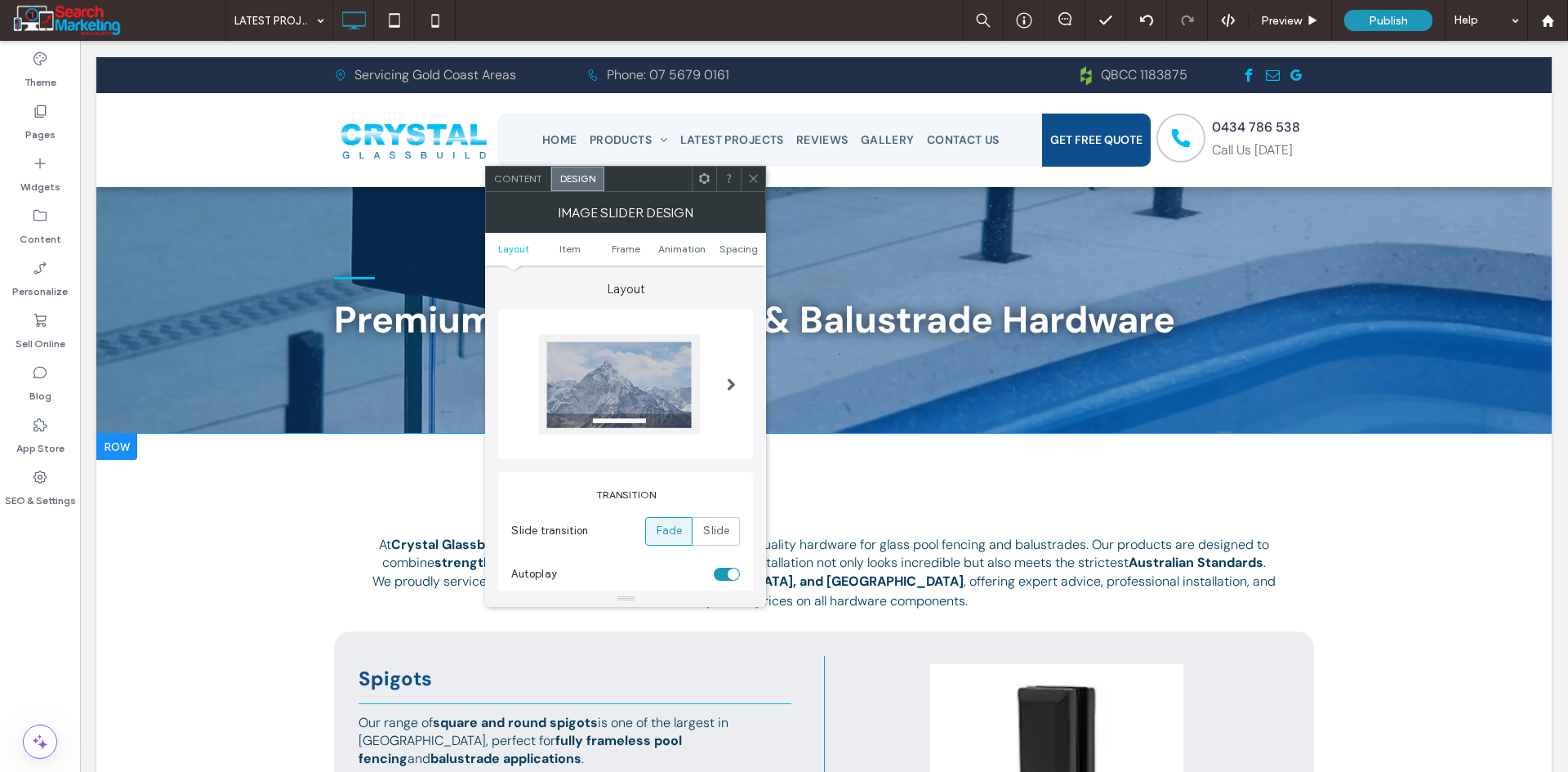
click at [522, 181] on span "Content" at bounding box center [518, 178] width 48 height 12
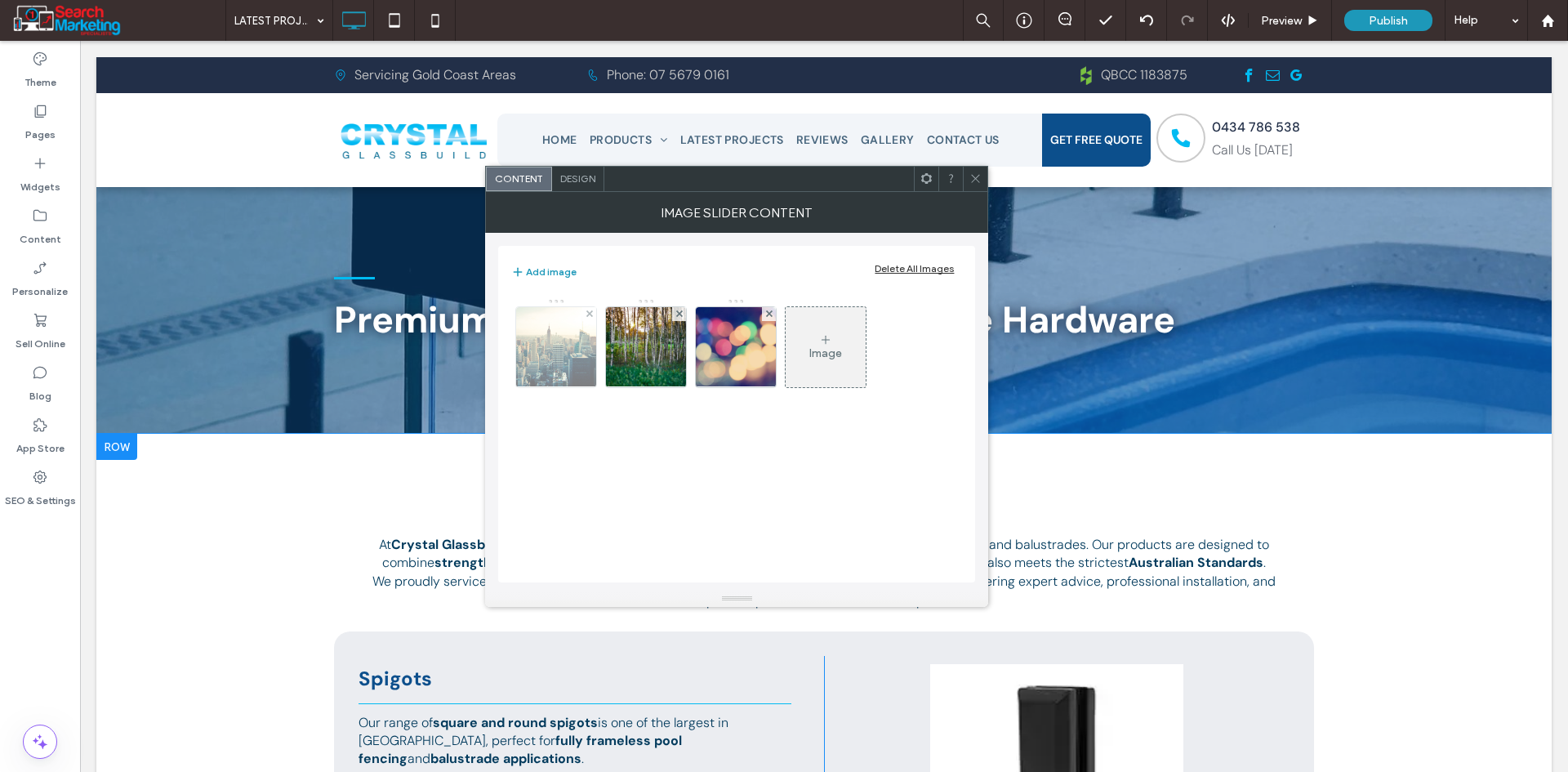
click at [586, 356] on img at bounding box center [556, 347] width 170 height 80
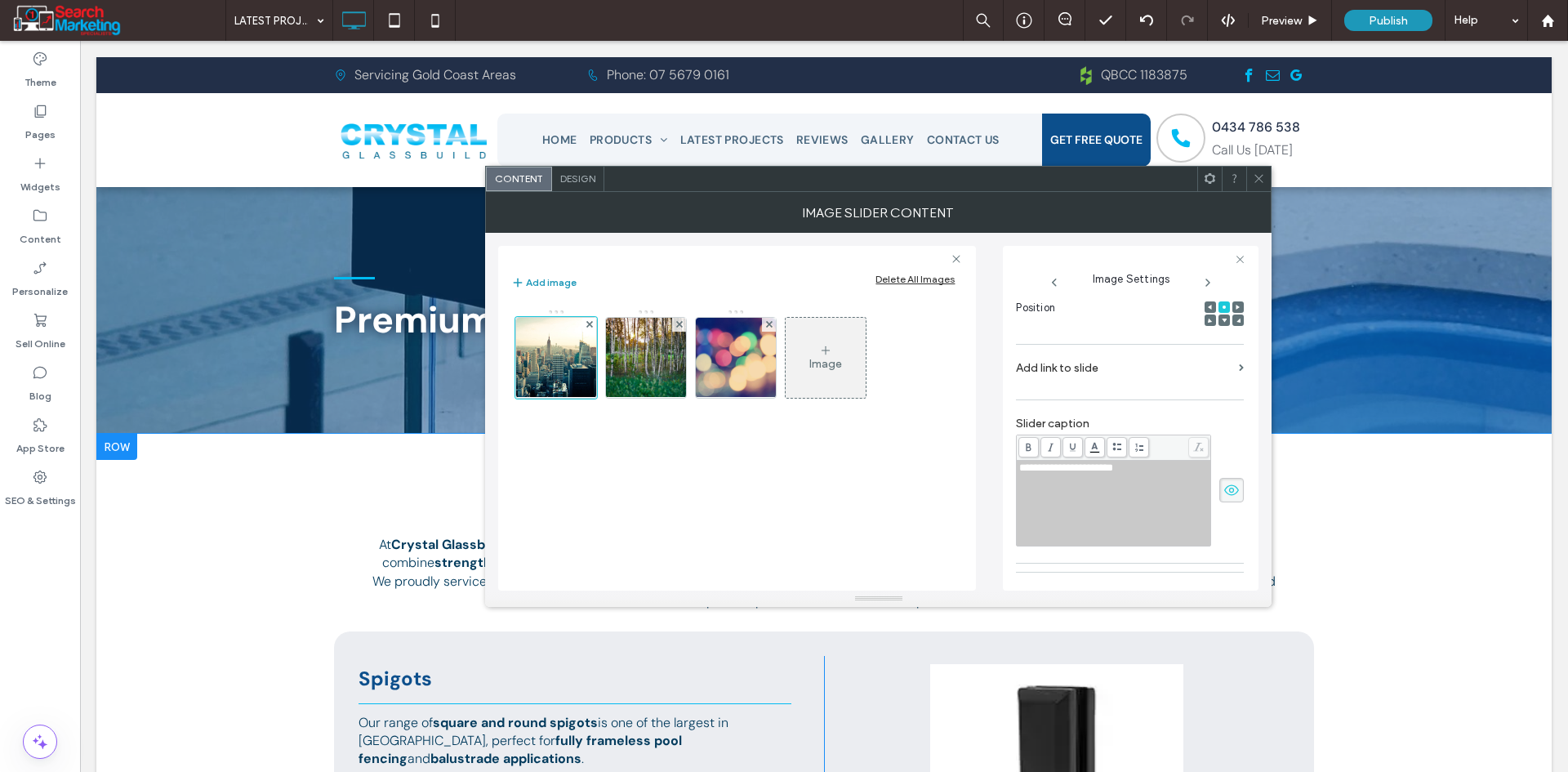
scroll to position [245, 0]
click at [898, 273] on div "Delete All Images" at bounding box center [914, 278] width 79 height 12
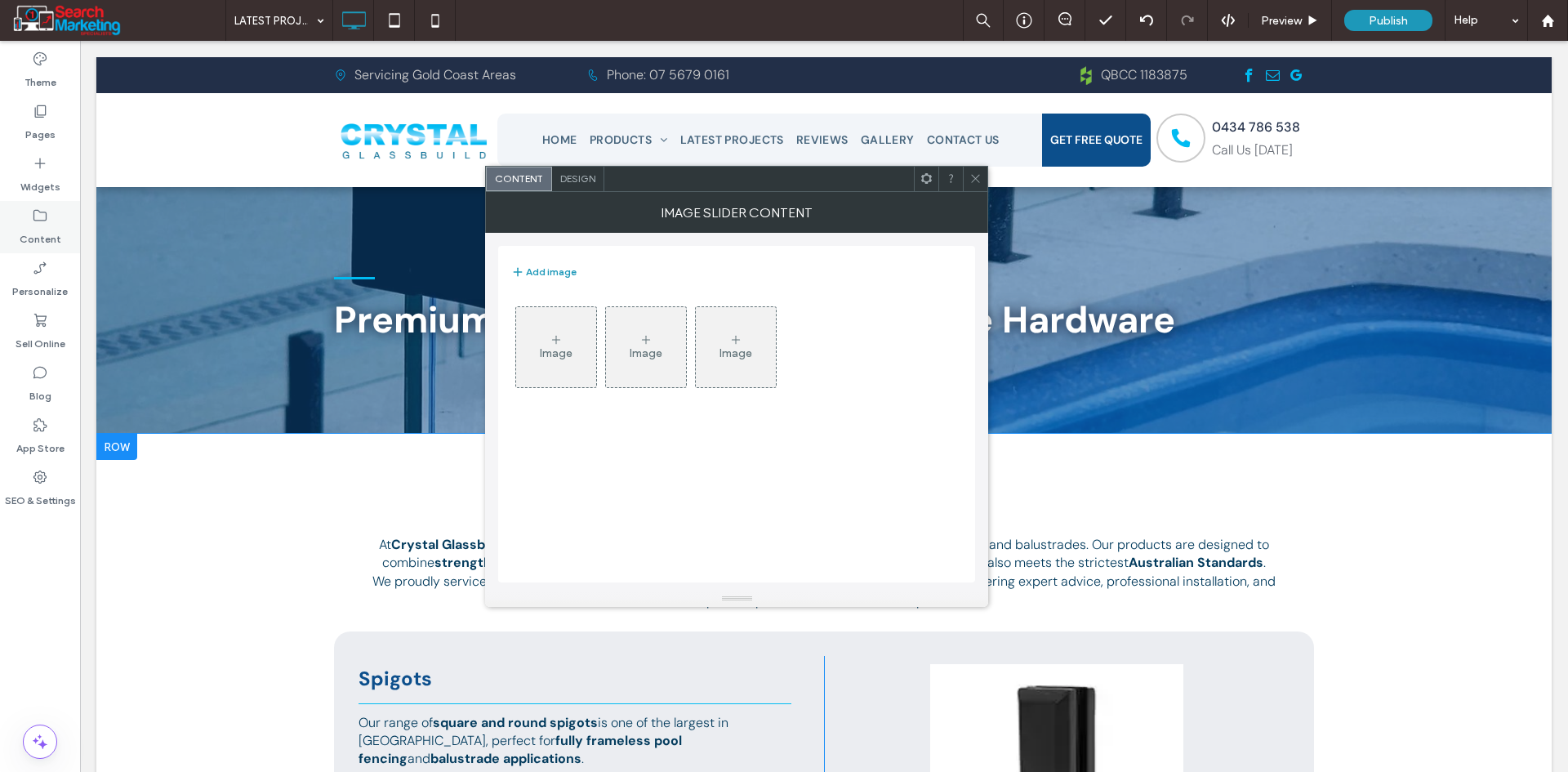
click at [38, 231] on label "Content" at bounding box center [41, 235] width 42 height 23
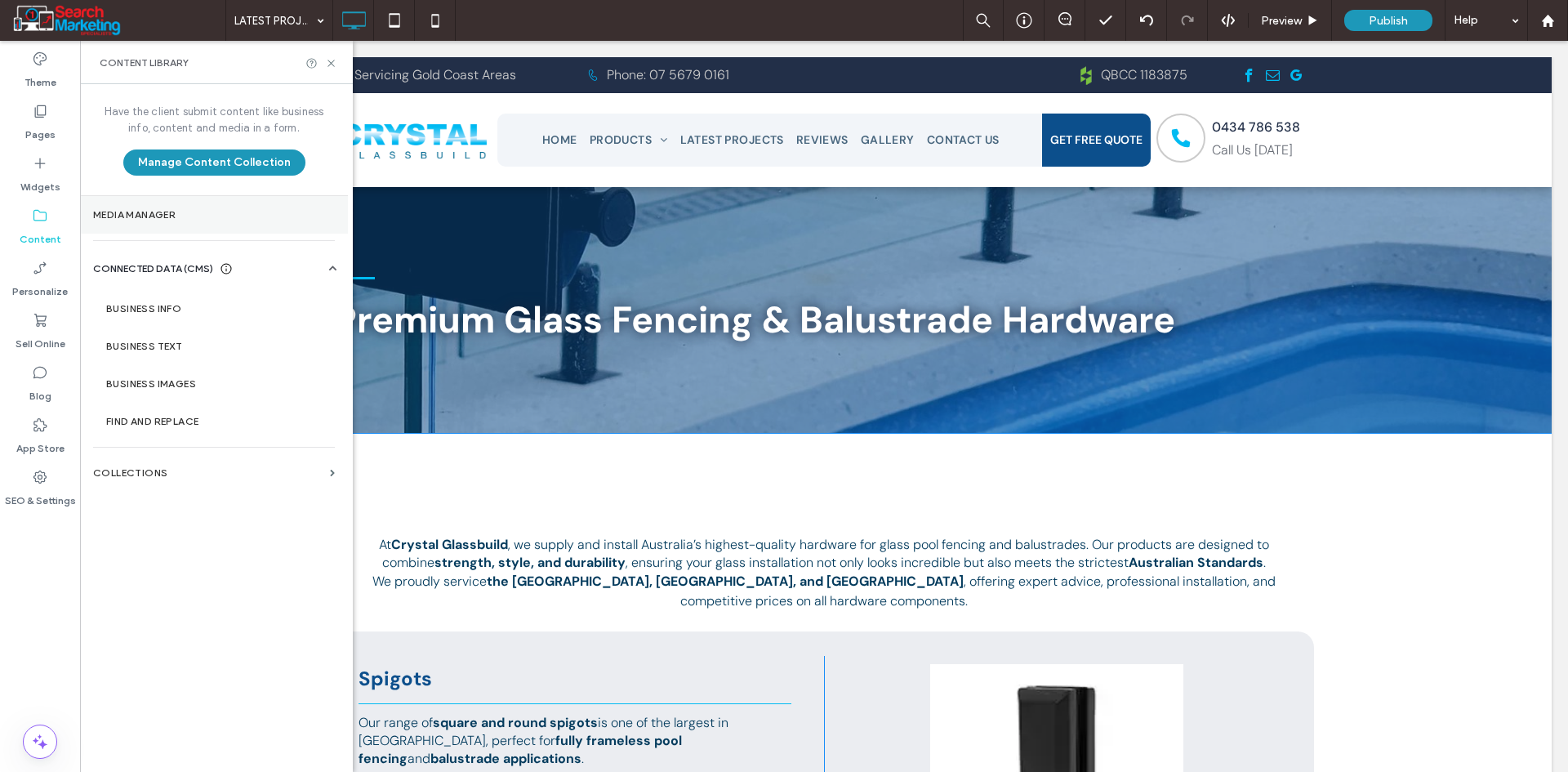
click at [175, 215] on label "Media Manager" at bounding box center [213, 215] width 242 height 12
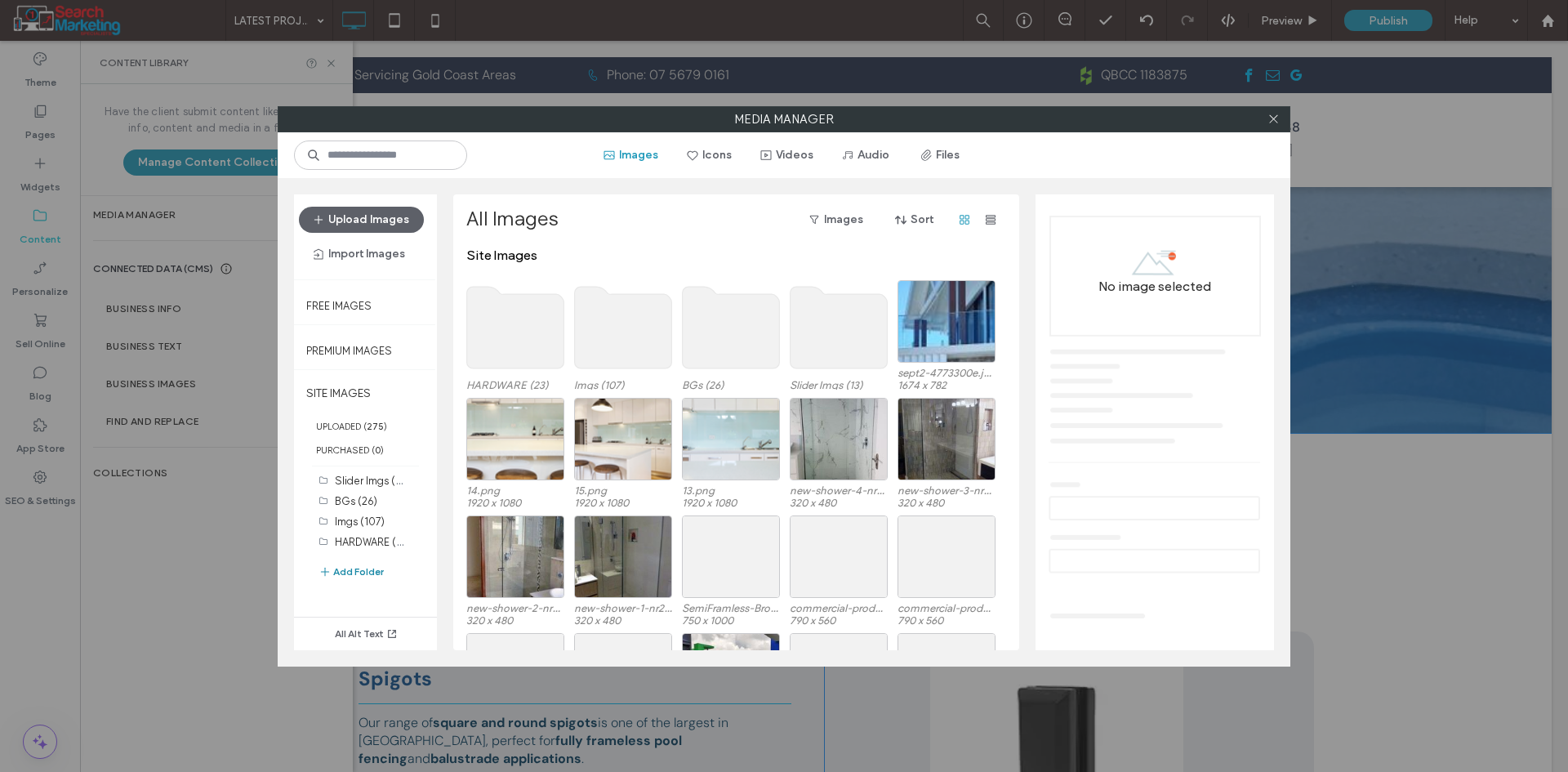
click at [358, 568] on button "Add Folder" at bounding box center [350, 572] width 66 height 20
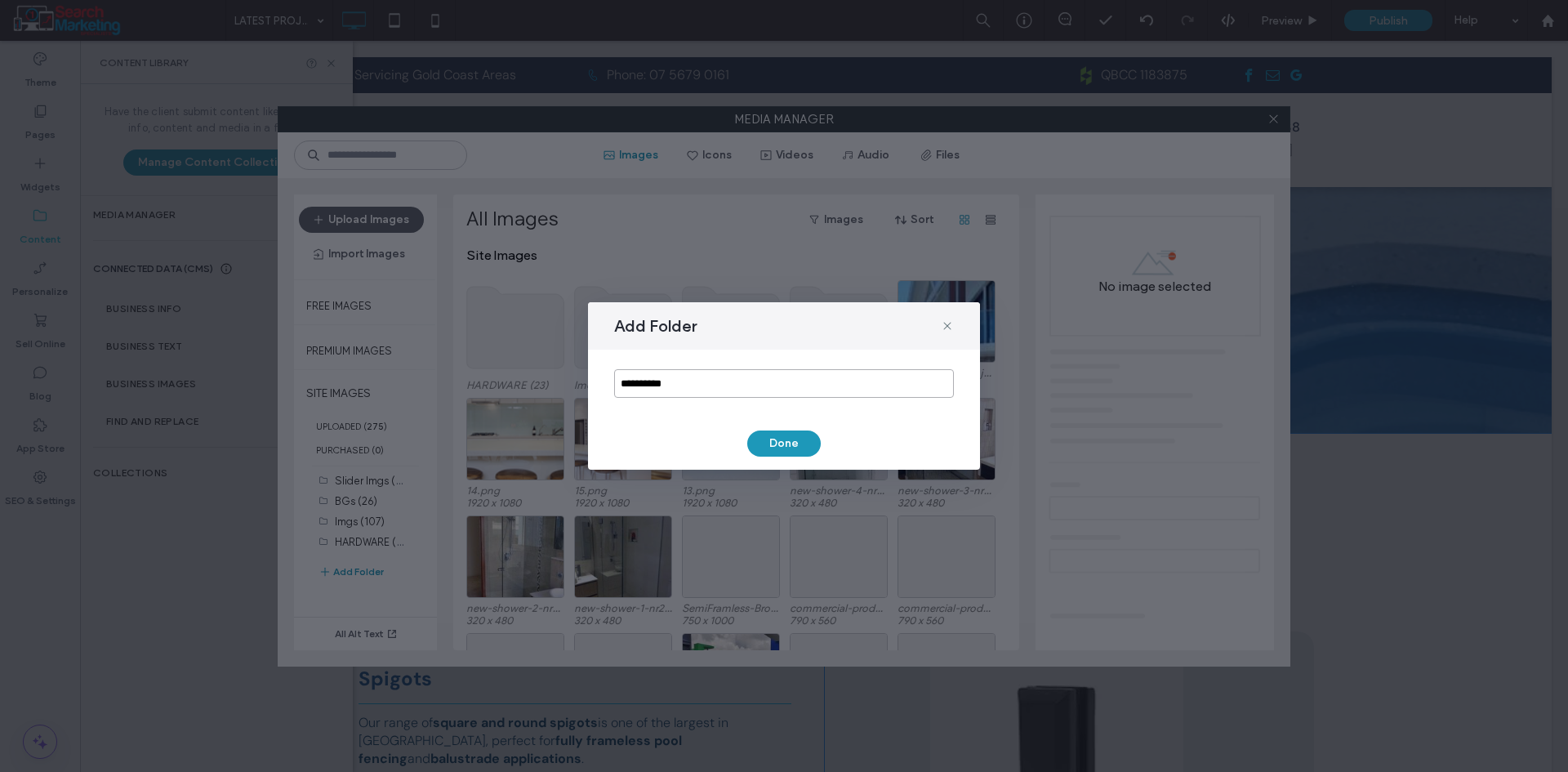
drag, startPoint x: 708, startPoint y: 376, endPoint x: 582, endPoint y: 390, distance: 126.8
click at [582, 390] on div "**********" at bounding box center [784, 386] width 1568 height 772
type input "********"
click at [784, 450] on button "Done" at bounding box center [784, 443] width 73 height 26
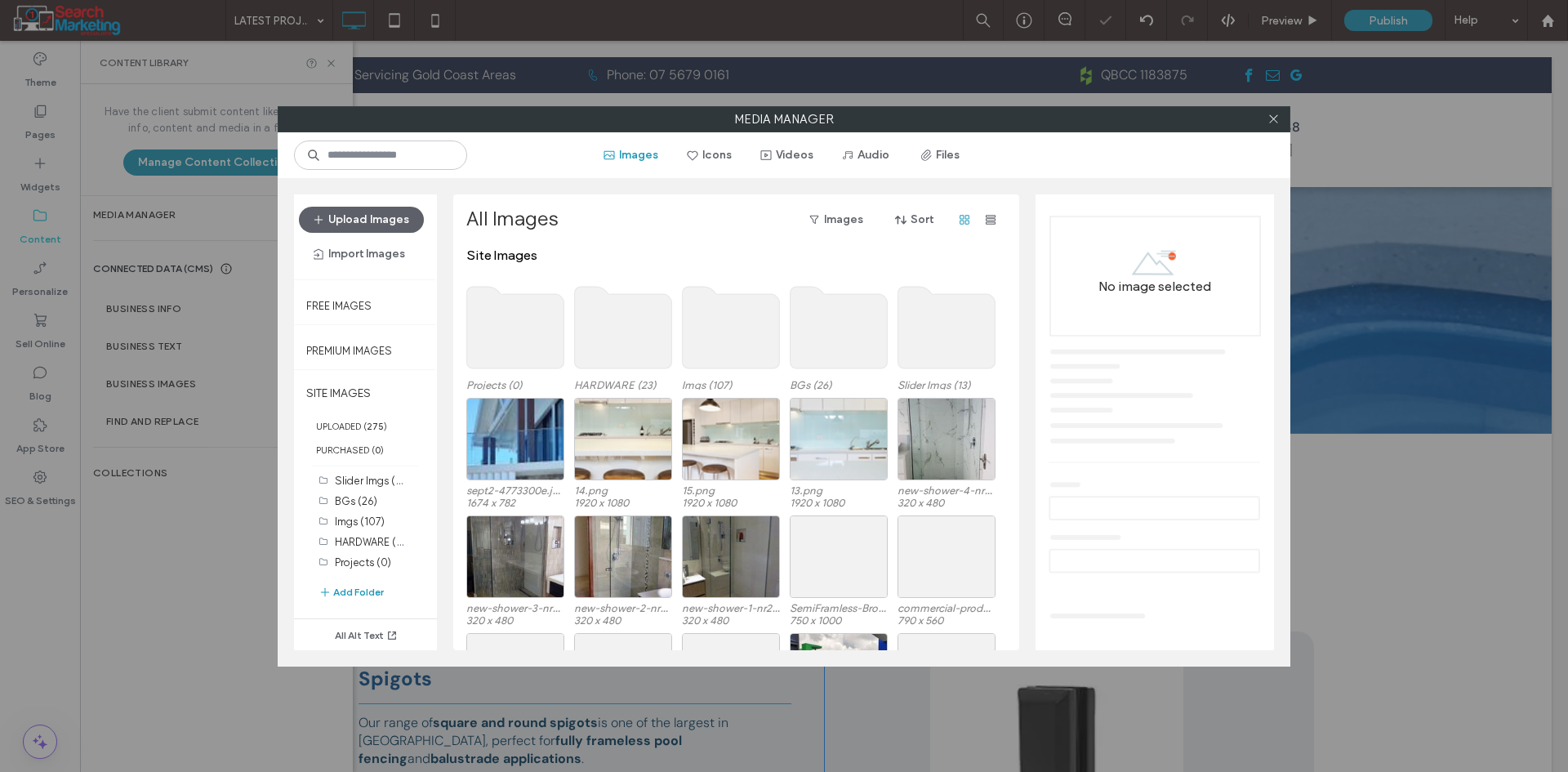
click at [523, 328] on use at bounding box center [515, 327] width 97 height 81
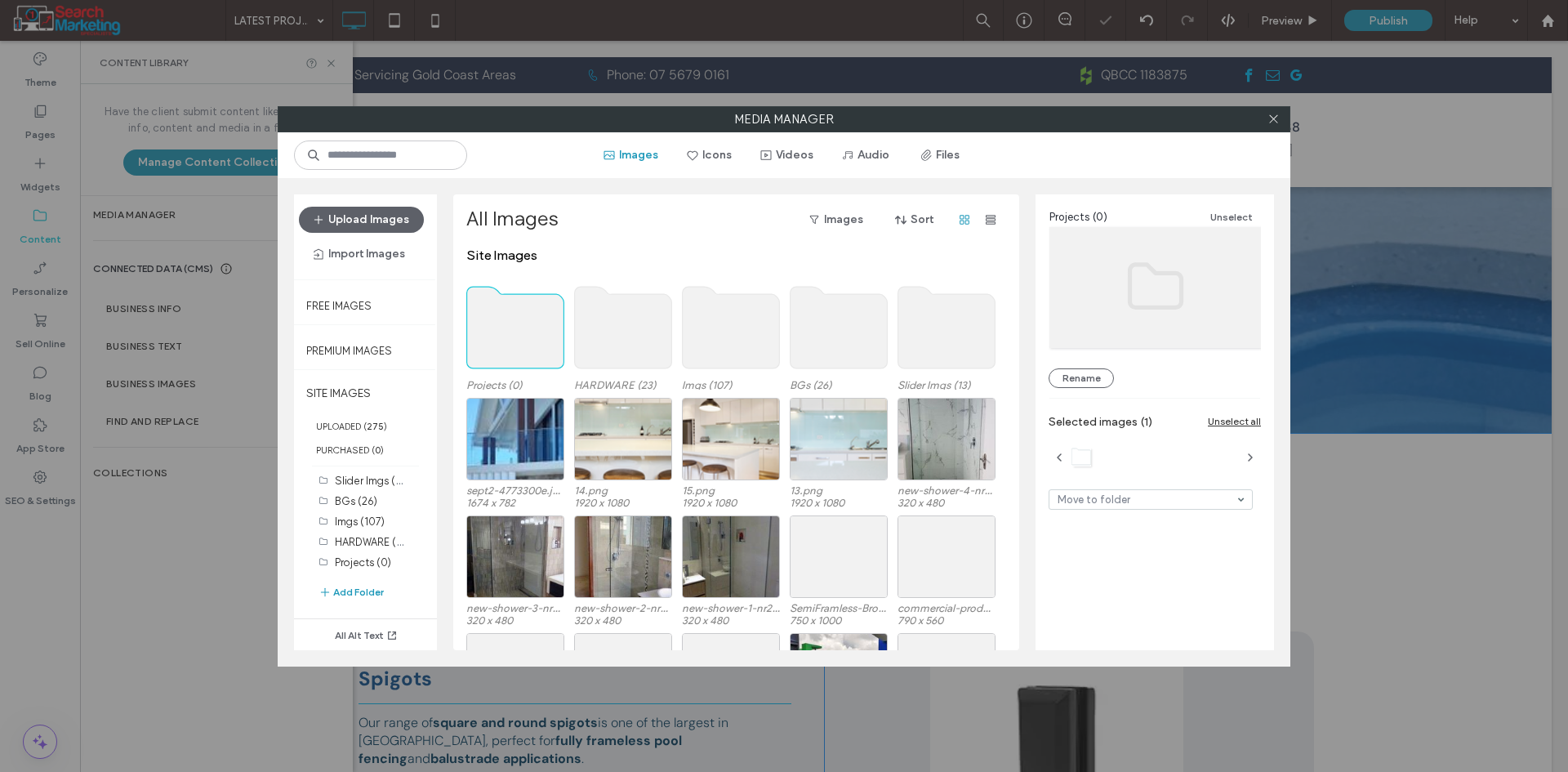
click at [519, 329] on use at bounding box center [515, 327] width 97 height 81
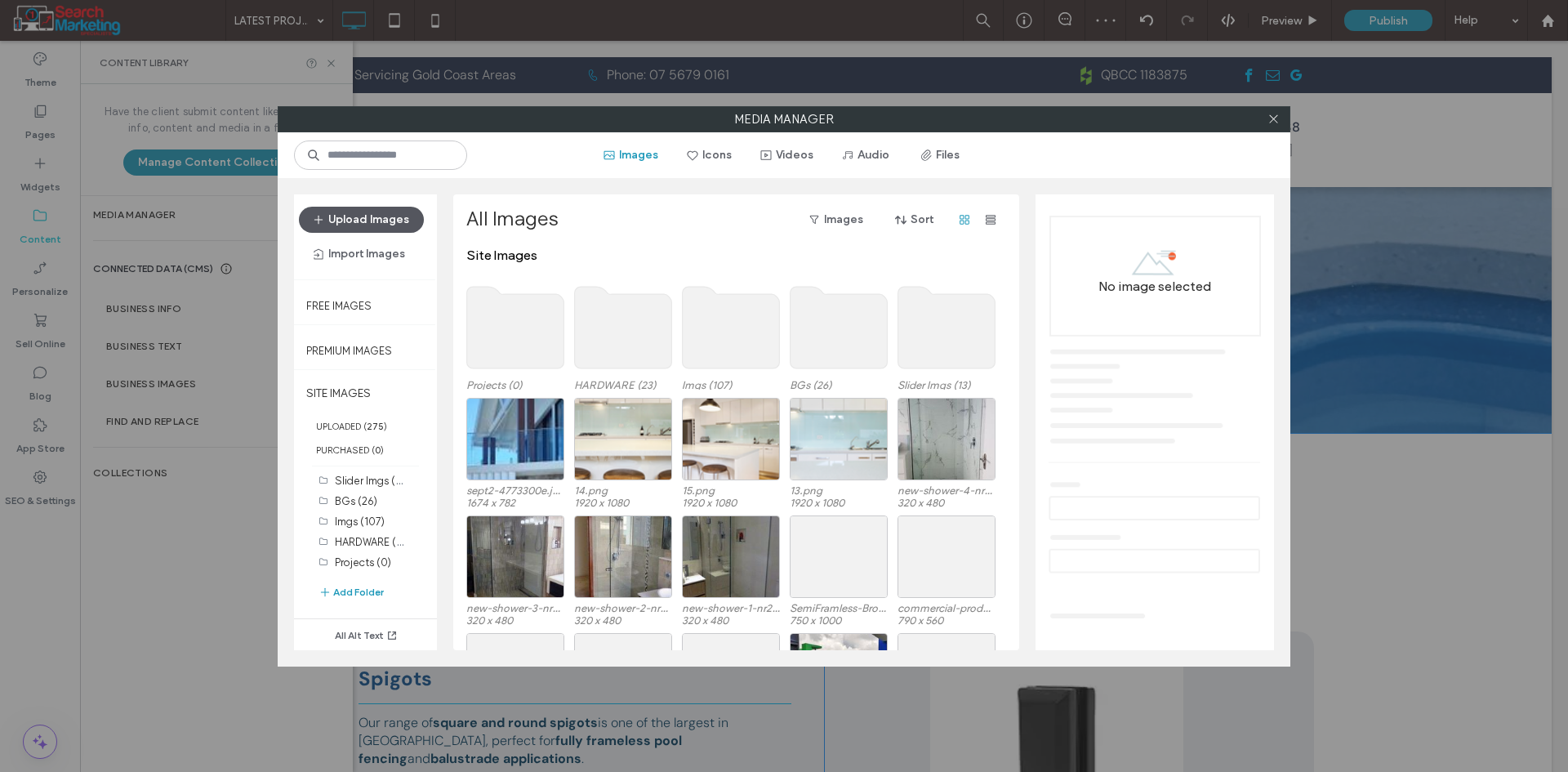
click at [389, 219] on button "Upload Images" at bounding box center [361, 219] width 125 height 26
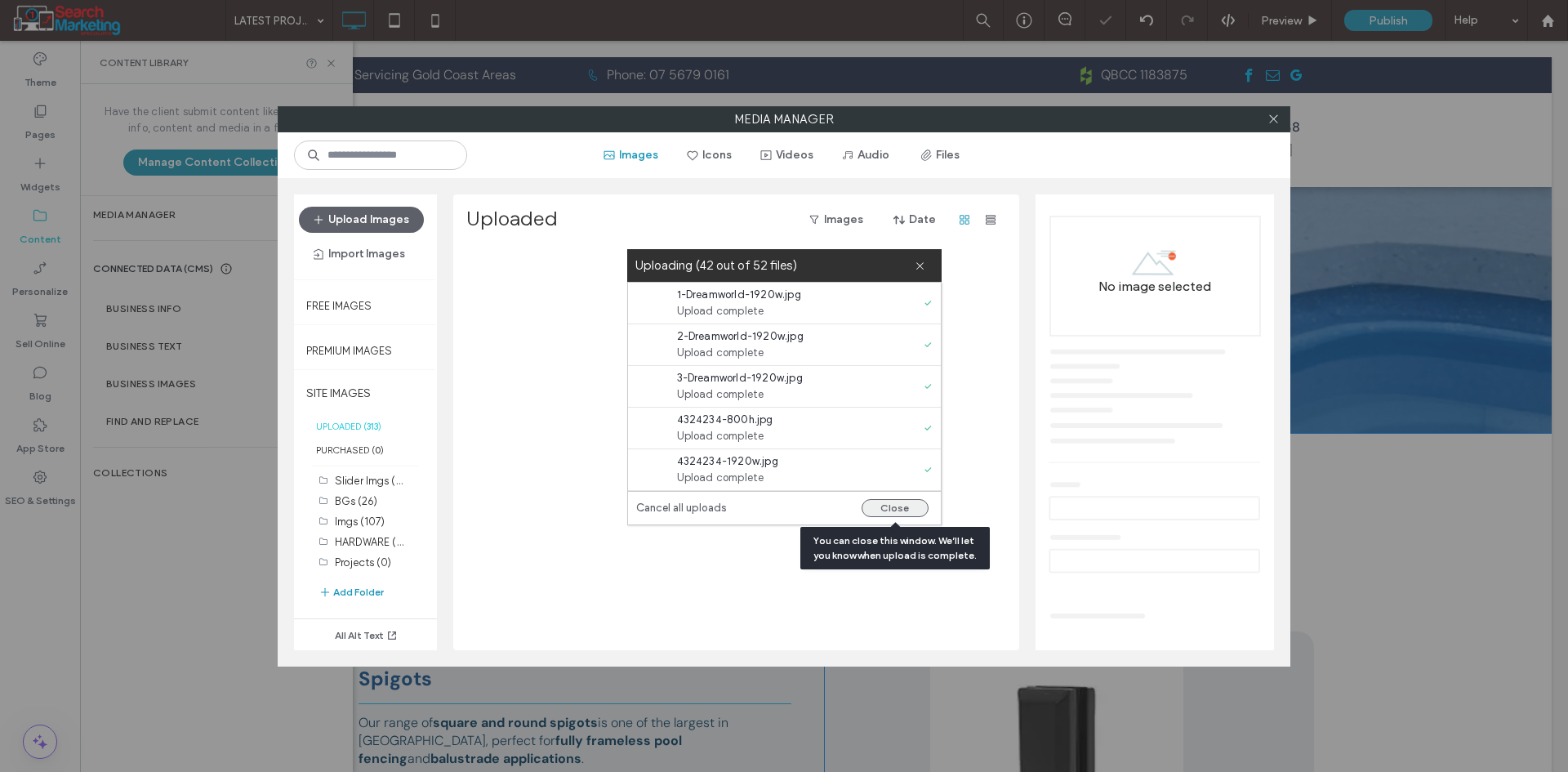
click at [881, 510] on button "Close" at bounding box center [894, 509] width 67 height 18
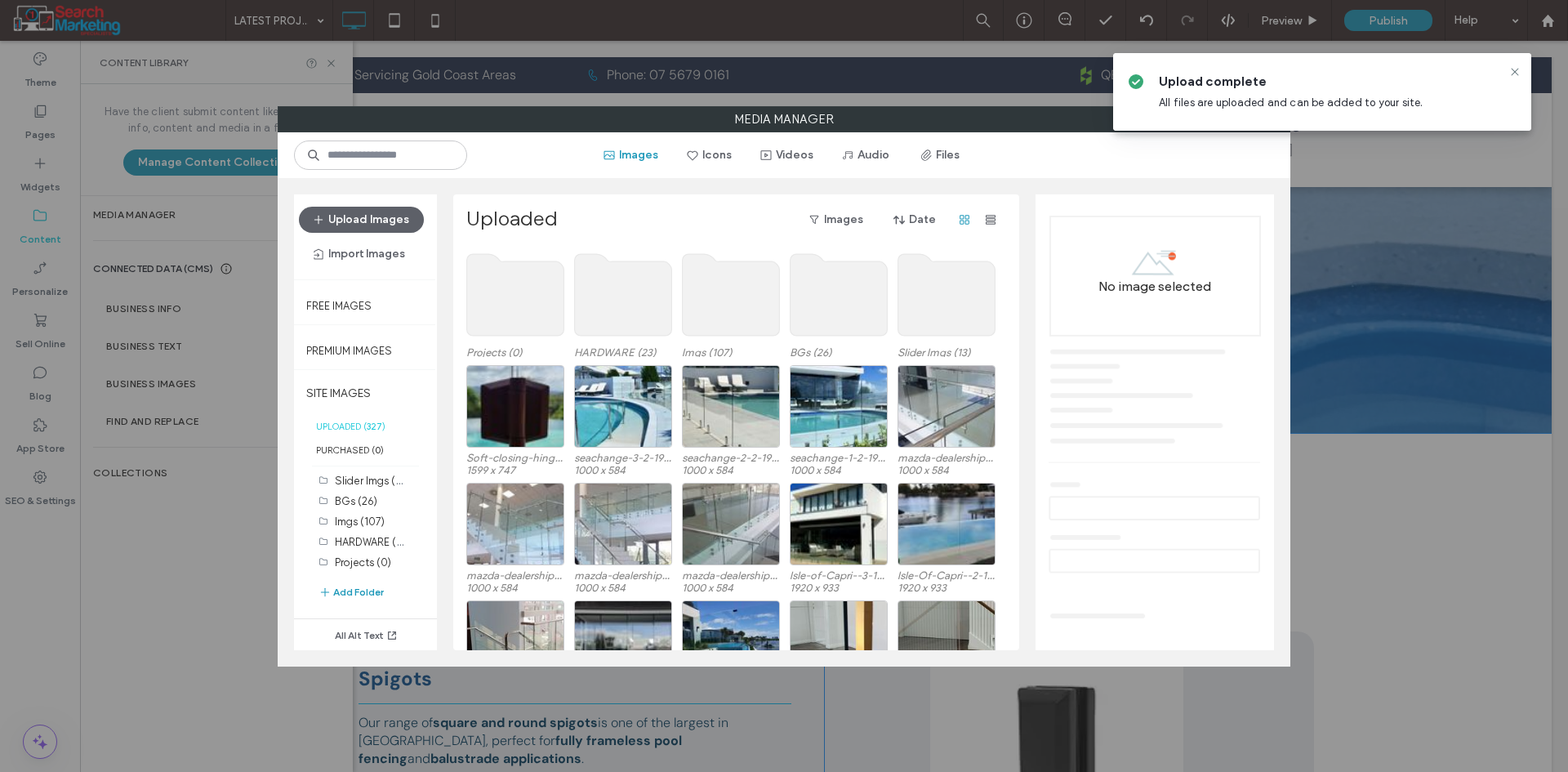
click at [541, 305] on use at bounding box center [515, 295] width 97 height 81
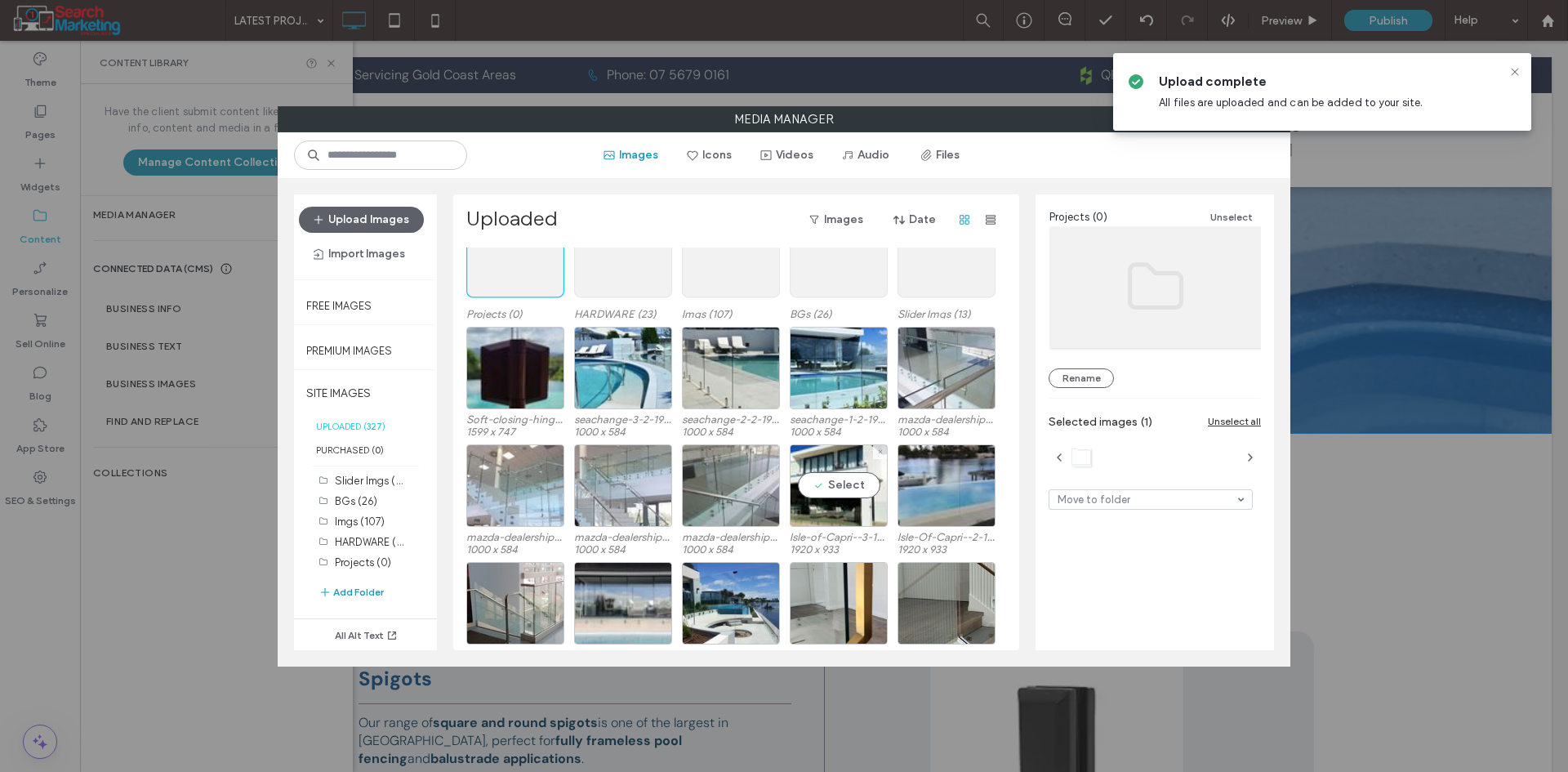
scroll to position [68, 0]
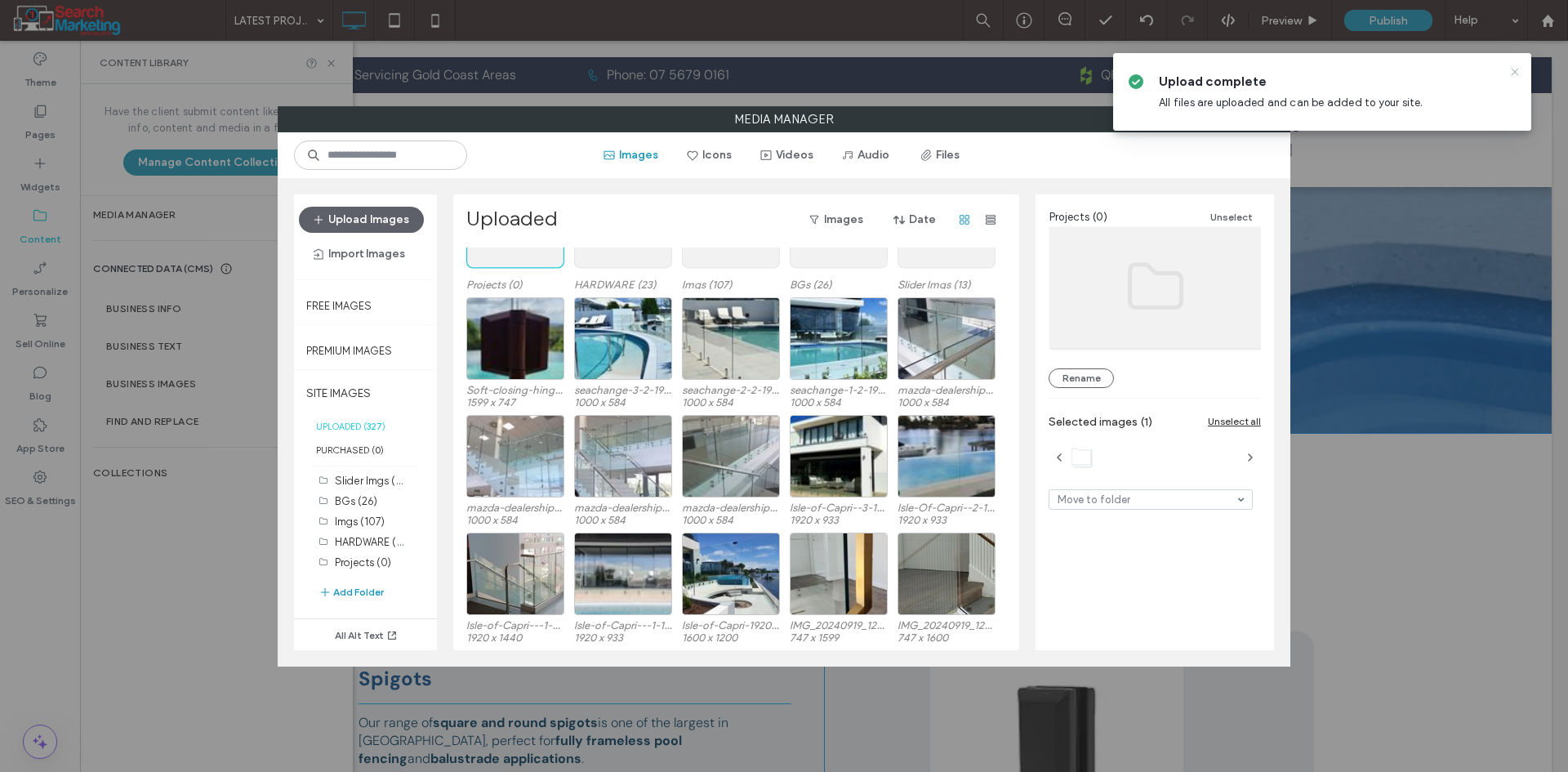
click at [1514, 69] on icon at bounding box center [1515, 72] width 13 height 13
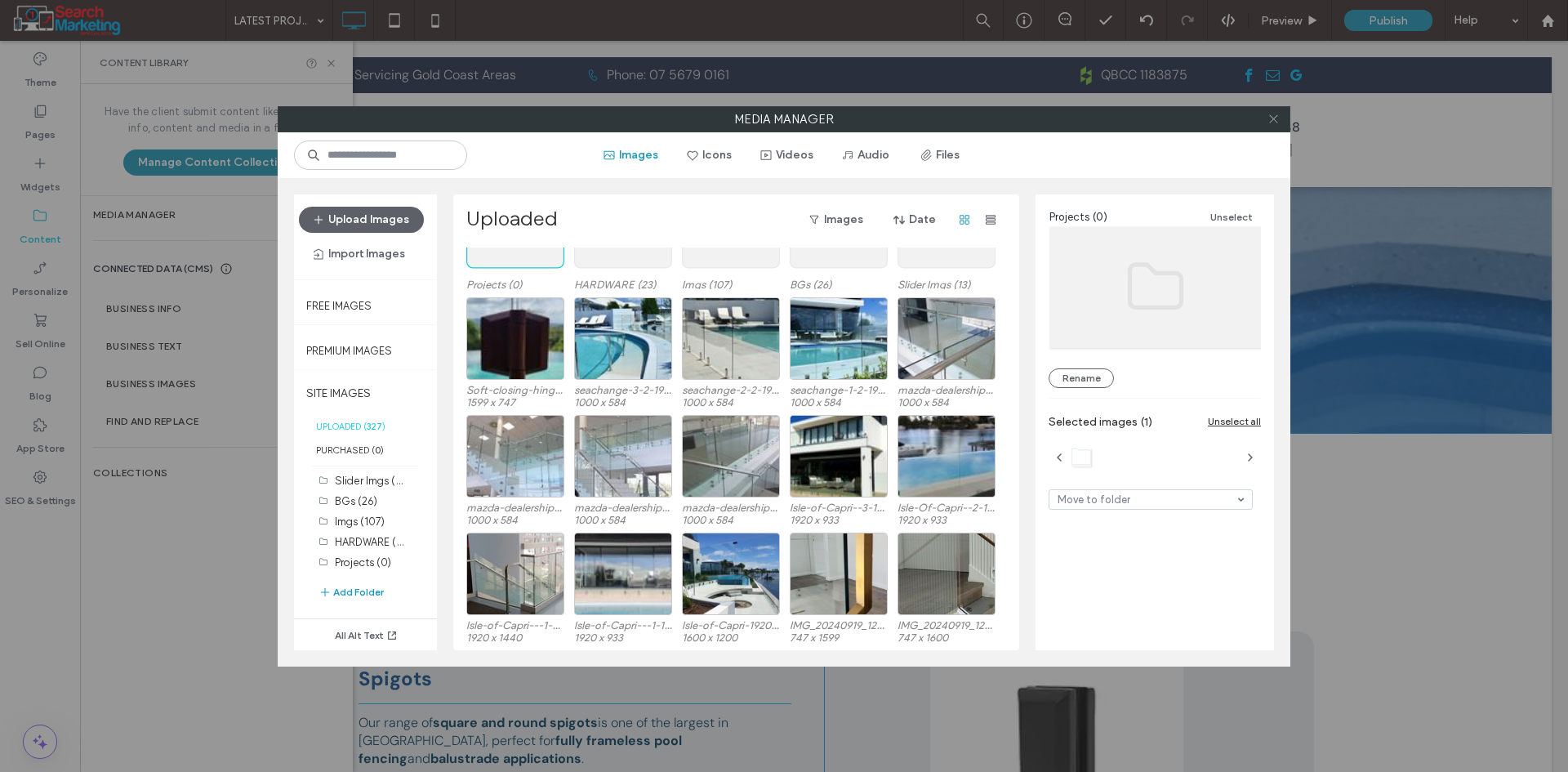
click at [1268, 120] on icon at bounding box center [1273, 119] width 12 height 12
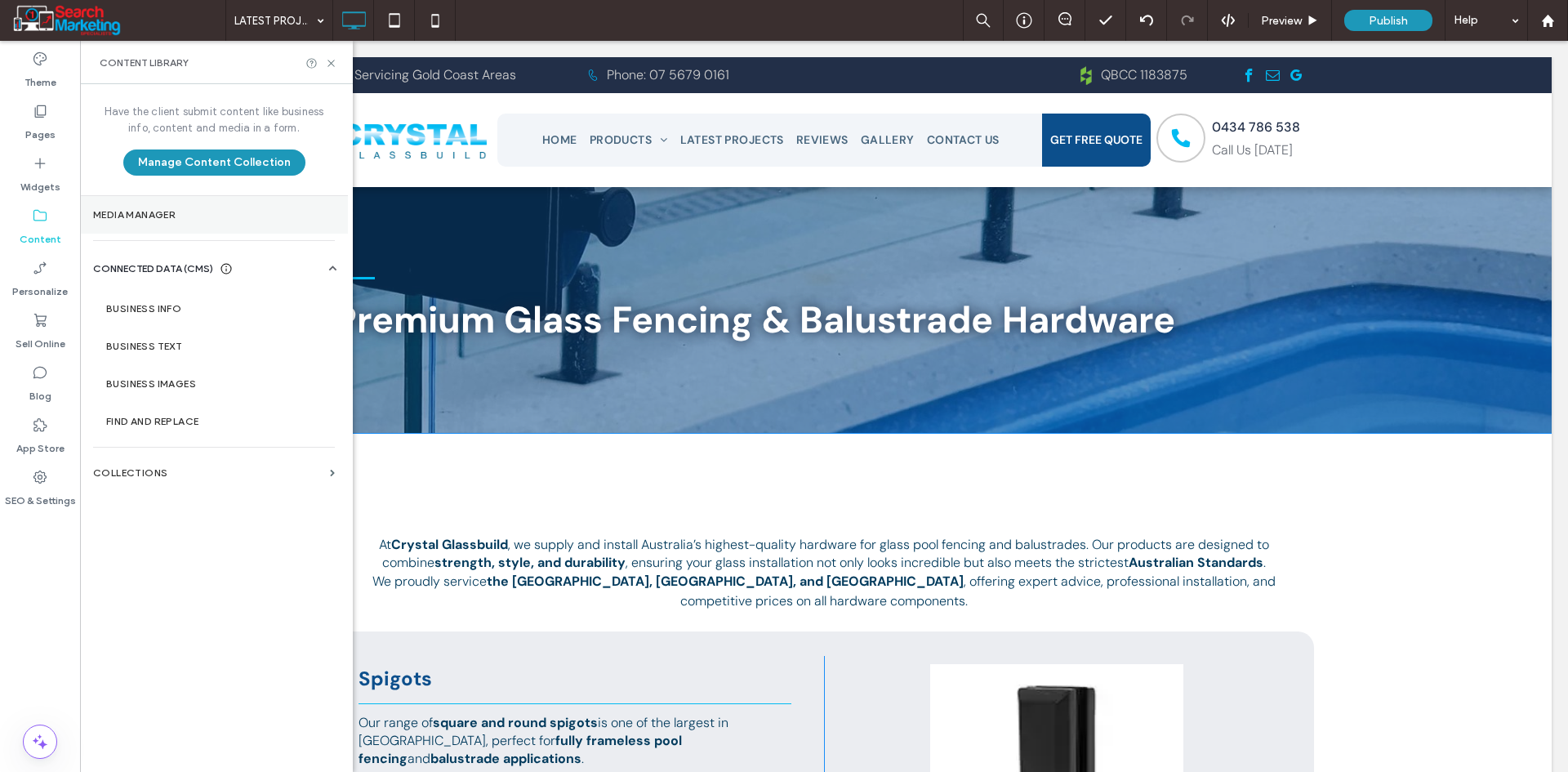
click at [240, 219] on label "Media Manager" at bounding box center [213, 215] width 242 height 12
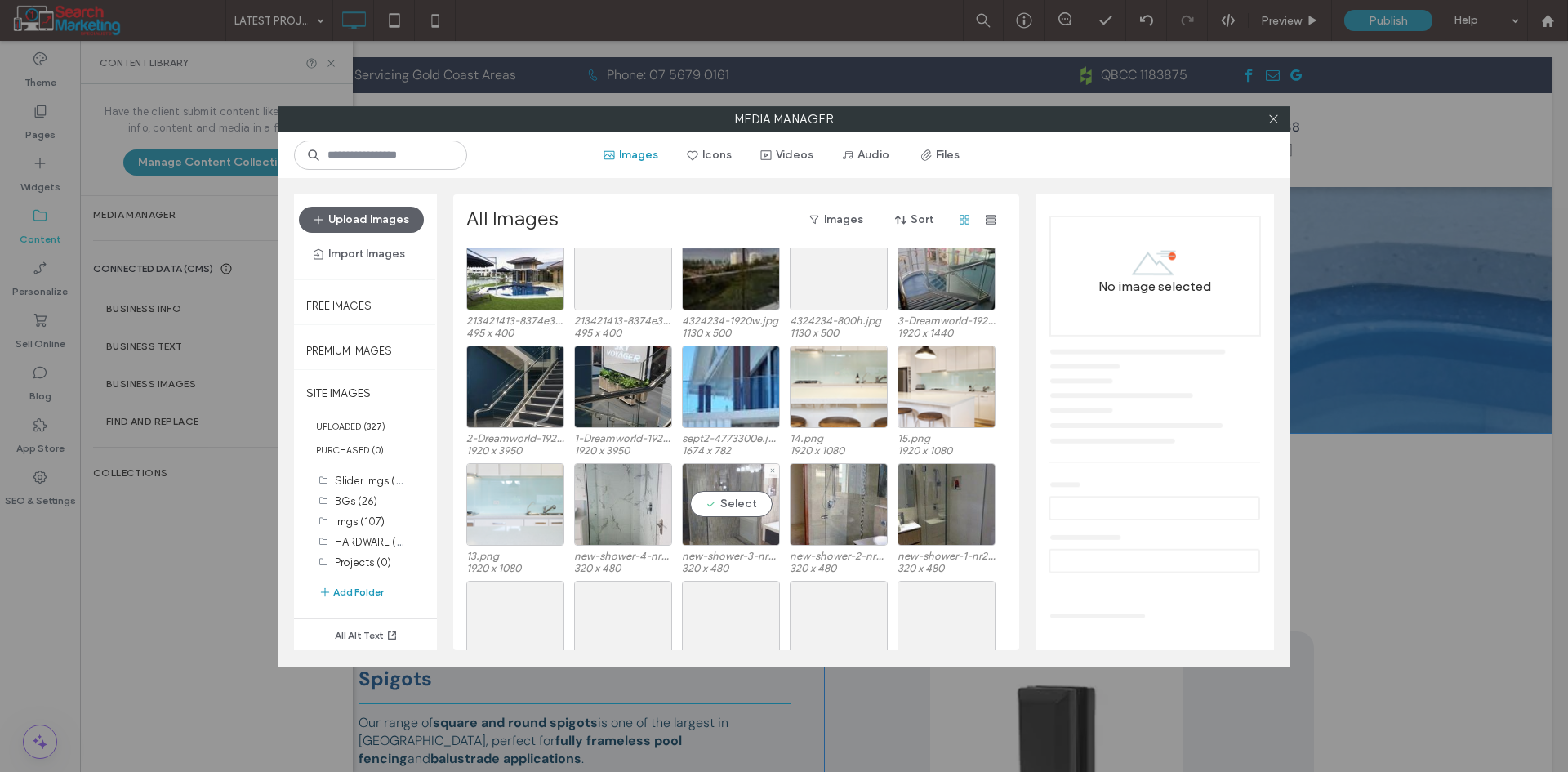
scroll to position [1194, 0]
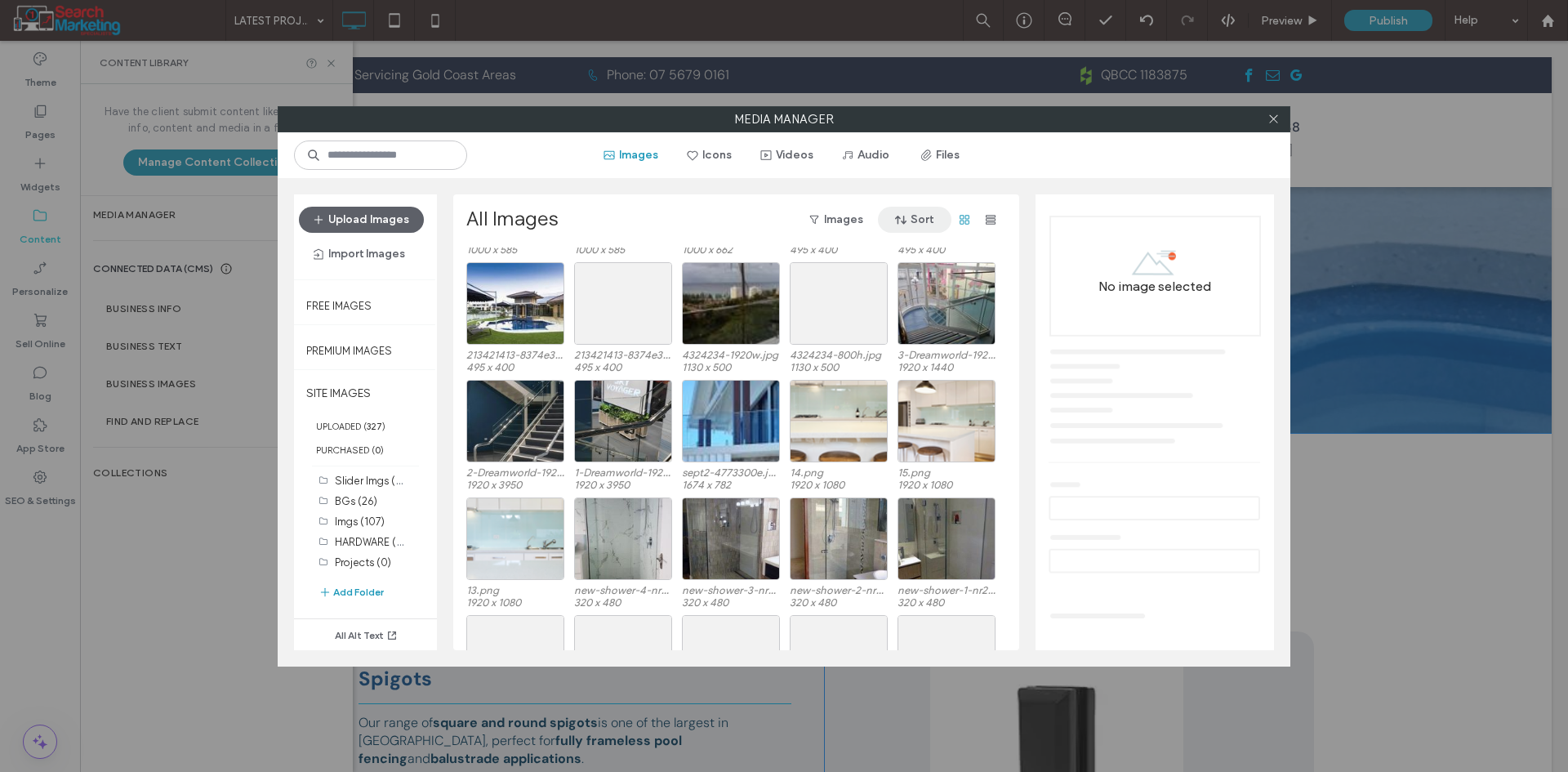
click at [919, 212] on button "Sort" at bounding box center [914, 219] width 73 height 26
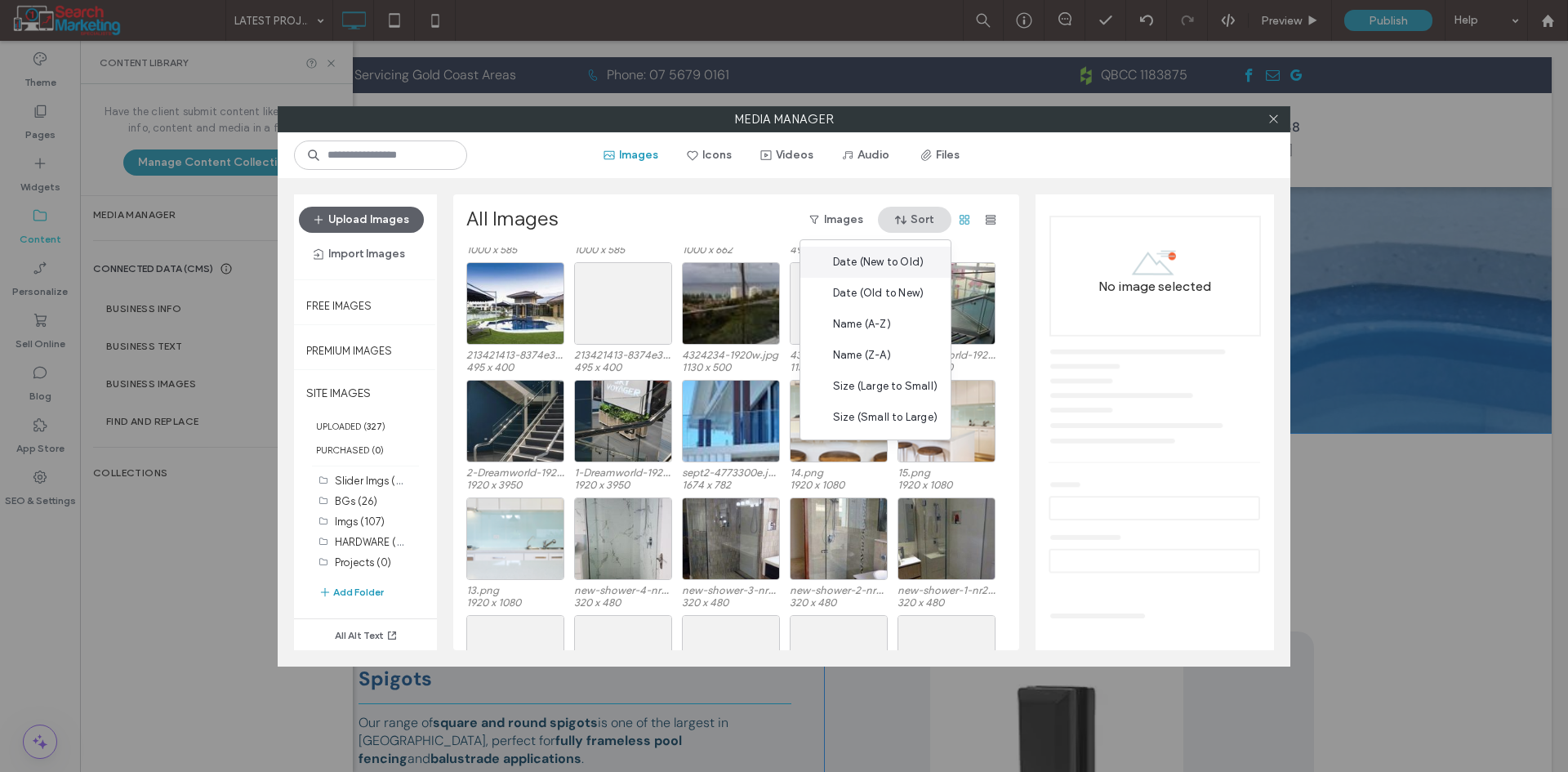
click at [889, 258] on span "Date (New to Old)" at bounding box center [878, 263] width 91 height 17
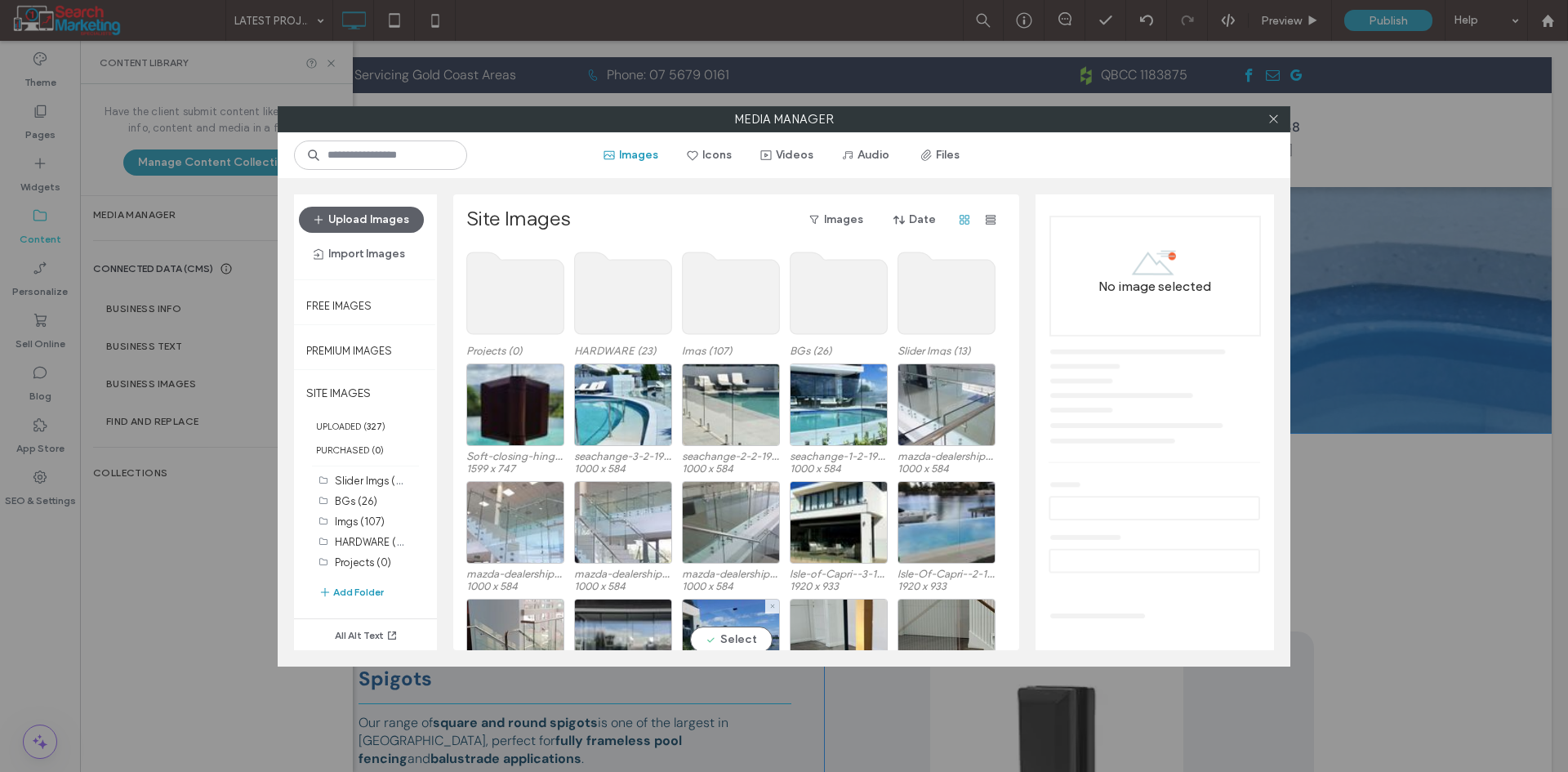
scroll to position [0, 0]
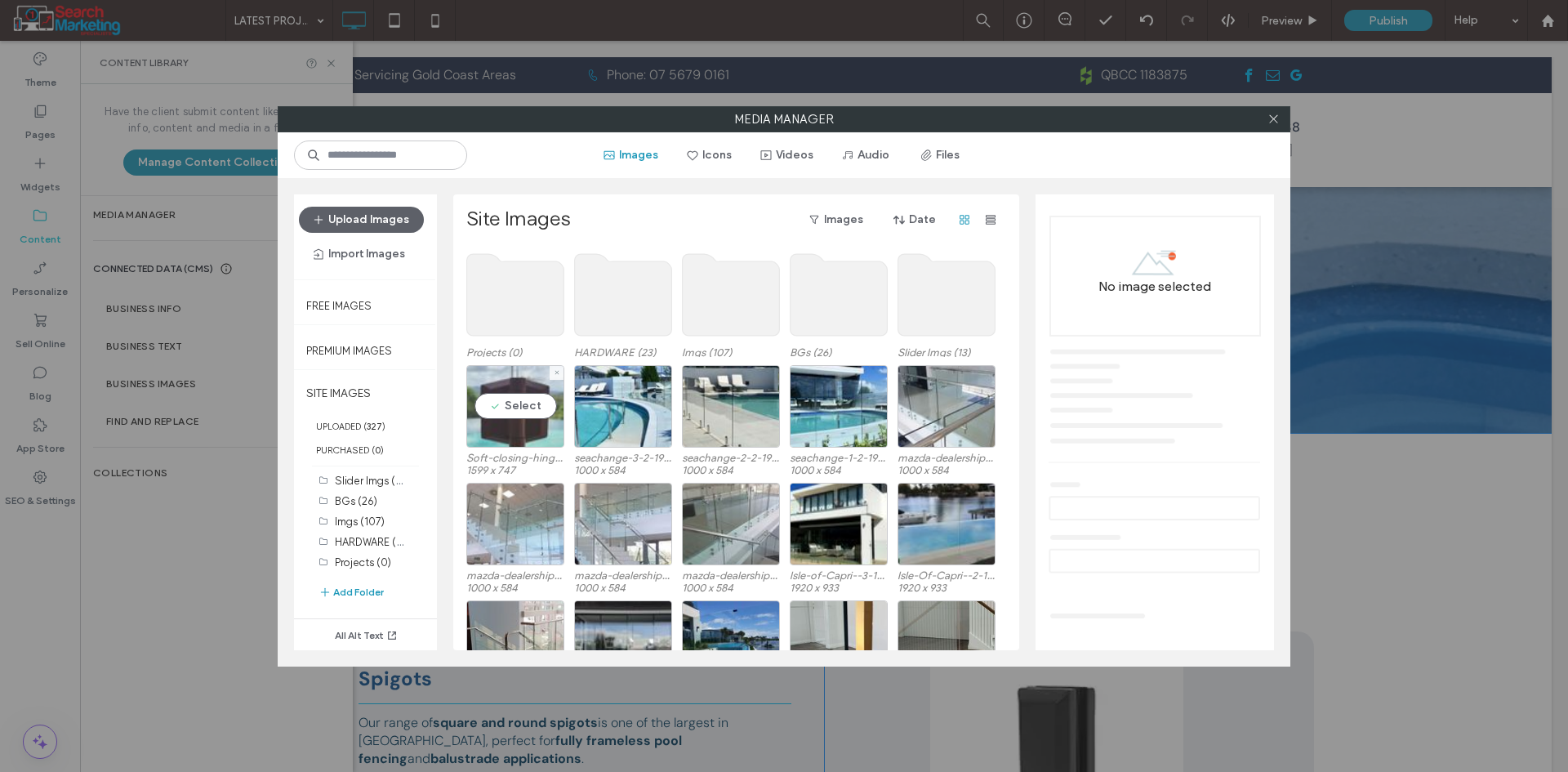
click at [526, 396] on div "Select" at bounding box center [515, 406] width 98 height 82
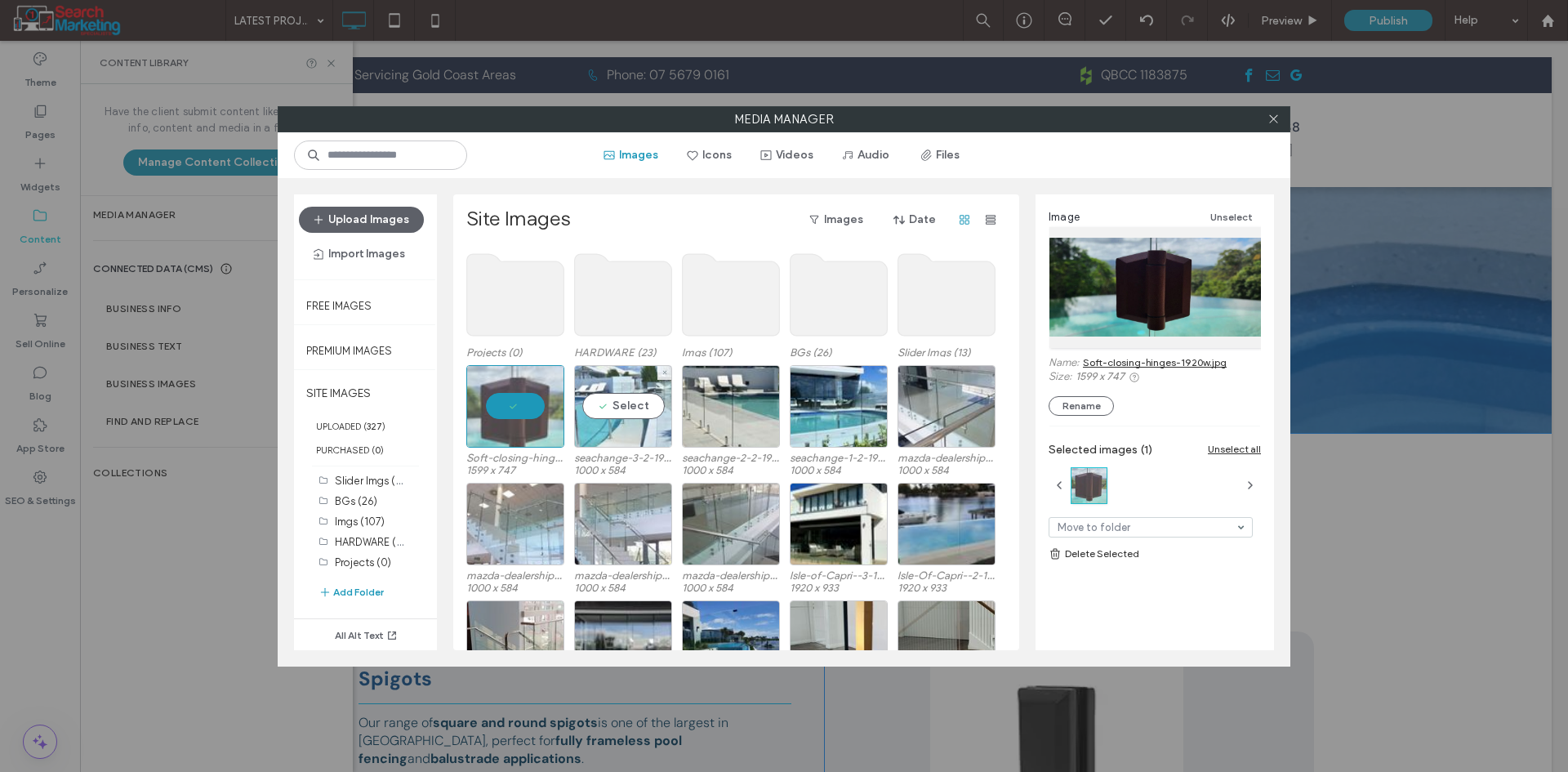
click at [627, 406] on div "Select" at bounding box center [623, 406] width 98 height 82
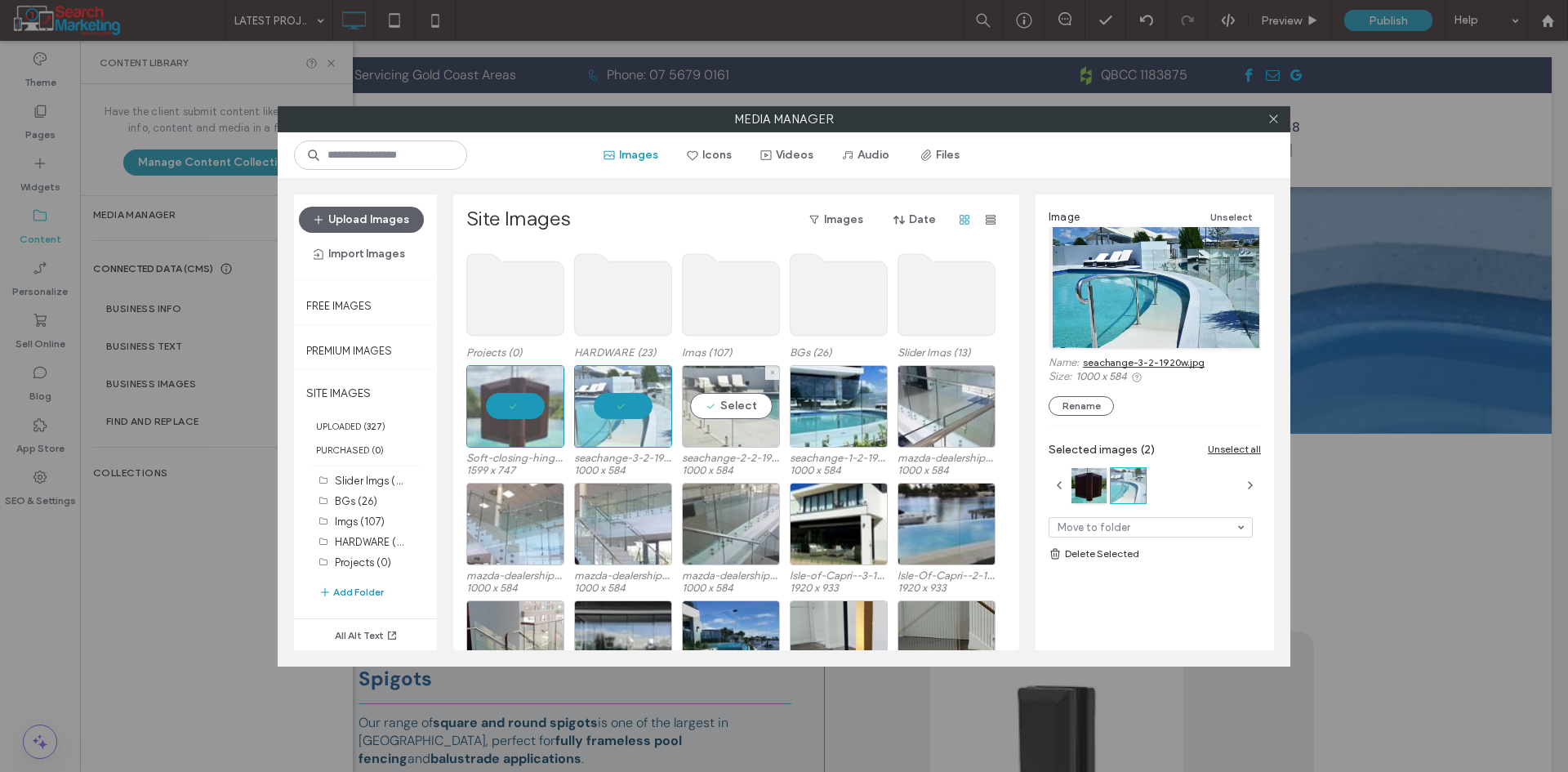
click at [723, 406] on div "Select" at bounding box center [731, 406] width 98 height 82
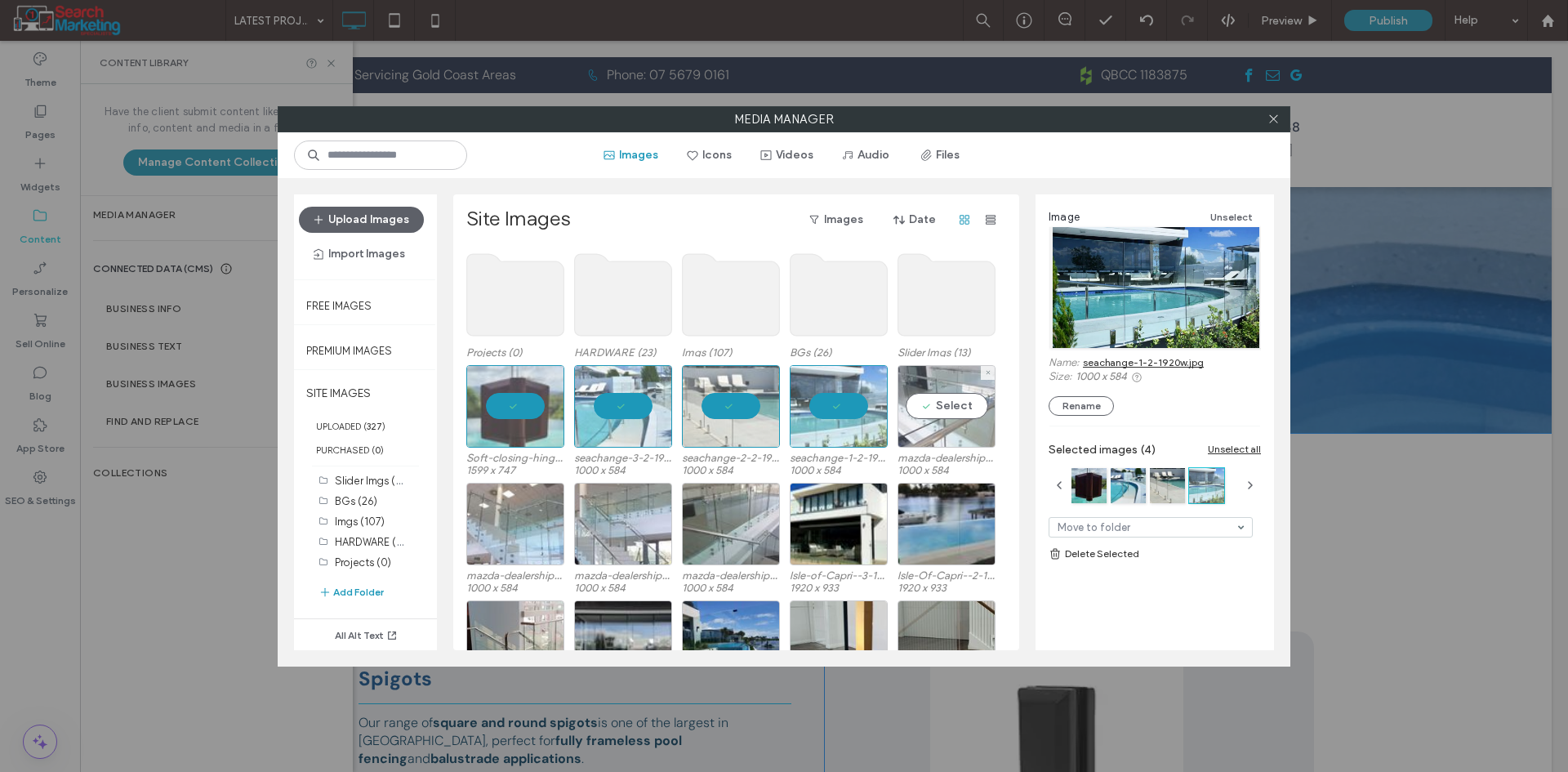
click at [929, 408] on div "Select" at bounding box center [947, 406] width 98 height 82
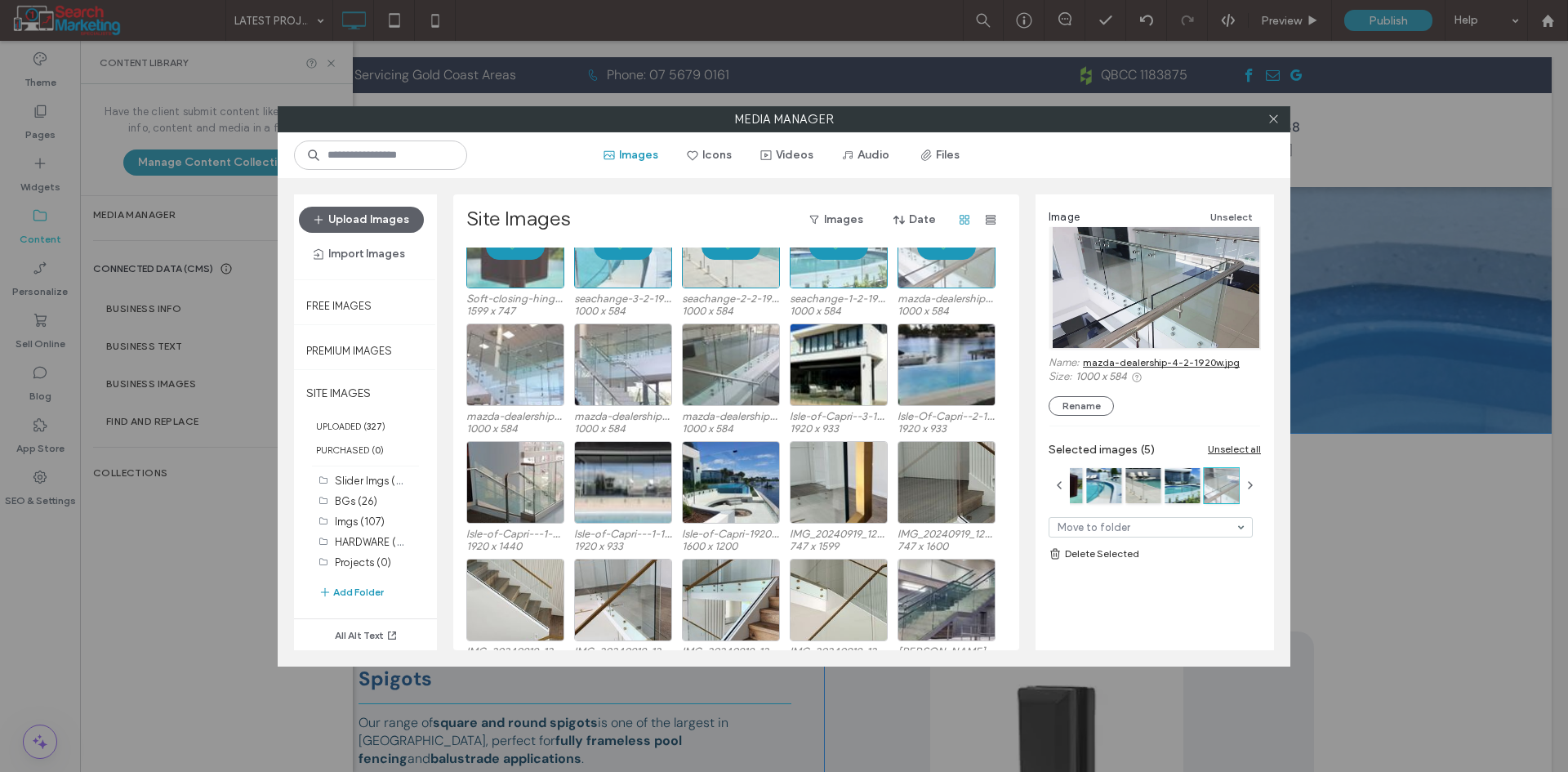
scroll to position [164, 0]
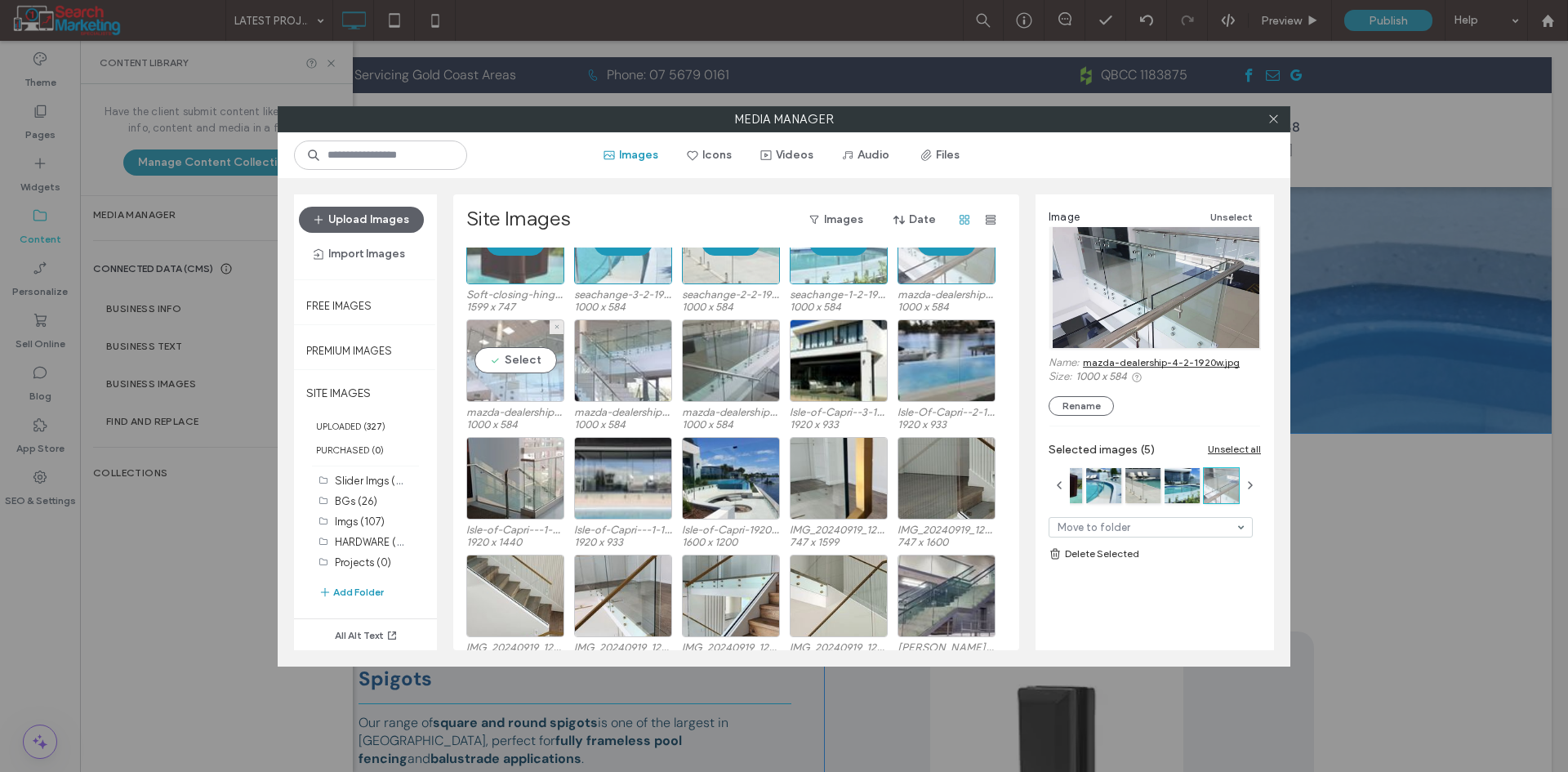
drag, startPoint x: 518, startPoint y: 352, endPoint x: 537, endPoint y: 352, distance: 19.0
click at [520, 352] on div "Select" at bounding box center [515, 360] width 98 height 82
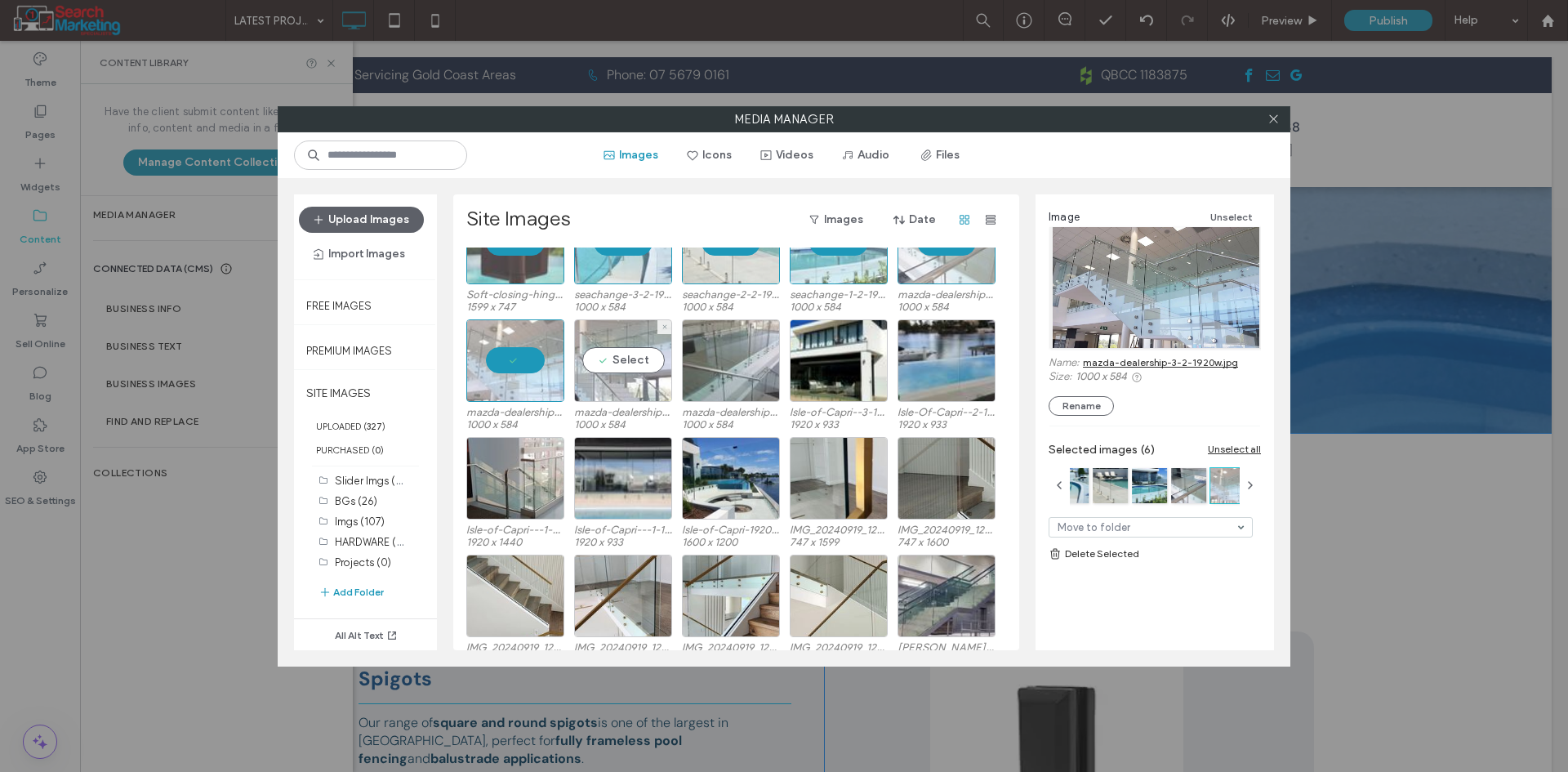
click at [630, 355] on div "Select" at bounding box center [623, 360] width 98 height 82
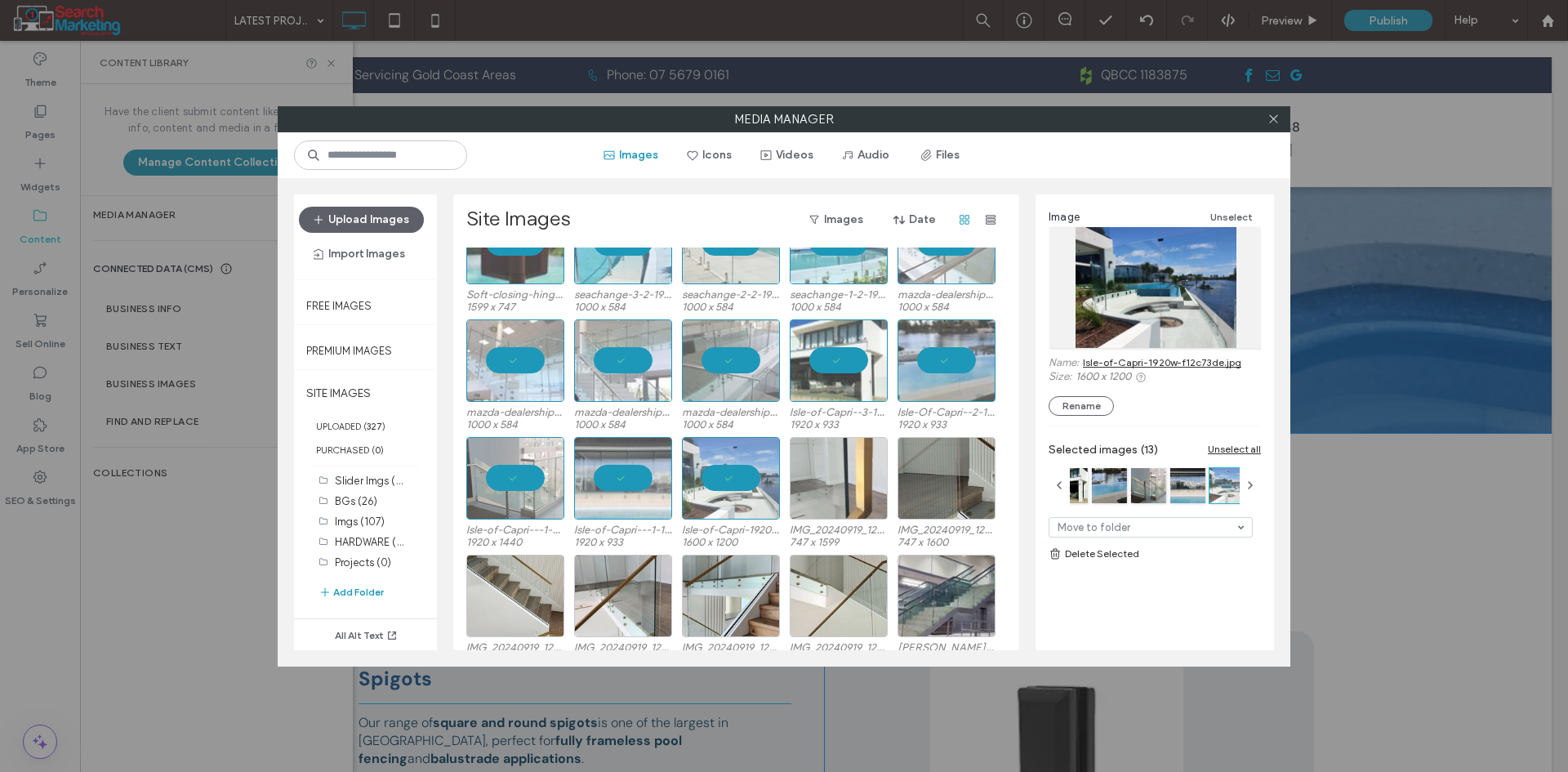
drag, startPoint x: 786, startPoint y: 480, endPoint x: 865, endPoint y: 486, distance: 79.2
click at [805, 484] on div "Isle-of-Capri---1-dc3aa9a2-1920w.jpg 1920 x 1440 Isle-of-Capri---1-1920w.jpg 19…" at bounding box center [740, 496] width 549 height 118
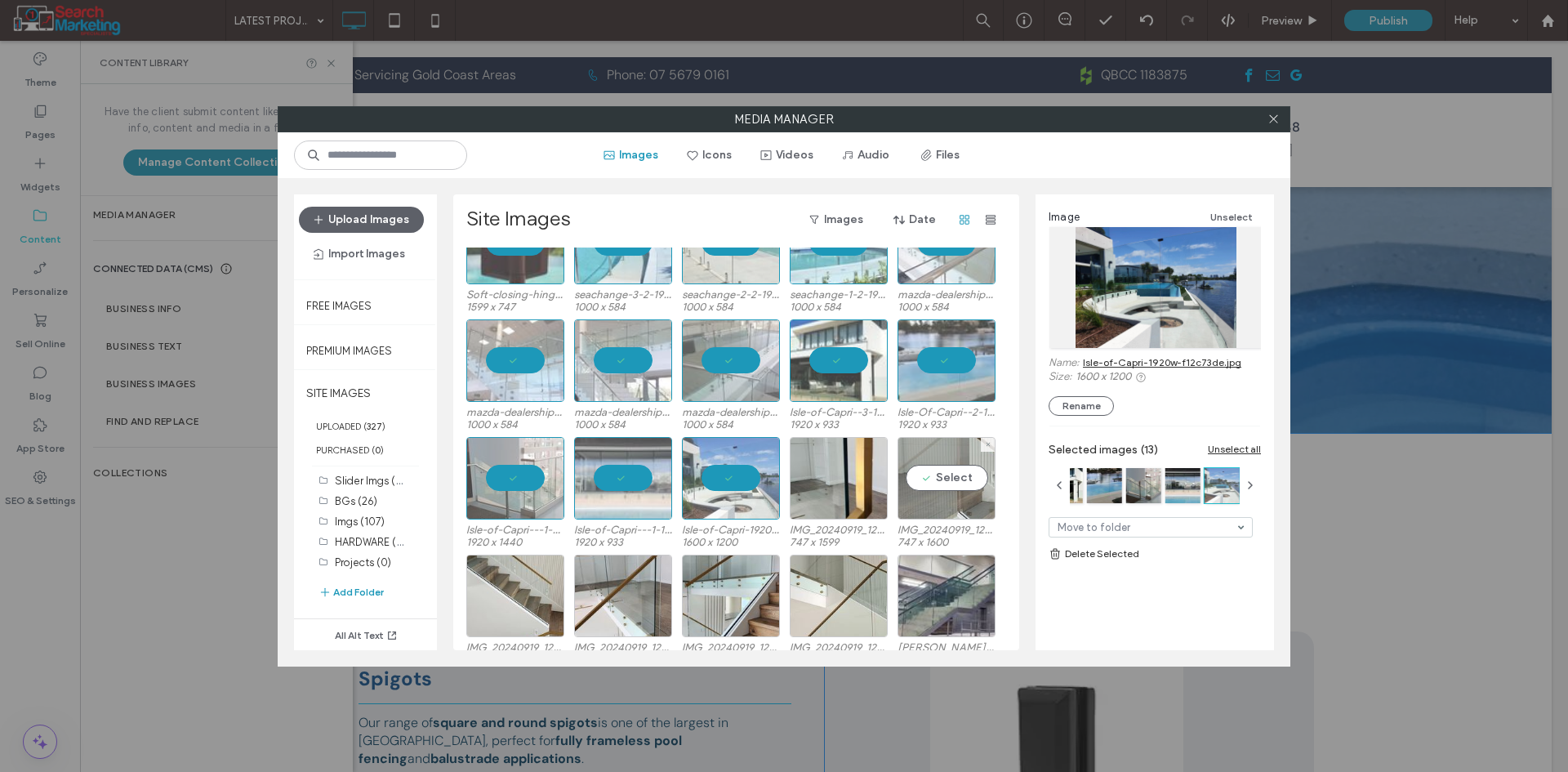
click at [922, 470] on div "Select" at bounding box center [947, 478] width 98 height 82
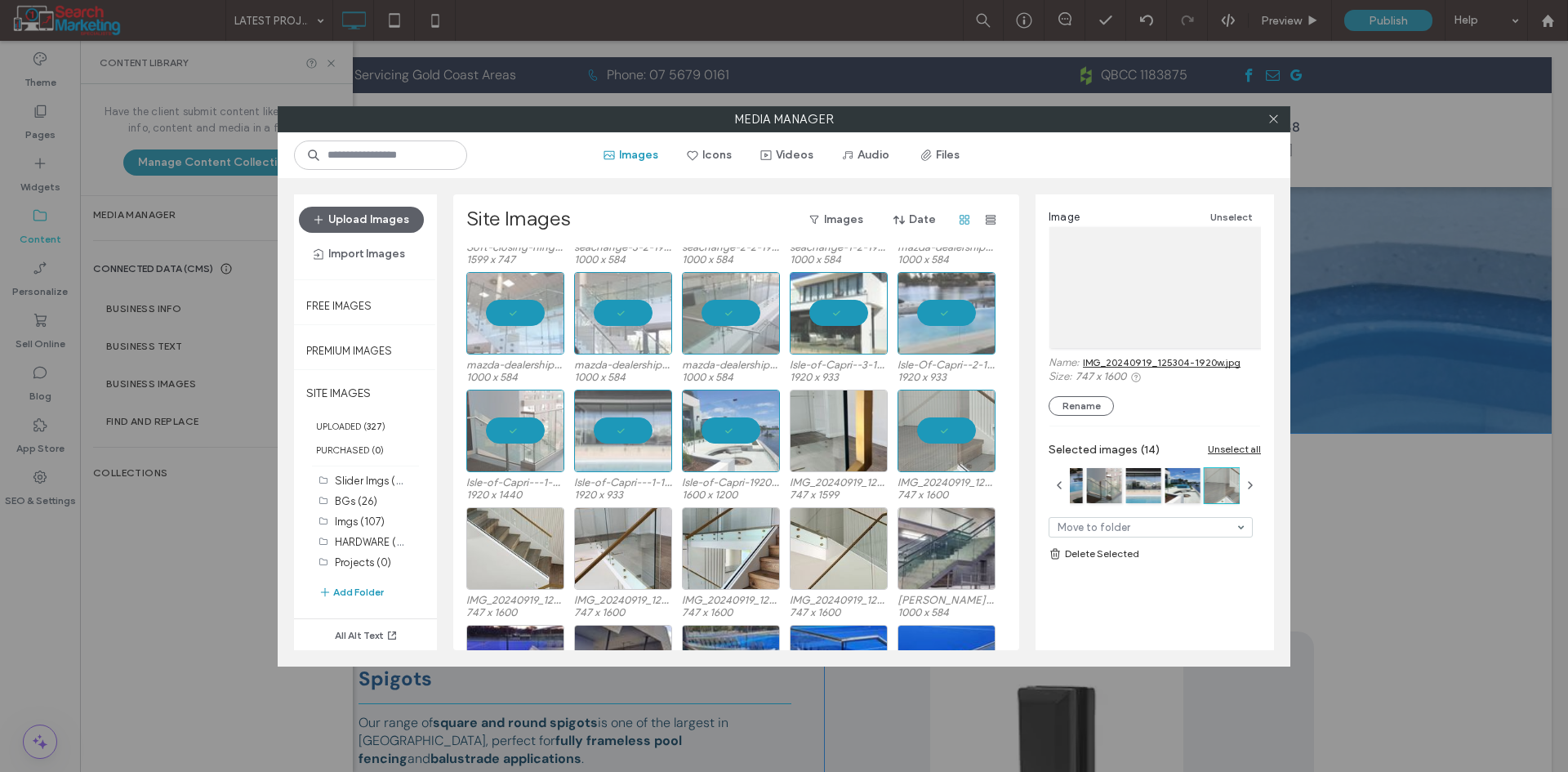
scroll to position [245, 0]
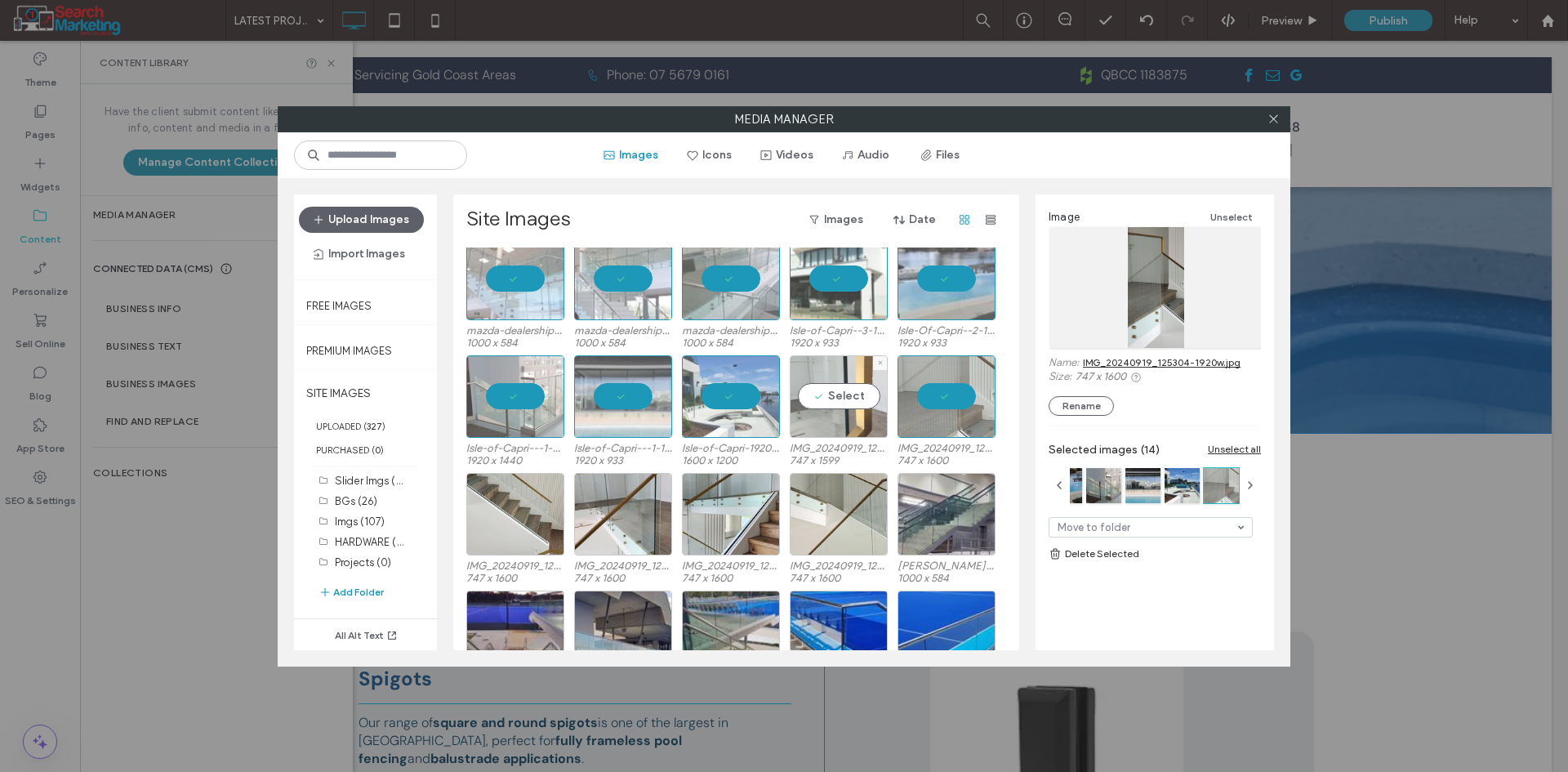
click at [826, 386] on div "Select" at bounding box center [839, 396] width 98 height 82
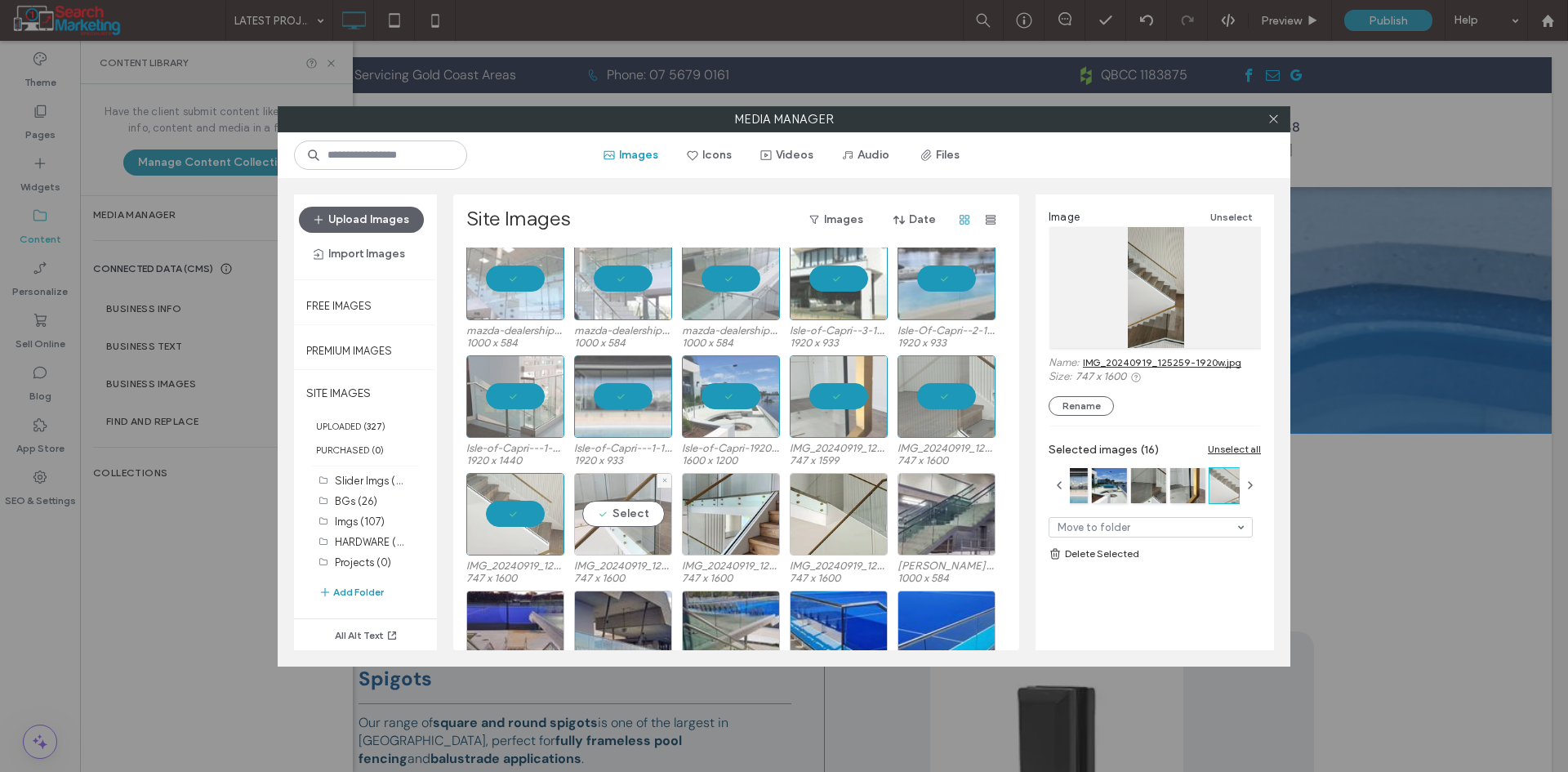
click at [614, 514] on div "Select" at bounding box center [623, 514] width 98 height 82
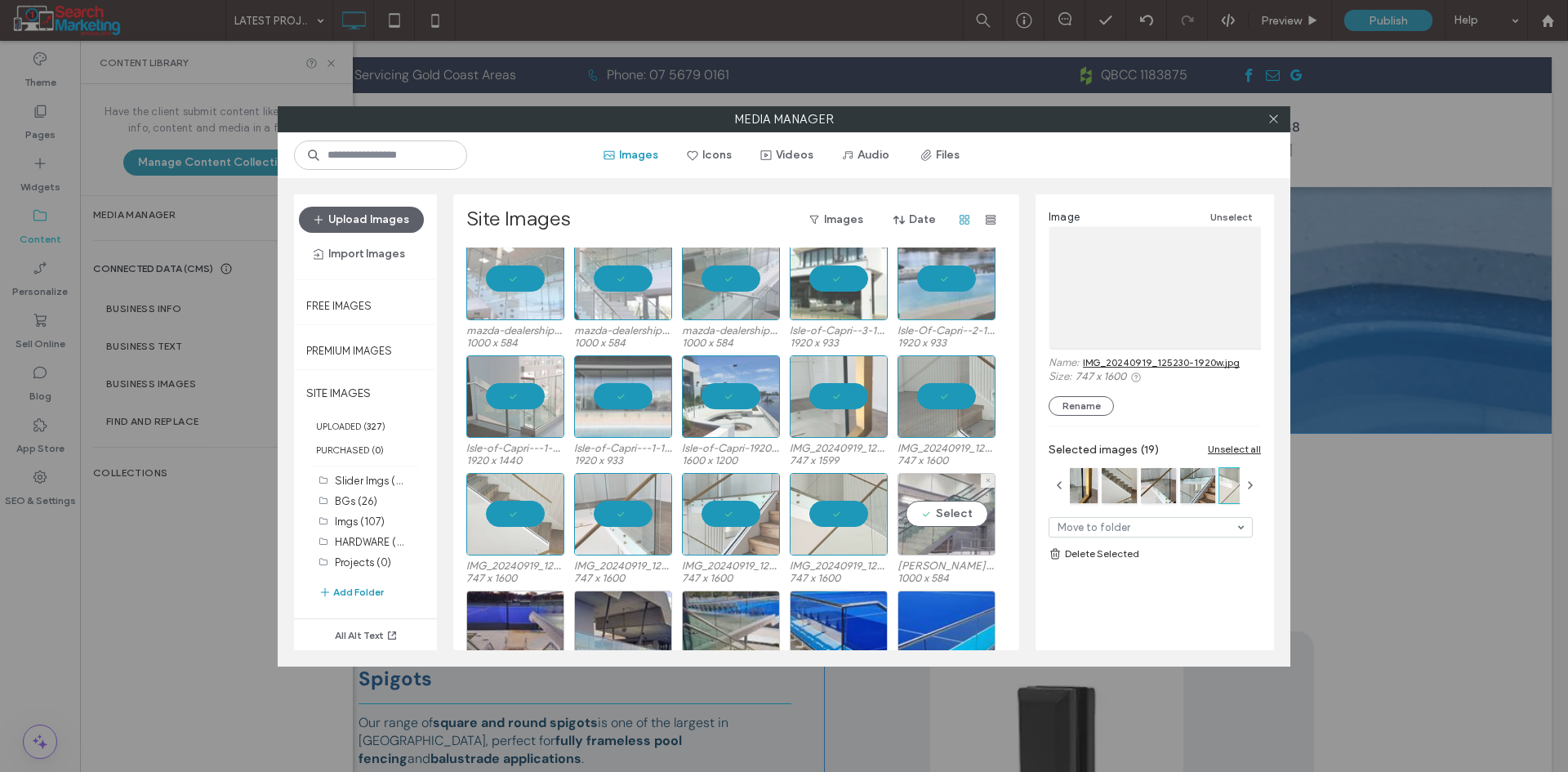
click at [960, 504] on div "Select" at bounding box center [947, 514] width 98 height 82
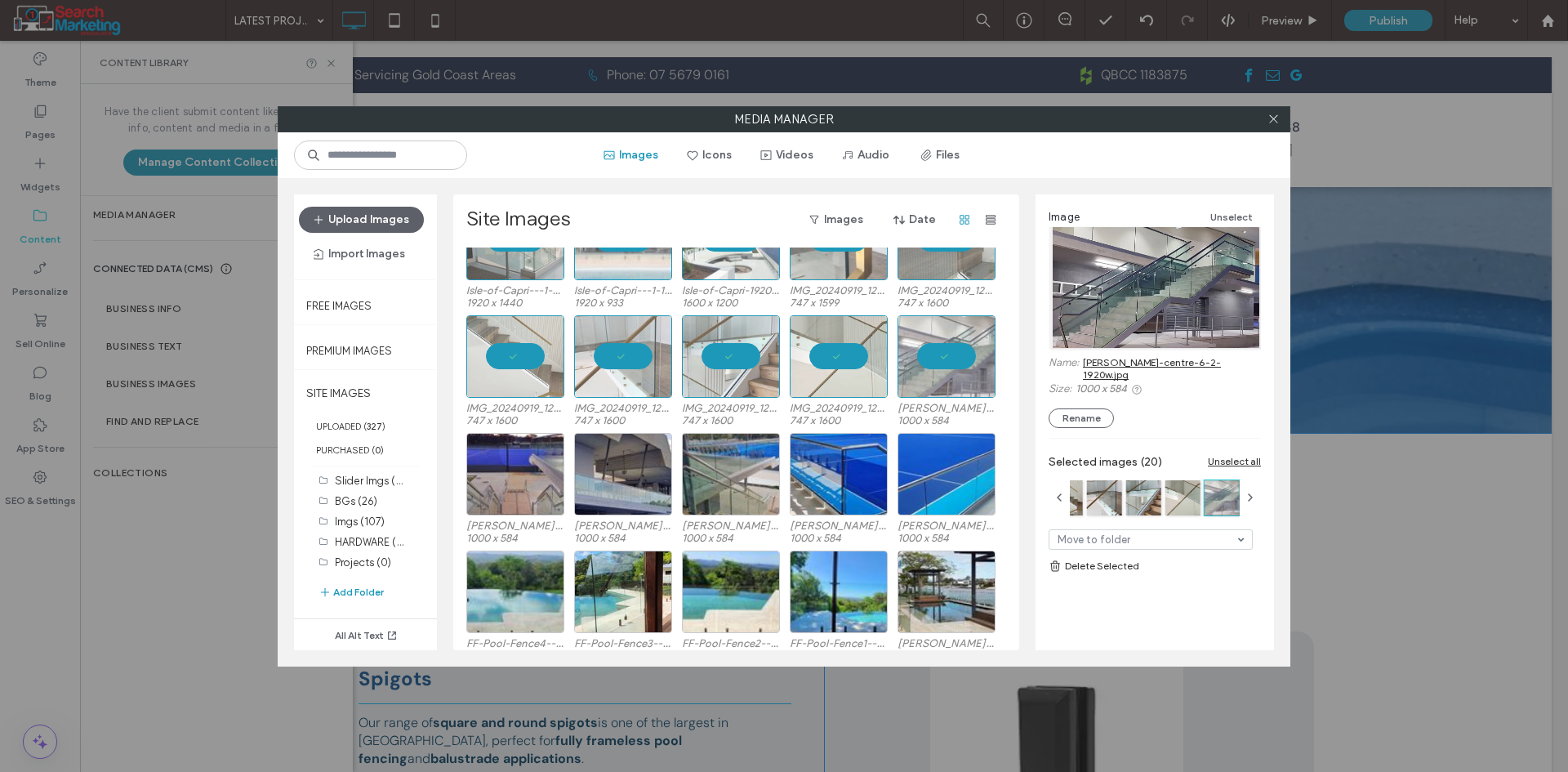
scroll to position [409, 0]
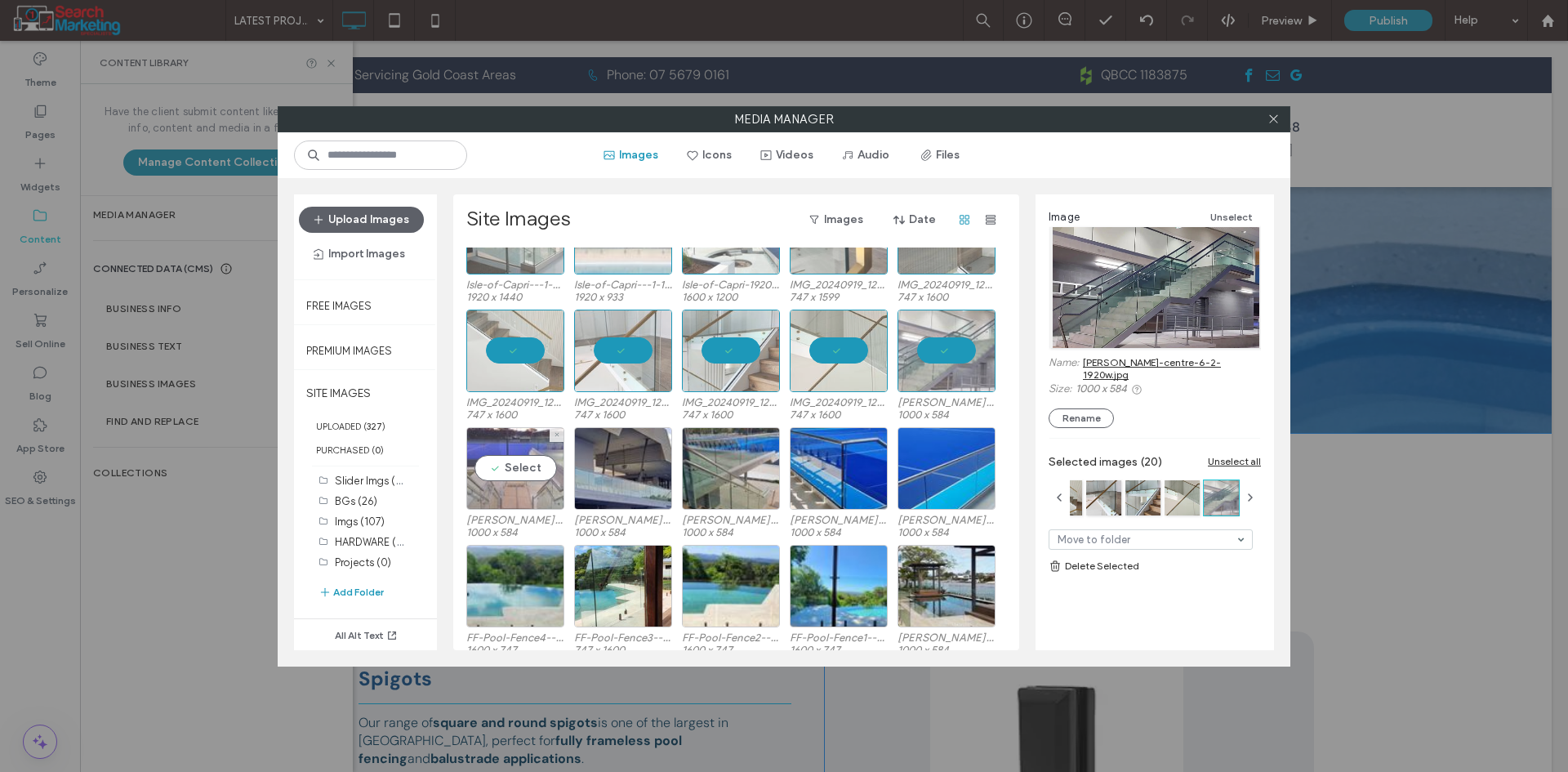
click at [524, 468] on div "Select" at bounding box center [515, 468] width 98 height 82
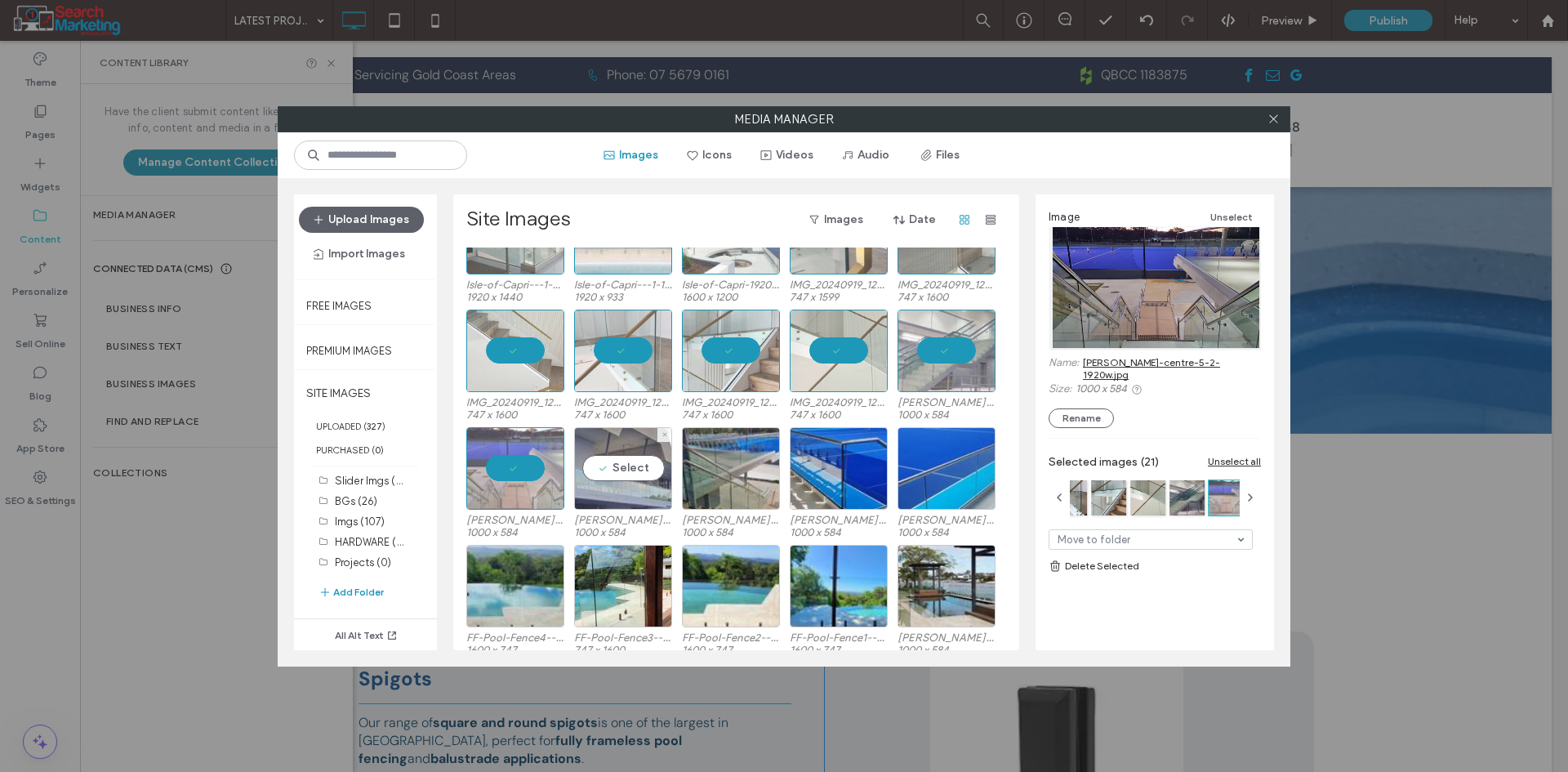
click at [617, 476] on div "Select" at bounding box center [623, 468] width 98 height 82
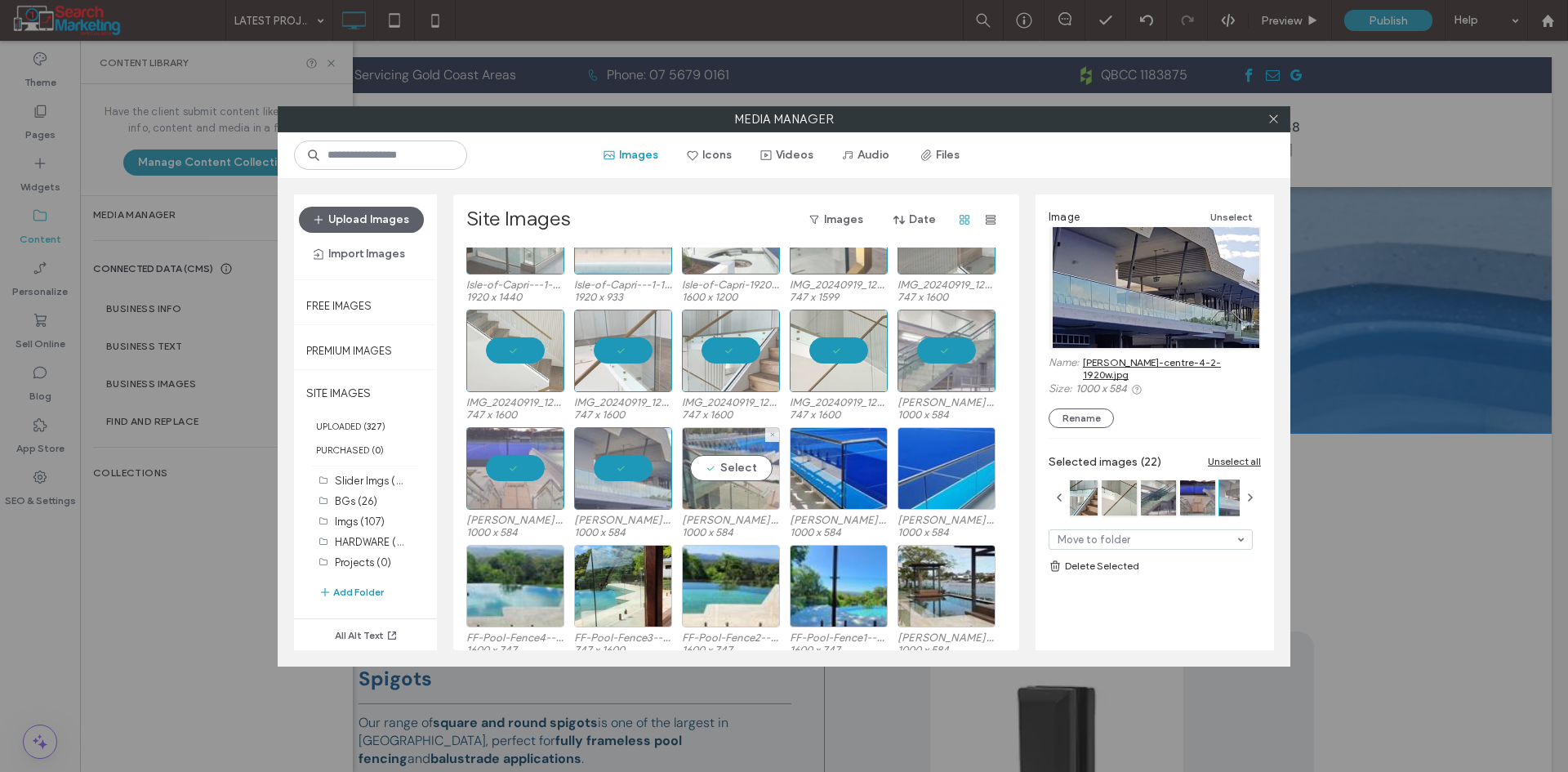
click at [735, 476] on div "Select" at bounding box center [731, 468] width 98 height 82
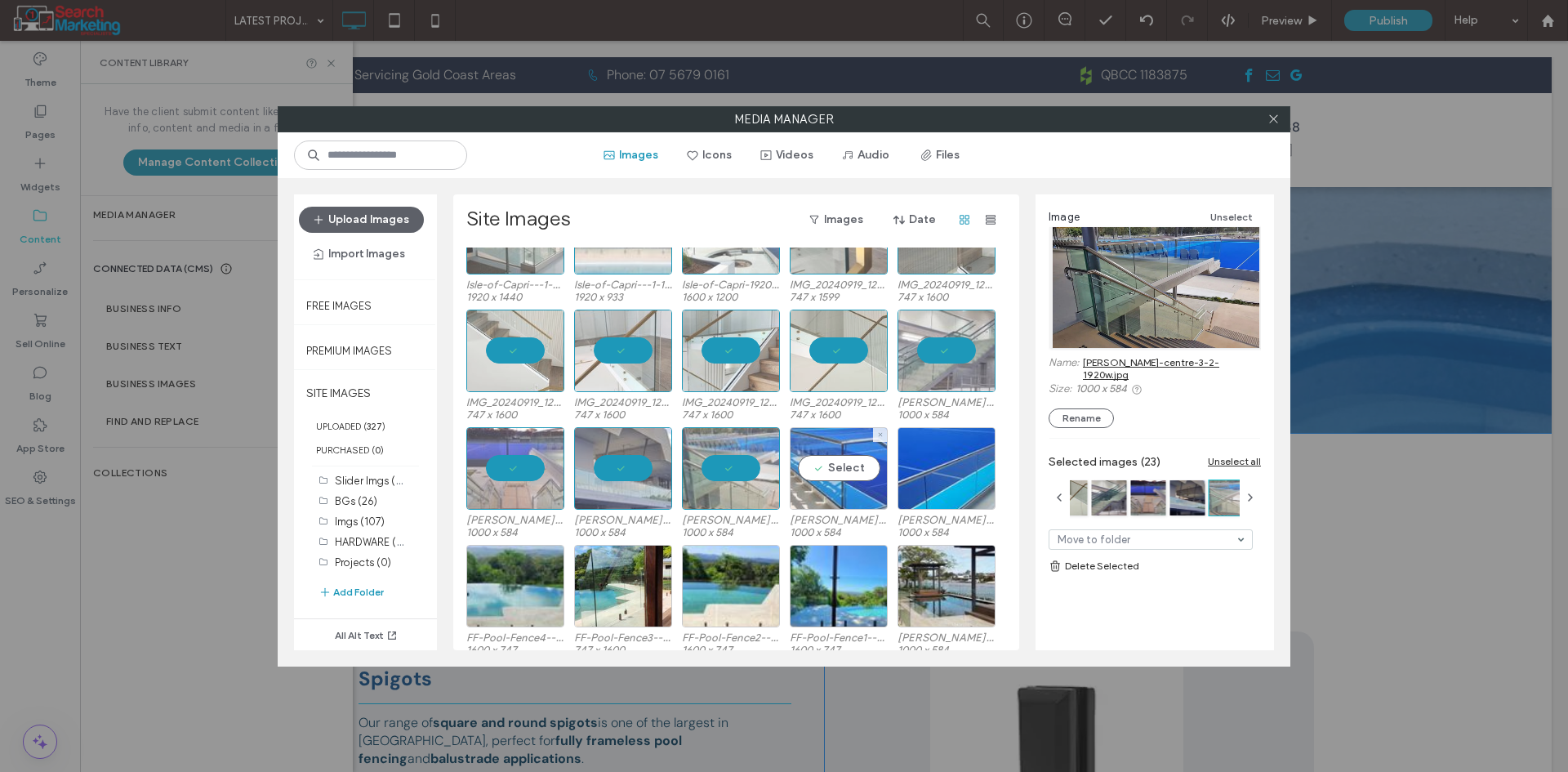
click at [854, 471] on div "Select" at bounding box center [839, 468] width 98 height 82
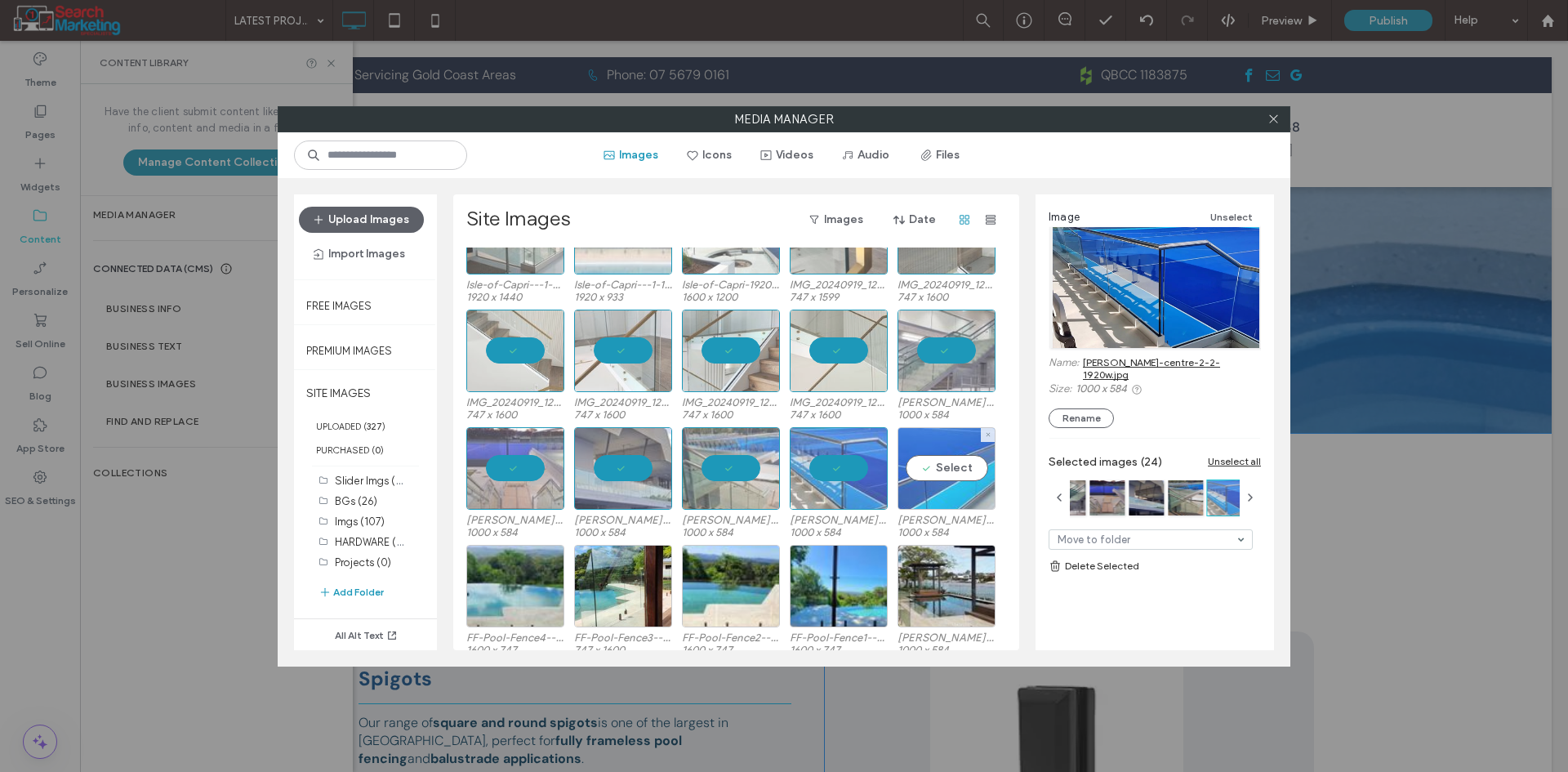
click at [943, 469] on div "Select" at bounding box center [947, 468] width 98 height 82
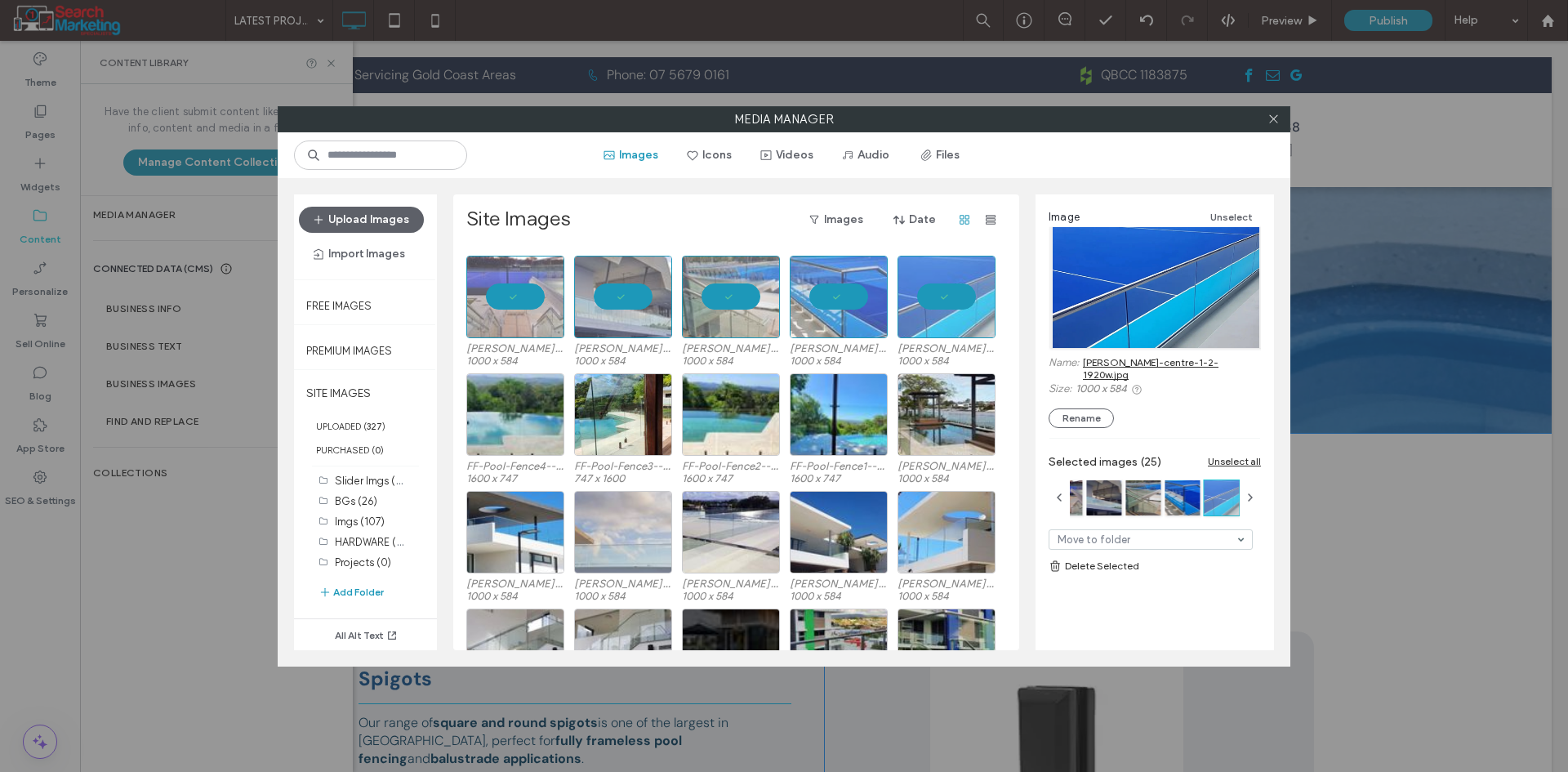
scroll to position [654, 0]
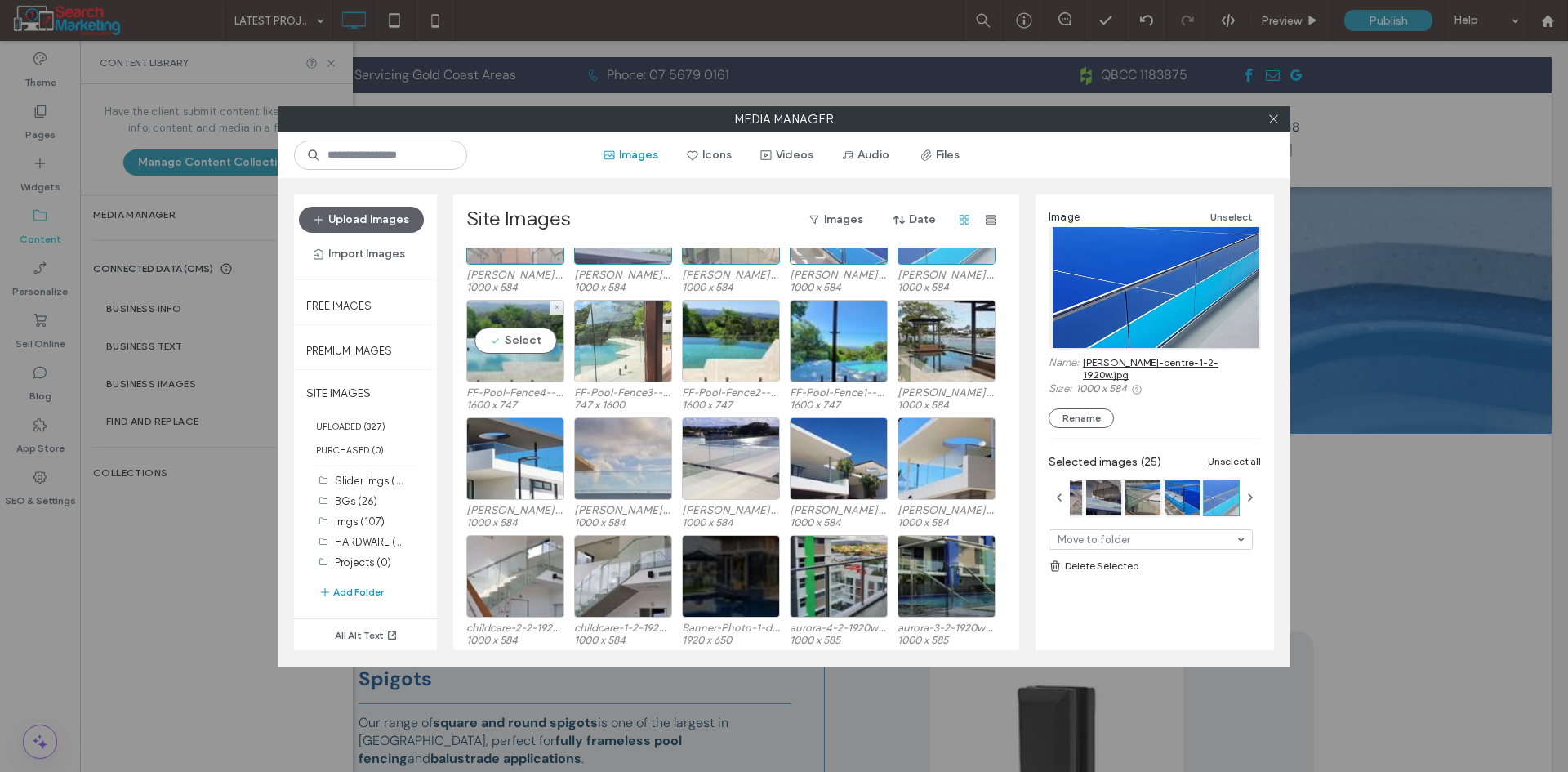
drag, startPoint x: 522, startPoint y: 341, endPoint x: 649, endPoint y: 341, distance: 127.0
click at [525, 340] on div "Select" at bounding box center [515, 341] width 98 height 82
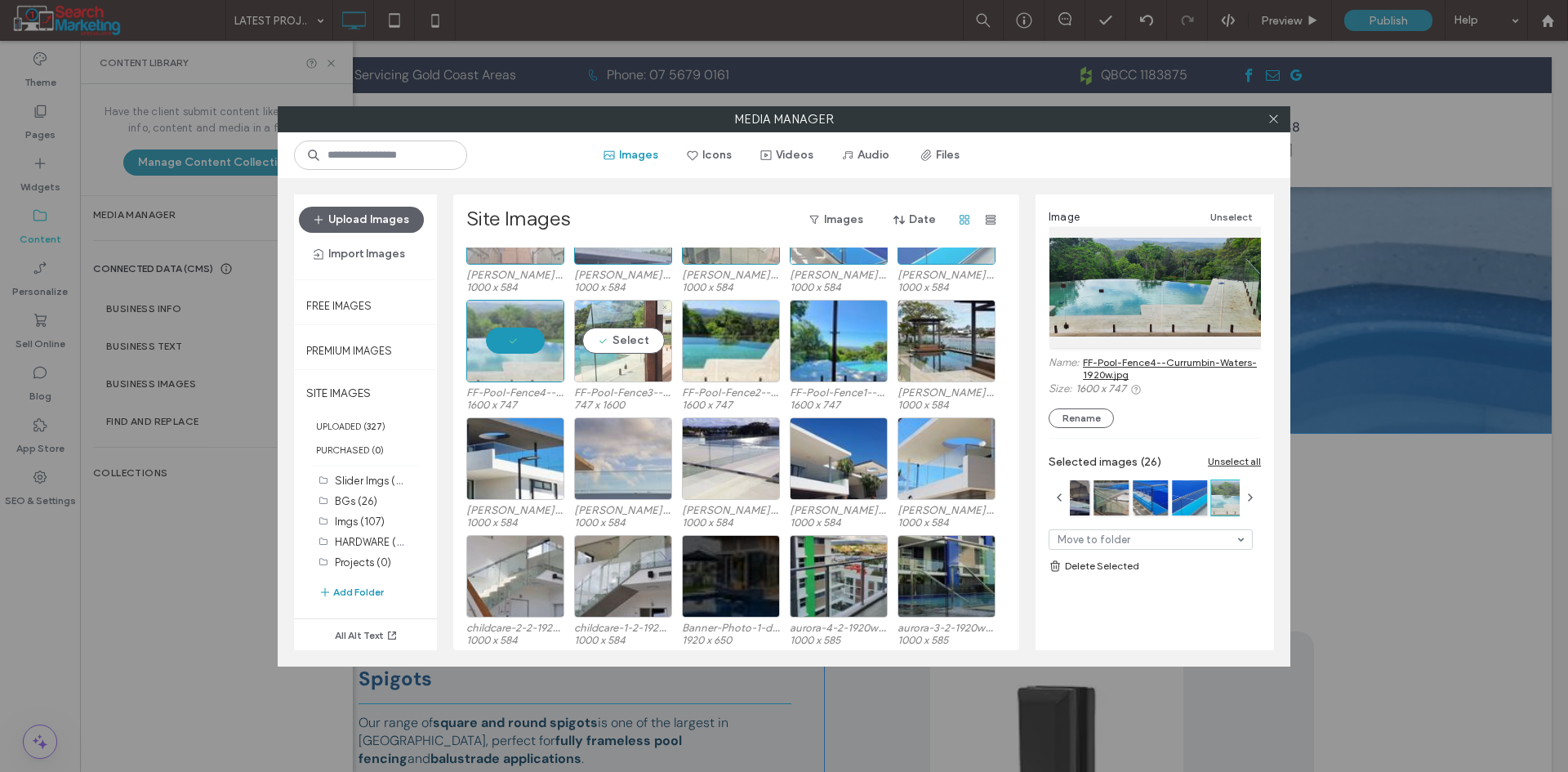
click at [649, 341] on div "Select" at bounding box center [623, 341] width 98 height 82
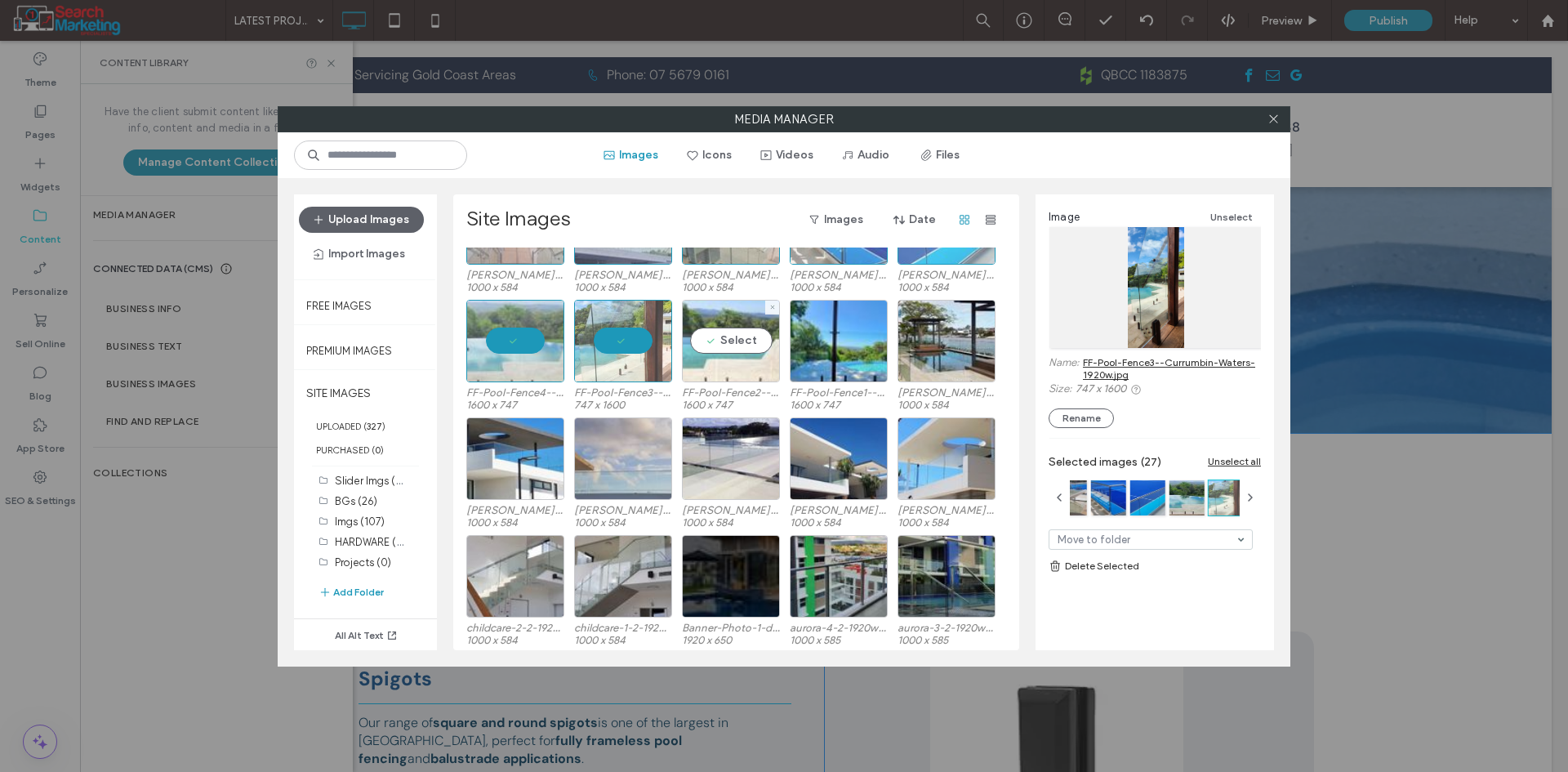
click at [728, 342] on div "Select" at bounding box center [731, 341] width 98 height 82
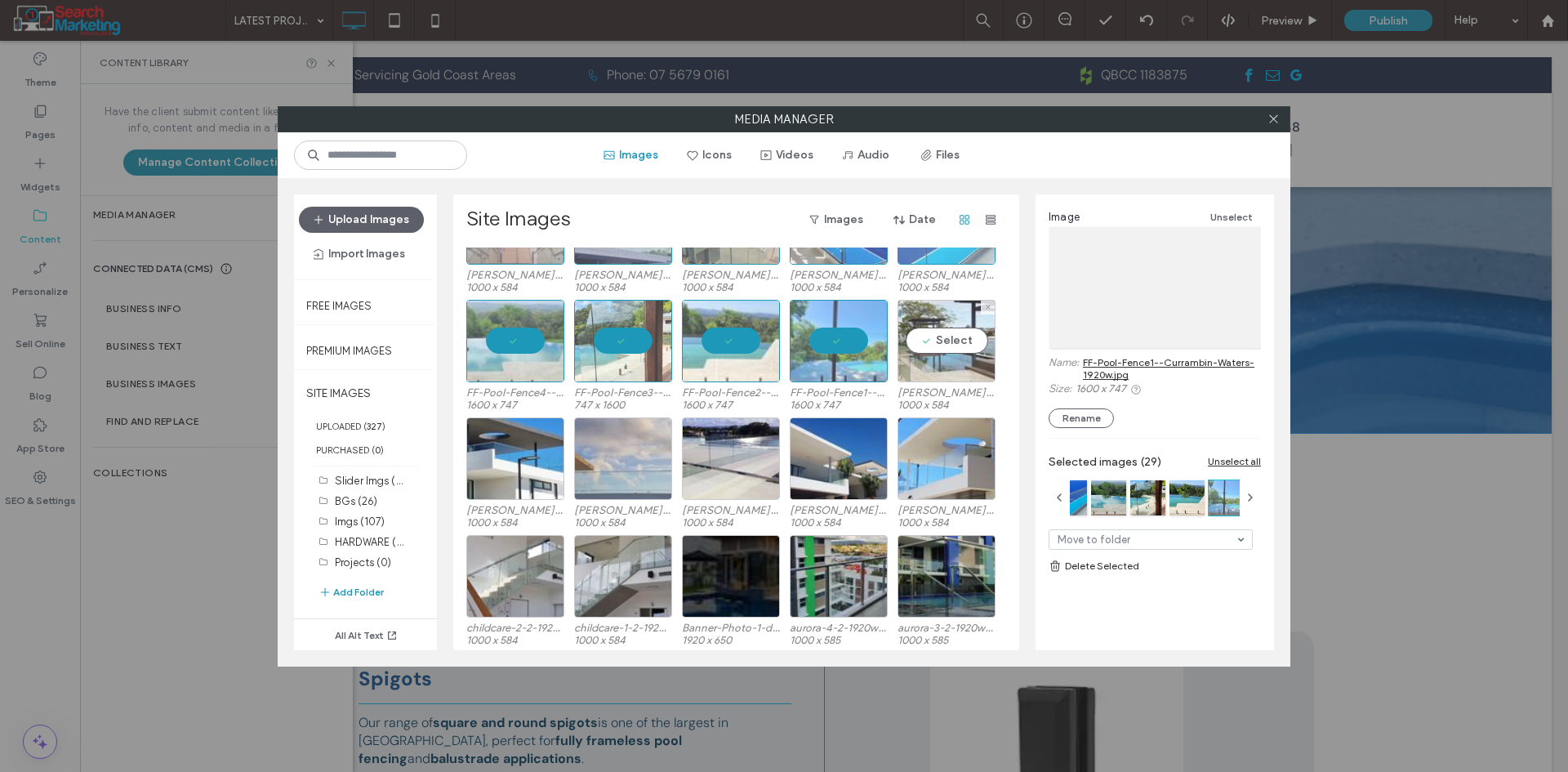
click at [942, 348] on div "Select" at bounding box center [947, 341] width 98 height 82
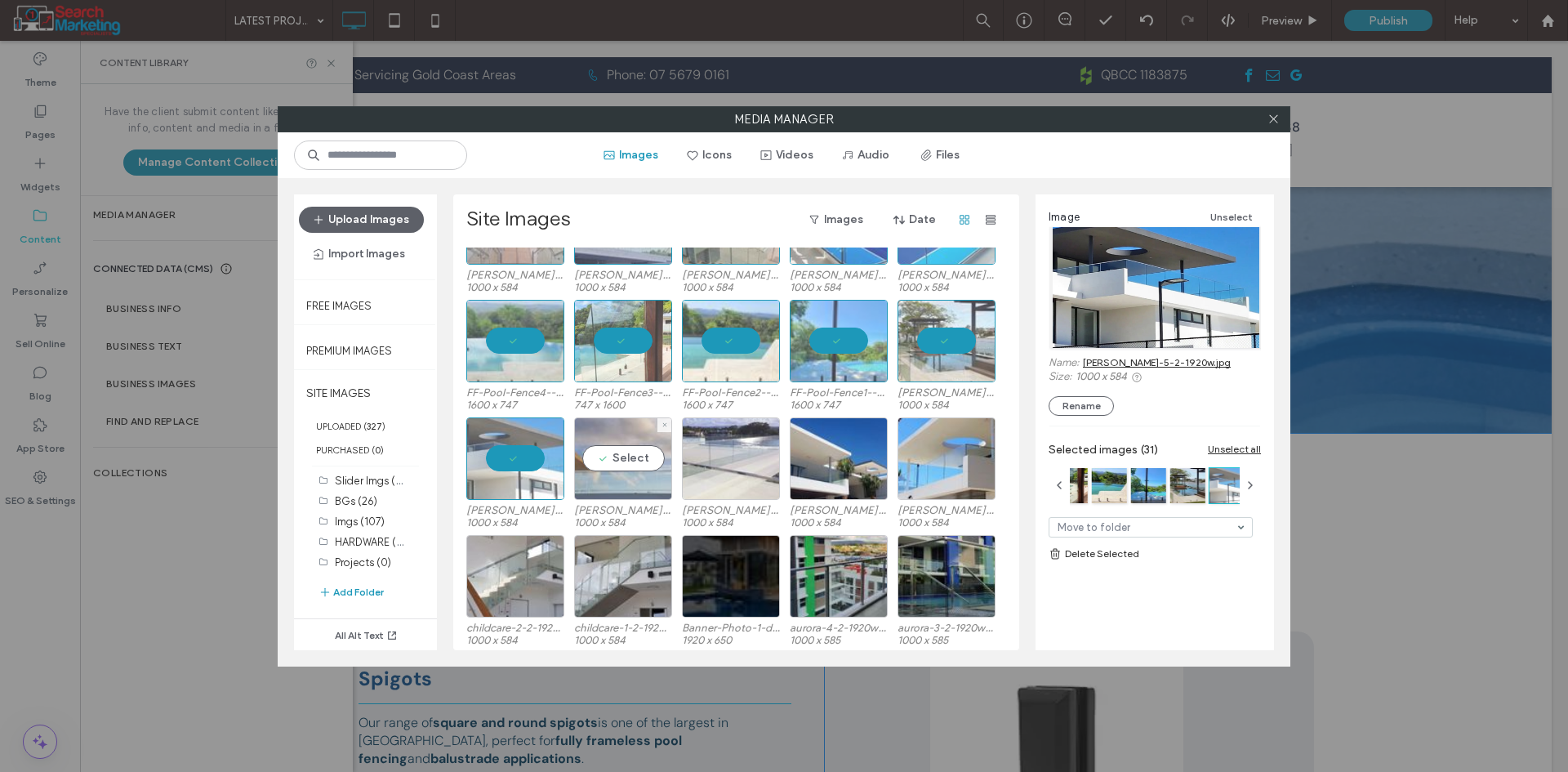
drag, startPoint x: 646, startPoint y: 455, endPoint x: 714, endPoint y: 456, distance: 68.0
click at [648, 455] on div "Select" at bounding box center [623, 458] width 98 height 82
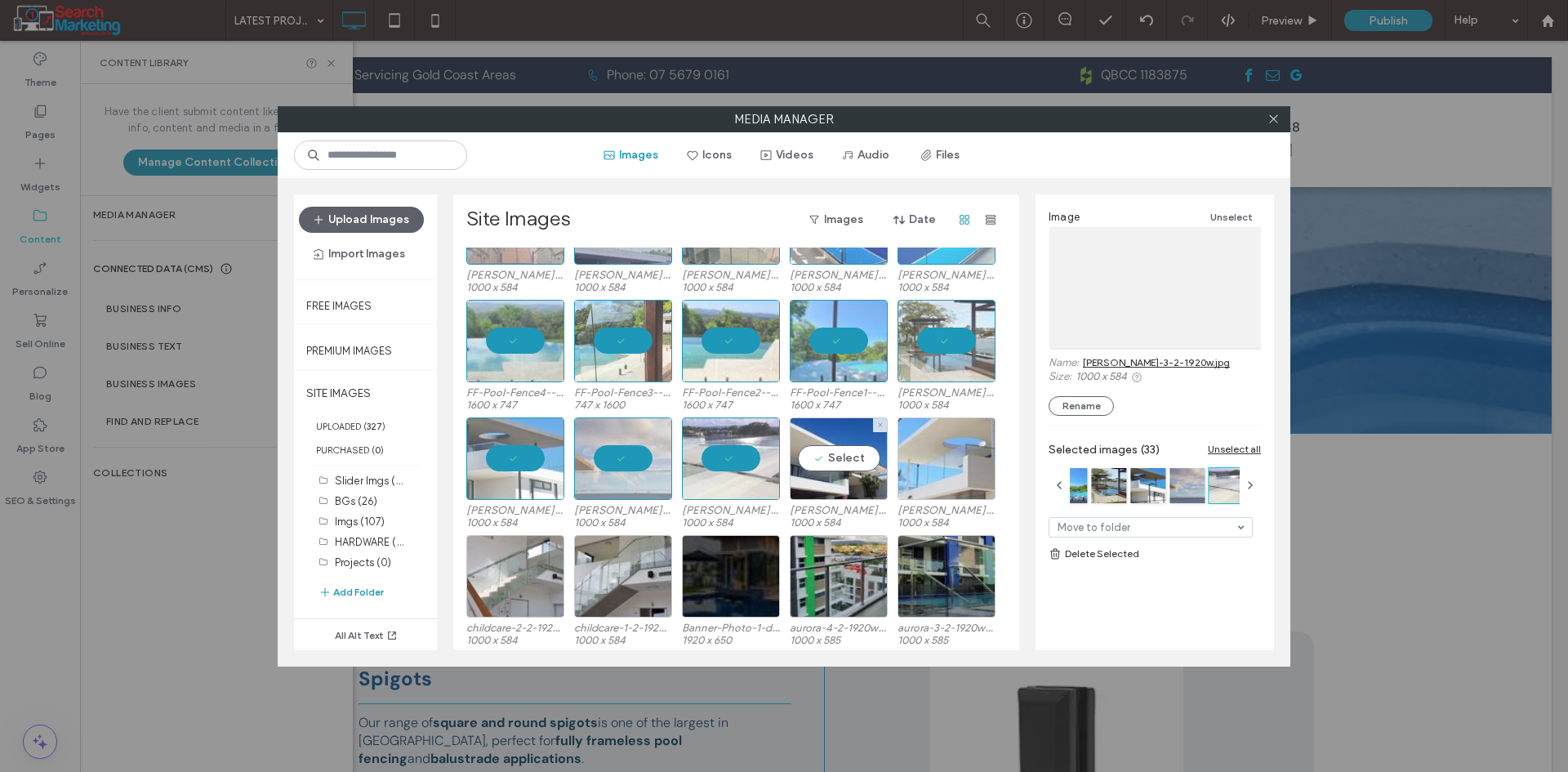
drag, startPoint x: 796, startPoint y: 460, endPoint x: 909, endPoint y: 458, distance: 113.0
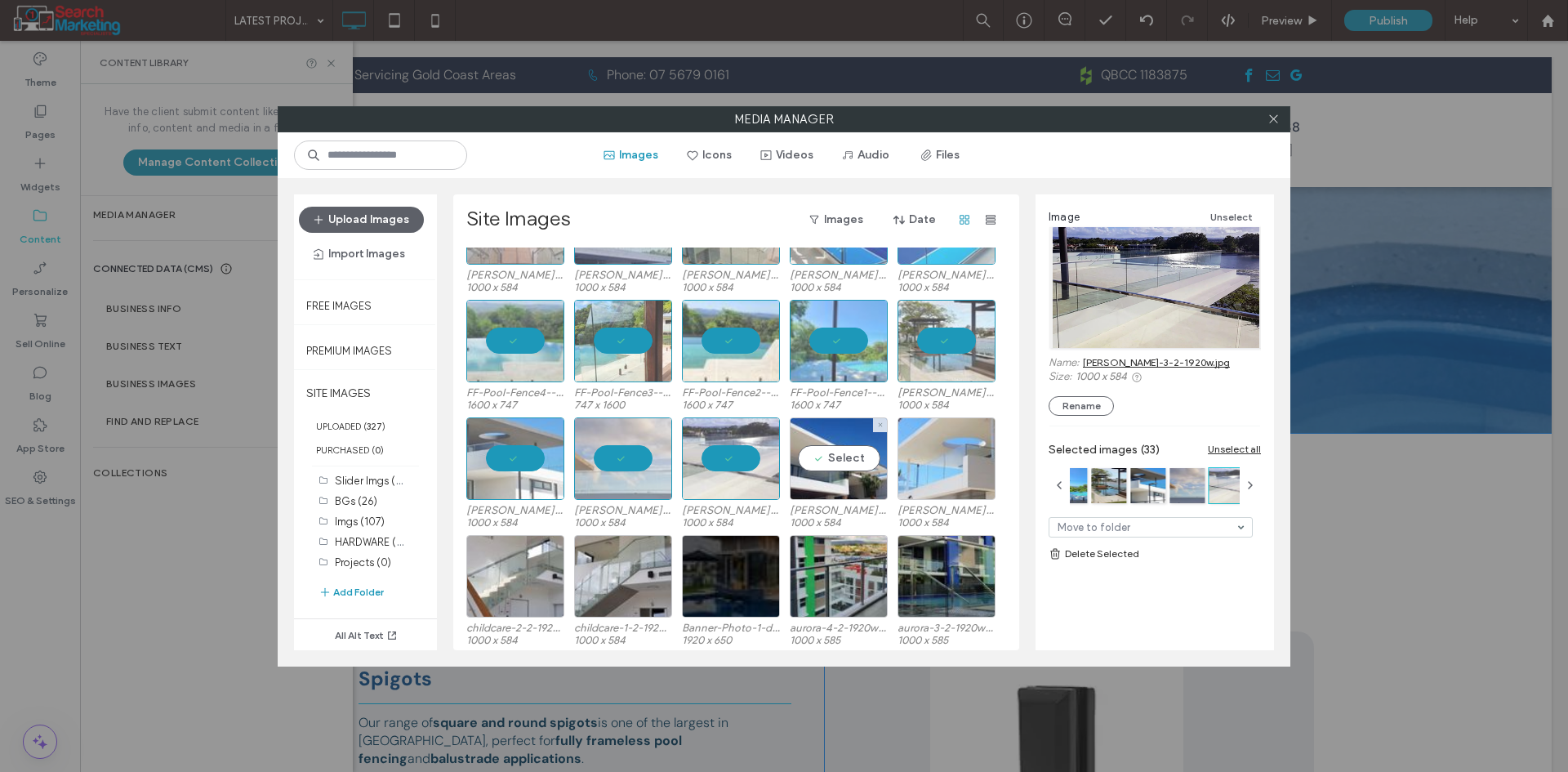
click at [797, 460] on div "Select" at bounding box center [839, 458] width 98 height 82
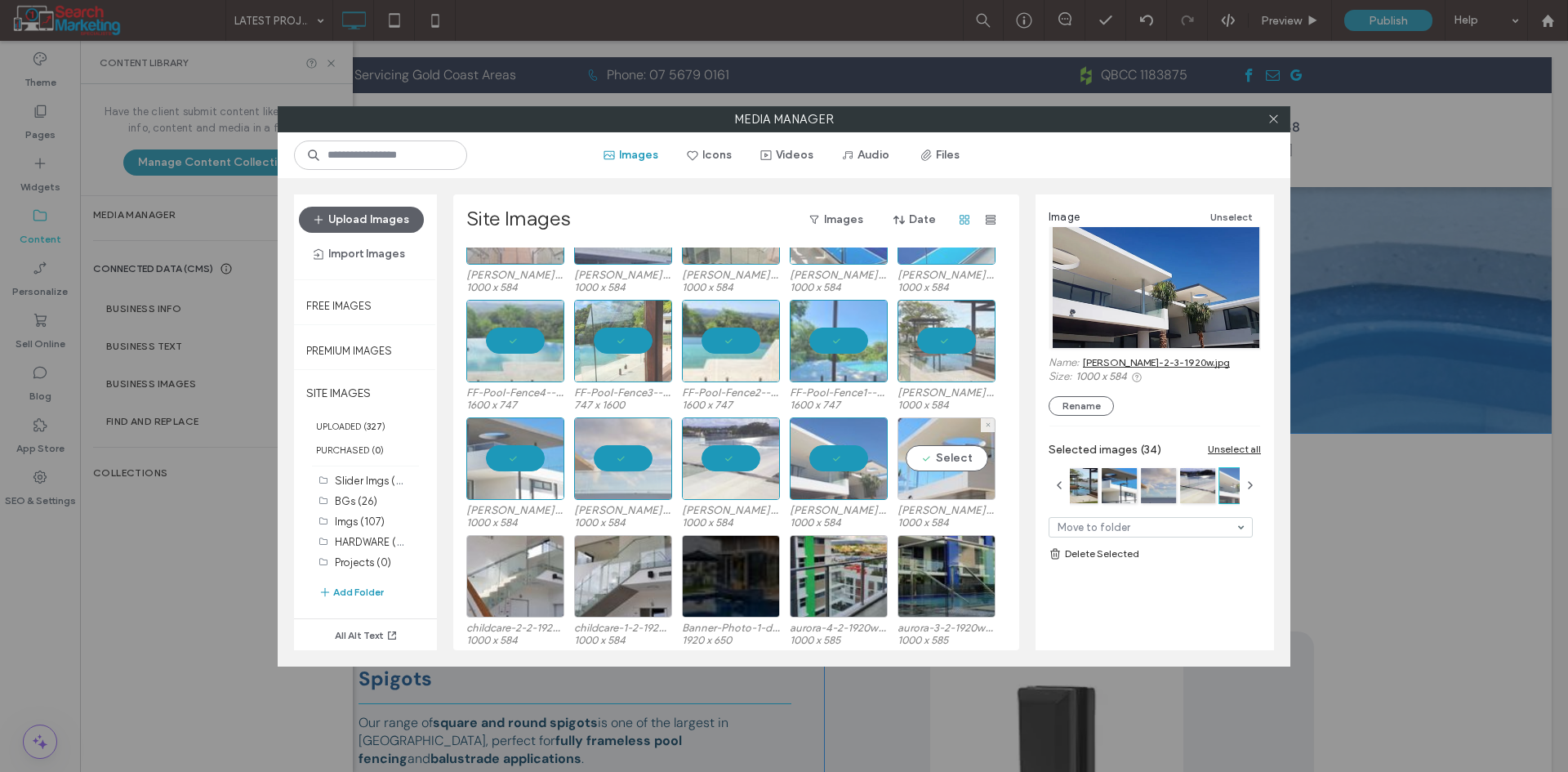
click at [938, 457] on div "Select" at bounding box center [947, 458] width 98 height 82
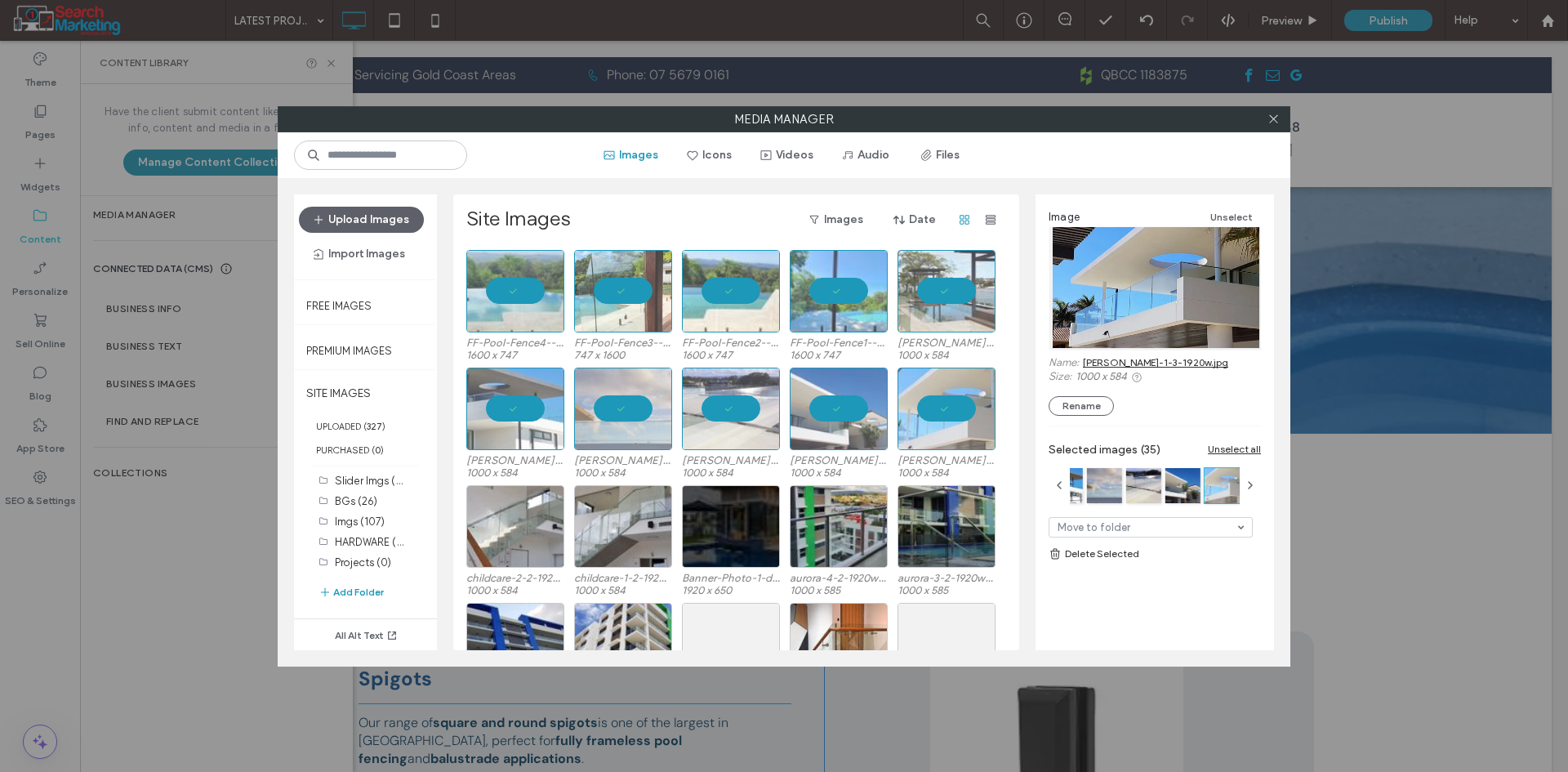
scroll to position [735, 0]
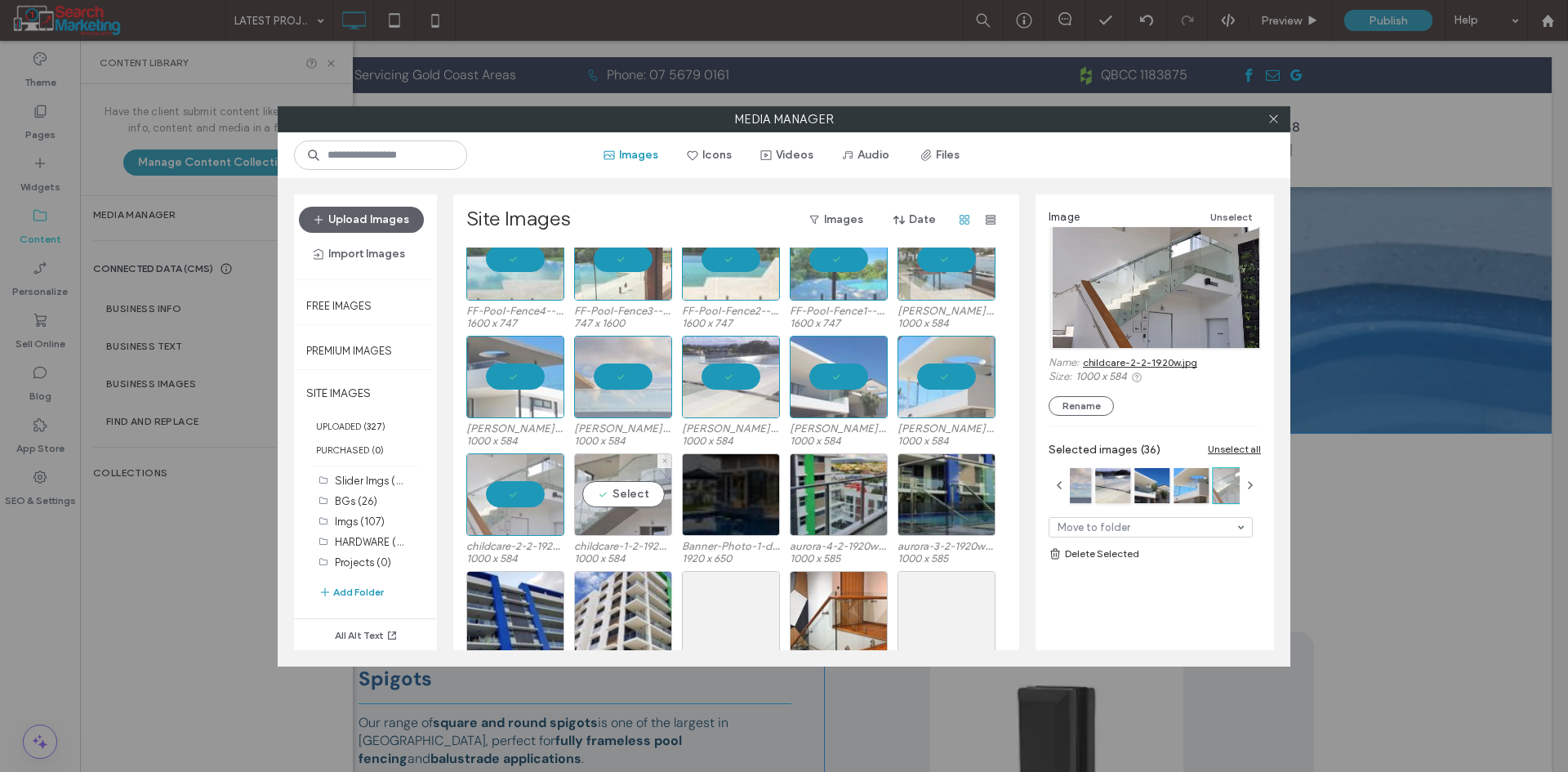
click at [608, 497] on div "Select" at bounding box center [623, 494] width 98 height 82
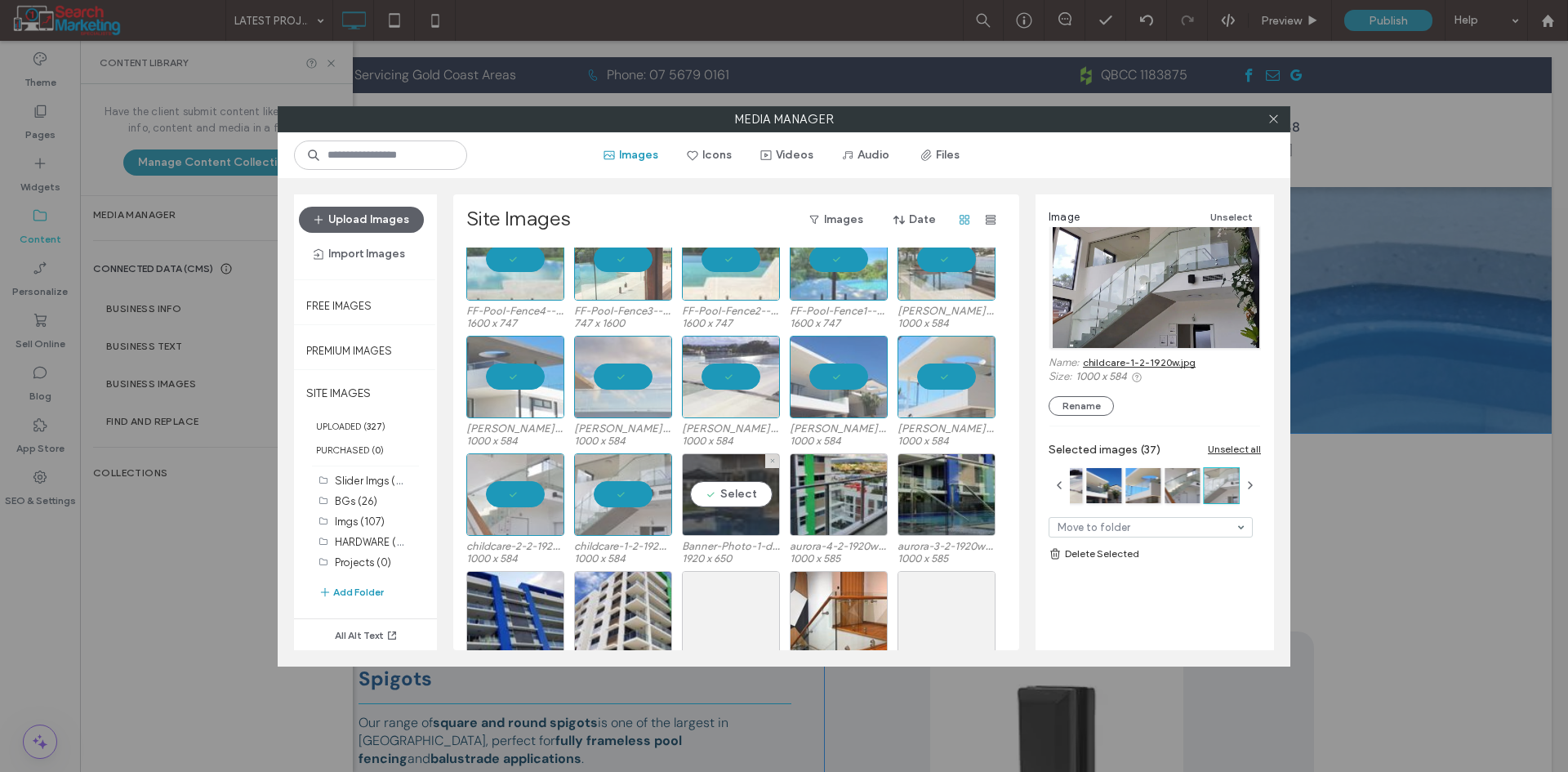
click at [719, 502] on div "Select" at bounding box center [731, 494] width 98 height 82
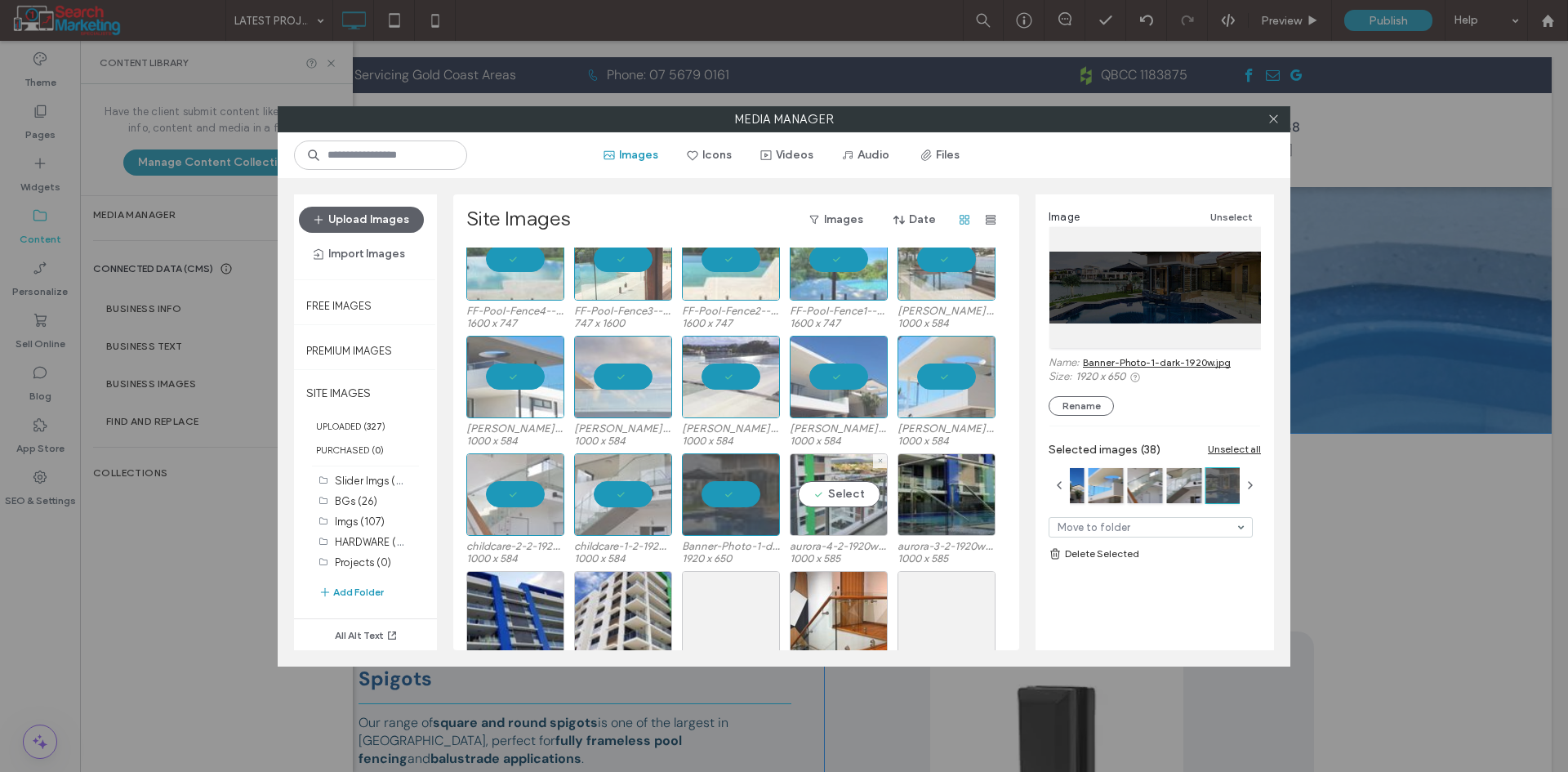
click at [834, 504] on div "Select" at bounding box center [839, 494] width 98 height 82
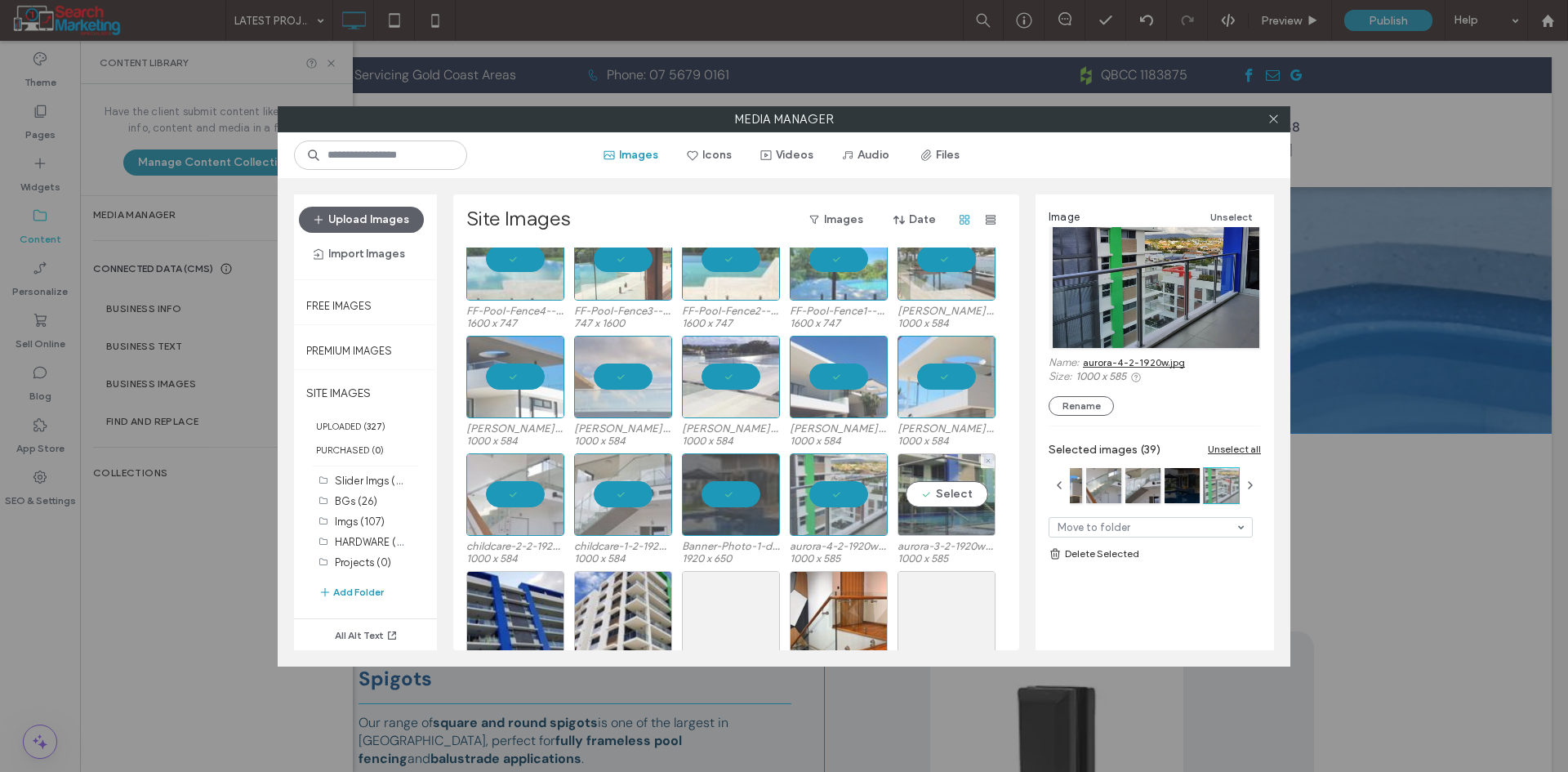
click at [926, 493] on div "Select" at bounding box center [947, 494] width 98 height 82
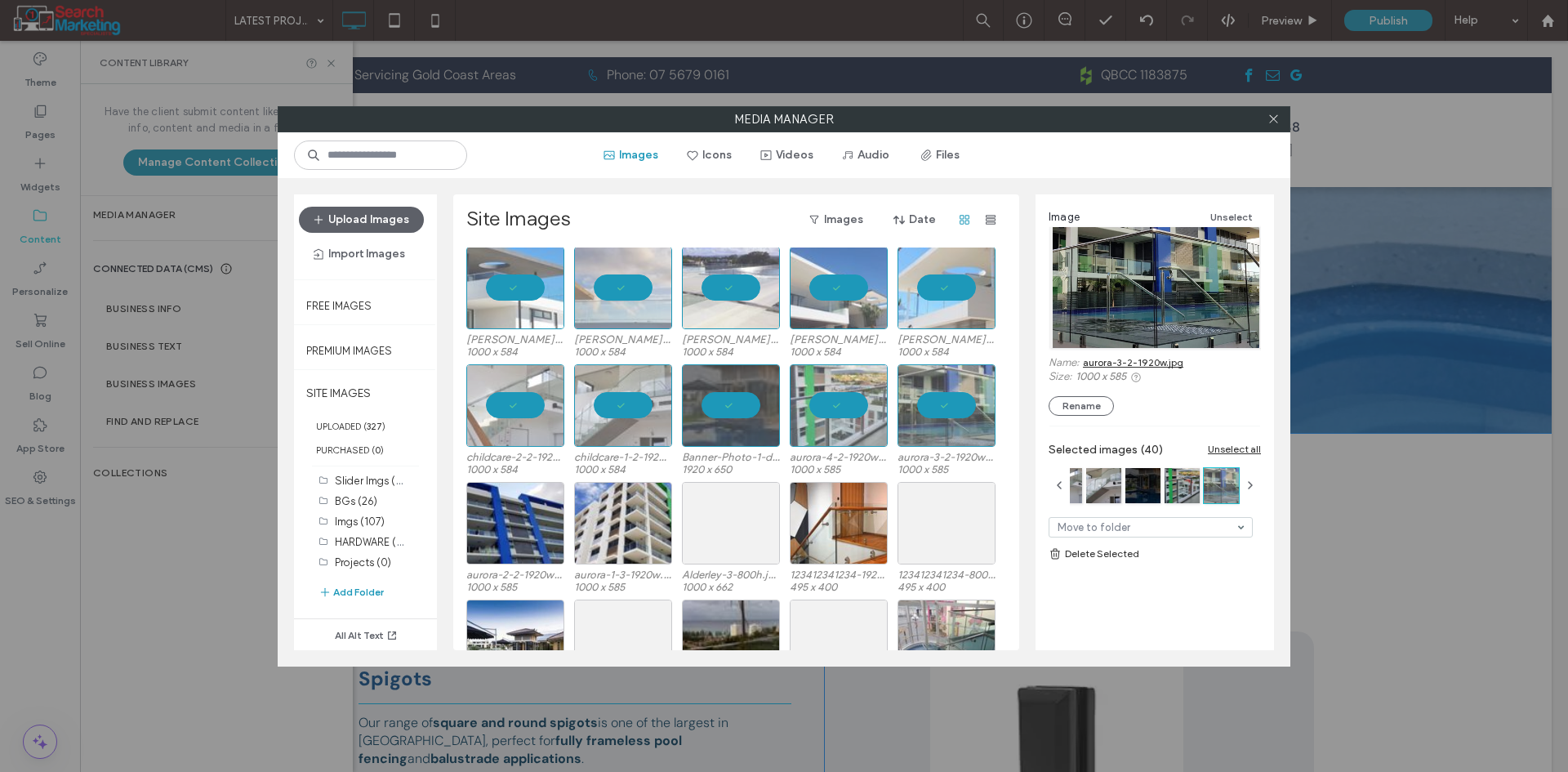
scroll to position [817, 0]
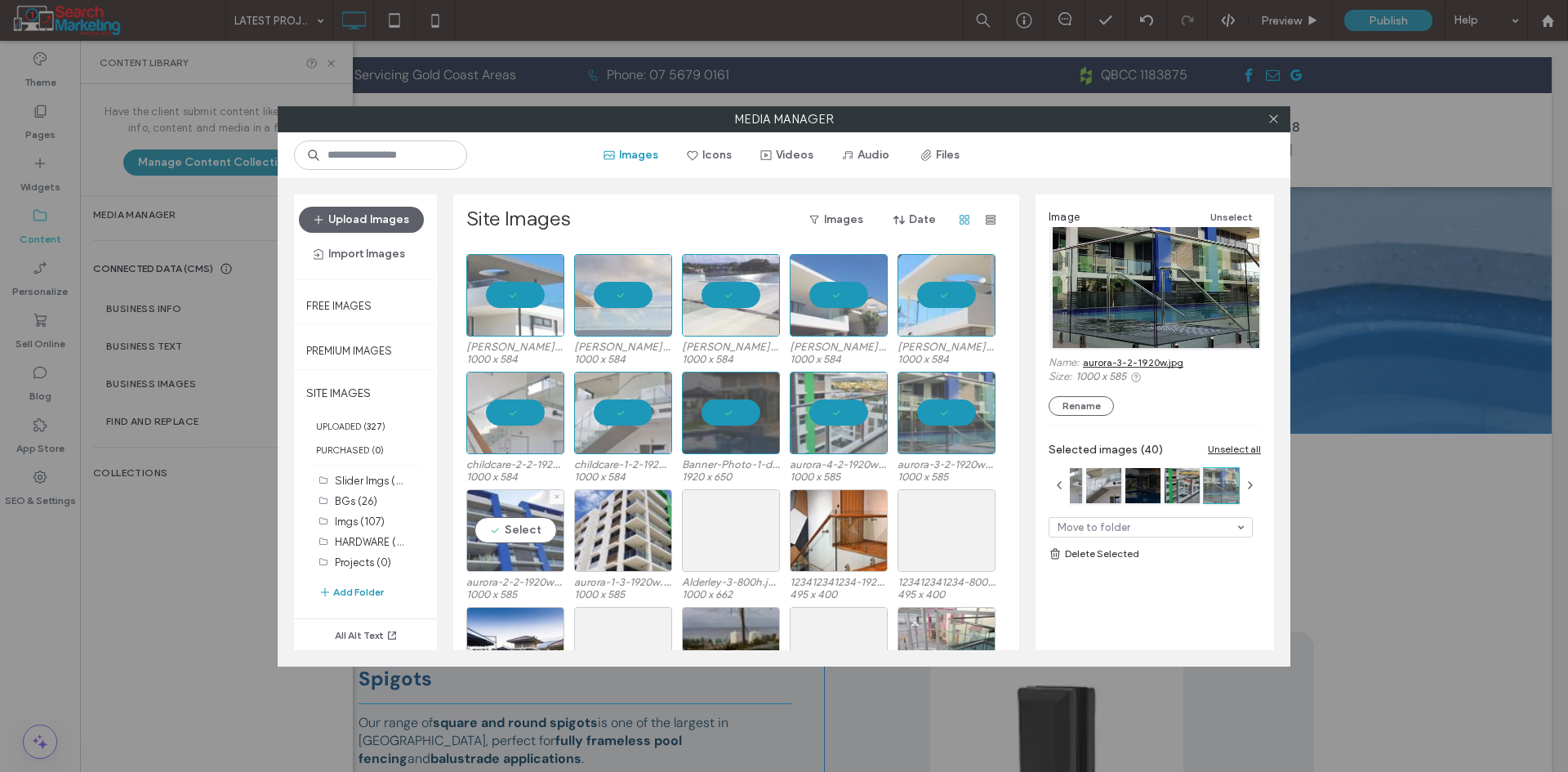
click at [519, 515] on div "Select" at bounding box center [515, 530] width 98 height 82
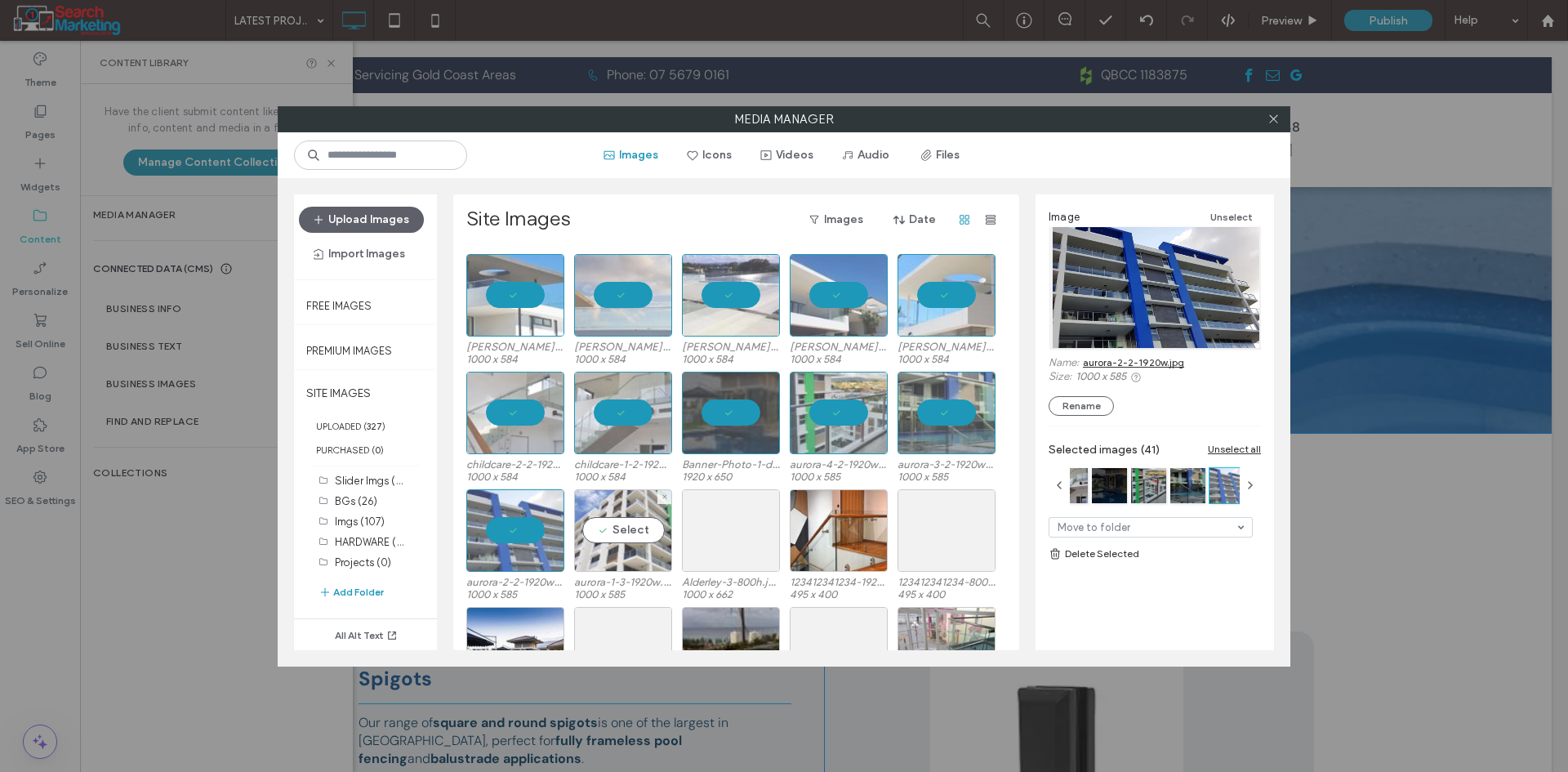
click at [635, 519] on div "Select" at bounding box center [623, 530] width 98 height 82
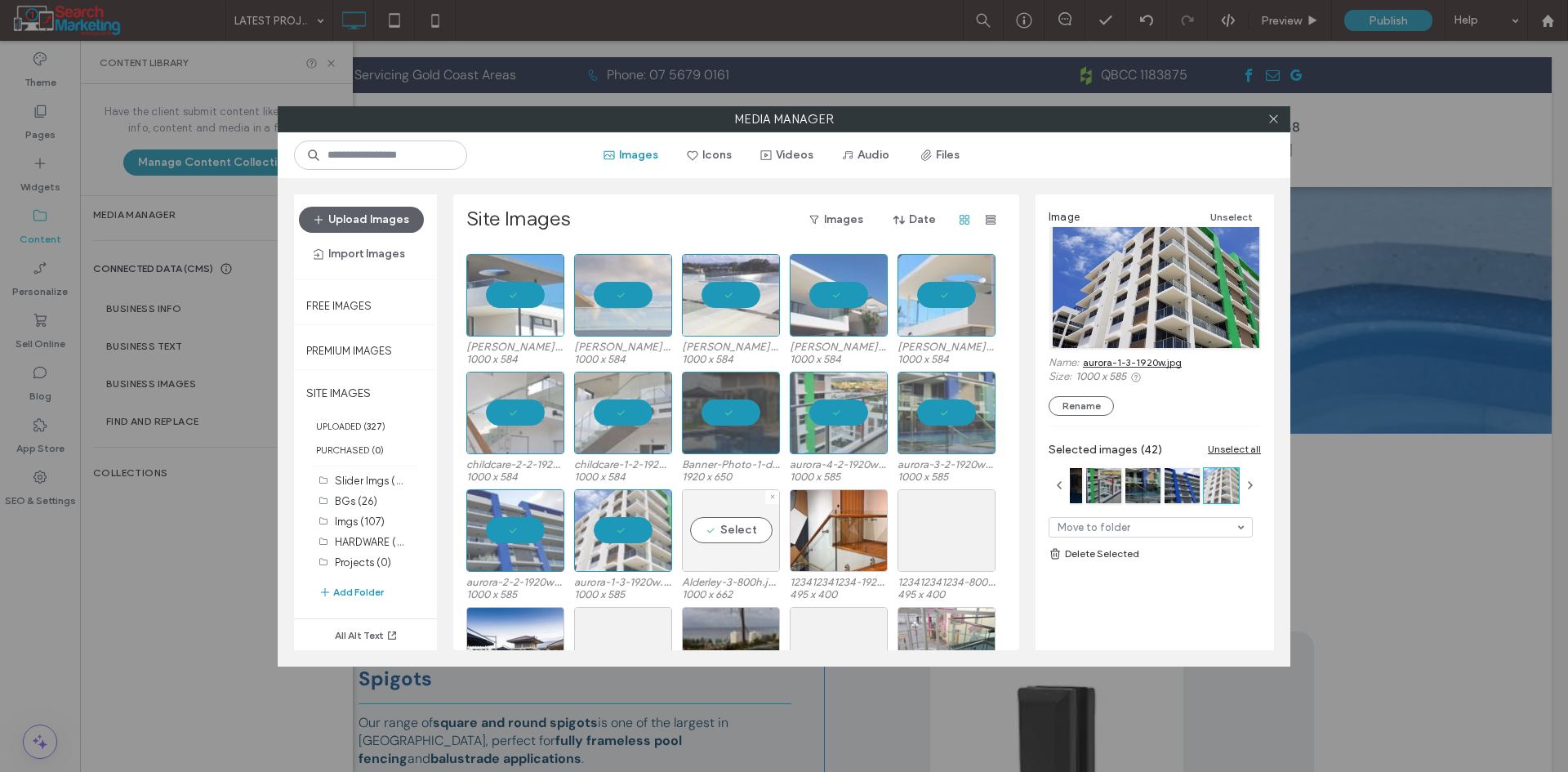
click at [750, 525] on div "Select" at bounding box center [731, 530] width 98 height 82
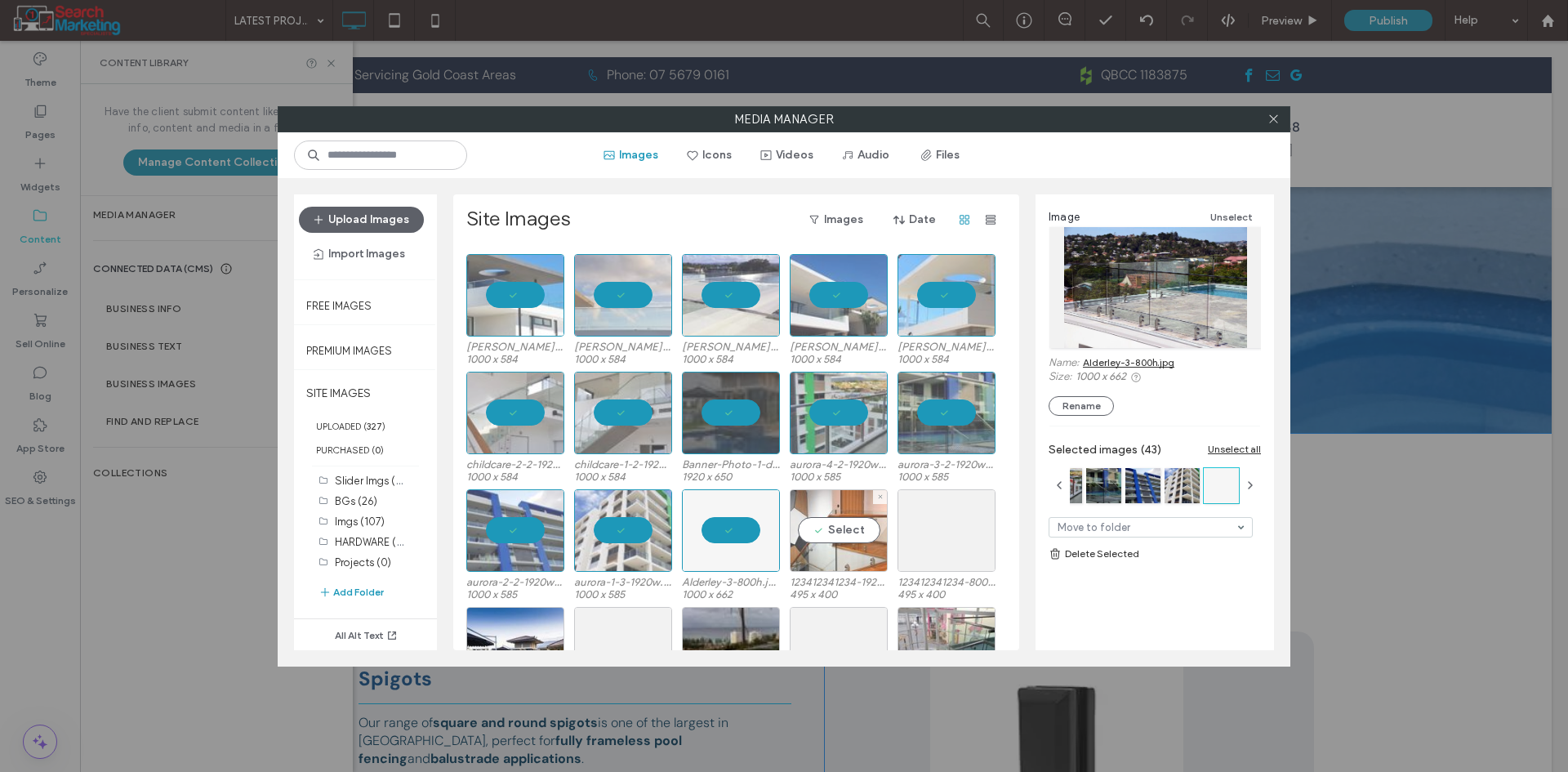
drag, startPoint x: 827, startPoint y: 524, endPoint x: 892, endPoint y: 526, distance: 65.0
click at [828, 524] on div "Select" at bounding box center [839, 530] width 98 height 82
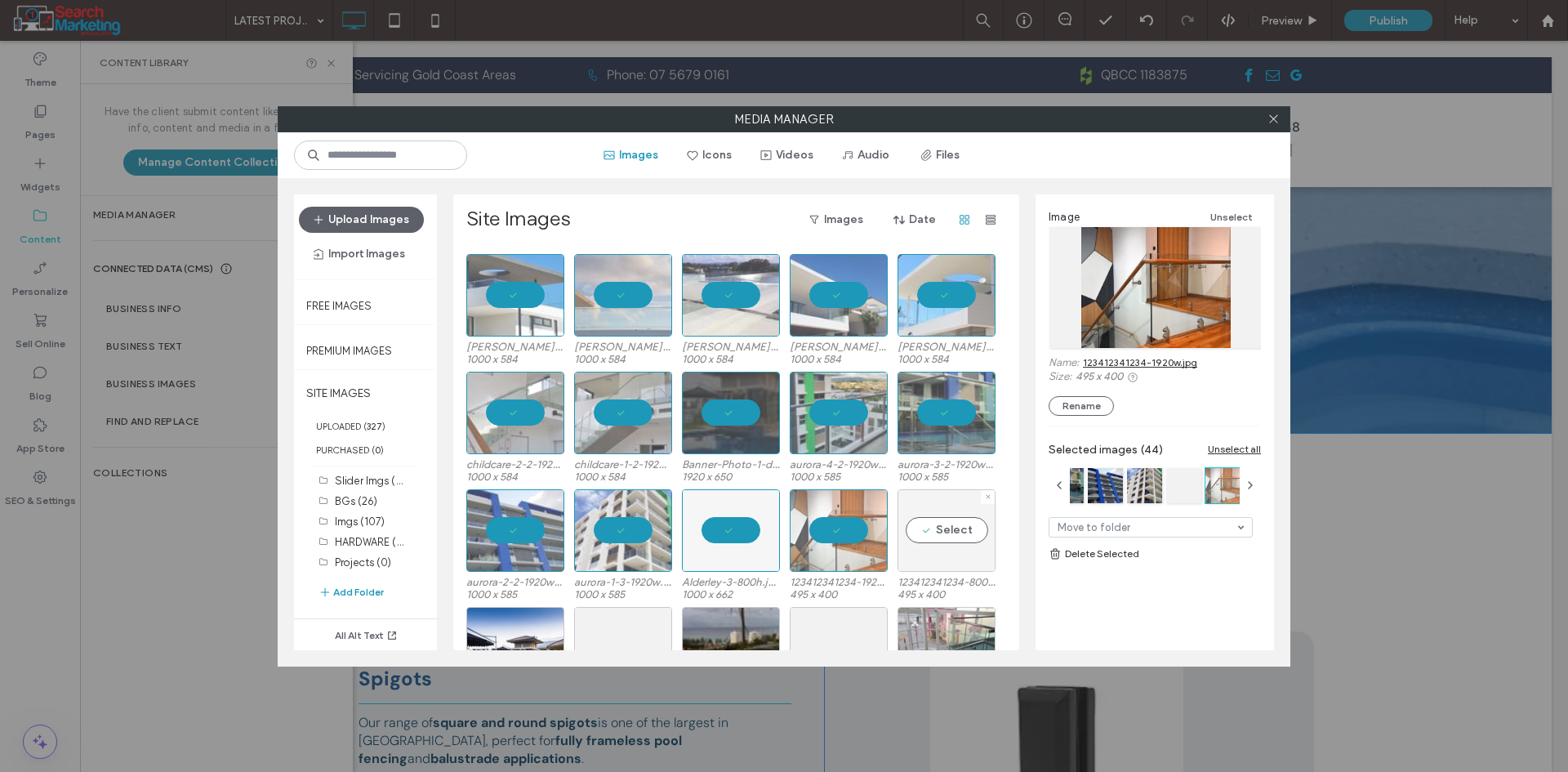
click at [933, 526] on div "Select" at bounding box center [947, 530] width 98 height 82
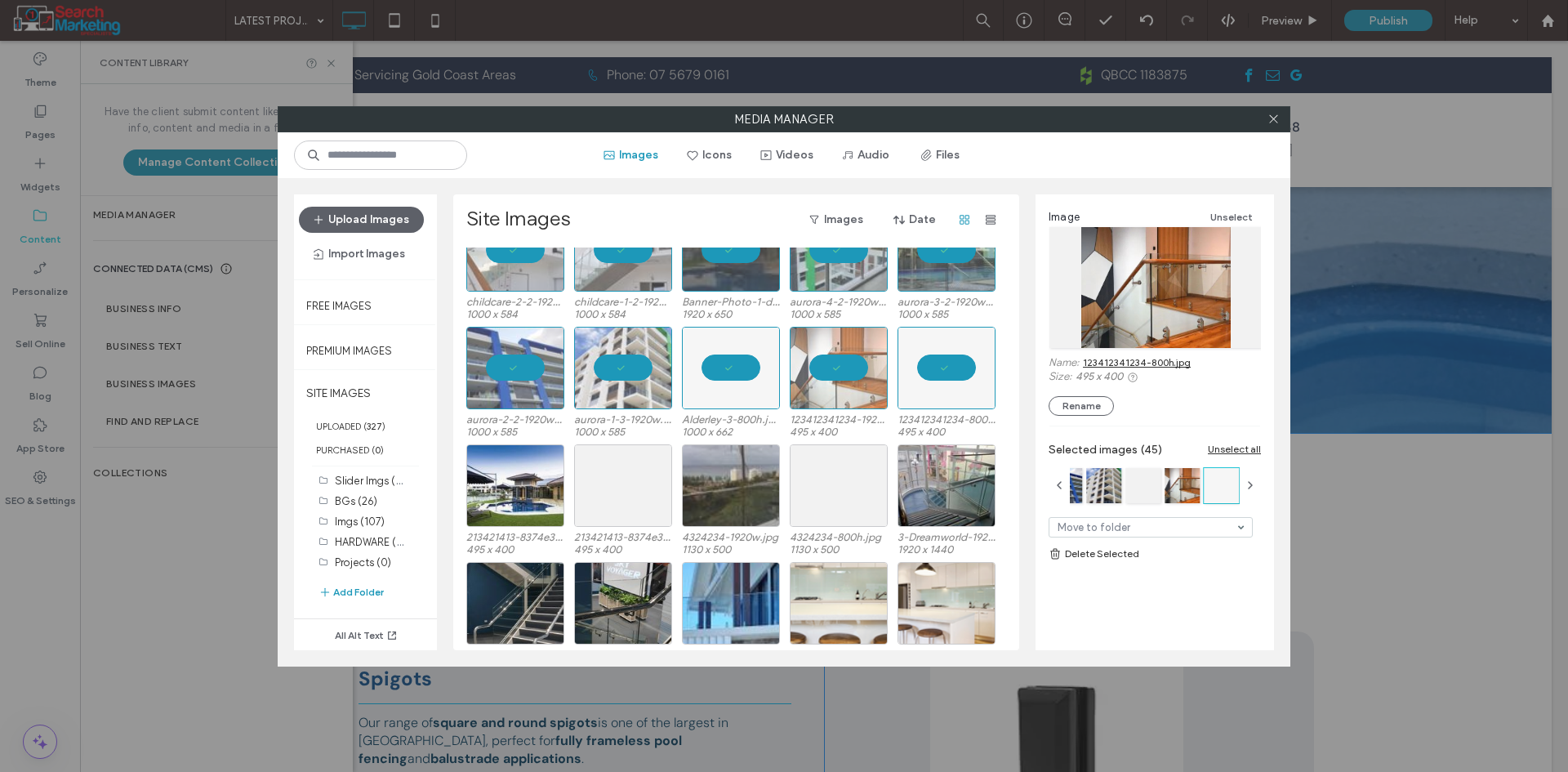
scroll to position [981, 0]
drag, startPoint x: 527, startPoint y: 481, endPoint x: 638, endPoint y: 469, distance: 111.6
click at [528, 479] on div "Select" at bounding box center [515, 484] width 98 height 82
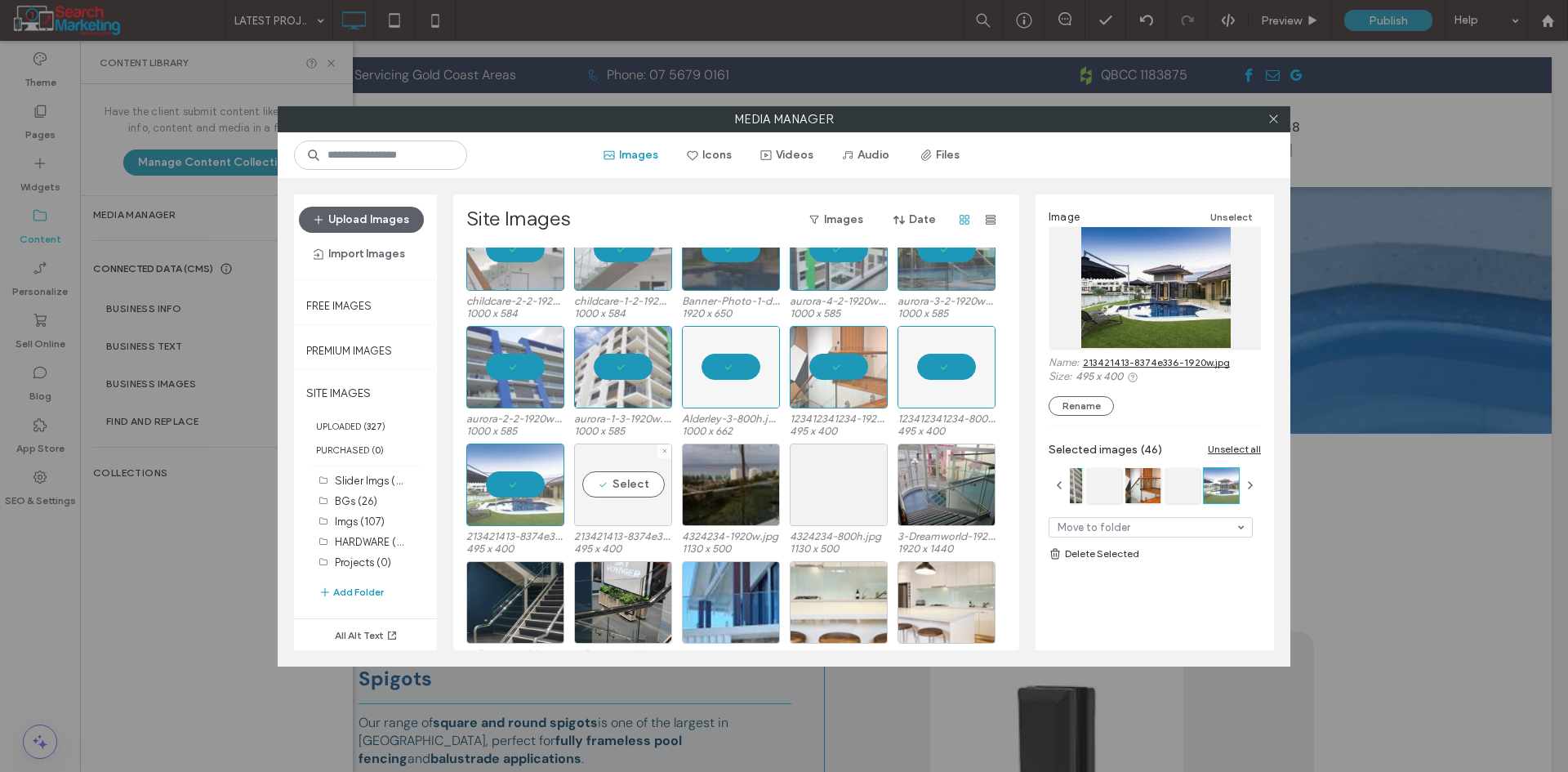
click at [651, 475] on div "Select" at bounding box center [623, 484] width 98 height 82
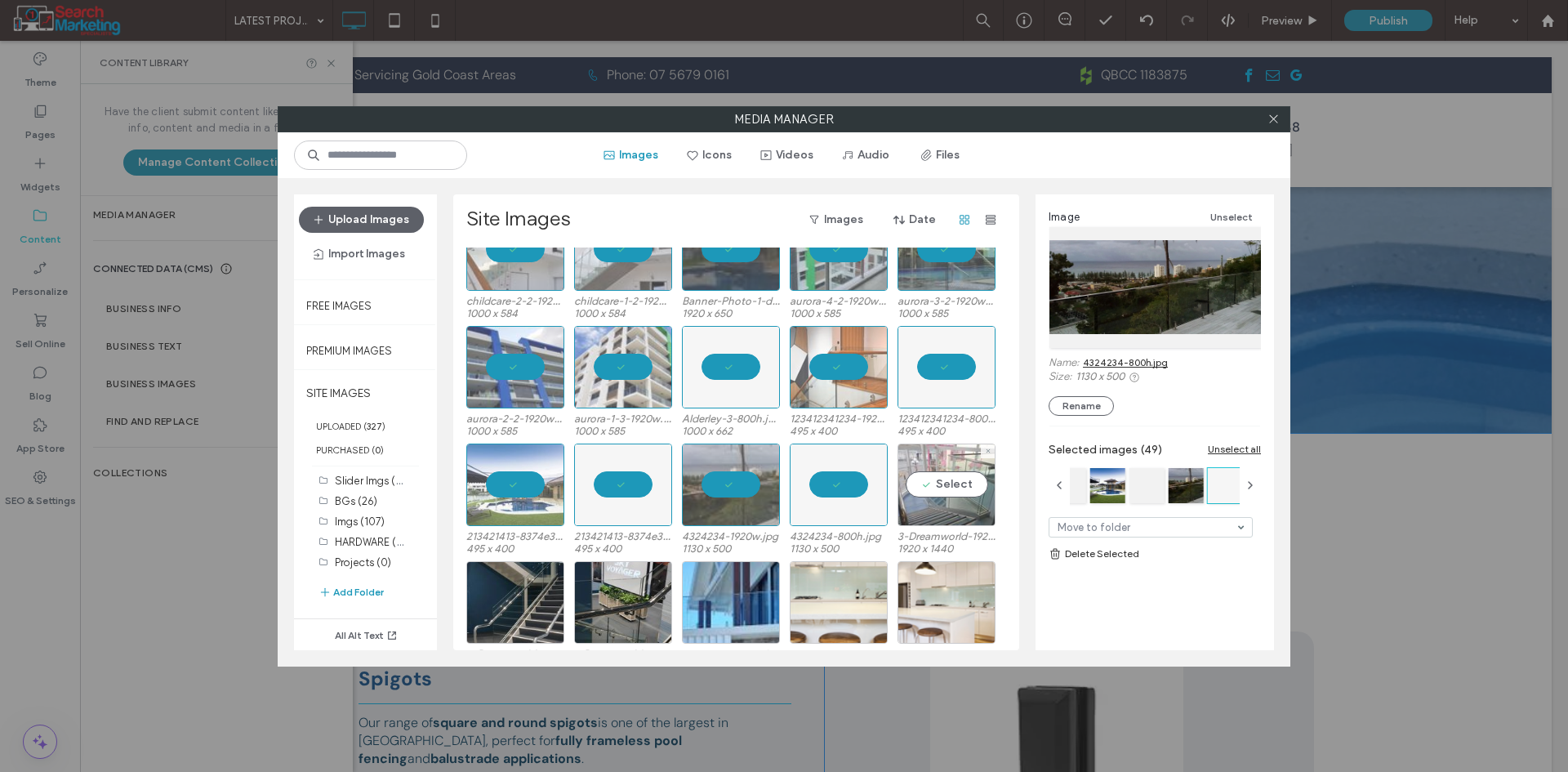
drag, startPoint x: 943, startPoint y: 486, endPoint x: 916, endPoint y: 491, distance: 27.5
click at [943, 486] on div "Select" at bounding box center [947, 484] width 98 height 82
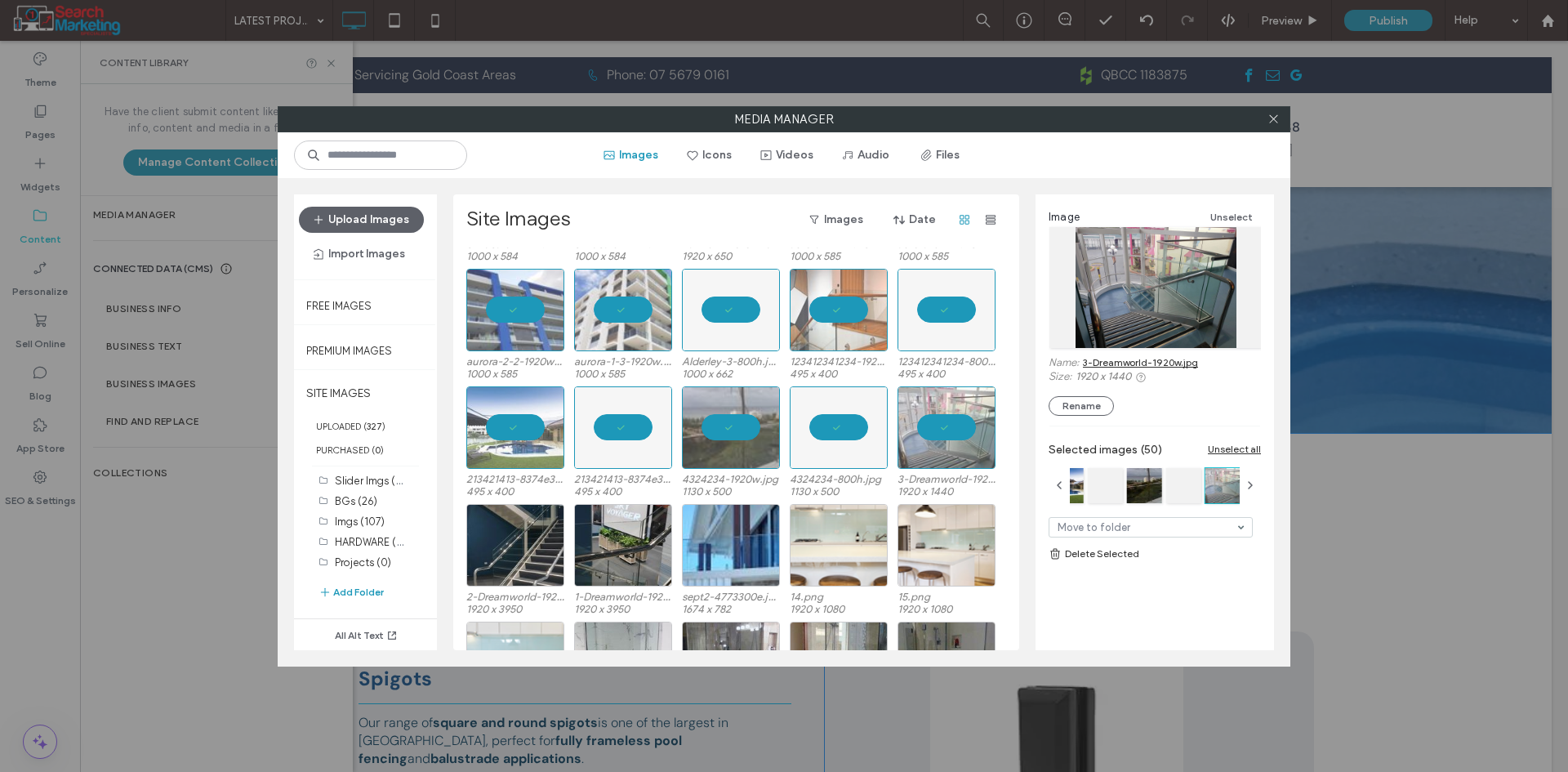
scroll to position [1144, 0]
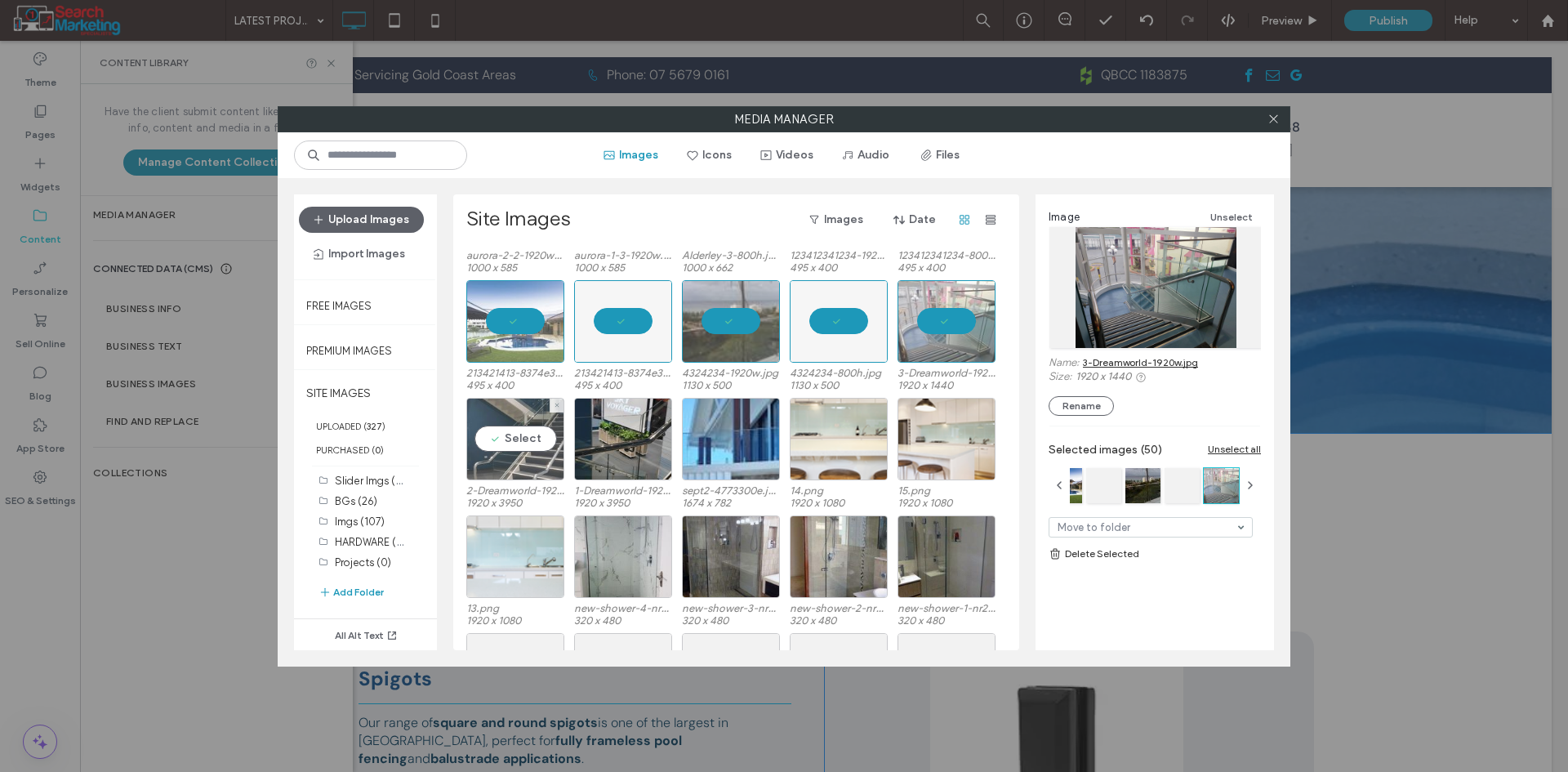
click at [519, 444] on div "Select" at bounding box center [515, 439] width 98 height 82
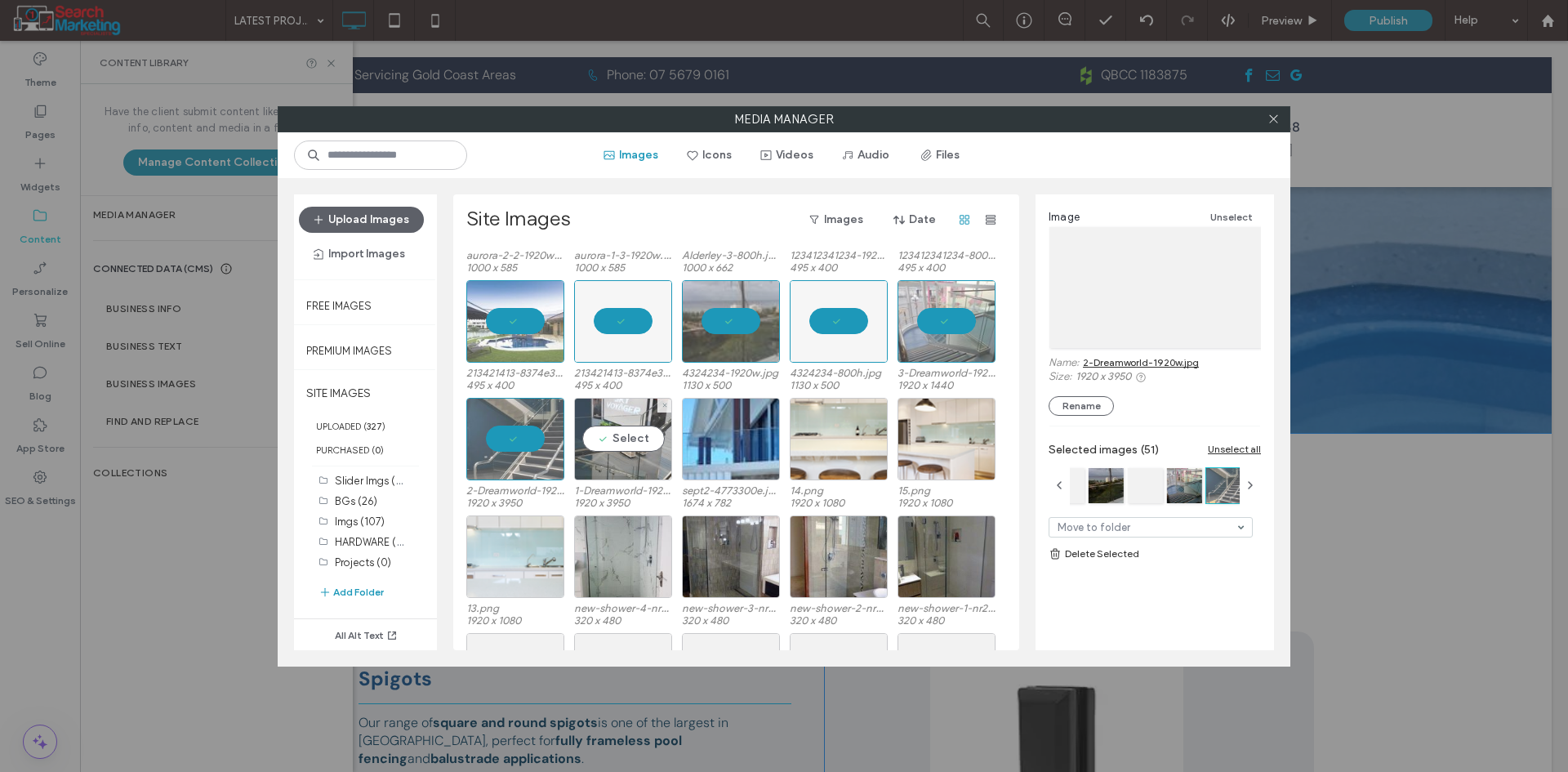
click at [609, 444] on div "Select" at bounding box center [623, 439] width 98 height 82
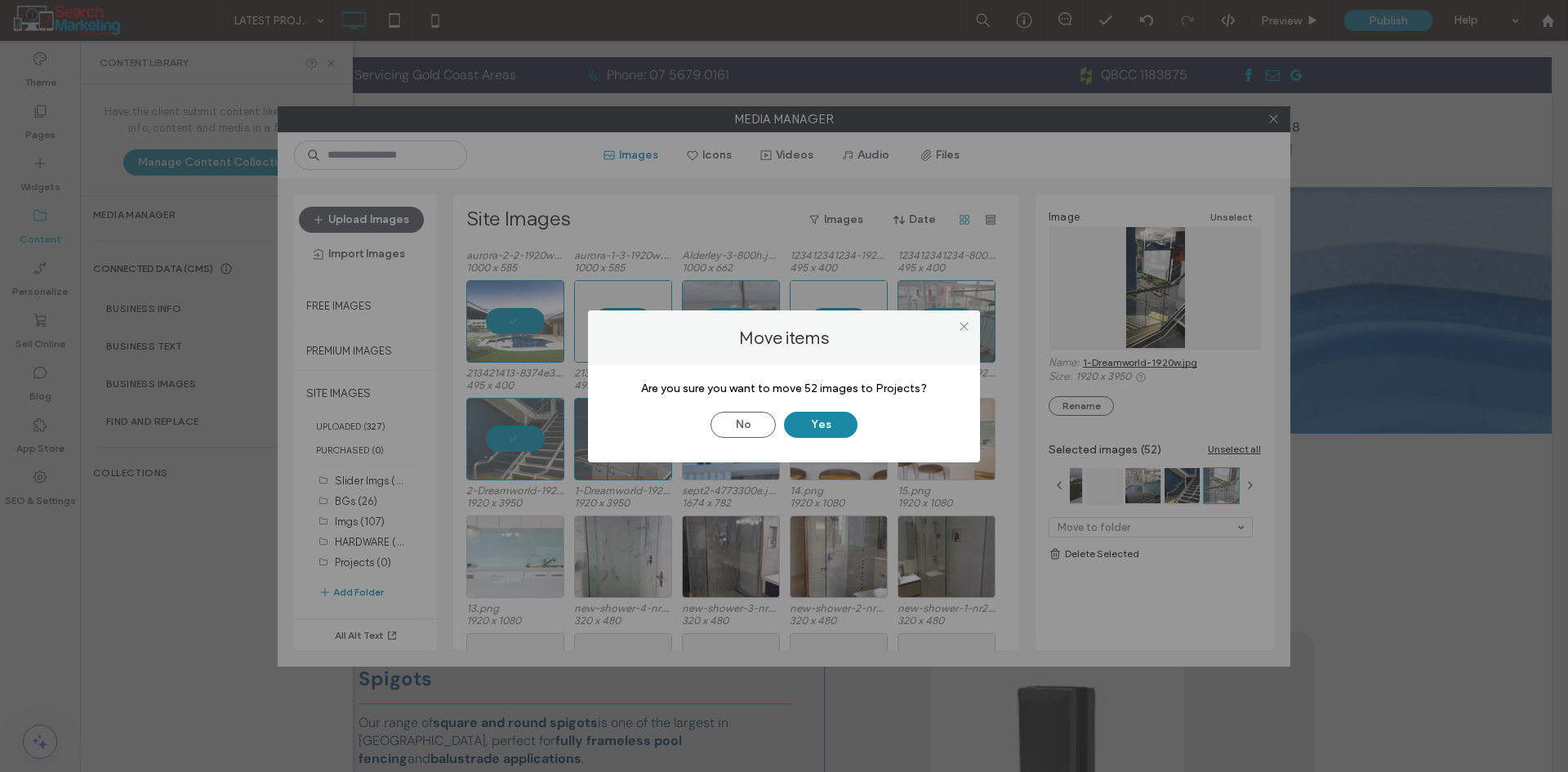
click at [835, 430] on button "Yes" at bounding box center [821, 425] width 73 height 26
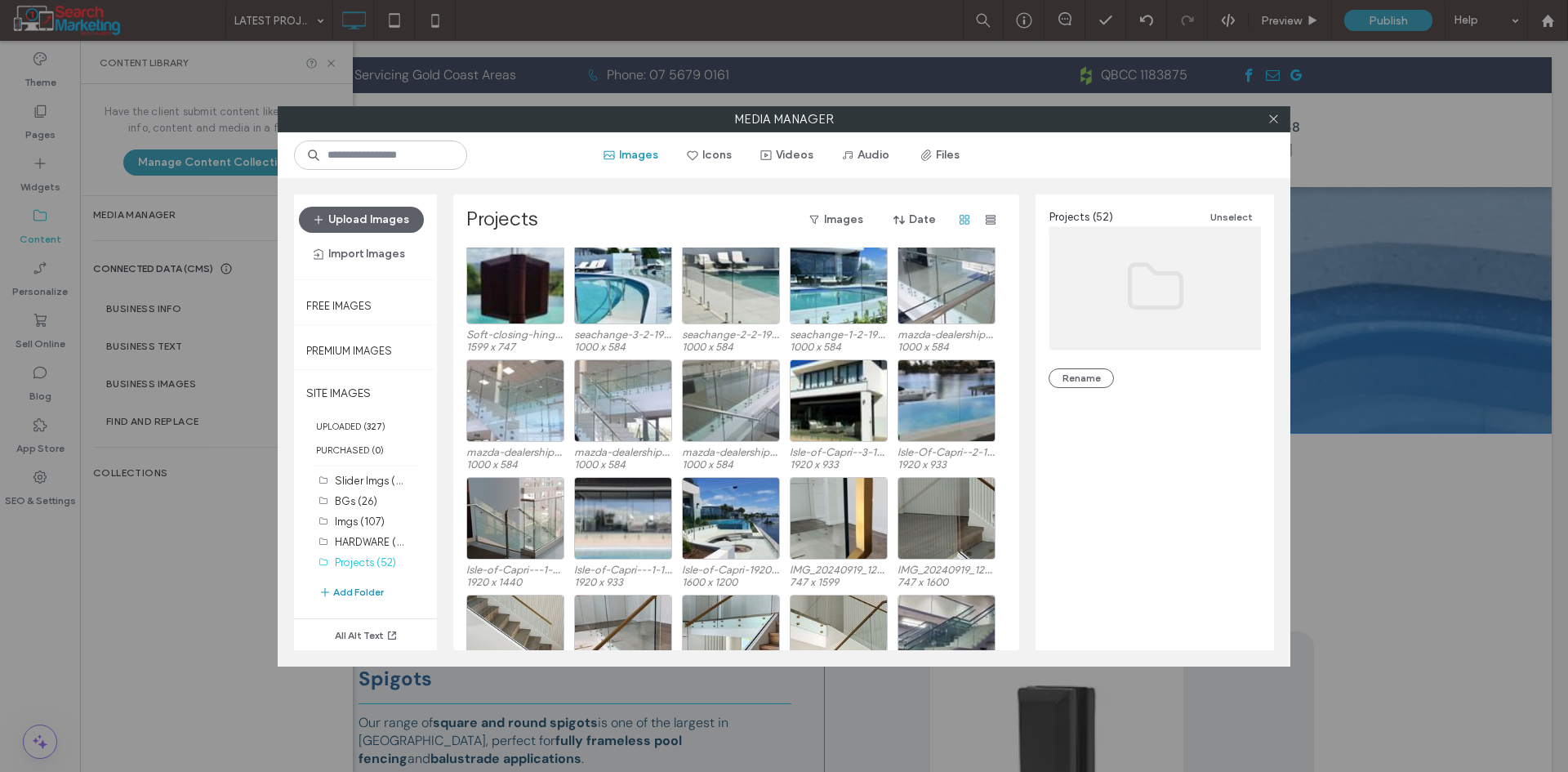
scroll to position [0, 0]
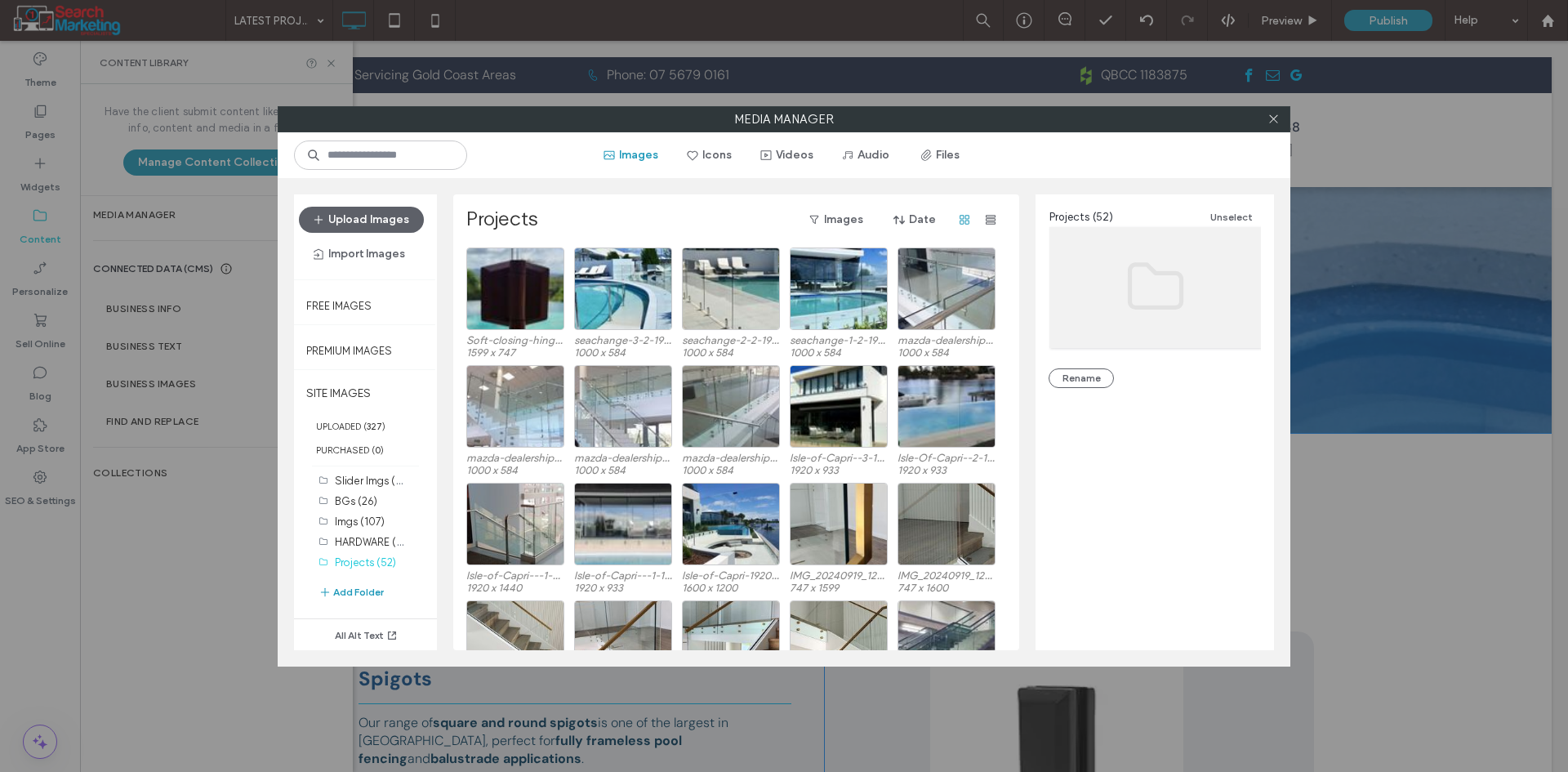
drag, startPoint x: 1268, startPoint y: 120, endPoint x: 1116, endPoint y: 163, distance: 158.0
click at [1252, 131] on div "Media Manager Images Icons Videos Audio Files Upload Images Import Images Free …" at bounding box center [783, 386] width 1012 height 561
drag, startPoint x: 1270, startPoint y: 120, endPoint x: 1184, endPoint y: 123, distance: 86.1
click at [1268, 120] on icon at bounding box center [1273, 119] width 12 height 12
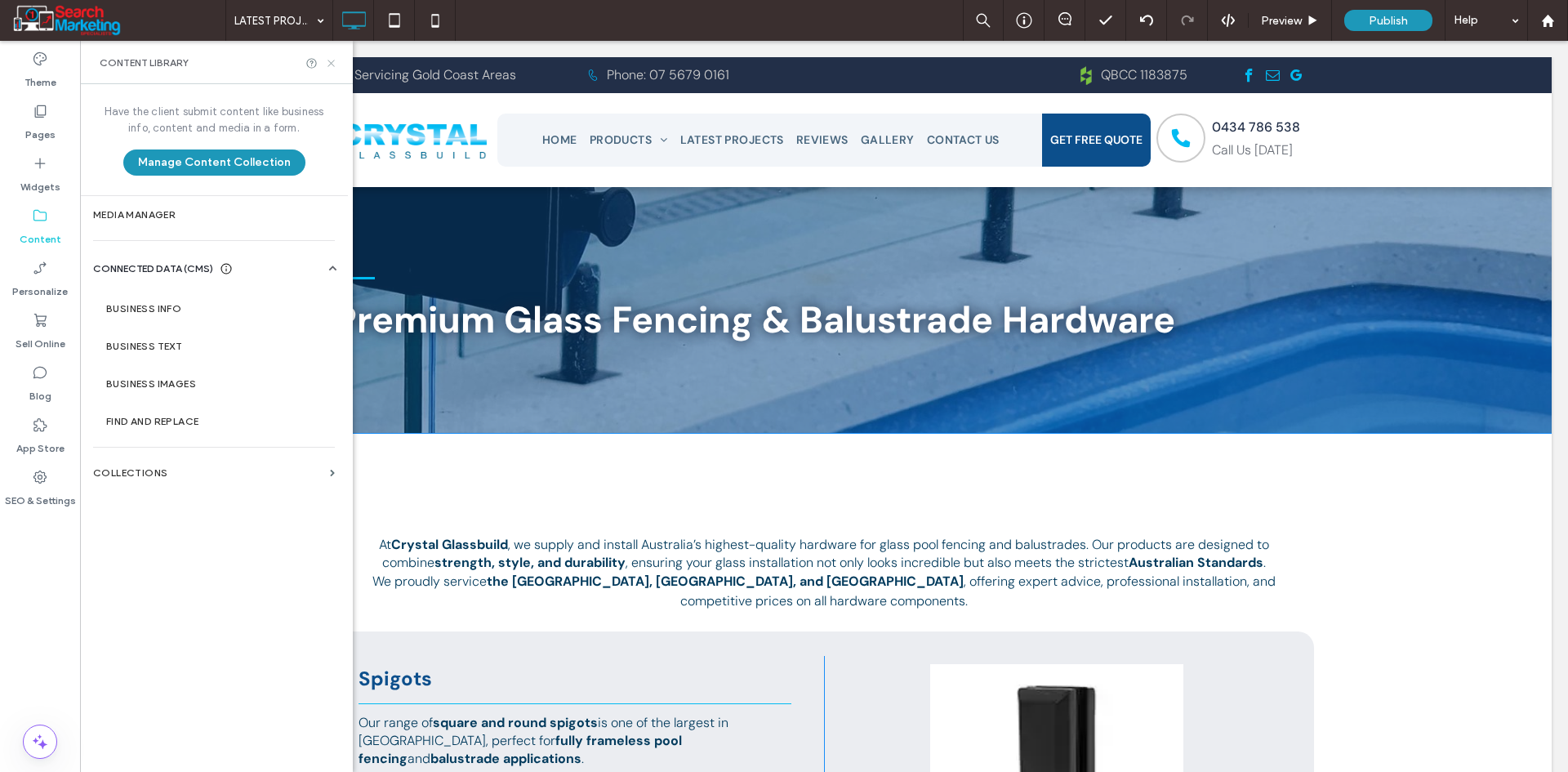
click at [334, 67] on icon at bounding box center [331, 63] width 12 height 12
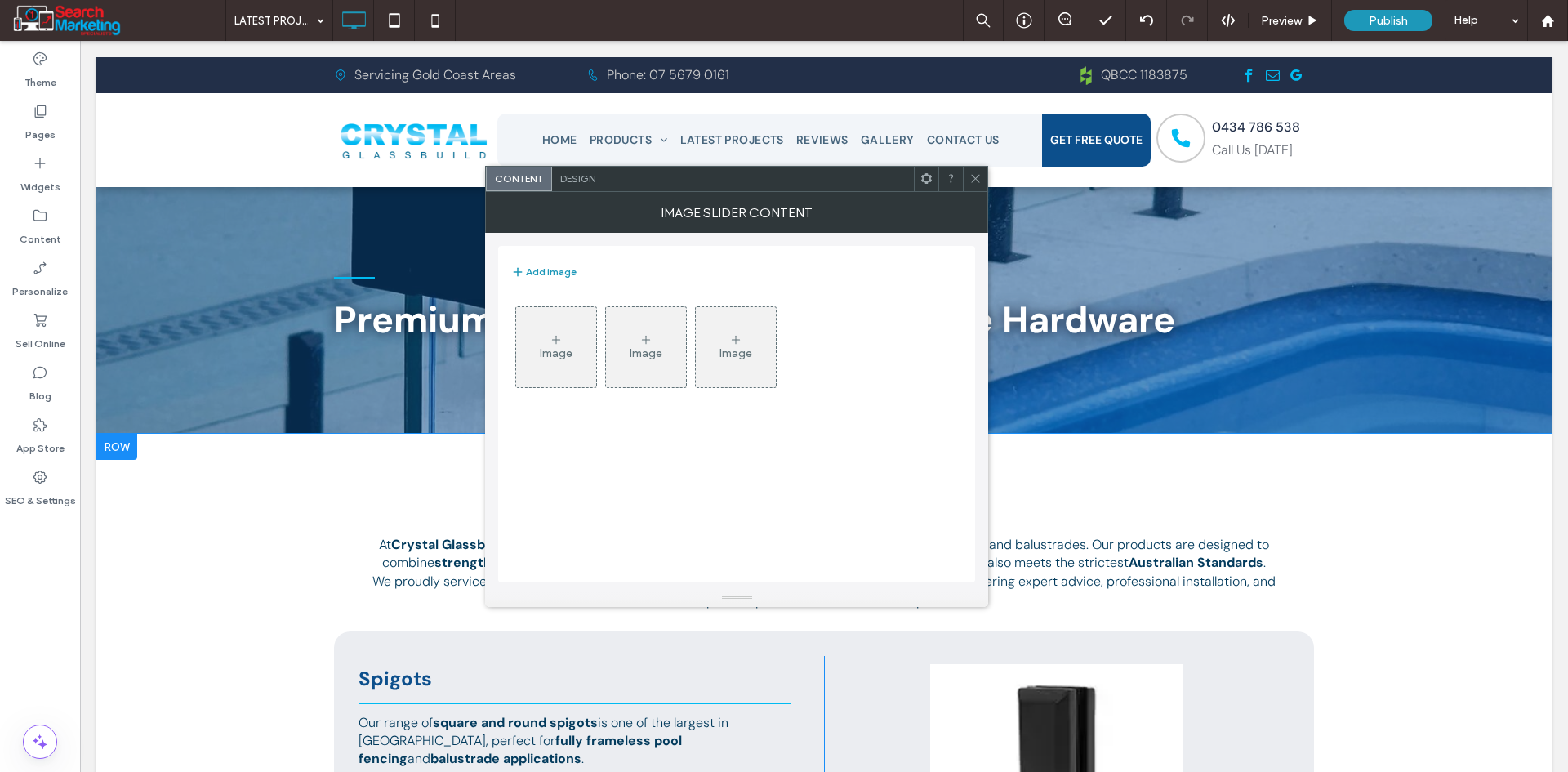
click at [529, 342] on div "Image" at bounding box center [556, 347] width 80 height 76
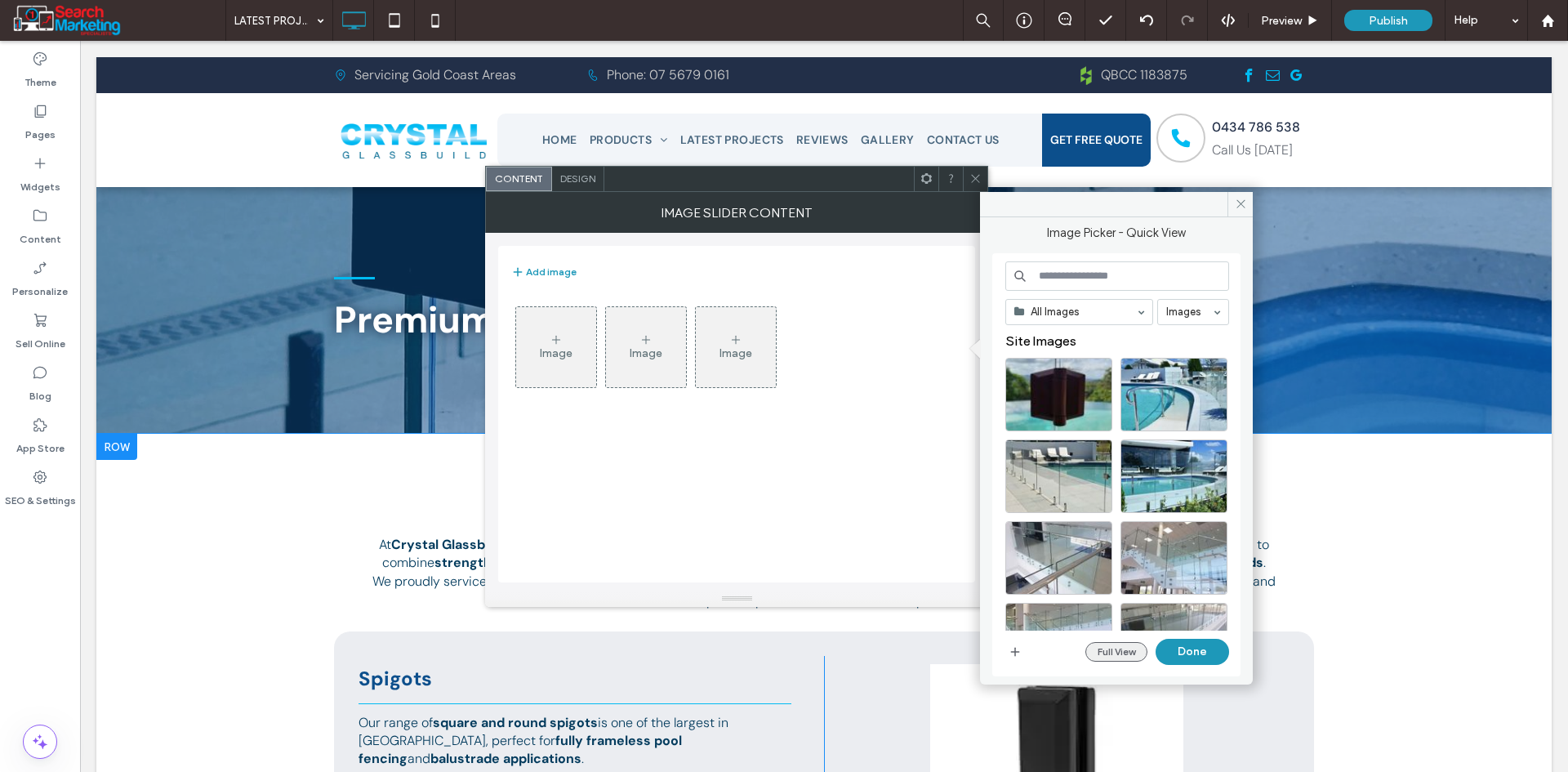
click at [1100, 652] on button "Full View" at bounding box center [1116, 652] width 62 height 20
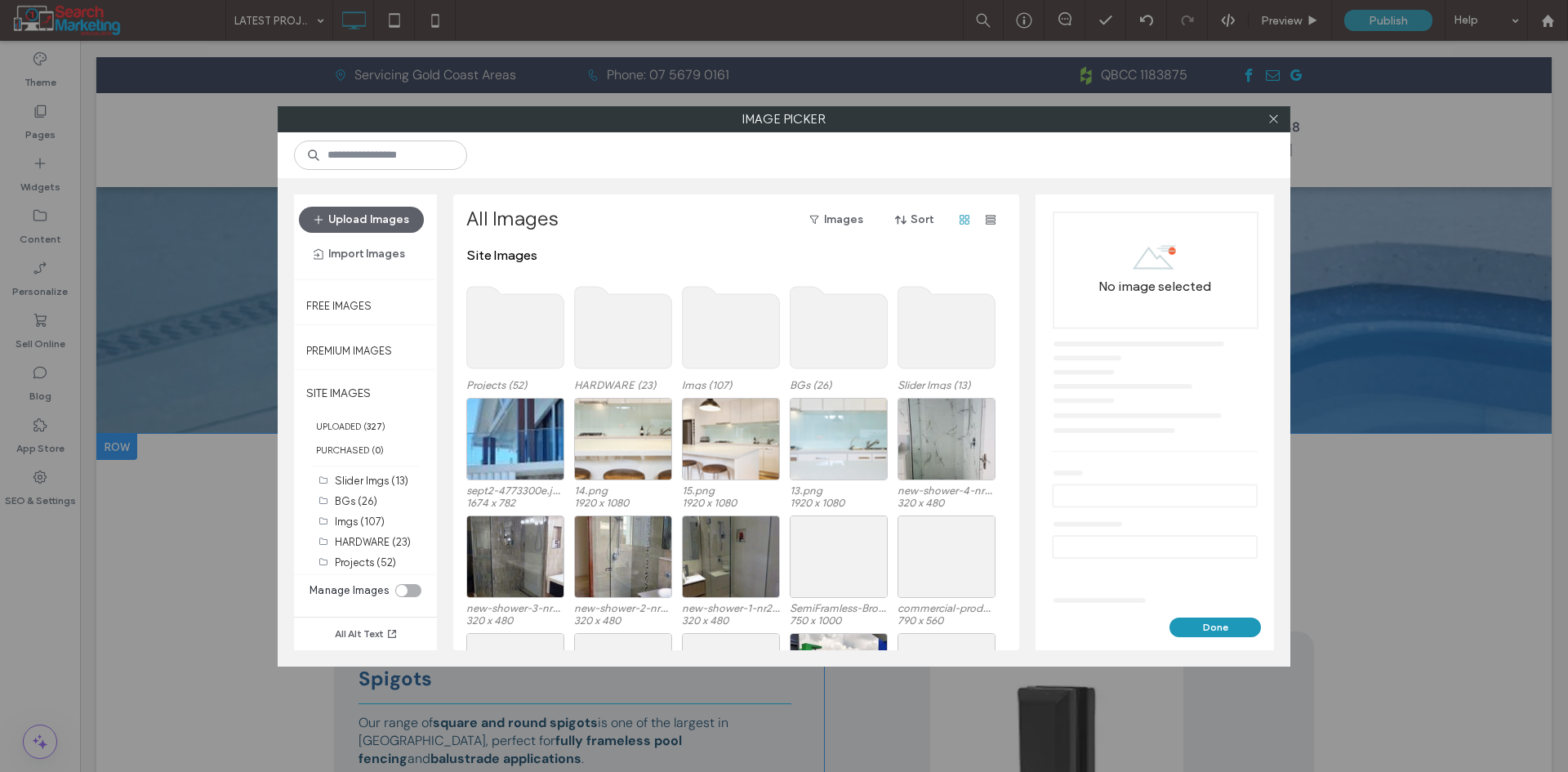
click at [516, 347] on use at bounding box center [515, 327] width 97 height 81
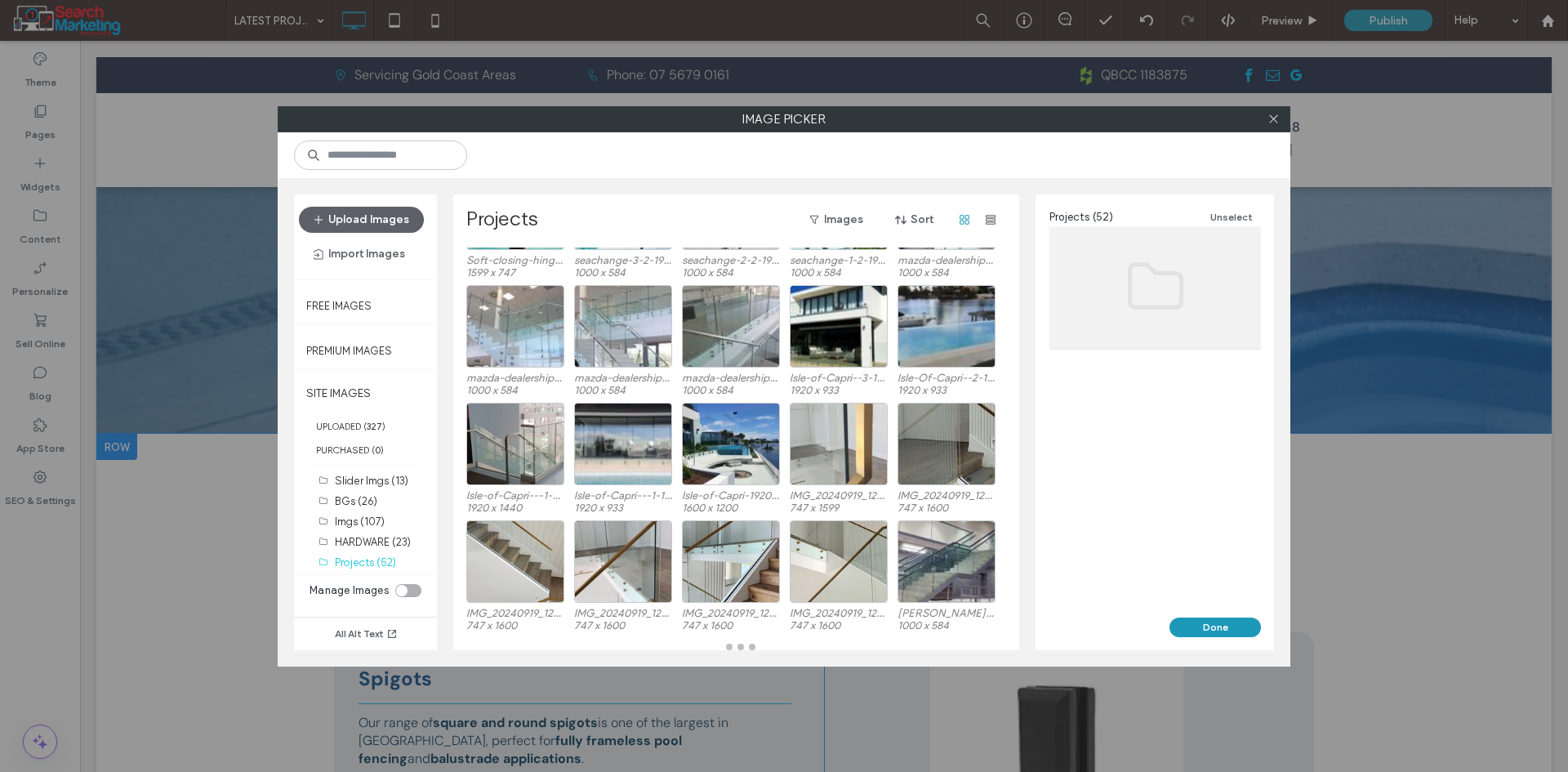
scroll to position [83, 0]
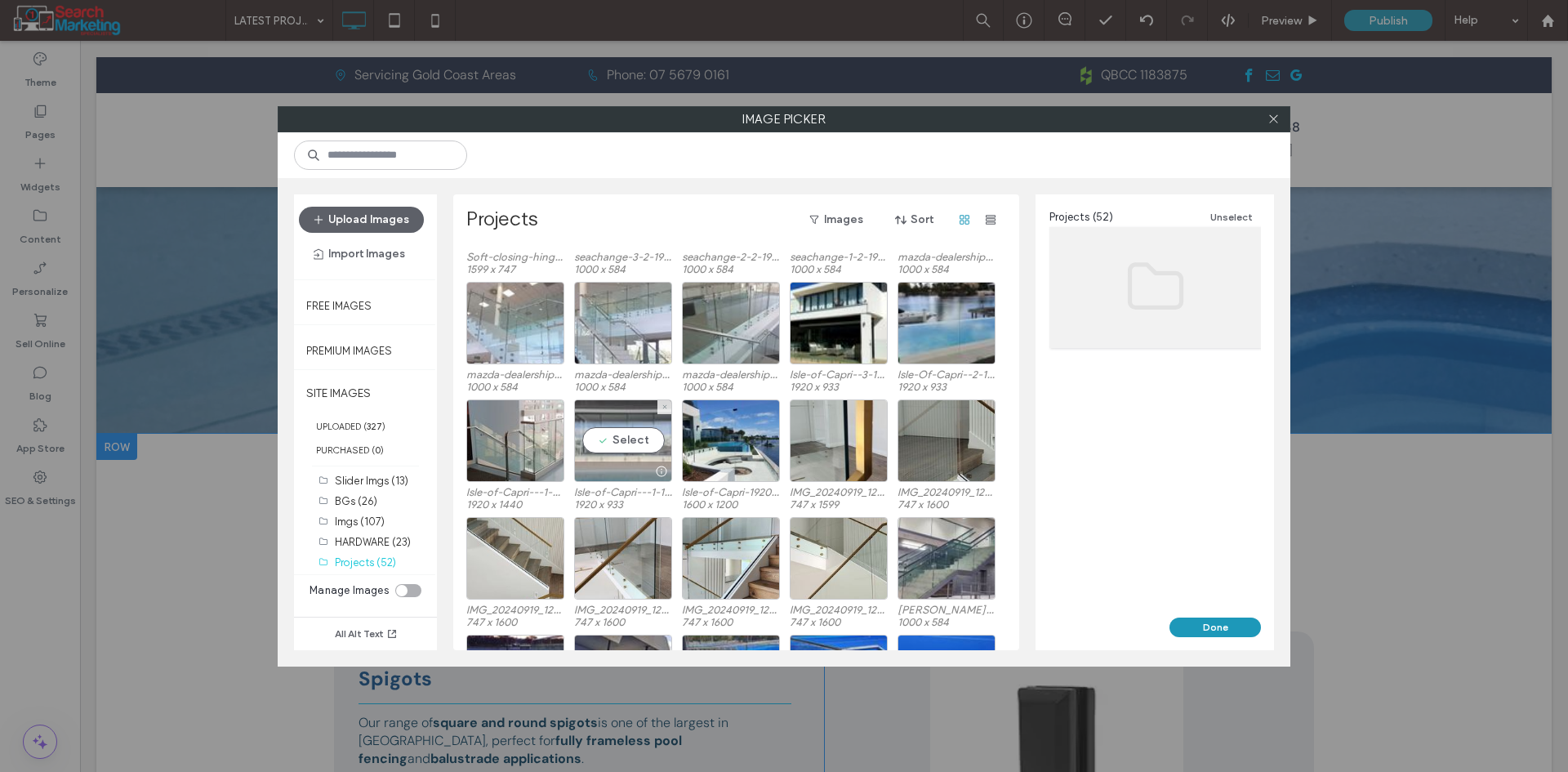
click at [628, 445] on div "Select" at bounding box center [623, 440] width 98 height 82
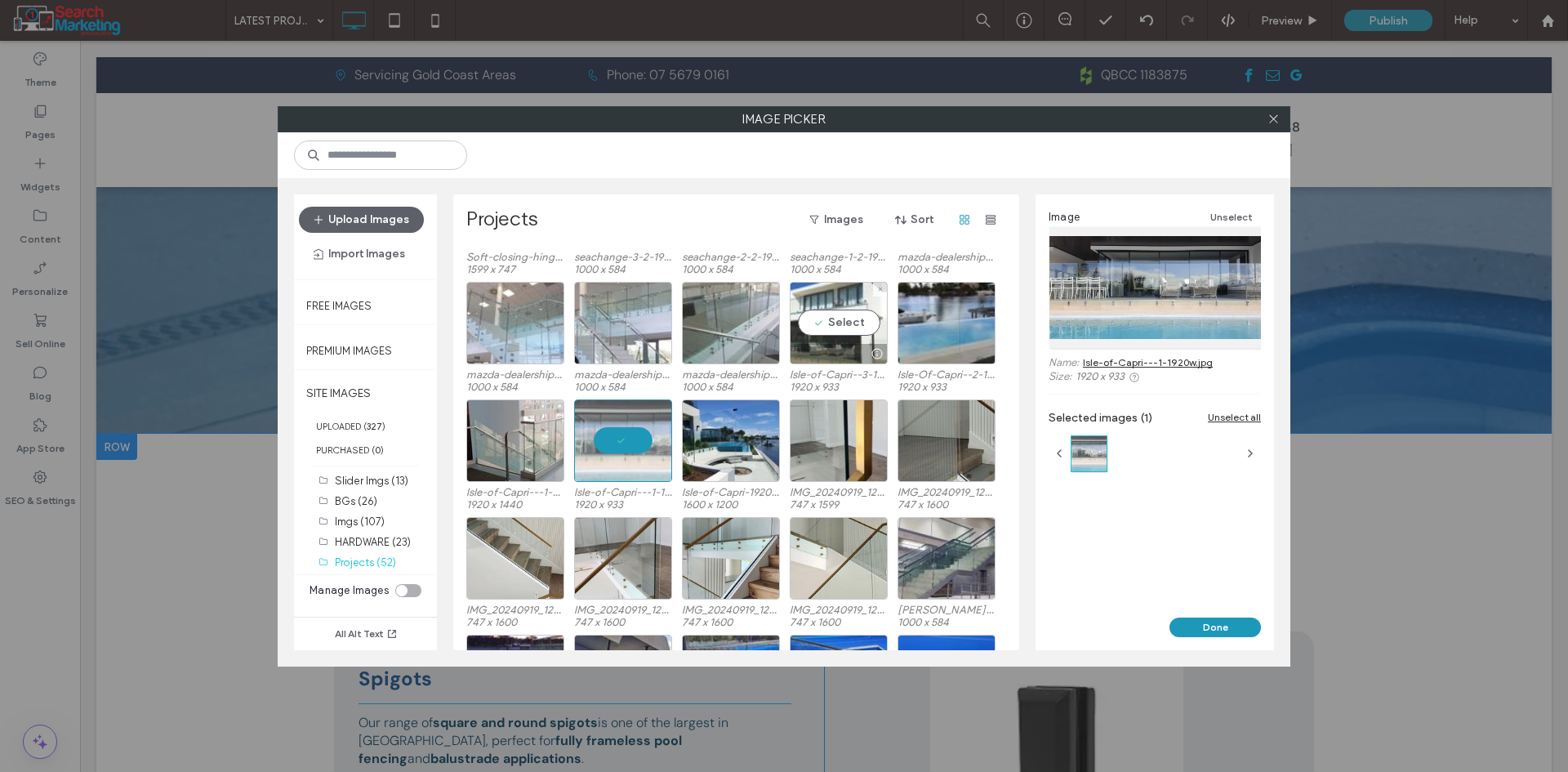
click at [829, 321] on div "Select" at bounding box center [839, 322] width 98 height 82
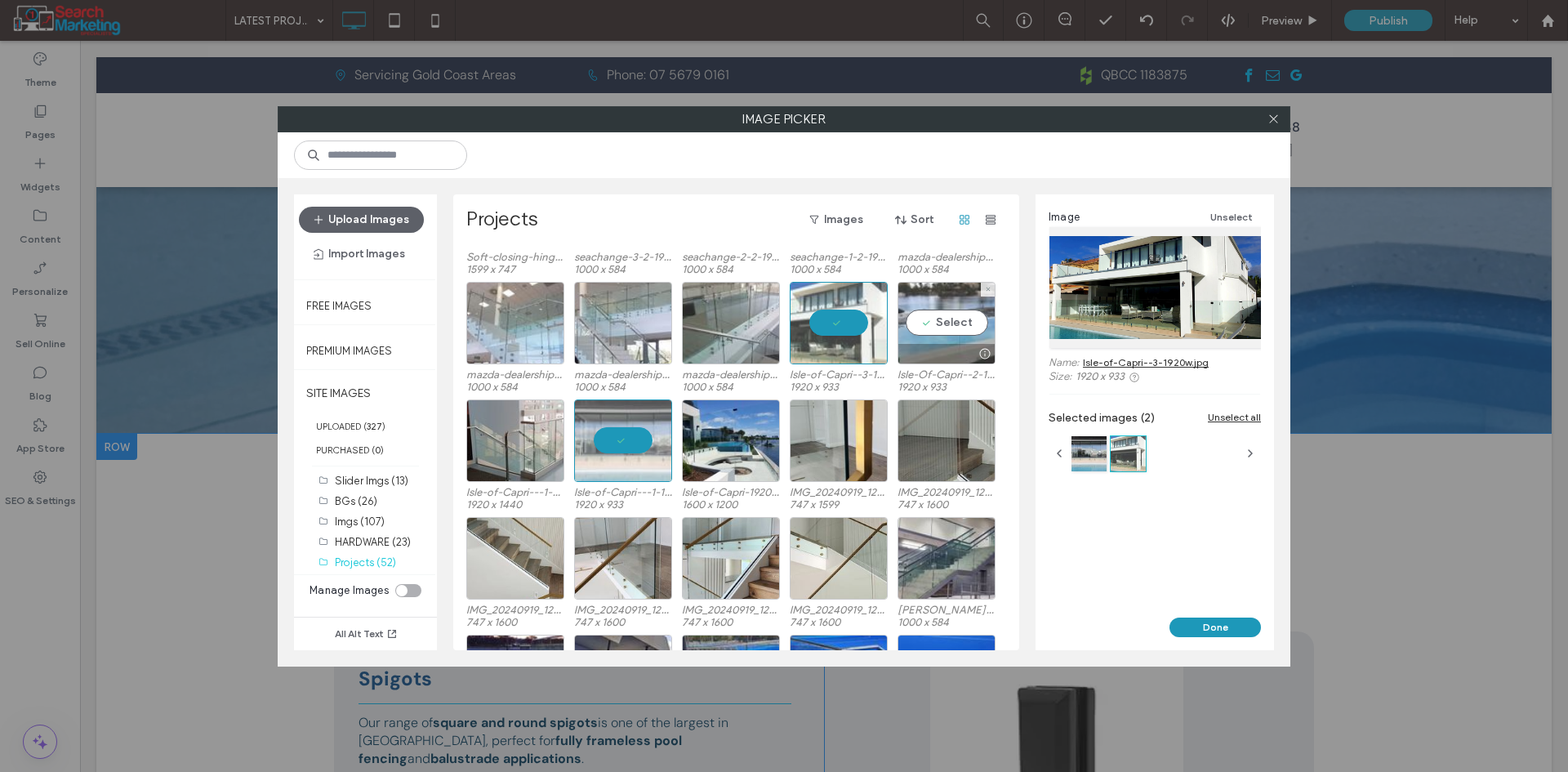
click at [929, 320] on div "Select" at bounding box center [947, 322] width 98 height 82
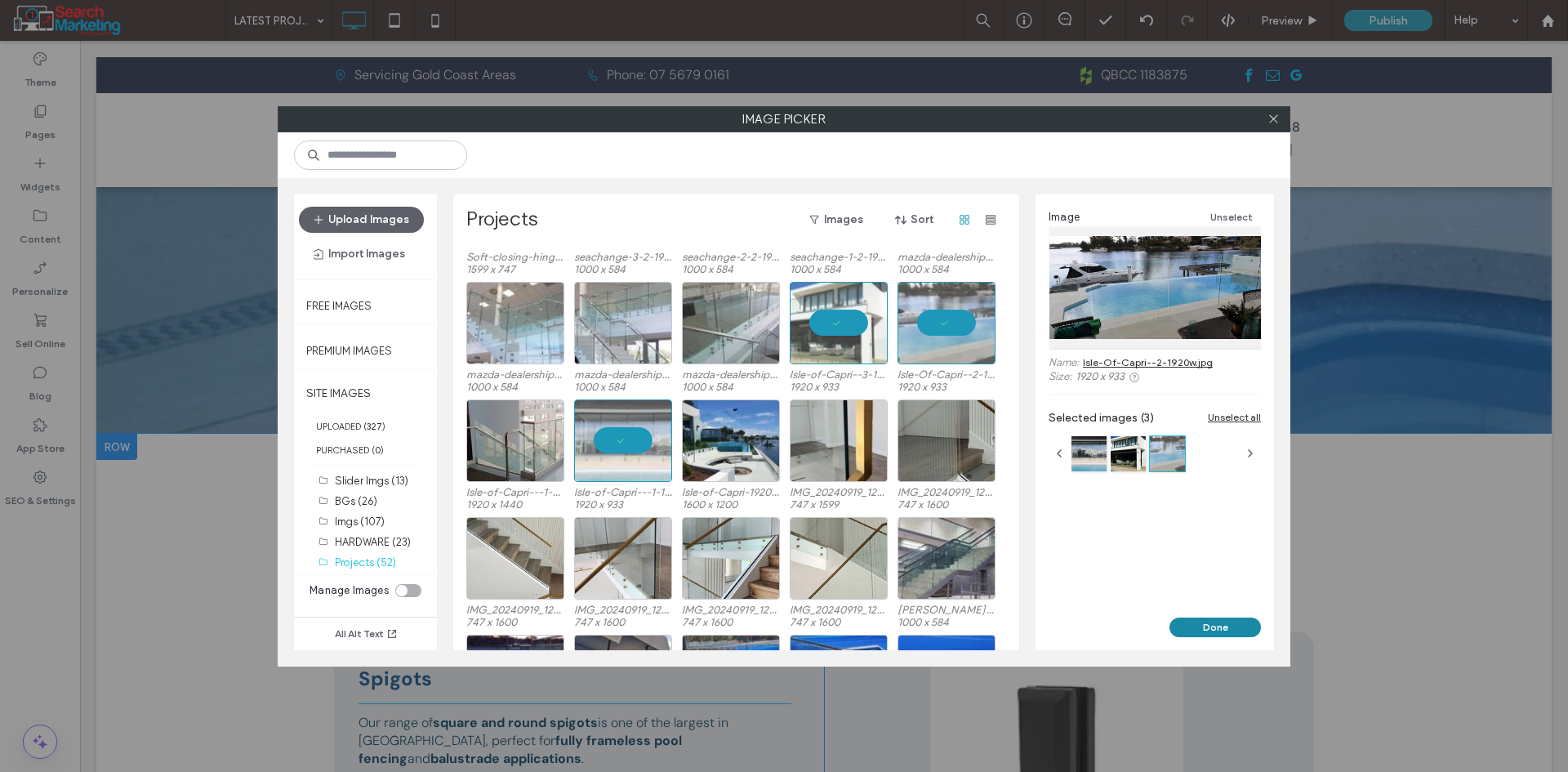
click at [1193, 626] on button "Done" at bounding box center [1215, 627] width 91 height 20
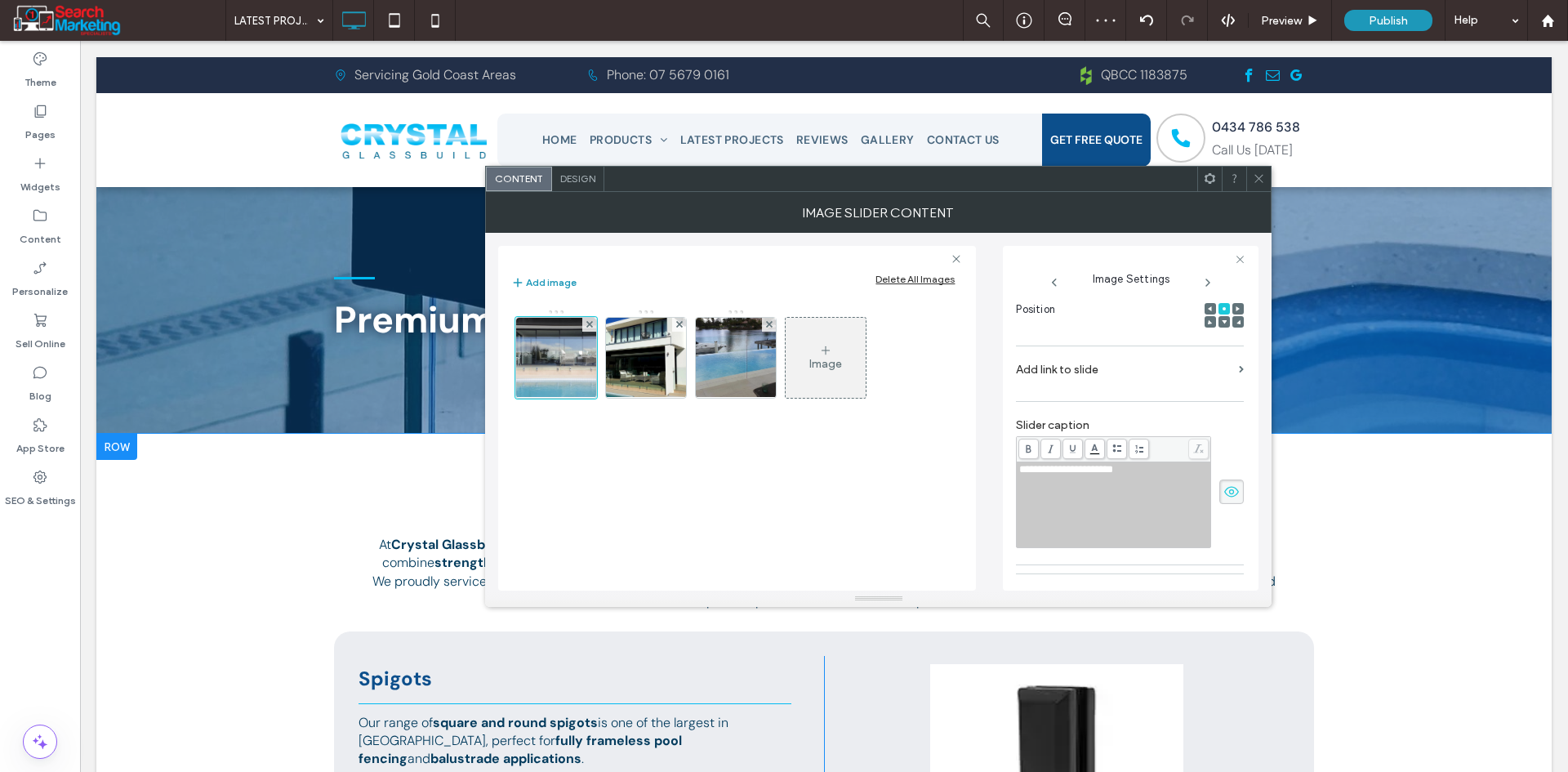
scroll to position [245, 0]
click at [1175, 482] on div "**********" at bounding box center [1114, 503] width 189 height 81
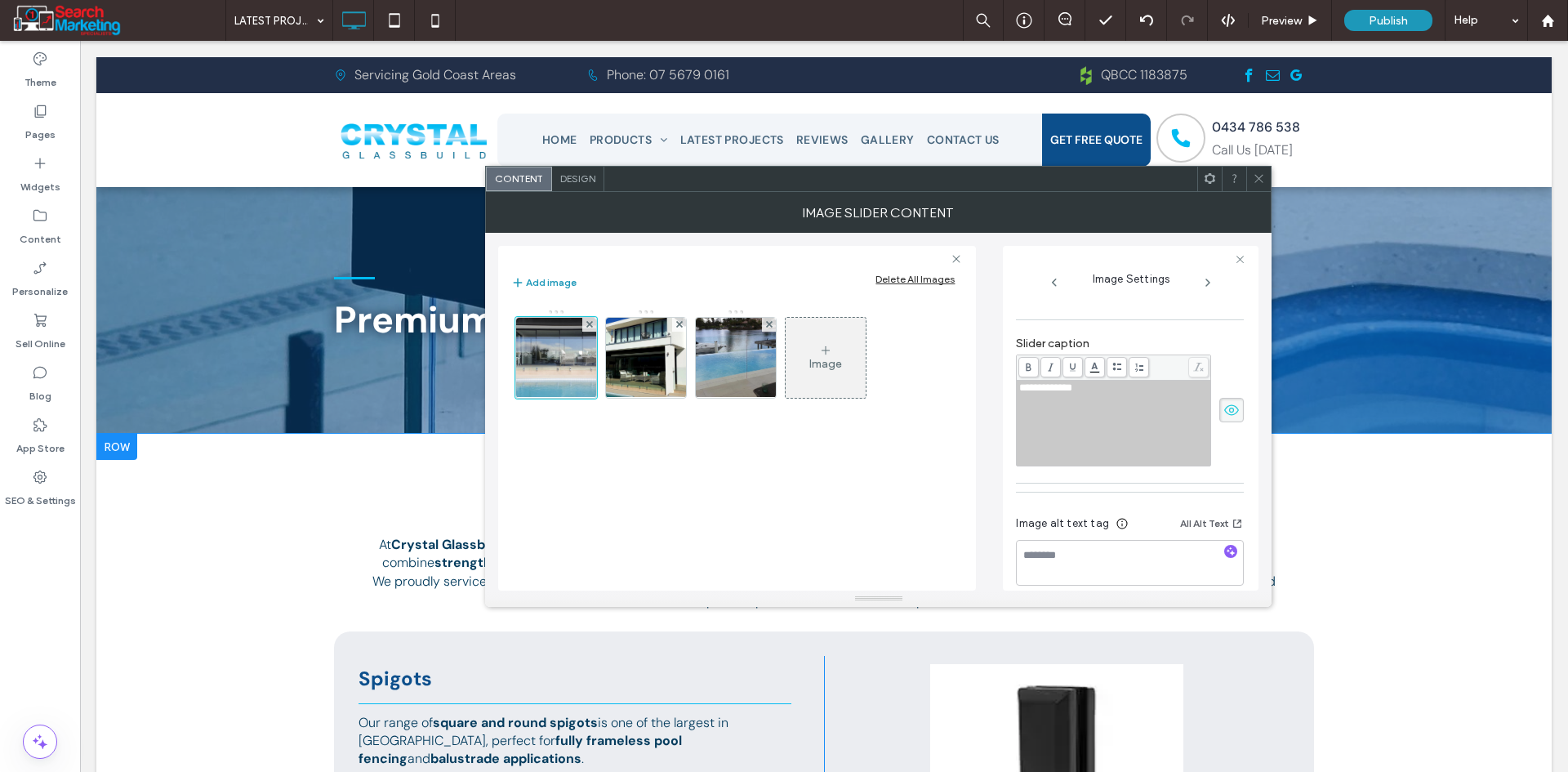
scroll to position [341, 0]
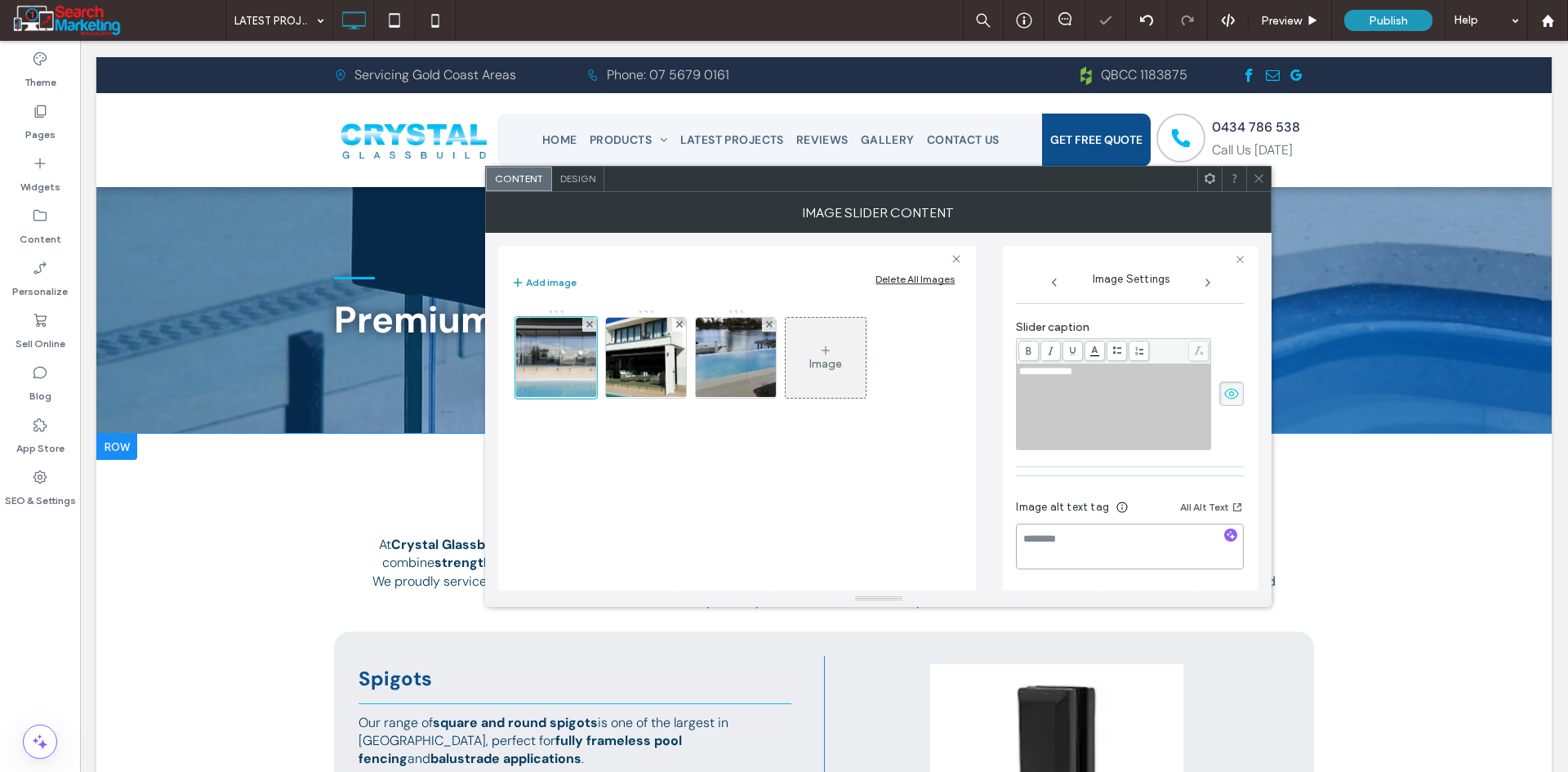
click at [1101, 531] on textarea at bounding box center [1129, 546] width 228 height 46
paste textarea "**********"
type textarea "**********"
click at [975, 497] on div "Add image Delete All Images Image" at bounding box center [737, 418] width 478 height 345
click at [1208, 280] on icon at bounding box center [1208, 283] width 13 height 13
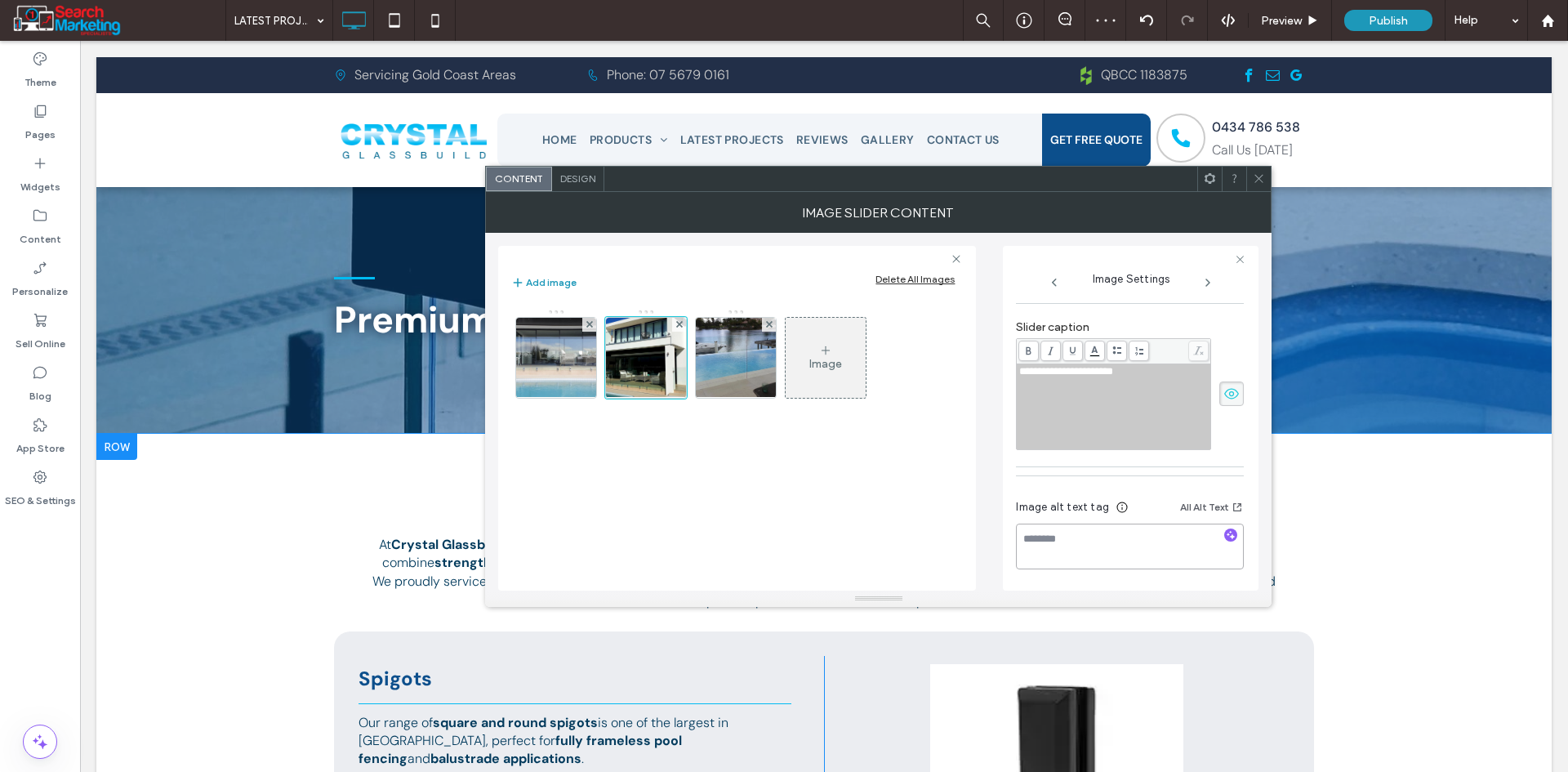
click at [1072, 534] on textarea at bounding box center [1129, 546] width 228 height 46
paste textarea "**********"
type textarea "**********"
click at [1082, 396] on div "**********" at bounding box center [1114, 406] width 189 height 81
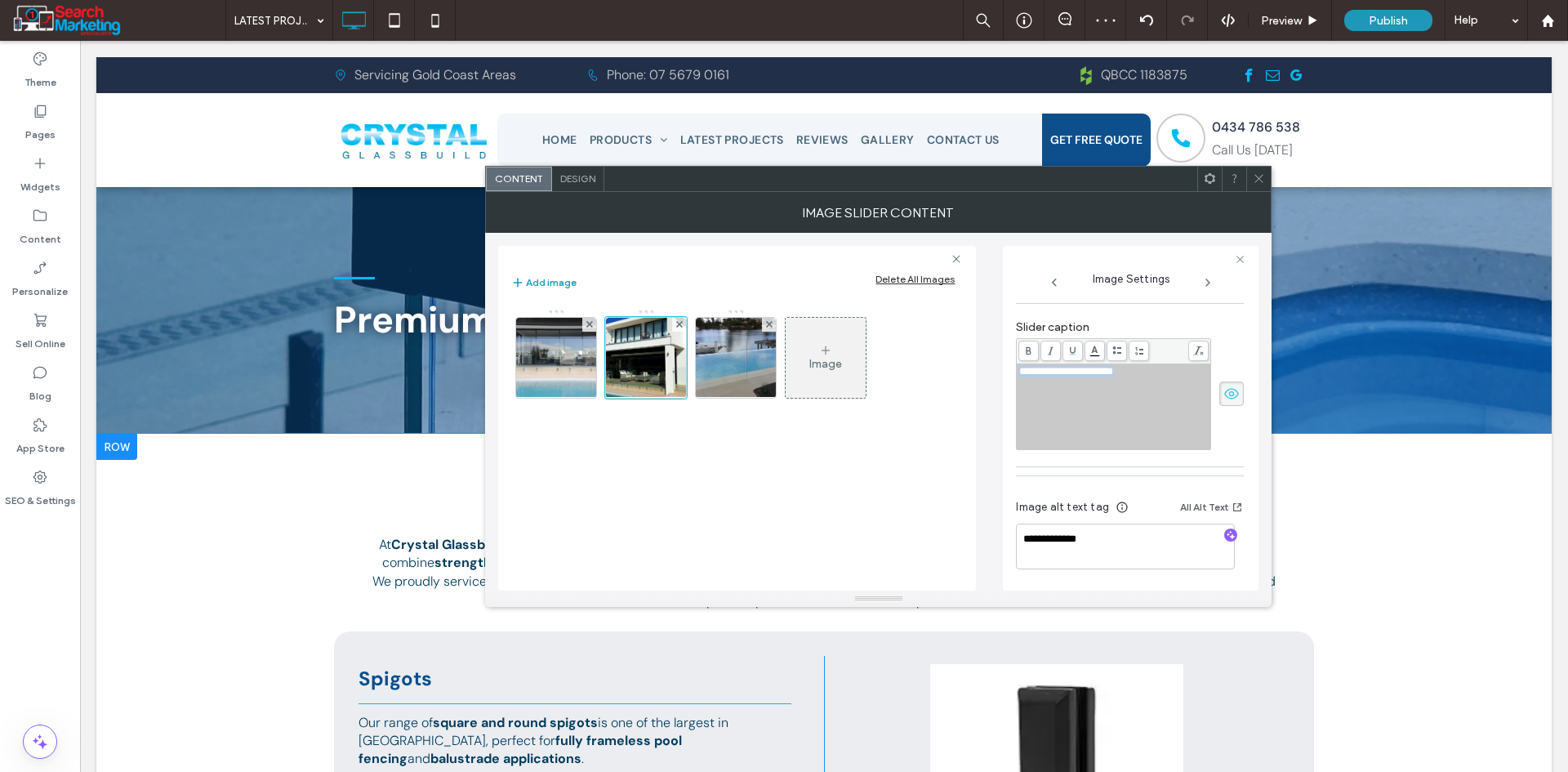
click at [1082, 396] on div "**********" at bounding box center [1114, 406] width 189 height 81
click at [1205, 283] on icon at bounding box center [1208, 283] width 13 height 13
click at [1108, 421] on div "**********" at bounding box center [1114, 406] width 189 height 81
click at [1107, 420] on div "**********" at bounding box center [1114, 406] width 189 height 81
click at [1107, 419] on div "**********" at bounding box center [1114, 406] width 189 height 81
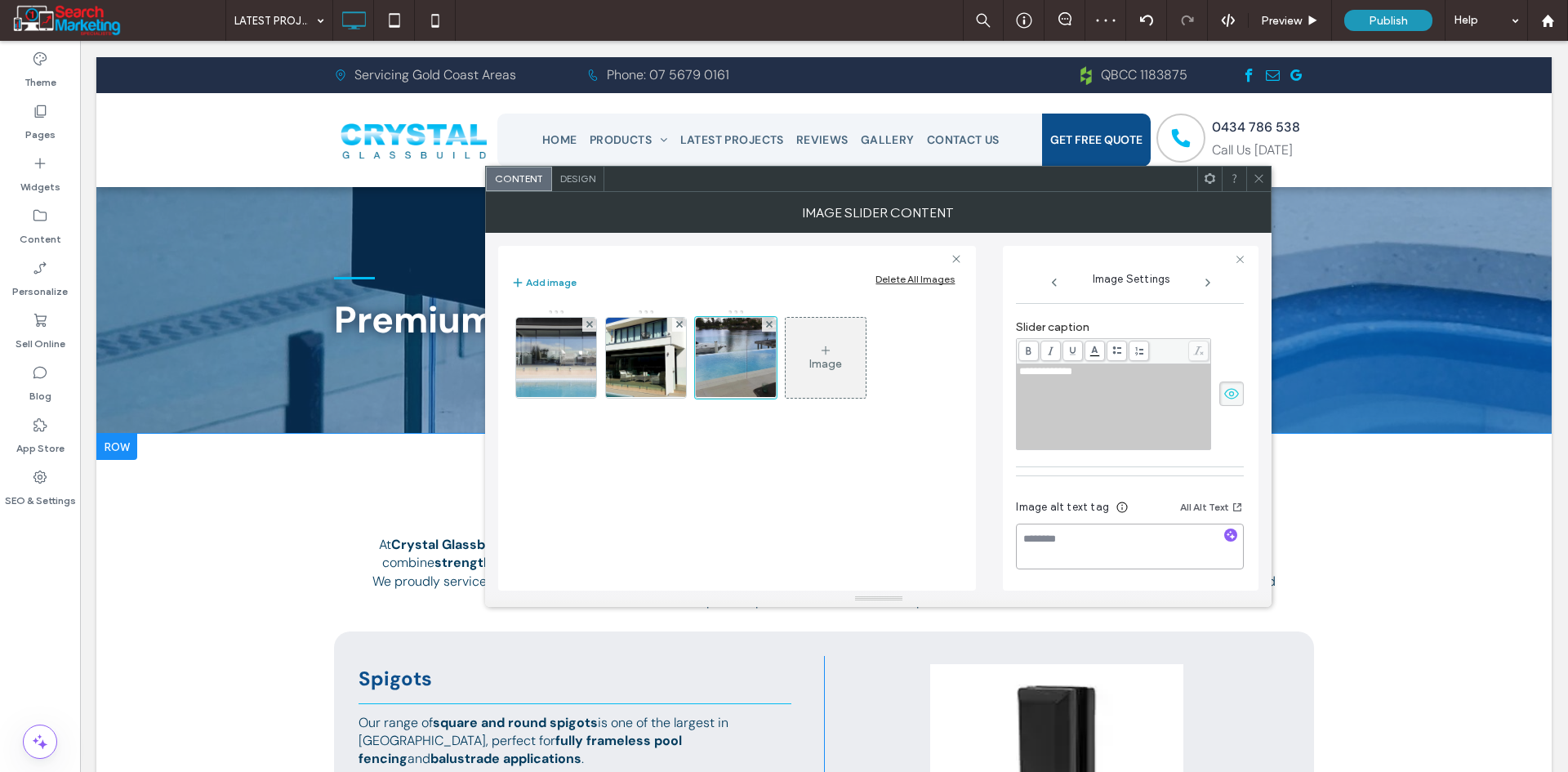
click at [1096, 562] on textarea at bounding box center [1129, 546] width 228 height 46
paste textarea "**********"
type textarea "**********"
click at [1001, 499] on div "**********" at bounding box center [878, 411] width 760 height 358
click at [575, 178] on span "Design" at bounding box center [578, 178] width 35 height 12
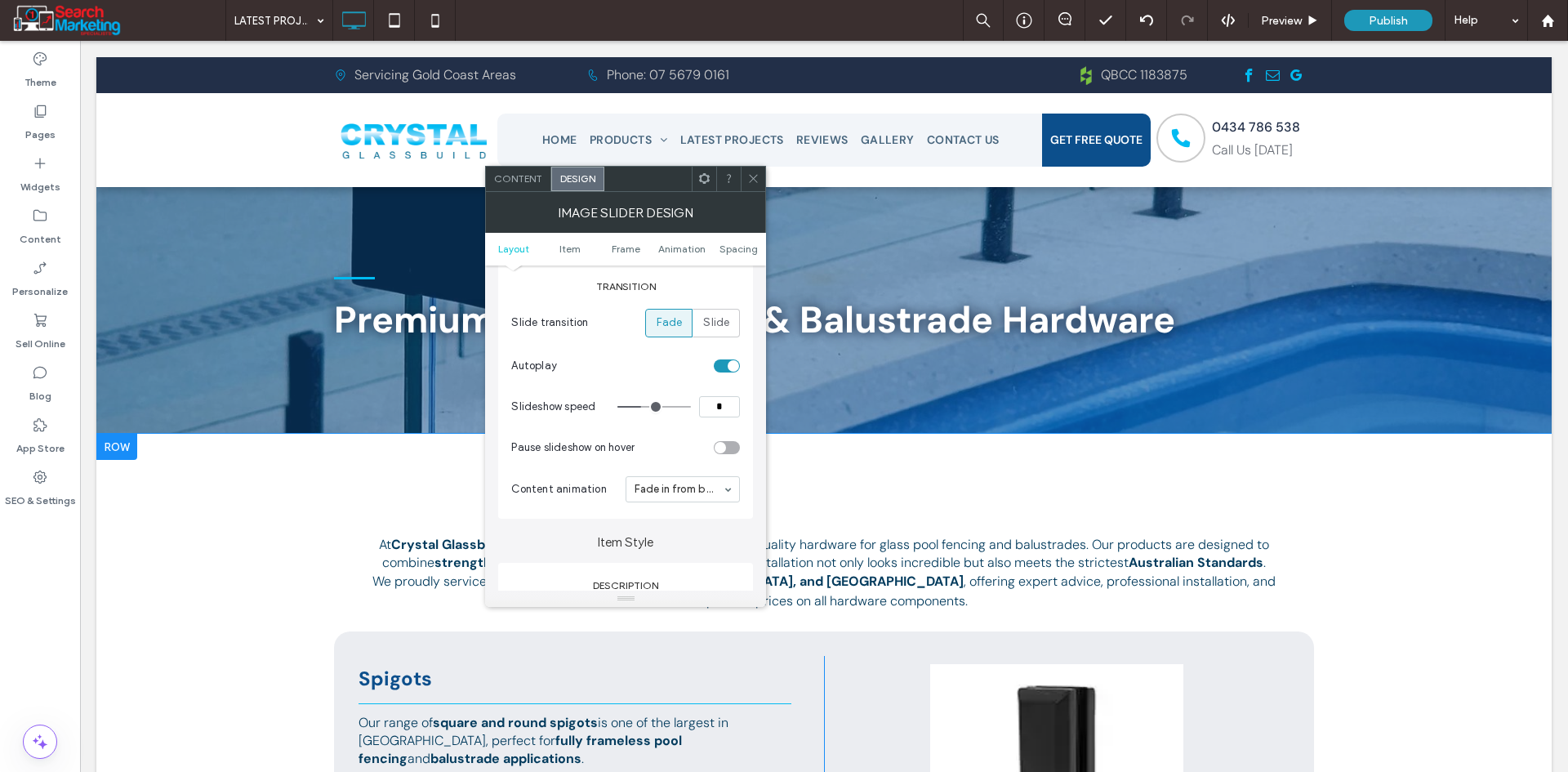
scroll to position [245, 0]
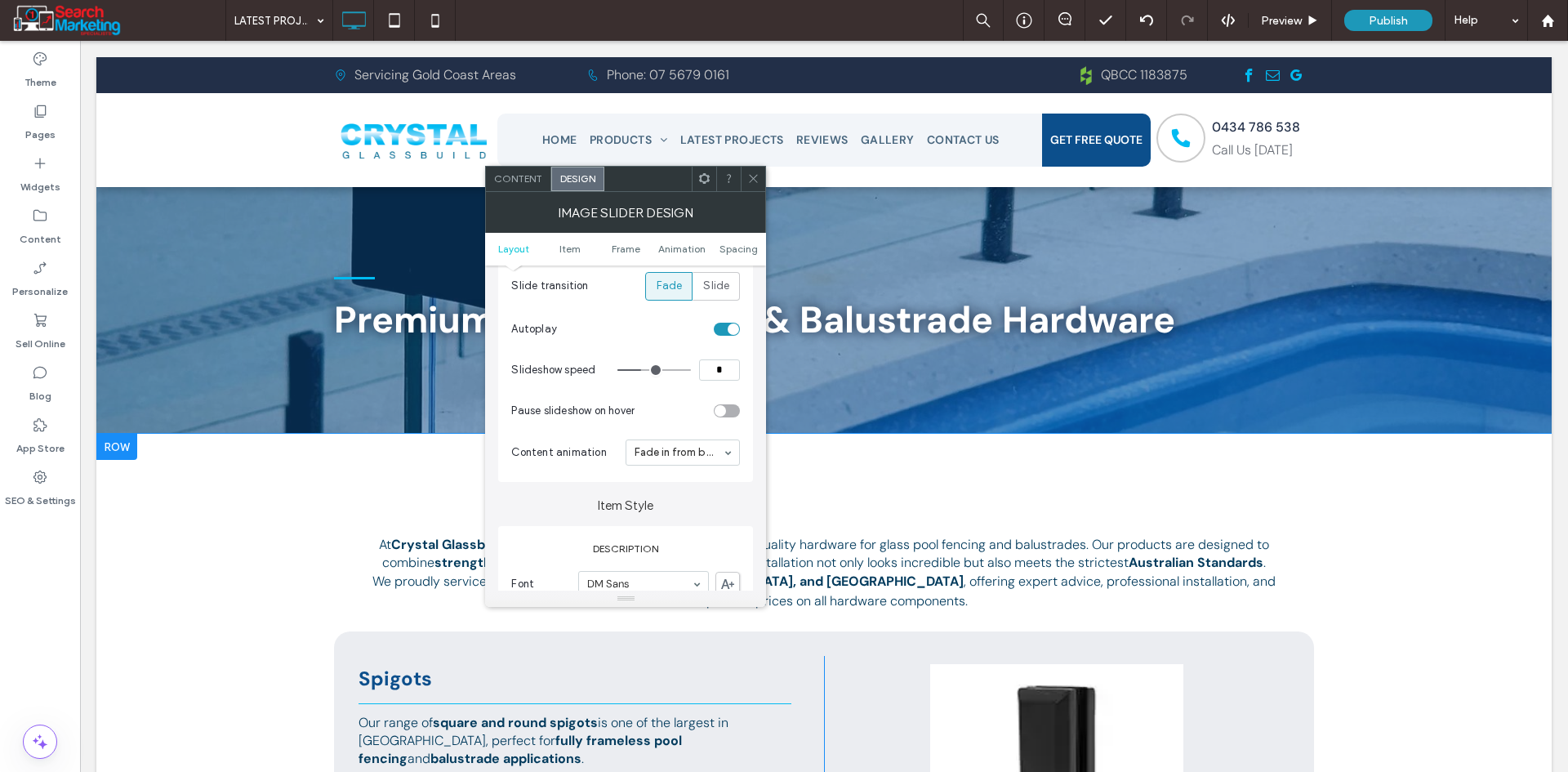
click at [728, 322] on div "toggle" at bounding box center [726, 329] width 26 height 13
click at [713, 288] on span "Slide" at bounding box center [716, 286] width 26 height 17
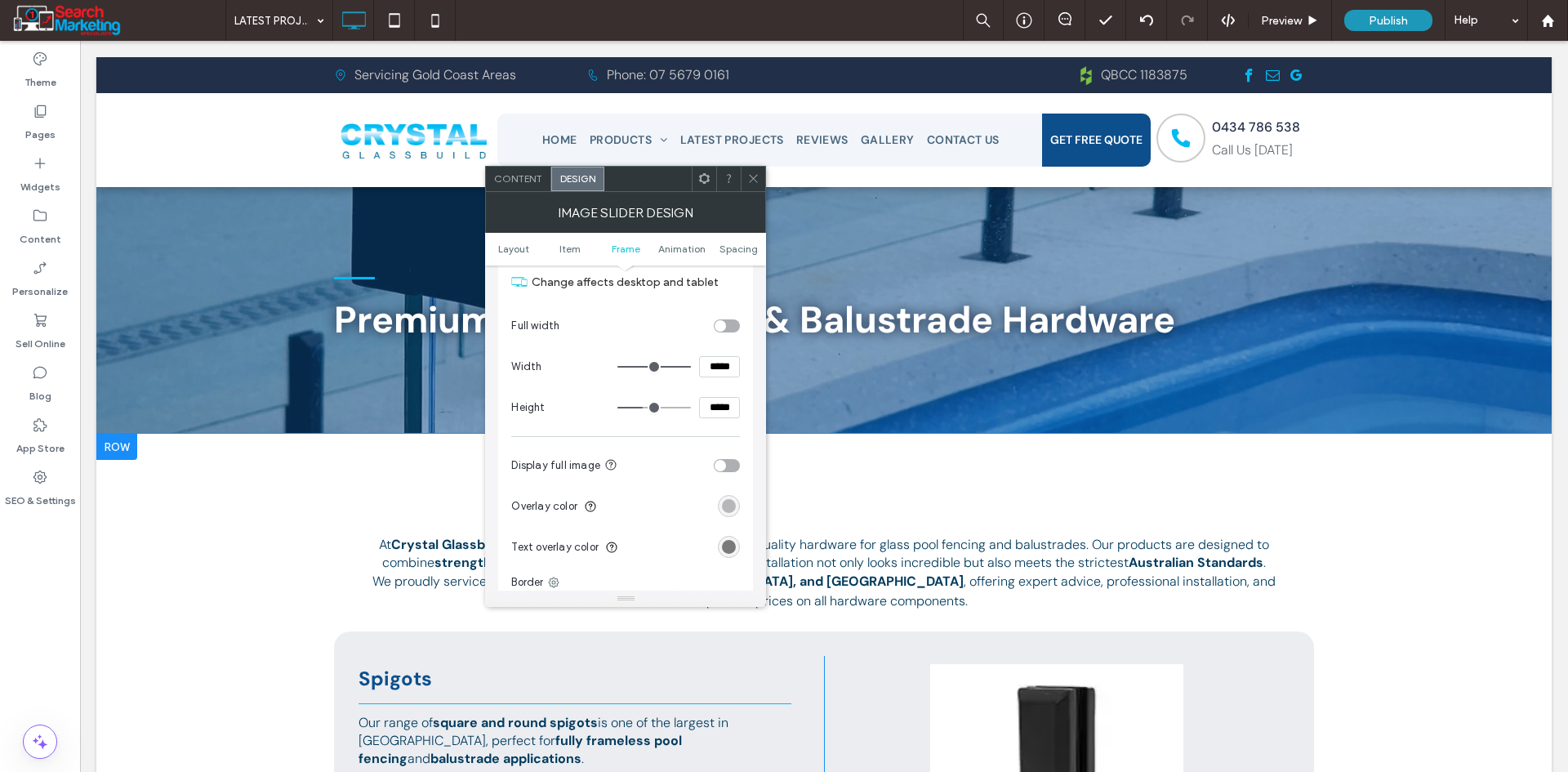
scroll to position [899, 0]
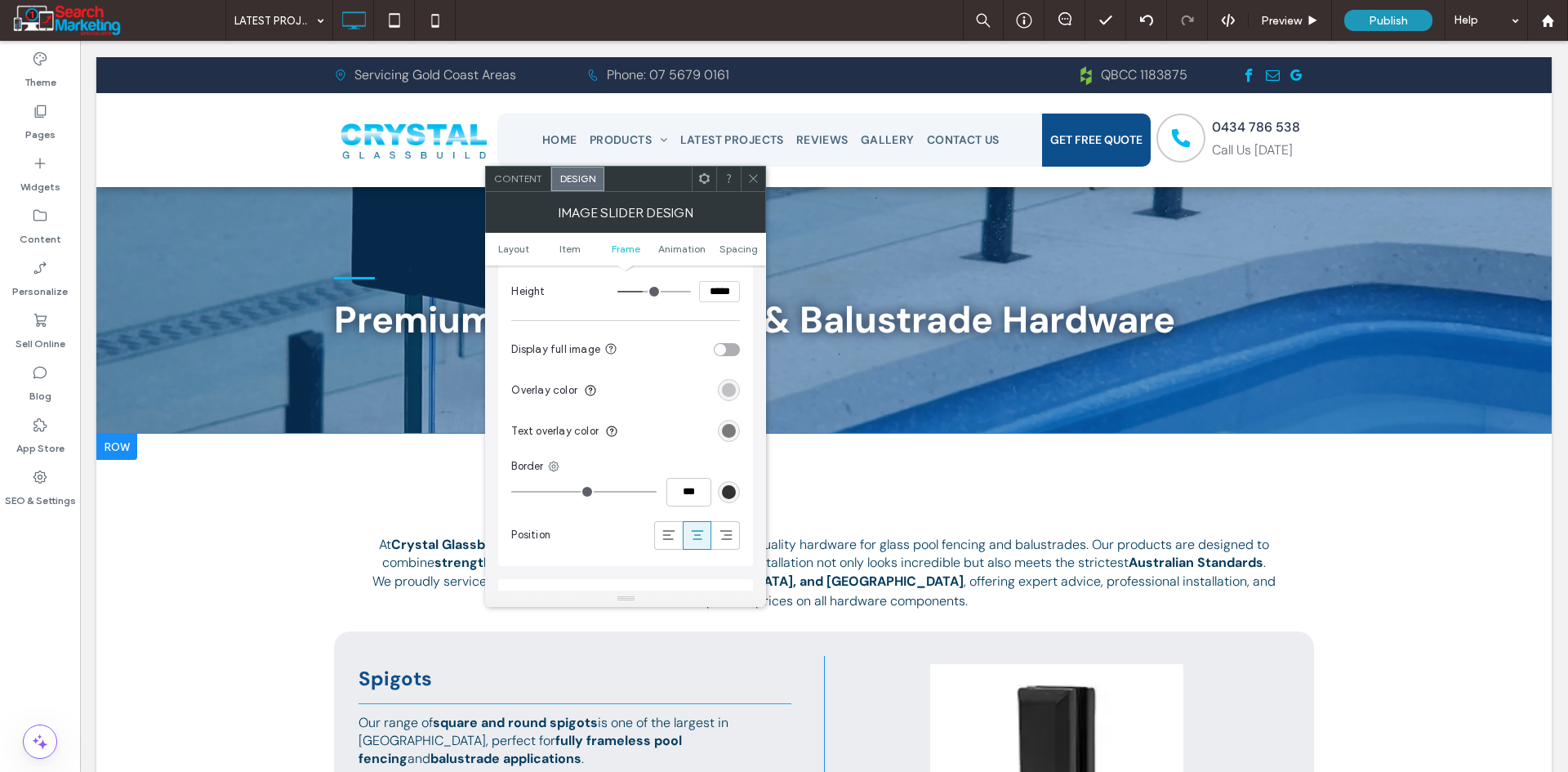
click at [728, 390] on div "rgba(0, 0, 0, 0.25)" at bounding box center [728, 390] width 14 height 14
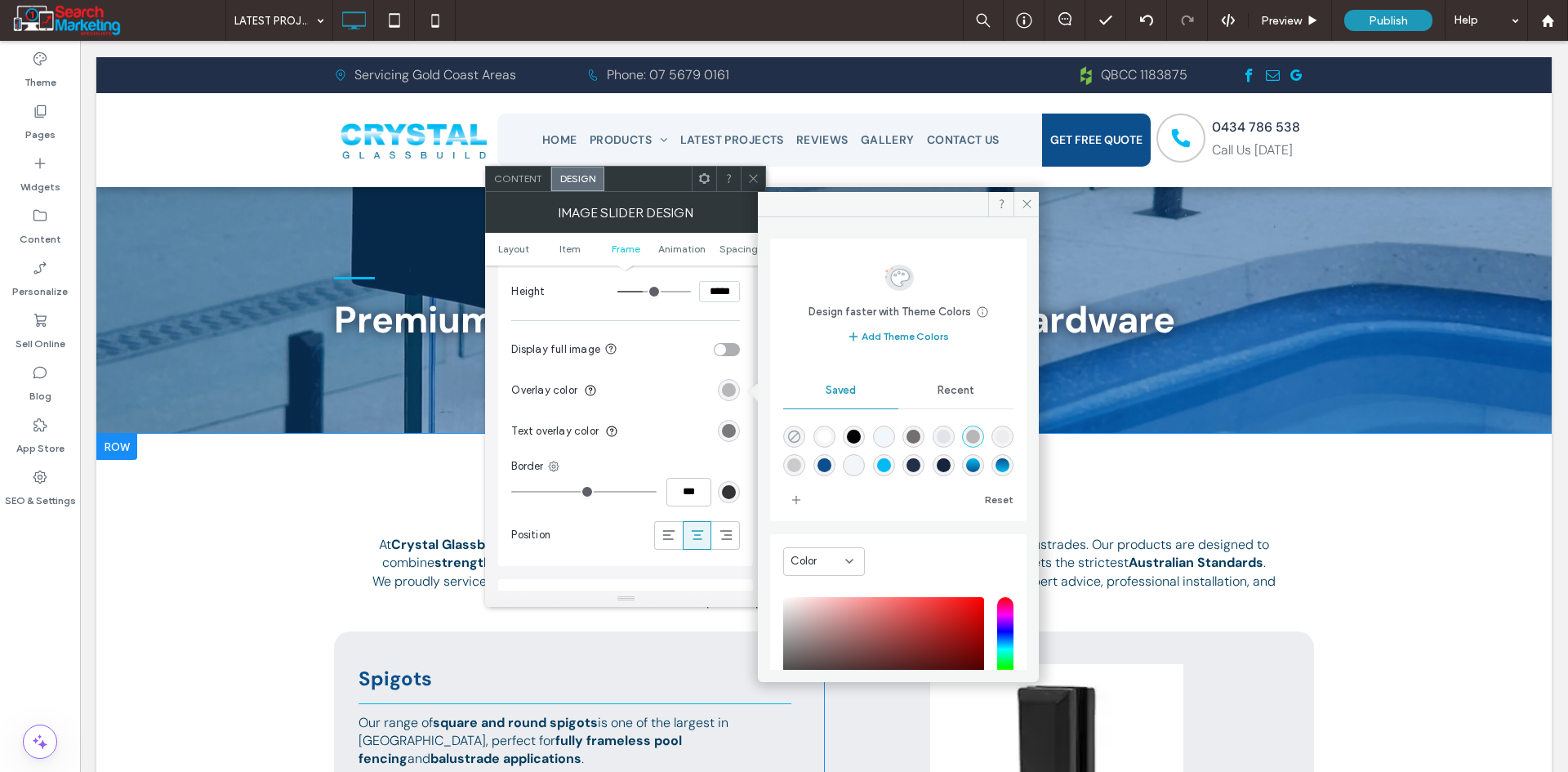
click at [801, 435] on use "rgba(0,0,0,0)" at bounding box center [794, 436] width 12 height 12
type input "*"
type input "**"
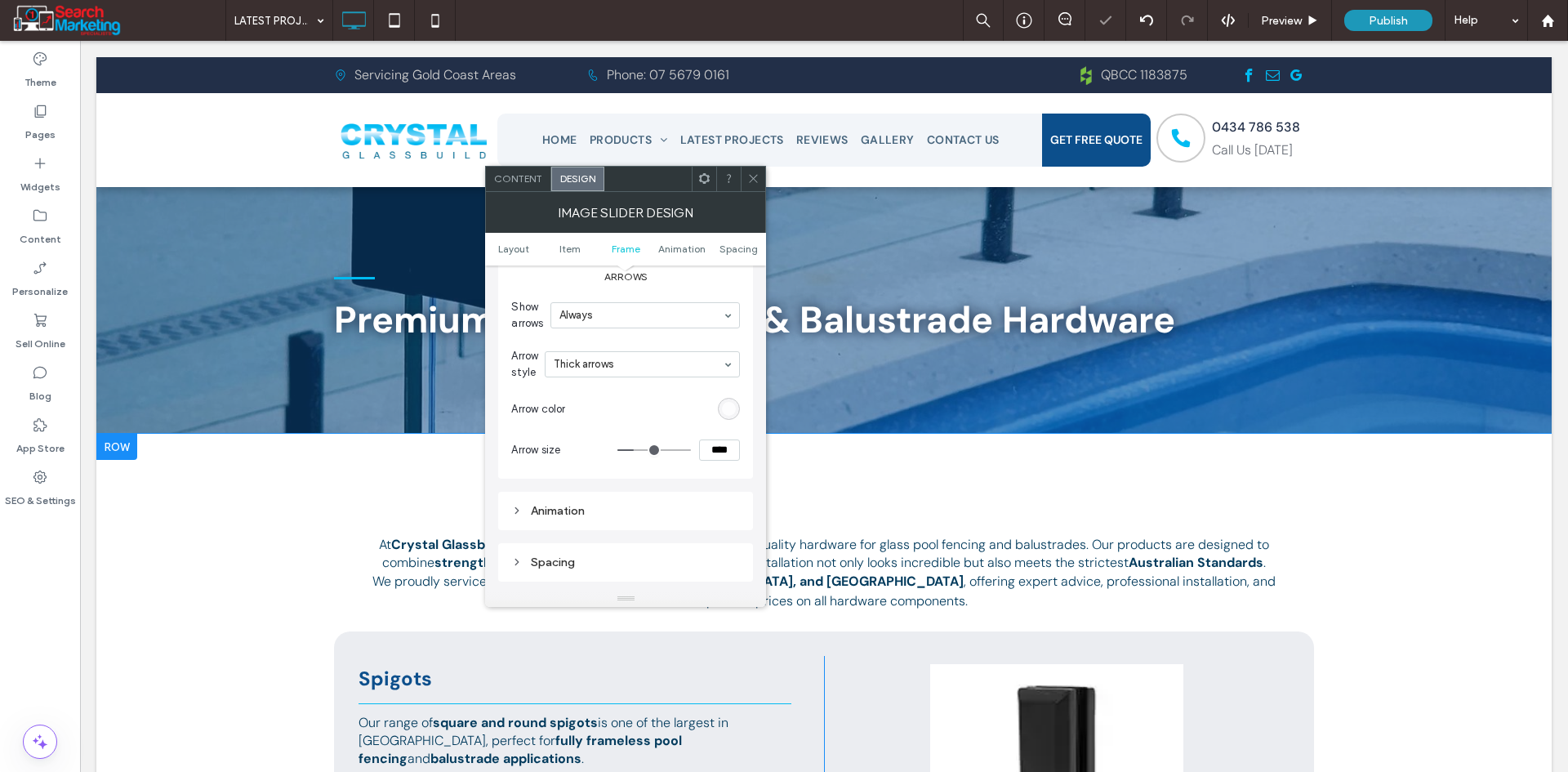
scroll to position [1226, 0]
click at [728, 403] on div "rgba(255, 255, 255, 0.8)" at bounding box center [728, 407] width 14 height 14
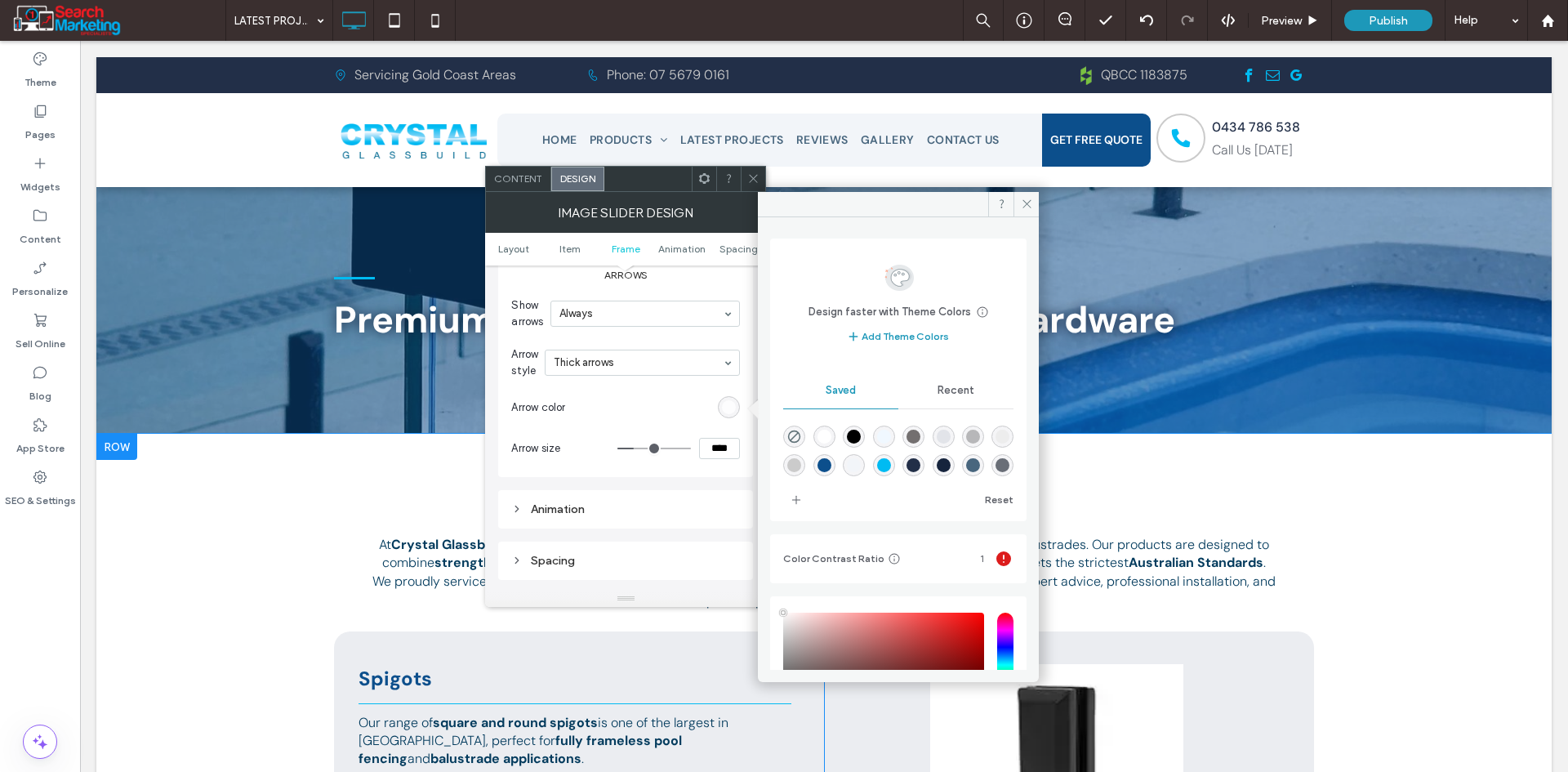
click at [891, 465] on div "rgba(0,187,242,1)" at bounding box center [884, 465] width 14 height 14
type input "*******"
type input "***"
type input "****"
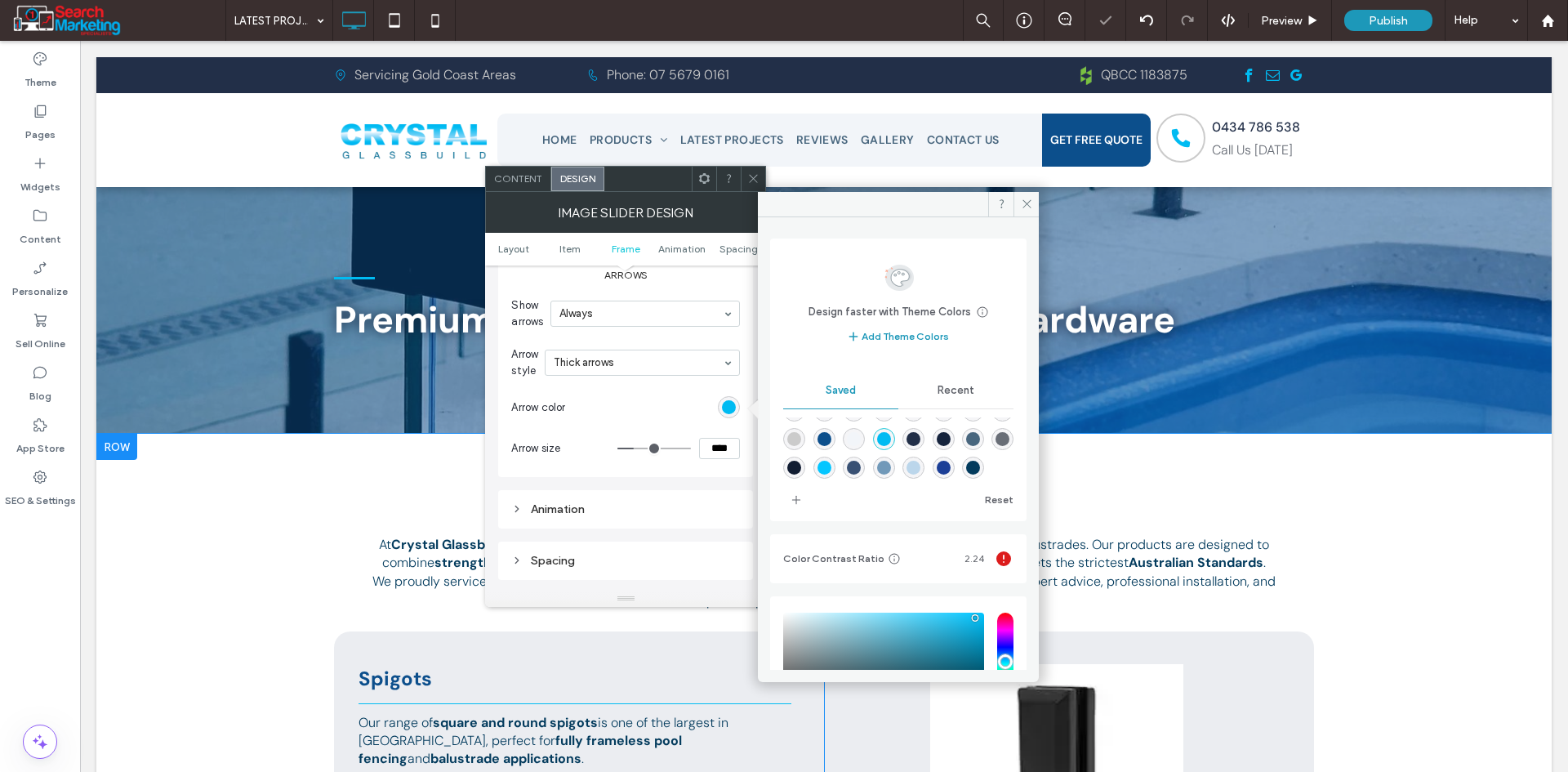
scroll to position [55, 0]
click at [920, 461] on div "rgba(187,214,235,1)" at bounding box center [913, 468] width 14 height 14
click at [891, 461] on div "rgba(113,153,185,1)" at bounding box center [884, 468] width 14 height 14
click at [937, 464] on div "rgba(28,63,151,1)" at bounding box center [943, 468] width 14 height 14
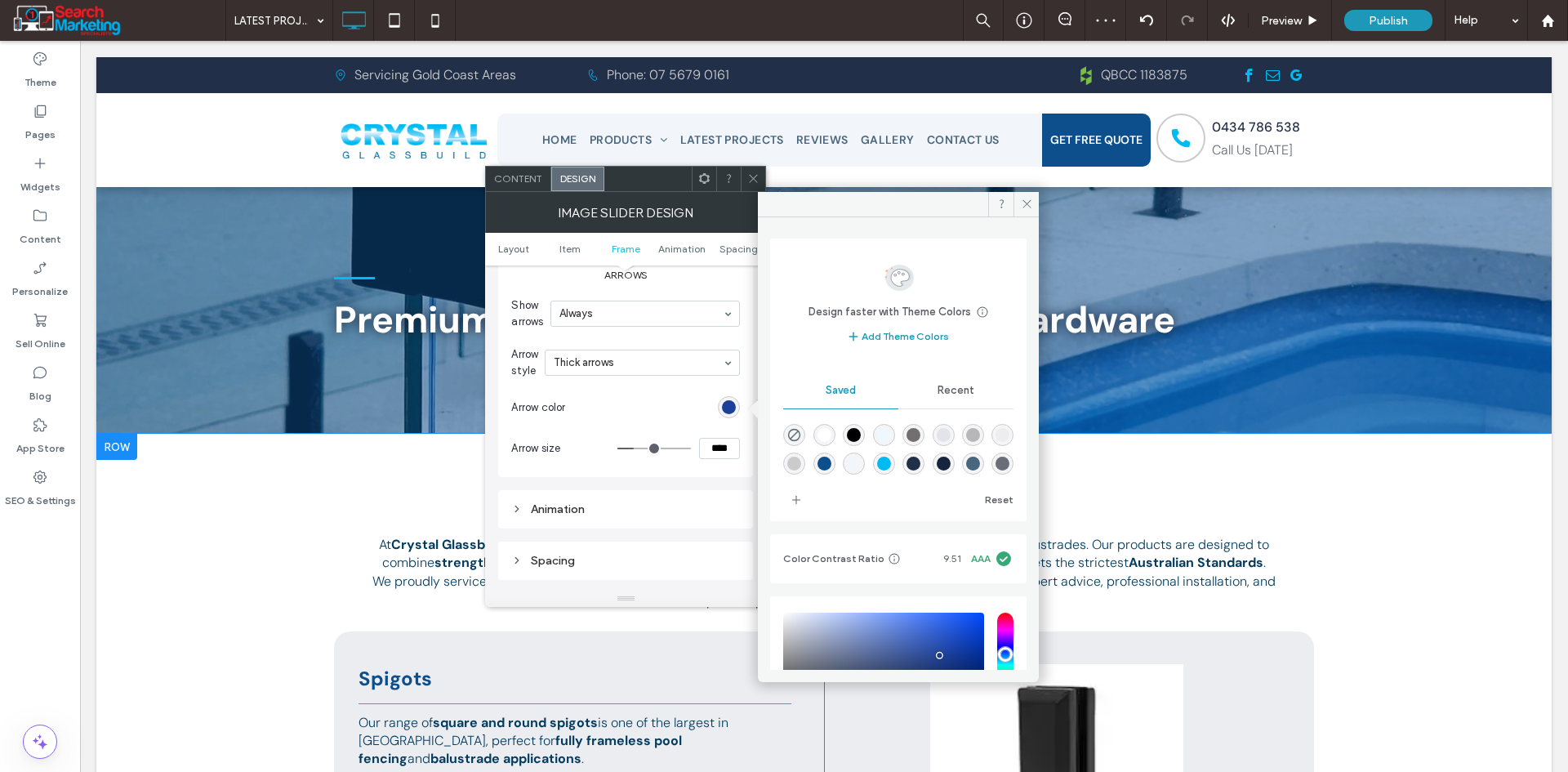
scroll to position [0, 0]
click at [895, 463] on div "rgba(0,187,242,1)" at bounding box center [884, 465] width 22 height 22
click at [823, 434] on div "rgba(255,255,255,1)" at bounding box center [824, 436] width 14 height 14
type input "*******"
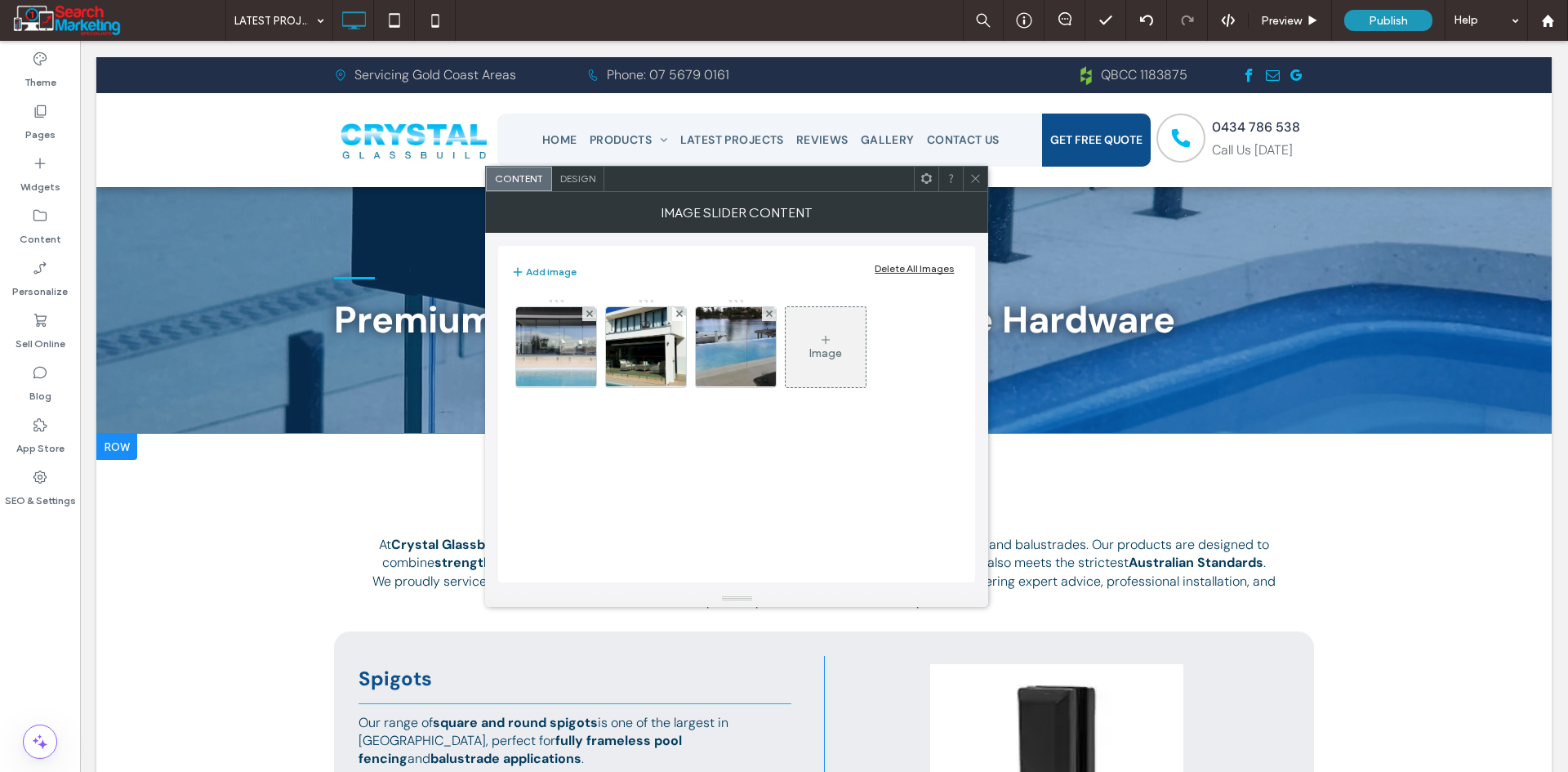
click at [563, 173] on span "Design" at bounding box center [578, 178] width 35 height 12
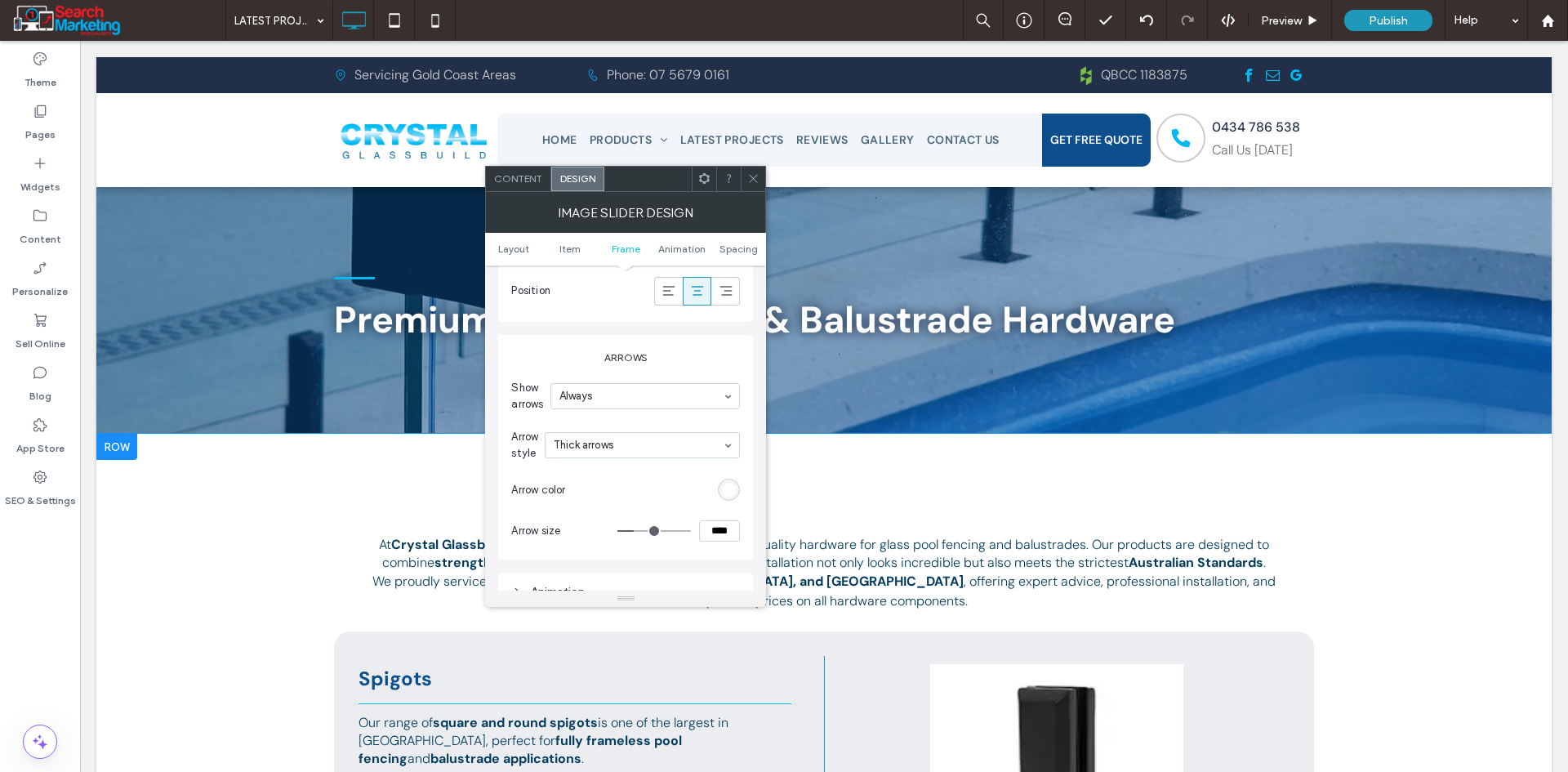
scroll to position [1144, 0]
click at [730, 497] on div "rgb(255, 255, 255)" at bounding box center [728, 489] width 22 height 22
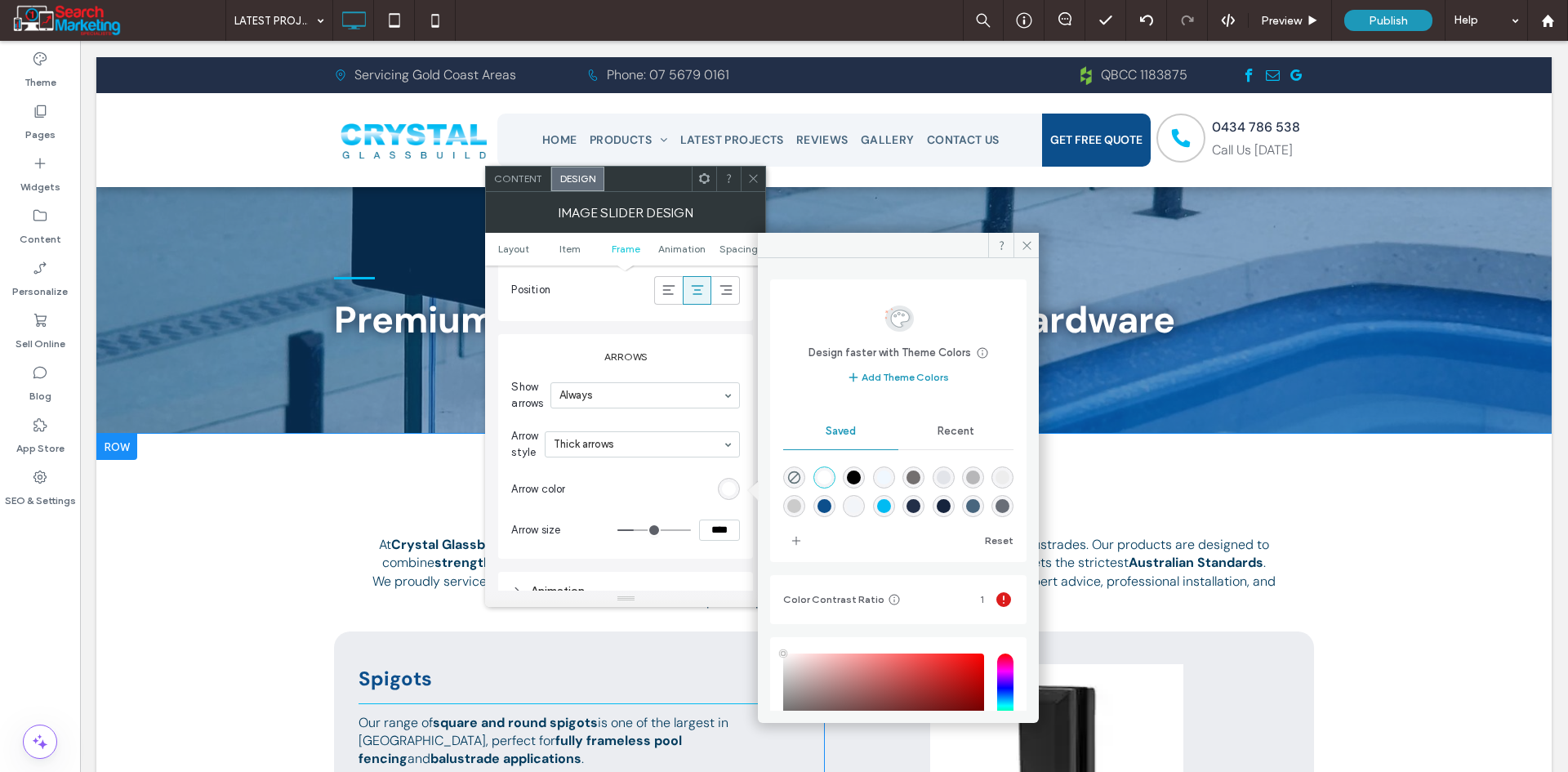
click at [891, 507] on div "rgba(0,187,242,1)" at bounding box center [884, 506] width 14 height 14
type input "*******"
click at [743, 184] on div at bounding box center [752, 179] width 24 height 24
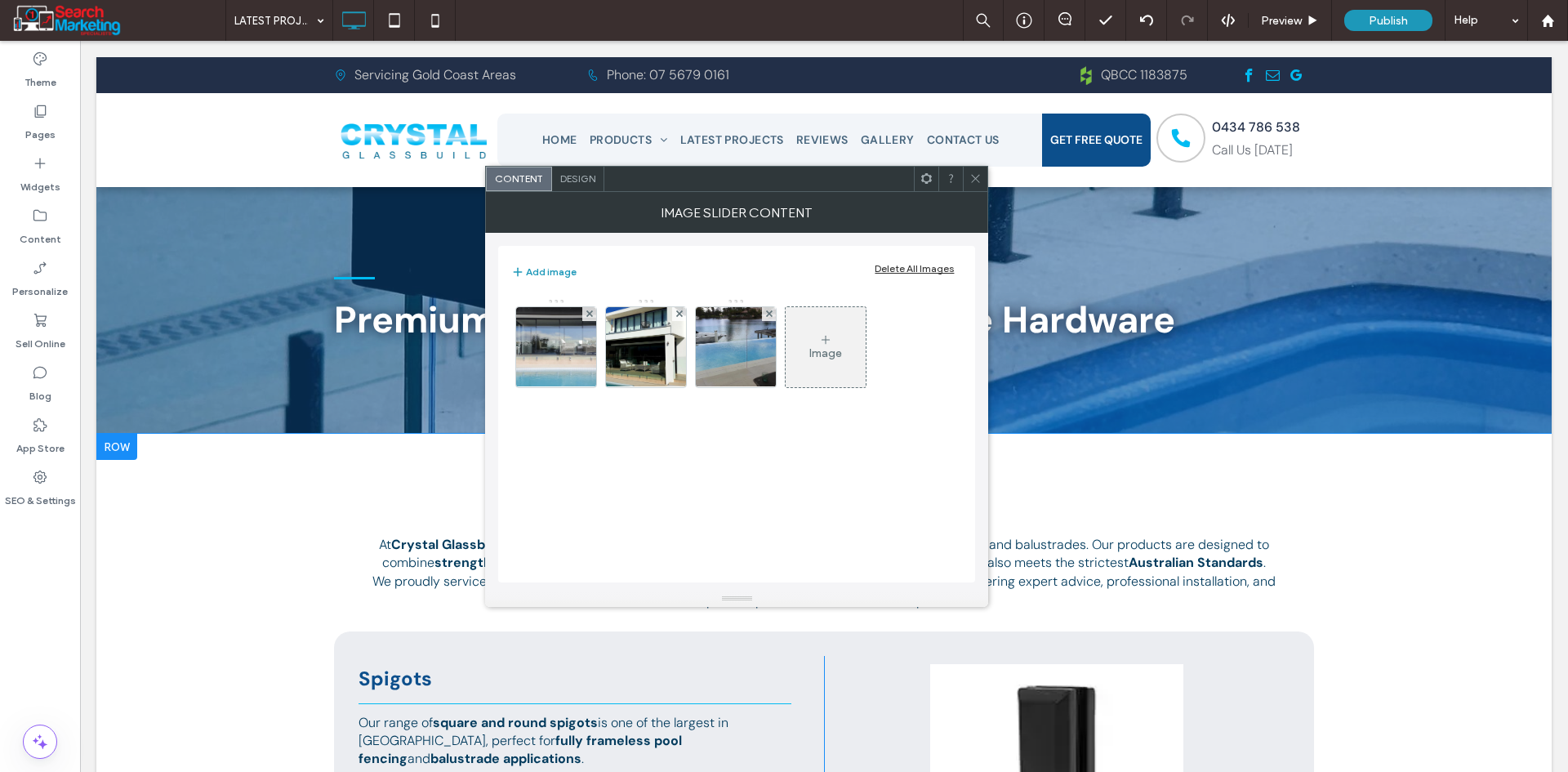
click at [575, 182] on span "Design" at bounding box center [578, 178] width 35 height 12
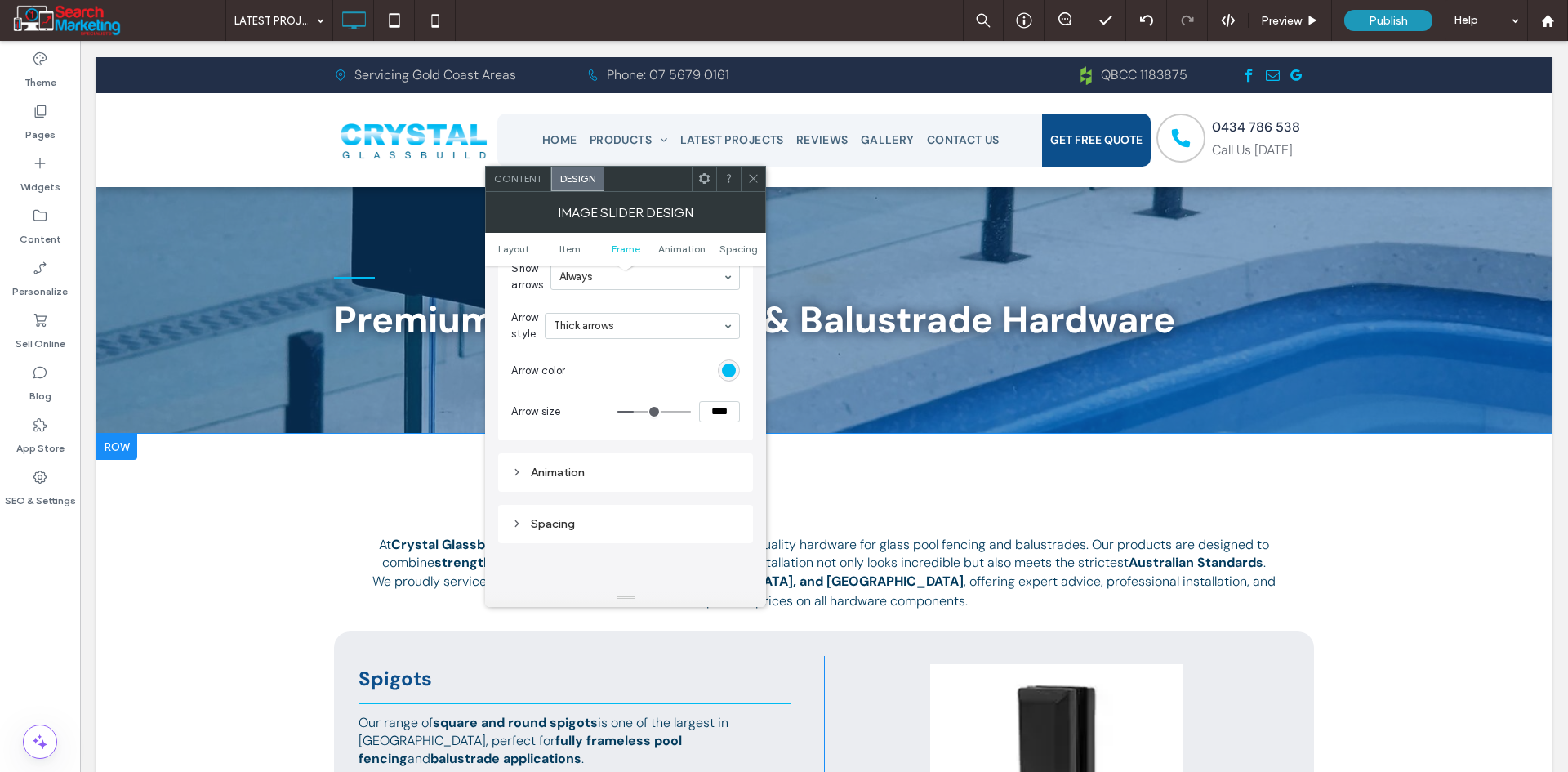
scroll to position [1307, 0]
click at [751, 172] on icon at bounding box center [753, 178] width 12 height 12
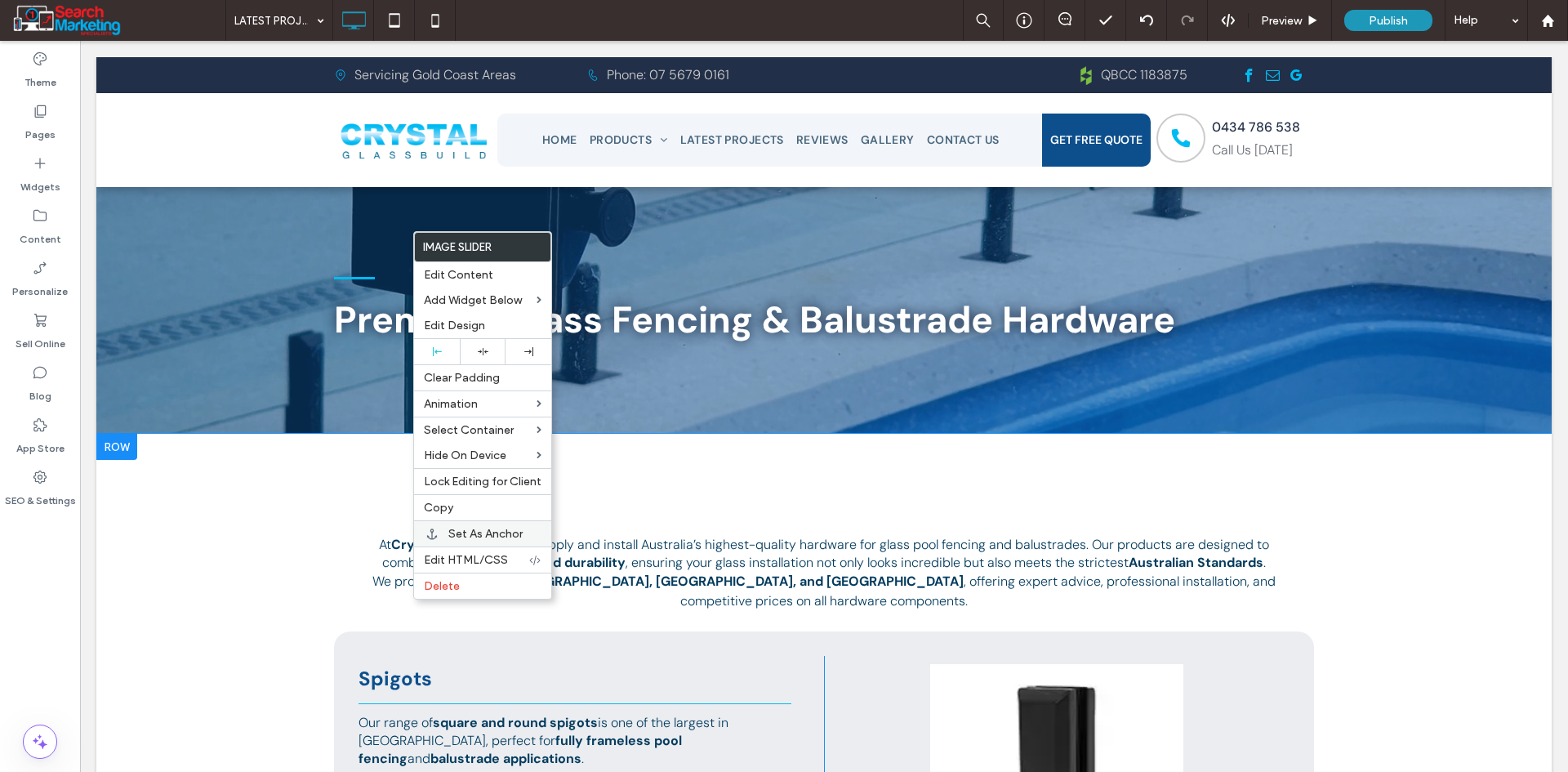
click at [480, 525] on div "Set As Anchor" at bounding box center [483, 533] width 137 height 26
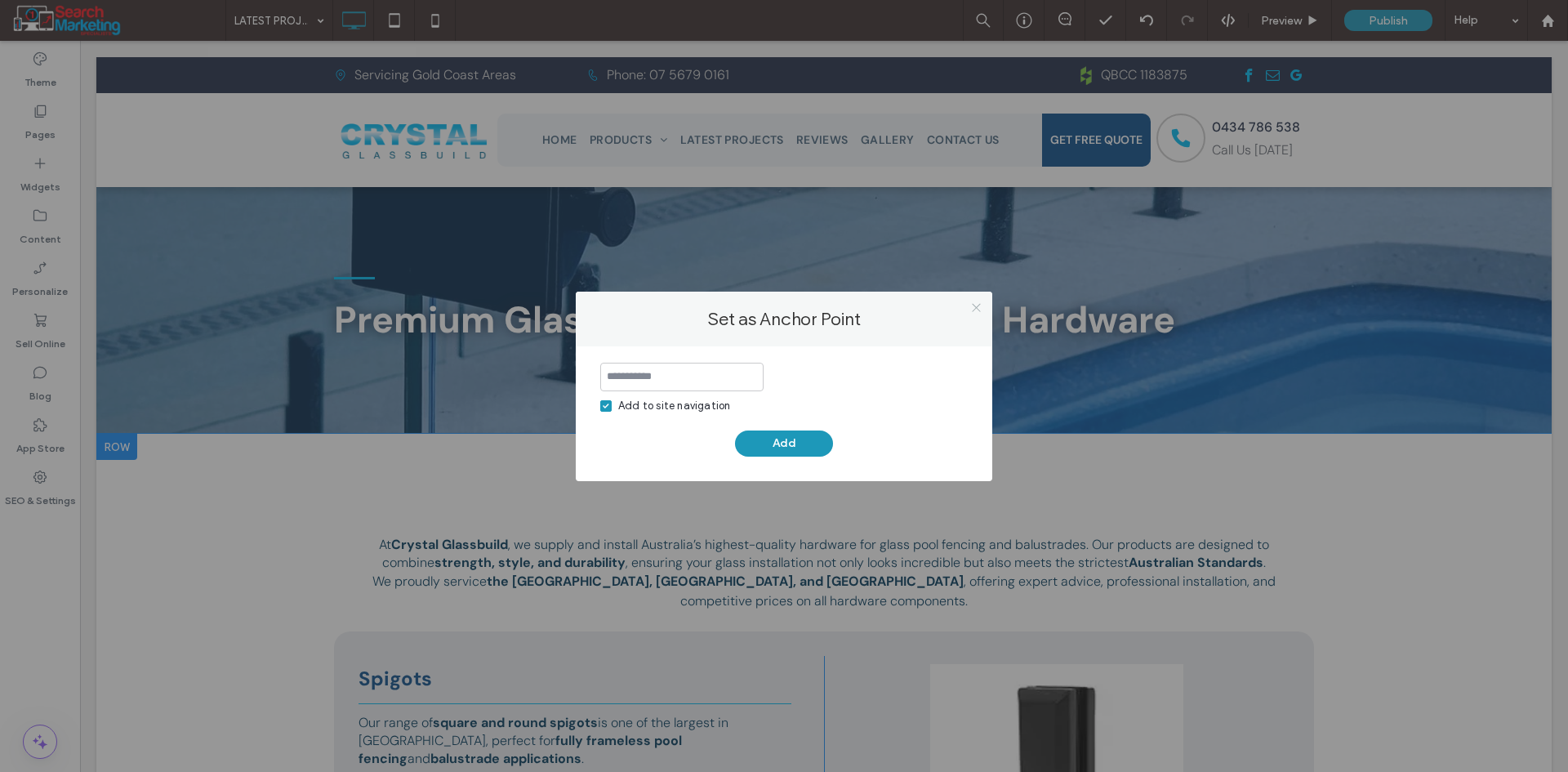
click at [973, 309] on icon at bounding box center [976, 307] width 12 height 12
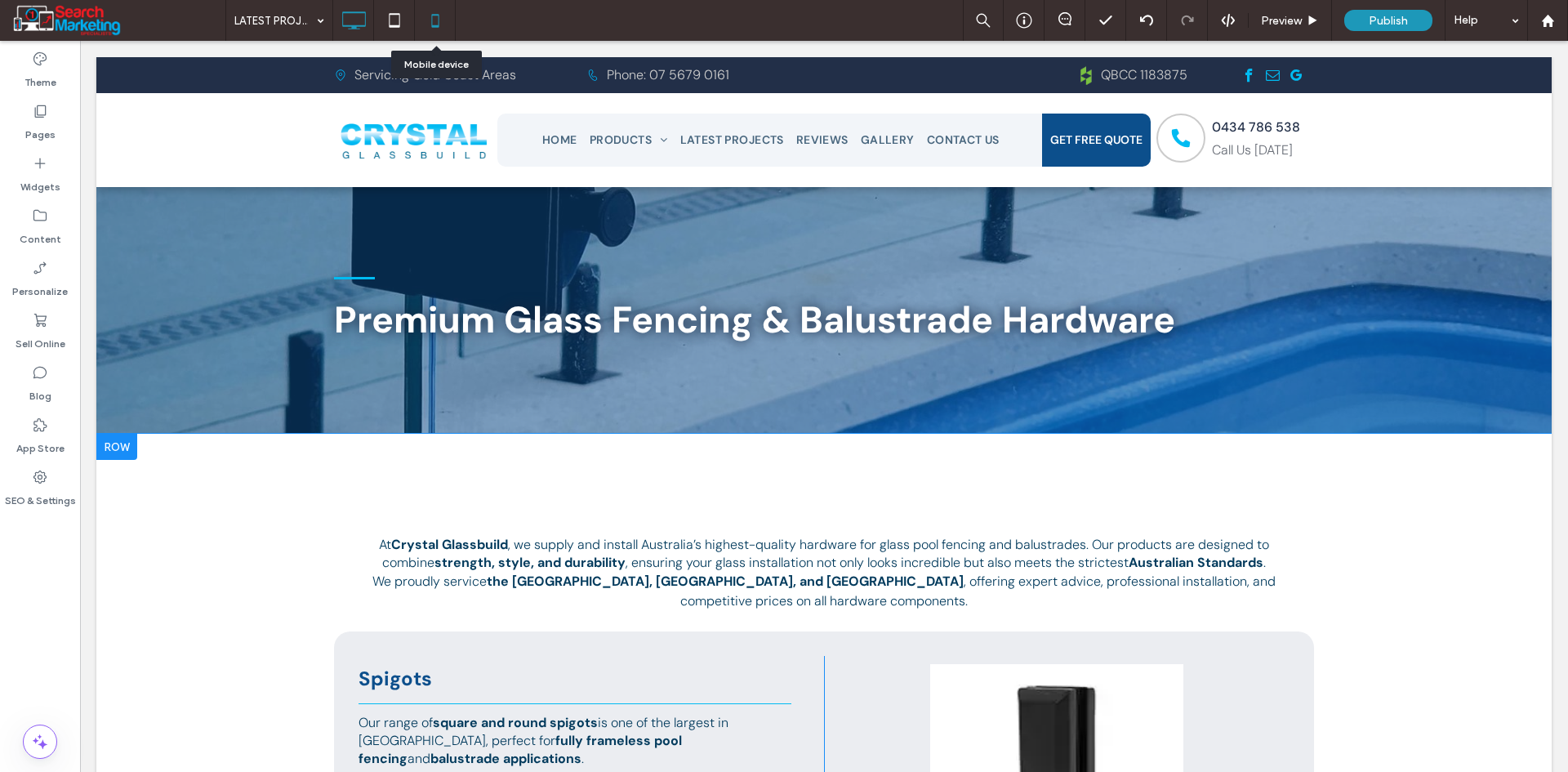
click at [439, 26] on icon at bounding box center [434, 20] width 32 height 32
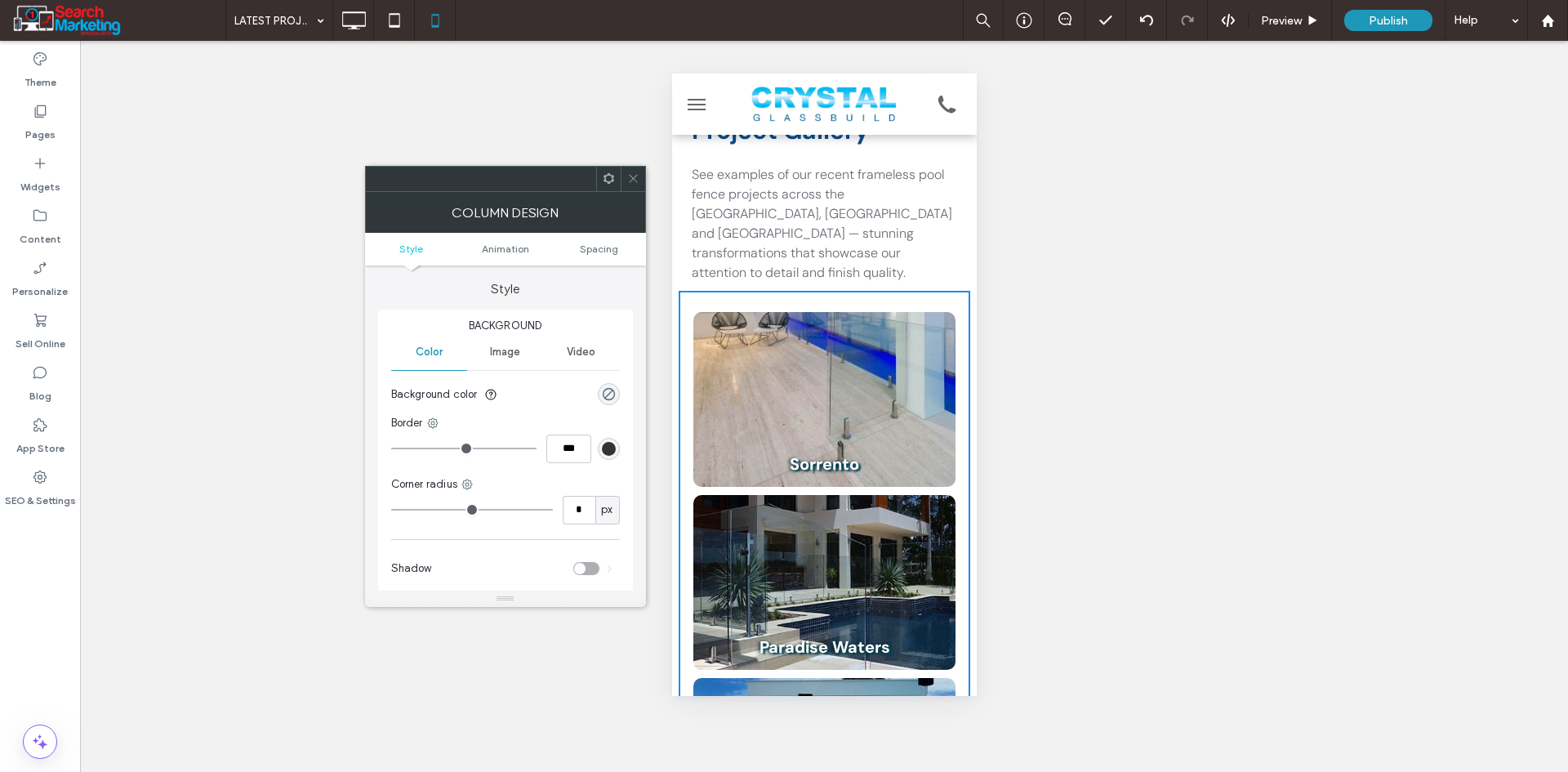
scroll to position [245, 0]
click at [633, 171] on span at bounding box center [633, 179] width 12 height 24
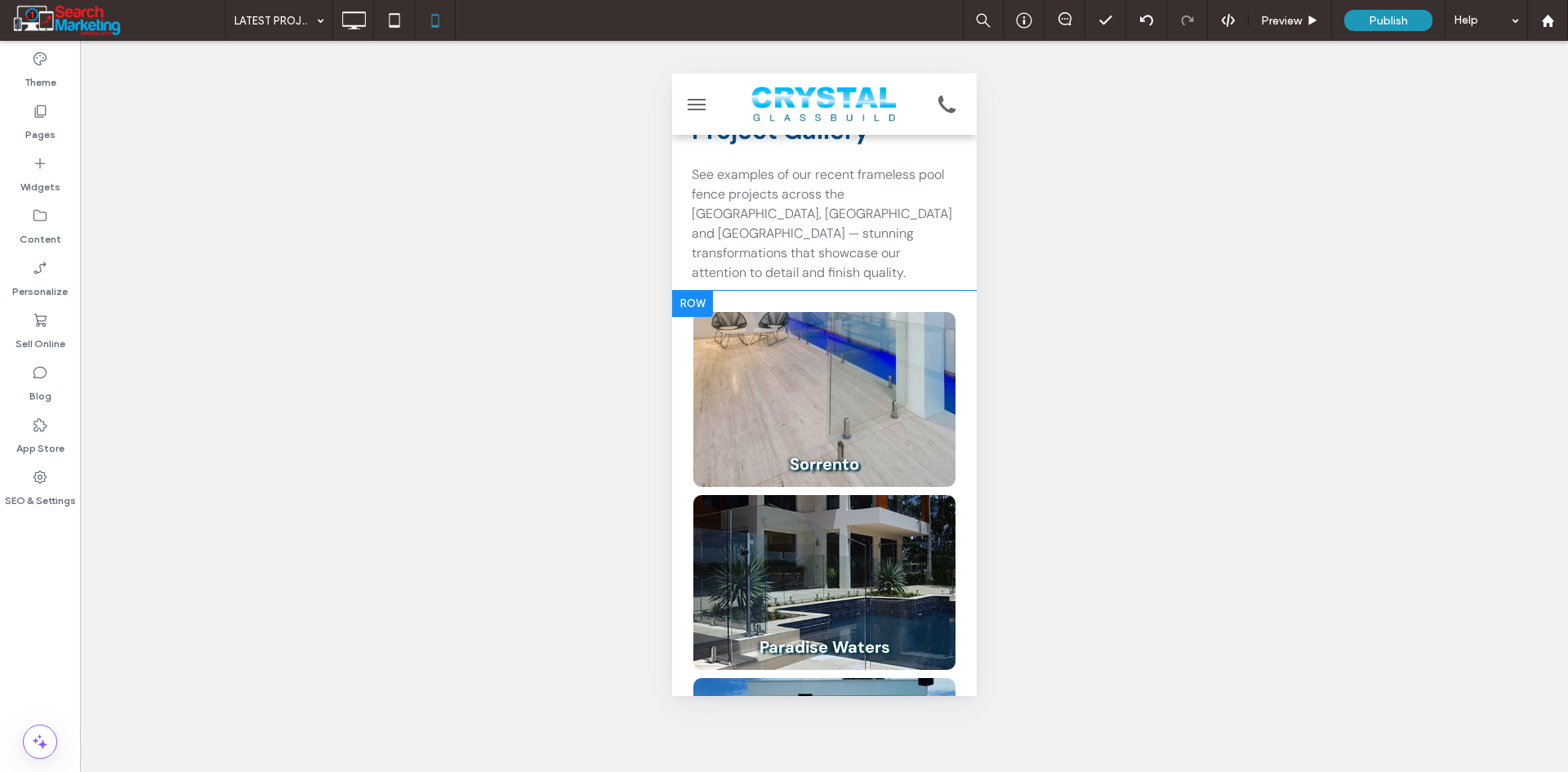
click at [678, 291] on div at bounding box center [691, 303] width 41 height 26
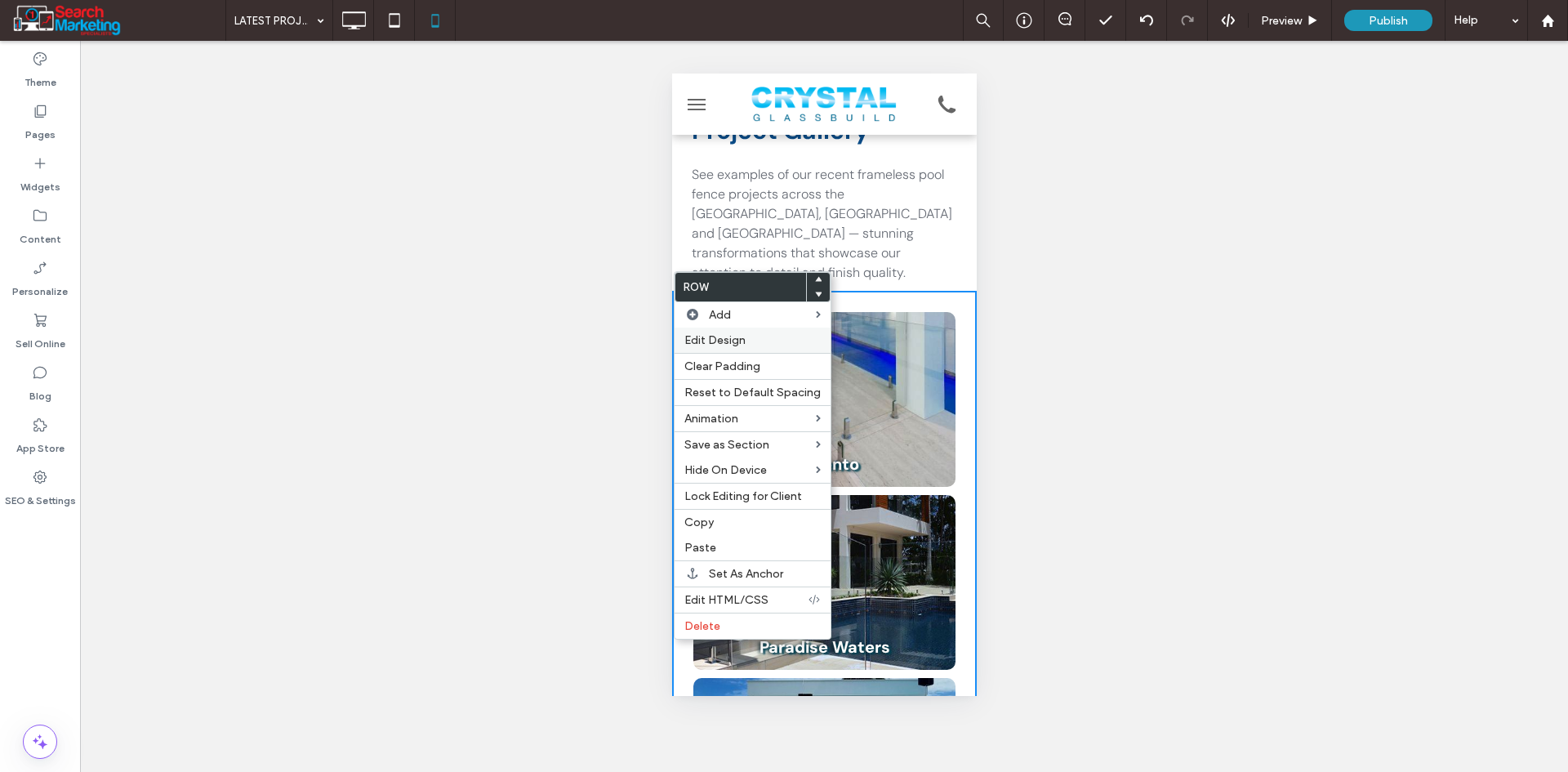
click at [723, 342] on span "Edit Design" at bounding box center [715, 340] width 61 height 14
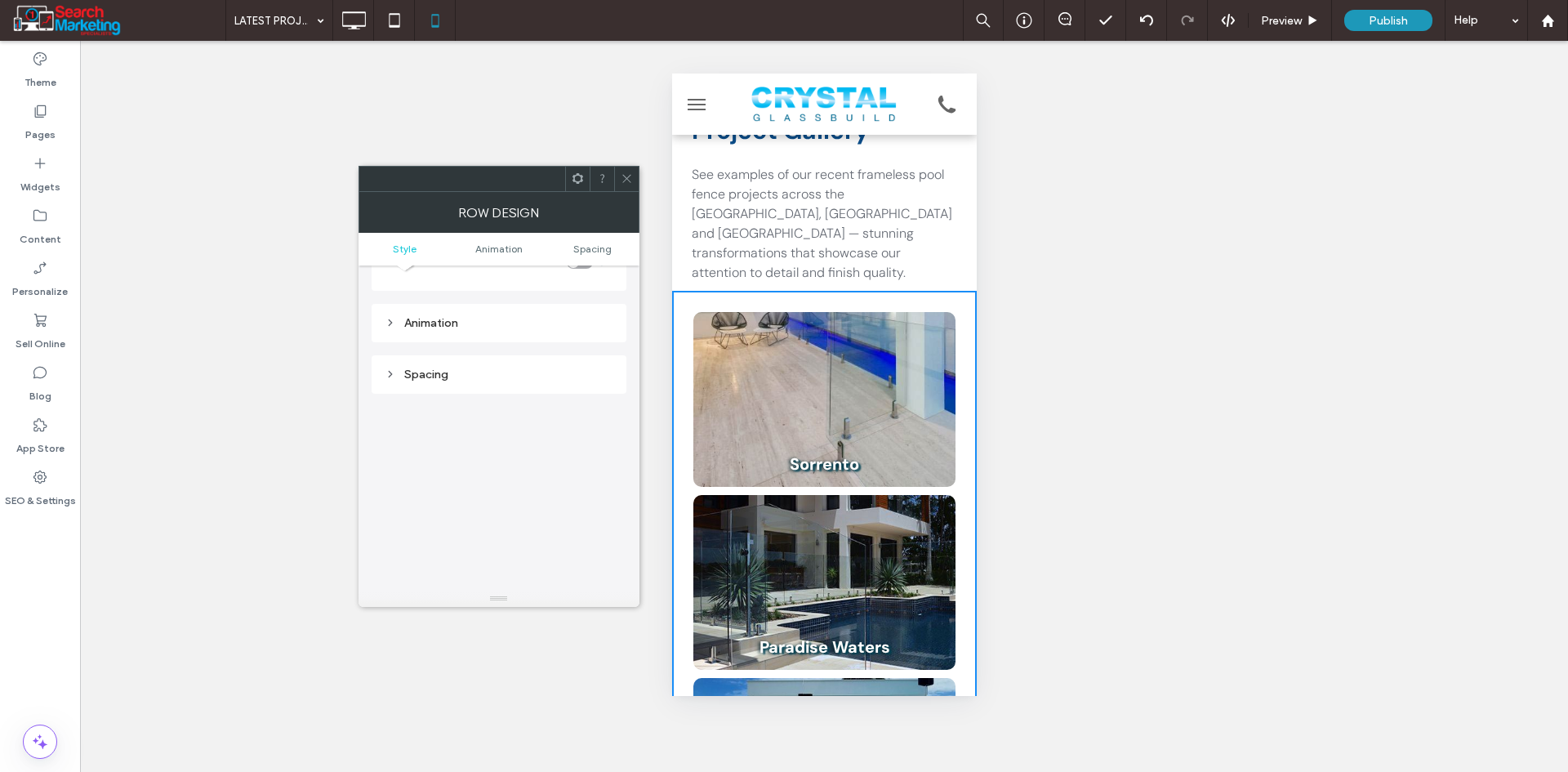
click at [623, 168] on span at bounding box center [626, 179] width 12 height 24
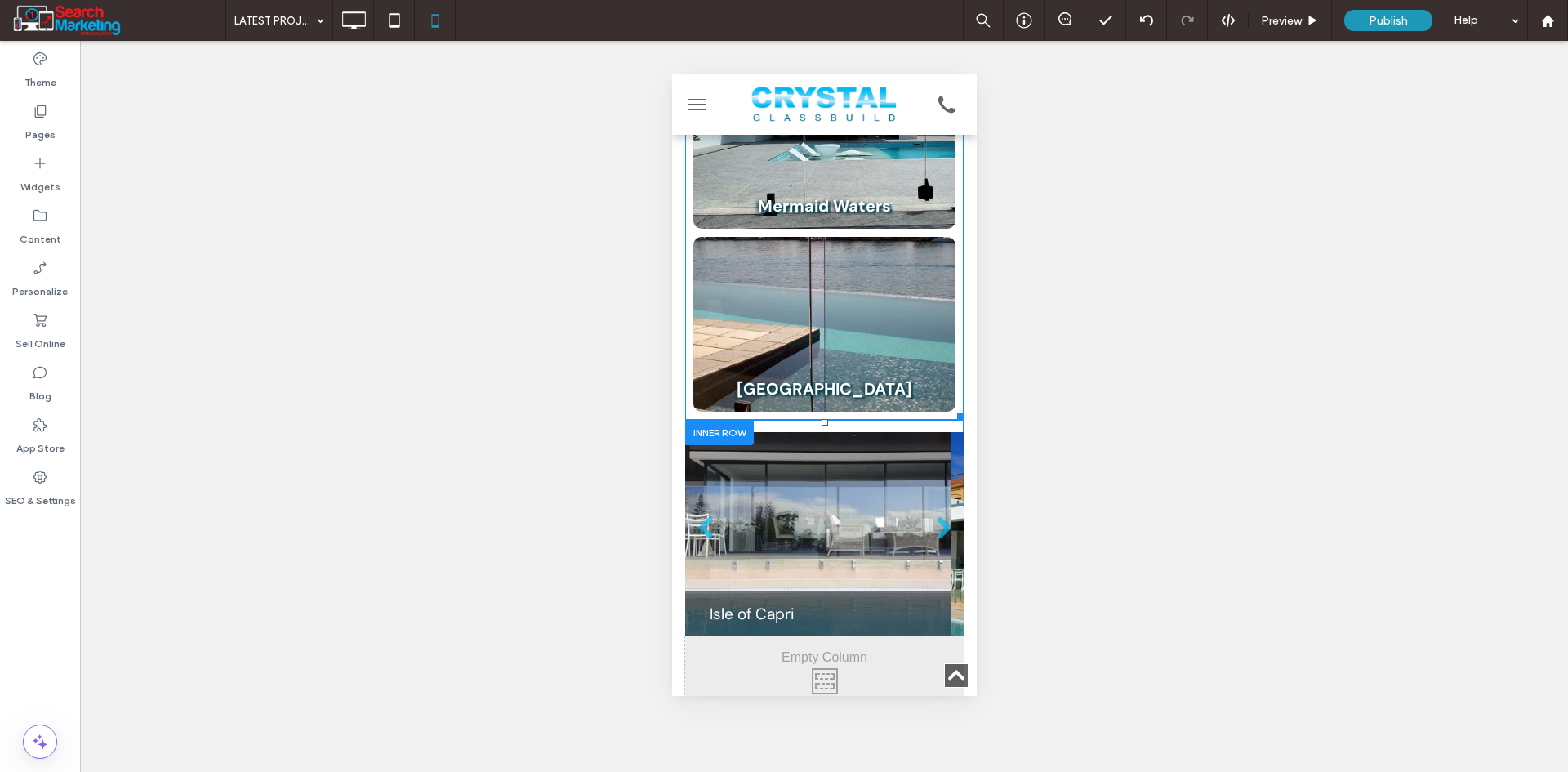
scroll to position [899, 0]
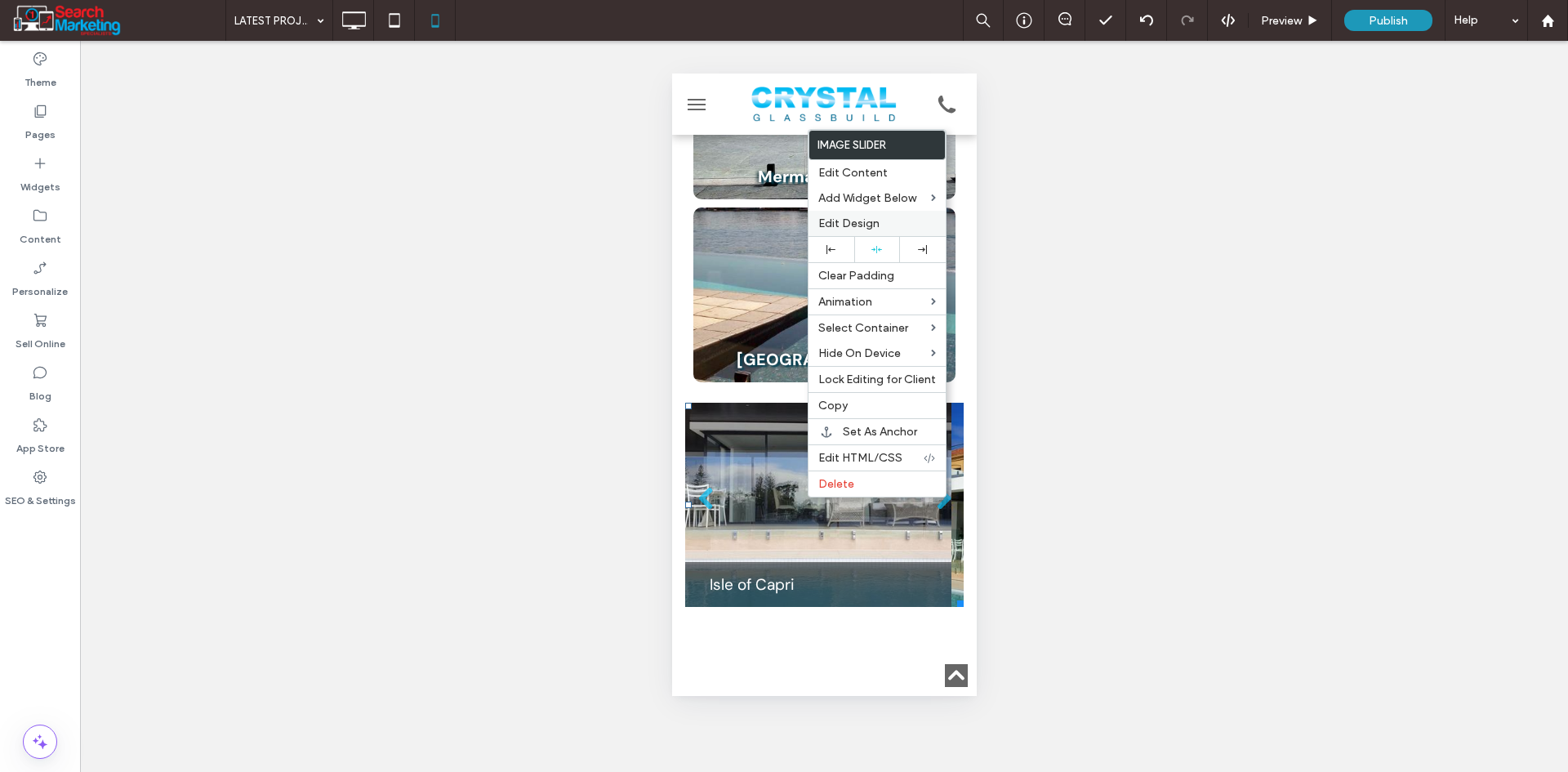
click at [903, 214] on div "Edit Design" at bounding box center [876, 224] width 137 height 25
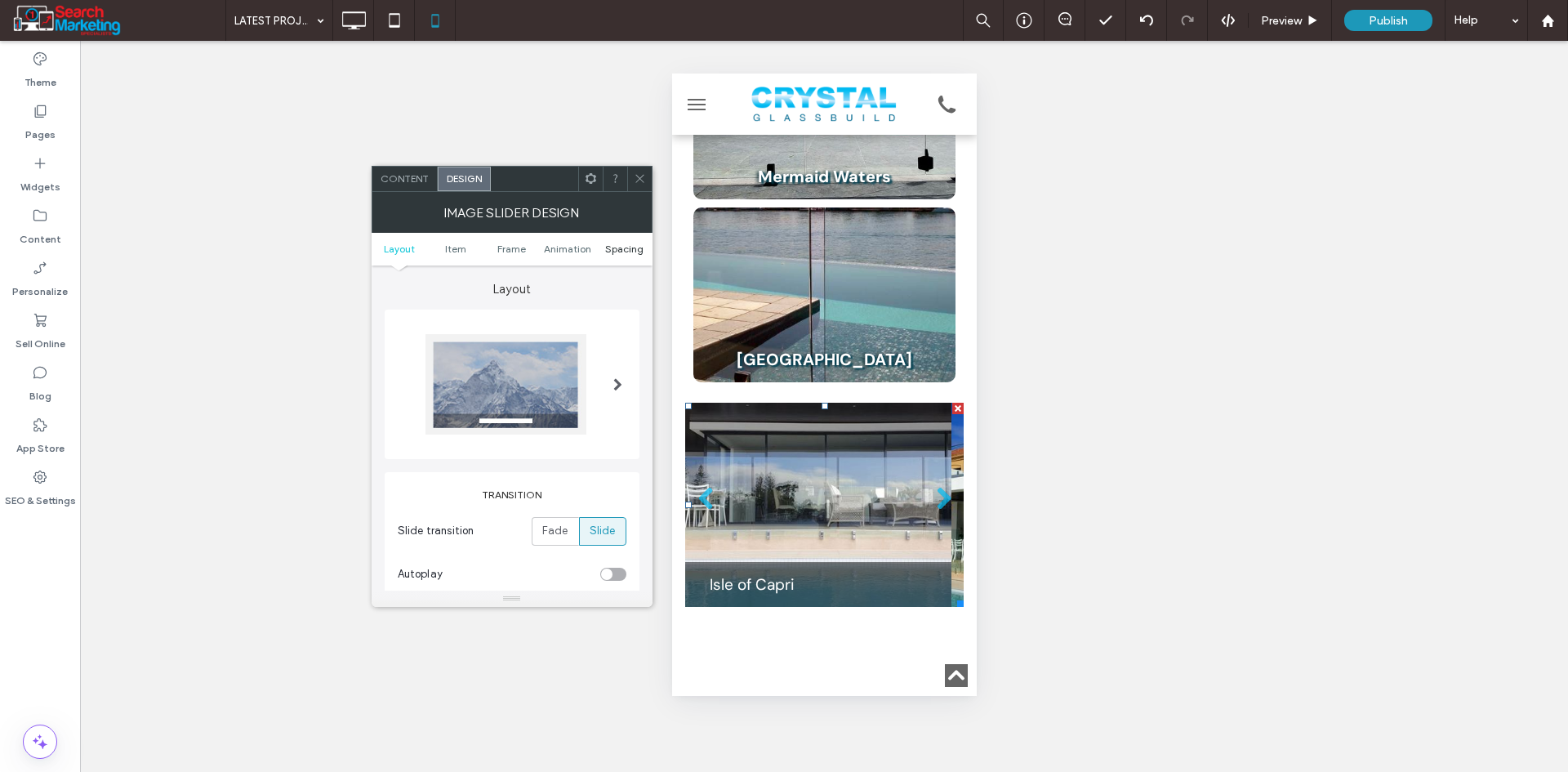
click at [619, 243] on span "Spacing" at bounding box center [625, 248] width 38 height 12
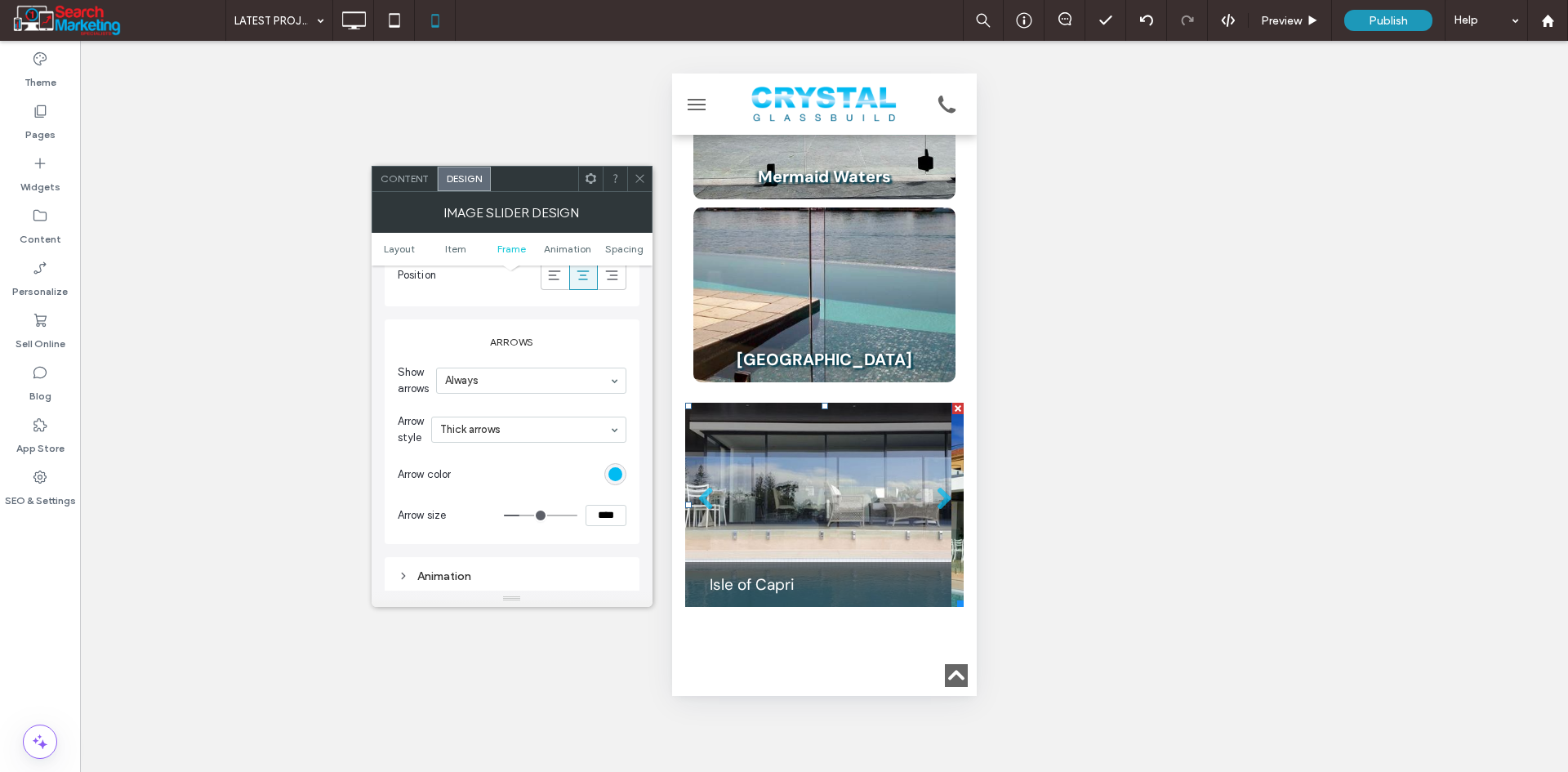
scroll to position [1488, 0]
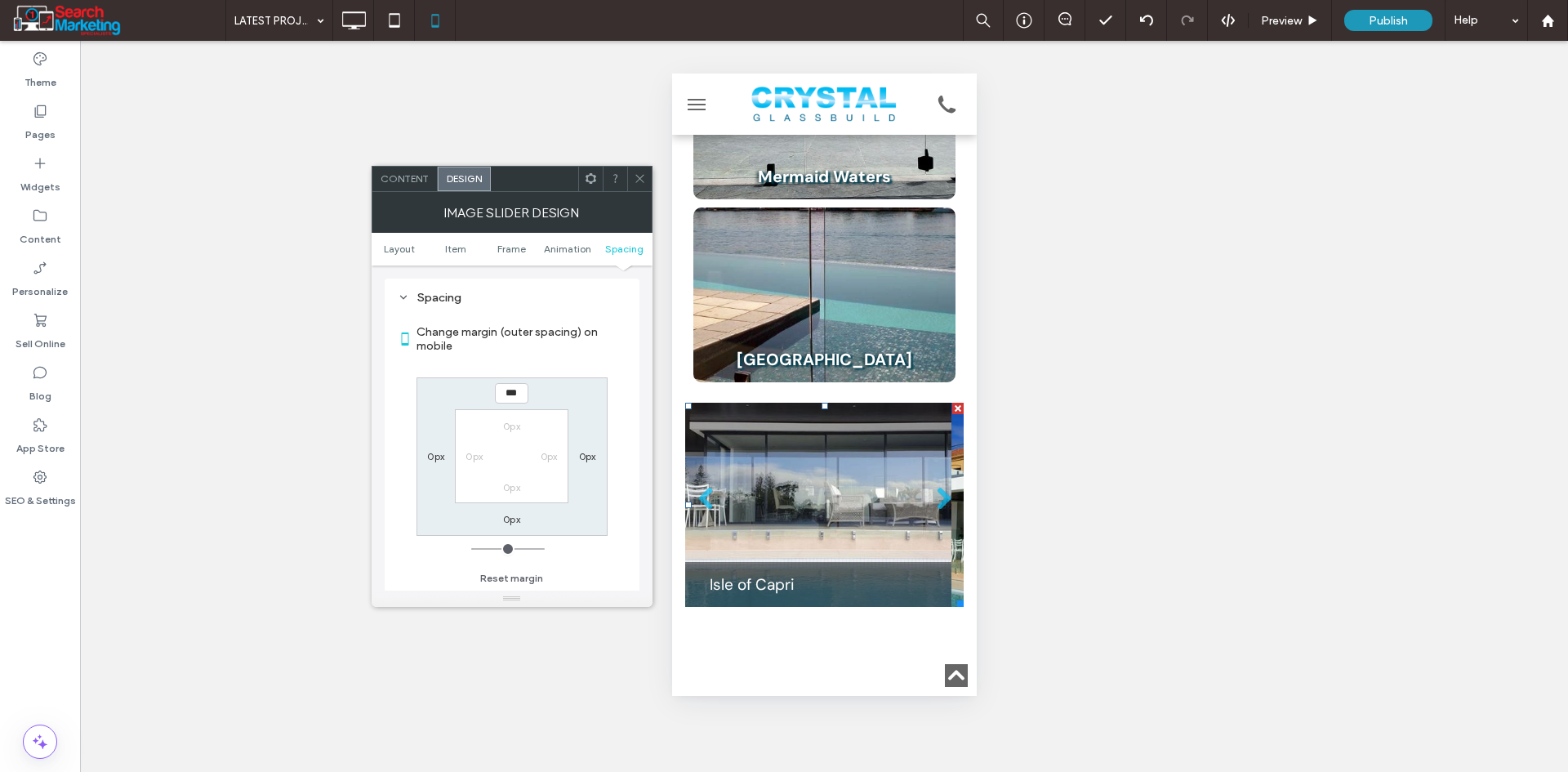
click at [507, 514] on label "0px" at bounding box center [512, 519] width 17 height 12
click at [637, 175] on icon at bounding box center [639, 178] width 12 height 12
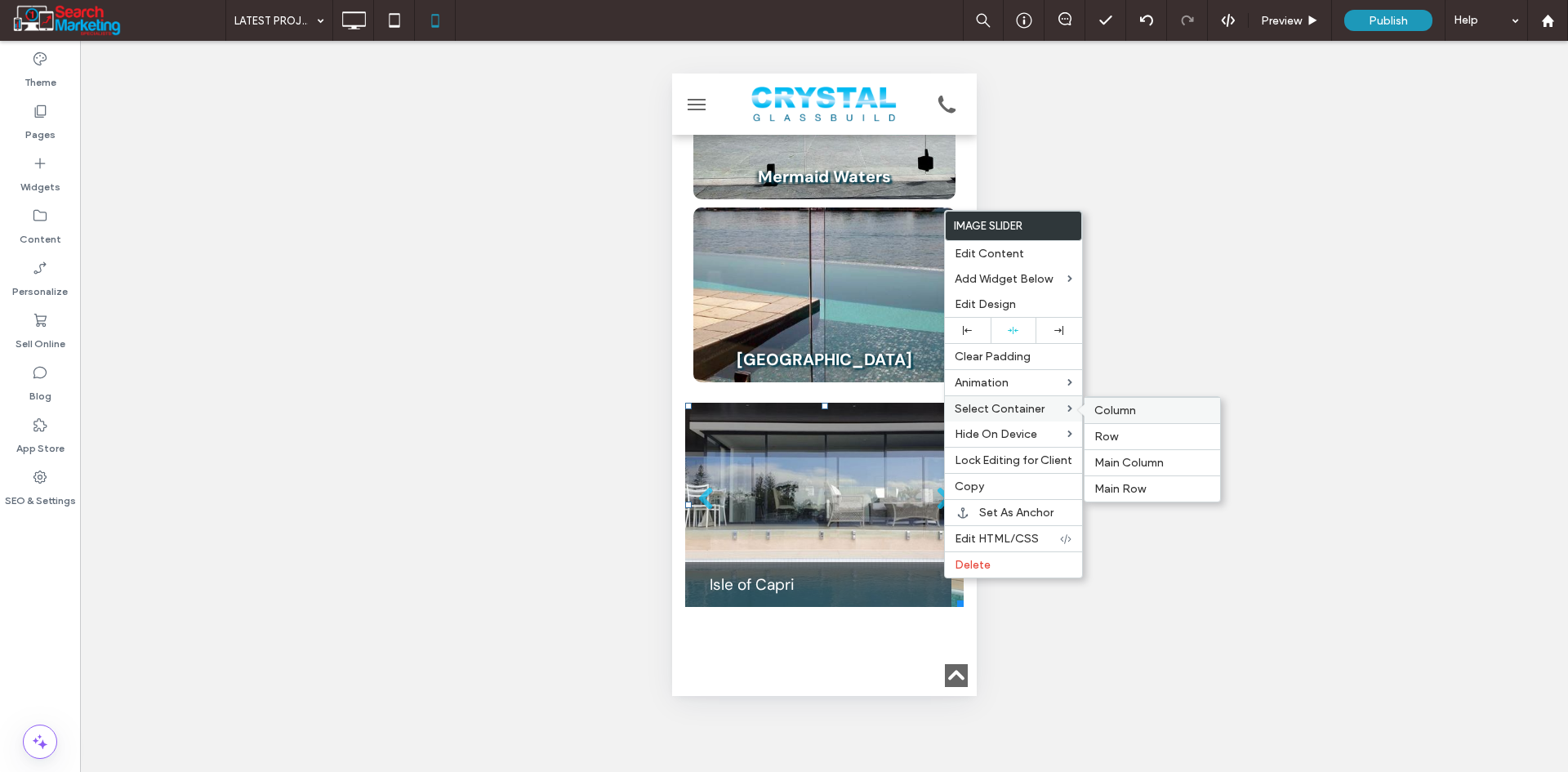
click at [1111, 411] on span "Column" at bounding box center [1115, 411] width 42 height 14
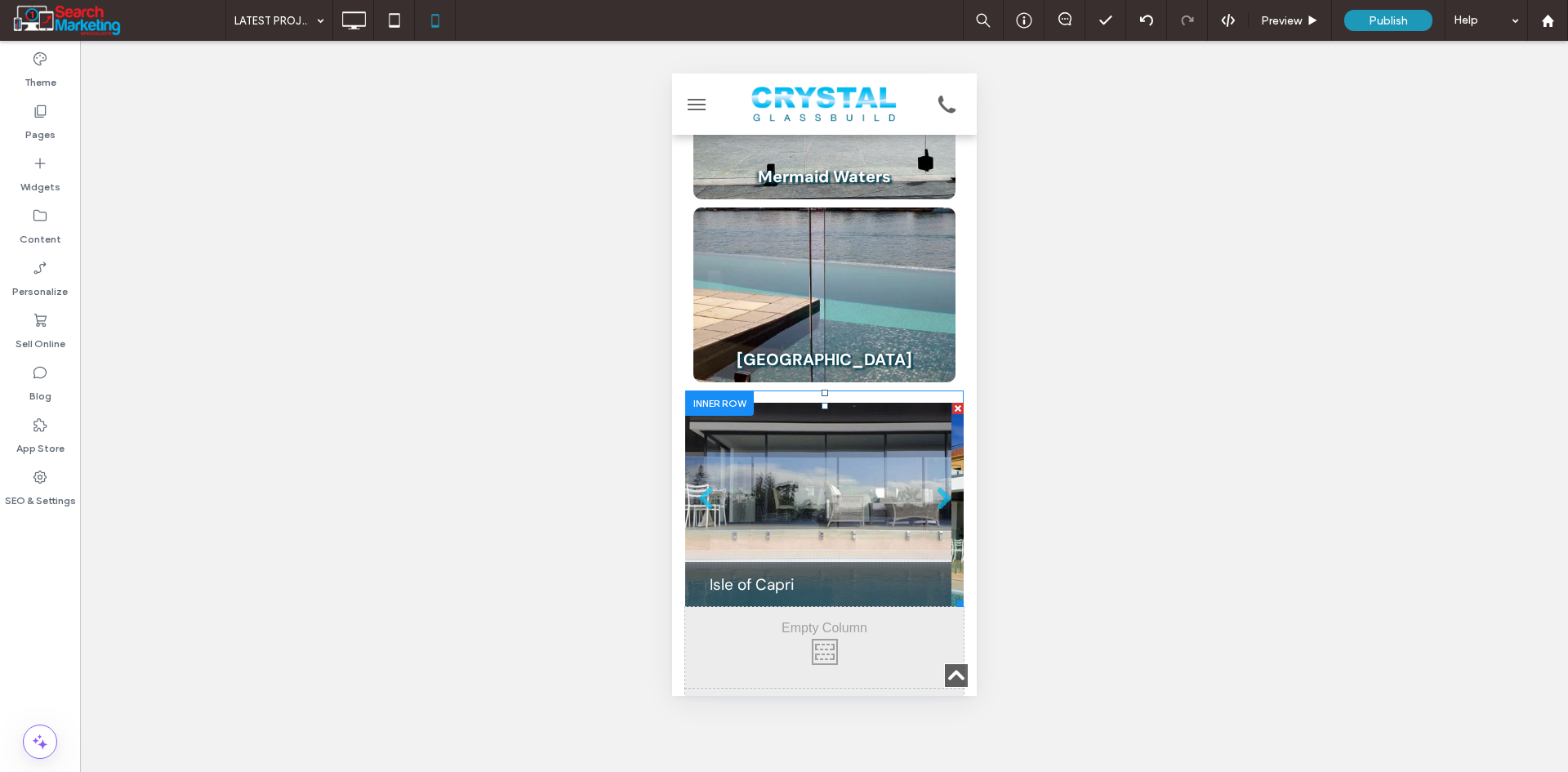
click at [822, 457] on li "Slide title Isle of Capri Button" at bounding box center [817, 505] width 267 height 204
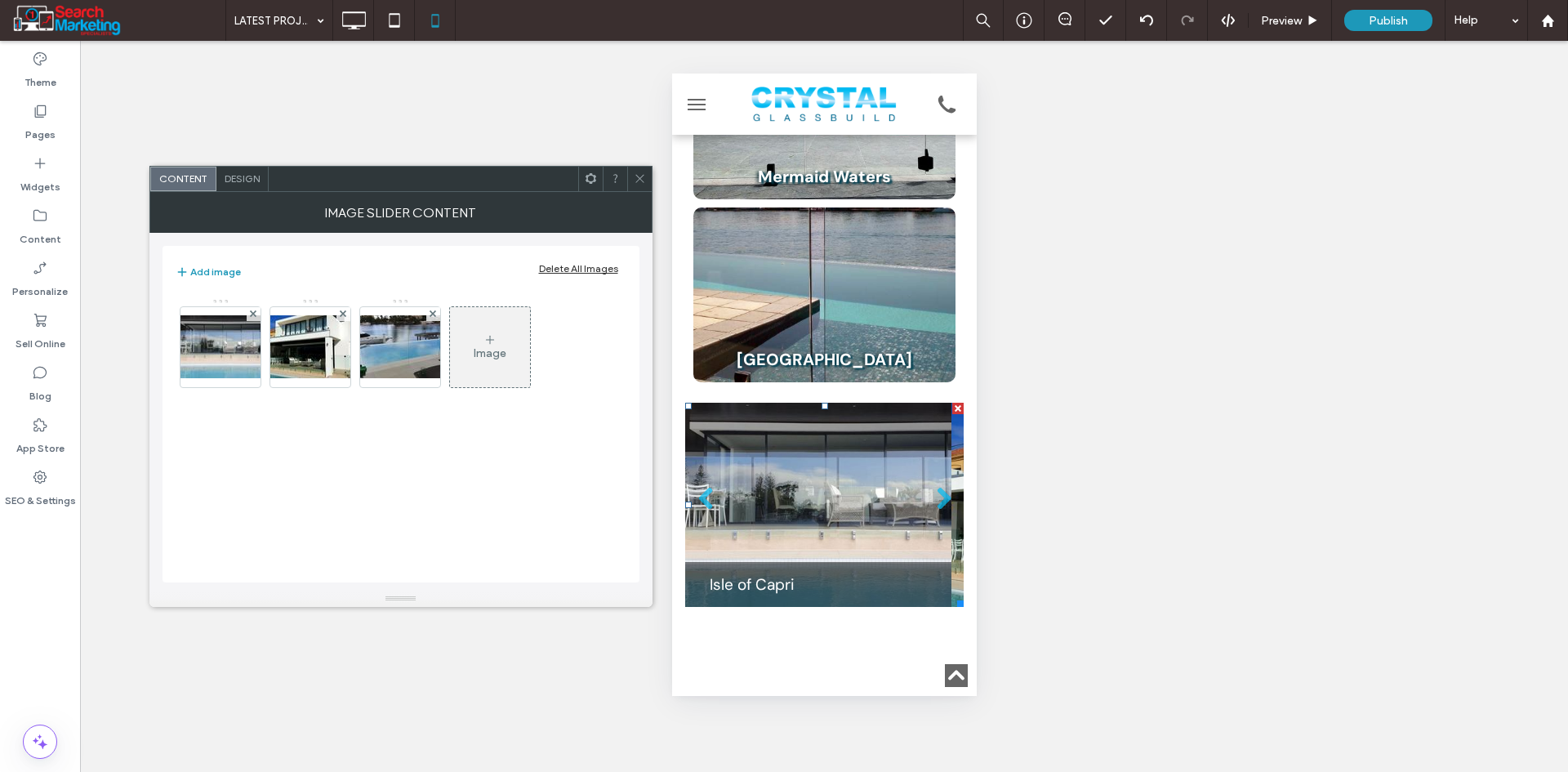
click at [257, 187] on div "Design" at bounding box center [243, 179] width 52 height 24
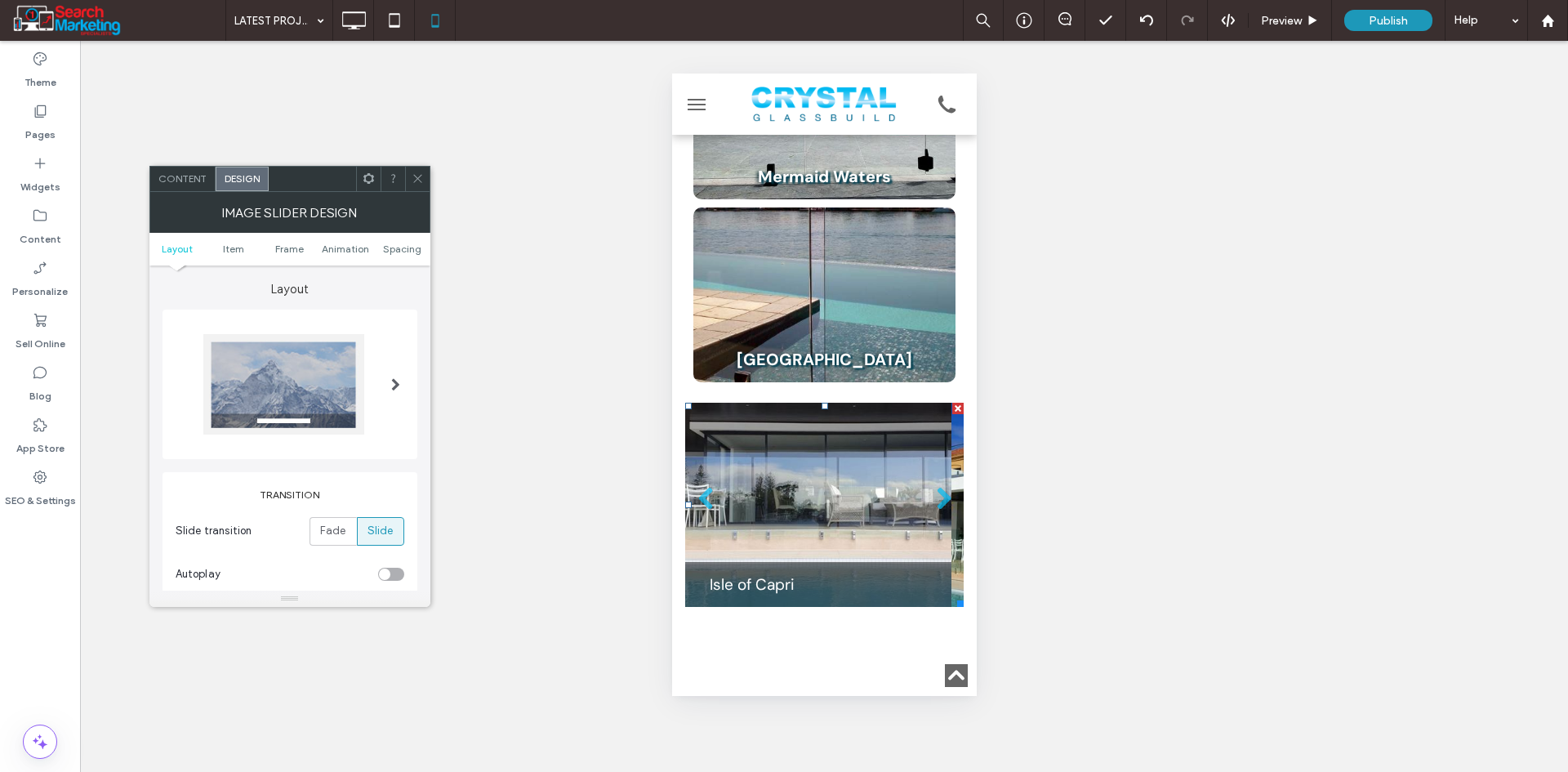
click at [403, 255] on ul "Layout Item Frame Animation Spacing" at bounding box center [290, 248] width 281 height 32
click at [414, 252] on span "Spacing" at bounding box center [402, 248] width 38 height 12
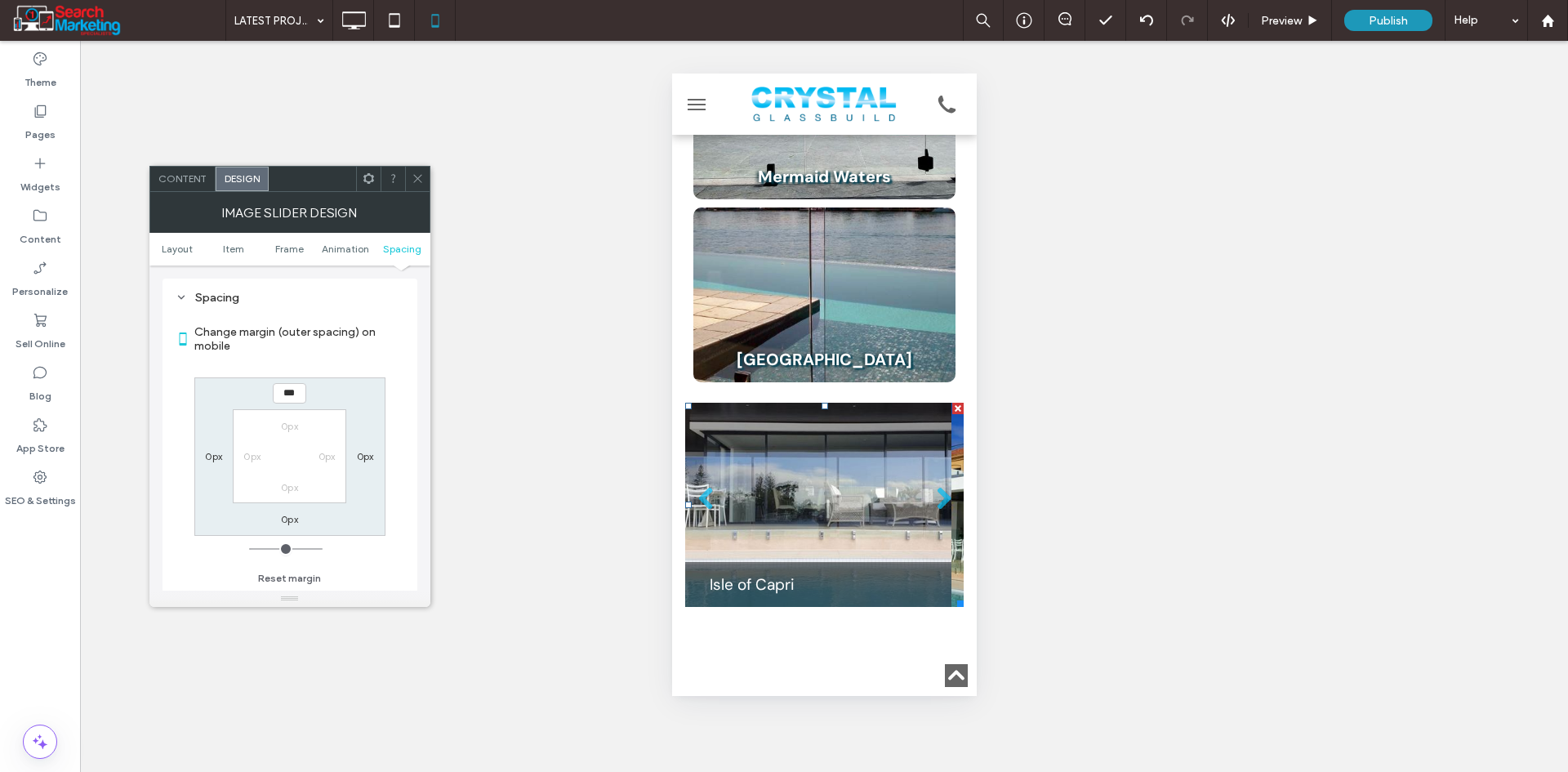
click at [295, 512] on div "0px" at bounding box center [289, 519] width 17 height 17
click at [287, 515] on label "0px" at bounding box center [289, 519] width 17 height 12
click at [287, 516] on input "***" at bounding box center [289, 519] width 33 height 21
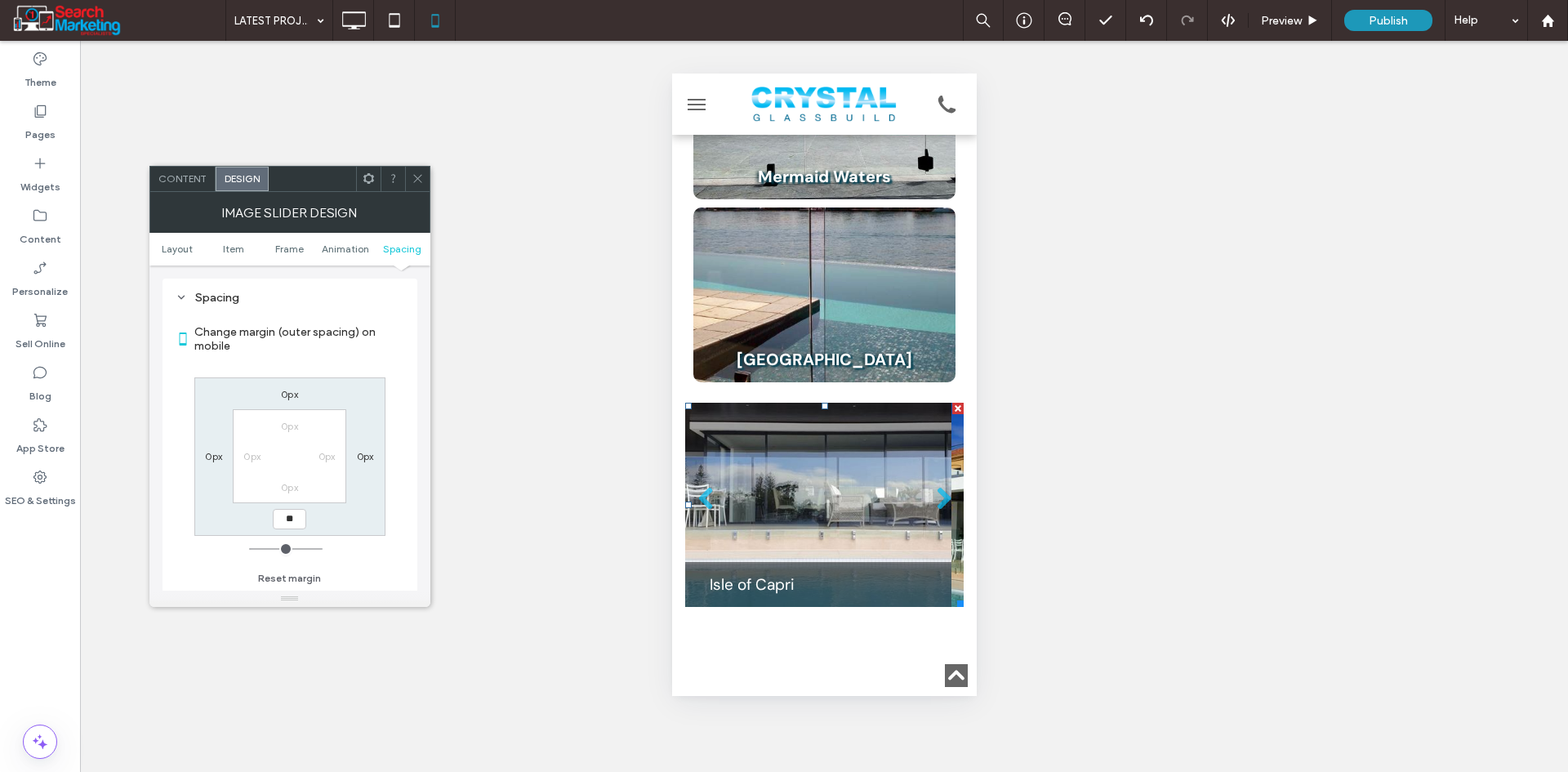
type input "**"
type input "****"
drag, startPoint x: 413, startPoint y: 181, endPoint x: 476, endPoint y: 221, distance: 74.6
click at [421, 189] on span at bounding box center [418, 179] width 12 height 24
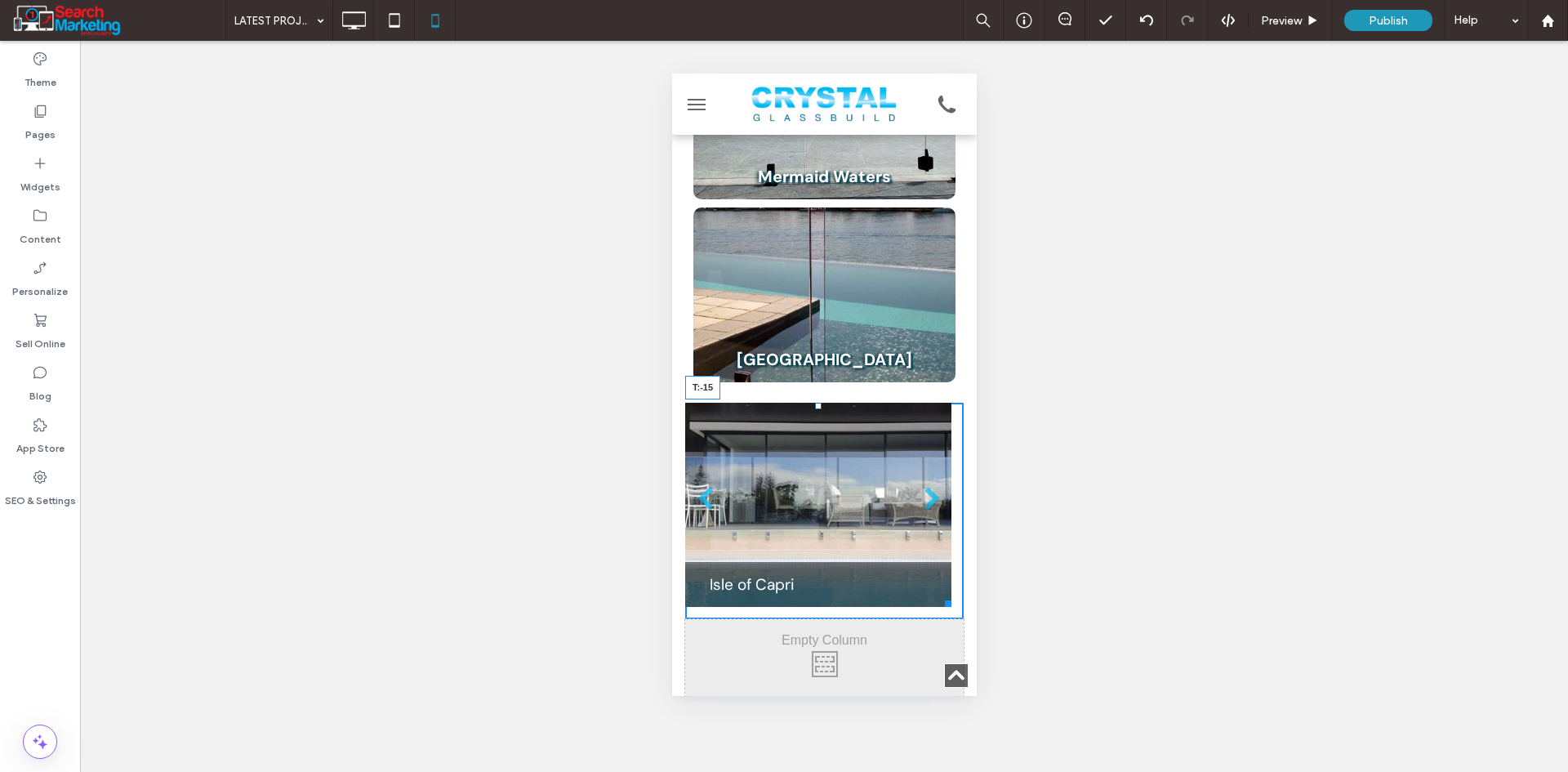
drag, startPoint x: 815, startPoint y: 389, endPoint x: 825, endPoint y: 372, distance: 19.7
click at [825, 403] on div "Slide title Isle of Capri Button Slide title Isle of Capri Button Slide title I…" at bounding box center [817, 505] width 267 height 204
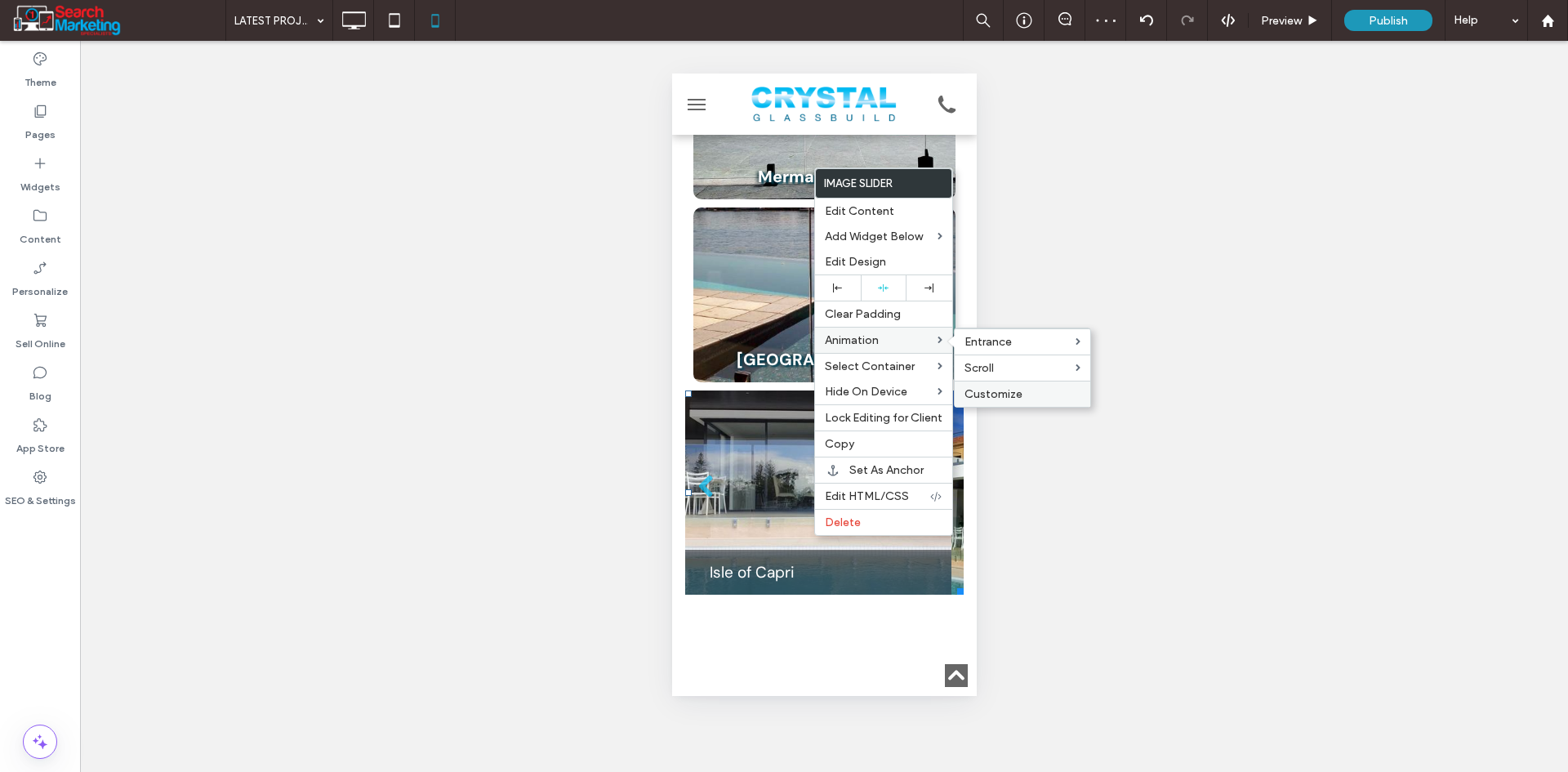
click at [1011, 399] on span "Customize" at bounding box center [993, 394] width 58 height 14
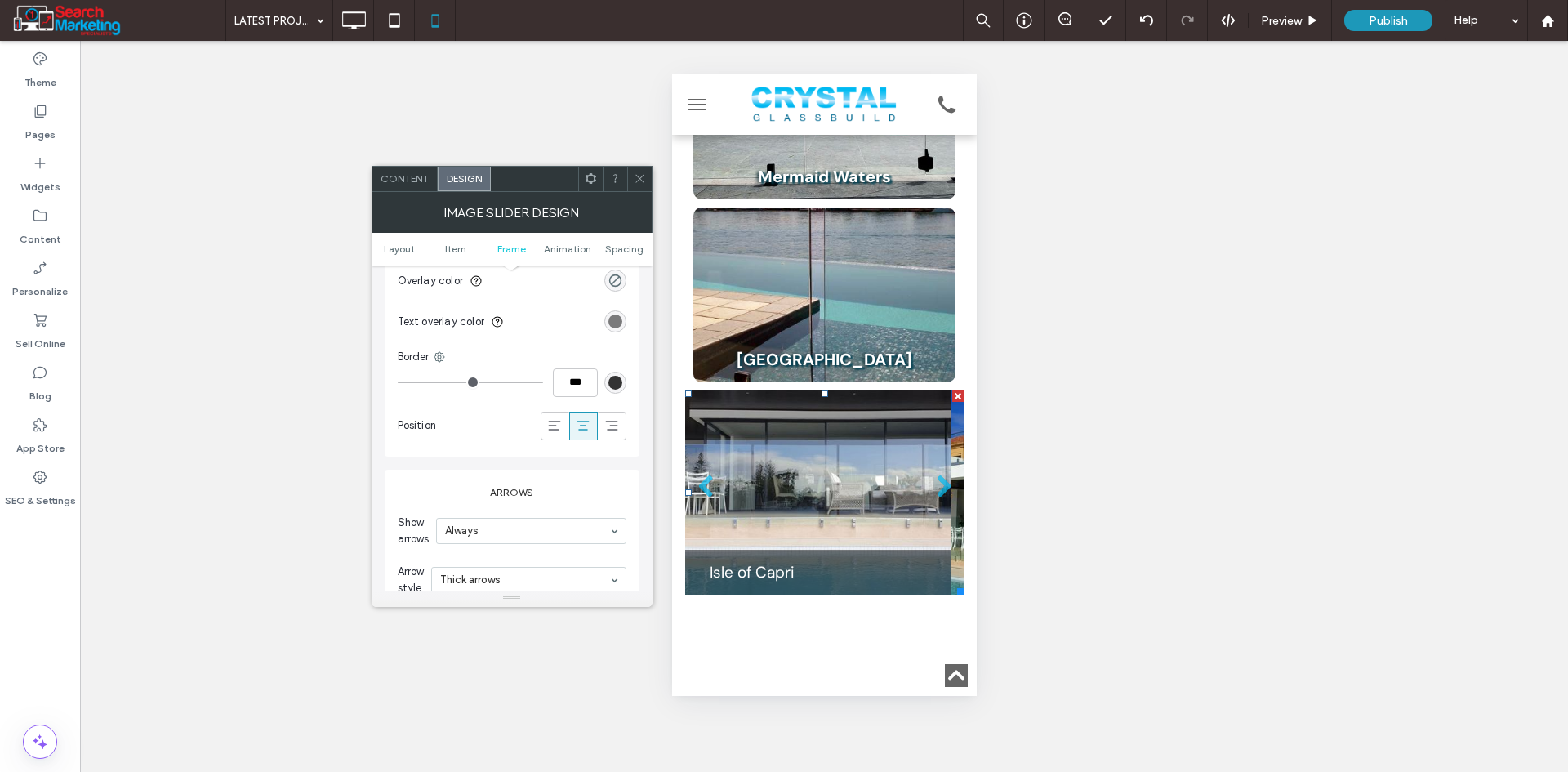
scroll to position [1438, 0]
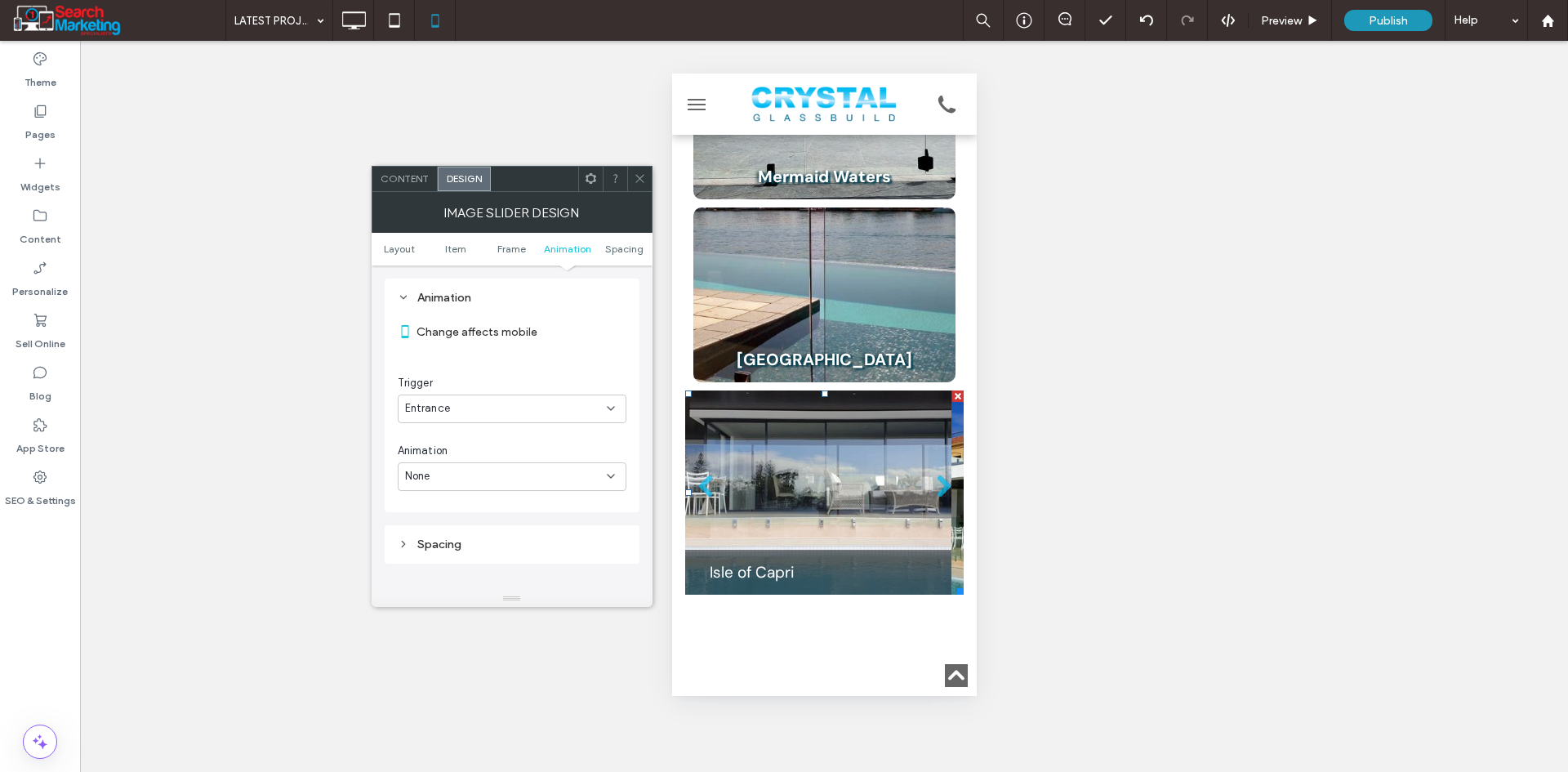
click at [464, 471] on div "None" at bounding box center [506, 476] width 202 height 17
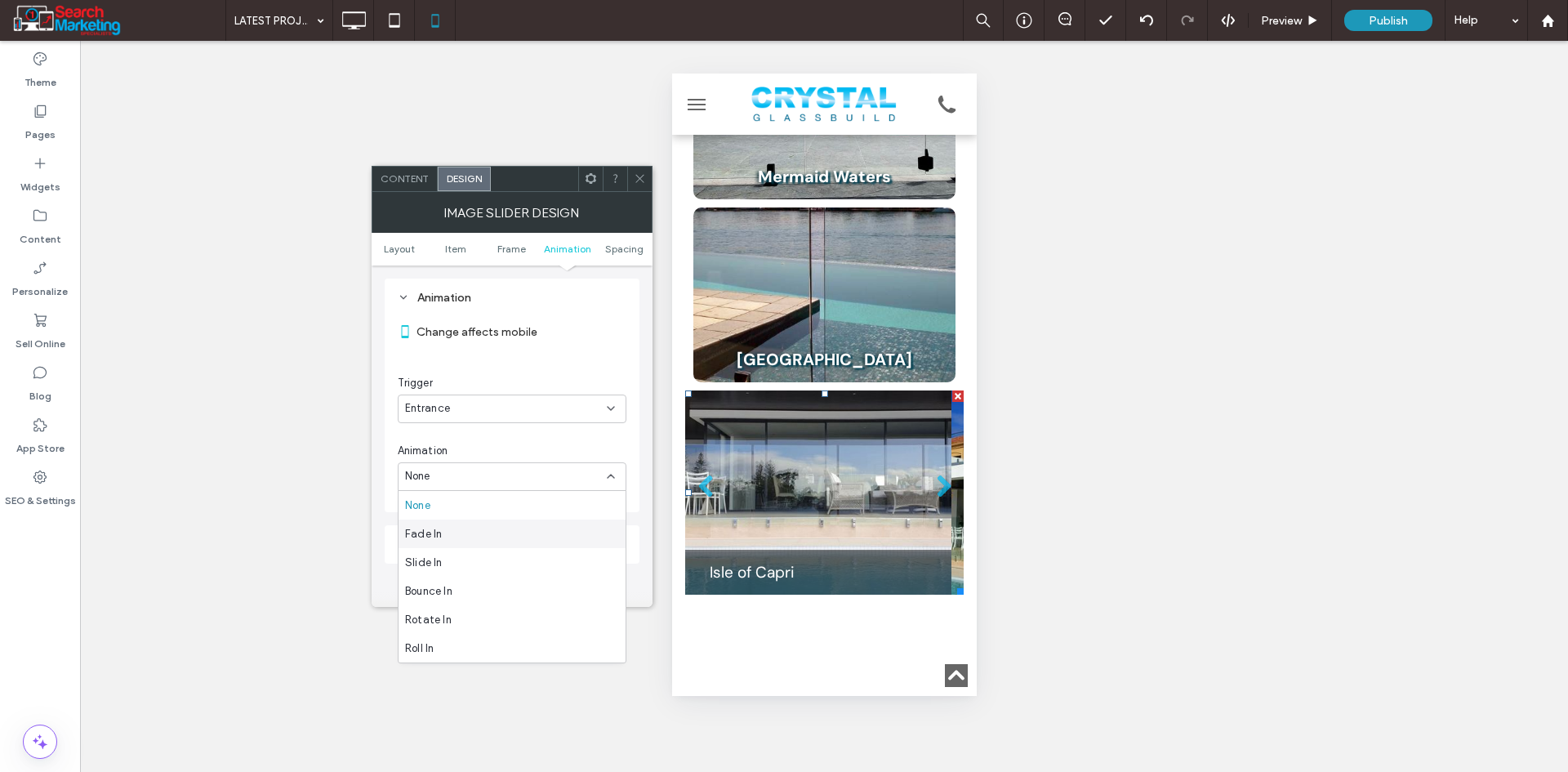
click at [453, 534] on div "Fade In" at bounding box center [512, 534] width 227 height 28
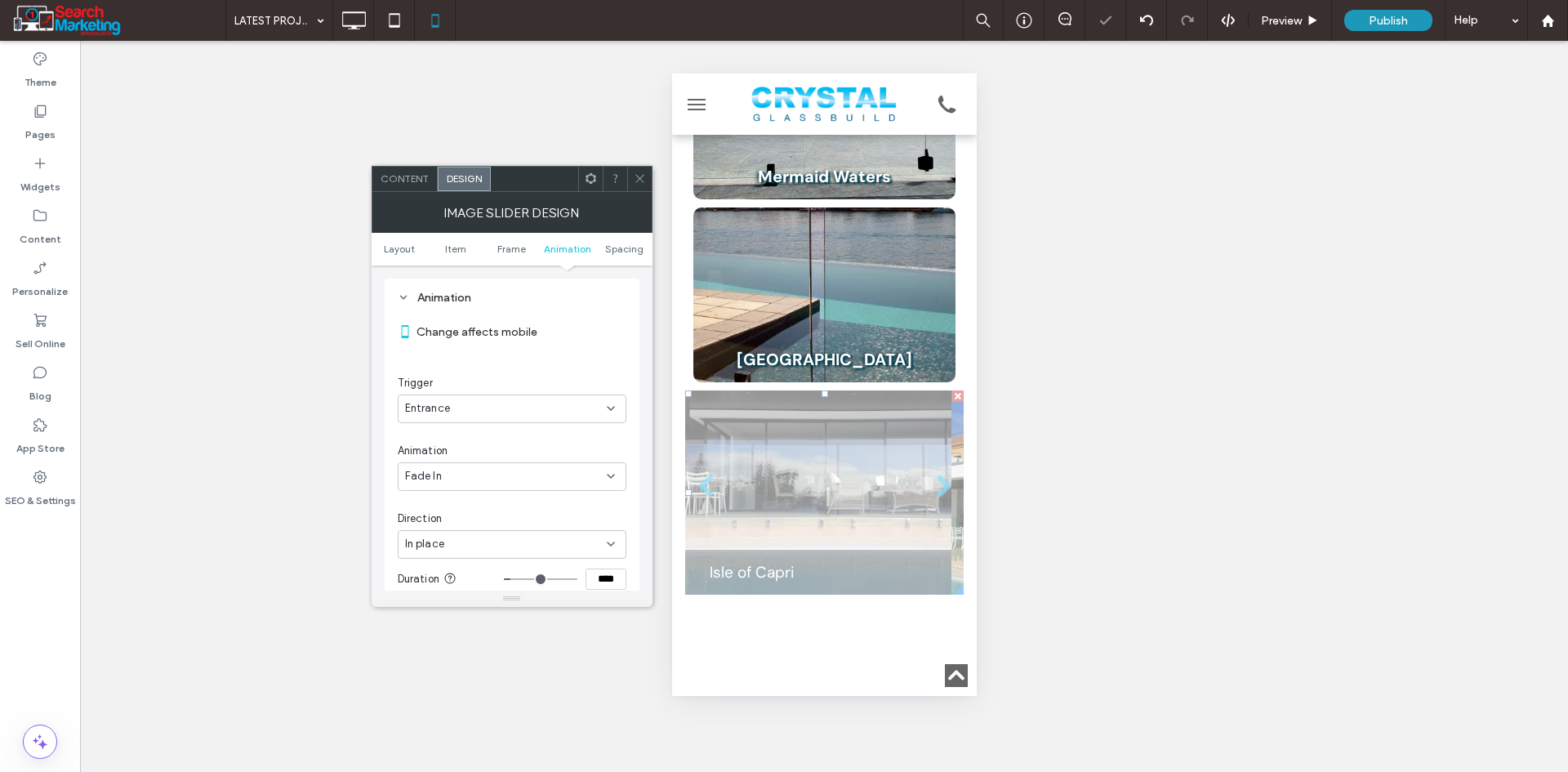
click at [478, 548] on div "In place" at bounding box center [506, 544] width 202 height 17
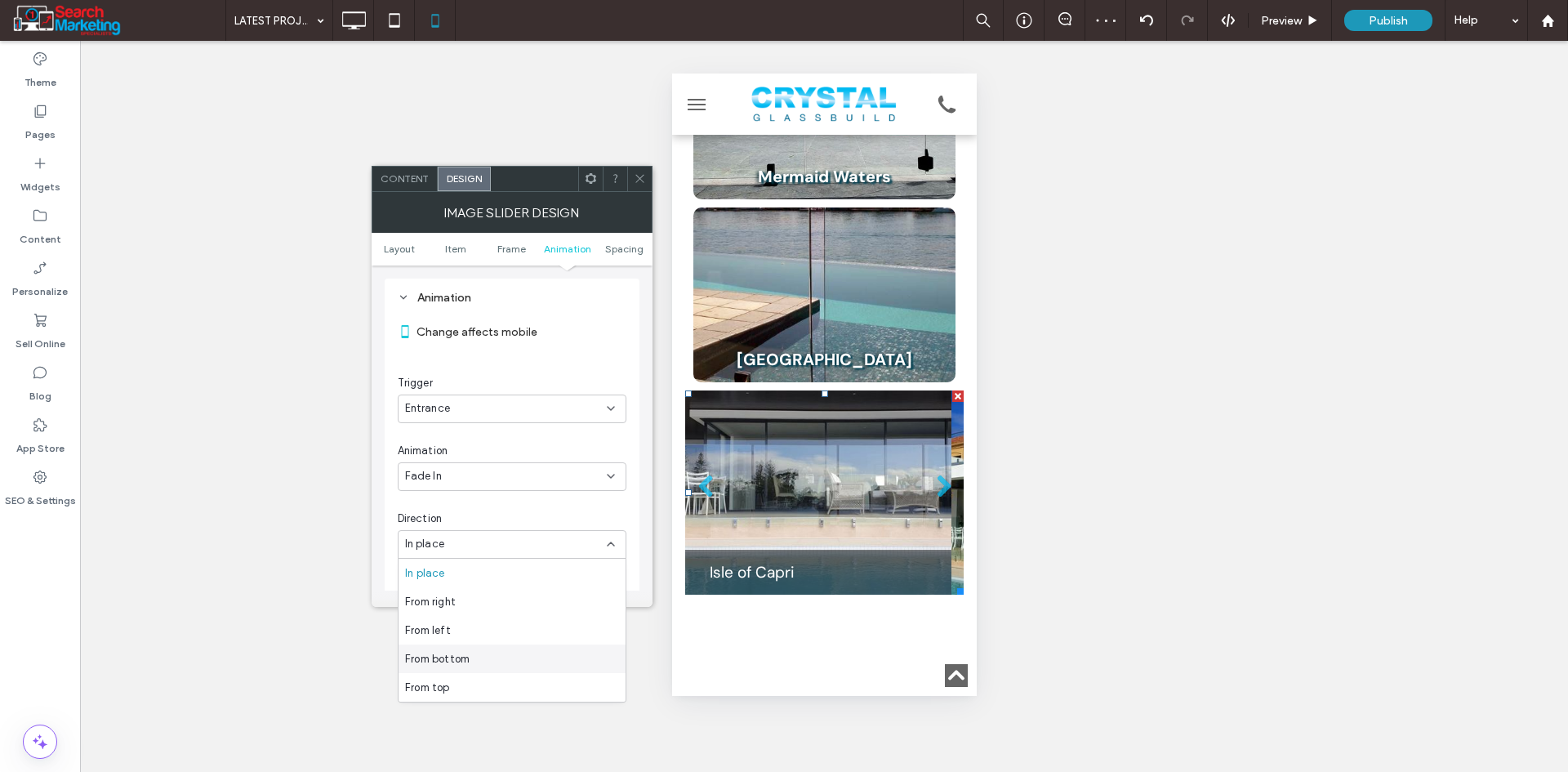
click at [481, 653] on div "From bottom" at bounding box center [512, 659] width 227 height 28
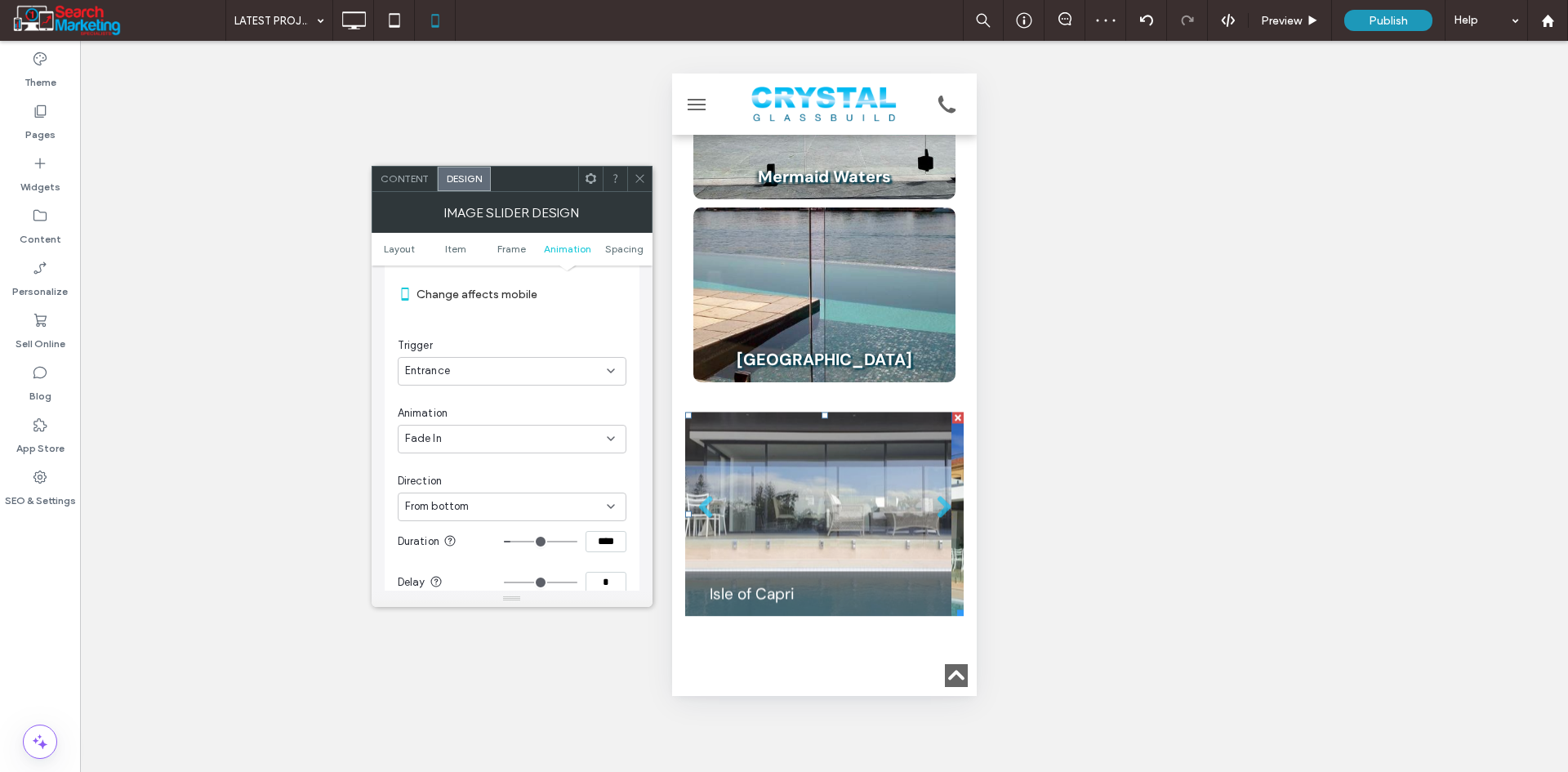
scroll to position [1519, 0]
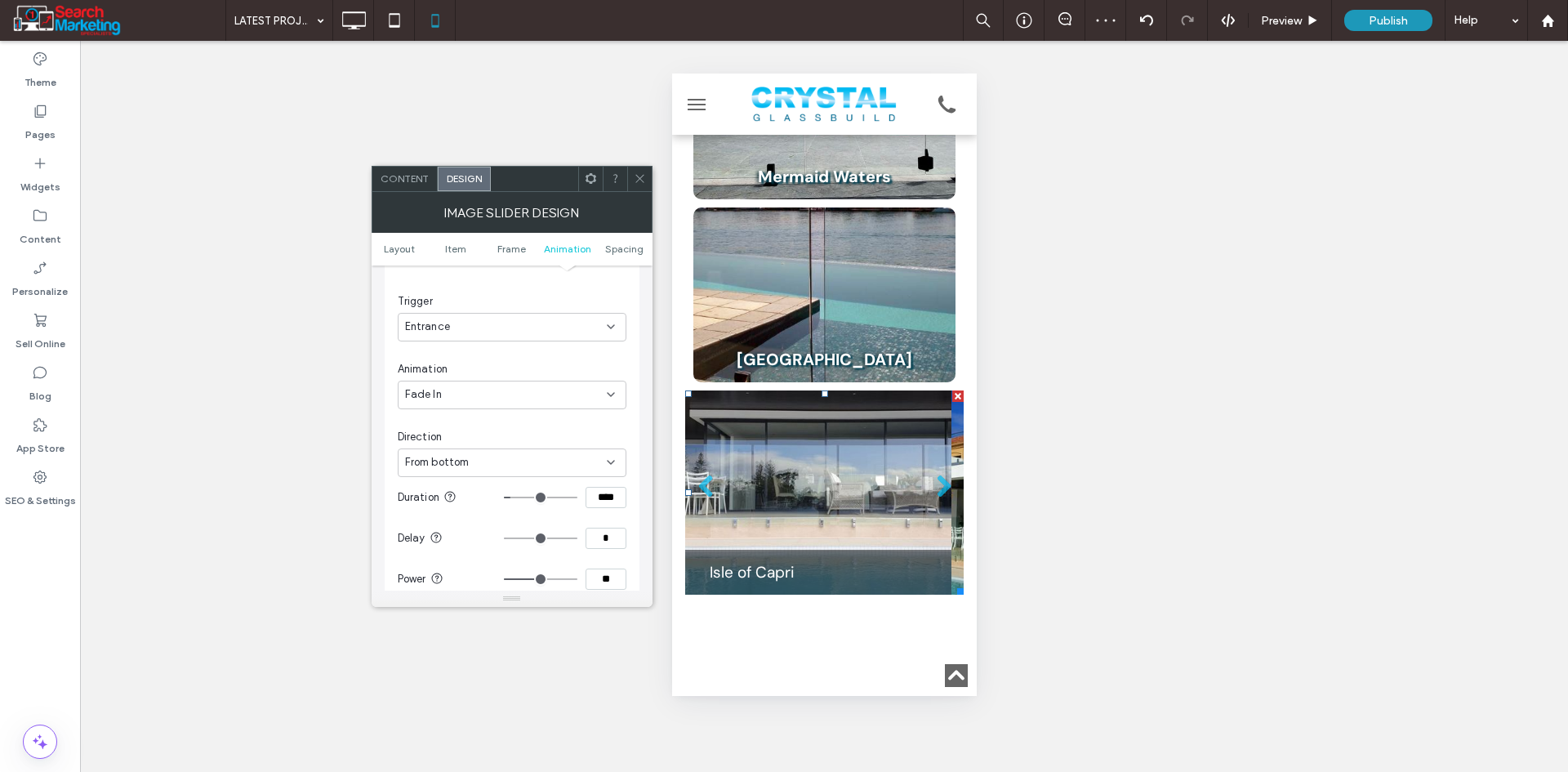
click at [600, 567] on section "Power **" at bounding box center [512, 579] width 228 height 41
click at [612, 581] on input "**" at bounding box center [605, 579] width 41 height 22
type input "*"
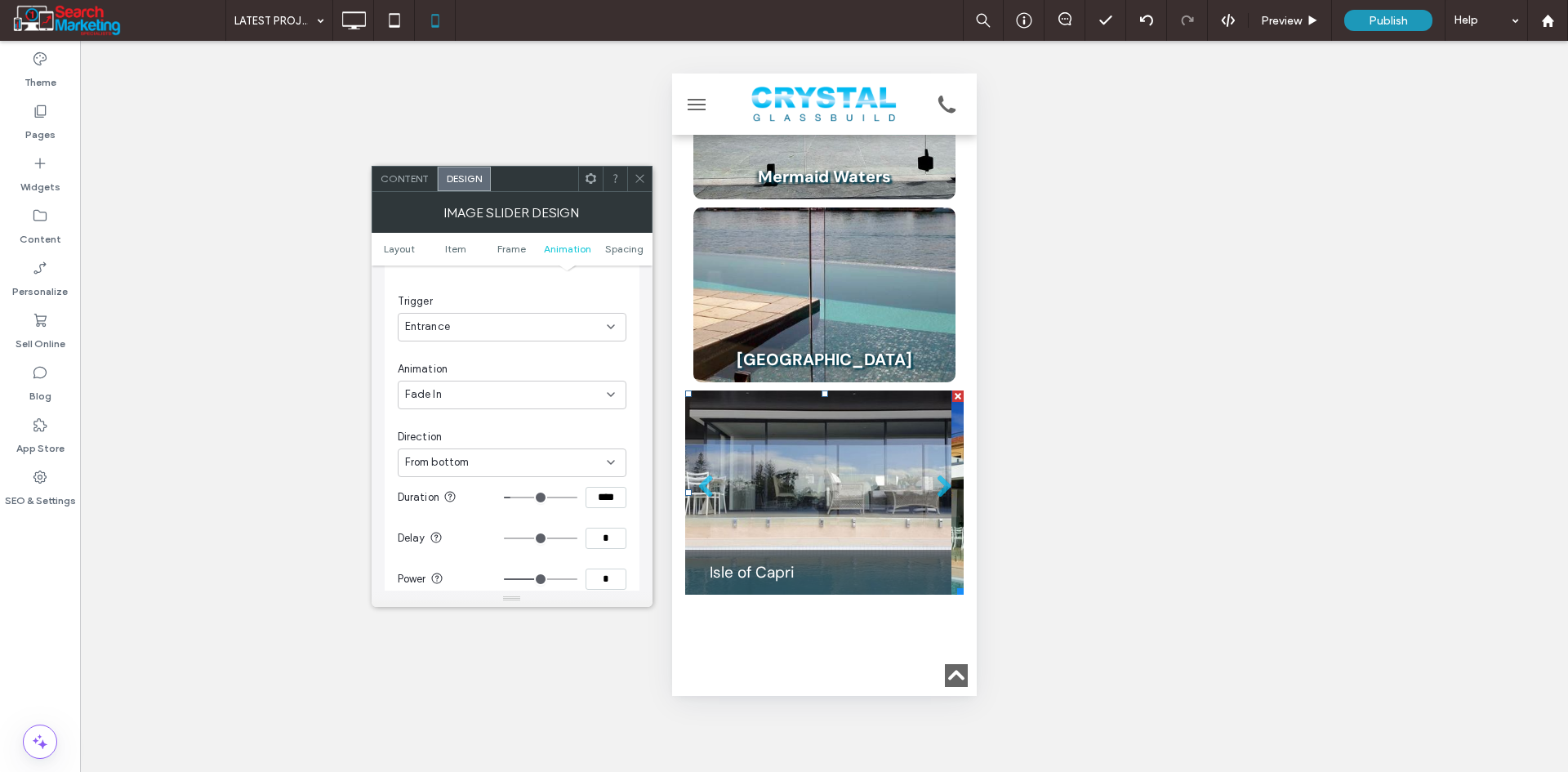
type input "*"
click at [637, 179] on icon at bounding box center [639, 178] width 12 height 12
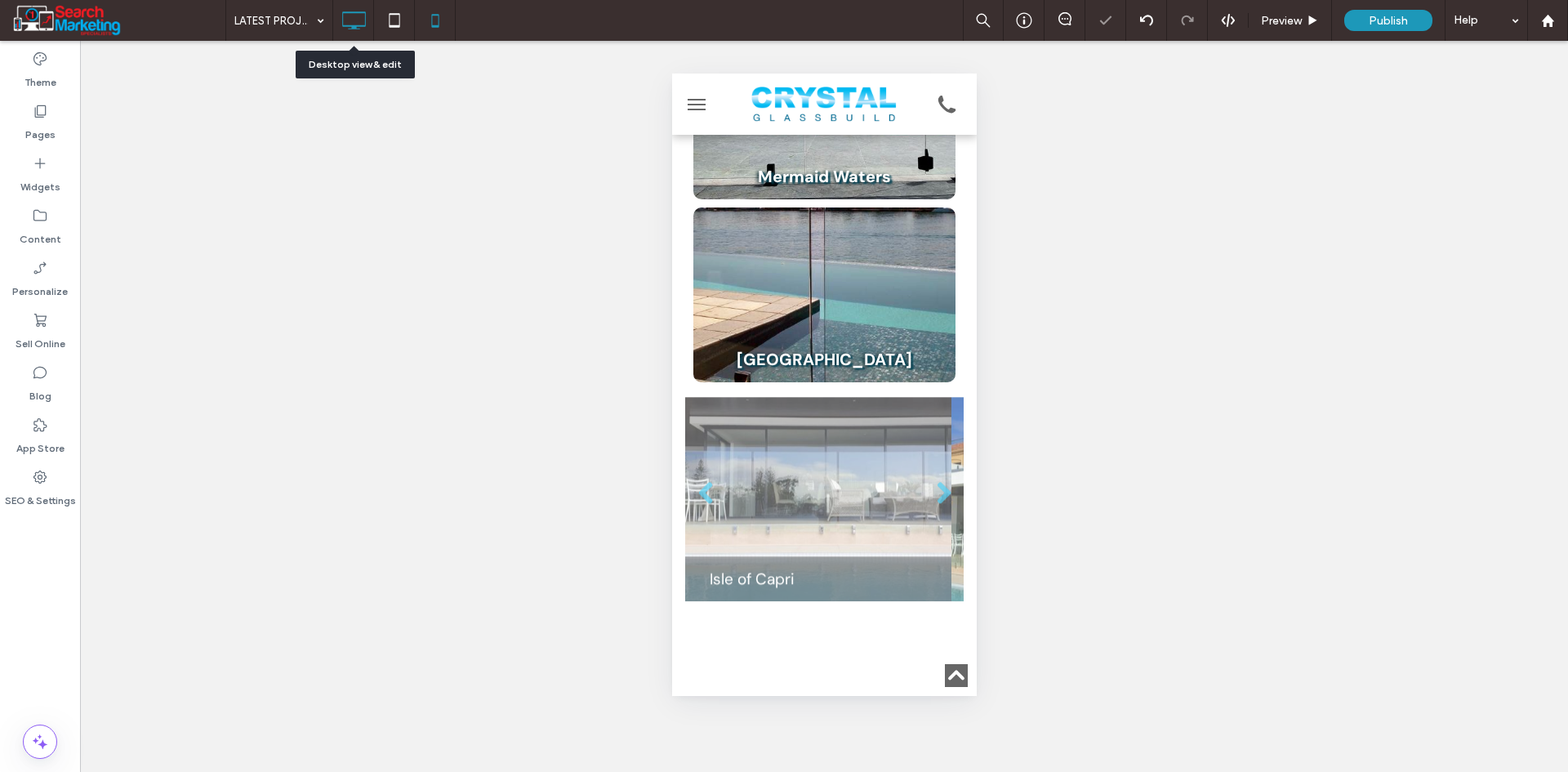
click at [356, 27] on use at bounding box center [354, 21] width 24 height 18
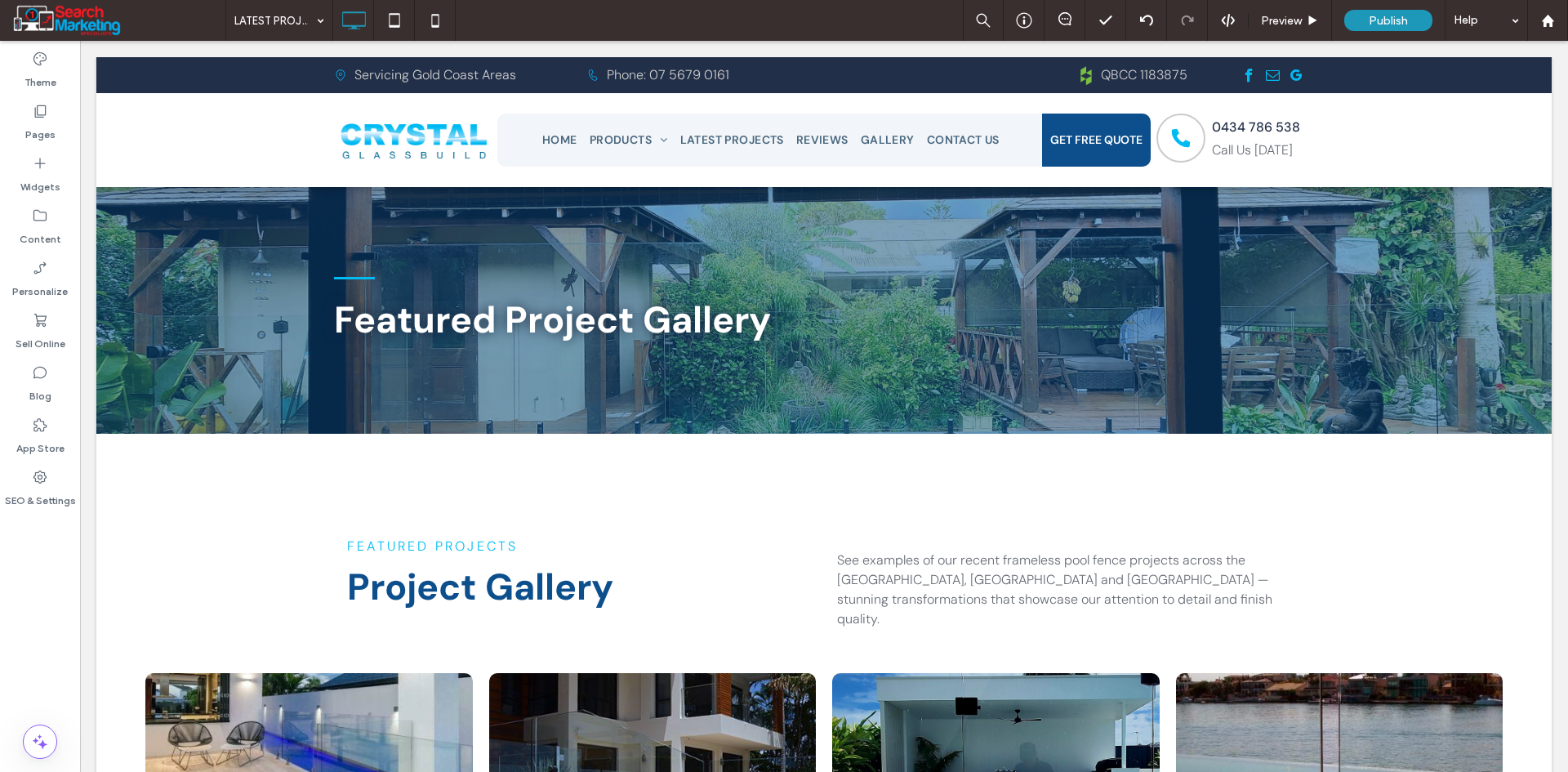
scroll to position [735, 0]
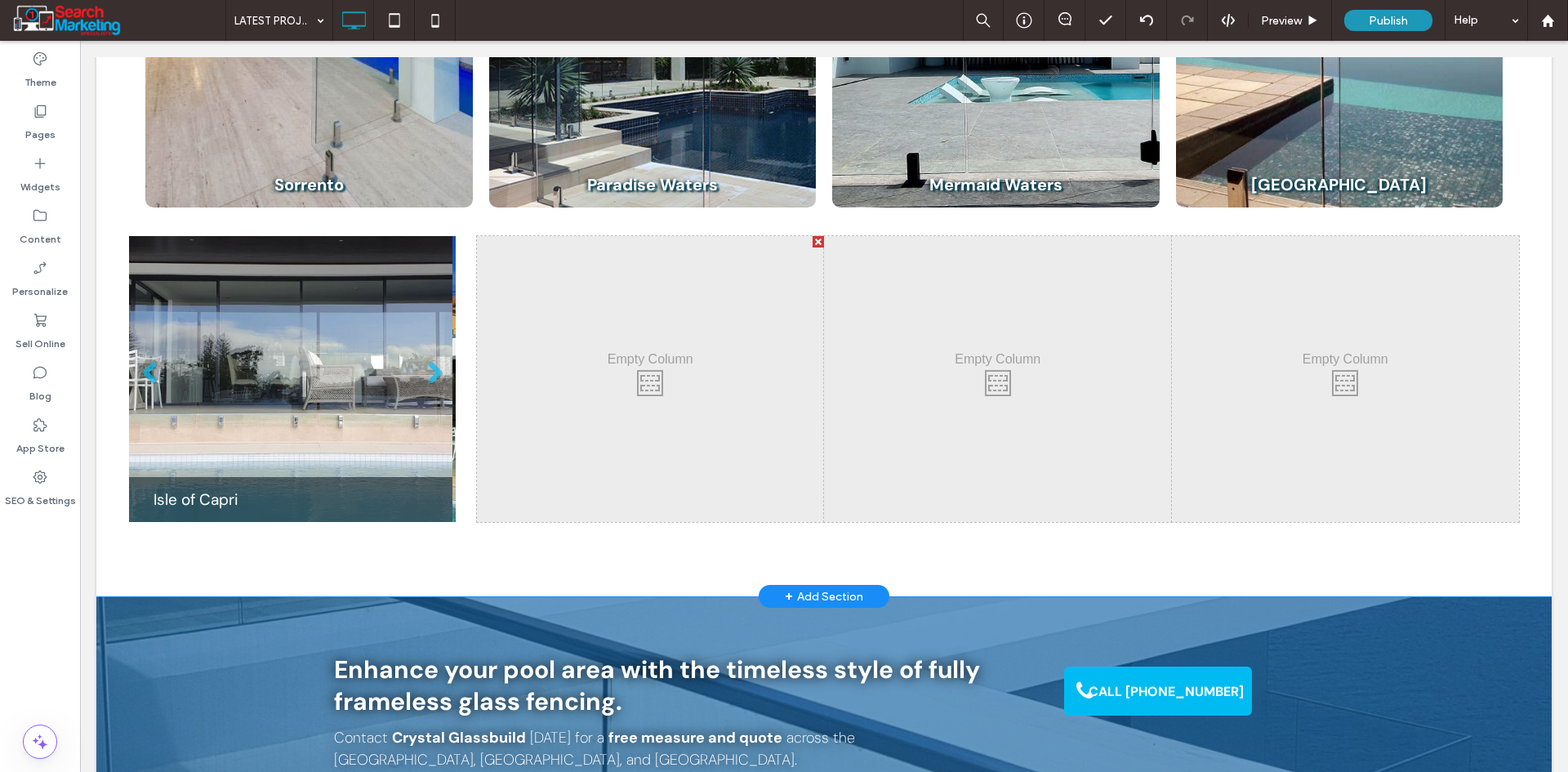
drag, startPoint x: 748, startPoint y: 514, endPoint x: 659, endPoint y: 577, distance: 109.0
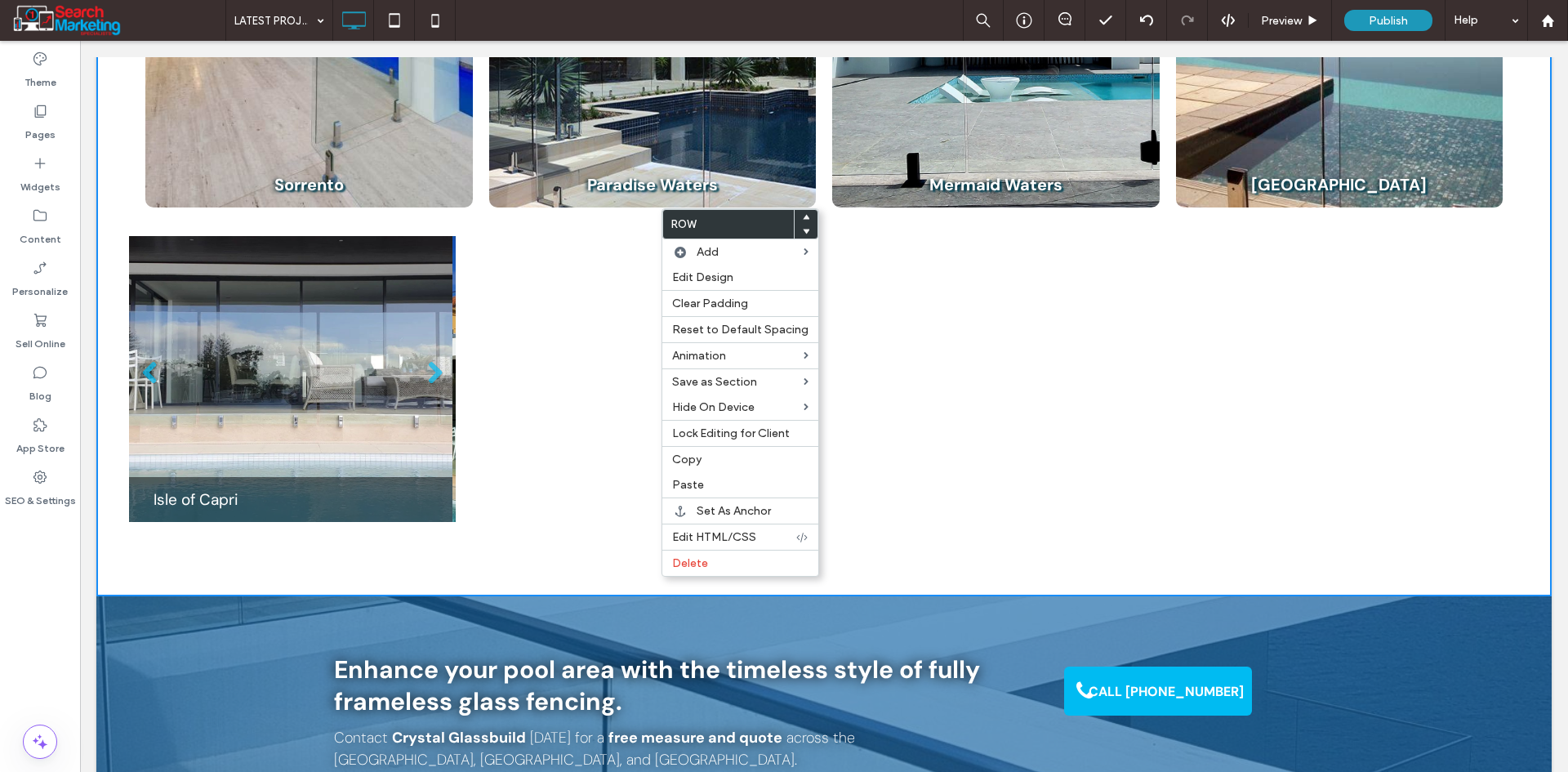
click at [545, 469] on div "Click To Paste" at bounding box center [650, 379] width 348 height 286
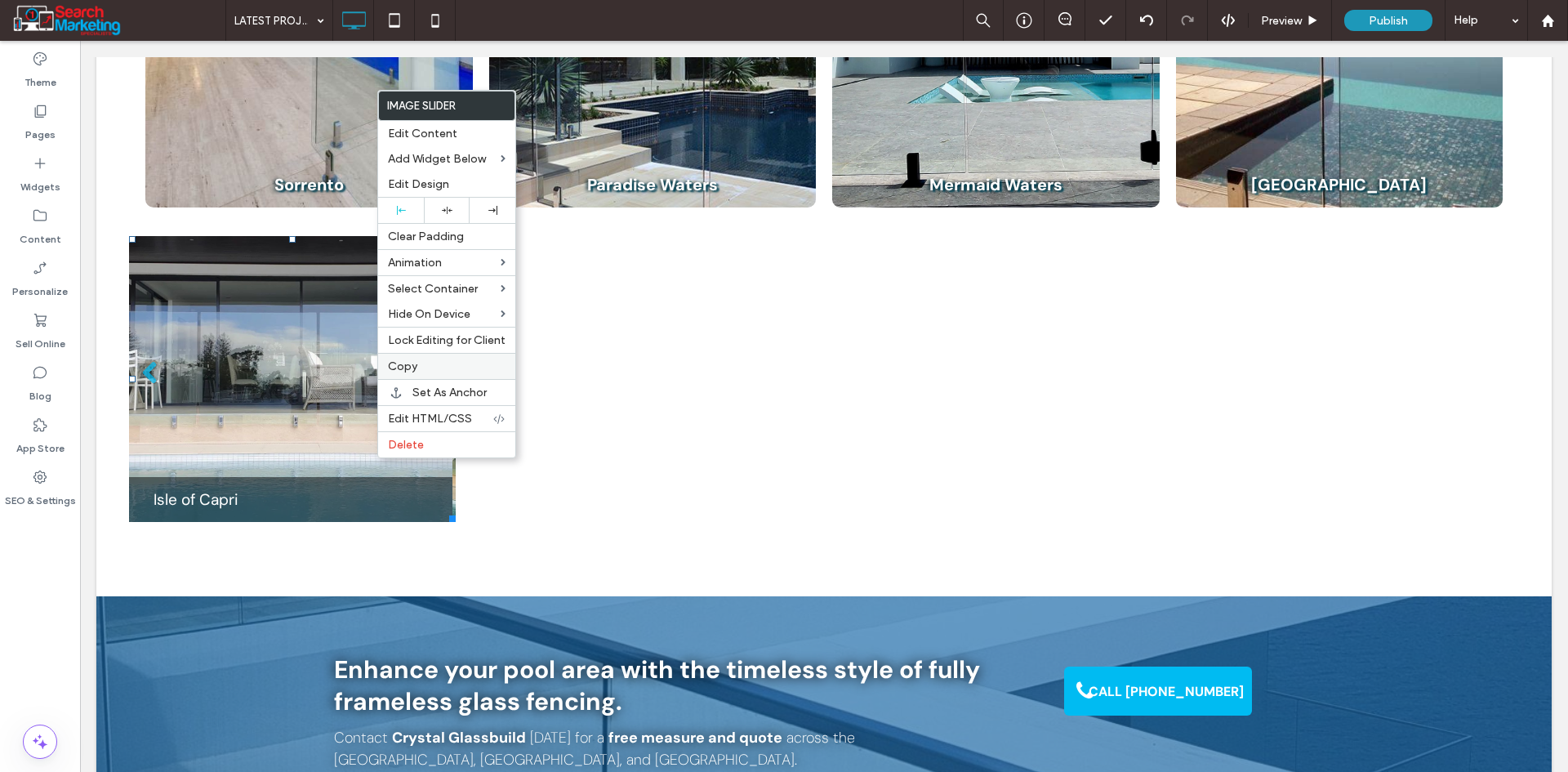
drag, startPoint x: 437, startPoint y: 355, endPoint x: 444, endPoint y: 361, distance: 9.2
click at [438, 356] on div "Copy" at bounding box center [446, 366] width 137 height 26
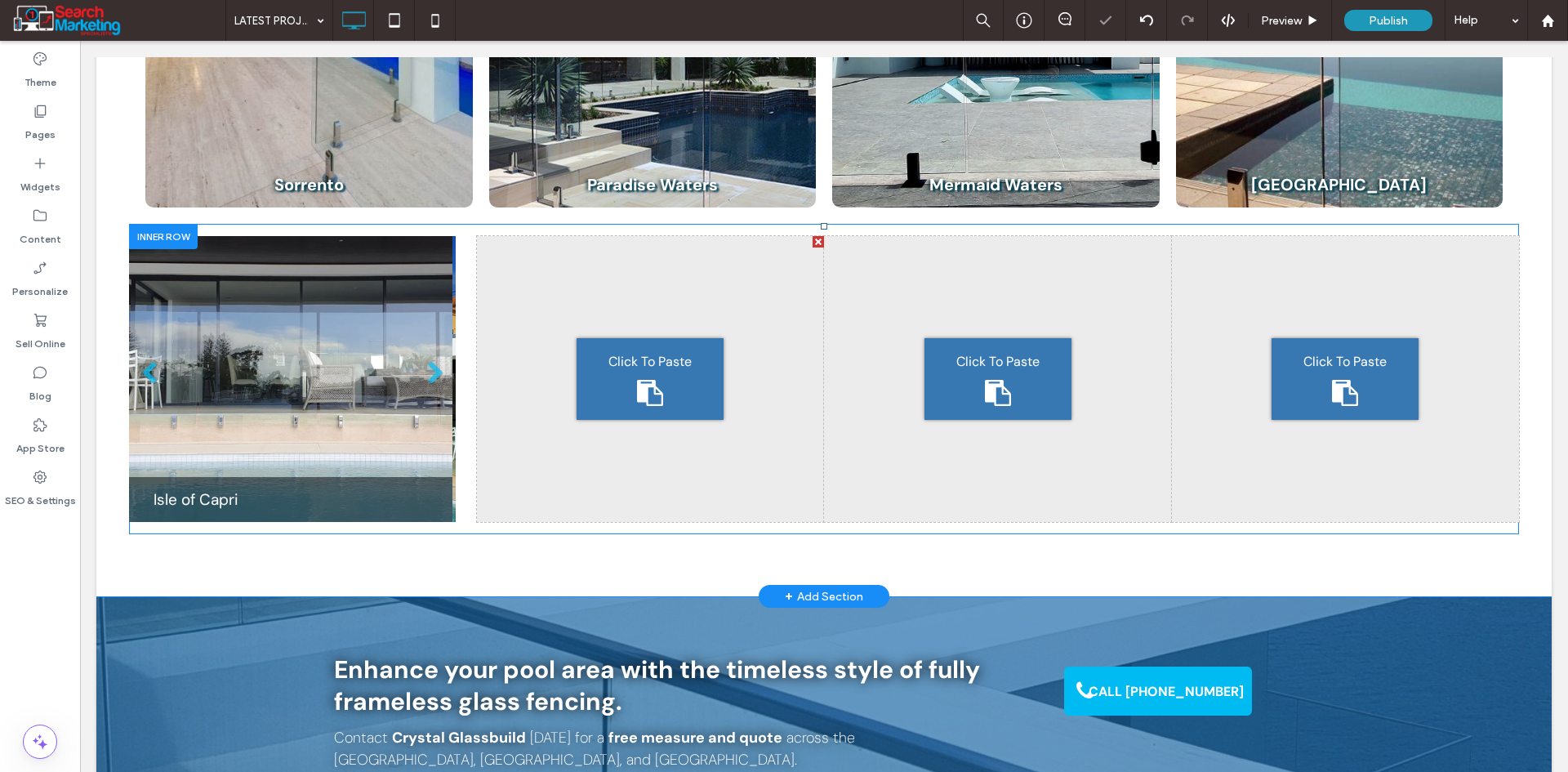
click at [624, 358] on span "Click To Paste" at bounding box center [650, 362] width 83 height 20
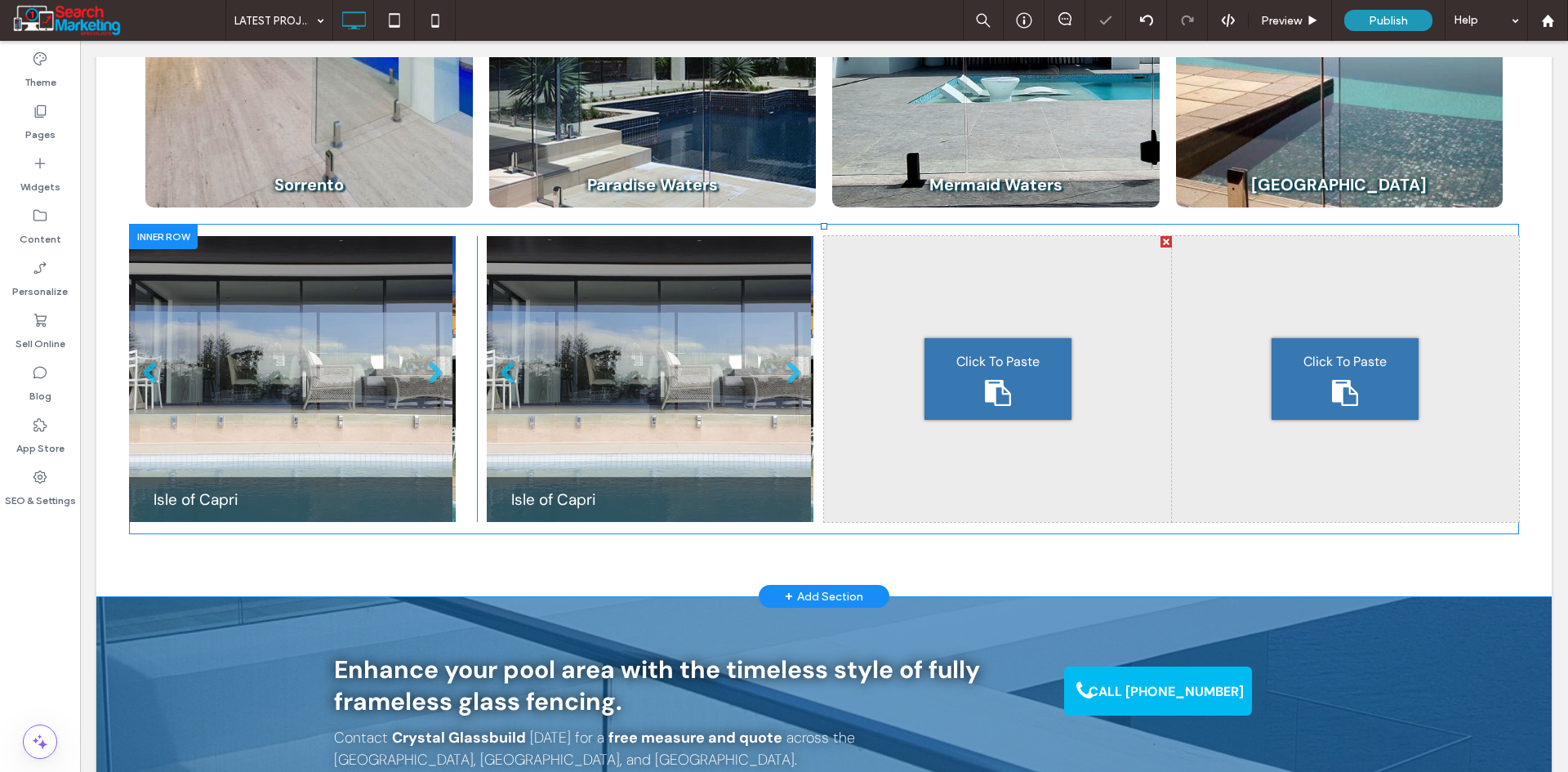
drag, startPoint x: 1049, startPoint y: 405, endPoint x: 958, endPoint y: 375, distance: 95.8
click at [958, 375] on div "Click To Paste" at bounding box center [997, 379] width 147 height 81
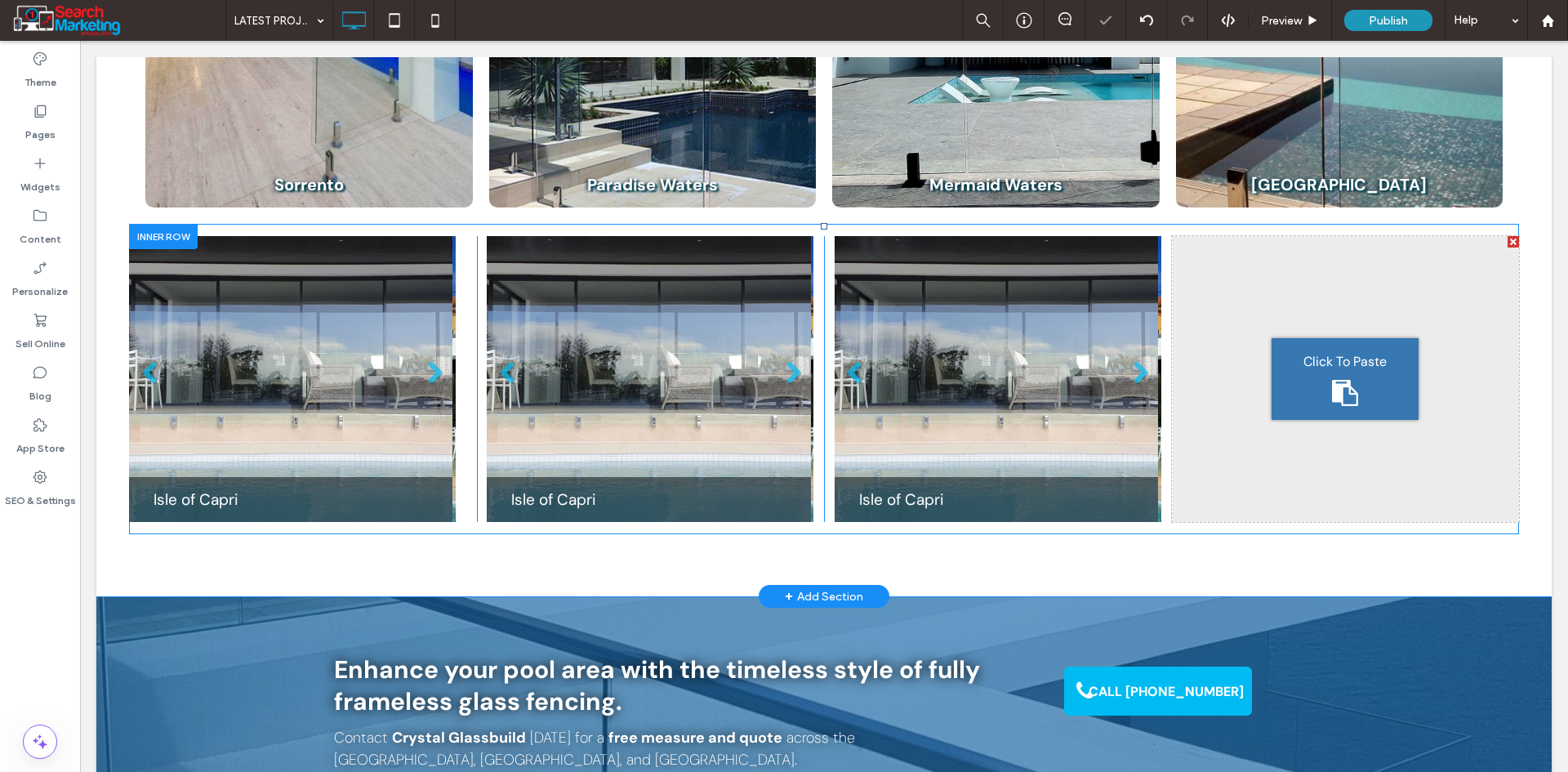
drag, startPoint x: 1343, startPoint y: 376, endPoint x: 1421, endPoint y: 416, distance: 87.7
click at [1343, 380] on icon at bounding box center [1345, 392] width 26 height 26
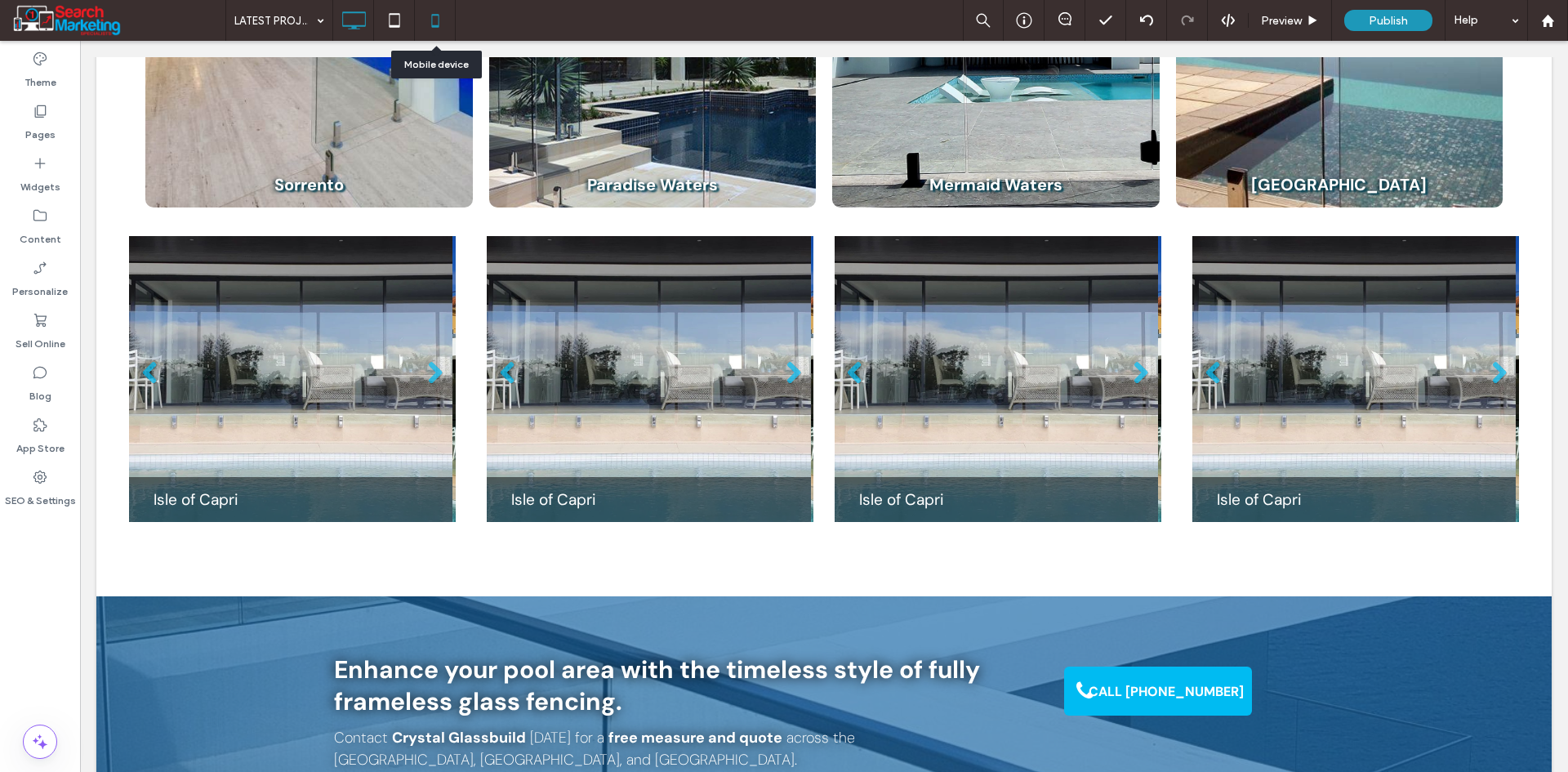
click at [440, 15] on icon at bounding box center [434, 20] width 32 height 32
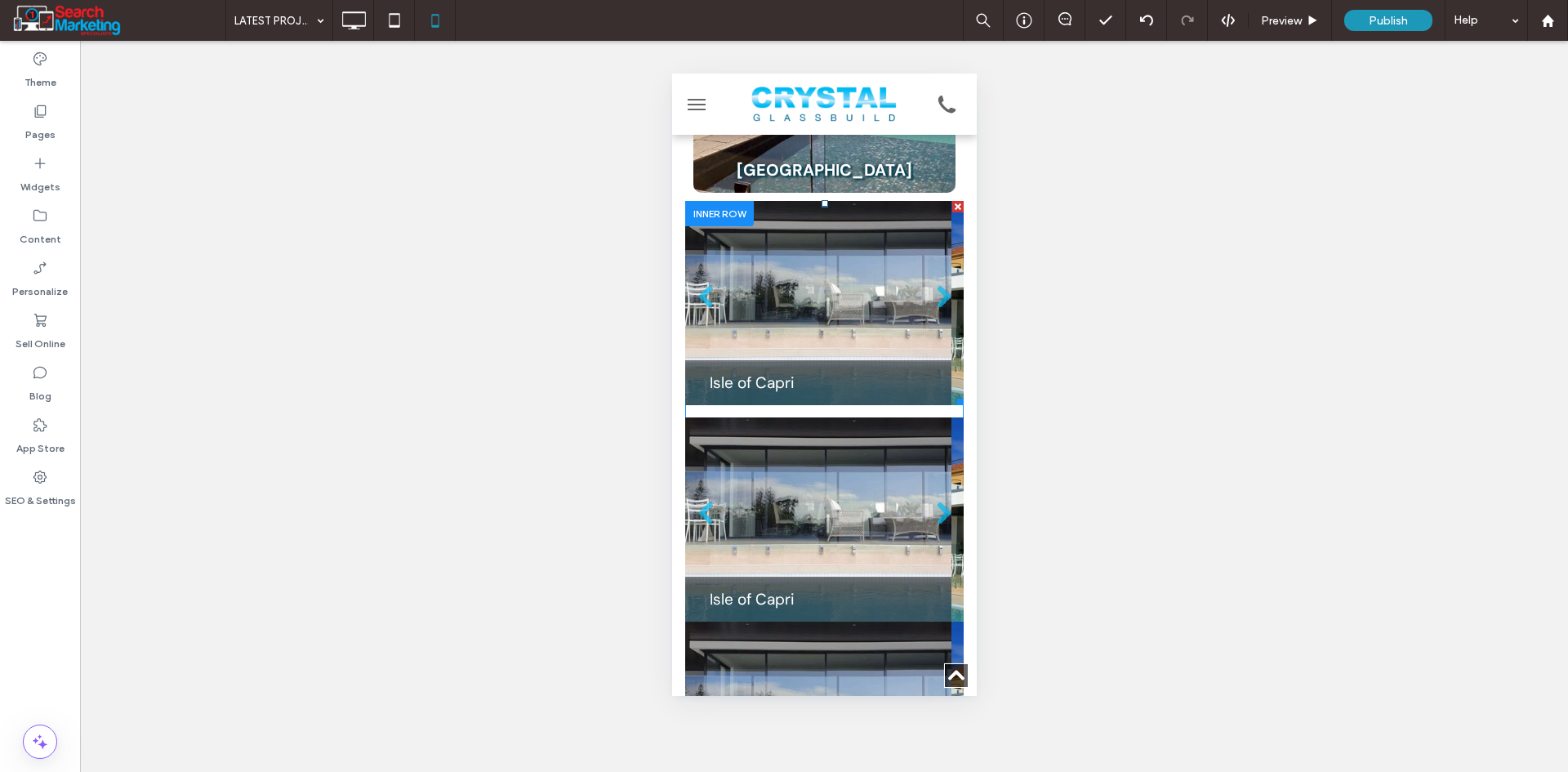
scroll to position [1144, 0]
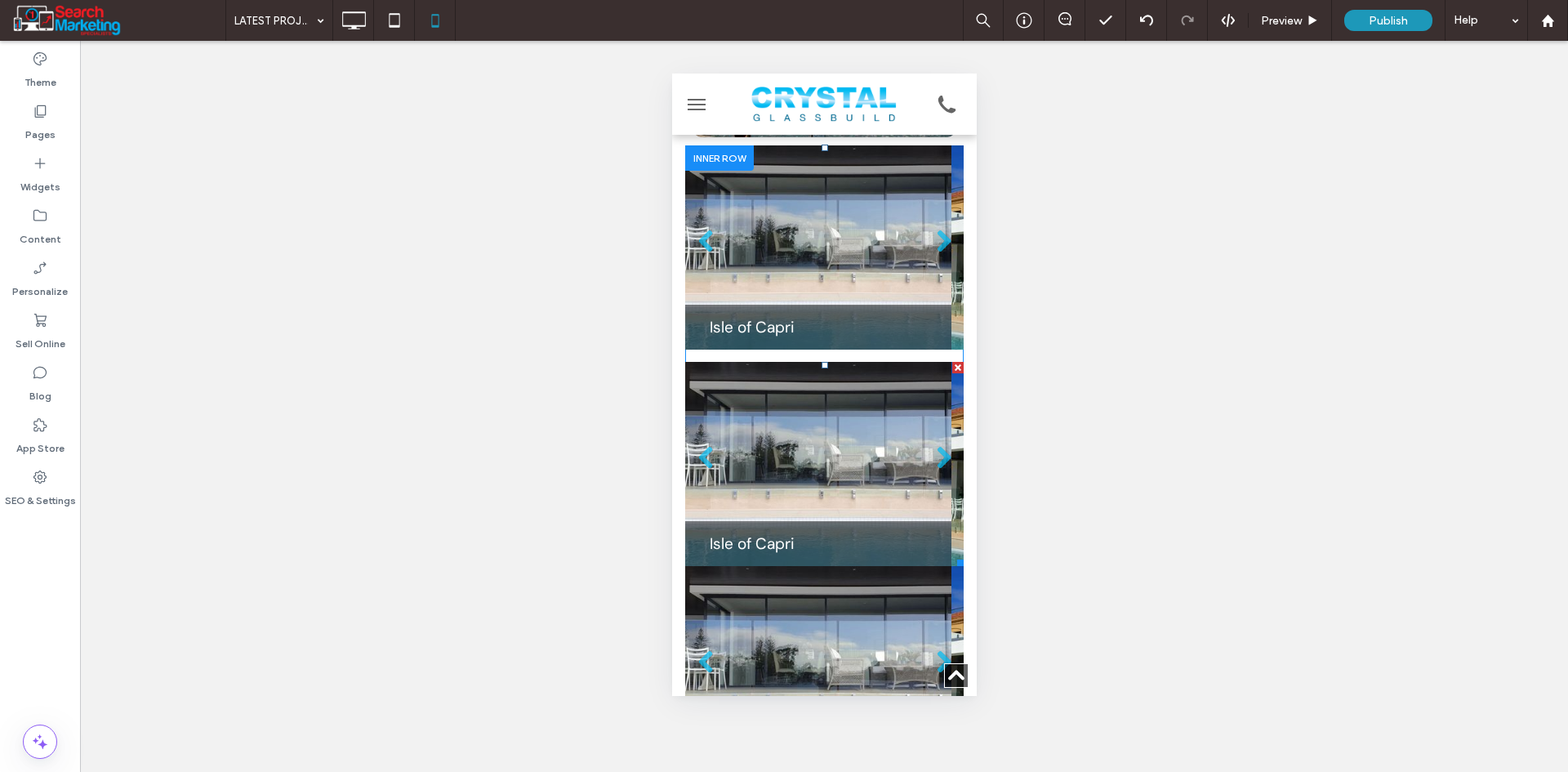
click at [826, 409] on li "Slide title Isle of Capri Button" at bounding box center [817, 465] width 267 height 204
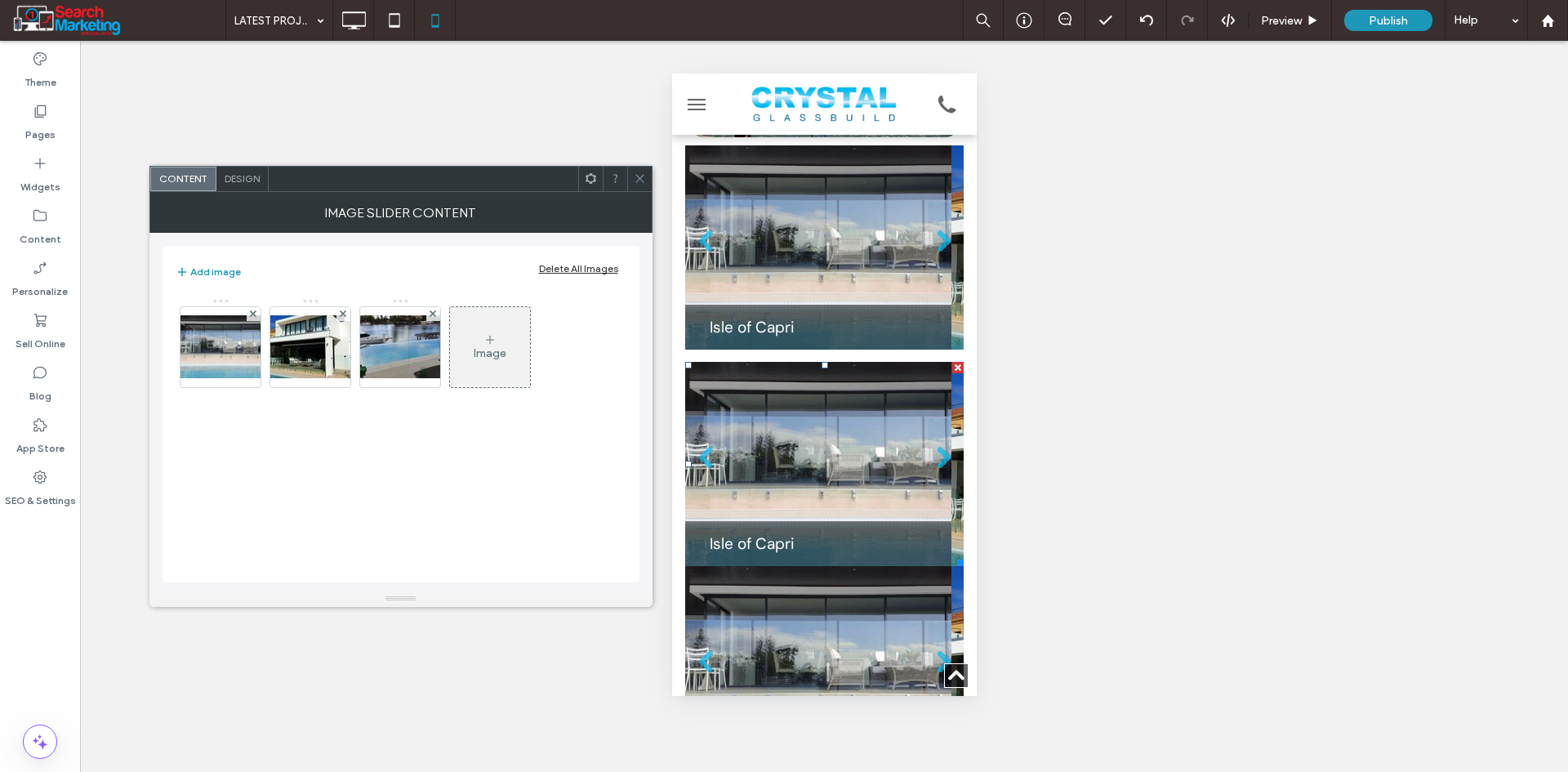
click at [244, 178] on span "Design" at bounding box center [242, 178] width 35 height 12
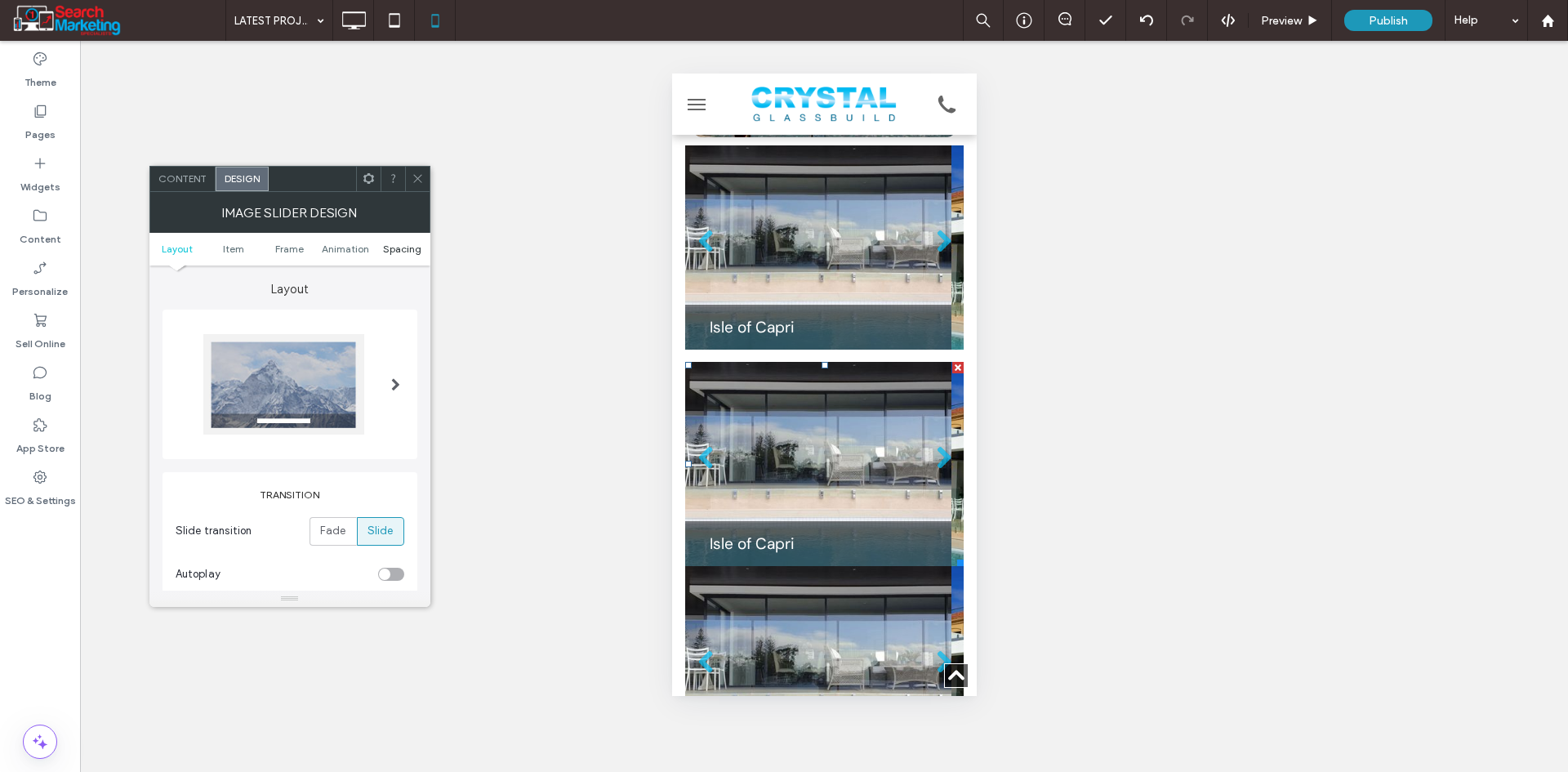
click at [401, 248] on span "Spacing" at bounding box center [402, 248] width 38 height 12
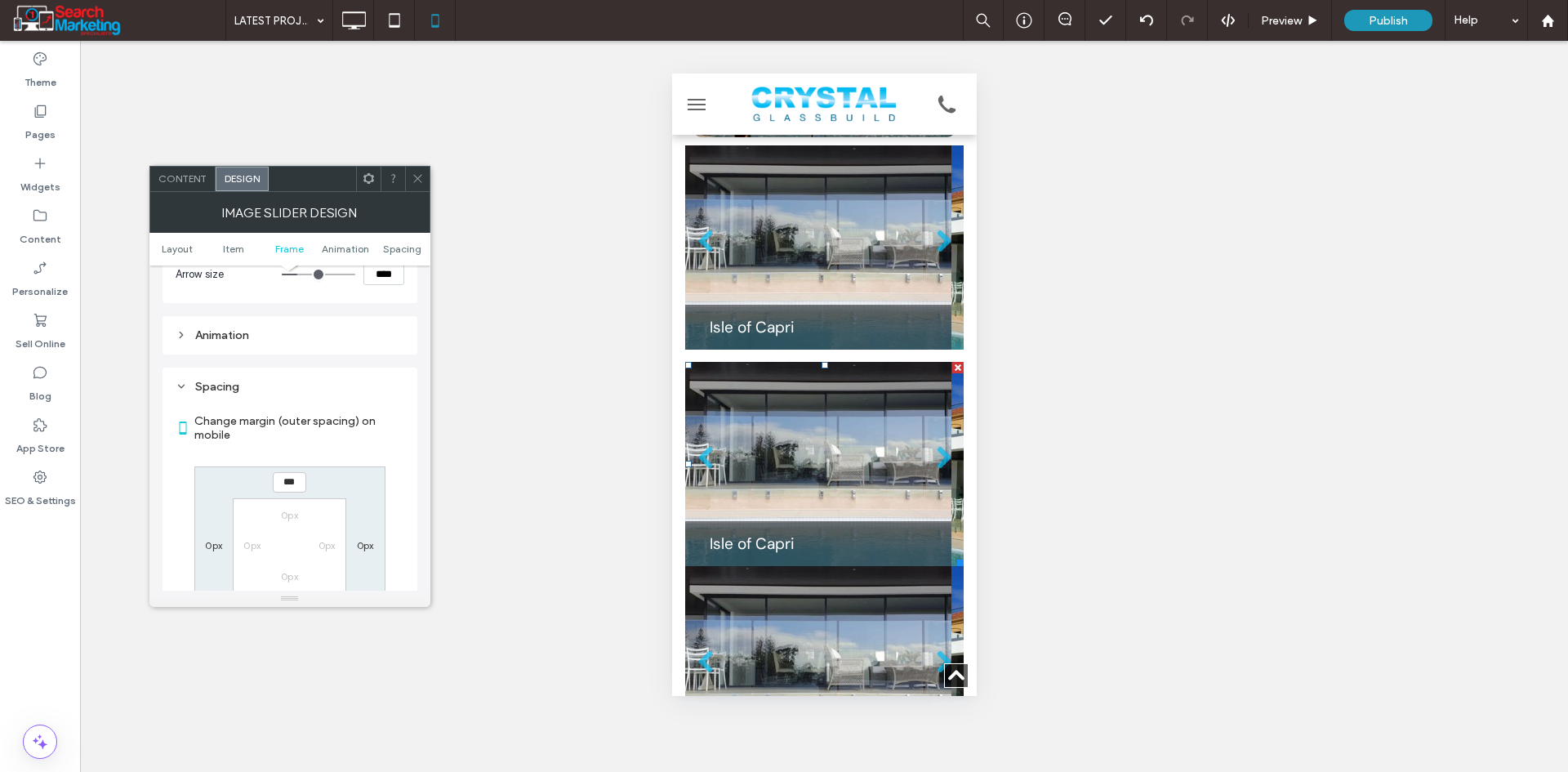
scroll to position [1488, 0]
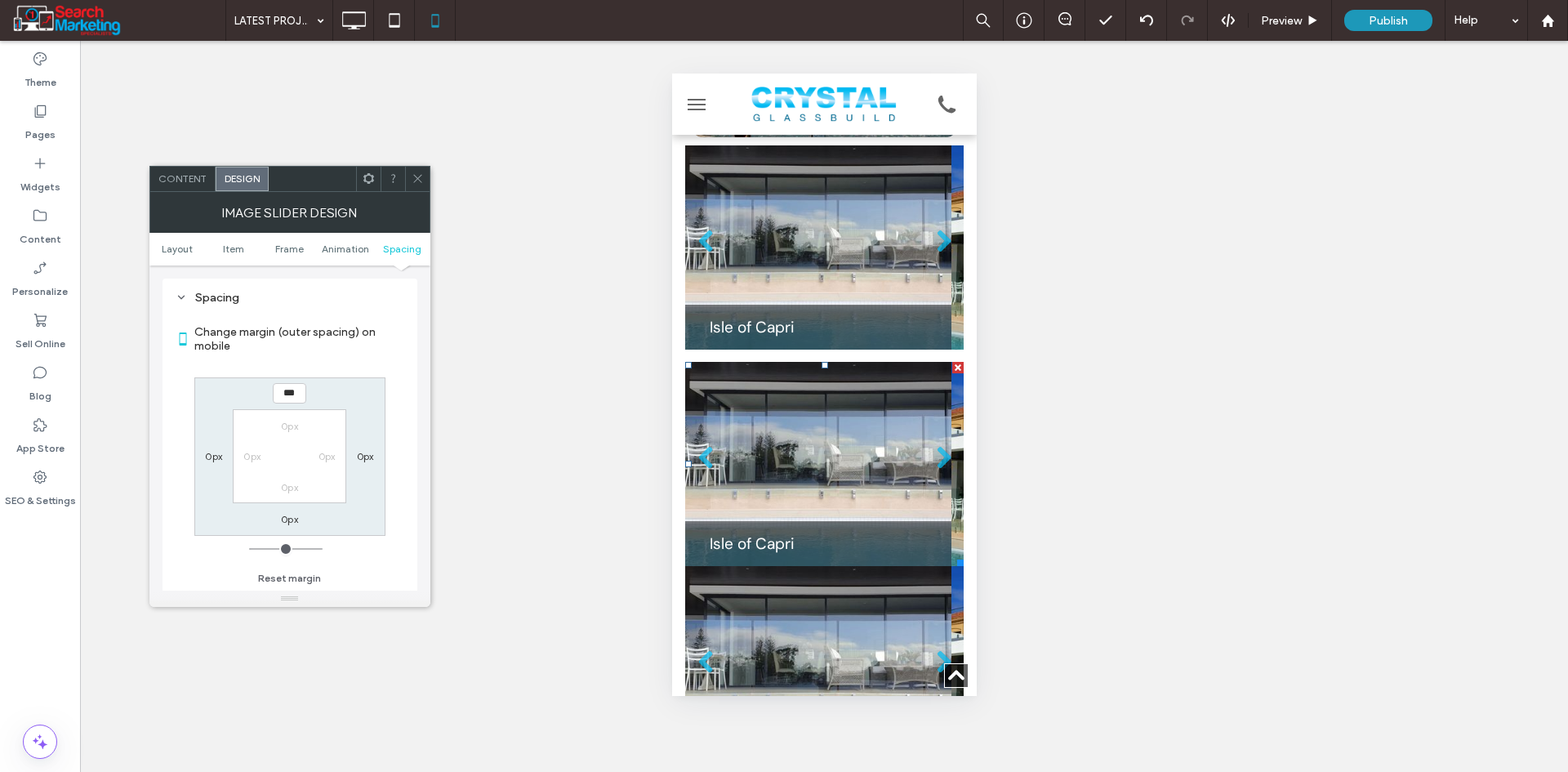
drag, startPoint x: 414, startPoint y: 183, endPoint x: 615, endPoint y: 243, distance: 209.8
click at [421, 184] on span at bounding box center [418, 179] width 12 height 24
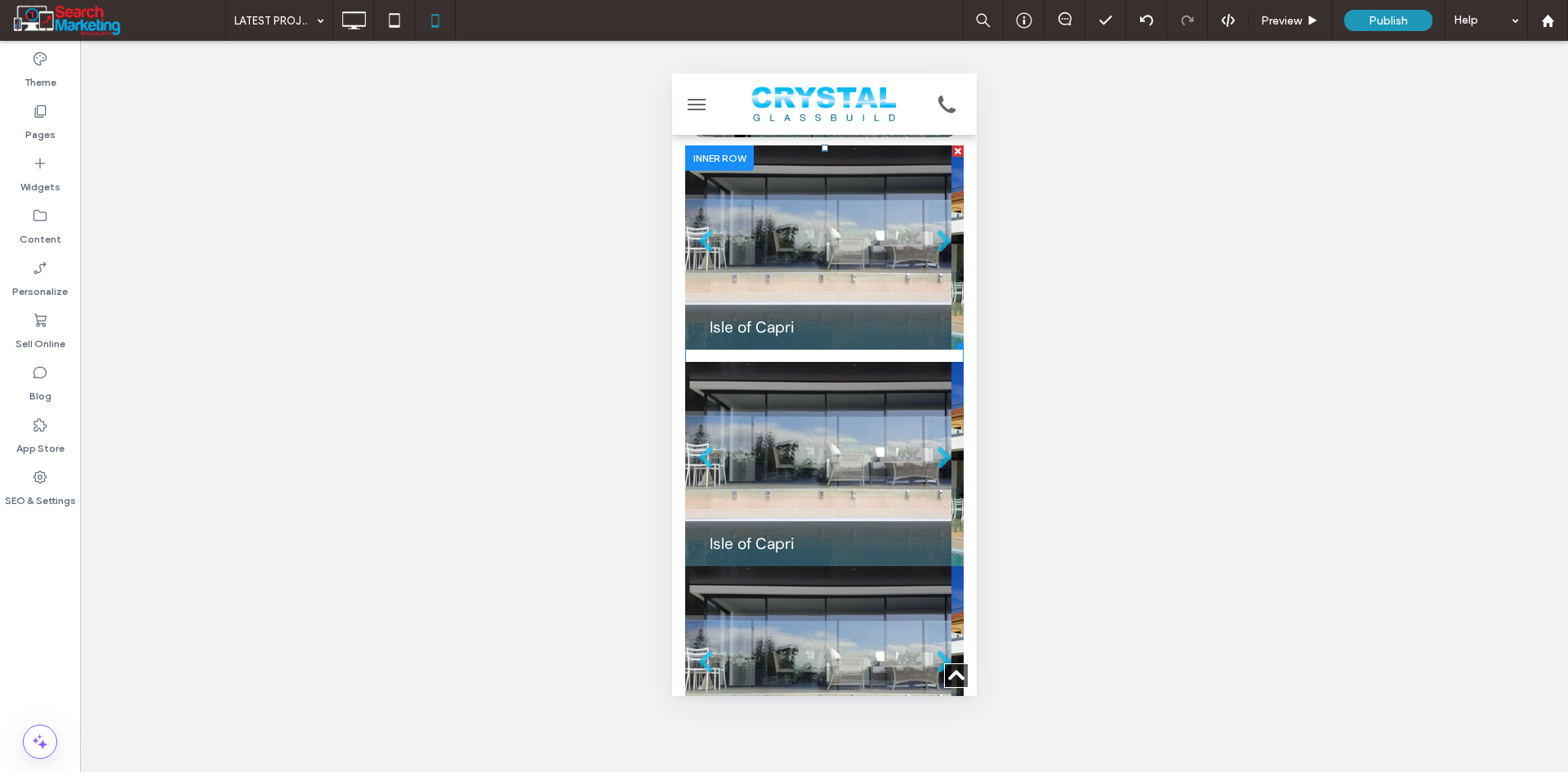
click at [709, 269] on li "Slide title Isle of Capri Button" at bounding box center [817, 248] width 267 height 204
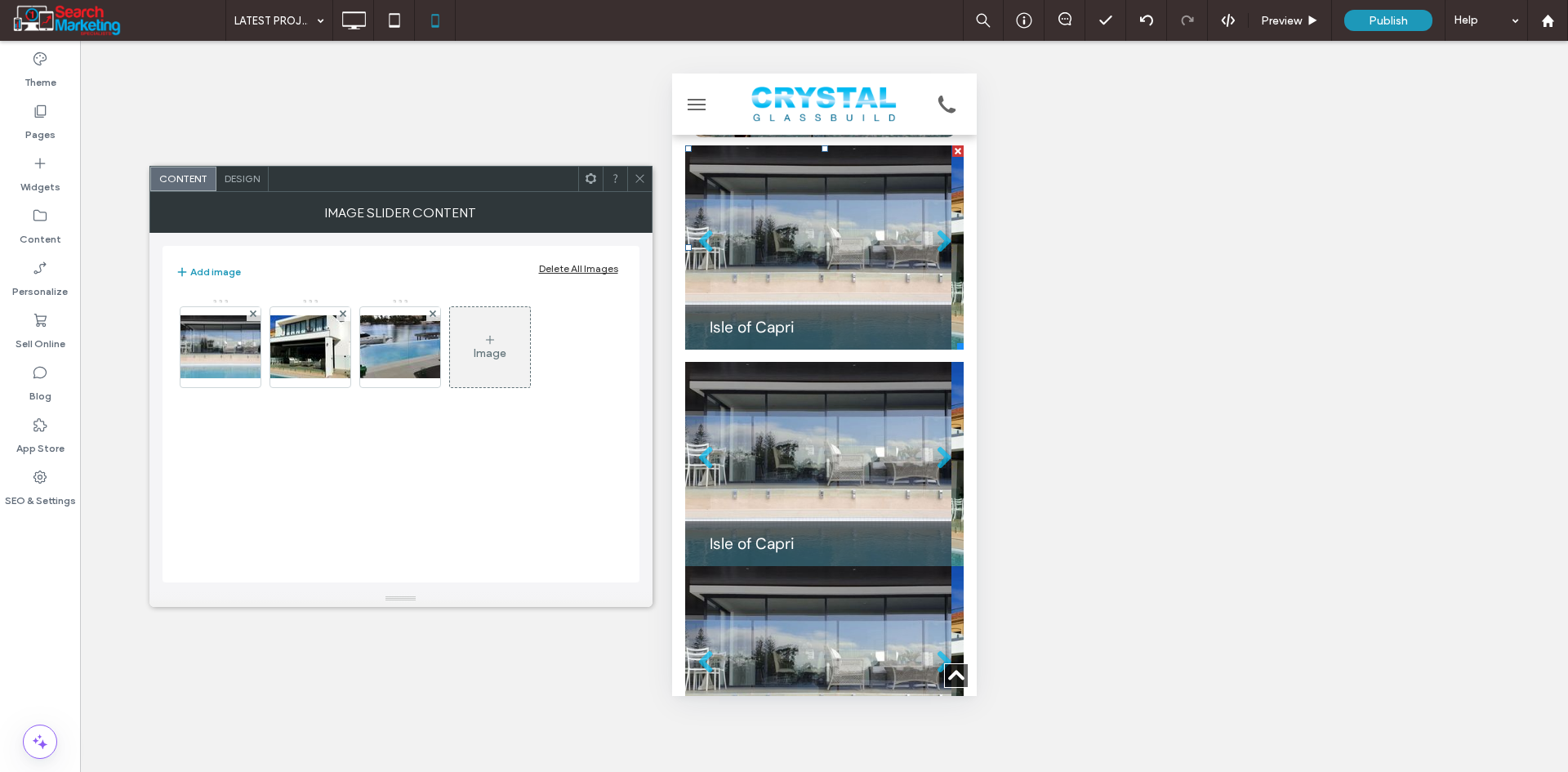
click at [250, 175] on span "Design" at bounding box center [242, 178] width 35 height 12
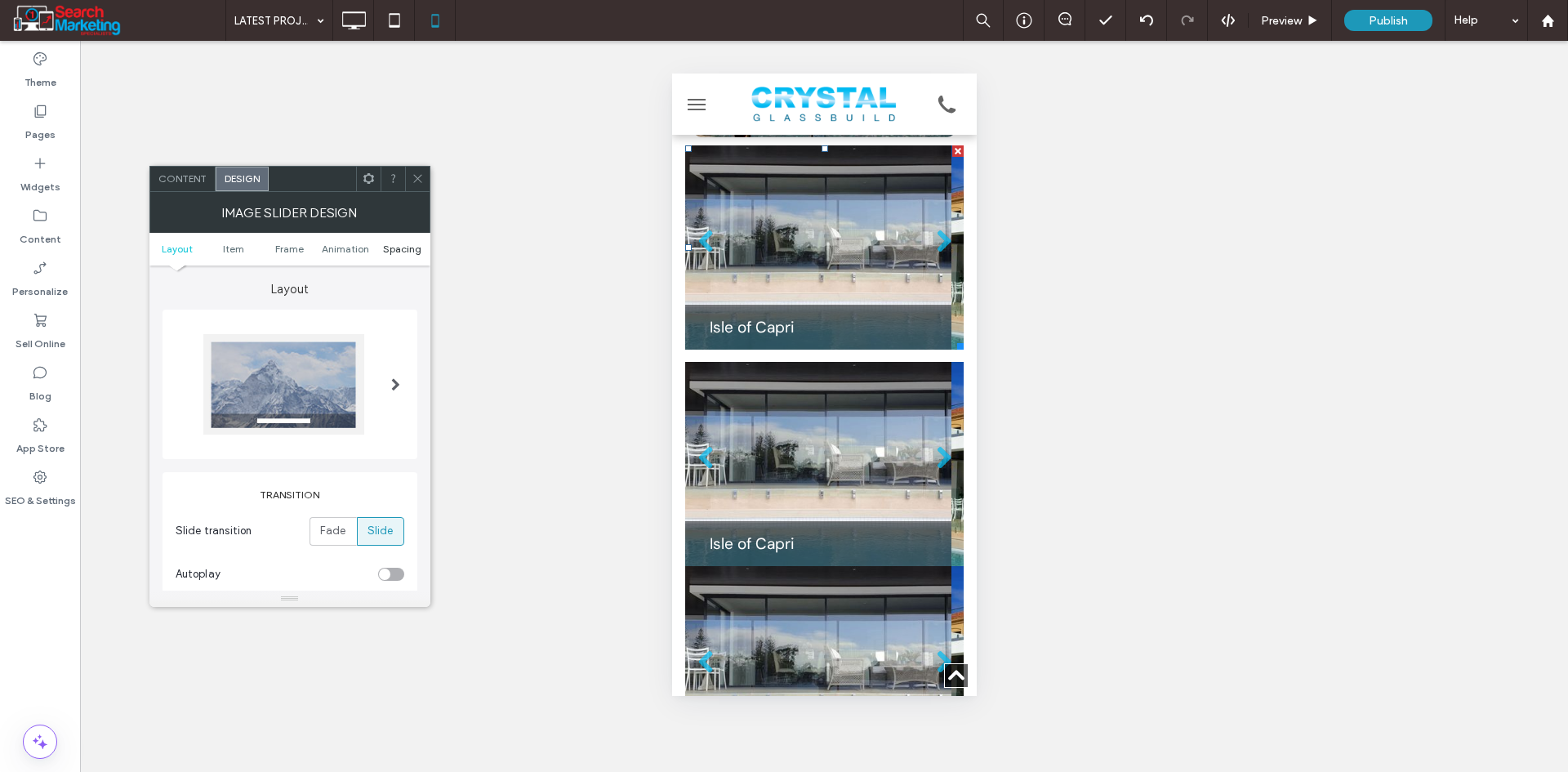
click at [404, 253] on span "Spacing" at bounding box center [402, 248] width 38 height 12
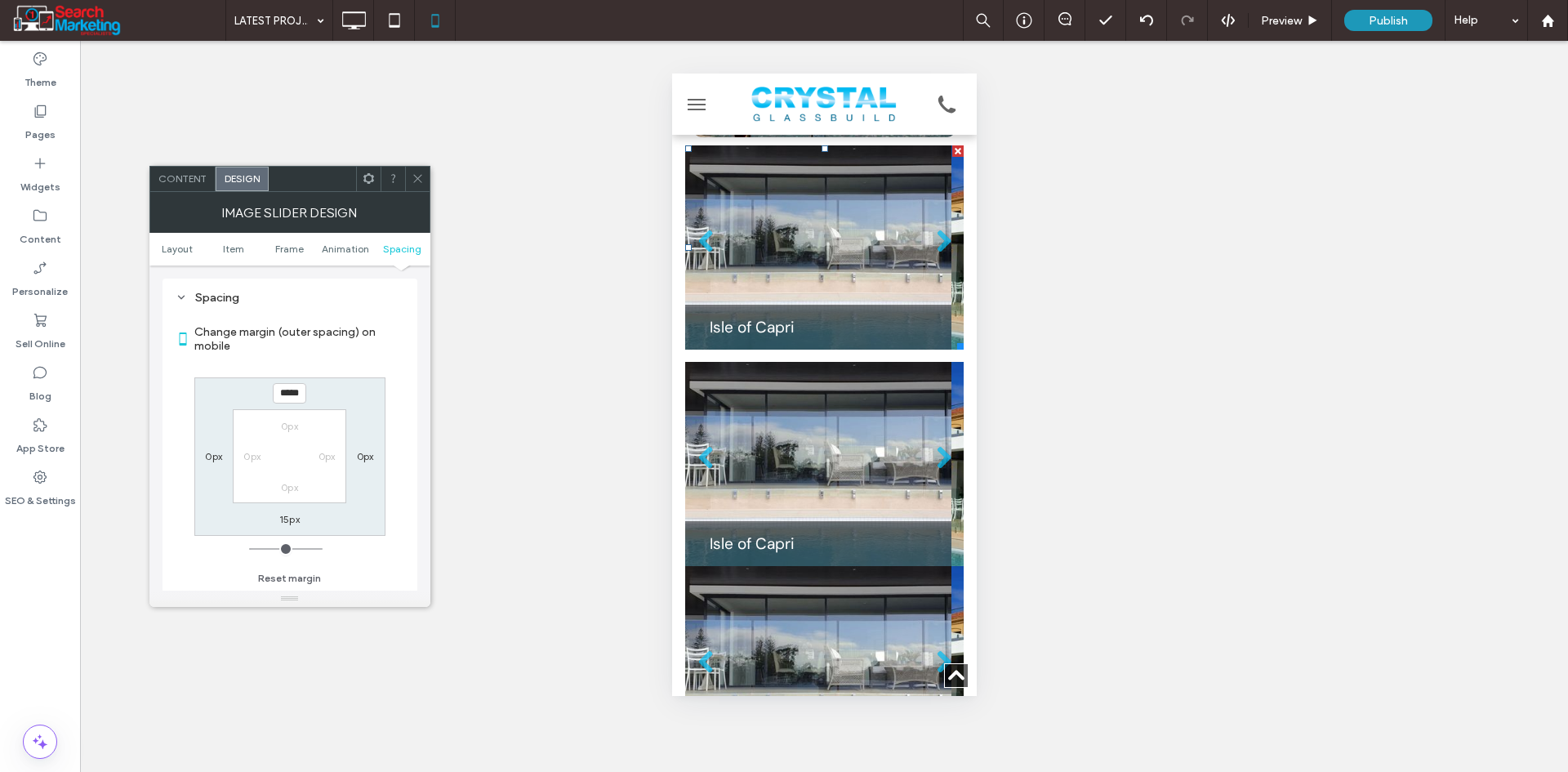
drag, startPoint x: 413, startPoint y: 181, endPoint x: 662, endPoint y: 346, distance: 298.7
click at [414, 183] on icon at bounding box center [418, 178] width 12 height 12
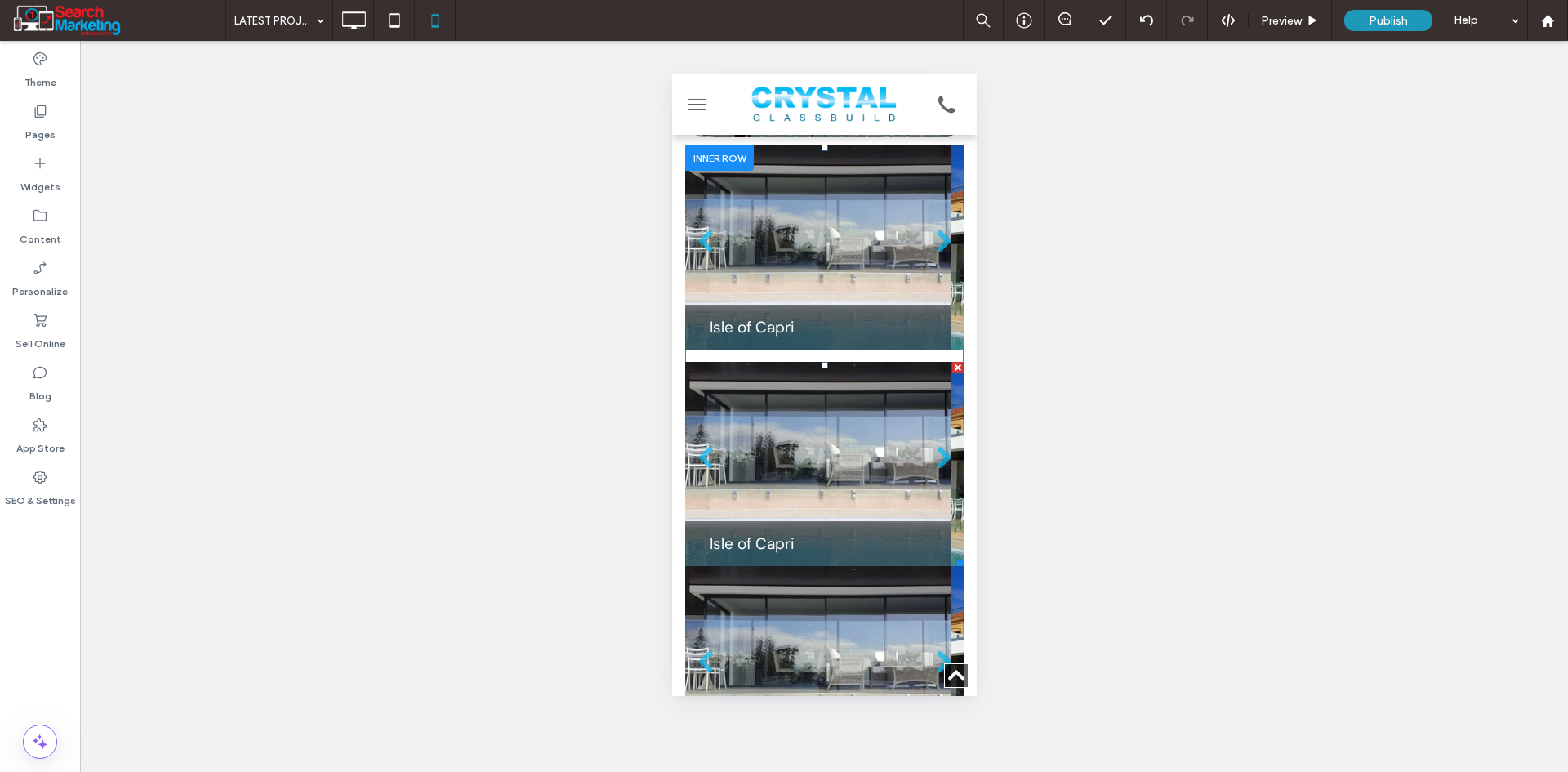
click at [747, 419] on li "Slide title Isle of Capri Button" at bounding box center [817, 465] width 267 height 204
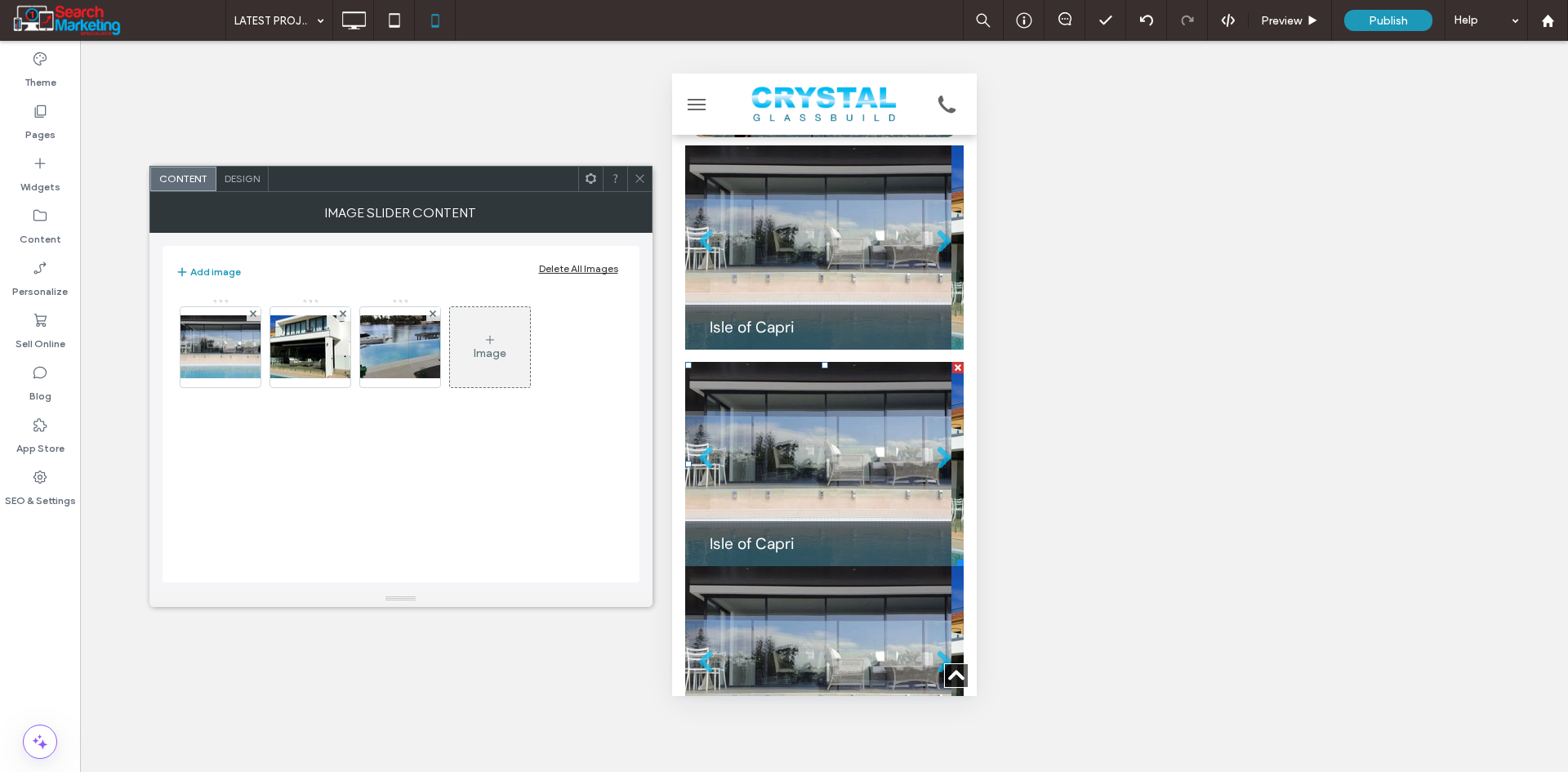
click at [243, 171] on div "Design" at bounding box center [243, 179] width 52 height 24
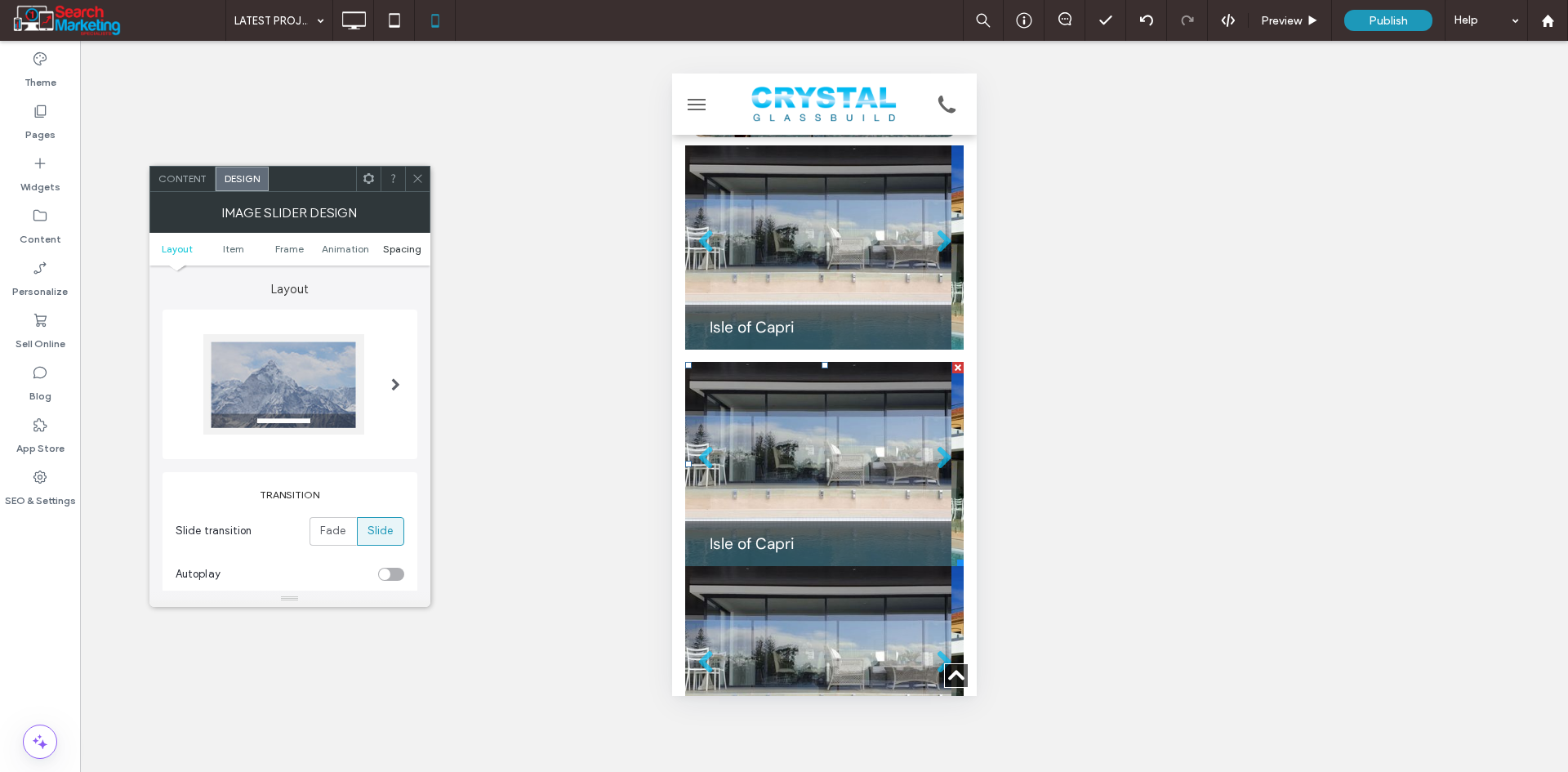
click at [393, 248] on span "Spacing" at bounding box center [402, 248] width 38 height 12
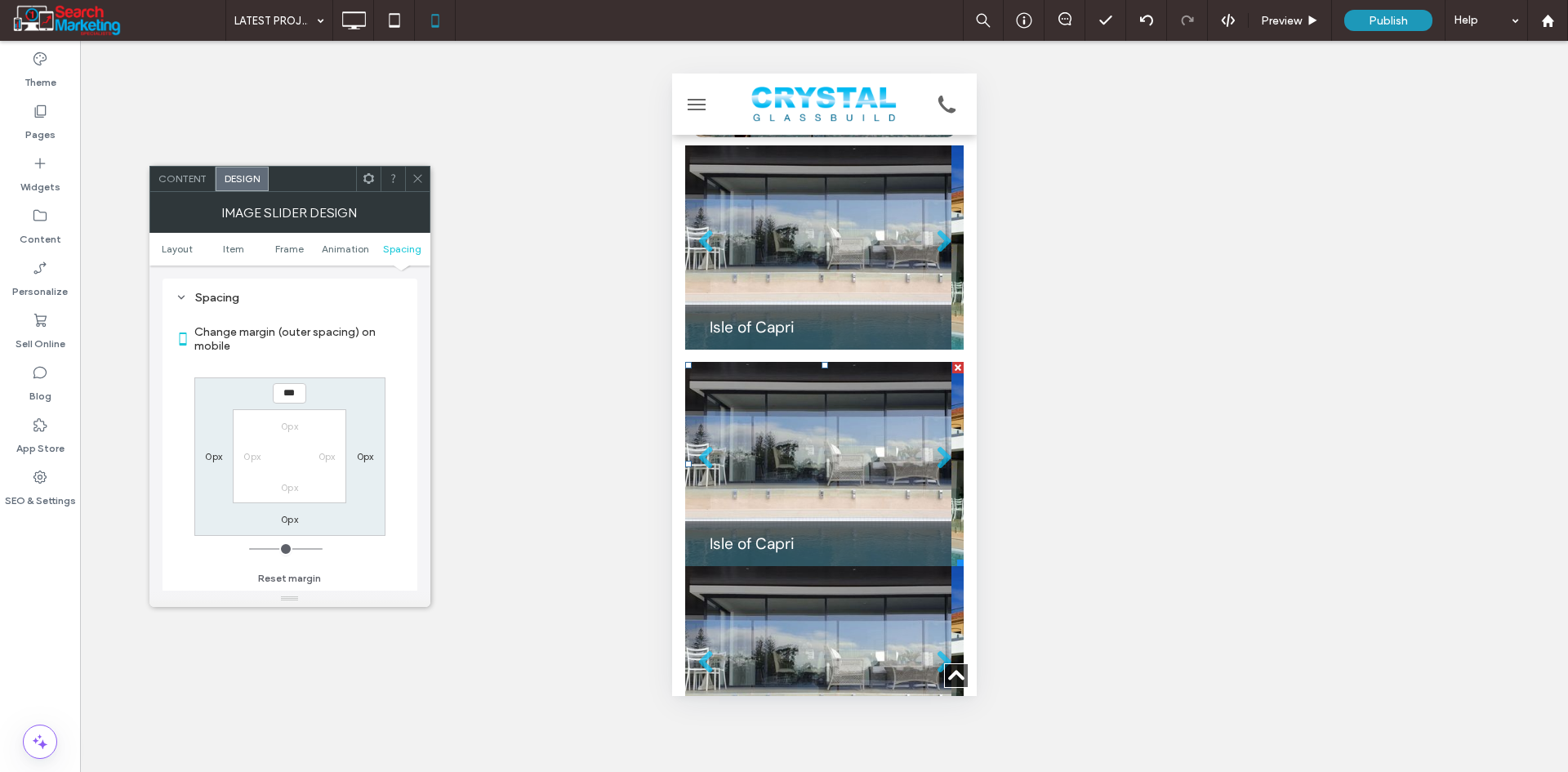
click at [288, 517] on label "0px" at bounding box center [289, 519] width 17 height 12
type input "**"
type input "****"
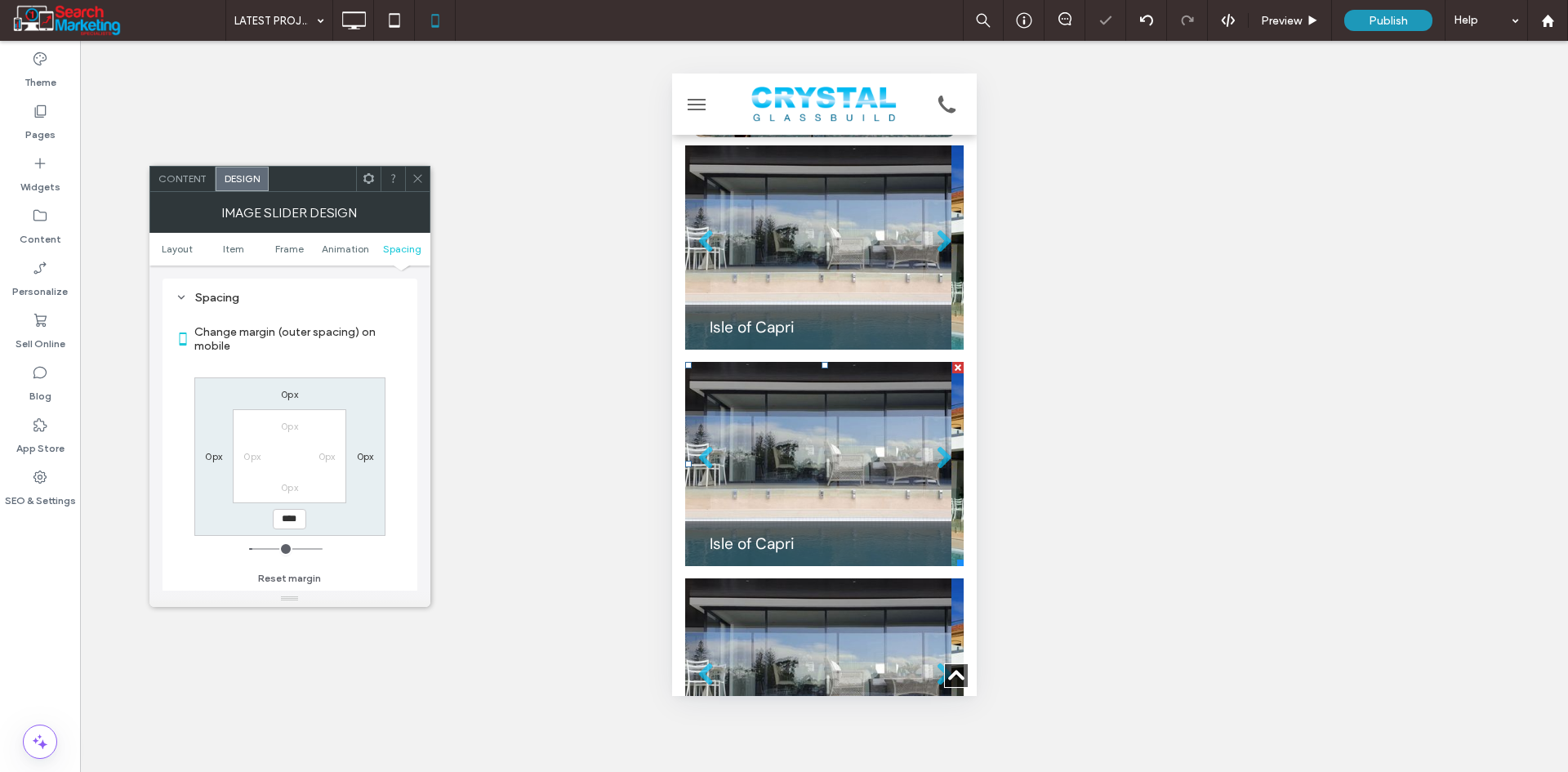
click at [422, 184] on icon at bounding box center [418, 178] width 12 height 12
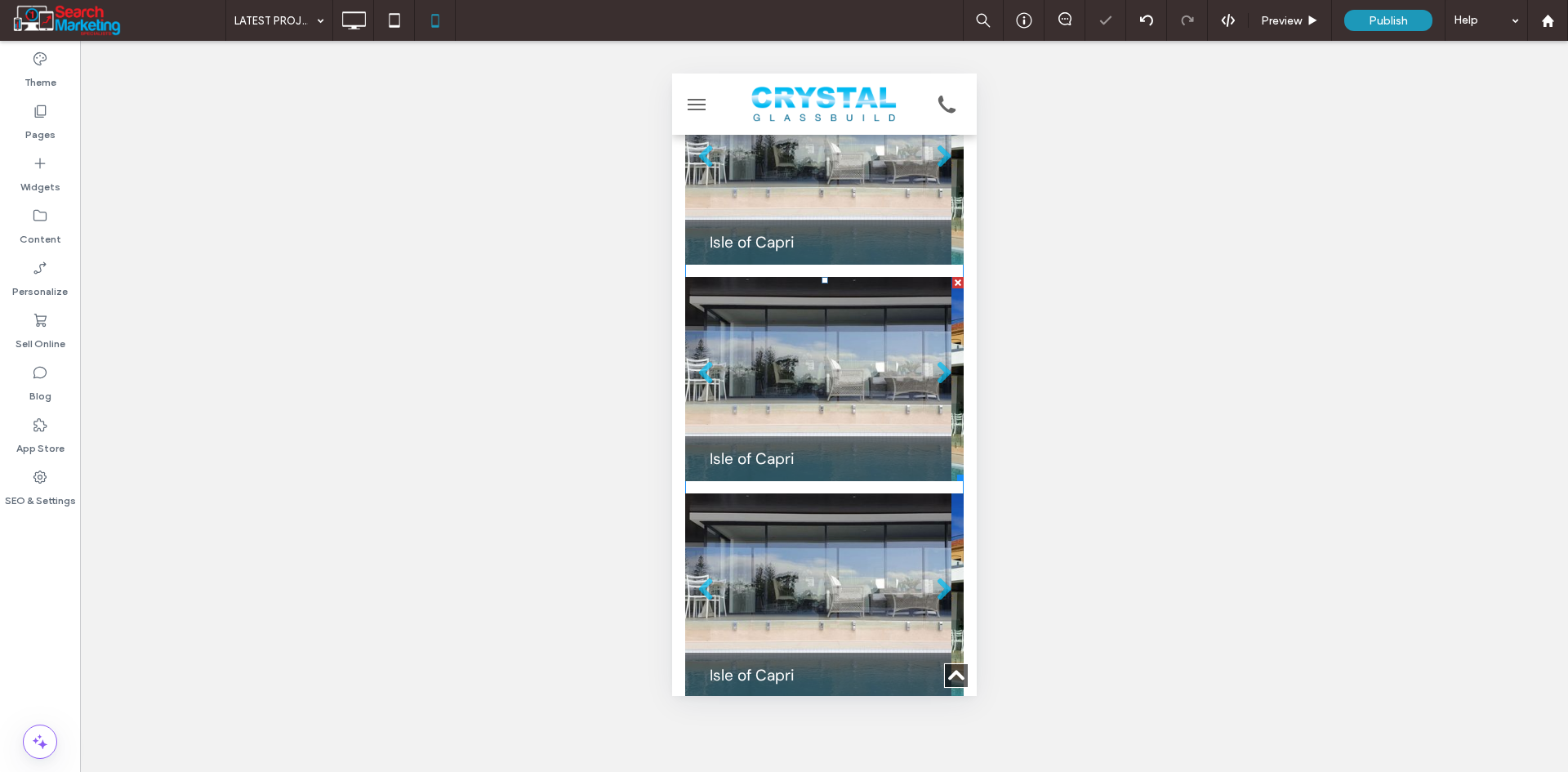
scroll to position [1389, 0]
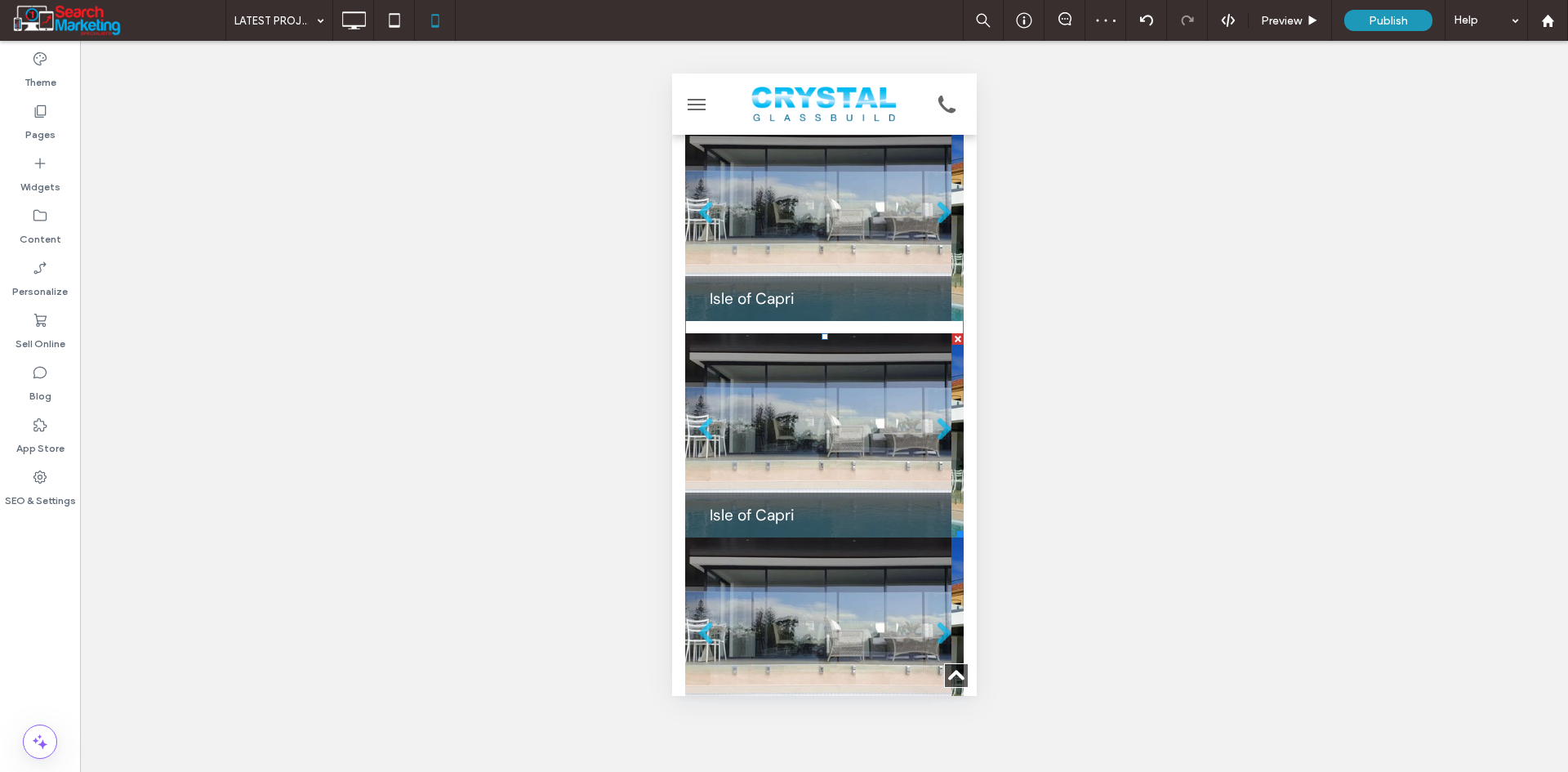
click at [757, 435] on li "Slide title Isle of Capri Button" at bounding box center [817, 435] width 267 height 204
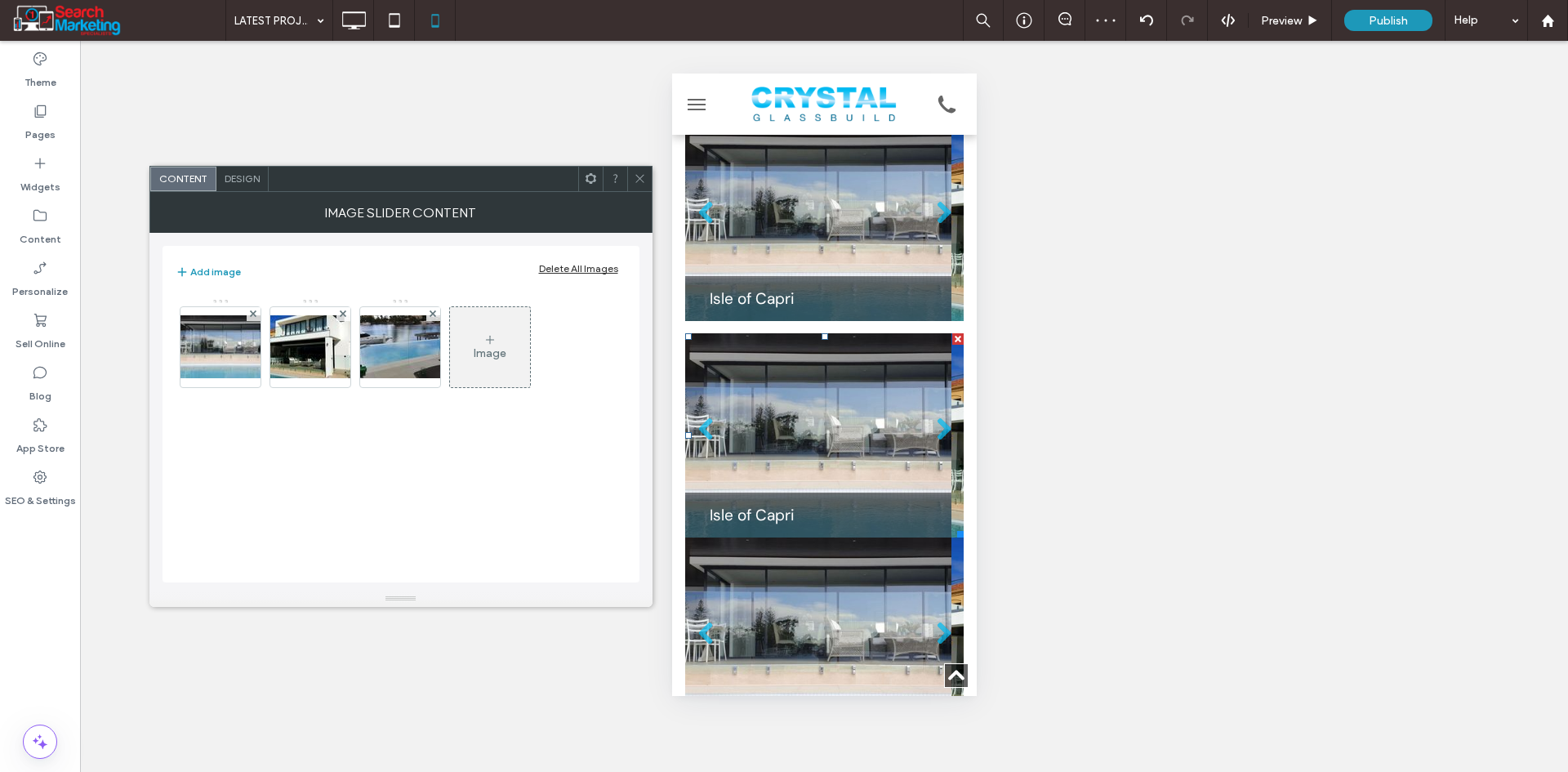
click at [238, 175] on span "Design" at bounding box center [242, 178] width 35 height 12
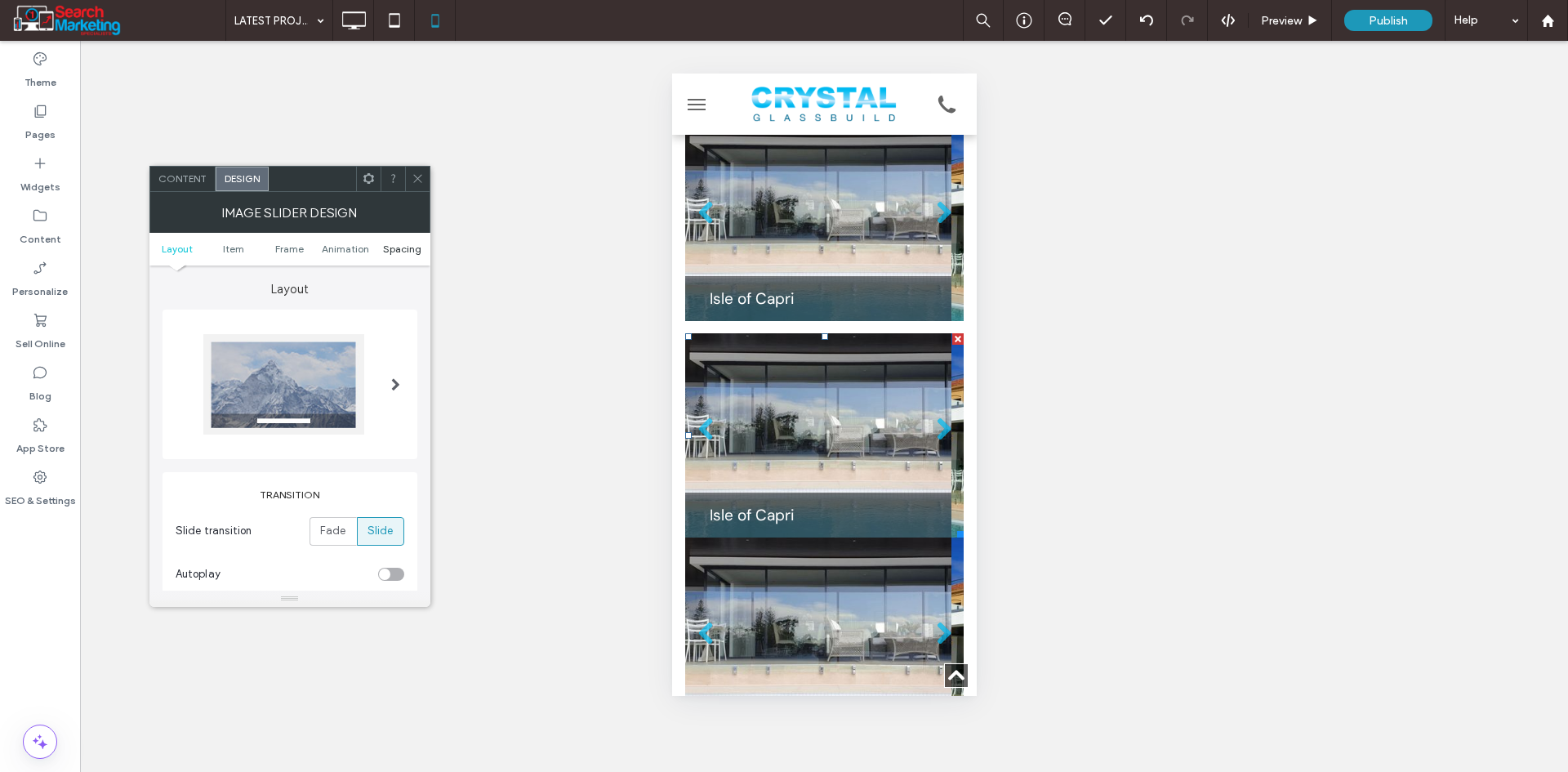
click at [414, 243] on span "Spacing" at bounding box center [402, 248] width 38 height 12
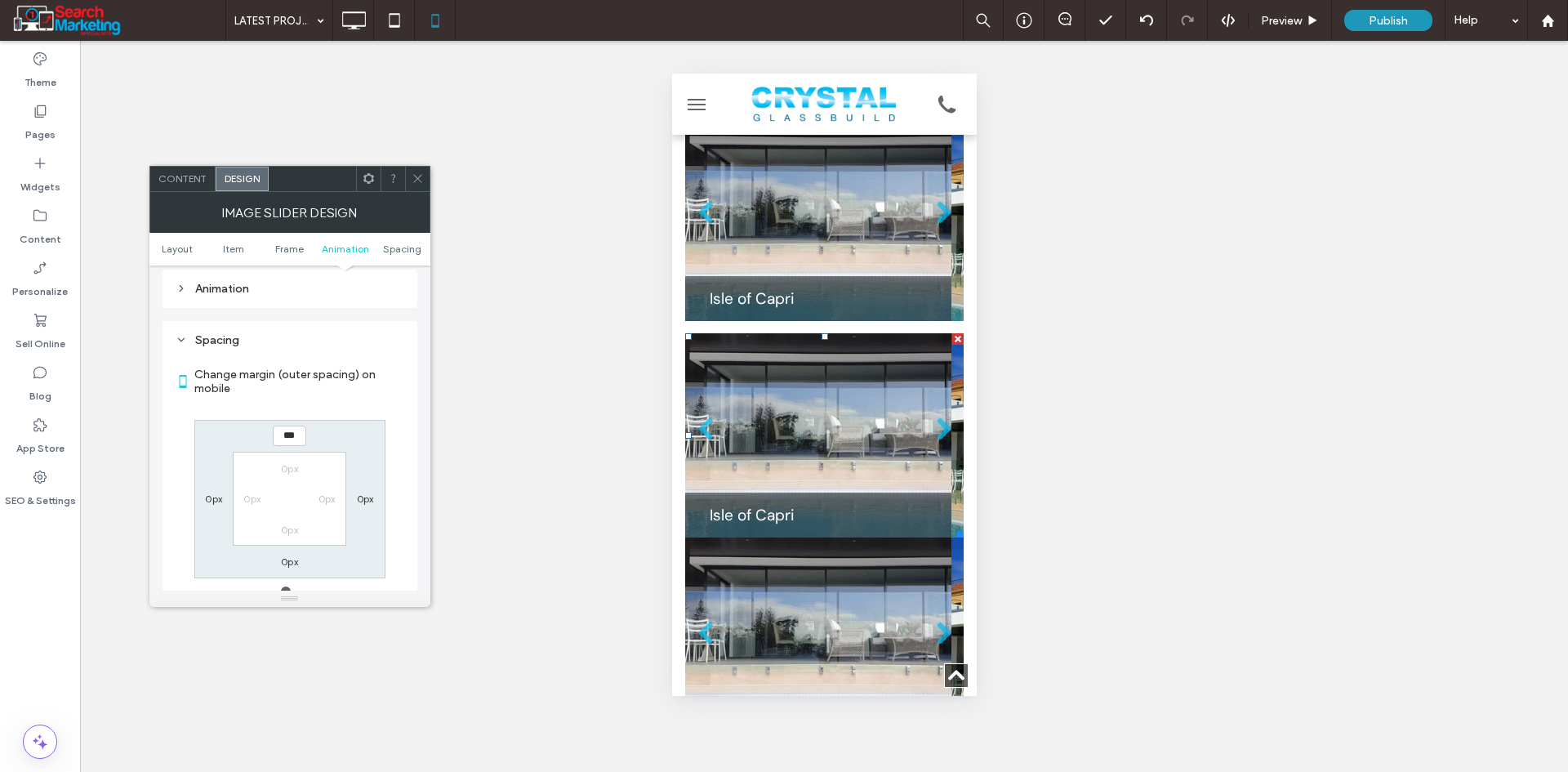
scroll to position [1488, 0]
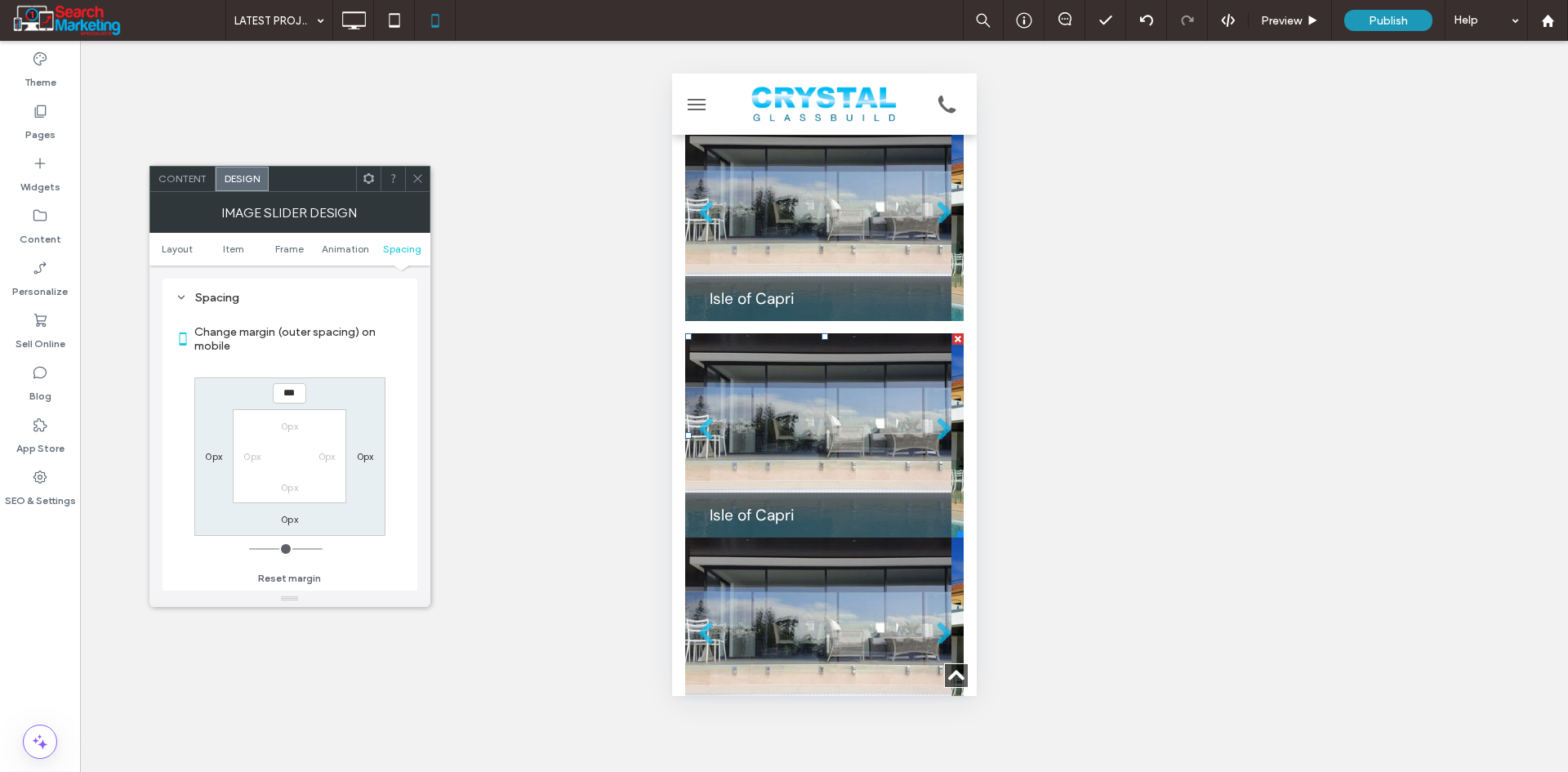
click at [290, 519] on label "0px" at bounding box center [289, 519] width 17 height 12
type input "**"
type input "****"
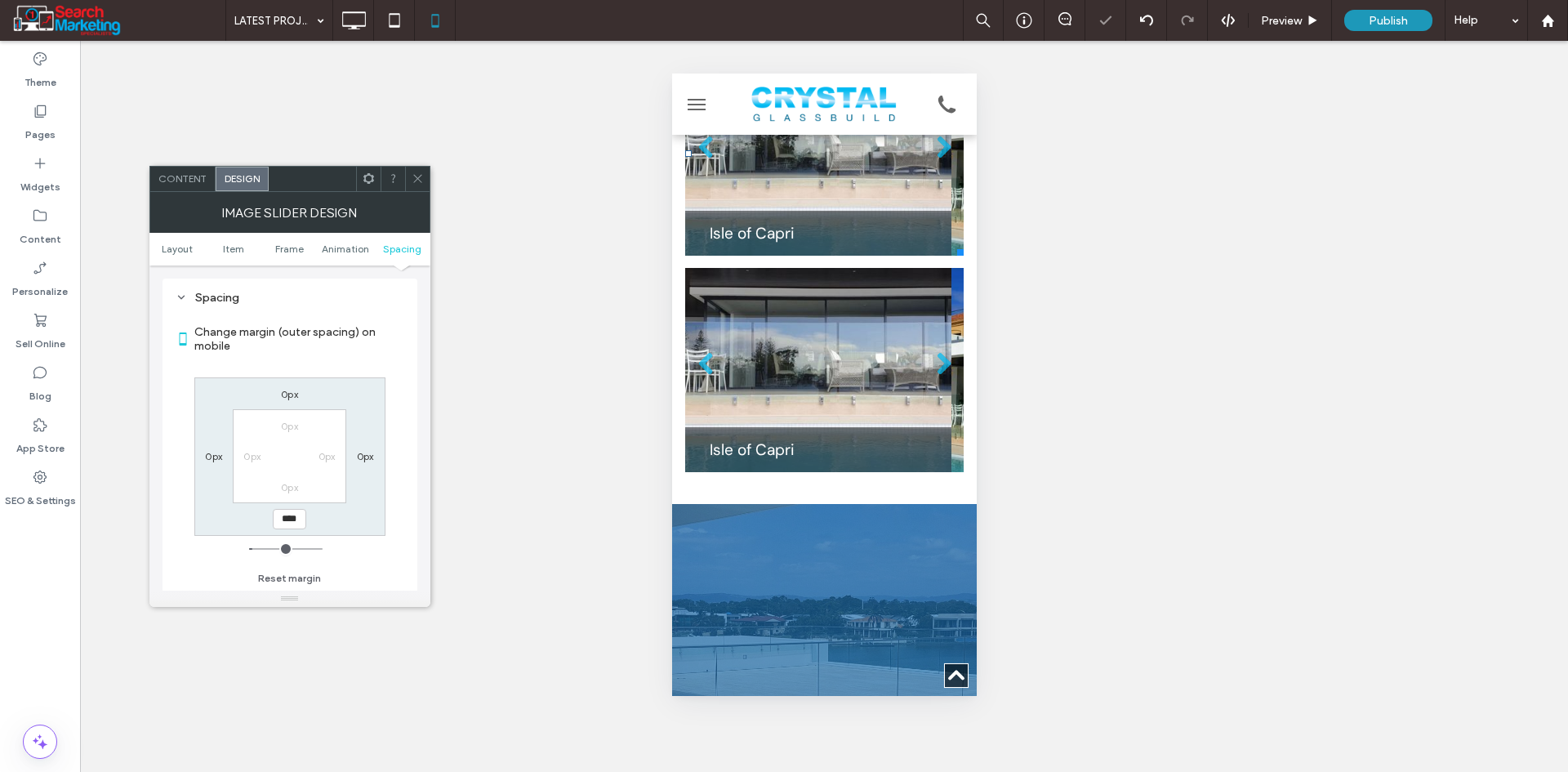
scroll to position [1716, 0]
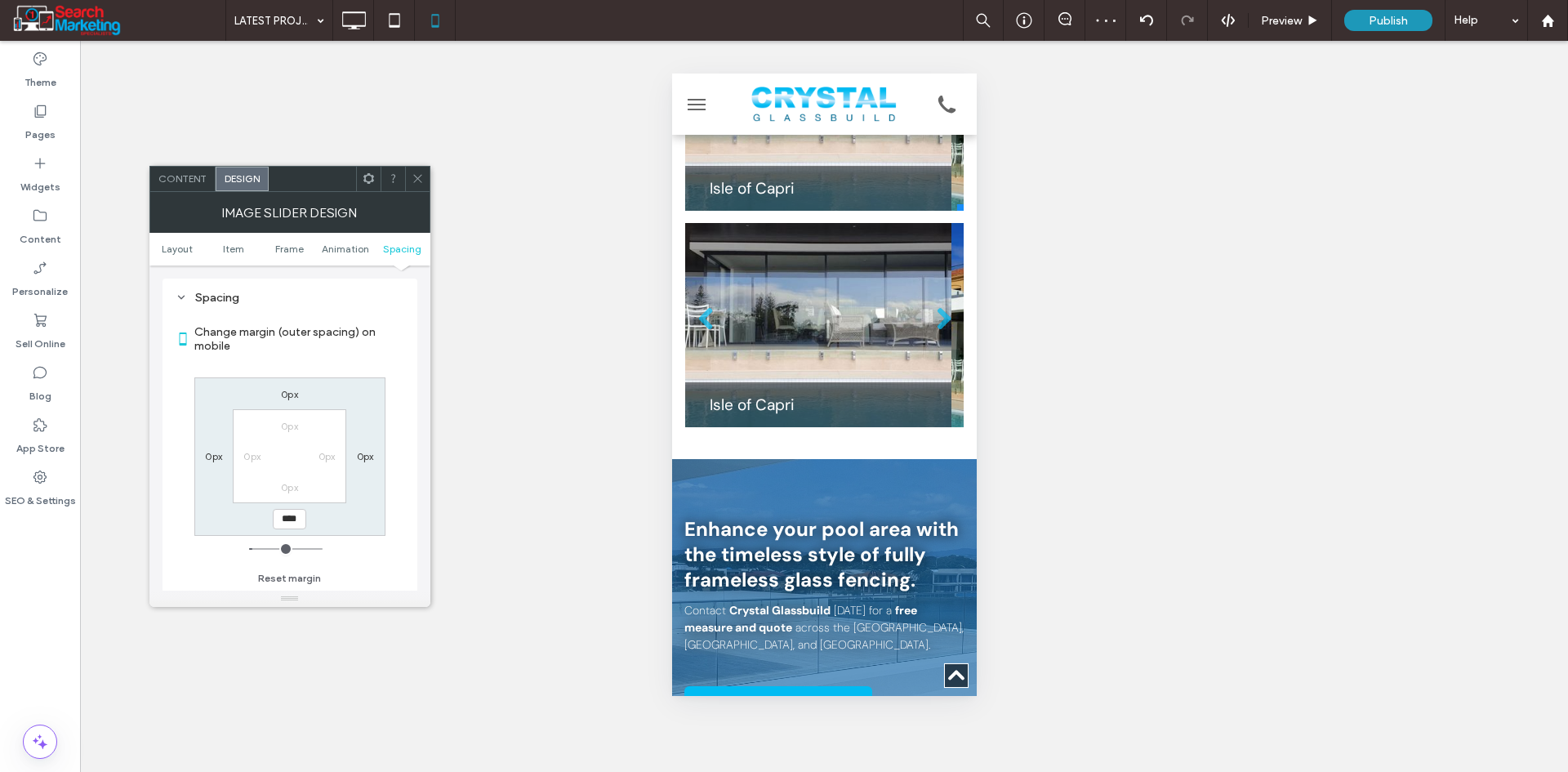
click at [410, 174] on div at bounding box center [417, 179] width 24 height 24
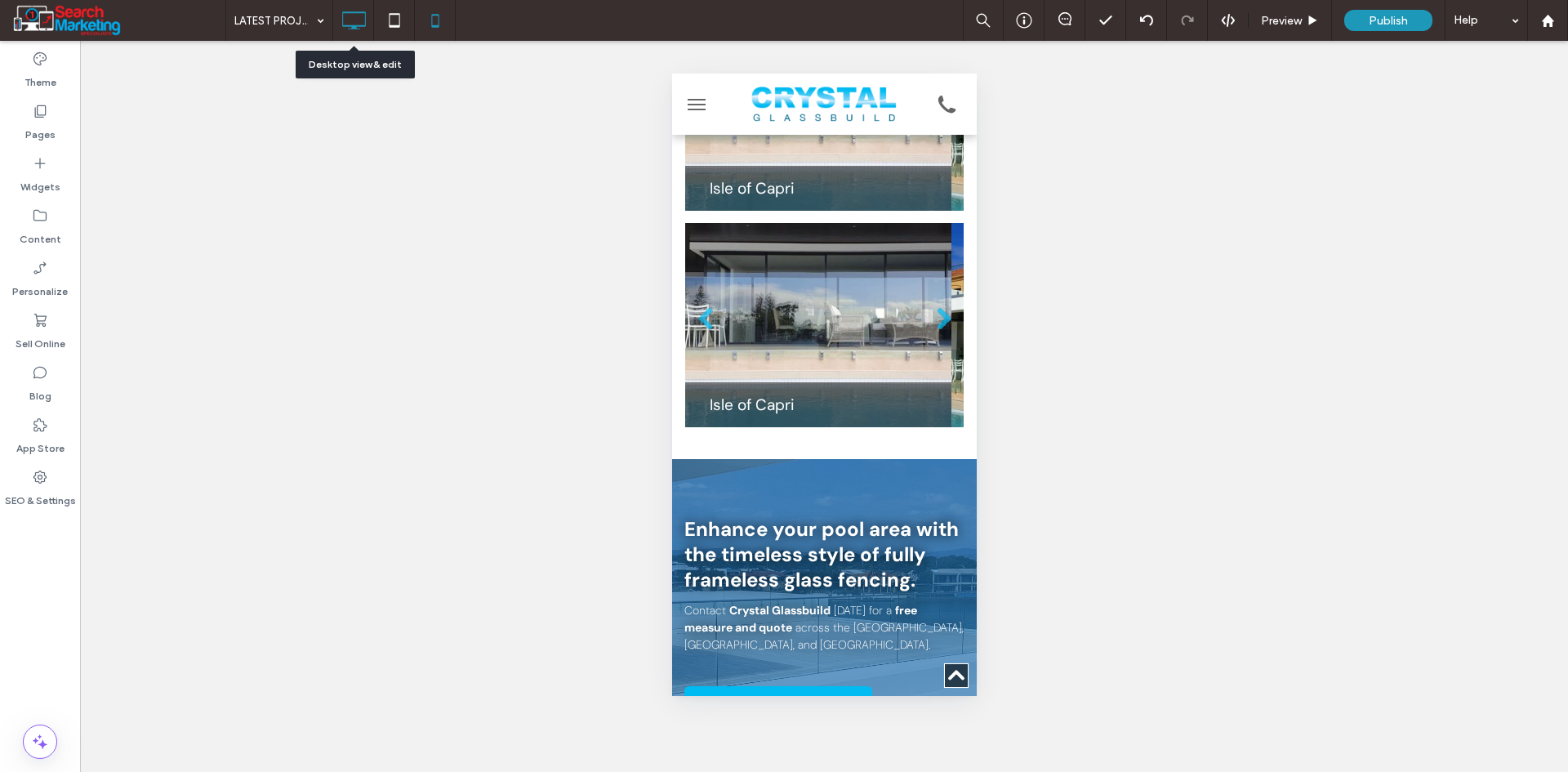
click at [354, 17] on icon at bounding box center [353, 20] width 32 height 32
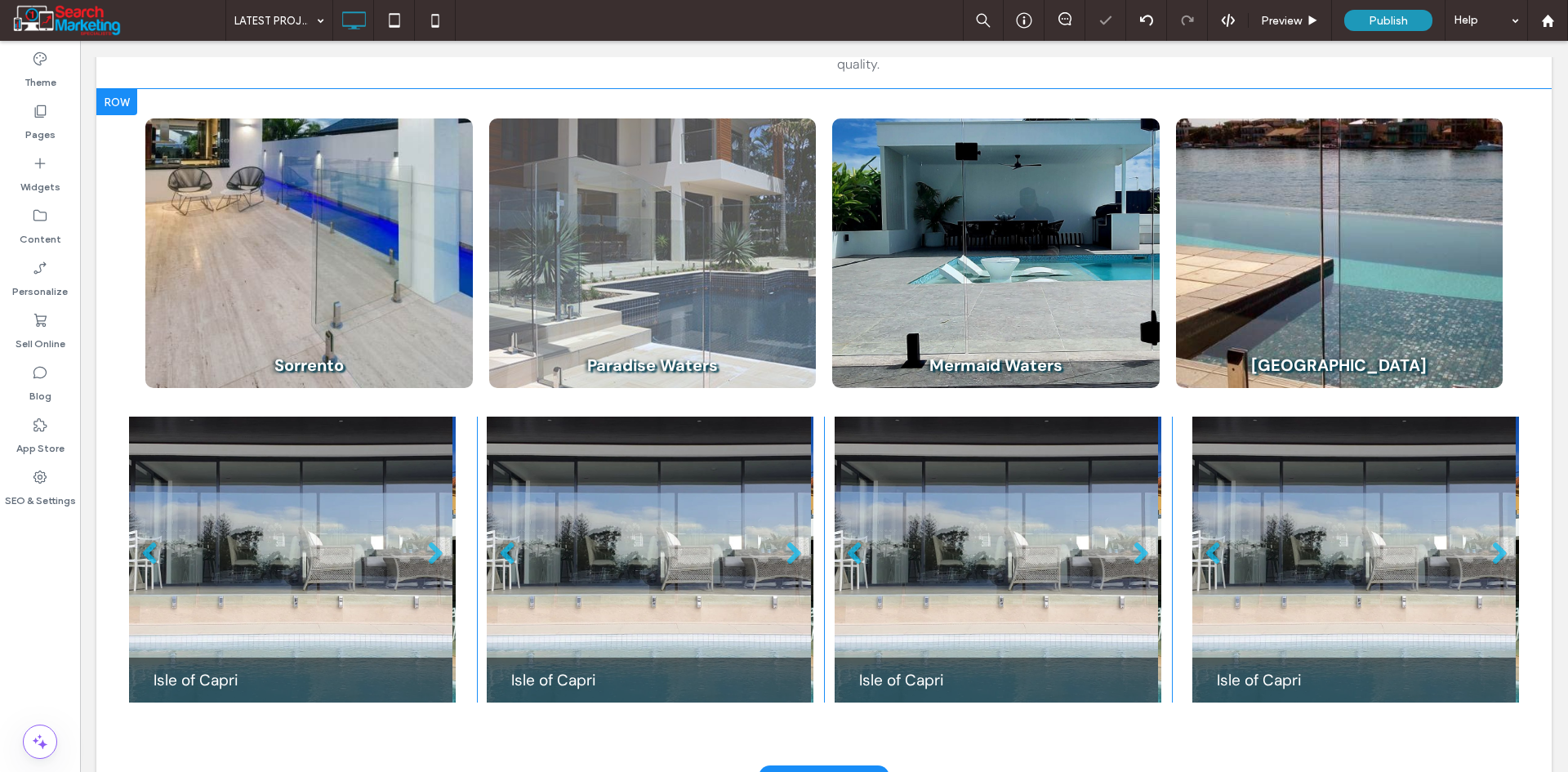
scroll to position [572, 0]
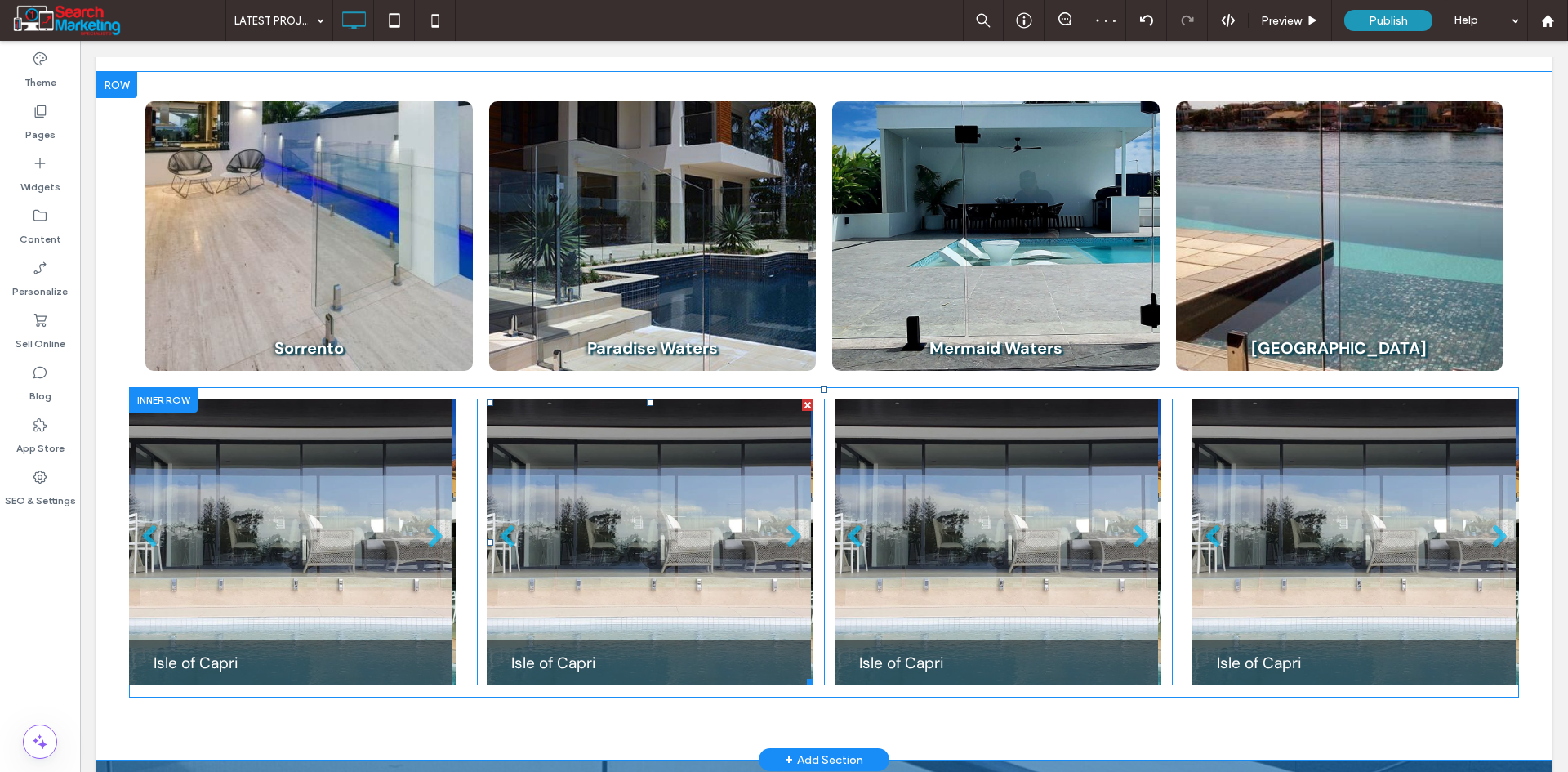
click at [635, 496] on li "Slide title Isle of Capri Button" at bounding box center [648, 543] width 323 height 286
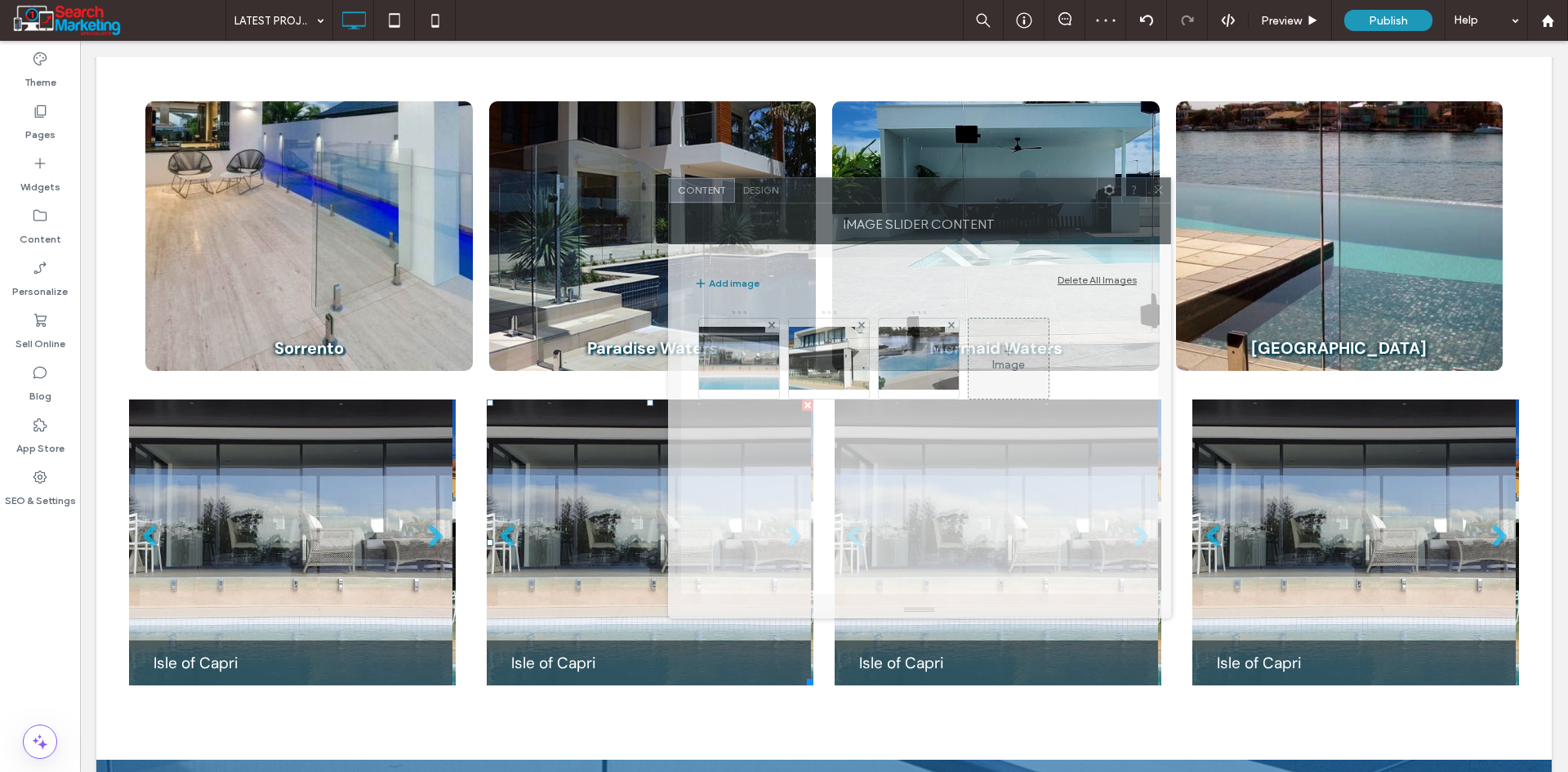
drag, startPoint x: 939, startPoint y: 195, endPoint x: 690, endPoint y: 197, distance: 249.0
click at [787, 197] on div at bounding box center [942, 189] width 310 height 24
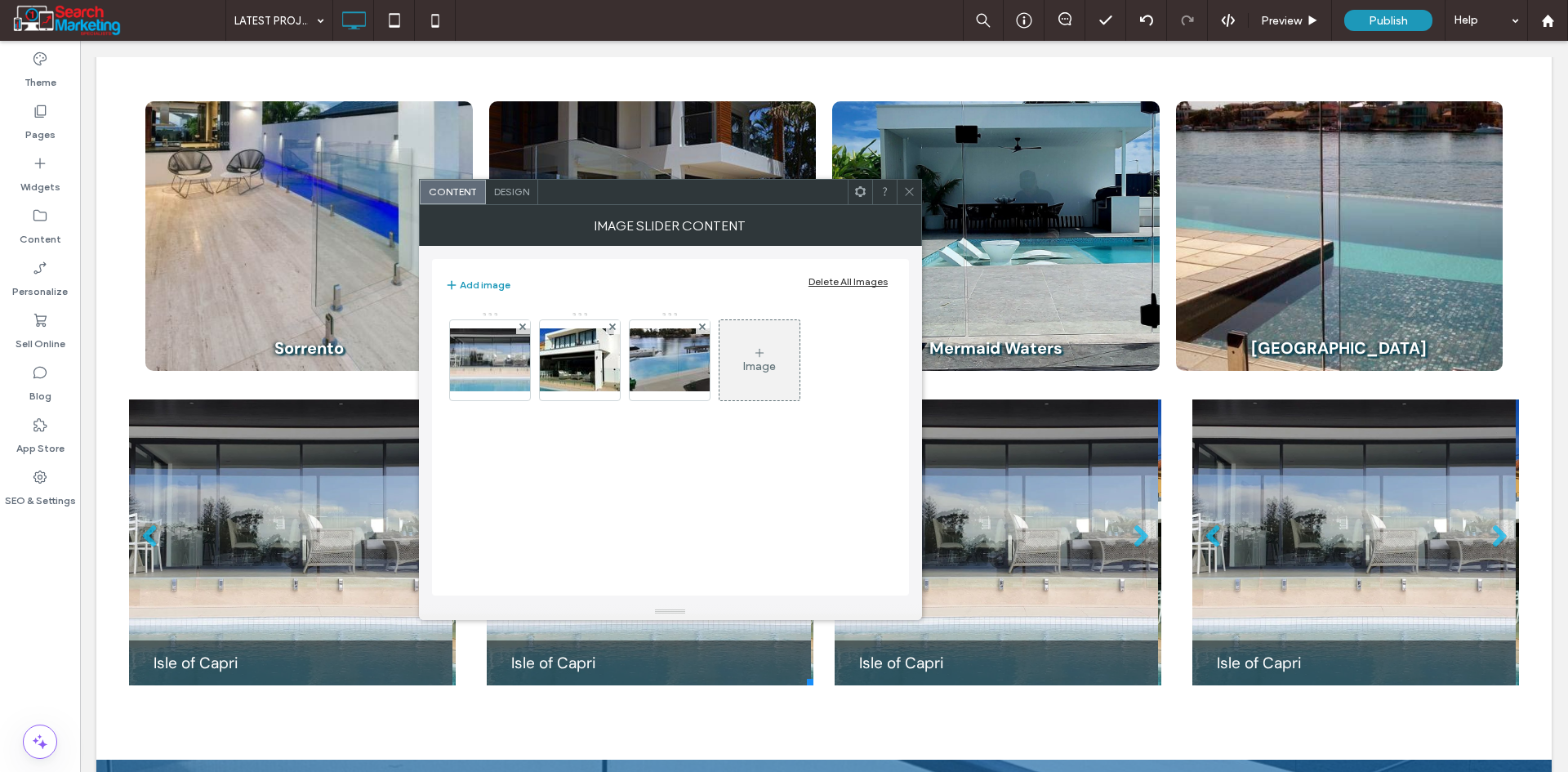
click at [831, 282] on div "Delete All Images" at bounding box center [847, 281] width 79 height 12
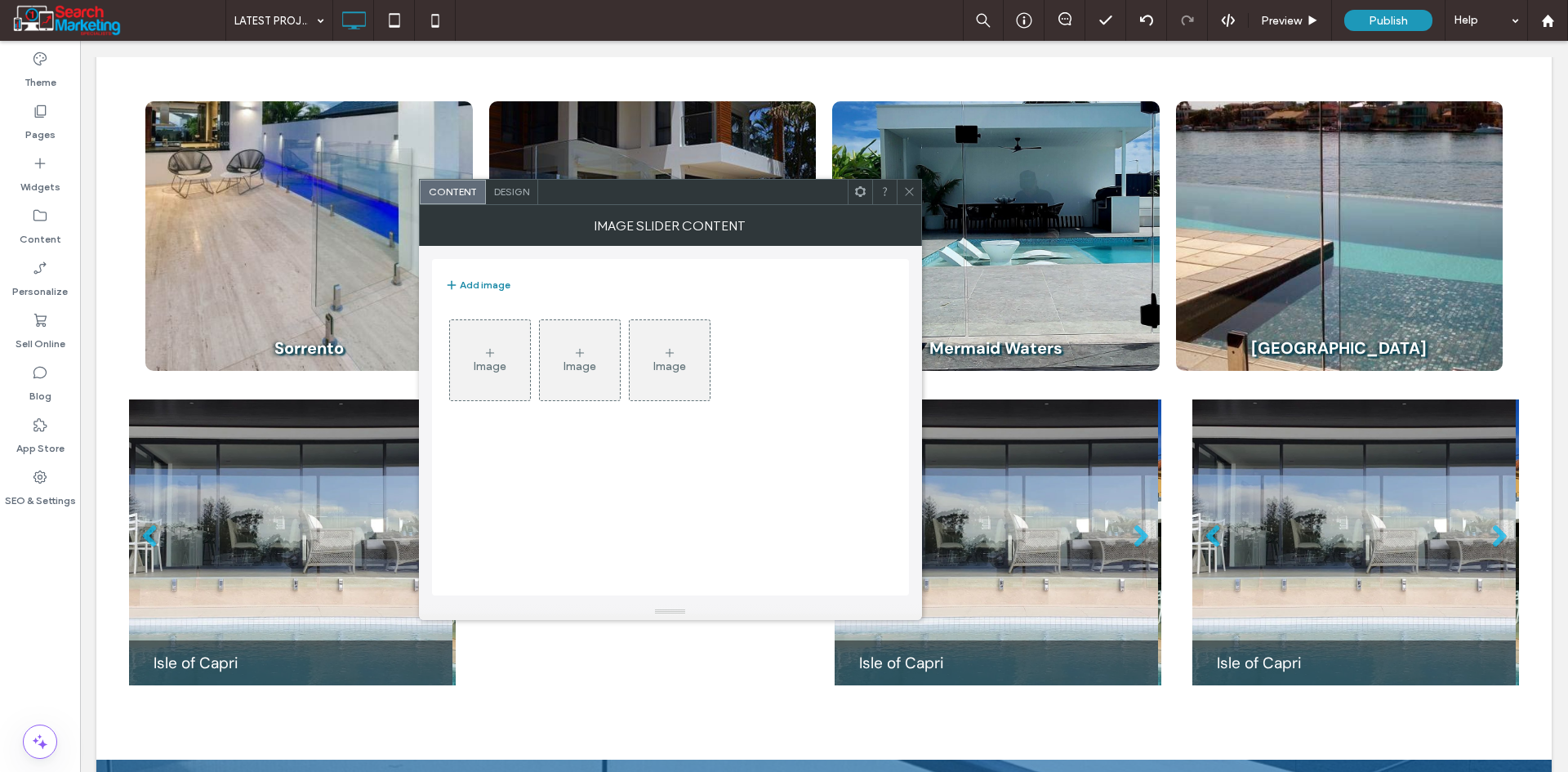
click at [496, 283] on button "Add image" at bounding box center [478, 285] width 66 height 20
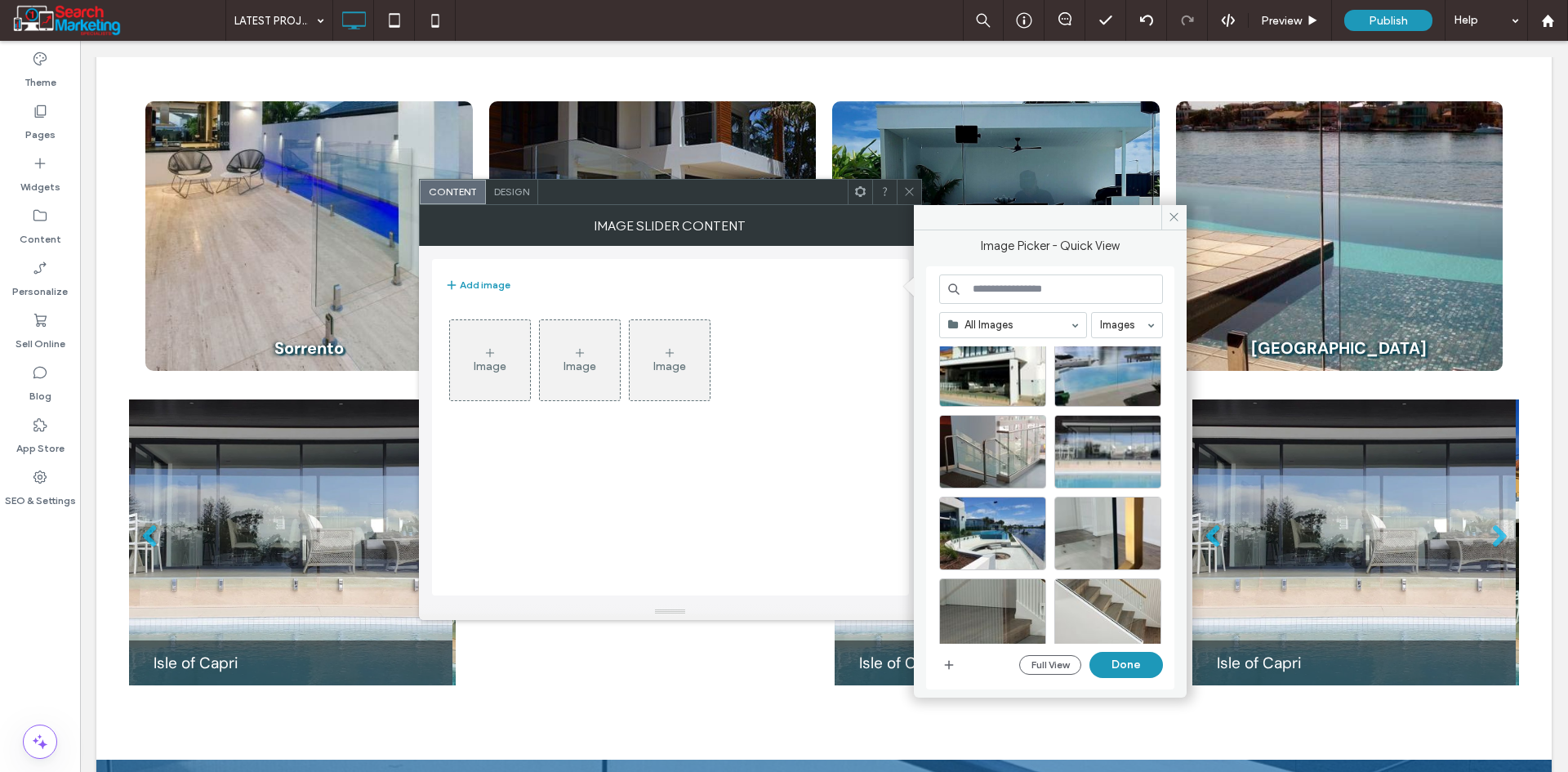
scroll to position [409, 0]
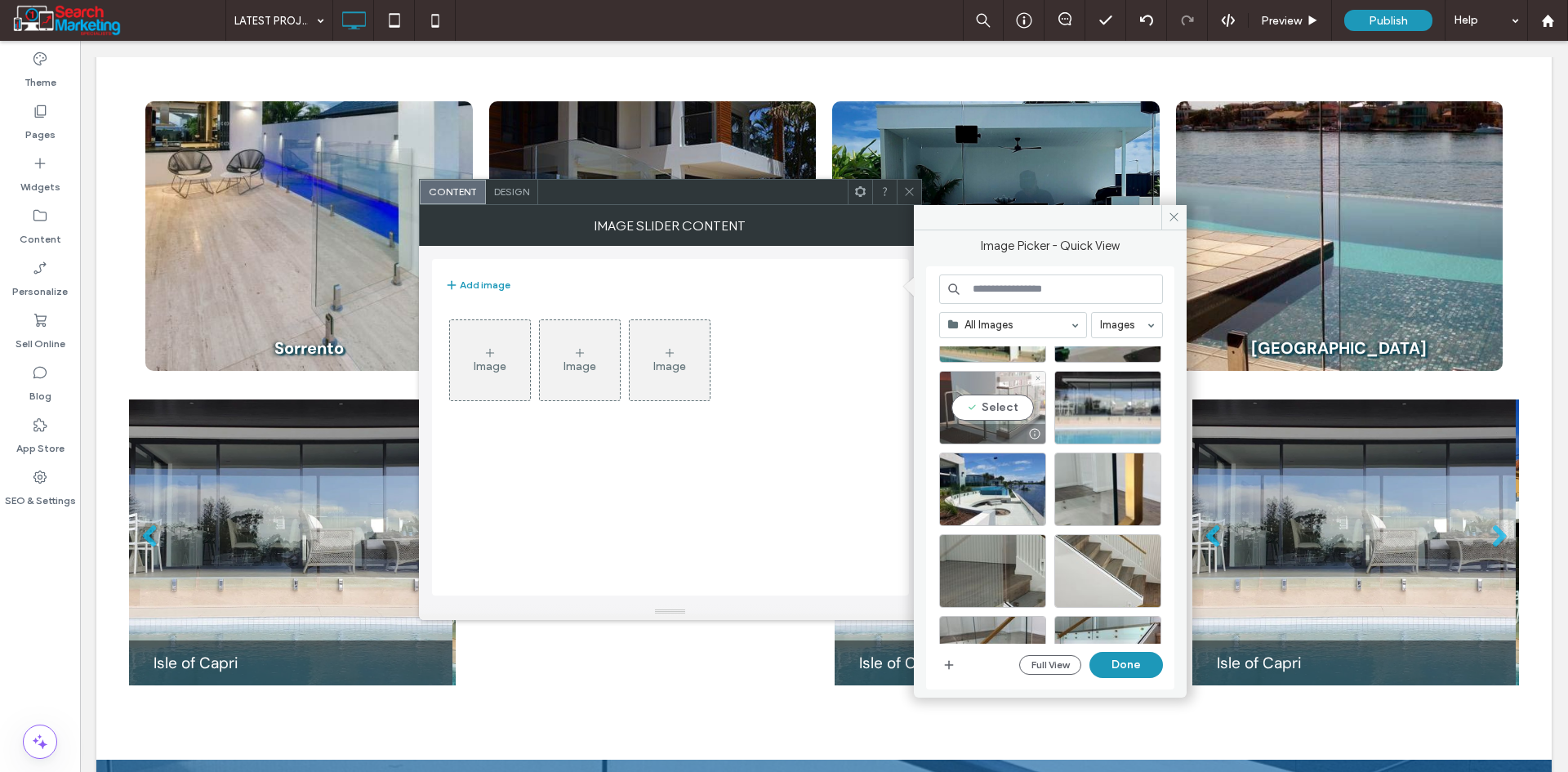
click at [1003, 411] on div "Select" at bounding box center [992, 407] width 107 height 73
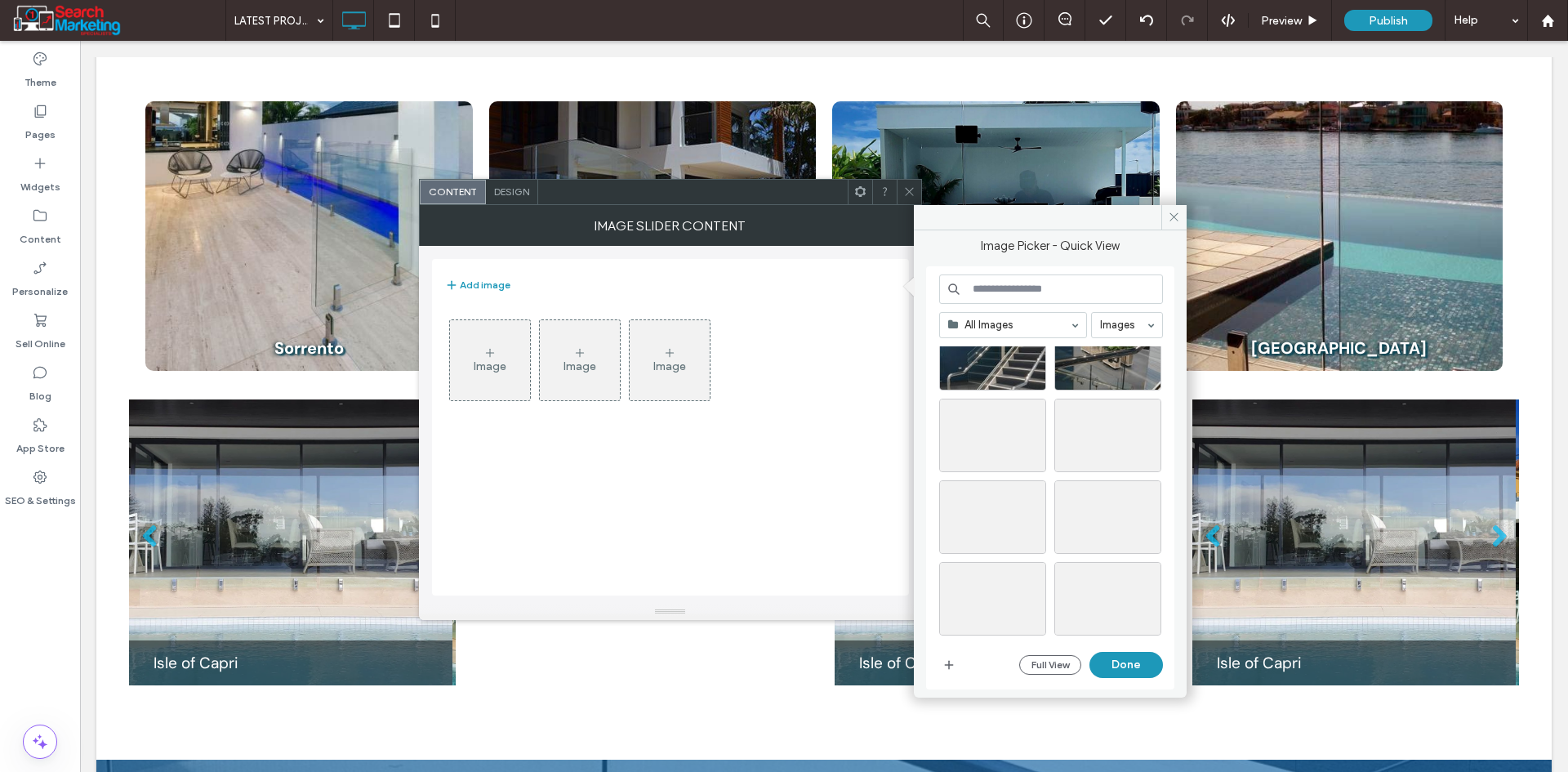
scroll to position [2015, 0]
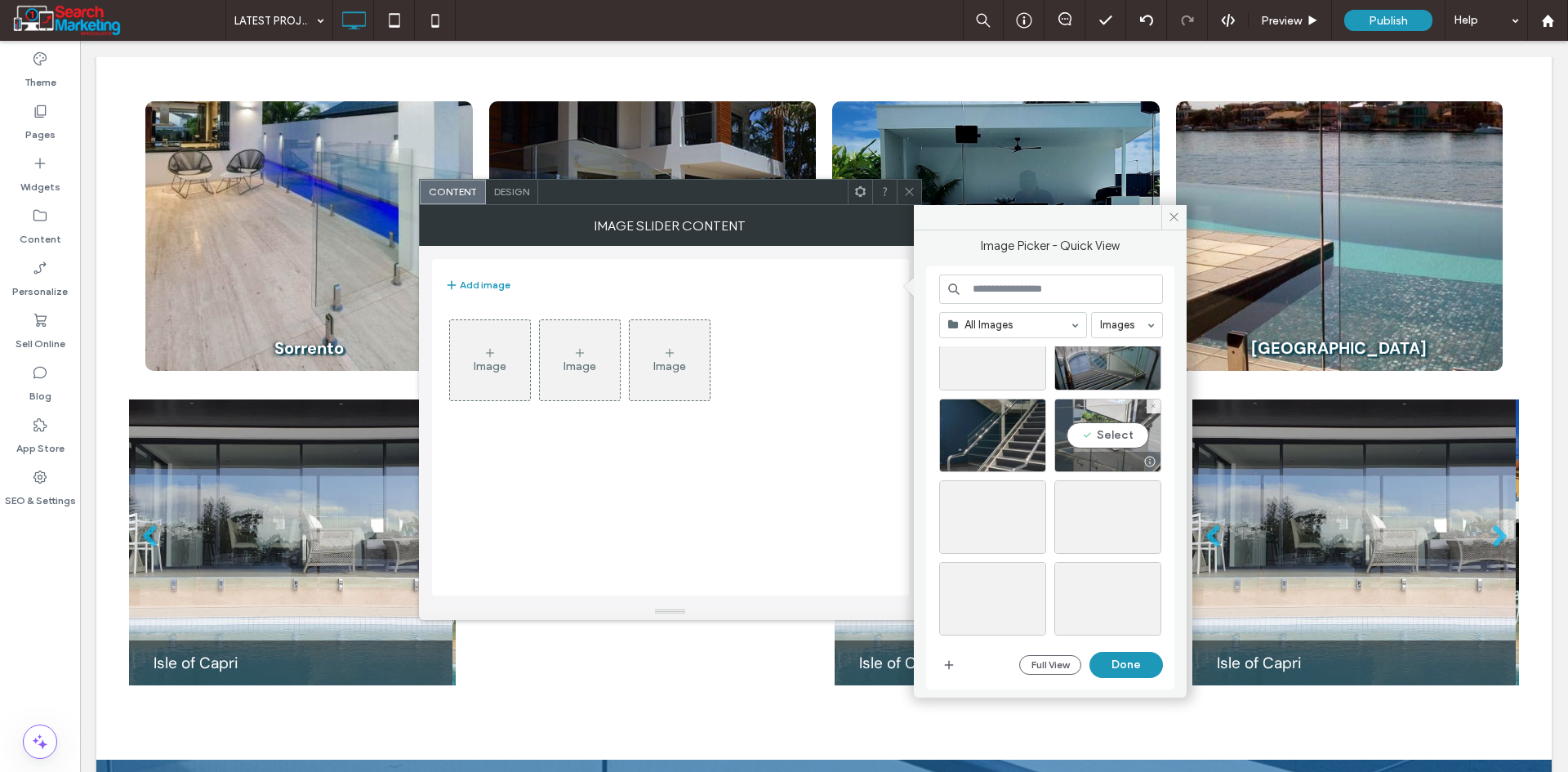
click at [1120, 431] on div "Select" at bounding box center [1107, 435] width 107 height 73
click at [1000, 430] on div "Select" at bounding box center [992, 435] width 107 height 73
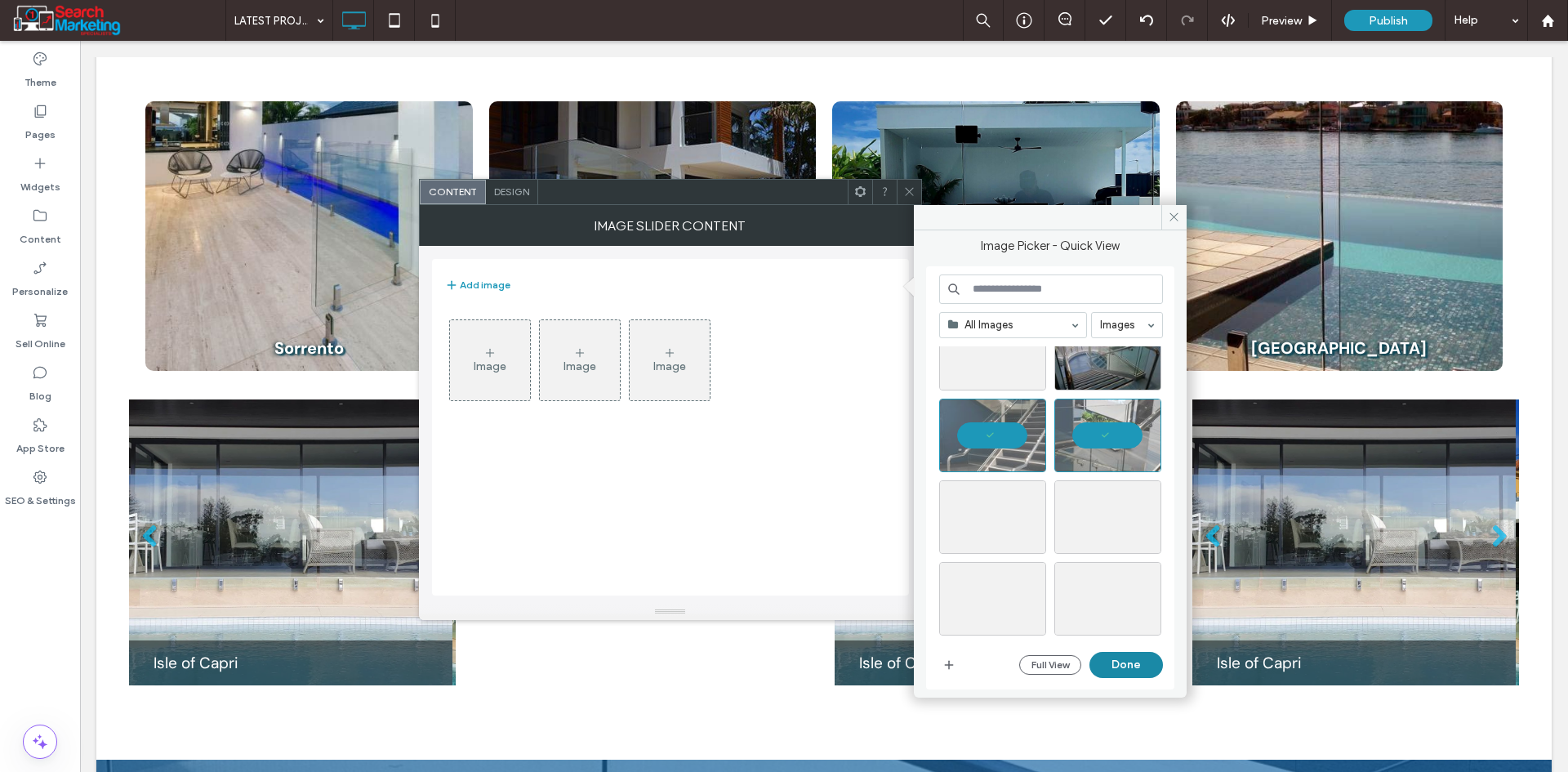
click at [1117, 668] on button "Done" at bounding box center [1126, 665] width 73 height 26
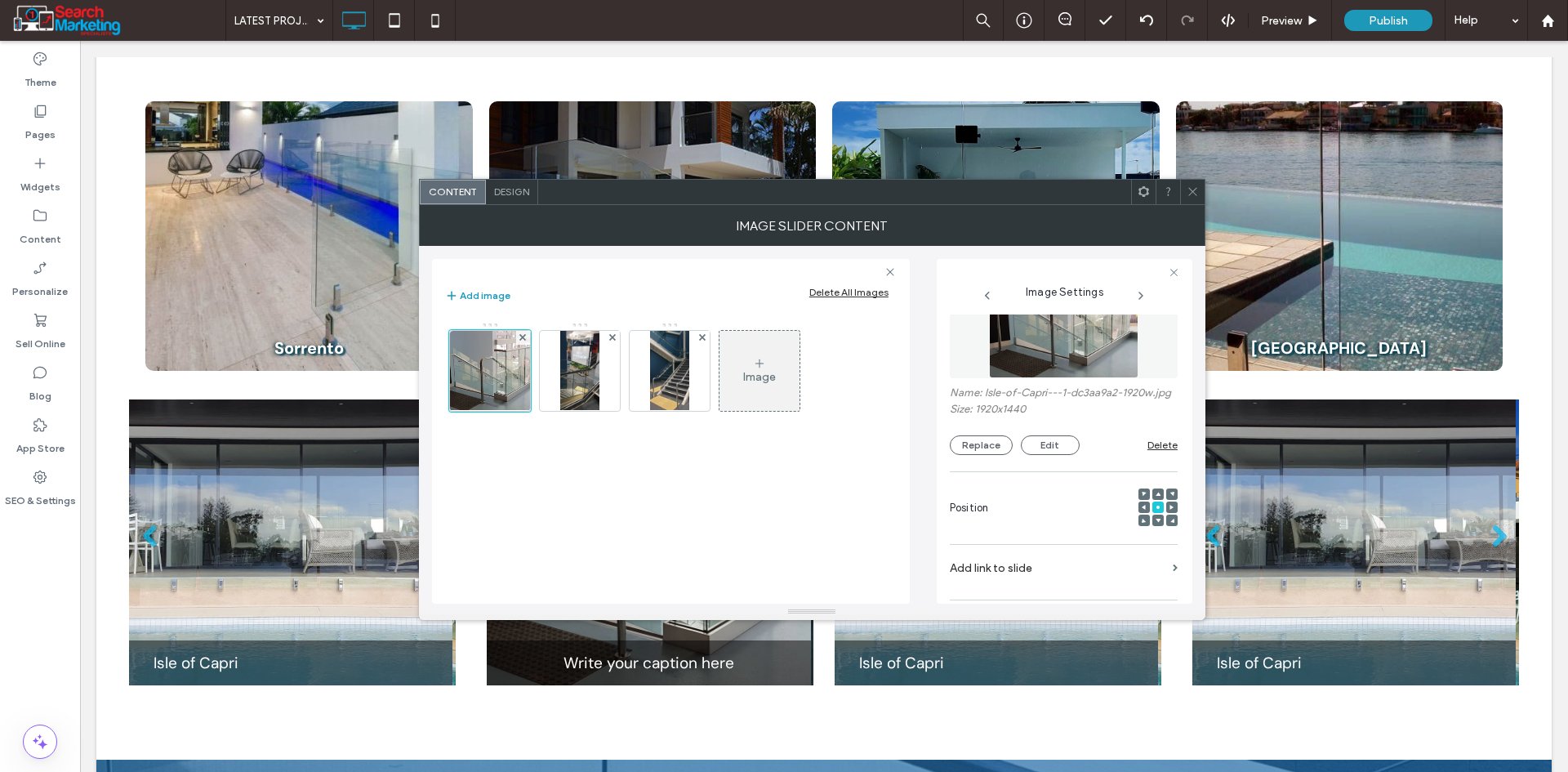
scroll to position [164, 0]
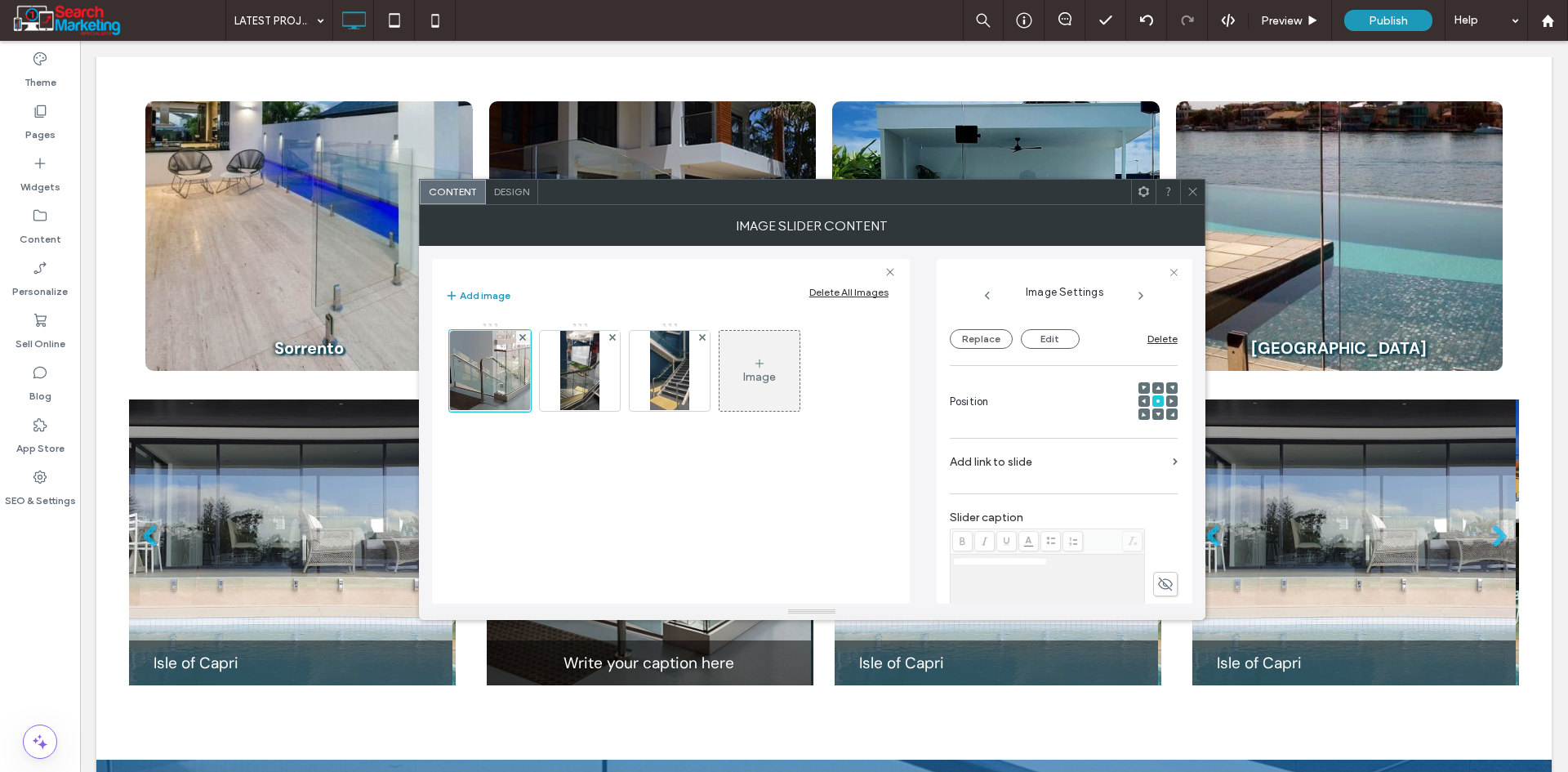
drag, startPoint x: 1159, startPoint y: 595, endPoint x: 1128, endPoint y: 587, distance: 32.0
click at [1158, 593] on icon at bounding box center [1165, 584] width 17 height 18
click at [1080, 587] on div "**********" at bounding box center [1047, 597] width 189 height 81
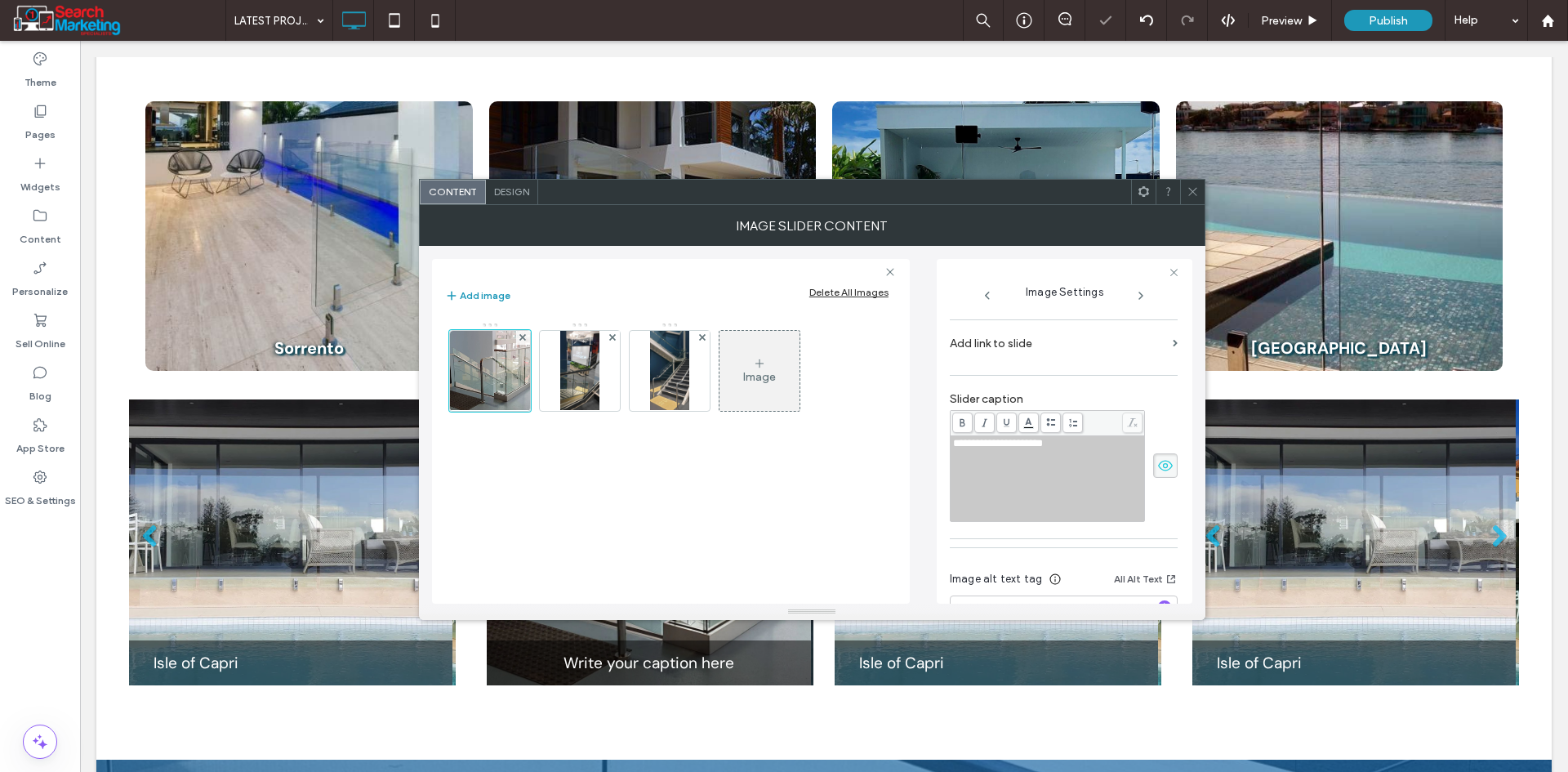
scroll to position [353, 0]
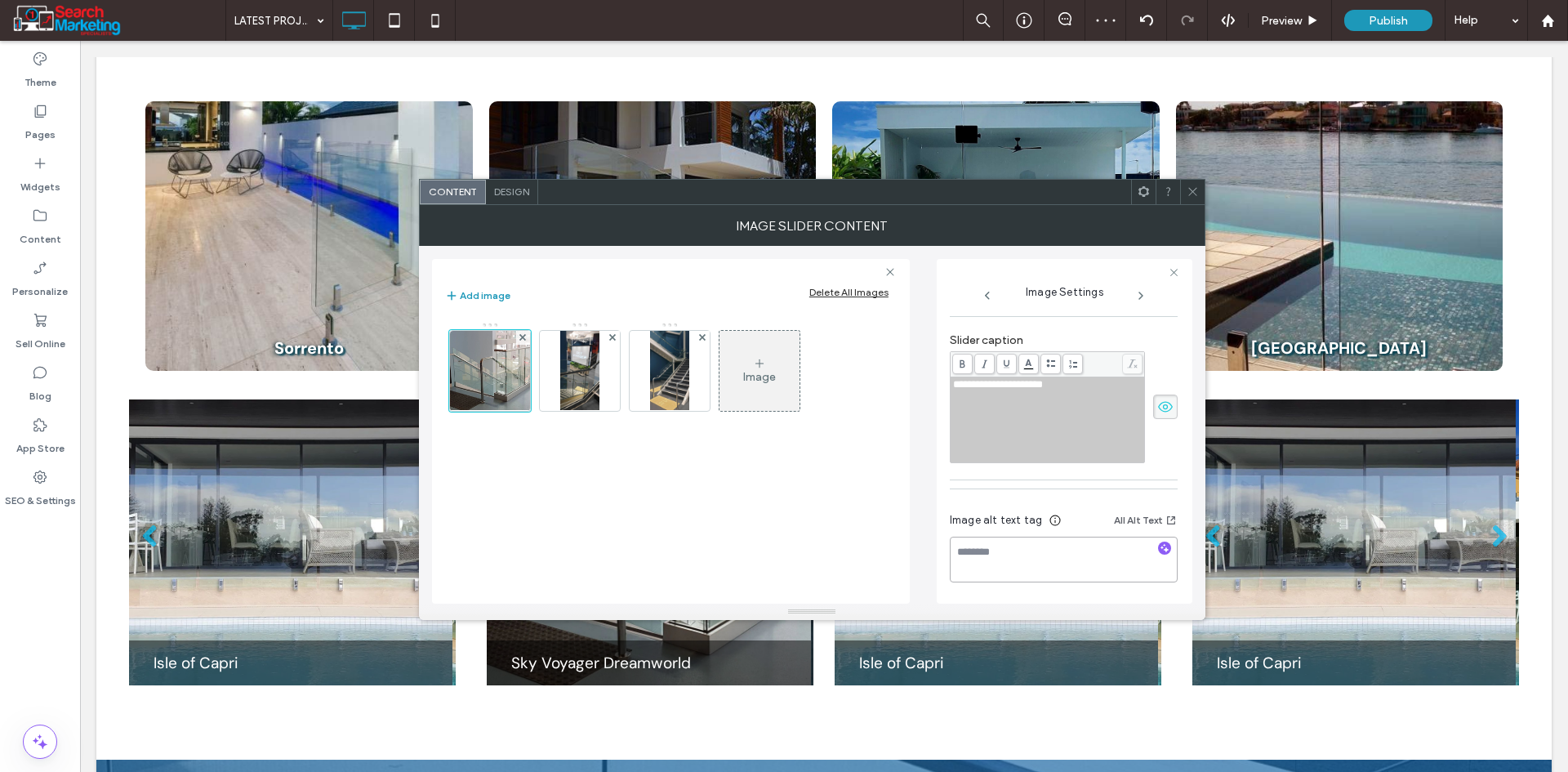
click at [1023, 561] on textarea at bounding box center [1064, 559] width 228 height 46
paste textarea "**********"
type textarea "**********"
click at [1138, 299] on icon at bounding box center [1141, 296] width 13 height 13
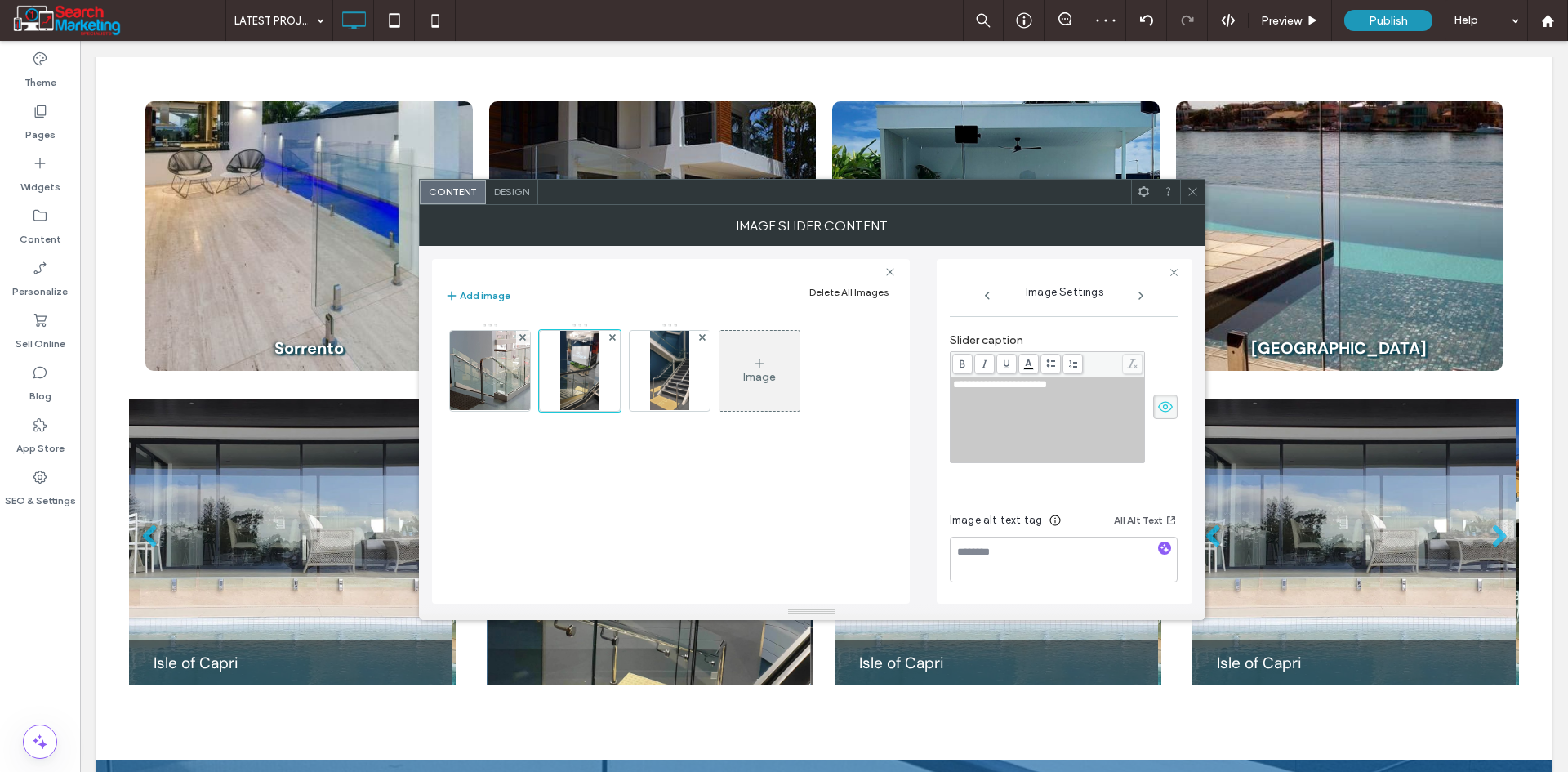
scroll to position [341, 0]
click at [1088, 411] on div "**********" at bounding box center [1047, 420] width 189 height 81
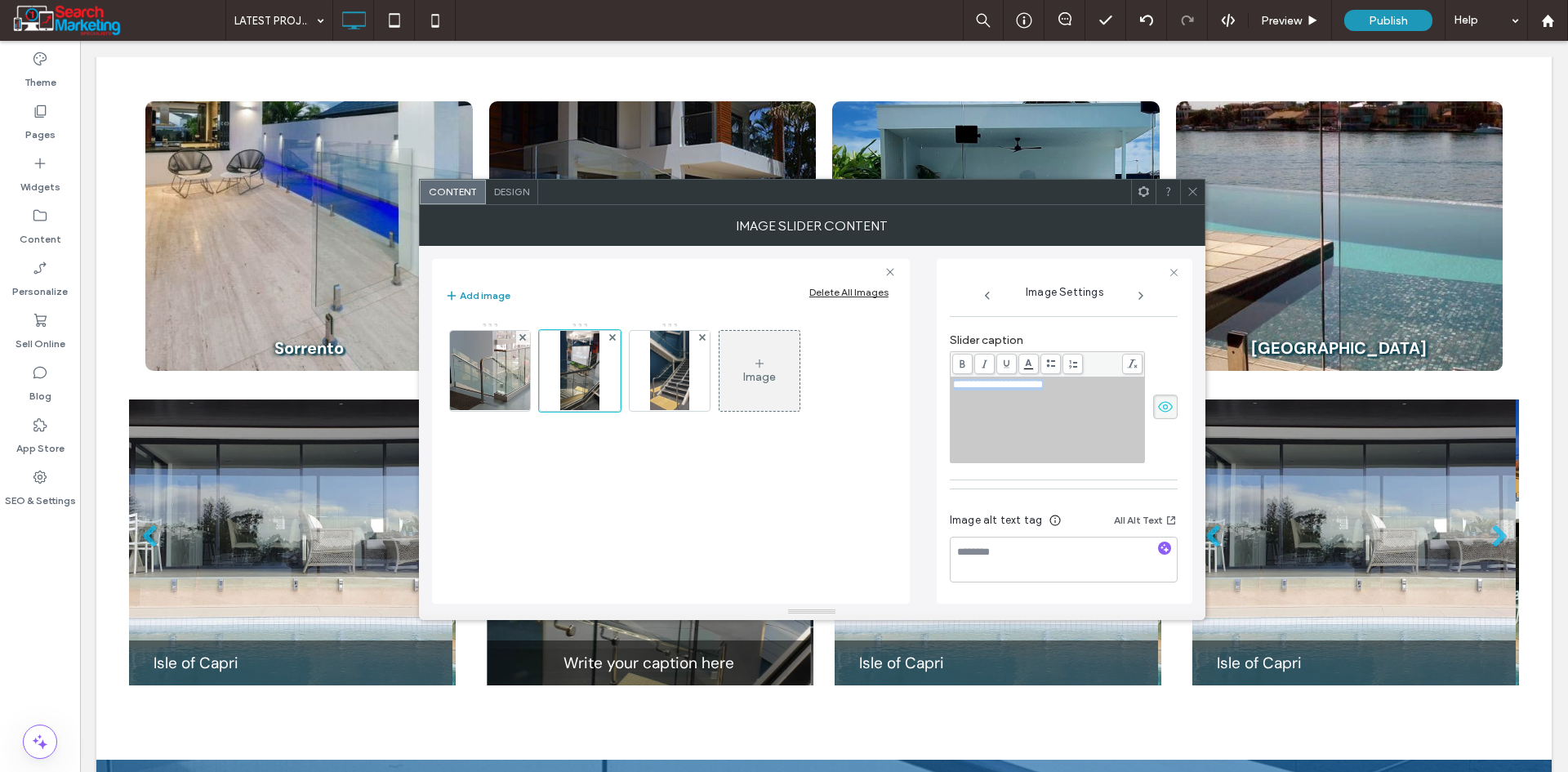
copy span "**********"
click at [1139, 294] on icon at bounding box center [1141, 296] width 13 height 13
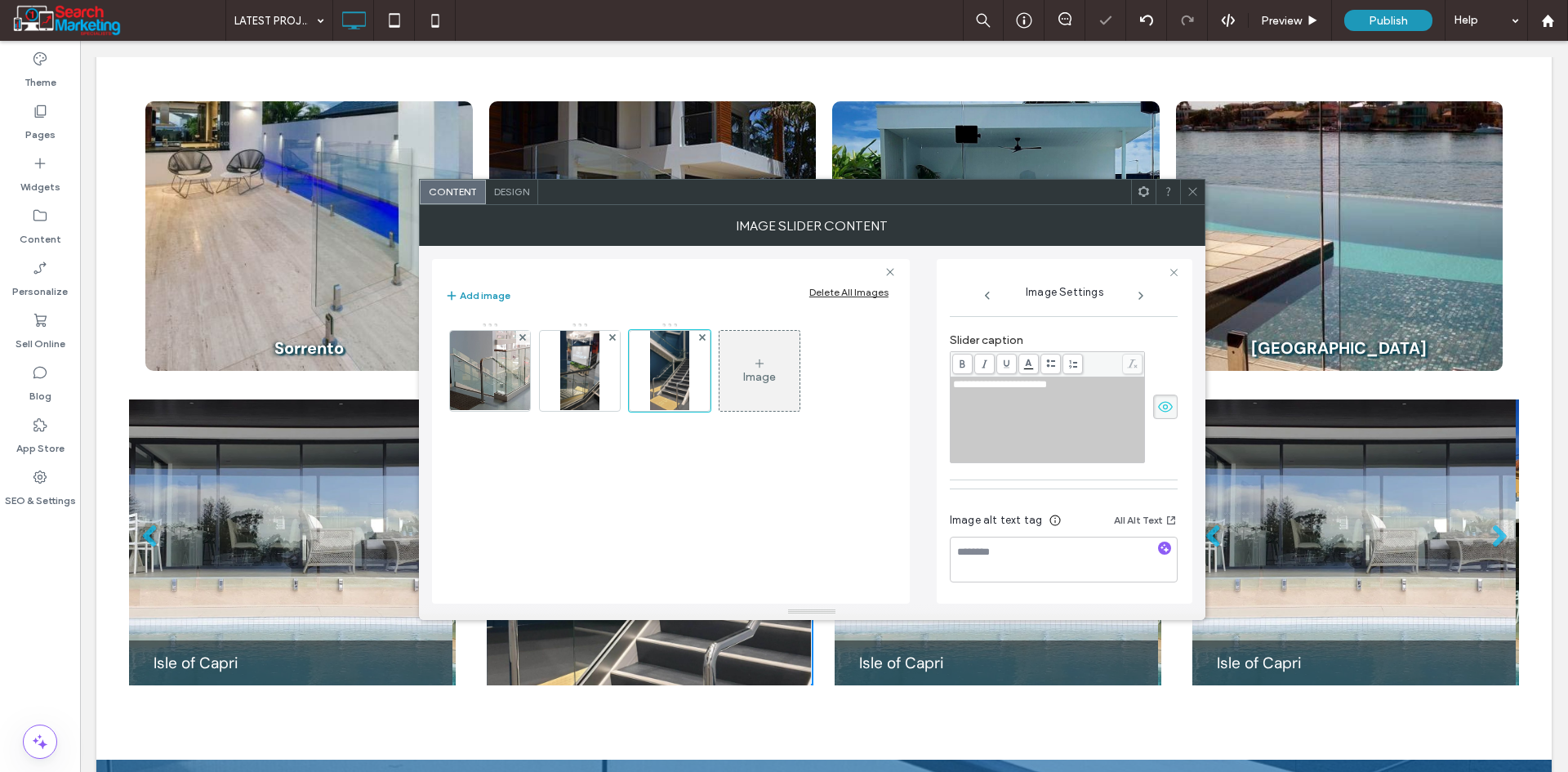
click at [1053, 411] on div "**********" at bounding box center [1047, 420] width 189 height 81
click at [1051, 411] on div "**********" at bounding box center [1047, 420] width 189 height 81
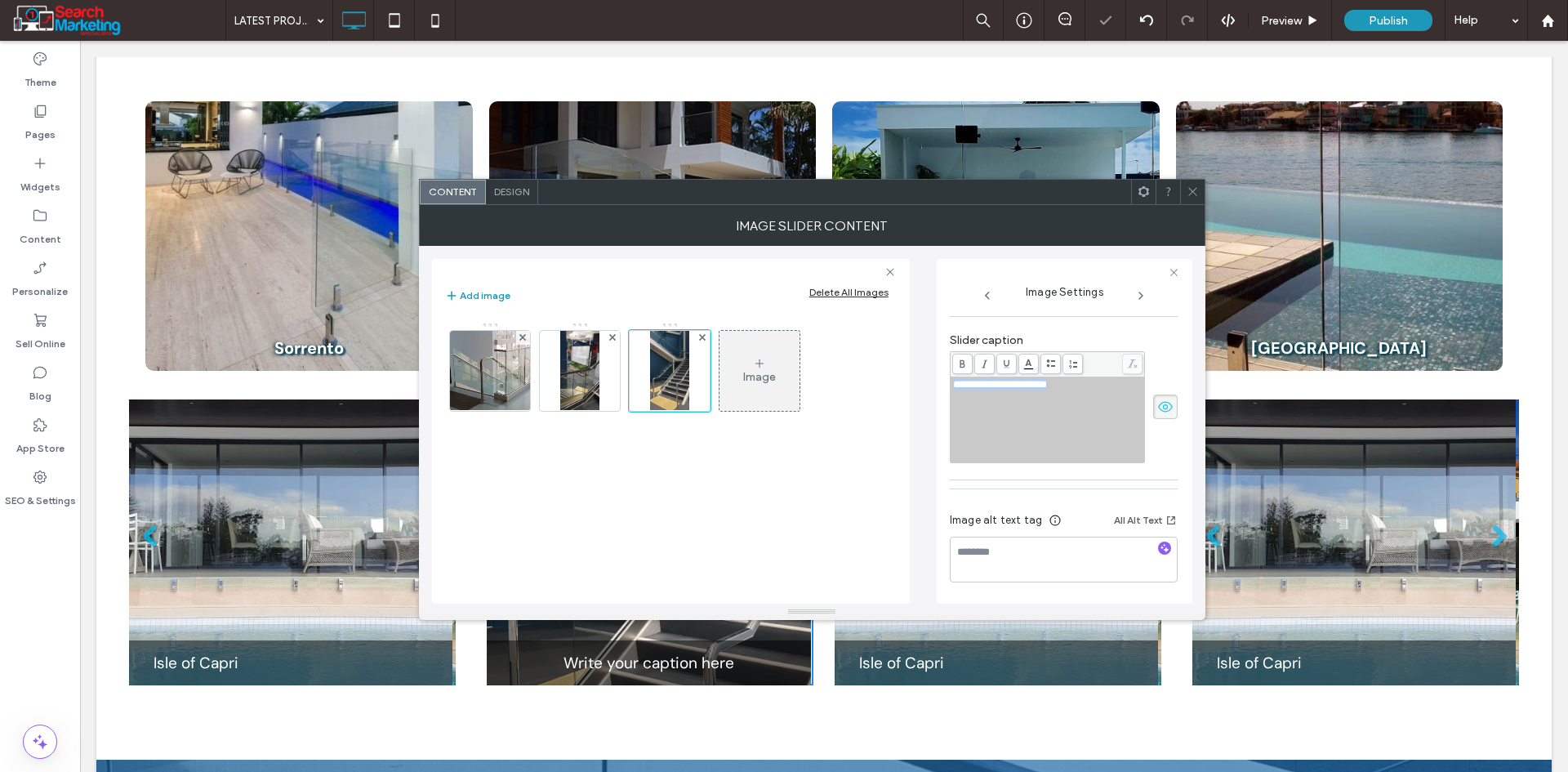
click at [1051, 411] on div "**********" at bounding box center [1047, 420] width 189 height 81
click at [935, 423] on div "**********" at bounding box center [811, 425] width 760 height 358
click at [1008, 543] on textarea at bounding box center [1064, 559] width 228 height 46
paste textarea "**********"
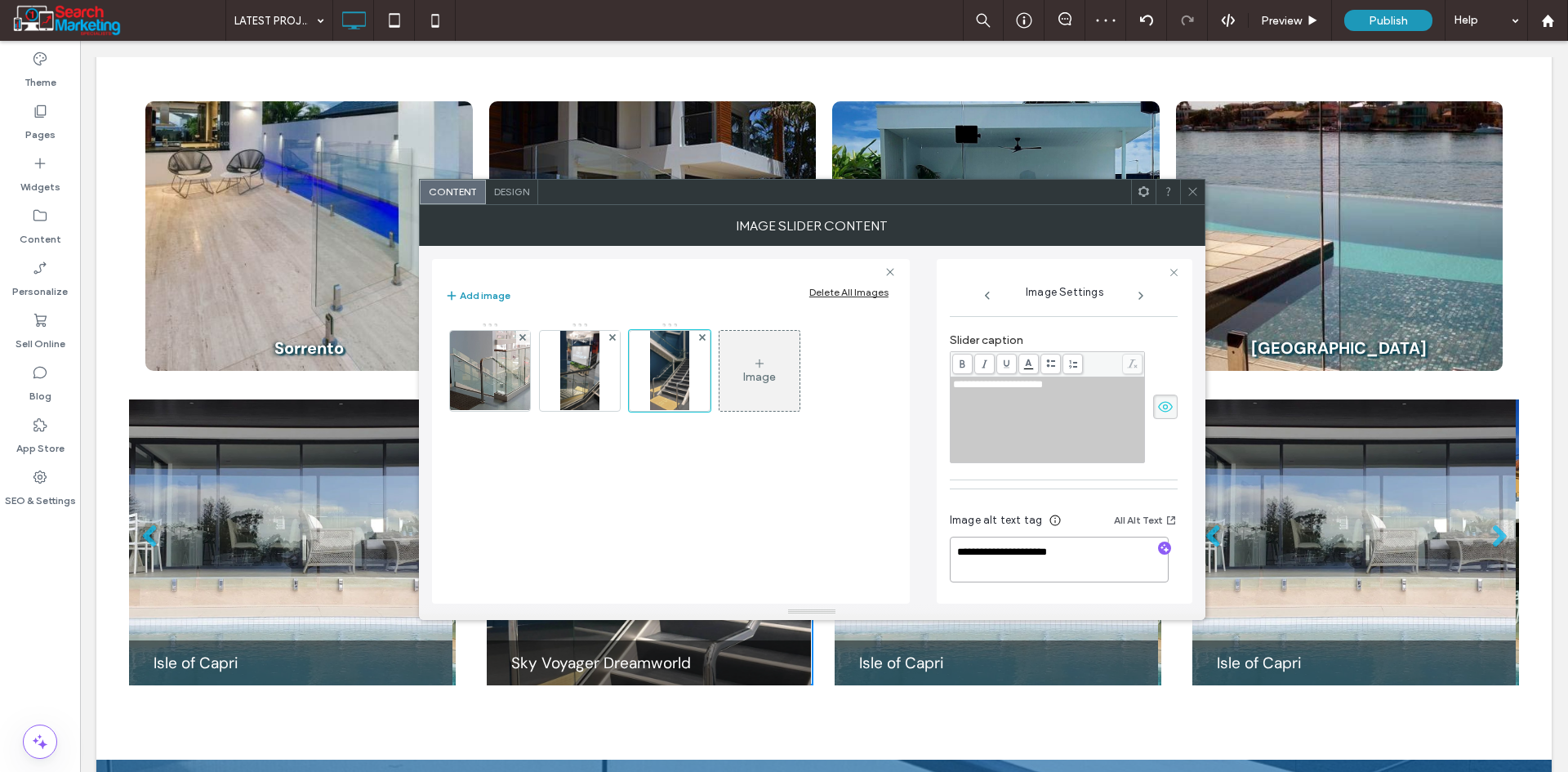
type textarea "**********"
click at [987, 295] on use at bounding box center [987, 296] width 5 height 8
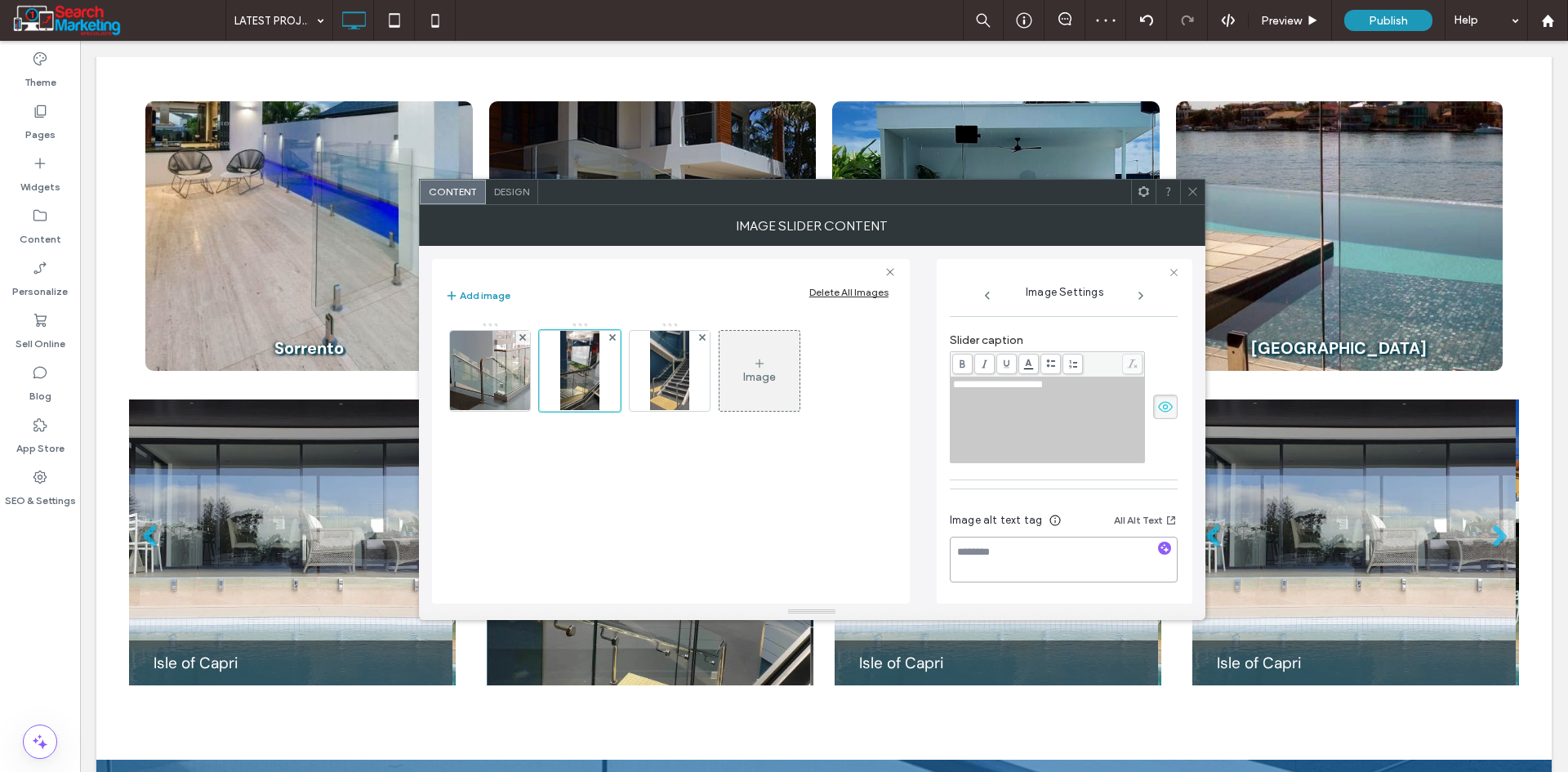
click at [1022, 561] on textarea at bounding box center [1064, 559] width 228 height 46
paste textarea "**********"
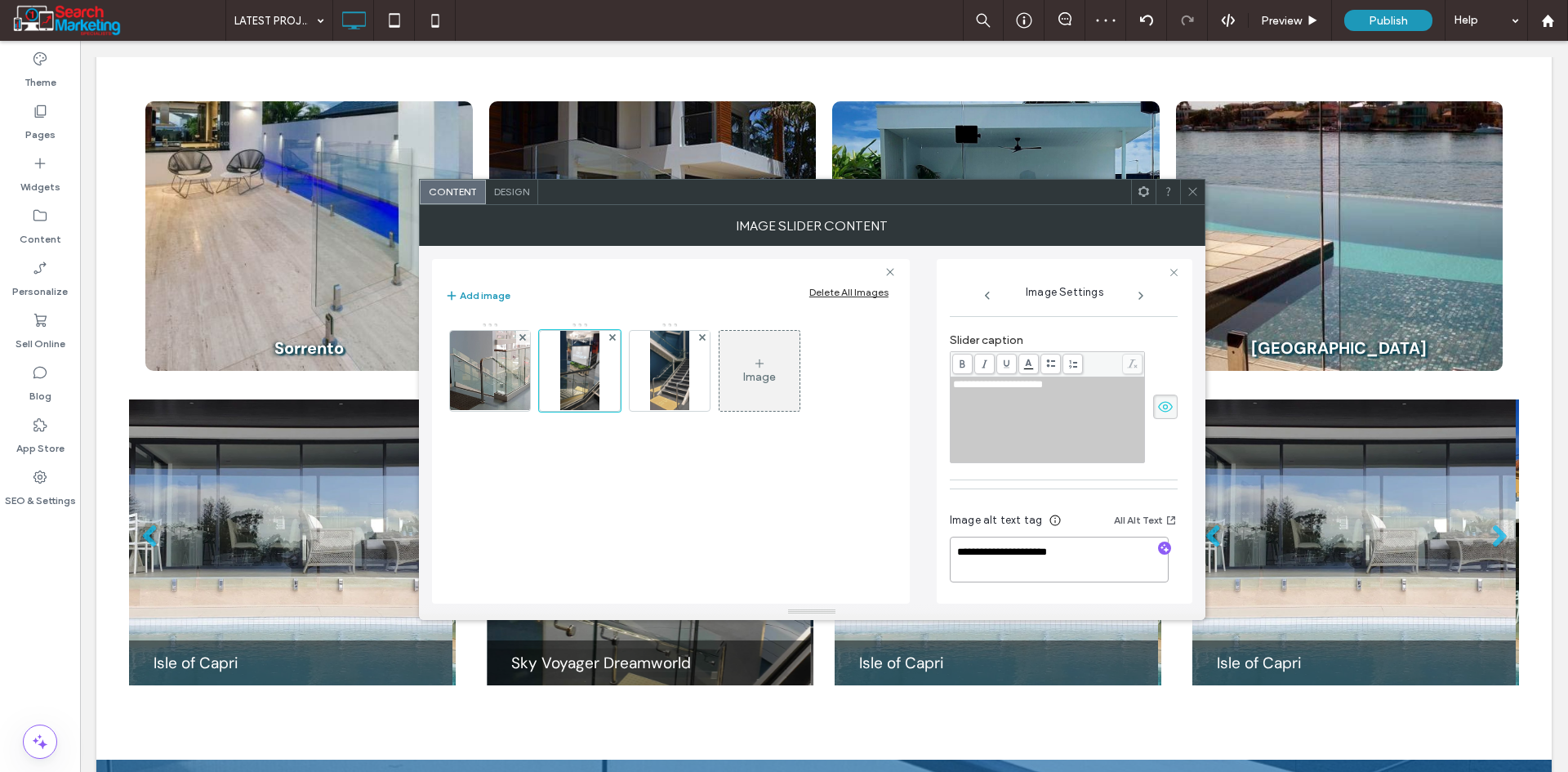
type textarea "**********"
click at [914, 524] on div "**********" at bounding box center [811, 425] width 760 height 358
click at [1144, 293] on icon at bounding box center [1141, 296] width 13 height 13
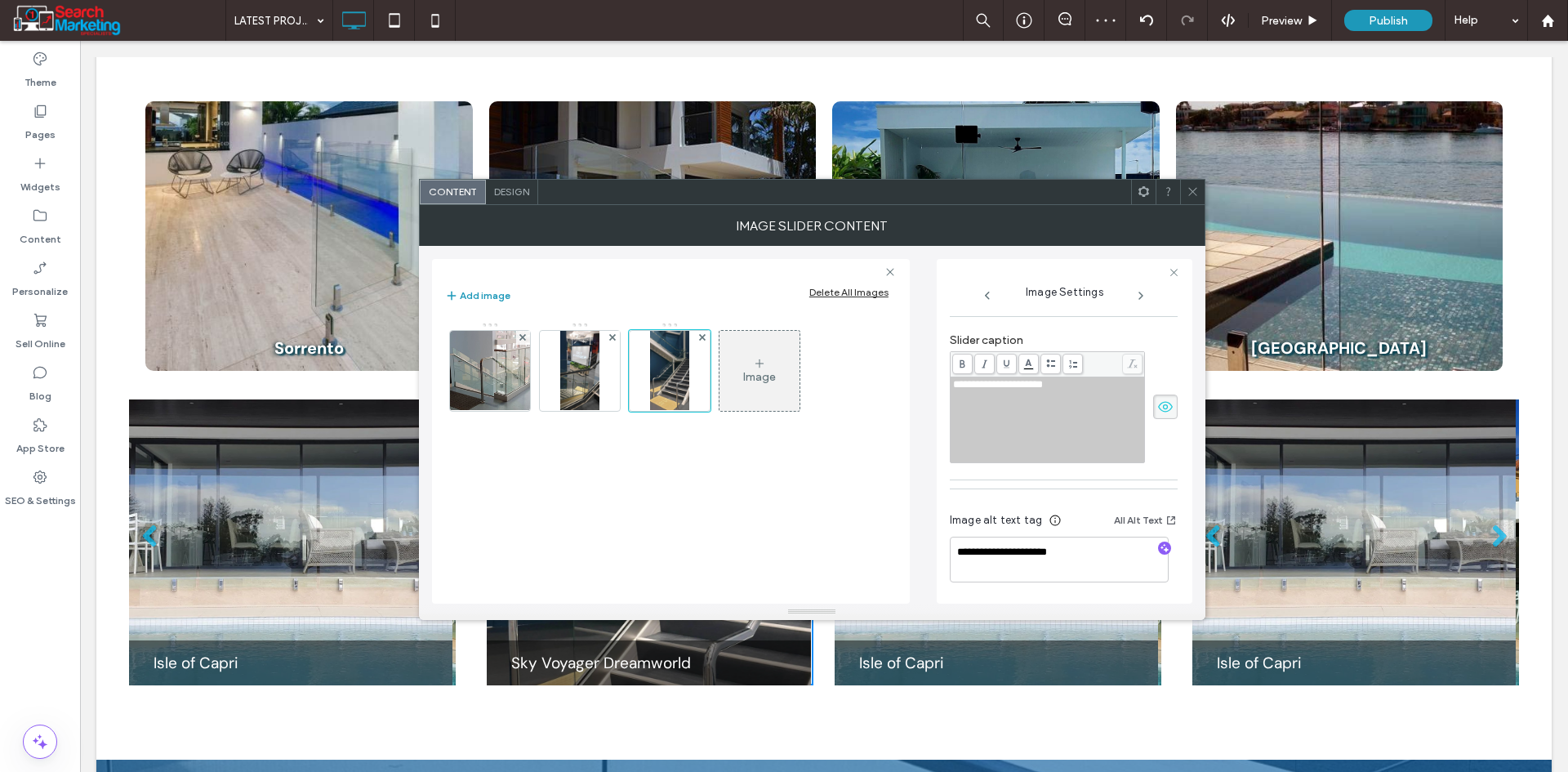
click at [1192, 189] on icon at bounding box center [1193, 191] width 12 height 12
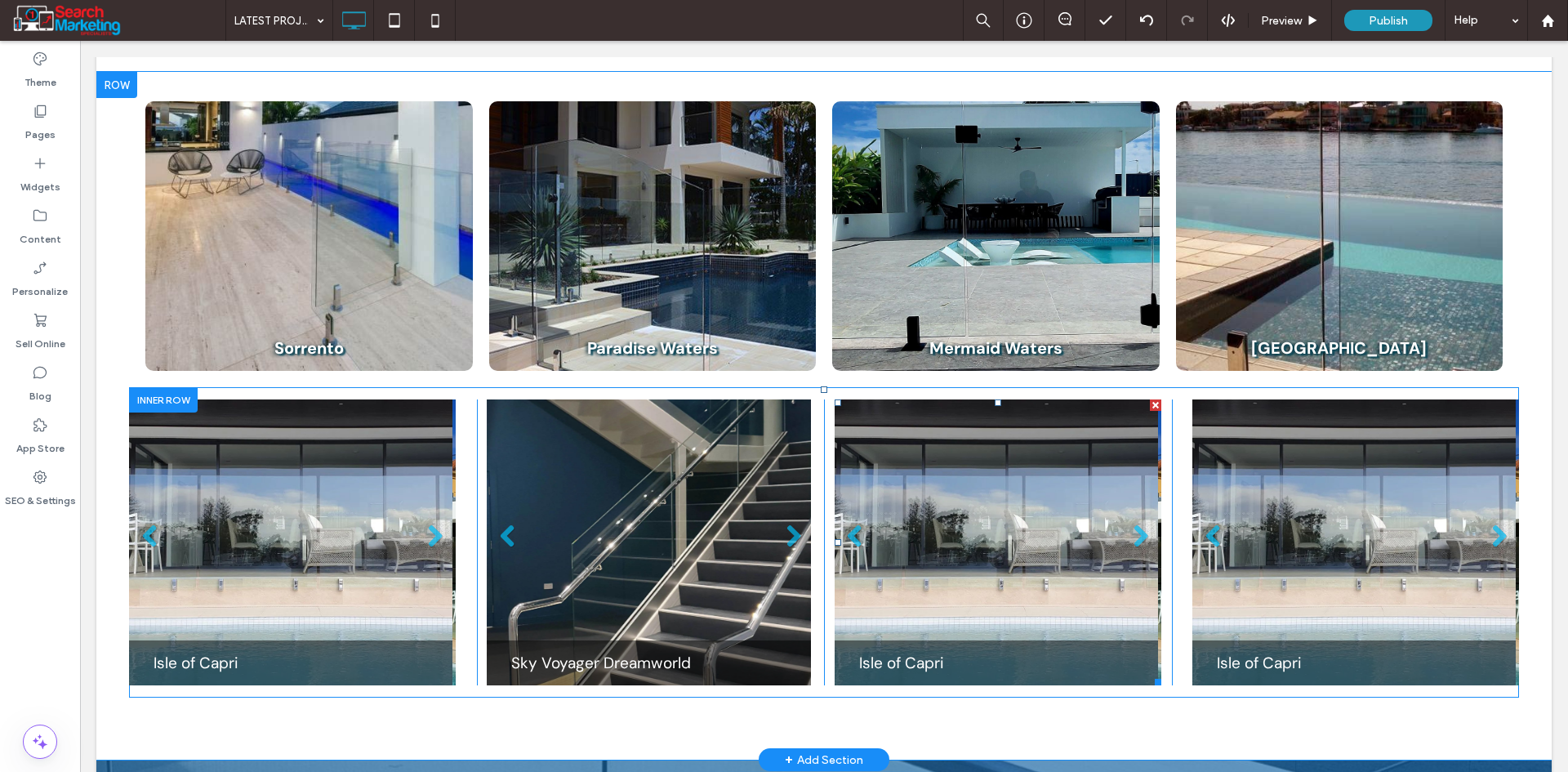
click at [952, 584] on li "Slide title Isle of Capri Button" at bounding box center [996, 543] width 323 height 286
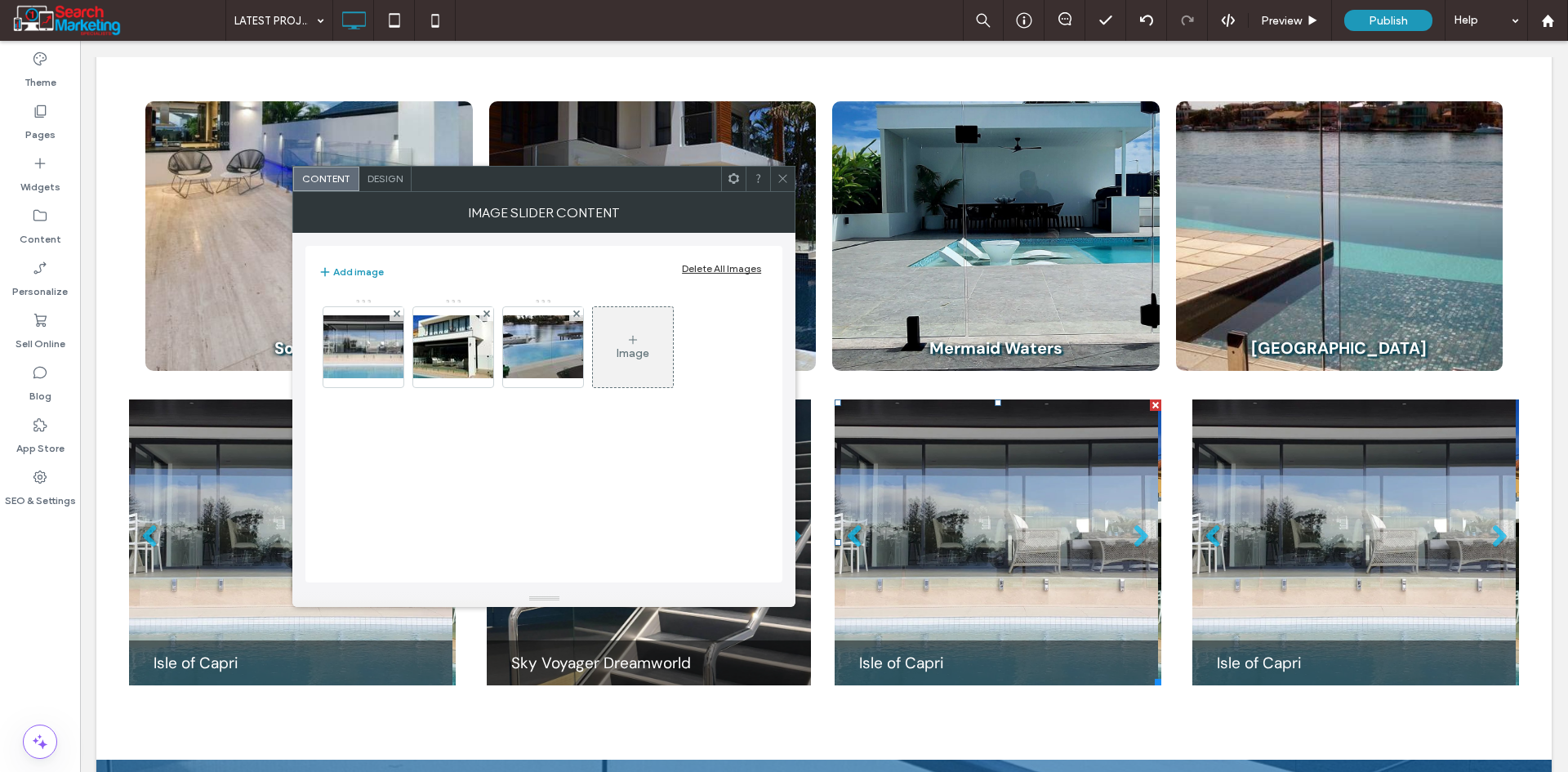
click at [722, 273] on div "Delete All Images" at bounding box center [721, 268] width 79 height 12
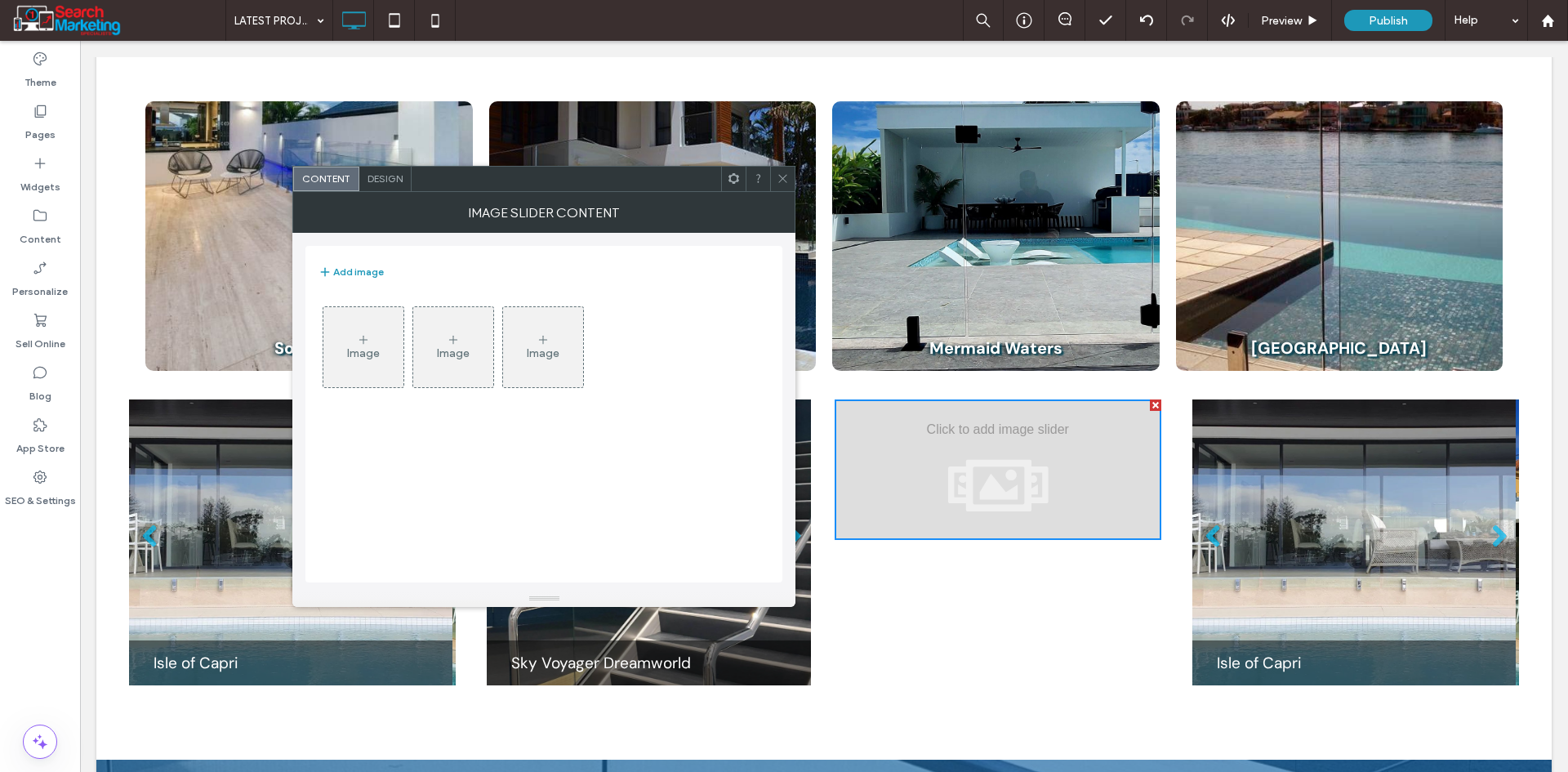
click at [365, 354] on div "Image" at bounding box center [363, 353] width 32 height 14
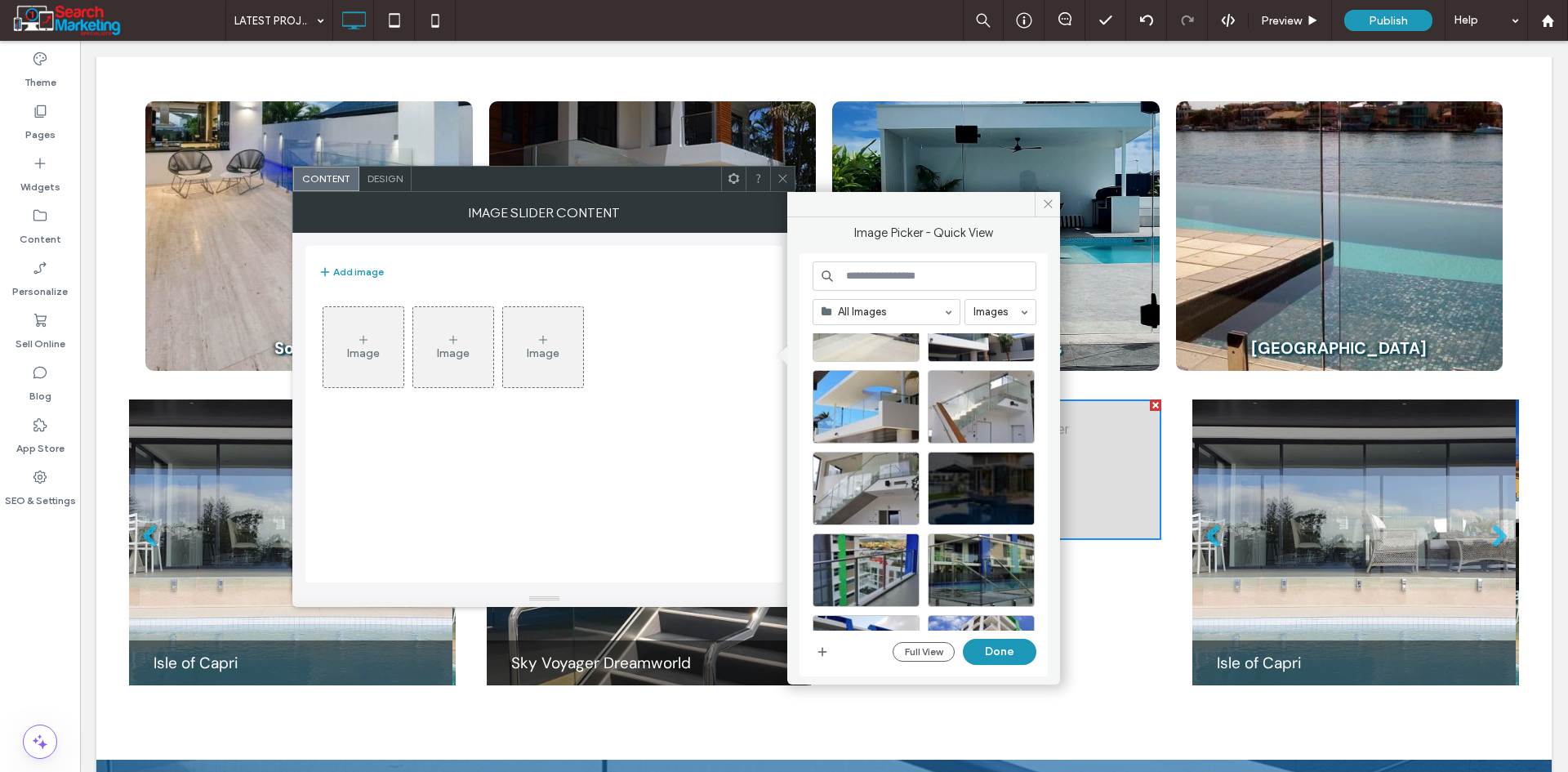
scroll to position [1458, 0]
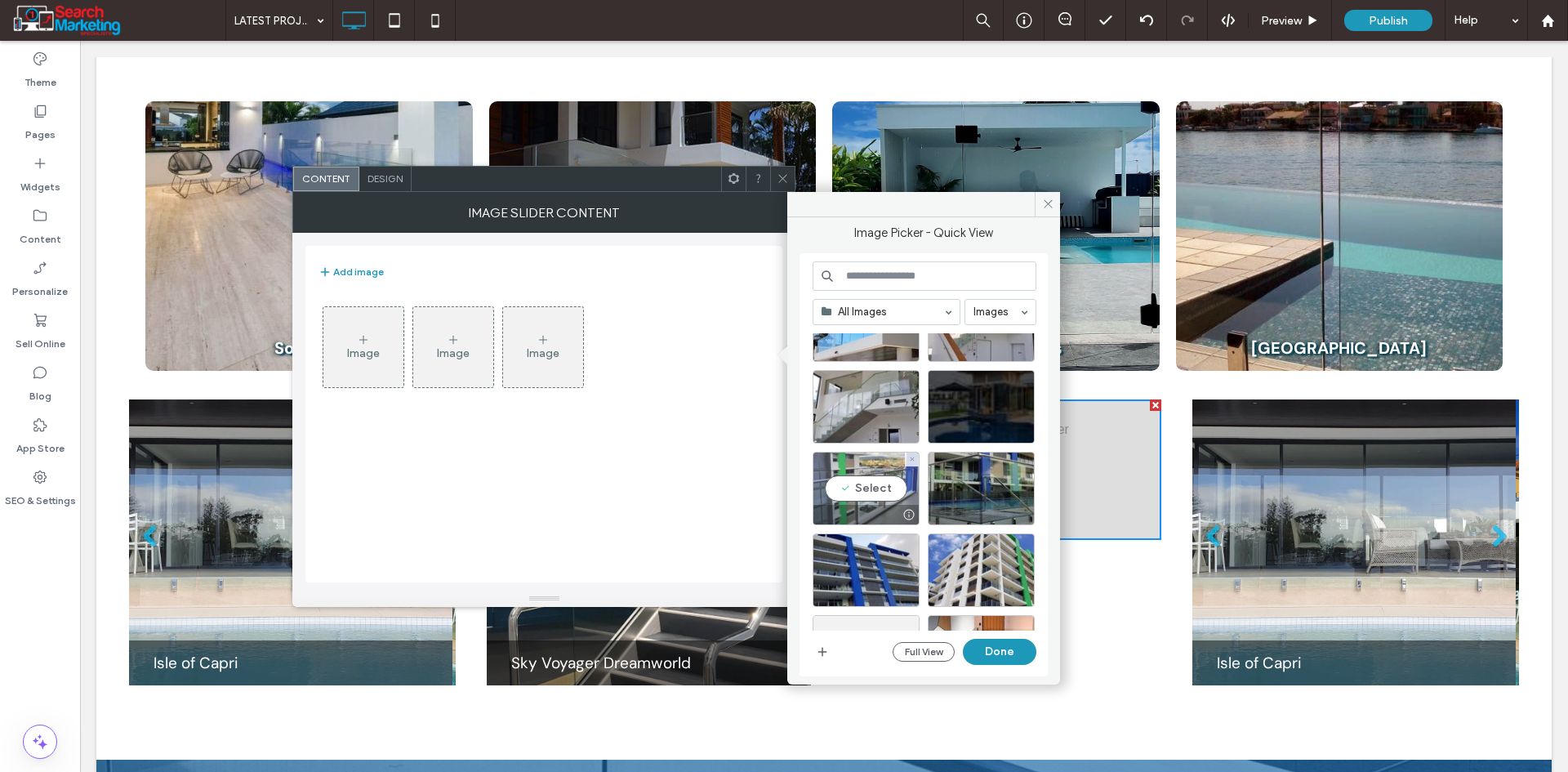
click at [864, 488] on div "Select" at bounding box center [865, 489] width 107 height 73
click at [953, 479] on div "Select" at bounding box center [981, 489] width 107 height 73
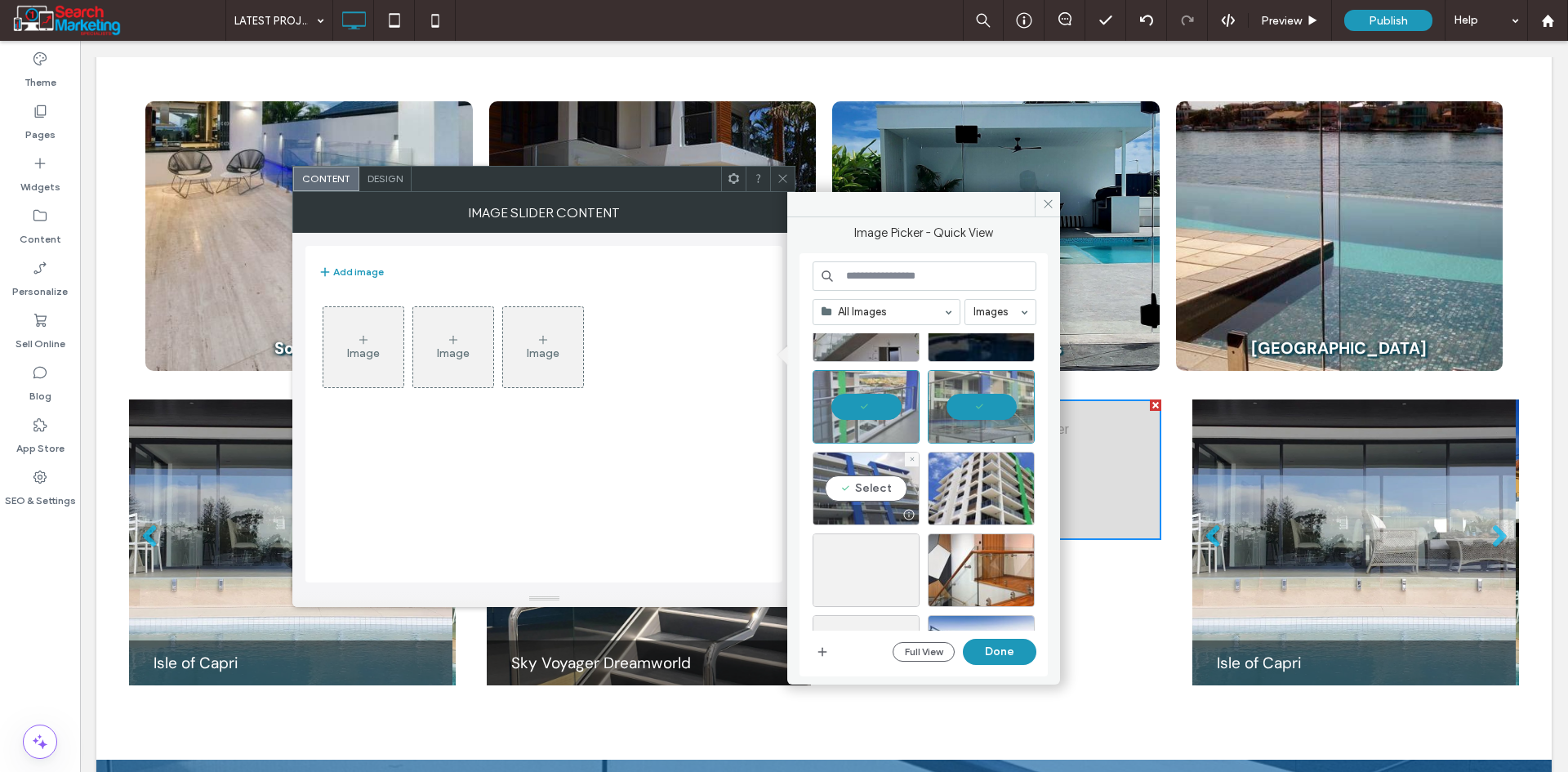
click at [877, 490] on div "Select" at bounding box center [865, 489] width 107 height 73
click at [958, 479] on div "Select" at bounding box center [981, 489] width 107 height 73
click at [990, 655] on button "Done" at bounding box center [999, 652] width 73 height 26
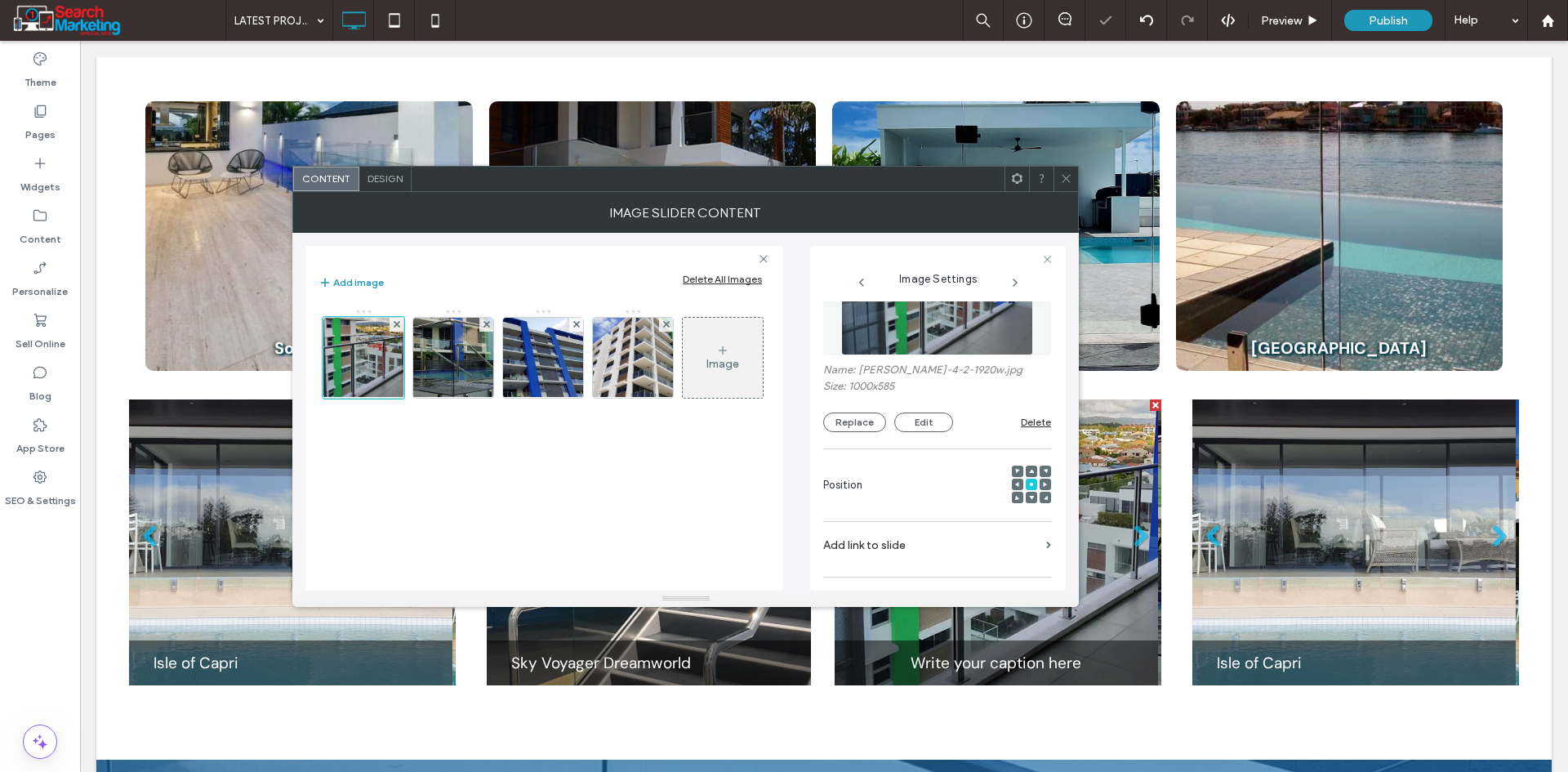
scroll to position [245, 0]
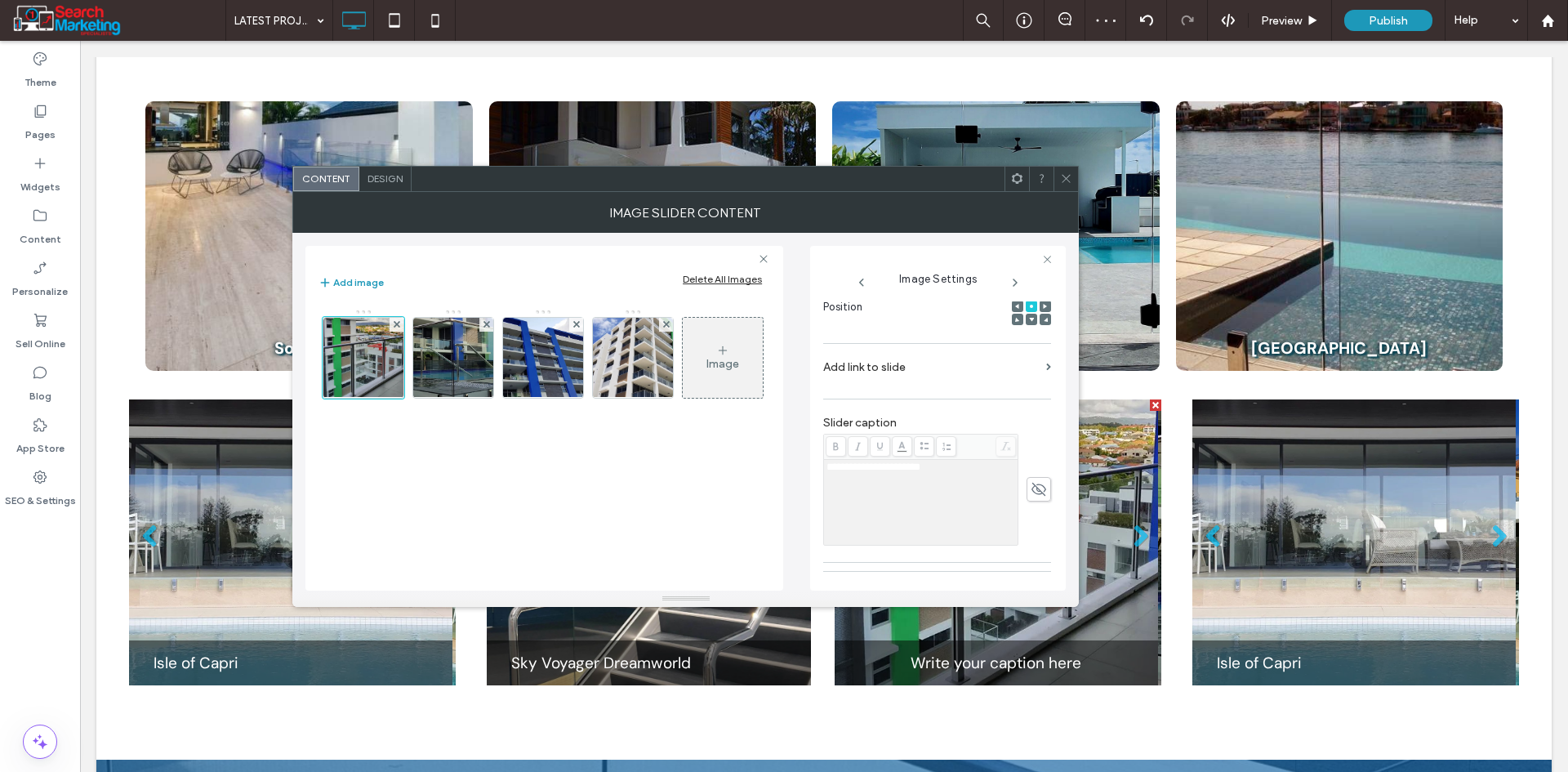
click at [1027, 486] on span at bounding box center [1038, 489] width 24 height 24
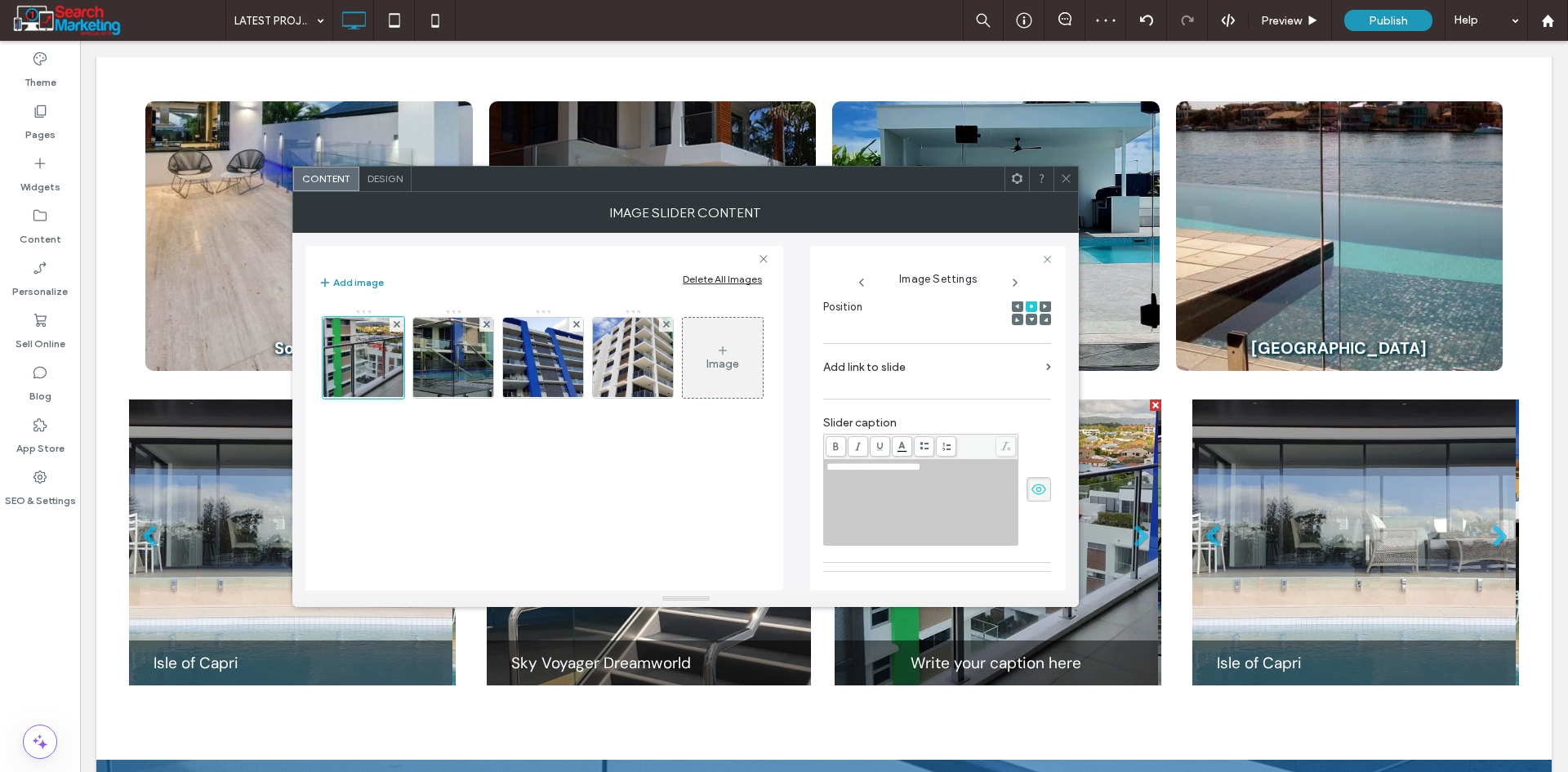
click at [930, 486] on div "**********" at bounding box center [921, 503] width 189 height 81
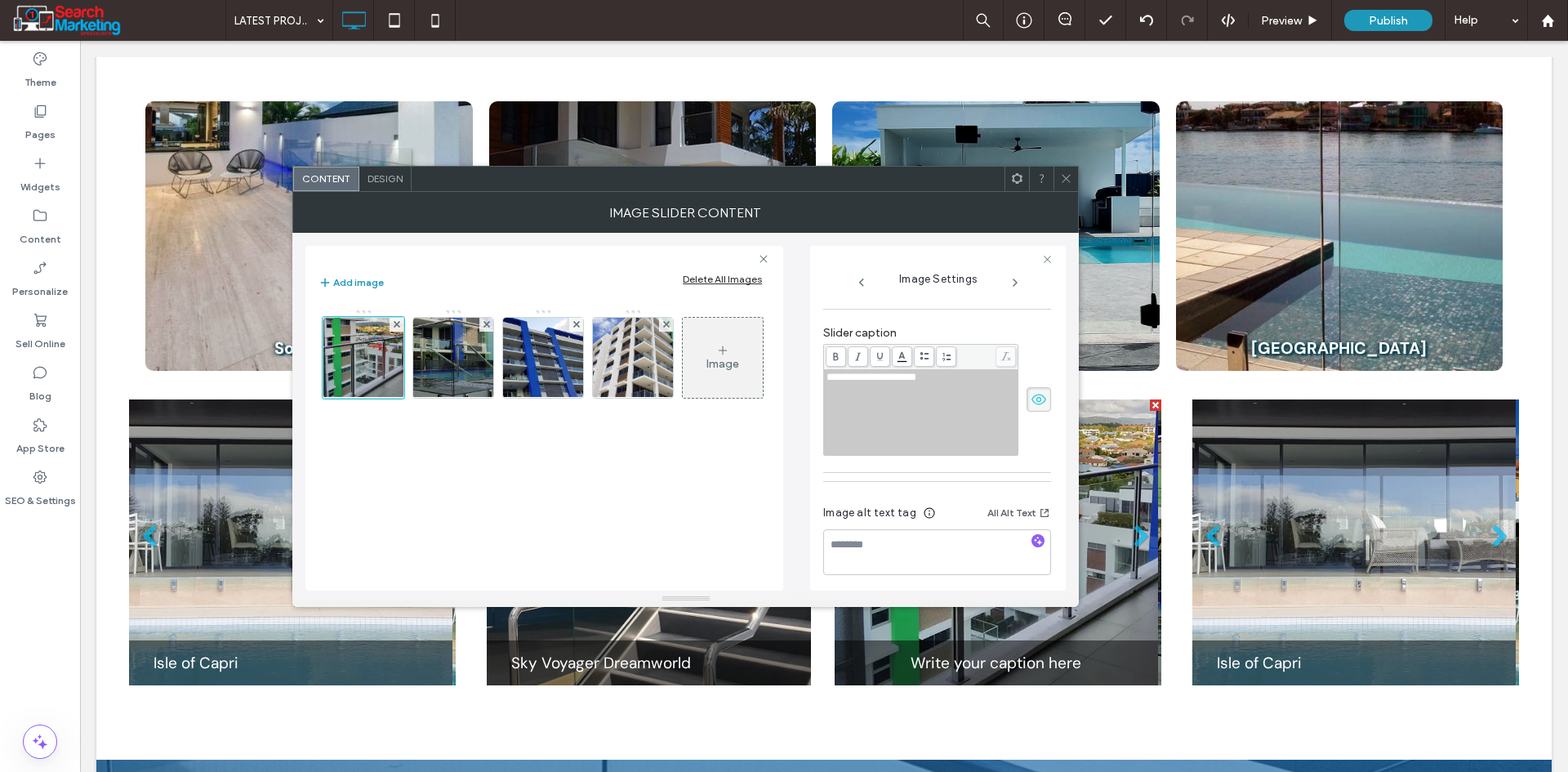
scroll to position [341, 0]
click at [871, 547] on textarea at bounding box center [937, 546] width 228 height 46
paste textarea "**********"
type textarea "**********"
click at [1013, 274] on span at bounding box center [1014, 279] width 76 height 22
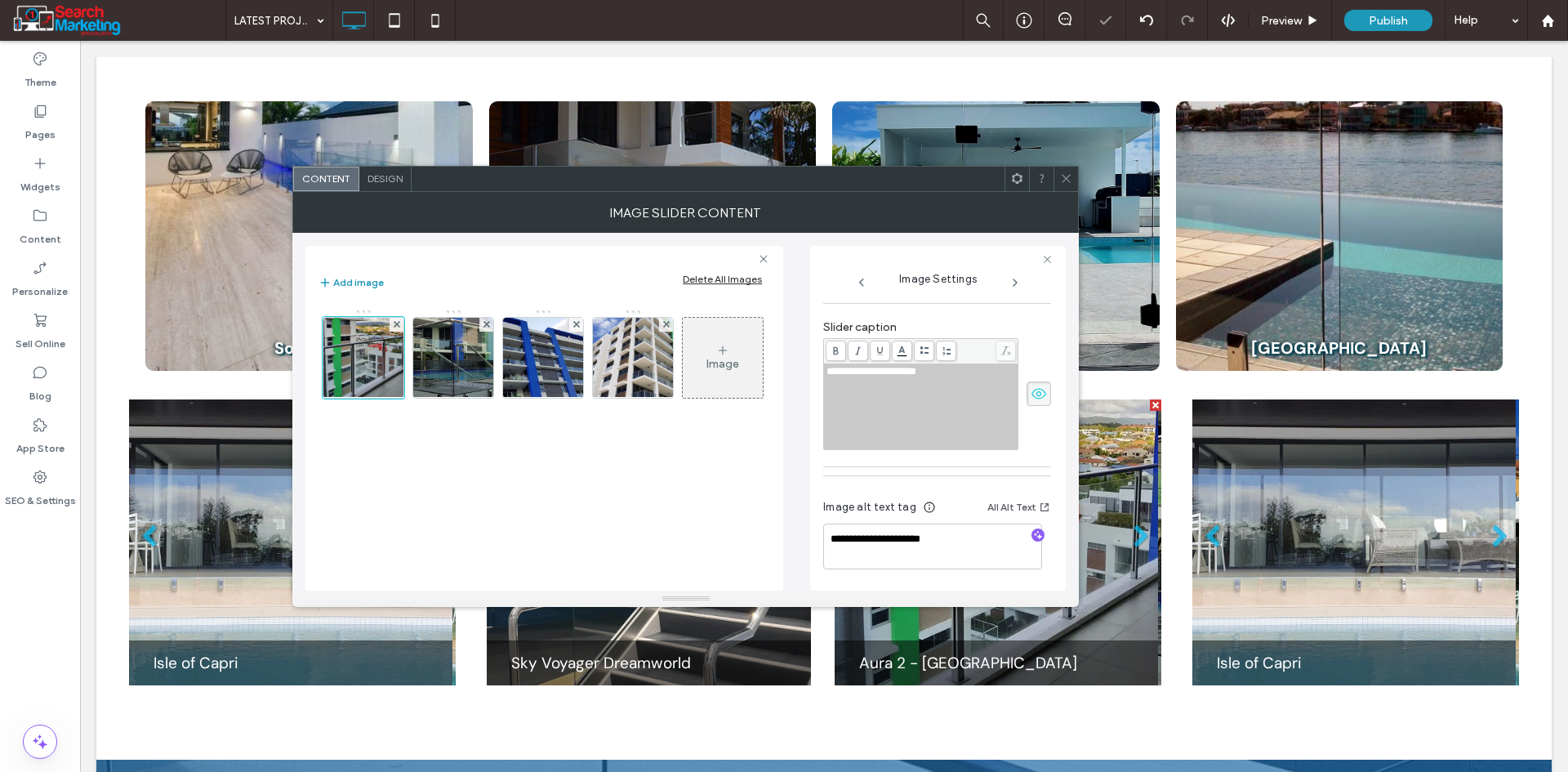
click at [1013, 279] on use at bounding box center [1015, 283] width 3 height 7
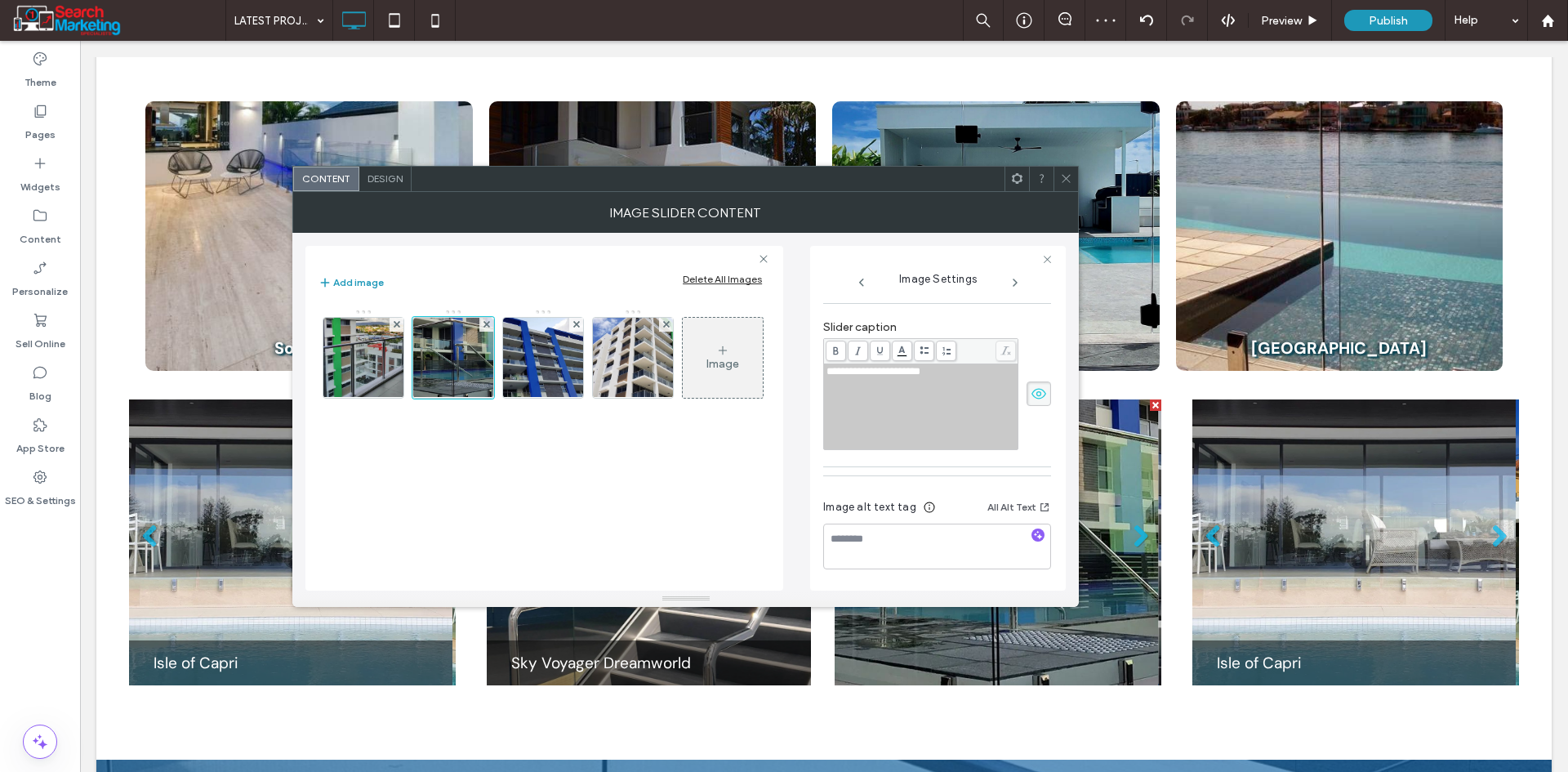
click at [943, 386] on div "**********" at bounding box center [921, 406] width 189 height 81
click at [908, 550] on textarea at bounding box center [937, 546] width 228 height 46
paste textarea "**********"
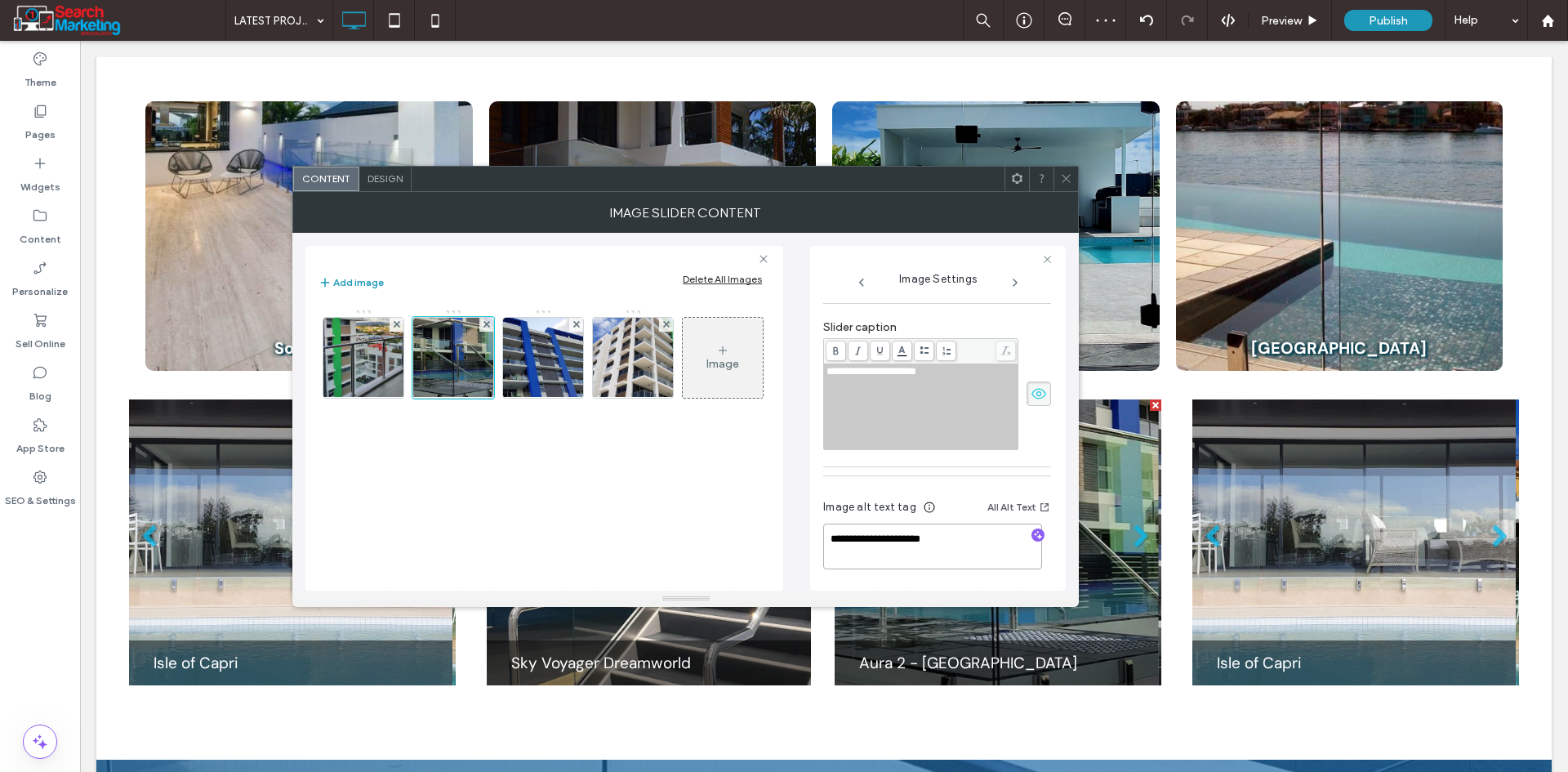
type textarea "**********"
click at [1013, 280] on use at bounding box center [1015, 283] width 3 height 7
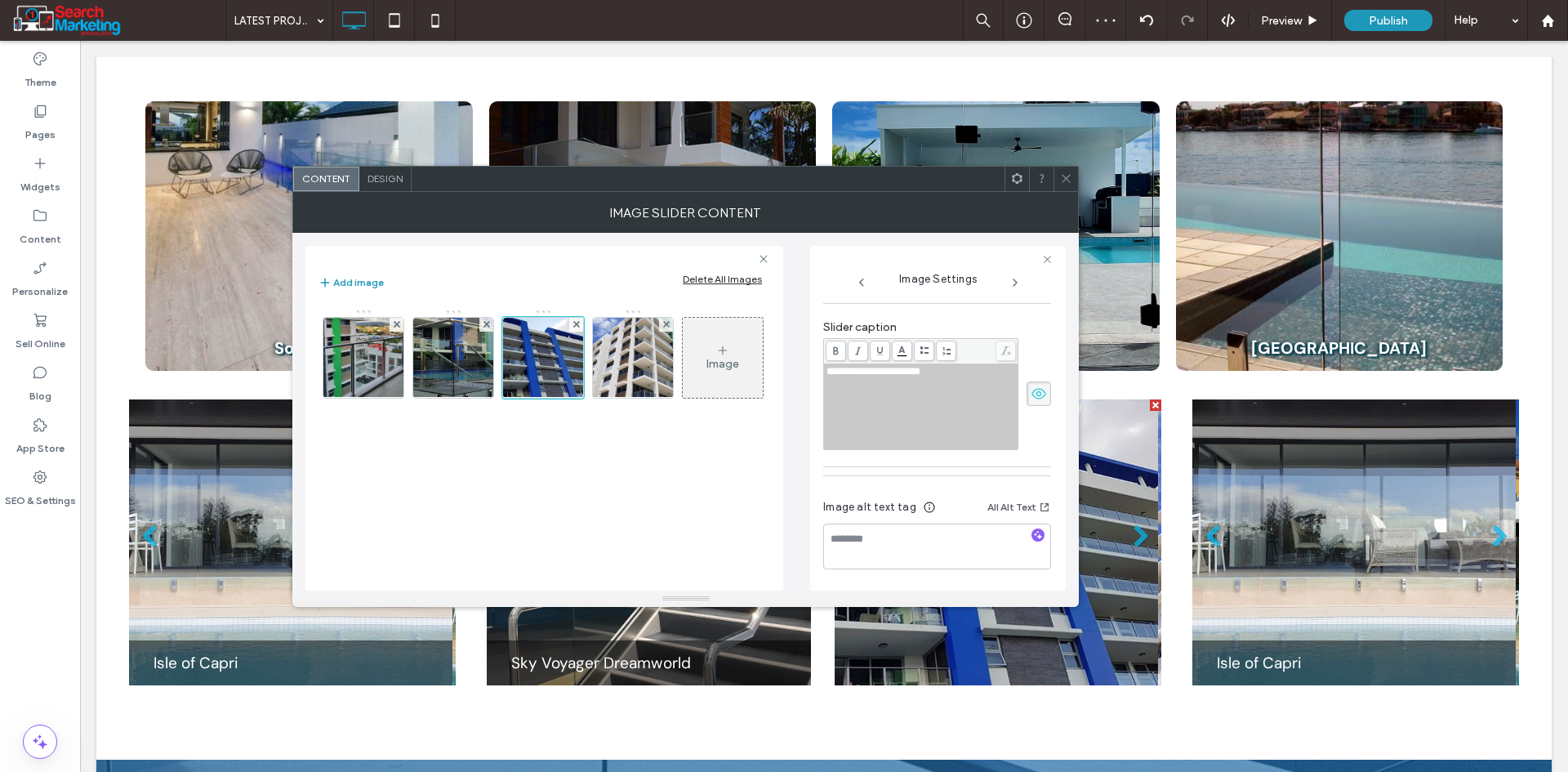
click at [950, 417] on div "**********" at bounding box center [921, 406] width 189 height 81
click at [947, 415] on div "**********" at bounding box center [921, 406] width 189 height 81
click at [946, 410] on div "**********" at bounding box center [921, 406] width 189 height 81
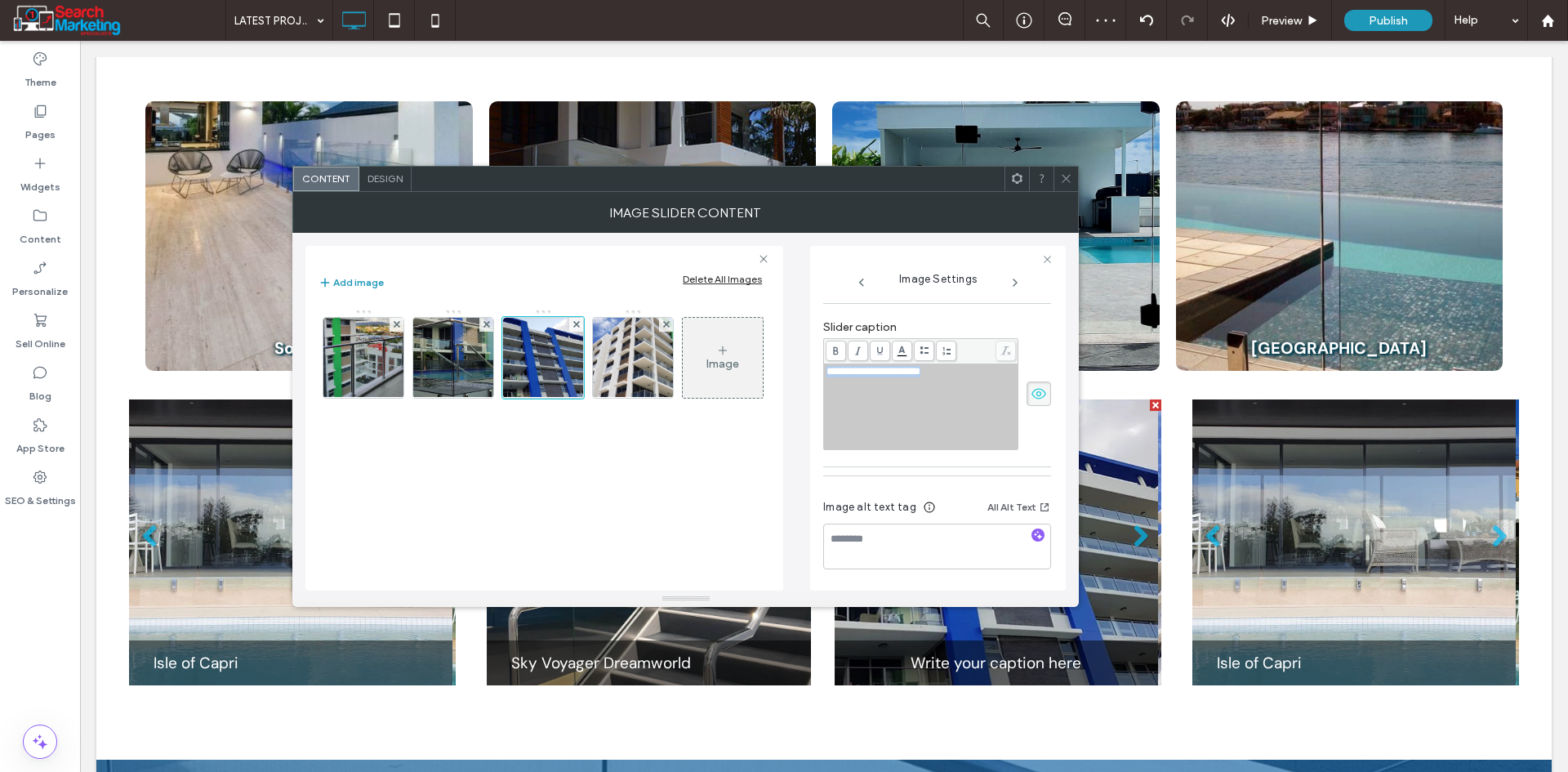
click at [946, 410] on div "**********" at bounding box center [921, 406] width 189 height 81
click at [920, 548] on textarea at bounding box center [937, 546] width 228 height 46
paste textarea "**********"
type textarea "**********"
click at [1010, 278] on icon at bounding box center [1015, 283] width 13 height 13
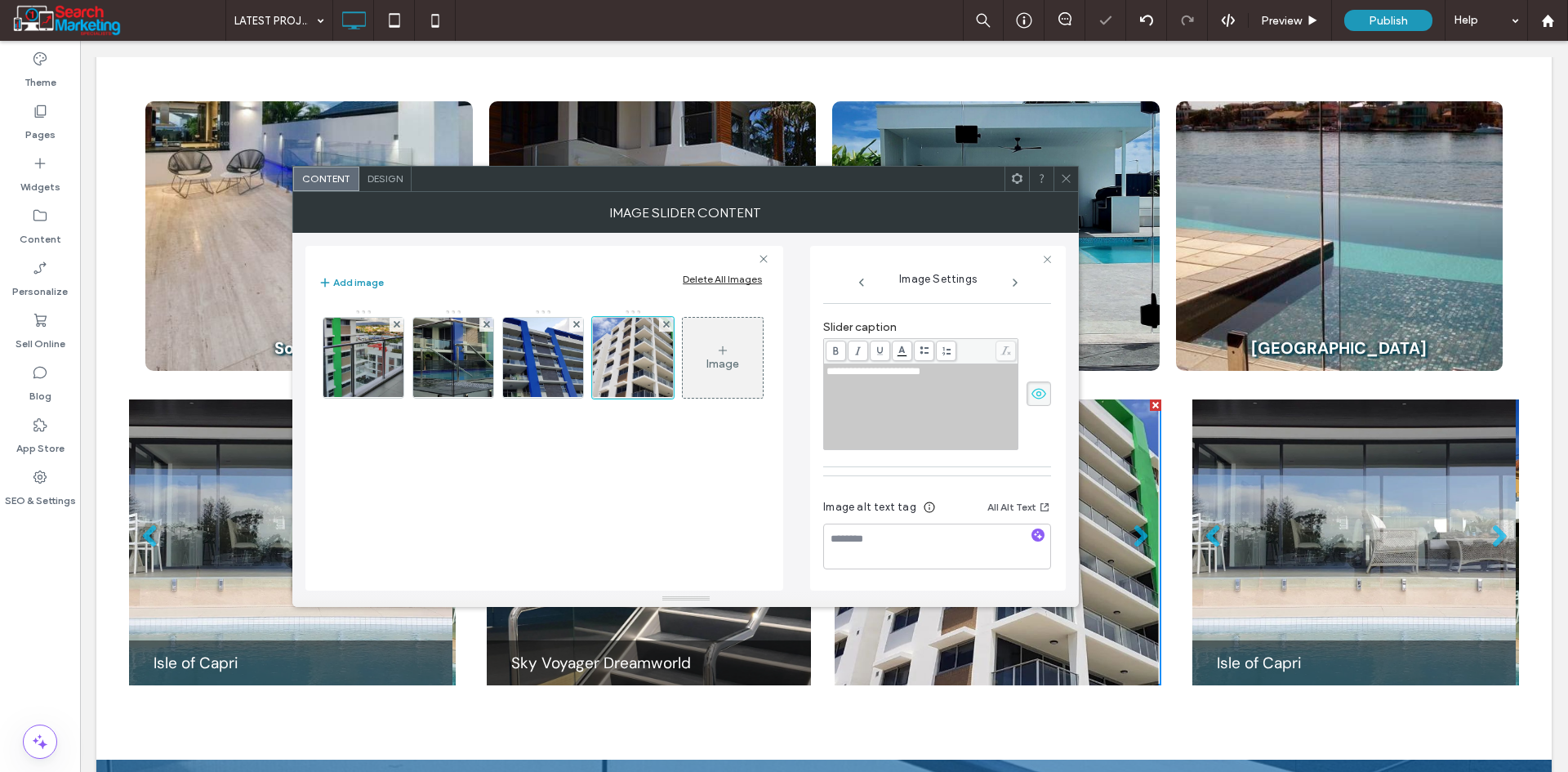
click at [938, 395] on div "**********" at bounding box center [921, 406] width 189 height 81
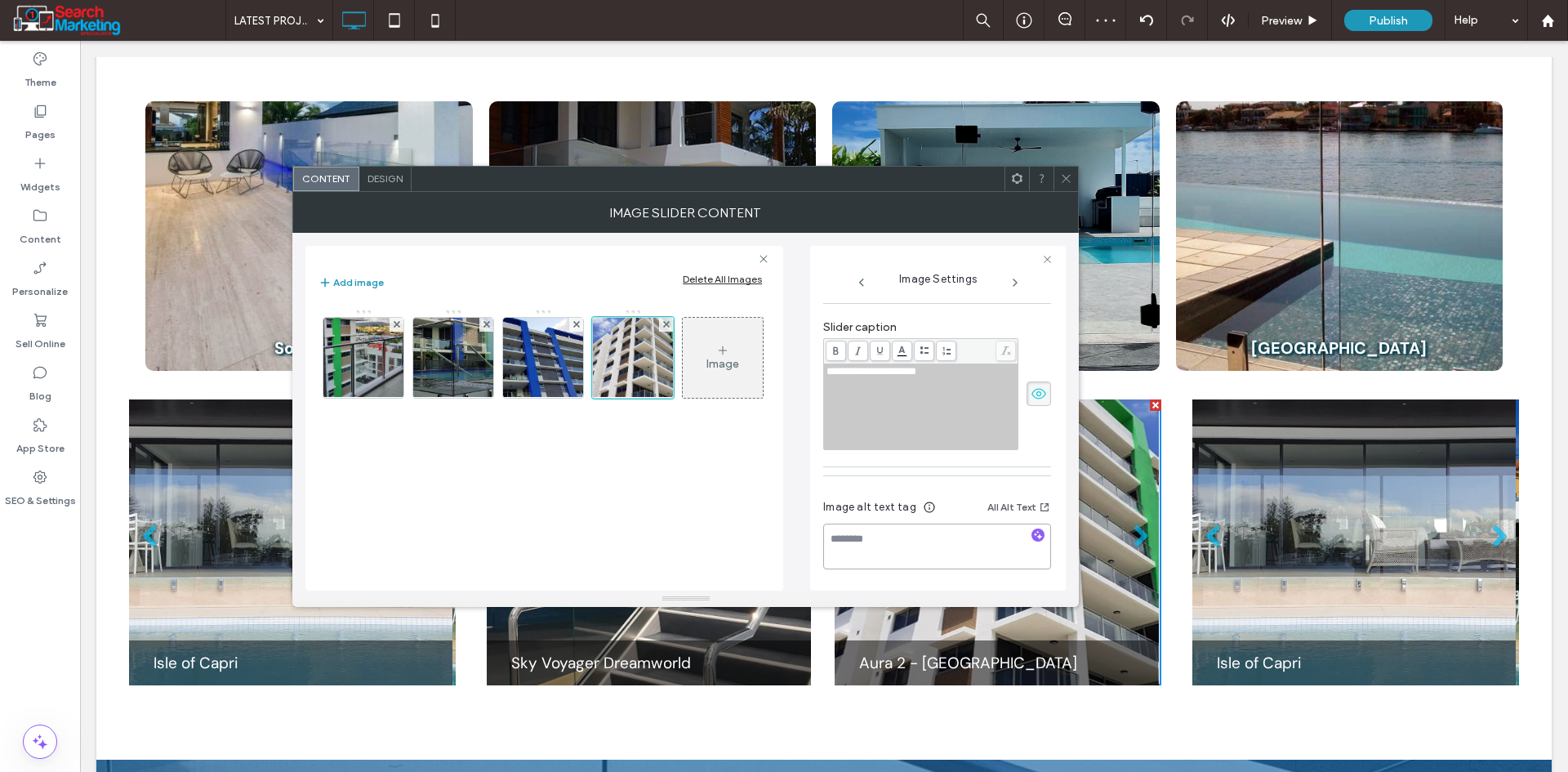
drag, startPoint x: 899, startPoint y: 553, endPoint x: 893, endPoint y: 543, distance: 11.7
click at [897, 553] on textarea at bounding box center [937, 546] width 228 height 46
paste textarea "**********"
type textarea "**********"
click at [804, 327] on div "**********" at bounding box center [685, 411] width 760 height 358
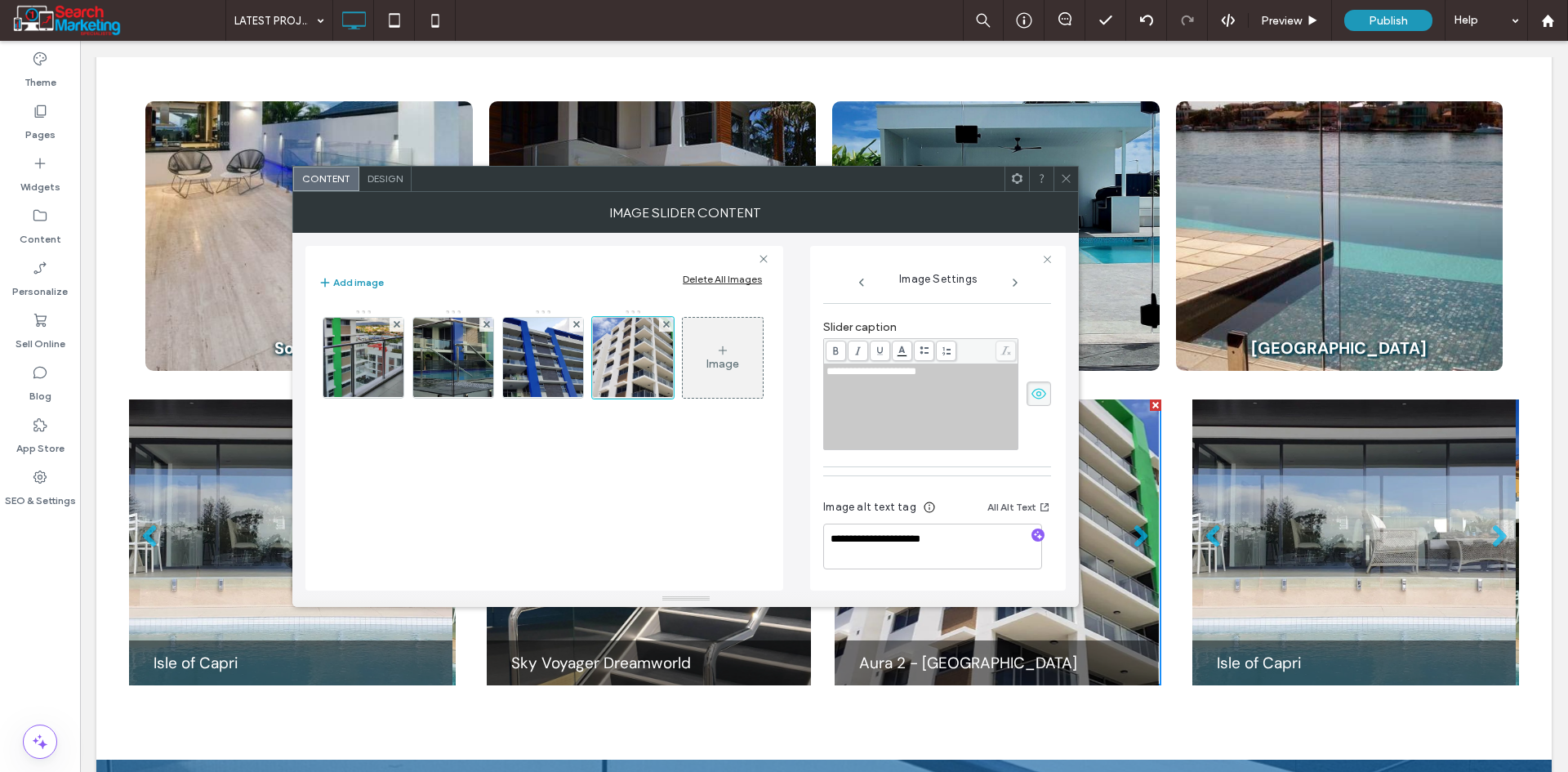
click at [1059, 178] on div at bounding box center [1065, 179] width 24 height 24
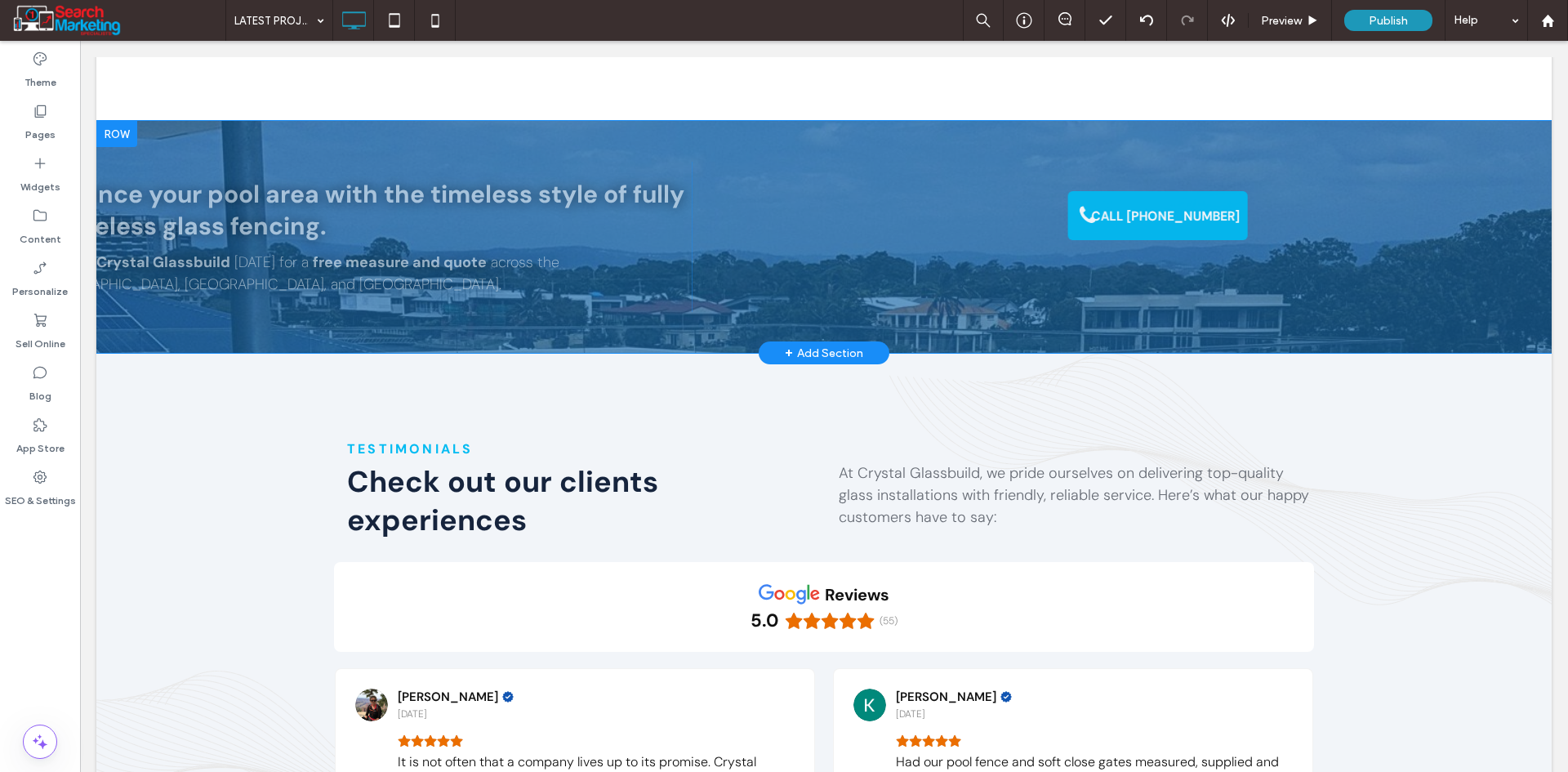
scroll to position [1226, 0]
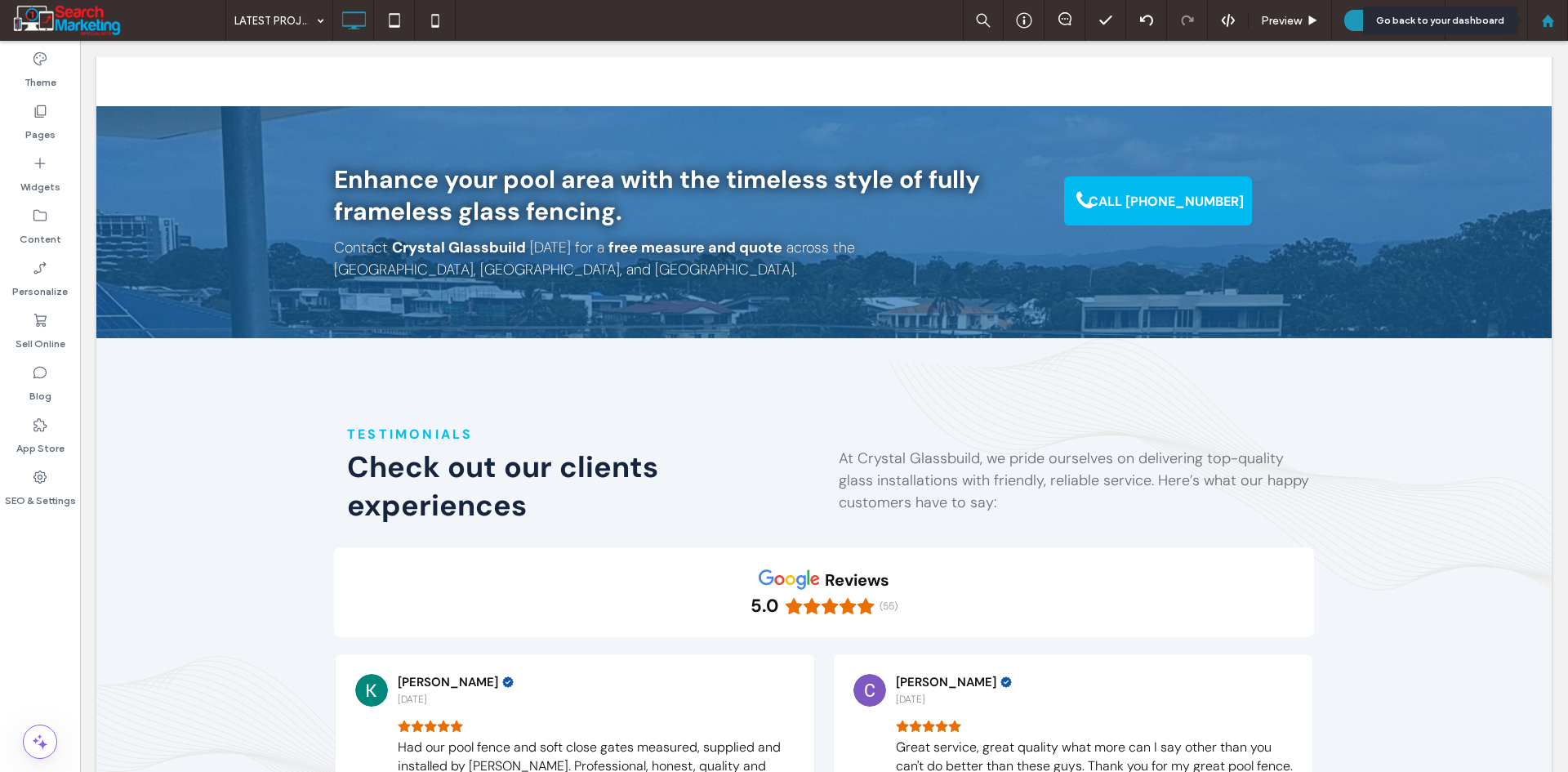
click at [1556, 14] on div at bounding box center [1547, 21] width 39 height 14
